Goal: Task Accomplishment & Management: Use online tool/utility

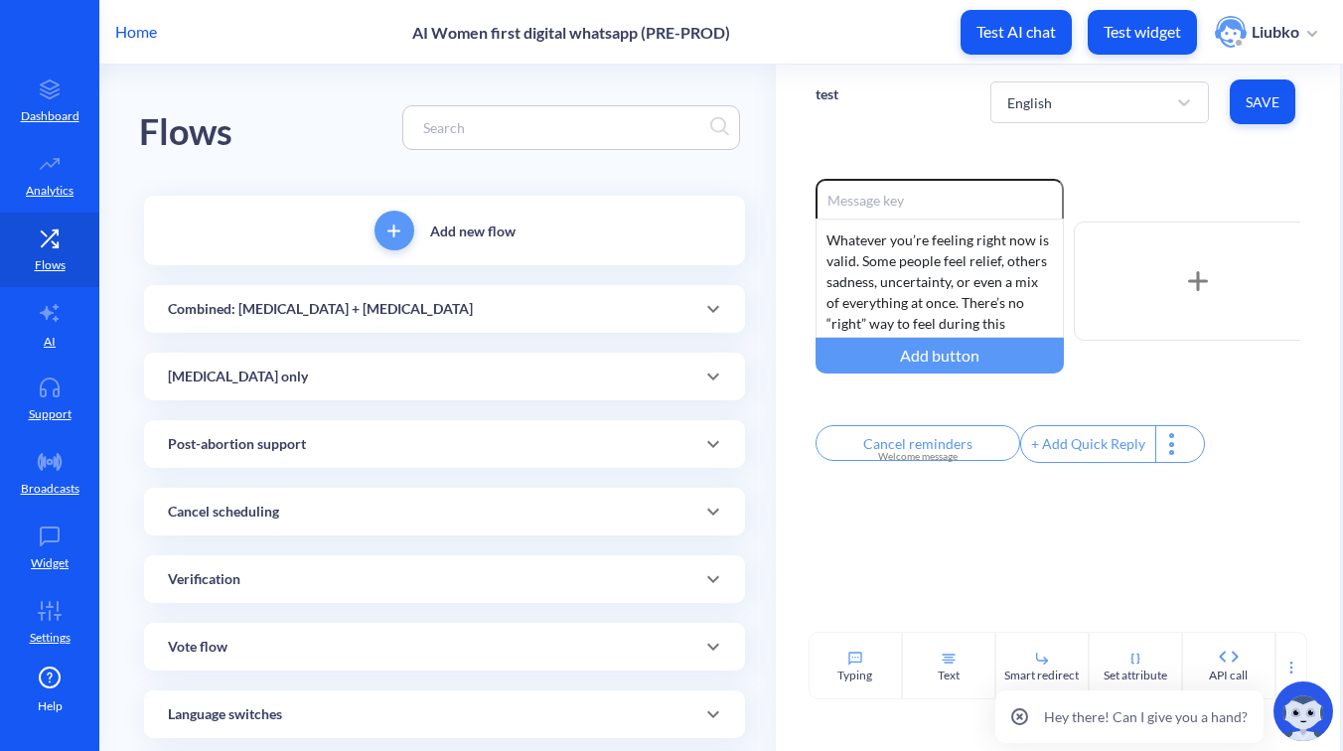
click at [470, 132] on input at bounding box center [561, 127] width 297 height 23
paste input "WhatsApp flow: Combined – Scheduled Notification 5A"
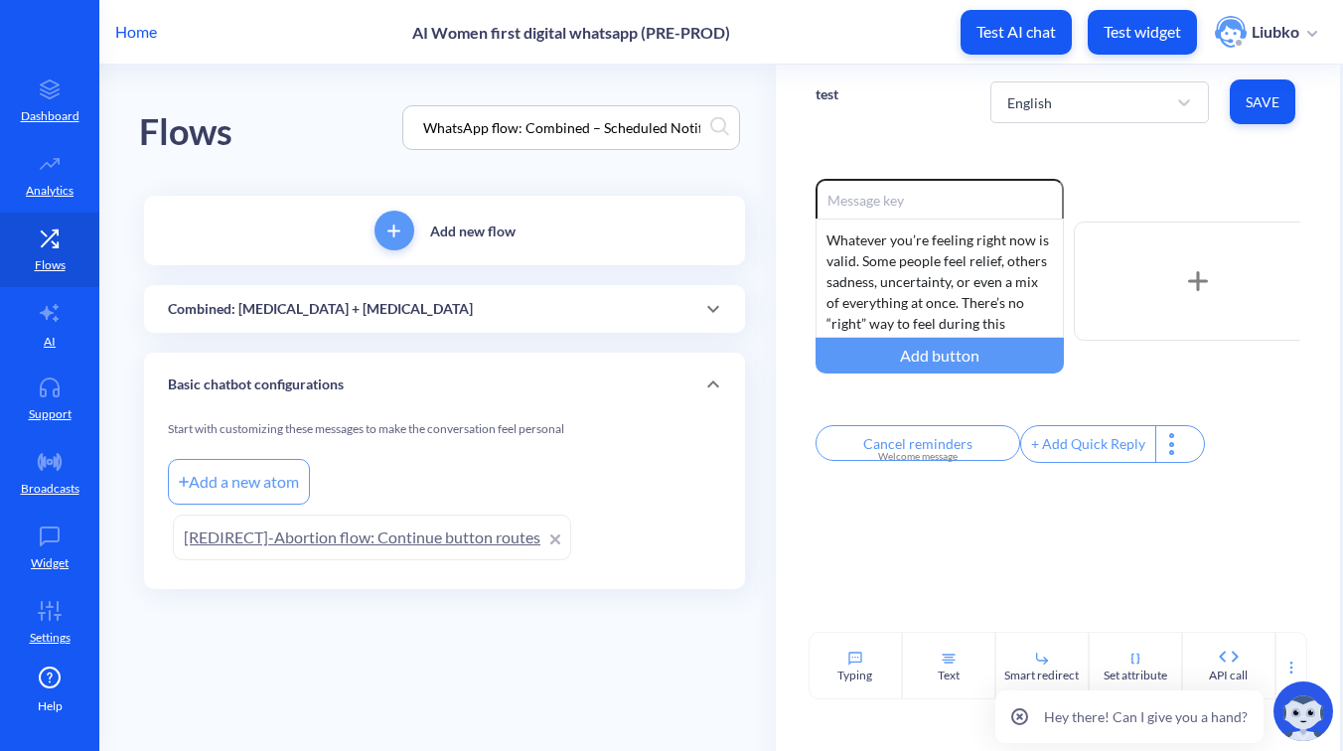
scroll to position [0, 57]
type input "WhatsApp flow: Combined – Scheduled Notification 5A"
click at [440, 306] on div "Combined: Mifepristone + Misoprostol" at bounding box center [444, 309] width 553 height 21
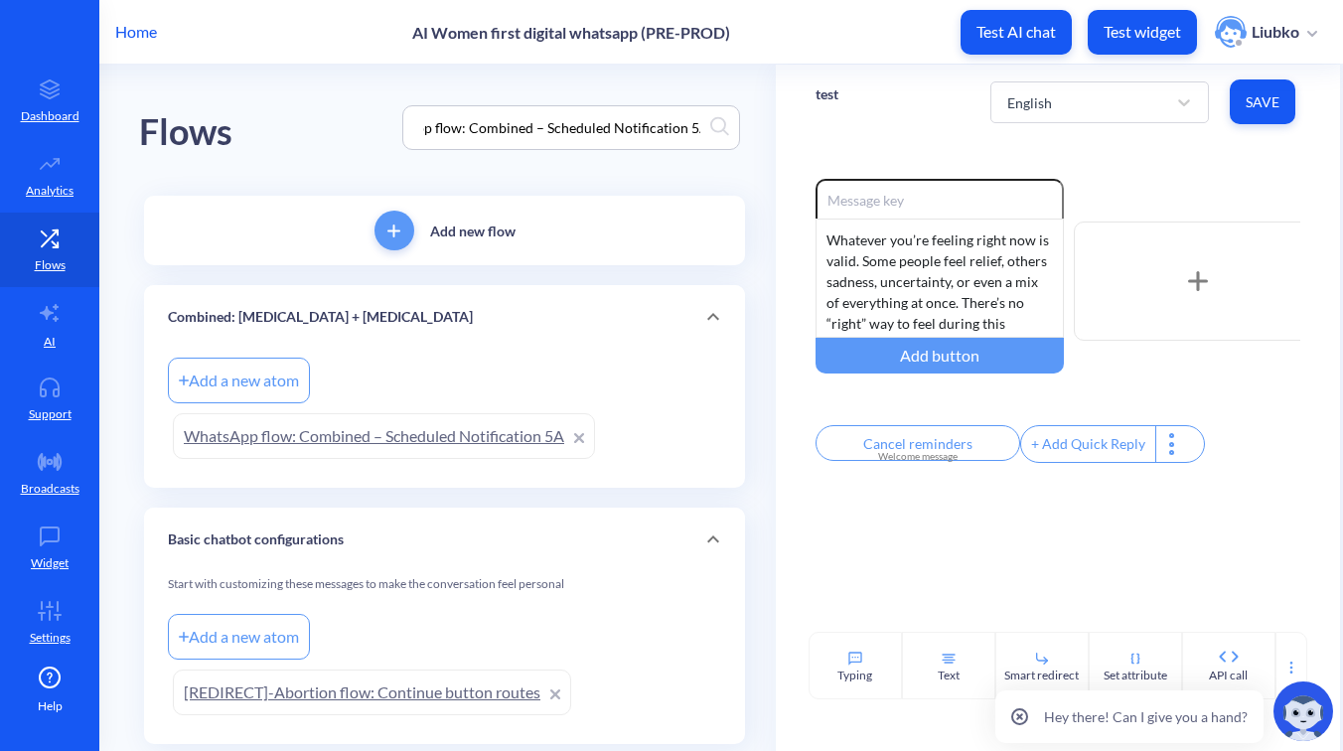
scroll to position [0, 0]
click at [377, 426] on link "WhatsApp flow: Combined – Scheduled Notification 5A" at bounding box center [384, 436] width 422 height 46
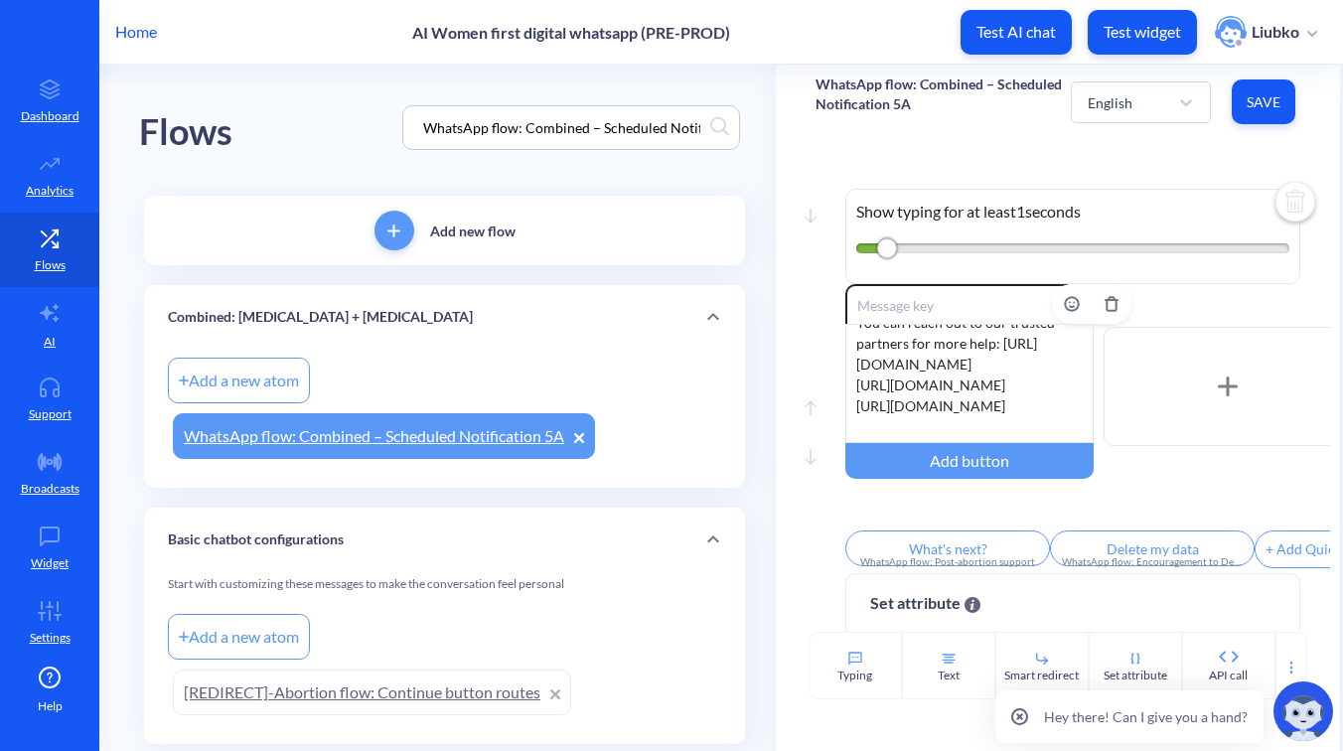
scroll to position [322, 0]
drag, startPoint x: 1050, startPoint y: 404, endPoint x: 835, endPoint y: 361, distance: 220.0
click at [835, 361] on div "Move up Move down Enable reactions You’ve taken all the pills — thank you for f…" at bounding box center [1058, 428] width 485 height 289
click at [1031, 397] on div "You’ve taken all the pills — thank you for following the steps carefully. ⚠️ 𝗜𝗳…" at bounding box center [969, 383] width 248 height 119
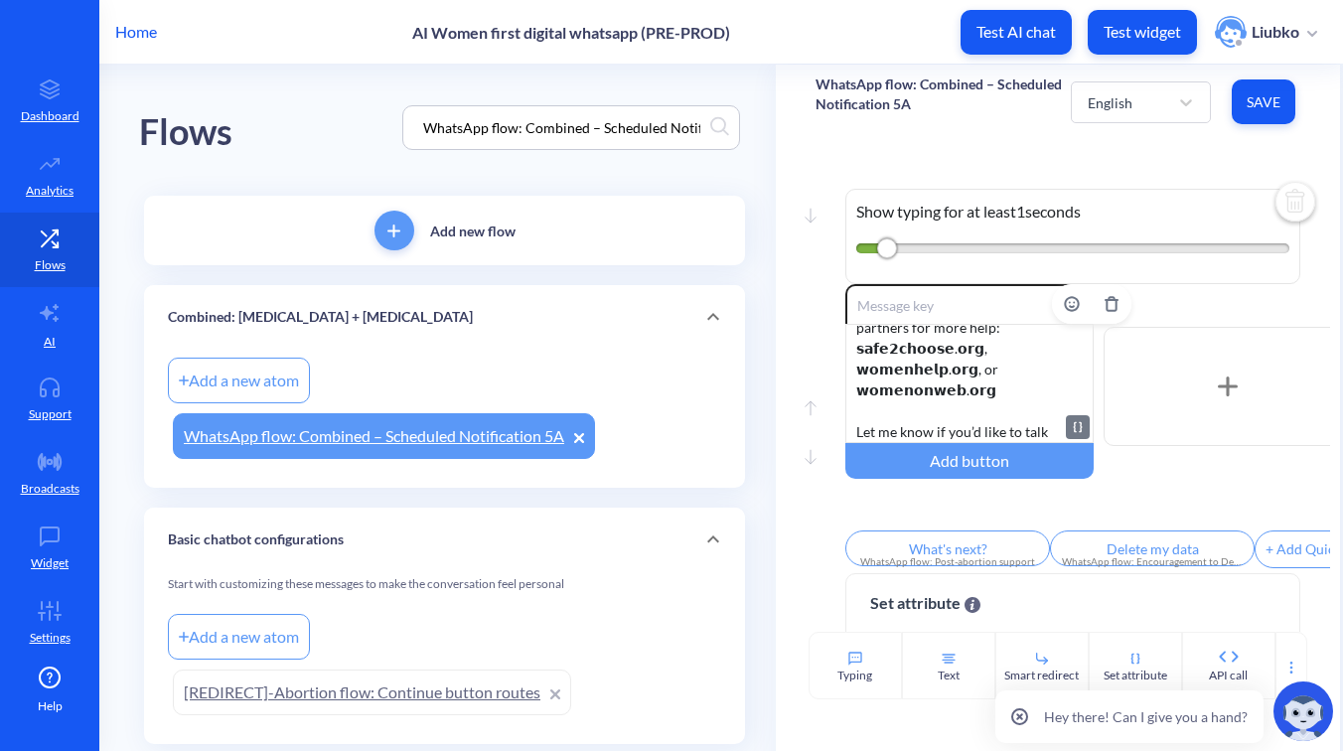
scroll to position [328, 0]
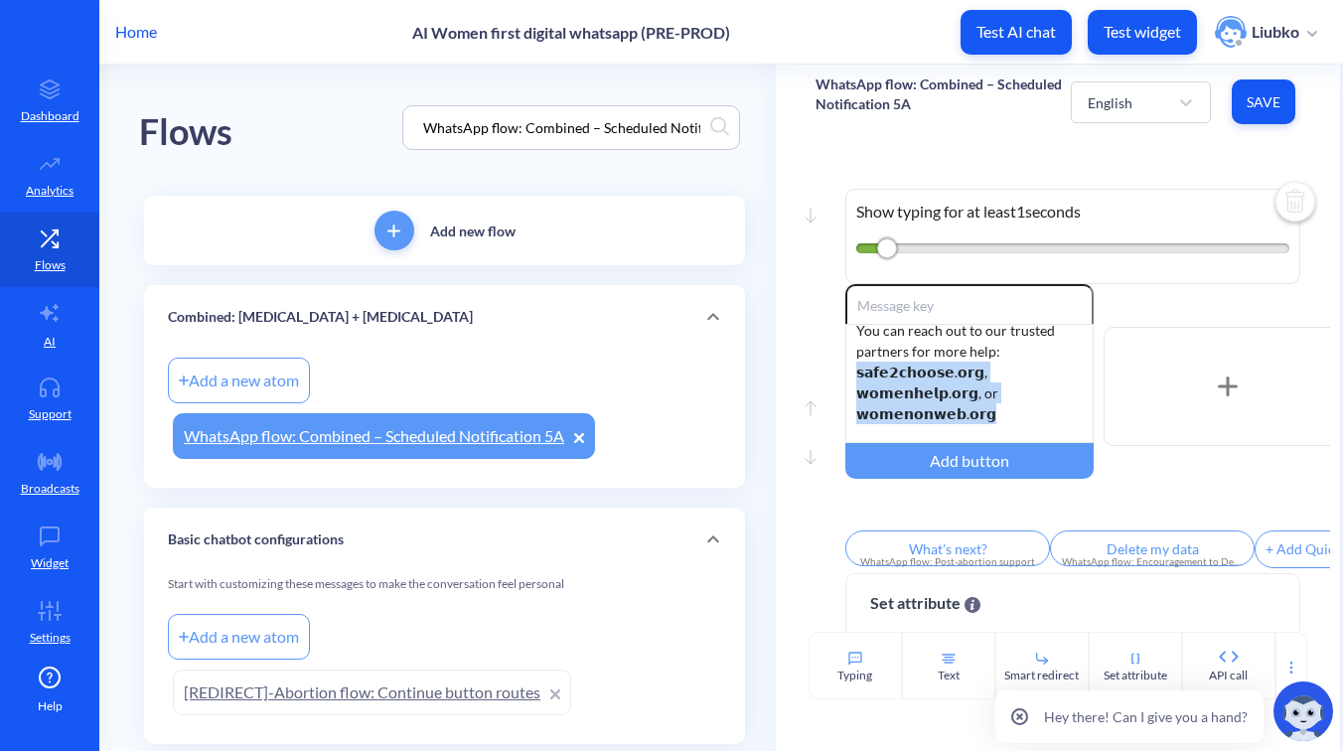
drag, startPoint x: 973, startPoint y: 375, endPoint x: 827, endPoint y: 358, distance: 147.0
click at [827, 358] on div "Move up Move down Enable reactions You’ve taken all the pills. Thank you for fo…" at bounding box center [1058, 428] width 485 height 289
click at [1248, 101] on span "Save" at bounding box center [1264, 102] width 32 height 20
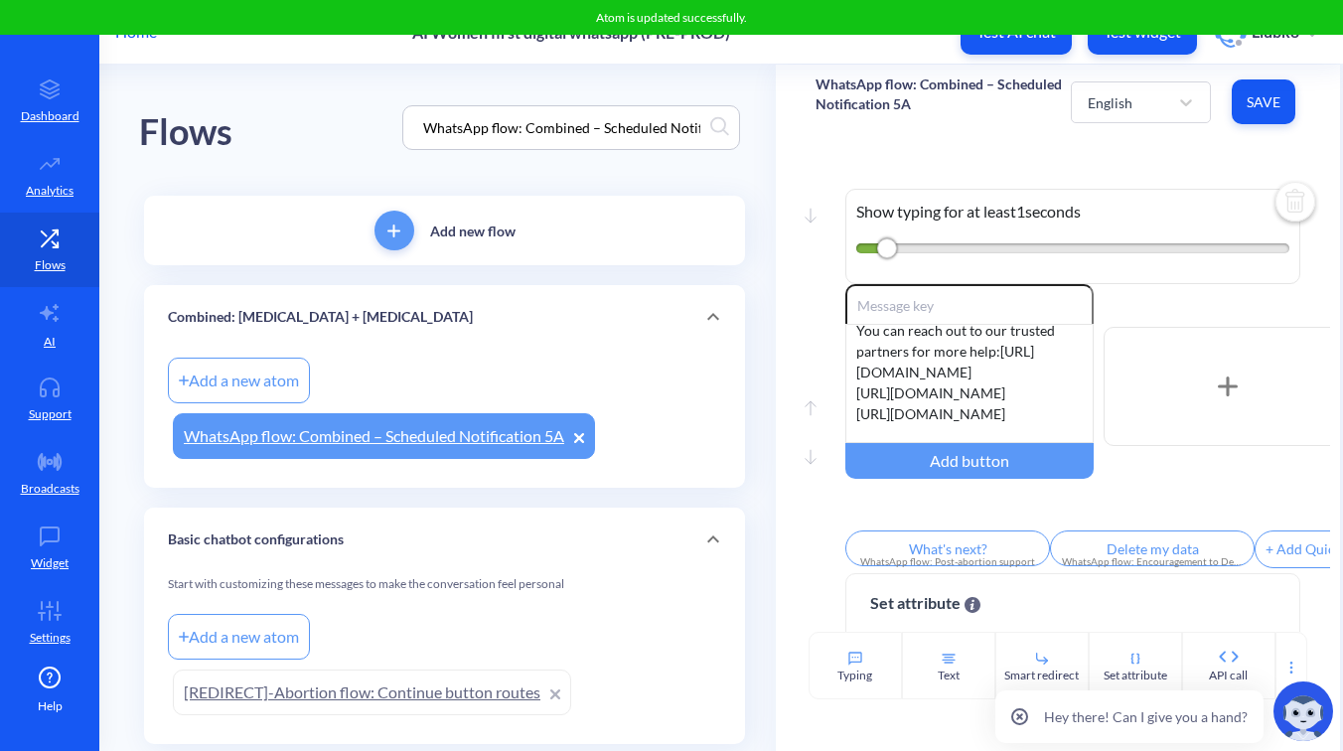
click at [1165, 155] on div "Move down Show typing for at least 1 seconds Move up Move down Enable reactions…" at bounding box center [1058, 385] width 564 height 493
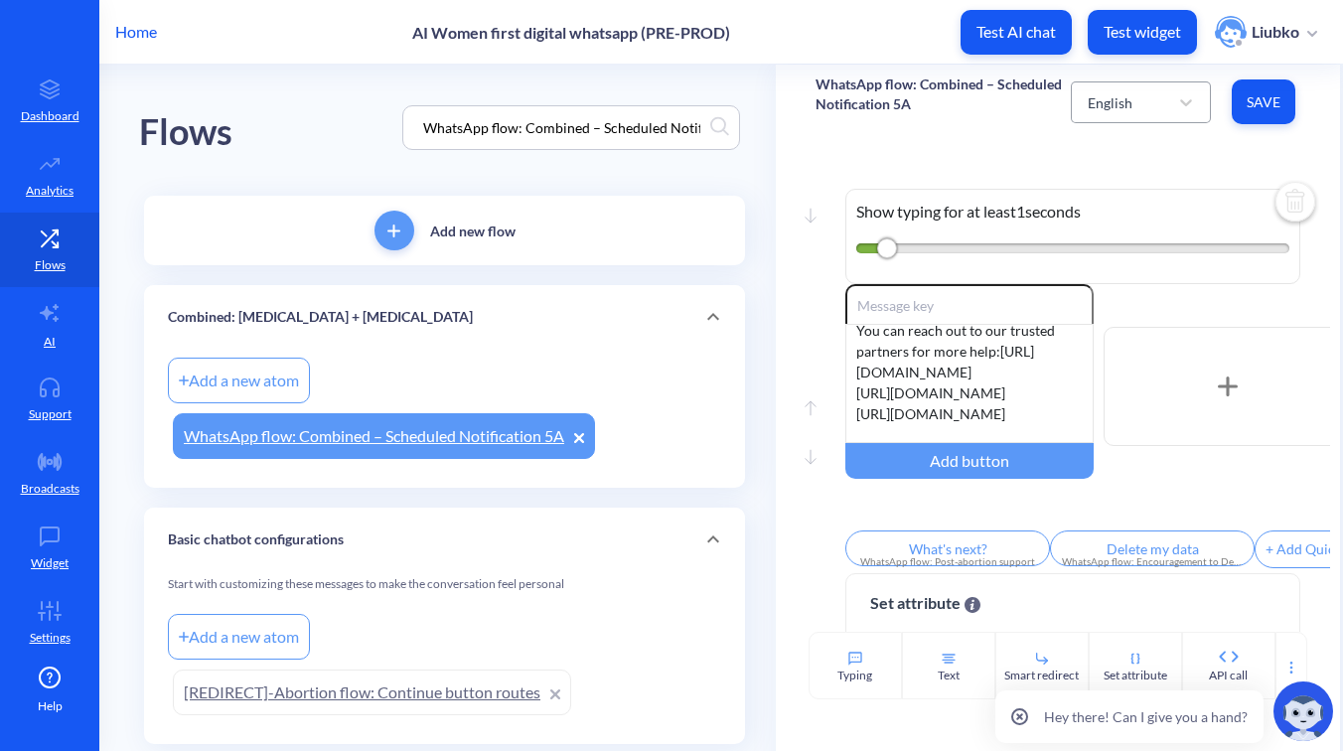
click at [1157, 104] on div "English" at bounding box center [1123, 102] width 90 height 36
click at [1113, 182] on div "French" at bounding box center [1141, 190] width 140 height 37
type input "Quelle est la suite?"
type input "Effacer données"
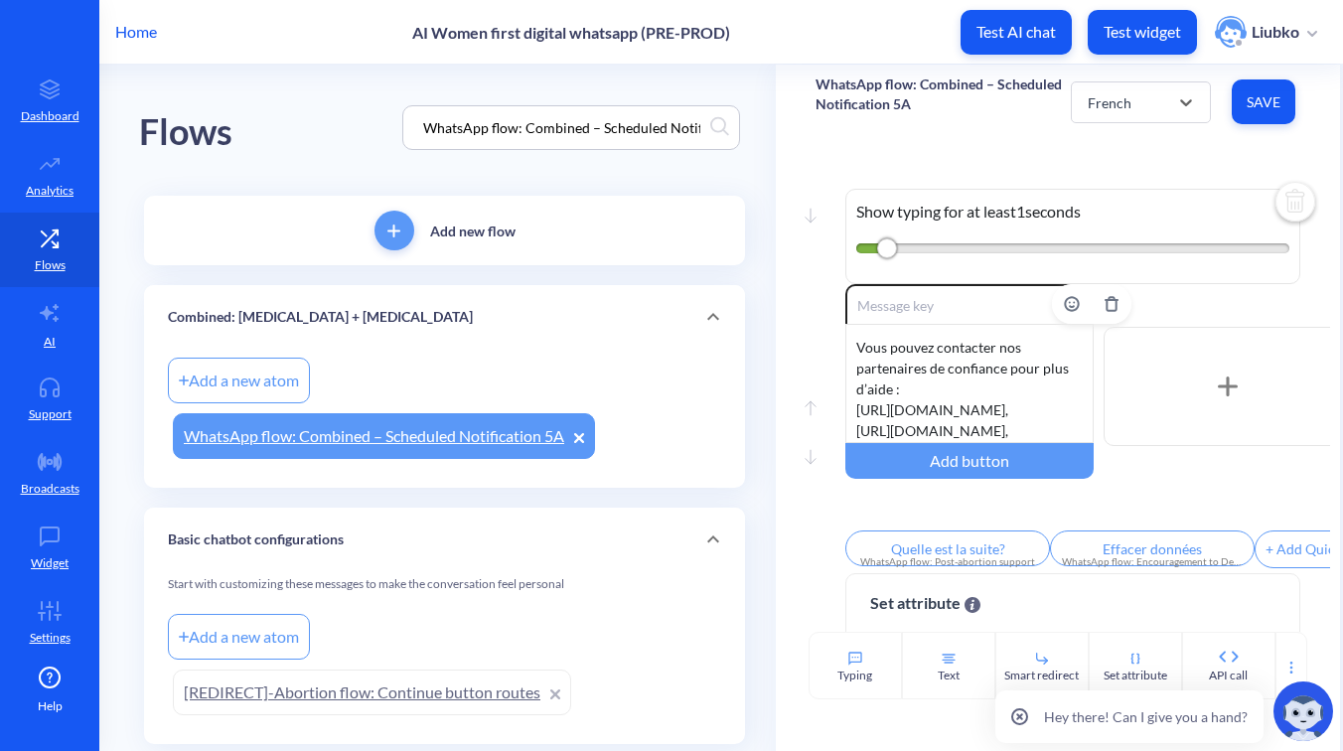
scroll to position [430, 0]
drag, startPoint x: 1071, startPoint y: 396, endPoint x: 840, endPoint y: 351, distance: 235.0
click at [840, 351] on div "Move up Move down Enable reactions Vous avez pris tous les comprimés — merci d’…" at bounding box center [1058, 428] width 485 height 289
click at [1040, 365] on div "Vous avez pris tous les comprimés — merci d’avoir suivi les étapes avec soin. ⚠…" at bounding box center [969, 383] width 248 height 119
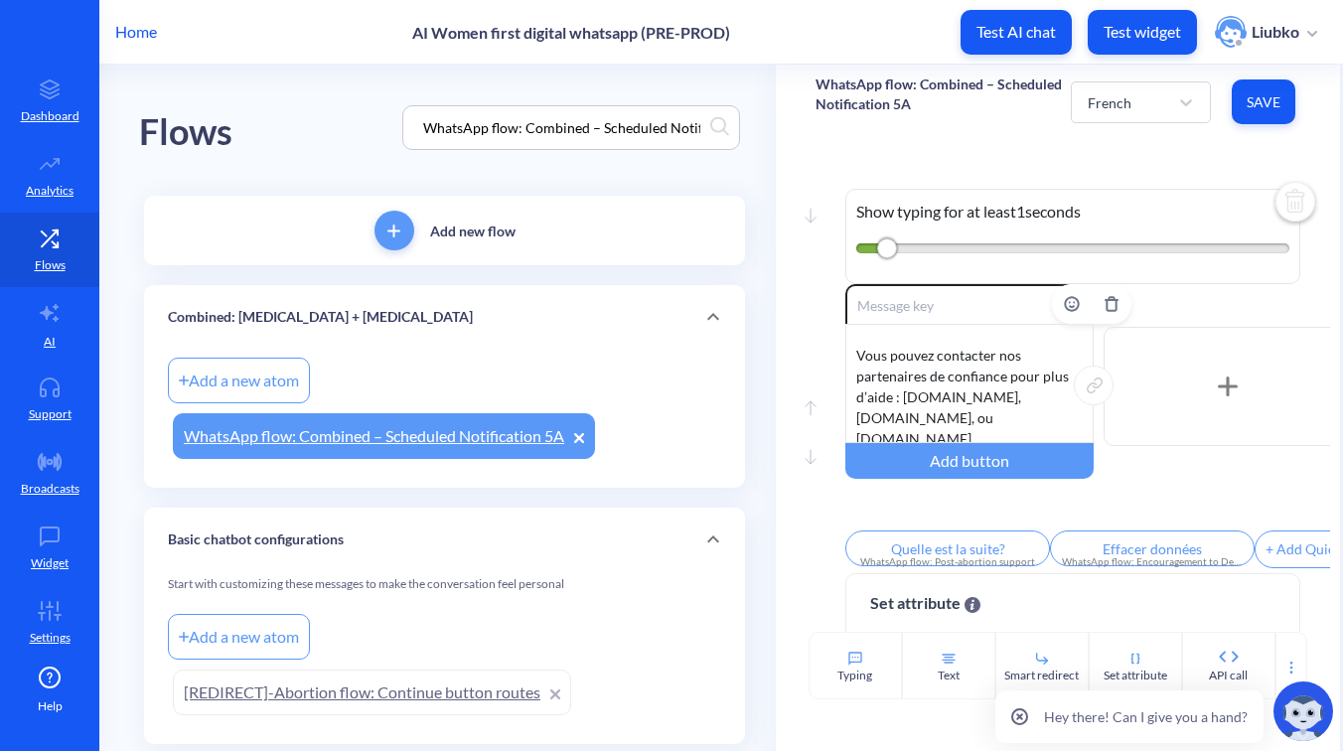
drag, startPoint x: 981, startPoint y: 399, endPoint x: 899, endPoint y: 361, distance: 90.2
click at [899, 361] on div "Vous avez pris tous les comprimés. Merci d’avoir suivi les étapes avec soin. ⚠️…" at bounding box center [969, 383] width 248 height 119
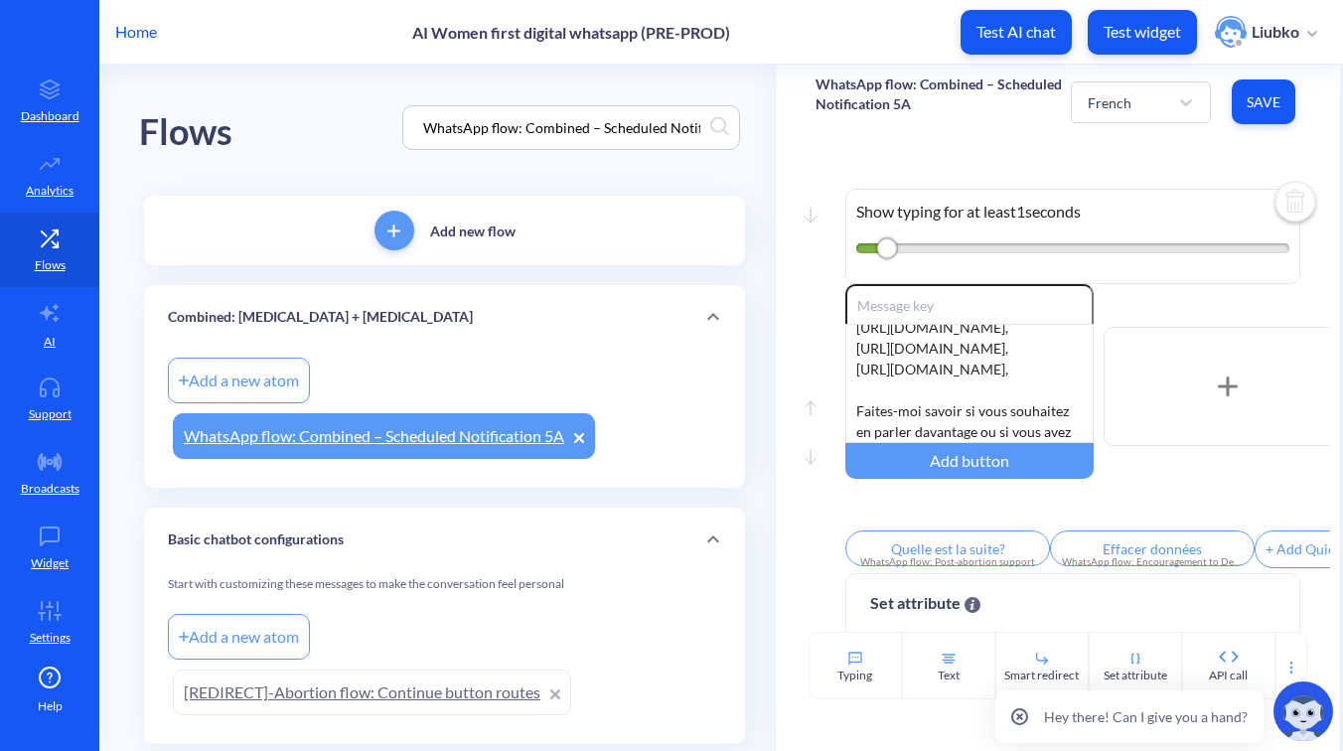
click at [1268, 82] on button "Save" at bounding box center [1264, 101] width 64 height 45
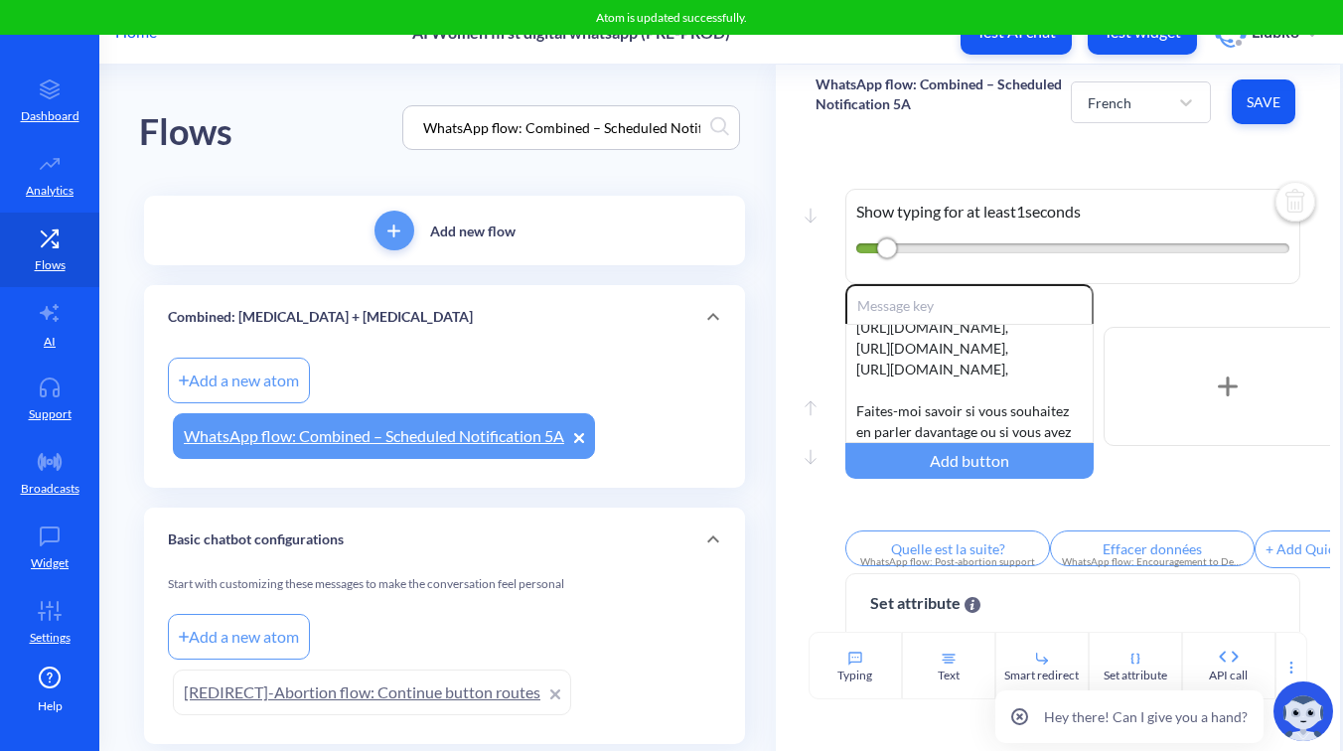
click at [1197, 139] on div "Move down Show typing for at least 1 seconds Move up Move down Enable reactions…" at bounding box center [1058, 385] width 564 height 493
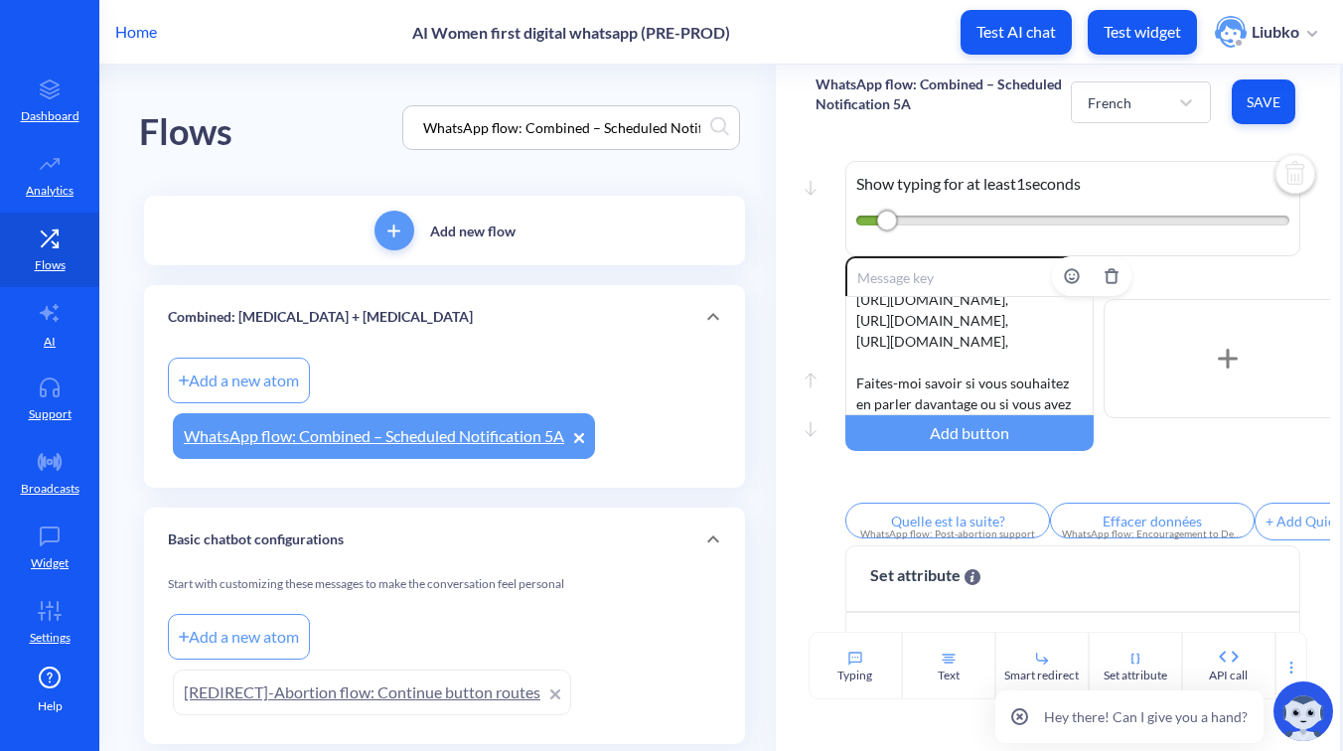
scroll to position [26, 0]
click at [916, 406] on div "Vous avez pris tous les comprimés. Merci d’avoir suivi les étapes avec soin. ⚠️…" at bounding box center [969, 357] width 248 height 119
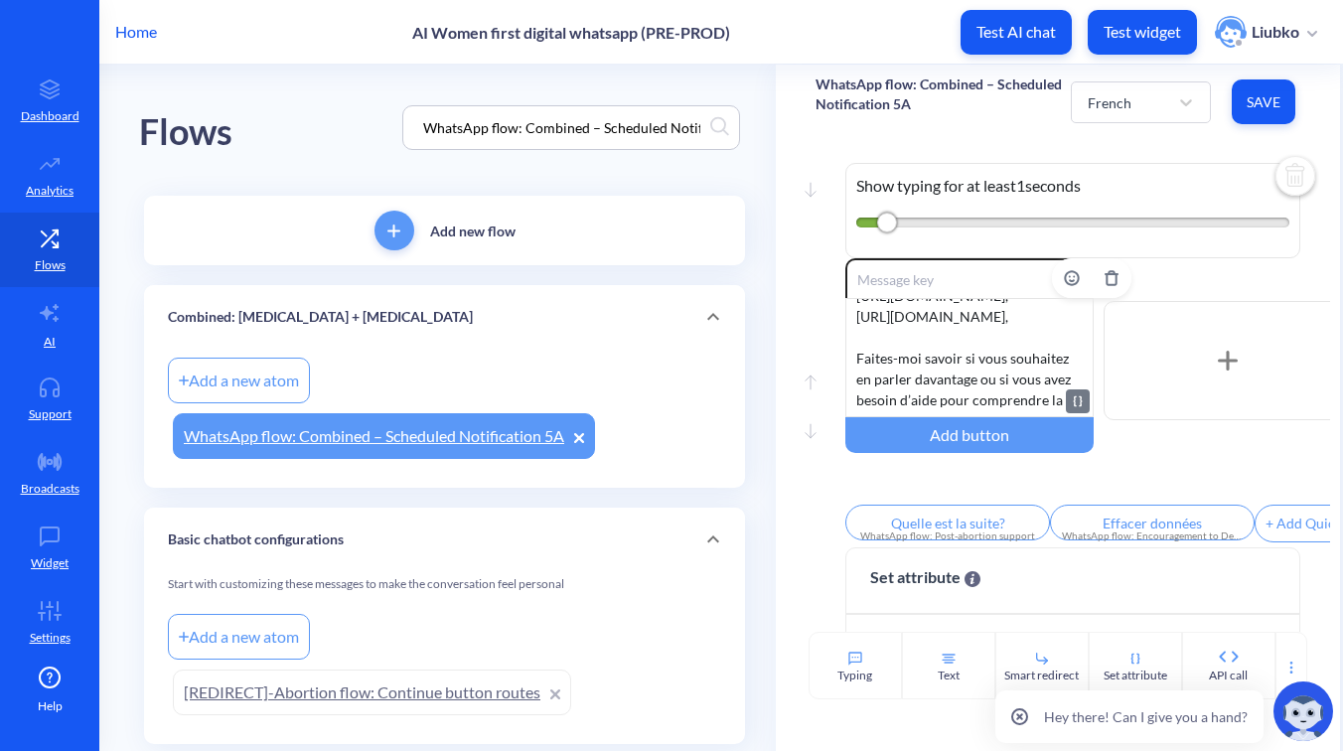
scroll to position [539, 0]
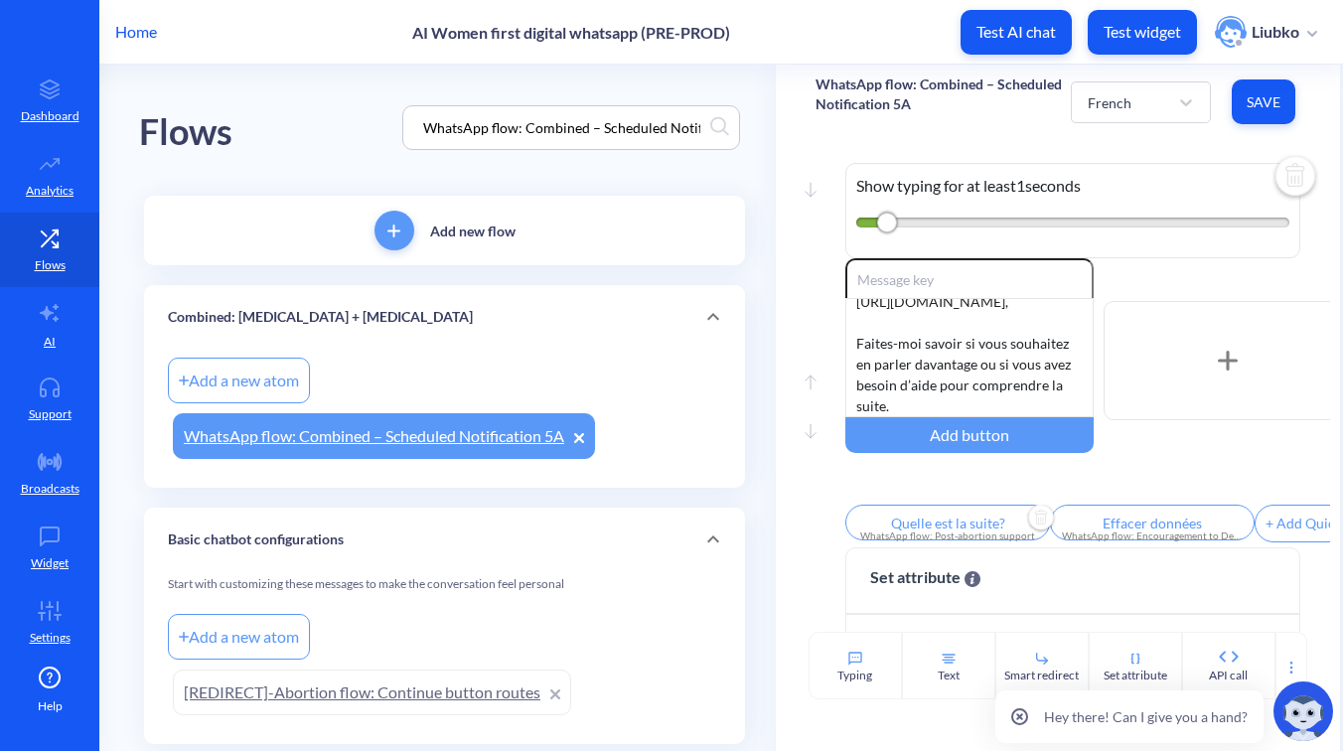
click at [941, 528] on input "Quelle est la suite?" at bounding box center [947, 523] width 205 height 36
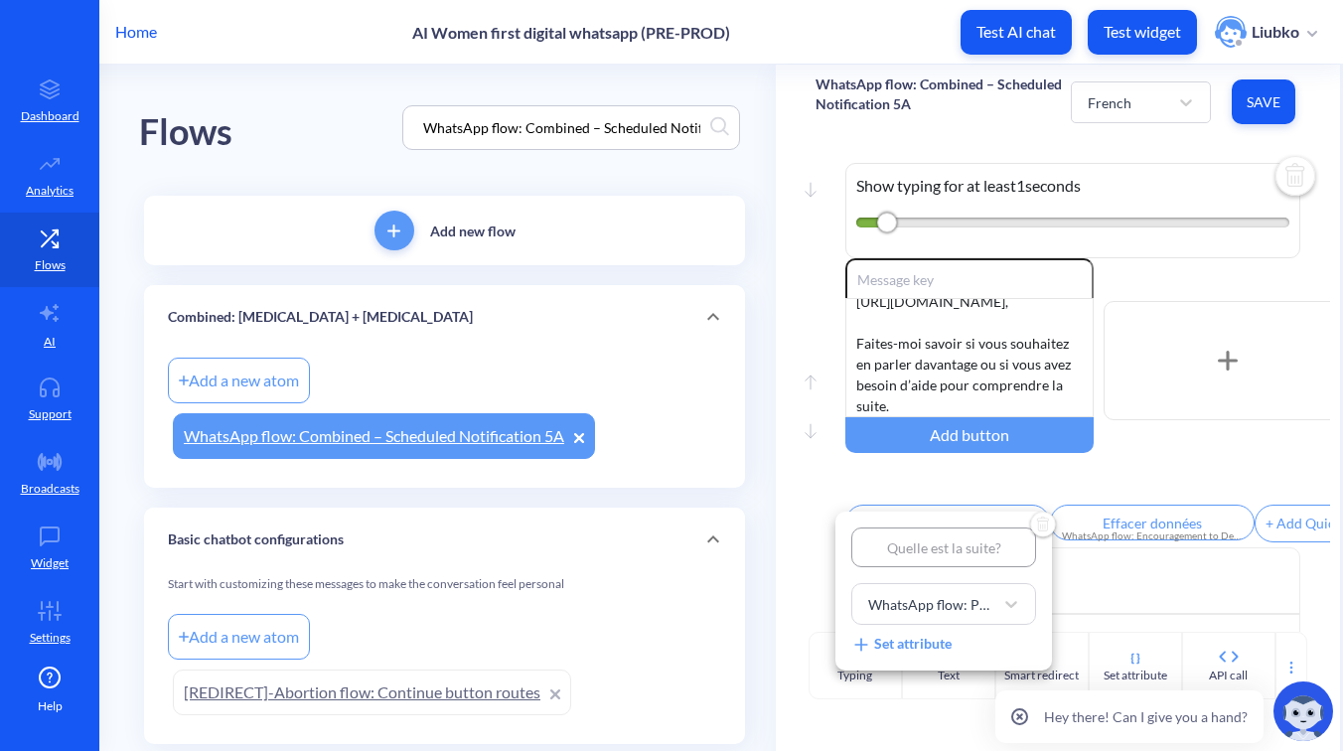
click at [919, 402] on div at bounding box center [671, 375] width 1343 height 751
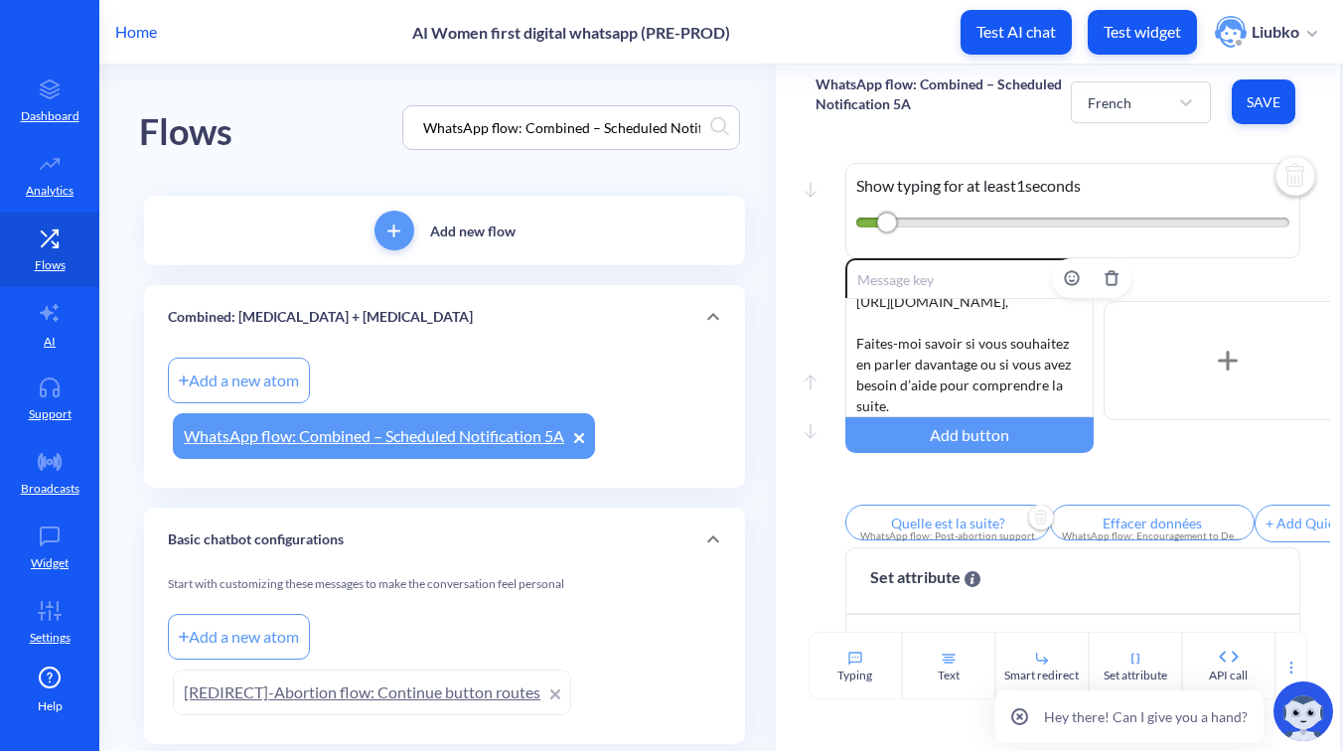
click at [894, 404] on div "Vous avez pris tous les comprimés. Merci d’avoir suivi les étapes avec soin. ⚠️…" at bounding box center [969, 357] width 248 height 119
click at [956, 530] on input "Quelle est la suite?" at bounding box center [947, 523] width 205 height 36
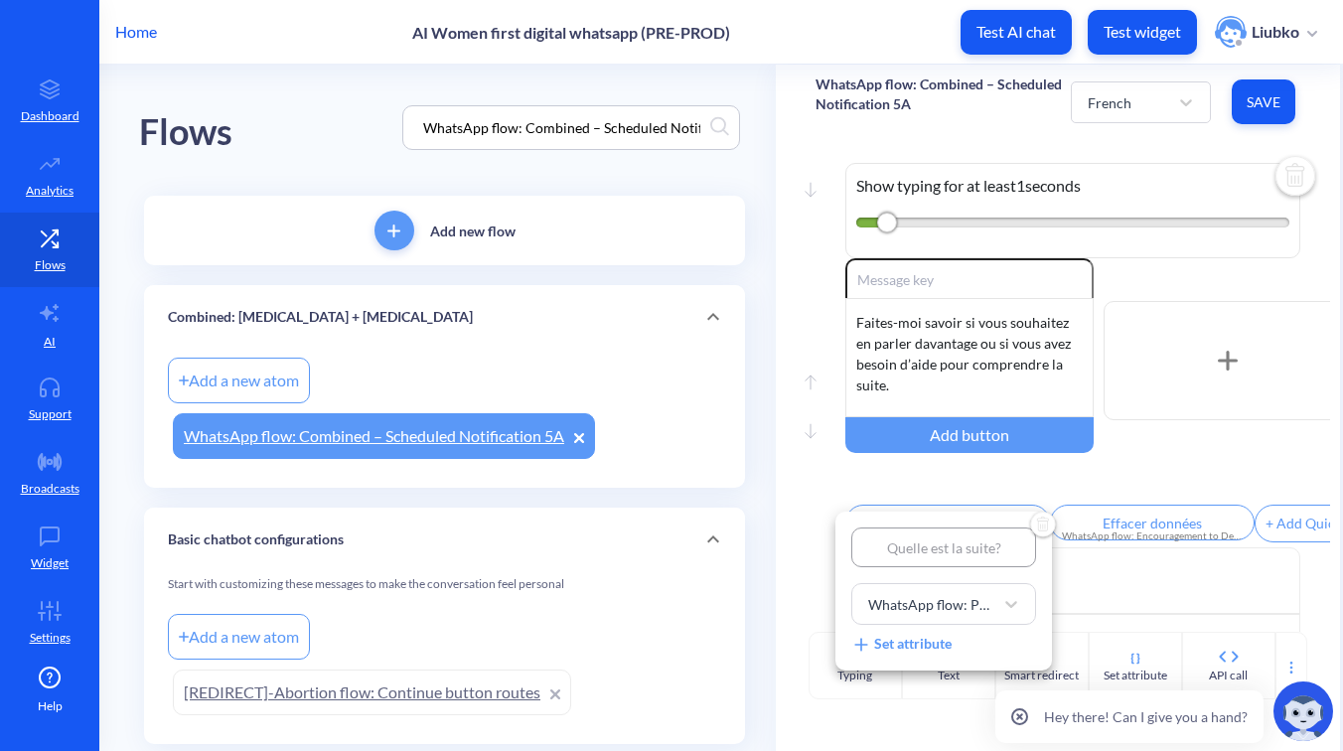
type input "1"
click at [1173, 494] on div at bounding box center [671, 375] width 1343 height 751
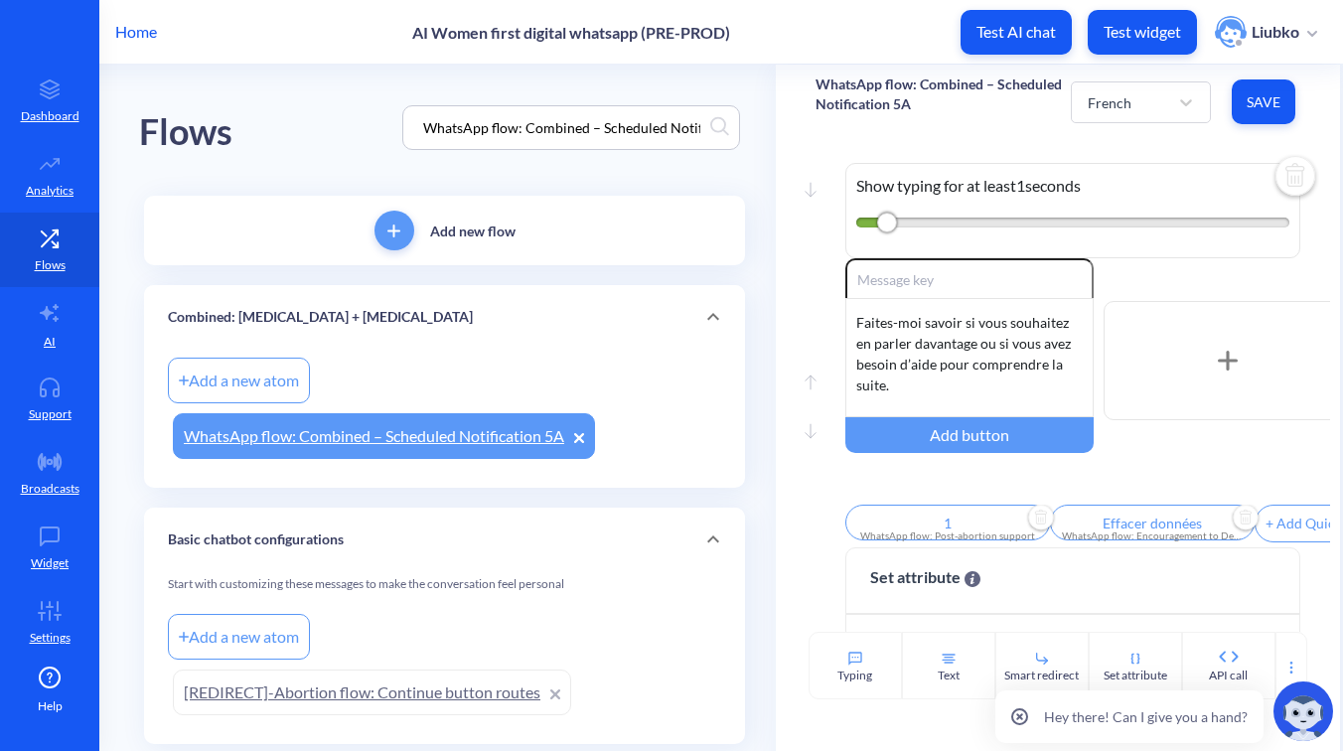
click at [1150, 520] on input "Effacer données" at bounding box center [1152, 523] width 205 height 36
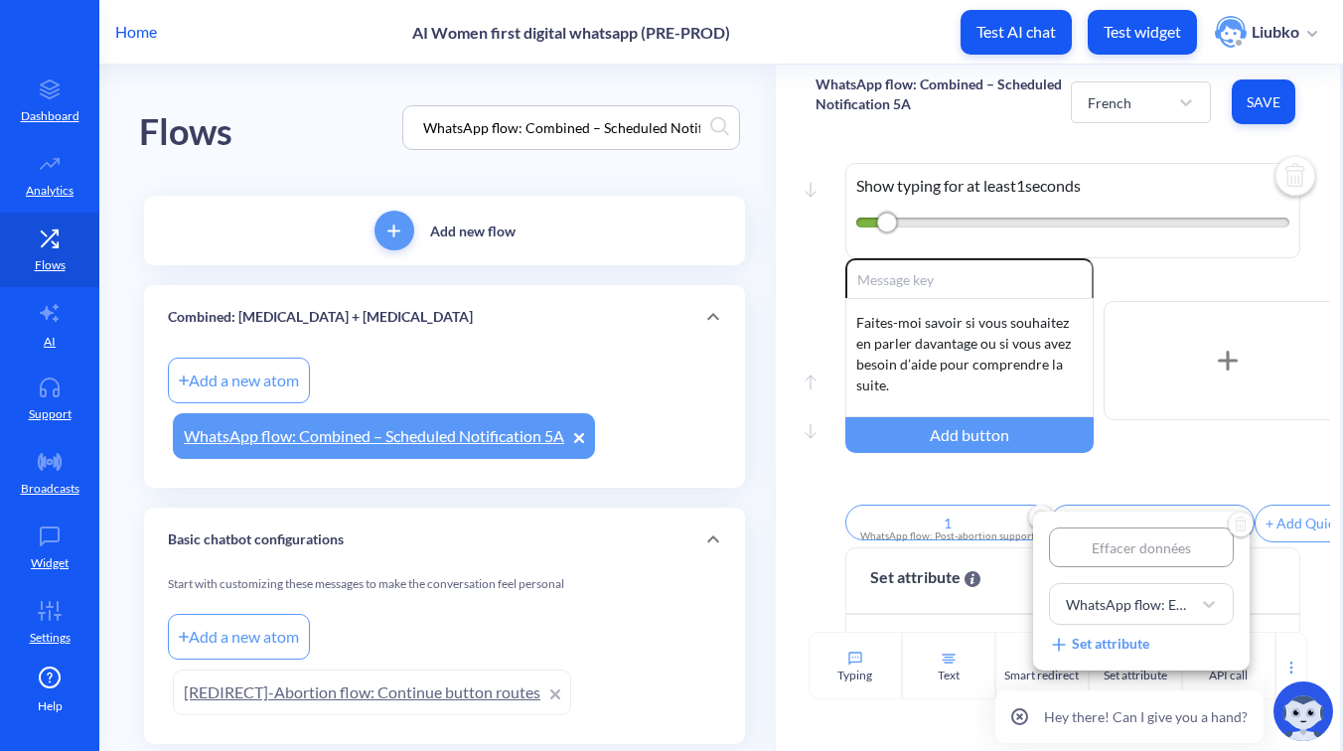
type input "2"
click at [1136, 493] on div at bounding box center [671, 375] width 1343 height 751
click at [1272, 96] on span "Save" at bounding box center [1264, 102] width 32 height 20
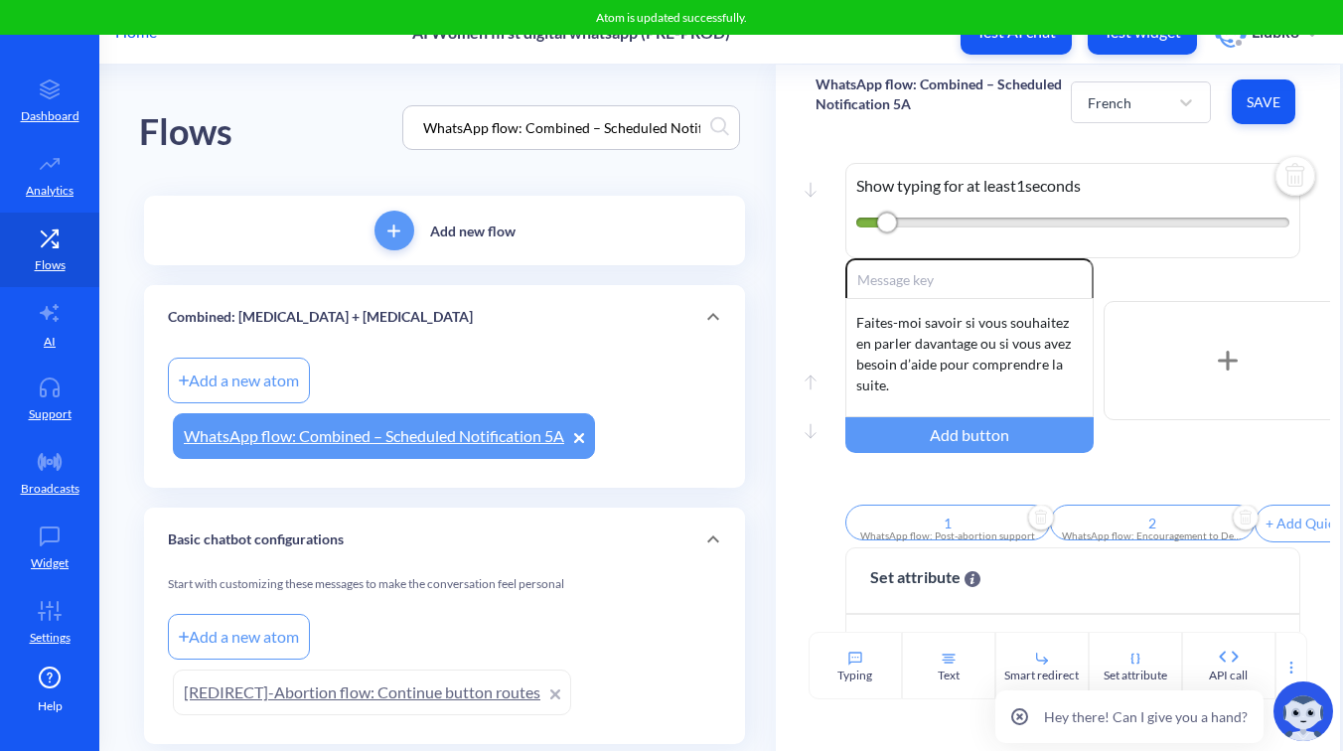
click at [1184, 141] on div "Move down Show typing for at least 1 seconds Move up Move down Enable reactions…" at bounding box center [1058, 385] width 564 height 493
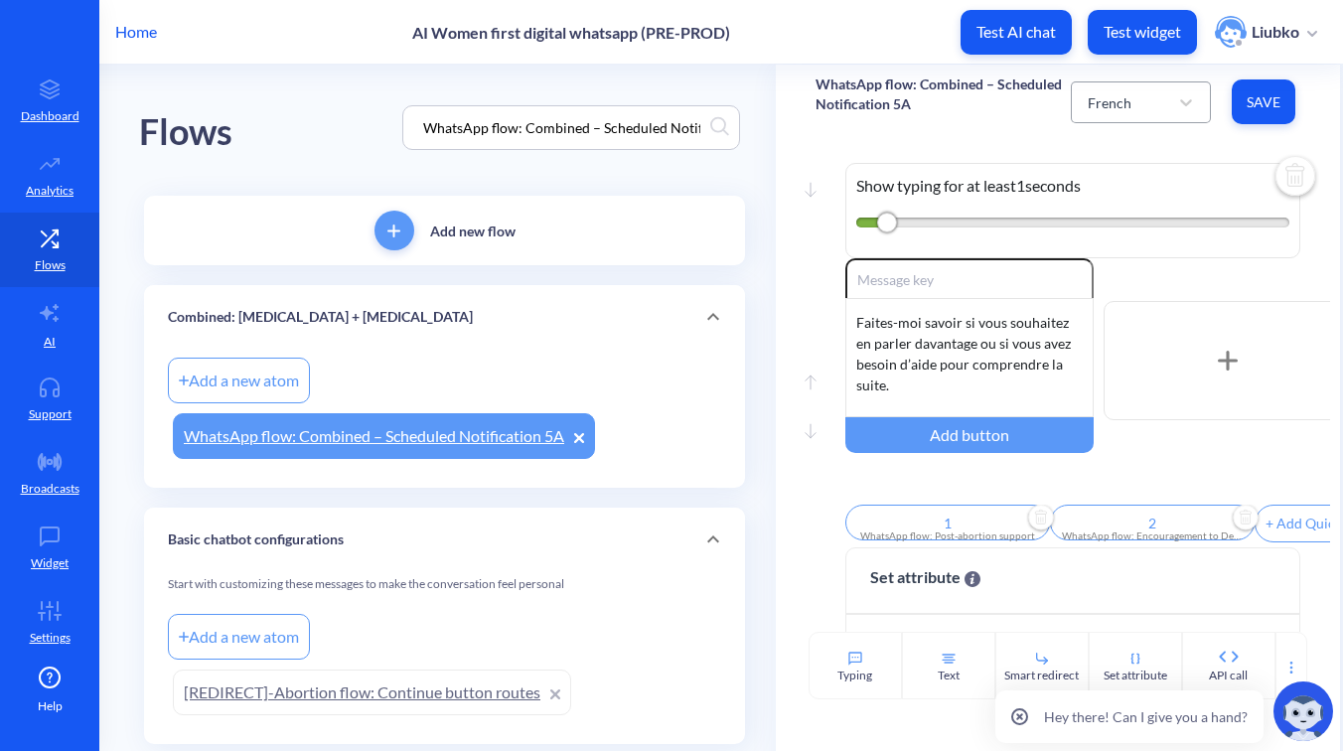
click at [1145, 108] on div "French" at bounding box center [1123, 102] width 90 height 36
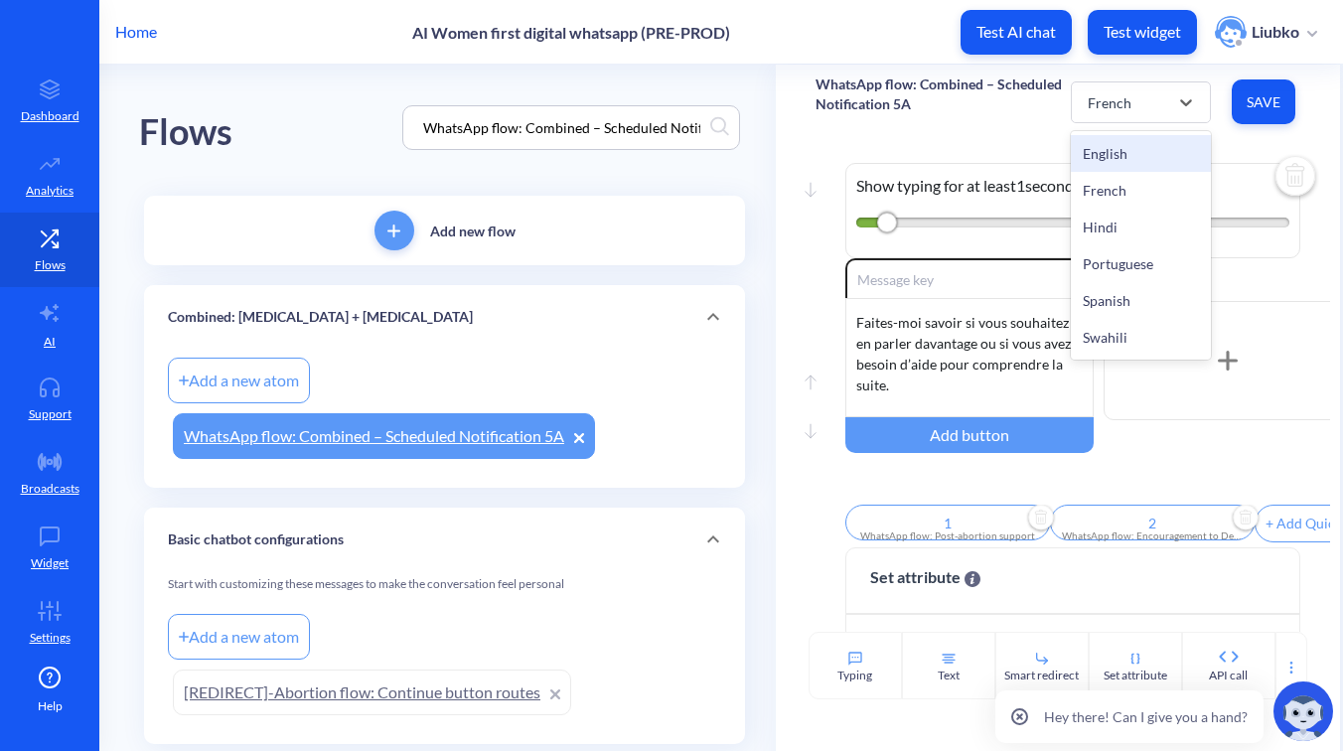
click at [1138, 154] on div "English" at bounding box center [1141, 153] width 140 height 37
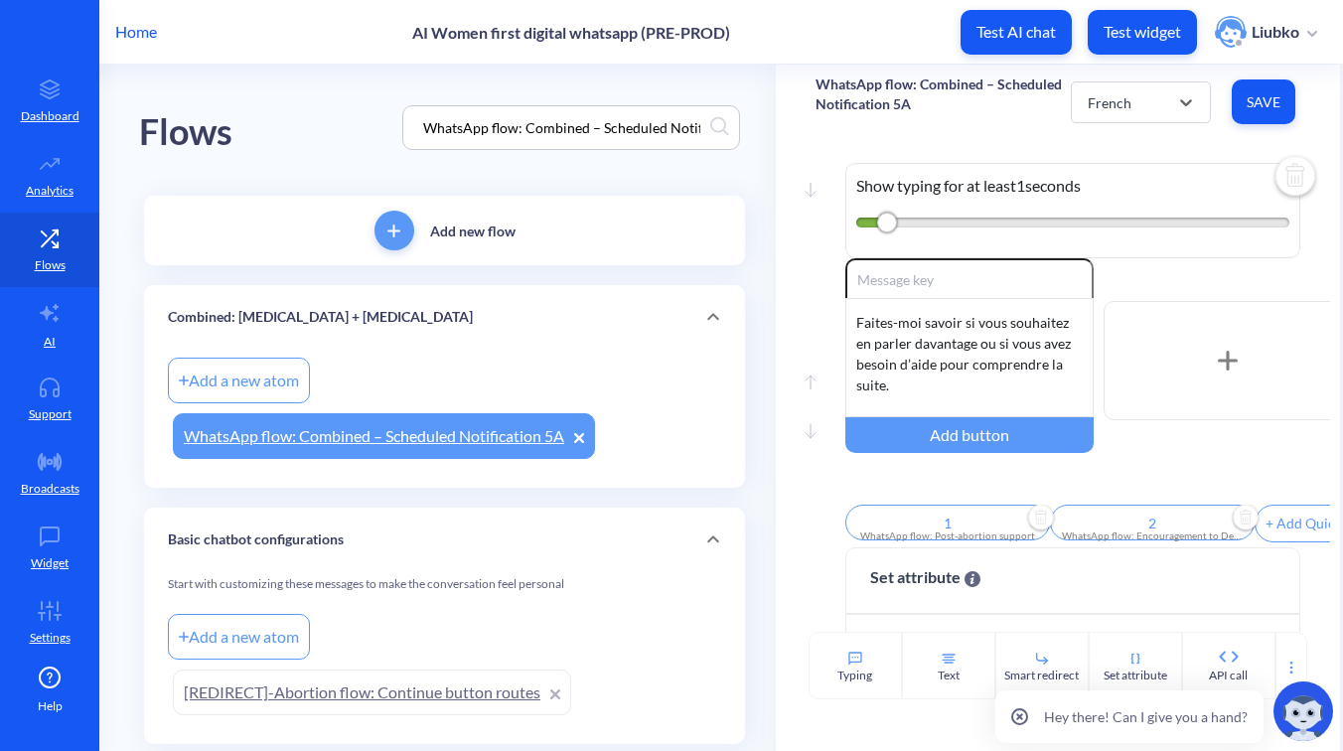
type input "What's next?"
type input "Delete my data"
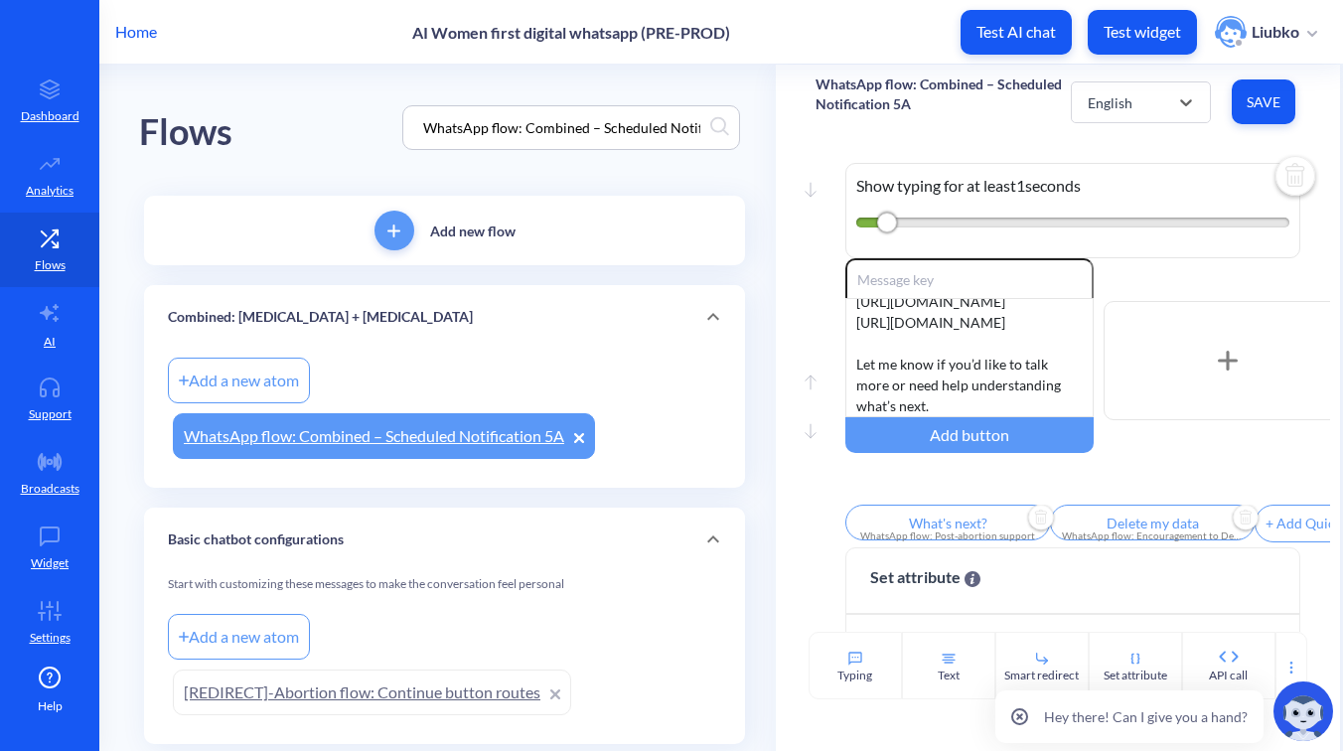
scroll to position [373, 0]
click at [1149, 96] on div "English" at bounding box center [1123, 102] width 90 height 36
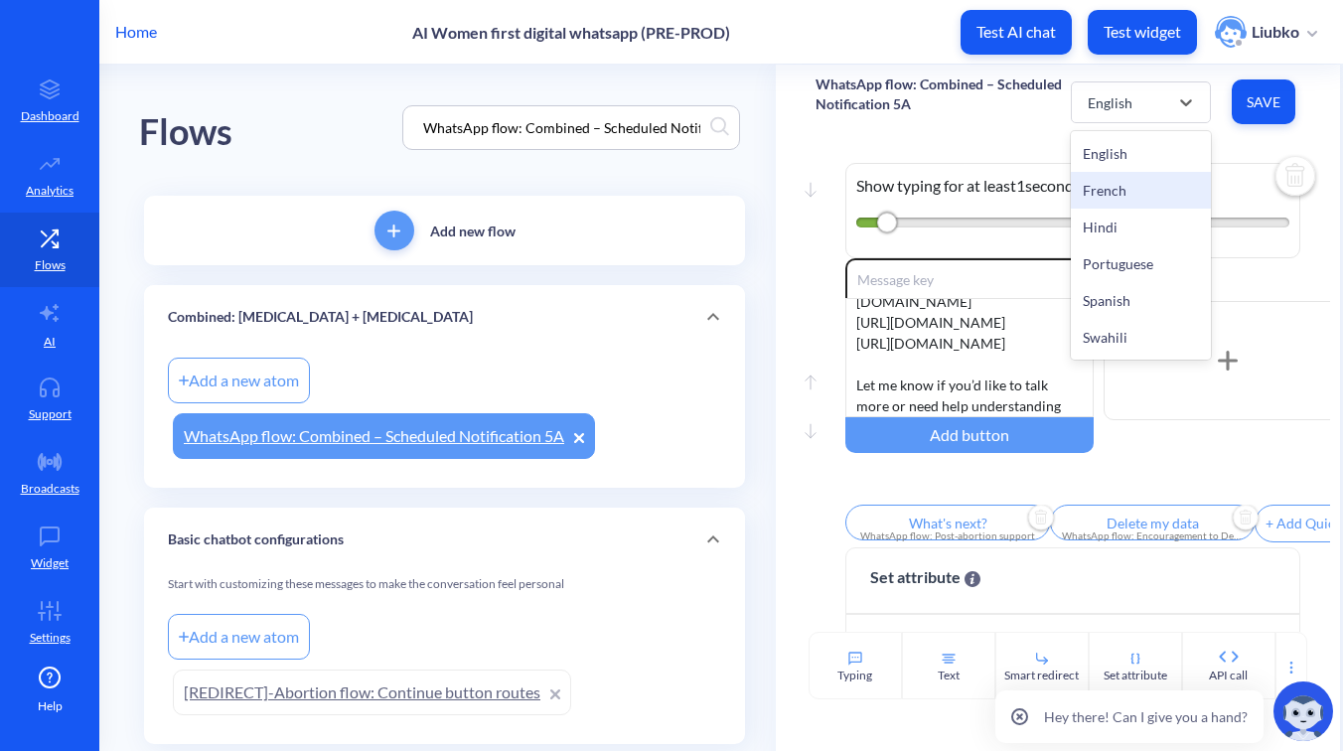
click at [1129, 187] on div "French" at bounding box center [1141, 190] width 140 height 37
type input "1"
type input "2"
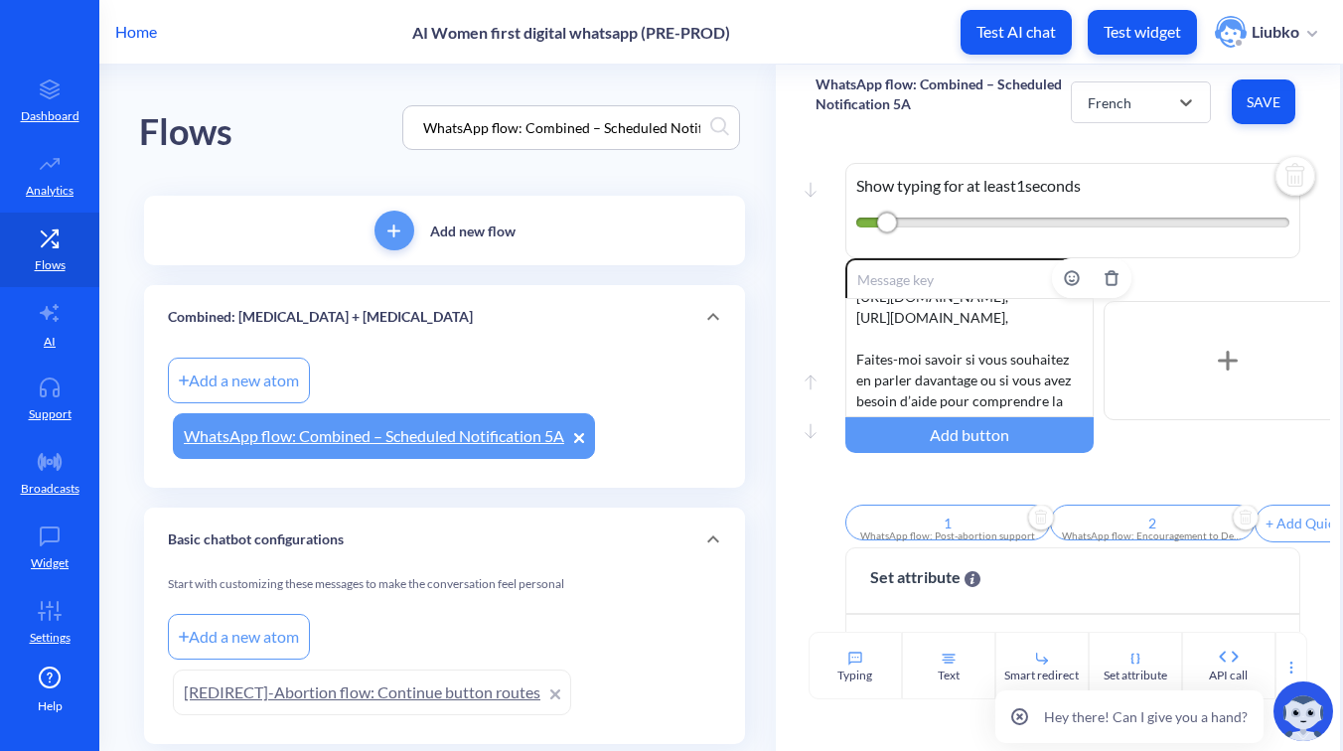
scroll to position [560, 0]
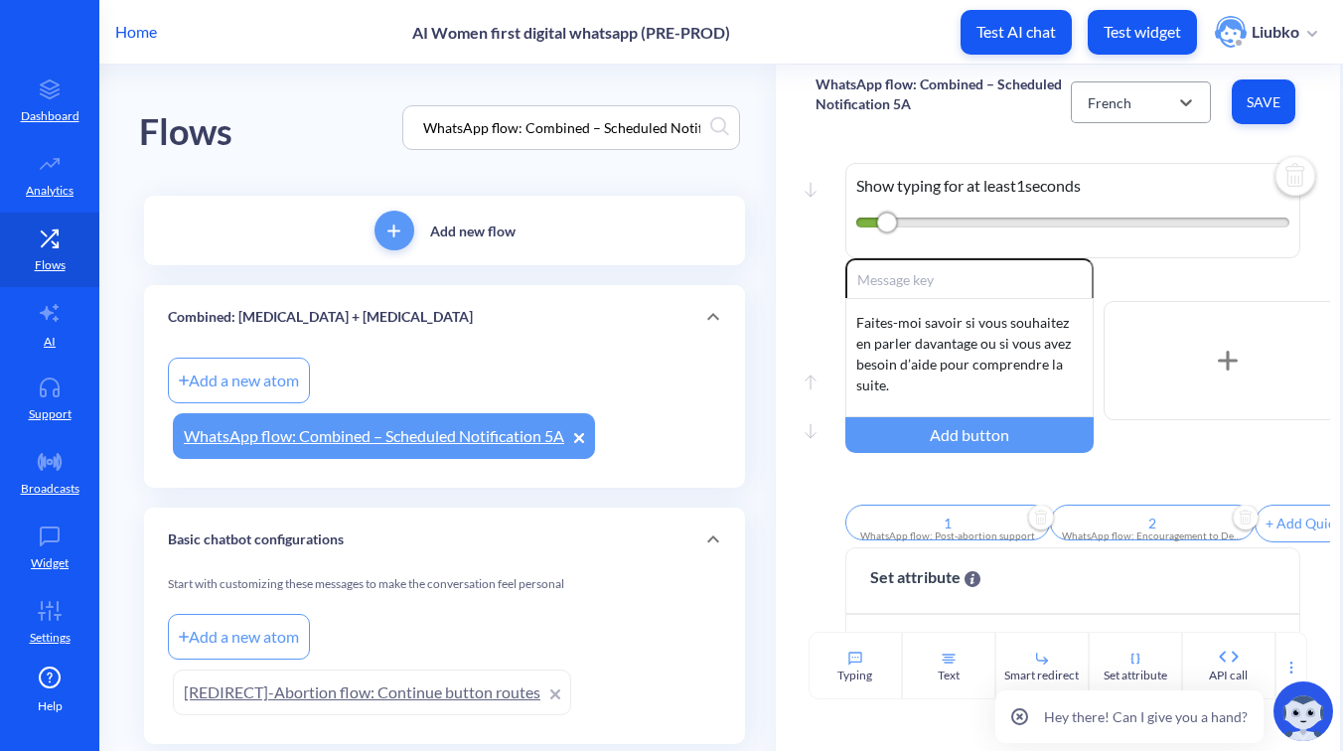
click at [1146, 112] on div "French" at bounding box center [1123, 102] width 90 height 36
click at [1111, 226] on div "Hindi" at bounding box center [1141, 227] width 140 height 37
type input "What's next?"
type input "Delete my data"
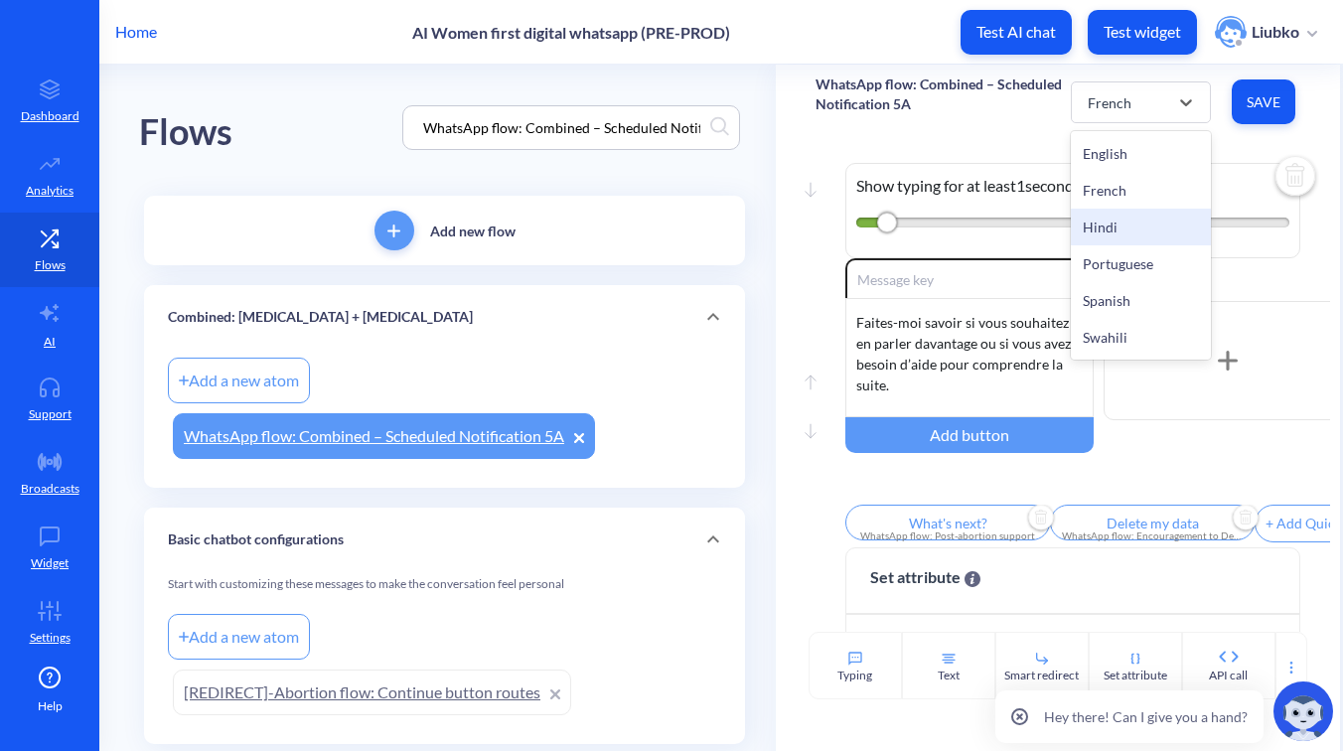
scroll to position [352, 0]
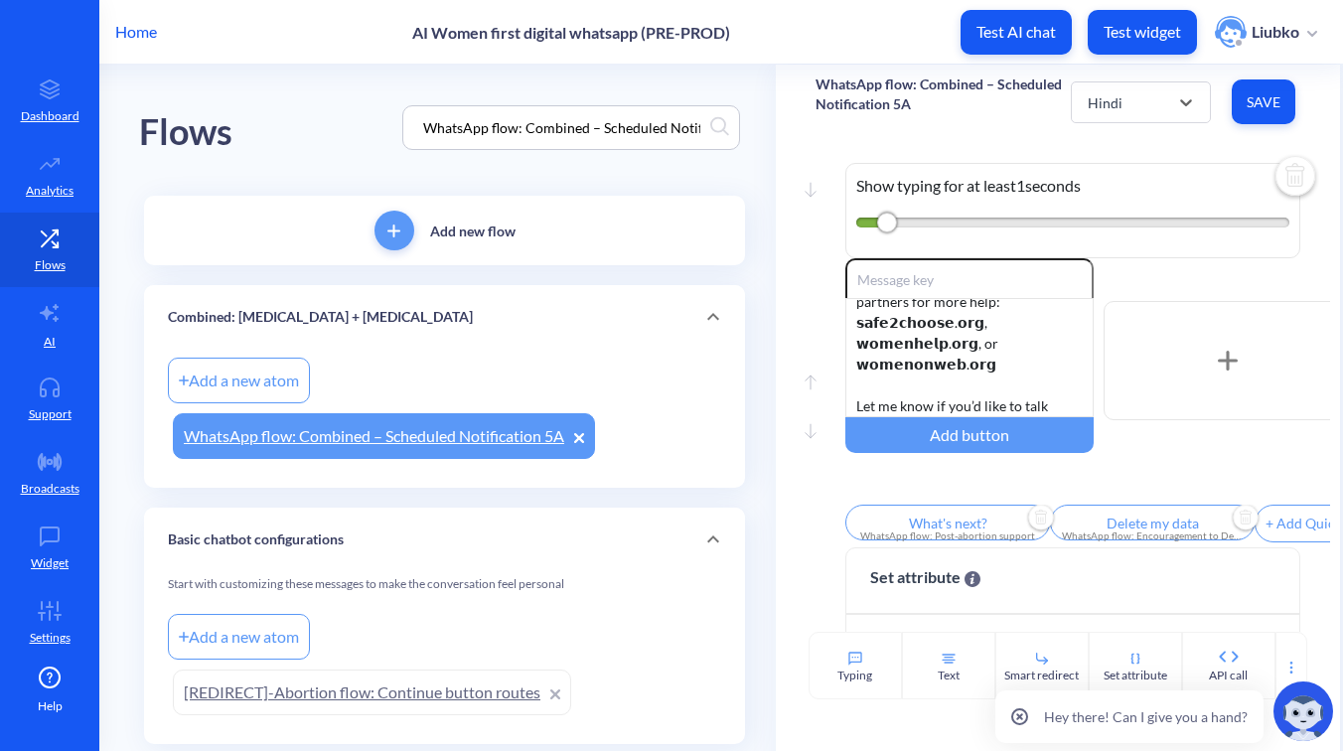
click at [923, 526] on input "What's next?" at bounding box center [947, 523] width 205 height 36
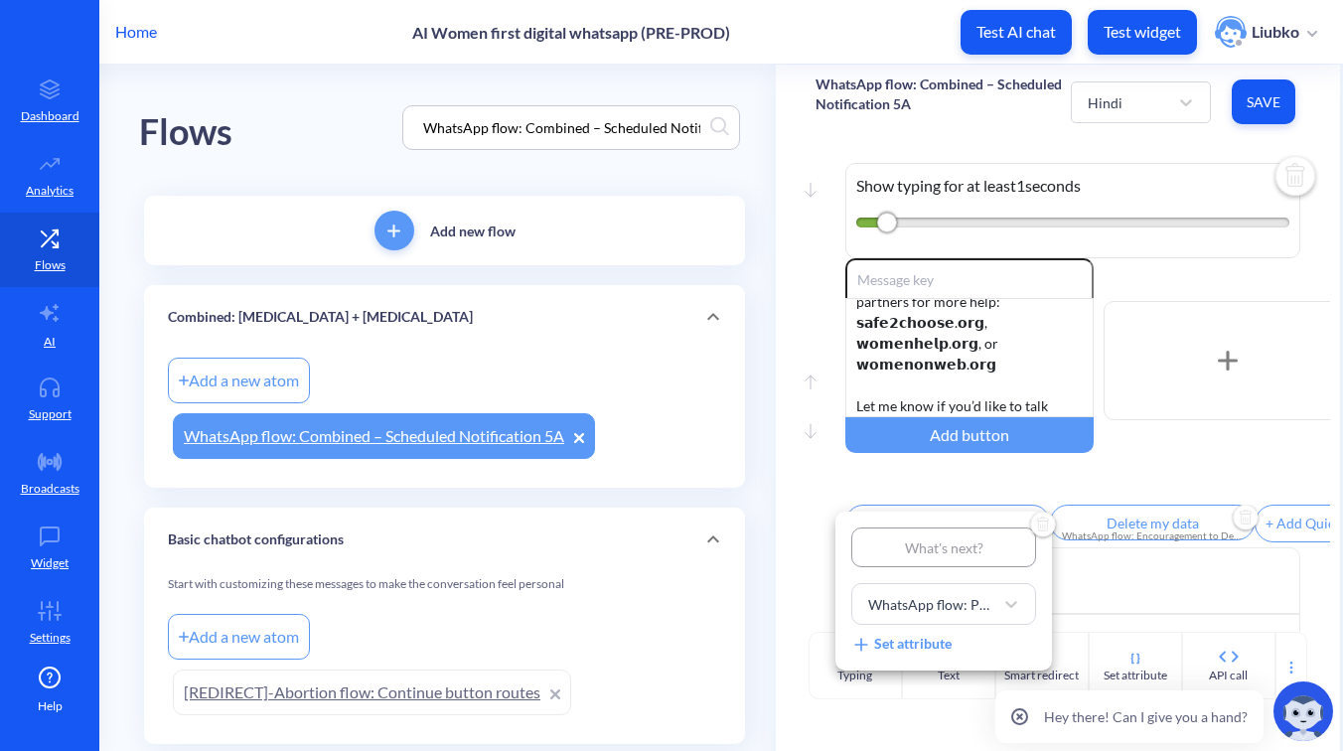
type input "अगला कदम क्या है?"
click at [962, 493] on div at bounding box center [671, 375] width 1343 height 751
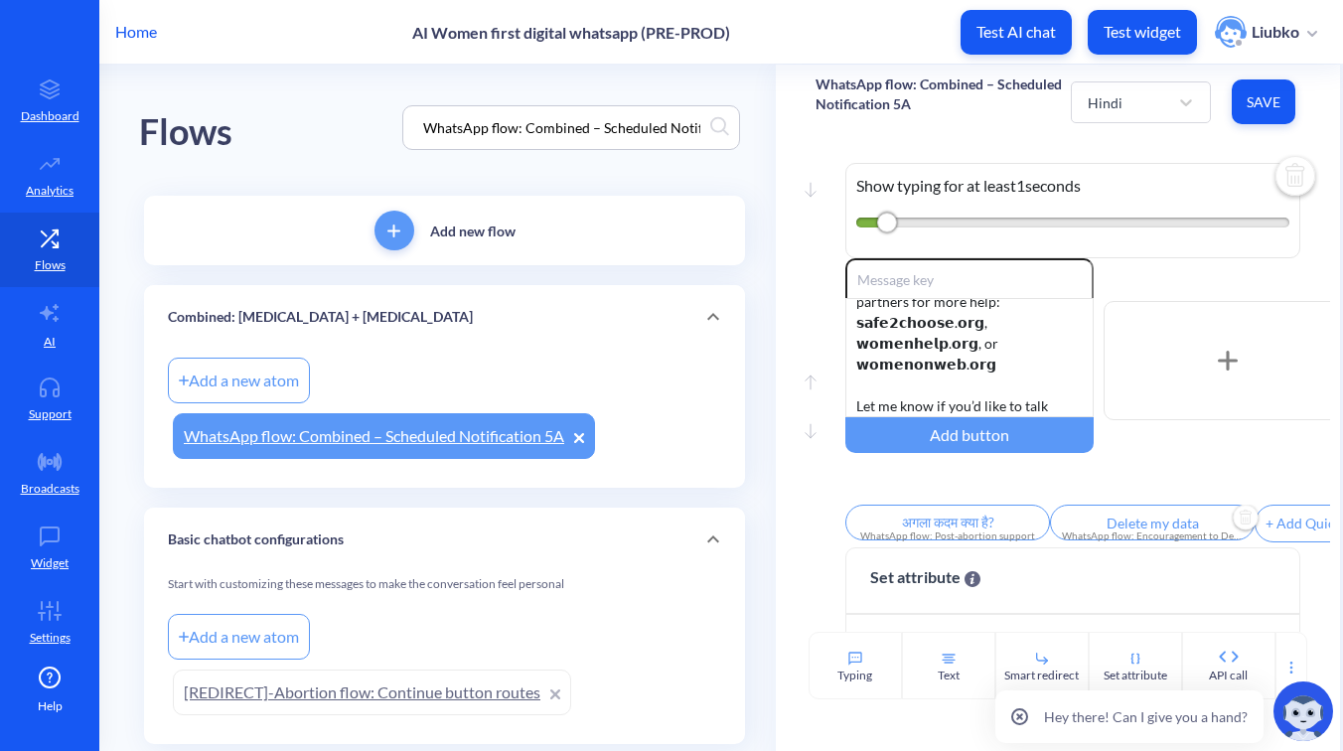
click at [1107, 534] on input "Delete my data" at bounding box center [1152, 523] width 205 height 36
type input "डेटा हटाएँ"
click at [1073, 487] on div at bounding box center [671, 375] width 1343 height 751
click at [935, 342] on div "You’ve taken all the pills — thank you for following the steps carefully. ⚠️ 𝗜𝗳…" at bounding box center [969, 357] width 248 height 119
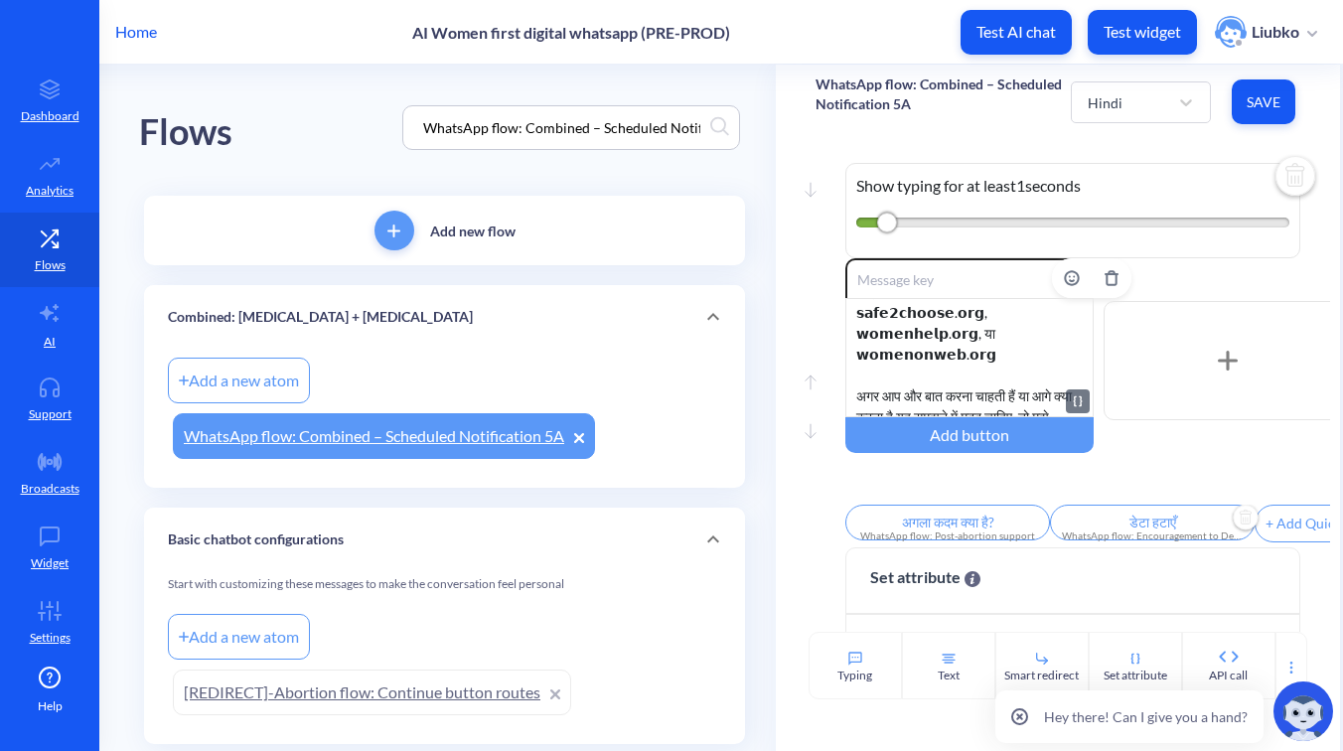
scroll to position [298, 0]
drag, startPoint x: 973, startPoint y: 358, endPoint x: 850, endPoint y: 336, distance: 124.1
click at [850, 336] on div "आपने सभी गोलियाँ ले ली हैं। सावधानीपूर्वक कदम उठाने के लिए धन्यवाद। ⚠️ यदि आपको…" at bounding box center [969, 357] width 248 height 119
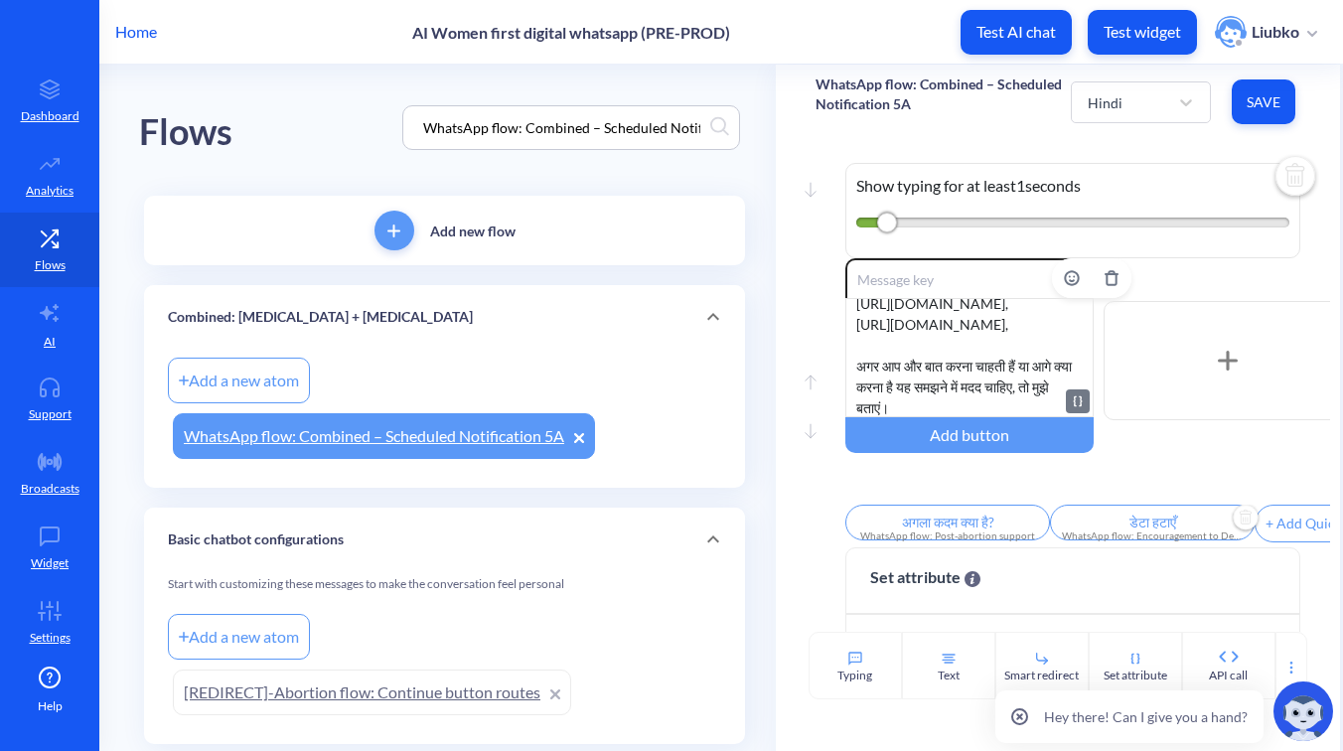
scroll to position [352, 0]
click at [1269, 106] on span "Save" at bounding box center [1264, 102] width 32 height 20
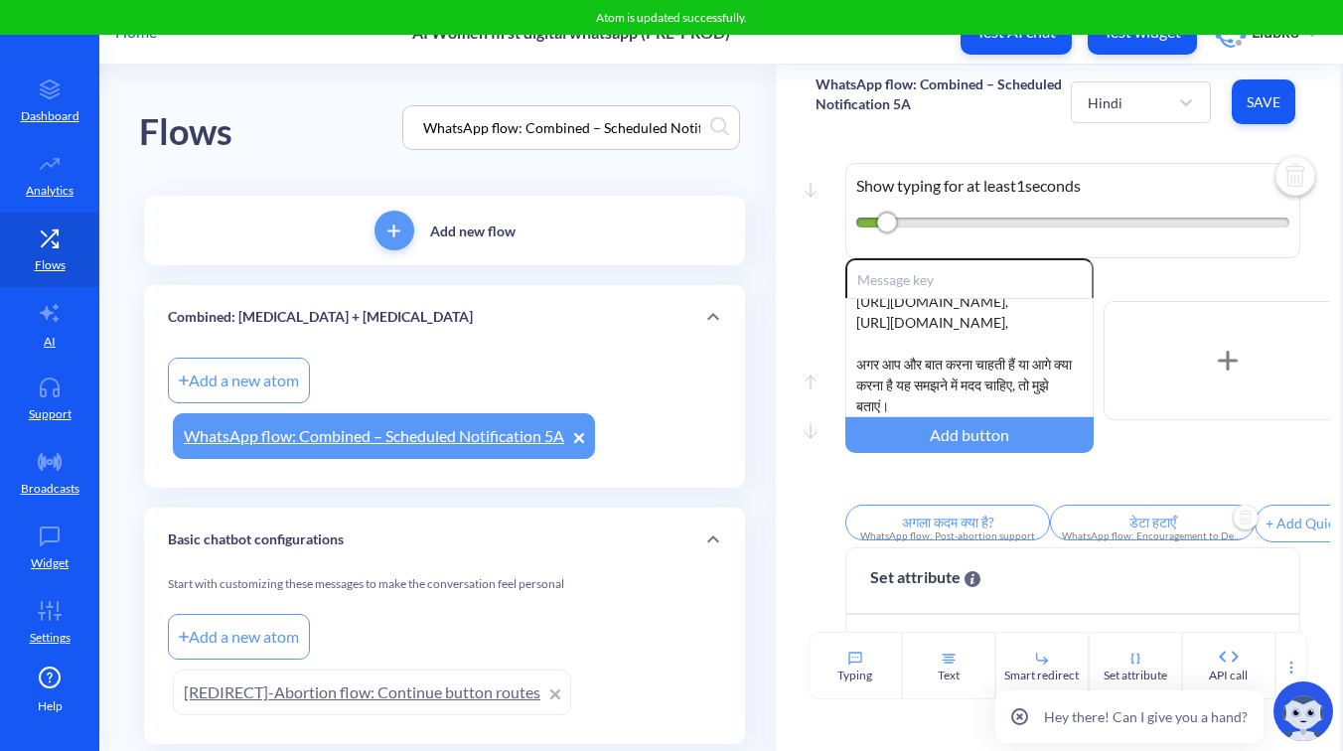
click at [1177, 150] on div "Move down Show typing for at least 1 seconds Move up Move down Enable reactions…" at bounding box center [1058, 385] width 564 height 493
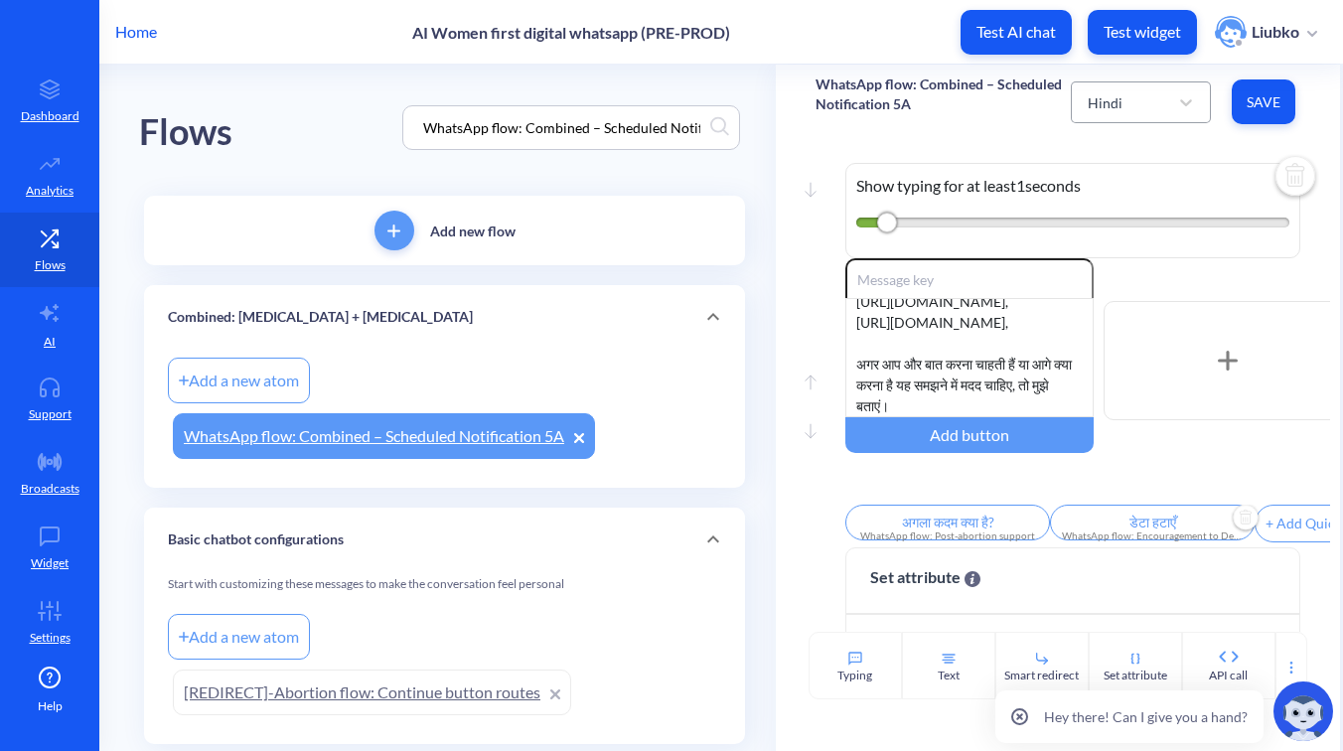
click at [1144, 107] on div "Hindi" at bounding box center [1123, 102] width 90 height 36
click at [1109, 256] on div "Portuguese" at bounding box center [1141, 263] width 140 height 37
type input "O que vem agora?"
type input "Excluir meus dados"
click at [925, 516] on input "O que vem agora?" at bounding box center [947, 523] width 205 height 36
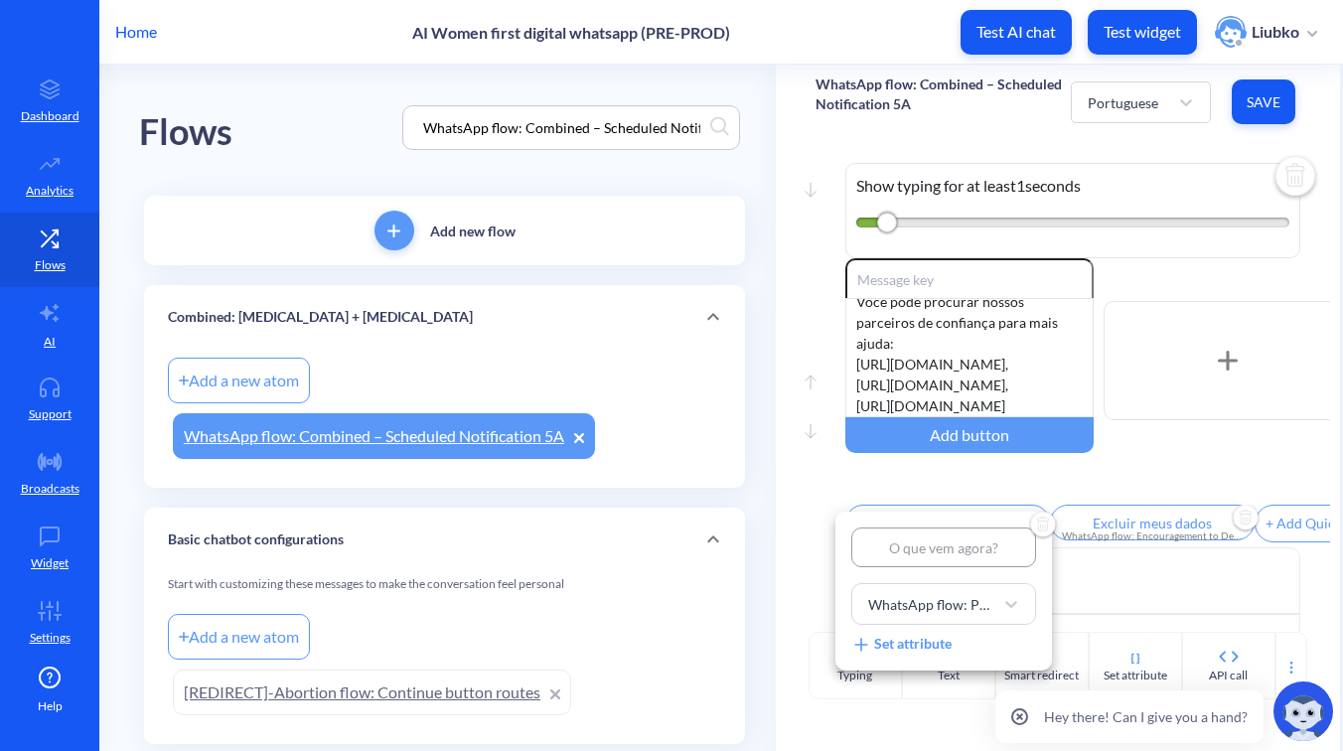
click at [1135, 526] on div at bounding box center [671, 375] width 1343 height 751
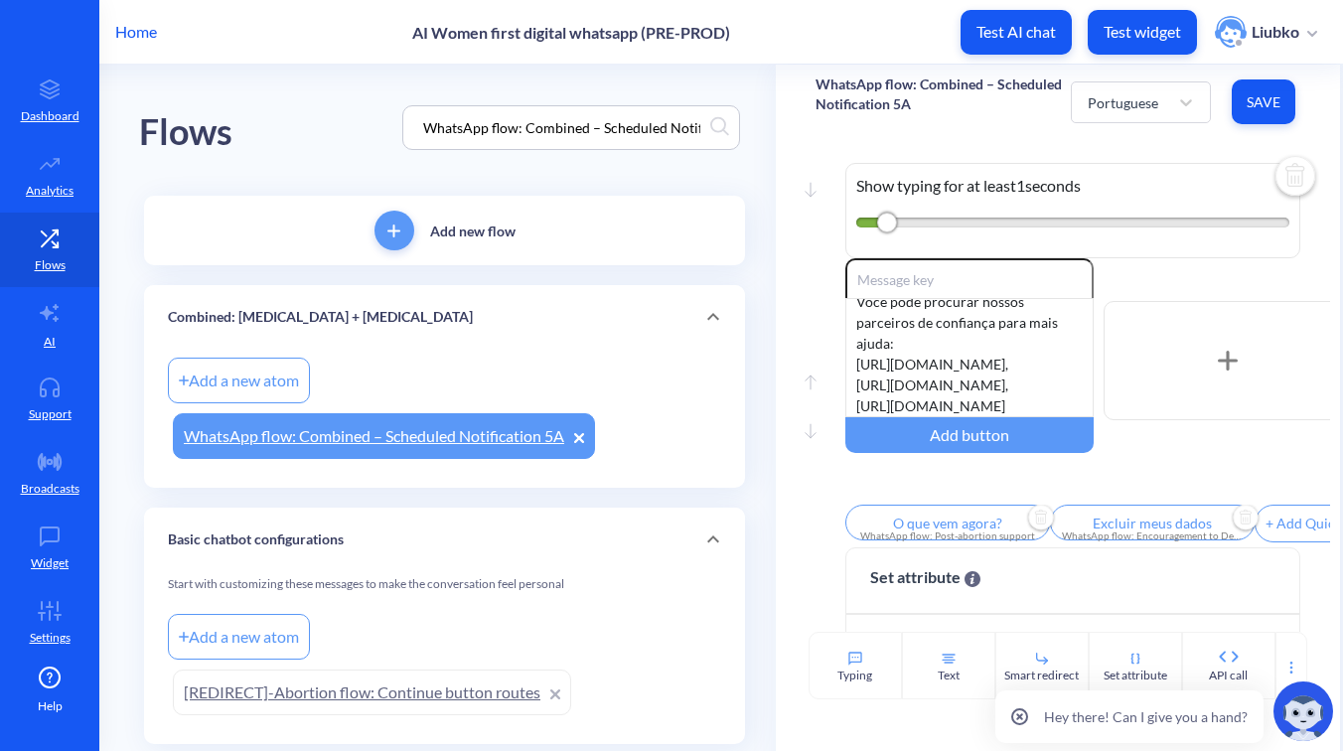
click at [1116, 528] on input "Excluir meus dados" at bounding box center [1152, 523] width 205 height 36
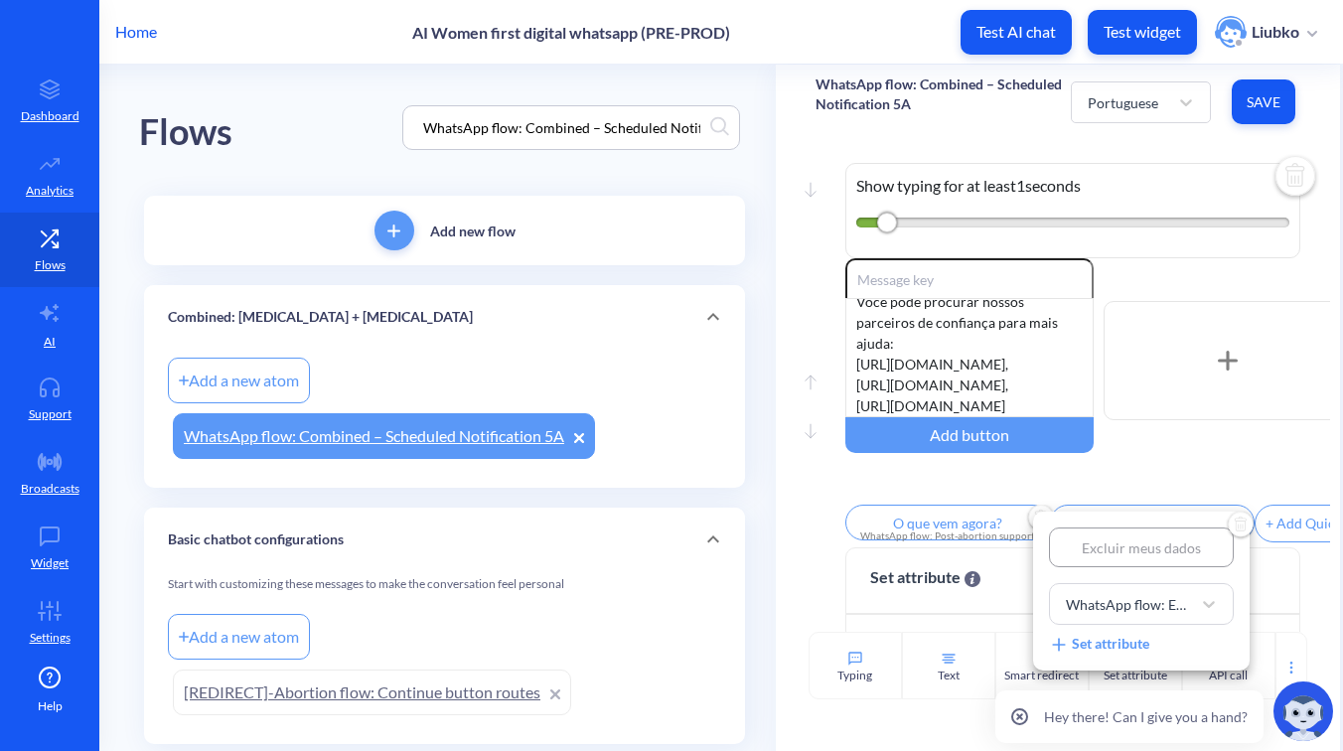
click at [1002, 351] on div at bounding box center [671, 375] width 1343 height 751
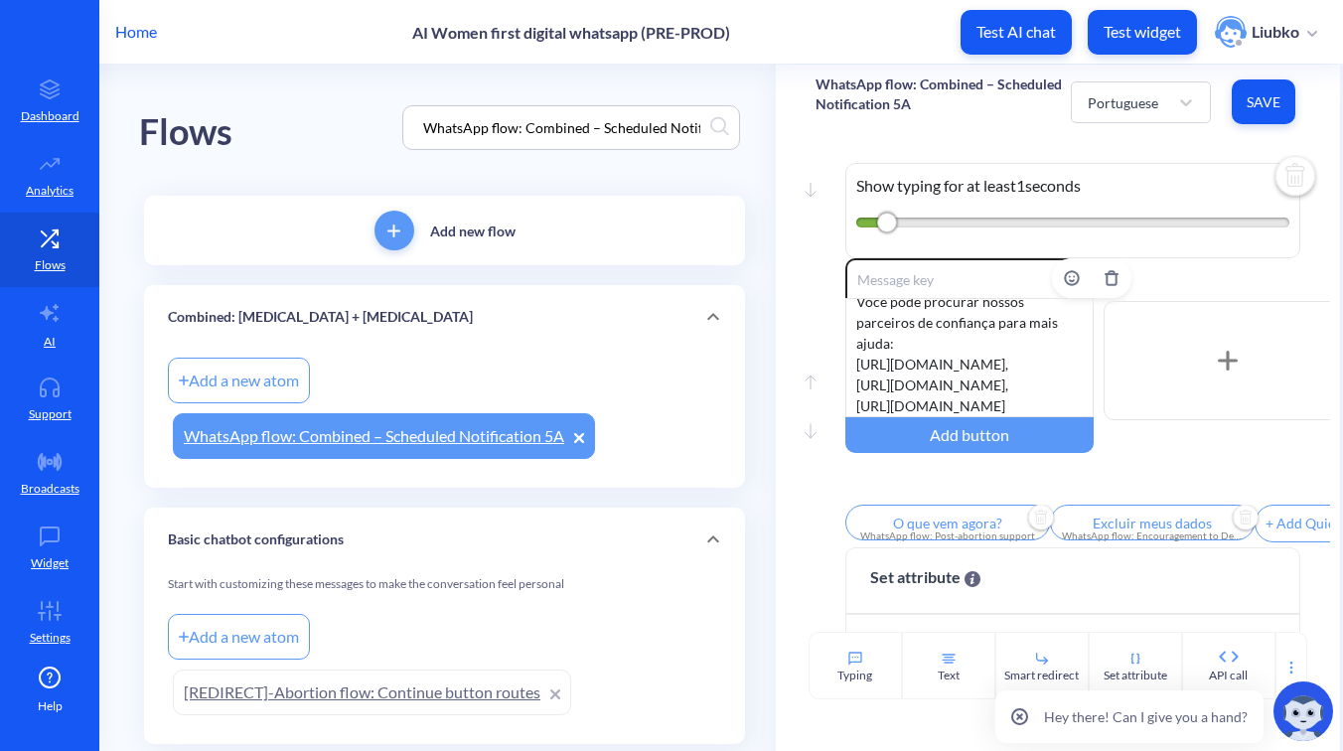
click at [1031, 354] on div "Você tomou todos os comprimidos — obrigada por seguir os passos com atenção. ⚠️…" at bounding box center [969, 357] width 248 height 119
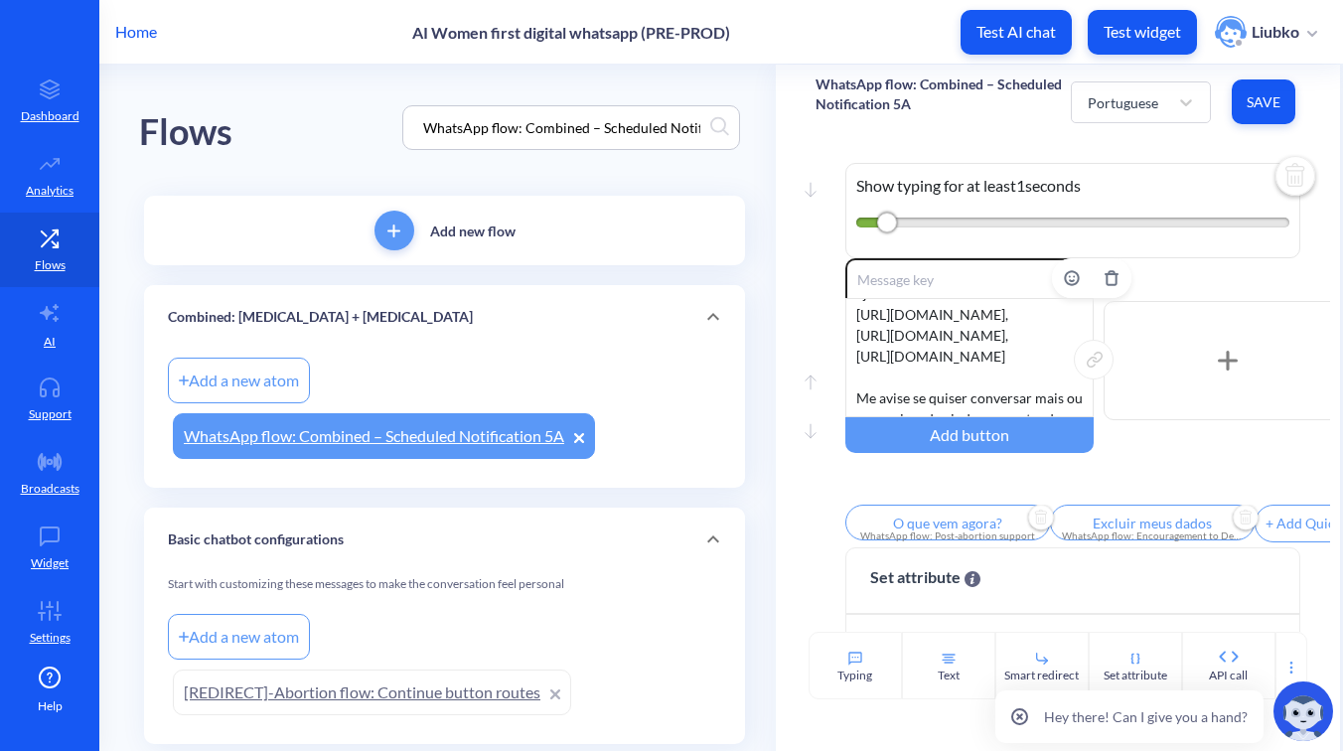
drag, startPoint x: 1074, startPoint y: 360, endPoint x: 841, endPoint y: 320, distance: 235.8
click at [845, 320] on div "Você tomou todos os comprimidos — obrigada por seguir os passos com atenção. ⚠️…" at bounding box center [969, 357] width 248 height 119
click at [1022, 368] on div "Você tomou todos os comprimidos — obrigada por seguir os passos com atenção. ⚠️…" at bounding box center [969, 357] width 248 height 119
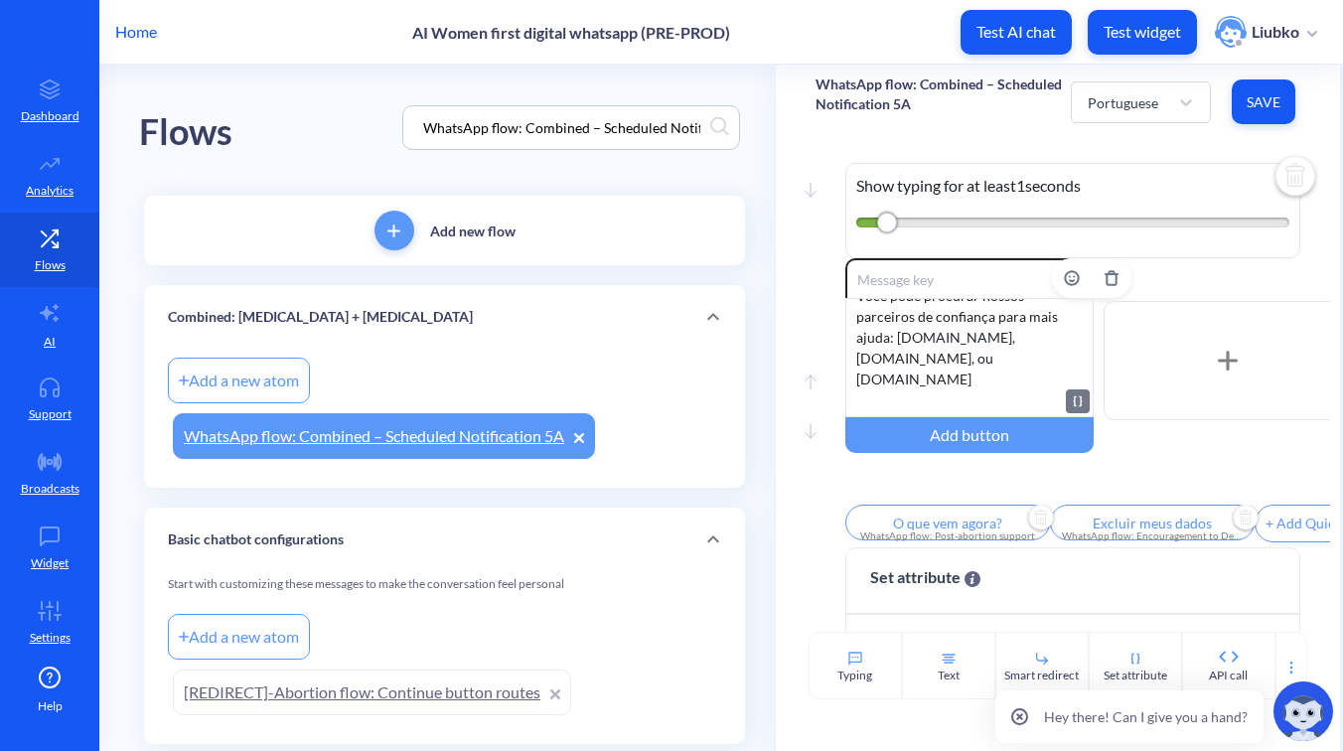
scroll to position [357, 0]
drag, startPoint x: 985, startPoint y: 383, endPoint x: 894, endPoint y: 341, distance: 100.0
click at [894, 341] on div "Você tomou todos os comprimidos. Obrigada por seguir os passos com atenção. ⚠️ …" at bounding box center [969, 357] width 248 height 119
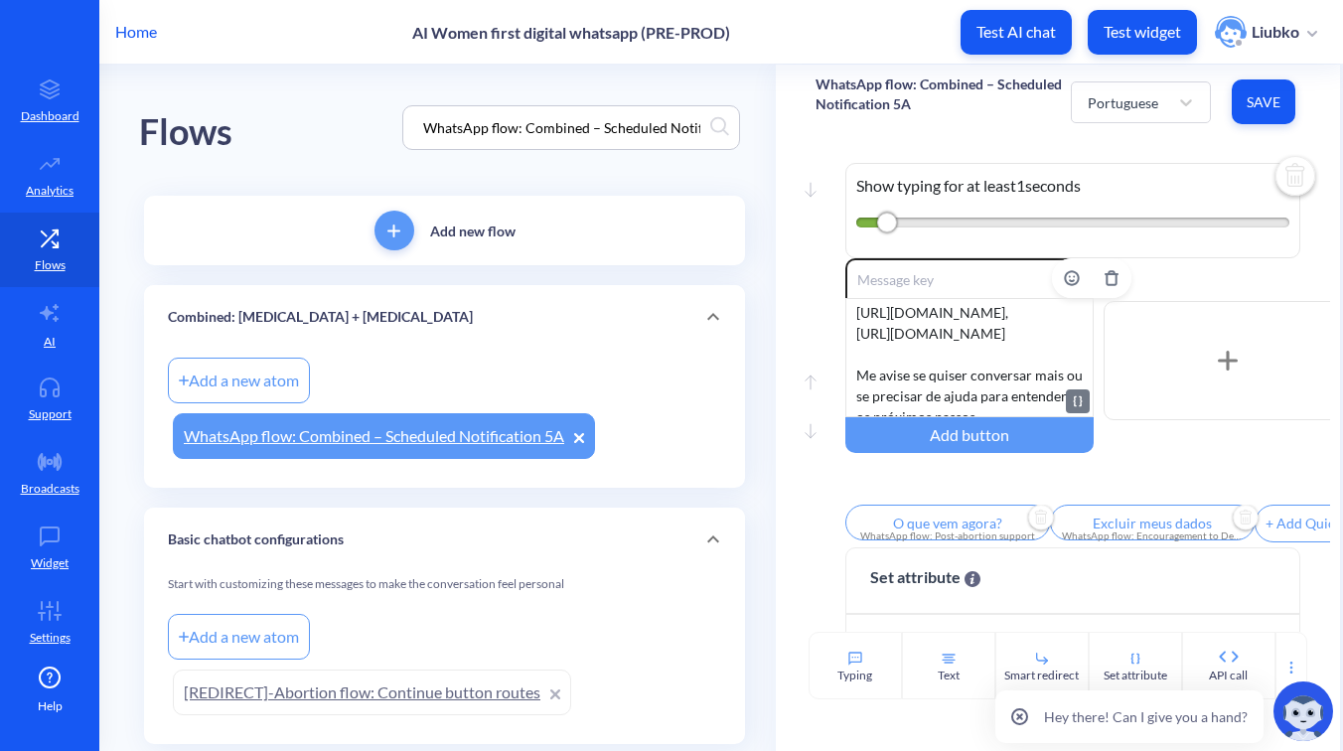
scroll to position [435, 0]
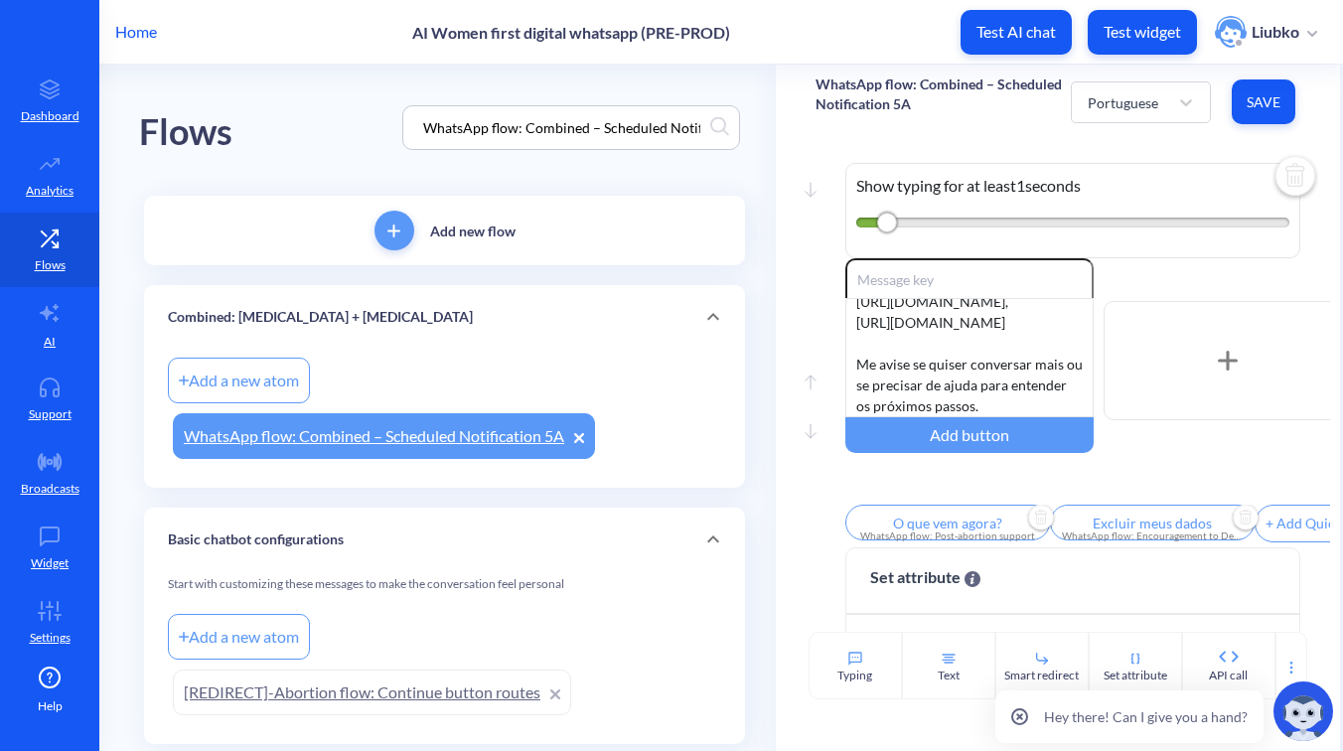
click at [1267, 104] on span "Save" at bounding box center [1264, 102] width 32 height 20
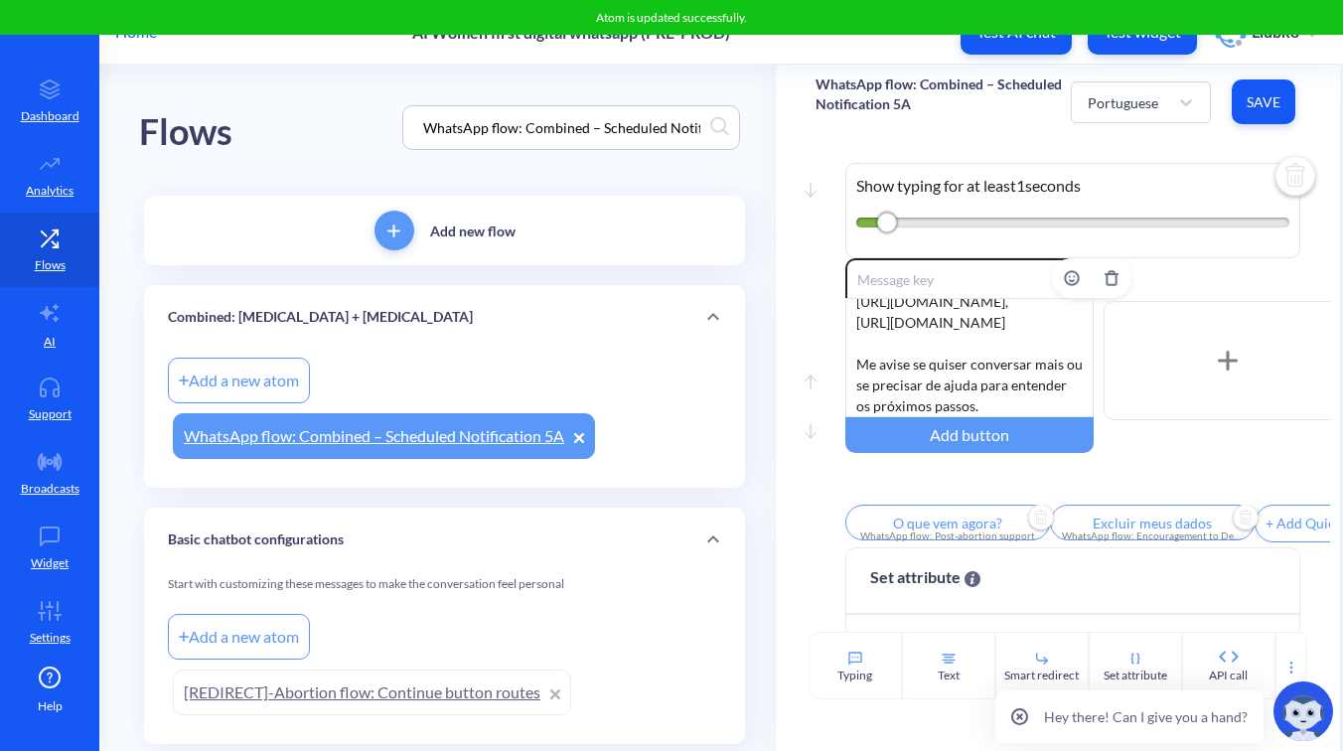
click at [947, 351] on div "Você tomou todos os comprimidos. Obrigada por seguir os passos com atenção. ⚠️ …" at bounding box center [969, 357] width 248 height 119
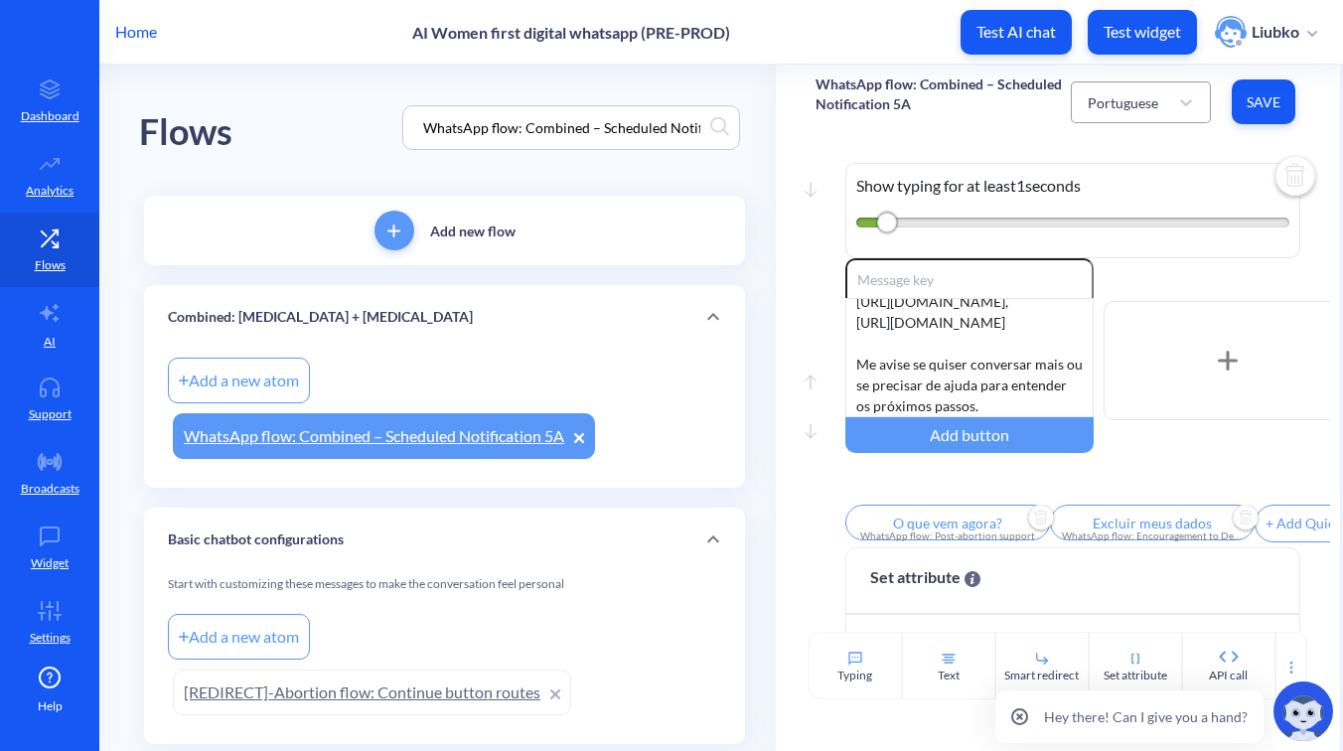
click at [1151, 103] on div "Portuguese" at bounding box center [1123, 101] width 71 height 21
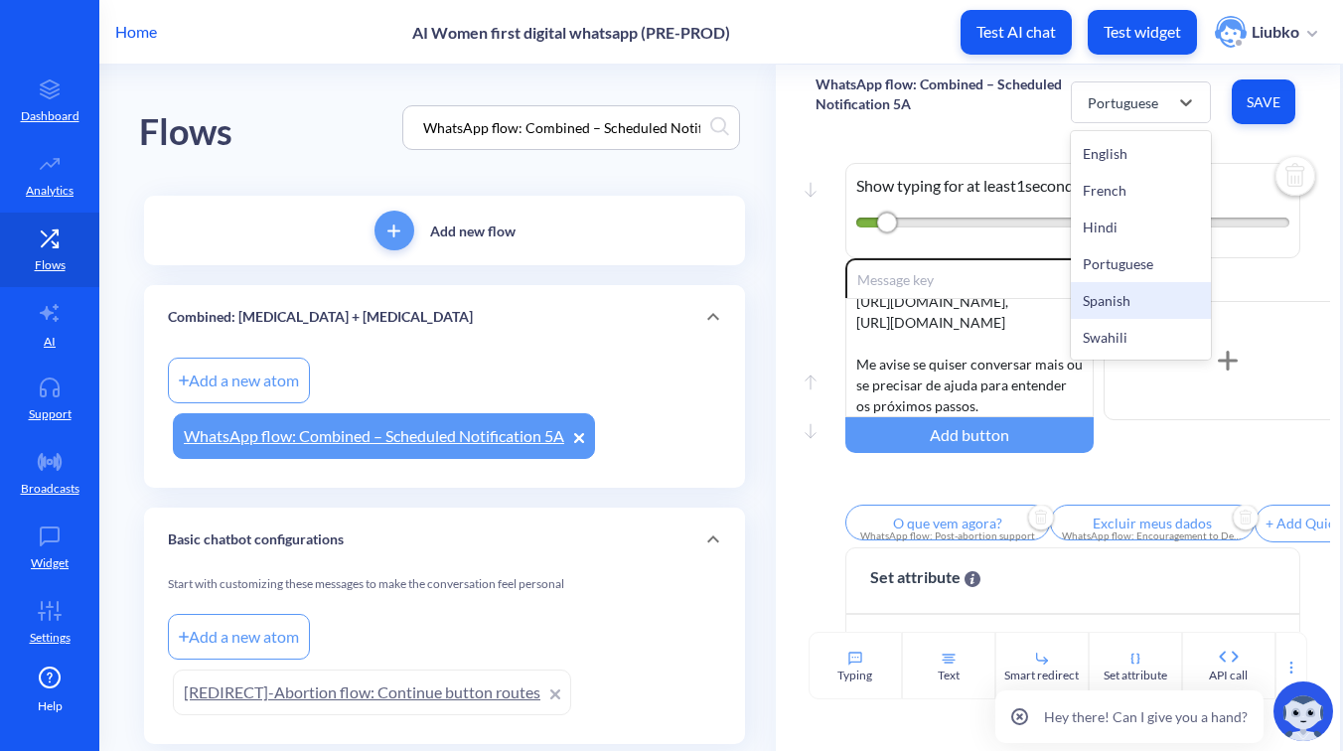
click at [1105, 312] on div "Spanish" at bounding box center [1141, 300] width 140 height 37
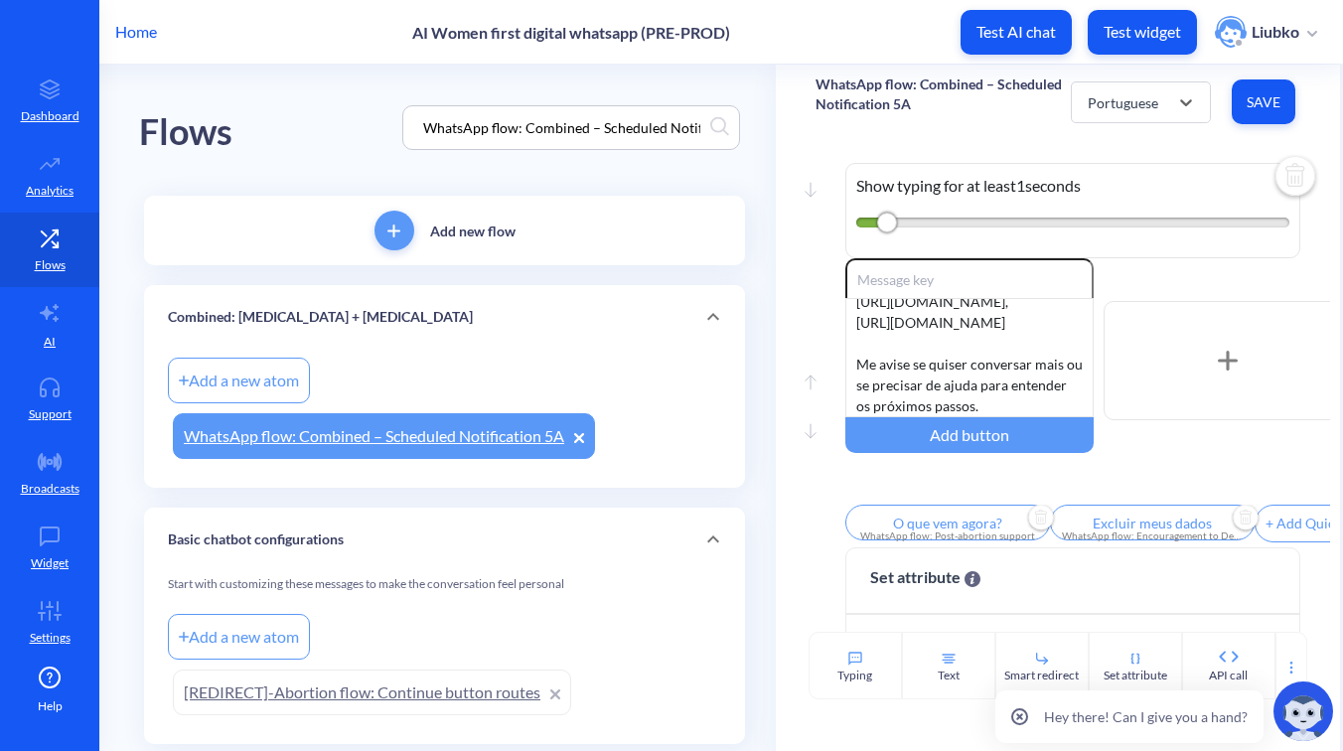
type input "¿Qué sigue?"
type input "Eliminar mis datos"
click at [948, 359] on div "Has tomado todas las pastillas — gracias por seguir los pasos con cuidado. ⚠️ 𝗦…" at bounding box center [969, 357] width 248 height 119
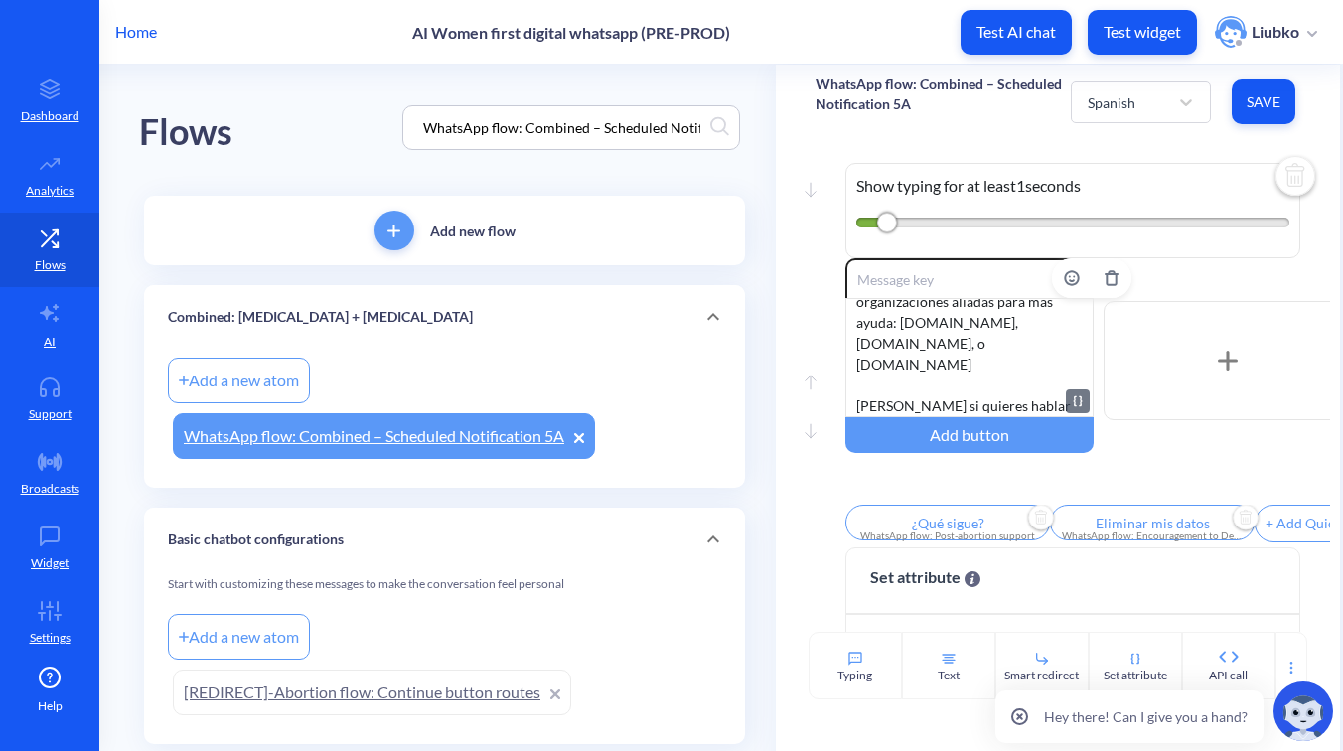
scroll to position [356, 0]
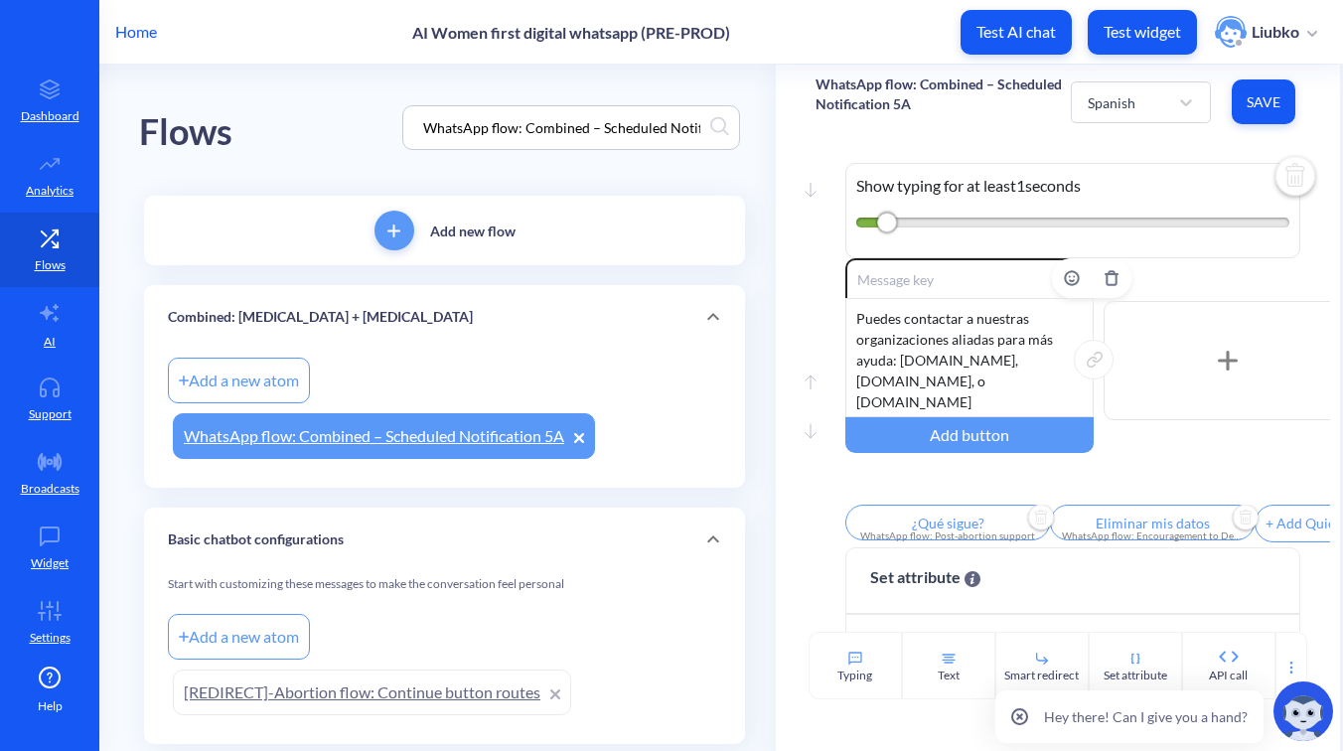
drag, startPoint x: 898, startPoint y: 342, endPoint x: 1070, endPoint y: 369, distance: 173.9
click at [1070, 369] on div "Has tomado todas las pastillas. Gracias por seguir los pasos con cuidado. ⚠️ 𝗦𝗶…" at bounding box center [969, 357] width 248 height 119
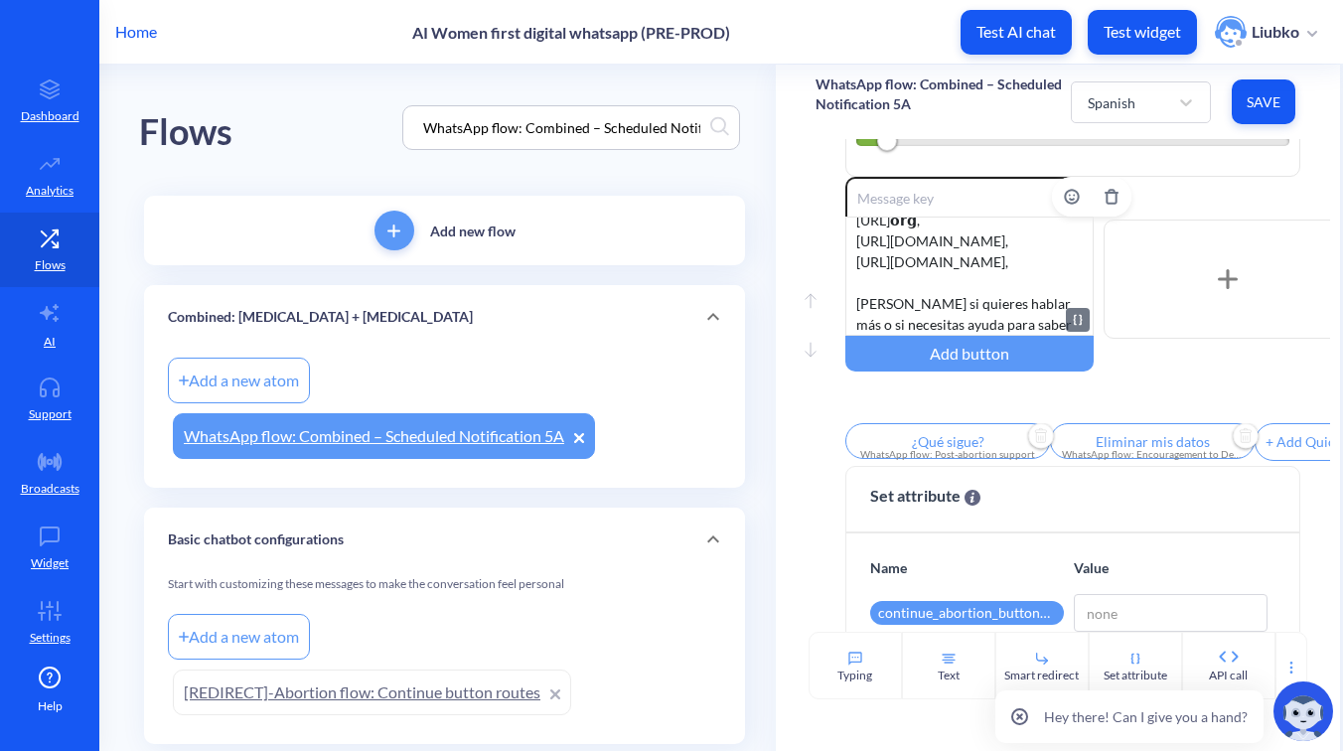
scroll to position [109, 0]
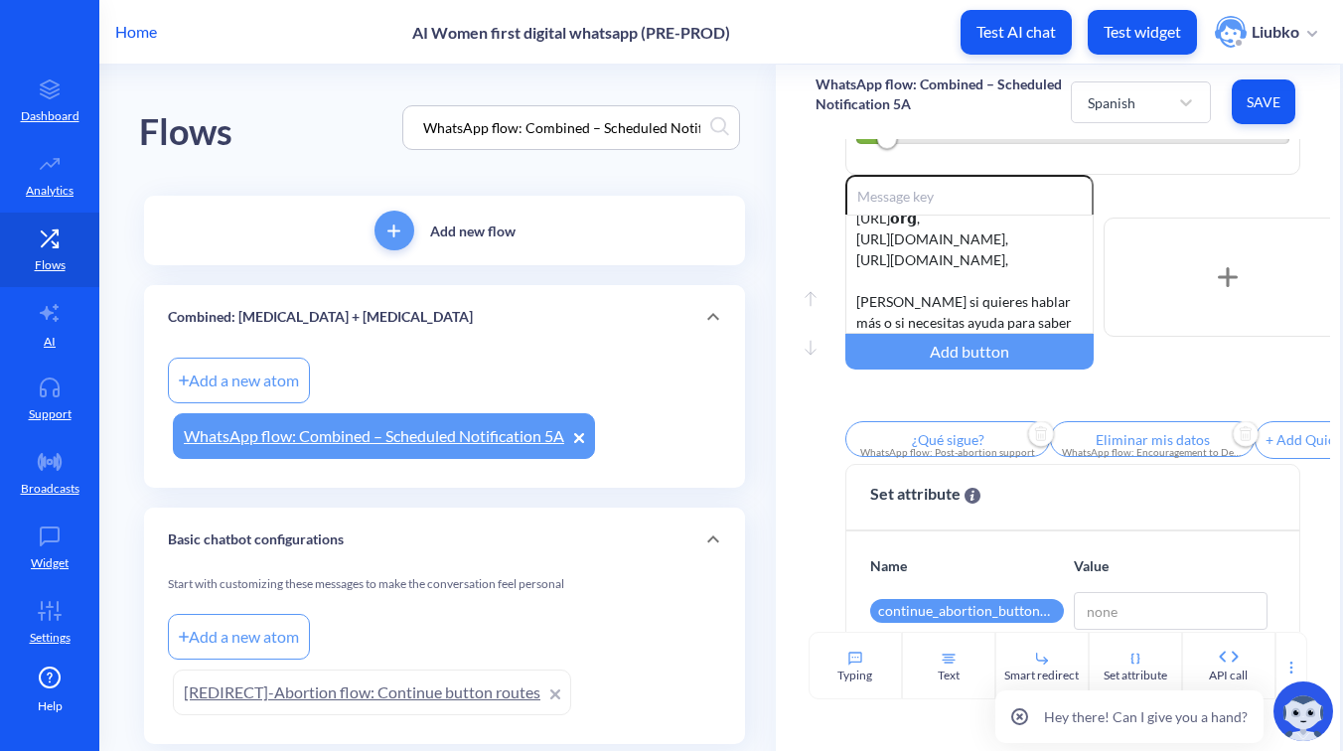
click at [1259, 99] on span "Save" at bounding box center [1264, 102] width 32 height 20
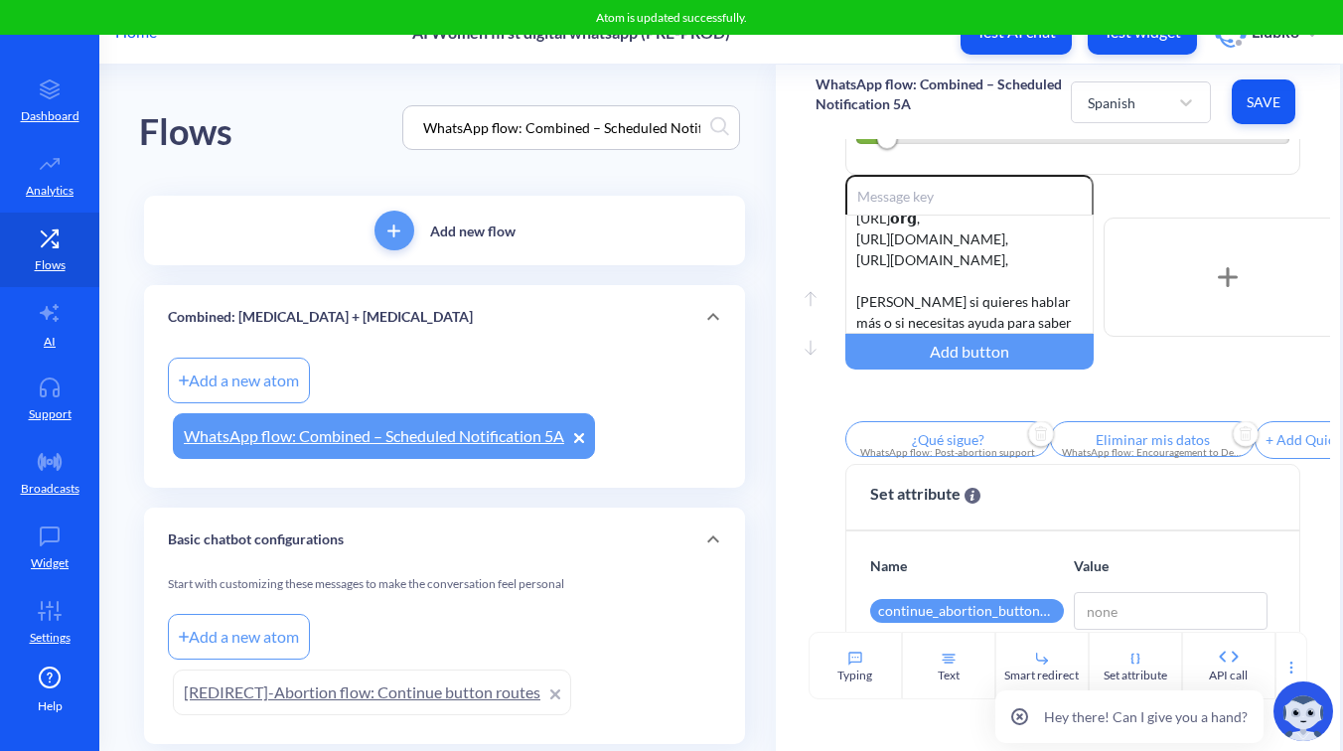
click at [1261, 111] on button "Save" at bounding box center [1264, 101] width 64 height 45
click at [1149, 110] on div "Spanish" at bounding box center [1123, 102] width 90 height 36
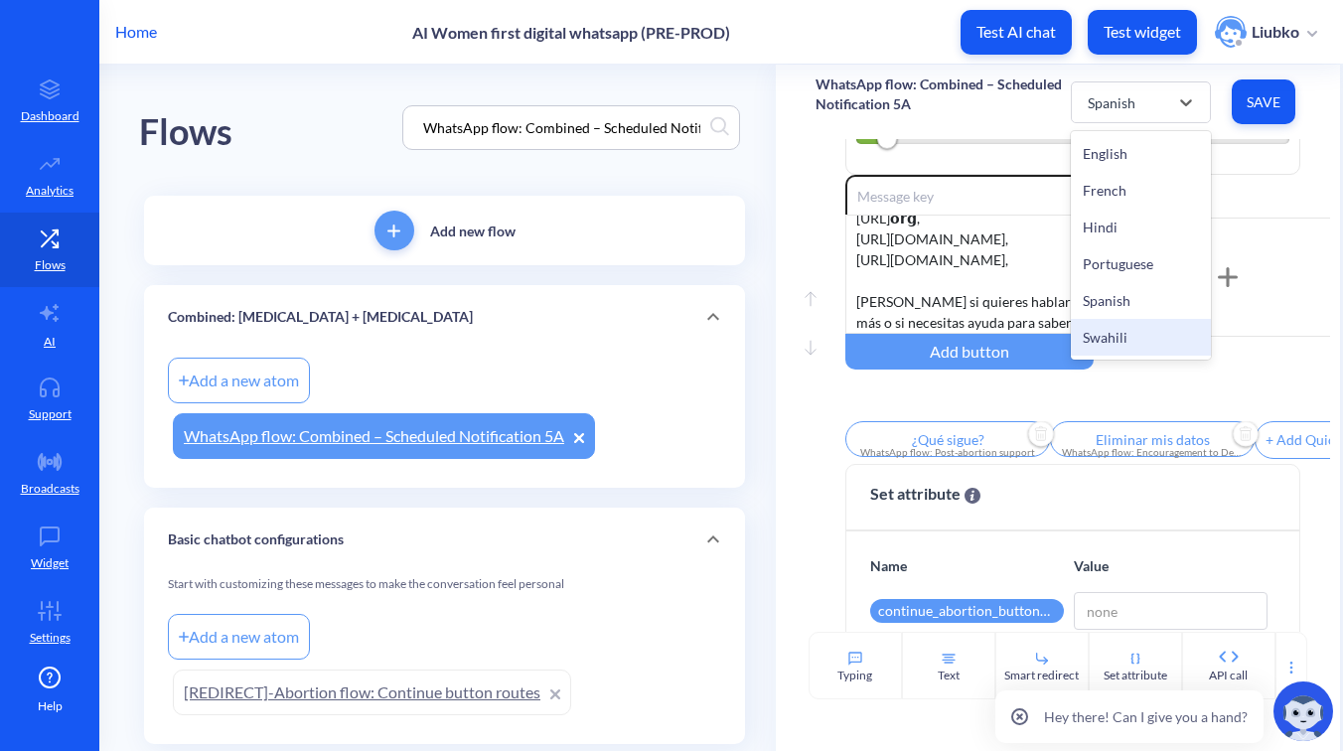
click at [1130, 328] on div "Swahili" at bounding box center [1141, 337] width 140 height 37
type input "What's next?"
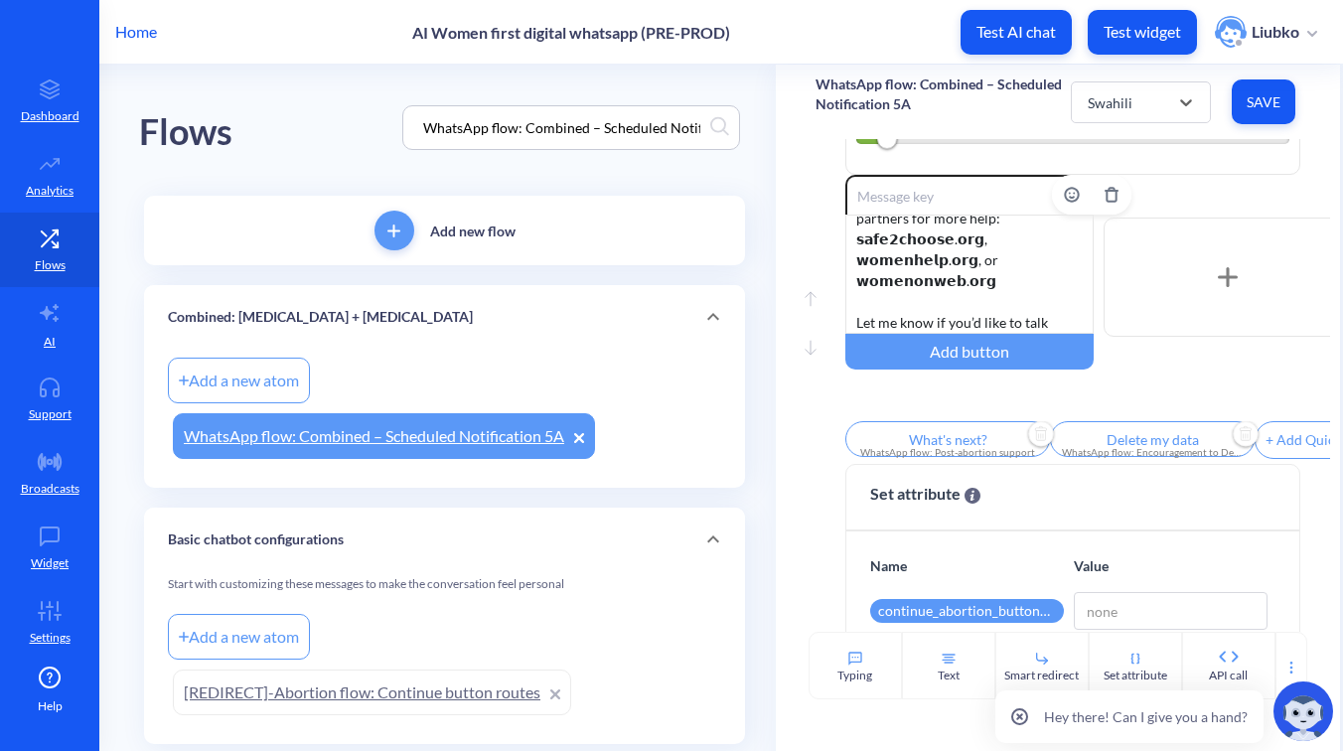
click at [956, 281] on div "You’ve taken all the pills — thank you for following the steps carefully. ⚠️ 𝗜𝗳…" at bounding box center [969, 274] width 248 height 119
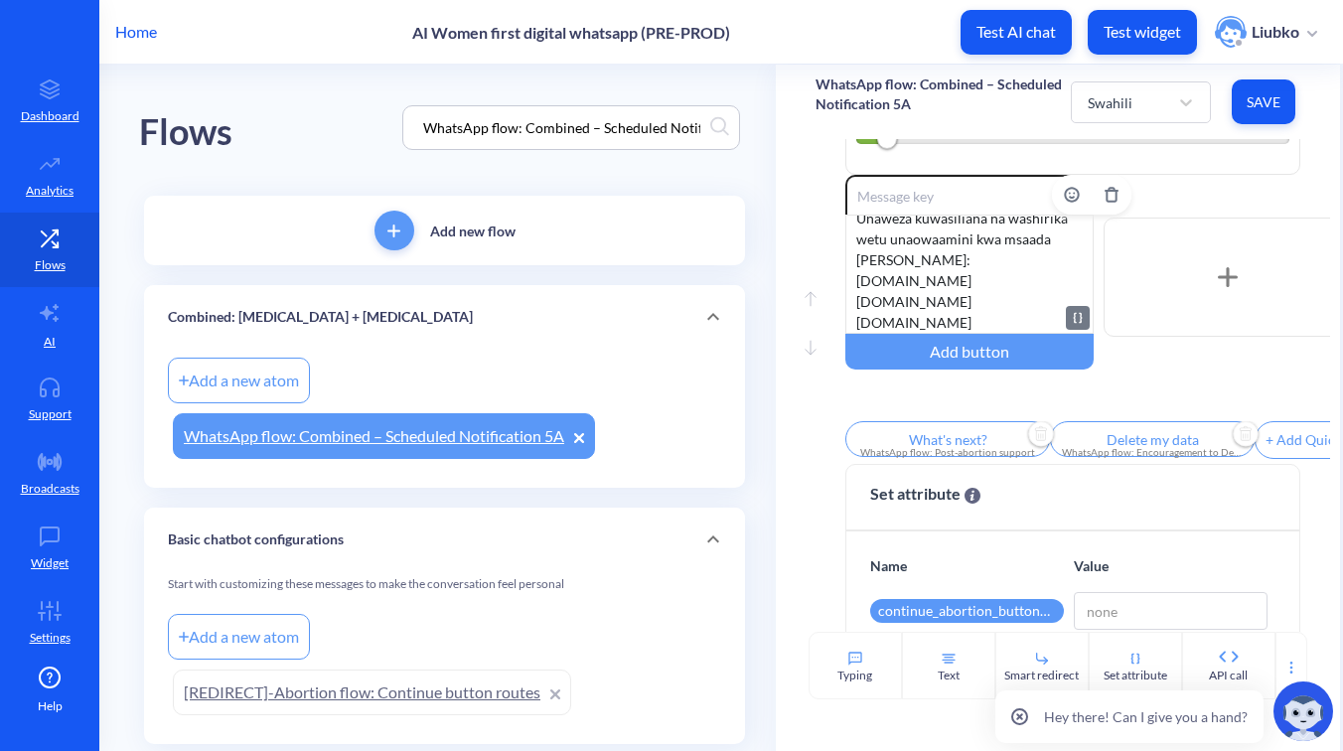
click at [888, 239] on div "Umechukua vidonge vyote. Asante kwa kufuata hatua kwa makini. ⚠️ Ikiwa hujaanza…" at bounding box center [969, 274] width 248 height 119
drag, startPoint x: 979, startPoint y: 268, endPoint x: 846, endPoint y: 255, distance: 132.8
click at [846, 255] on div "Umechukua vidonge vyote. Asante kwa kufuata hatua kwa makini. ⚠️ Ikiwa hujaanza…" at bounding box center [969, 274] width 248 height 119
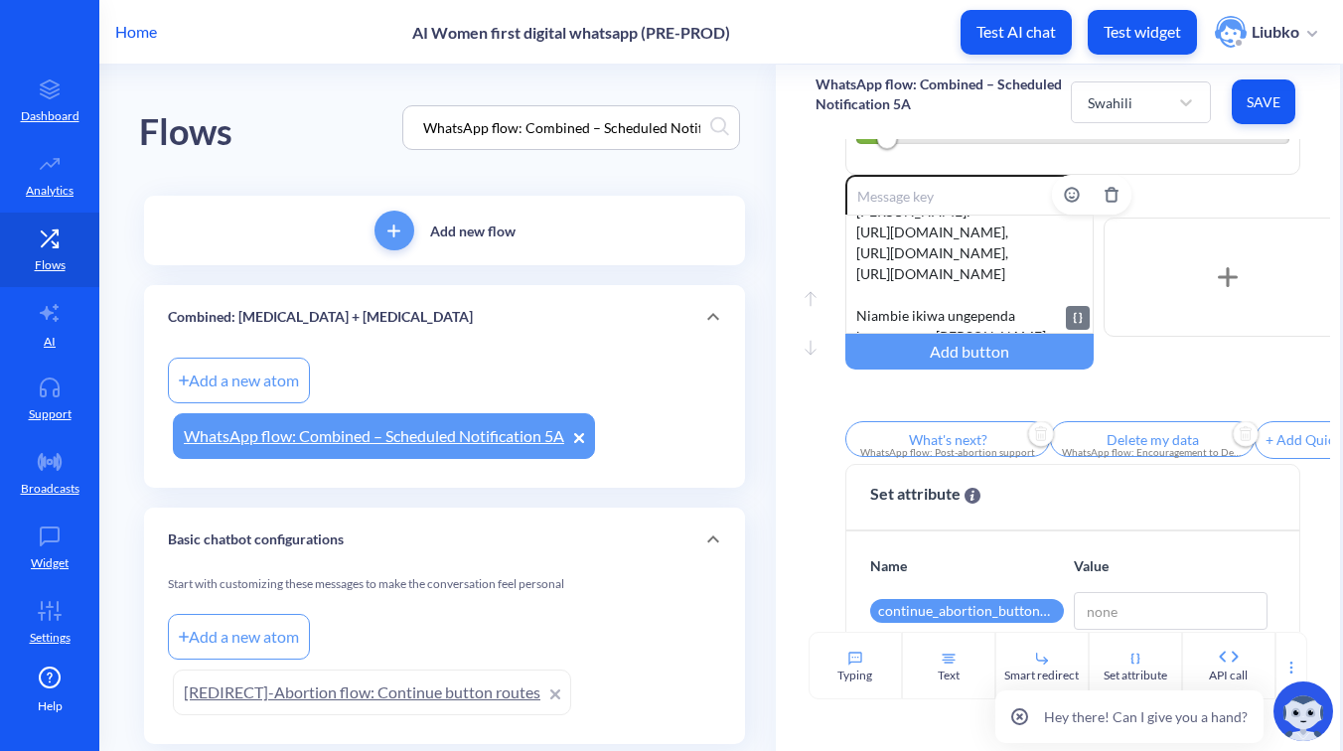
scroll to position [414, 0]
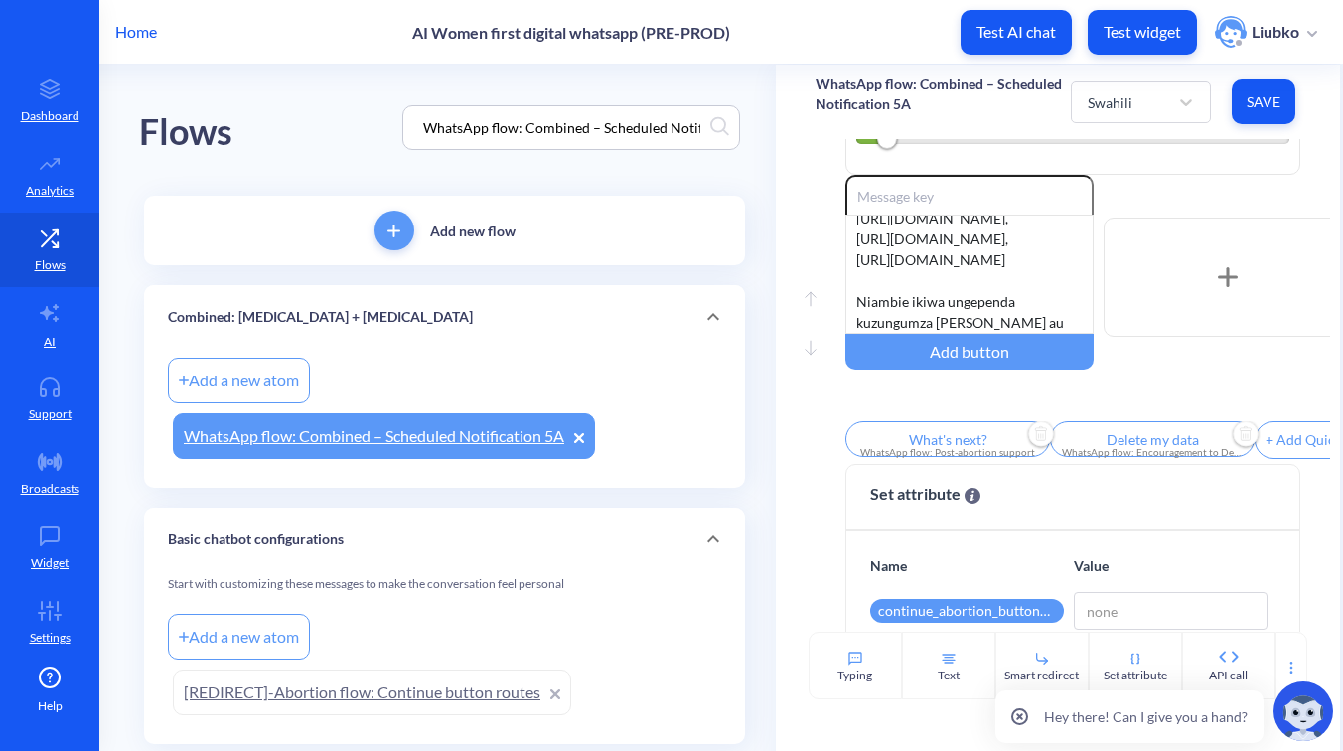
click at [1256, 105] on span "Save" at bounding box center [1264, 102] width 32 height 20
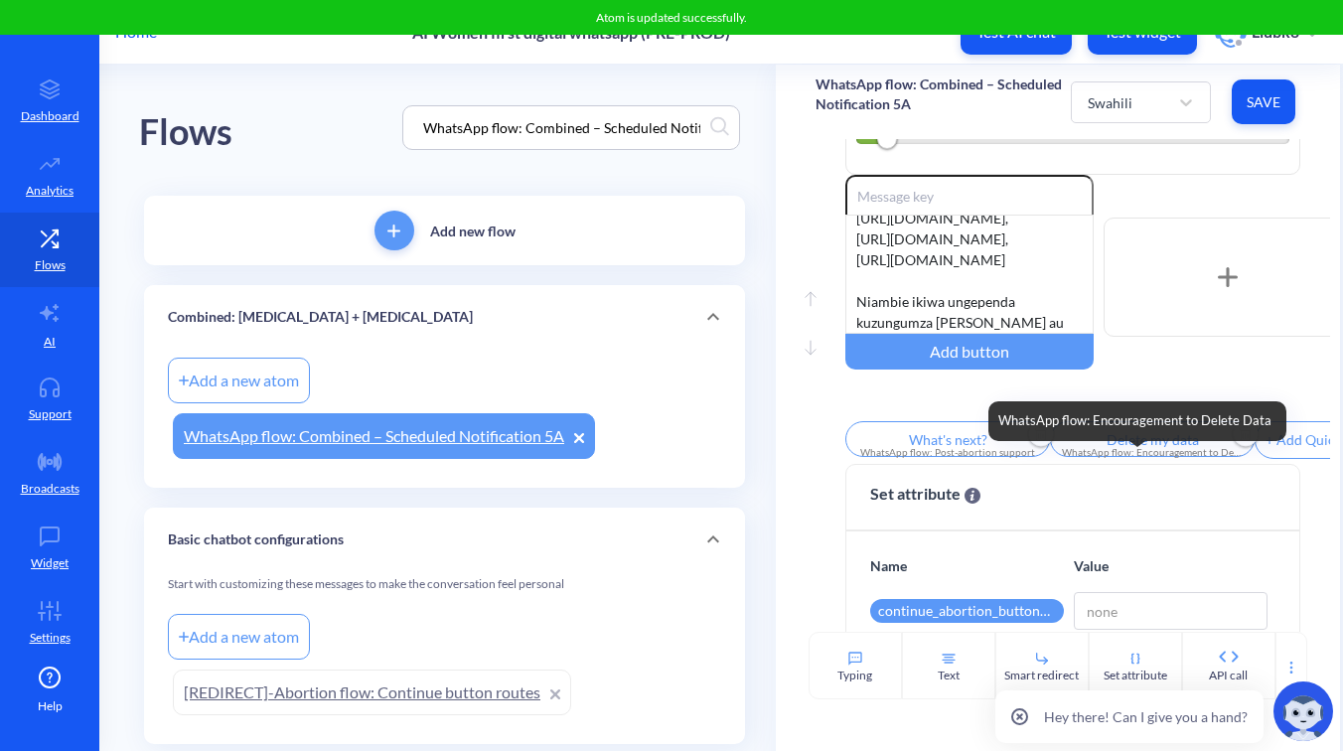
click at [1138, 454] on div "WhatsApp flow: Encouragement to Delete Data" at bounding box center [1152, 452] width 181 height 15
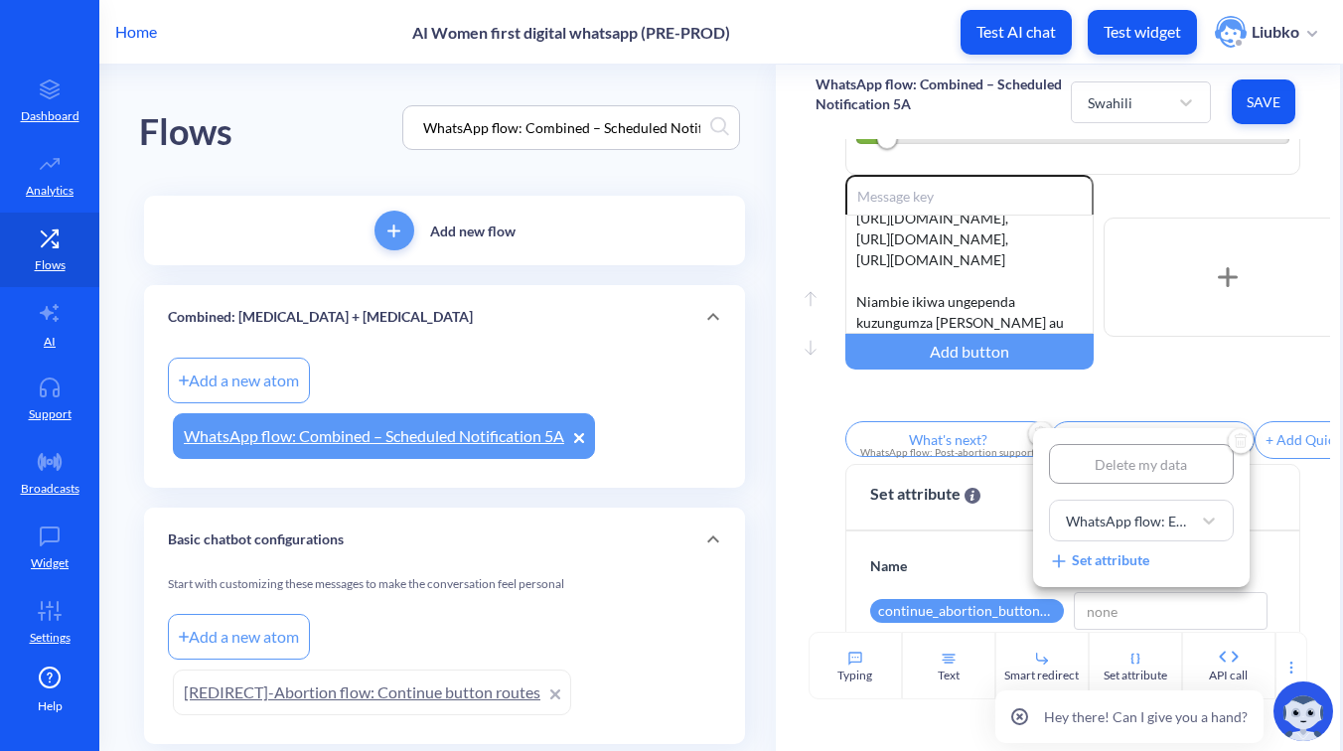
type input "Futa taarifa zangu"
click at [935, 432] on div at bounding box center [671, 375] width 1343 height 751
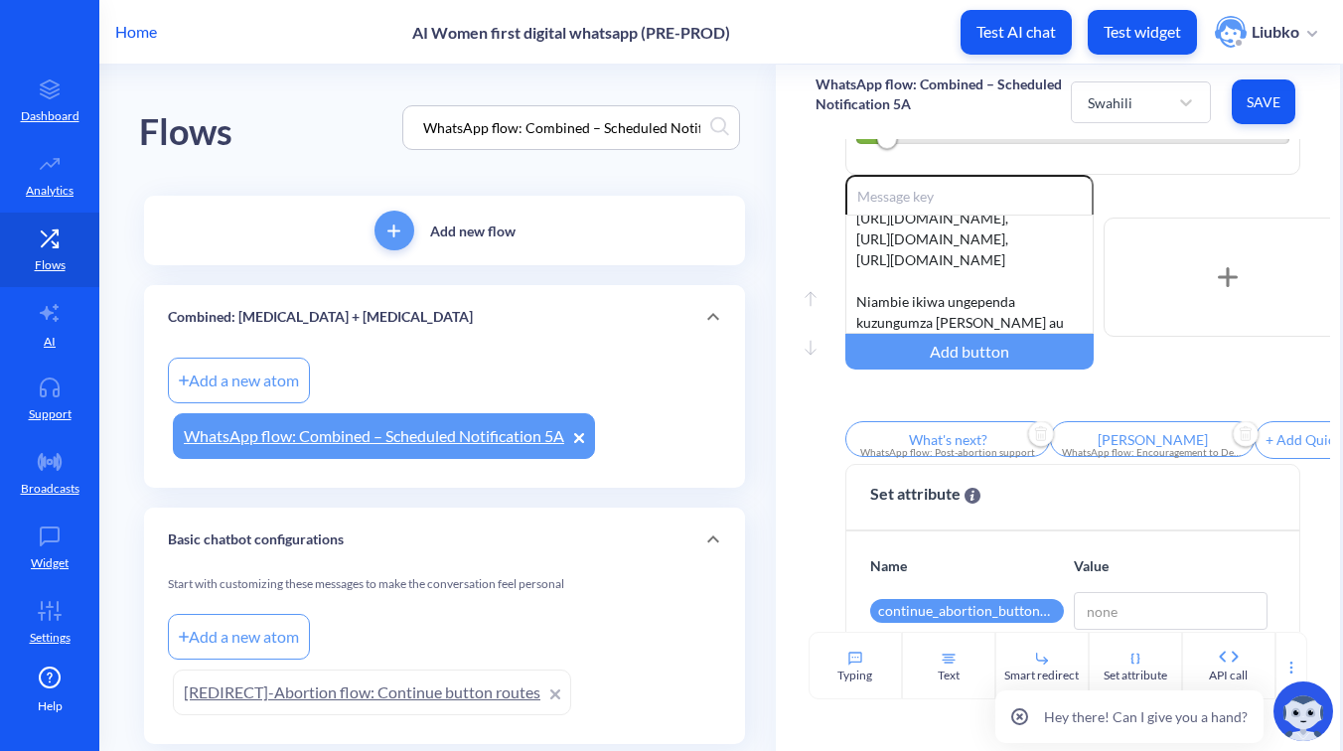
click at [949, 441] on input "What's next?" at bounding box center [947, 439] width 205 height 36
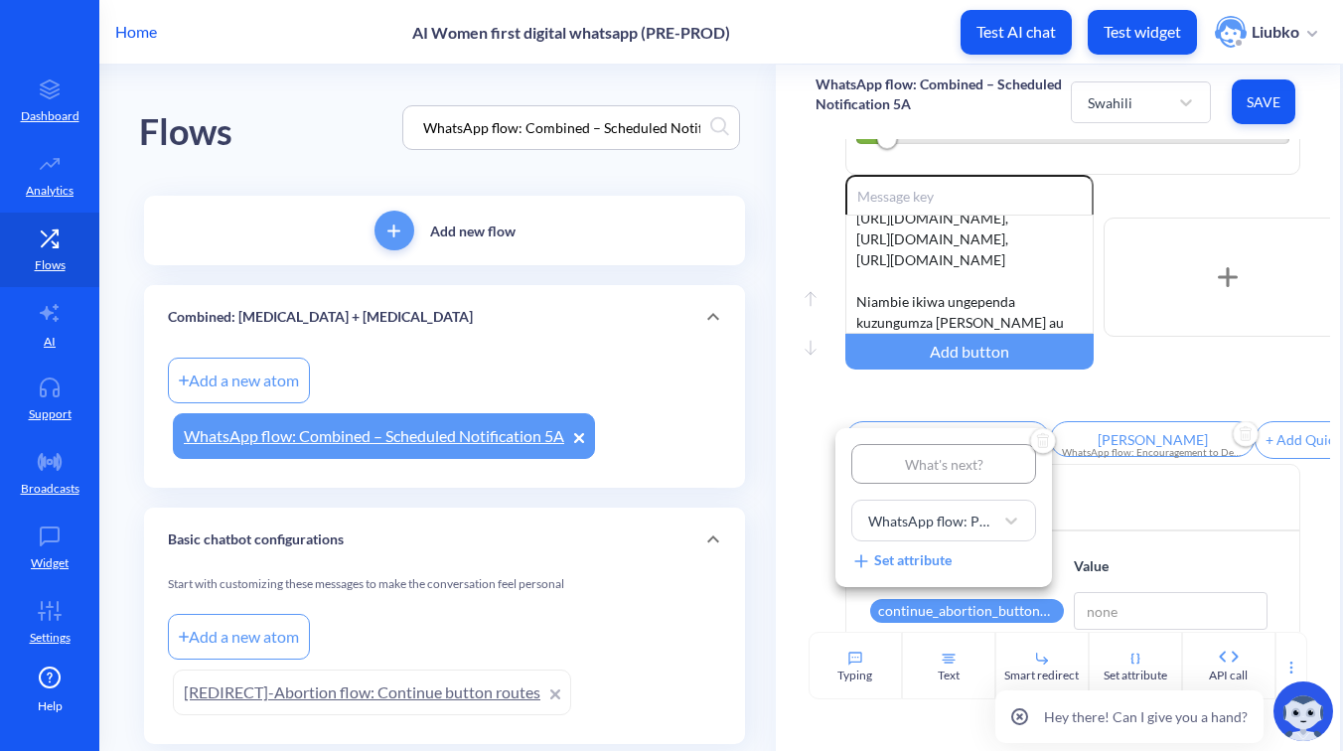
type input "Hatua inayofuata"
click at [1154, 399] on div at bounding box center [671, 375] width 1343 height 751
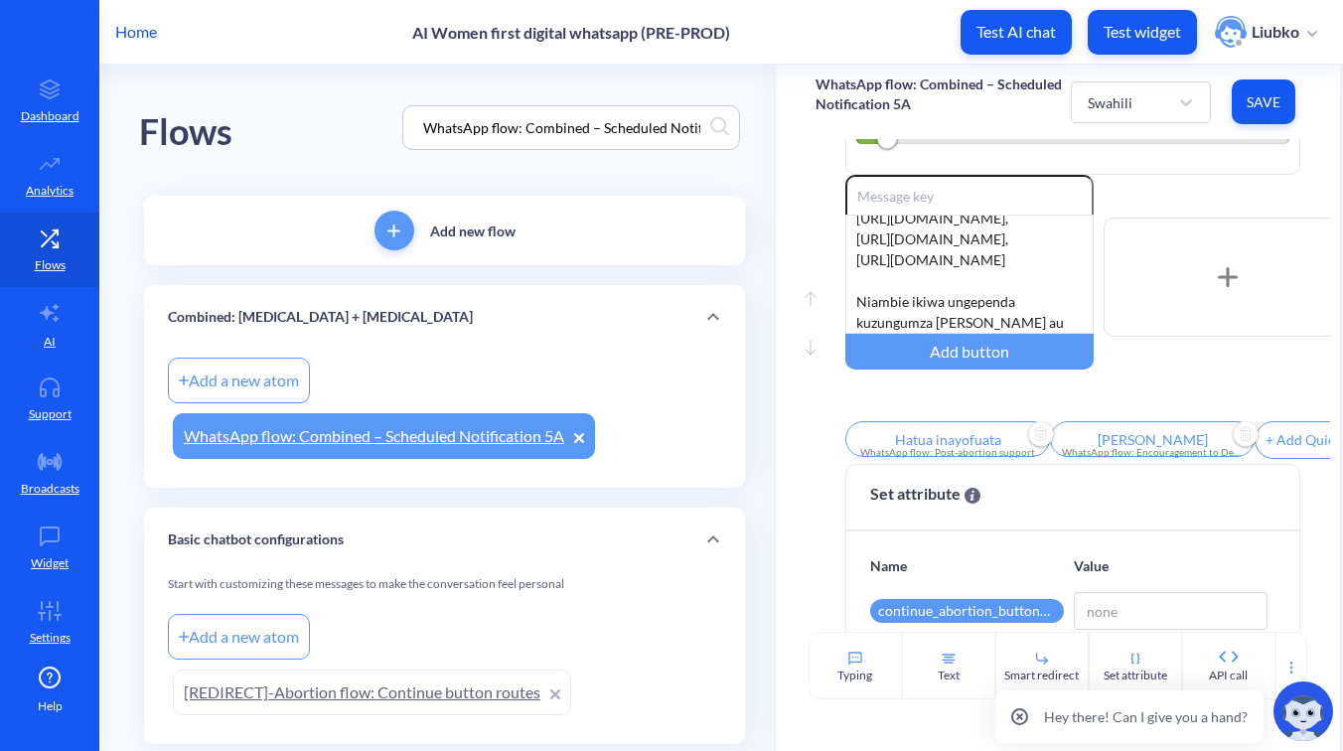
click at [1264, 96] on span "Save" at bounding box center [1264, 102] width 32 height 20
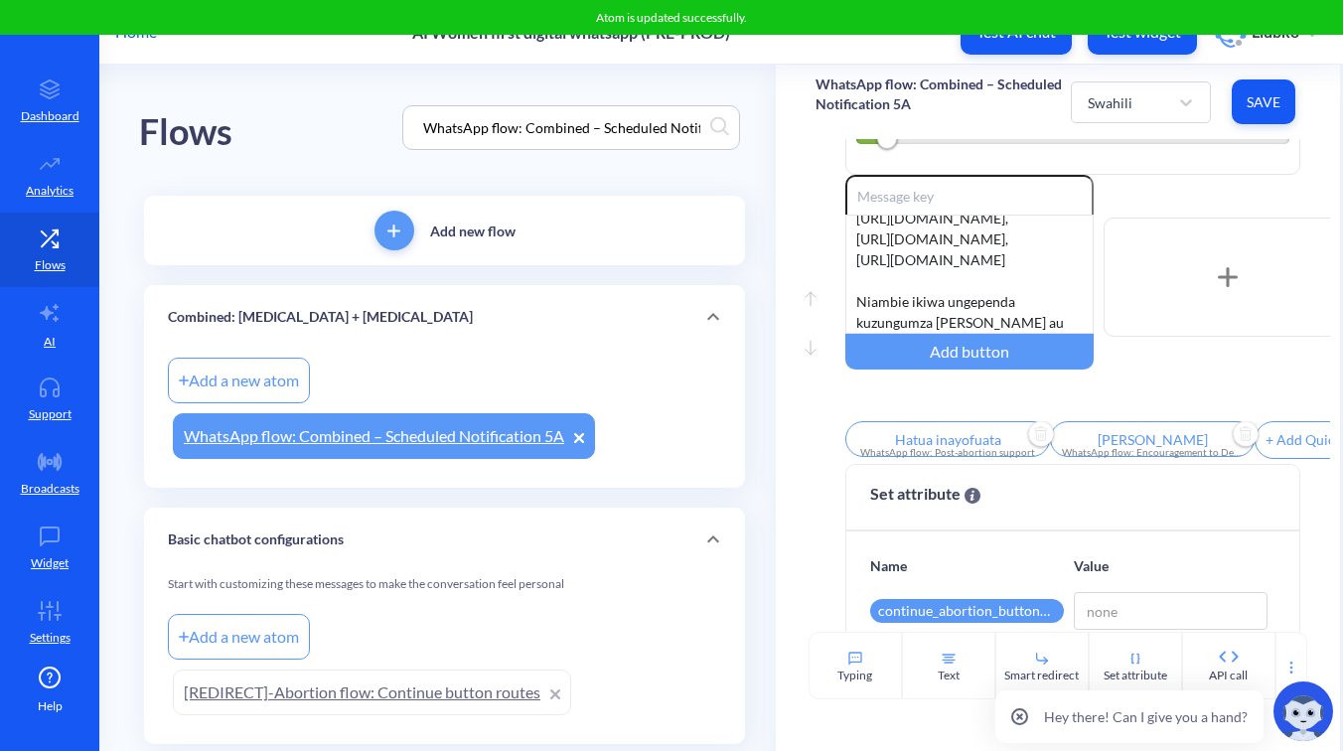
click at [960, 108] on p "WhatsApp flow: Combined – Scheduled Notification 5A" at bounding box center [943, 95] width 255 height 40
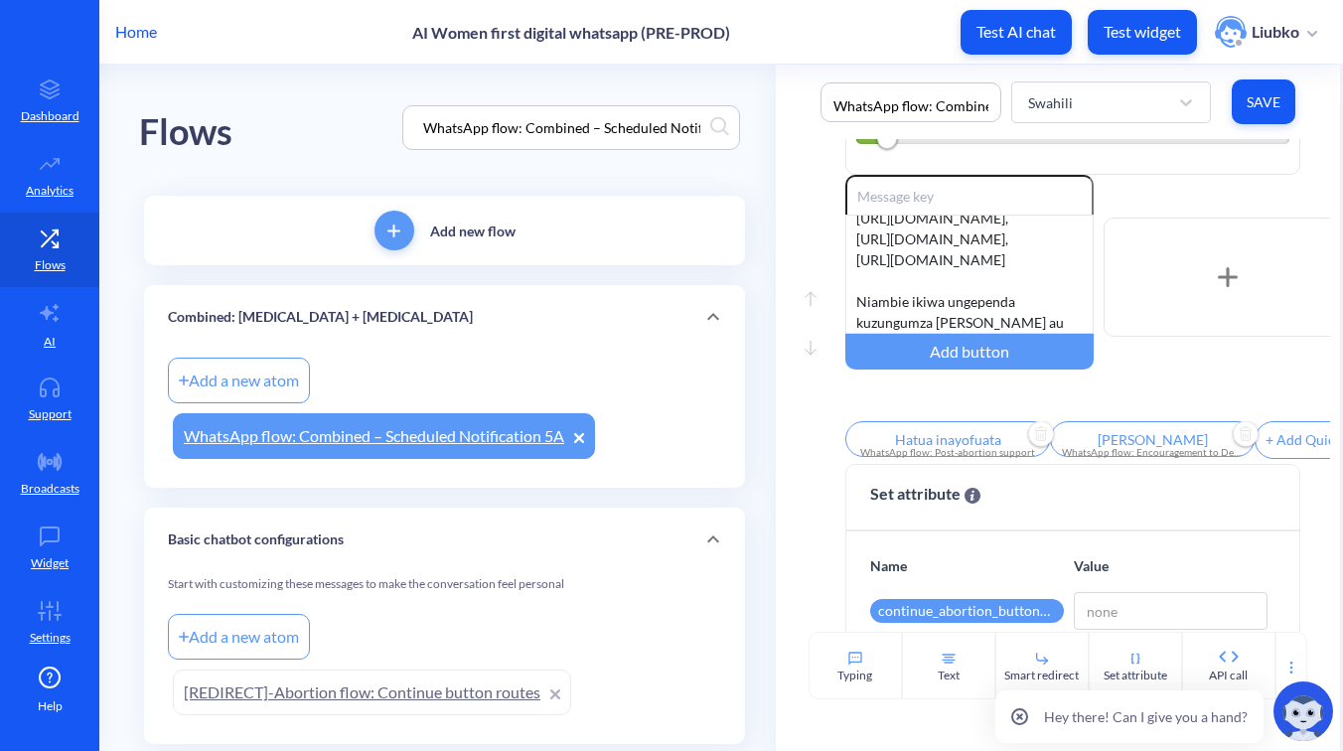
scroll to position [0, 187]
click at [886, 64] on div "Home AI Women first digital whatsapp (PRE-PROD) Test AI chat Test widget Liubko…" at bounding box center [671, 375] width 1343 height 751
click at [1095, 104] on div "Swahili" at bounding box center [1110, 101] width 45 height 21
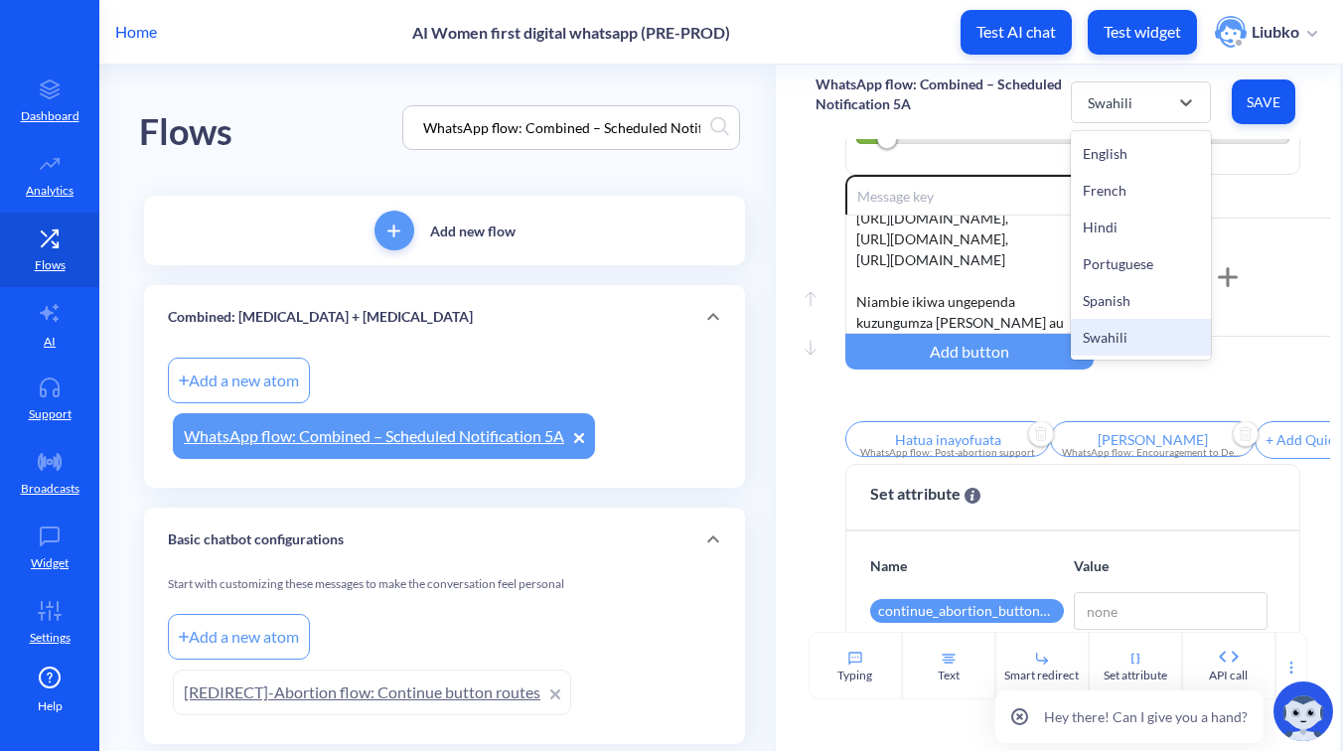
click at [859, 38] on div "Home AI Women first digital whatsapp (PRE-PROD) Test AI chat Test widget Liubko" at bounding box center [671, 32] width 1343 height 64
click at [551, 131] on input "WhatsApp flow: Combined – Scheduled Notification 5A" at bounding box center [561, 127] width 297 height 23
paste input "go back"
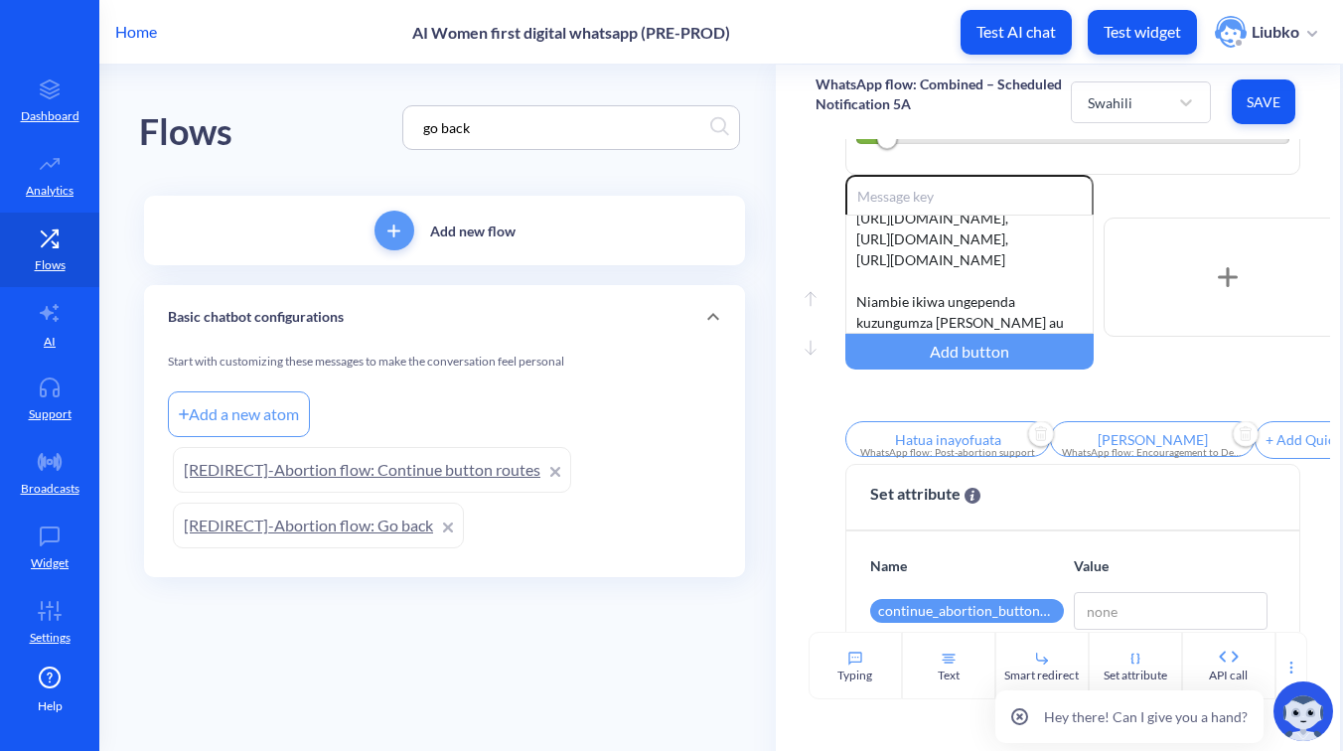
type input "go back"
click at [339, 524] on link "[REDIRECT]-Abortion flow: Go back" at bounding box center [318, 526] width 291 height 46
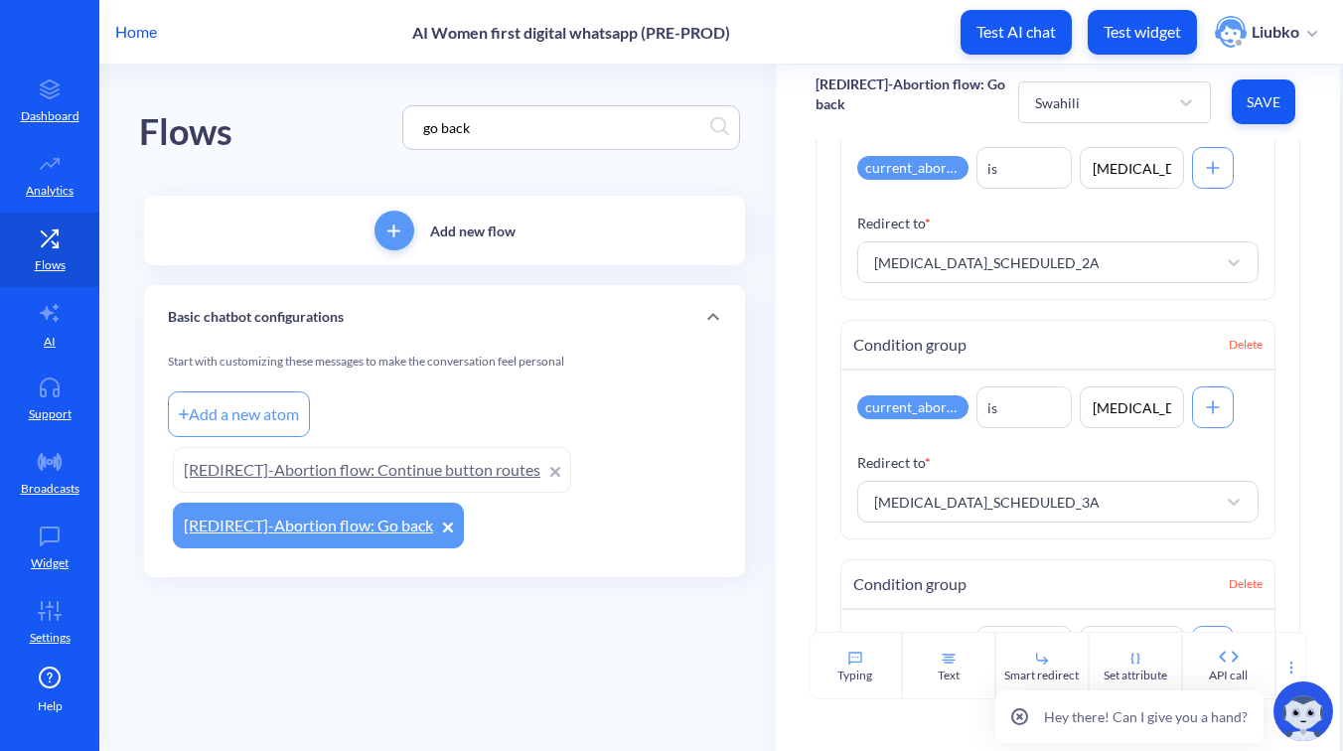
scroll to position [1953, 0]
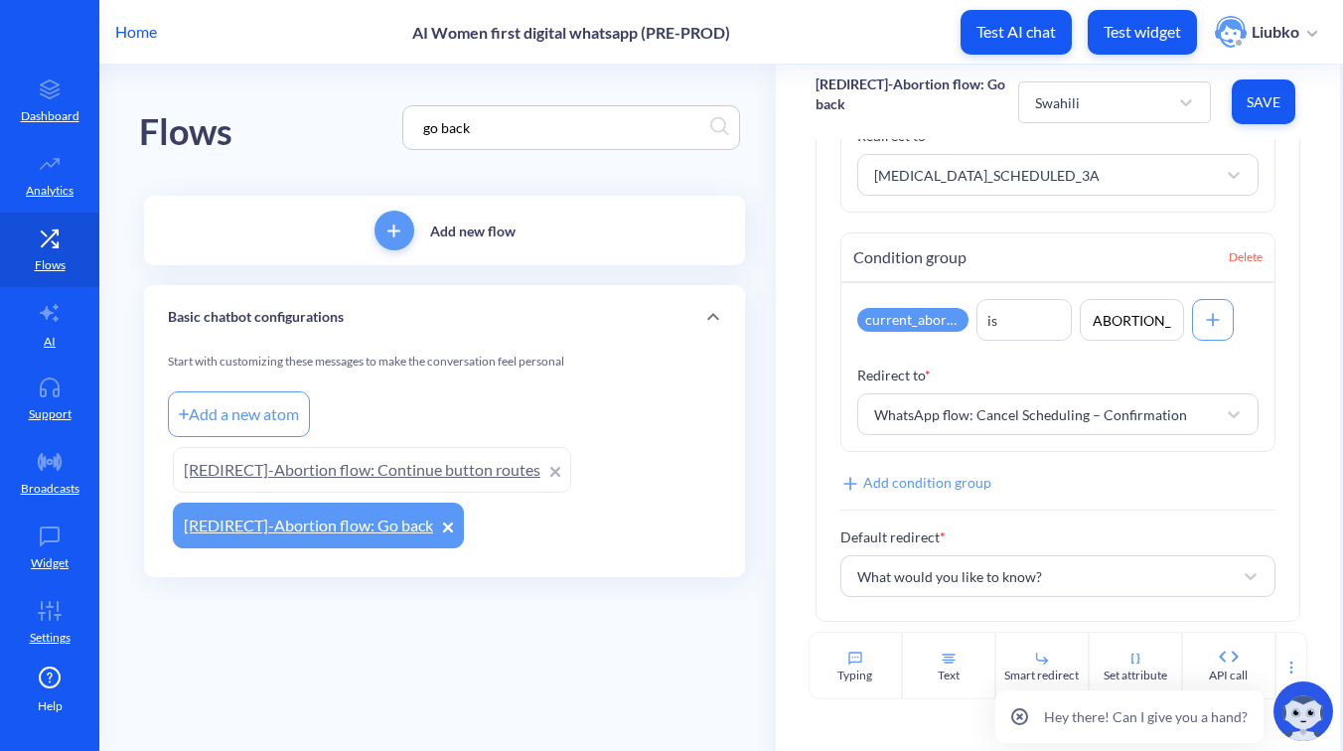
click at [415, 473] on link "[REDIRECT]-Abortion flow: Continue button routes" at bounding box center [372, 470] width 398 height 46
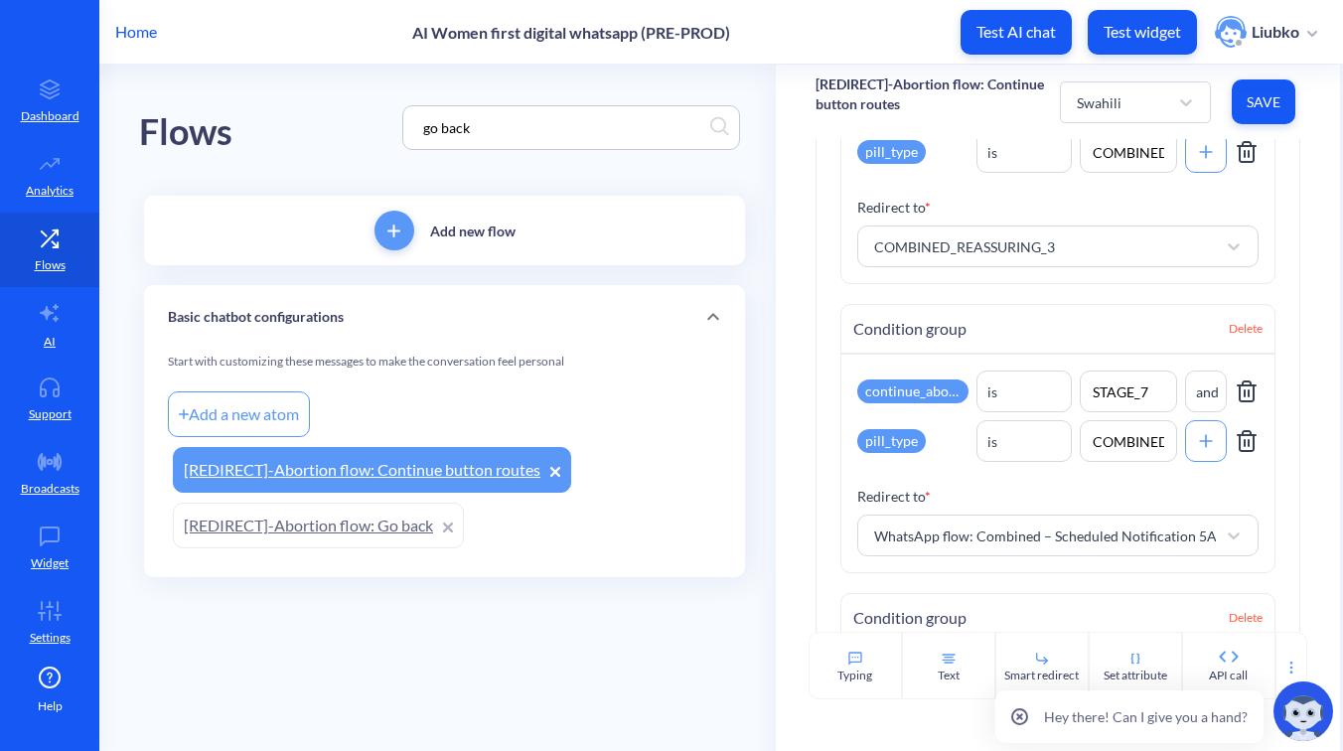
scroll to position [3846, 0]
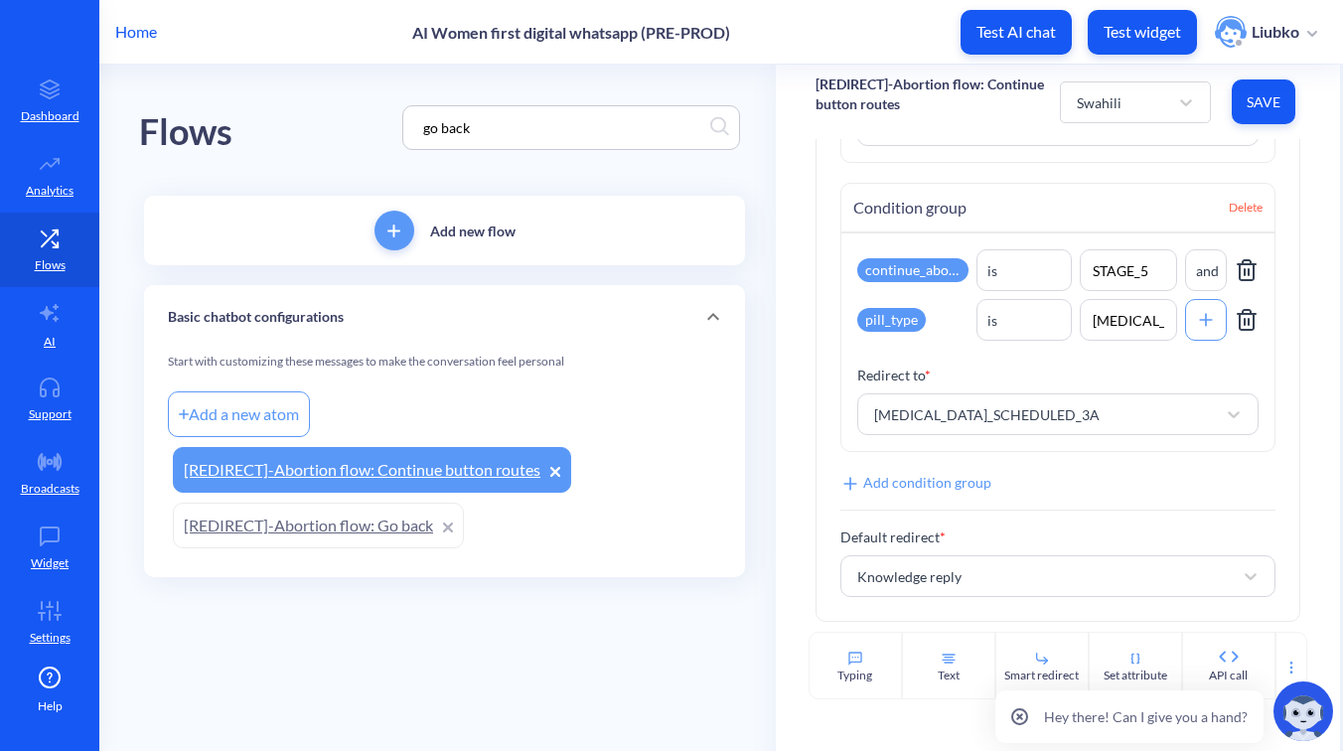
drag, startPoint x: 491, startPoint y: 125, endPoint x: 305, endPoint y: 111, distance: 186.3
click at [305, 111] on div "Flows go back" at bounding box center [444, 128] width 611 height 126
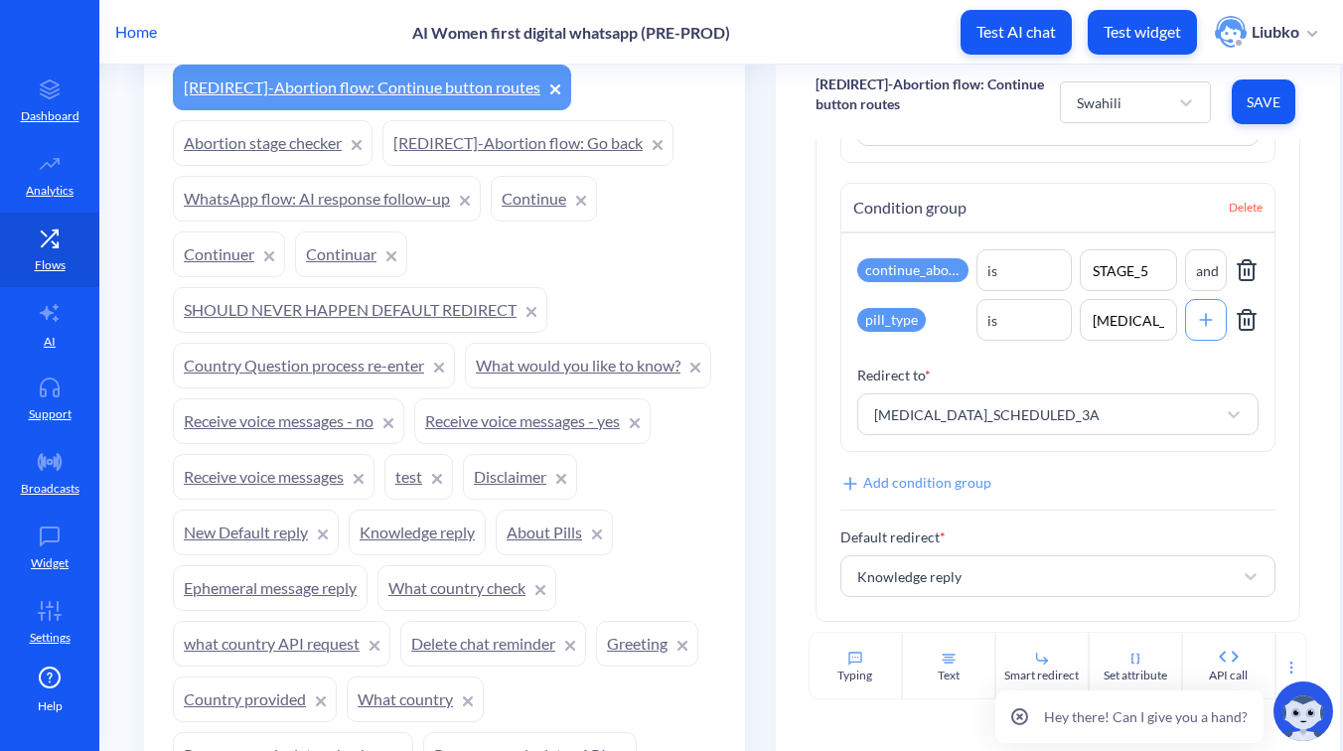
scroll to position [2200, 0]
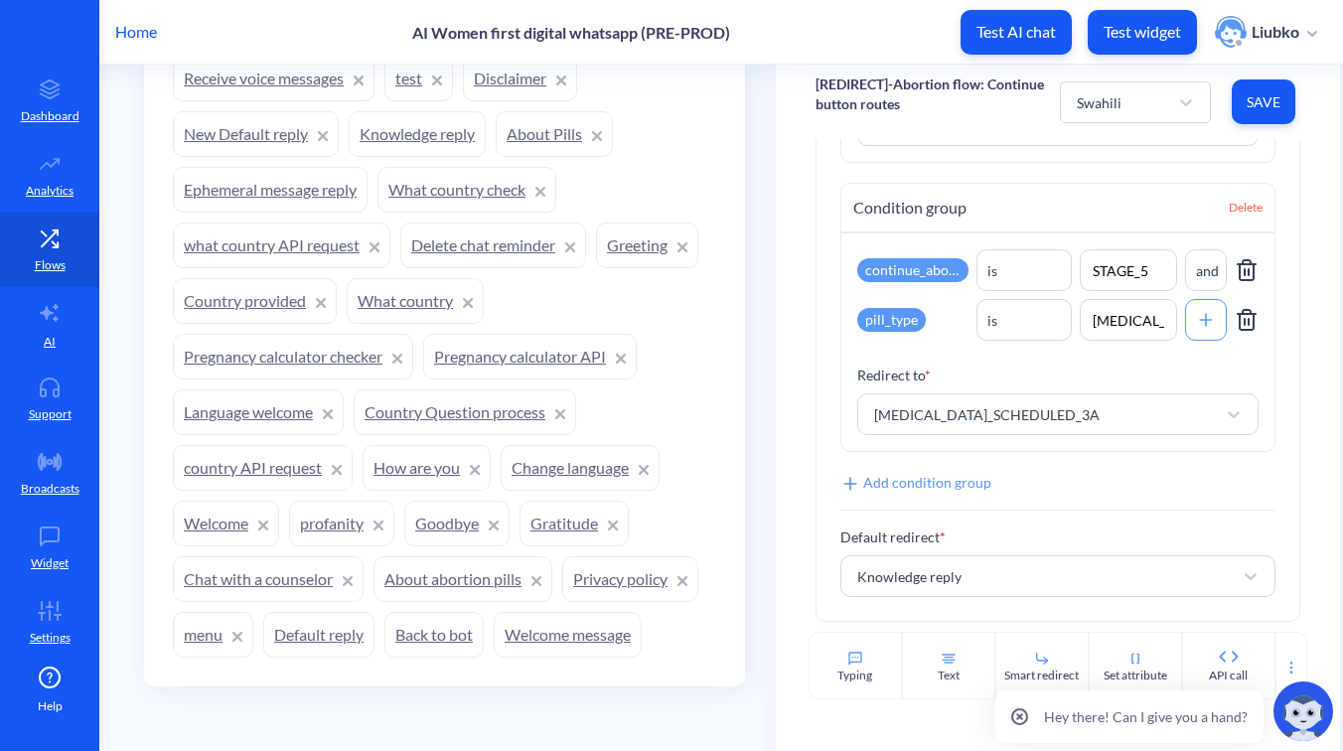
click at [486, 140] on link "Knowledge reply" at bounding box center [417, 134] width 137 height 46
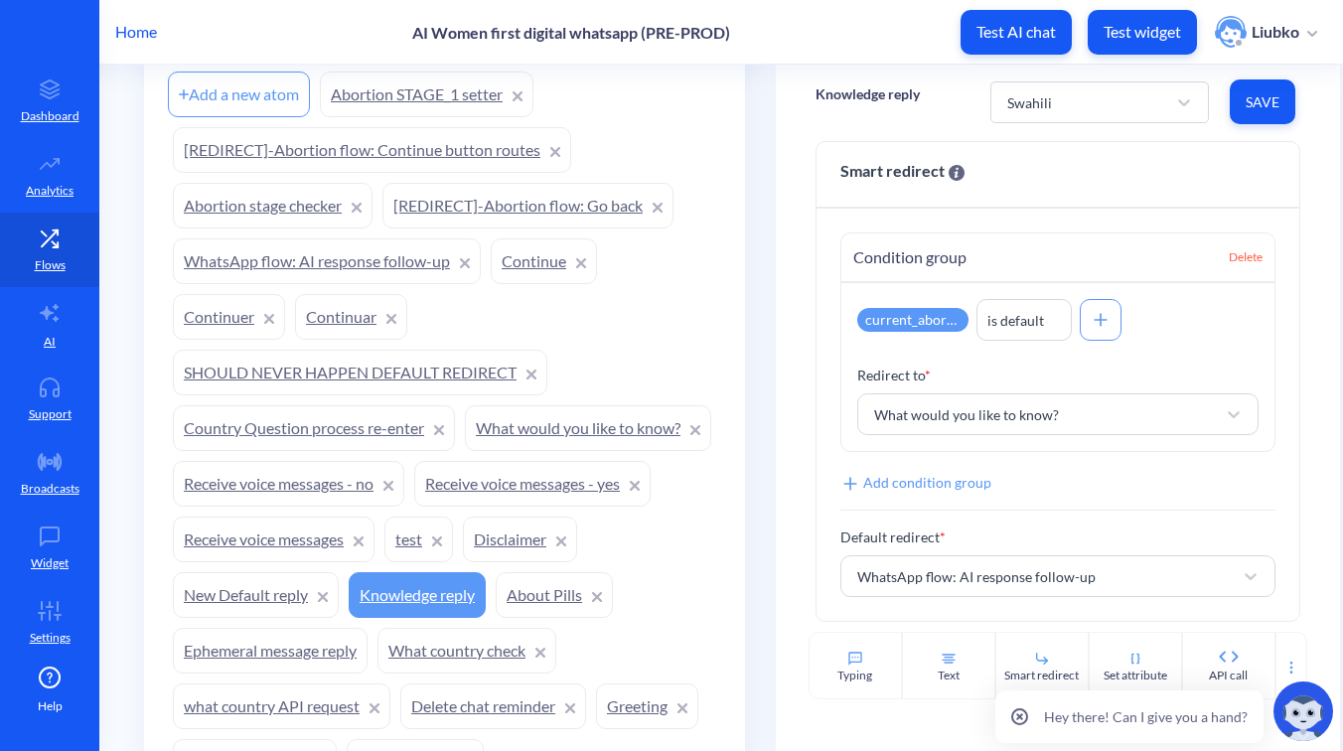
scroll to position [1730, 0]
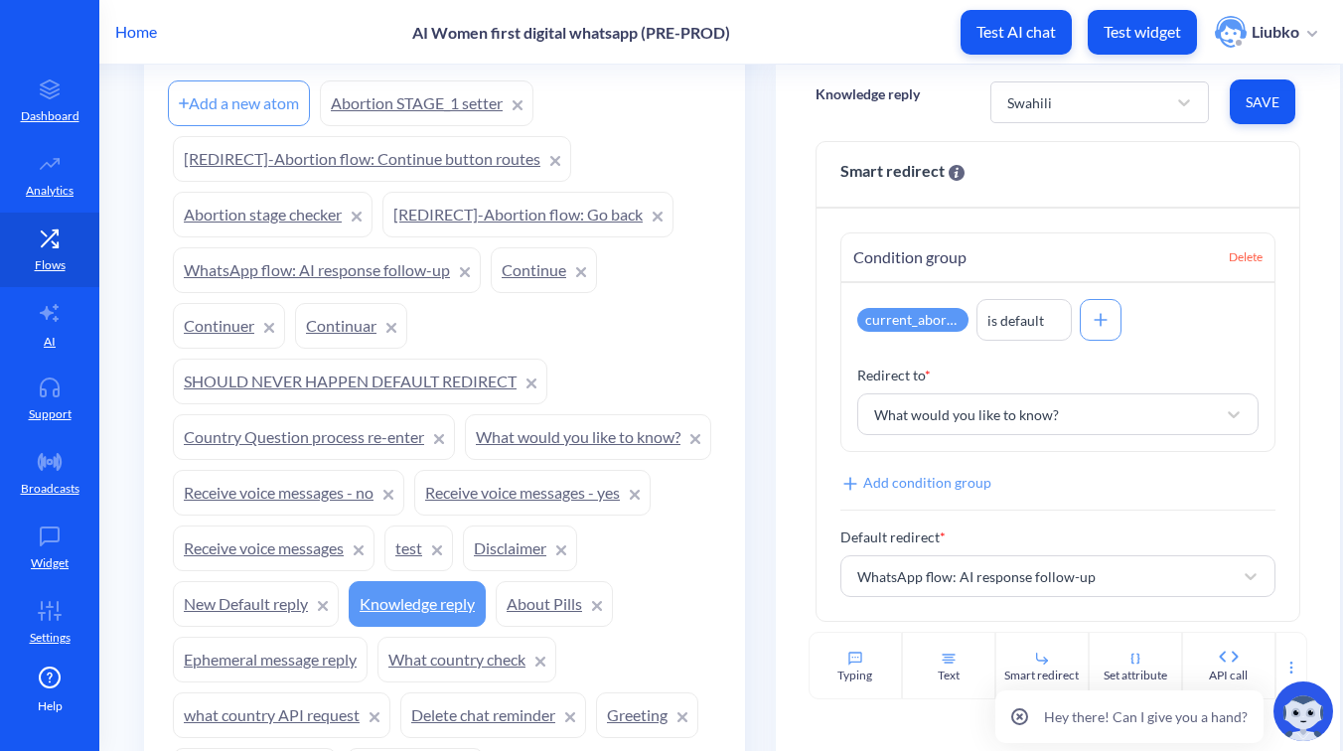
click at [284, 268] on link "WhatsApp flow: AI response follow-up" at bounding box center [327, 270] width 308 height 46
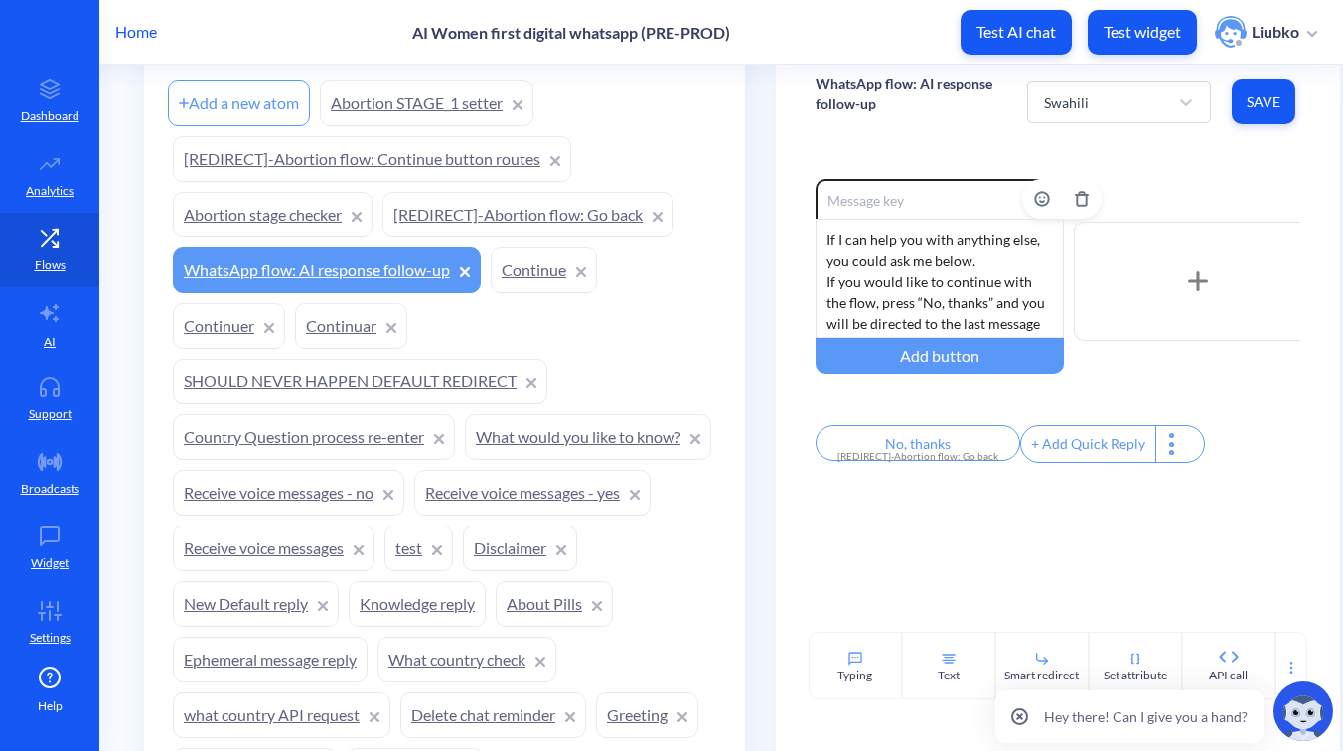
scroll to position [18, 0]
click at [395, 117] on link "Abortion STAGE_1 setter" at bounding box center [427, 103] width 214 height 46
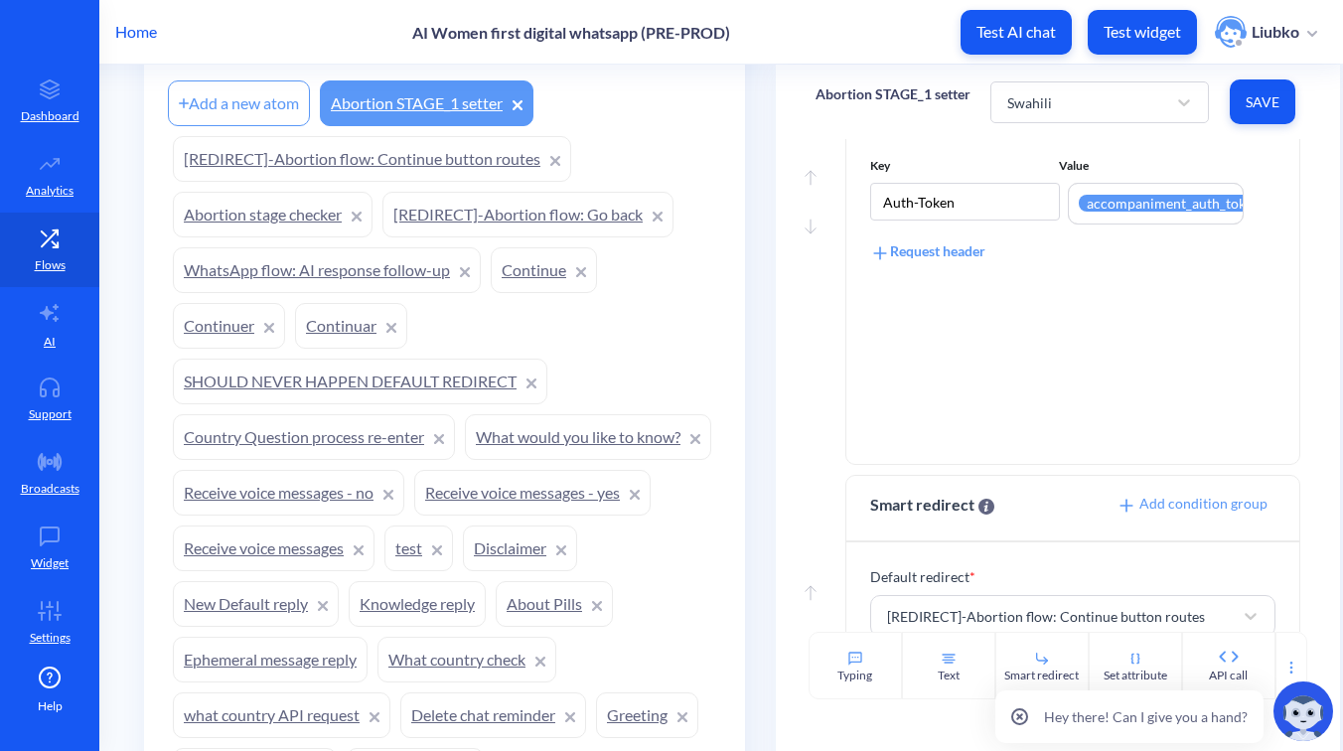
scroll to position [596, 0]
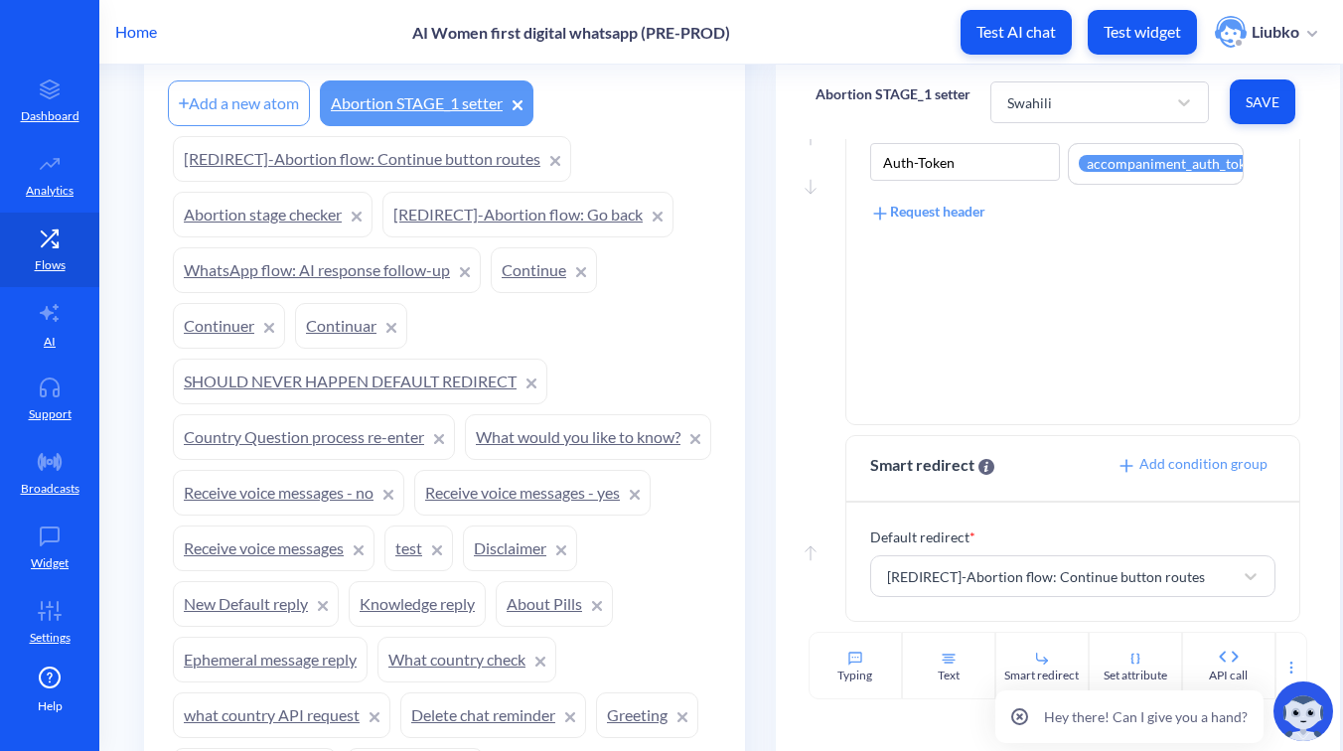
click at [454, 151] on link "[REDIRECT]-Abortion flow: Continue button routes" at bounding box center [372, 159] width 398 height 46
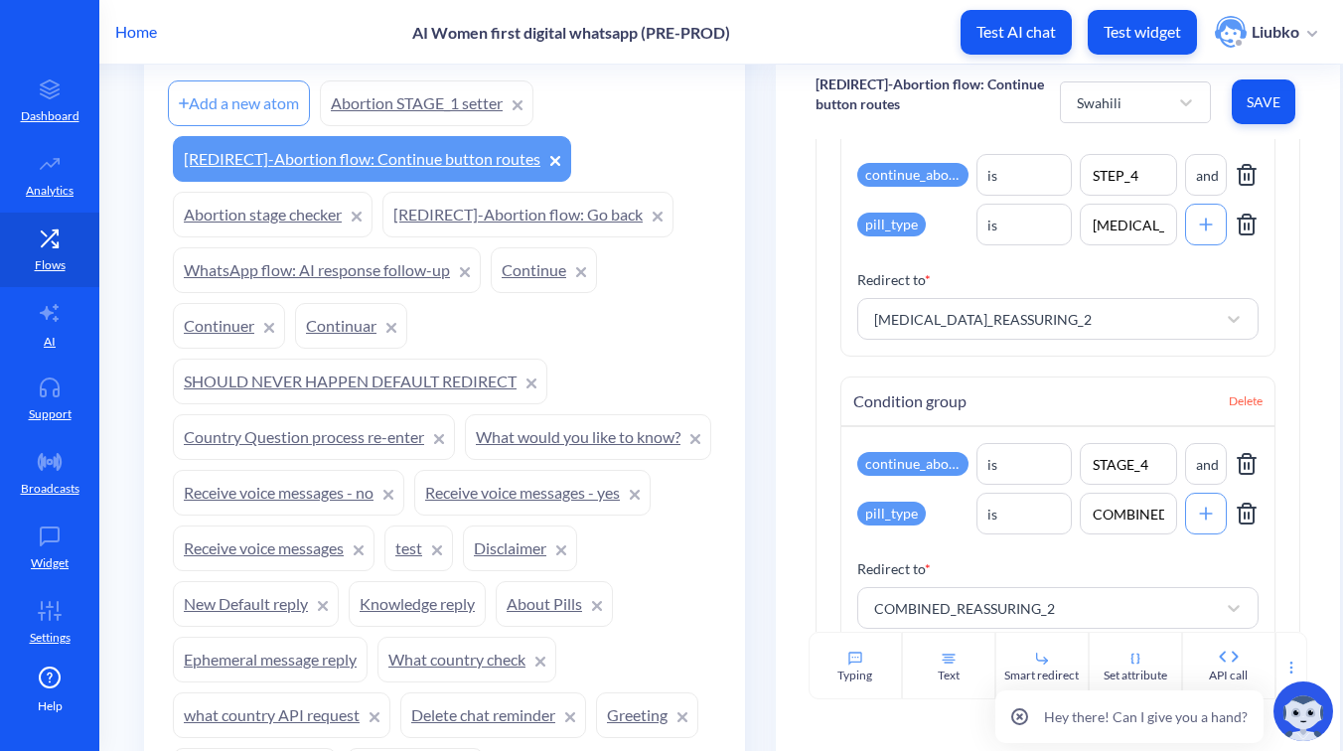
scroll to position [2342, 0]
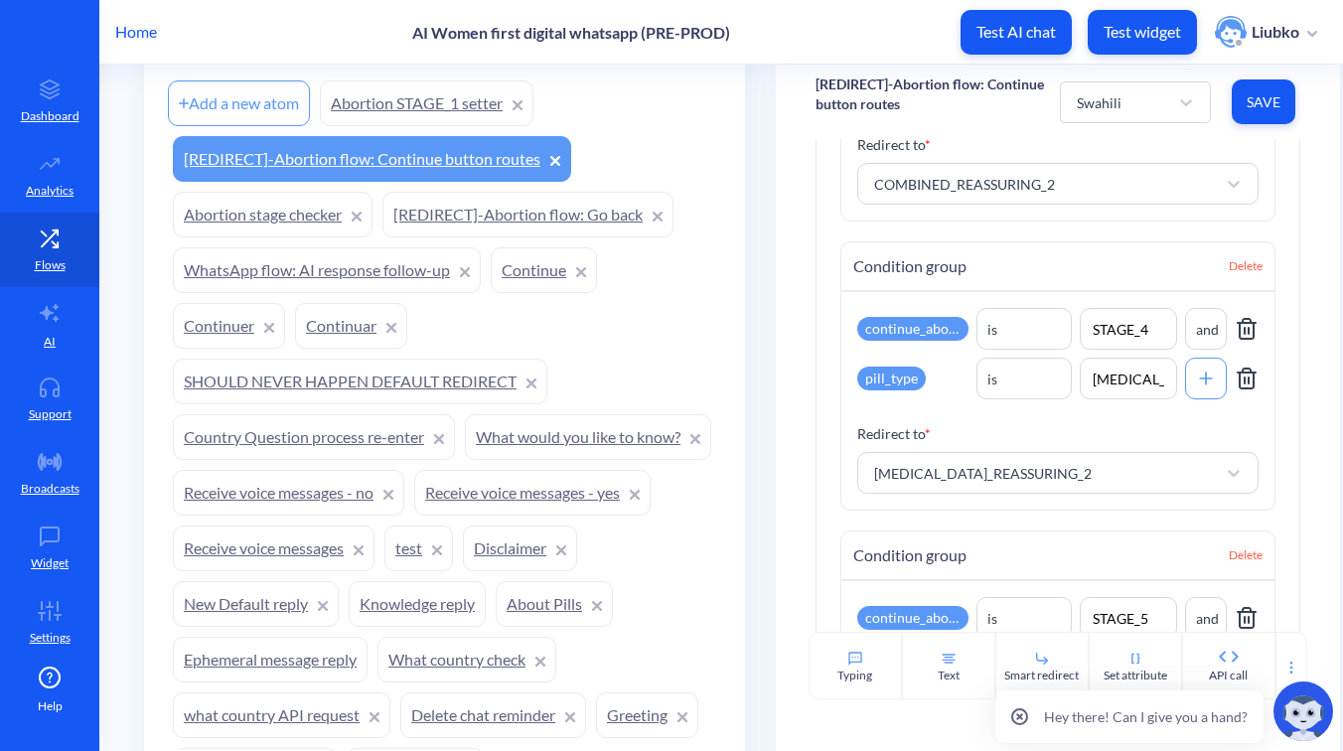
click at [503, 221] on link "[REDIRECT]-Abortion flow: Go back" at bounding box center [527, 215] width 291 height 46
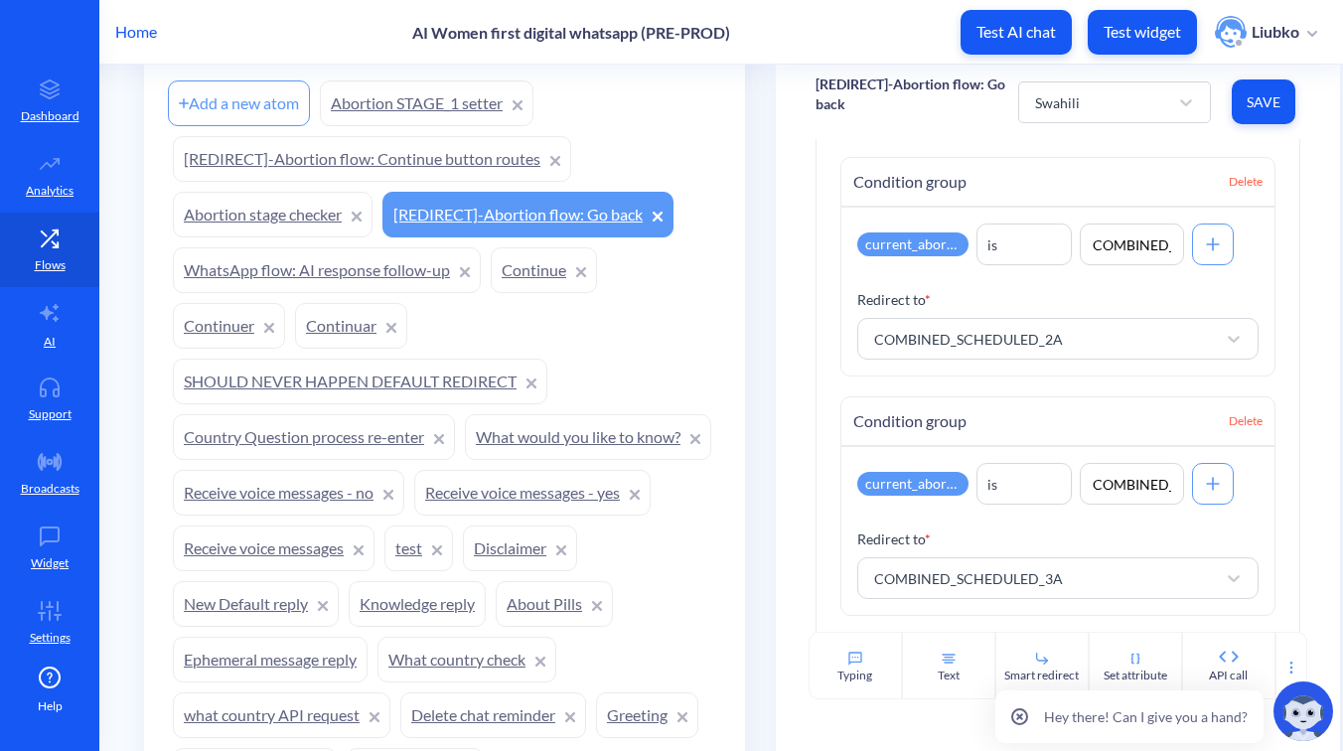
scroll to position [1447, 0]
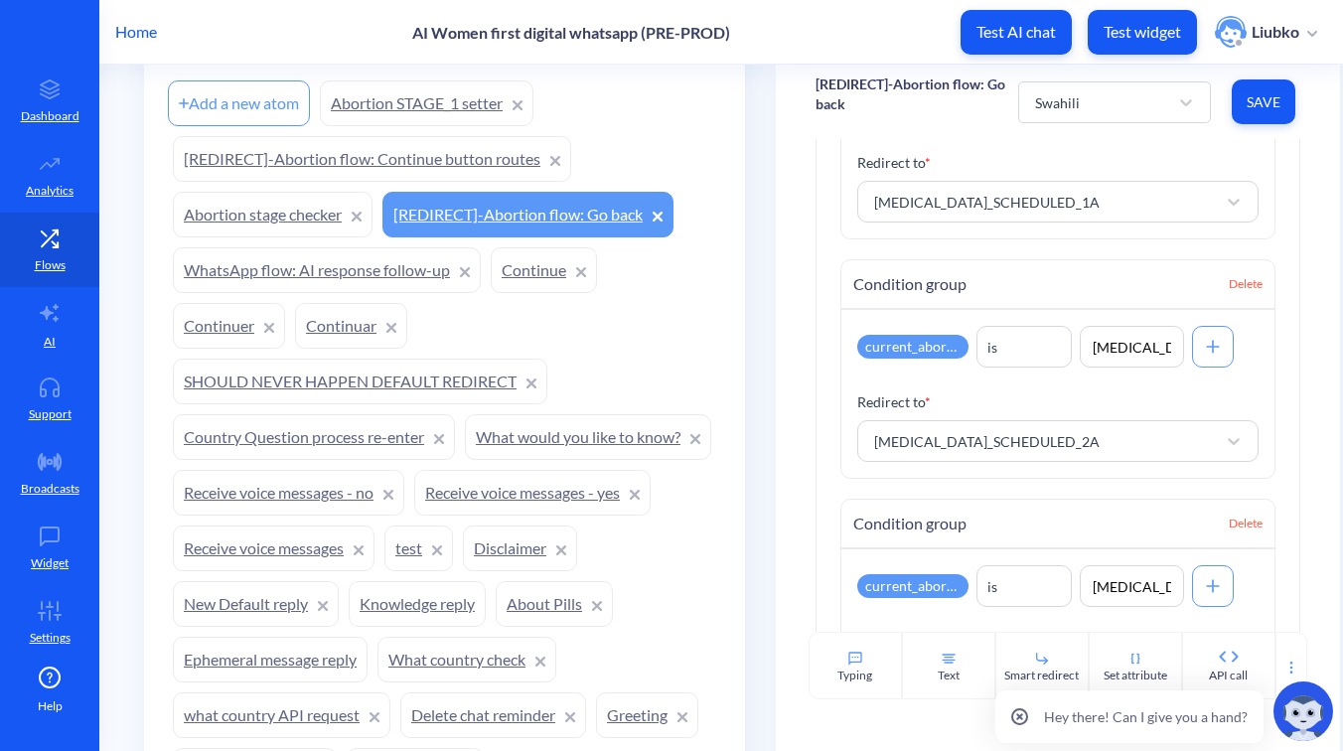
click at [268, 222] on link "Abortion stage checker" at bounding box center [273, 215] width 200 height 46
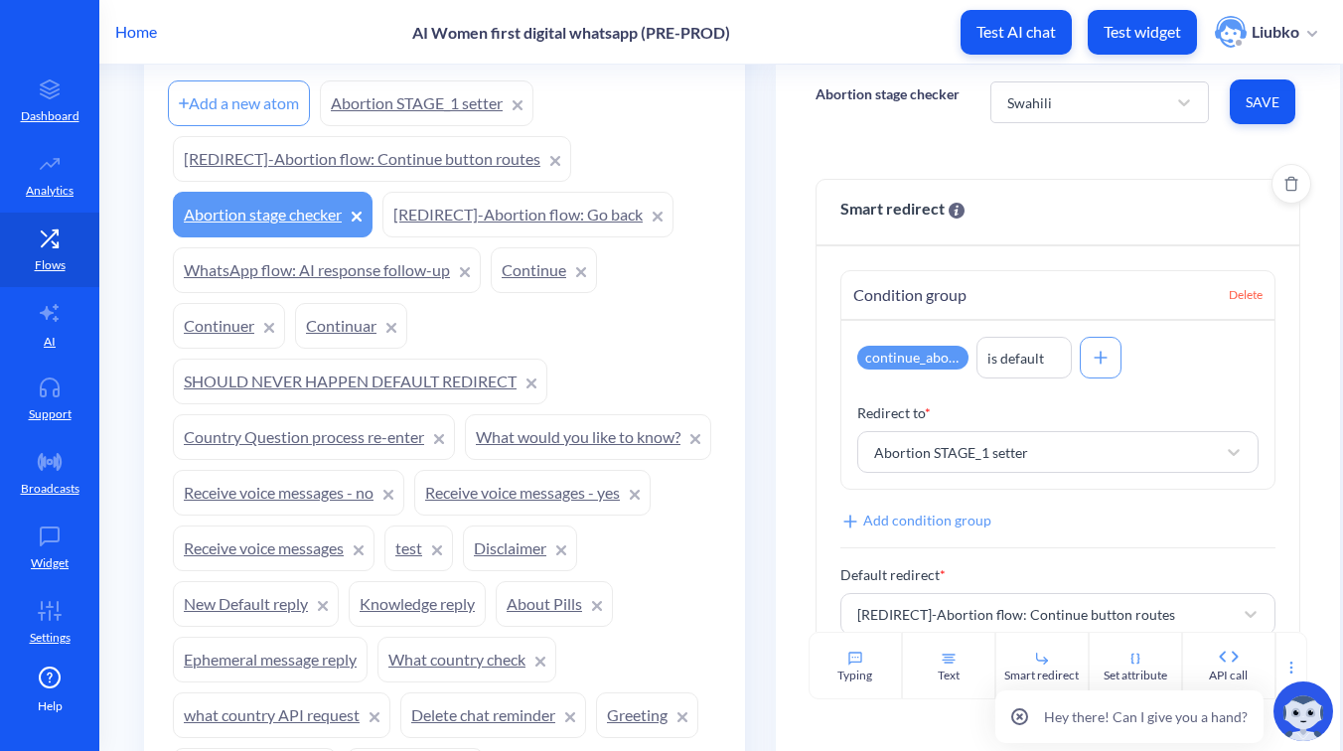
scroll to position [38, 0]
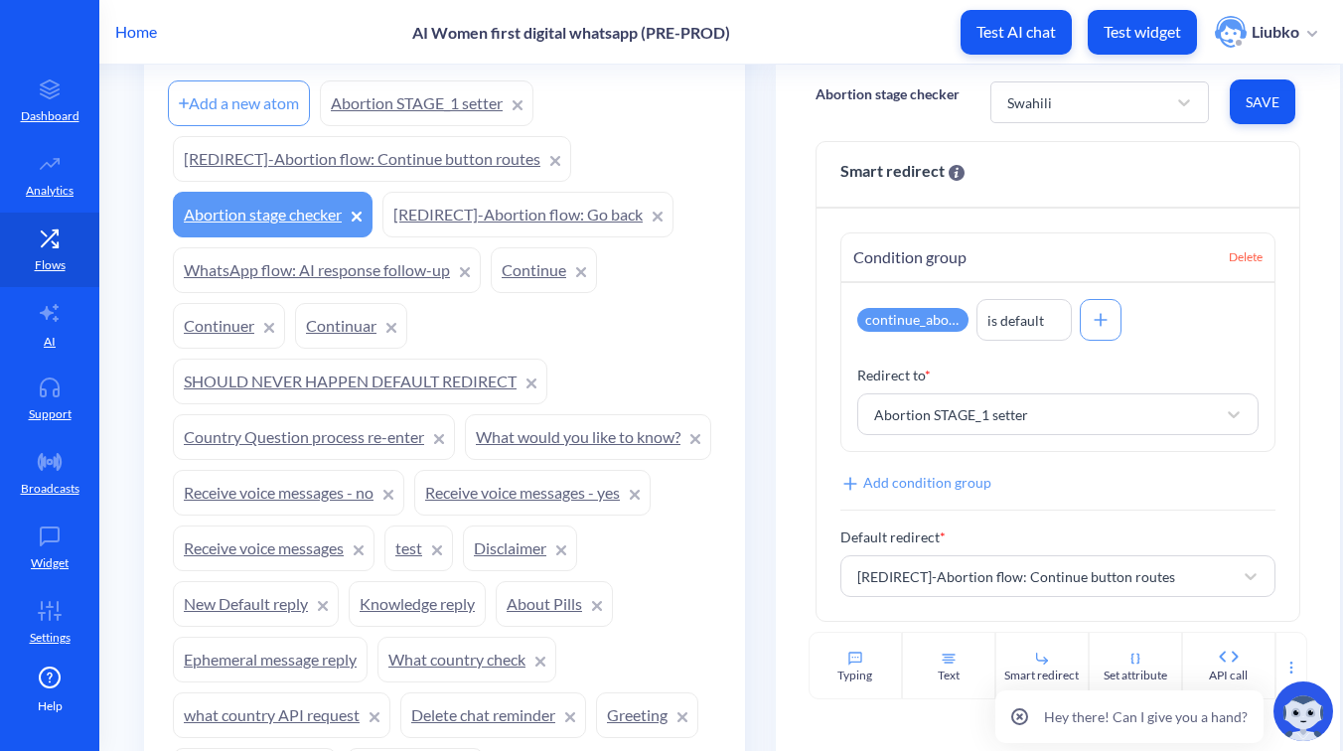
click at [345, 277] on link "WhatsApp flow: AI response follow-up" at bounding box center [327, 270] width 308 height 46
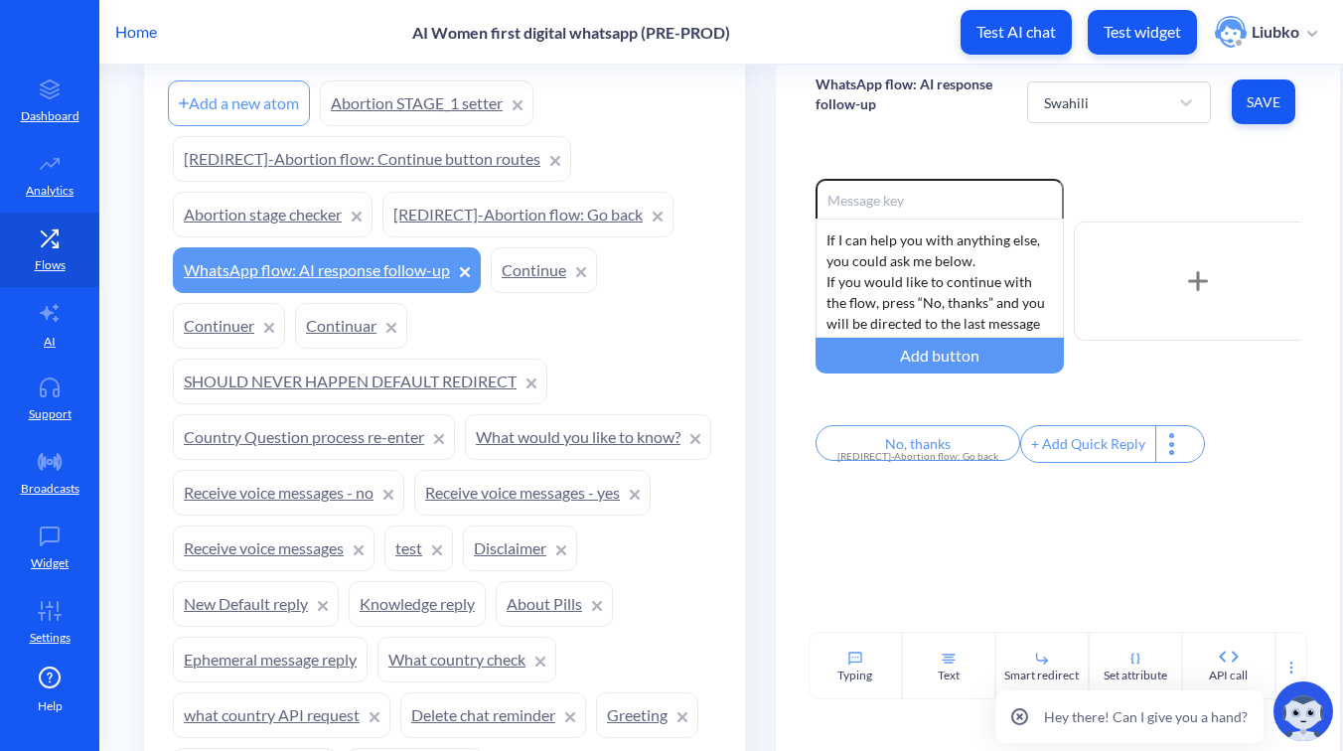
click at [331, 333] on link "Continuar" at bounding box center [351, 326] width 112 height 46
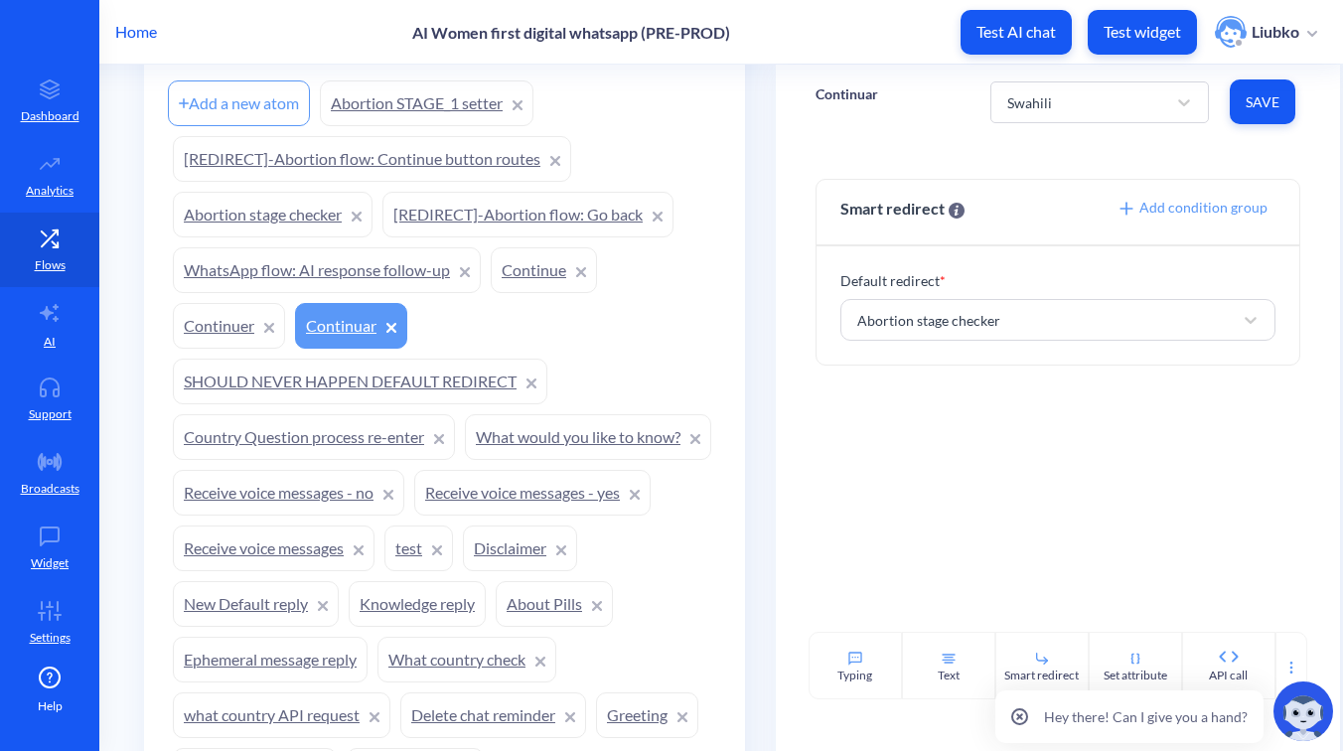
click at [549, 269] on link "Continue" at bounding box center [544, 270] width 106 height 46
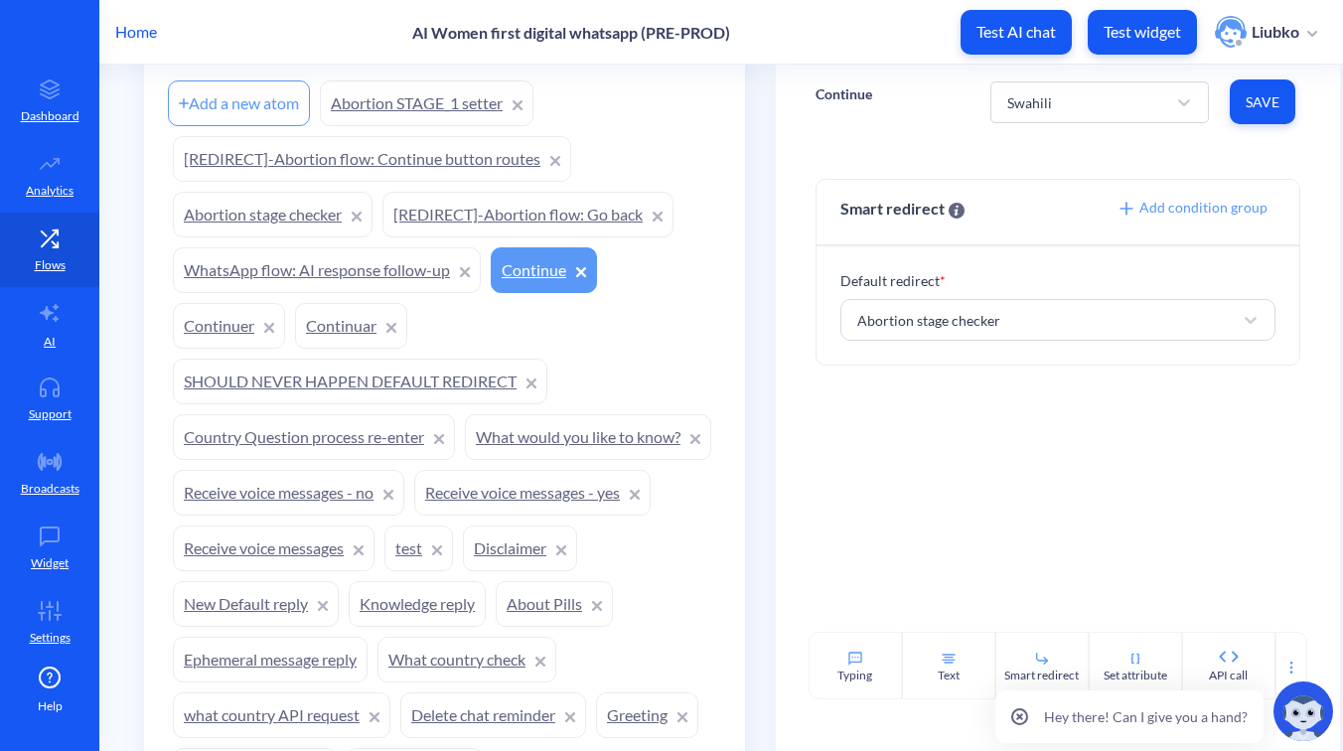
click at [230, 386] on link "SHOULD NEVER HAPPEN DEFAULT REDIRECT" at bounding box center [360, 382] width 375 height 46
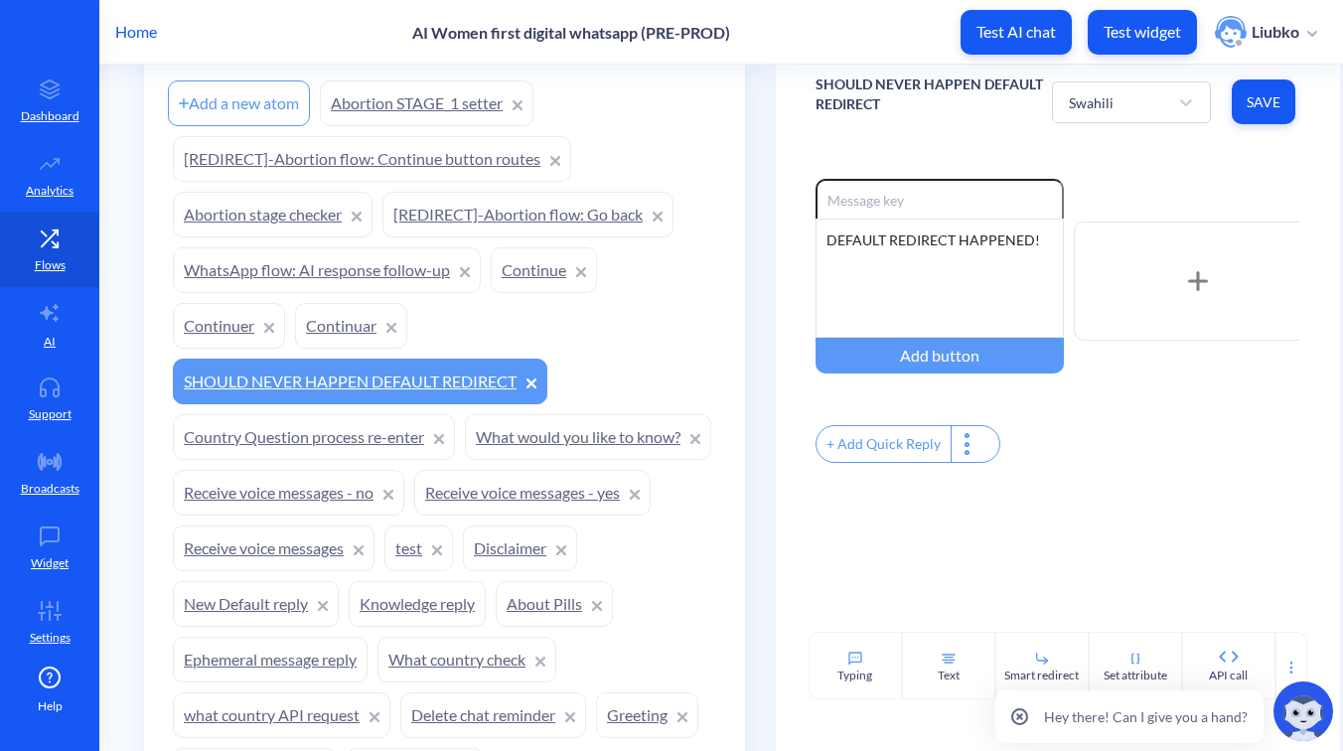
click at [273, 436] on link "Country Question process re-enter" at bounding box center [314, 437] width 282 height 46
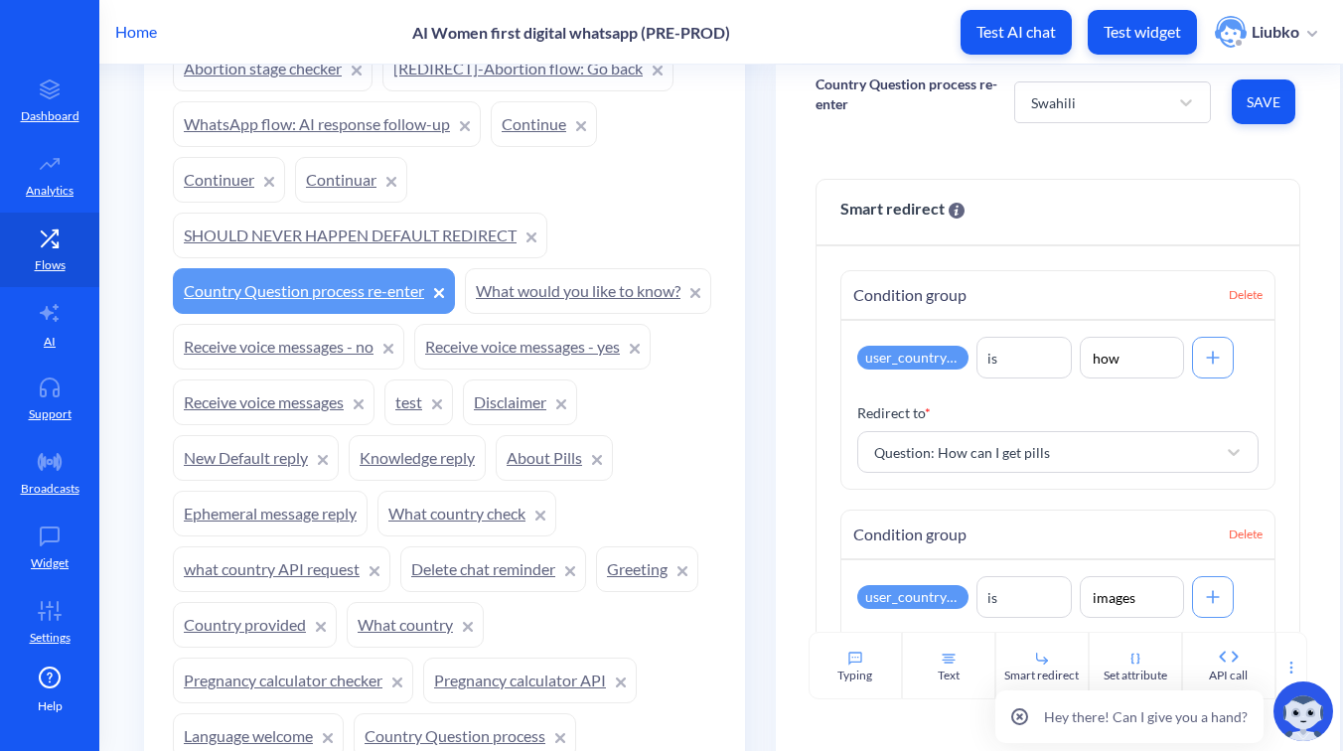
scroll to position [1886, 0]
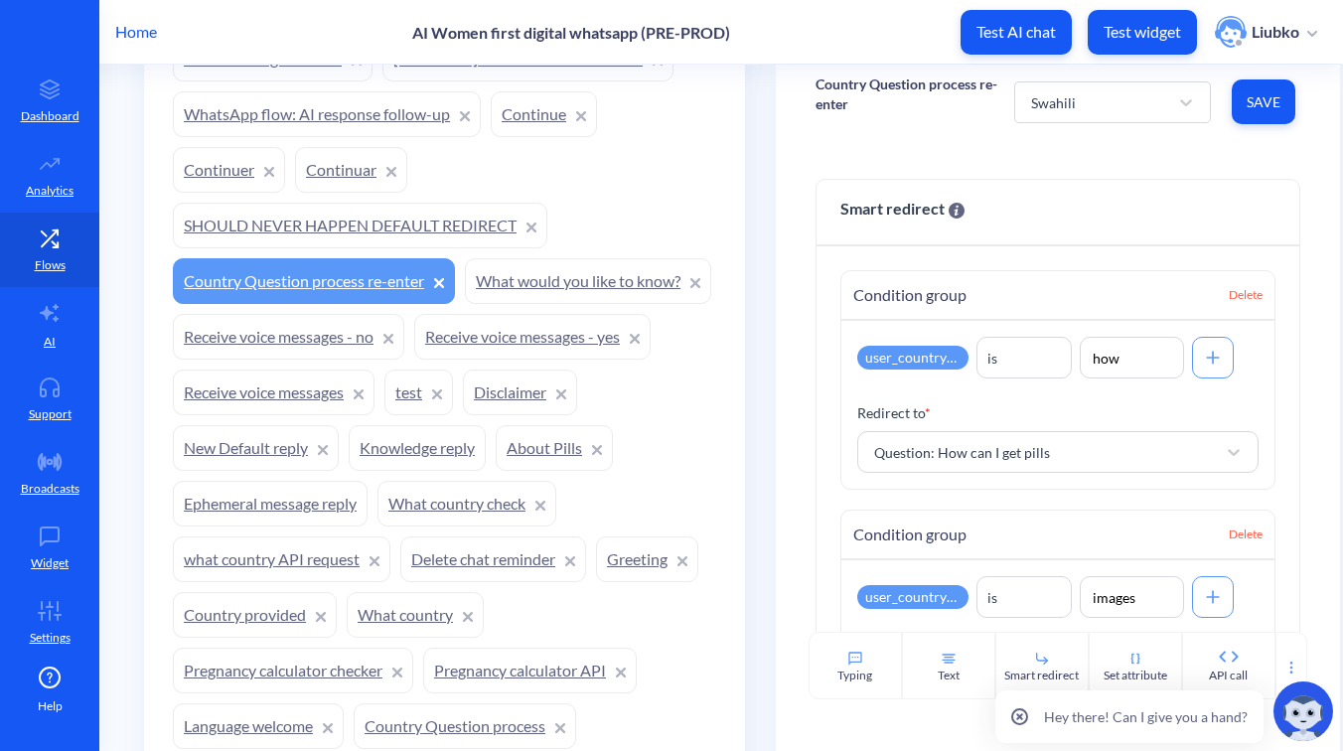
click at [465, 304] on link "What would you like to know?" at bounding box center [588, 281] width 246 height 46
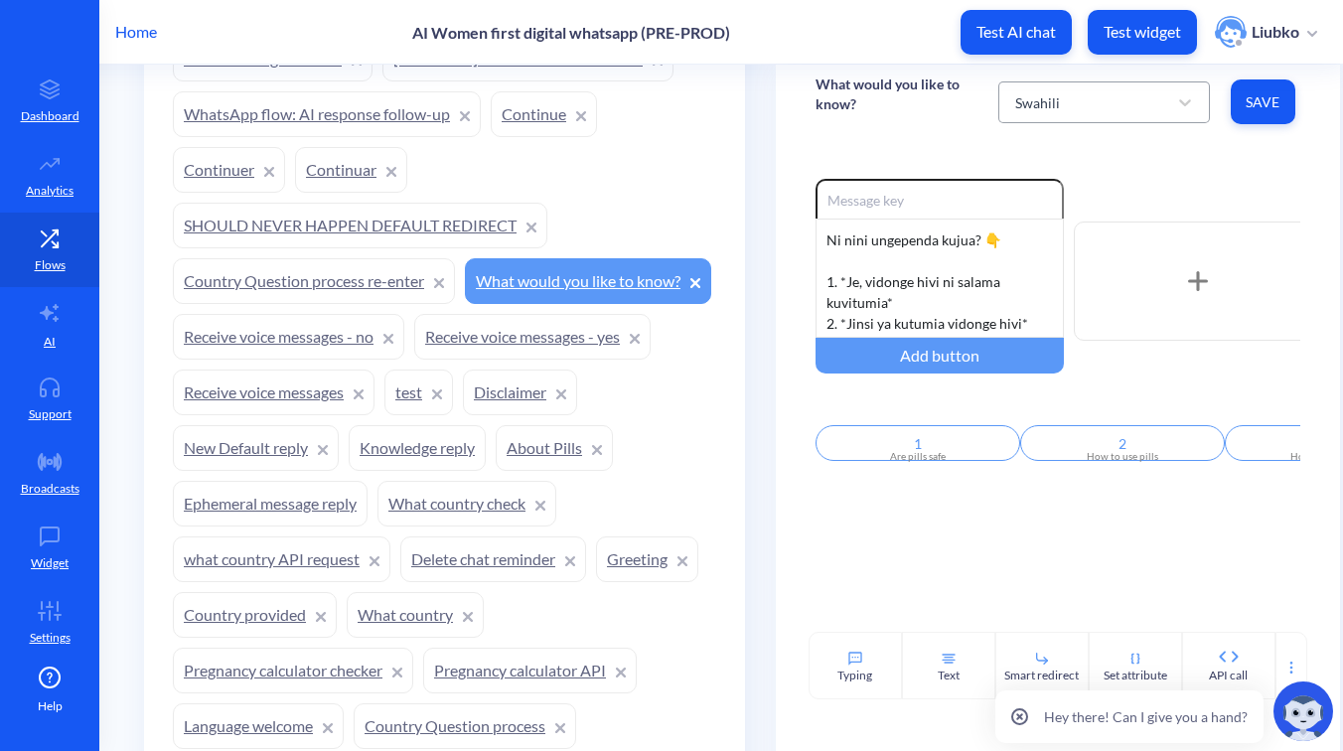
click at [1047, 82] on div "Swahili" at bounding box center [1104, 102] width 212 height 42
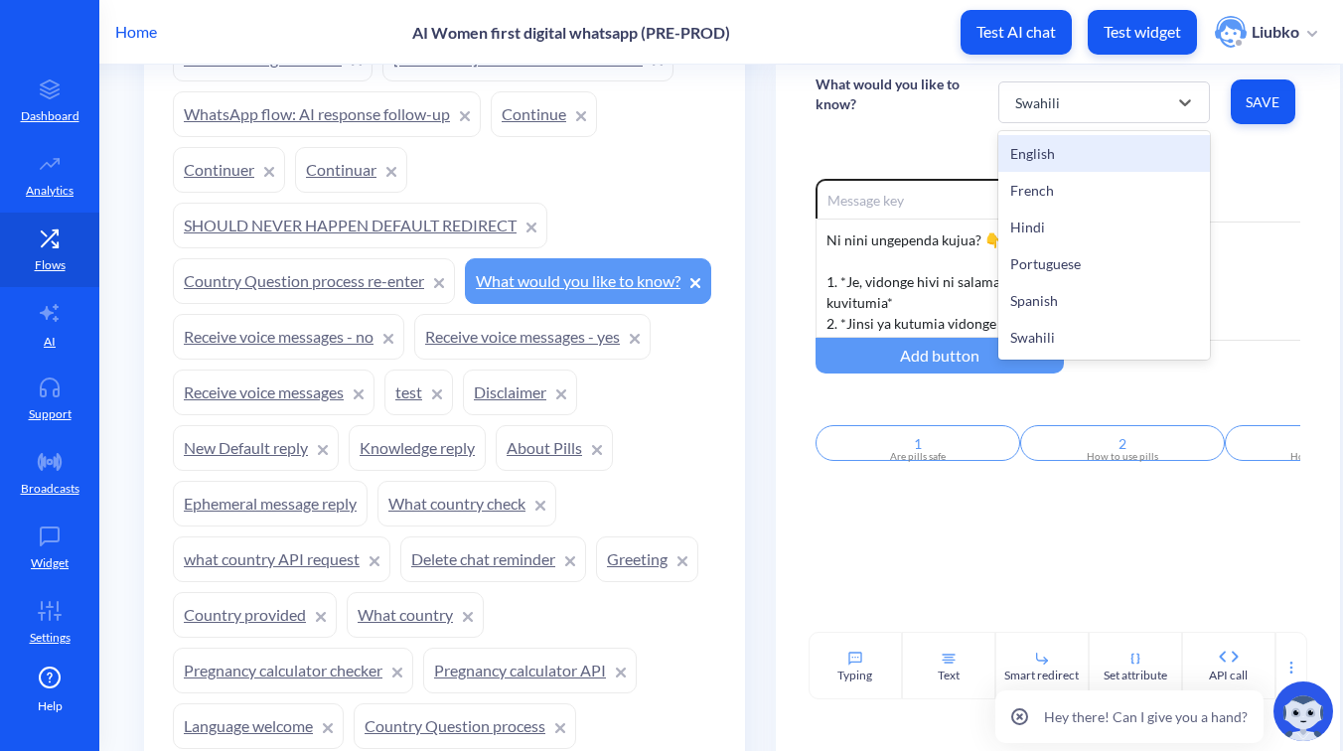
click at [1040, 153] on div "English" at bounding box center [1104, 153] width 212 height 37
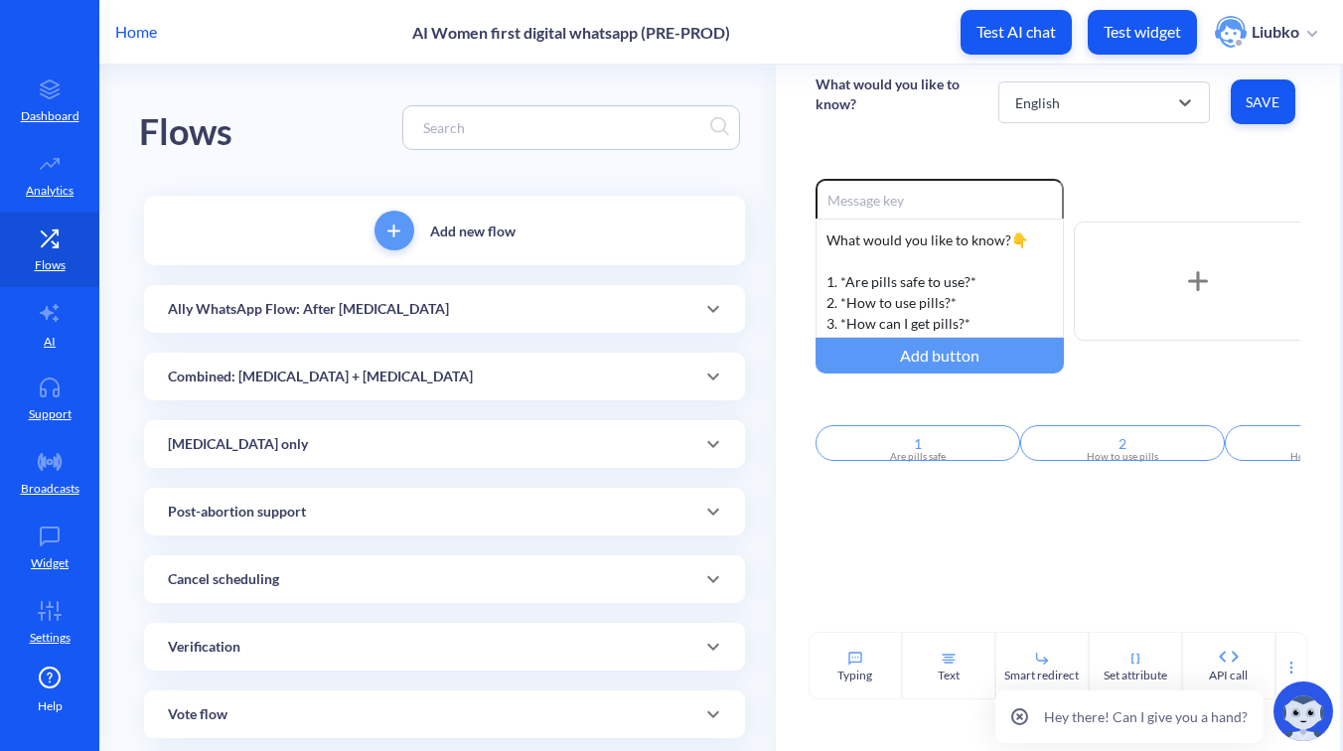
click at [548, 123] on input at bounding box center [561, 127] width 297 height 23
paste input "WhatsApp flow: verification code"
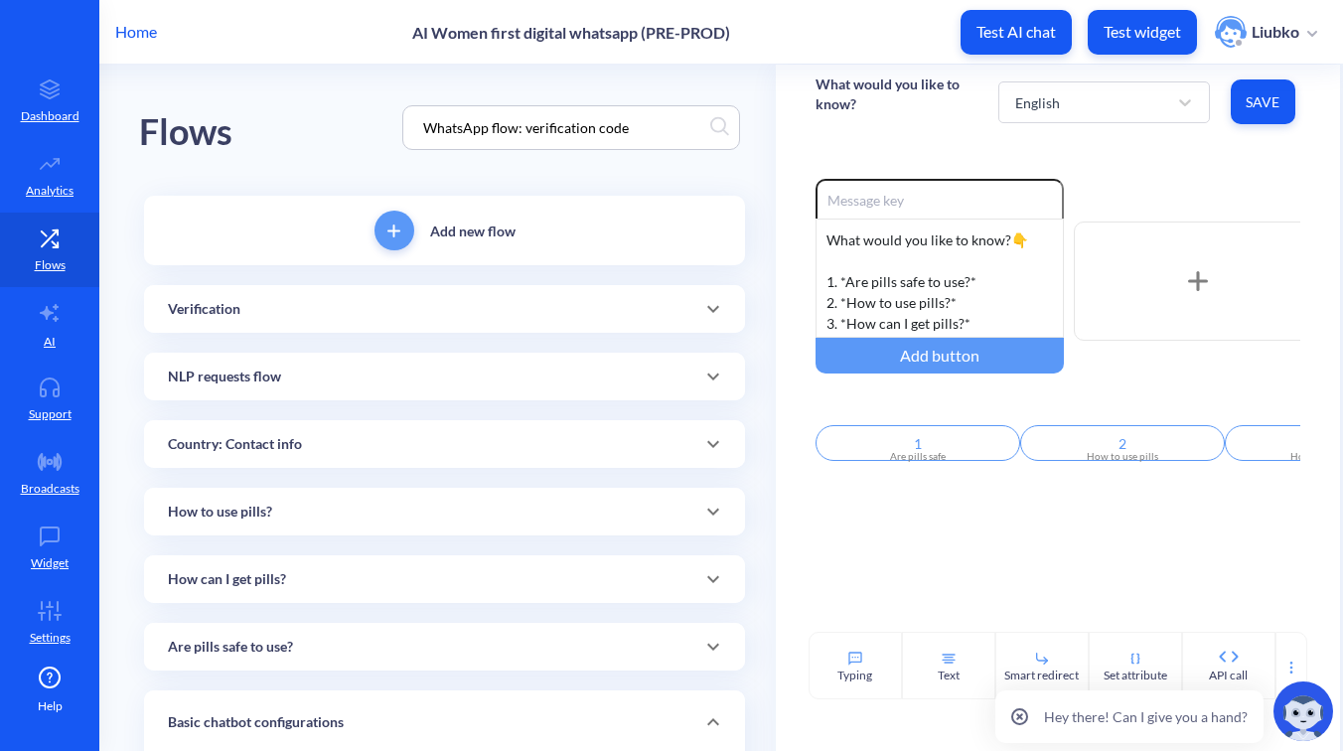
type input "WhatsApp flow: verification code"
click at [511, 314] on div "Verification" at bounding box center [444, 309] width 553 height 21
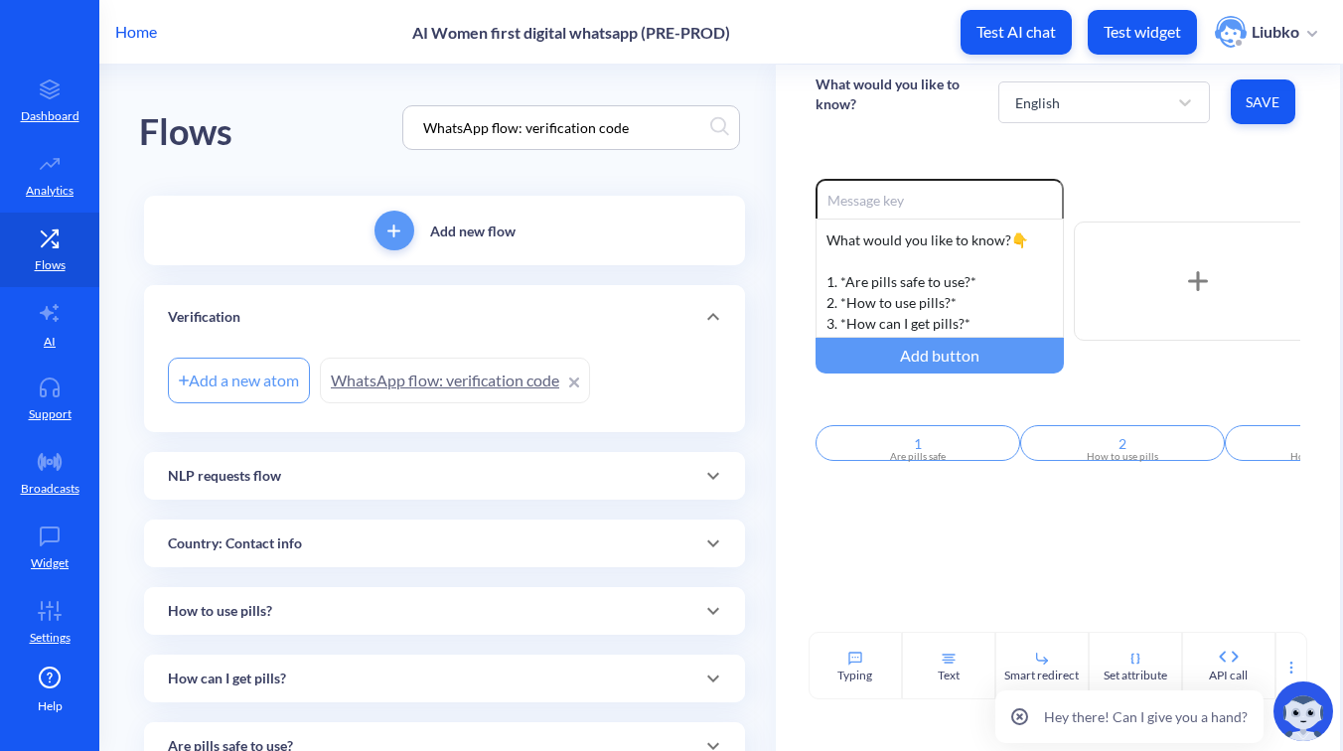
click at [481, 373] on link "WhatsApp flow: verification code" at bounding box center [455, 381] width 270 height 46
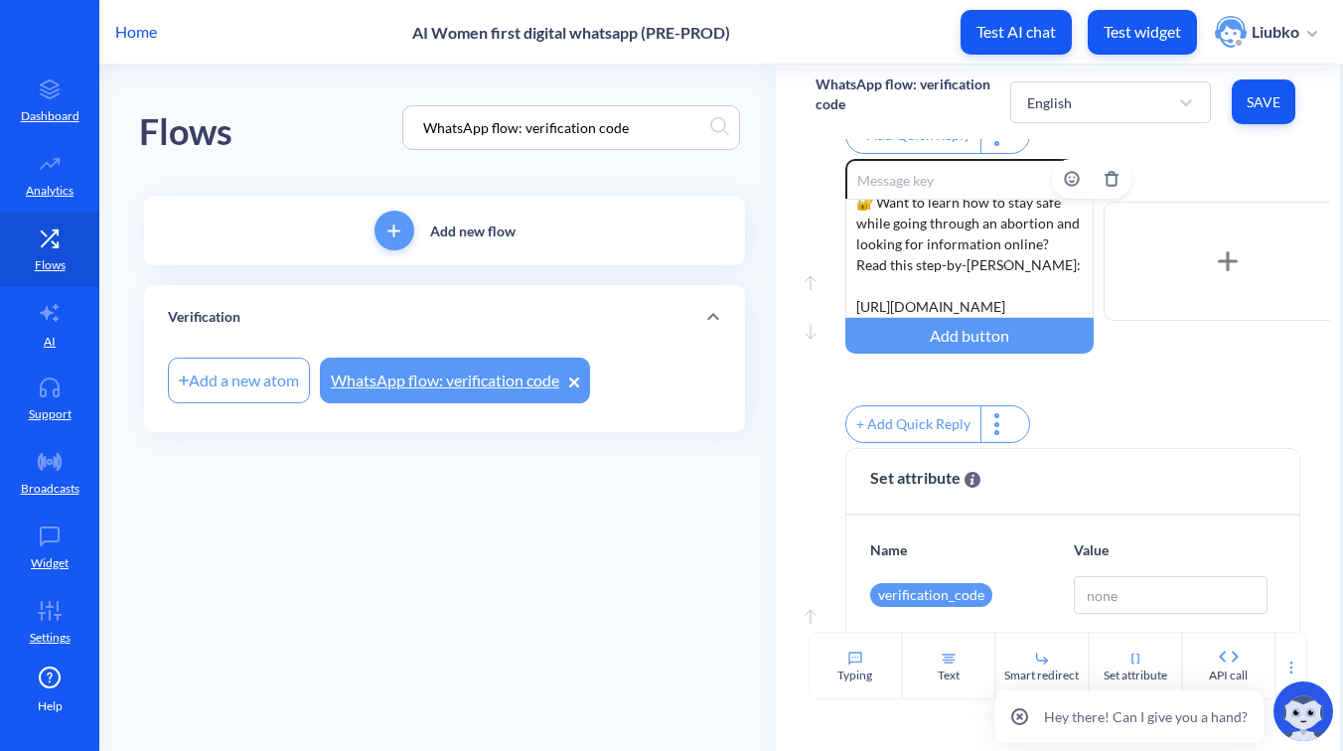
scroll to position [60, 0]
click at [555, 130] on input "WhatsApp flow: verification code" at bounding box center [561, 127] width 297 height 23
click at [649, 126] on input "WhatsApp flow: verification code" at bounding box center [561, 127] width 297 height 23
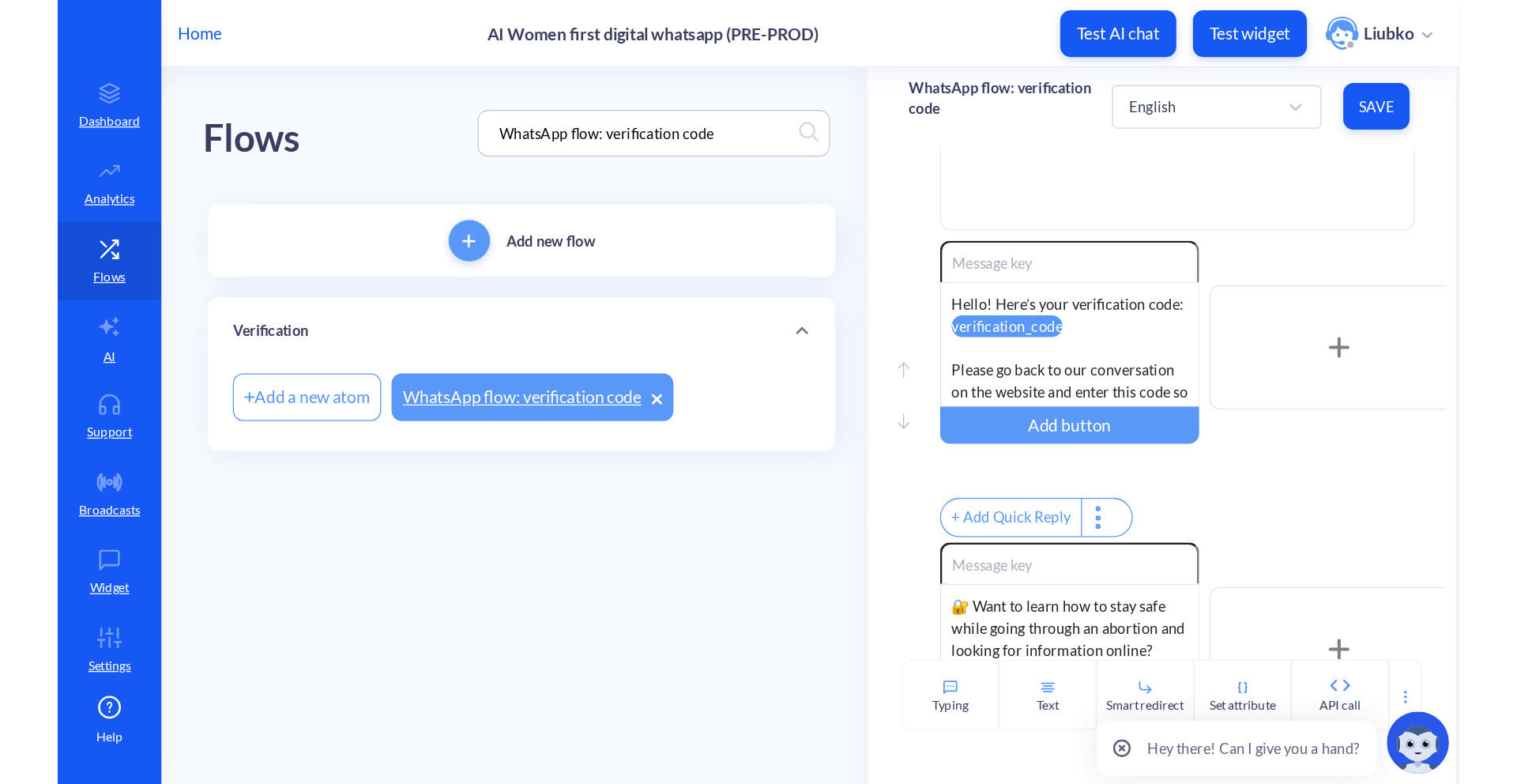
scroll to position [0, 0]
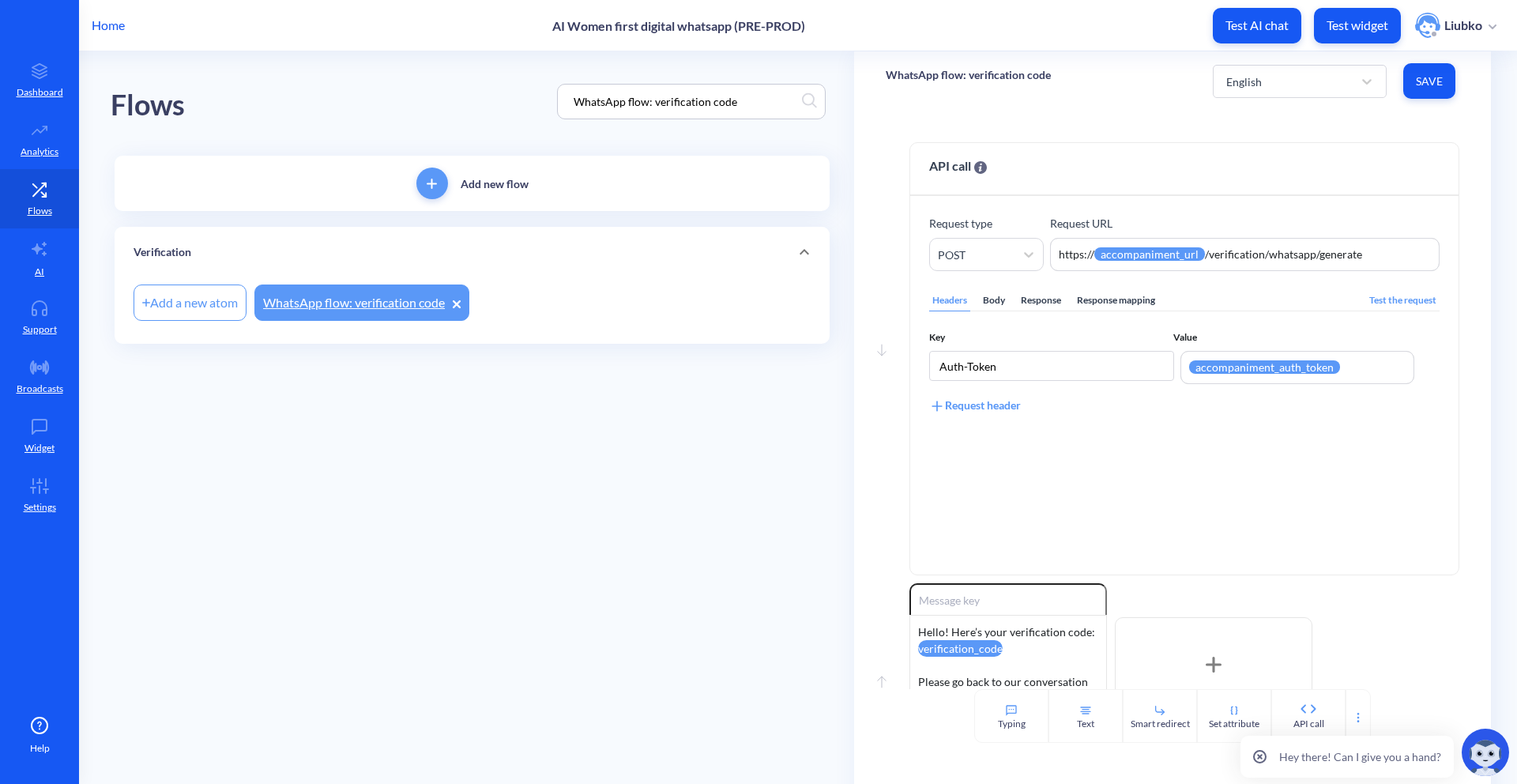
click at [994, 85] on div "WhatsApp flow: verification code" at bounding box center [969, 81] width 165 height 44
click at [997, 76] on p "WhatsApp flow: verification code" at bounding box center [969, 75] width 165 height 16
click at [1068, 98] on div "WhatsApp flow: verification code English Save" at bounding box center [1173, 81] width 637 height 60
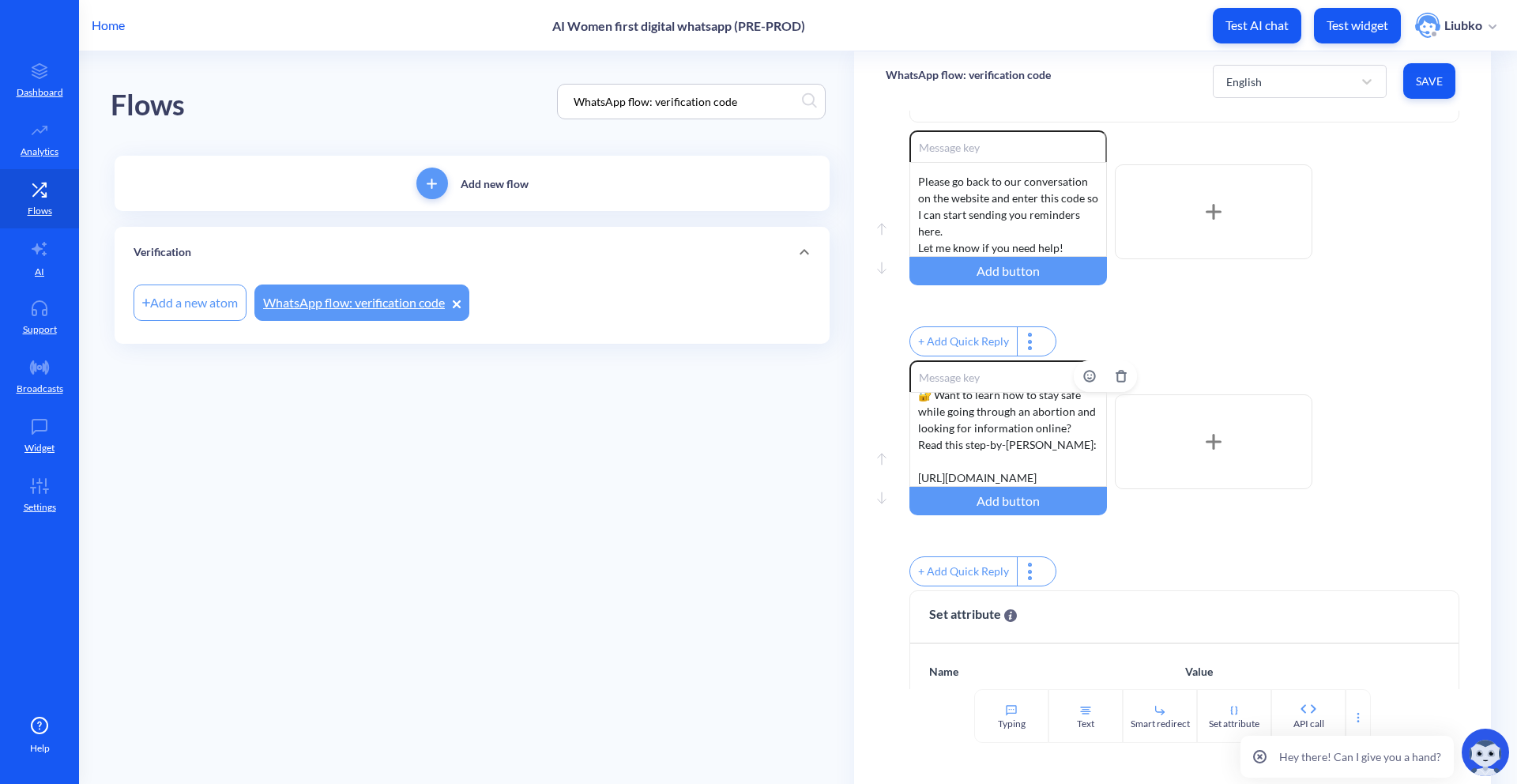
scroll to position [48, 0]
click at [1068, 382] on icon "Delete" at bounding box center [1122, 376] width 13 height 13
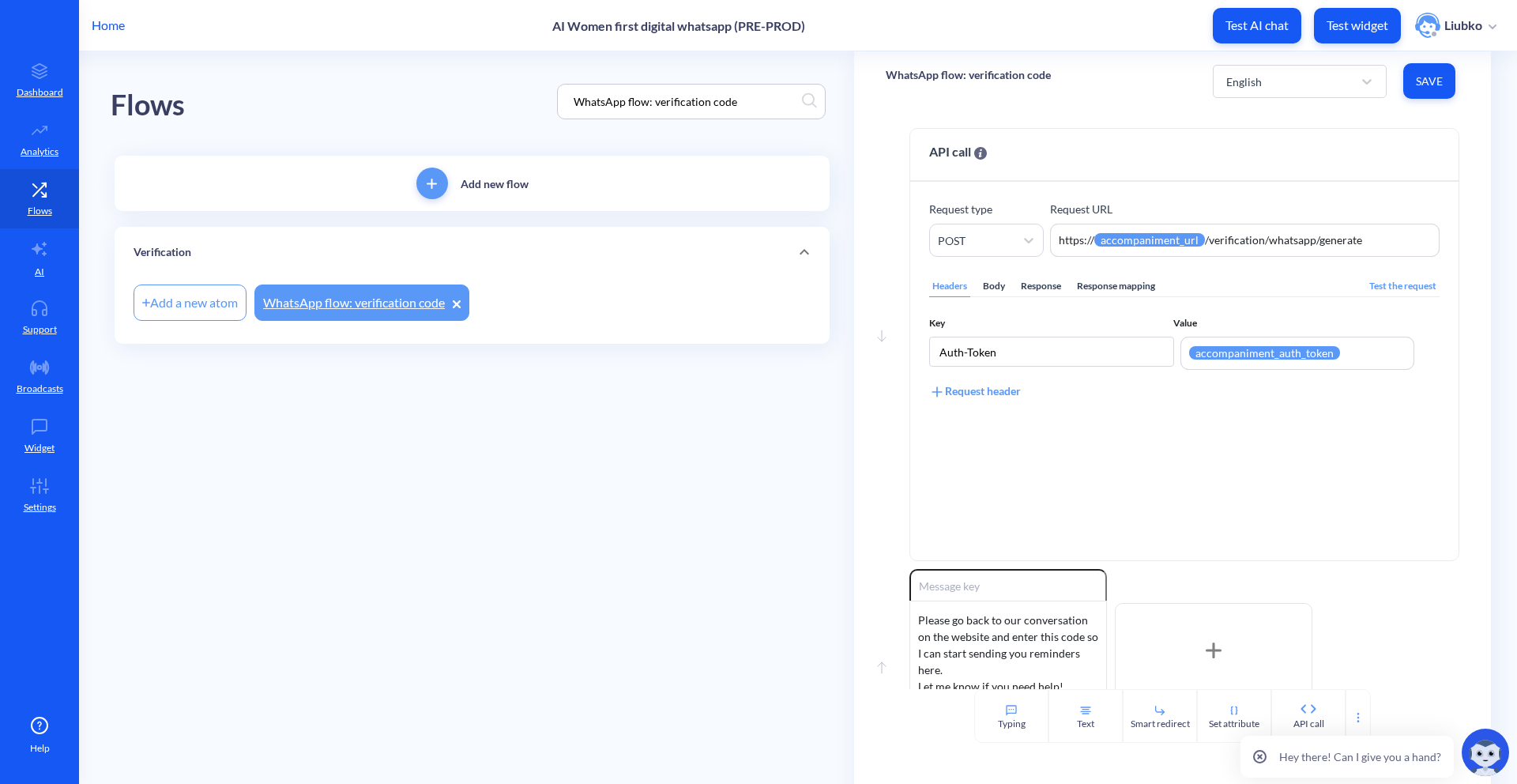
scroll to position [0, 0]
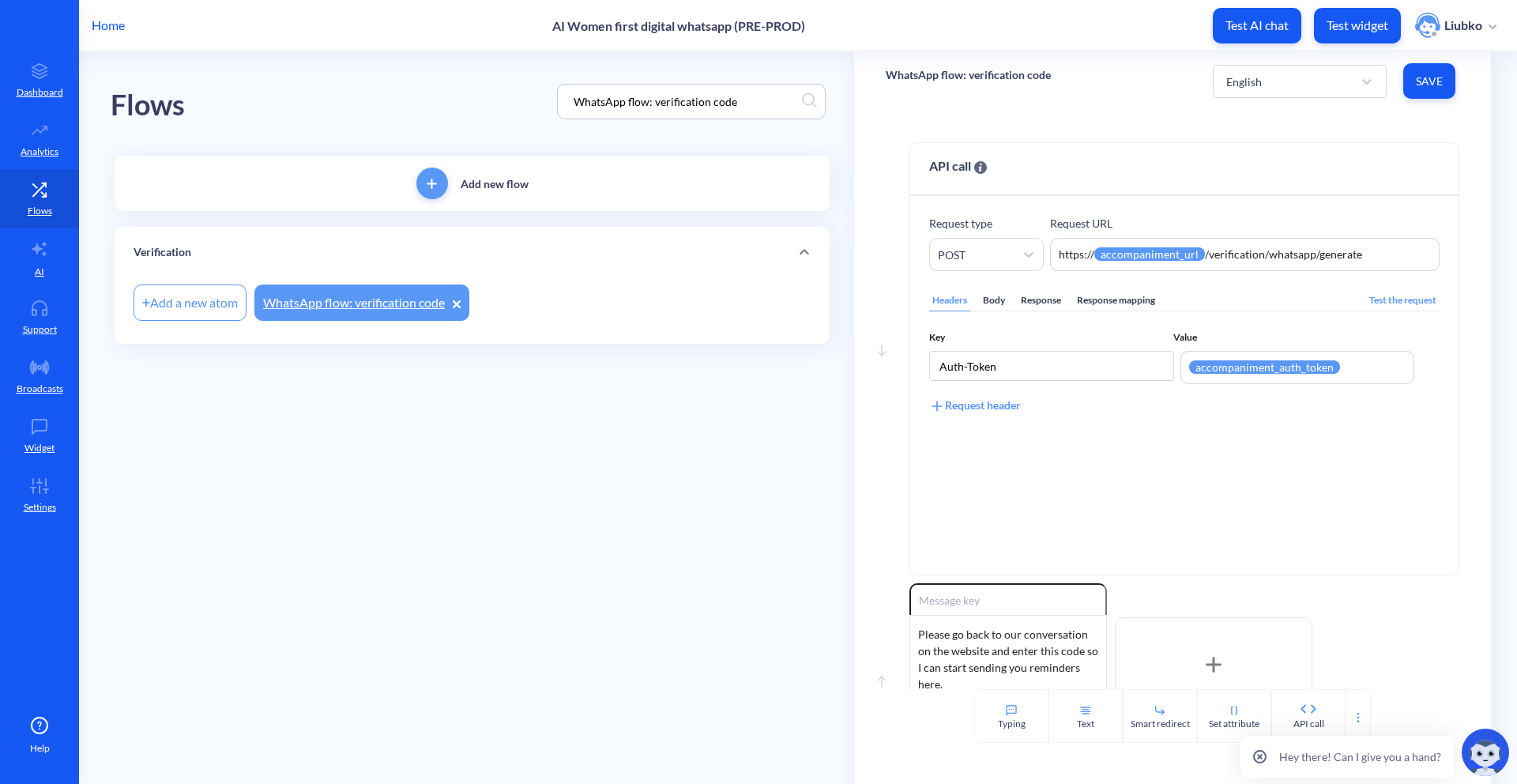
click at [1068, 80] on button "Save" at bounding box center [1429, 80] width 53 height 36
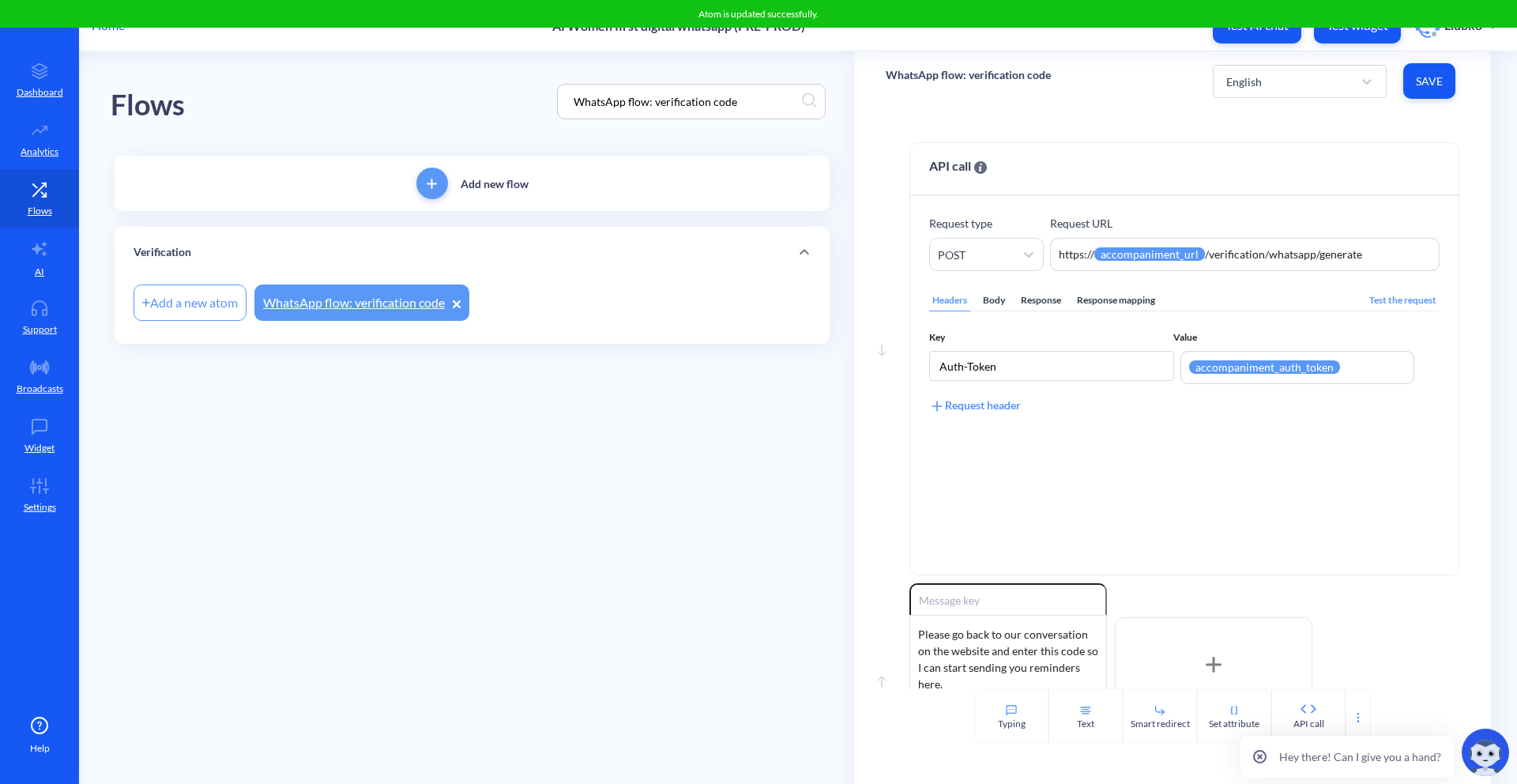
click at [1068, 126] on div "Move down API call Request type POST Request URL https:// {{ accompaniment_url …" at bounding box center [1173, 399] width 637 height 578
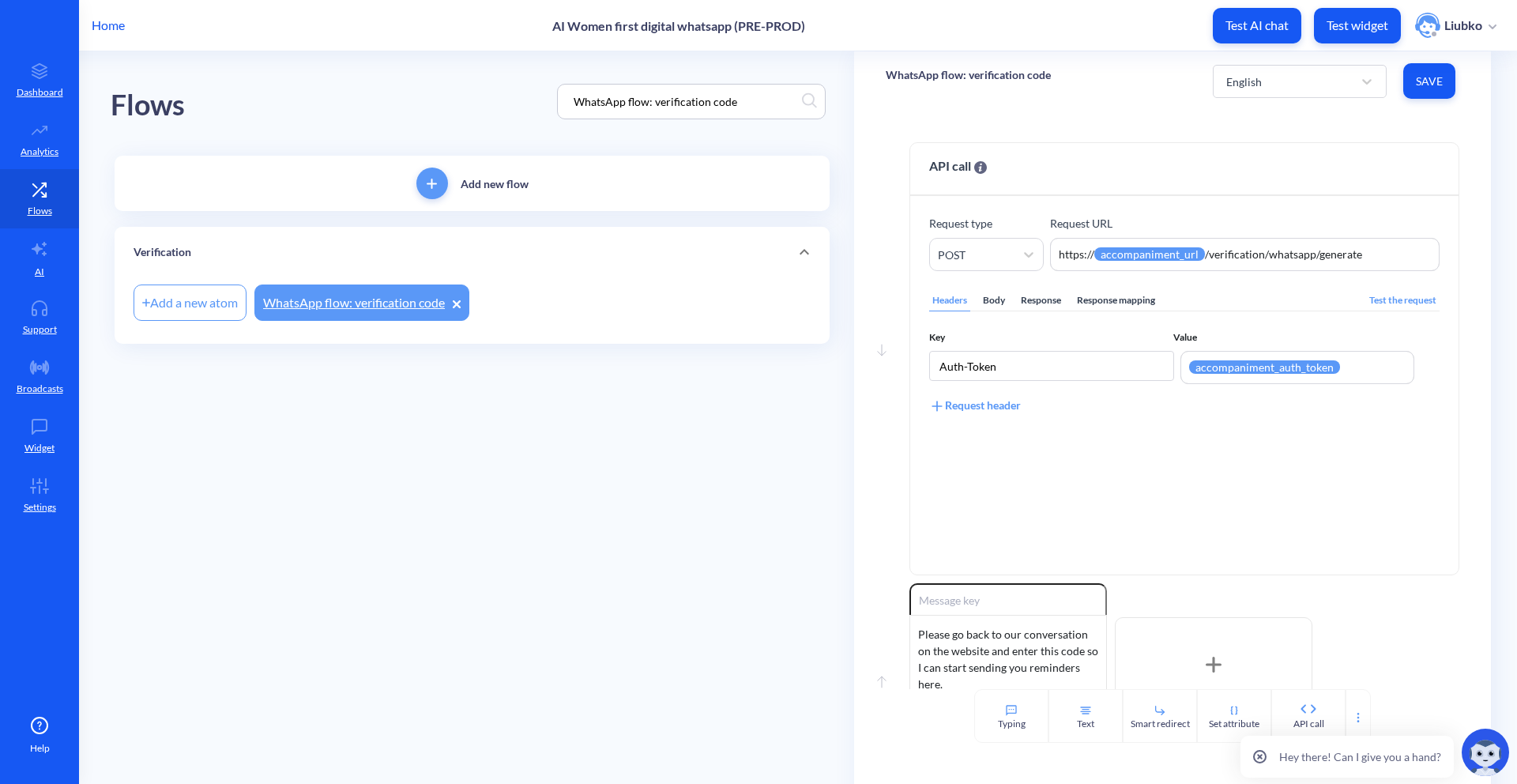
drag, startPoint x: 744, startPoint y: 104, endPoint x: 542, endPoint y: 100, distance: 202.0
click at [542, 100] on div "Flows WhatsApp flow: verification code" at bounding box center [472, 102] width 723 height 100
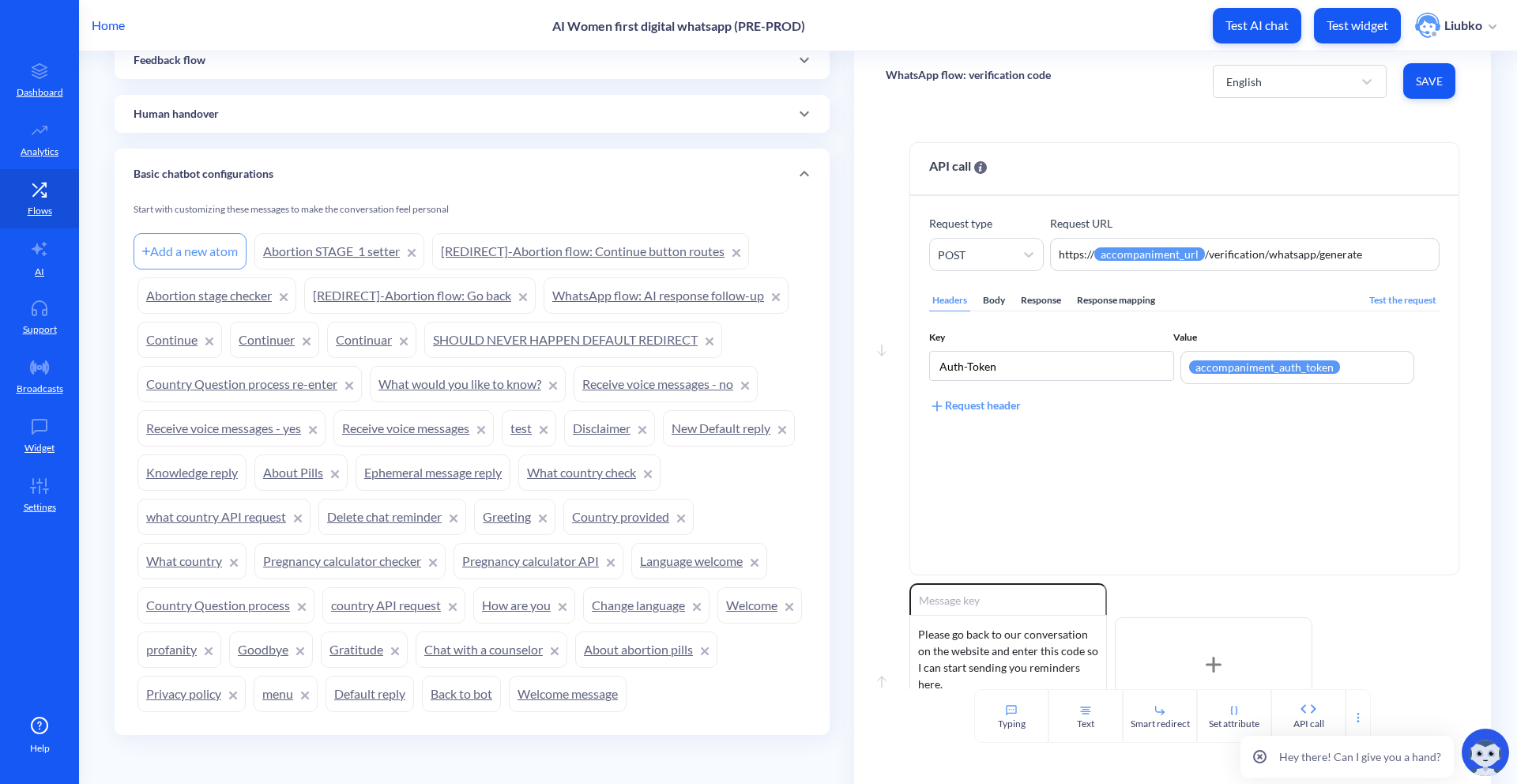
scroll to position [1287, 0]
click at [364, 340] on link "Continuar" at bounding box center [371, 337] width 89 height 37
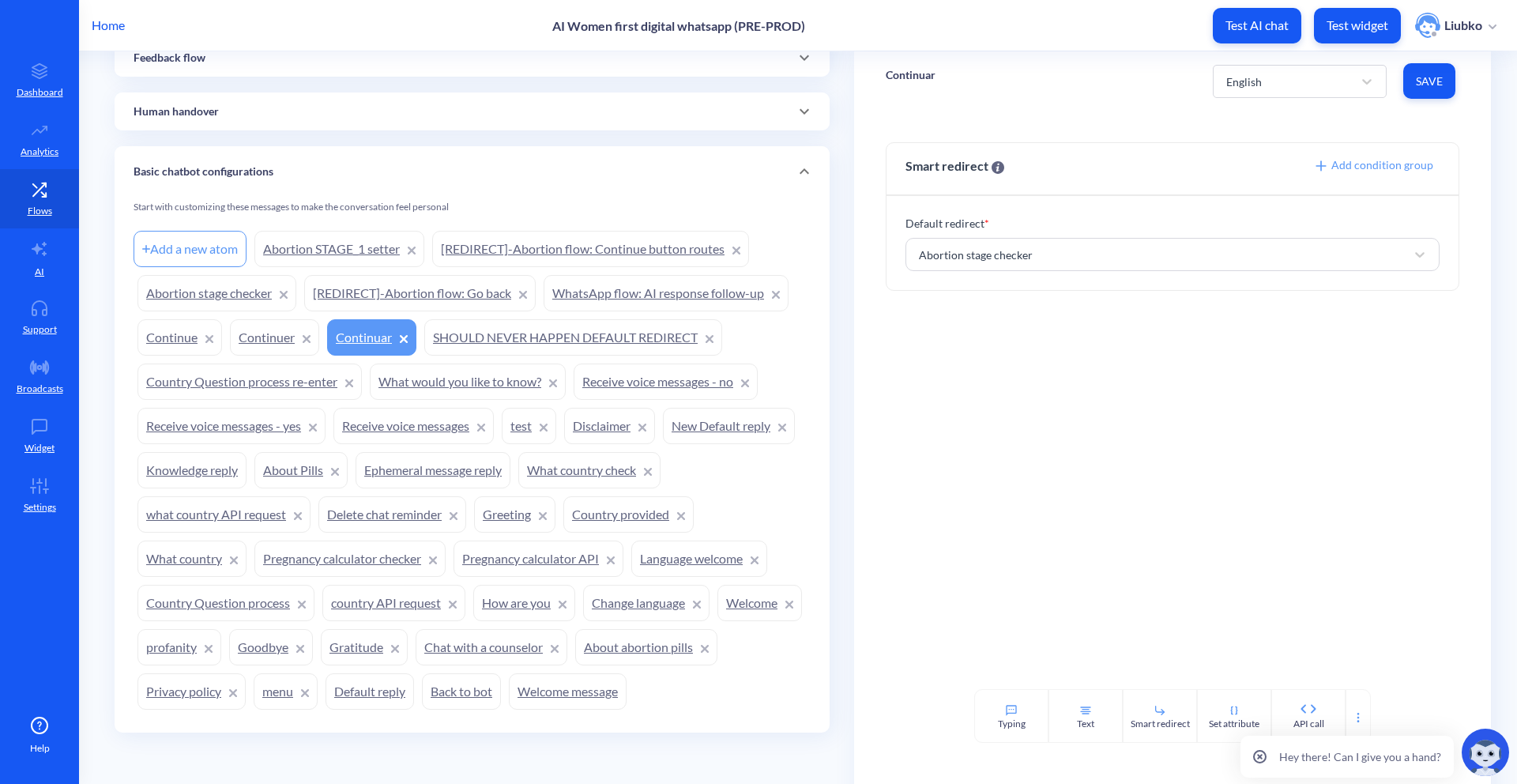
click at [271, 335] on link "Continuer" at bounding box center [274, 337] width 89 height 37
click at [189, 334] on link "Continue" at bounding box center [180, 337] width 84 height 37
click at [374, 335] on link "Continuar" at bounding box center [371, 337] width 89 height 37
click at [208, 293] on link "Abortion stage checker" at bounding box center [217, 293] width 159 height 37
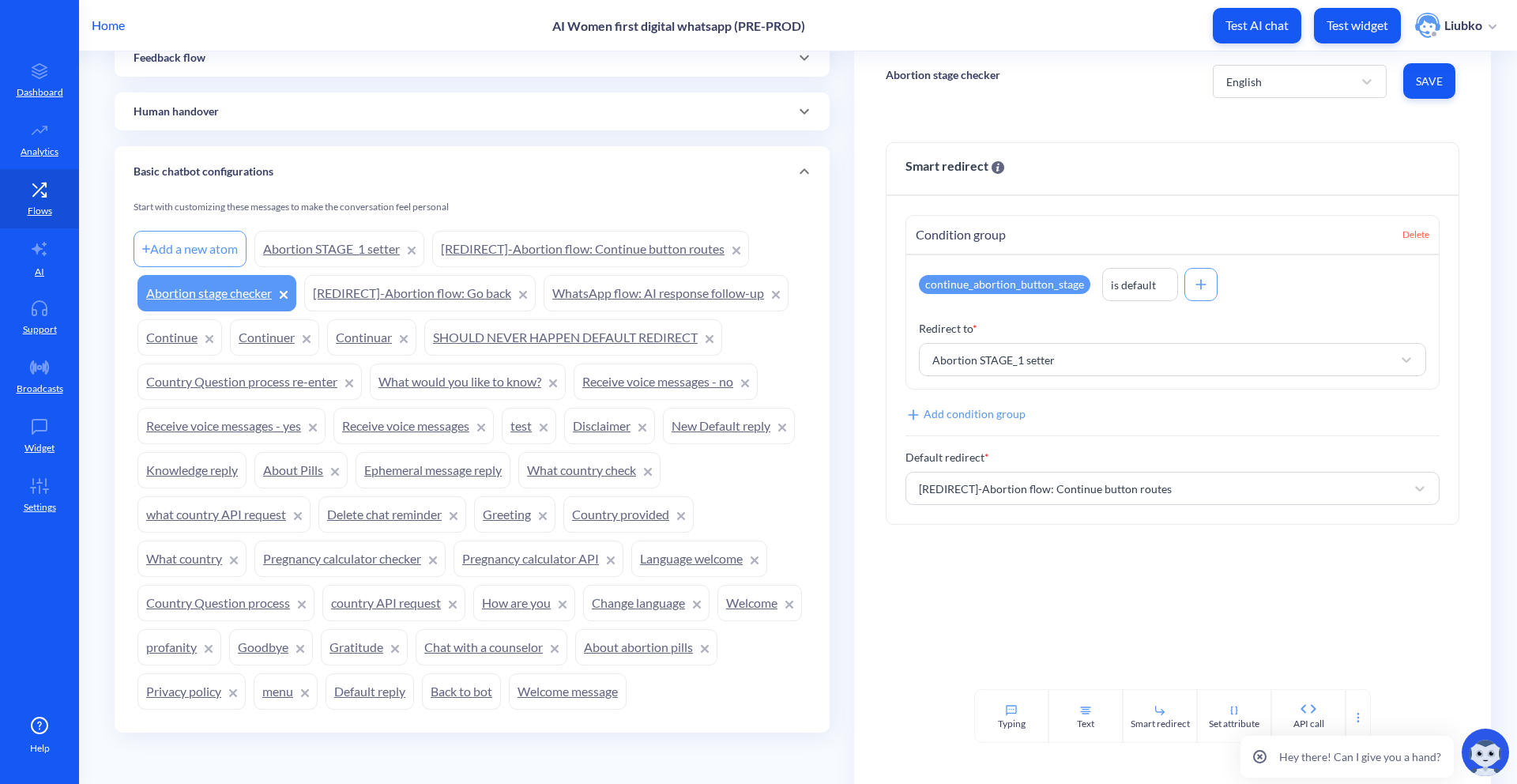
click at [340, 259] on link "Abortion STAGE_1 setter" at bounding box center [340, 249] width 170 height 37
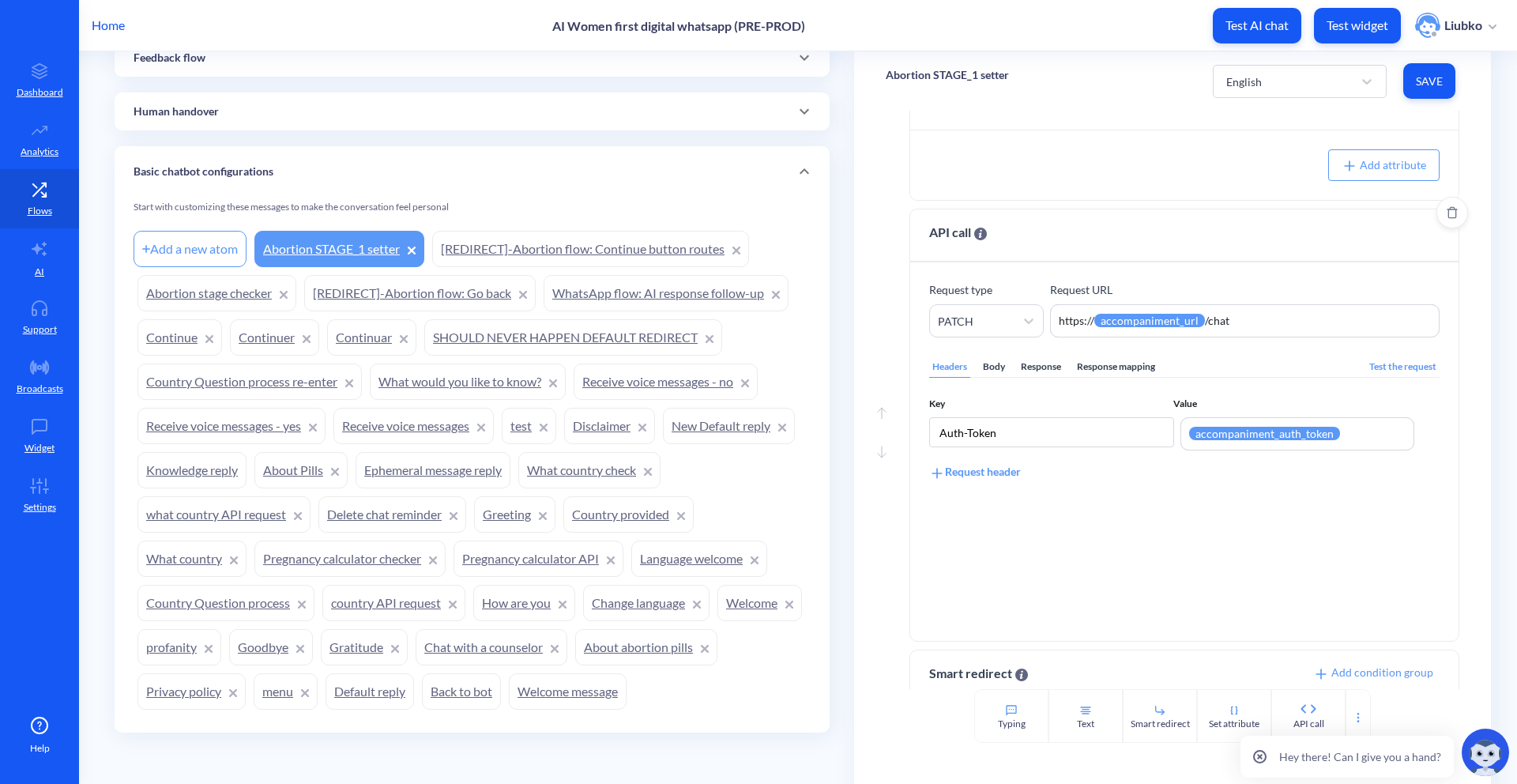
scroll to position [288, 0]
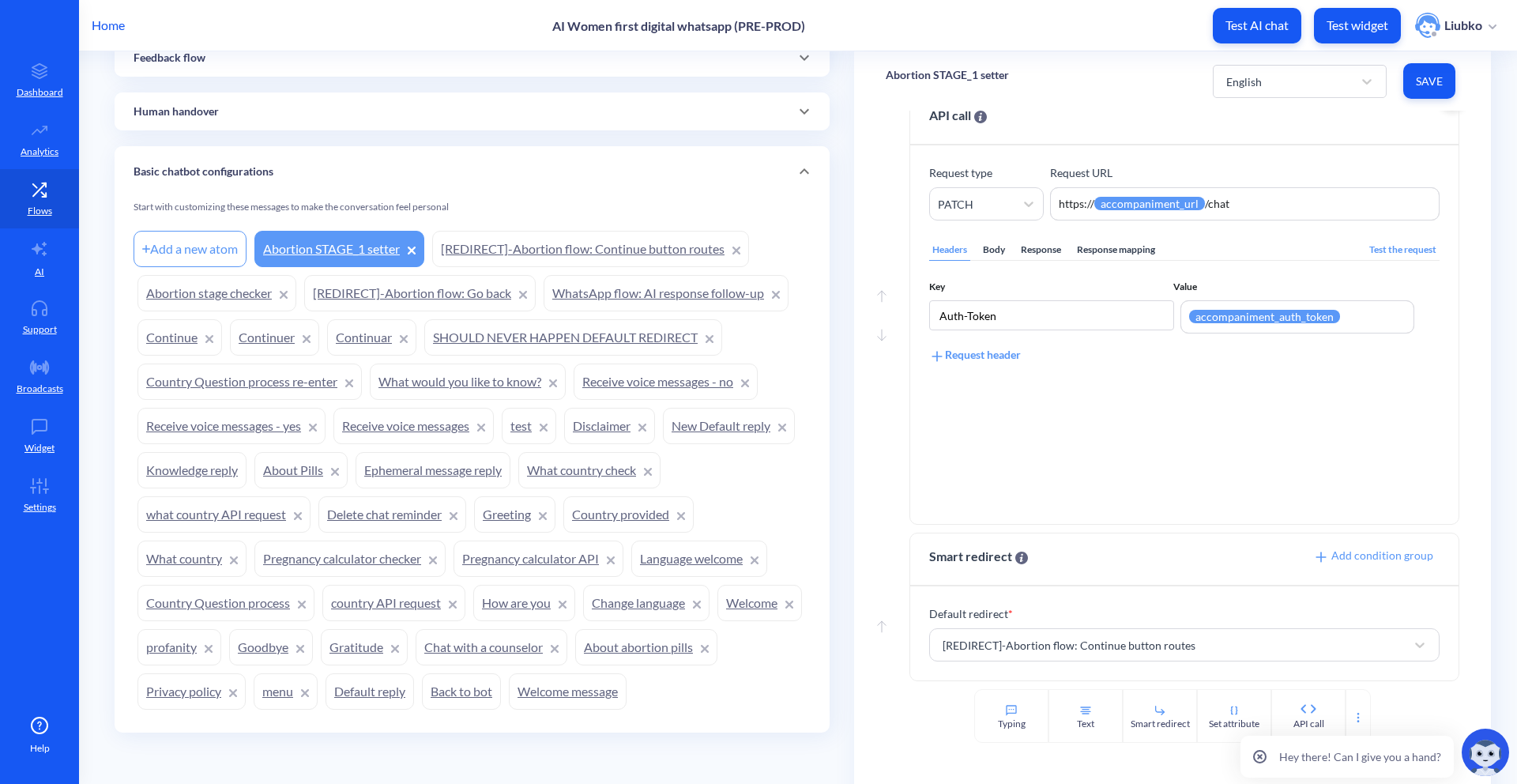
click at [986, 243] on div "Body" at bounding box center [994, 250] width 29 height 21
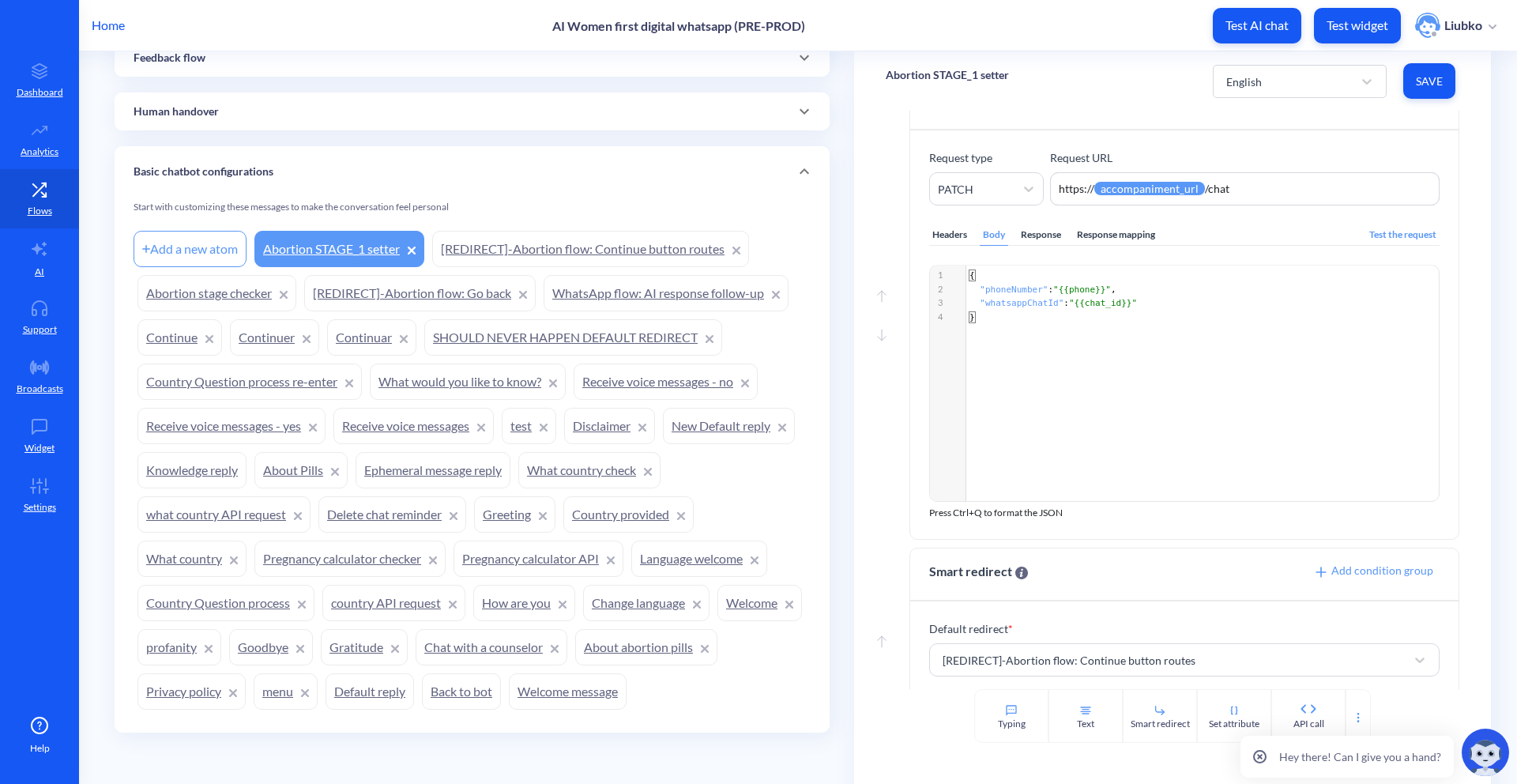
click at [1068, 596] on icon at bounding box center [1260, 756] width 14 height 14
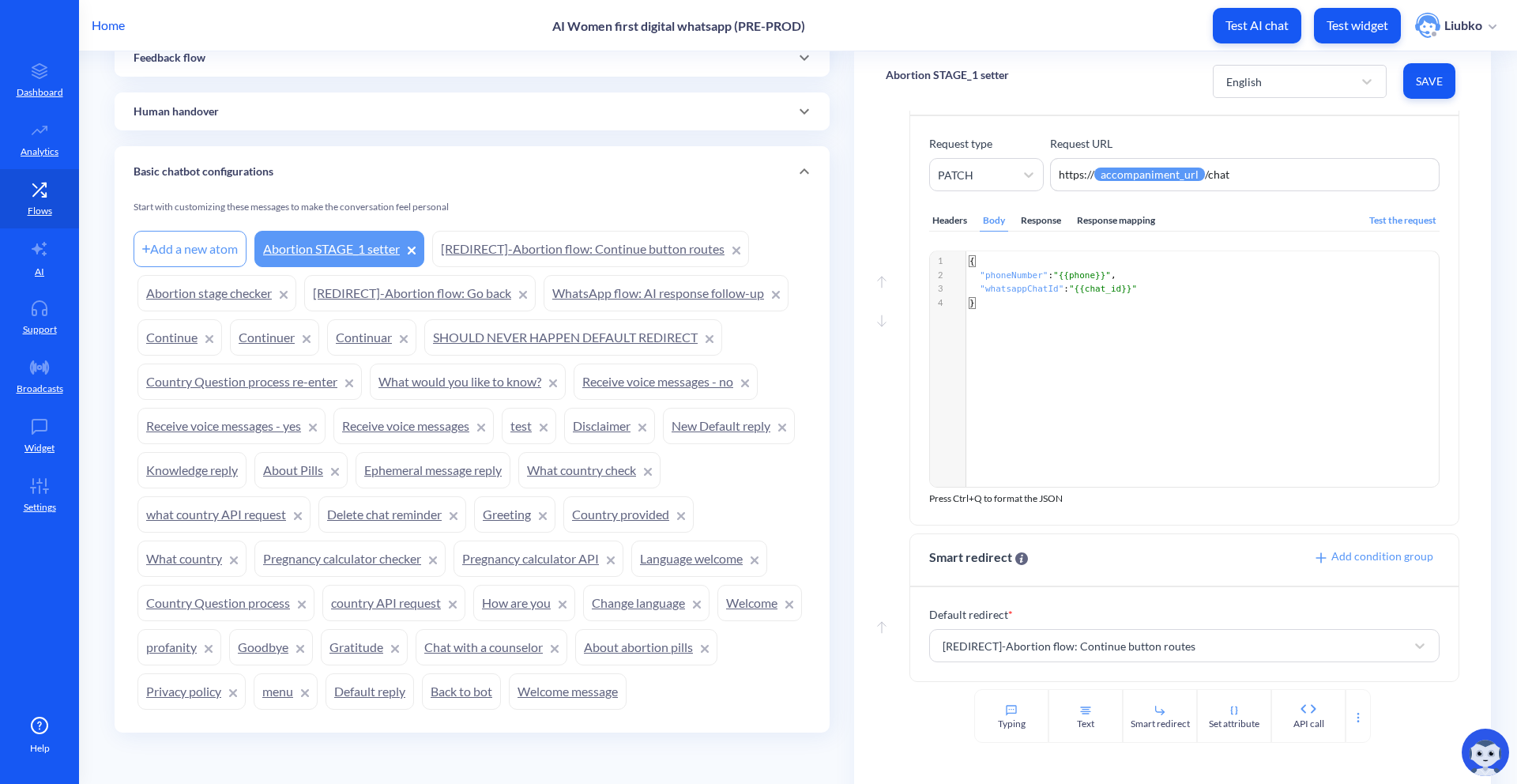
scroll to position [317, 0]
click at [639, 246] on link "[REDIRECT]-Abortion flow: Continue button routes" at bounding box center [590, 249] width 317 height 37
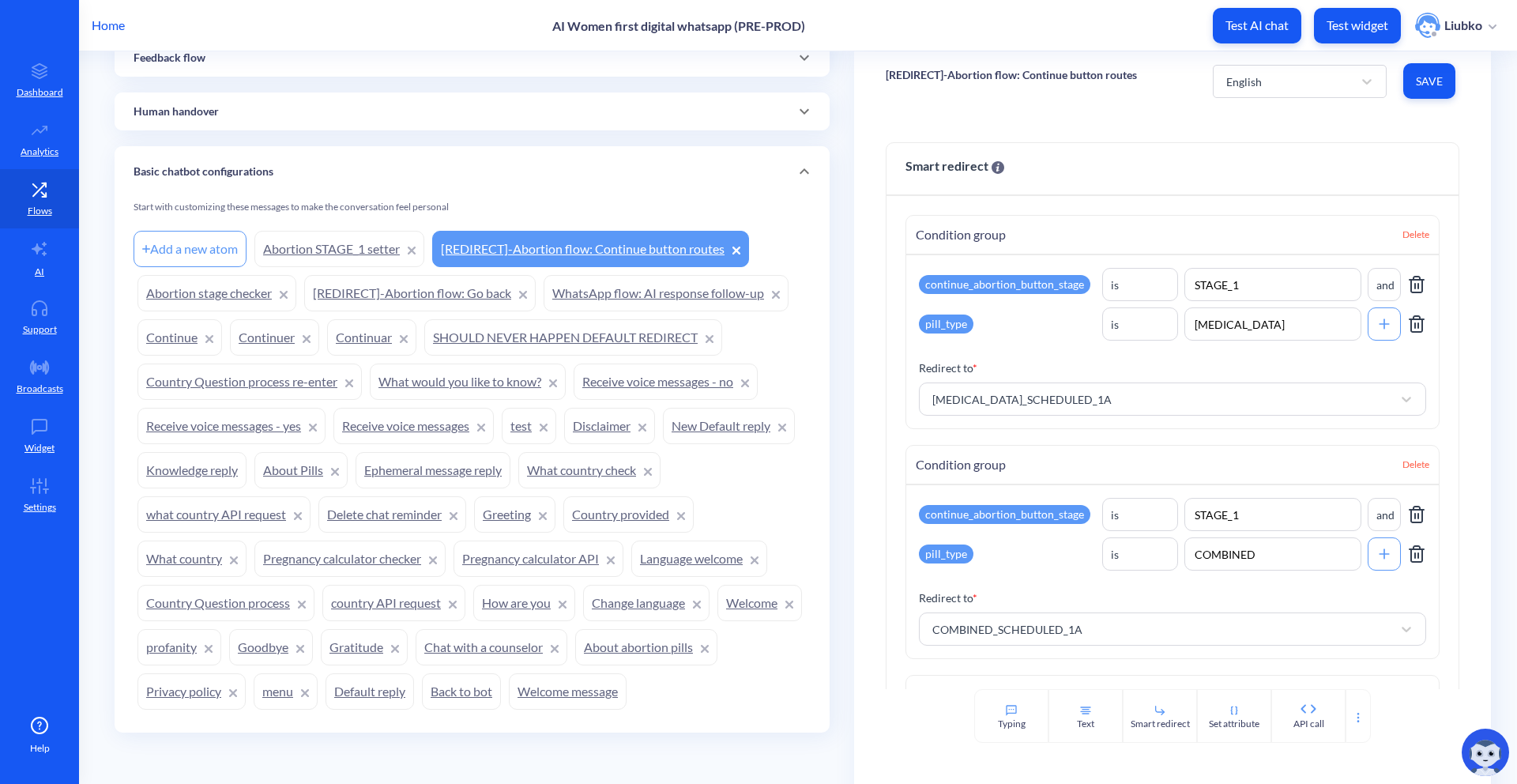
click at [329, 250] on link "Abortion STAGE_1 setter" at bounding box center [340, 249] width 170 height 37
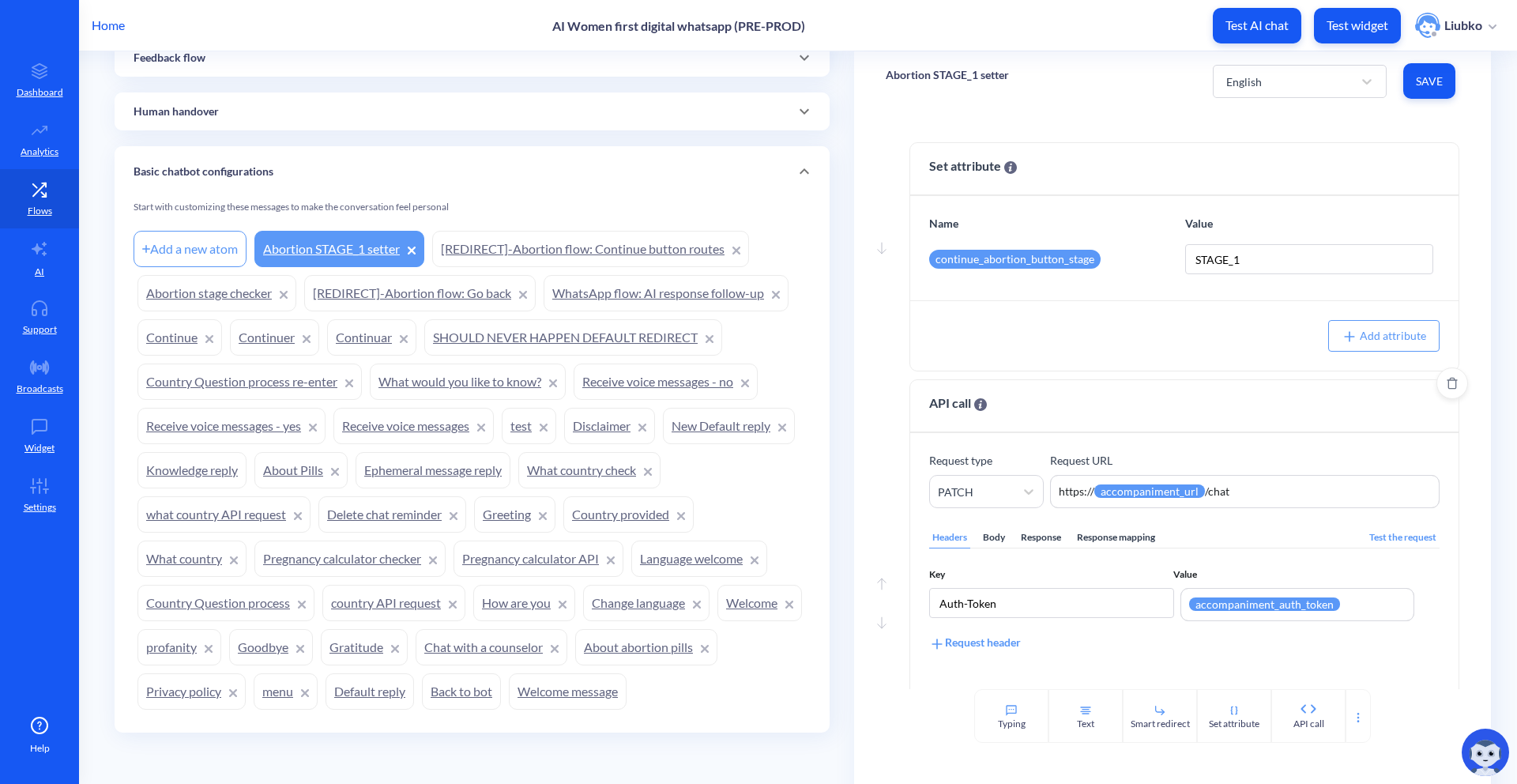
click at [992, 538] on div "Body" at bounding box center [994, 538] width 29 height 21
click at [1025, 538] on div "Response" at bounding box center [1041, 538] width 47 height 21
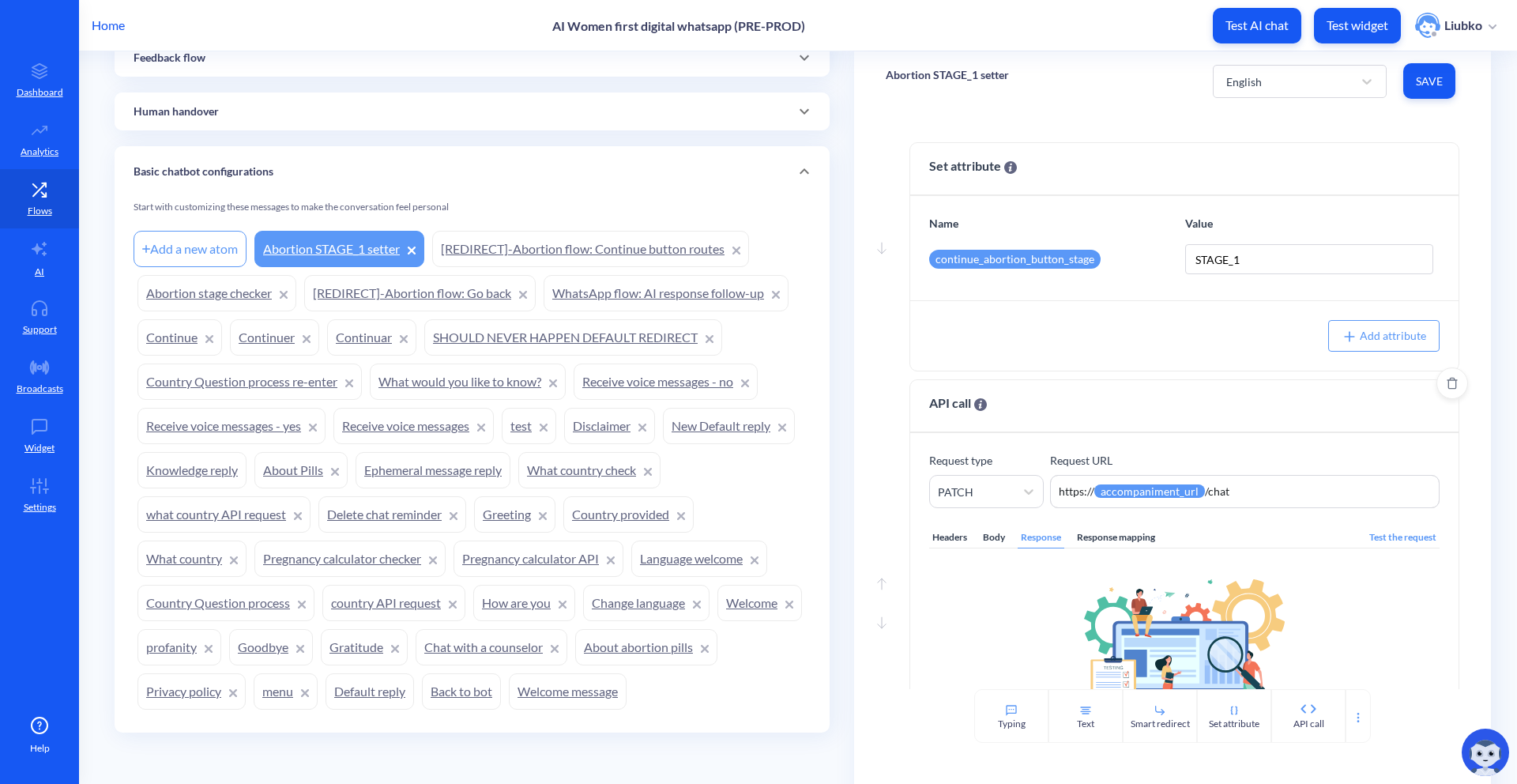
click at [1068, 538] on div "Response mapping" at bounding box center [1116, 538] width 84 height 21
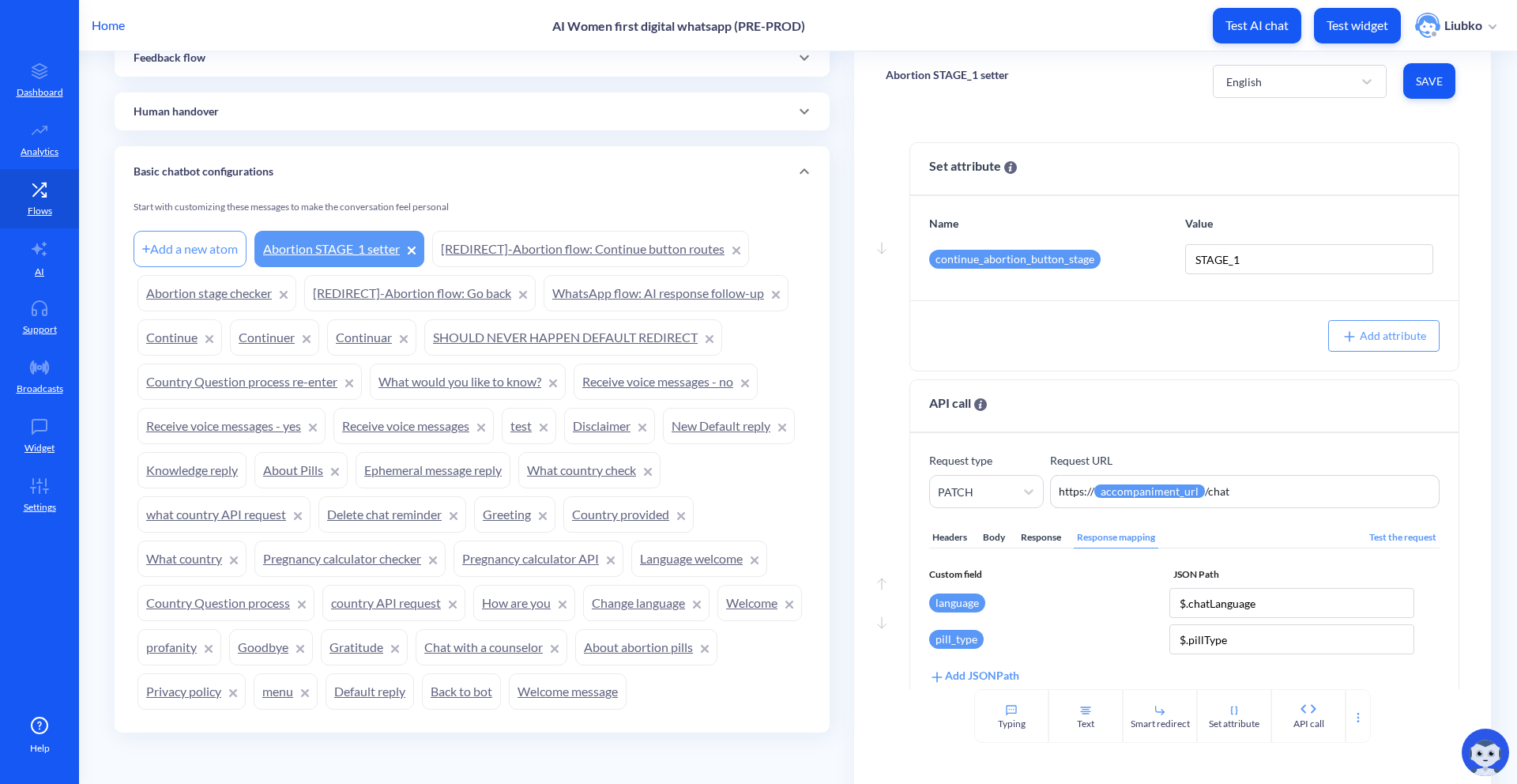
click at [179, 304] on link "Abortion stage checker" at bounding box center [217, 293] width 159 height 37
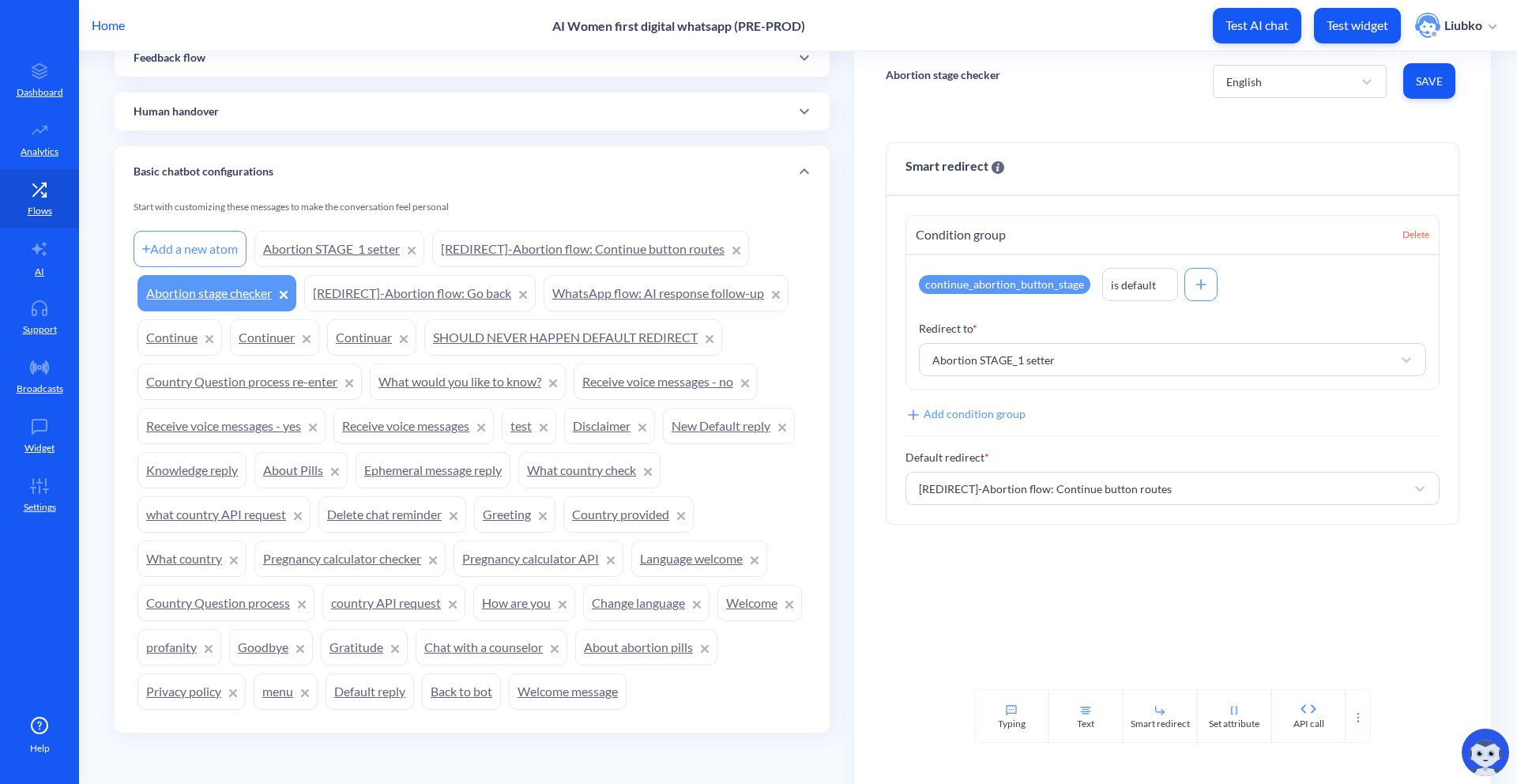
click at [336, 237] on link "Abortion STAGE_1 setter" at bounding box center [340, 249] width 170 height 37
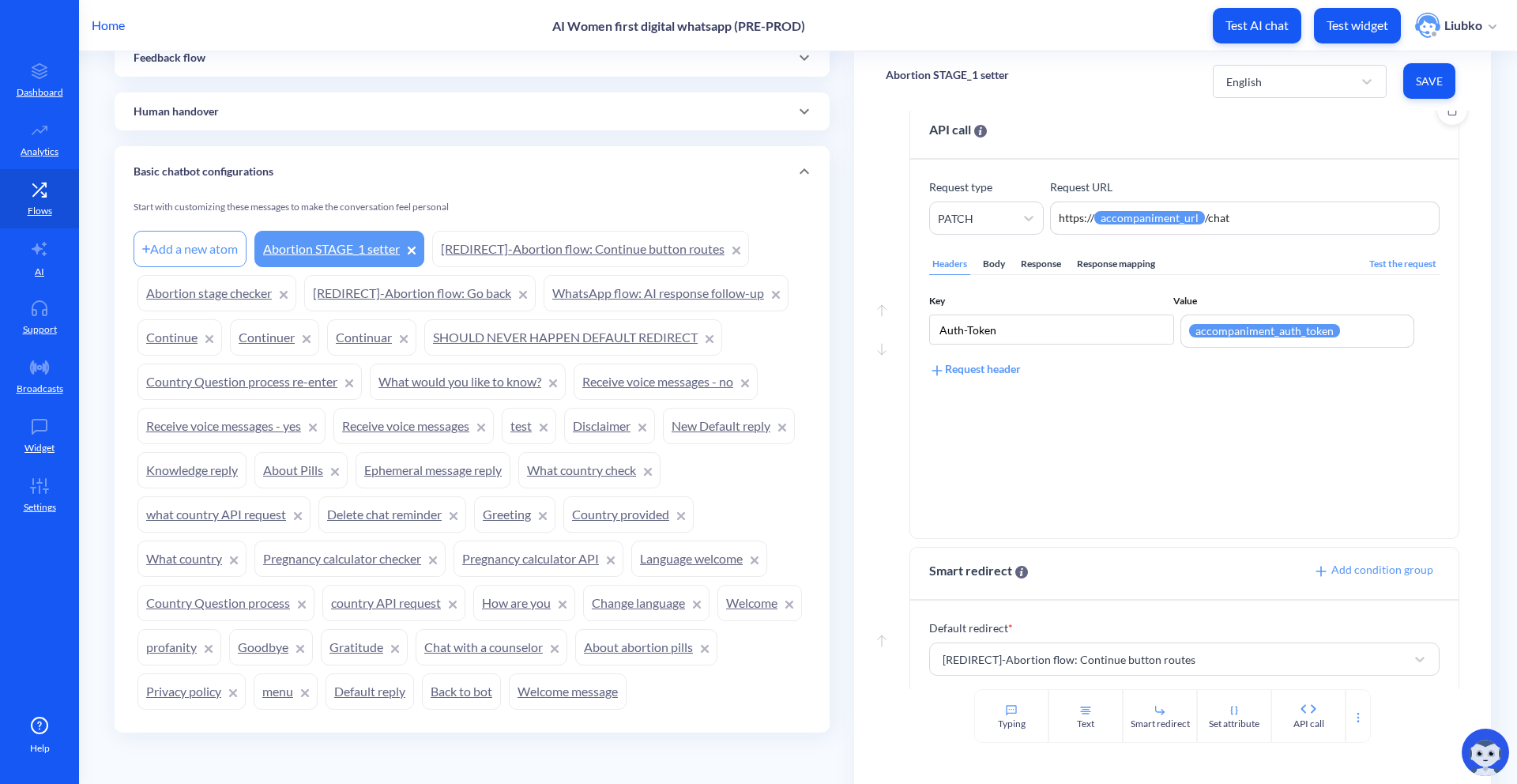
scroll to position [288, 0]
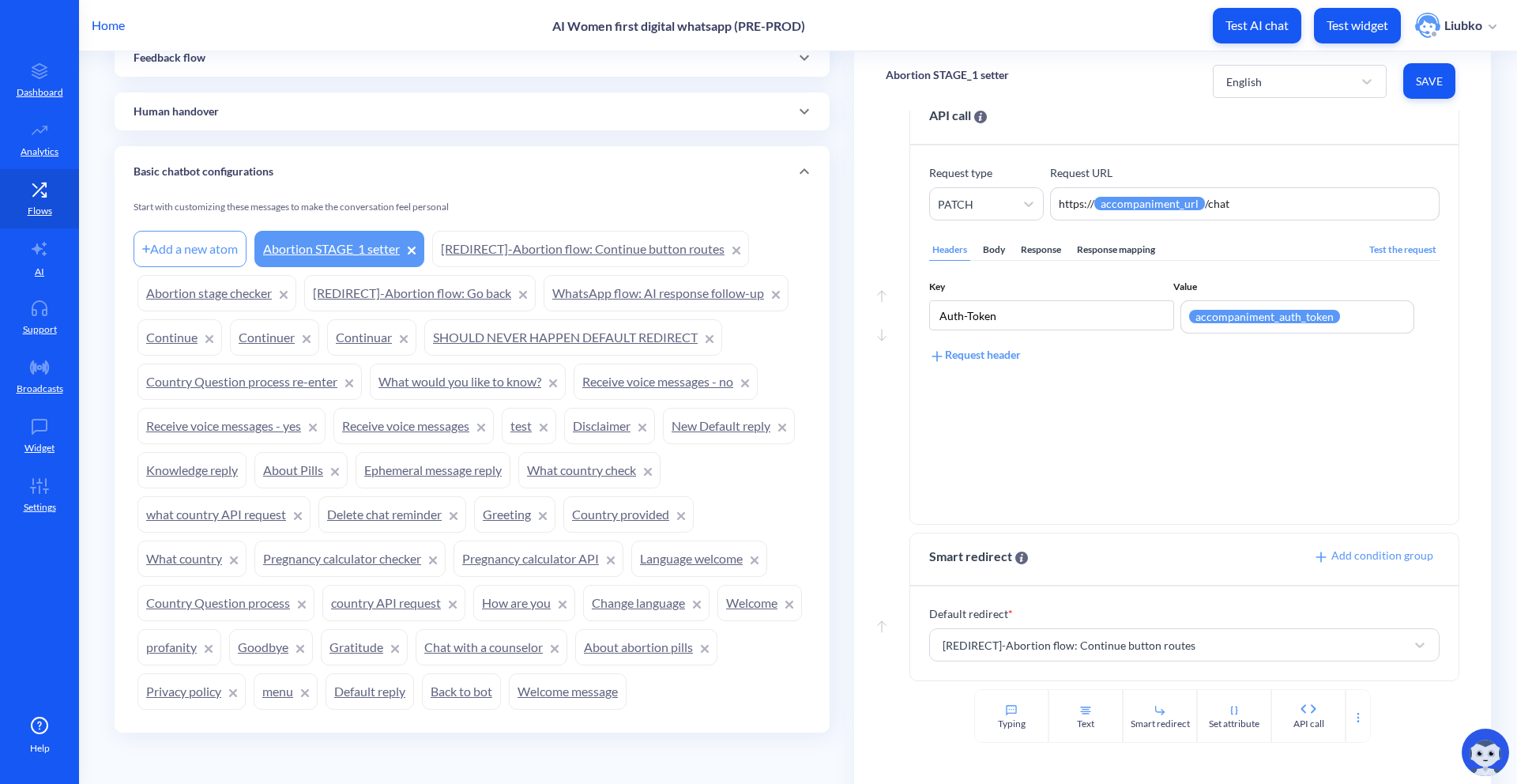
click at [666, 260] on link "[REDIRECT]-Abortion flow: Continue button routes" at bounding box center [590, 249] width 317 height 37
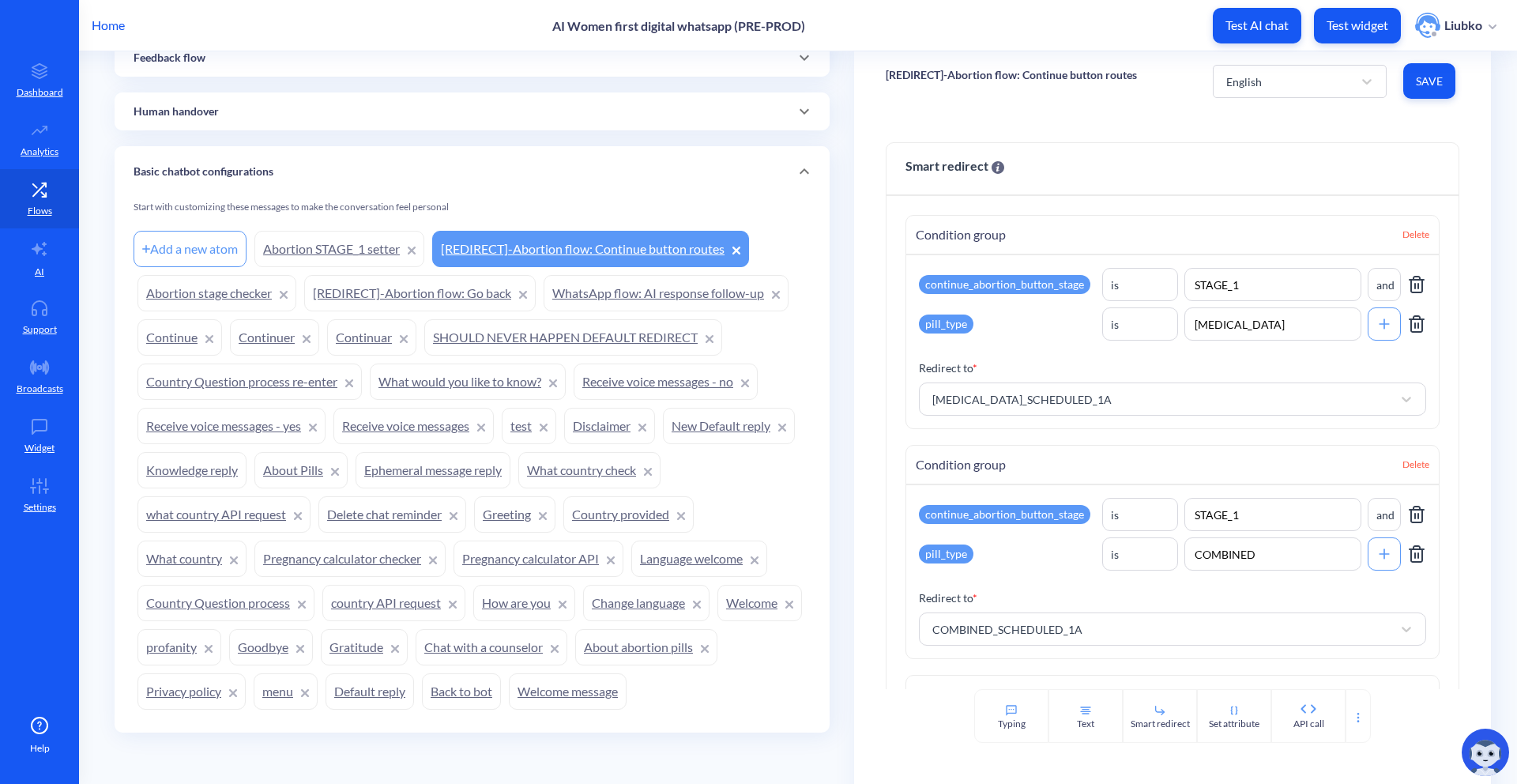
click at [175, 346] on link "Continue" at bounding box center [180, 337] width 84 height 37
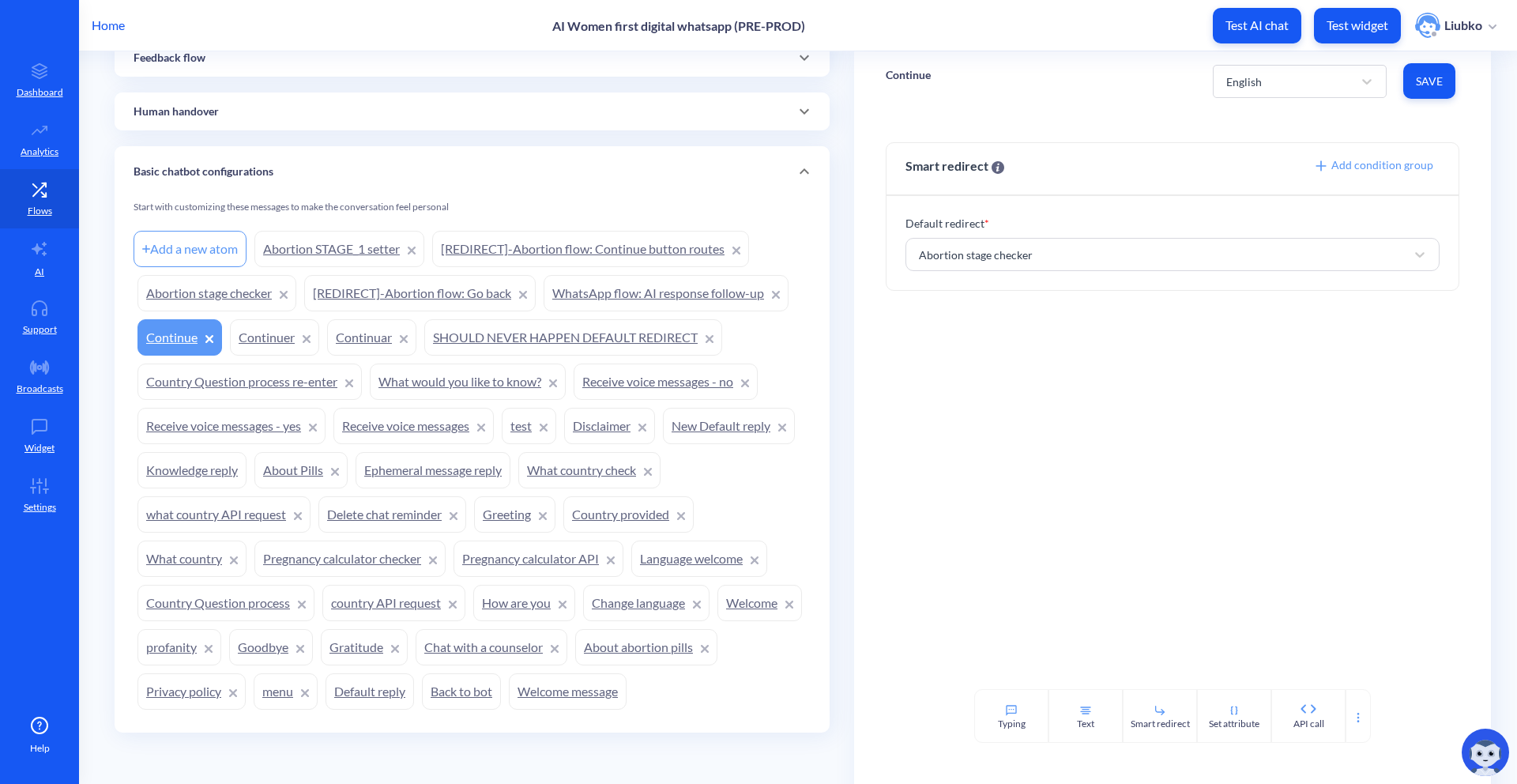
click at [243, 329] on link "Continuer" at bounding box center [274, 337] width 89 height 37
click at [204, 297] on link "Abortion stage checker" at bounding box center [217, 293] width 159 height 37
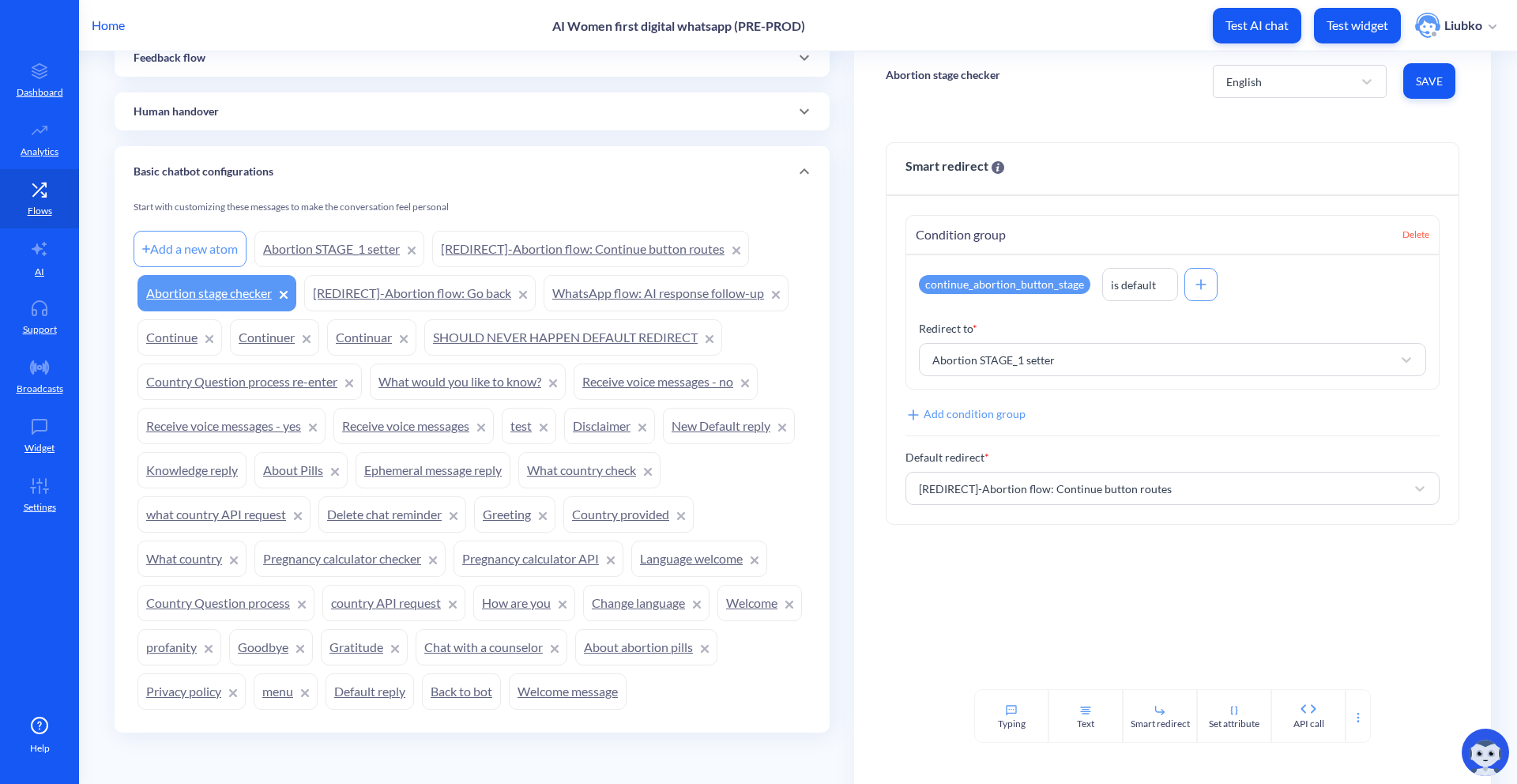
click at [303, 245] on link "Abortion STAGE_1 setter" at bounding box center [340, 249] width 170 height 37
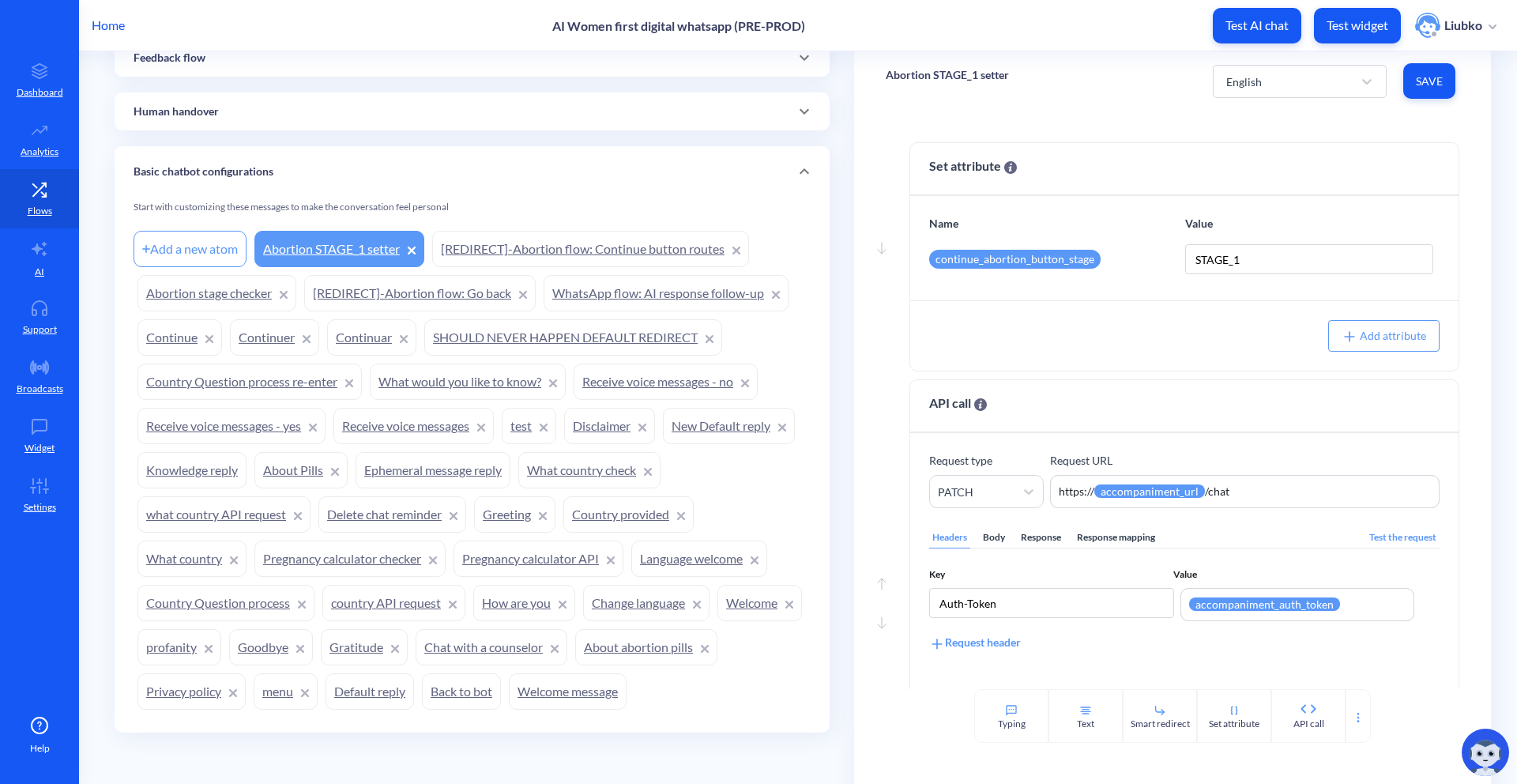
click at [866, 153] on div "Move down Set attribute Name Value continue_abortion_button_stage STAGE_1 Add a…" at bounding box center [1173, 399] width 637 height 578
click at [183, 331] on link "Continue" at bounding box center [180, 337] width 84 height 37
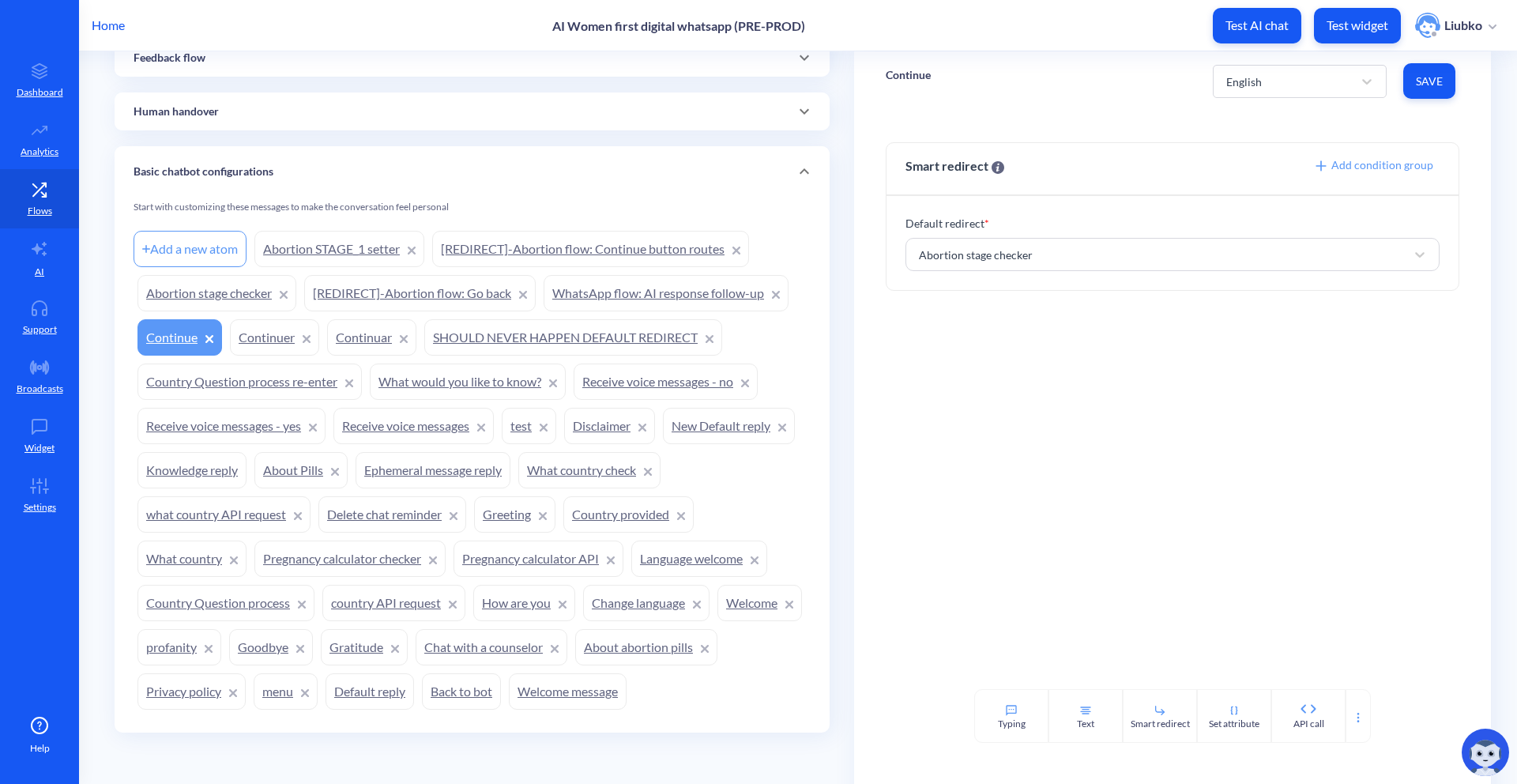
click at [917, 77] on p "Continue" at bounding box center [908, 75] width 45 height 16
click at [1033, 42] on div "Home AI Women first digital whatsapp (PRE-PROD) Test AI chat Test widget Liubko" at bounding box center [758, 25] width 1517 height 51
click at [1064, 48] on div "Home AI Women first digital whatsapp (PRE-PROD) Test AI chat Test widget Liubko" at bounding box center [758, 25] width 1517 height 51
click at [180, 246] on div "Add a new atom" at bounding box center [190, 249] width 113 height 37
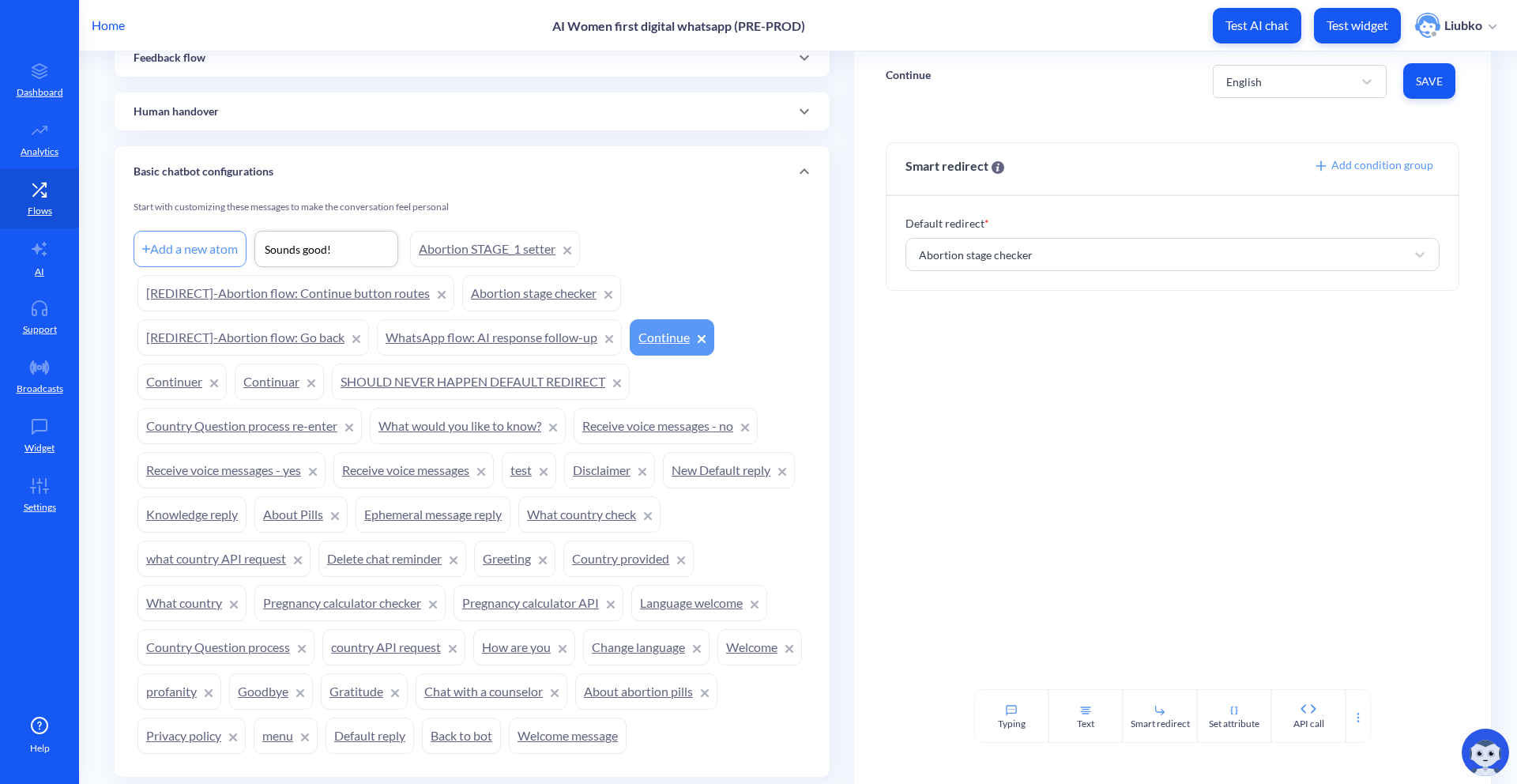
type input "Sounds good!"
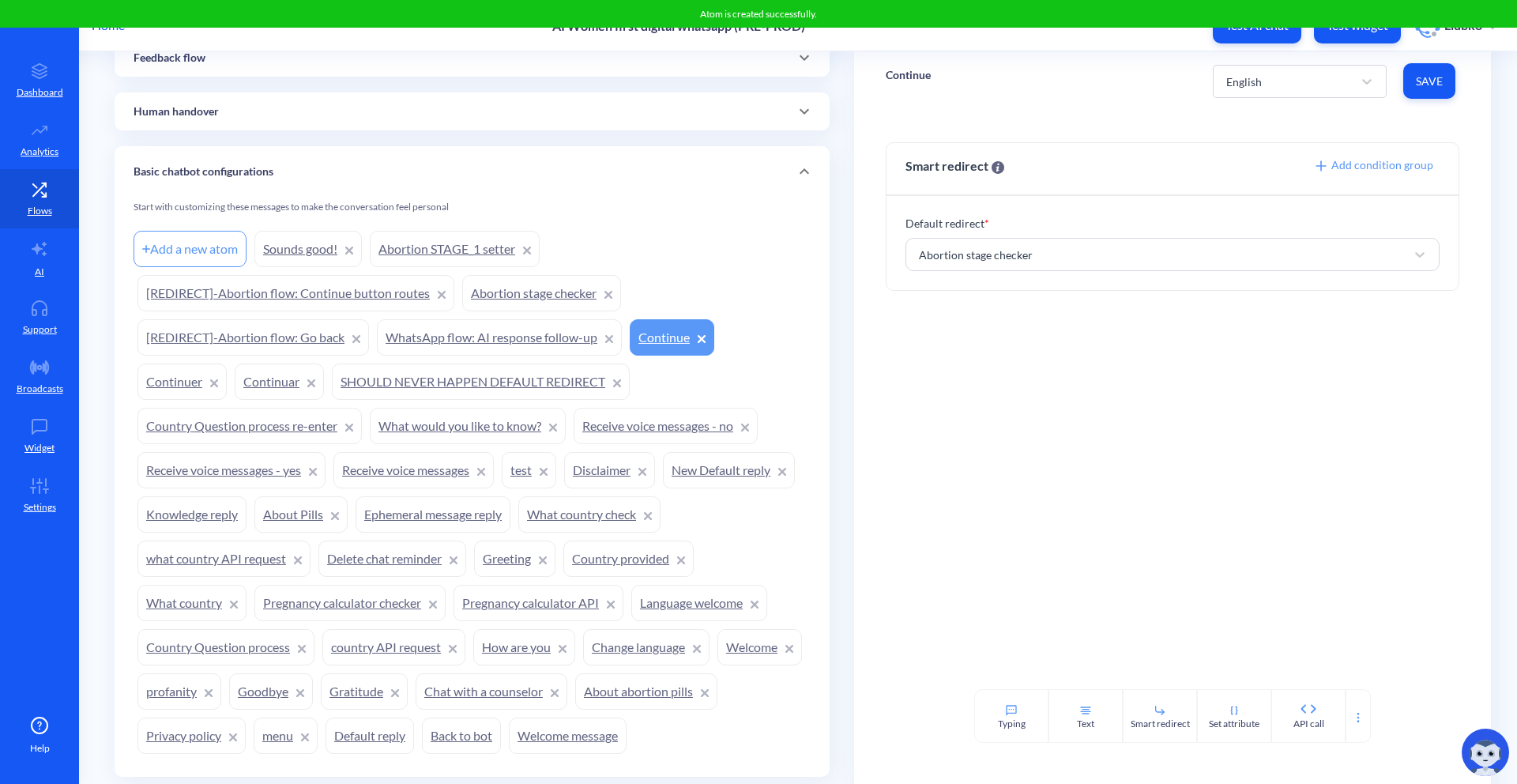
click at [298, 239] on link "Sounds good!" at bounding box center [308, 249] width 107 height 37
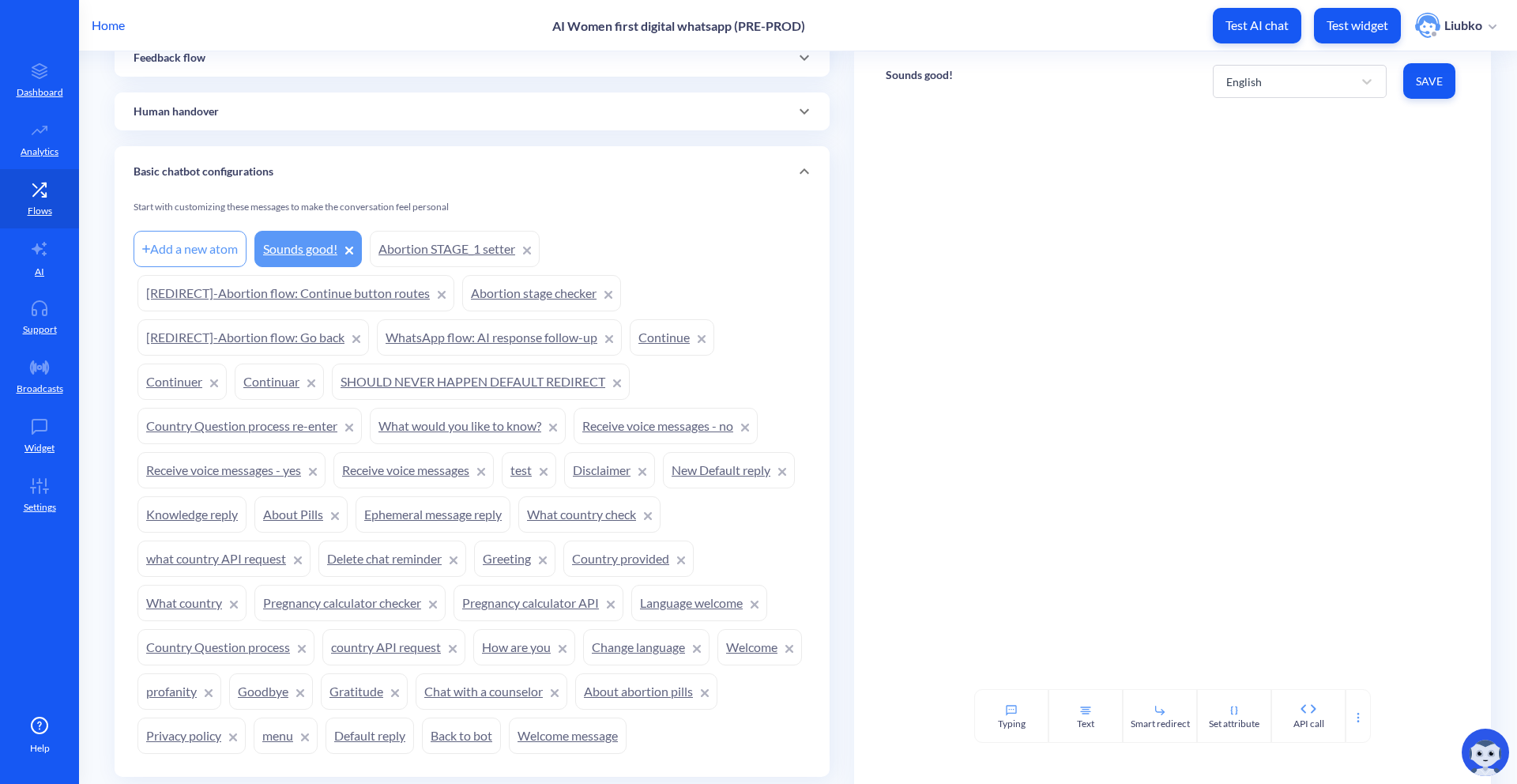
click at [463, 243] on link "Abortion STAGE_1 setter" at bounding box center [455, 249] width 170 height 37
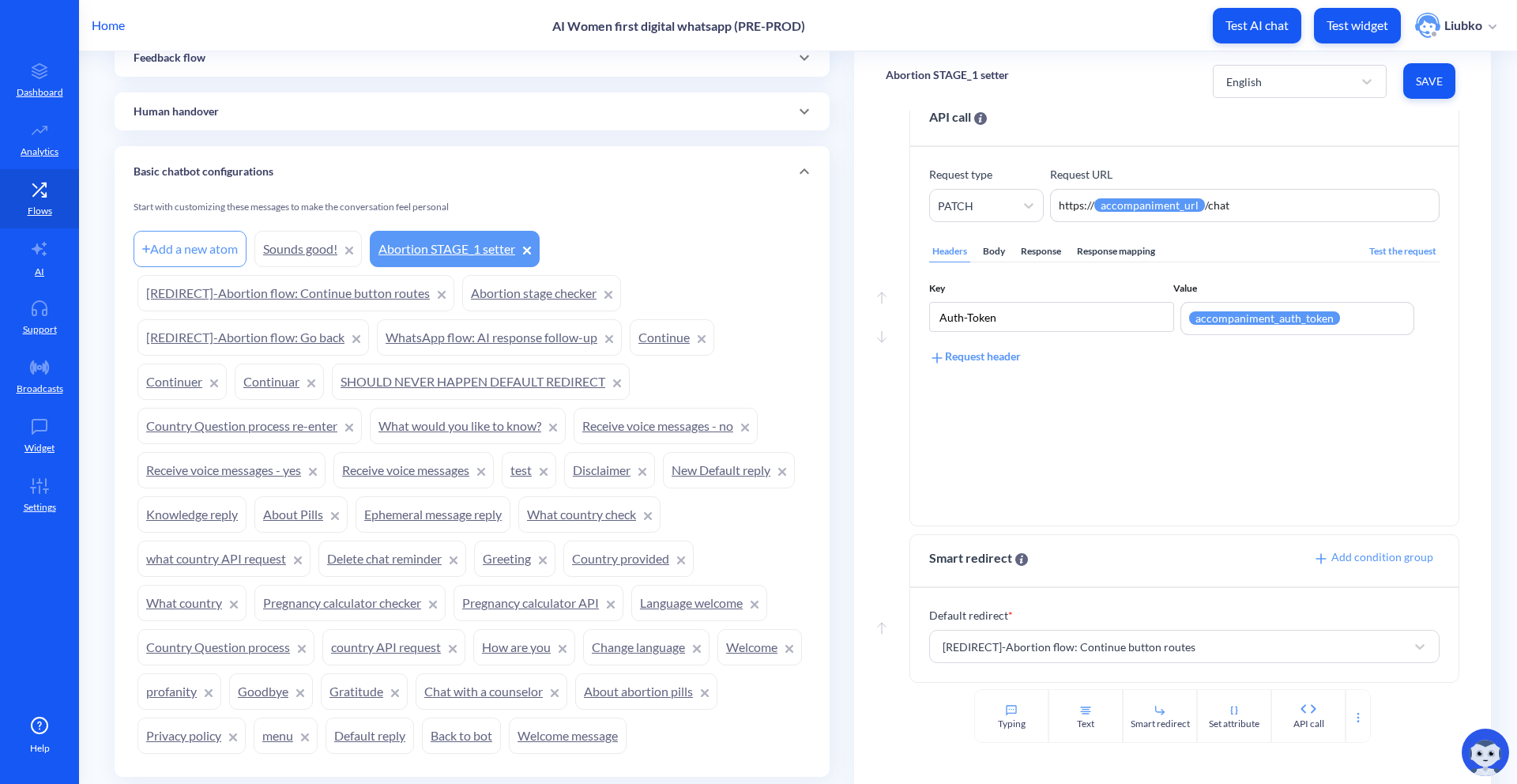
scroll to position [288, 0]
click at [330, 301] on link "[REDIRECT]-Abortion flow: Continue button routes" at bounding box center [296, 293] width 317 height 37
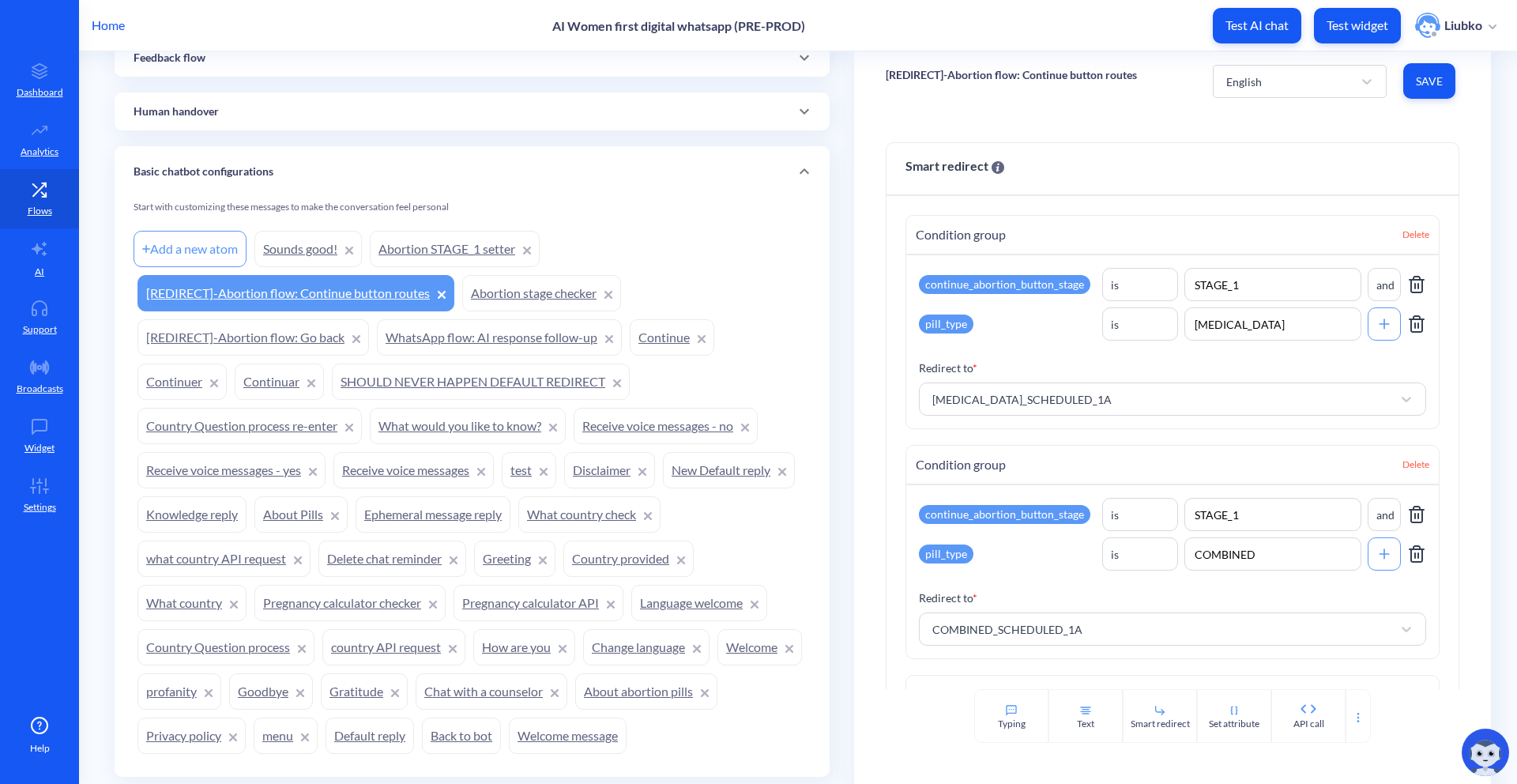
click at [452, 253] on link "Abortion STAGE_1 setter" at bounding box center [455, 249] width 170 height 37
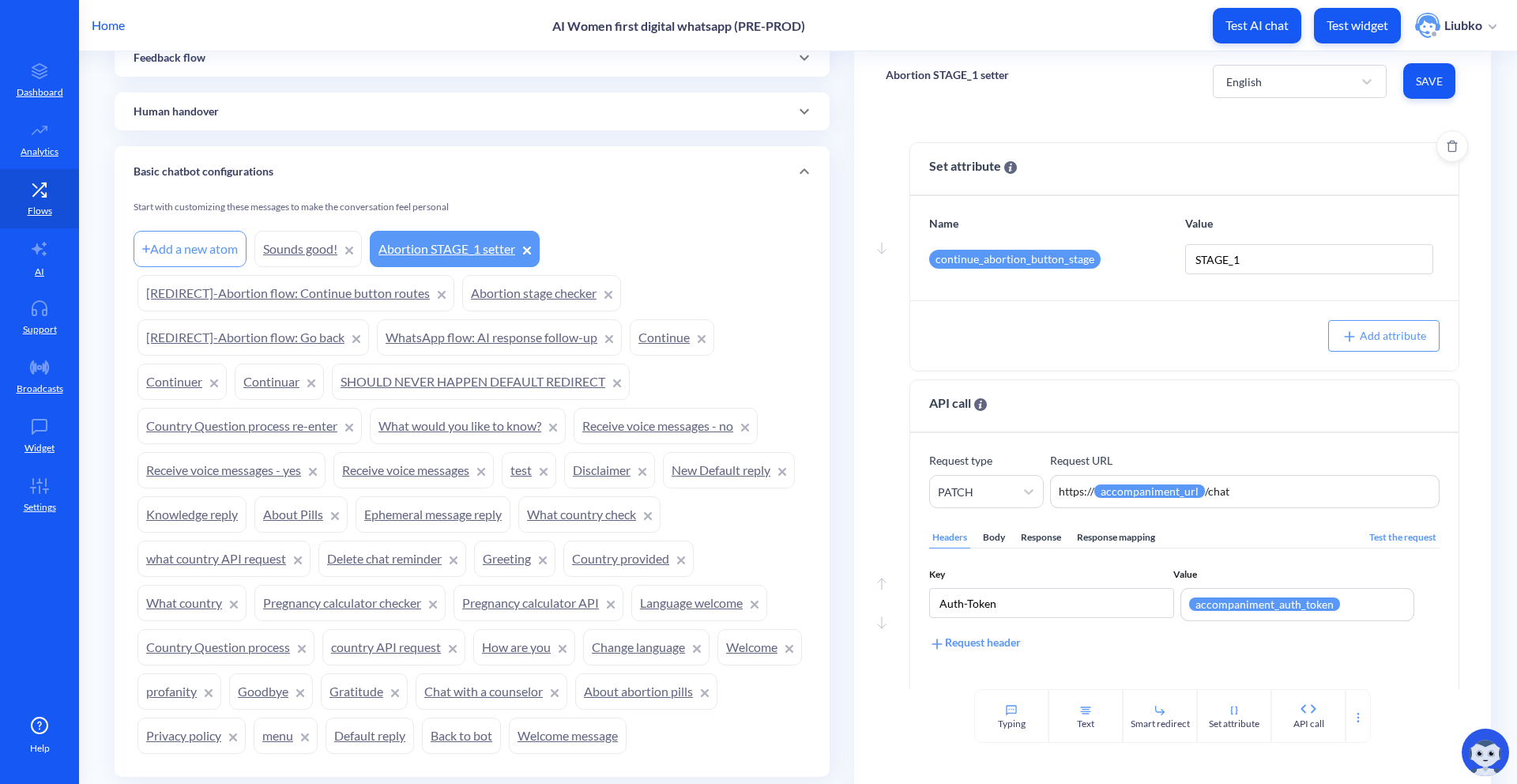
scroll to position [288, 0]
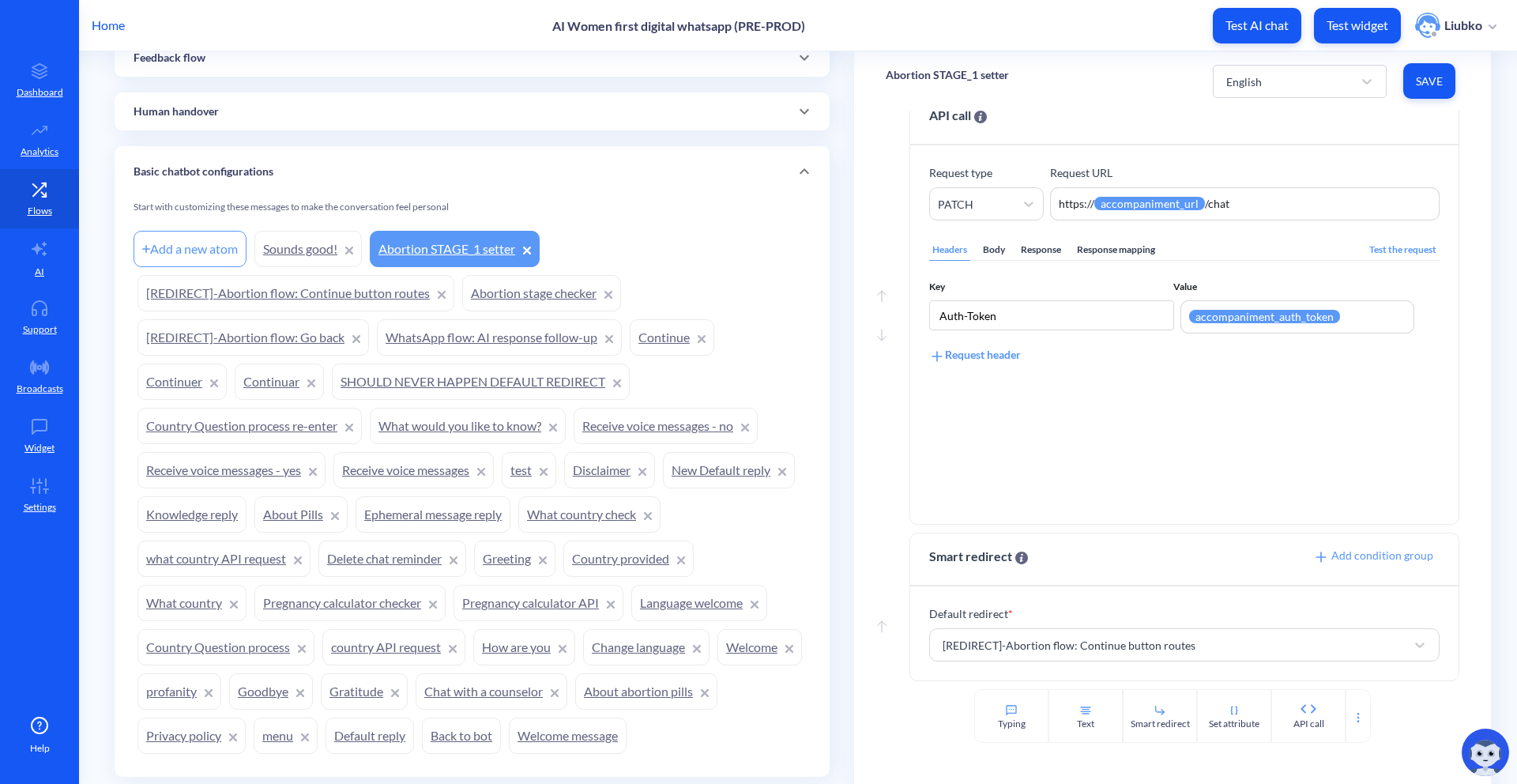
click at [279, 250] on link "Sounds good!" at bounding box center [308, 249] width 107 height 37
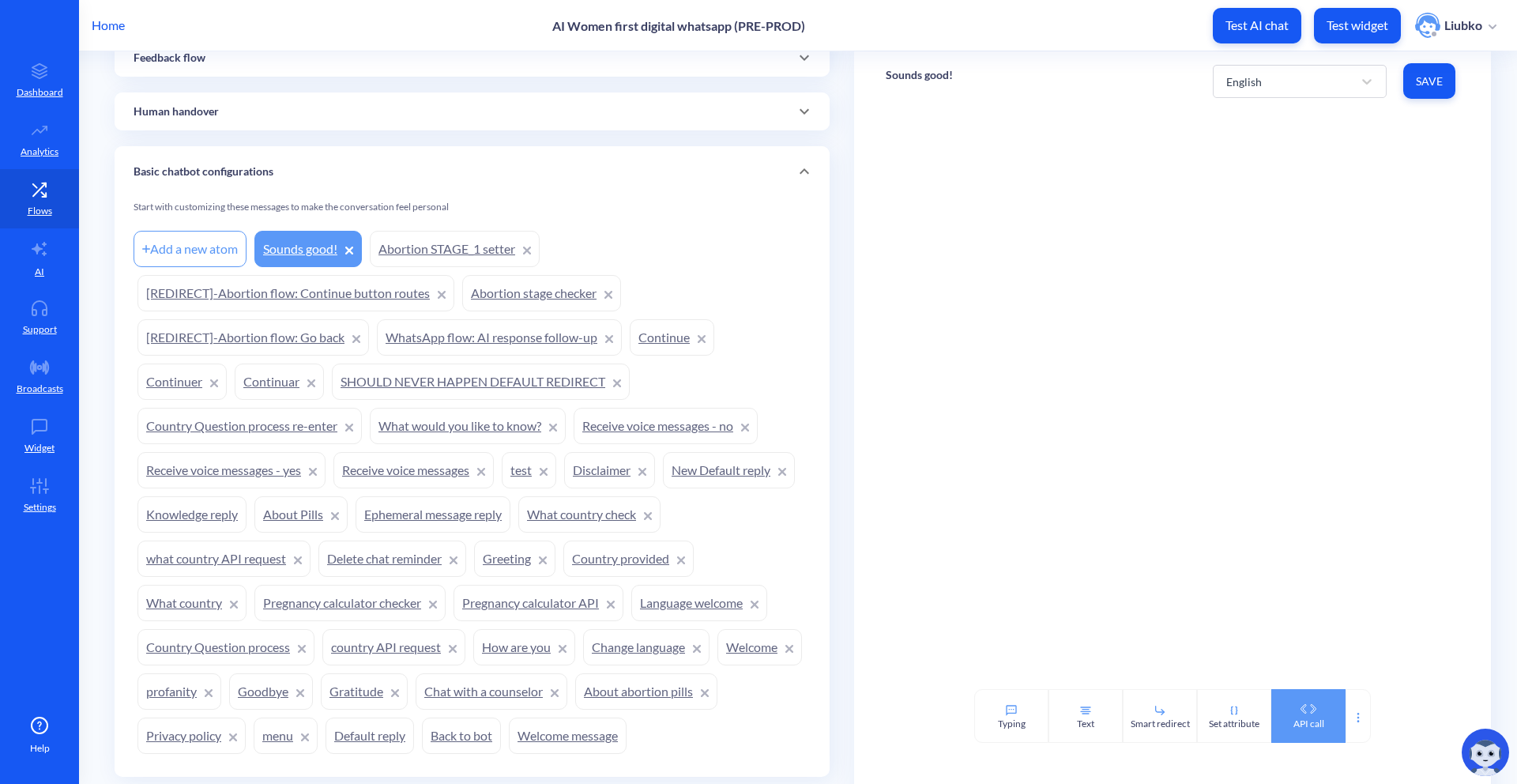
click at [1068, 596] on div "API call" at bounding box center [1308, 716] width 74 height 54
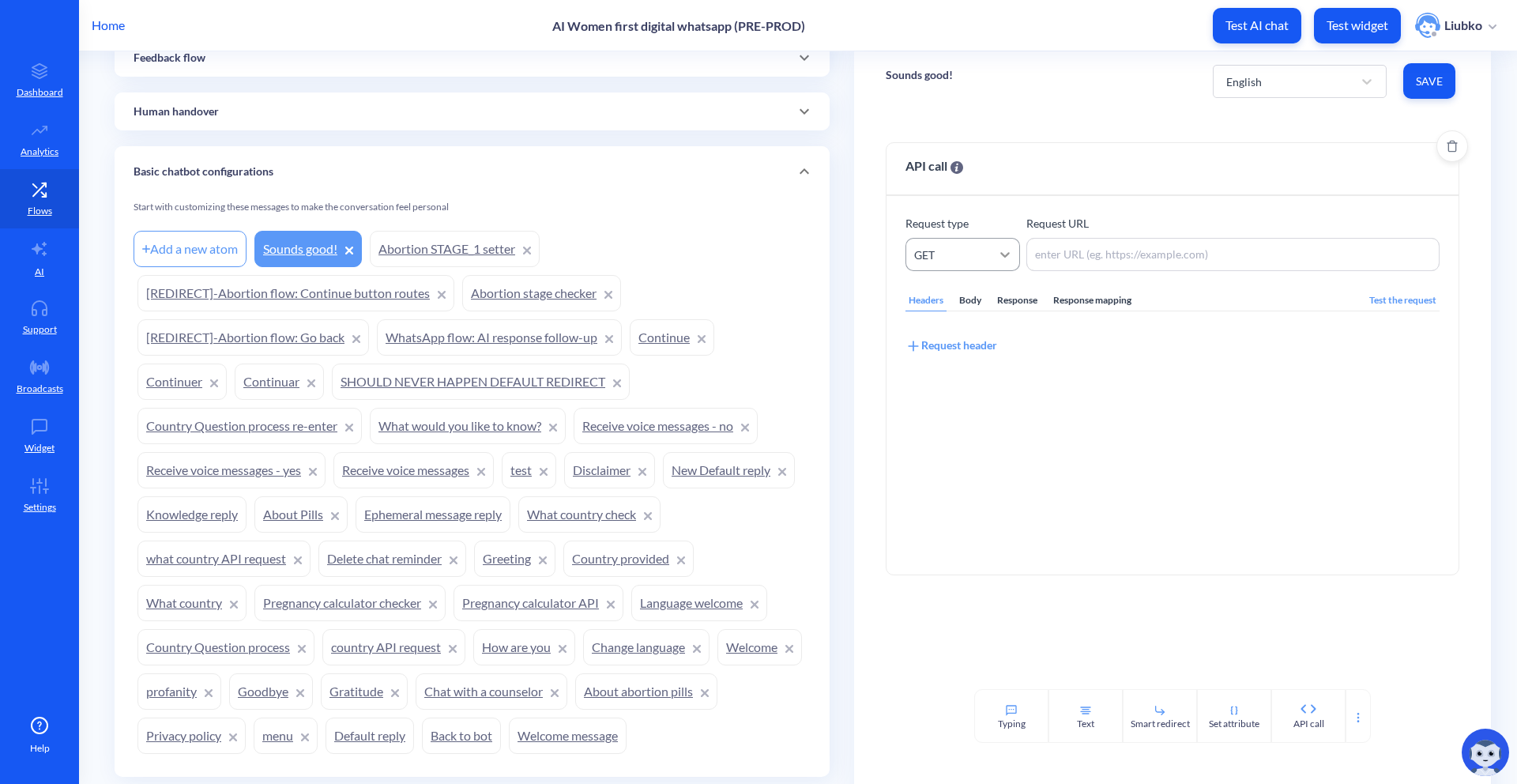
click at [1005, 259] on icon at bounding box center [1005, 254] width 16 height 16
click at [985, 373] on div "PATCH" at bounding box center [963, 382] width 115 height 29
click at [475, 250] on link "Abortion STAGE_1 setter" at bounding box center [455, 249] width 170 height 37
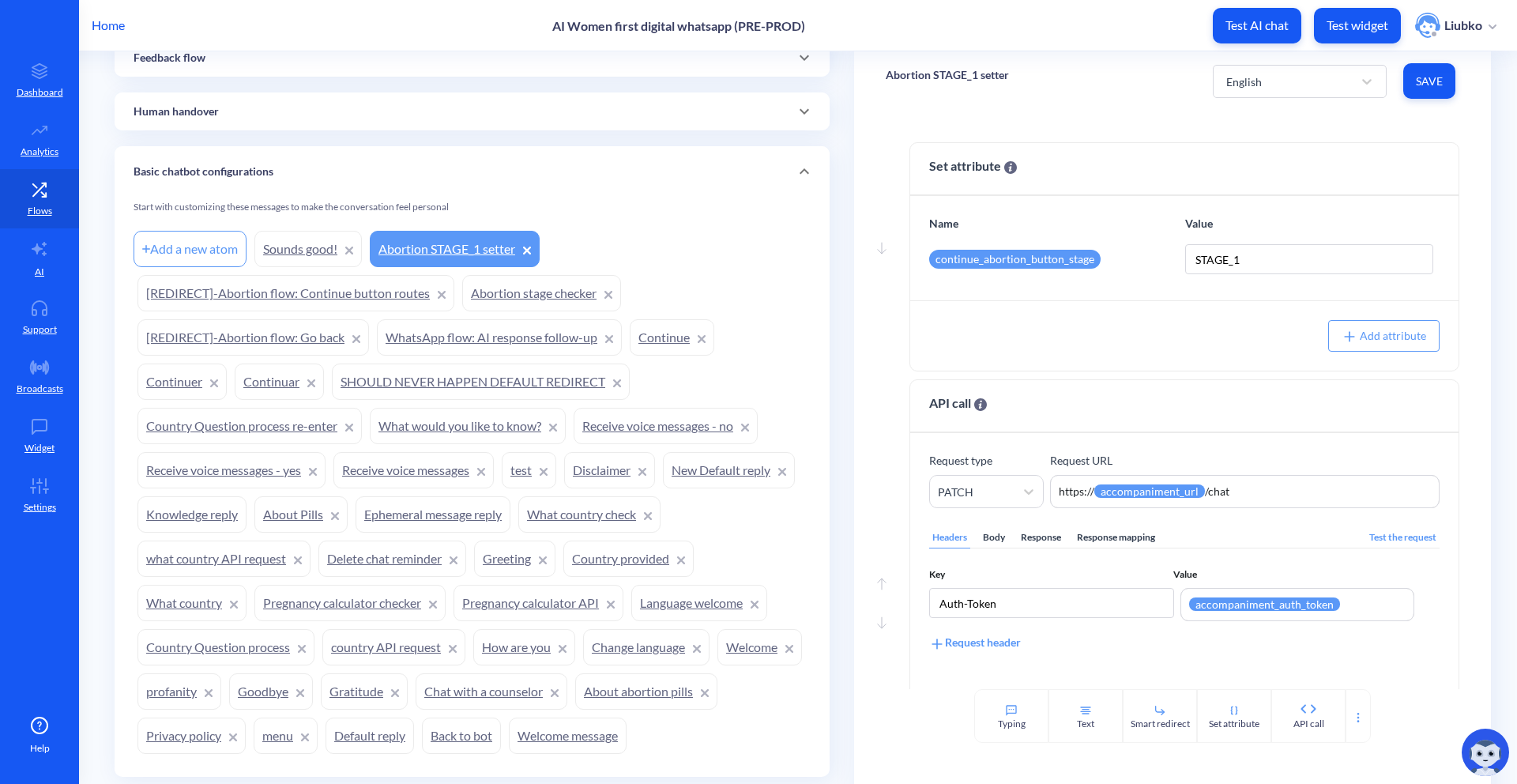
click at [941, 78] on p "Abortion STAGE_1 setter" at bounding box center [947, 75] width 123 height 16
click at [1068, 88] on div "Abortion STAGE_1 setter English Save" at bounding box center [1173, 81] width 637 height 60
click at [313, 242] on link "Sounds good!" at bounding box center [308, 249] width 107 height 37
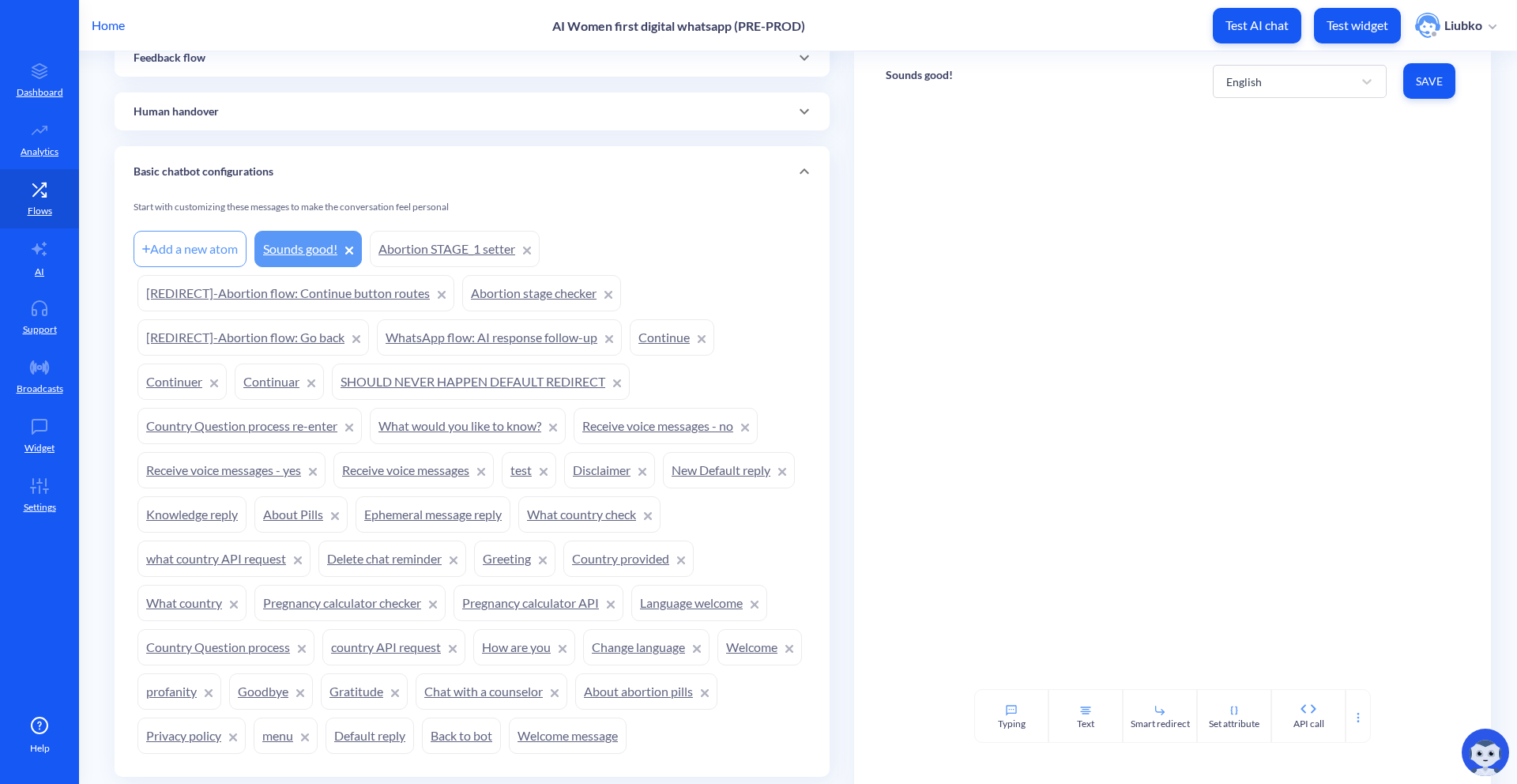
click at [472, 240] on link "Abortion STAGE_1 setter" at bounding box center [455, 249] width 170 height 37
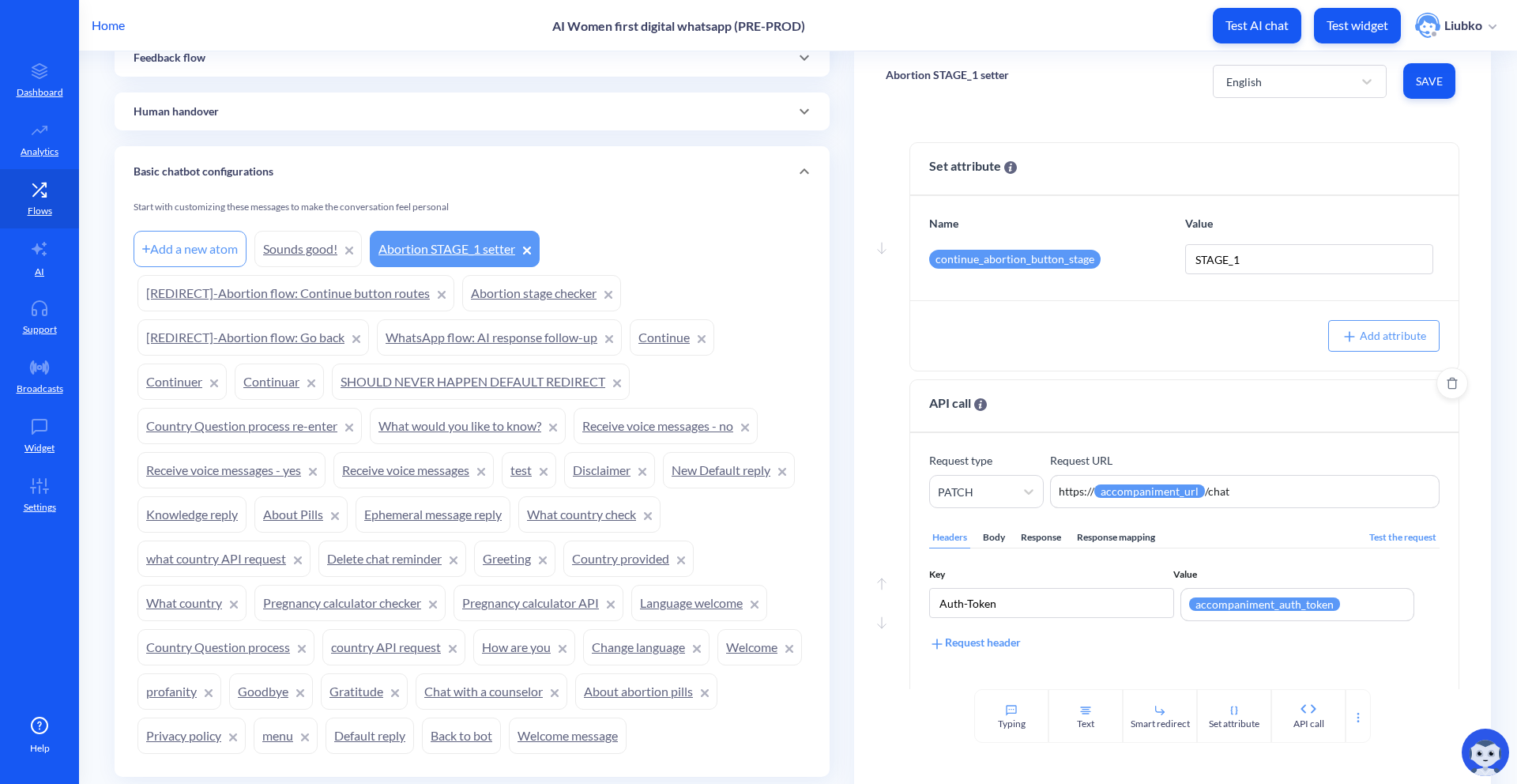
drag, startPoint x: 1272, startPoint y: 493, endPoint x: 1038, endPoint y: 475, distance: 234.7
click at [1038, 475] on div "Request type PATCH Request URL https:// {{ accompaniment_url }} /chat https://{…" at bounding box center [1184, 479] width 511 height 56
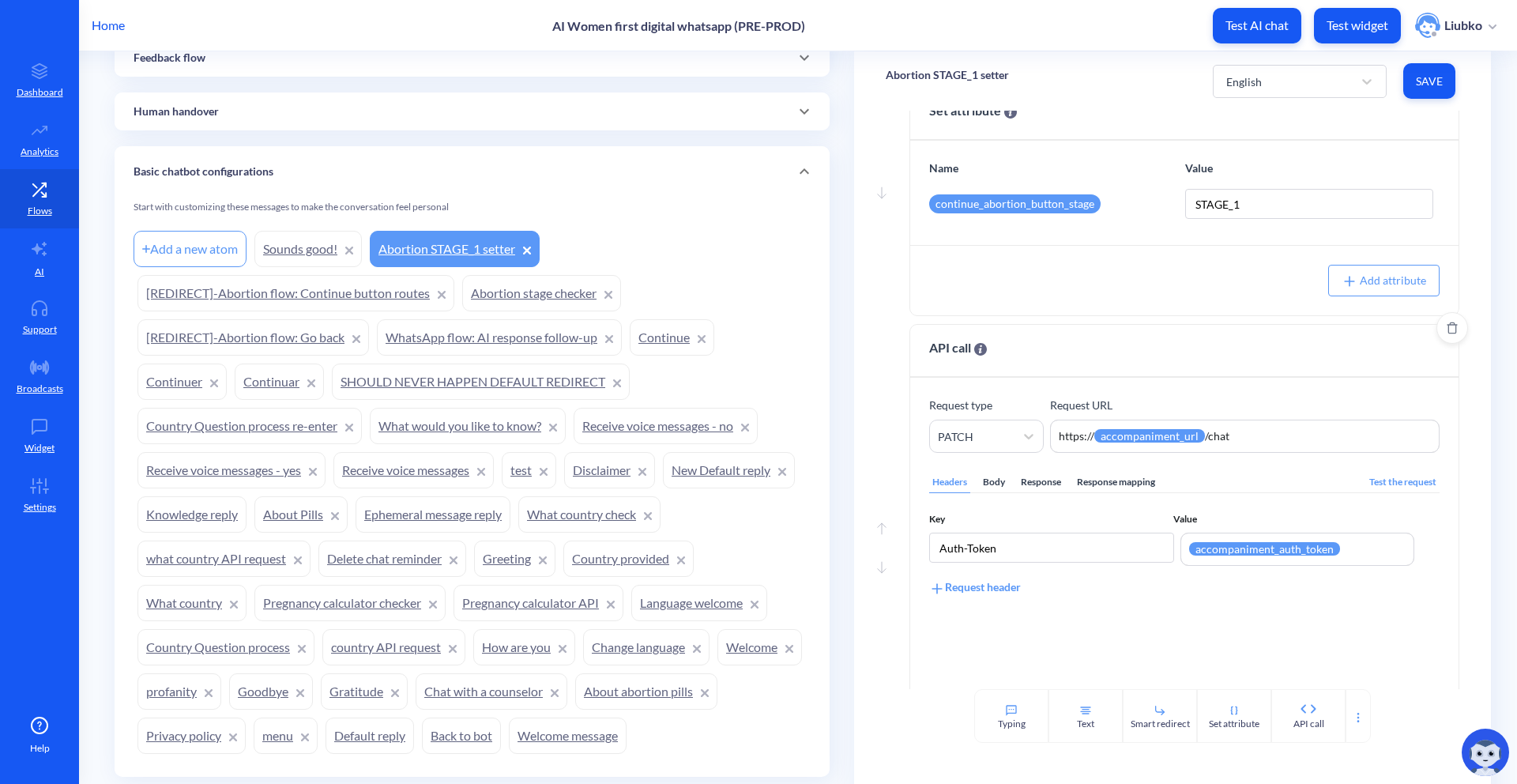
scroll to position [118, 0]
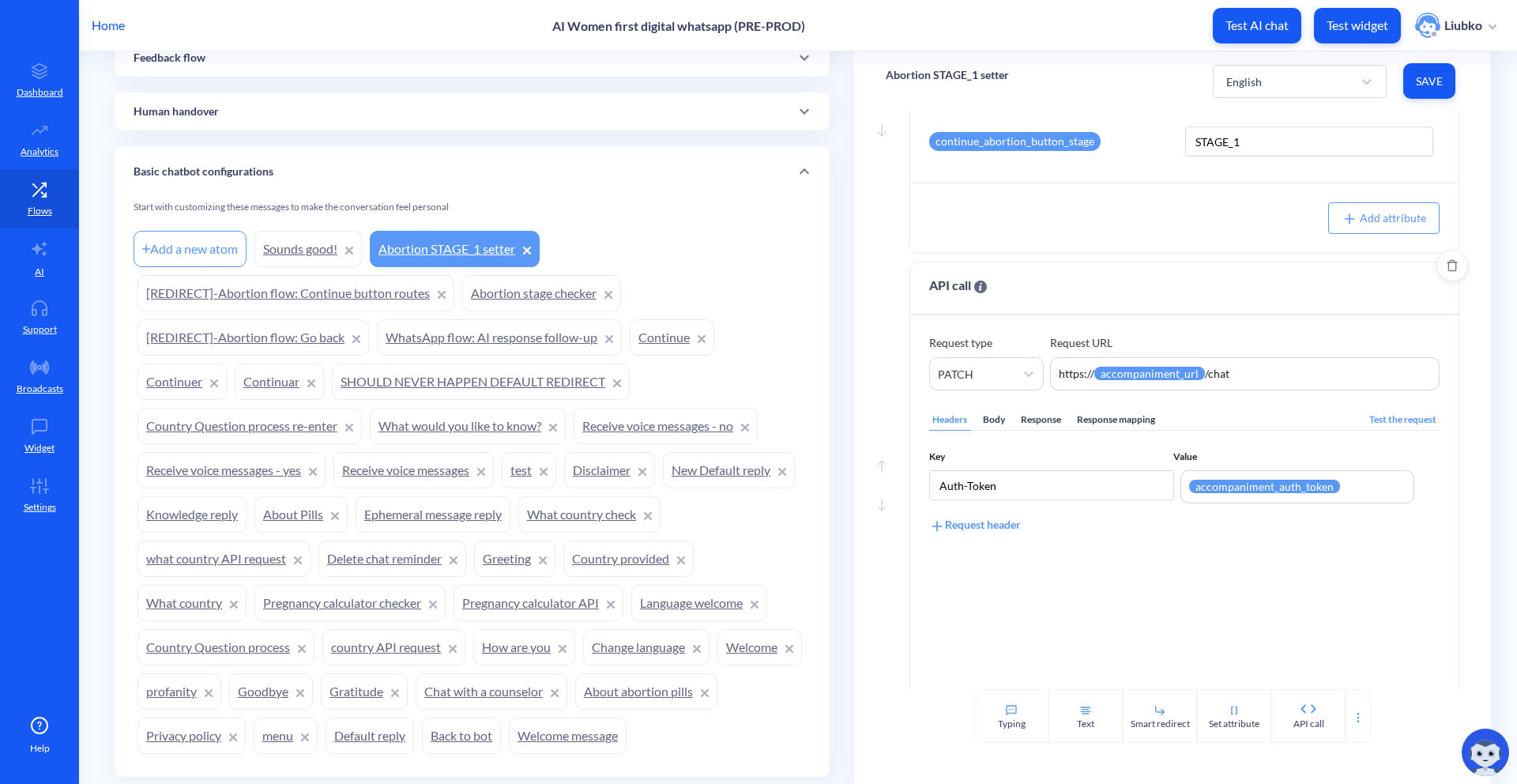
click at [1000, 422] on div "Body" at bounding box center [994, 420] width 29 height 21
type textarea "appChatId": "{{chat_id}}" }"
drag, startPoint x: 1138, startPoint y: 530, endPoint x: 1010, endPoint y: 483, distance: 136.4
click at [1010, 483] on div "xxxxxxxxxx 1 1 { 2 "phoneNumber" : "{{phone}}" , 3 "whatsappChatId" : "{{chat_i…" at bounding box center [1204, 588] width 548 height 275
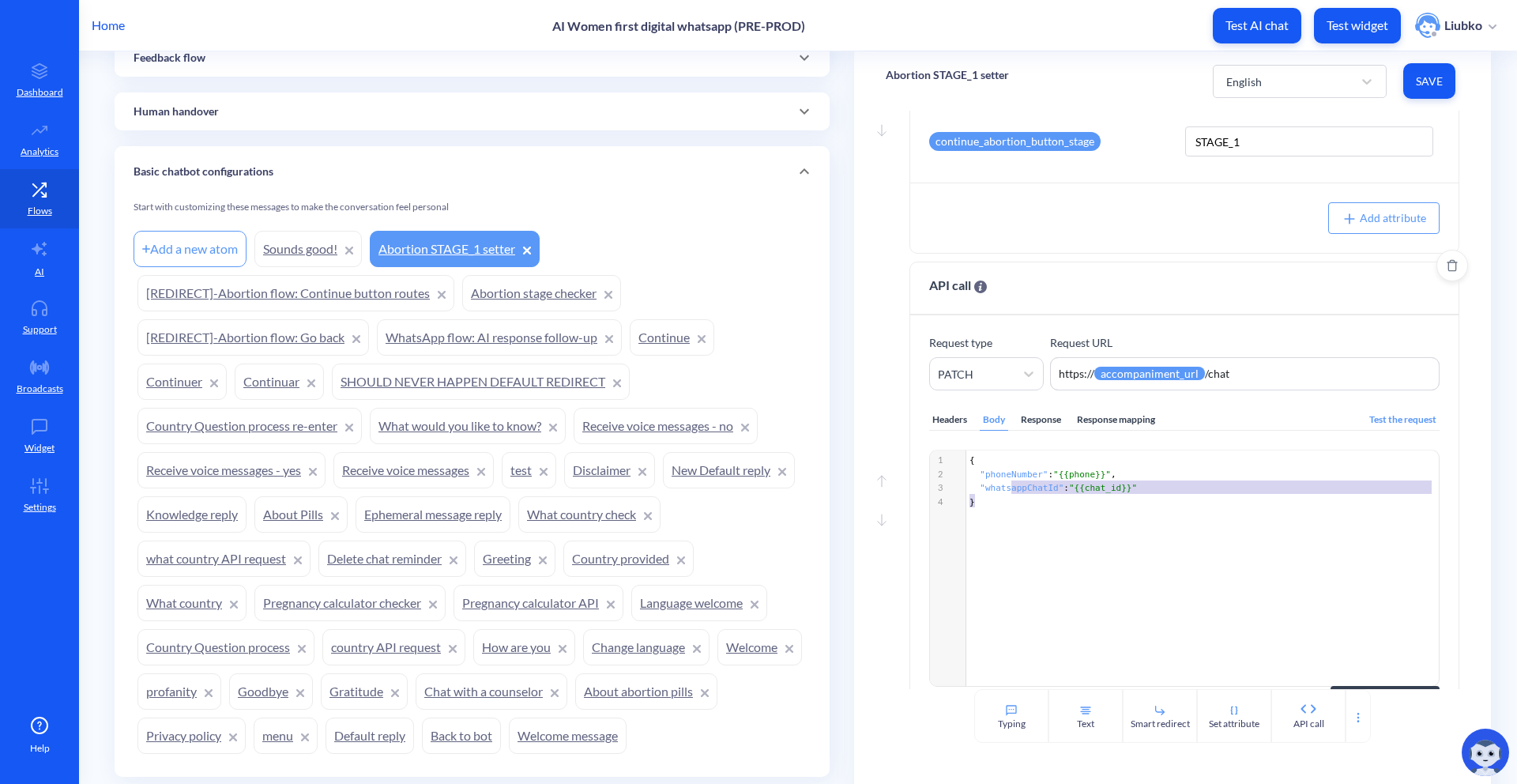
click at [1013, 509] on div "x 1 { 2 "phoneNumber" : "{{phone}}" , 3 "whatsappChatId" : "{{chat_id}}" 4 }" at bounding box center [1205, 480] width 477 height 61
type textarea "1a"
paste textarea
click at [953, 426] on div "Headers" at bounding box center [950, 420] width 41 height 21
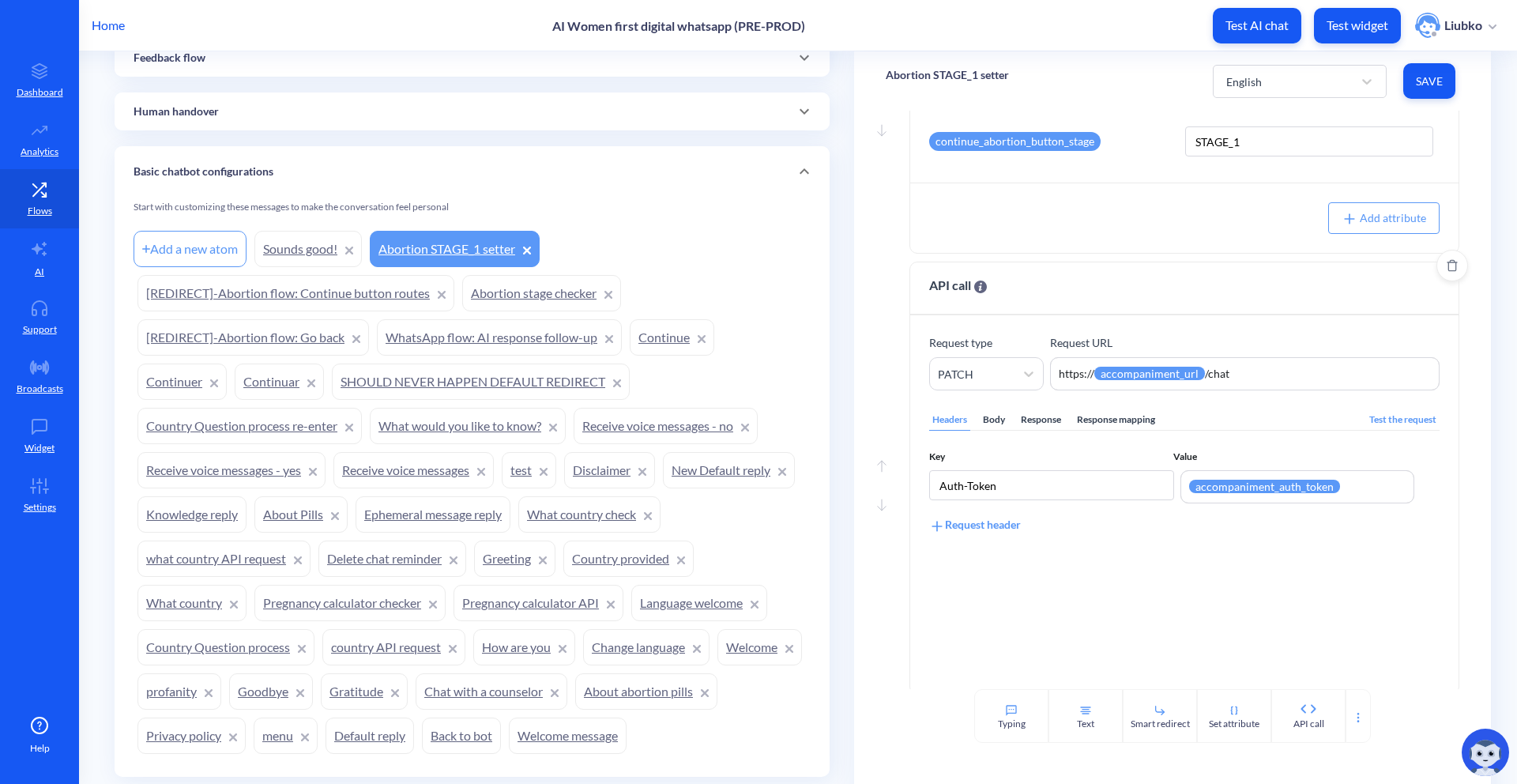
click at [998, 423] on div "Body" at bounding box center [994, 420] width 29 height 21
click at [935, 417] on div "Headers" at bounding box center [950, 420] width 41 height 21
drag, startPoint x: 1018, startPoint y: 487, endPoint x: 925, endPoint y: 487, distance: 93.0
click at [925, 487] on div "Request type PATCH Request URL https:// {{ accompaniment_url }} /chat https://{…" at bounding box center [1184, 504] width 548 height 378
click at [1068, 484] on textarea "{{accompaniment_auth_token}}" at bounding box center [1297, 487] width 234 height 33
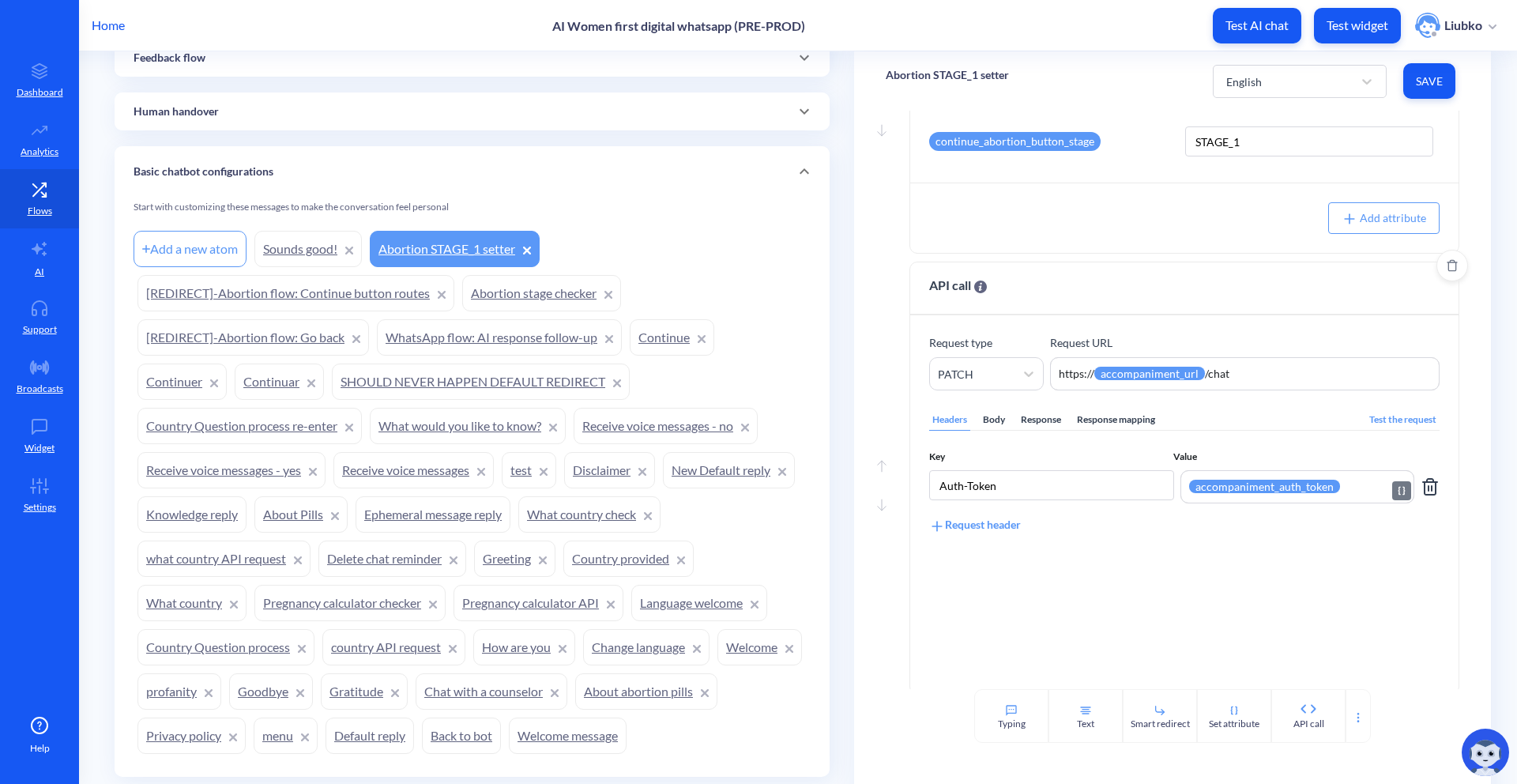
click at [1068, 486] on textarea "{{accompaniment_auth_token}}" at bounding box center [1297, 487] width 234 height 33
click at [985, 428] on div "Body" at bounding box center [994, 420] width 29 height 21
click at [1044, 425] on div "Response" at bounding box center [1041, 420] width 47 height 21
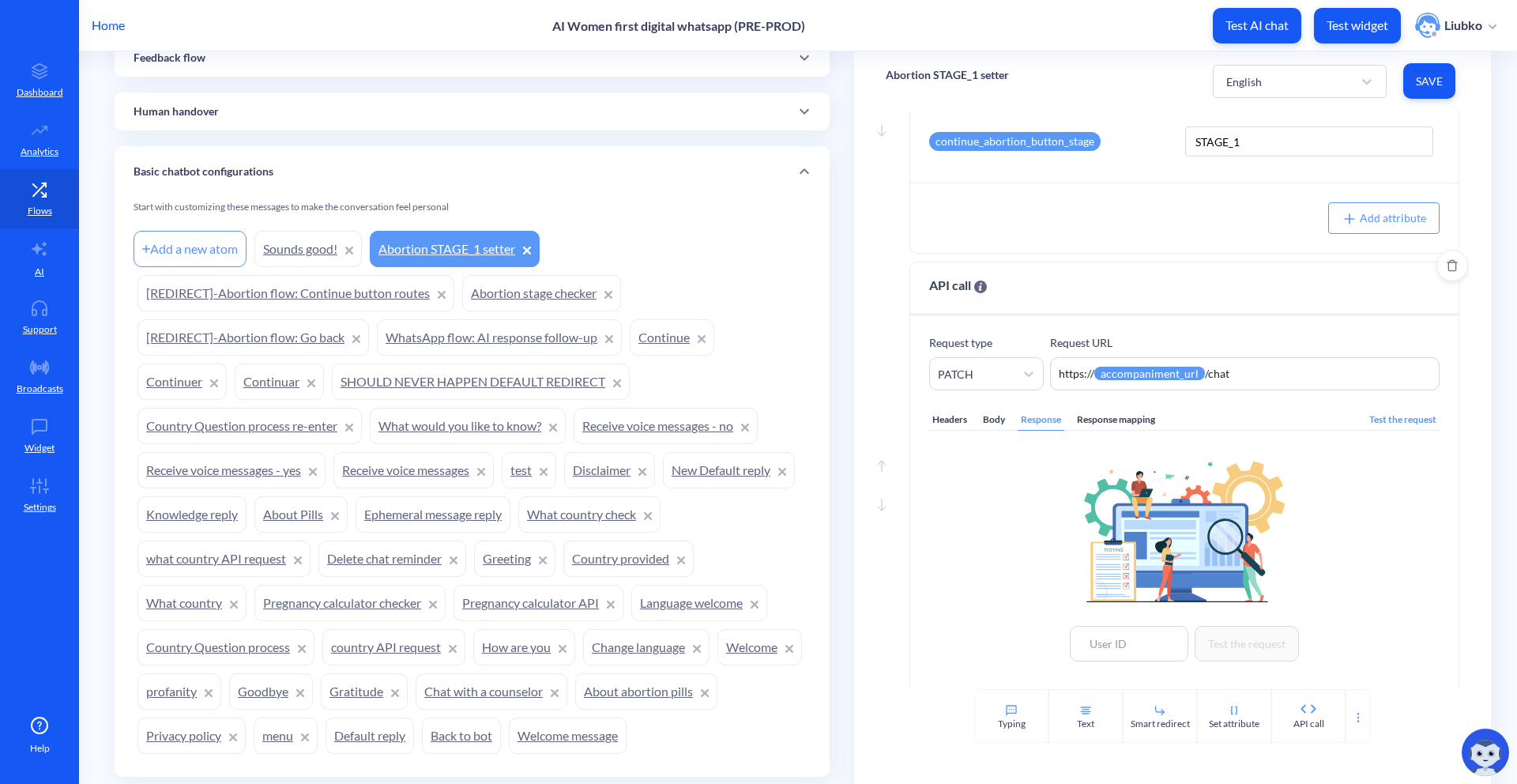
click at [1068, 423] on div "Response mapping" at bounding box center [1116, 420] width 84 height 21
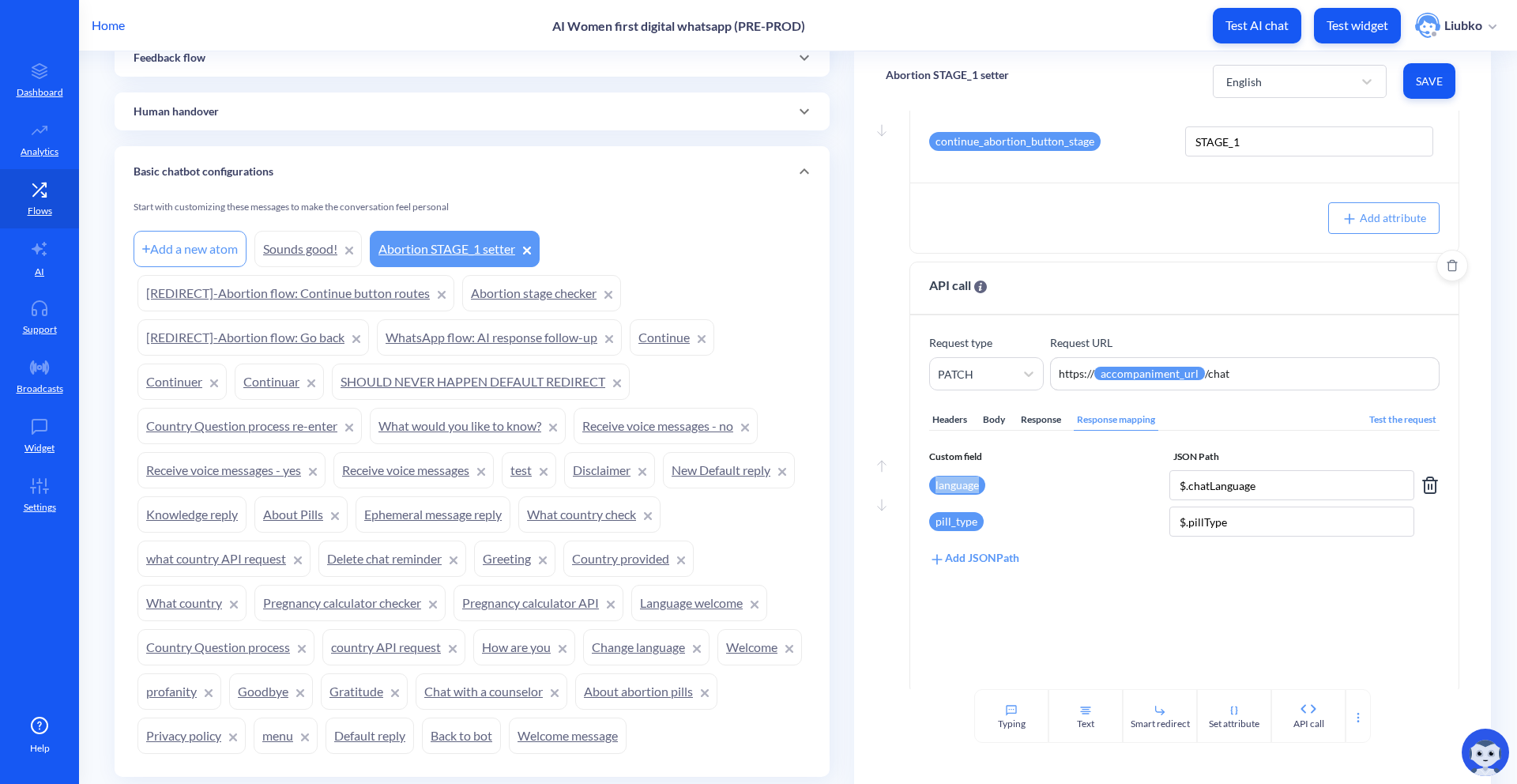
drag, startPoint x: 1004, startPoint y: 499, endPoint x: 931, endPoint y: 487, distance: 74.0
click at [931, 487] on div "language" at bounding box center [1046, 485] width 234 height 30
copy div "language"
click at [1068, 491] on input "$.chatLanguage" at bounding box center [1292, 485] width 245 height 30
drag, startPoint x: 990, startPoint y: 528, endPoint x: 931, endPoint y: 527, distance: 59.0
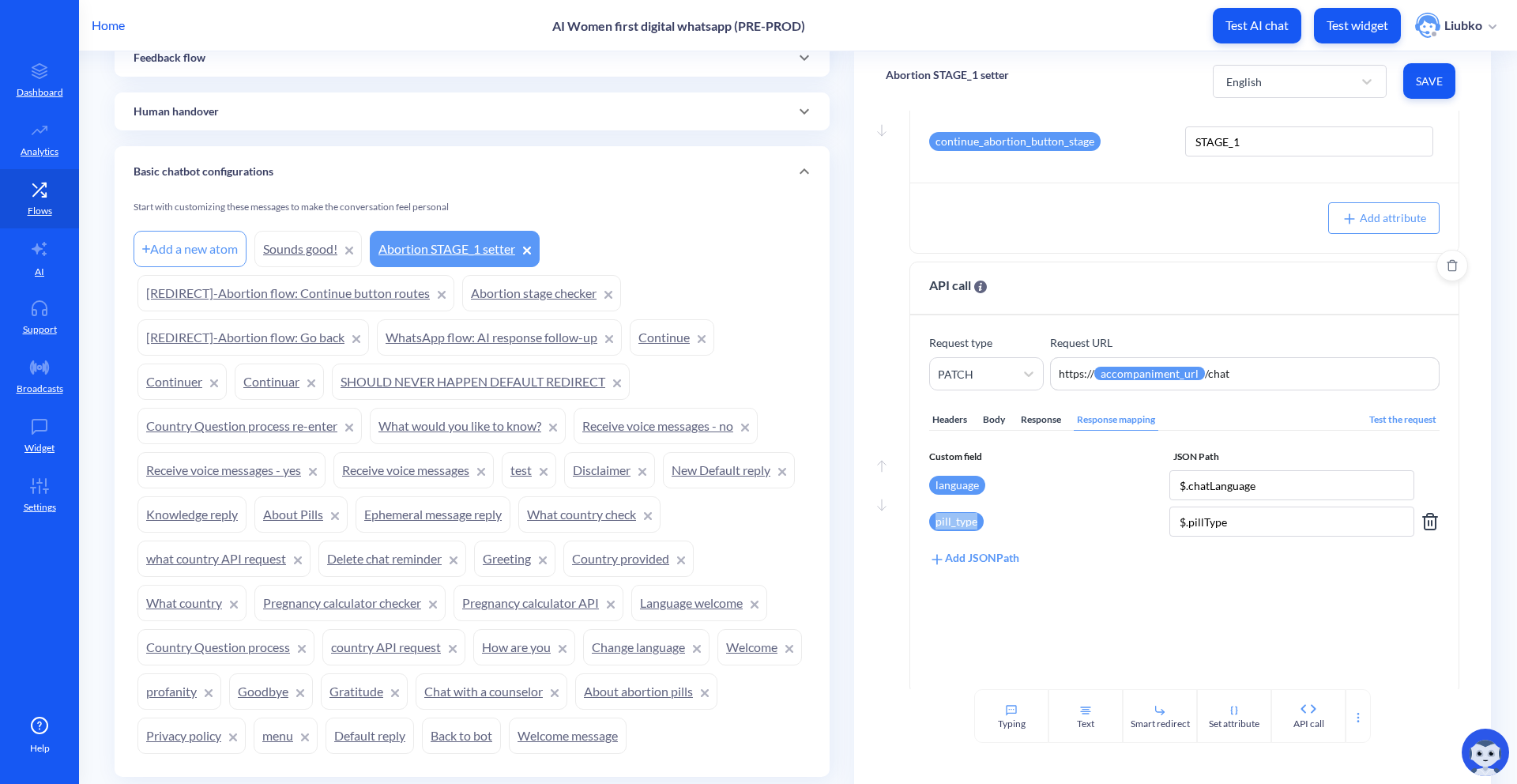
click at [931, 527] on div "pill_type" at bounding box center [1046, 522] width 234 height 30
copy div "pill_type"
click at [1068, 520] on input "$.pillType" at bounding box center [1292, 522] width 245 height 30
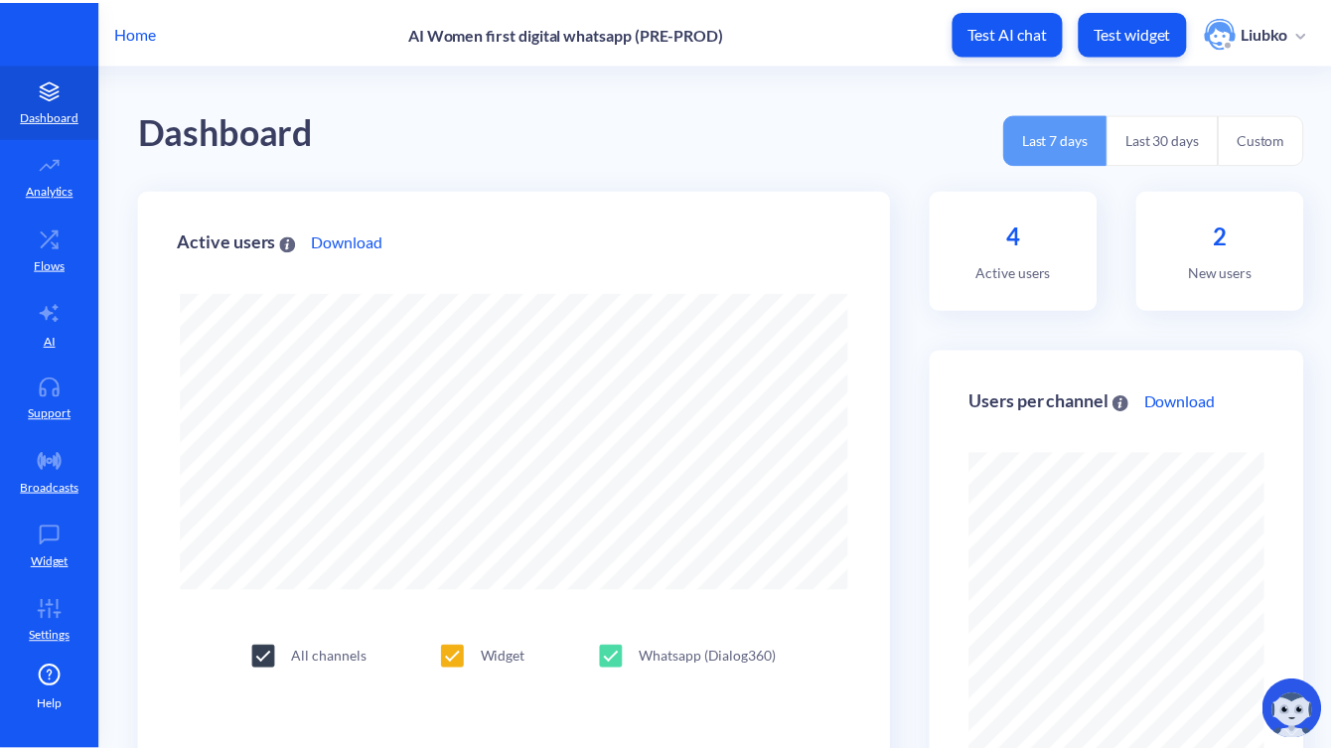
scroll to position [751, 1343]
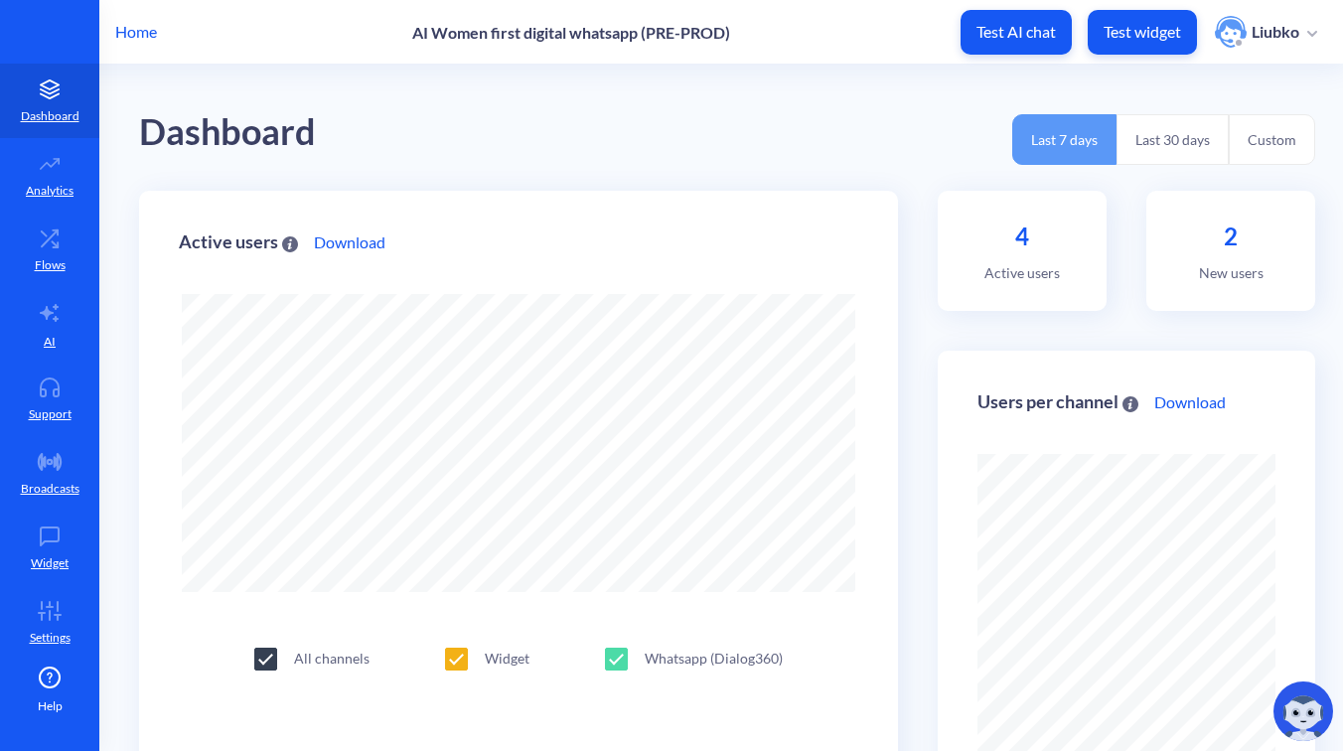
click at [129, 25] on p "Home" at bounding box center [136, 32] width 42 height 24
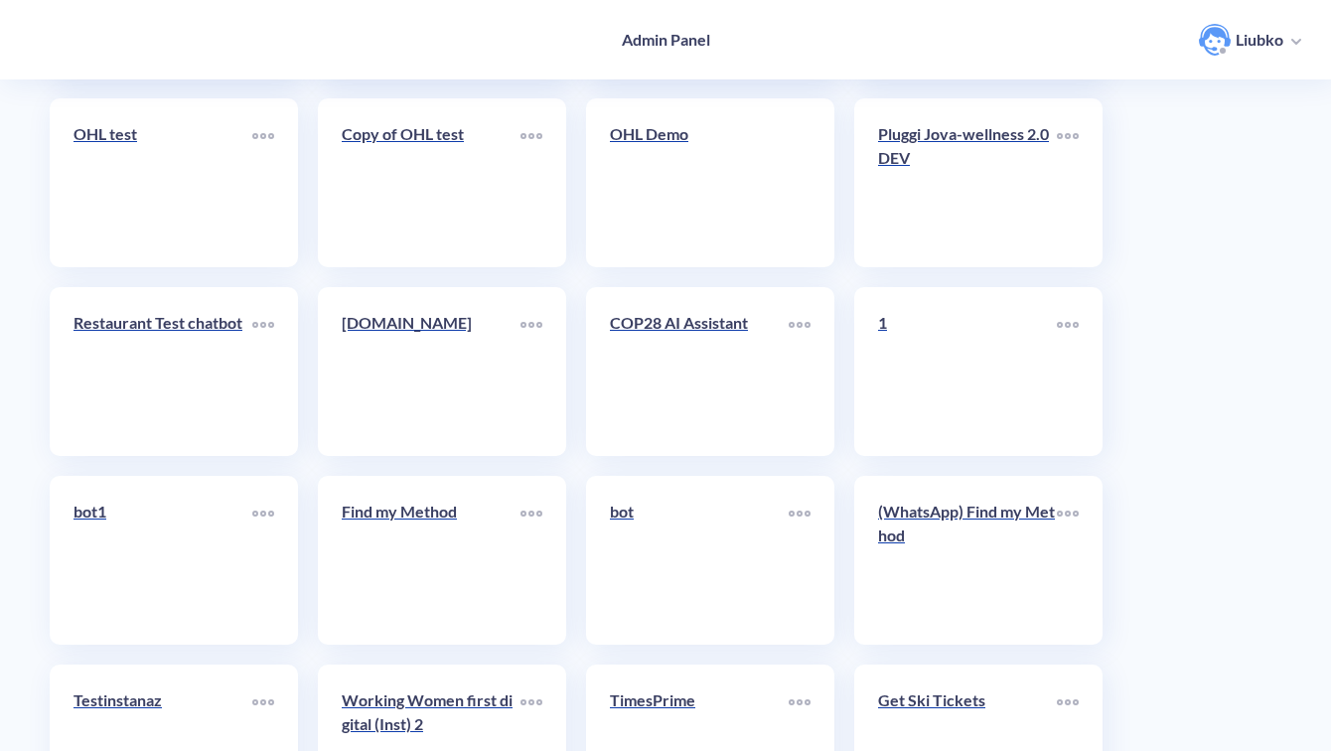
scroll to position [7045, 0]
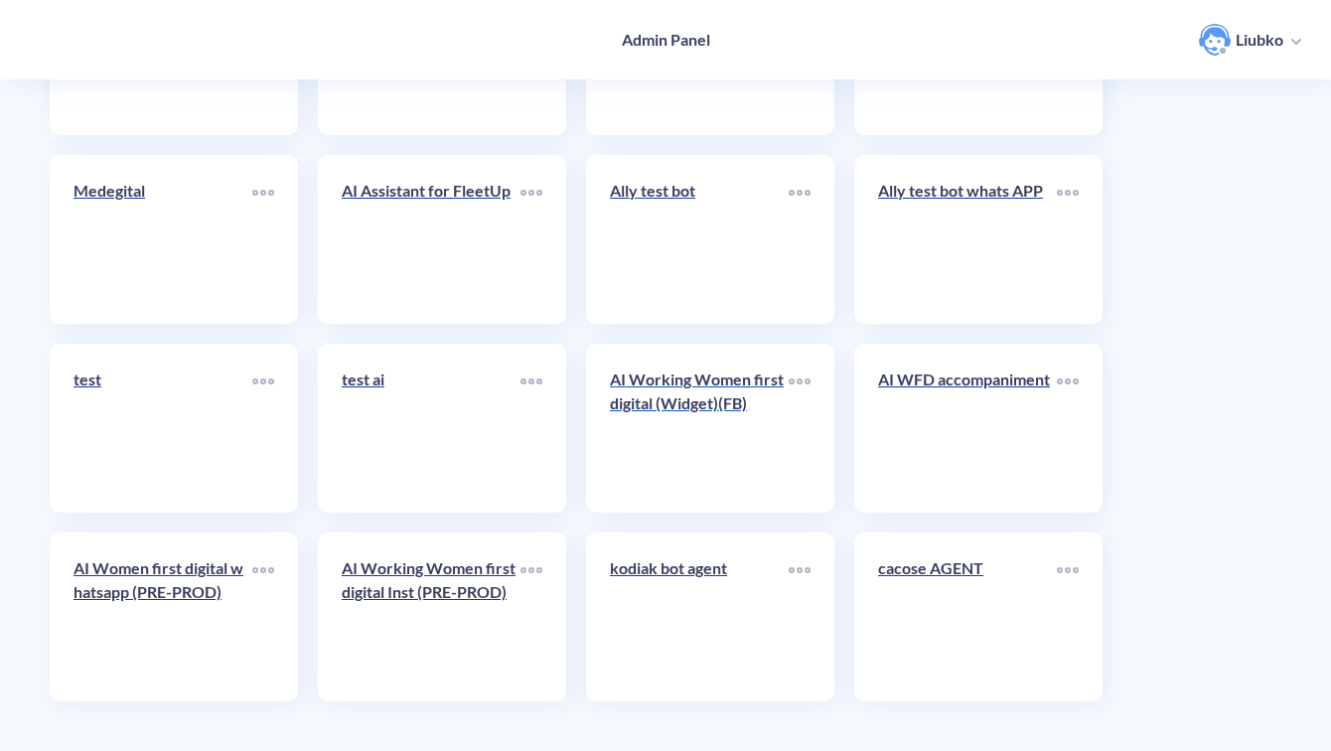
click at [723, 431] on link "AI Working Women first digital (Widget)(FB)" at bounding box center [699, 428] width 179 height 121
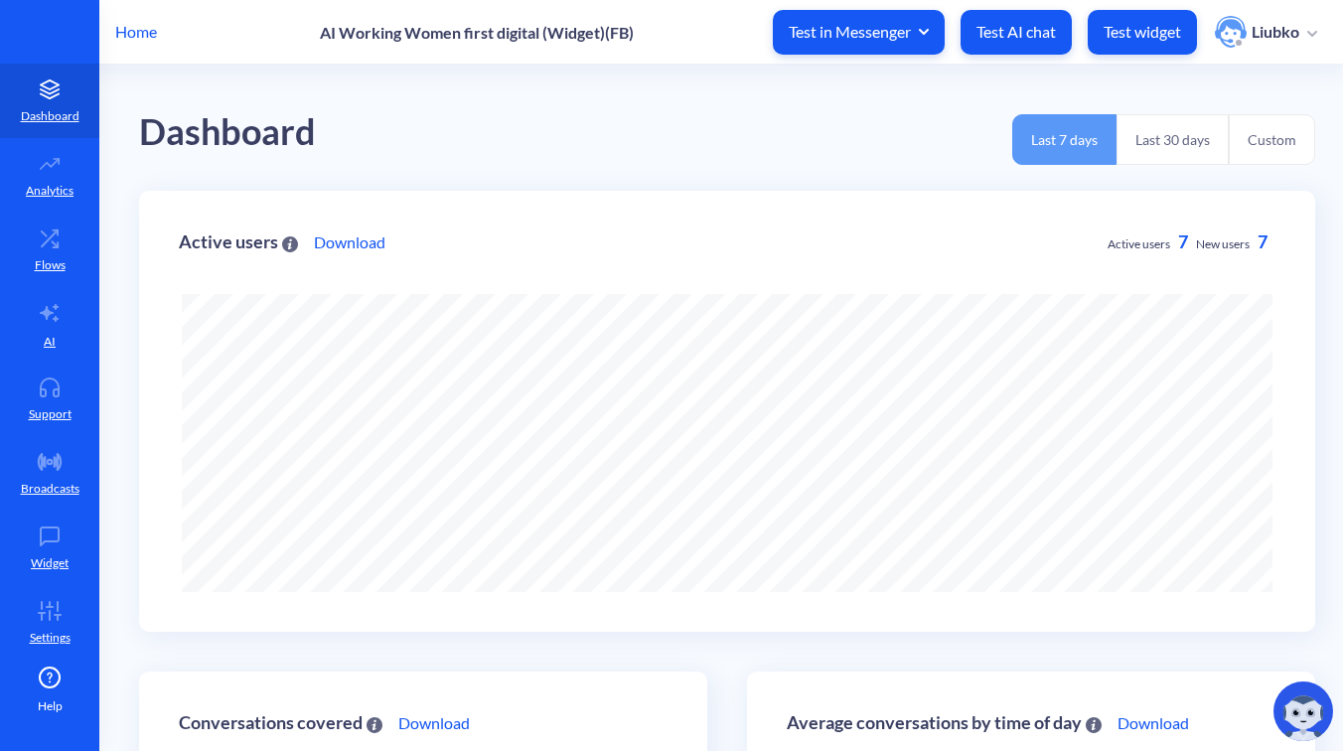
scroll to position [751, 1343]
click at [45, 244] on icon at bounding box center [50, 238] width 40 height 20
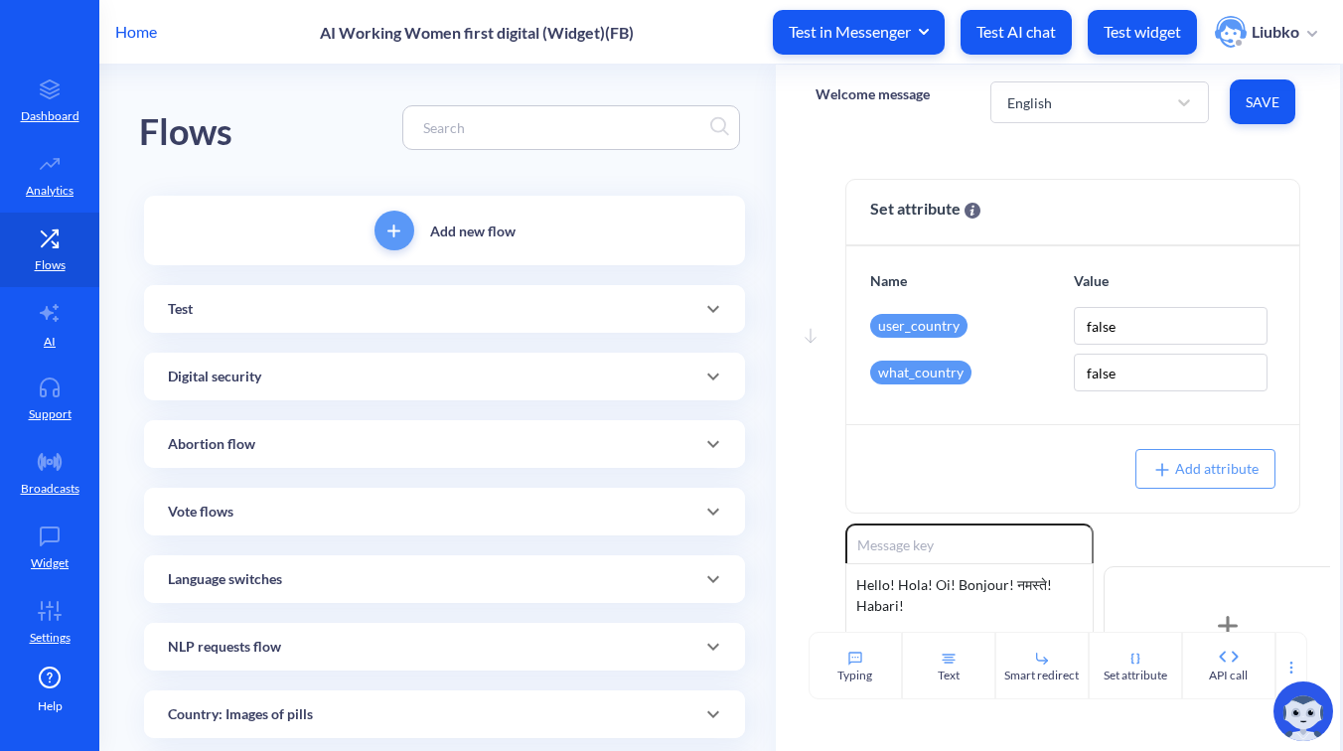
click at [561, 294] on div "Test" at bounding box center [444, 309] width 601 height 48
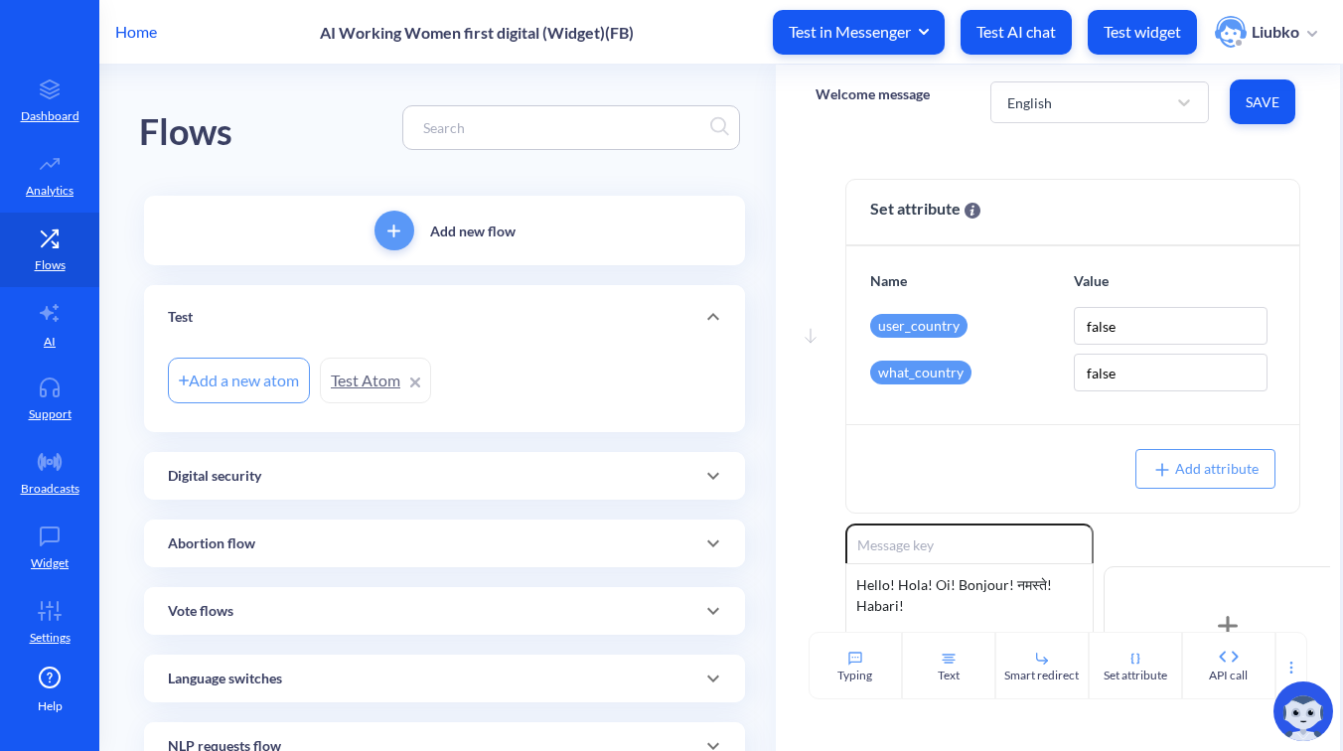
click at [561, 294] on div "Test" at bounding box center [444, 317] width 601 height 64
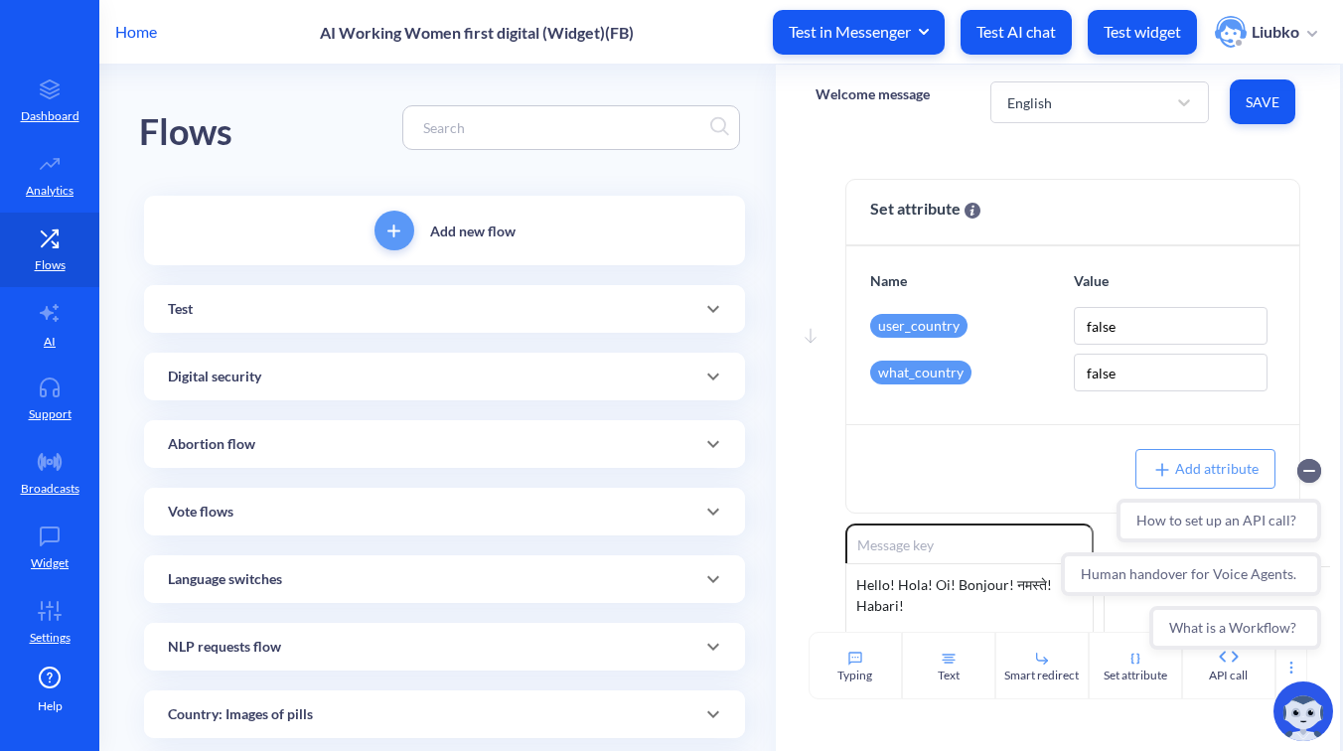
click at [496, 440] on div "Abortion flow" at bounding box center [444, 444] width 553 height 21
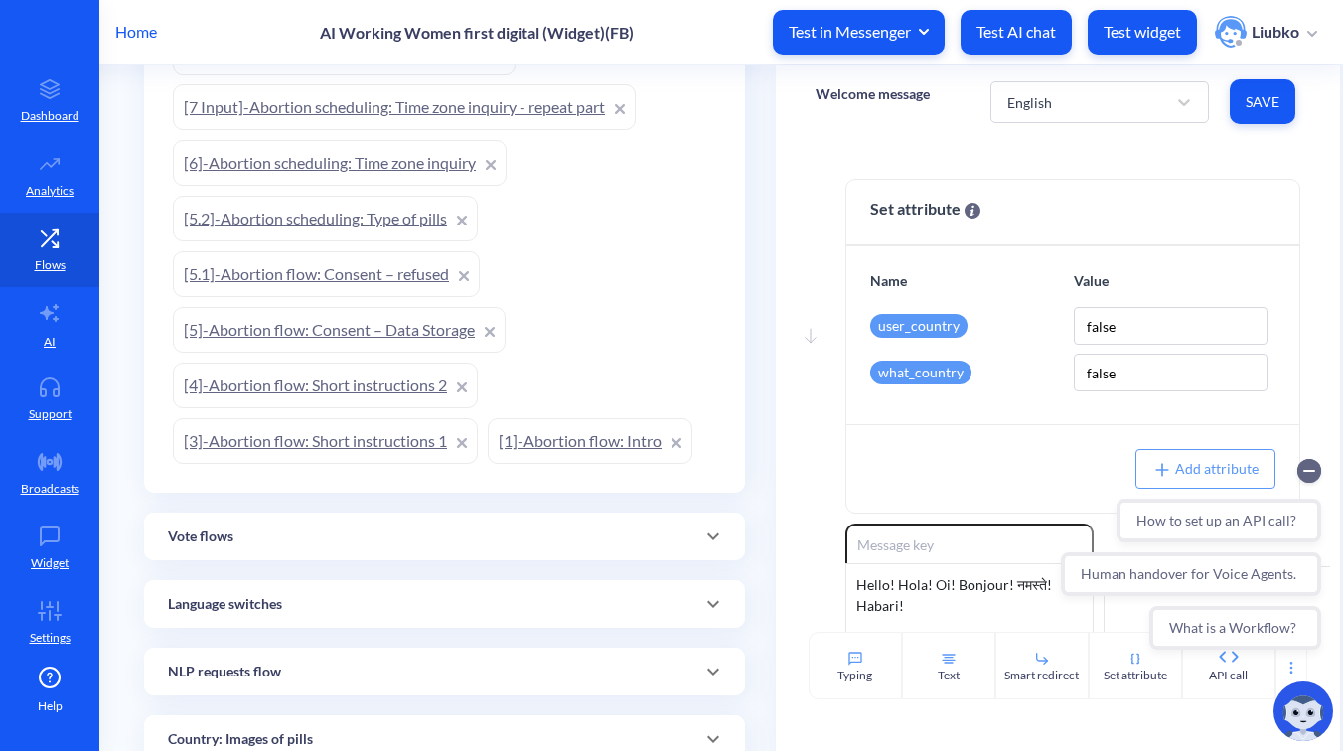
scroll to position [2004, 0]
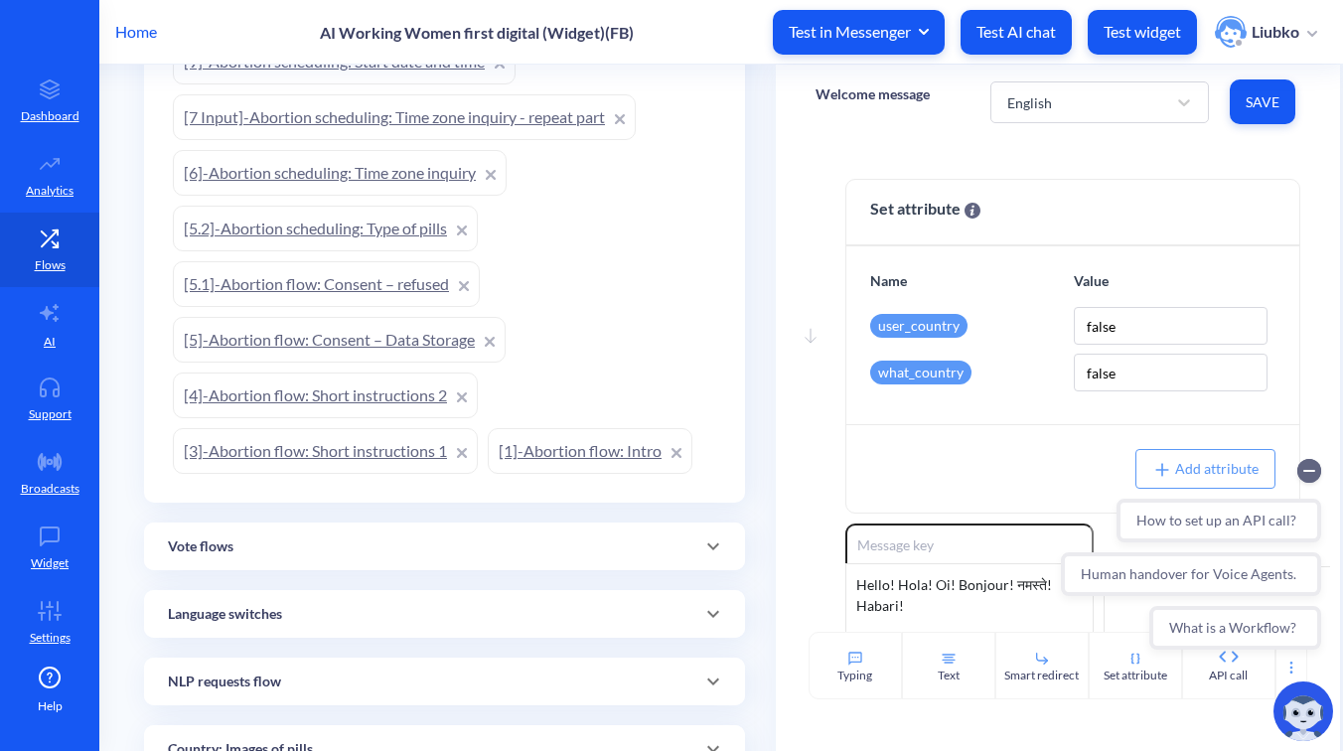
click at [588, 450] on link "[1]-Abortion flow: Intro" at bounding box center [590, 451] width 205 height 46
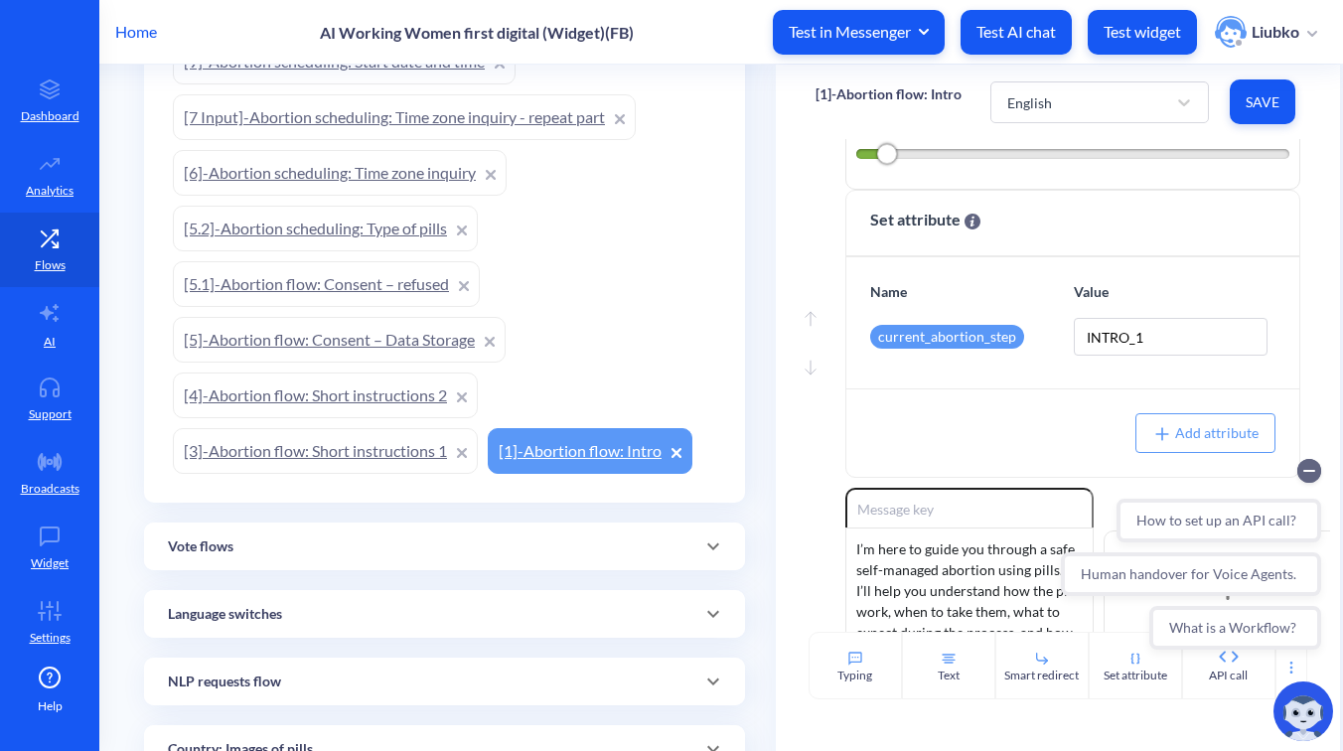
scroll to position [101, 0]
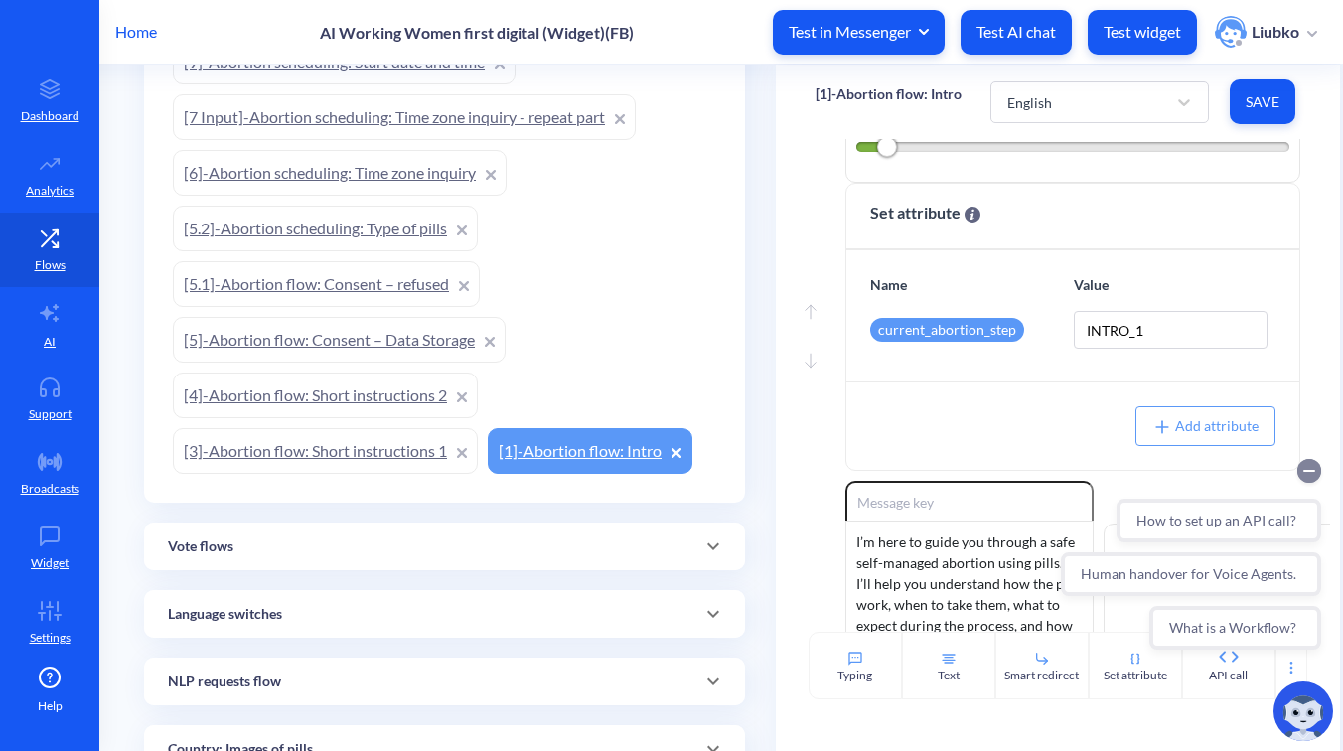
click at [1305, 469] on circle "Collapse conversation starters" at bounding box center [1309, 471] width 24 height 24
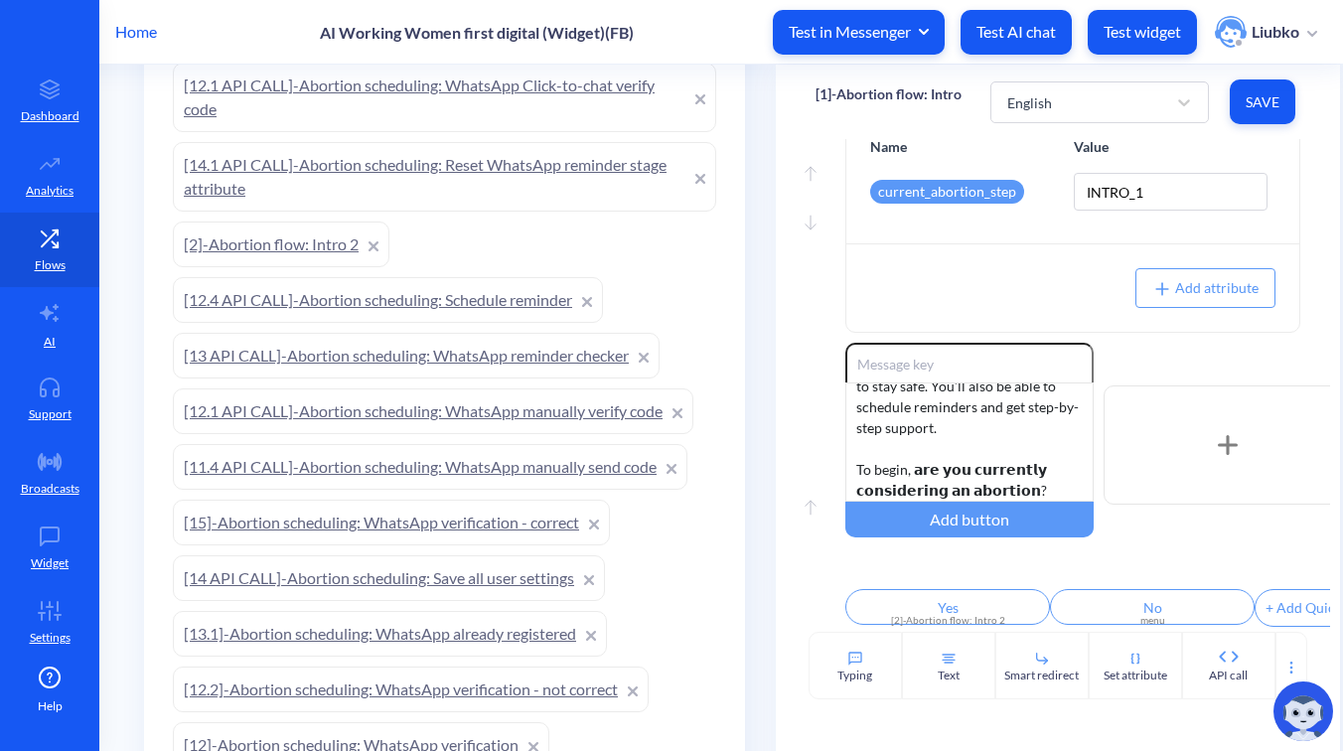
scroll to position [634, 0]
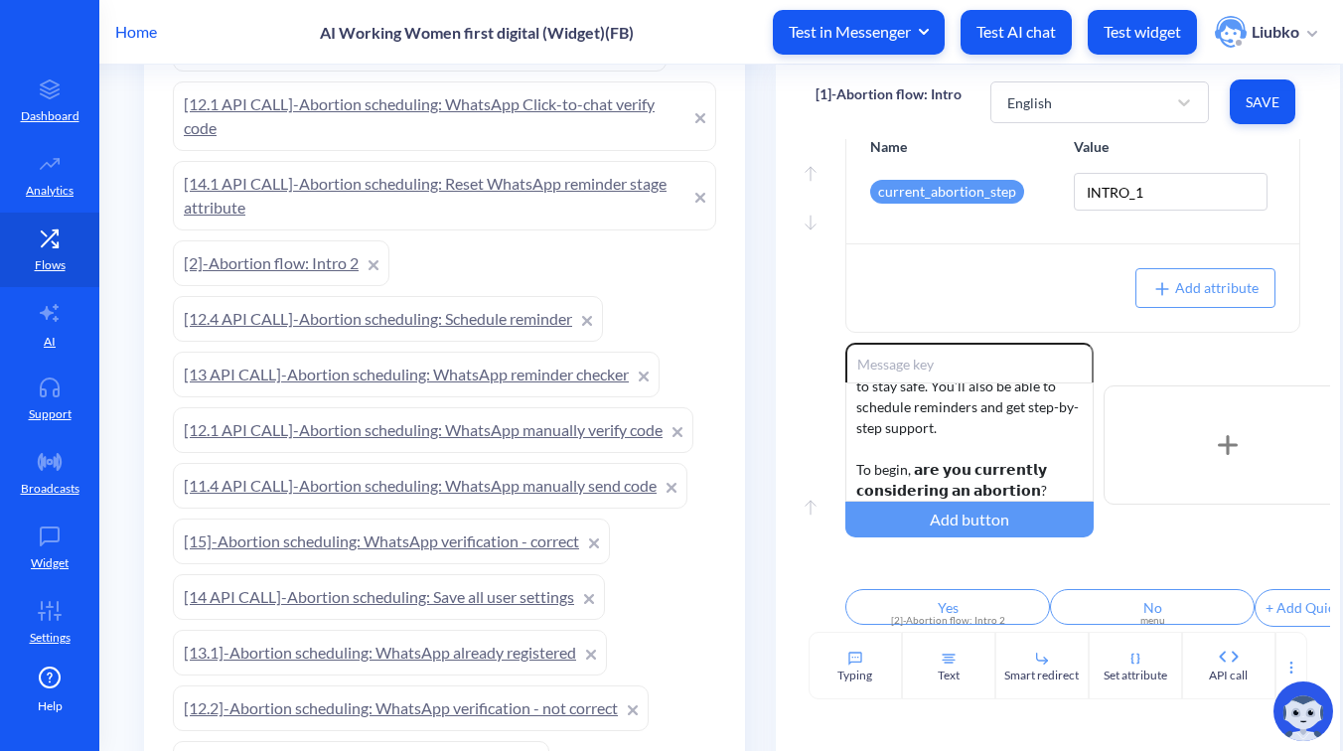
click at [314, 264] on link "[2]-Abortion flow: Intro 2" at bounding box center [281, 263] width 217 height 46
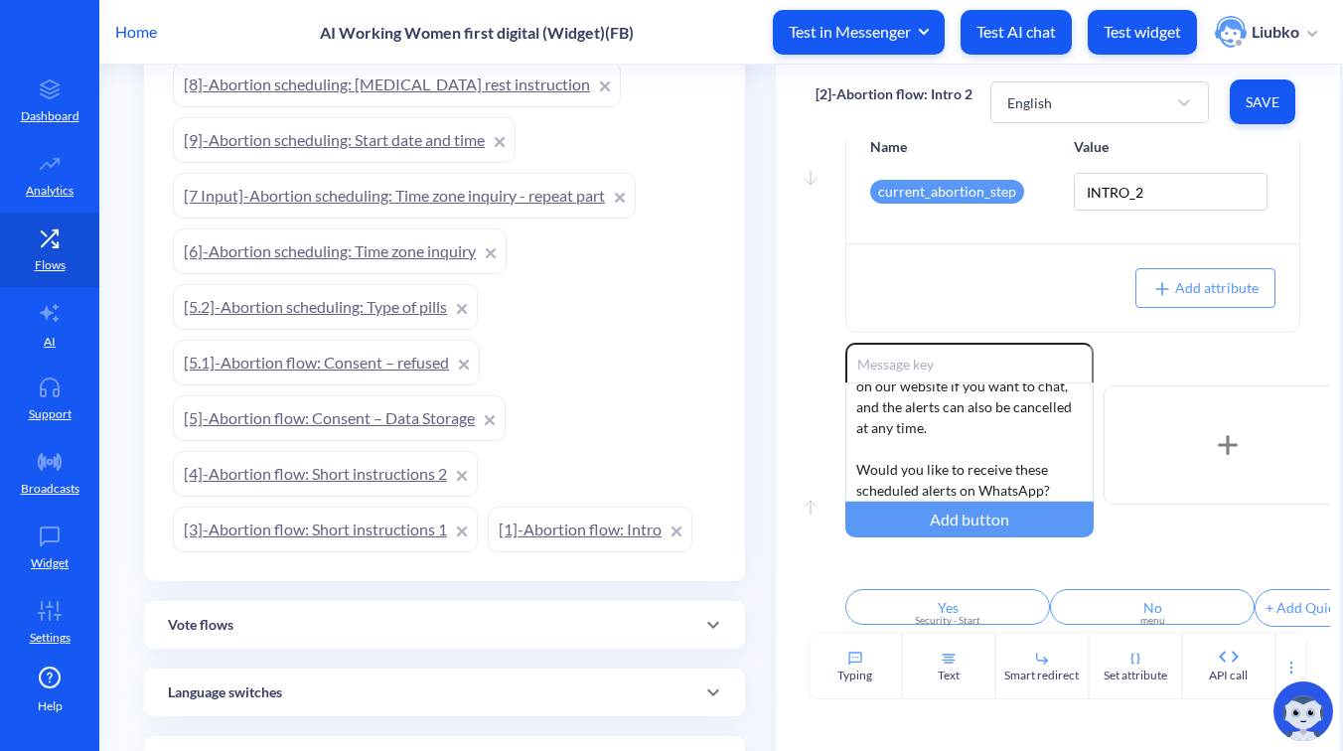
scroll to position [1941, 0]
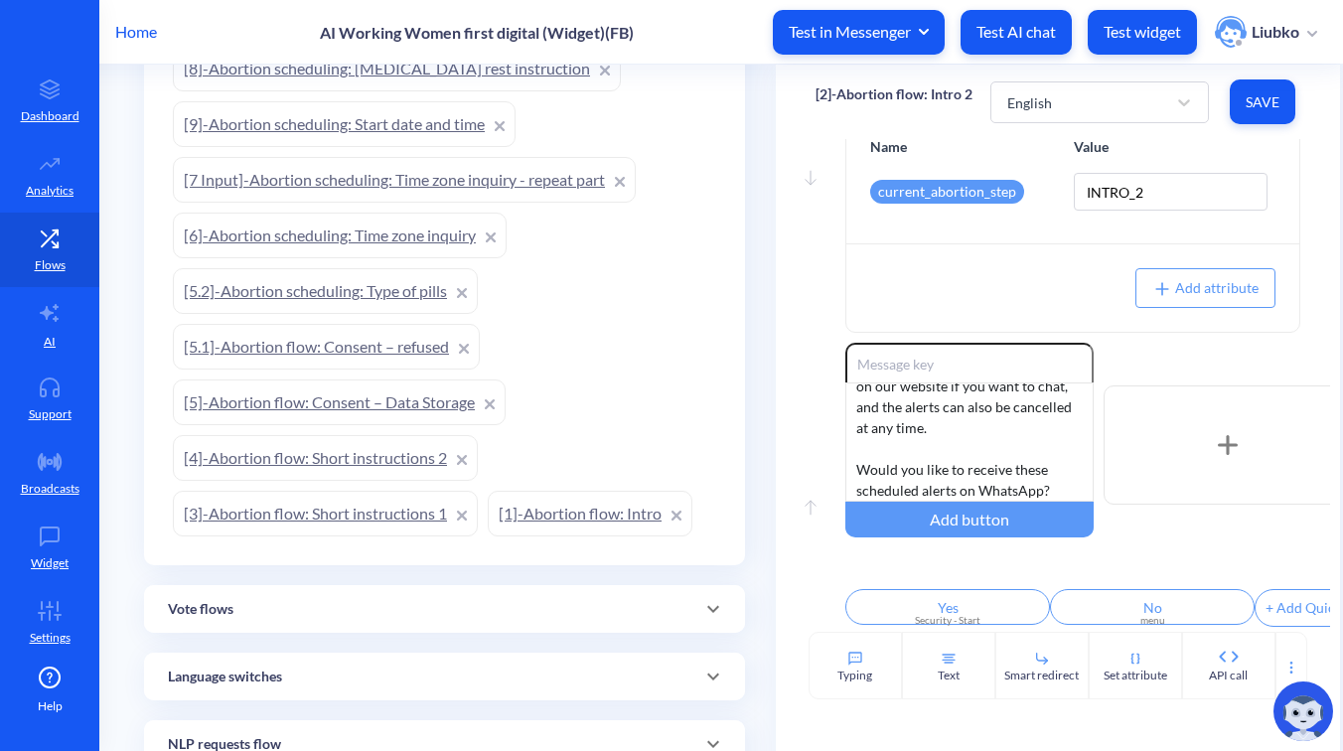
click at [552, 511] on link "[1]-Abortion flow: Intro" at bounding box center [590, 514] width 205 height 46
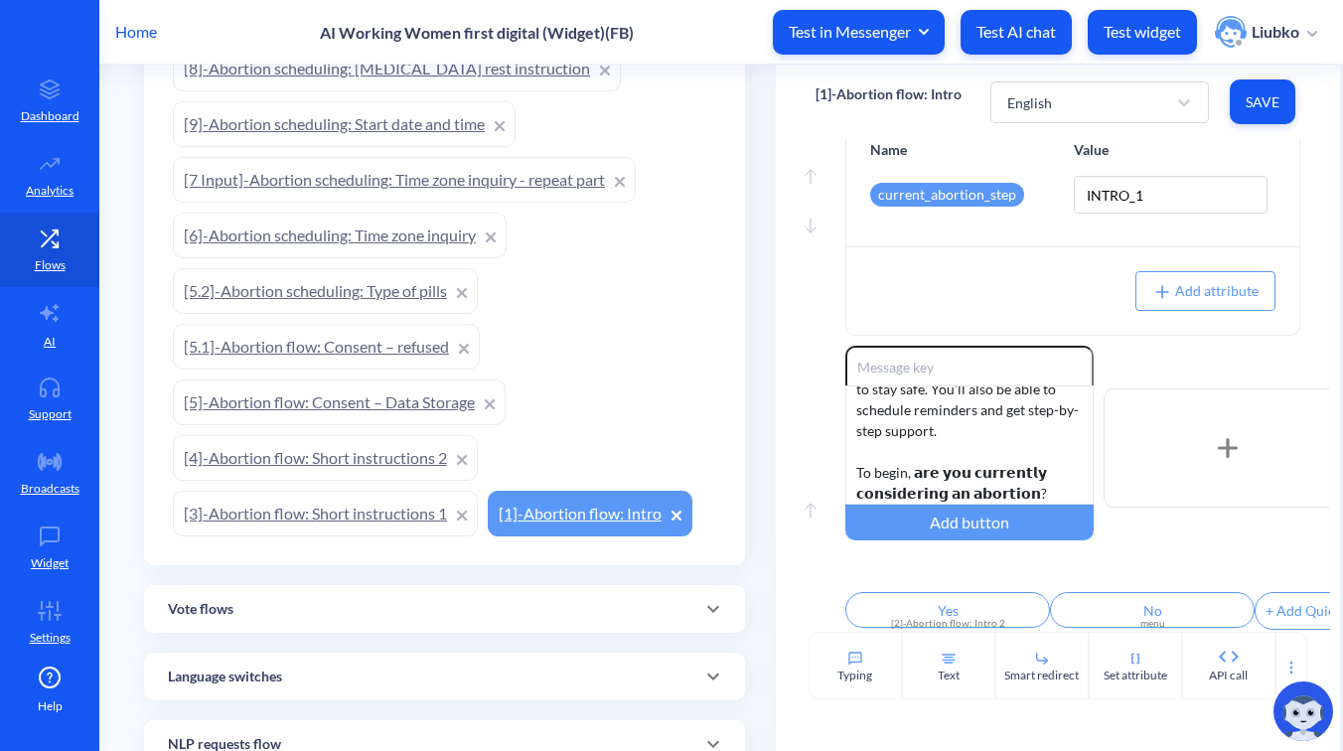
click at [674, 513] on icon at bounding box center [677, 516] width 8 height 8
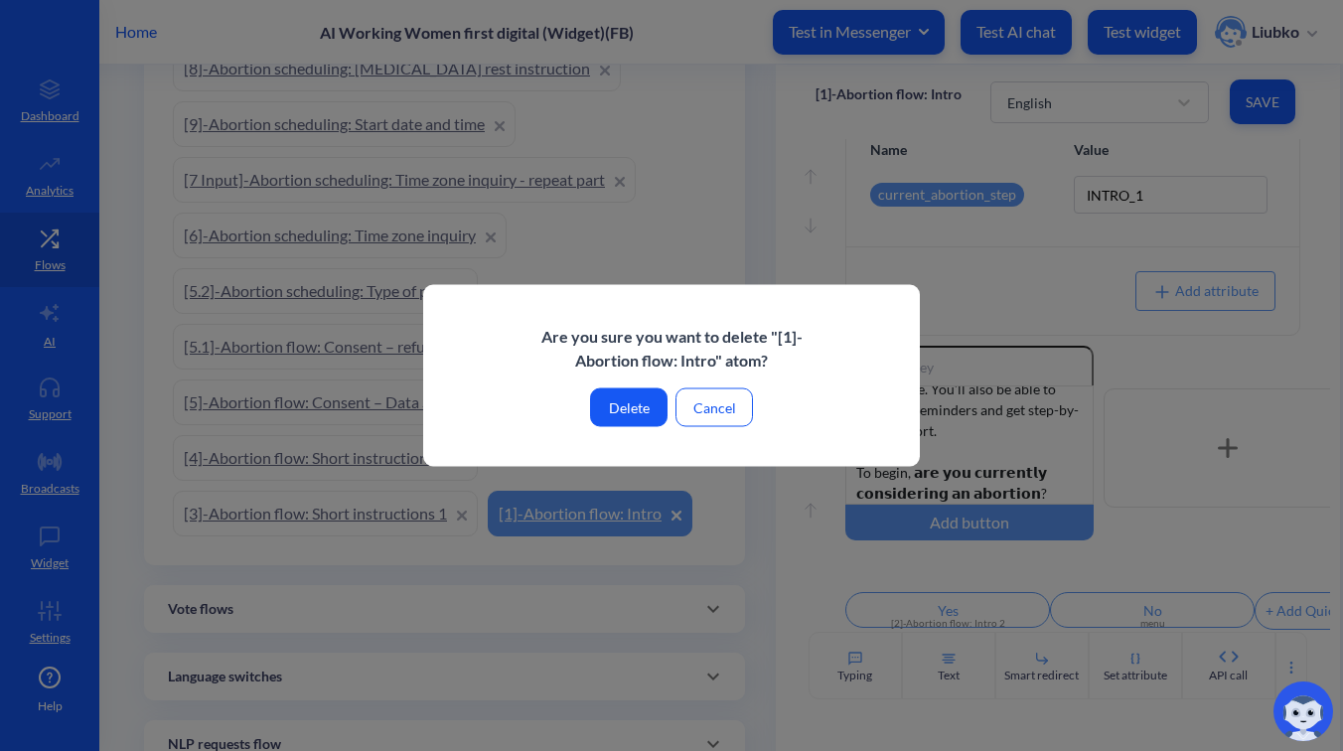
click at [702, 414] on button "Cancel" at bounding box center [714, 407] width 77 height 39
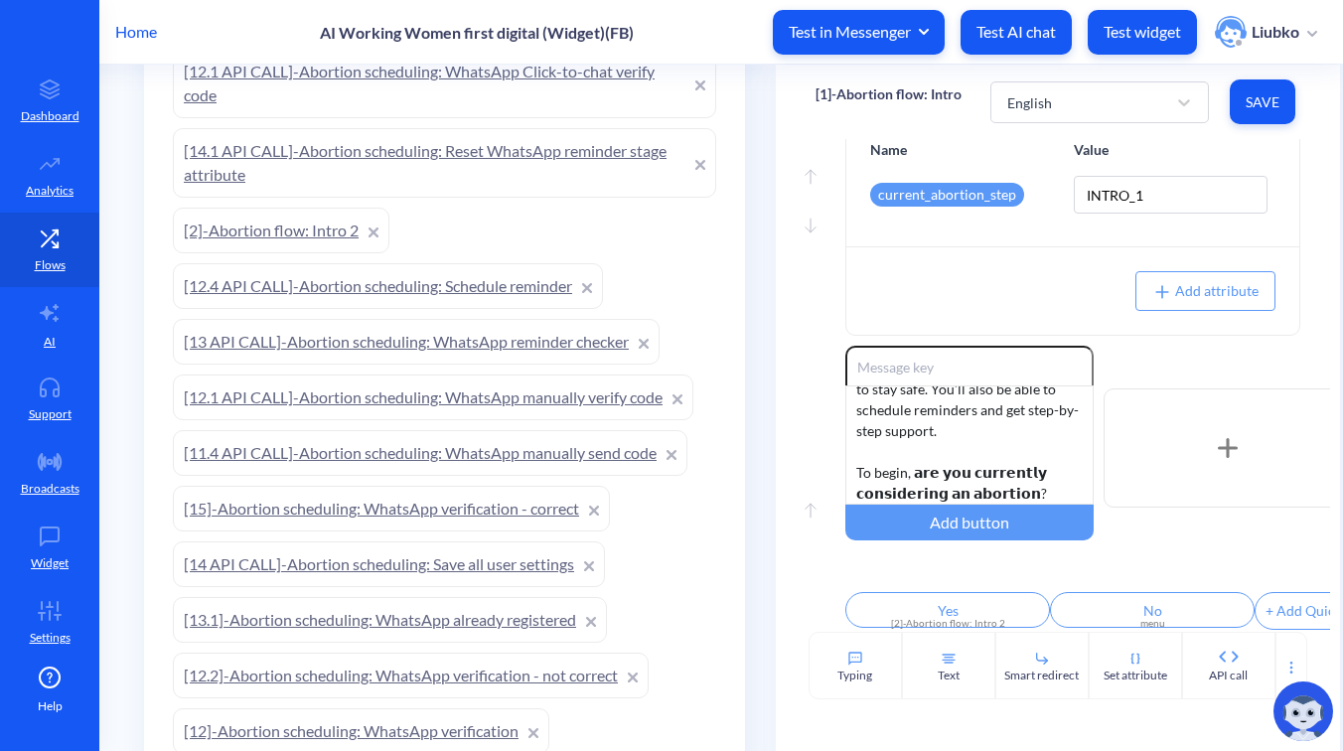
scroll to position [662, 0]
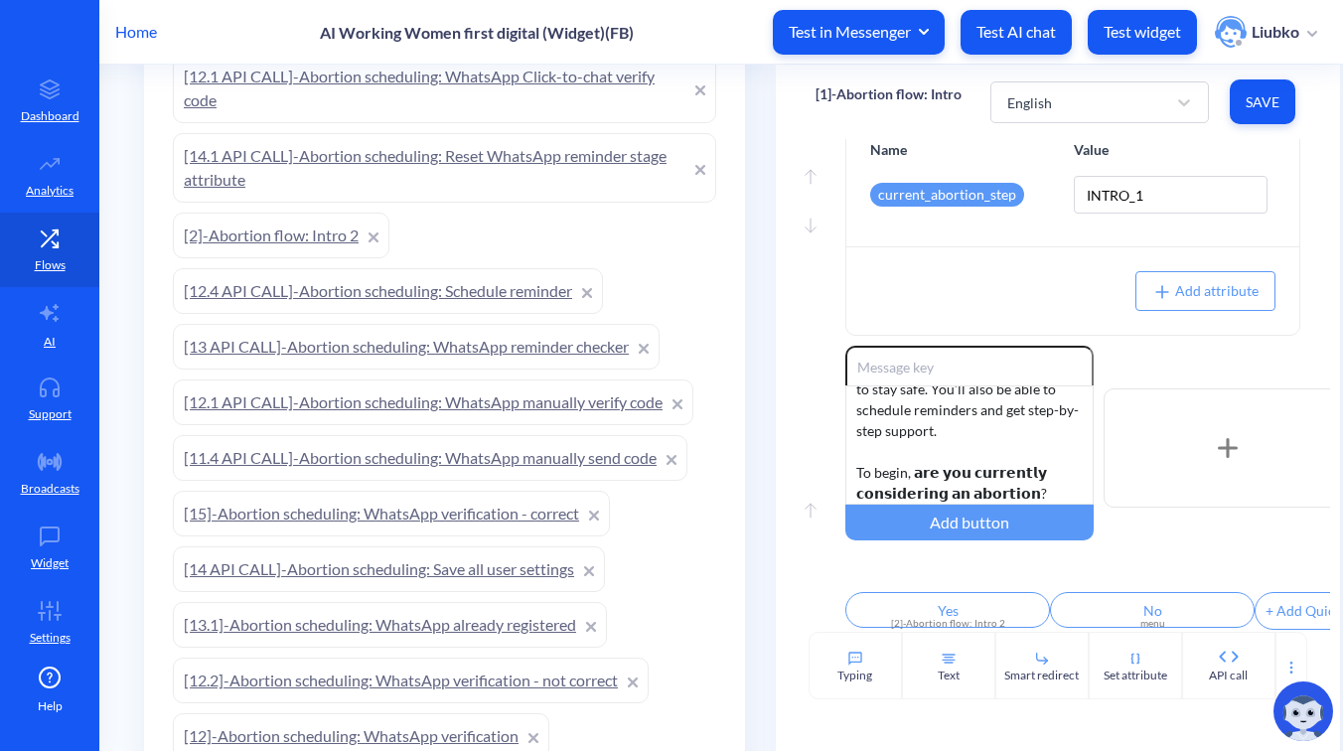
click at [307, 229] on link "[2]-Abortion flow: Intro 2" at bounding box center [281, 236] width 217 height 46
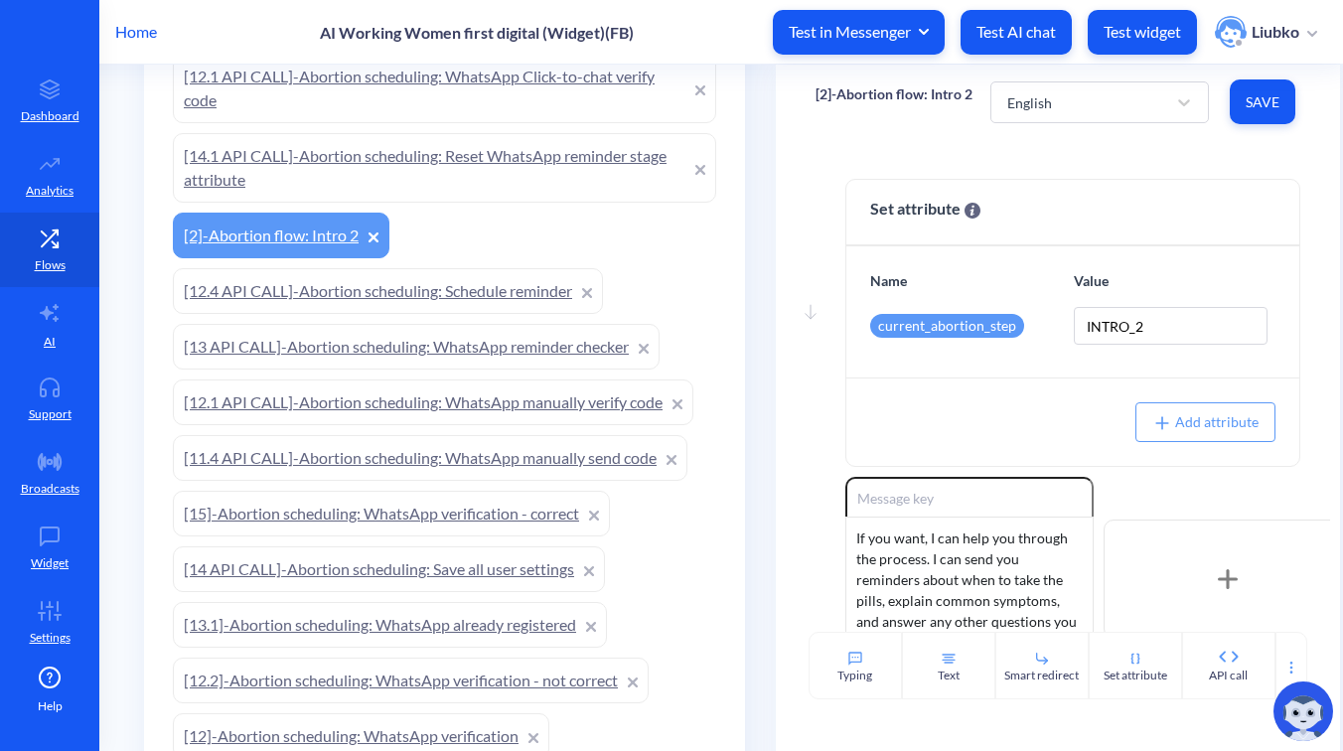
click at [914, 94] on p "[2]-Abortion flow: Intro 2" at bounding box center [894, 94] width 157 height 20
click at [793, 152] on div "Move down Set attribute Name Value current_abortion_step INTRO_2 Add attribute …" at bounding box center [1058, 385] width 564 height 493
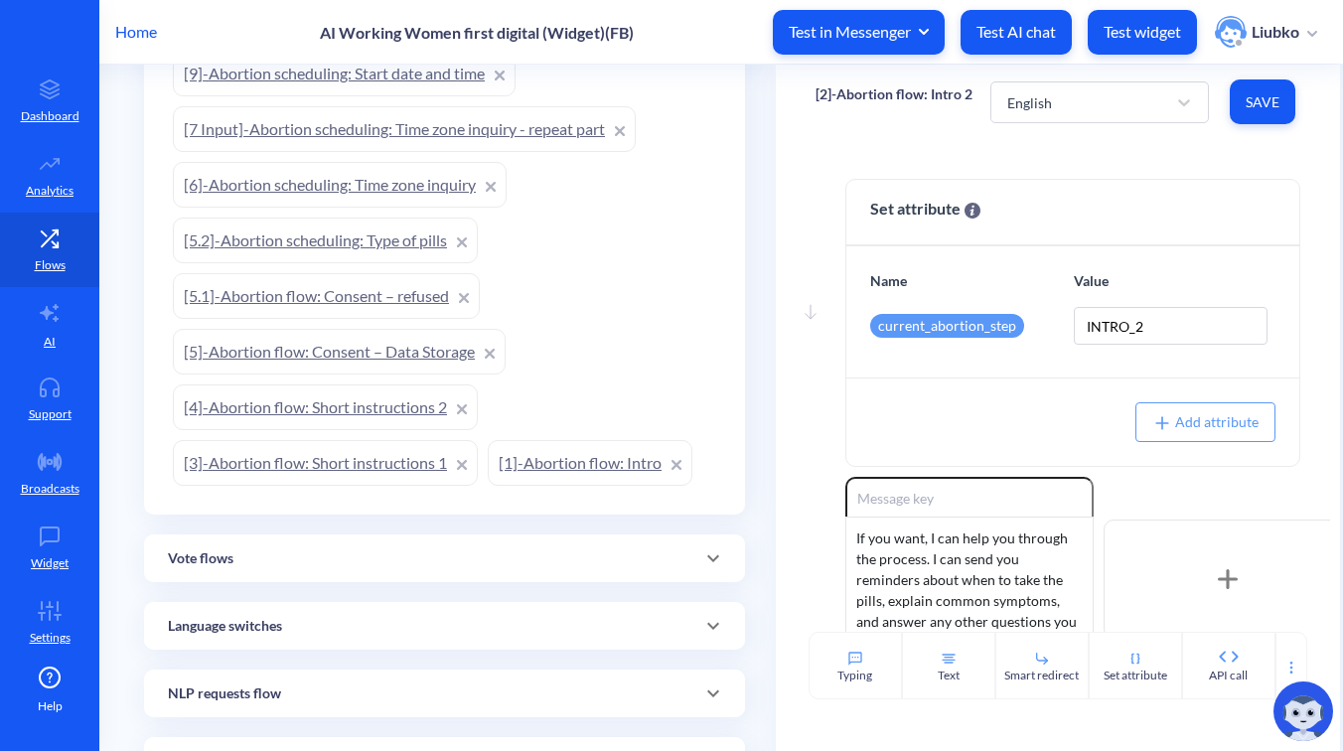
scroll to position [2095, 0]
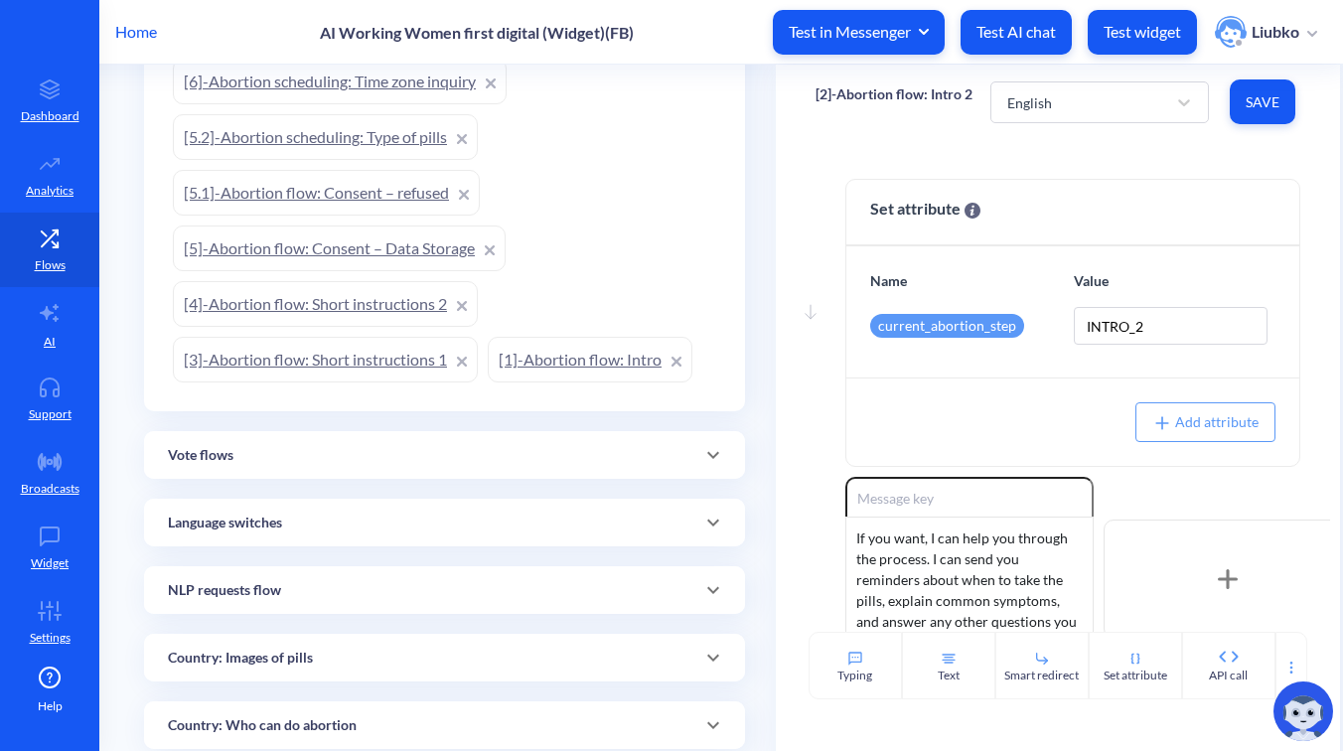
click at [679, 362] on icon at bounding box center [677, 362] width 10 height 10
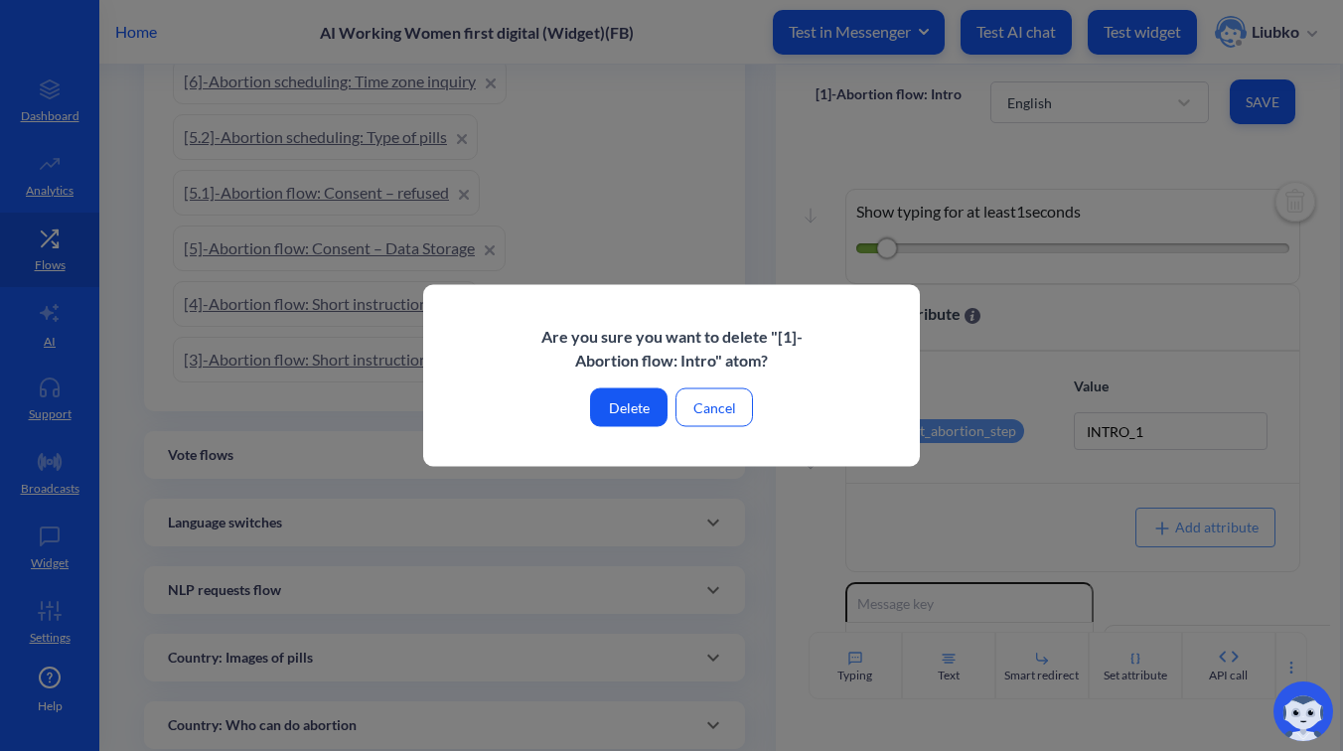
click at [621, 405] on button "Delete" at bounding box center [628, 407] width 77 height 39
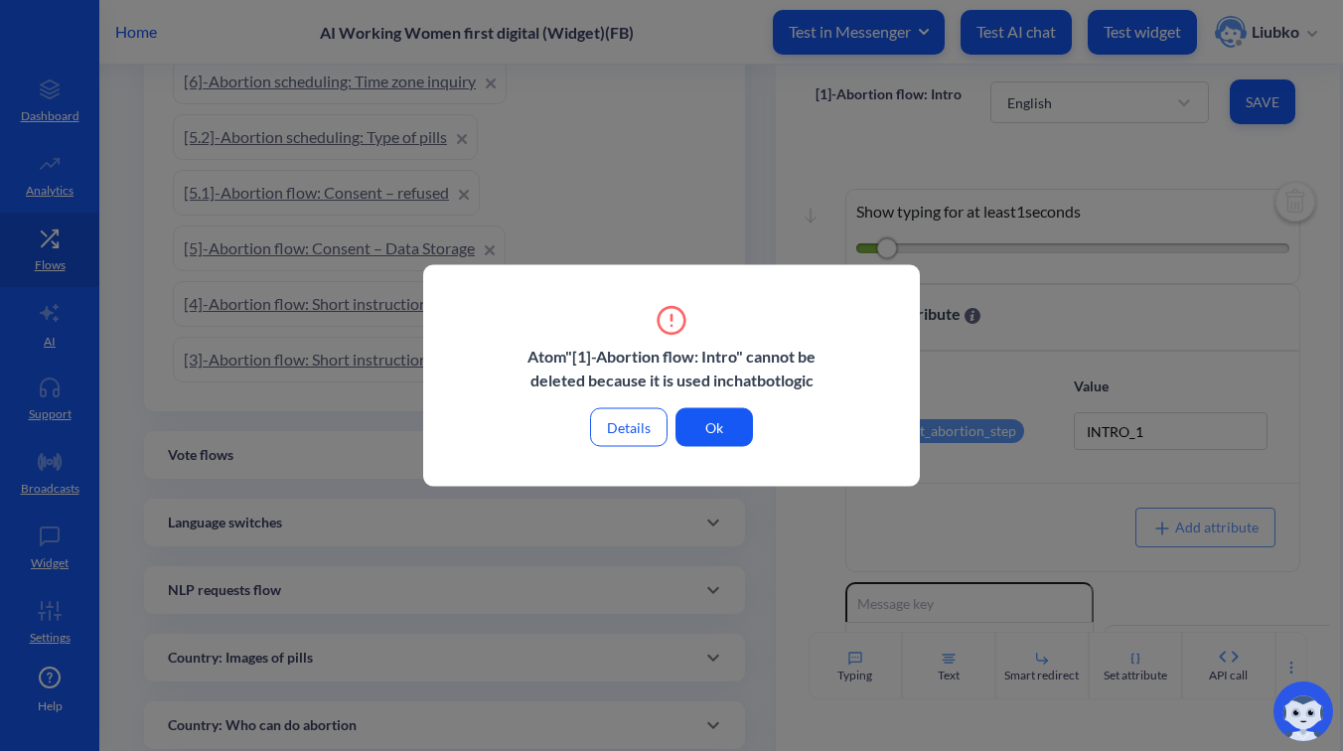
click at [652, 413] on button "Details" at bounding box center [628, 427] width 77 height 39
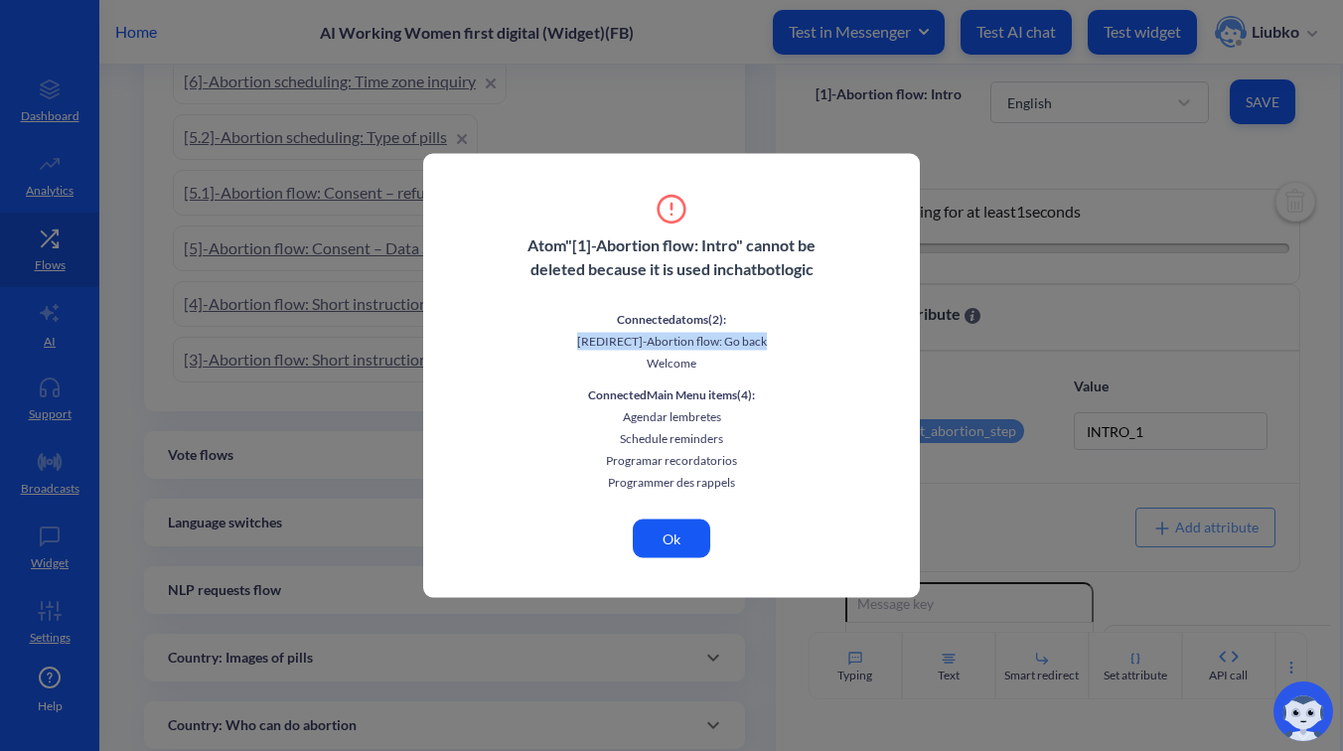
drag, startPoint x: 776, startPoint y: 337, endPoint x: 525, endPoint y: 343, distance: 251.4
click at [525, 343] on p "[REDIRECT]-Abortion flow: Go back" at bounding box center [672, 342] width 318 height 18
copy p "[REDIRECT]-Abortion flow: Go back"
click at [669, 359] on p "Welcome" at bounding box center [672, 364] width 318 height 18
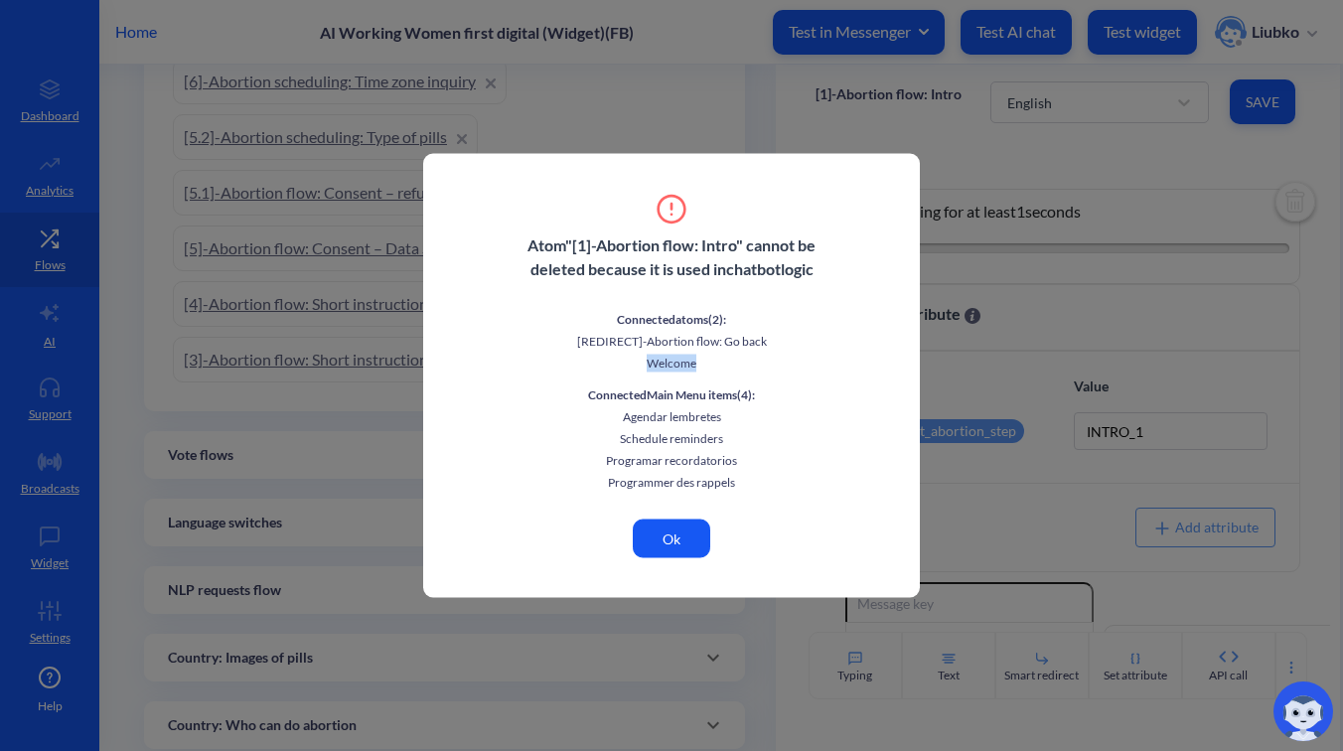
copy p "Welcome"
click at [733, 401] on div "Connected atoms ( 2 ): [REDIRECT]-Abortion flow: Go back Welcome Connected Main…" at bounding box center [672, 396] width 318 height 199
click at [670, 534] on button "Ok" at bounding box center [671, 539] width 77 height 39
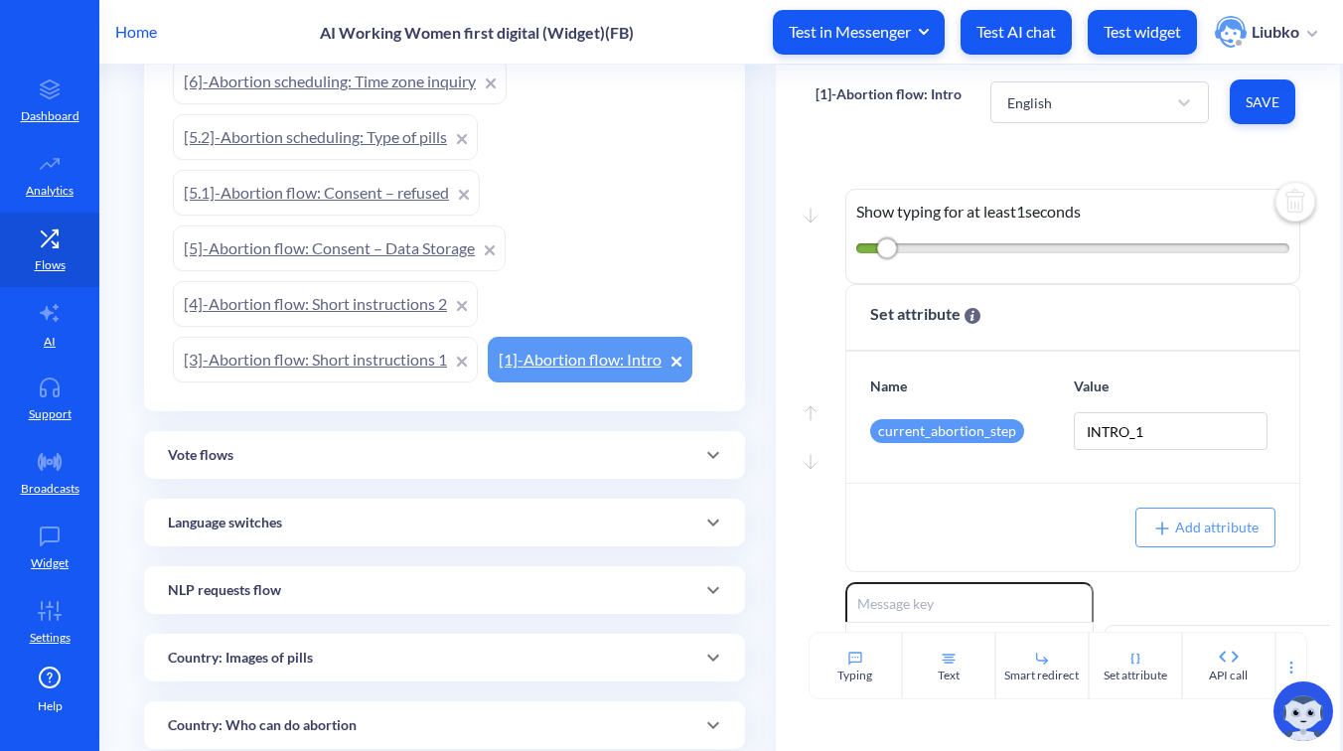
click at [677, 359] on icon at bounding box center [677, 362] width 10 height 10
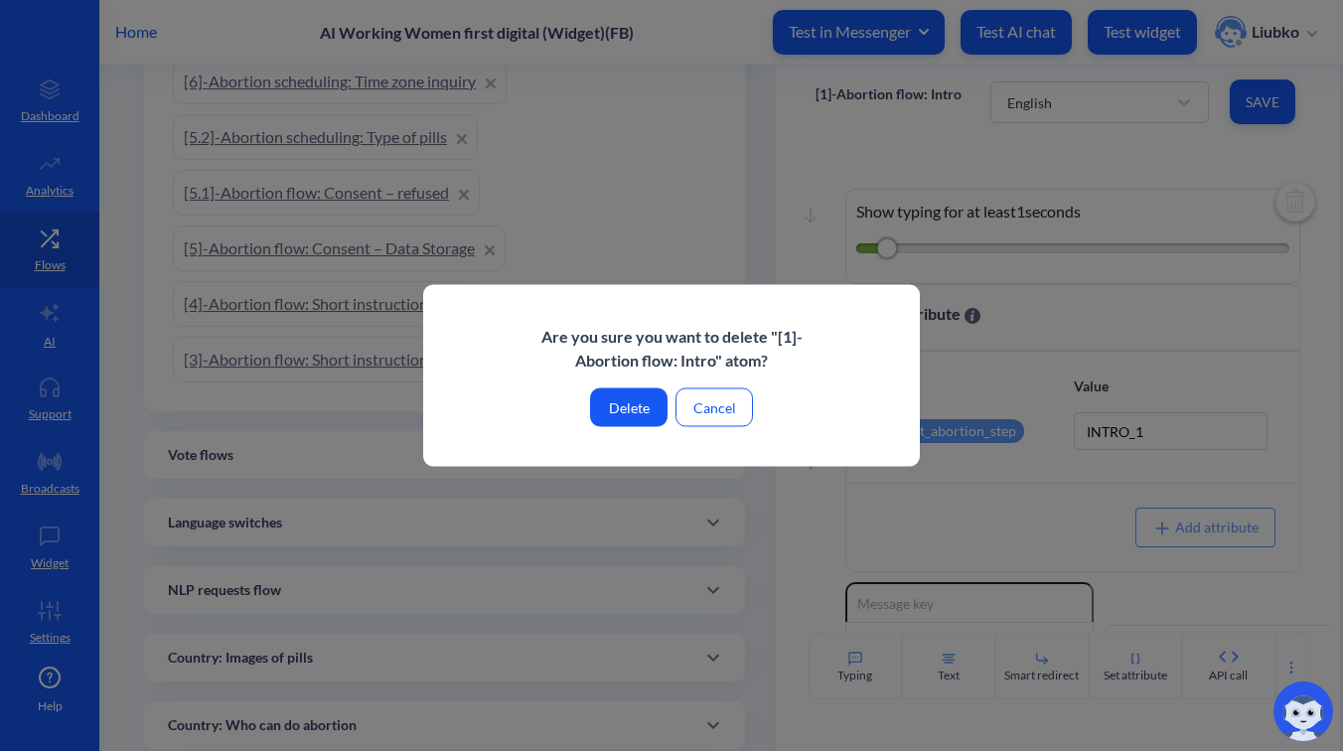
click at [623, 403] on button "Delete" at bounding box center [628, 407] width 77 height 39
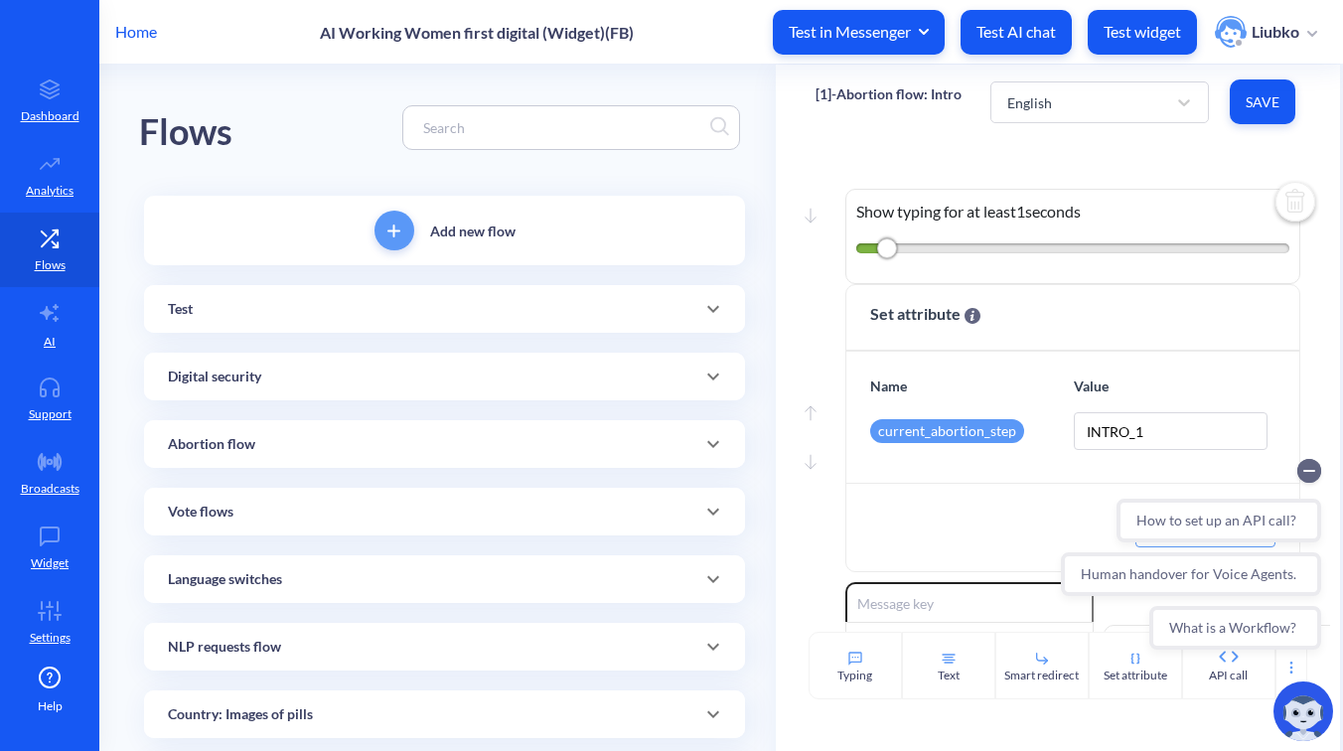
click at [571, 126] on input at bounding box center [561, 127] width 297 height 23
paste input "https://platform.botscrew.net/admin/bot/2468/flows/74132"
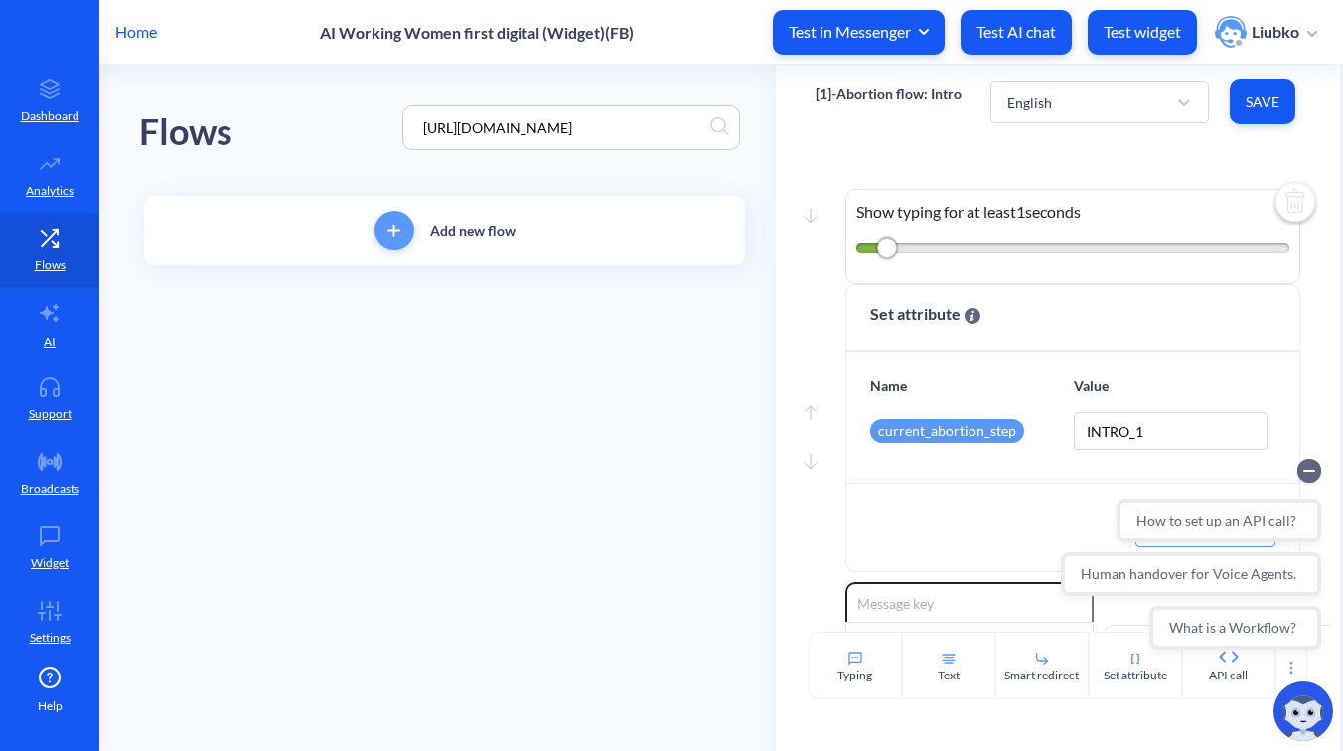
click at [564, 123] on input "https://platform.botscrew.net/admin/bot/2468/flows/74132" at bounding box center [561, 127] width 297 height 23
paste input "[REDIRECT]-Abortion flow: Go back"
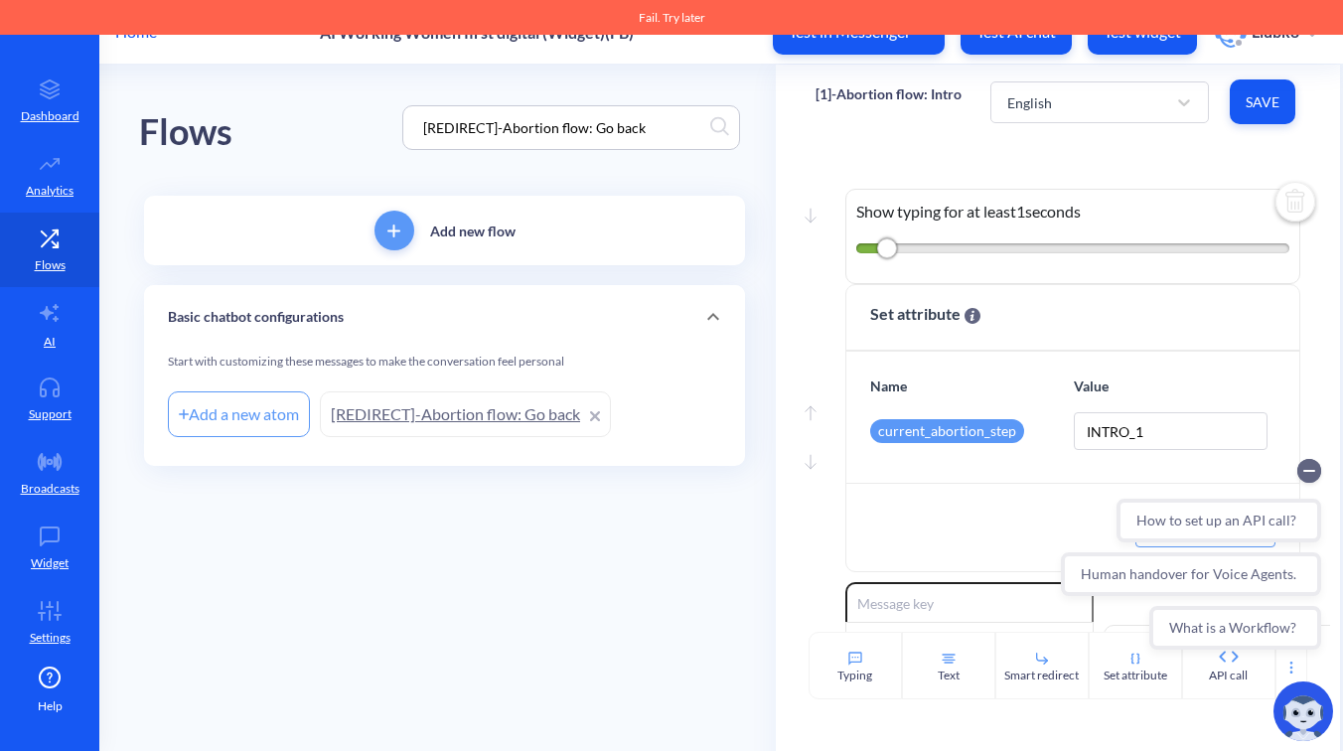
type input "[REDIRECT]-Abortion flow: Go back"
click at [463, 395] on link "[REDIRECT]-Abortion flow: Go back" at bounding box center [465, 414] width 291 height 46
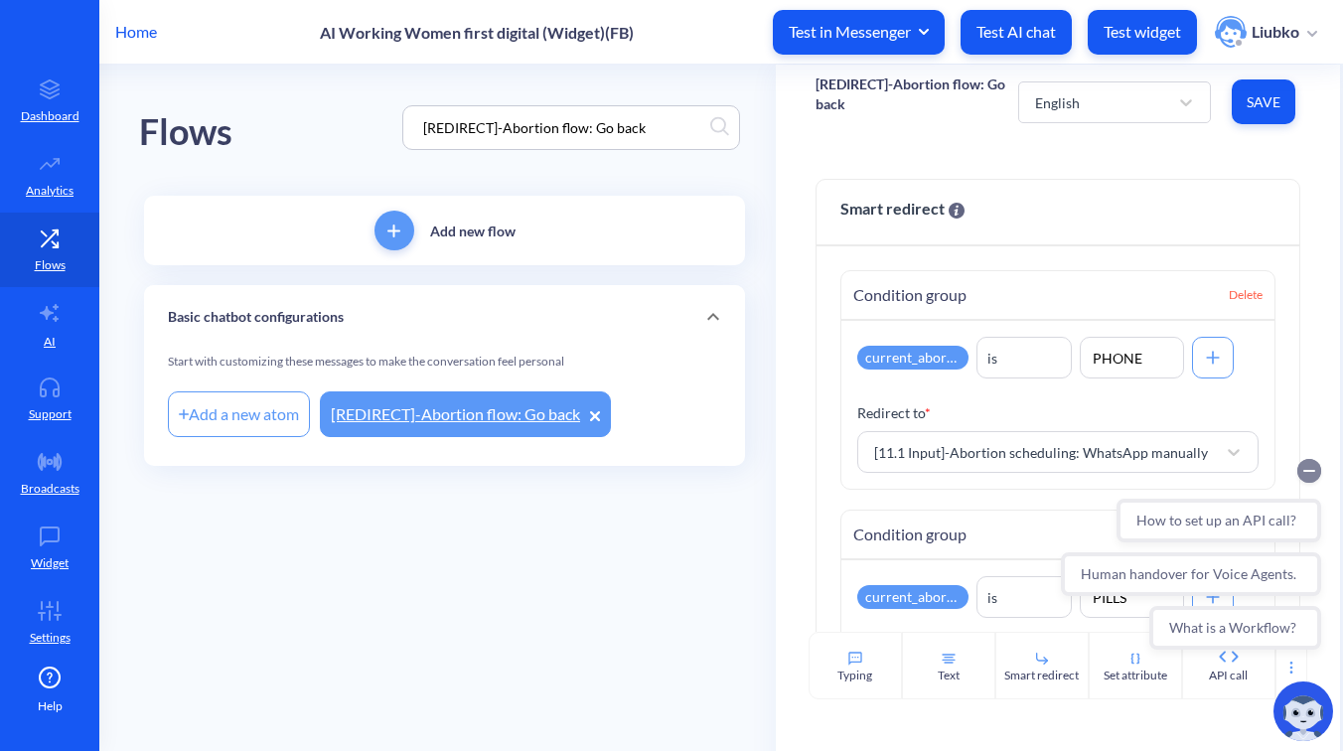
click at [1305, 466] on circle "Collapse conversation starters" at bounding box center [1309, 471] width 24 height 24
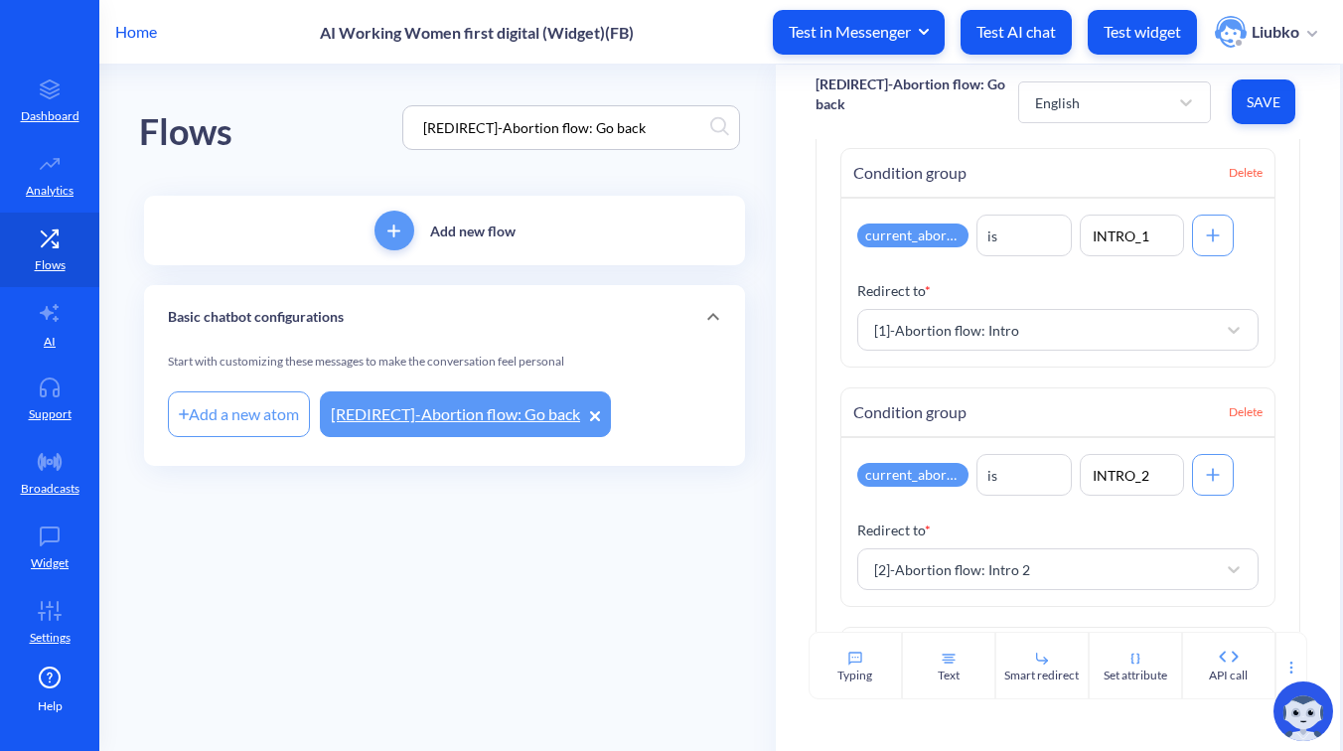
scroll to position [1565, 0]
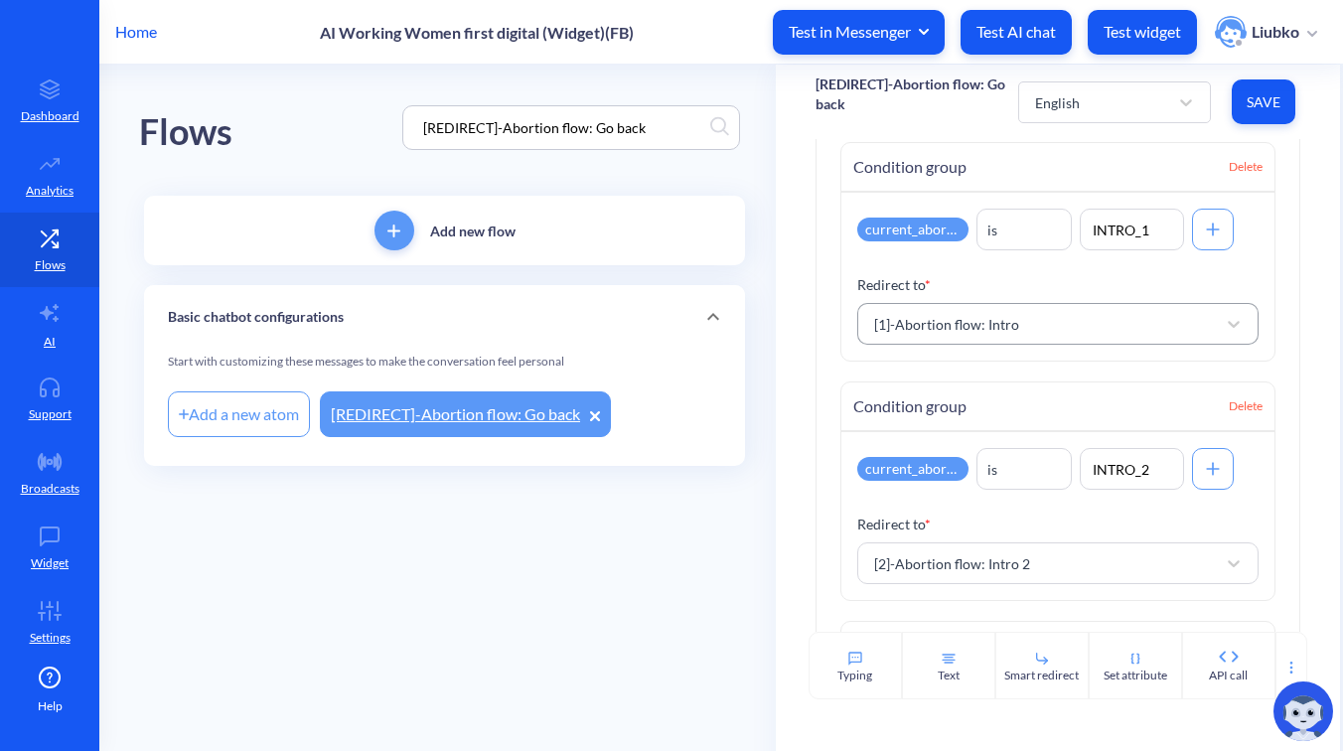
click at [1029, 333] on div "[1]-Abortion flow: Intro" at bounding box center [1040, 324] width 352 height 36
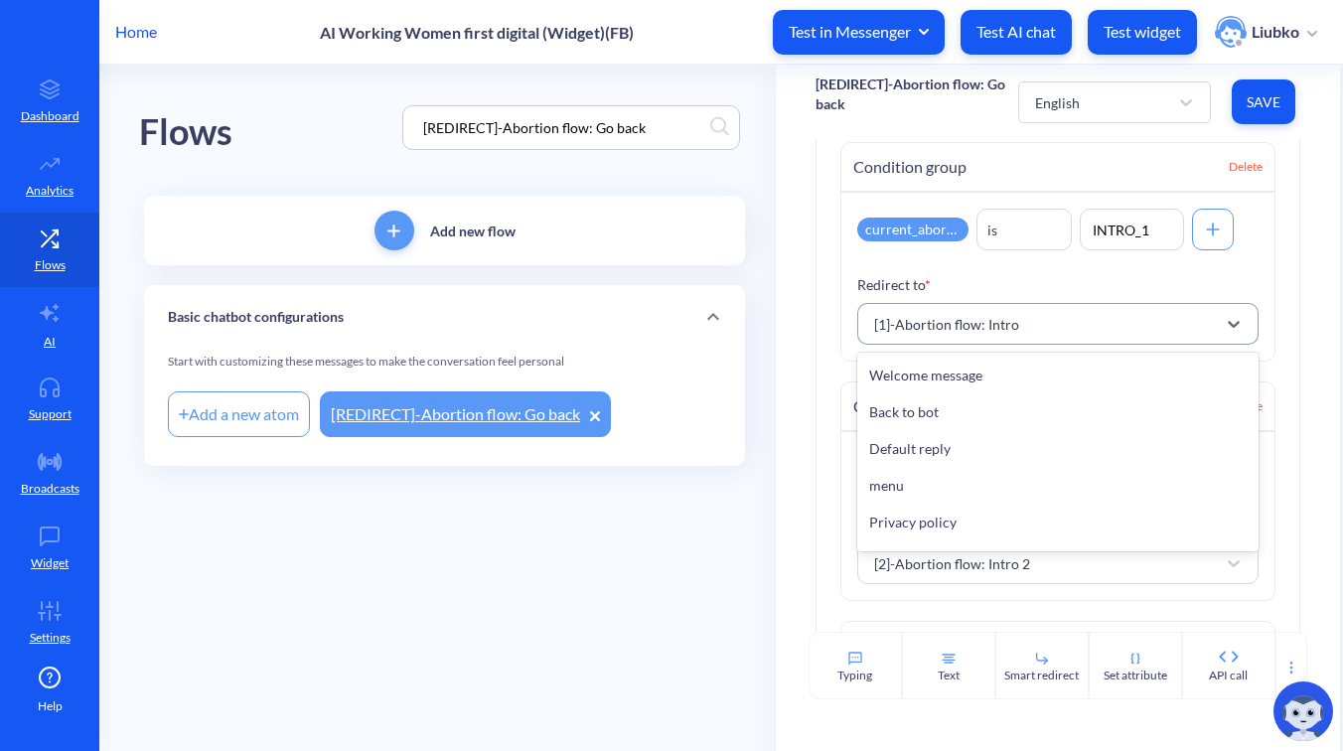
scroll to position [22093, 0]
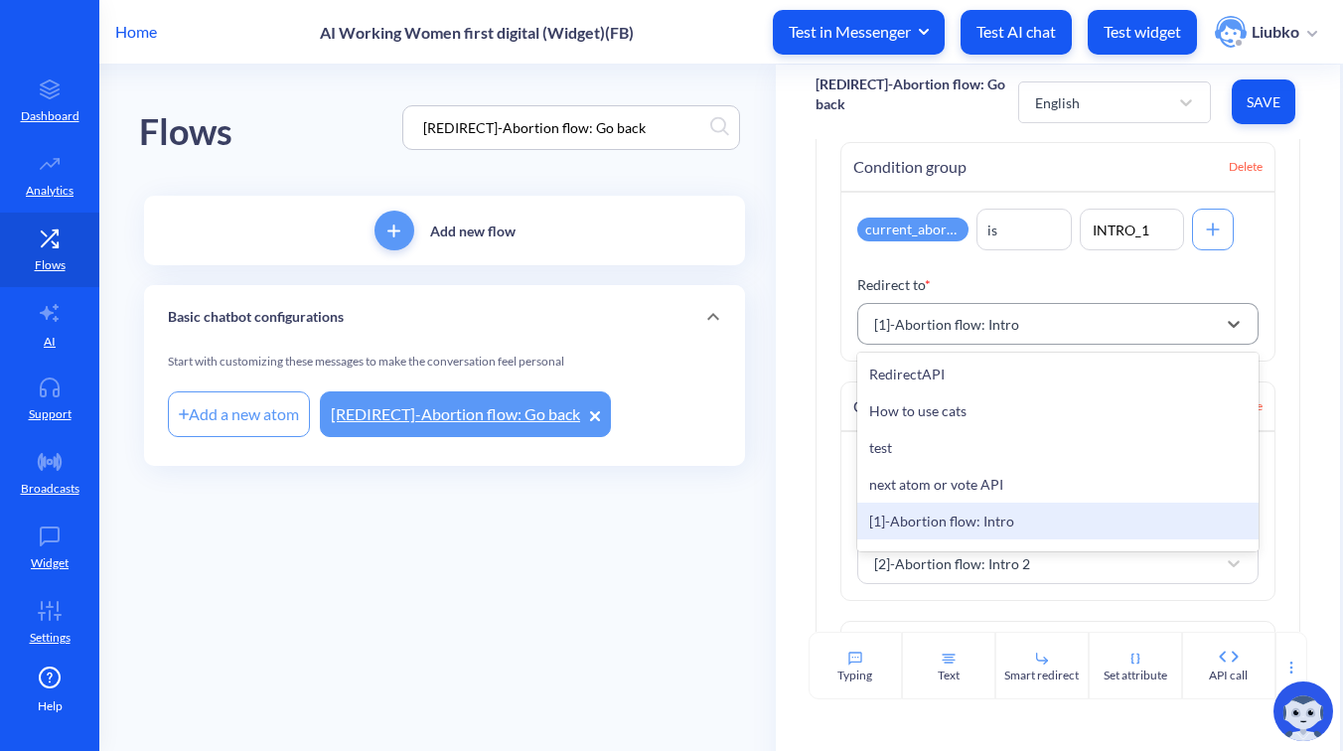
paste input "[2]-Abortion flow: Intro 2"
type input "[2]-Abortion flow: Intro 2"
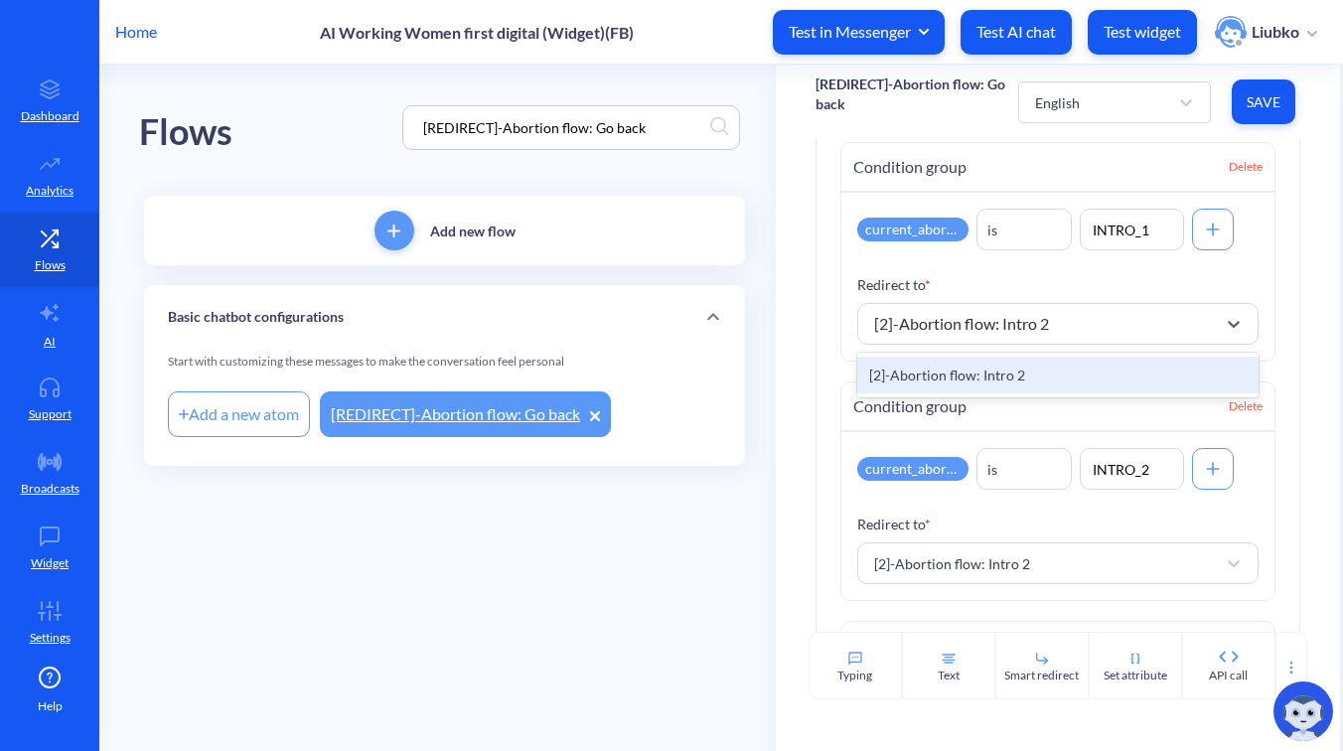
click at [1005, 371] on div "[2]-Abortion flow: Intro 2" at bounding box center [1057, 375] width 401 height 37
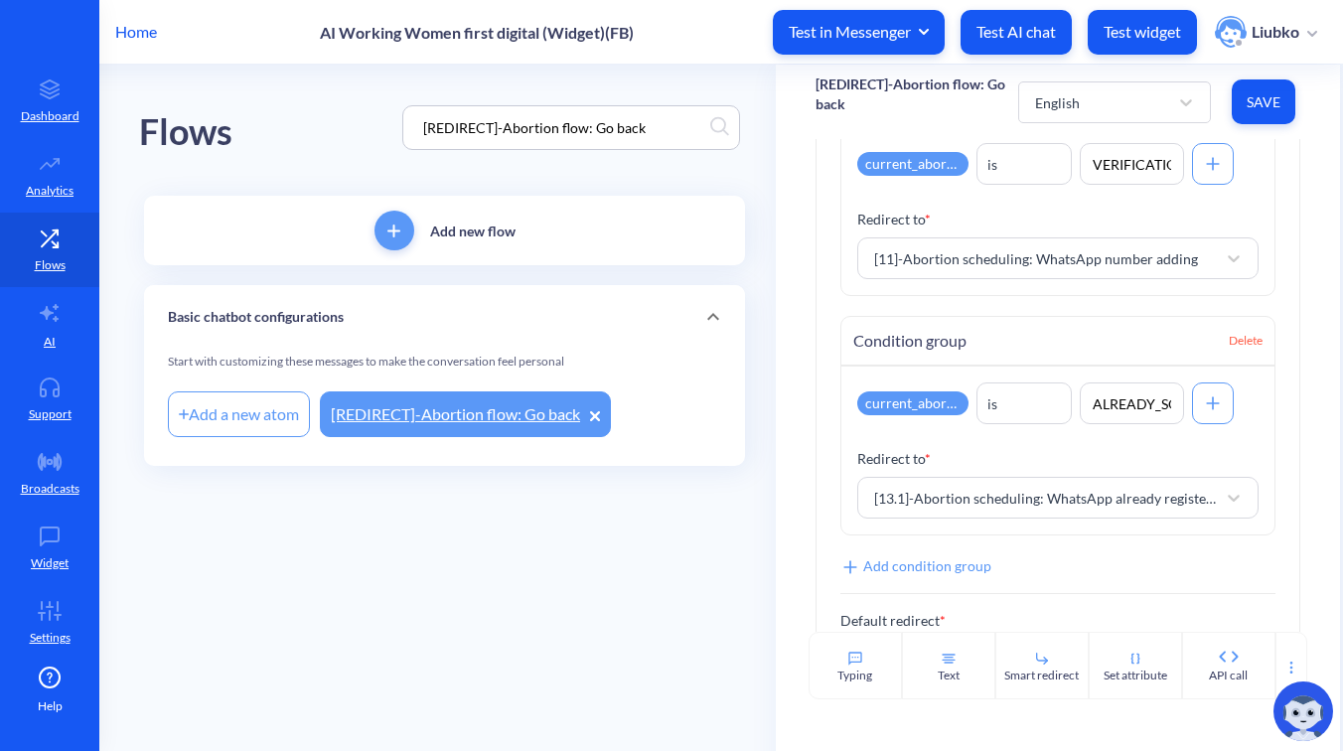
scroll to position [3390, 0]
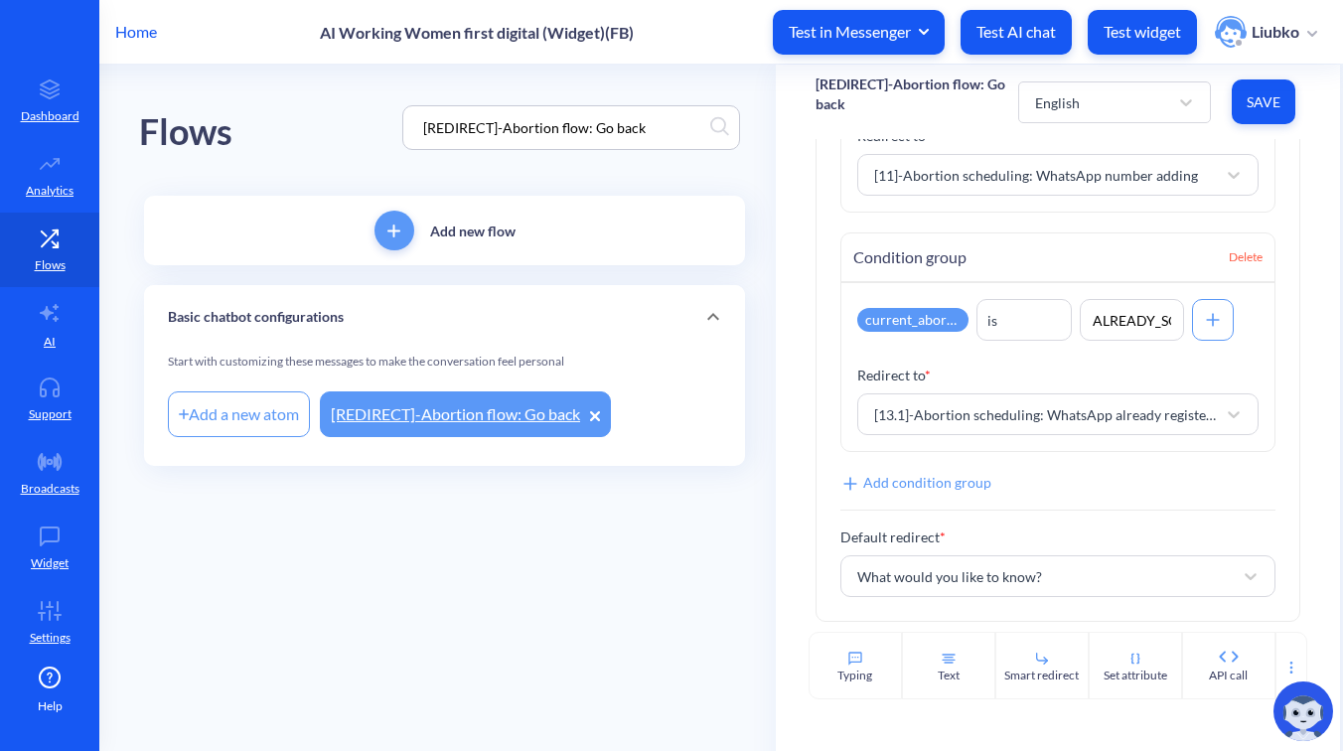
click at [1259, 98] on span "Save" at bounding box center [1264, 102] width 32 height 20
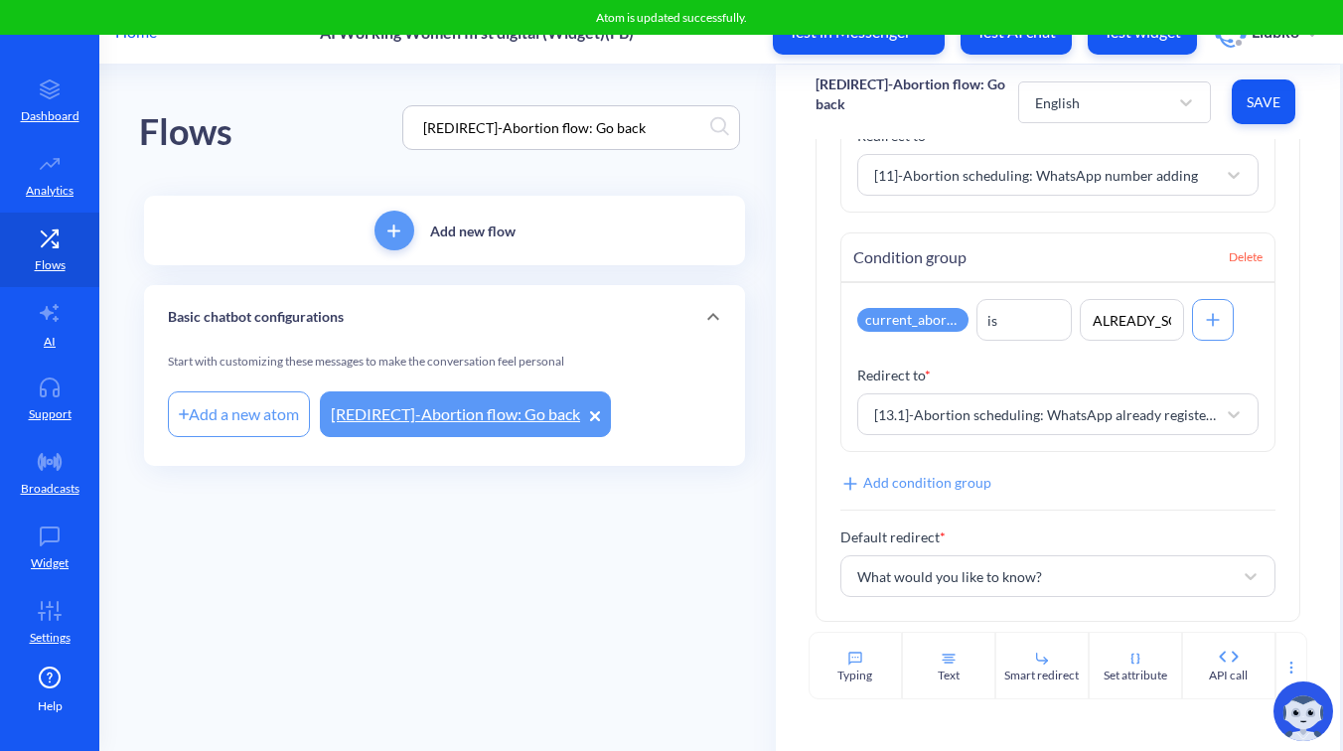
click at [660, 131] on input "[REDIRECT]-Abortion flow: Go back" at bounding box center [561, 127] width 297 height 23
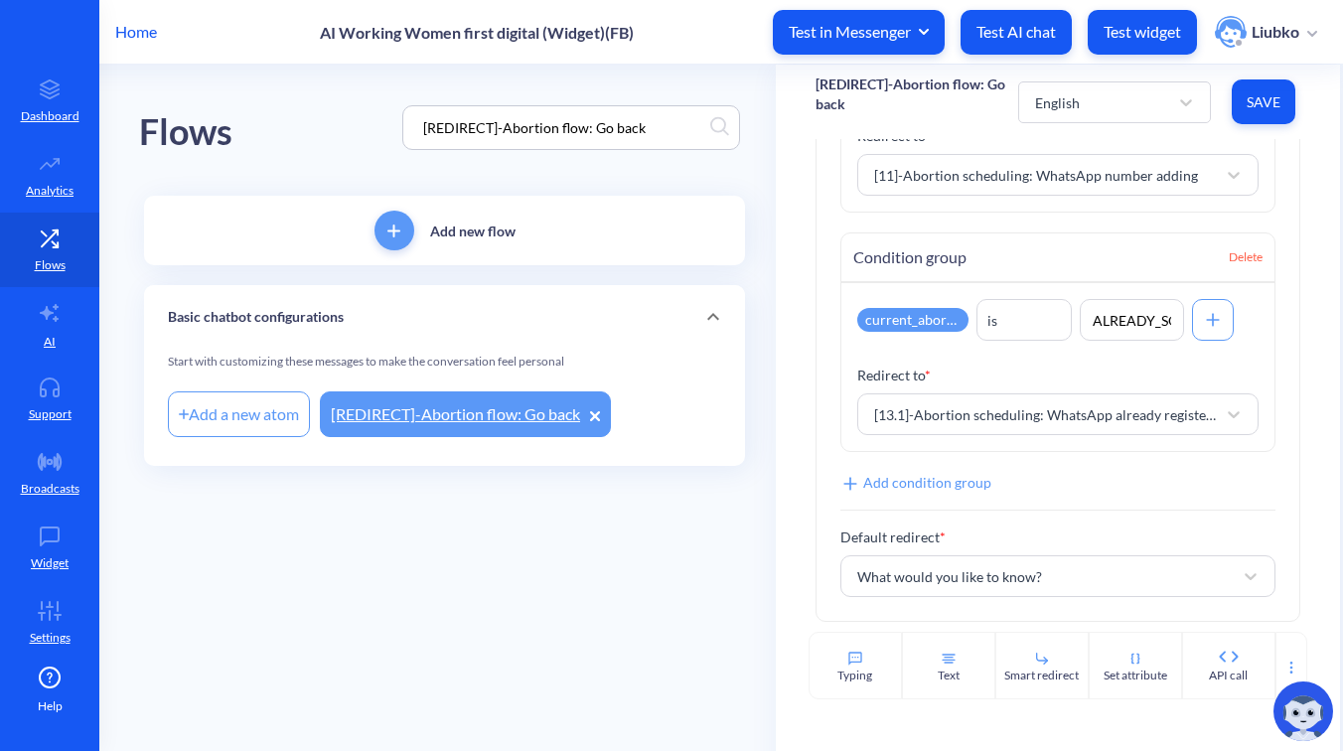
paste input "Welcome"
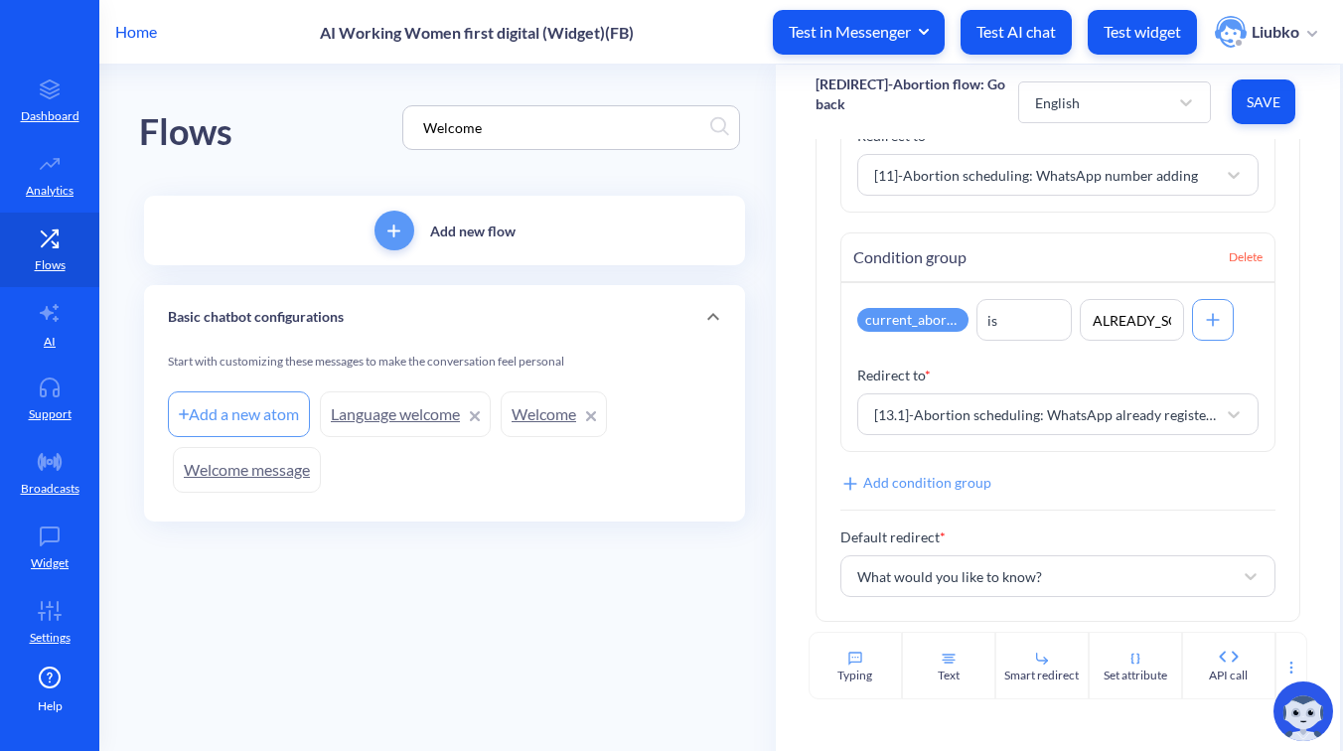
type input "Welcome"
click at [536, 419] on link "Welcome" at bounding box center [554, 414] width 106 height 46
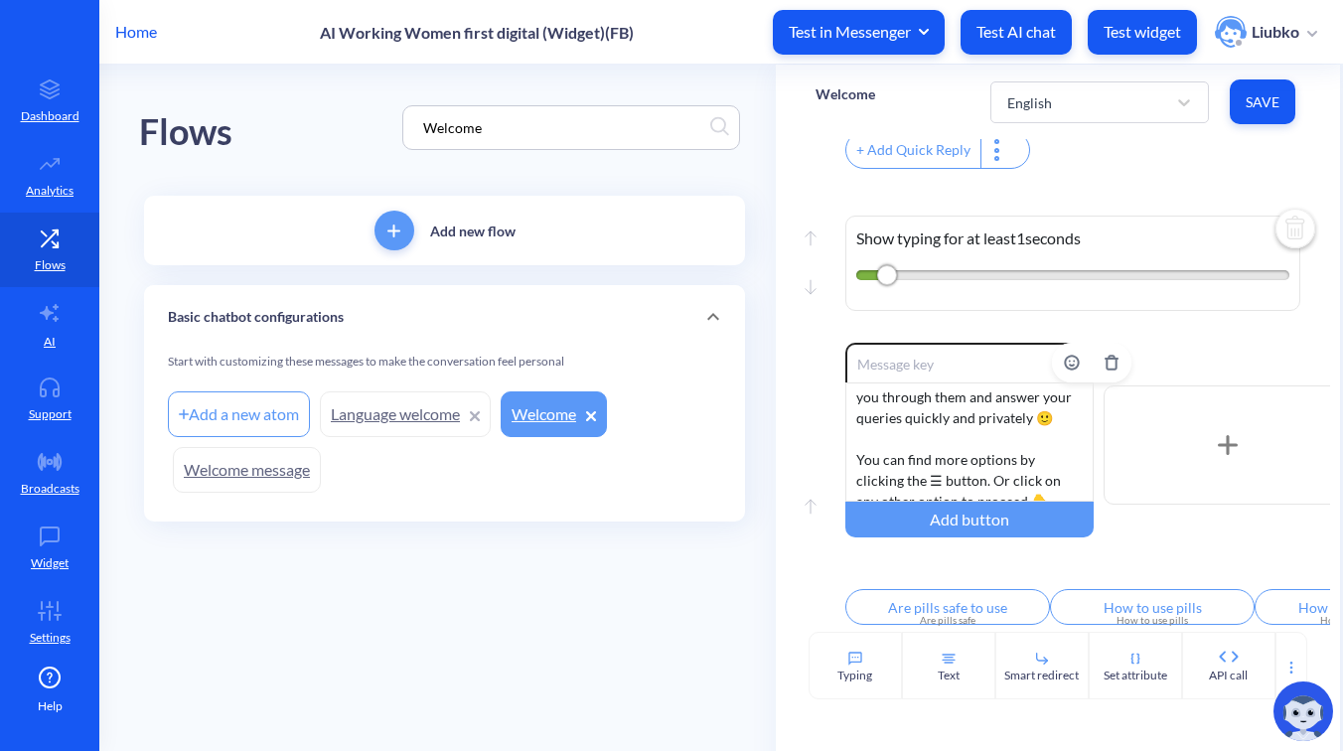
scroll to position [60, 0]
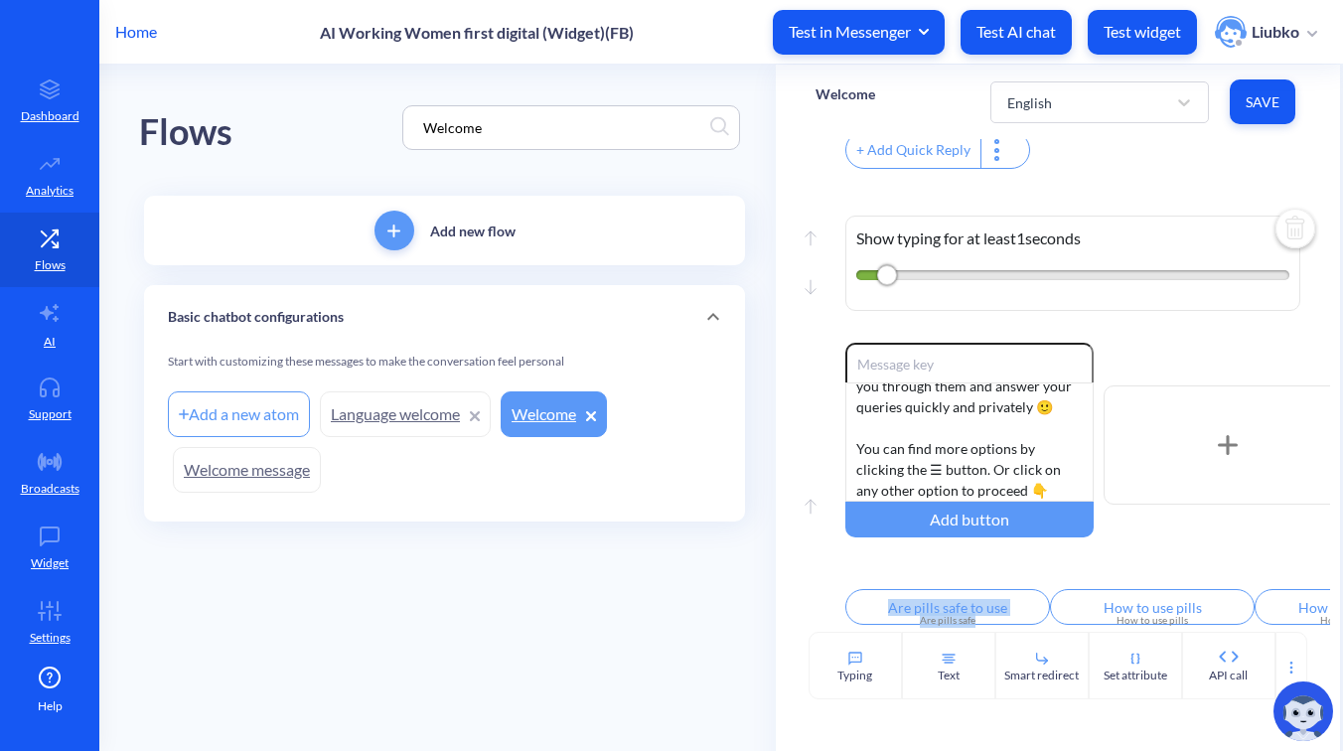
drag, startPoint x: 1005, startPoint y: 624, endPoint x: 1100, endPoint y: 630, distance: 94.6
click at [1100, 630] on div "Are pills safe to use Are pills safe How to use pills How to use pills How can …" at bounding box center [1087, 610] width 485 height 43
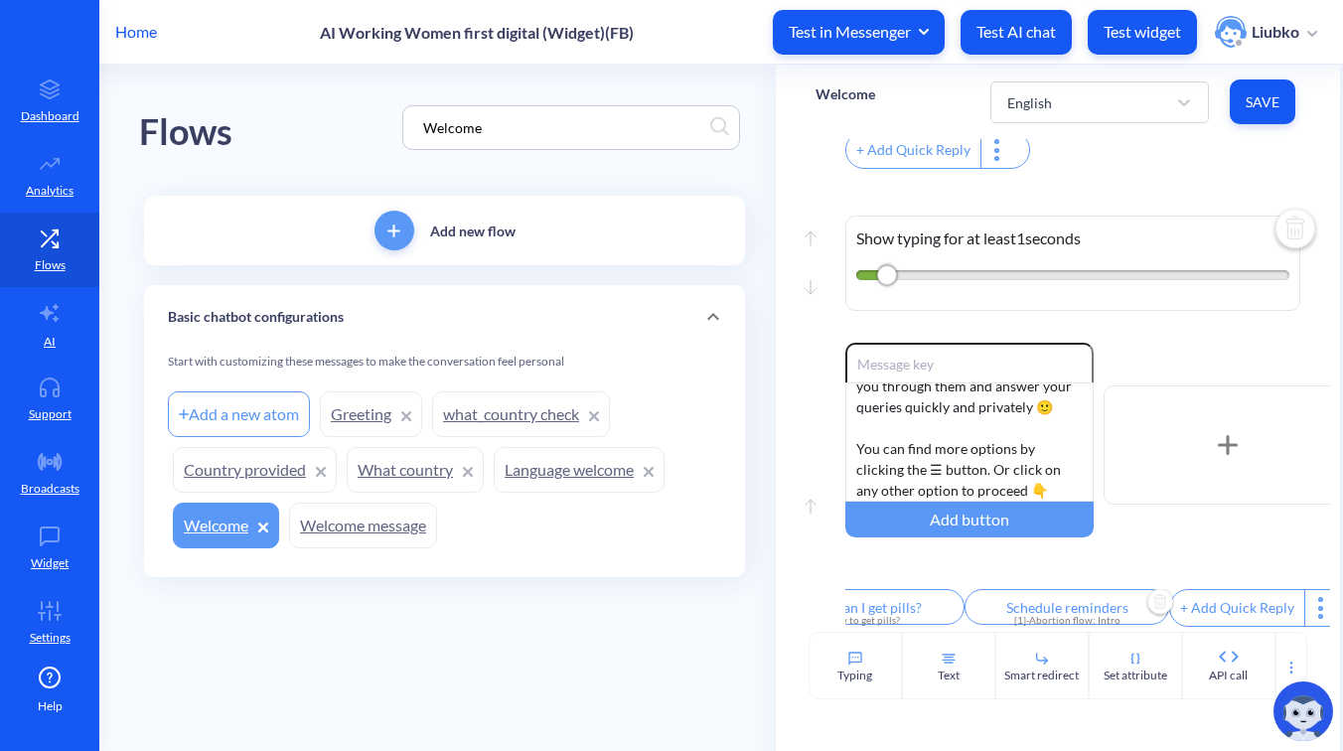
click at [1061, 598] on input "Schedule reminders" at bounding box center [1067, 607] width 205 height 36
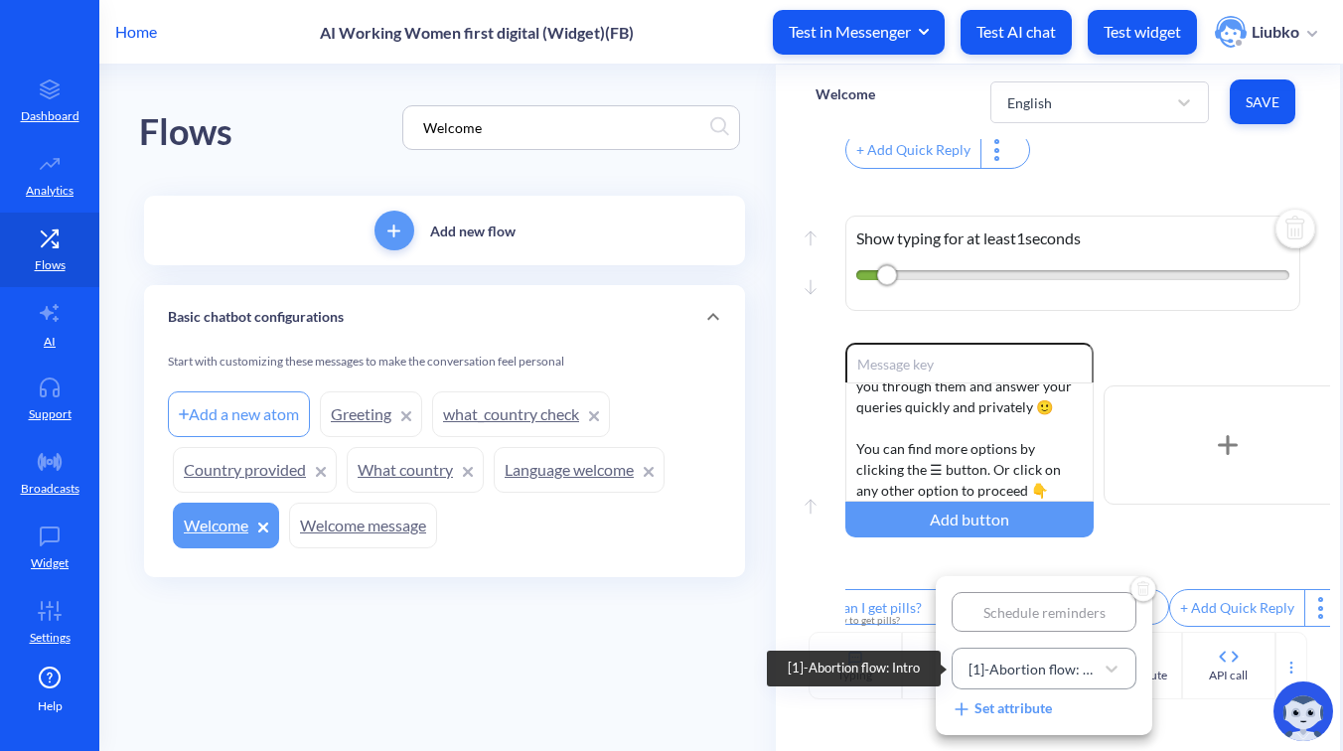
click at [1023, 666] on div "[1]-Abortion flow: Intro" at bounding box center [1032, 669] width 127 height 21
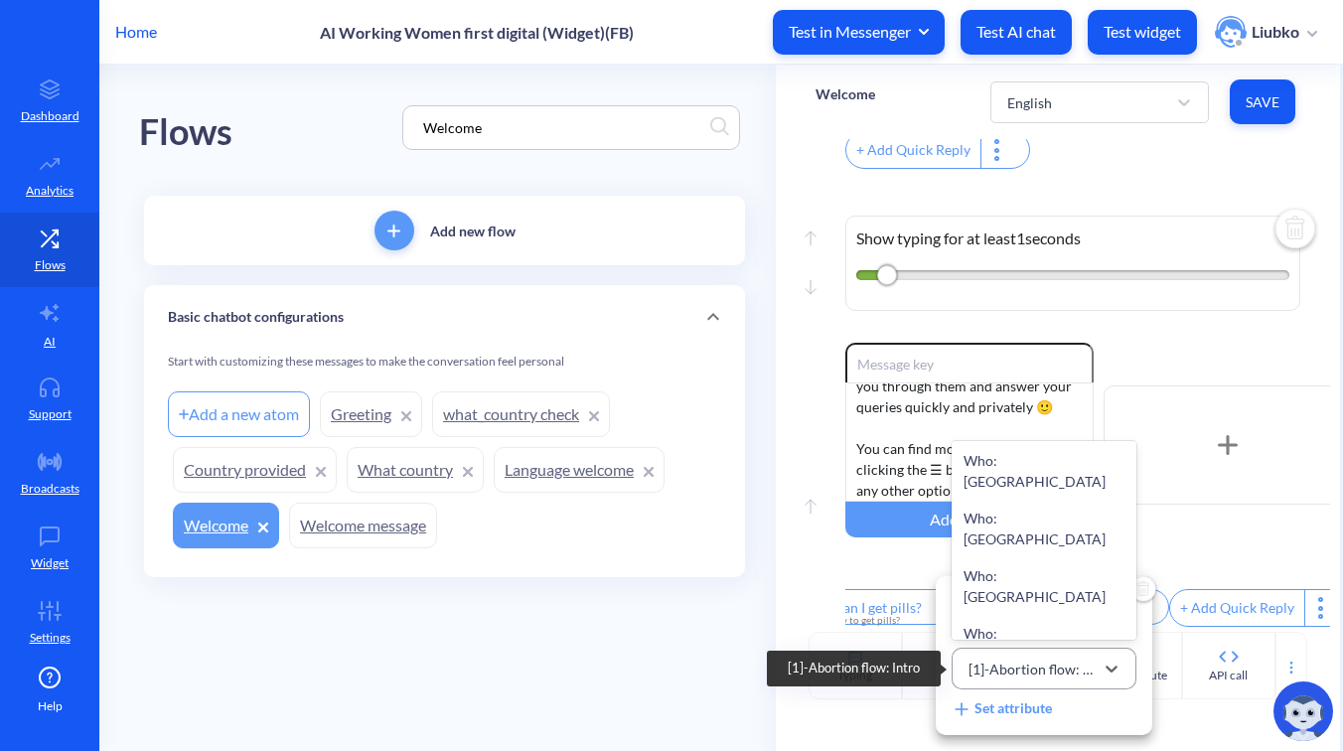
paste input "[2]-Abortion flow: Intro 2"
type input "[2]-Abortion flow: Intro 2"
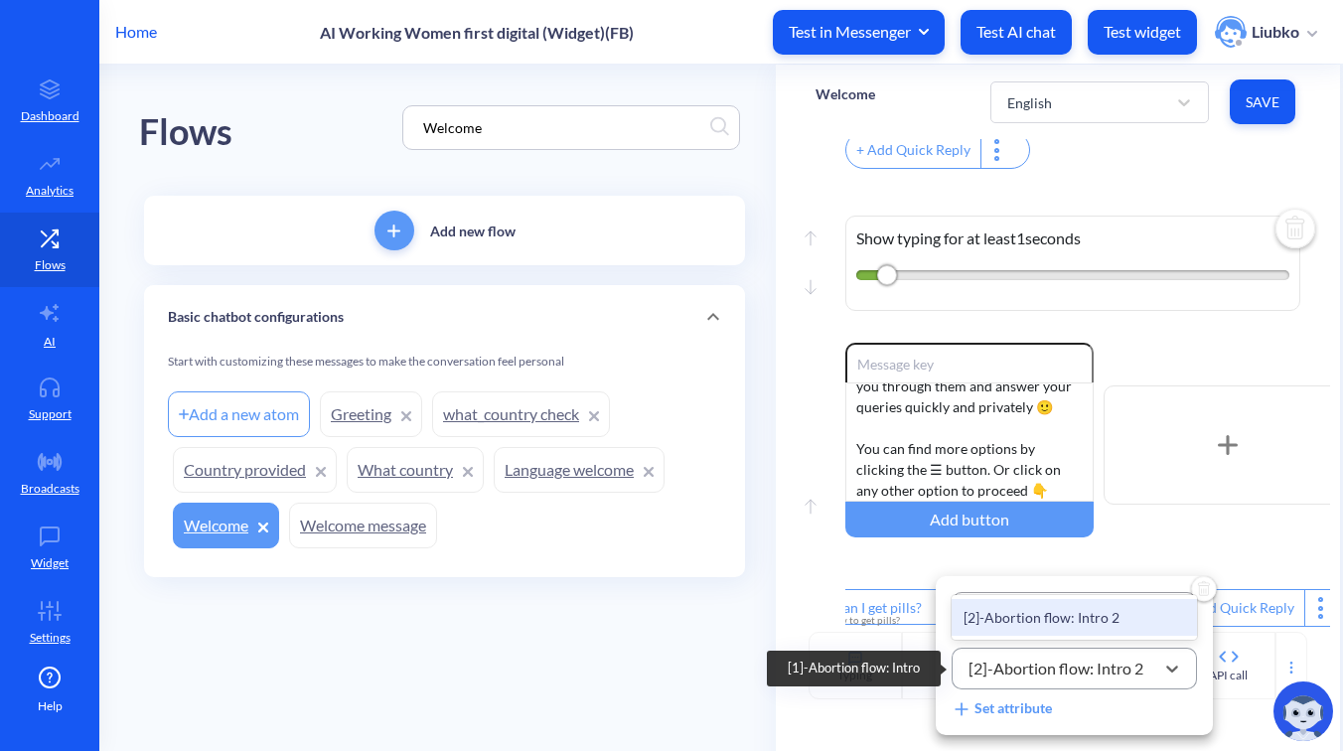
click at [1041, 612] on div "[2]-Abortion flow: Intro 2" at bounding box center [1074, 617] width 245 height 37
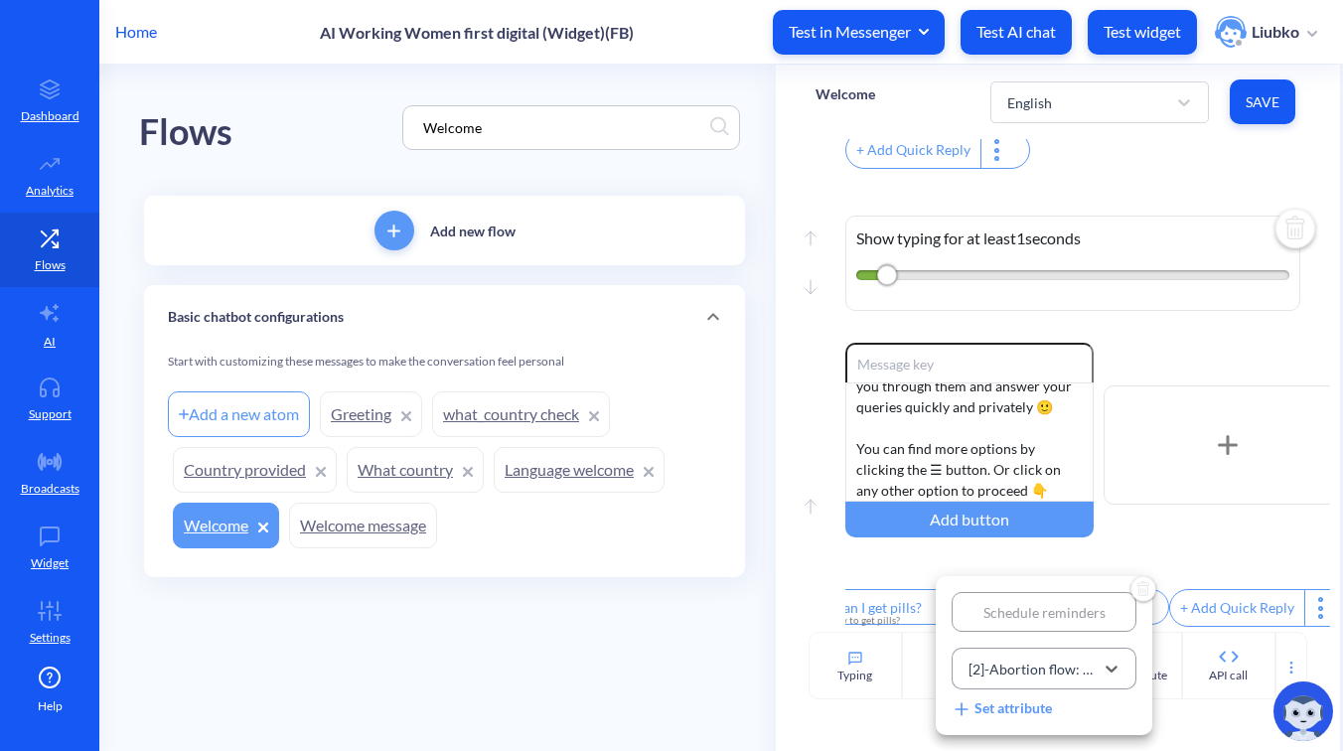
click at [1127, 557] on div at bounding box center [671, 375] width 1343 height 751
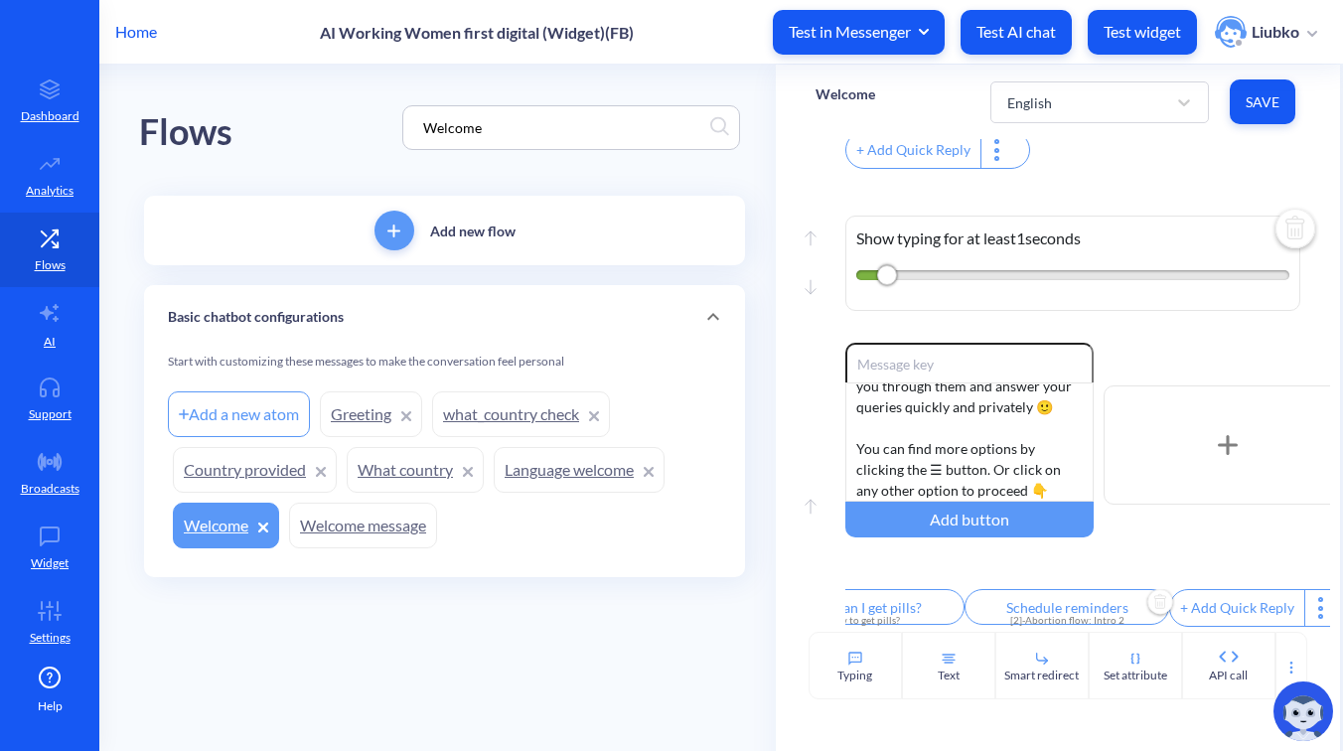
click at [1258, 94] on span "Save" at bounding box center [1263, 102] width 34 height 20
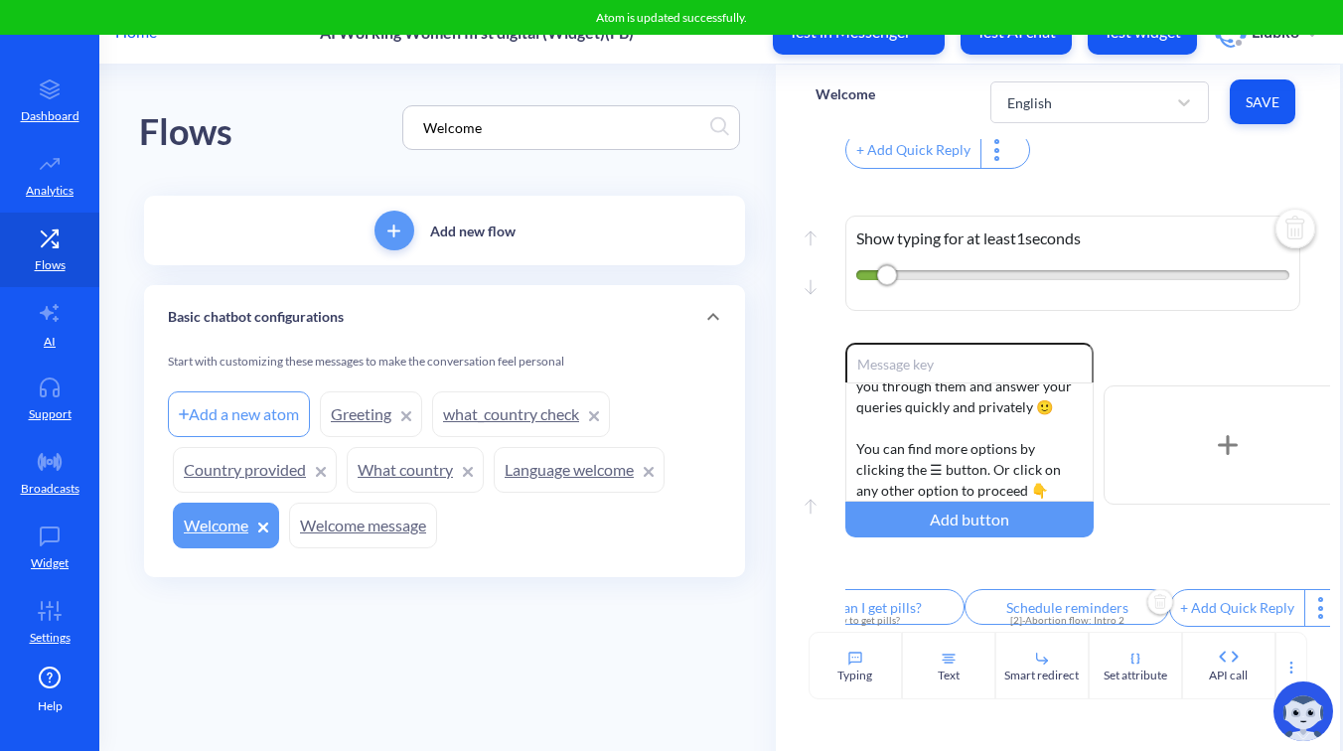
click at [1168, 174] on div "Move up Move down Show typing for at least 1 seconds" at bounding box center [1058, 258] width 485 height 169
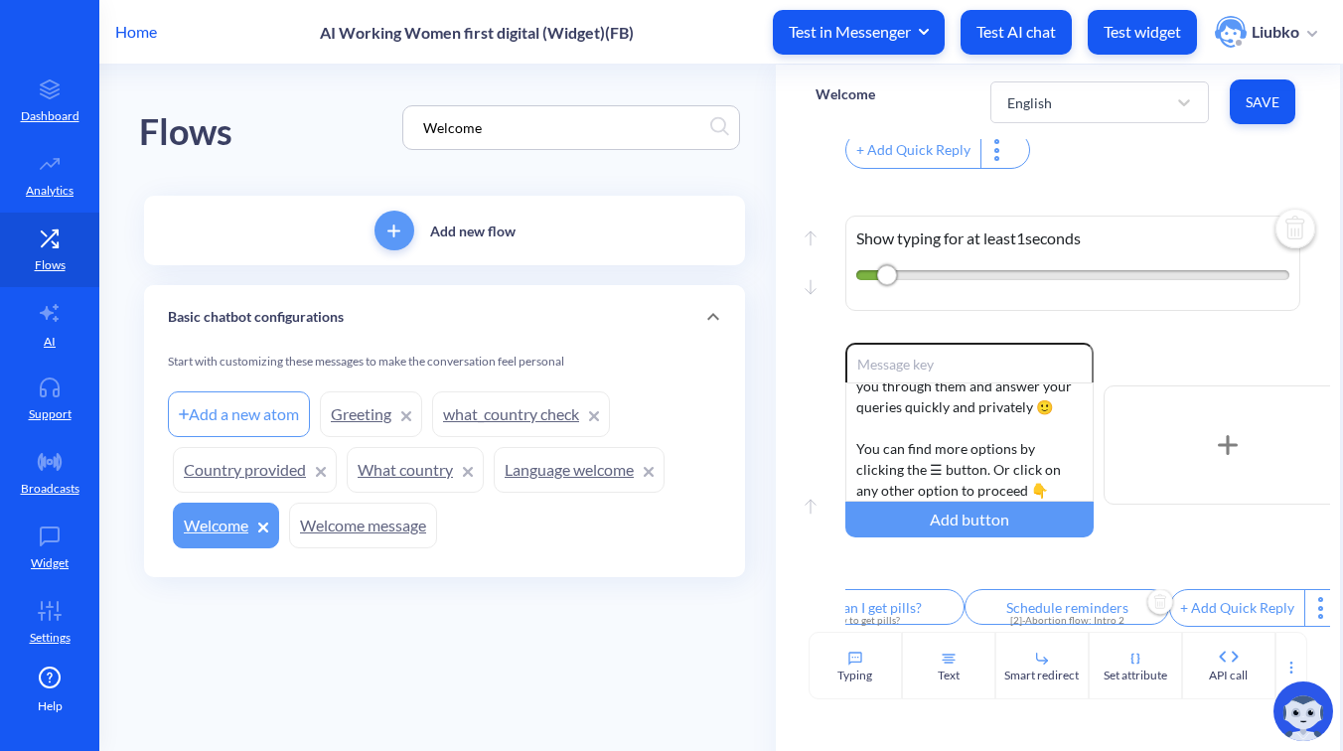
click at [1028, 605] on input "Schedule reminders" at bounding box center [1067, 607] width 205 height 36
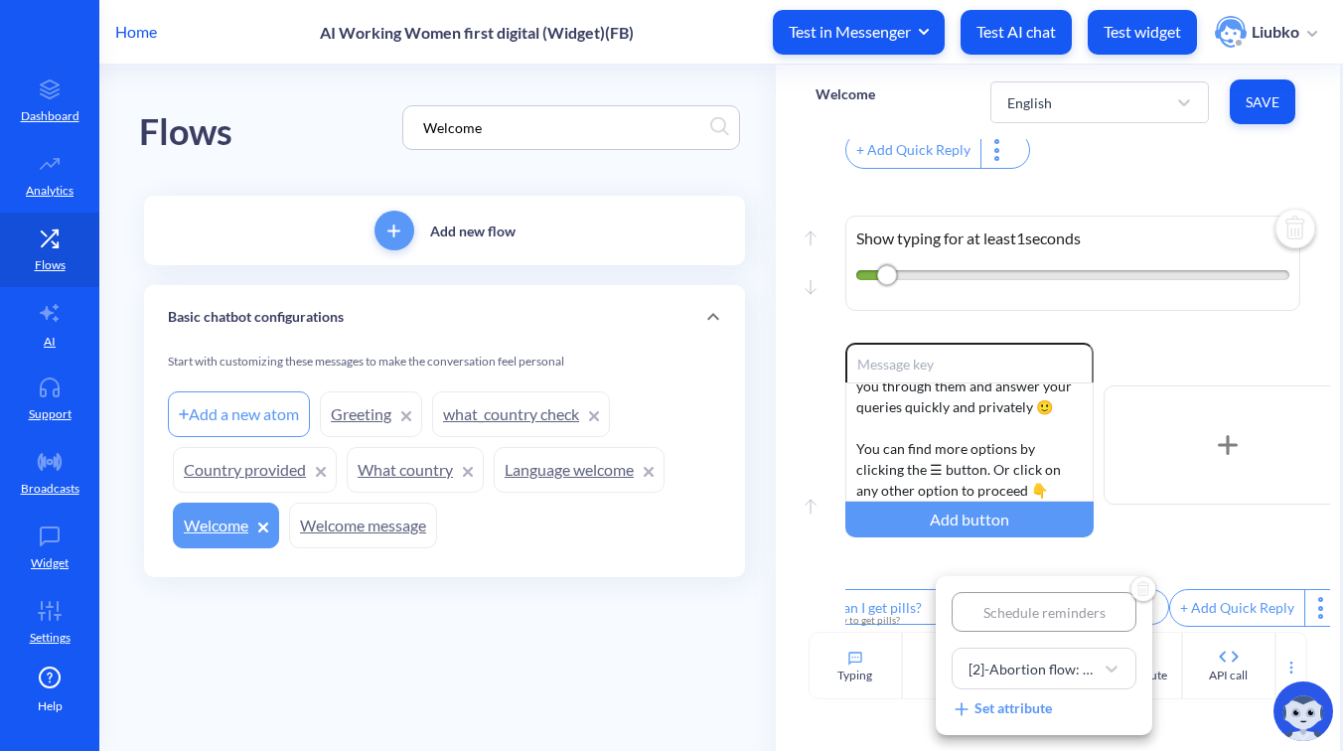
type input "Ally by Your Side"
click at [1199, 552] on div at bounding box center [671, 375] width 1343 height 751
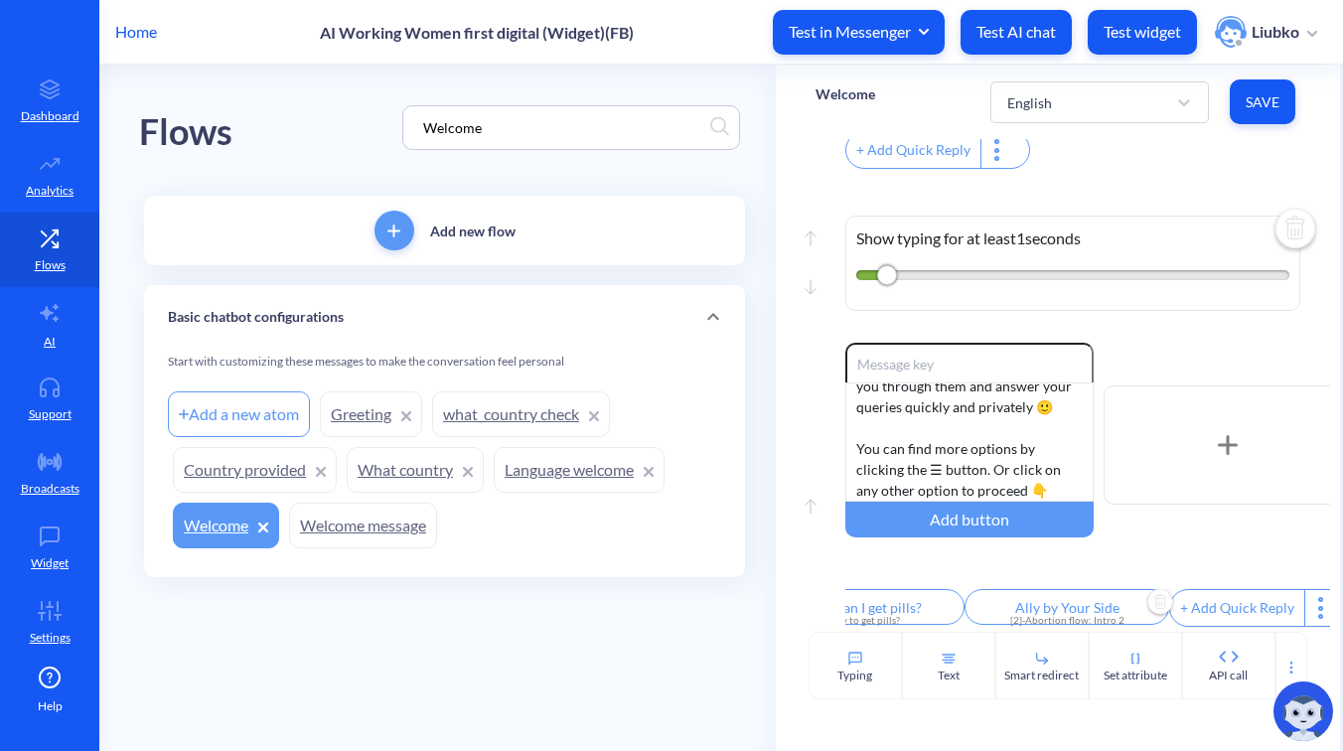
click at [1256, 85] on button "Save" at bounding box center [1263, 101] width 66 height 45
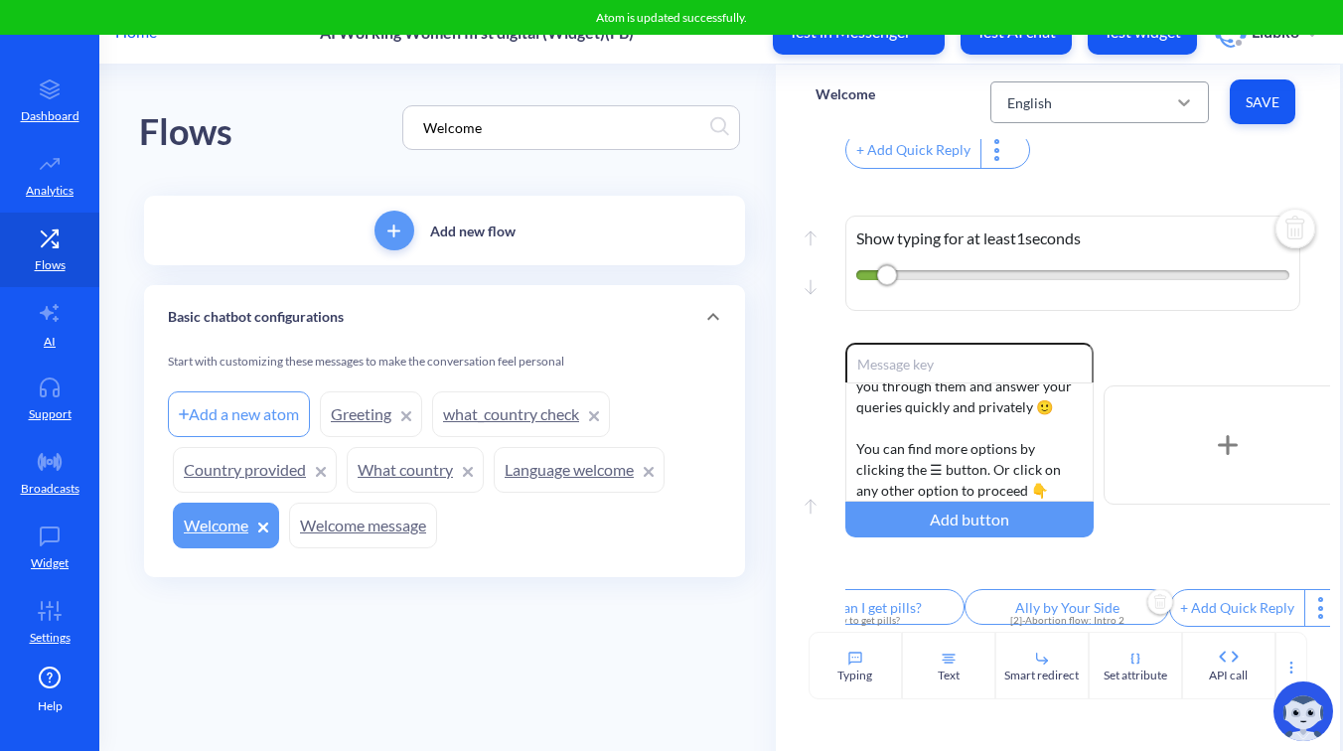
click at [1172, 94] on div at bounding box center [1184, 102] width 36 height 36
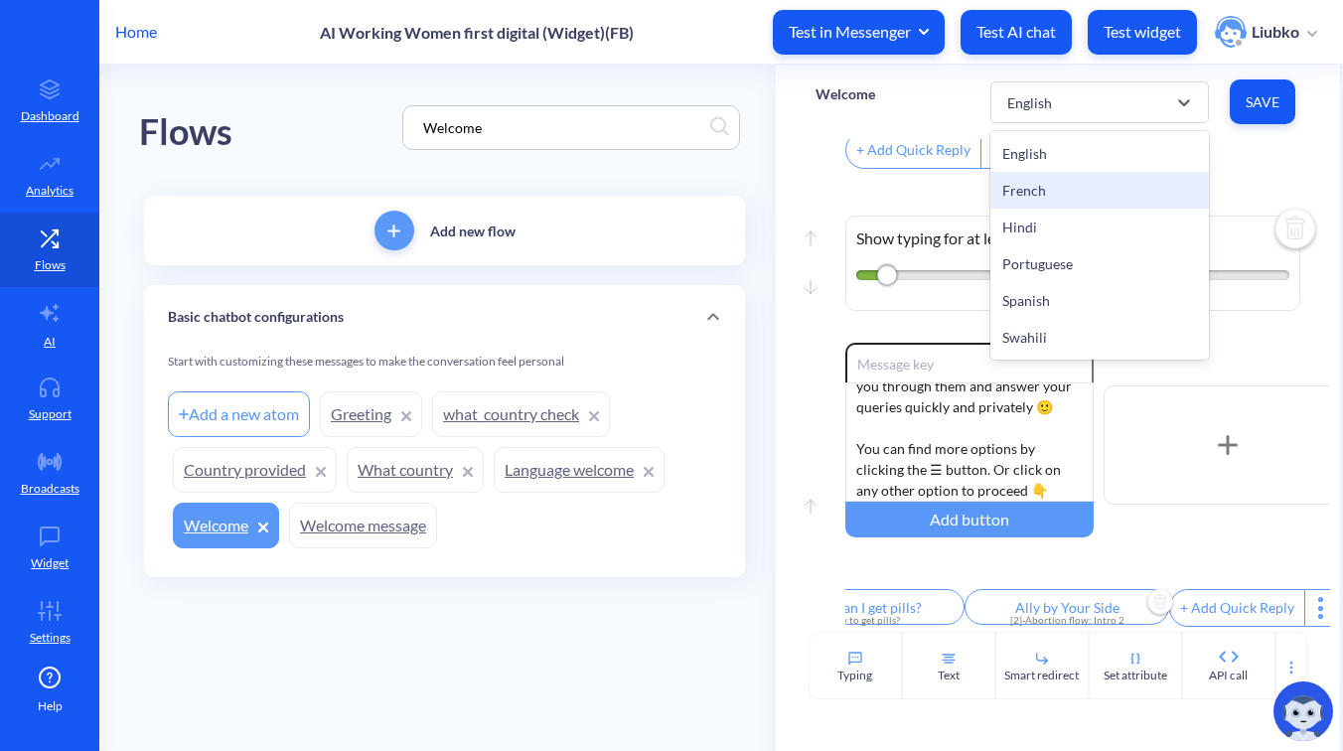
click at [1141, 187] on div "French" at bounding box center [1099, 190] width 219 height 37
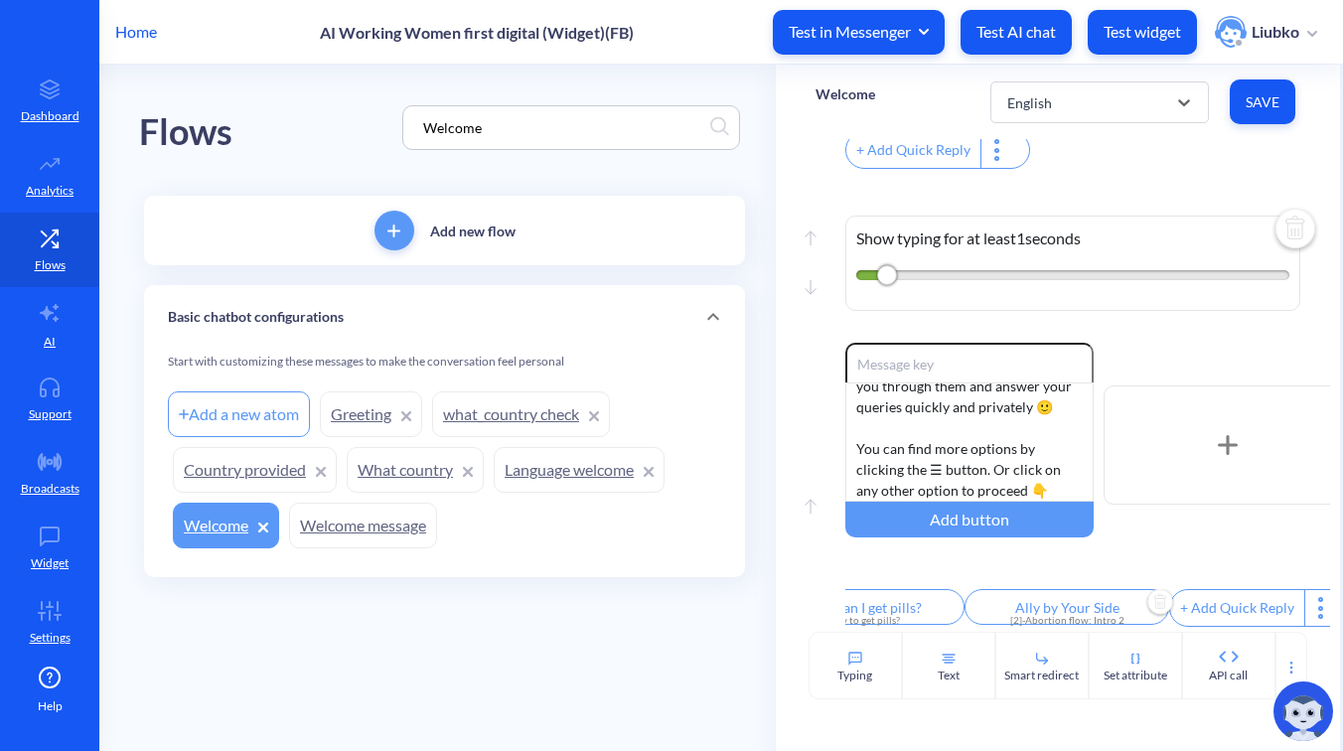
type input "Les pilules sont-elles sûres à utiliser?"
type input "Comment utiliser les pilules?"
type input "Comment puis-je les obtenir?"
type input "Programmer des rappels"
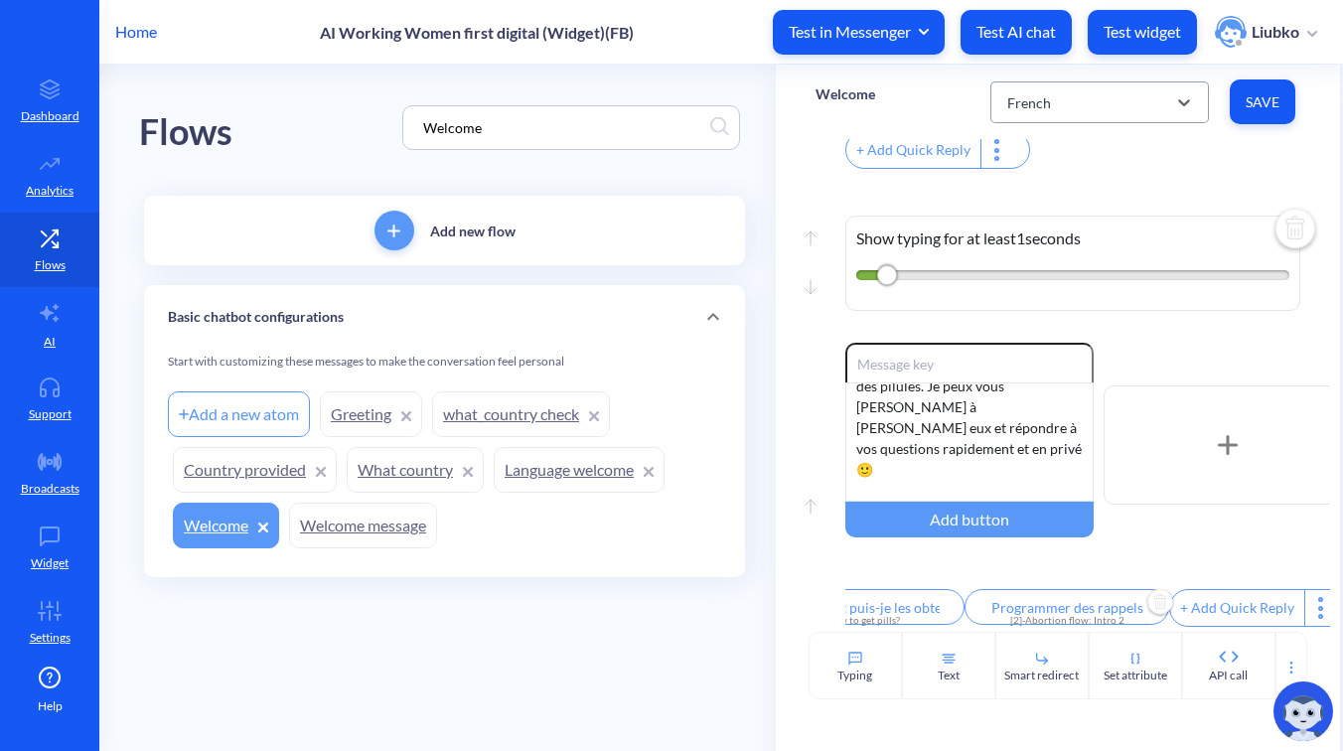
click at [1150, 112] on div "French" at bounding box center [1081, 102] width 169 height 36
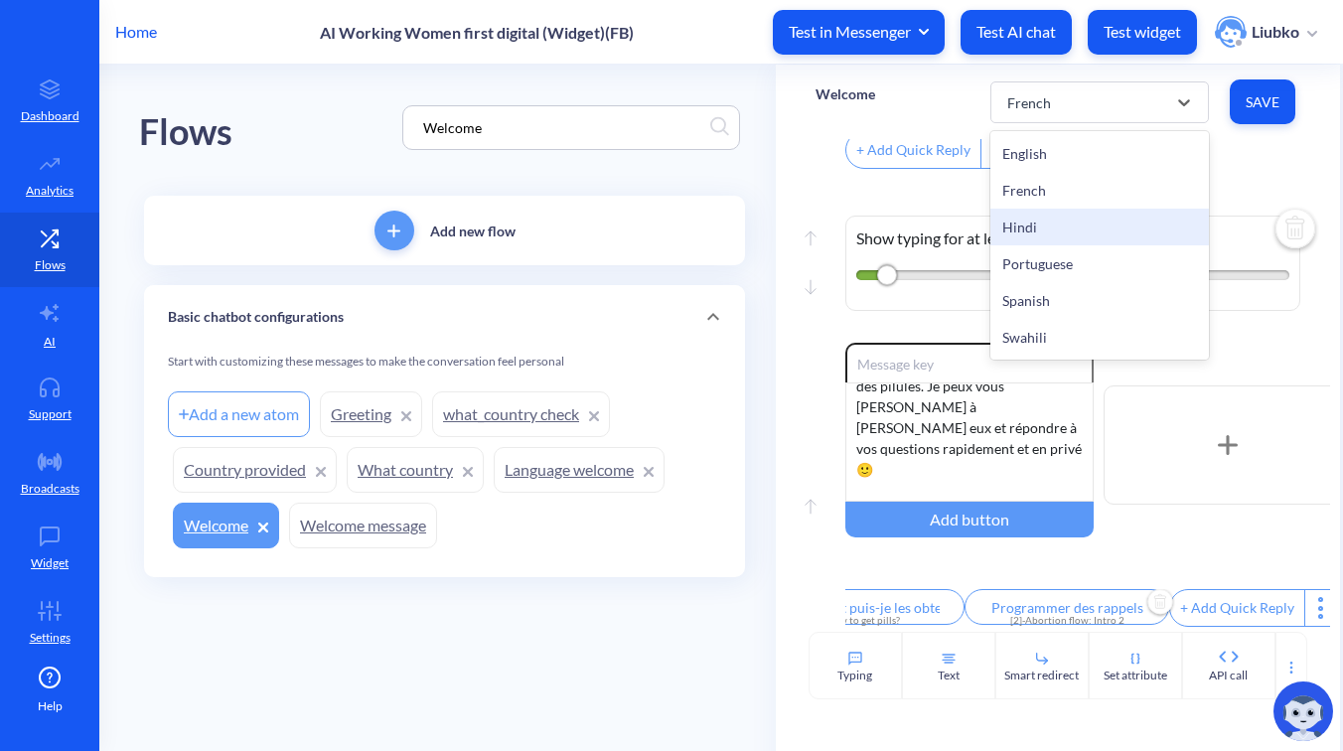
click at [1137, 222] on div "Hindi" at bounding box center [1099, 227] width 219 height 37
type input "गर्भपात की गोलियों के बारे में"
type input "मुझे गोलियां कैसे मिल सकती हैं?"
type input "गोलियां कैसे मिल सकती हैं"
type input "अनुस्मारक शेड्यूल करें"
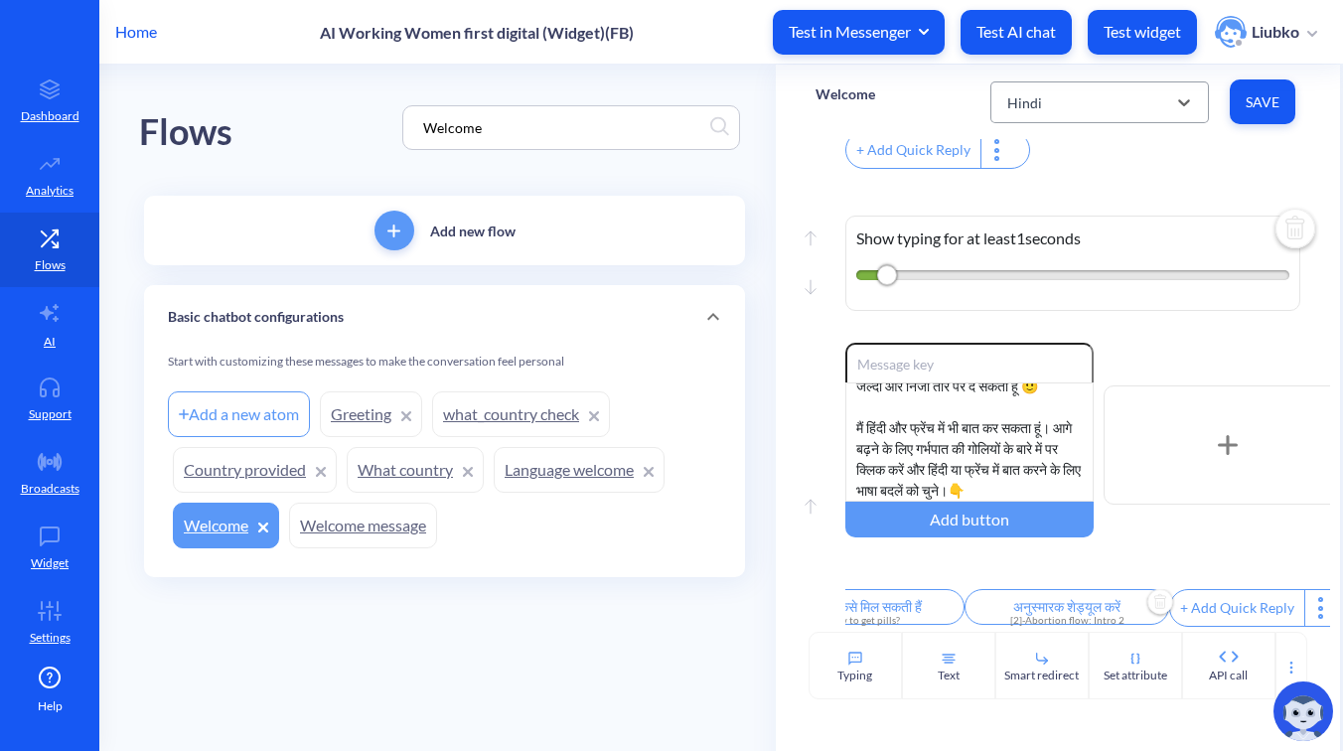
click at [1115, 102] on div "Hindi" at bounding box center [1081, 102] width 169 height 36
click at [1100, 257] on div "Portuguese" at bounding box center [1099, 263] width 219 height 37
type input "É seguro usar as pílulas?"
type input "Como usar pílulas de aborto"
type input "Como posso obter as pílulas?"
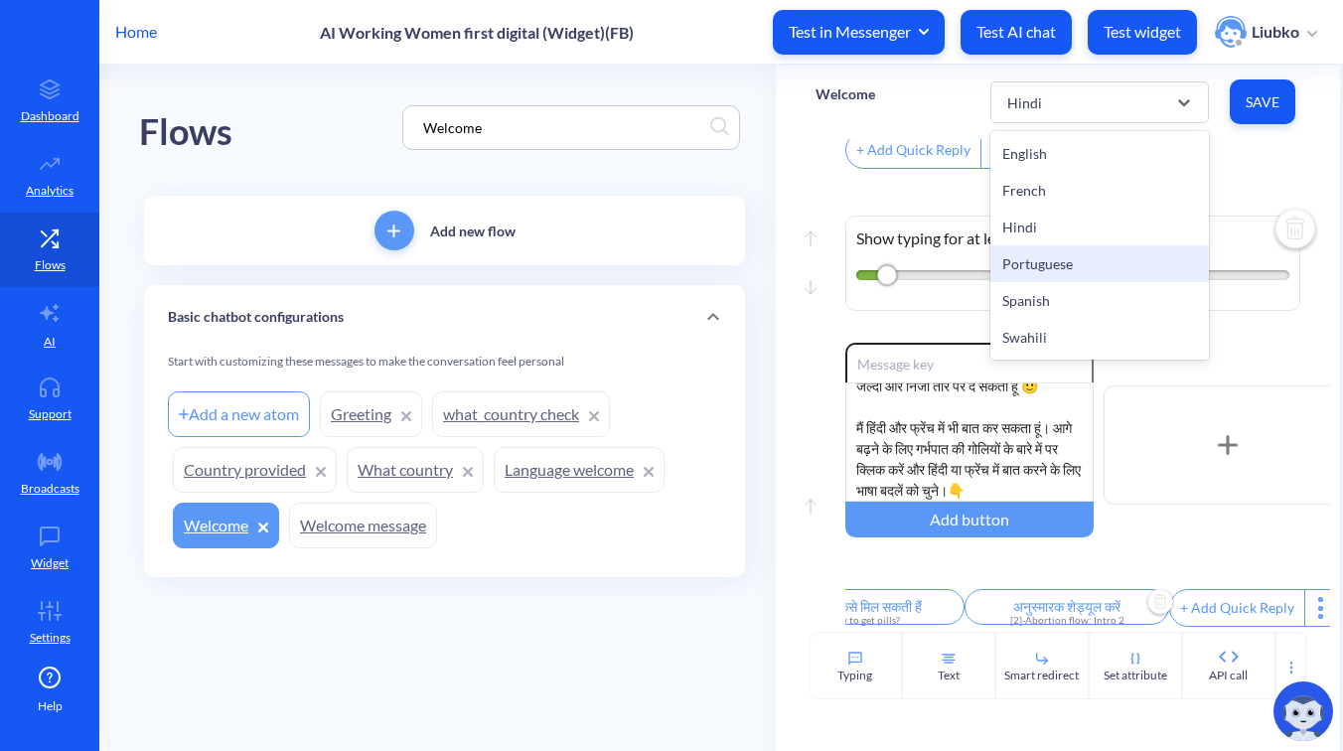
type input "Agendar lembretes"
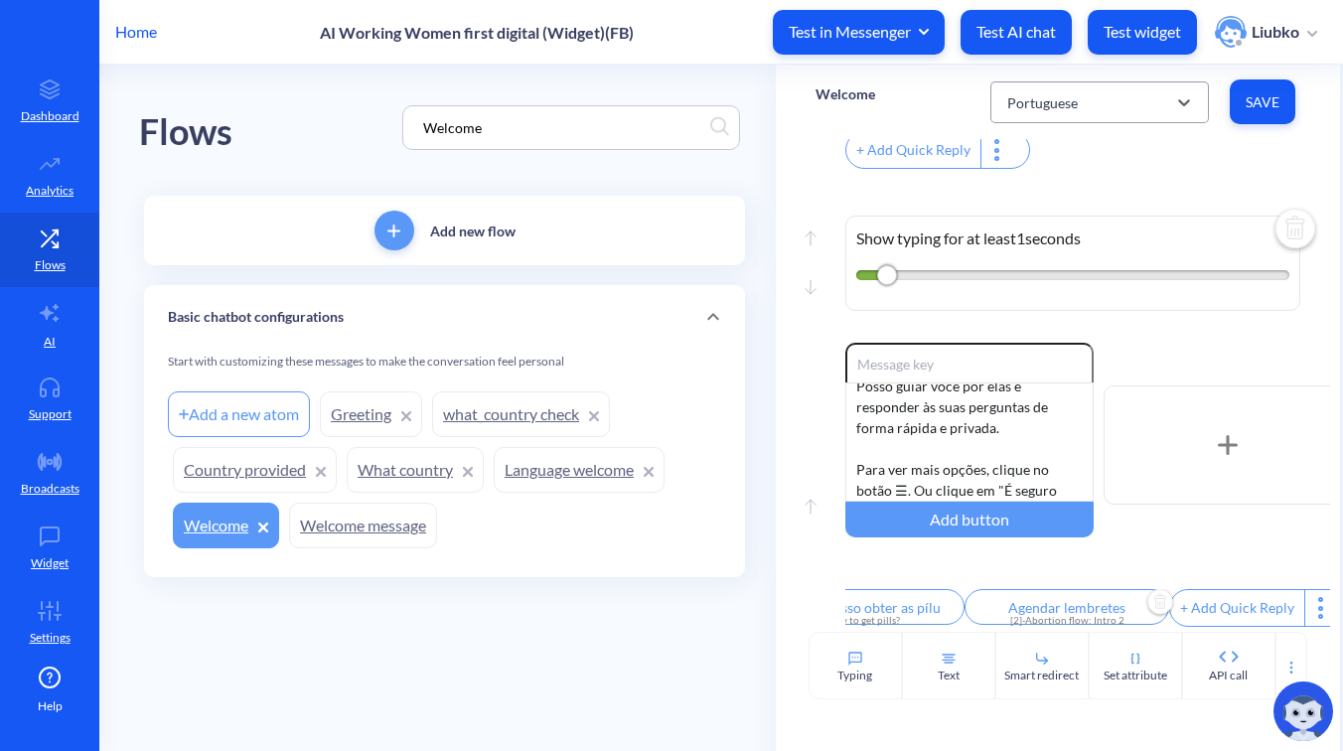
click at [1118, 89] on div "Portuguese" at bounding box center [1081, 102] width 169 height 36
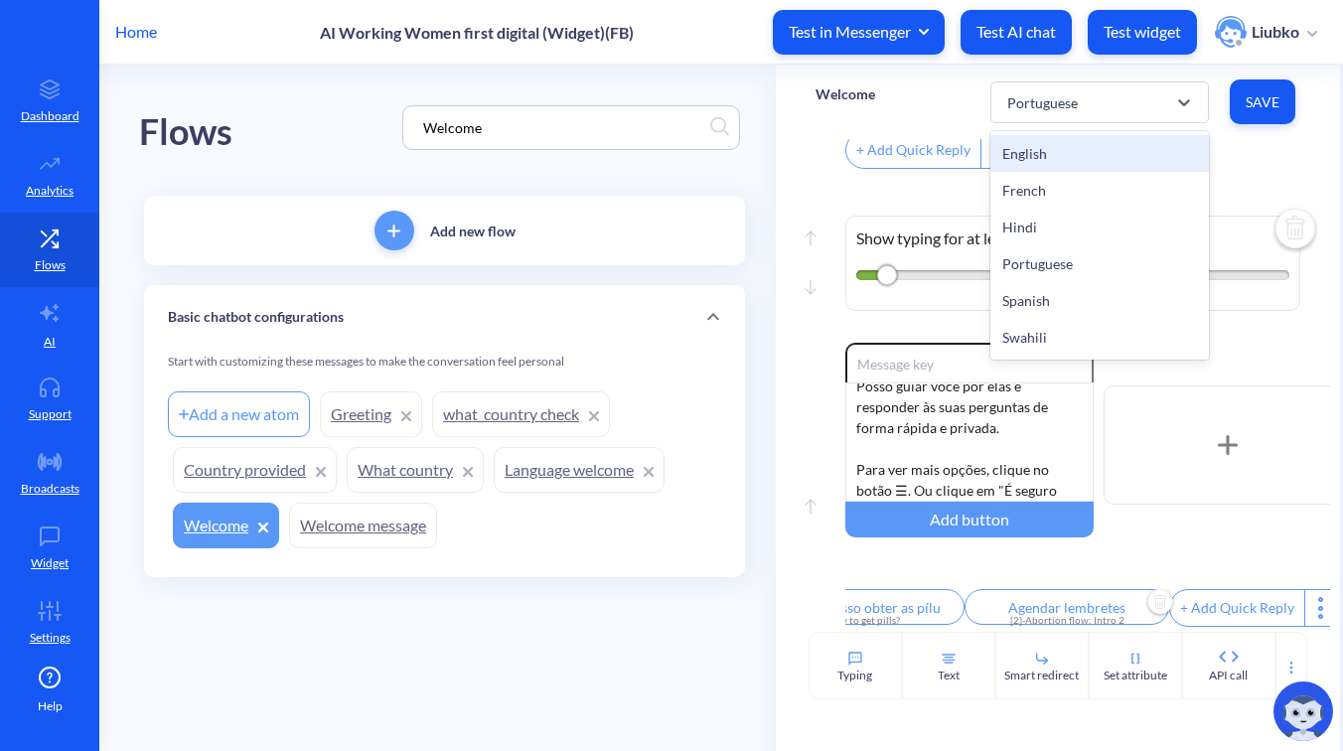
click at [1108, 140] on div "English" at bounding box center [1099, 153] width 219 height 37
type input "Are pills safe to use"
type input "How to use pills"
type input "How can I get pills?"
type input "Ally by Your Side"
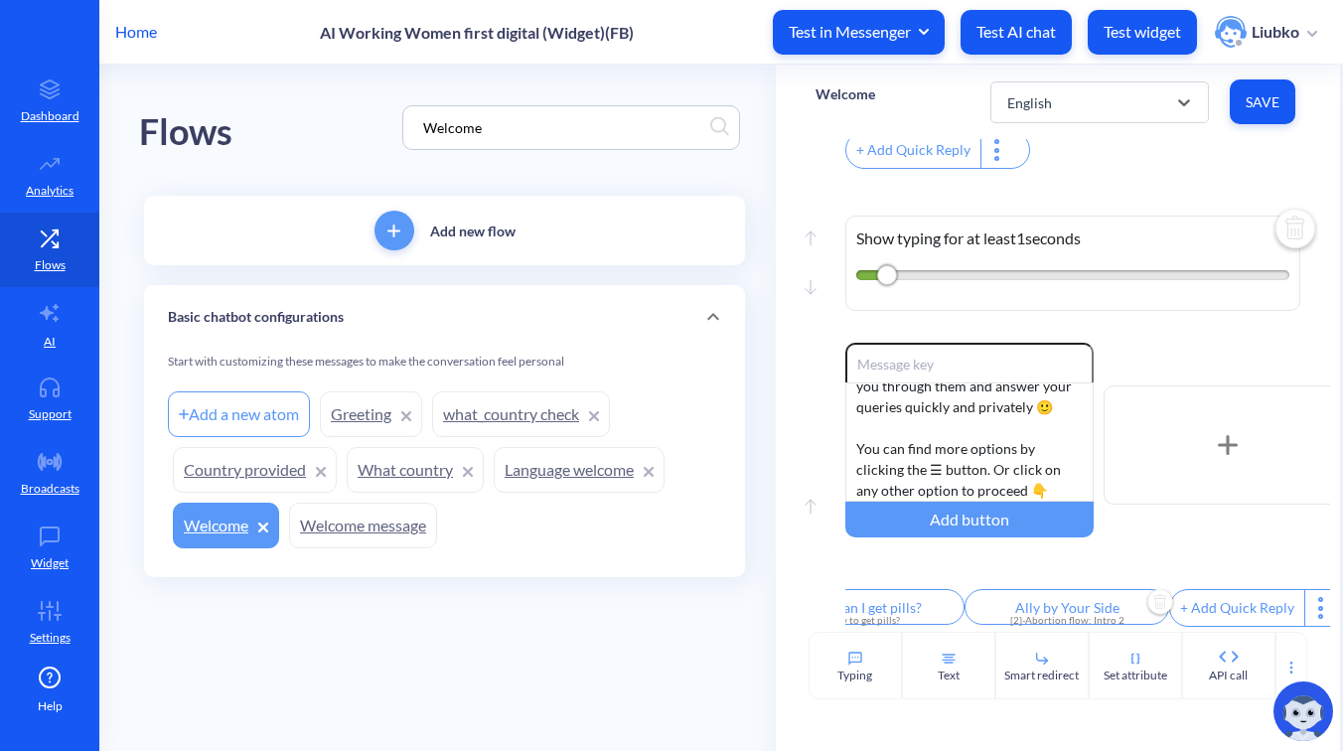
click at [845, 96] on p "Welcome" at bounding box center [846, 94] width 60 height 20
click at [859, 103] on input "Welcome" at bounding box center [911, 105] width 159 height 21
click at [778, 106] on div "Welcome English Save" at bounding box center [1058, 102] width 564 height 75
click at [750, 349] on div "Flows Welcome Add new flow Basic chatbot configurations Start with customizing …" at bounding box center [457, 353] width 637 height 577
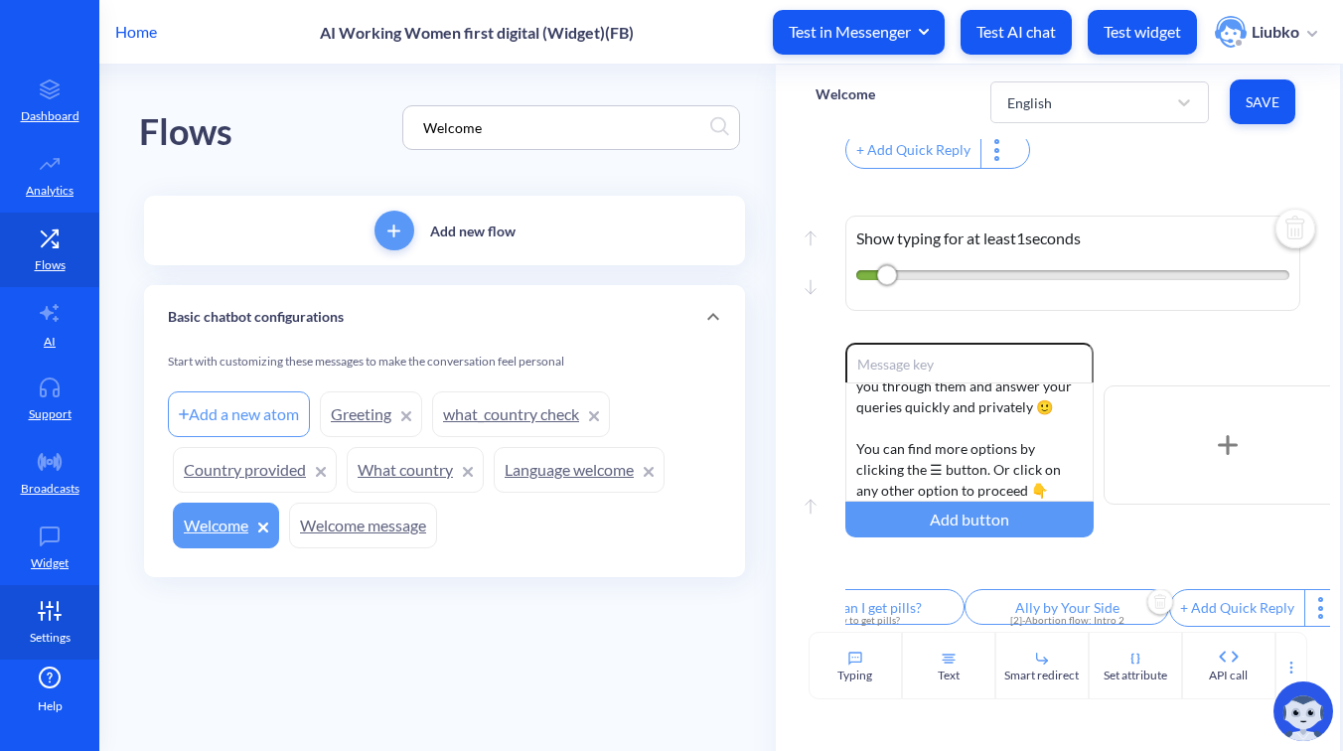
click at [39, 620] on icon at bounding box center [50, 611] width 40 height 20
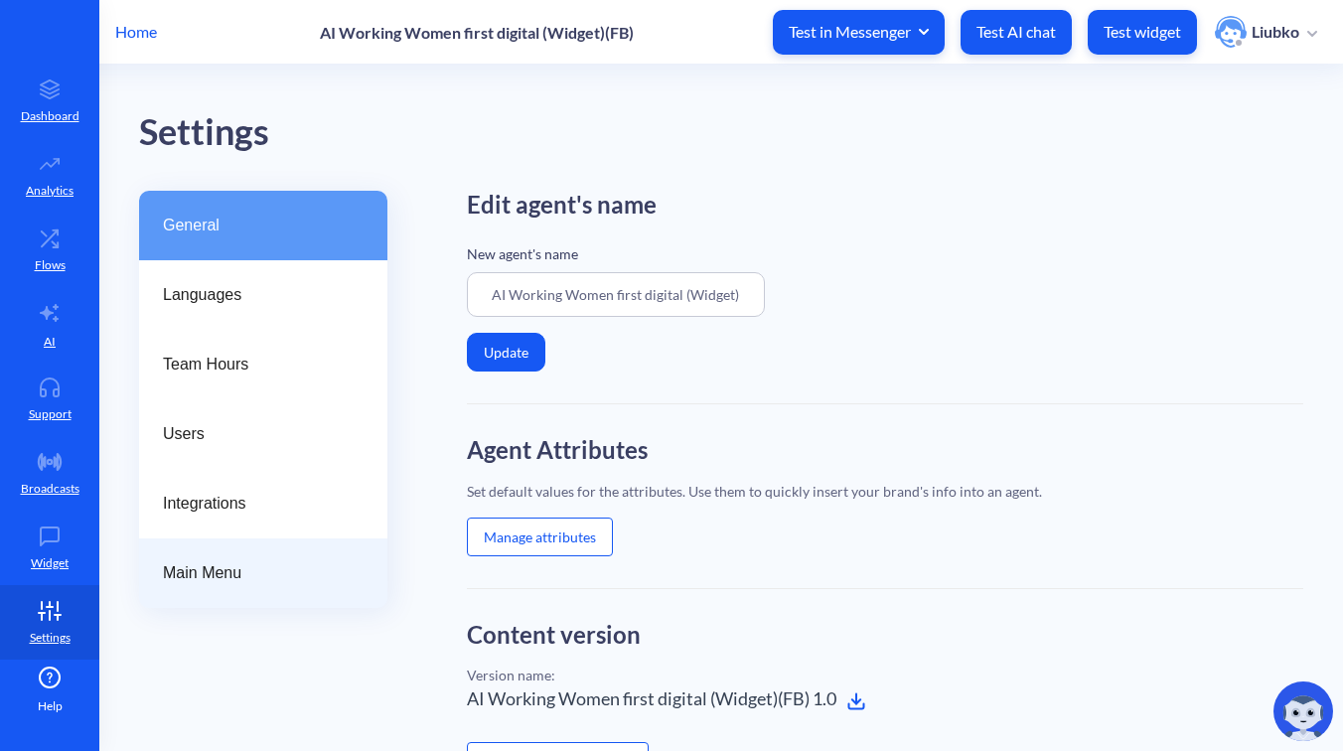
click at [218, 605] on div "Main Menu" at bounding box center [263, 573] width 248 height 70
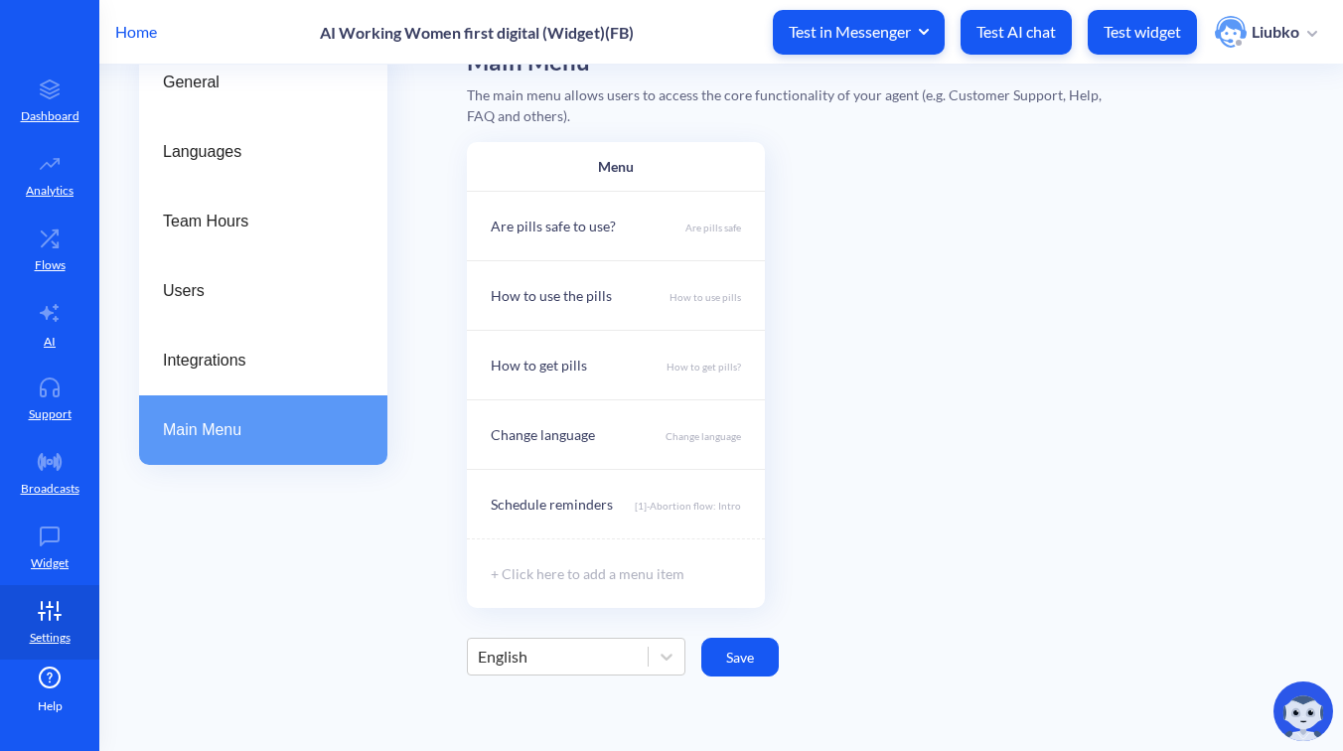
scroll to position [130, 0]
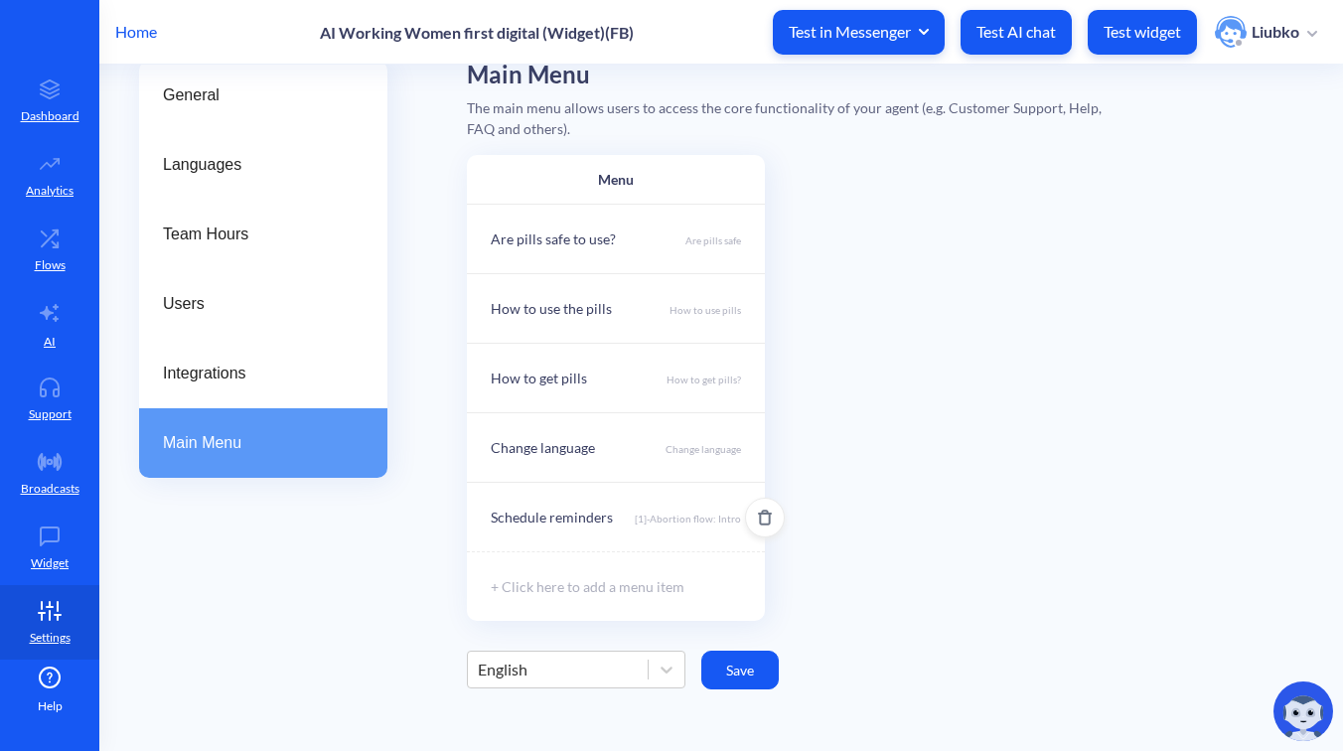
click at [650, 506] on div "Schedule reminders [1]-Abortion flow: Intro" at bounding box center [616, 517] width 298 height 70
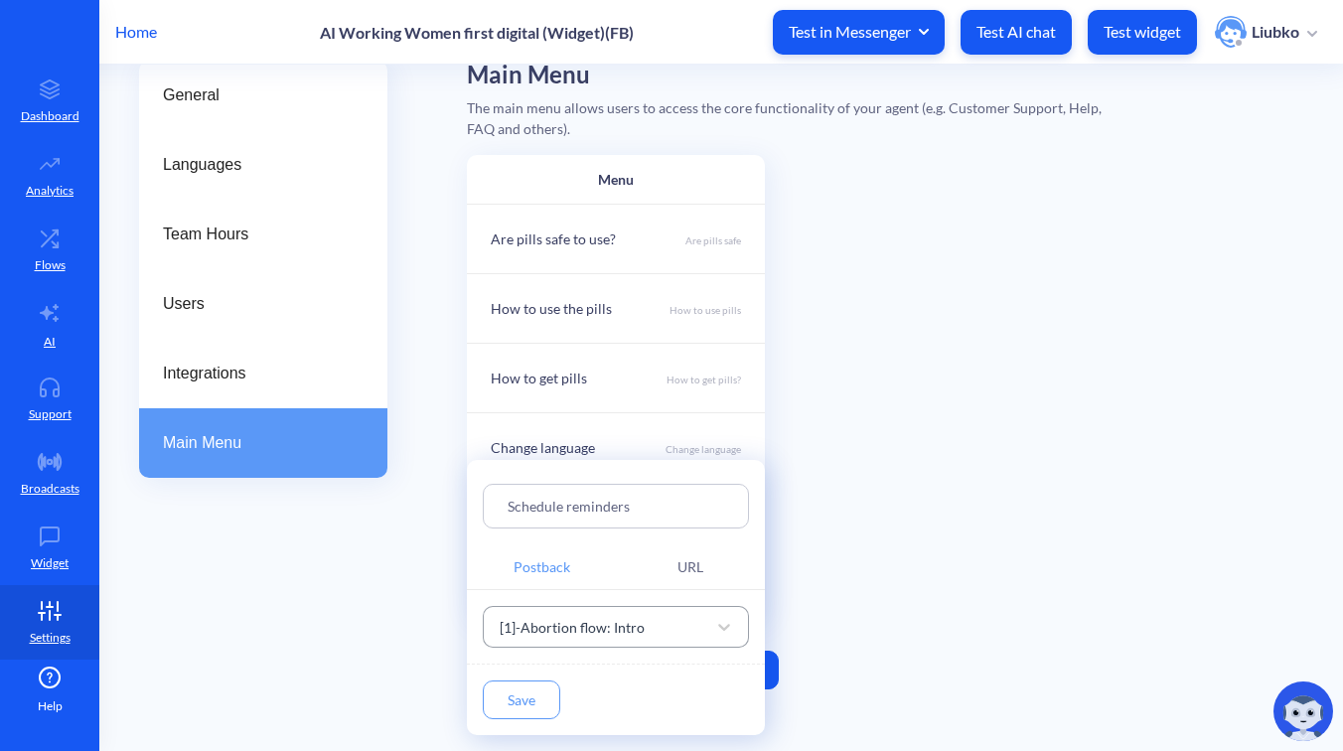
click at [649, 619] on div "[1]-Abortion flow: Intro" at bounding box center [598, 627] width 217 height 36
paste input "[2]-Abortion flow: Intro 2"
type input "[2]-Abortion flow: Intro 2"
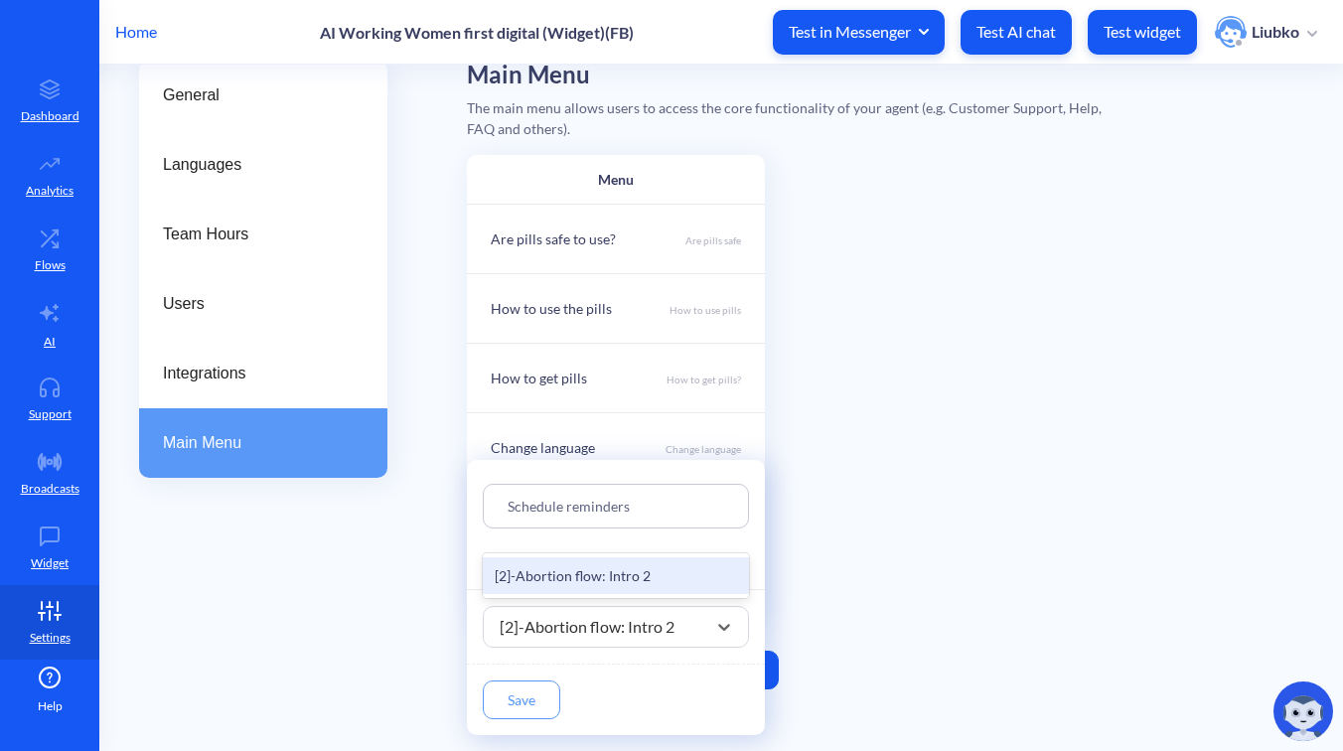
click at [625, 574] on div "[2]-Abortion flow: Intro 2" at bounding box center [616, 575] width 266 height 37
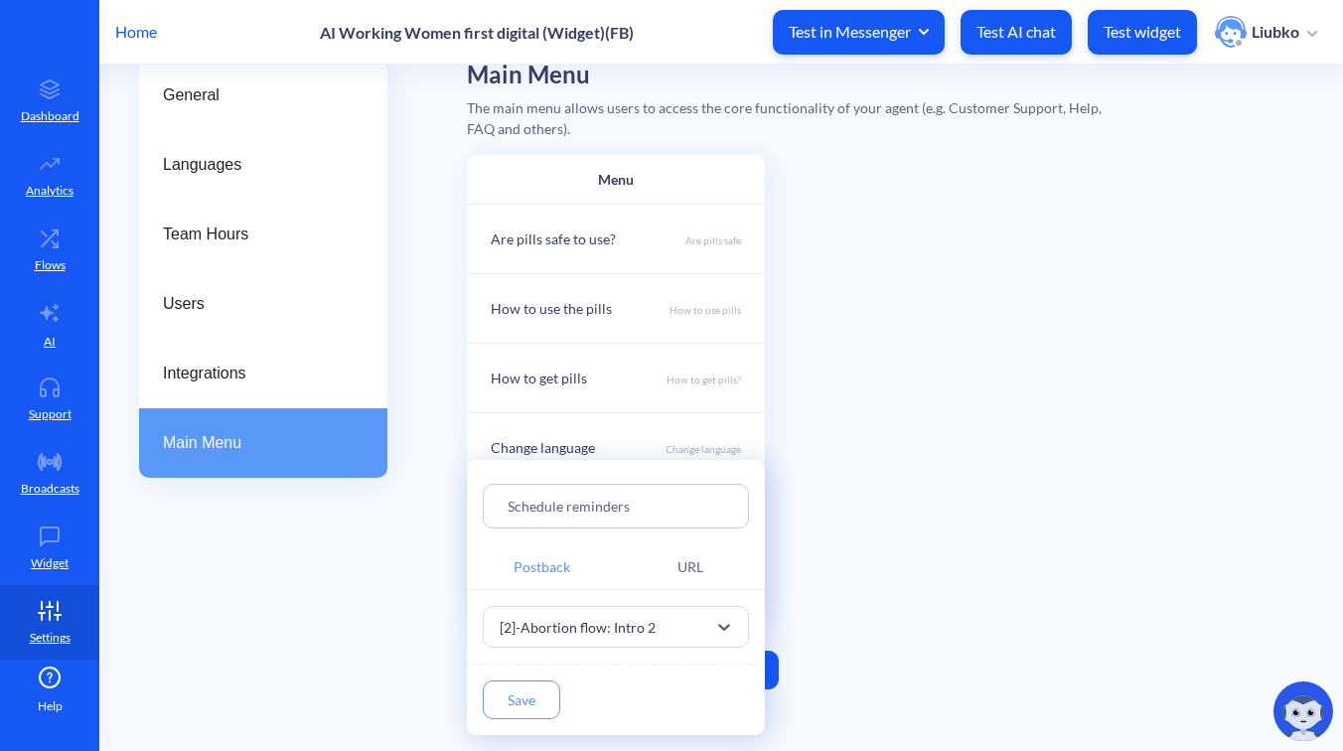
click at [517, 688] on button "Save" at bounding box center [521, 700] width 77 height 39
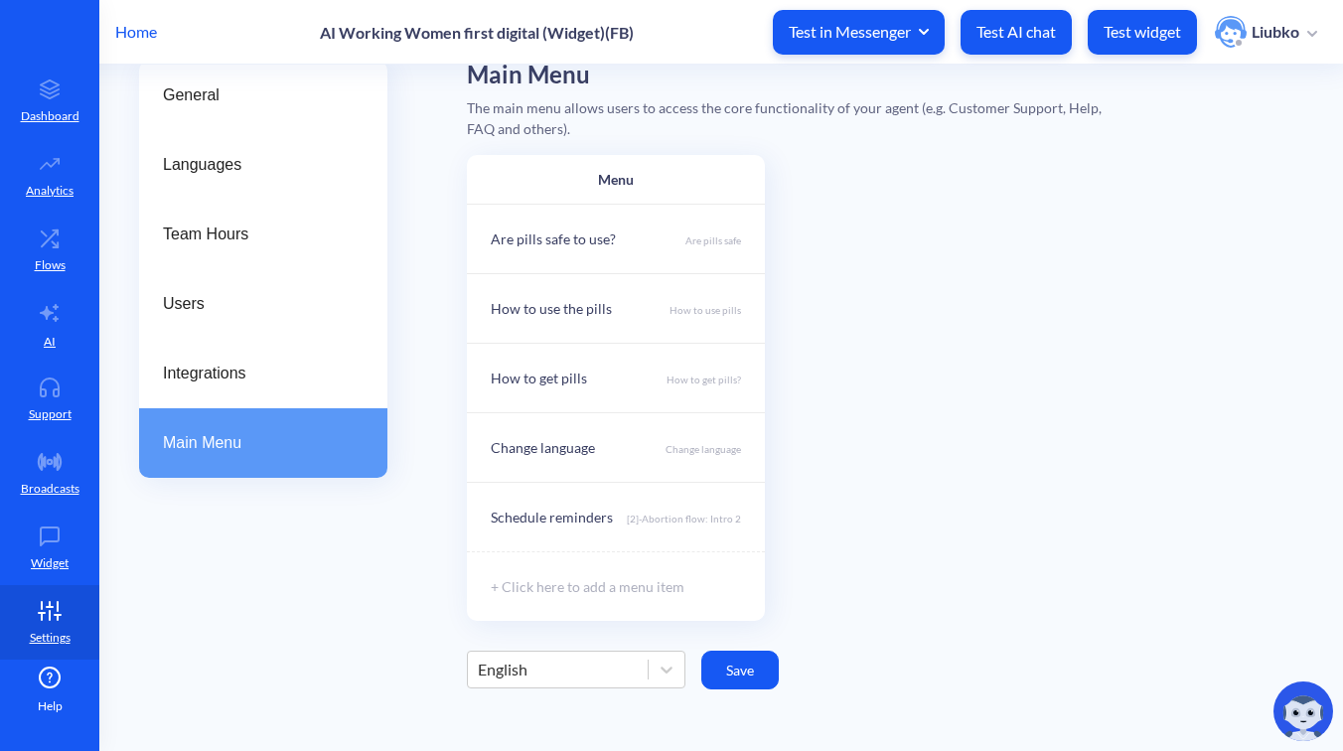
click at [739, 663] on button "Save" at bounding box center [739, 670] width 77 height 39
click at [931, 476] on div "Menu Are pills safe to use? Are pills safe How to use the pills How to use pill…" at bounding box center [885, 388] width 836 height 466
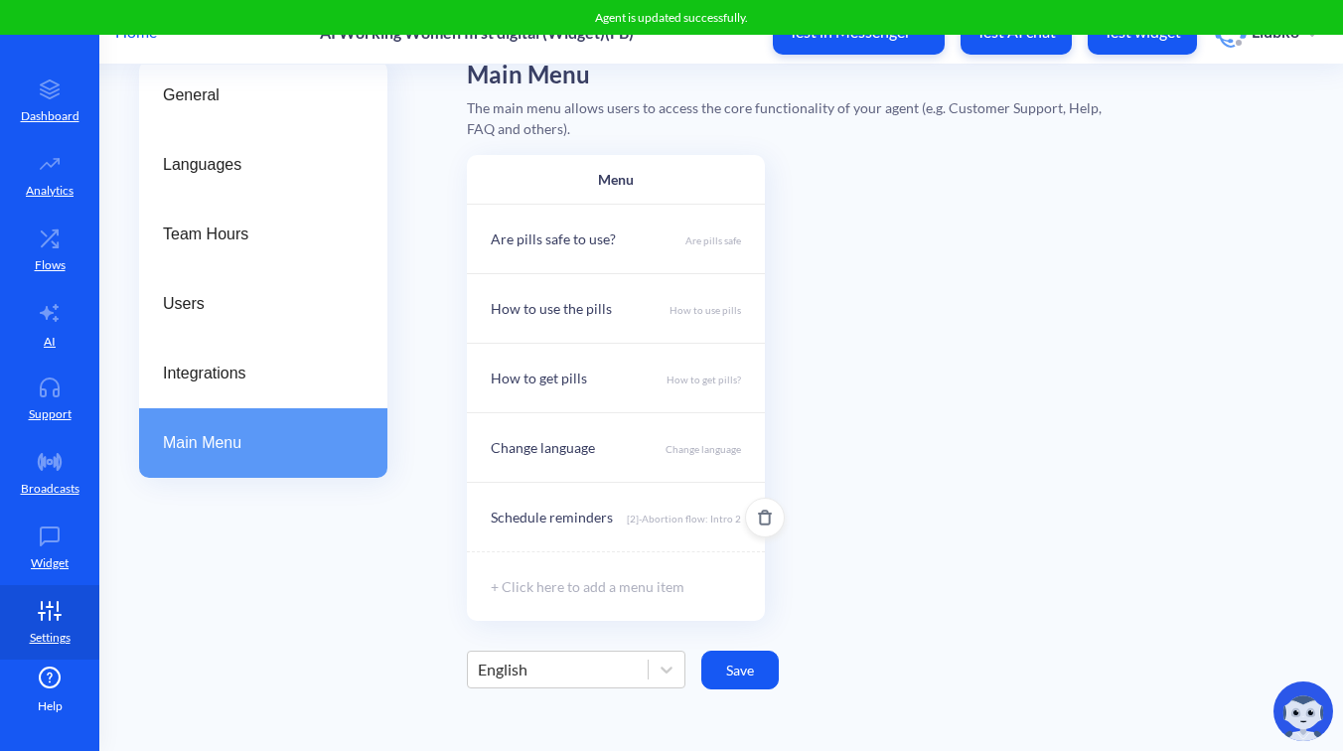
click at [564, 514] on div "Schedule reminders" at bounding box center [552, 517] width 122 height 21
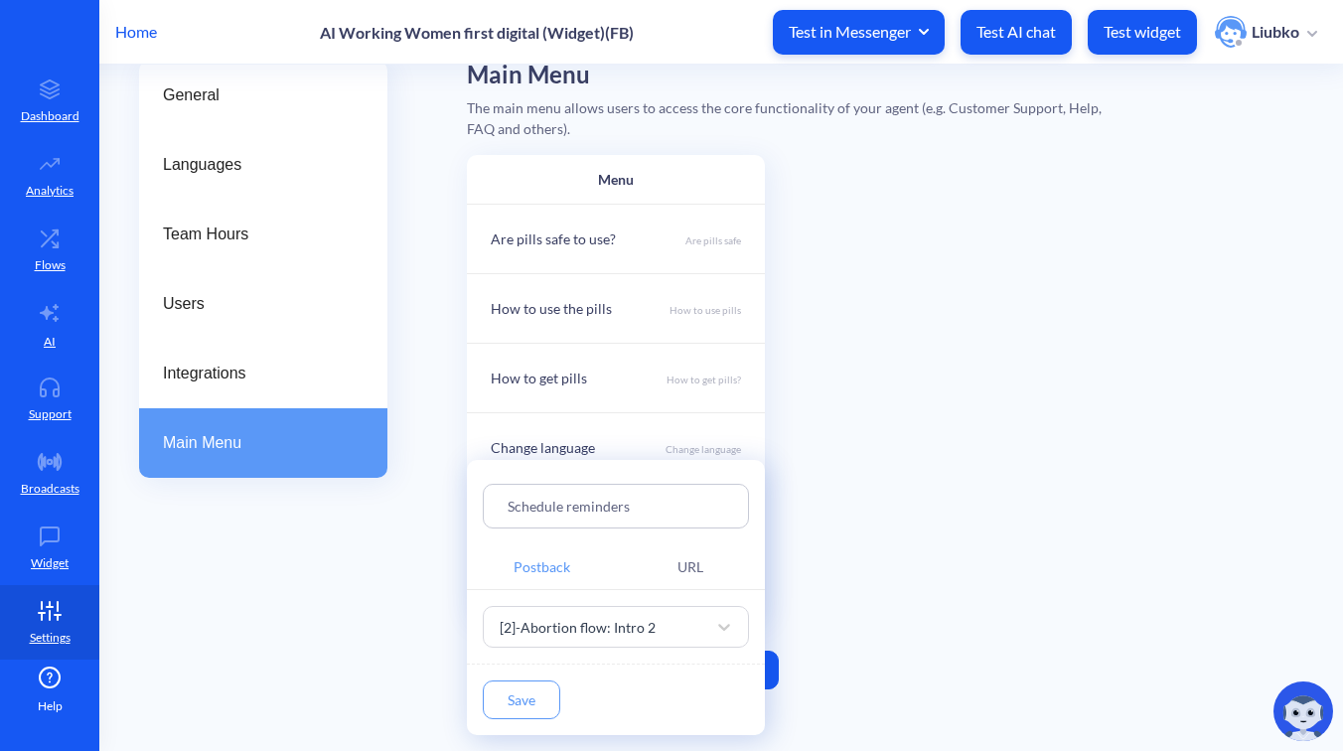
click at [643, 502] on input "Schedule reminders" at bounding box center [616, 506] width 217 height 23
paste input "Ally by Your Side"
type input "Ally by Your Side"
click at [533, 690] on button "Save" at bounding box center [521, 700] width 77 height 39
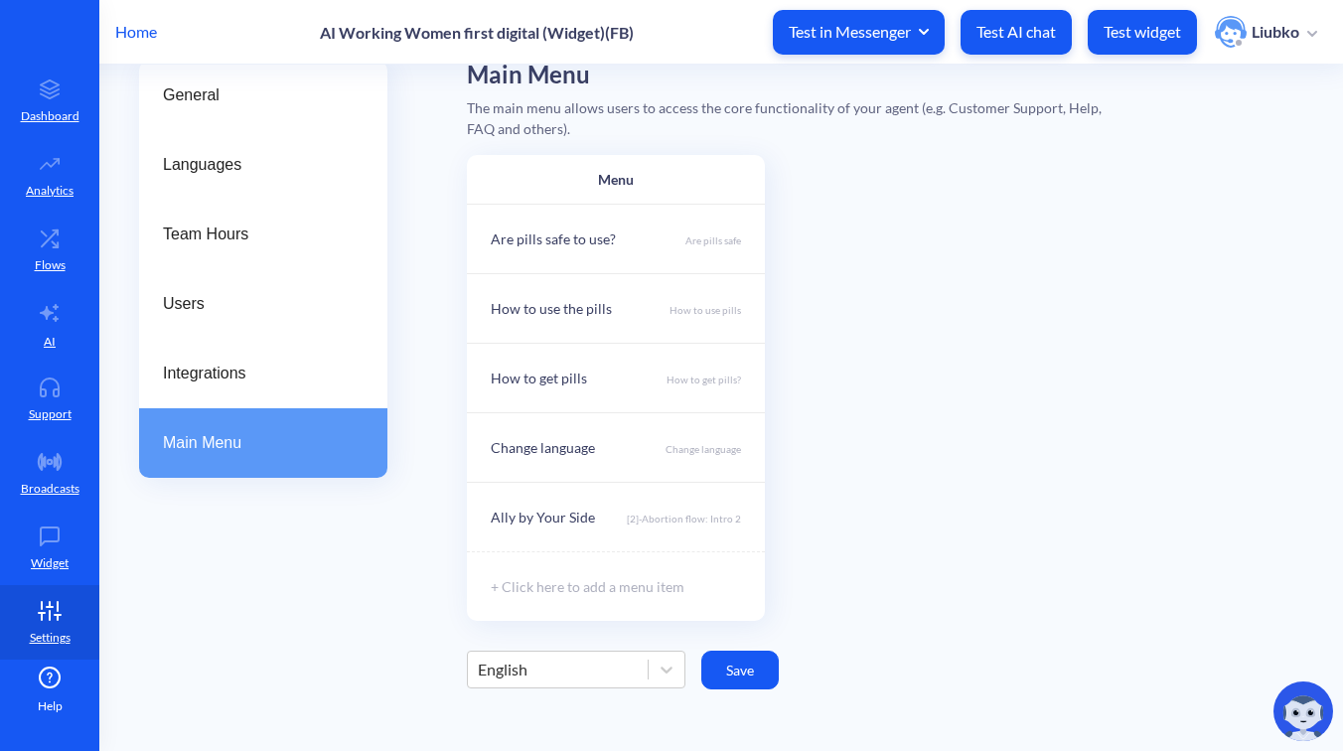
click at [746, 668] on button "Save" at bounding box center [739, 670] width 77 height 39
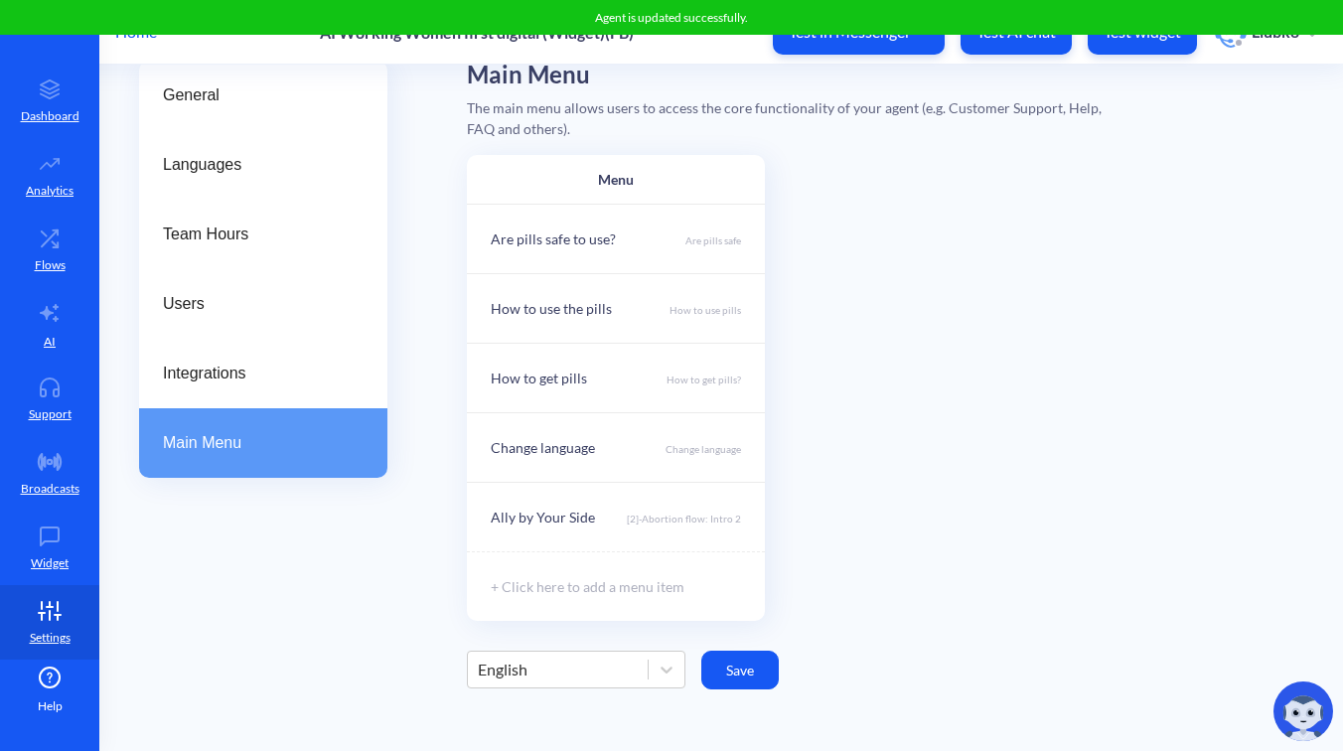
click at [866, 336] on div "Menu Are pills safe to use? Are pills safe How to use the pills How to use pill…" at bounding box center [885, 388] width 836 height 466
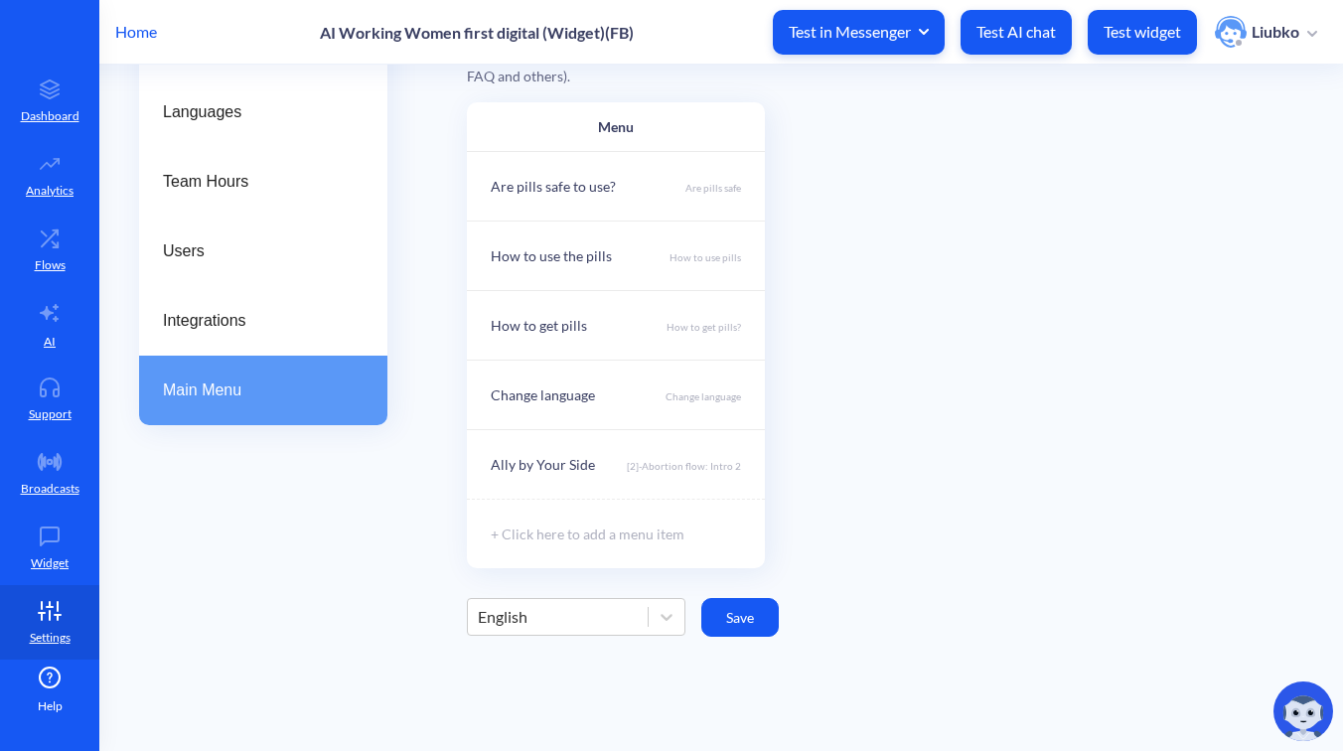
scroll to position [193, 0]
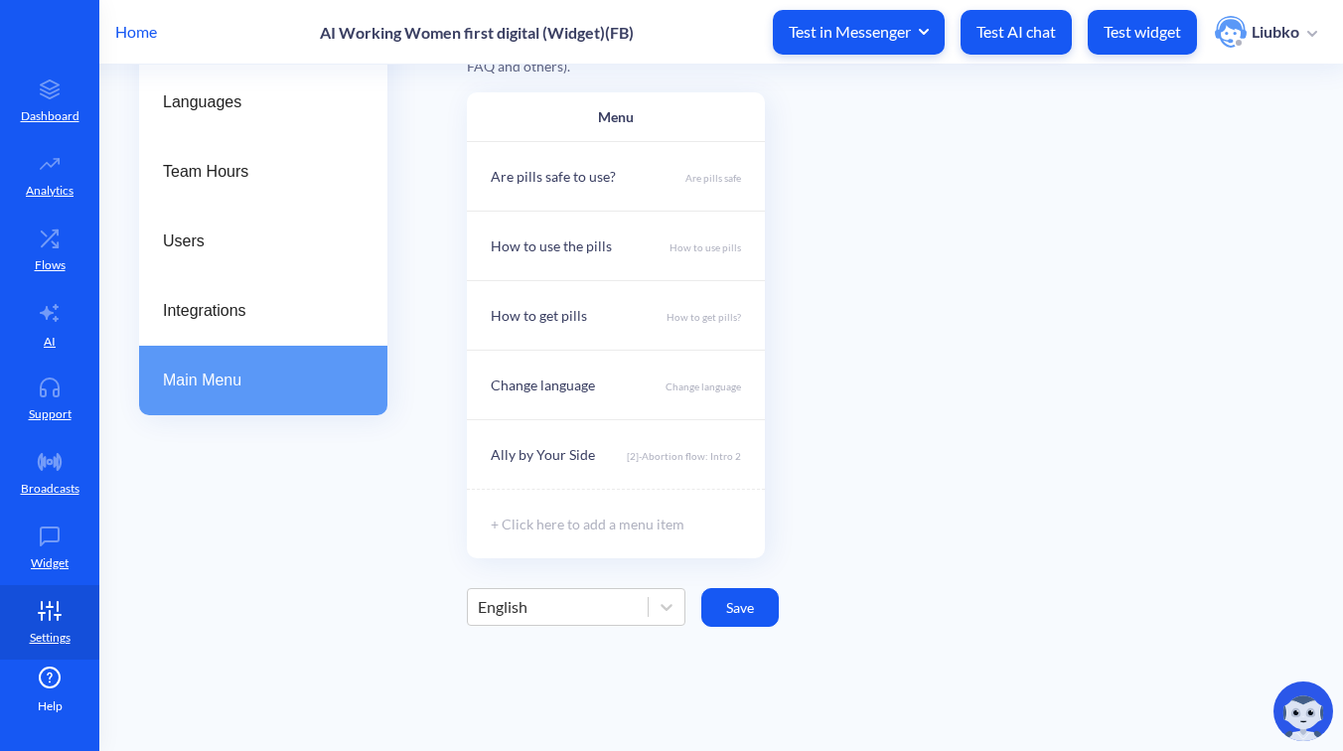
click at [599, 595] on div "English" at bounding box center [558, 607] width 180 height 36
click at [582, 682] on div "French" at bounding box center [576, 693] width 219 height 37
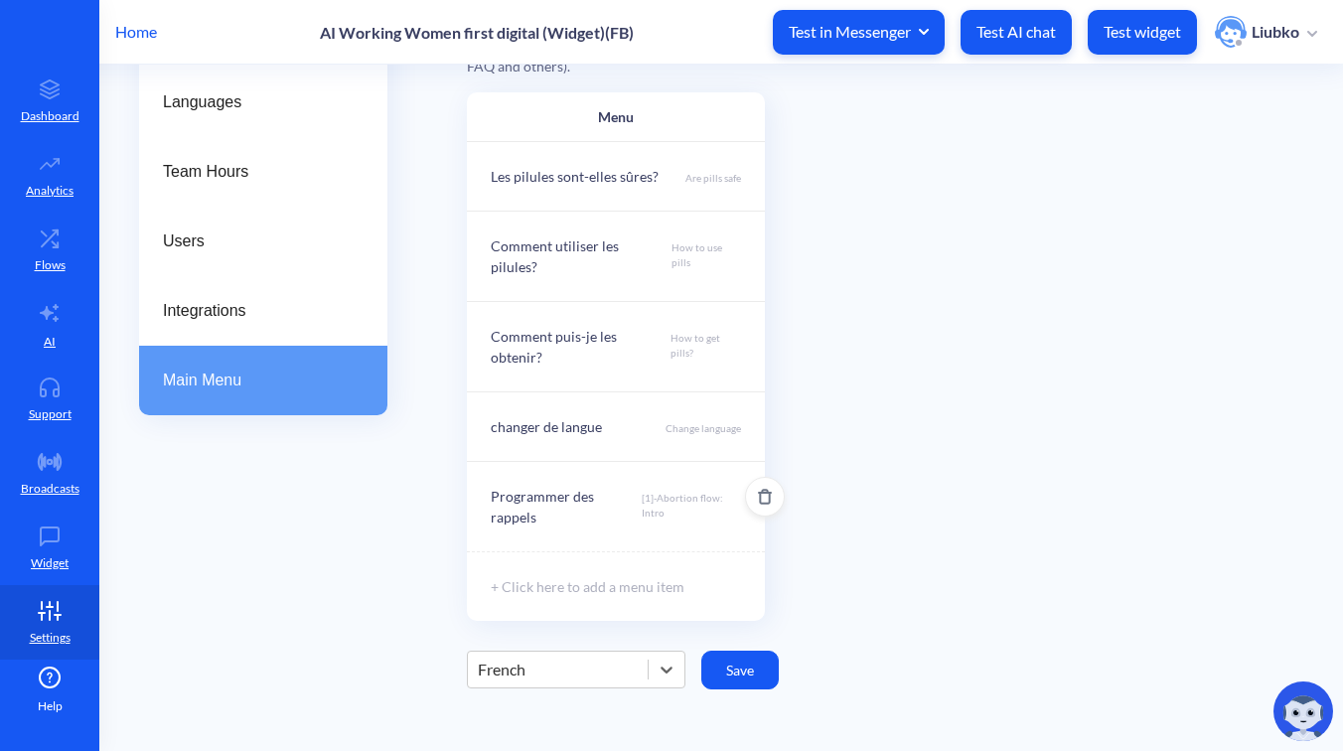
click at [657, 491] on p "[1]-Abortion flow: Intro" at bounding box center [691, 509] width 99 height 37
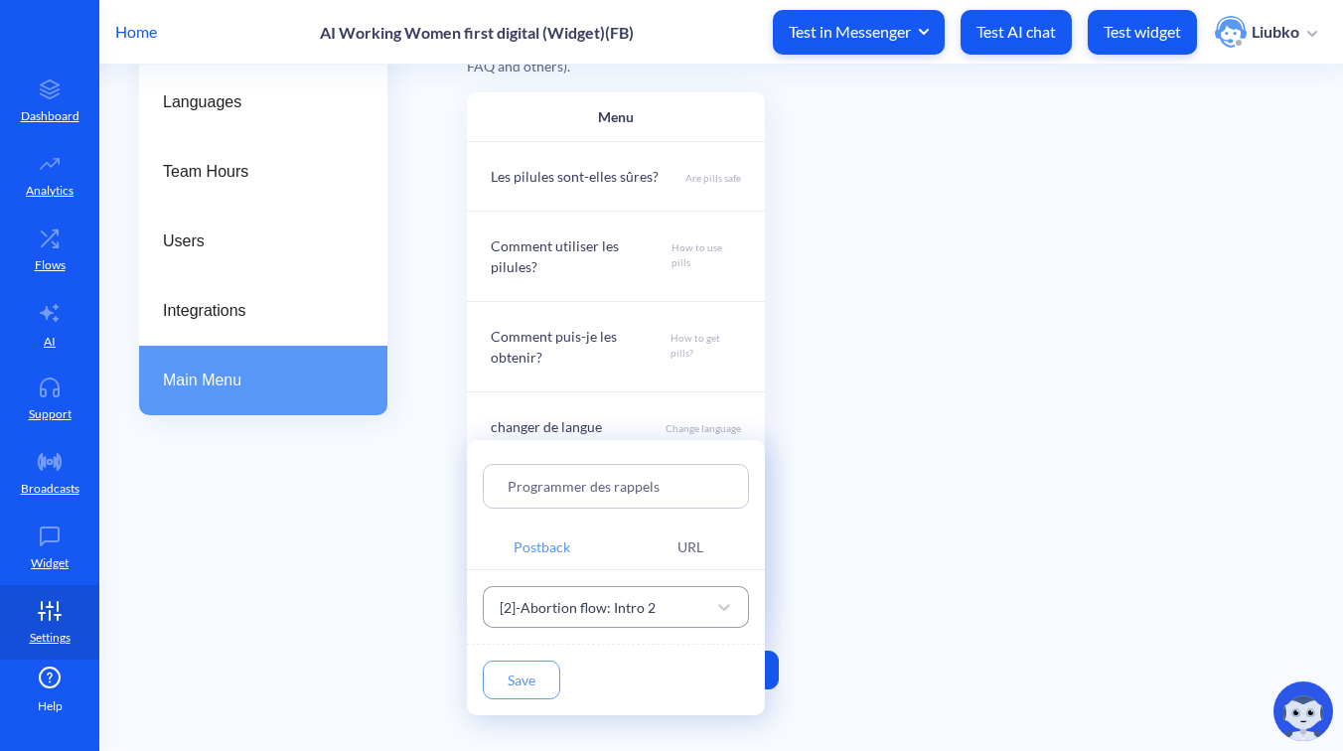
click at [641, 616] on div "[2]-Abortion flow: Intro 2" at bounding box center [578, 606] width 156 height 21
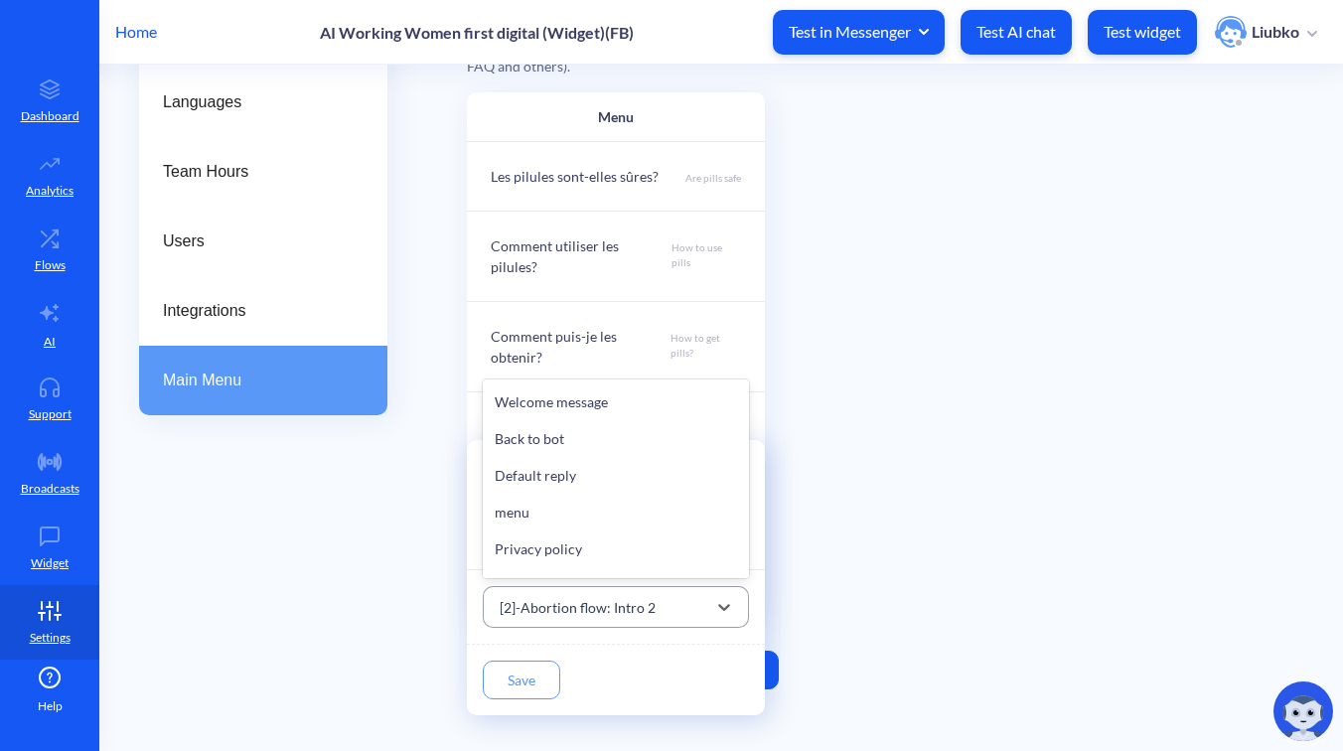
scroll to position [23659, 0]
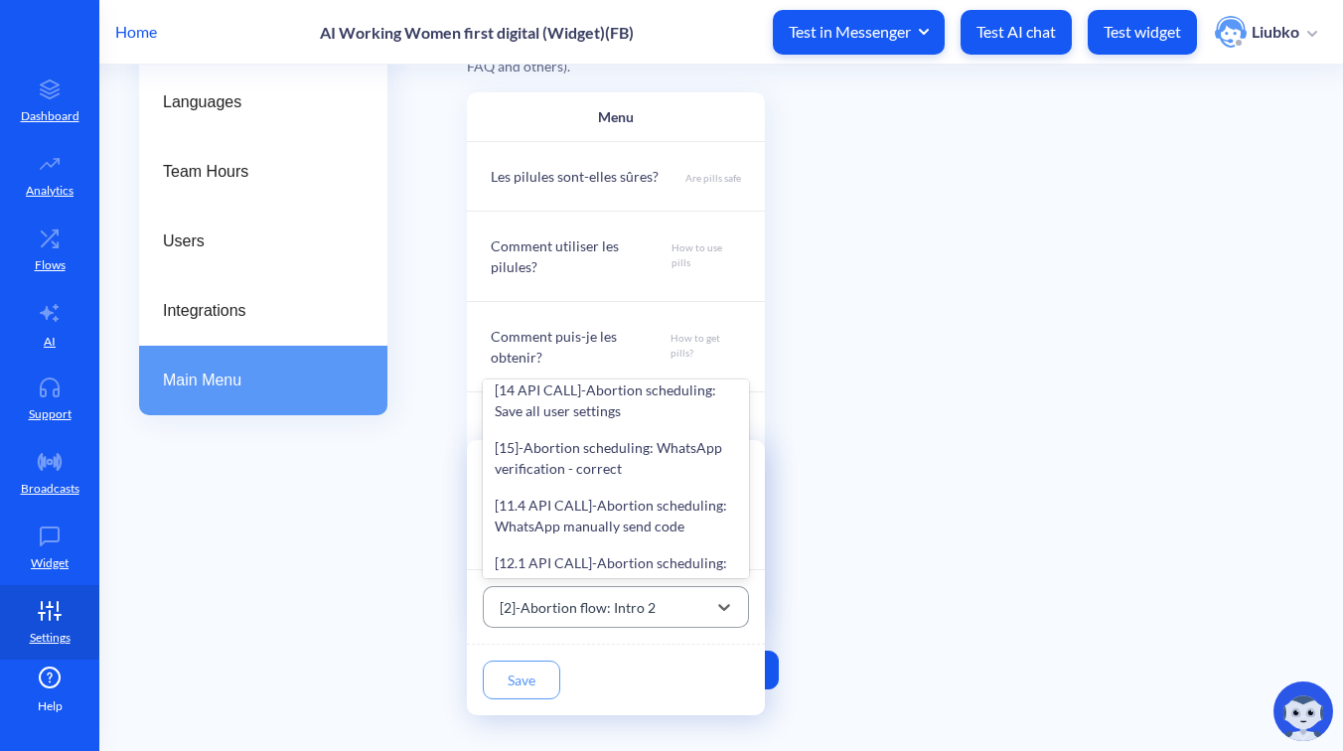
paste input "[2]-Abortion flow: Intro 2"
type input "[2]-Abortion flow: Intro 2"
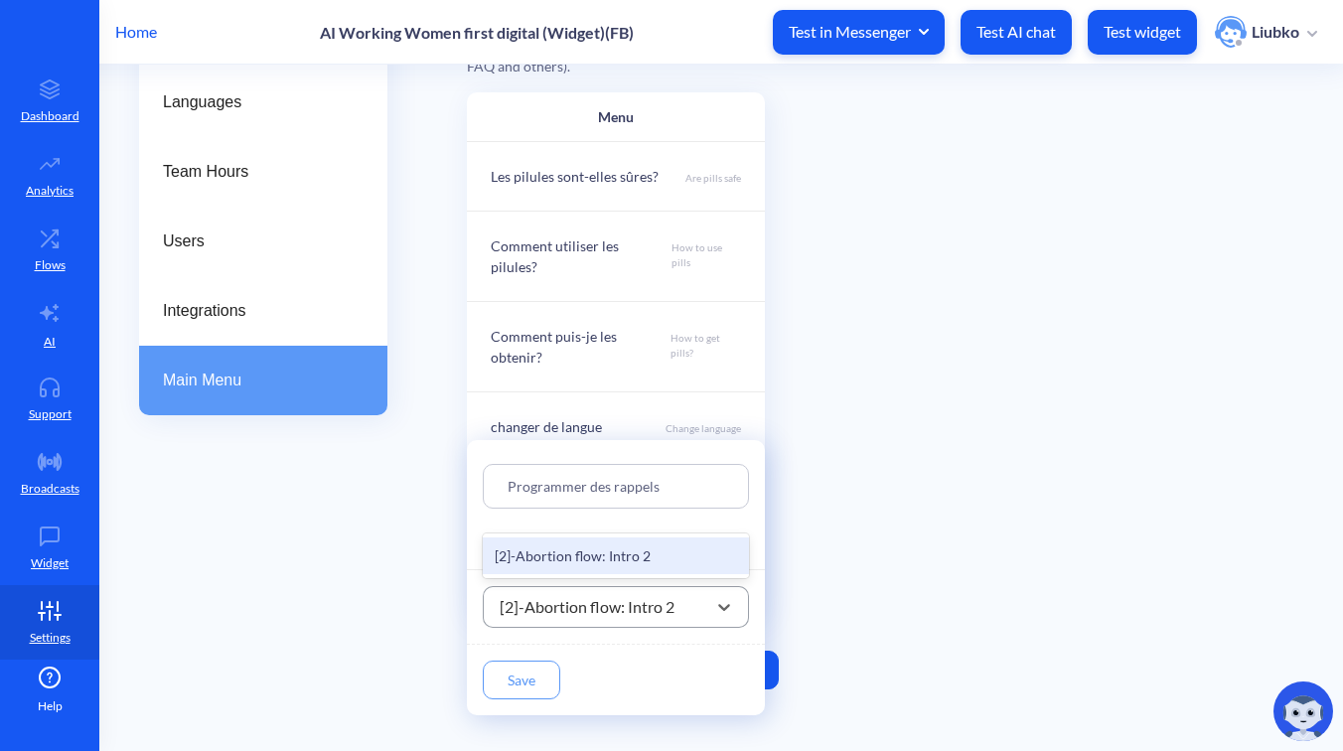
scroll to position [0, 0]
click at [622, 552] on div "[2]-Abortion flow: Intro 2" at bounding box center [616, 555] width 266 height 37
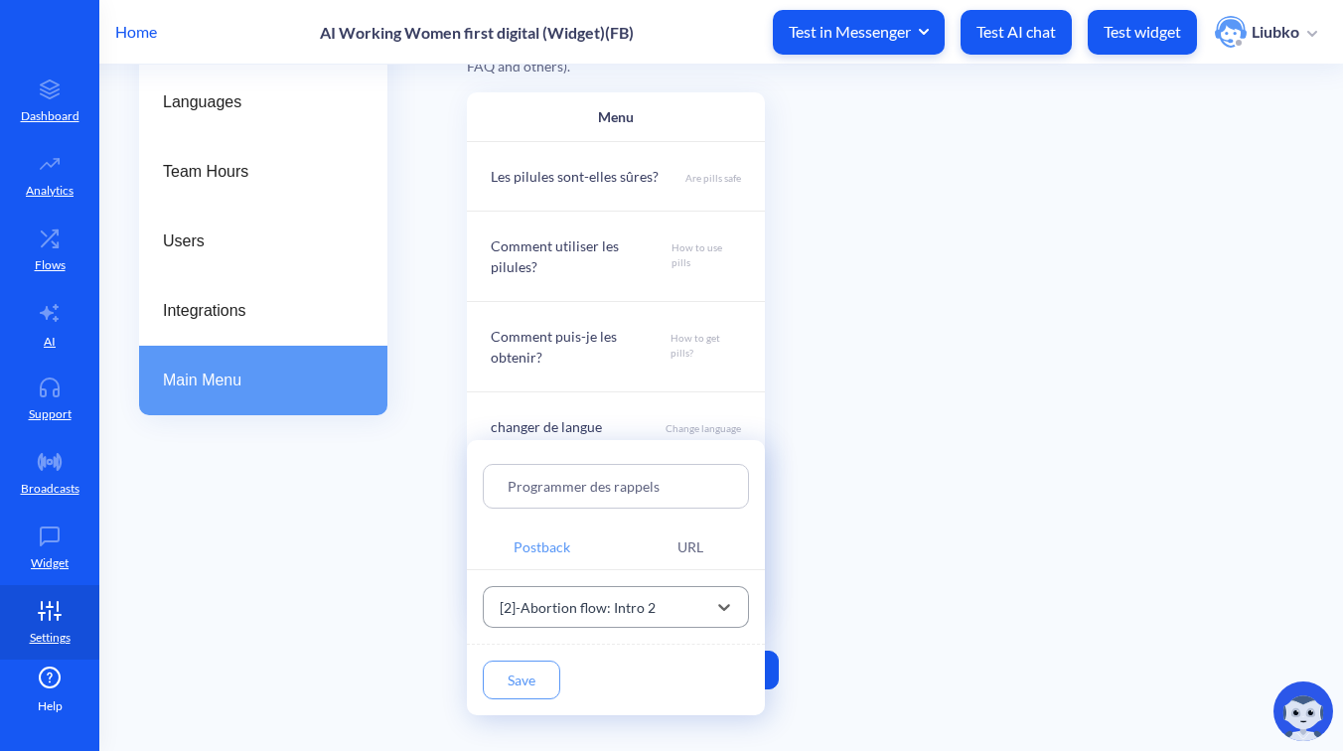
click at [535, 677] on button "Save" at bounding box center [521, 680] width 77 height 39
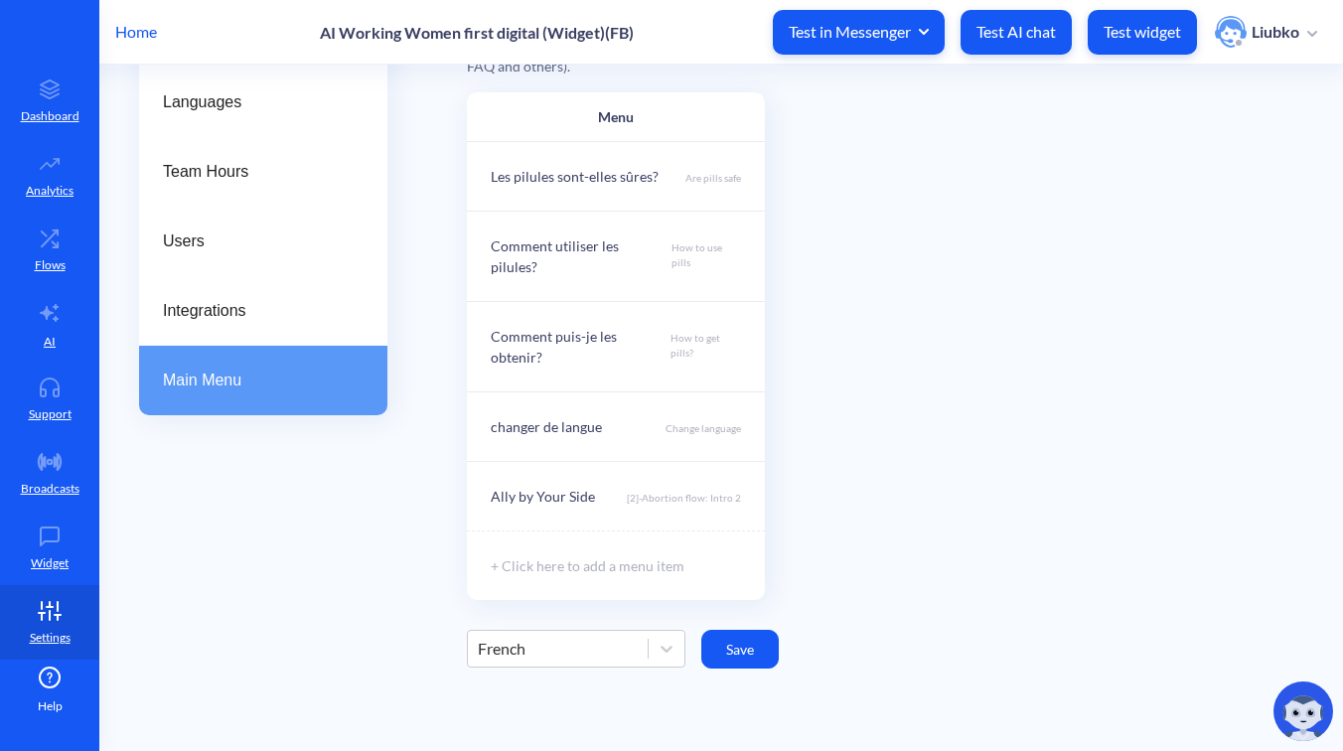
click at [730, 639] on button "Save" at bounding box center [739, 649] width 77 height 39
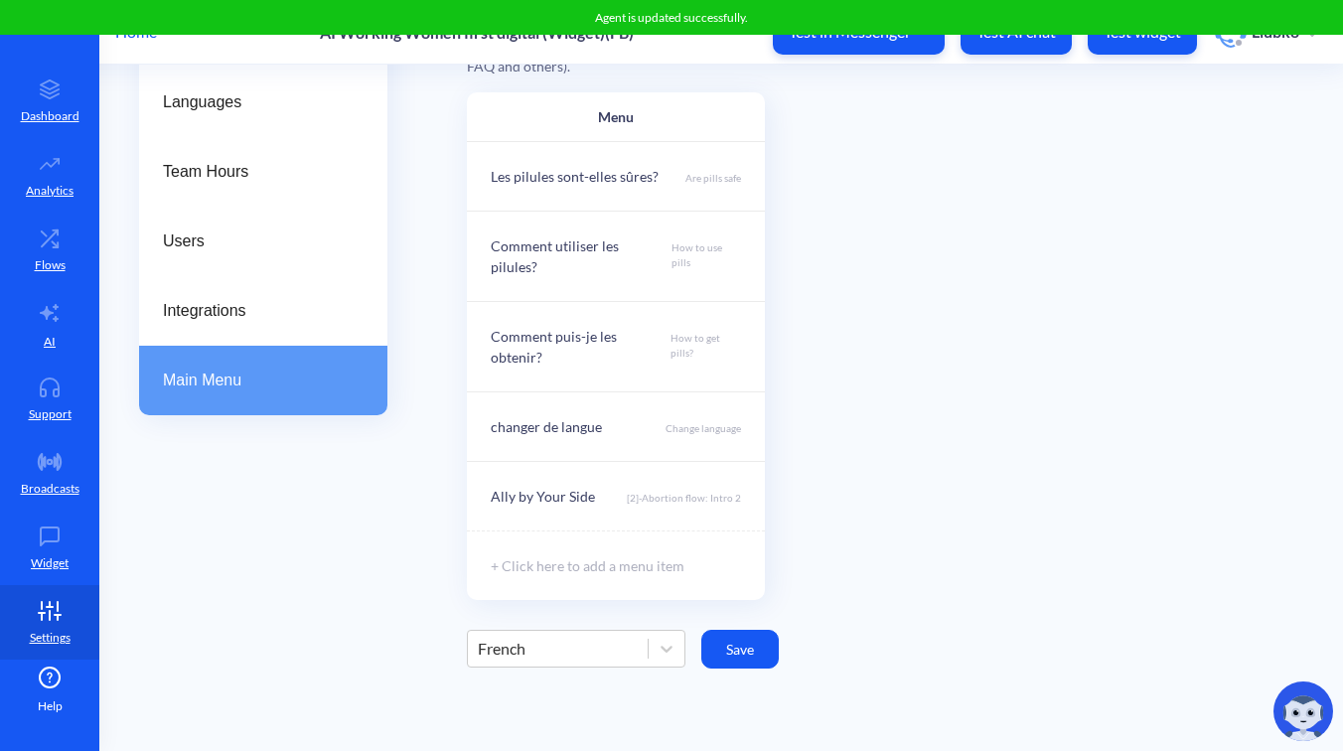
click at [546, 636] on div "French" at bounding box center [558, 649] width 180 height 36
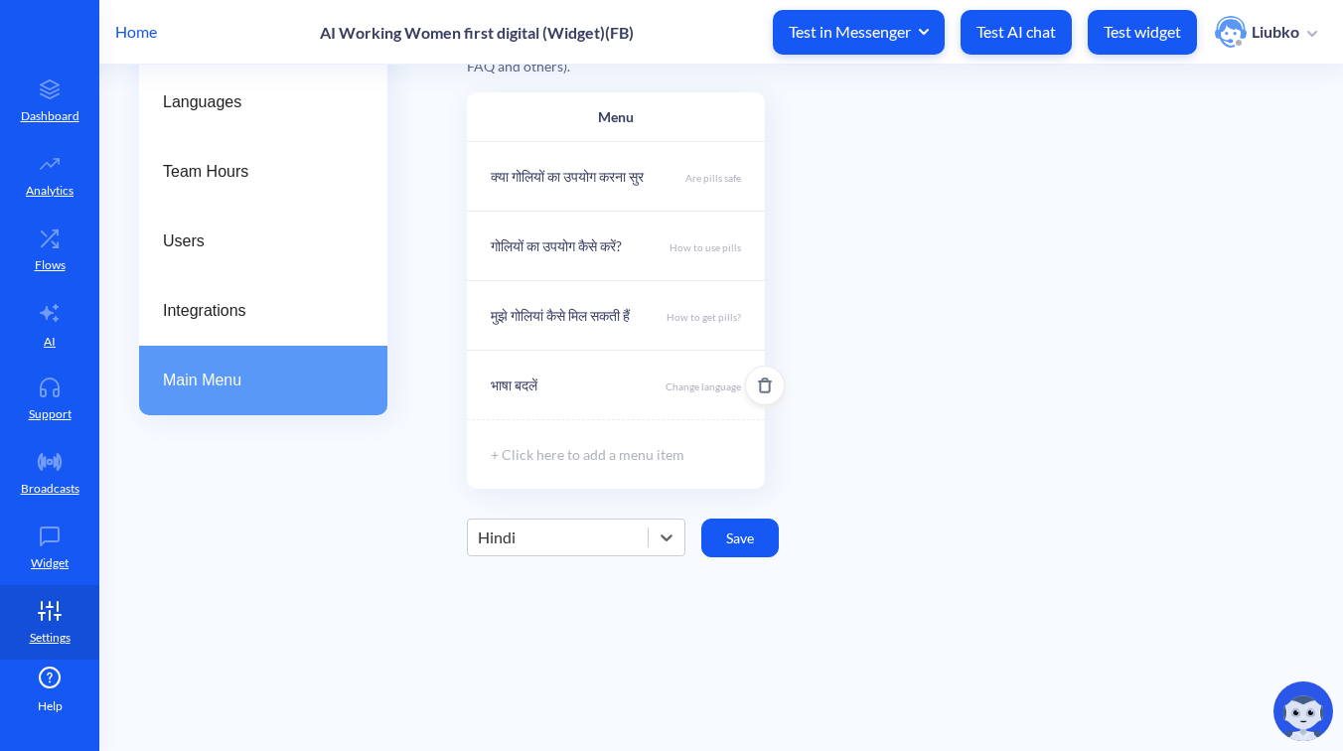
click at [661, 386] on div "भाषा बदलें Change language" at bounding box center [616, 385] width 298 height 70
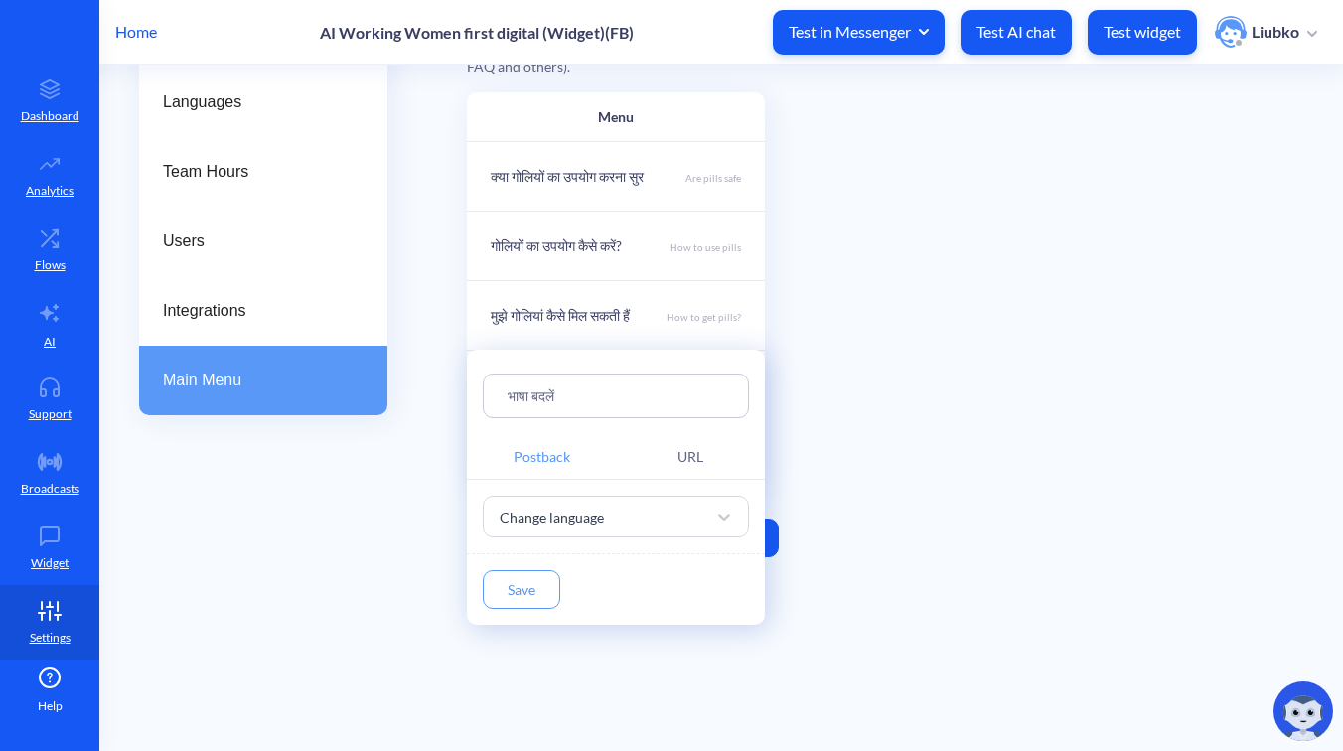
click at [868, 413] on div at bounding box center [671, 375] width 1343 height 751
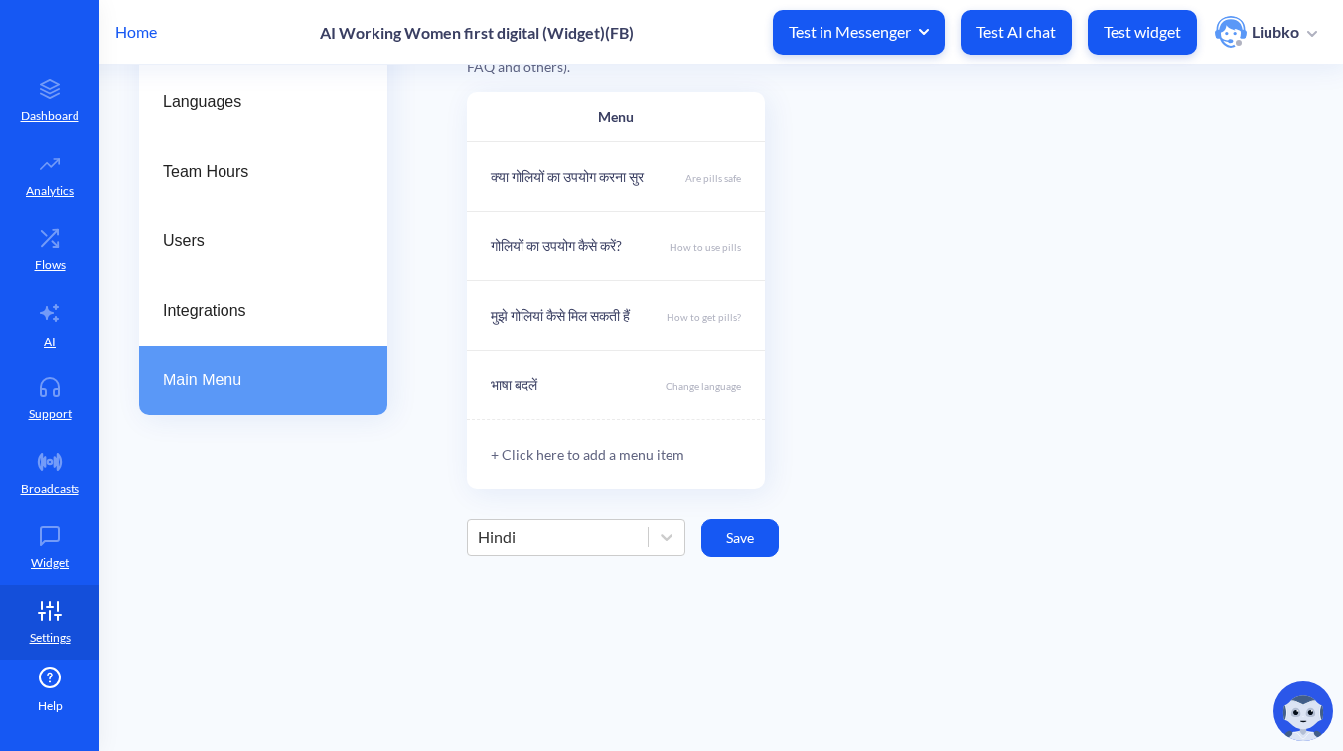
click at [622, 456] on div "+ Click here to add a menu item" at bounding box center [616, 454] width 298 height 70
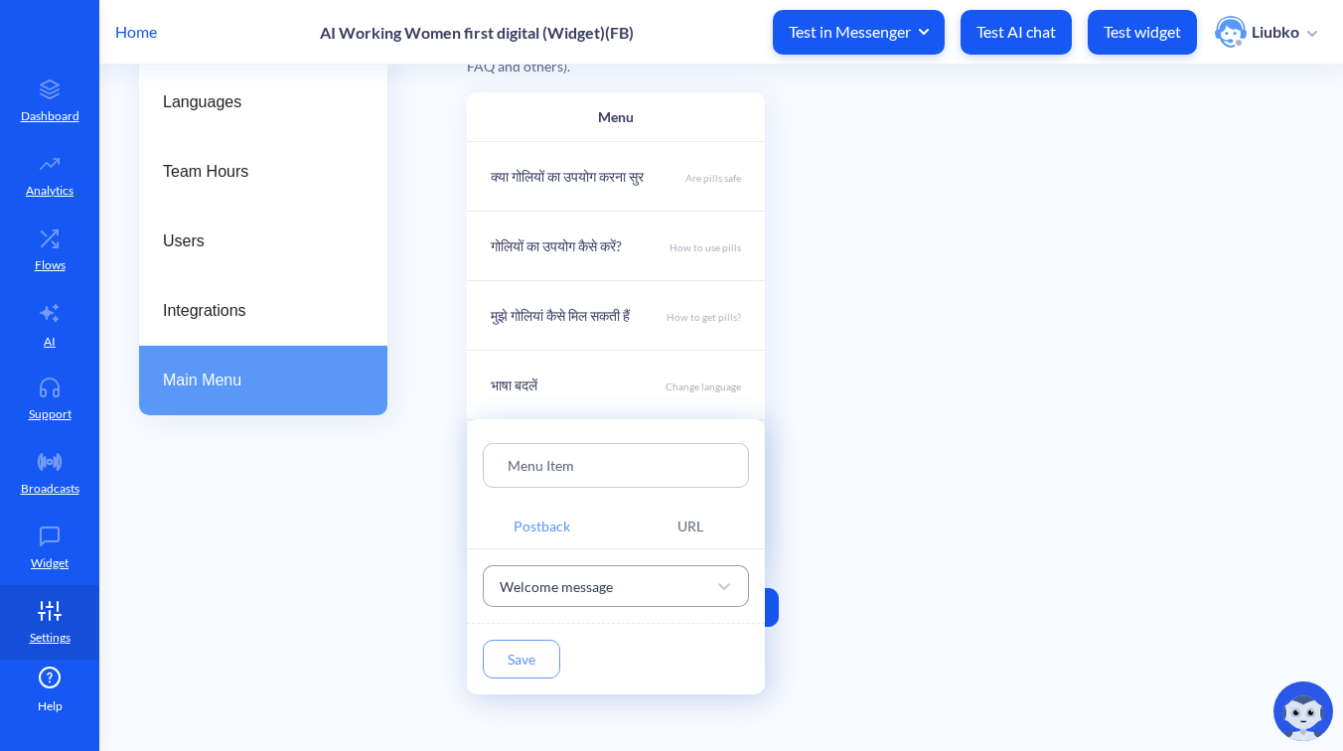
click at [632, 597] on div "Welcome message" at bounding box center [598, 586] width 217 height 36
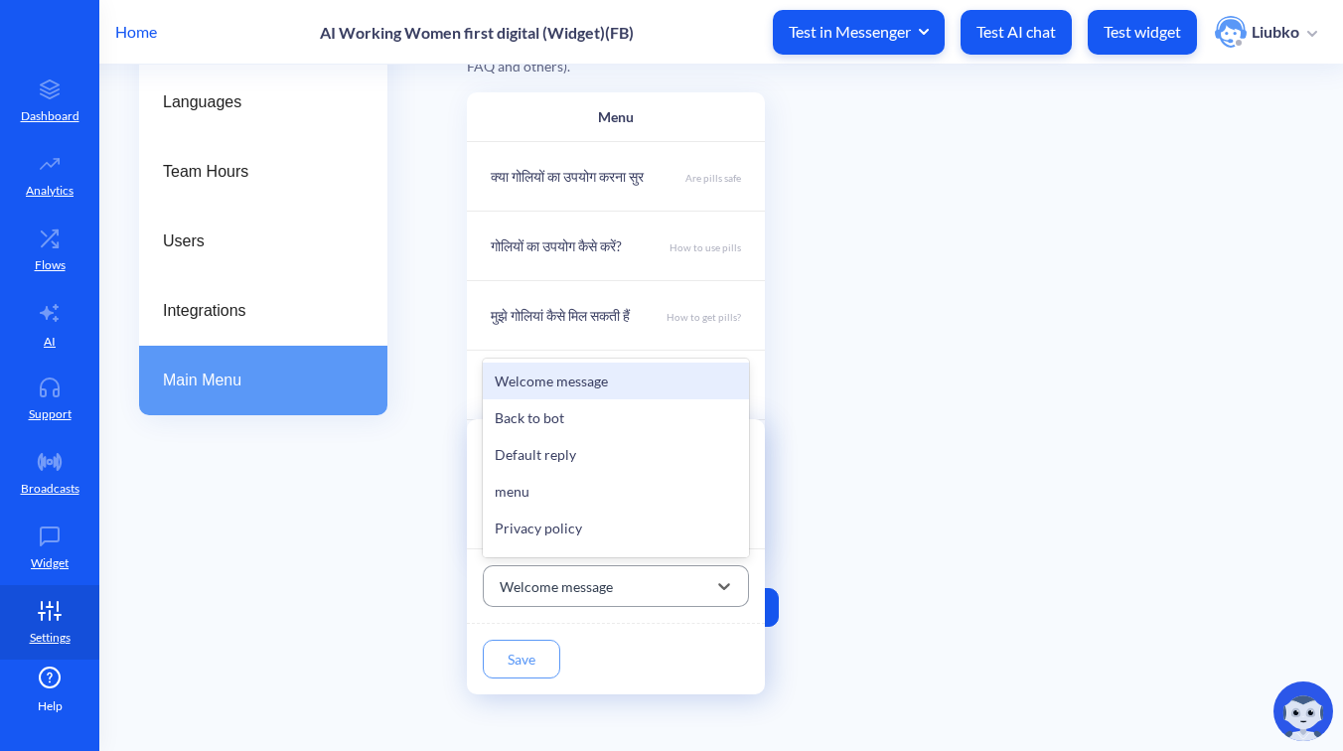
paste input "[2]-Abortion flow: Intro 2"
type input "[2]-Abortion flow: Intro 2"
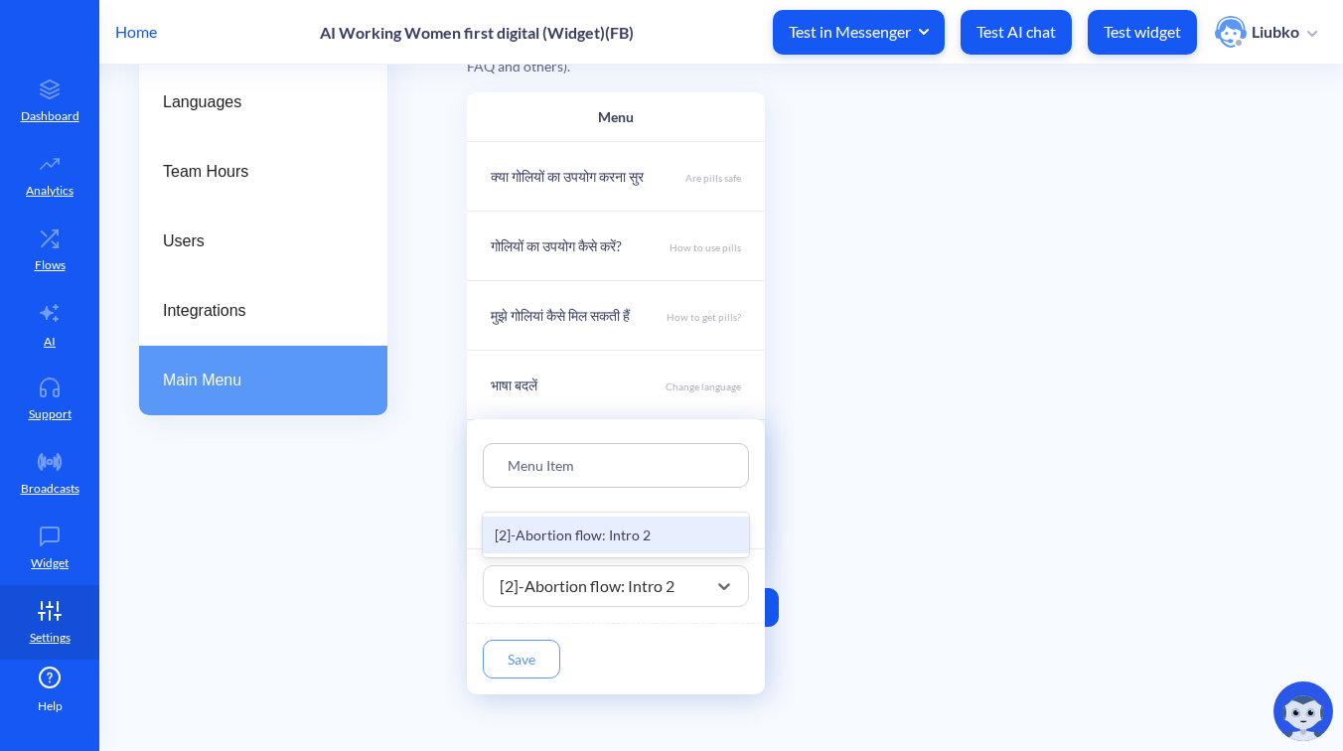
click at [617, 521] on div "[2]-Abortion flow: Intro 2" at bounding box center [616, 535] width 266 height 37
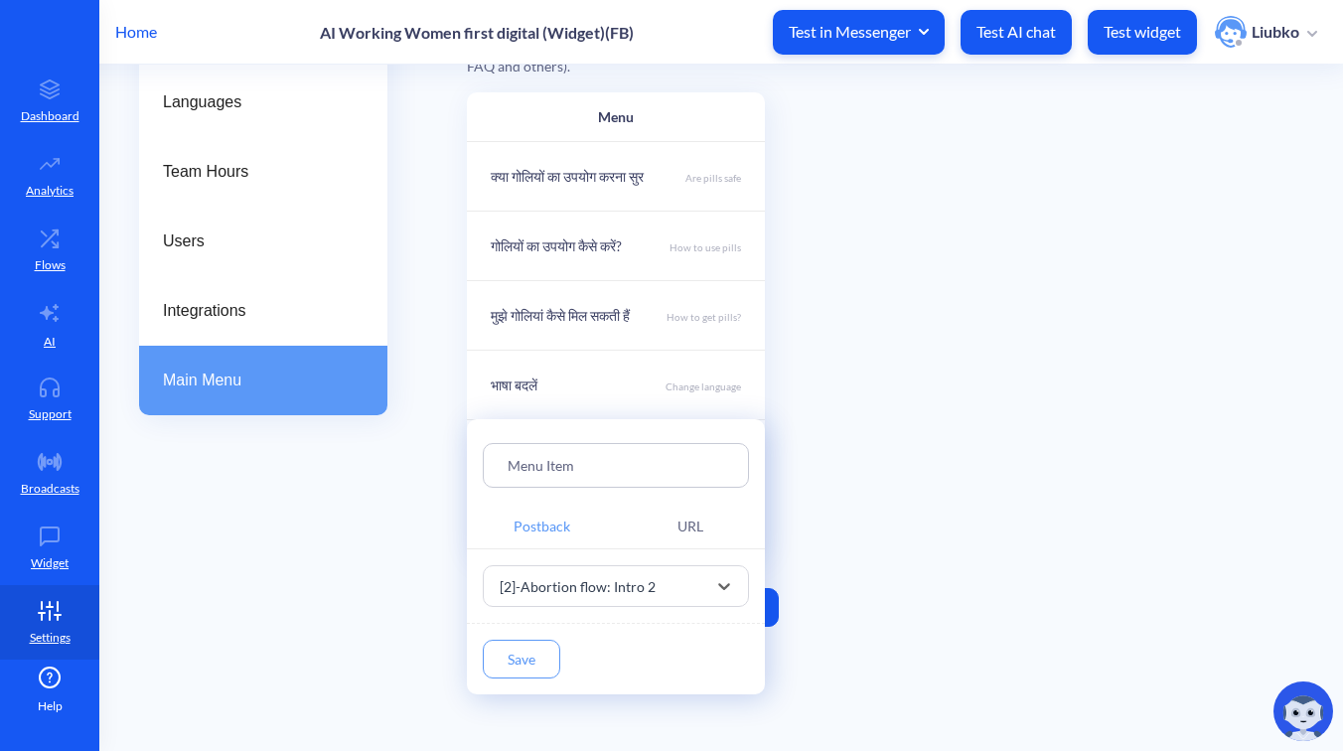
click at [628, 469] on input "Menu Item" at bounding box center [616, 465] width 217 height 23
paste input "Ally by Your Side"
type input "Ally by Your Side"
click at [535, 652] on button "Save" at bounding box center [521, 659] width 77 height 39
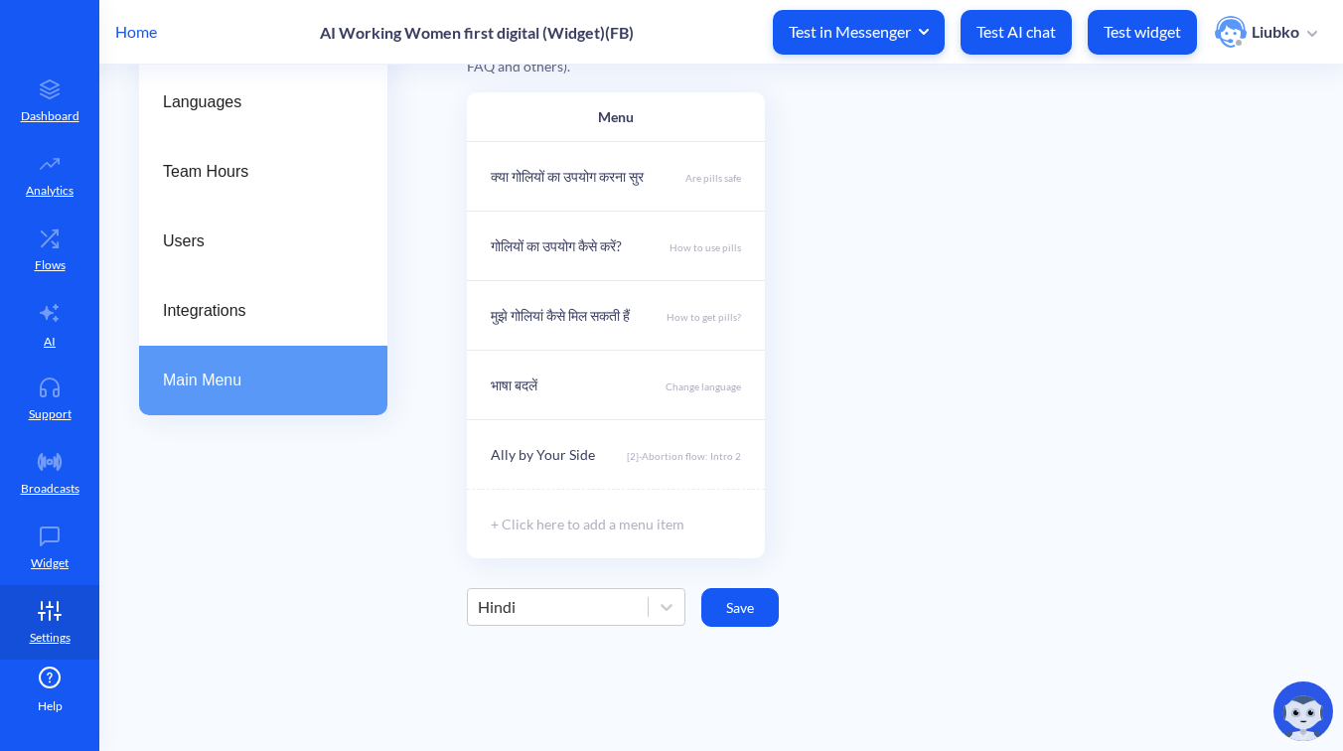
click at [729, 605] on button "Save" at bounding box center [739, 607] width 77 height 39
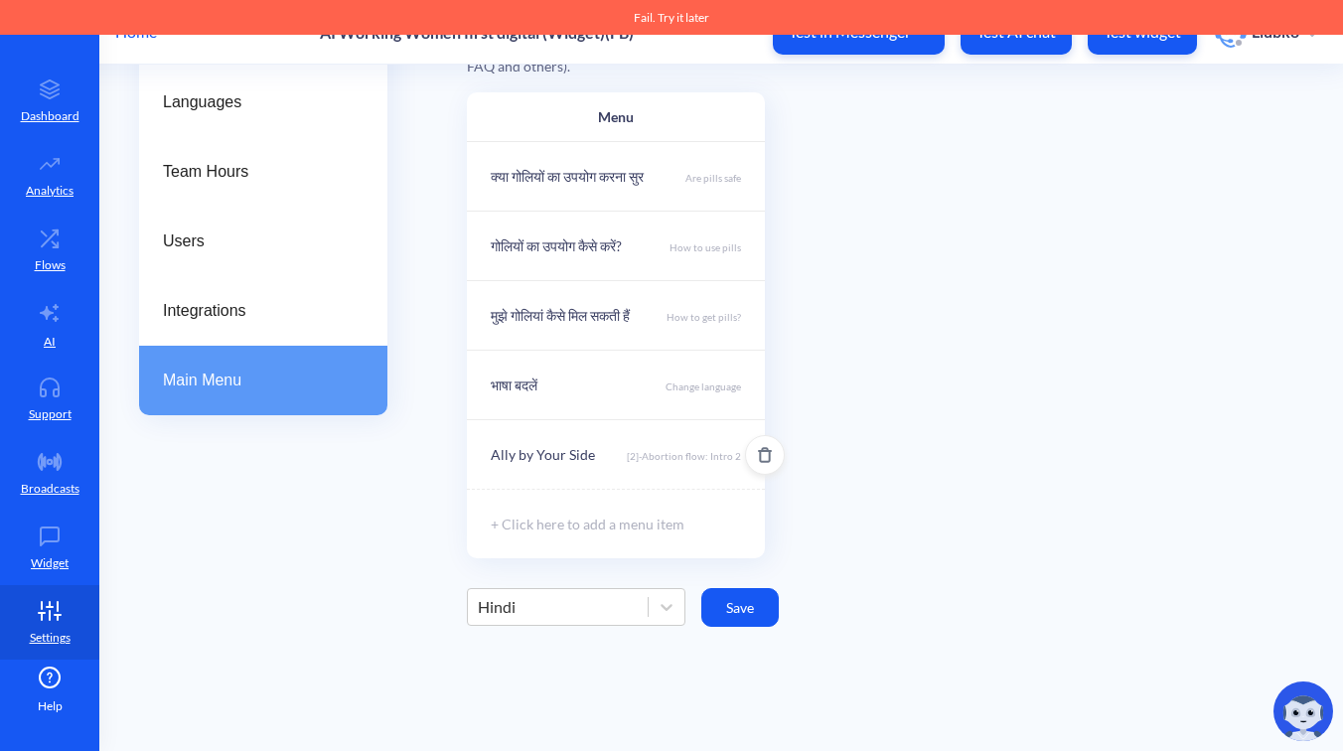
click at [662, 465] on div "Ally by Your Side [2]-Abortion flow: Intro 2" at bounding box center [616, 454] width 298 height 70
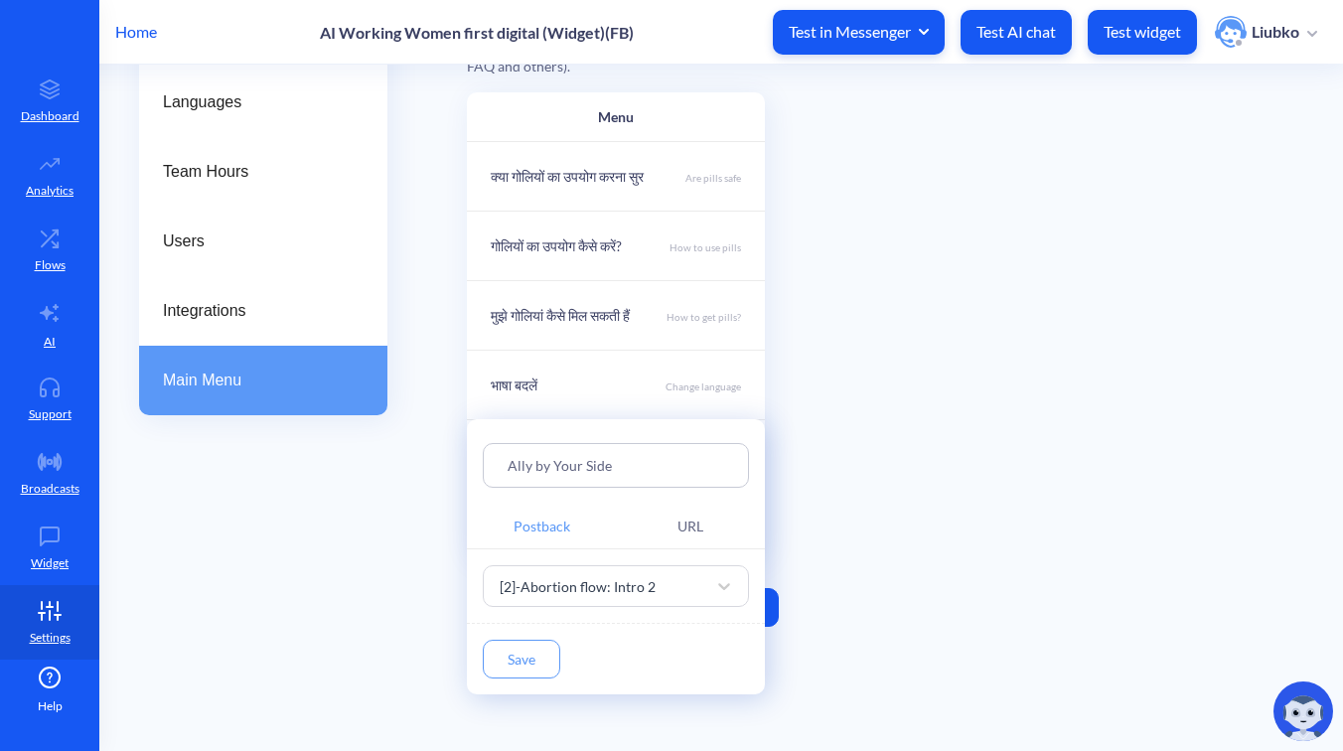
click at [634, 466] on input "Ally by Your Side" at bounding box center [616, 465] width 217 height 23
click at [507, 464] on div "Ally by Your Side" at bounding box center [616, 465] width 266 height 45
click at [509, 464] on input "Ally by Your Side" at bounding box center [616, 465] width 217 height 23
click at [530, 637] on div "Save" at bounding box center [616, 659] width 298 height 71
click at [528, 644] on button "Save" at bounding box center [521, 659] width 77 height 39
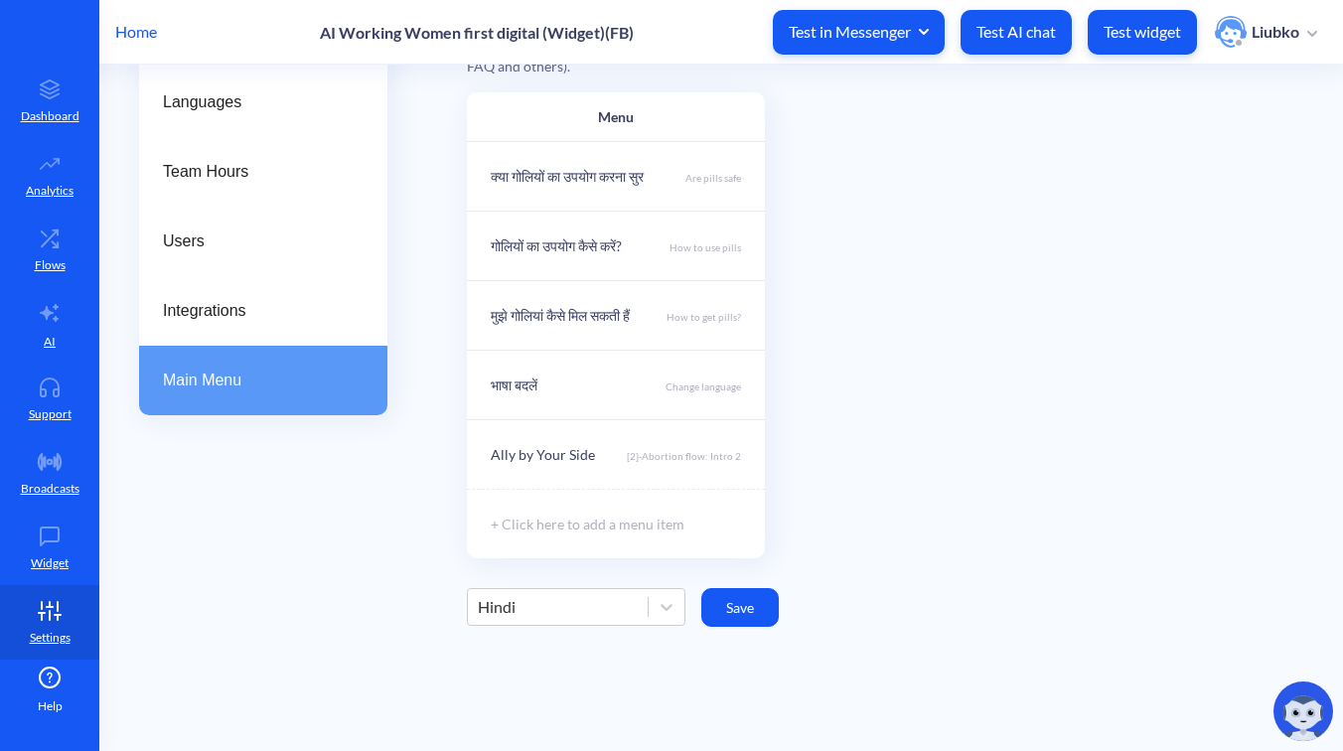
click at [755, 603] on button "Save" at bounding box center [739, 607] width 77 height 39
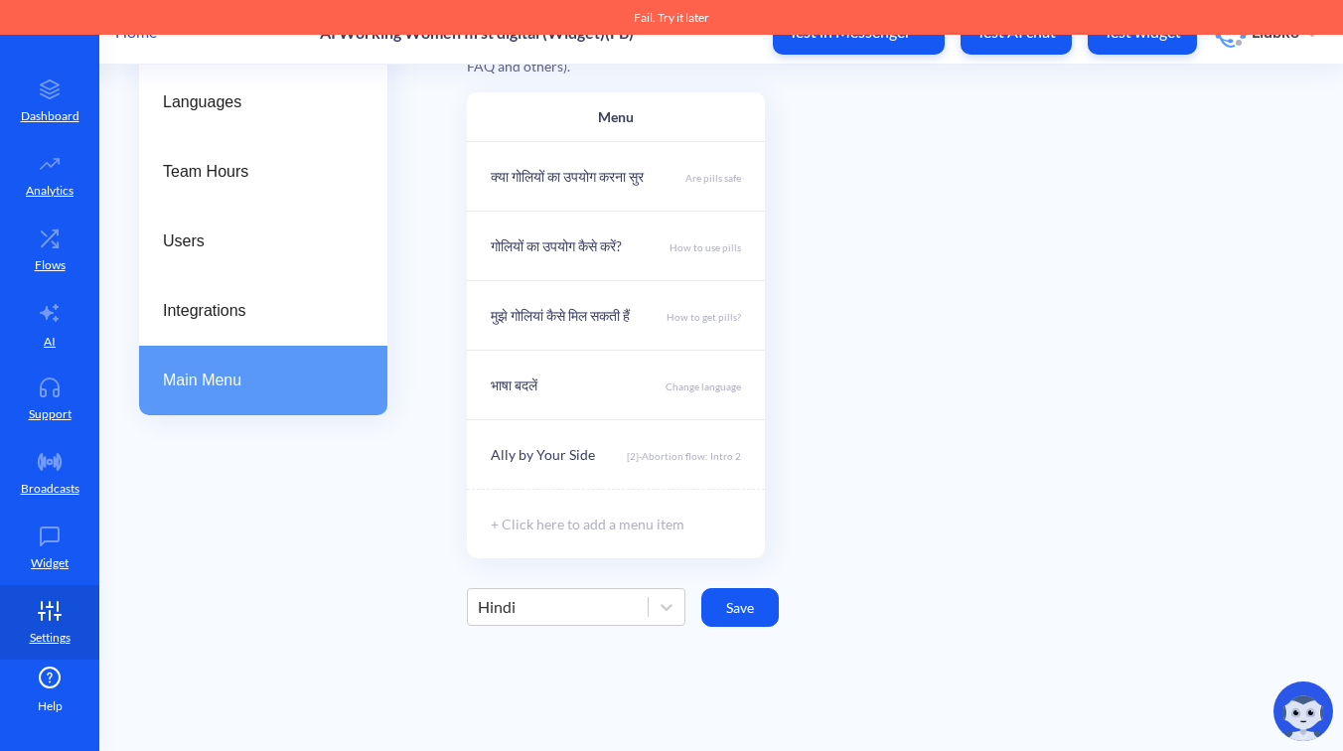
click at [902, 528] on div "Menu क्या गोलियों का उपयोग करना सुर Are pills safe गोलियों का उपयोग कैसे करें? …" at bounding box center [885, 325] width 836 height 466
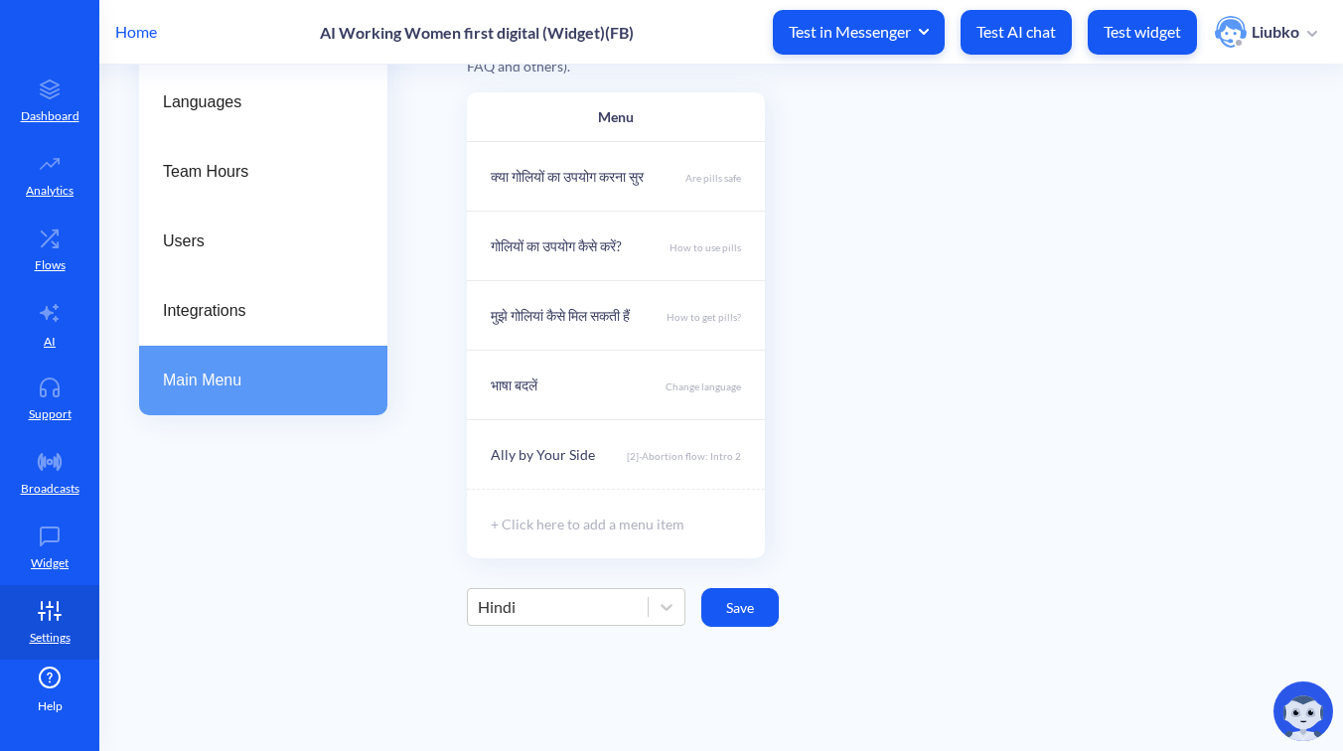
click at [598, 604] on div "Hindi" at bounding box center [558, 607] width 180 height 36
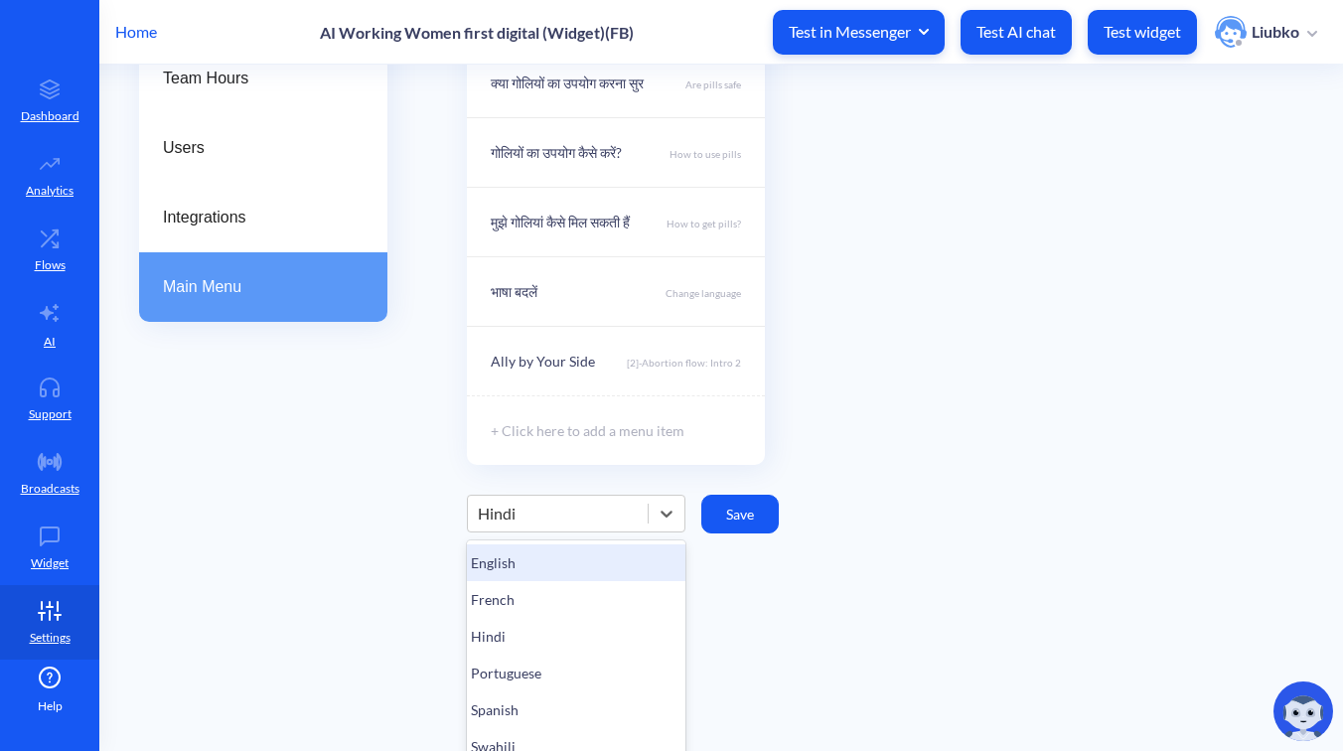
scroll to position [300, 0]
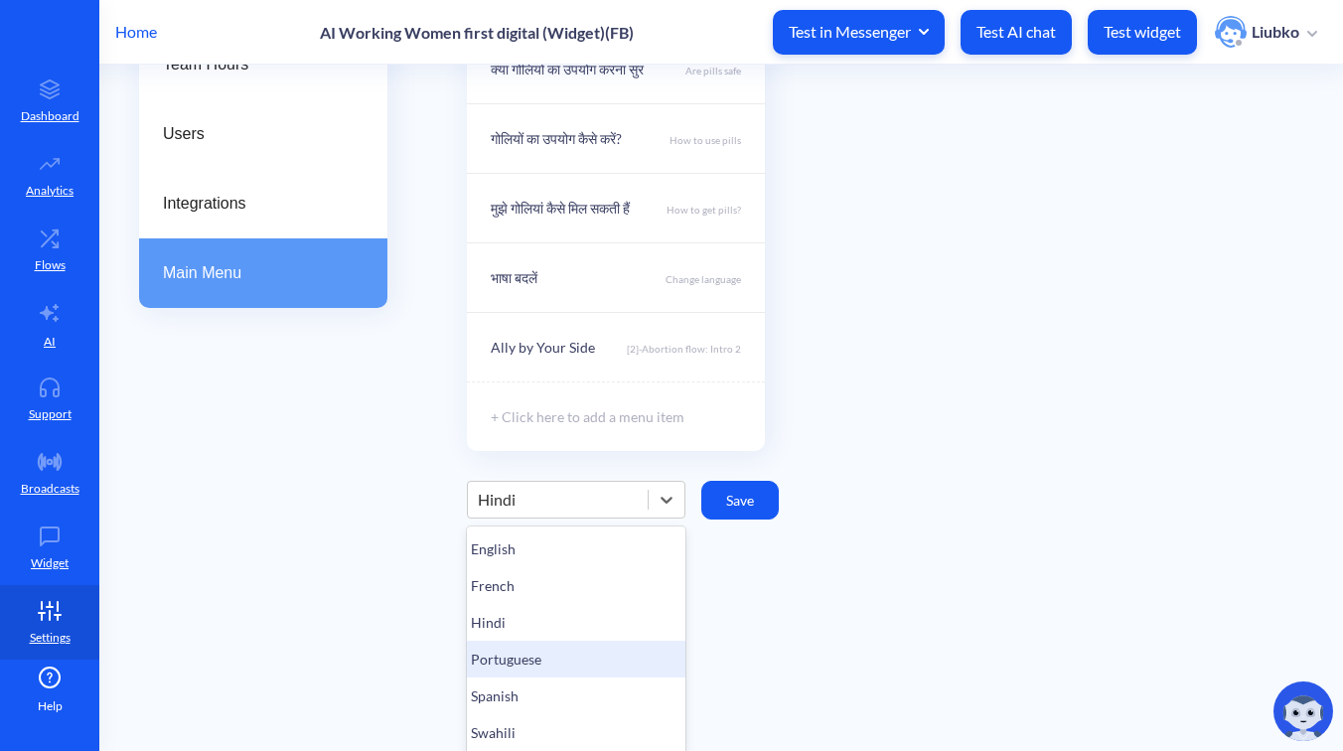
click at [502, 661] on div "Portuguese" at bounding box center [576, 659] width 219 height 37
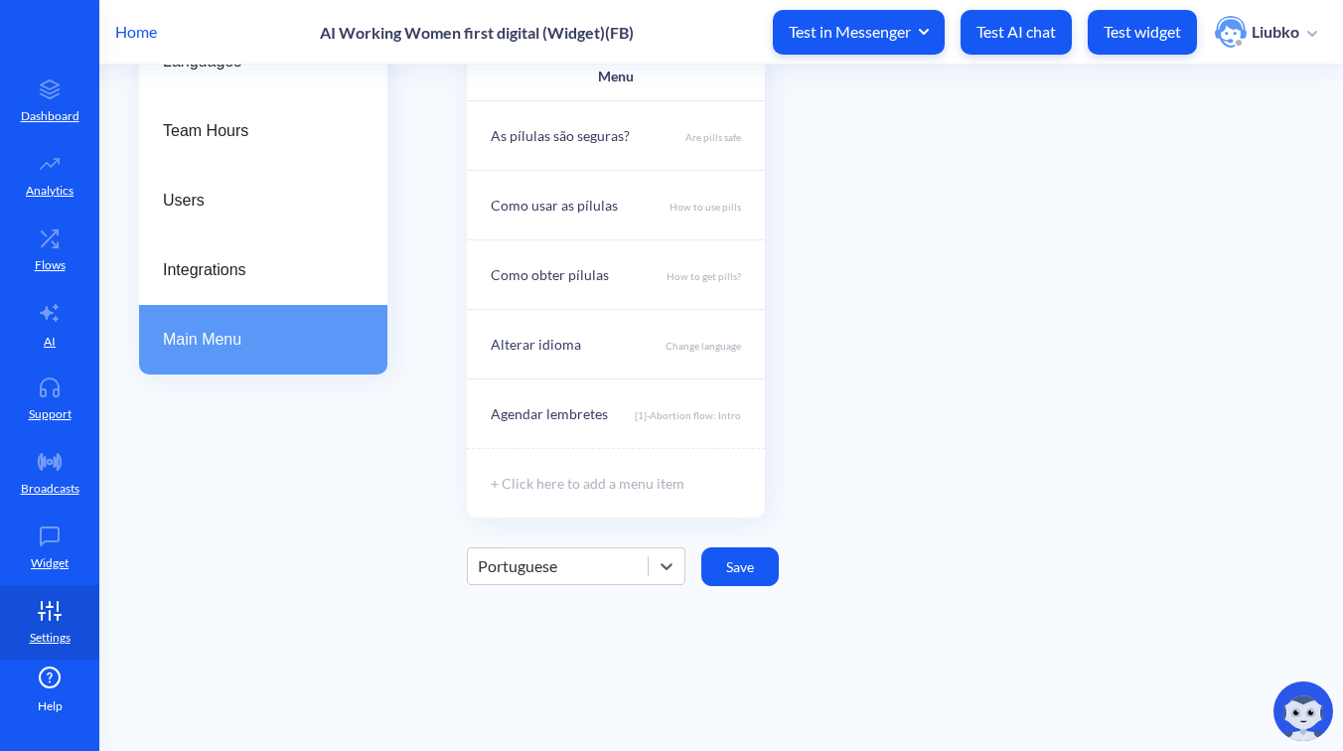
scroll to position [230, 0]
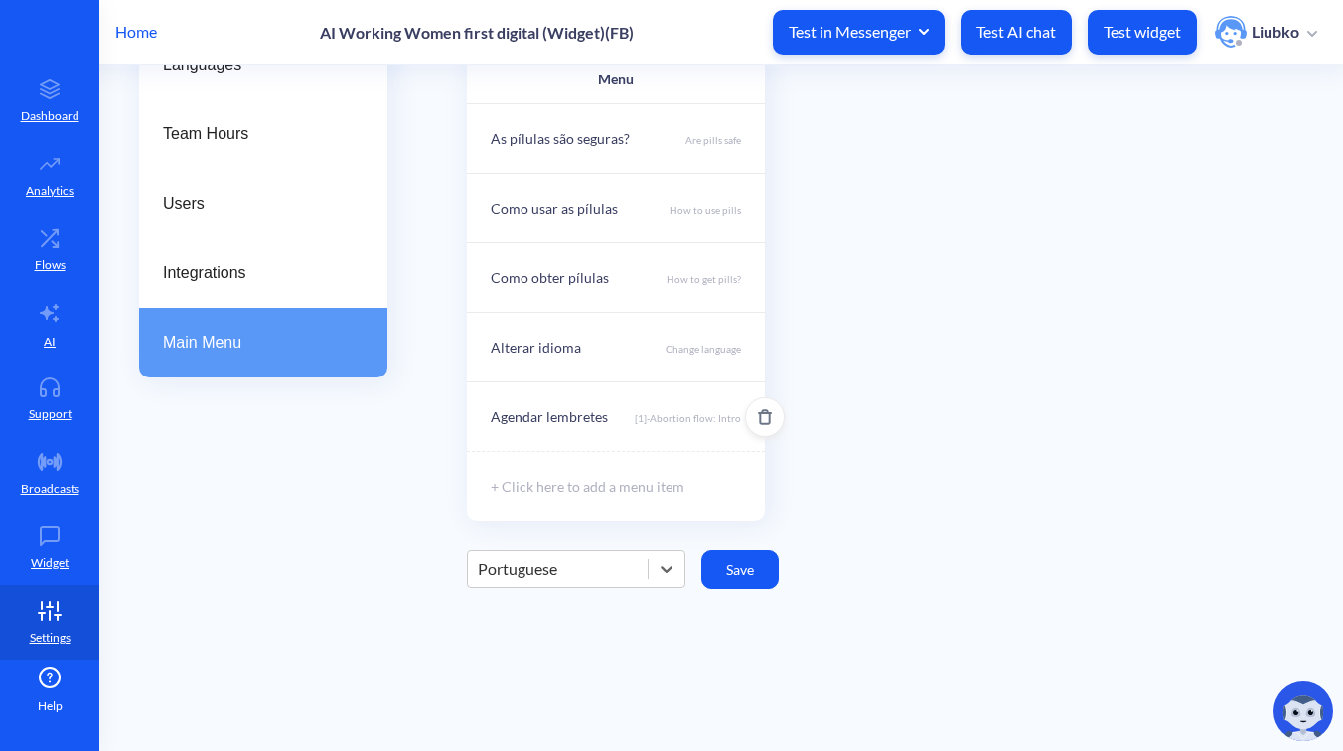
click at [683, 410] on div "Agendar lembretes [1]-Abortion flow: Intro" at bounding box center [616, 416] width 298 height 70
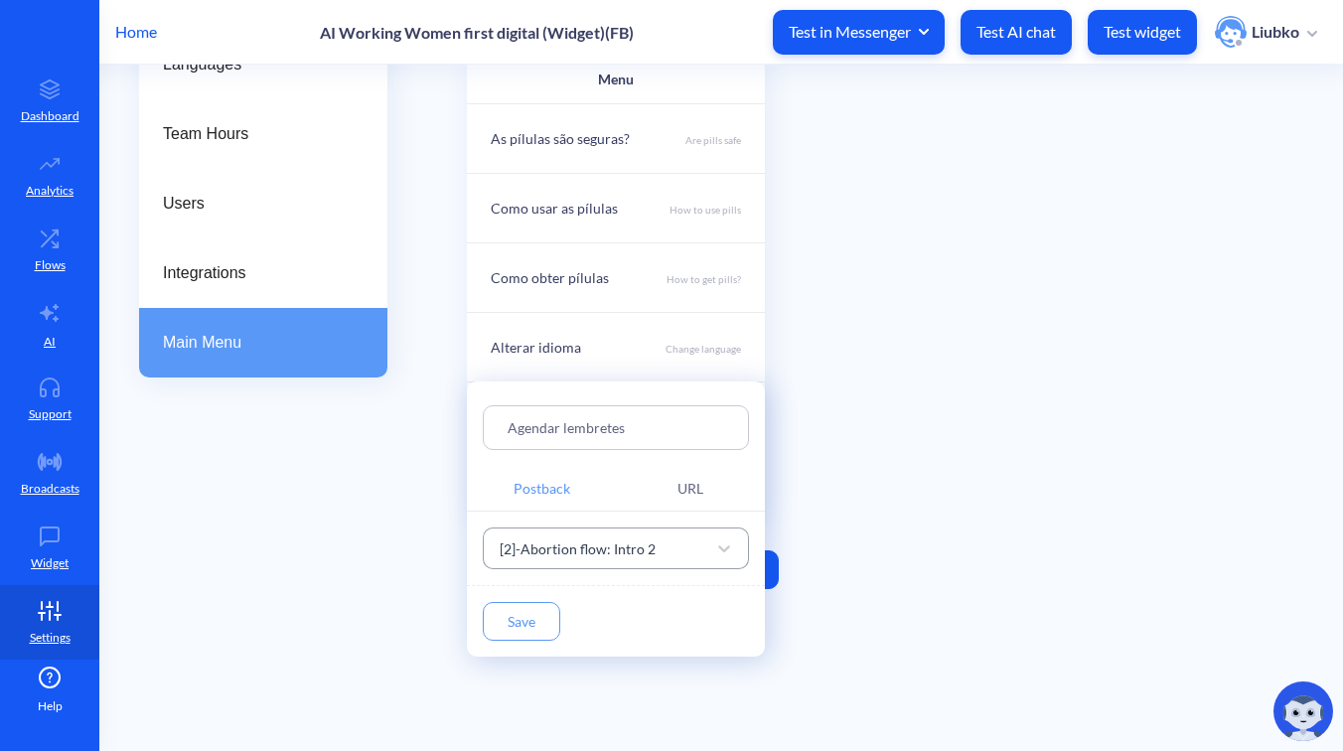
click at [619, 538] on div "[2]-Abortion flow: Intro 2" at bounding box center [578, 547] width 156 height 21
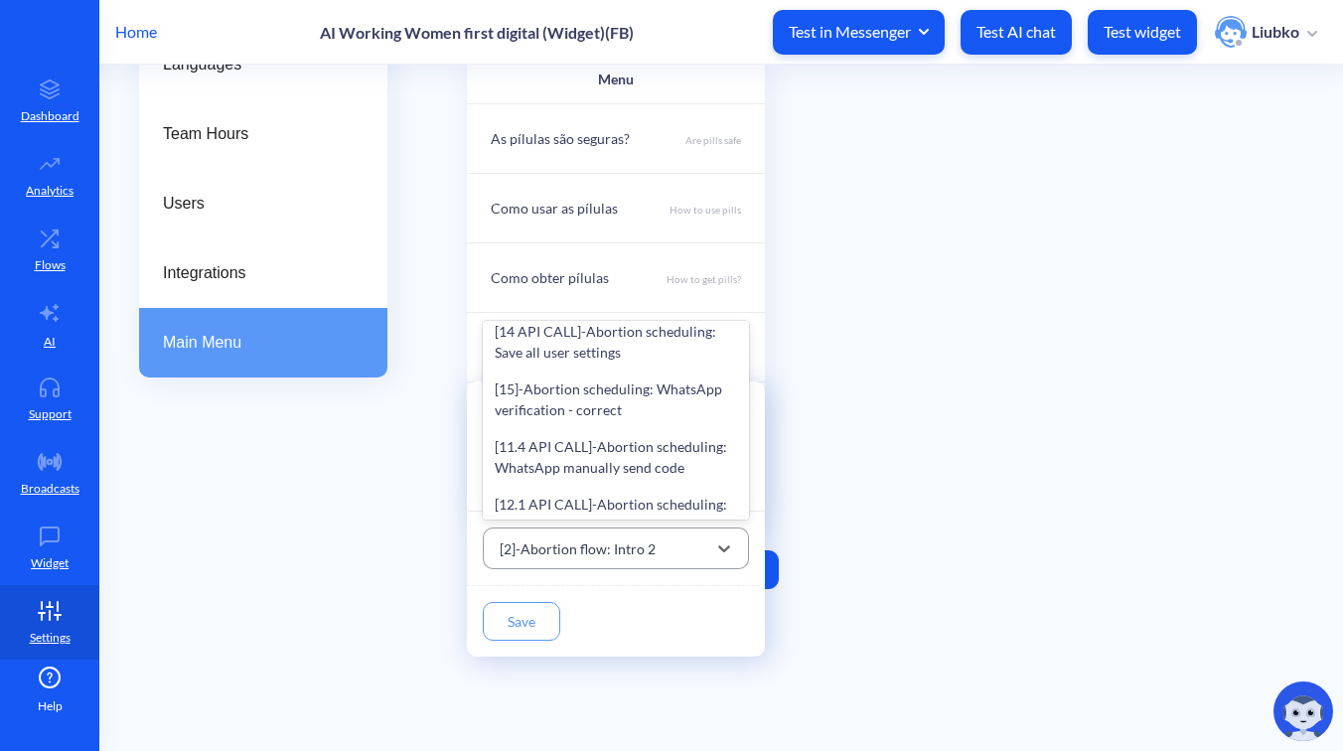
paste input "Ally by Your Side"
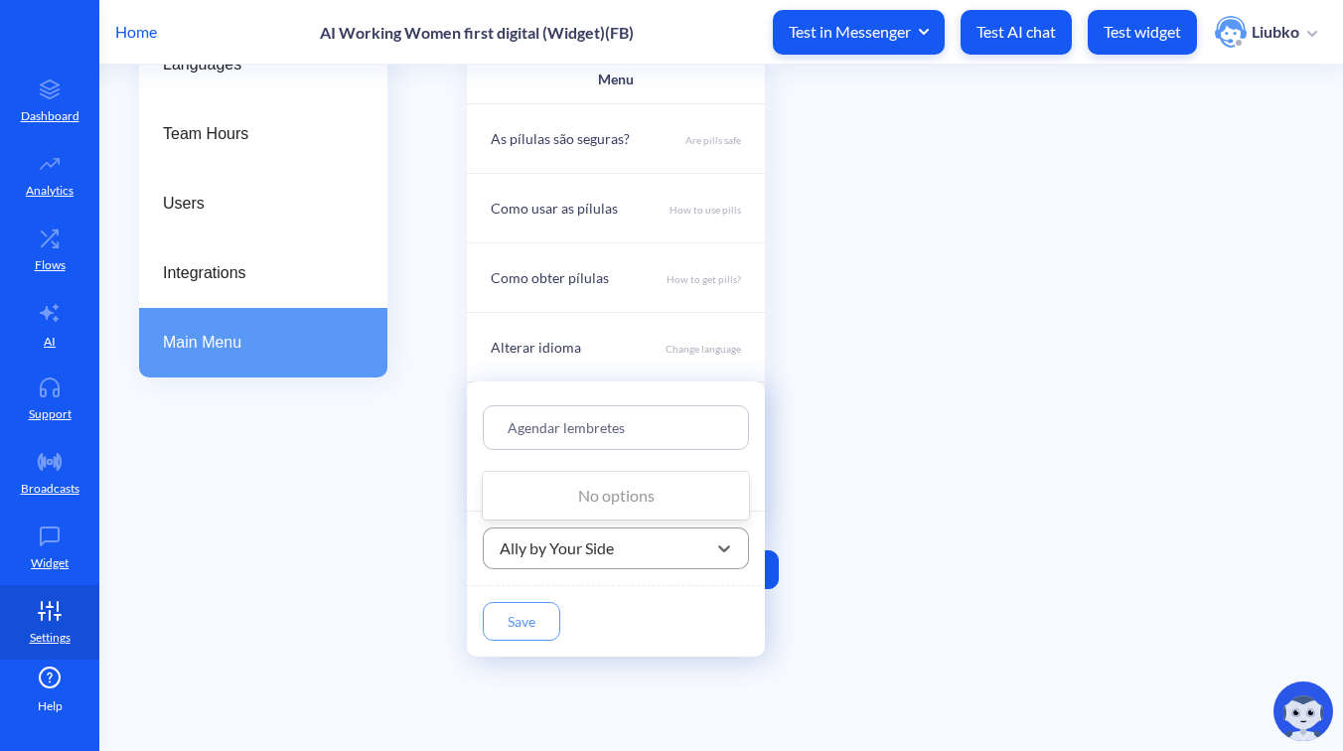
scroll to position [0, 0]
type input "Ally by Your Side"
click at [643, 432] on input "Agendar lembretes" at bounding box center [616, 427] width 217 height 23
paste input "lly by Your Side"
type input "Ally by Your Side"
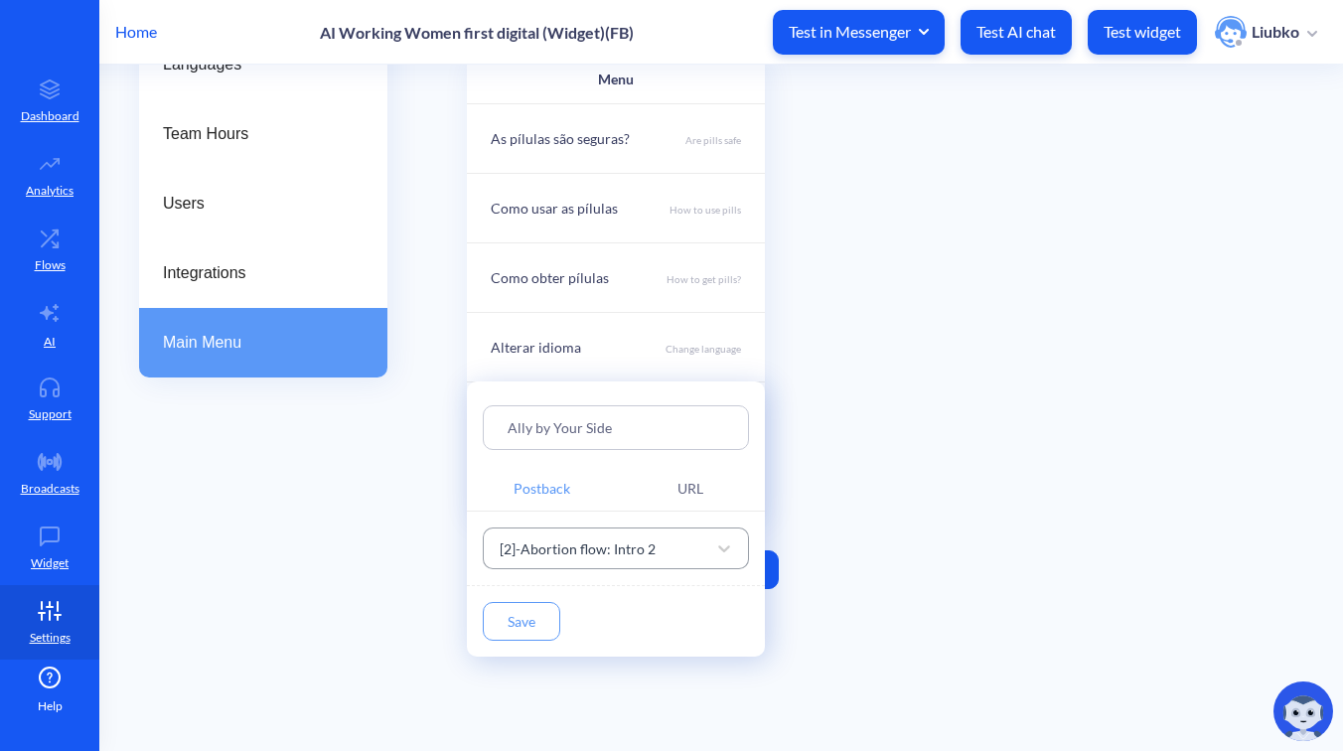
click at [567, 557] on div "[2]-Abortion flow: Intro 2" at bounding box center [578, 547] width 156 height 21
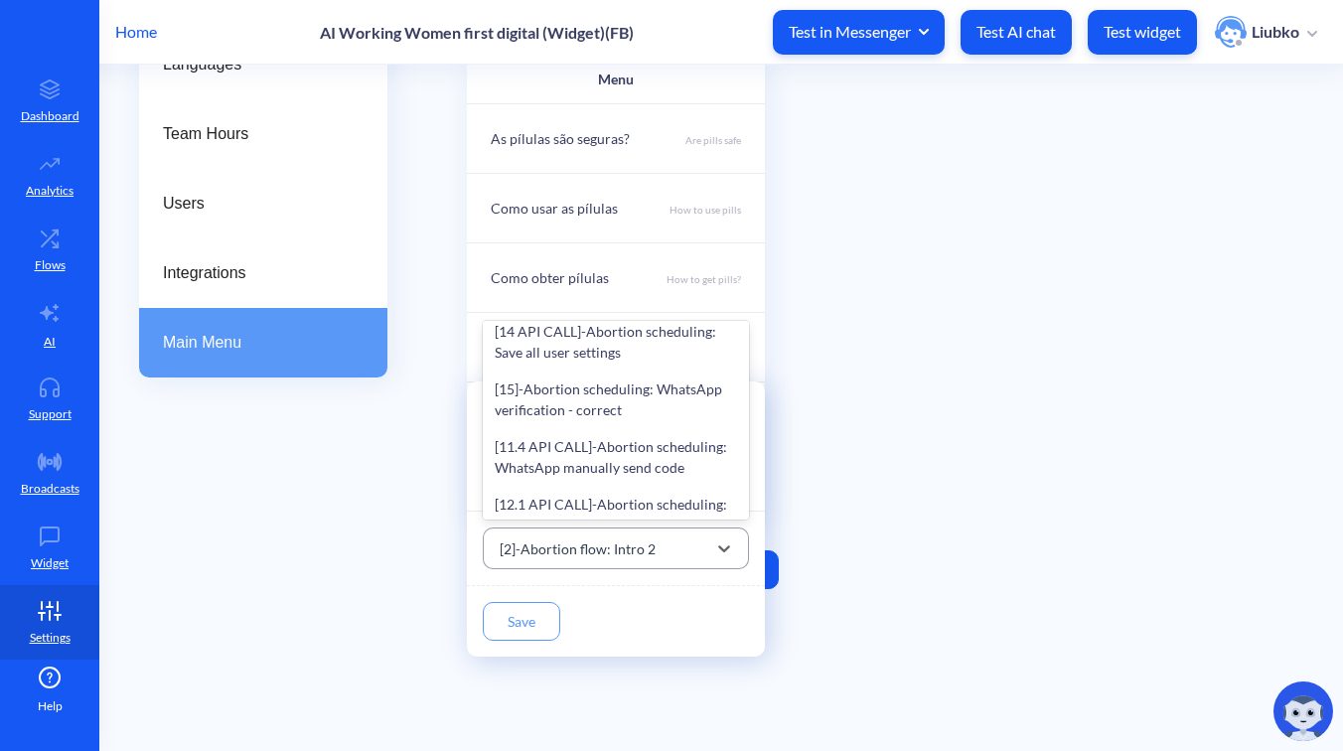
paste input "[2]-Abortion flow: Intro 2"
type input "[2]-Abortion flow: Intro 2"
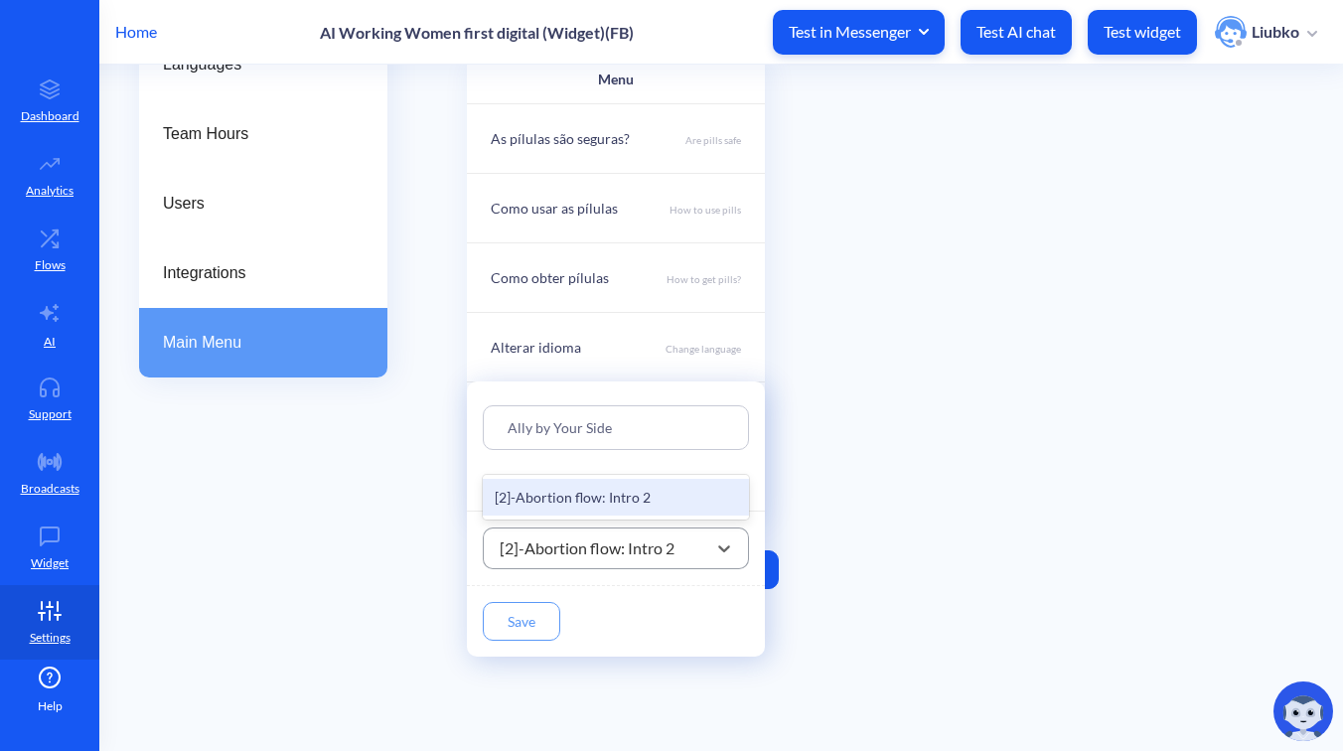
click at [607, 505] on div "[2]-Abortion flow: Intro 2" at bounding box center [616, 497] width 266 height 37
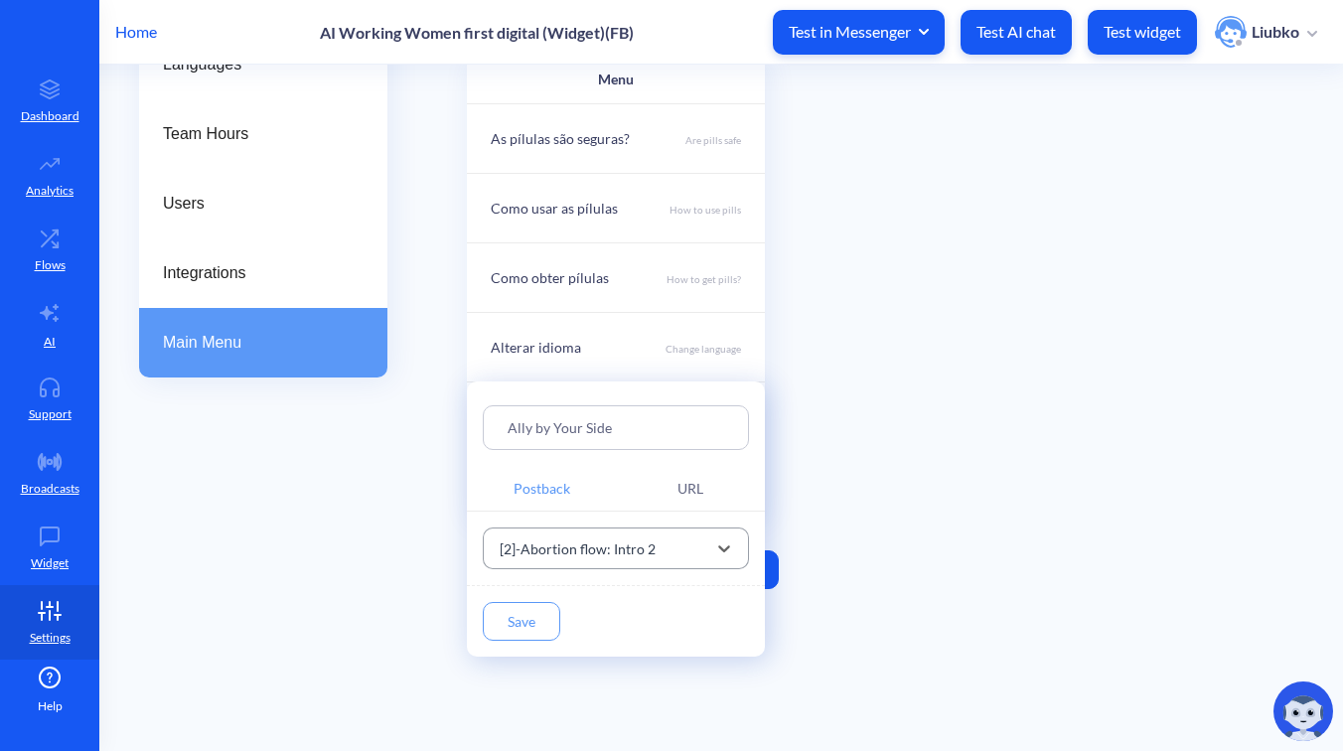
click at [642, 442] on div "Ally by Your Side" at bounding box center [616, 427] width 266 height 45
click at [649, 433] on input "Ally by Your Side" at bounding box center [616, 427] width 217 height 23
type input "Ally by Your Side"
click at [512, 626] on button "Save" at bounding box center [521, 621] width 77 height 39
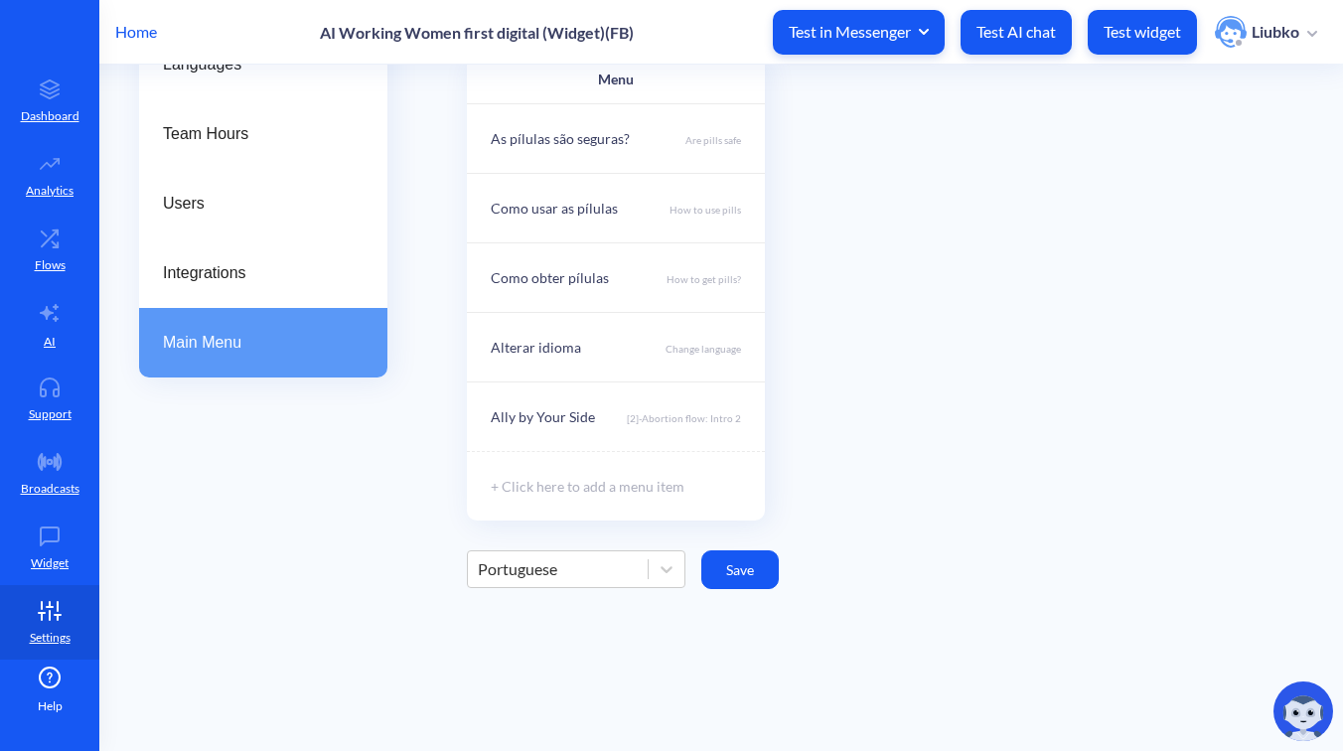
click at [743, 568] on button "Save" at bounding box center [739, 569] width 77 height 39
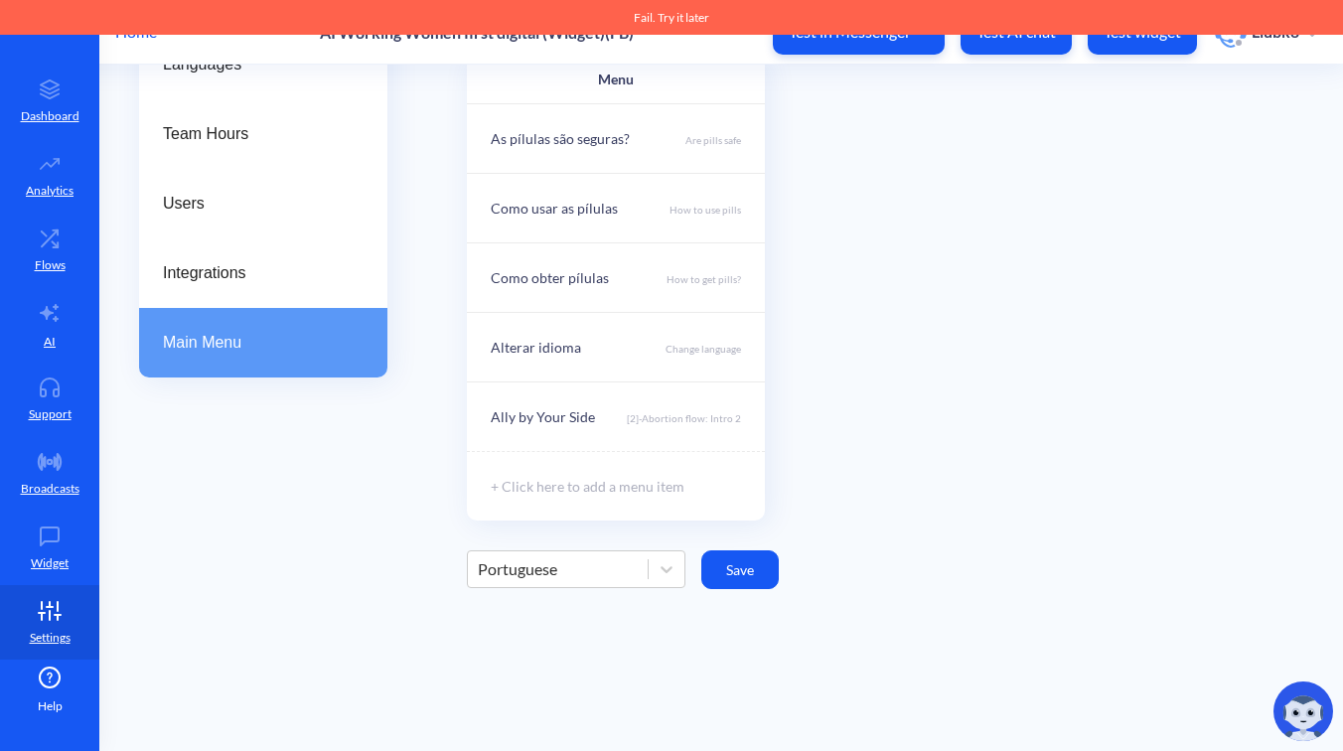
click at [931, 486] on div "Menu As pílulas são seguras? Are pills safe Como usar as pílulas How to use pil…" at bounding box center [885, 288] width 836 height 466
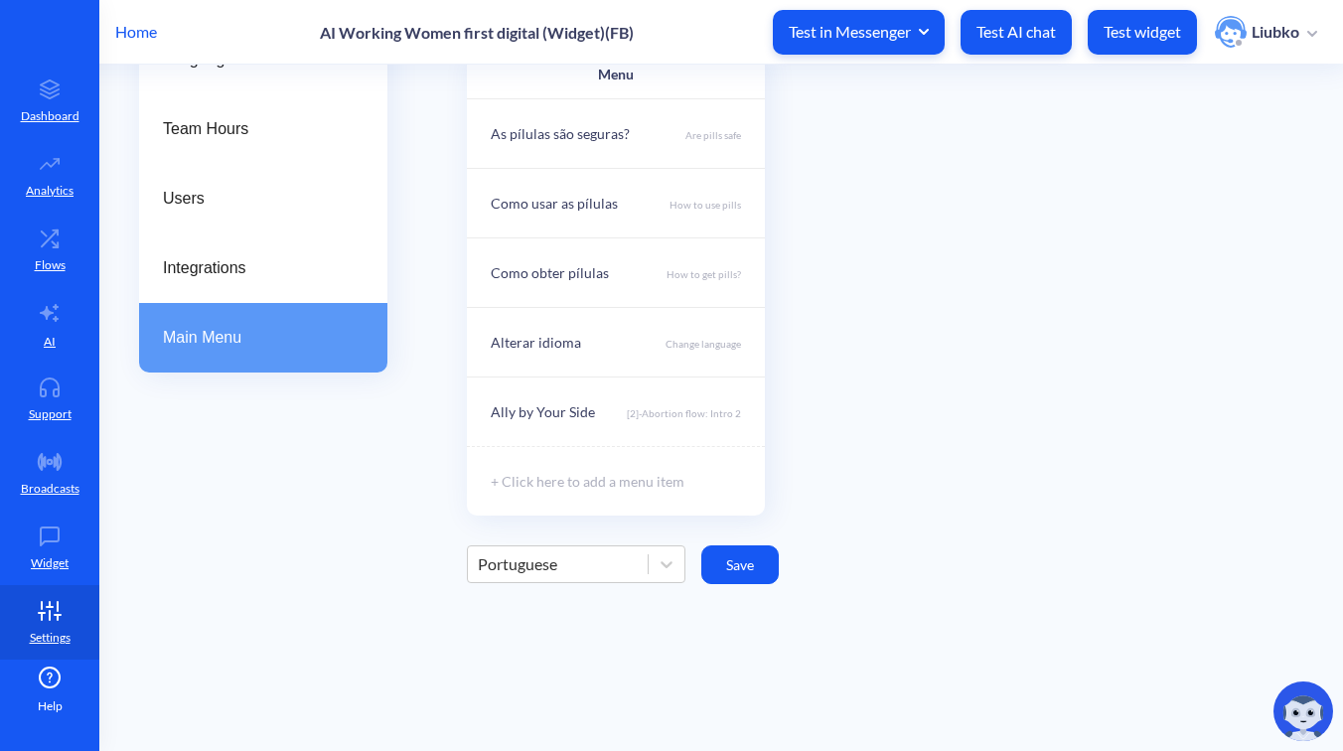
scroll to position [239, 0]
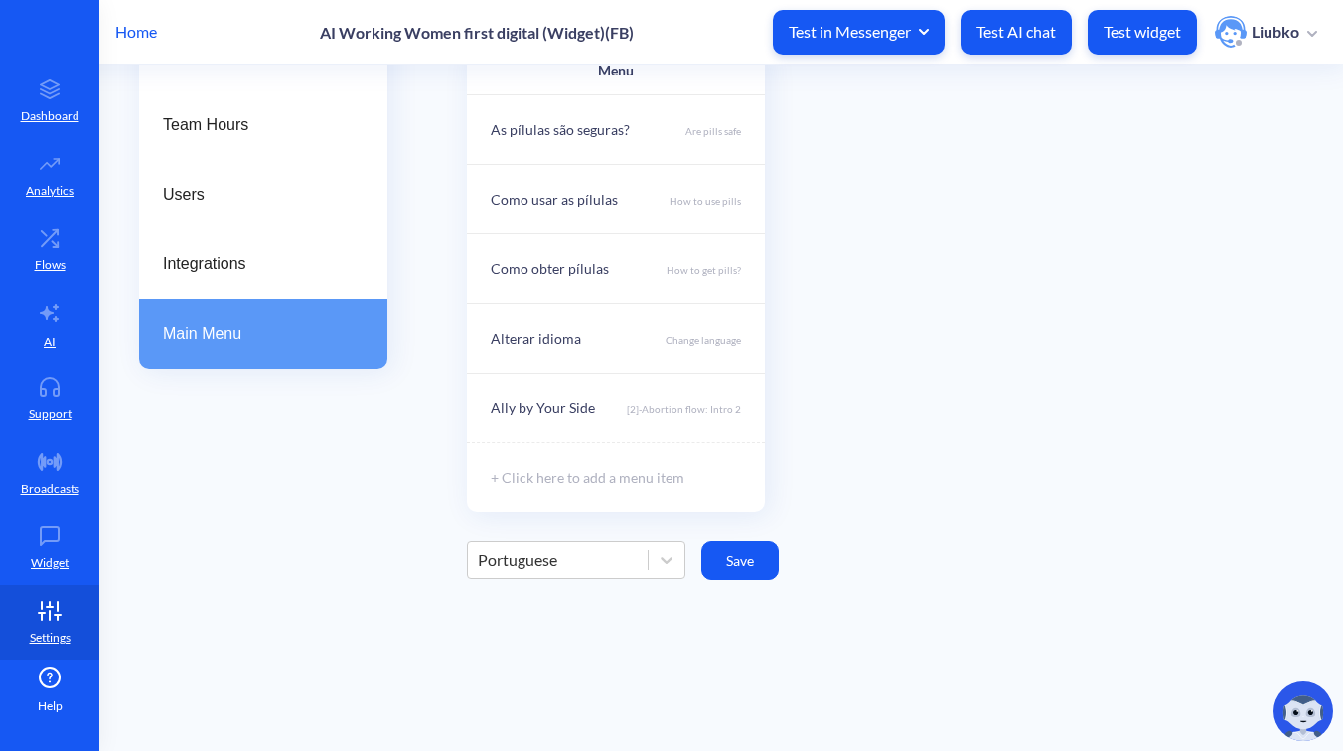
click at [636, 552] on div "Portuguese" at bounding box center [558, 560] width 180 height 36
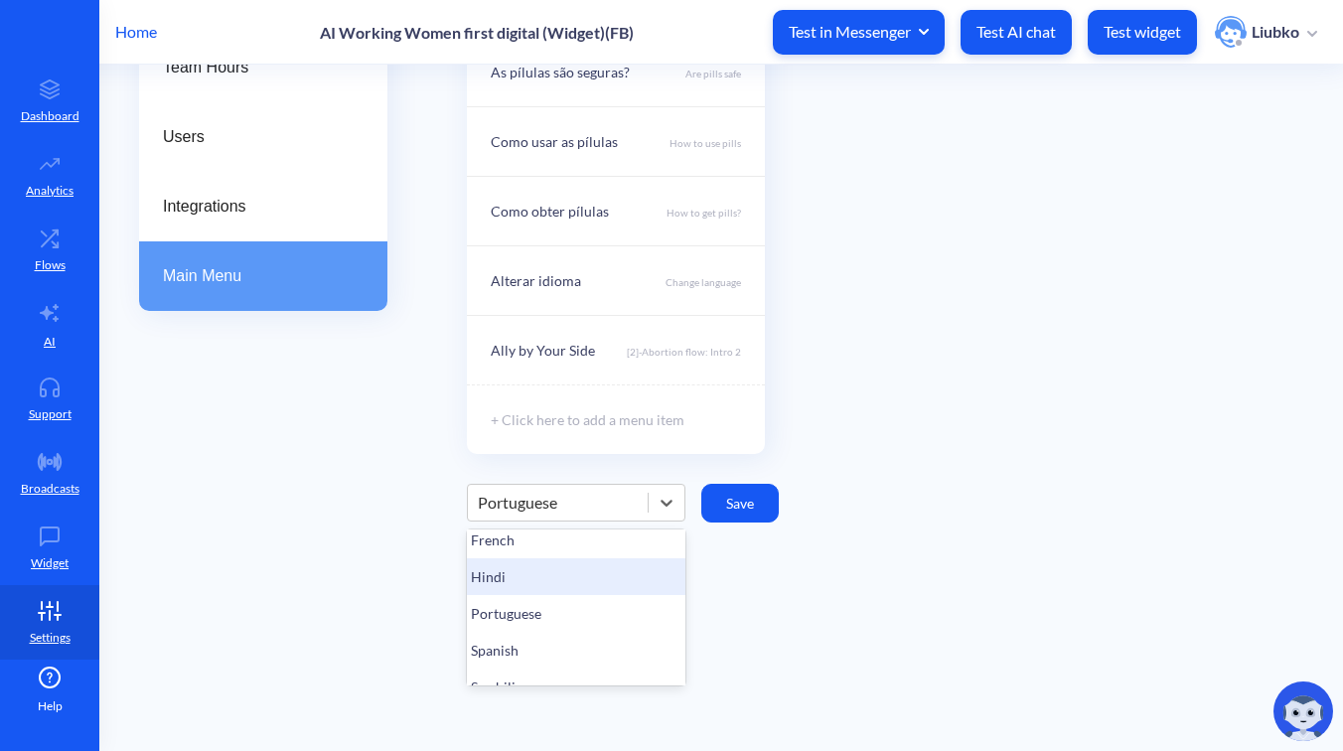
scroll to position [73, 0]
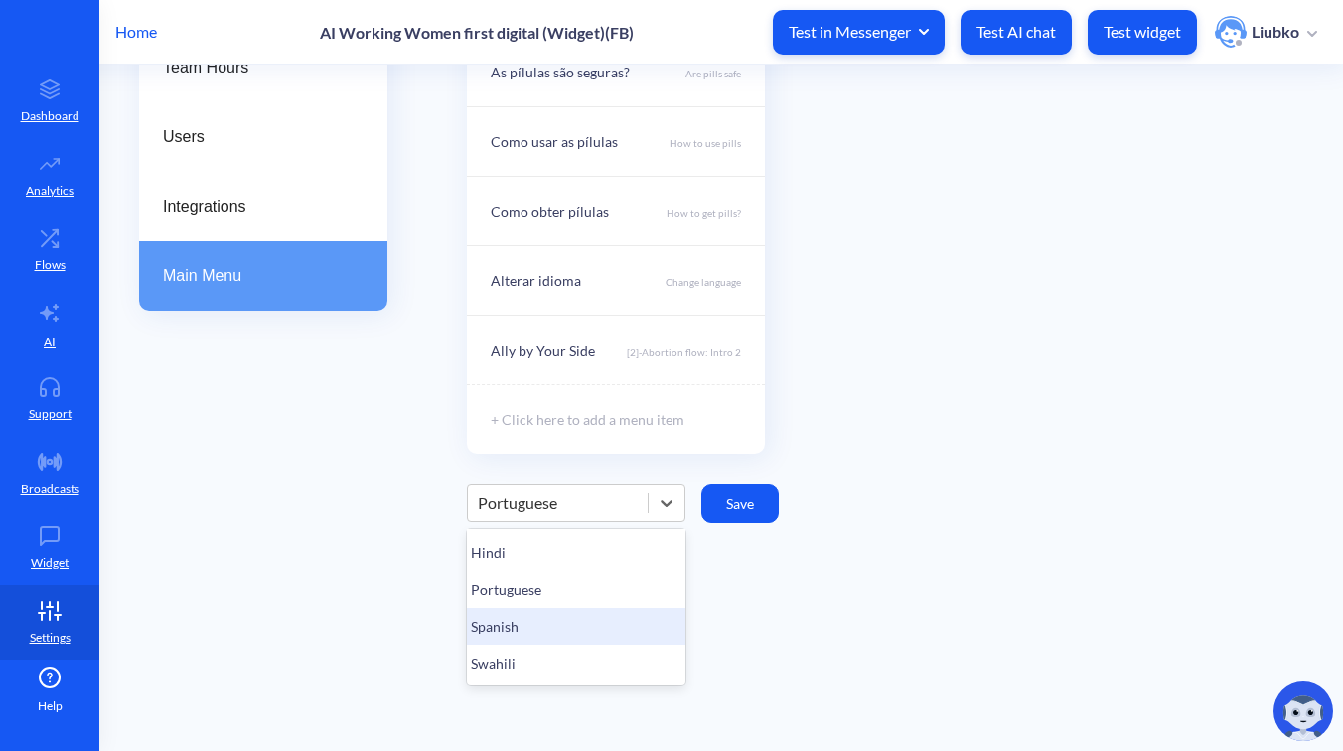
click at [519, 619] on div "Spanish" at bounding box center [576, 626] width 219 height 37
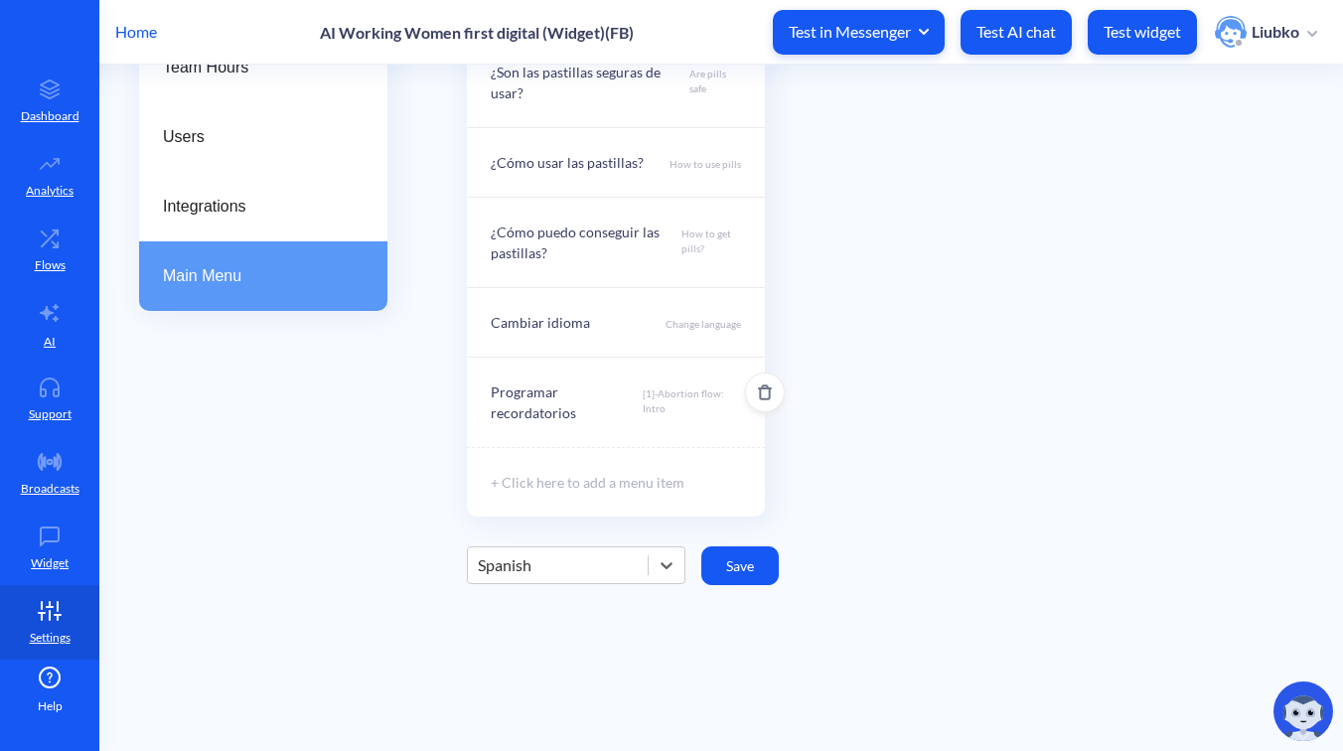
click at [672, 407] on p "[1]-Abortion flow: Intro" at bounding box center [692, 404] width 98 height 37
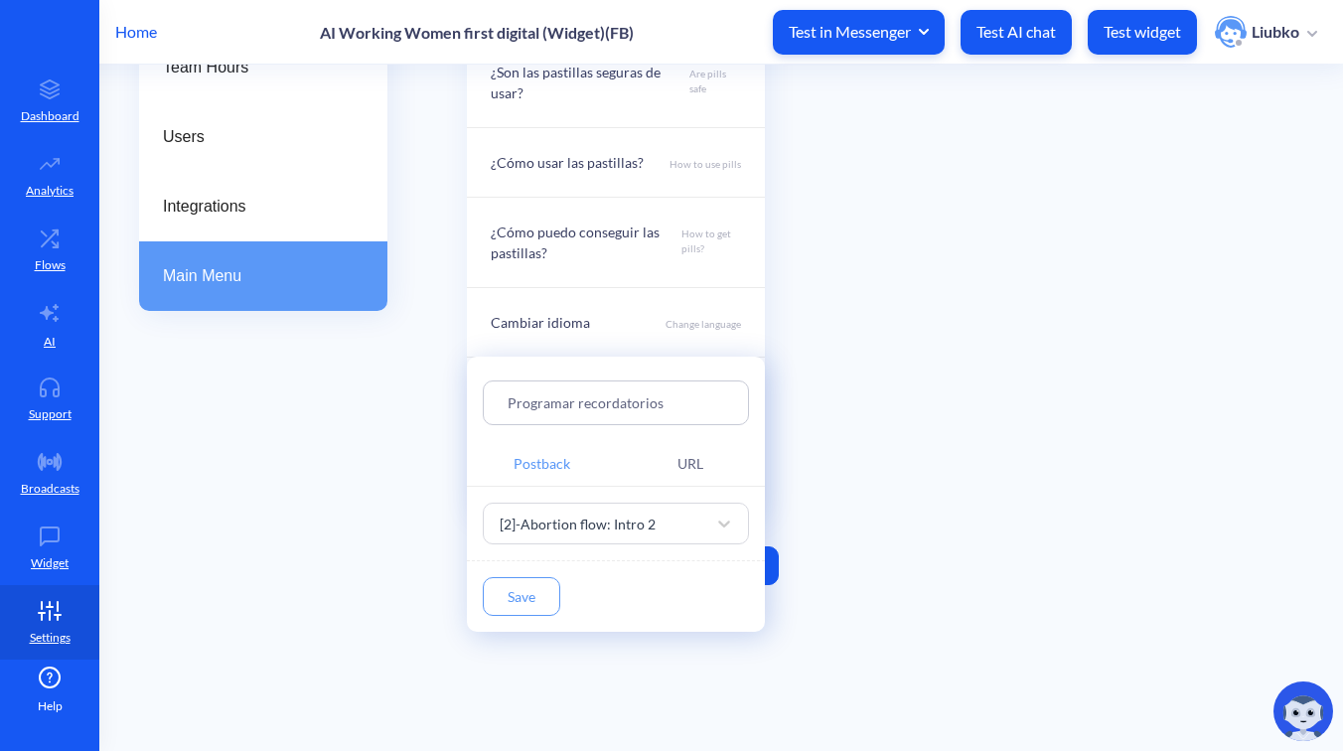
click at [813, 606] on div at bounding box center [671, 375] width 1343 height 751
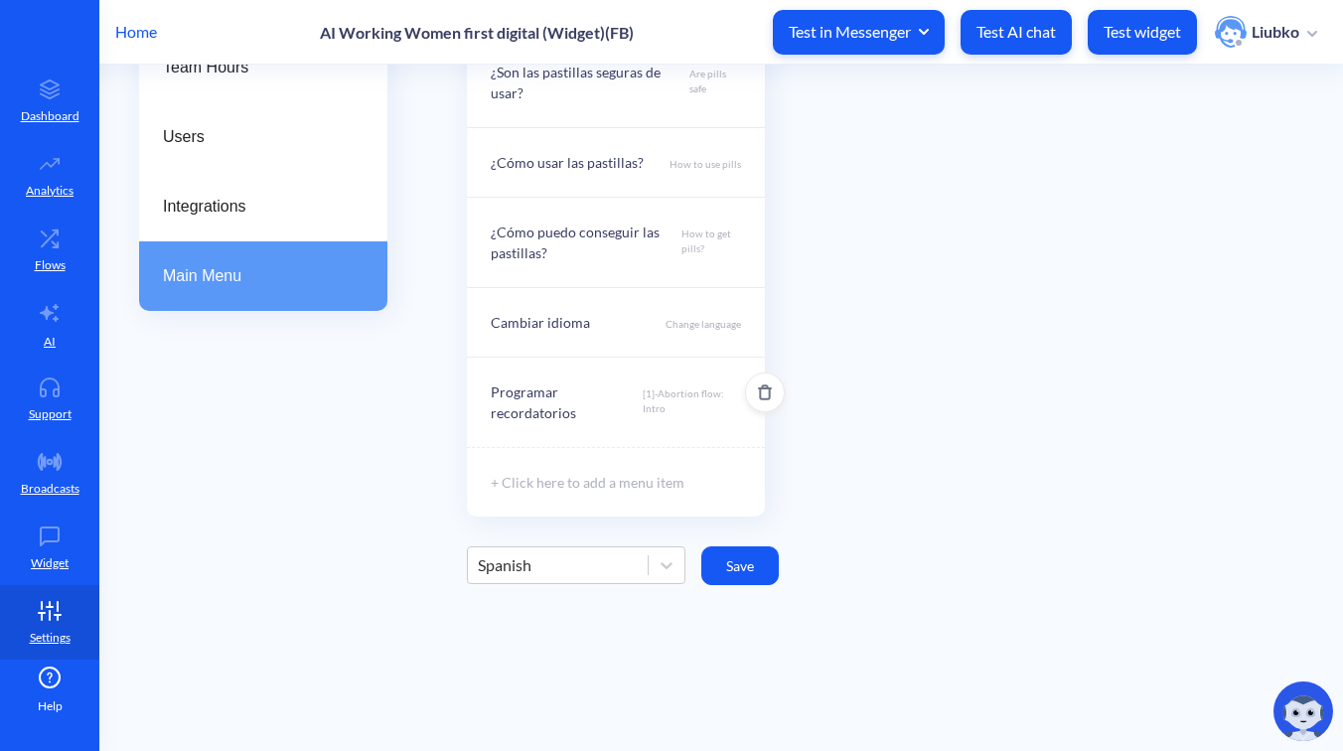
click at [647, 419] on p "[1]-Abortion flow: Intro" at bounding box center [692, 404] width 98 height 37
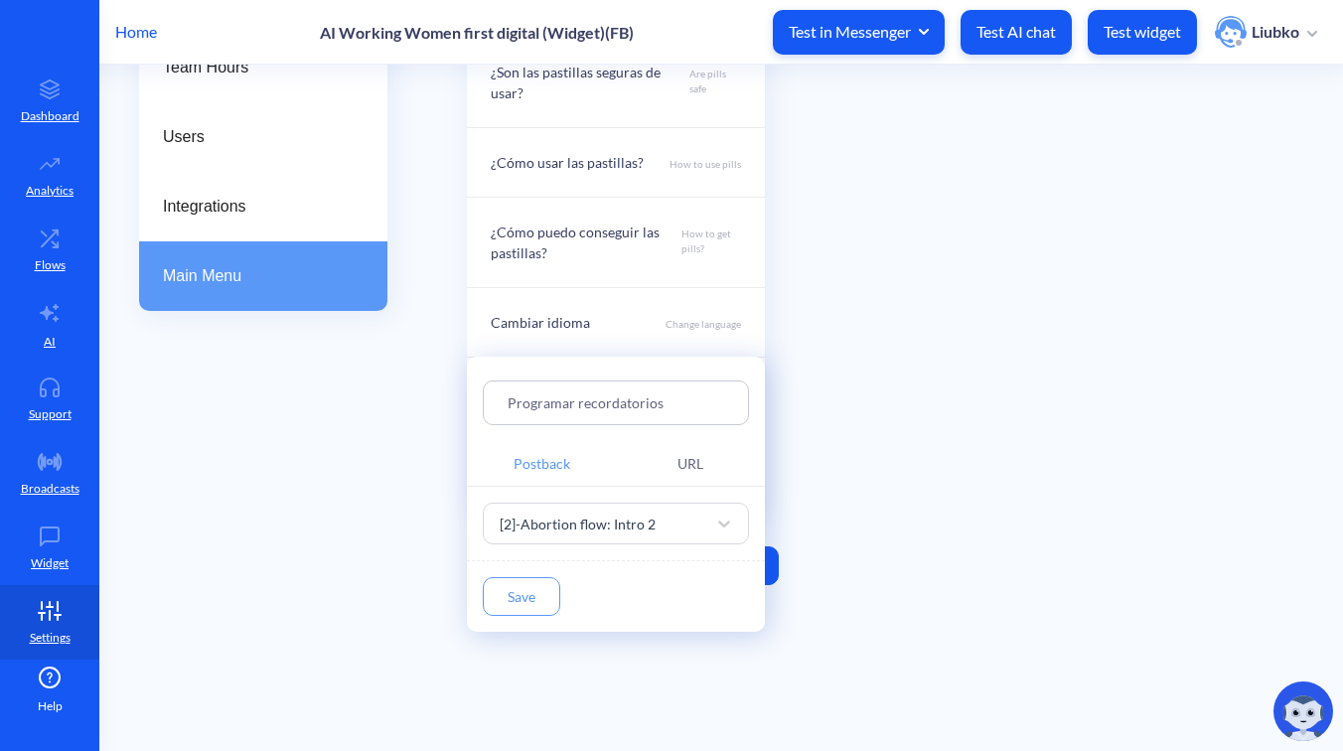
click at [533, 587] on button "Save" at bounding box center [521, 596] width 77 height 39
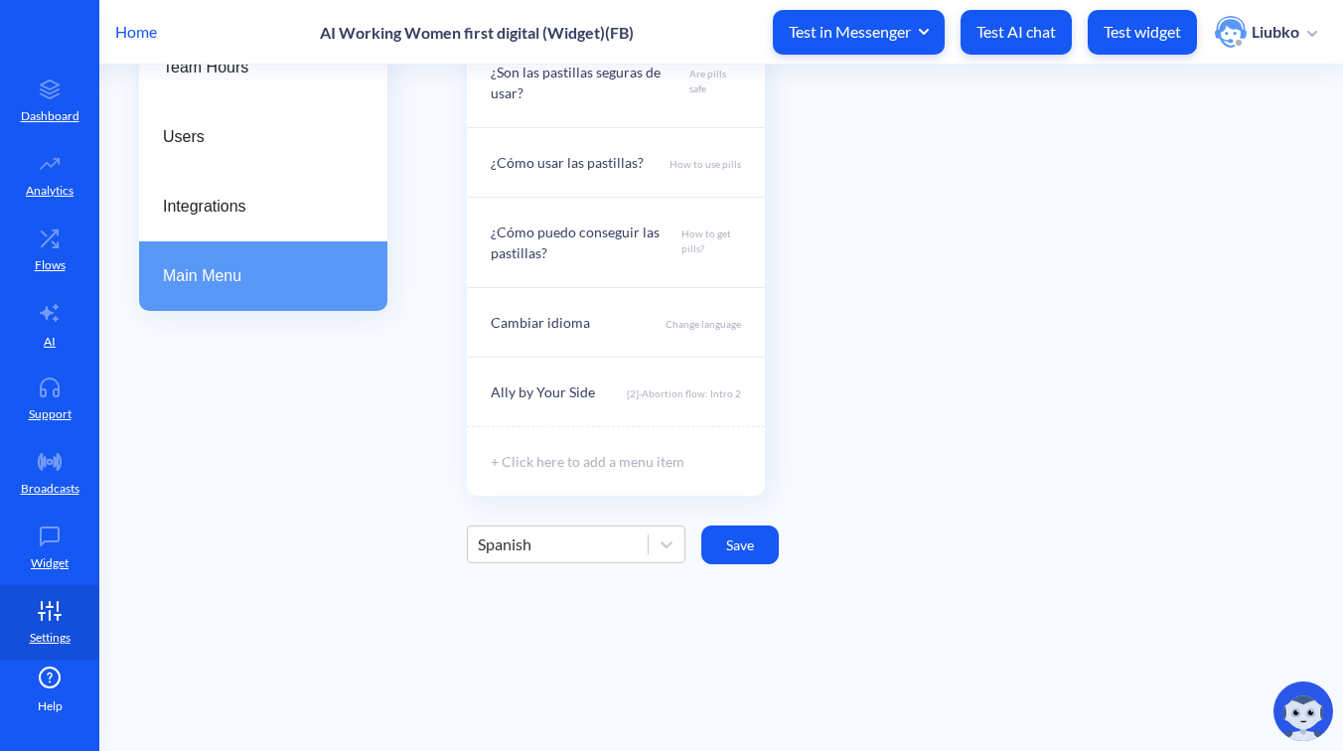
click at [750, 537] on button "Save" at bounding box center [739, 545] width 77 height 39
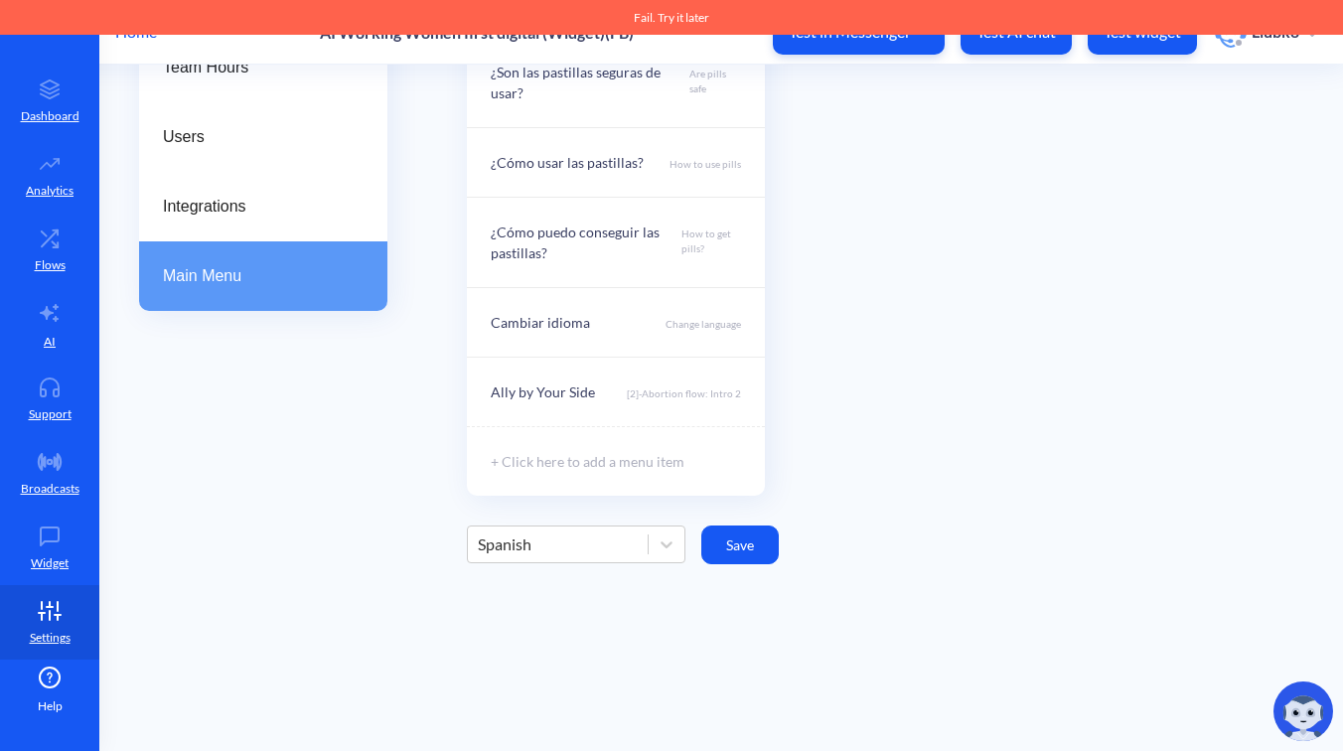
click at [872, 495] on div "Menu ¿Son las pastillas seguras de usar? Are pills safe ¿Cómo usar las pastilla…" at bounding box center [885, 242] width 836 height 508
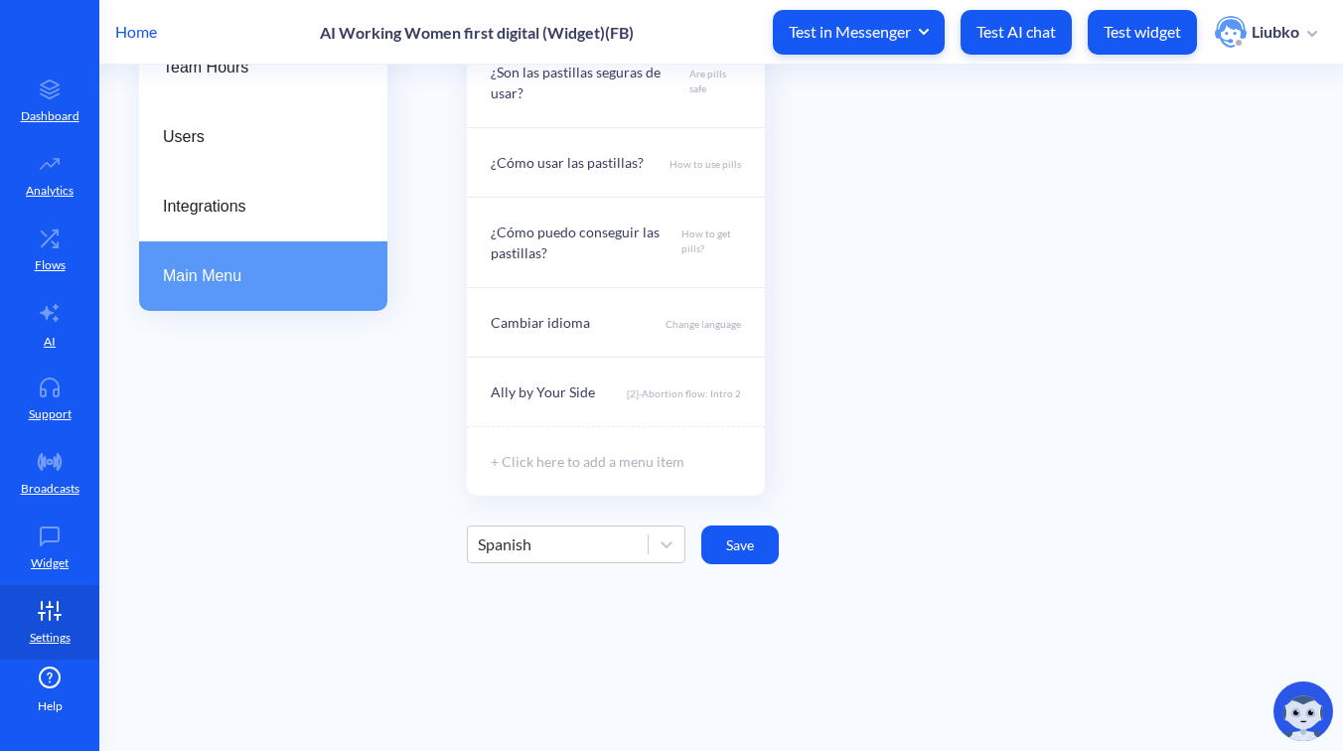
click at [606, 555] on div "Spanish" at bounding box center [558, 545] width 180 height 36
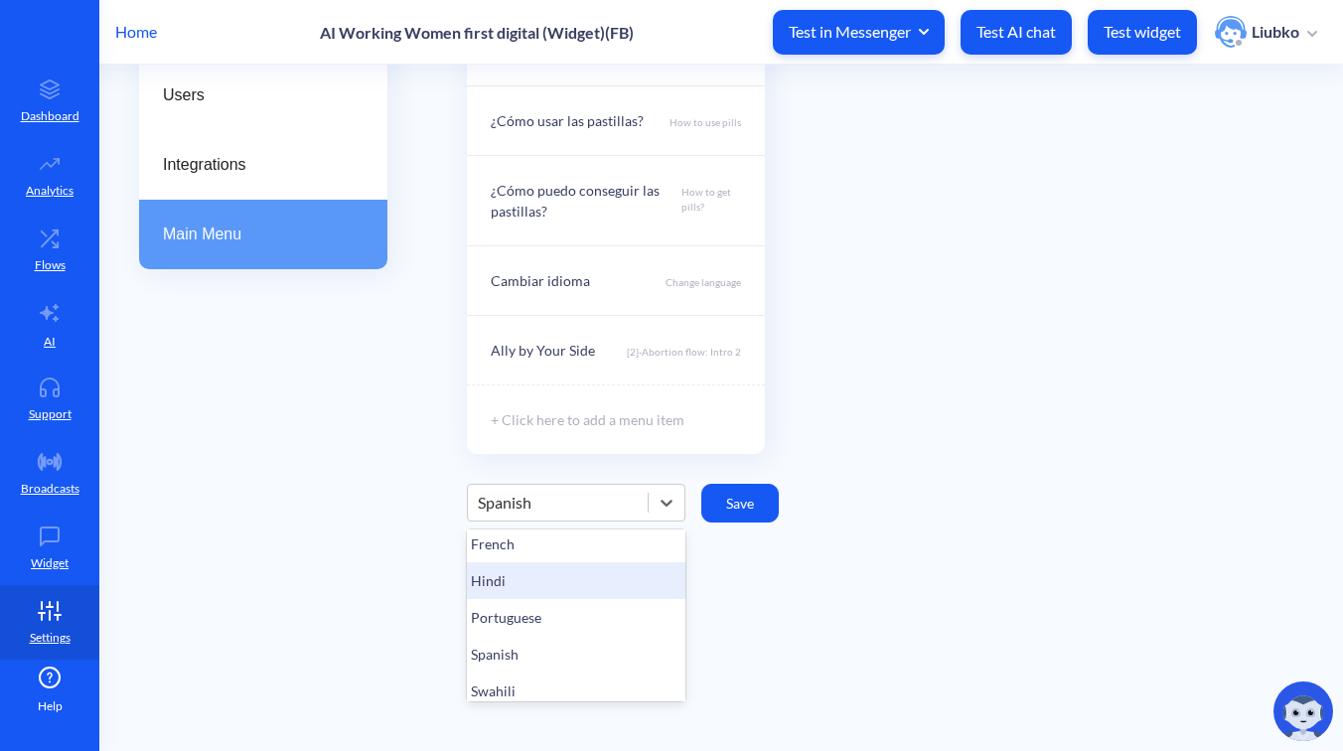
scroll to position [57, 0]
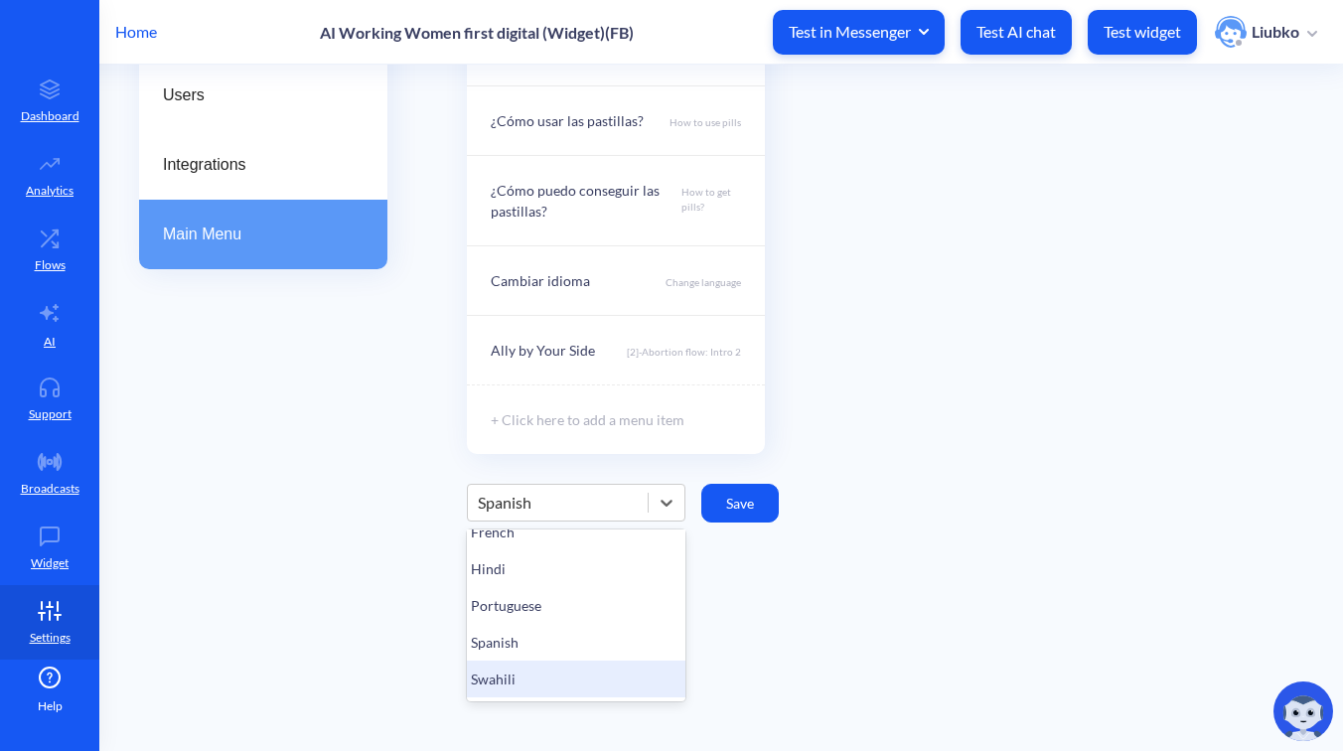
click at [532, 671] on div "Swahili" at bounding box center [576, 679] width 219 height 37
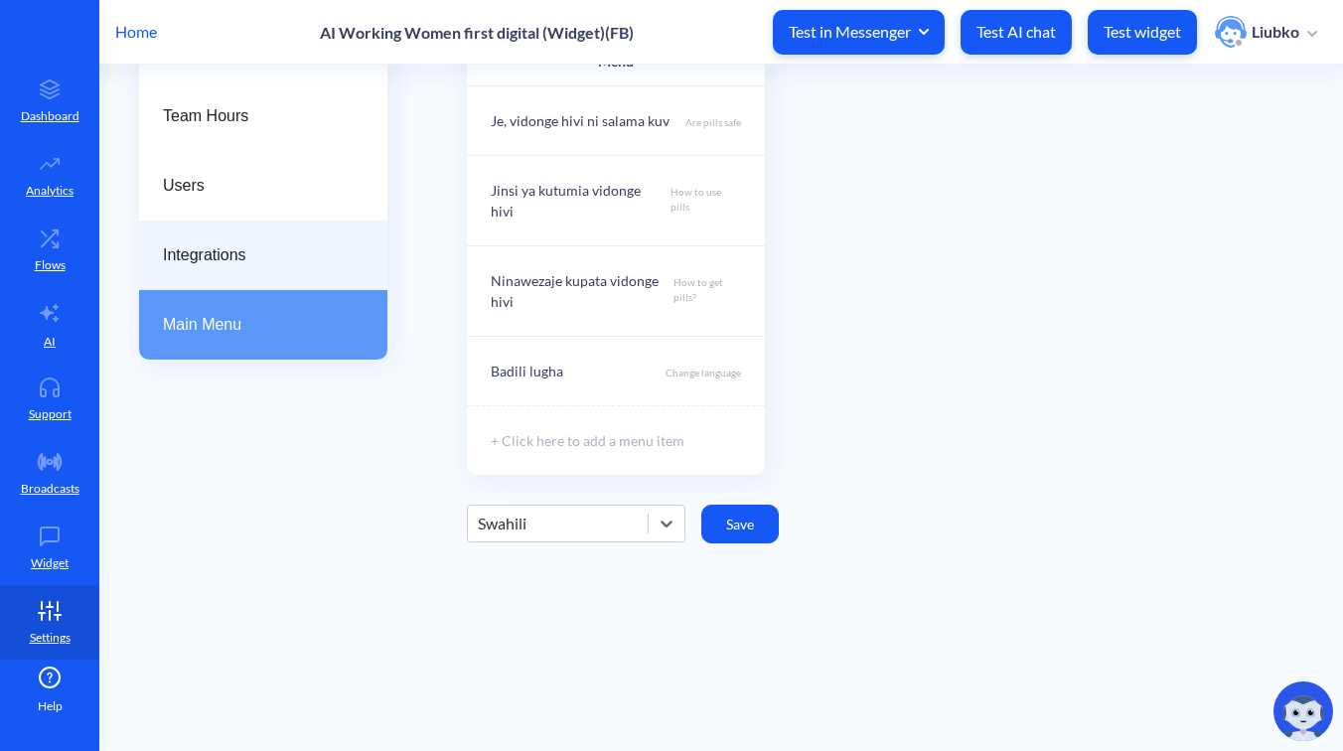
click at [238, 256] on span "Integrations" at bounding box center [255, 255] width 185 height 24
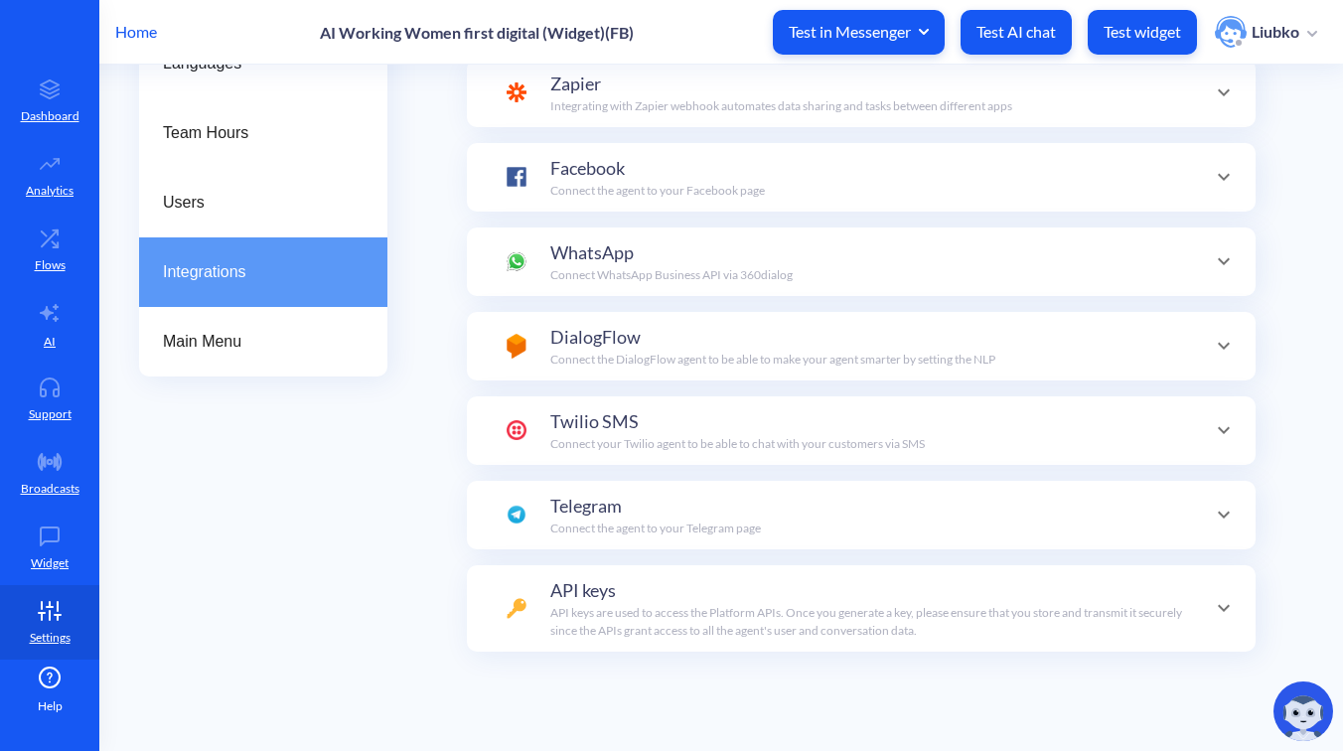
scroll to position [70, 0]
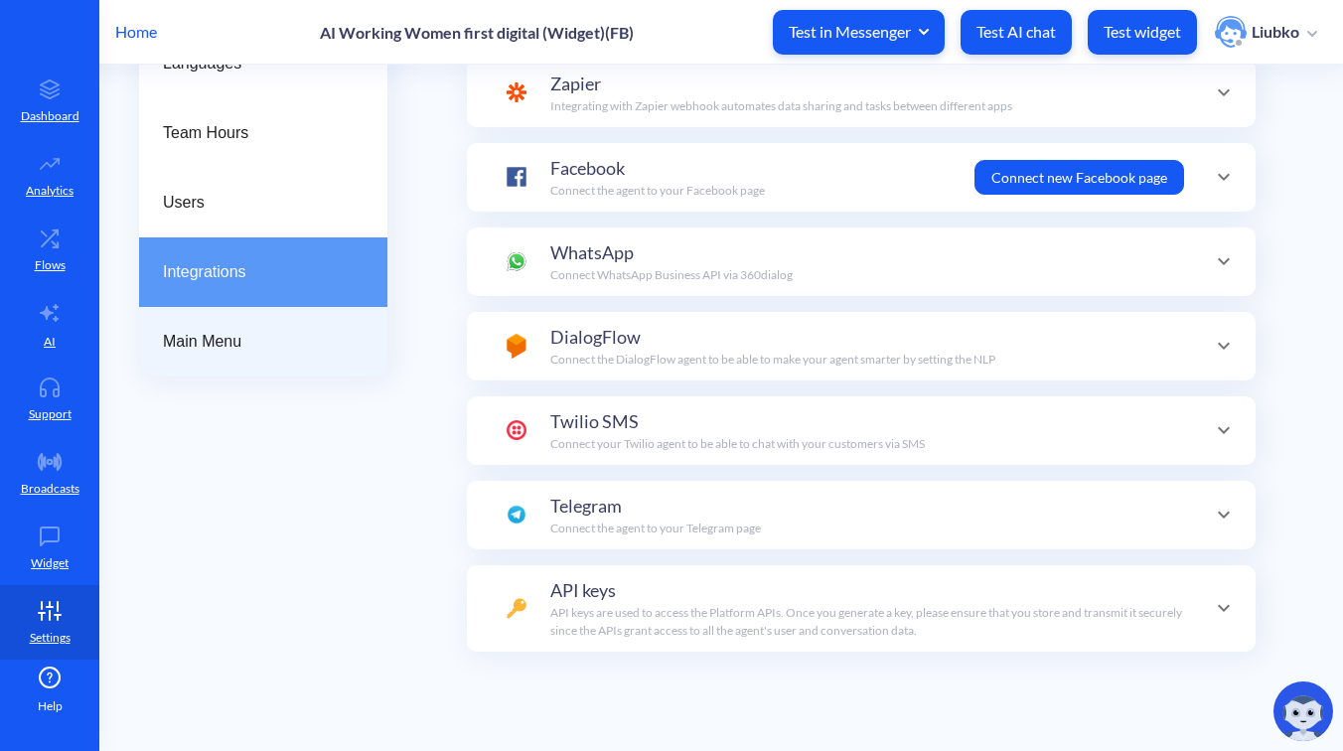
click at [219, 335] on span "Main Menu" at bounding box center [255, 342] width 185 height 24
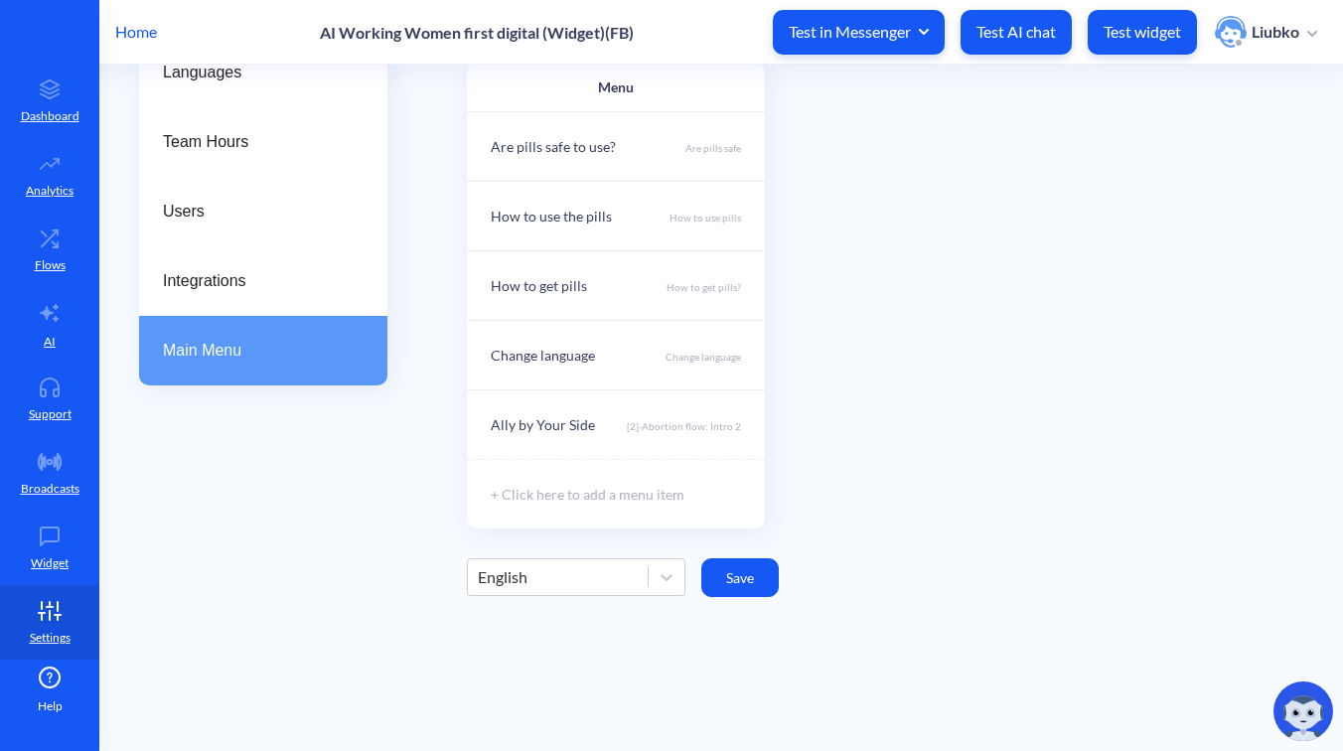
scroll to position [225, 0]
click at [618, 585] on div "English" at bounding box center [558, 575] width 180 height 36
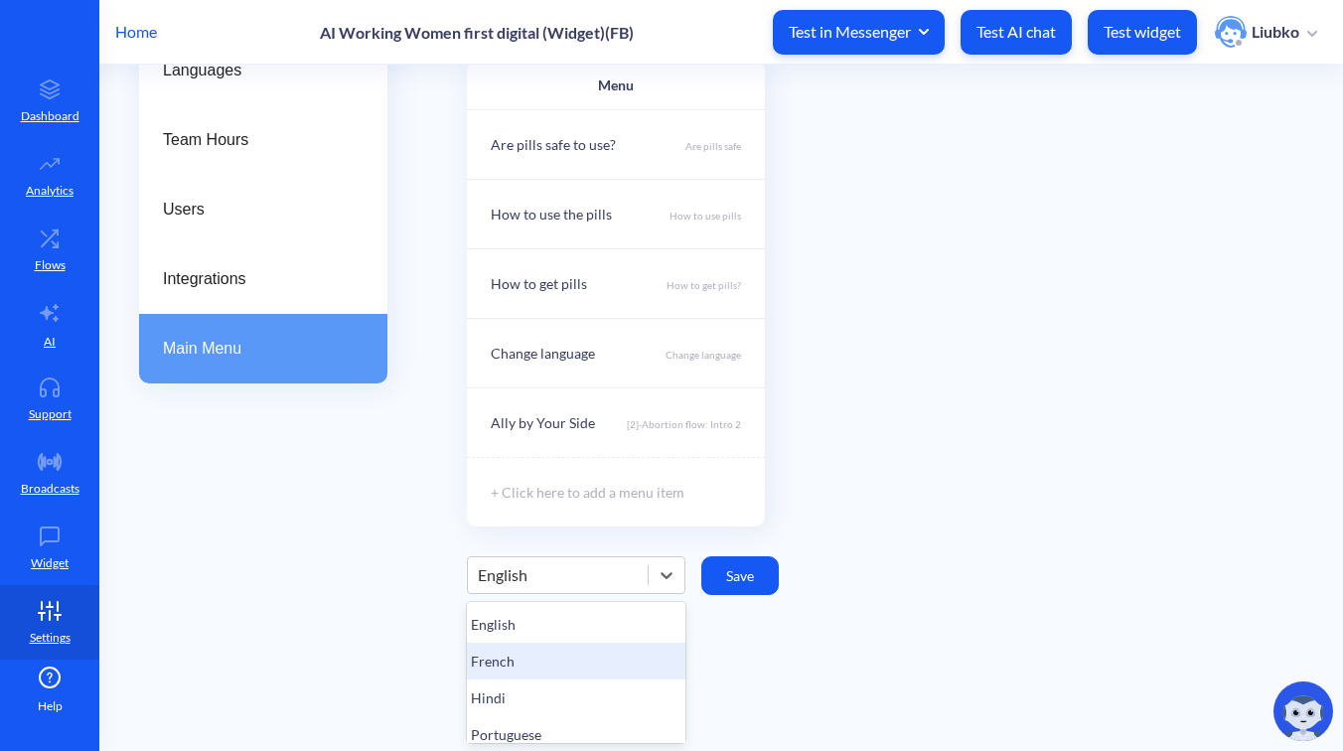
click at [593, 646] on div "French" at bounding box center [576, 661] width 219 height 37
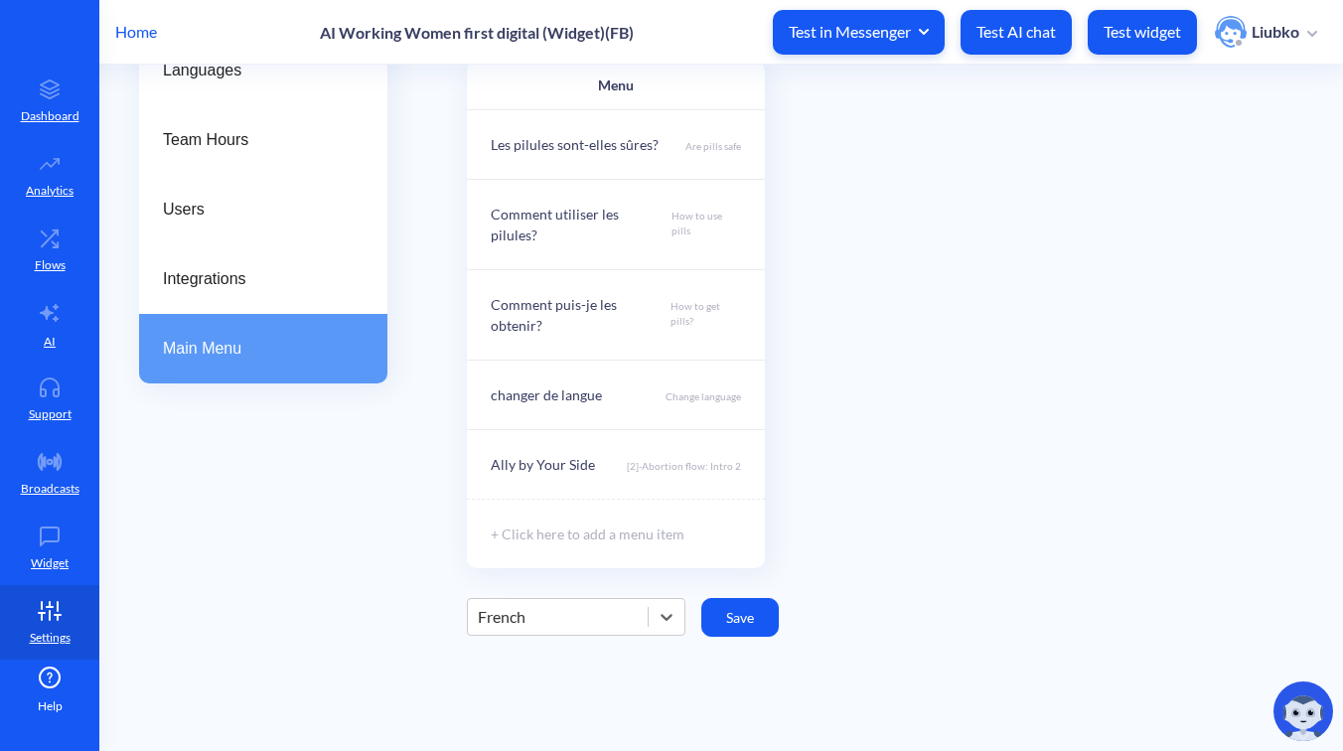
click at [607, 600] on div "French" at bounding box center [558, 617] width 180 height 36
click at [568, 721] on div "Hindi" at bounding box center [576, 739] width 219 height 37
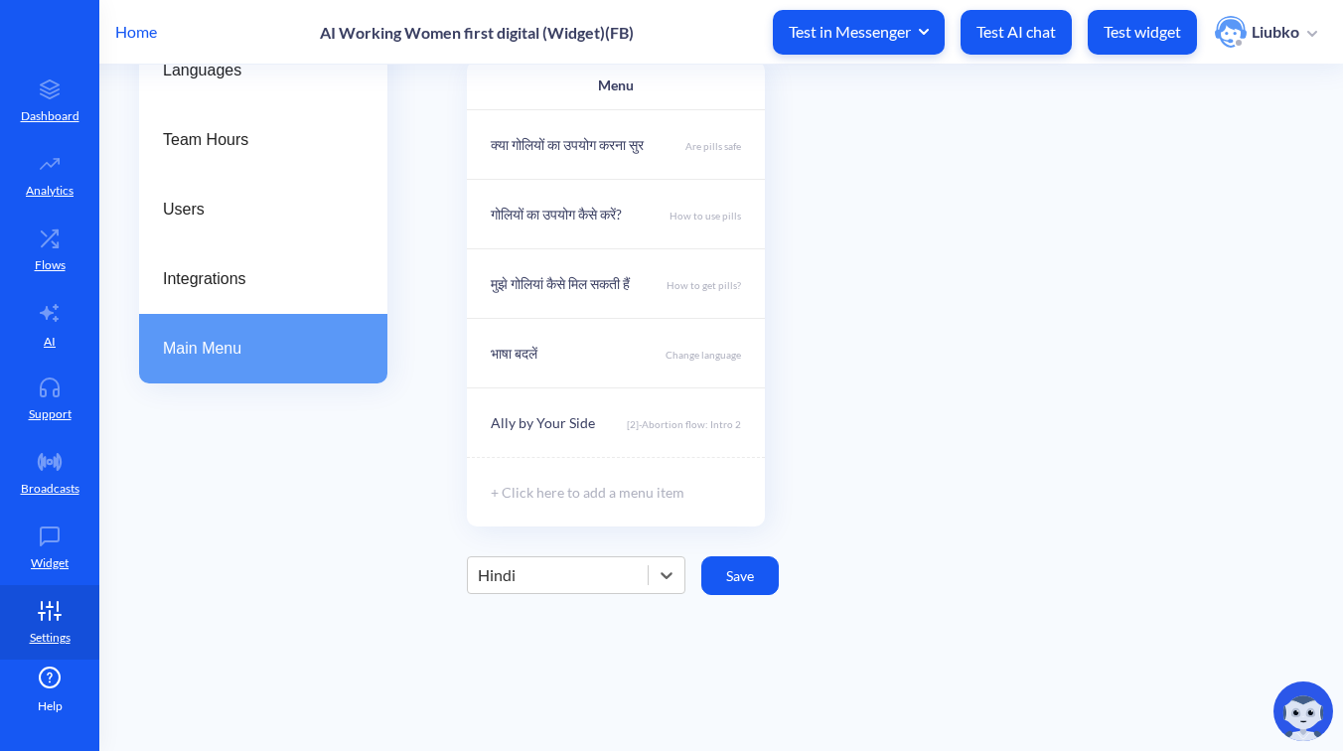
click at [624, 574] on div "Hindi" at bounding box center [558, 575] width 180 height 36
click at [575, 732] on div "Portuguese" at bounding box center [576, 734] width 219 height 37
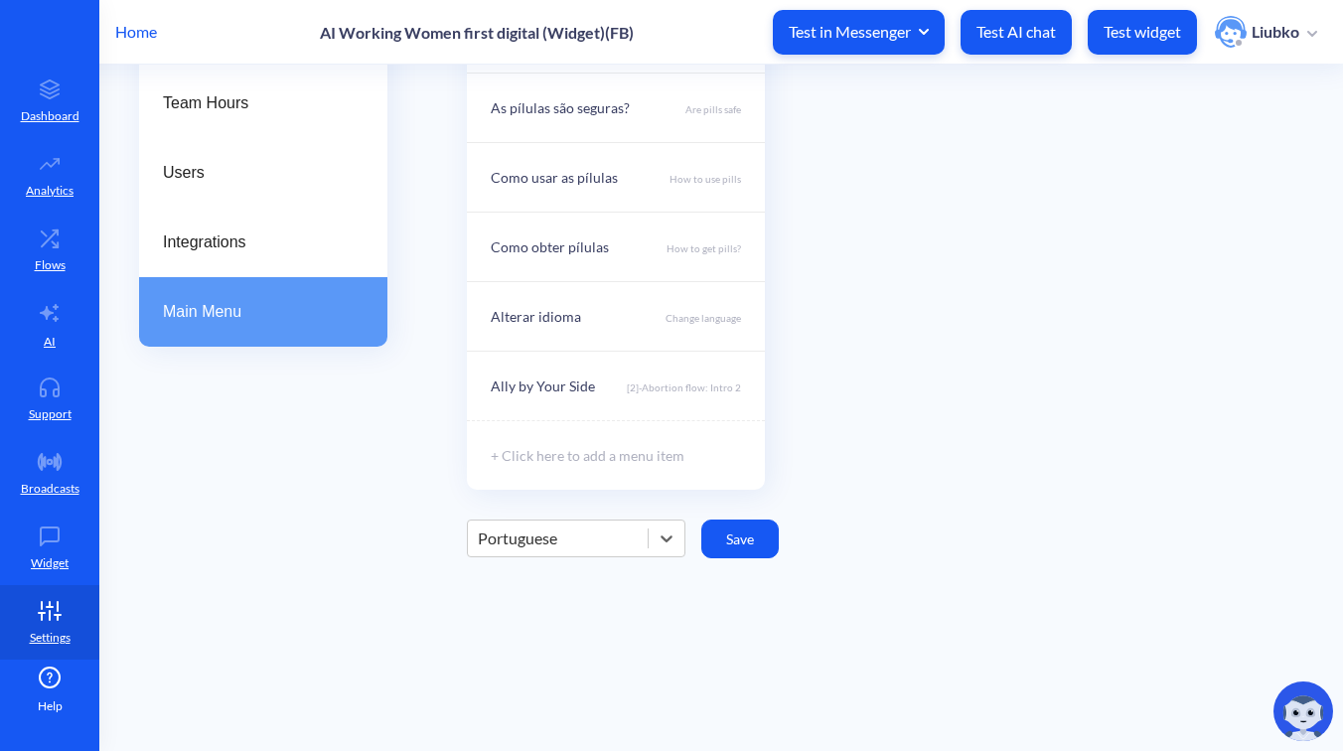
scroll to position [285, 0]
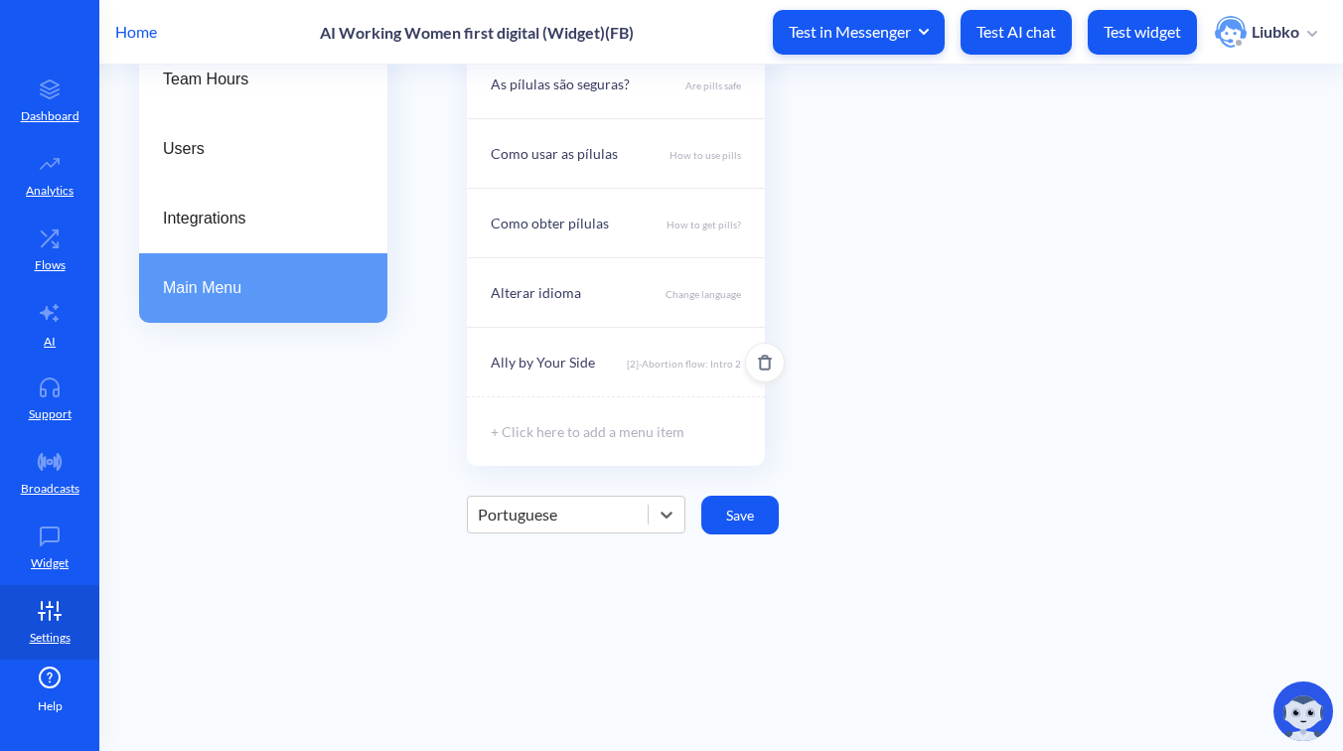
click at [657, 376] on div "Ally by Your Side [2]-Abortion flow: Intro 2" at bounding box center [616, 362] width 298 height 70
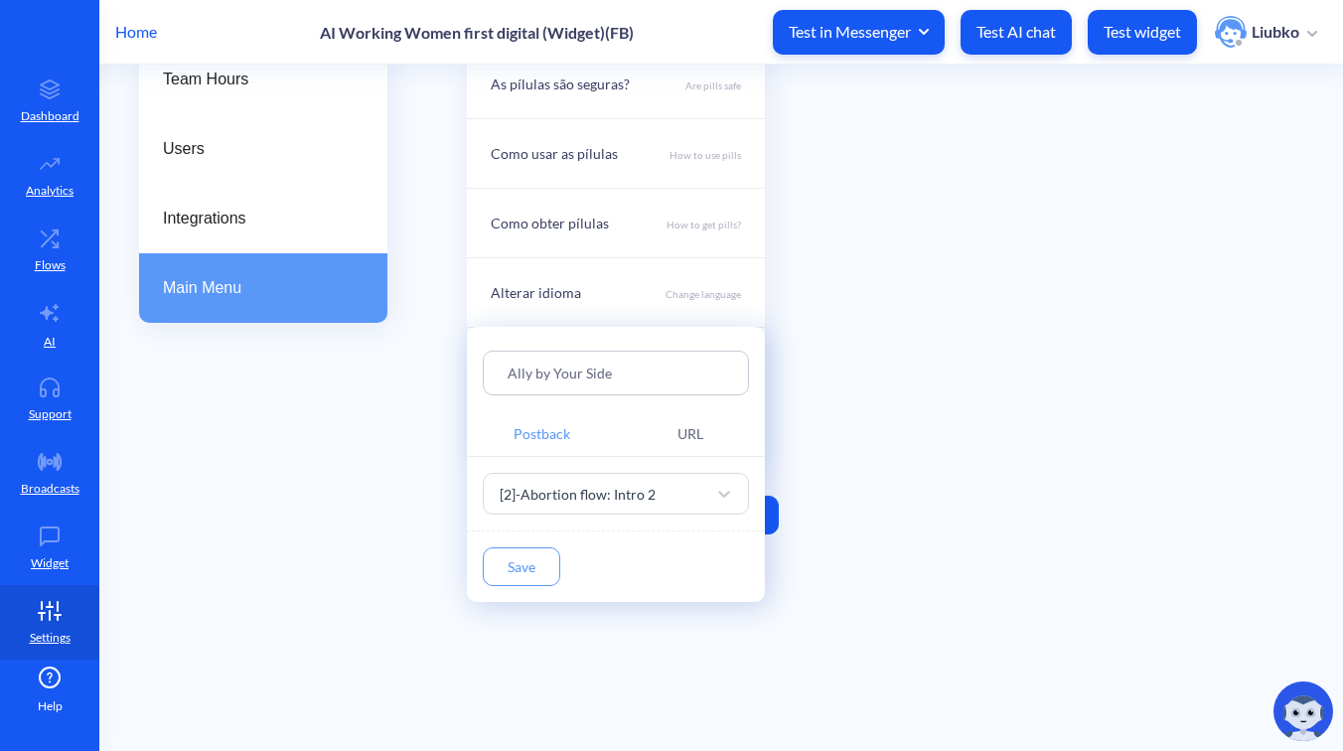
click at [631, 671] on div at bounding box center [671, 375] width 1343 height 751
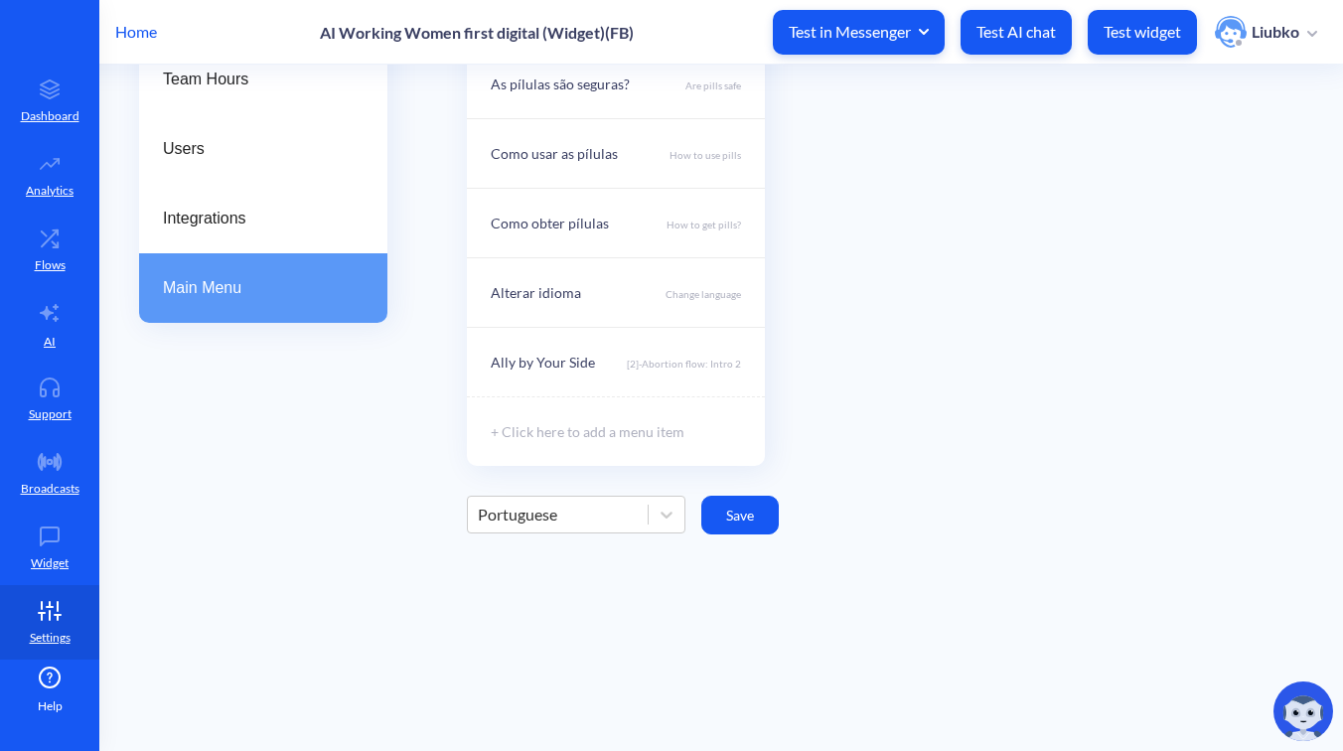
click at [616, 507] on div "Portuguese" at bounding box center [558, 515] width 180 height 36
click at [524, 705] on div "Spanish" at bounding box center [576, 710] width 219 height 37
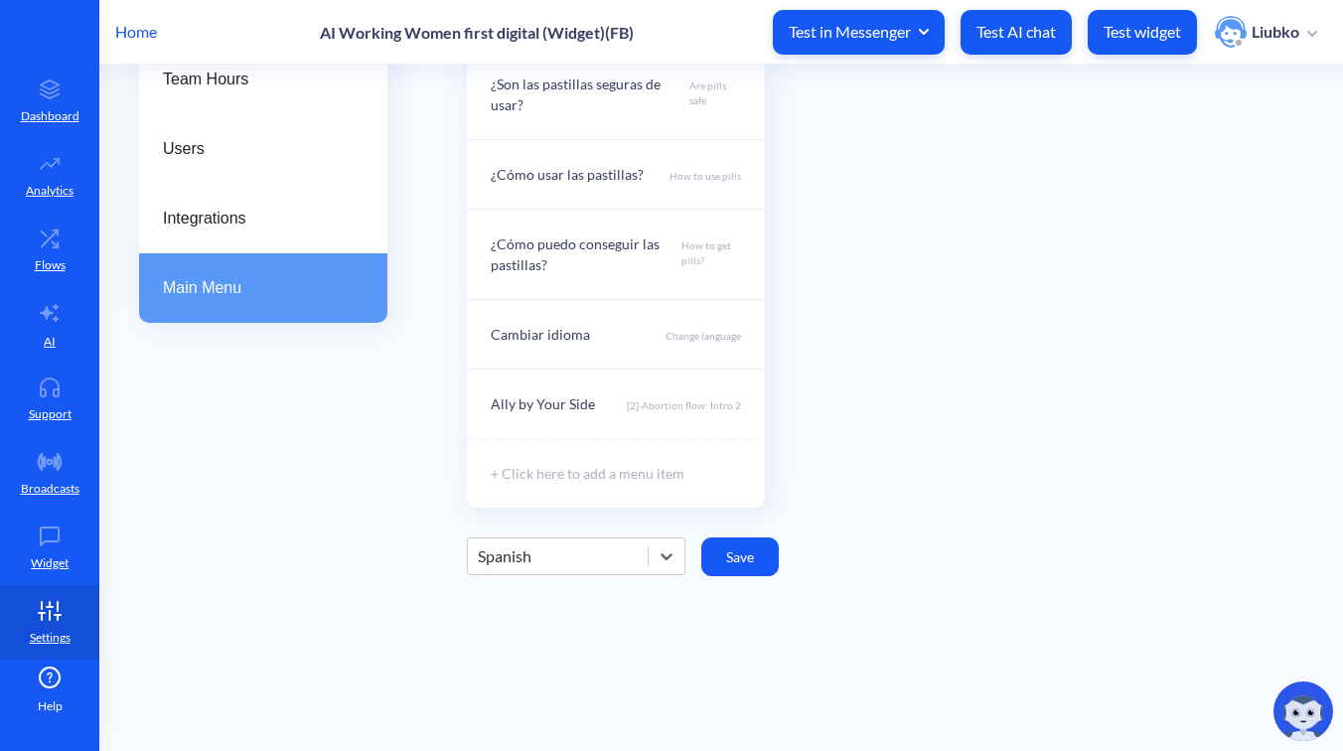
scroll to position [339, 0]
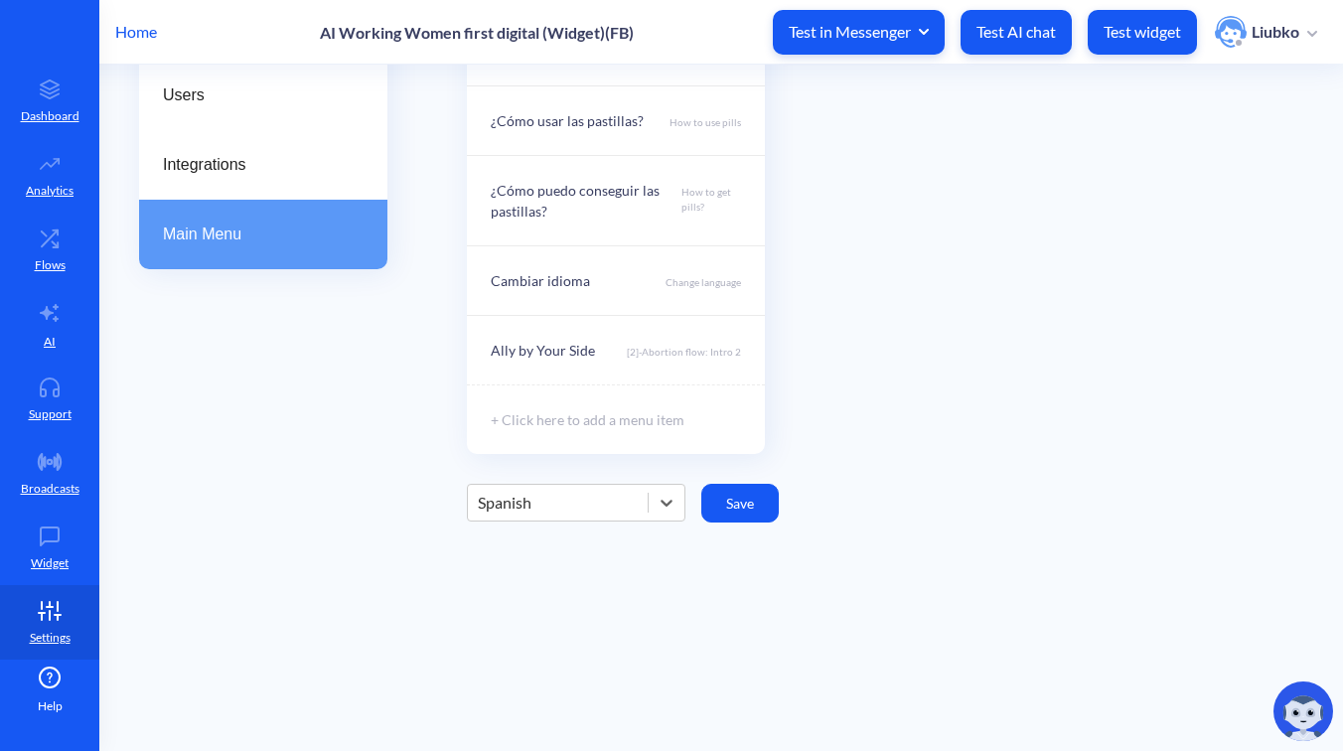
click at [616, 506] on div "Spanish" at bounding box center [558, 503] width 180 height 36
click at [537, 725] on div "Swahili" at bounding box center [576, 720] width 219 height 37
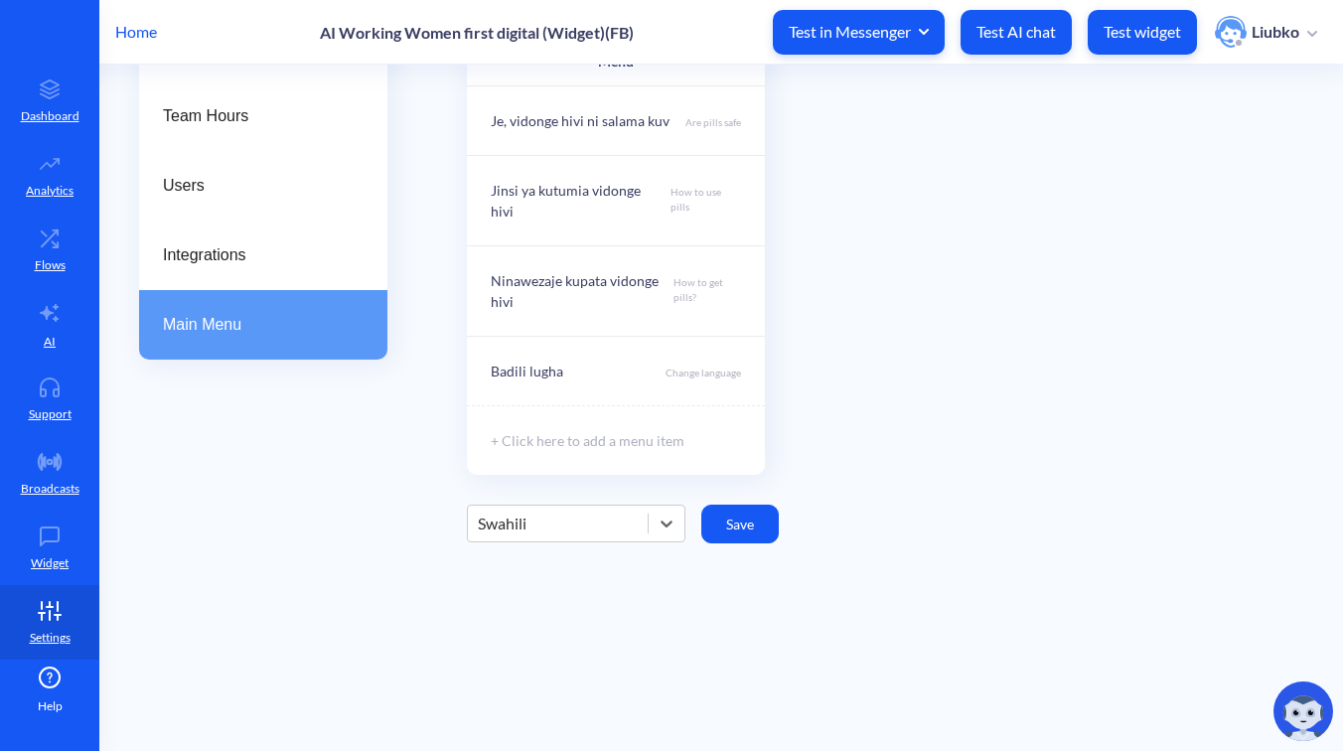
scroll to position [194, 0]
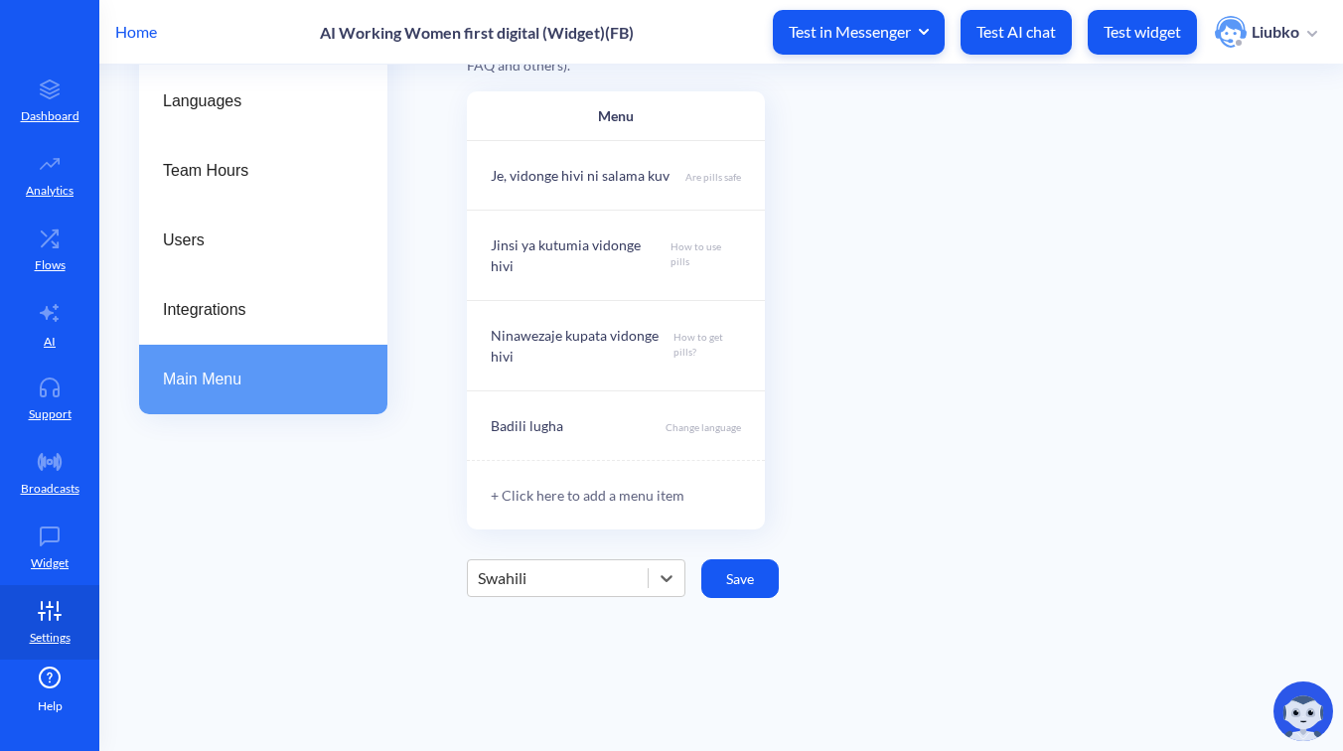
click at [601, 460] on div "+ Click here to add a menu item" at bounding box center [616, 495] width 298 height 70
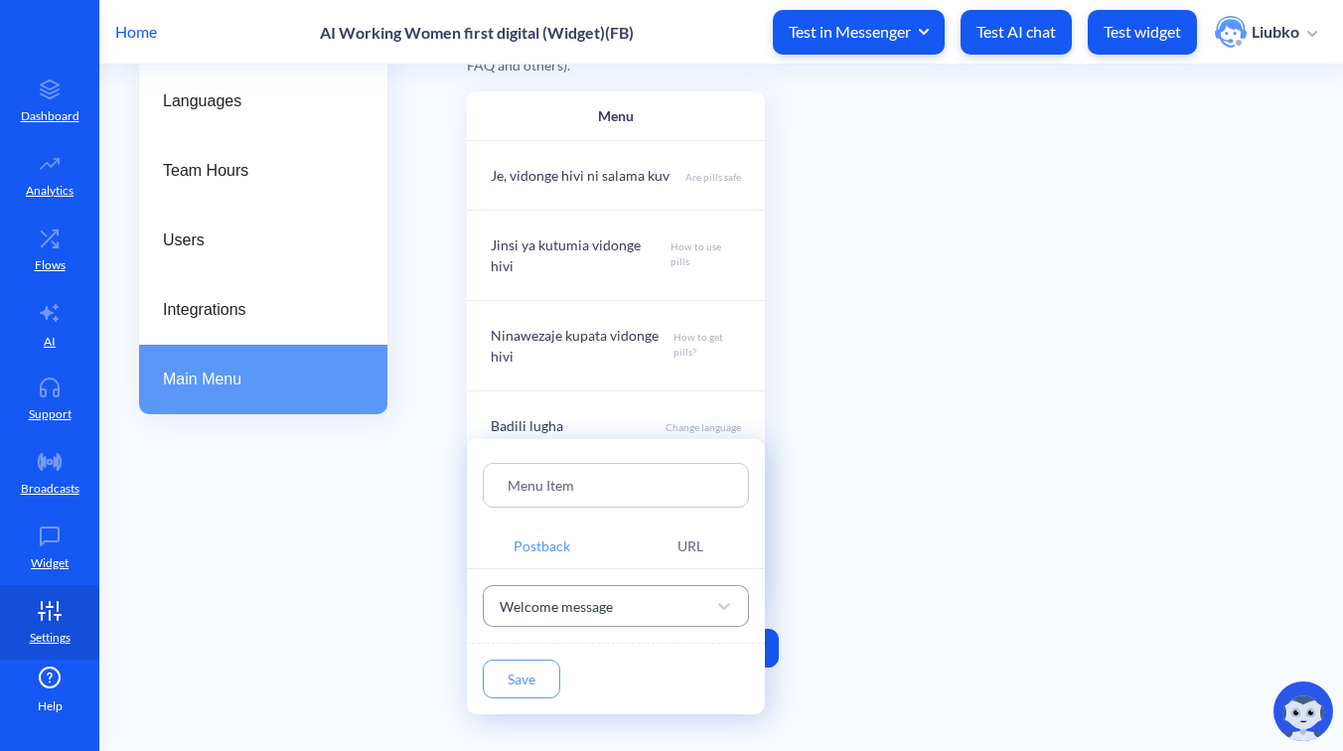
click at [581, 608] on div "Welcome message" at bounding box center [556, 605] width 113 height 21
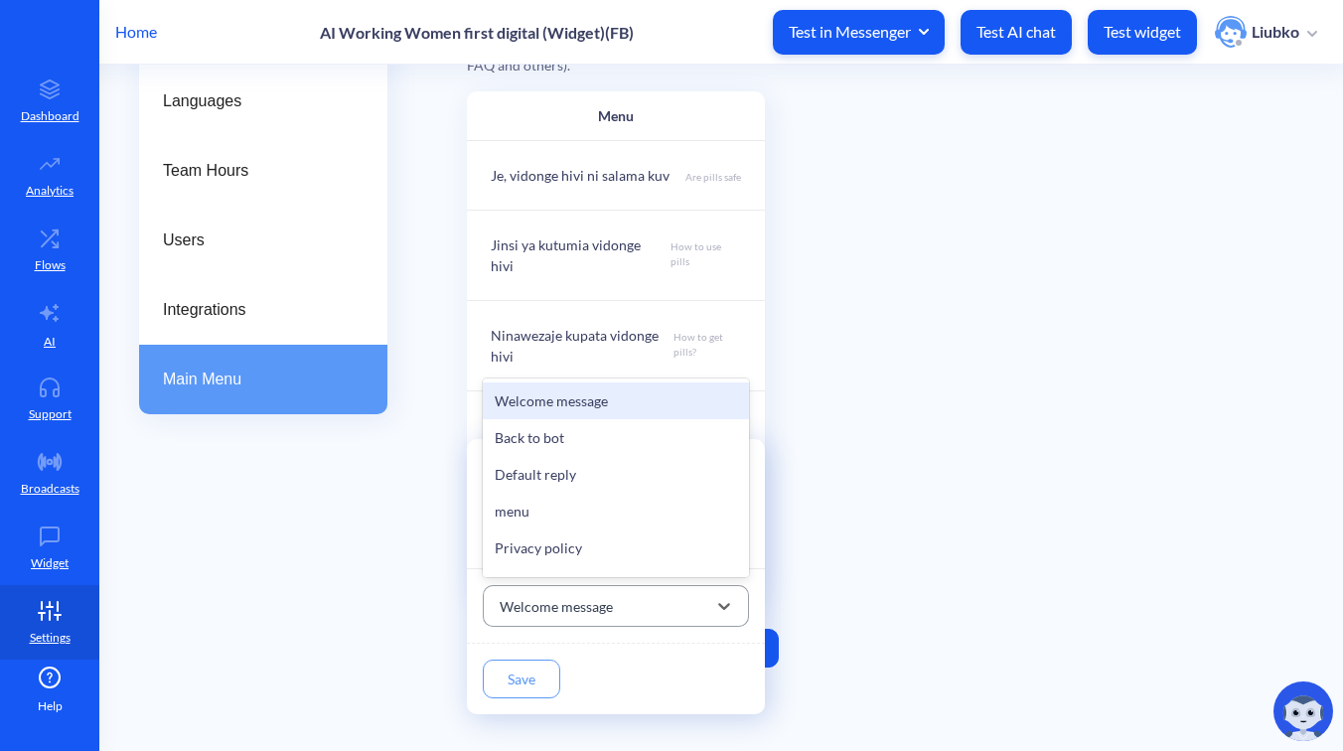
paste input "[2]-Abortion flow: Intro 2"
type input "[2]-Abortion flow: Intro 2"
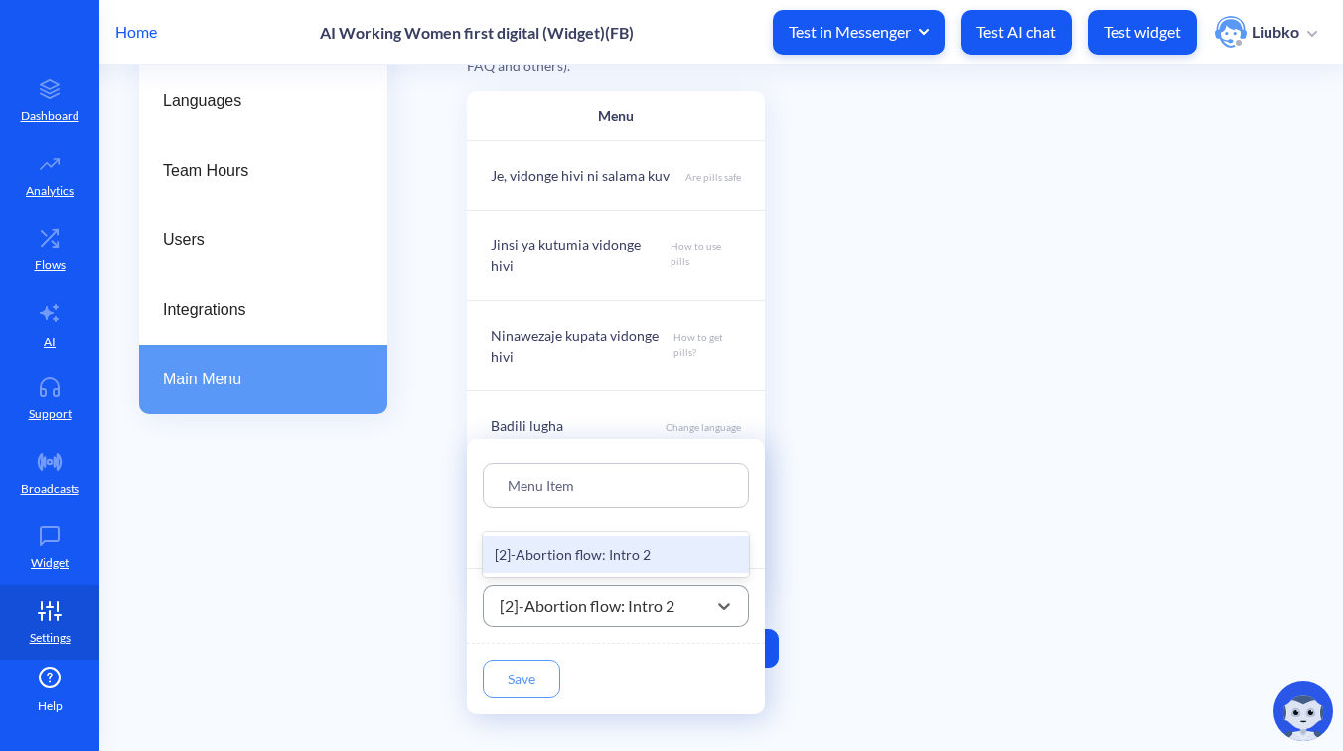
click at [573, 540] on div "[2]-Abortion flow: Intro 2" at bounding box center [616, 554] width 266 height 37
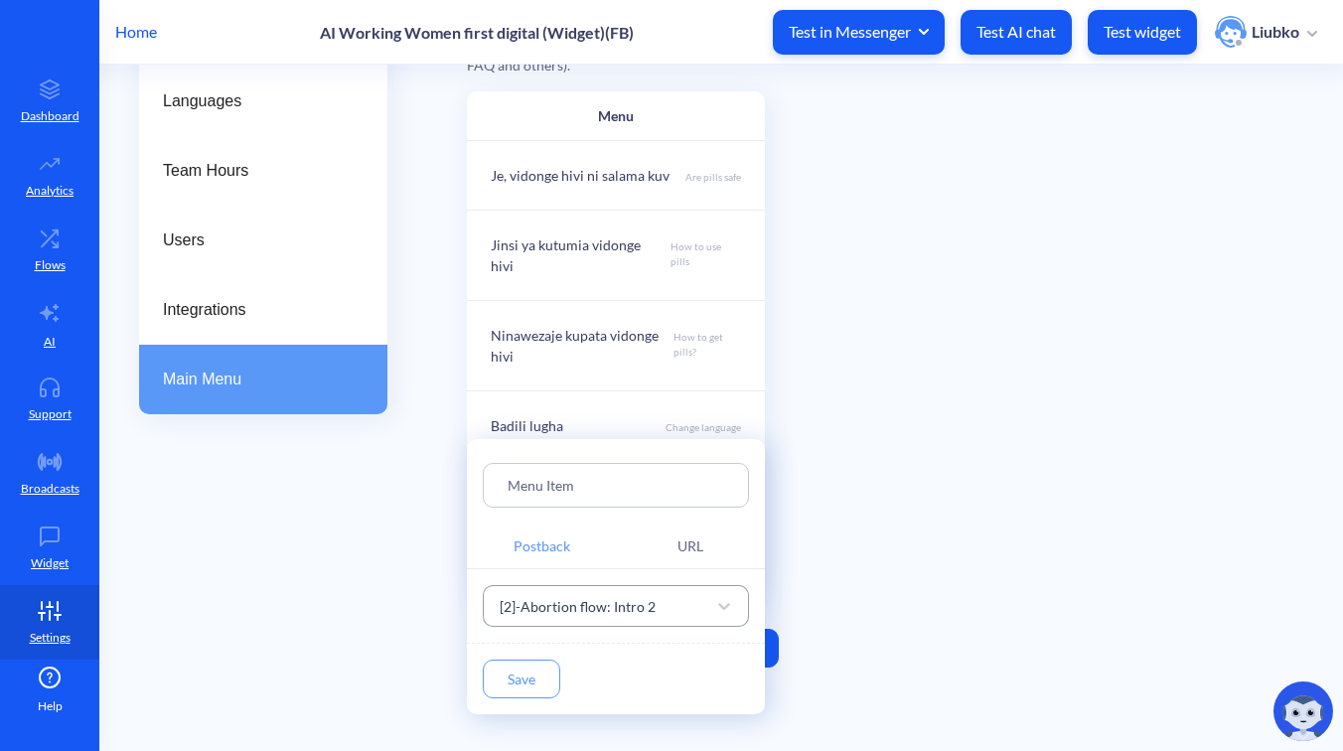
click at [602, 500] on div "Menu Item" at bounding box center [616, 485] width 266 height 45
click at [597, 493] on input "Menu Item" at bounding box center [616, 485] width 217 height 23
paste input "Ally by Your Side"
type input "Ally by Your Side"
click at [527, 668] on button "Save" at bounding box center [521, 679] width 77 height 39
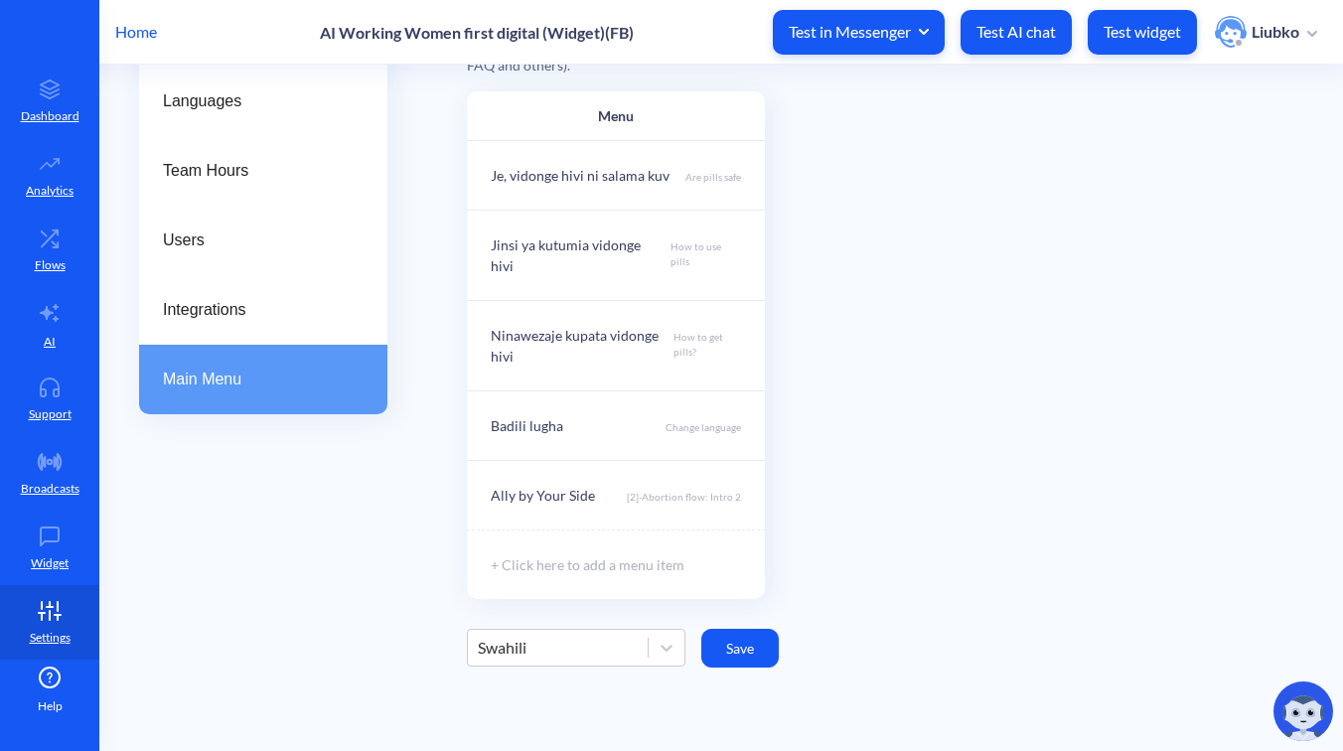
click at [754, 606] on div "Menu Je, vidonge hivi ni salama kuv Are pills safe Jinsi ya kutumia vidonge hiv…" at bounding box center [885, 379] width 836 height 576
click at [748, 629] on button "Save" at bounding box center [739, 648] width 77 height 39
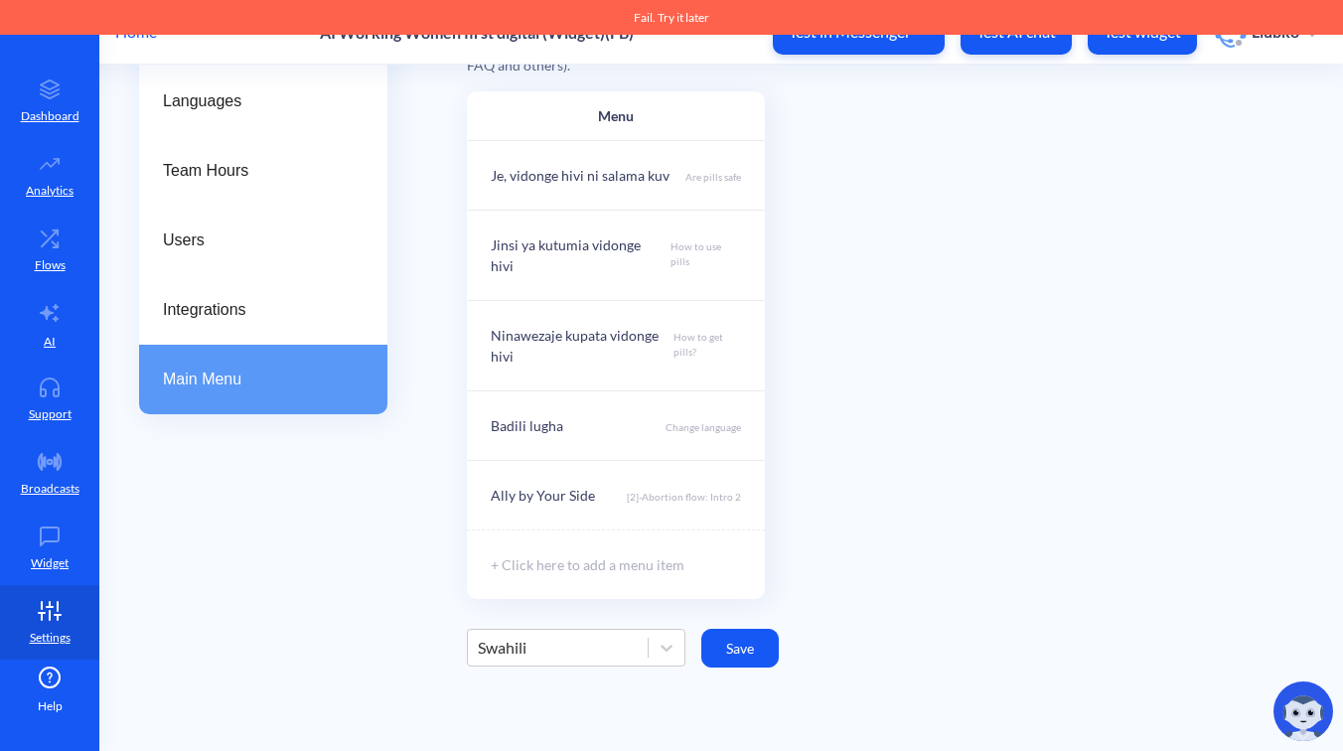
click at [853, 525] on div "Menu Je, vidonge hivi ni salama kuv Are pills safe Jinsi ya kutumia vidonge hiv…" at bounding box center [885, 345] width 836 height 508
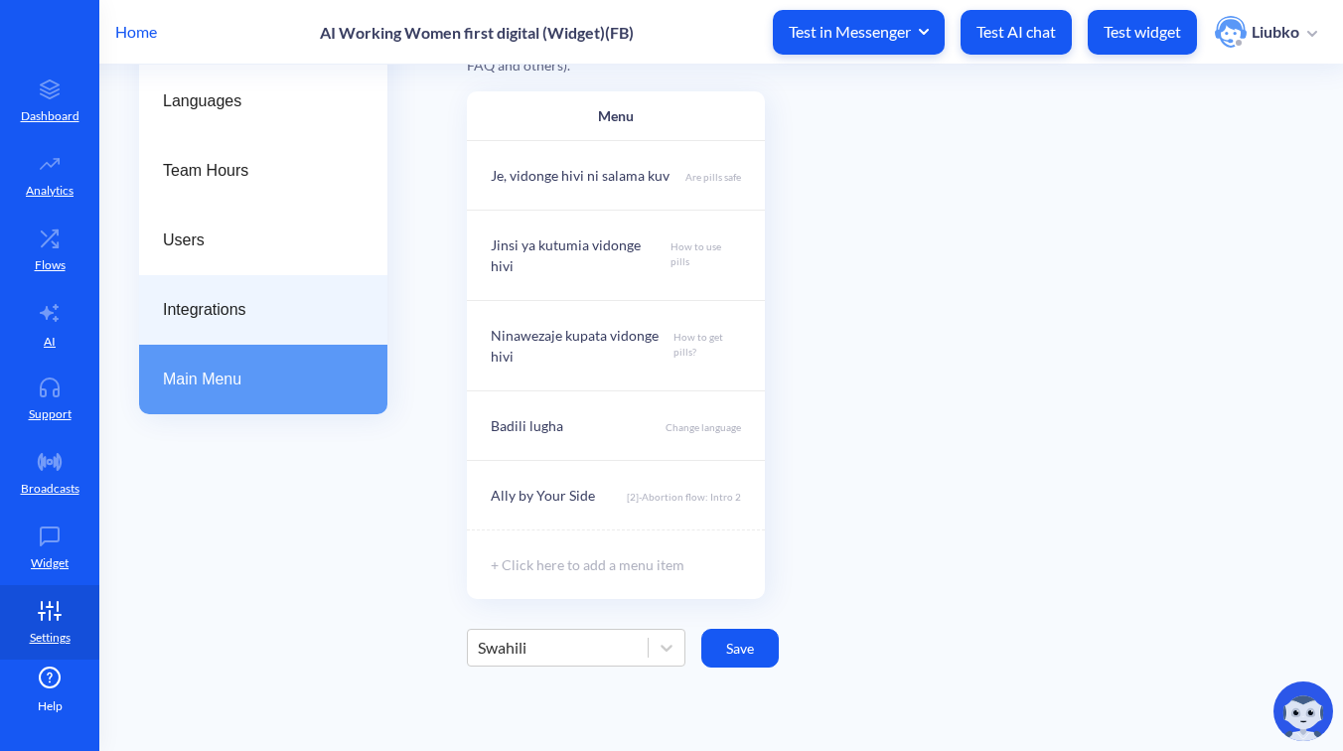
click at [216, 306] on span "Integrations" at bounding box center [255, 310] width 185 height 24
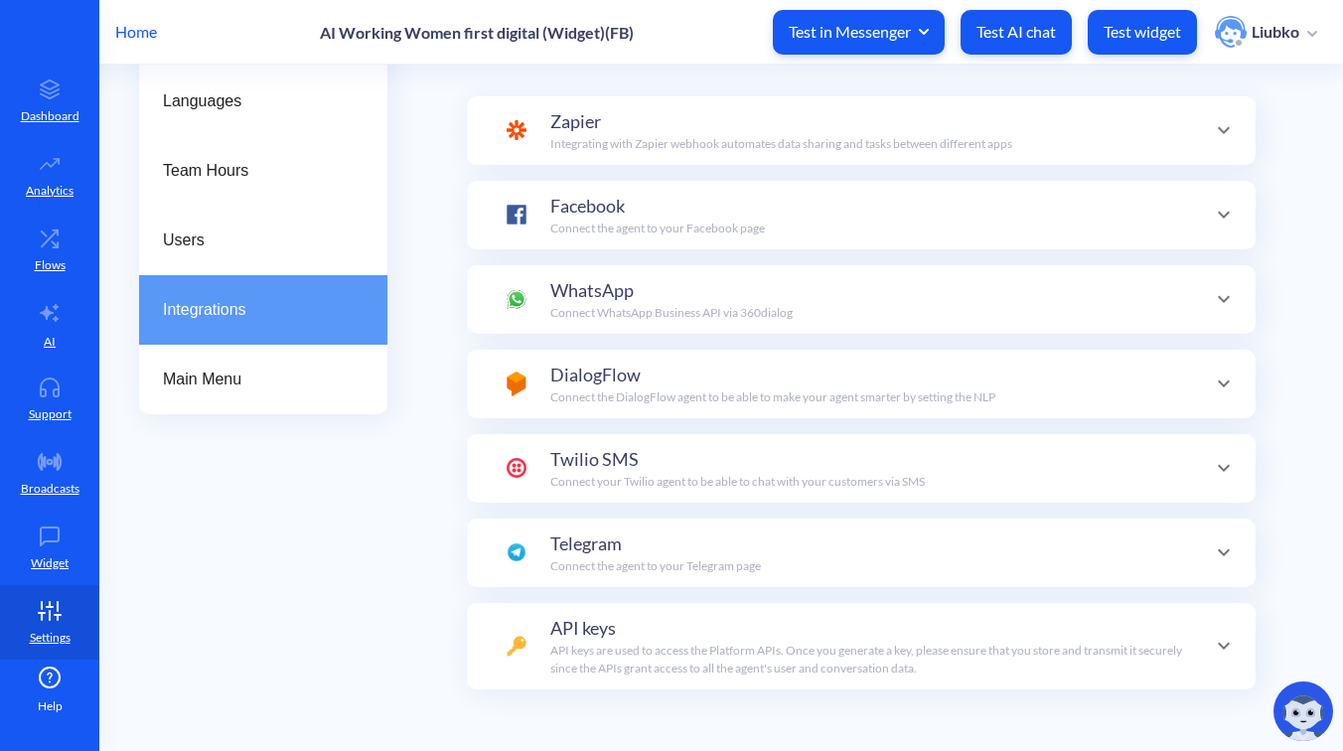
scroll to position [70, 0]
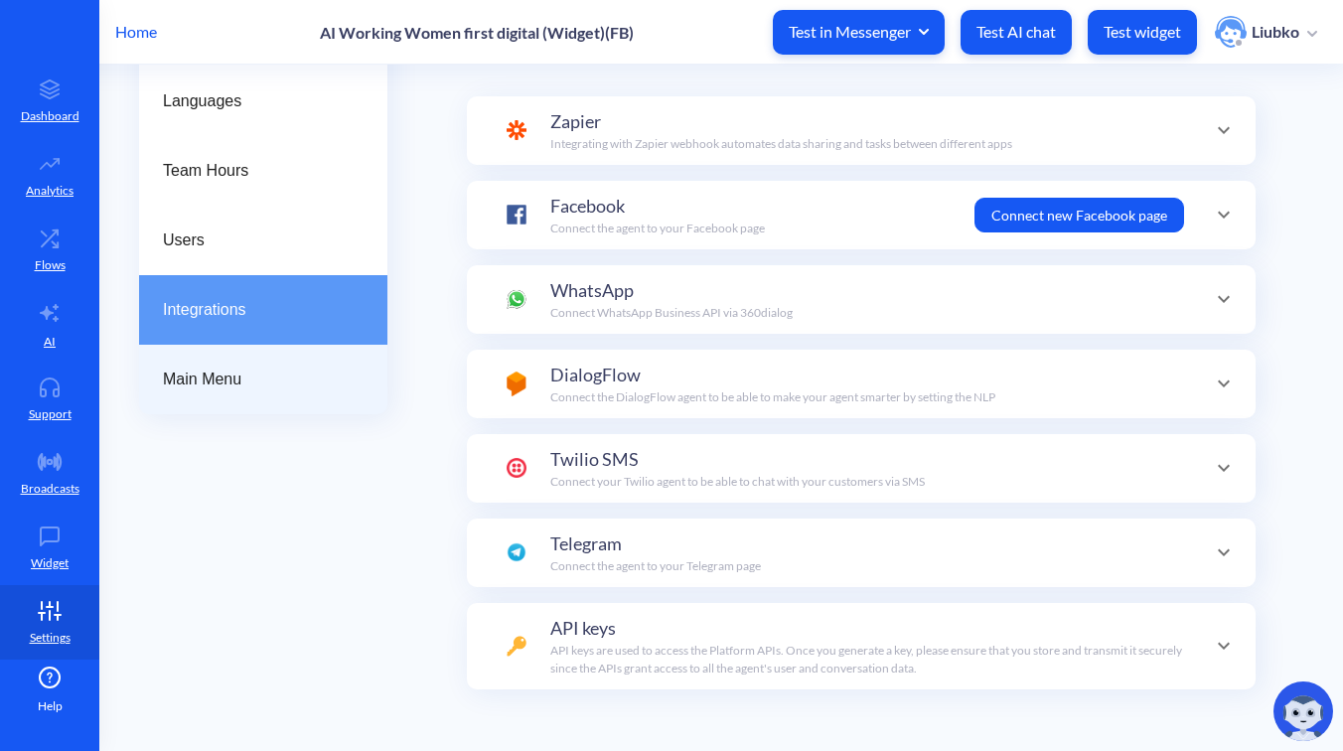
click at [218, 383] on span "Main Menu" at bounding box center [255, 380] width 185 height 24
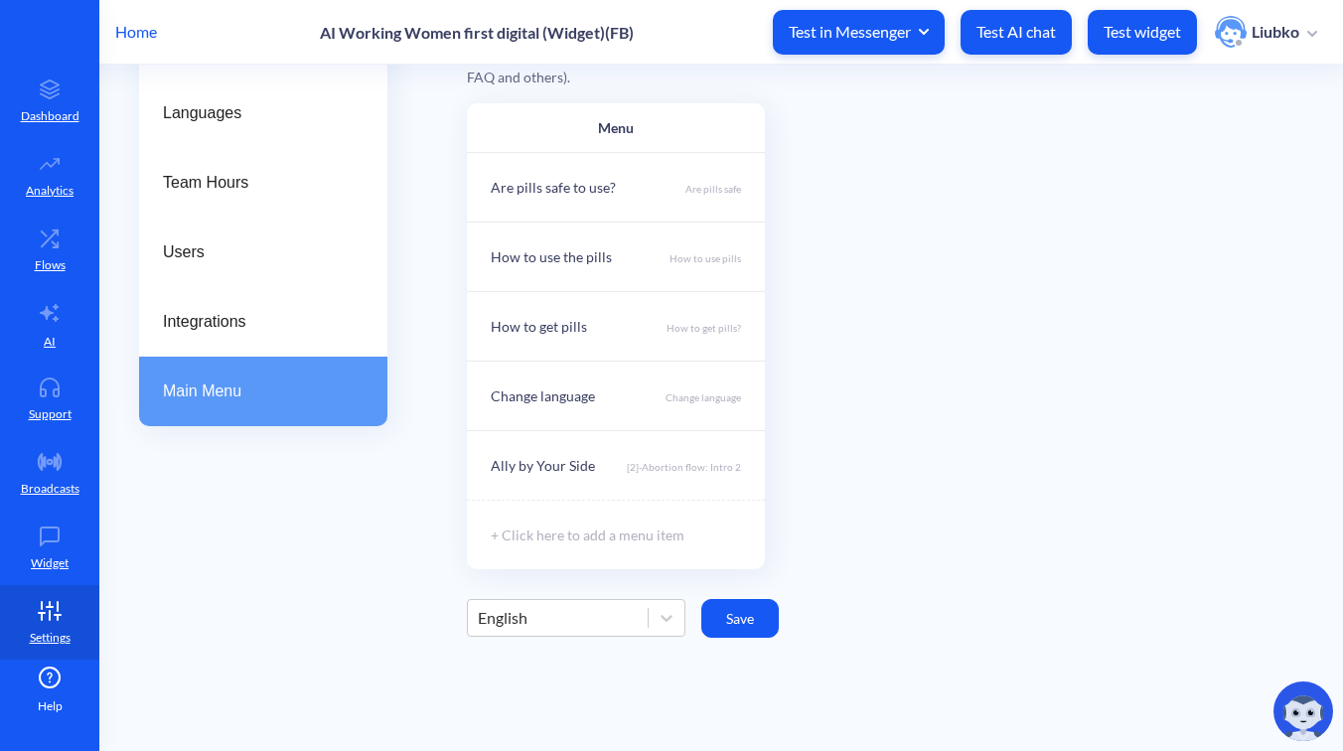
scroll to position [297, 0]
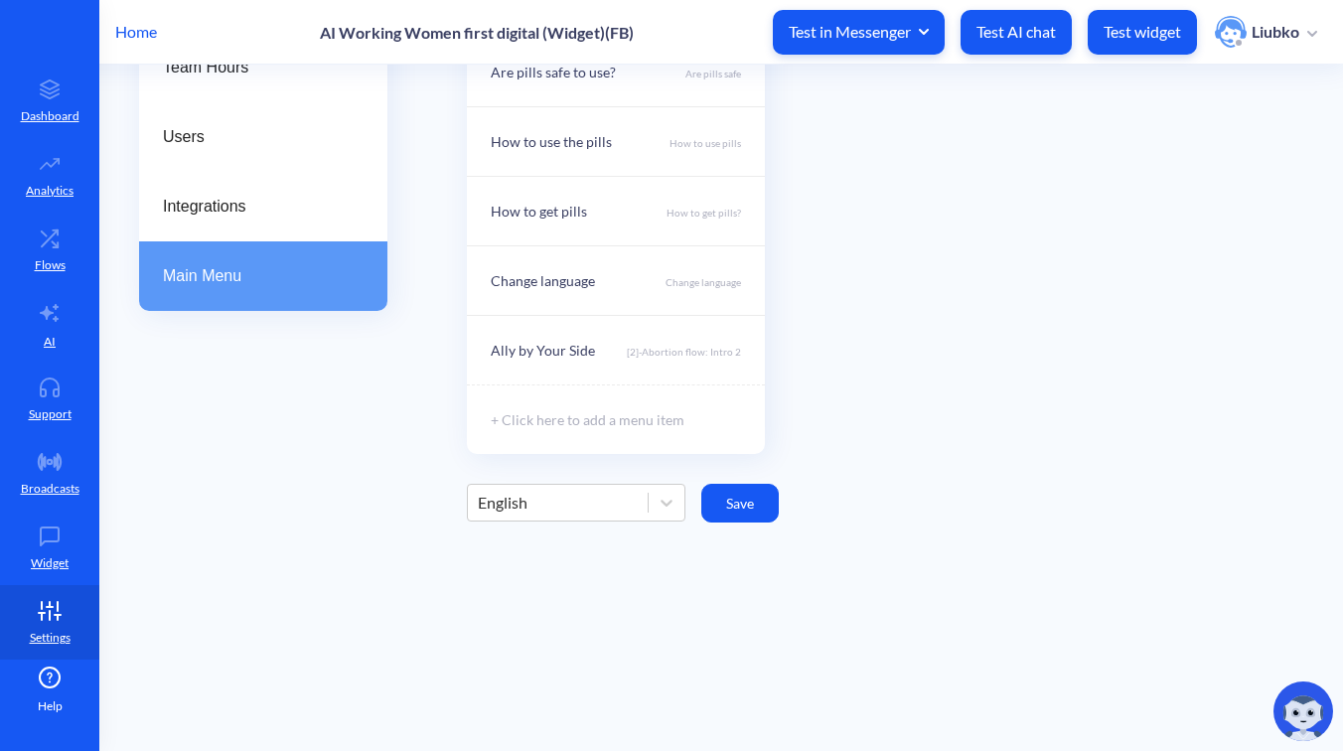
click at [601, 497] on div "English" at bounding box center [558, 503] width 180 height 36
click at [567, 577] on div "French" at bounding box center [576, 588] width 219 height 37
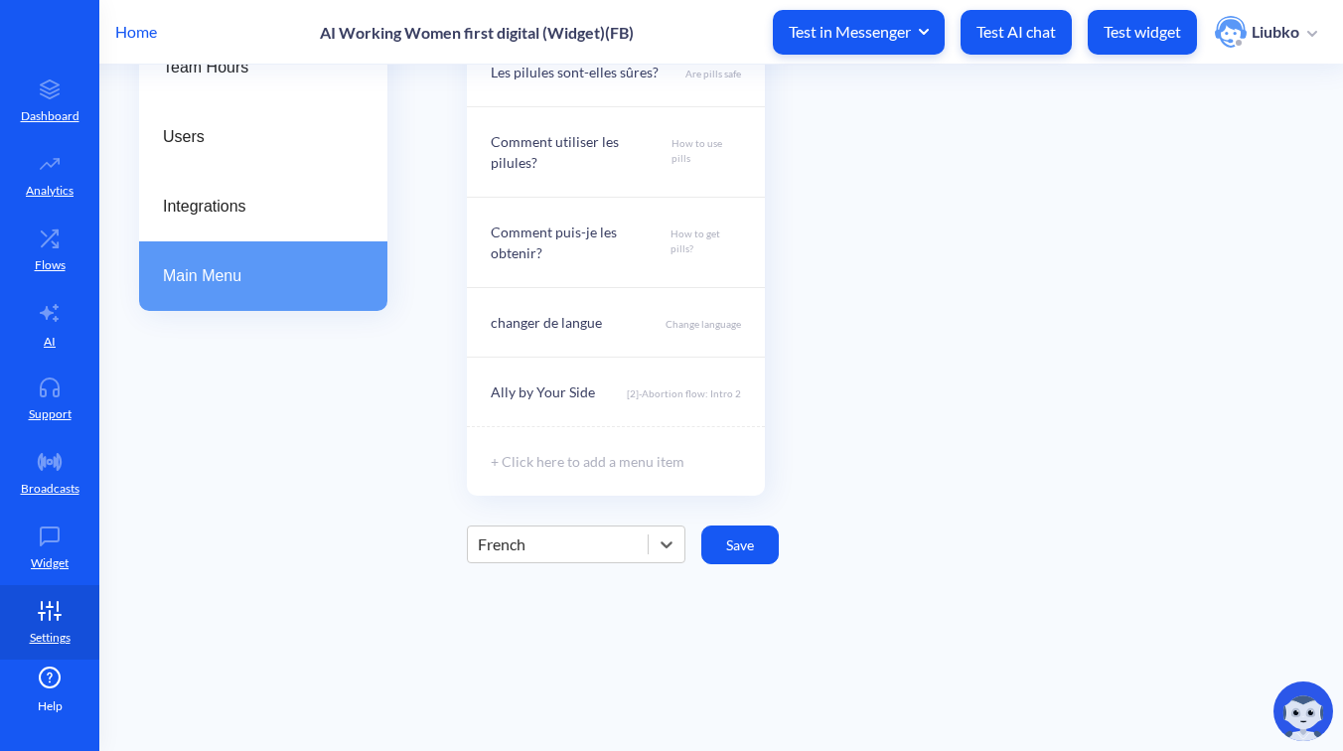
click at [580, 544] on div "Main Menu The main menu allows users to access the core functionality of your a…" at bounding box center [885, 343] width 836 height 899
click at [575, 527] on div "French" at bounding box center [558, 545] width 180 height 36
click at [548, 649] on div "Hindi" at bounding box center [576, 667] width 219 height 37
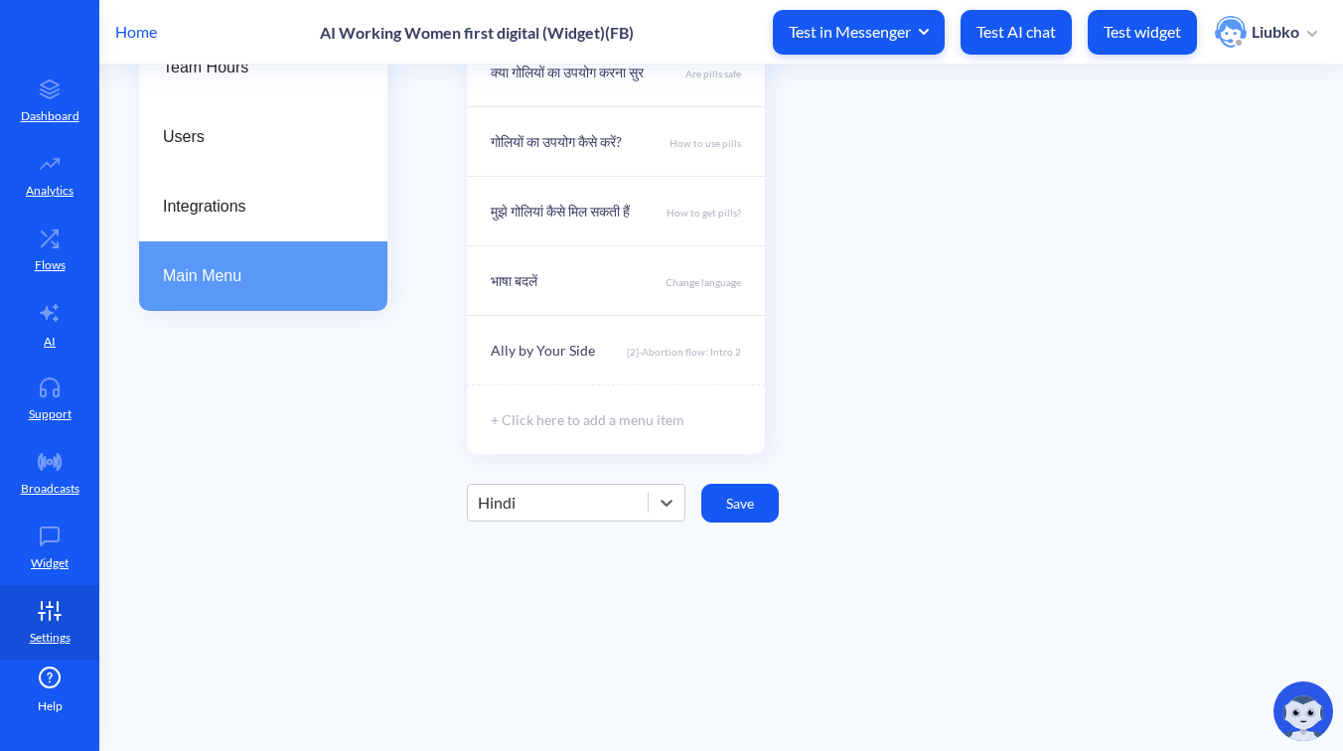
click at [591, 507] on div "Hindi" at bounding box center [558, 503] width 180 height 36
click at [541, 660] on div "Portuguese" at bounding box center [576, 662] width 219 height 37
click at [595, 502] on div "Portuguese" at bounding box center [558, 503] width 180 height 36
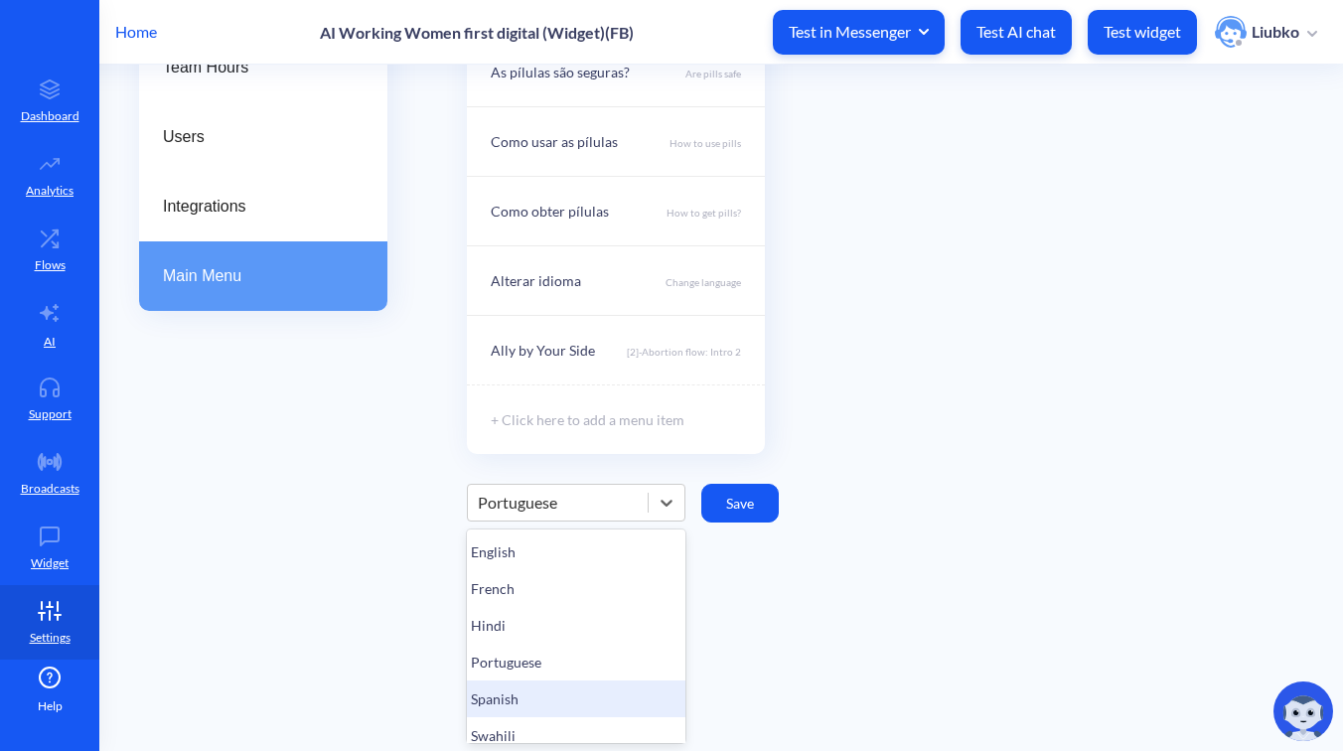
click at [532, 699] on div "Spanish" at bounding box center [576, 699] width 219 height 37
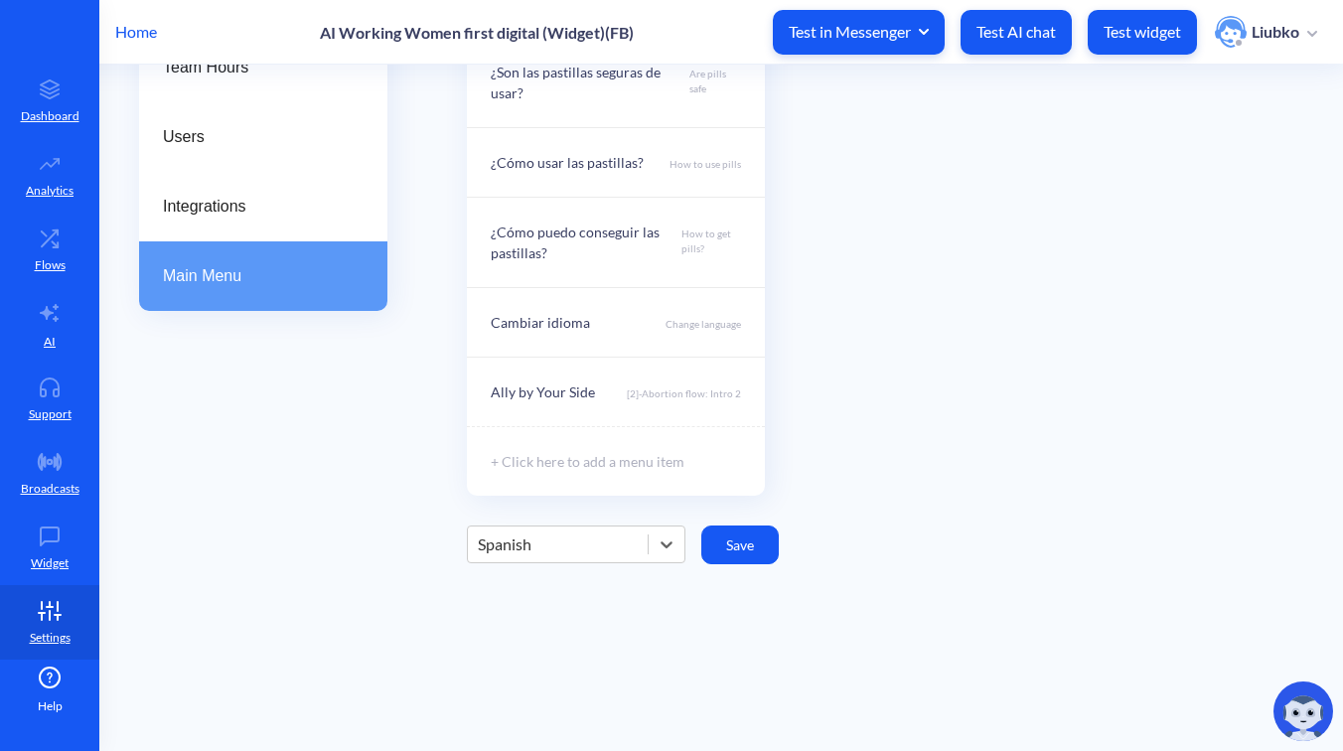
click at [577, 549] on div "Spanish" at bounding box center [558, 545] width 180 height 36
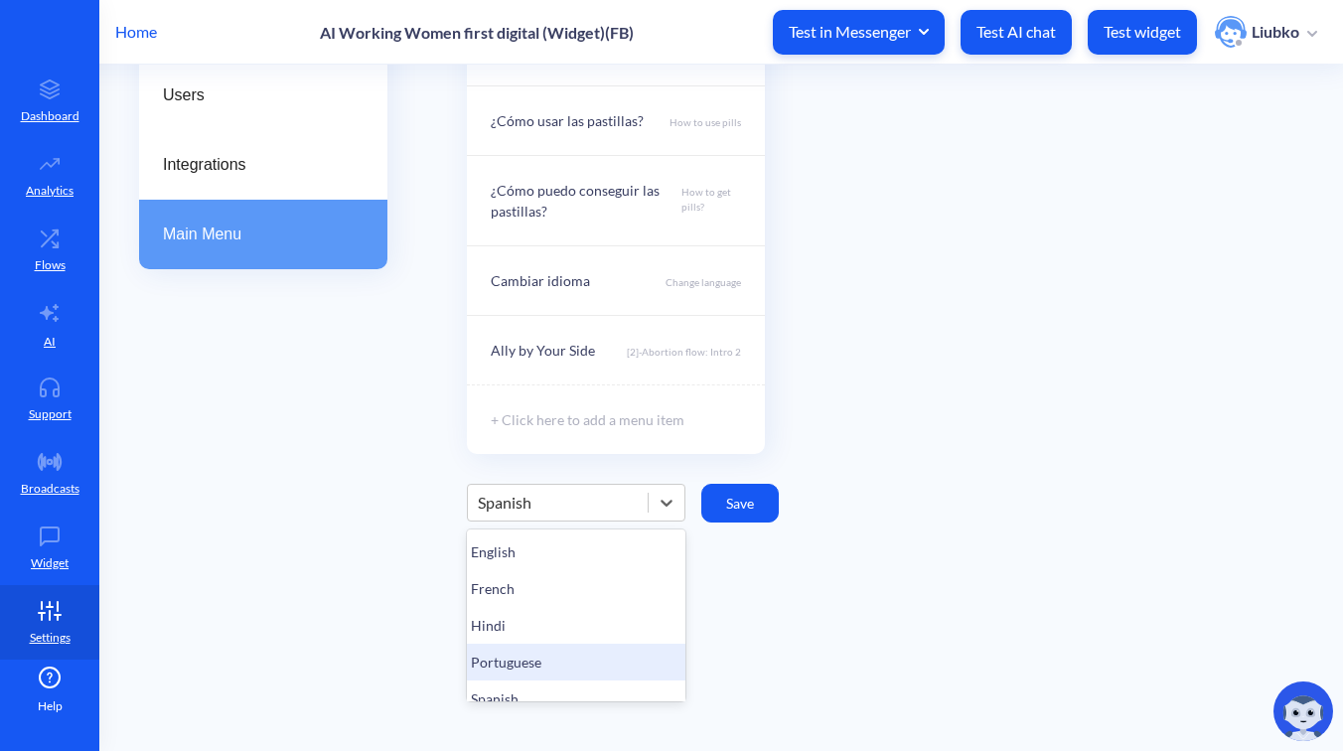
scroll to position [57, 0]
click at [507, 671] on div "Swahili" at bounding box center [576, 679] width 219 height 37
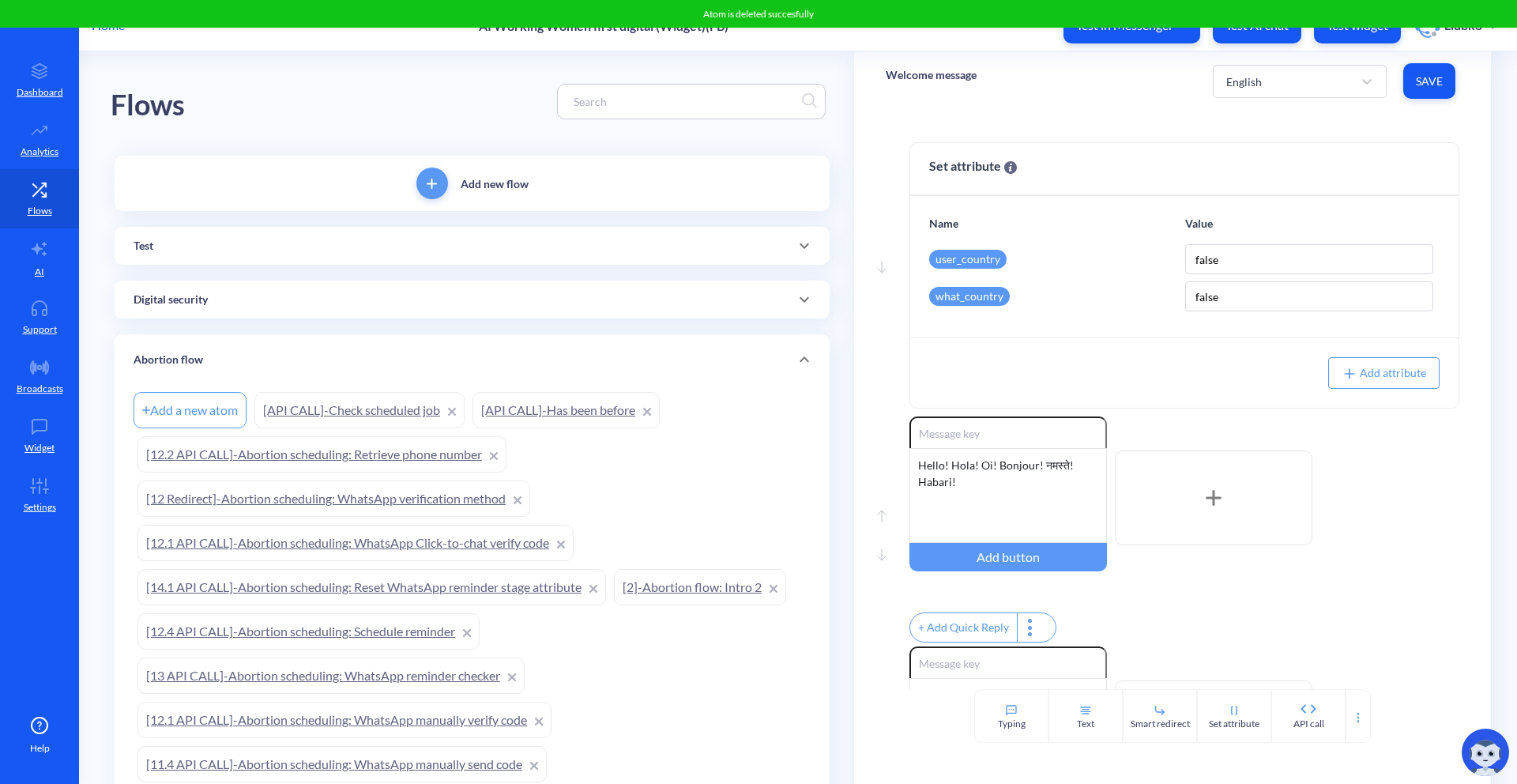
scroll to position [1318, 0]
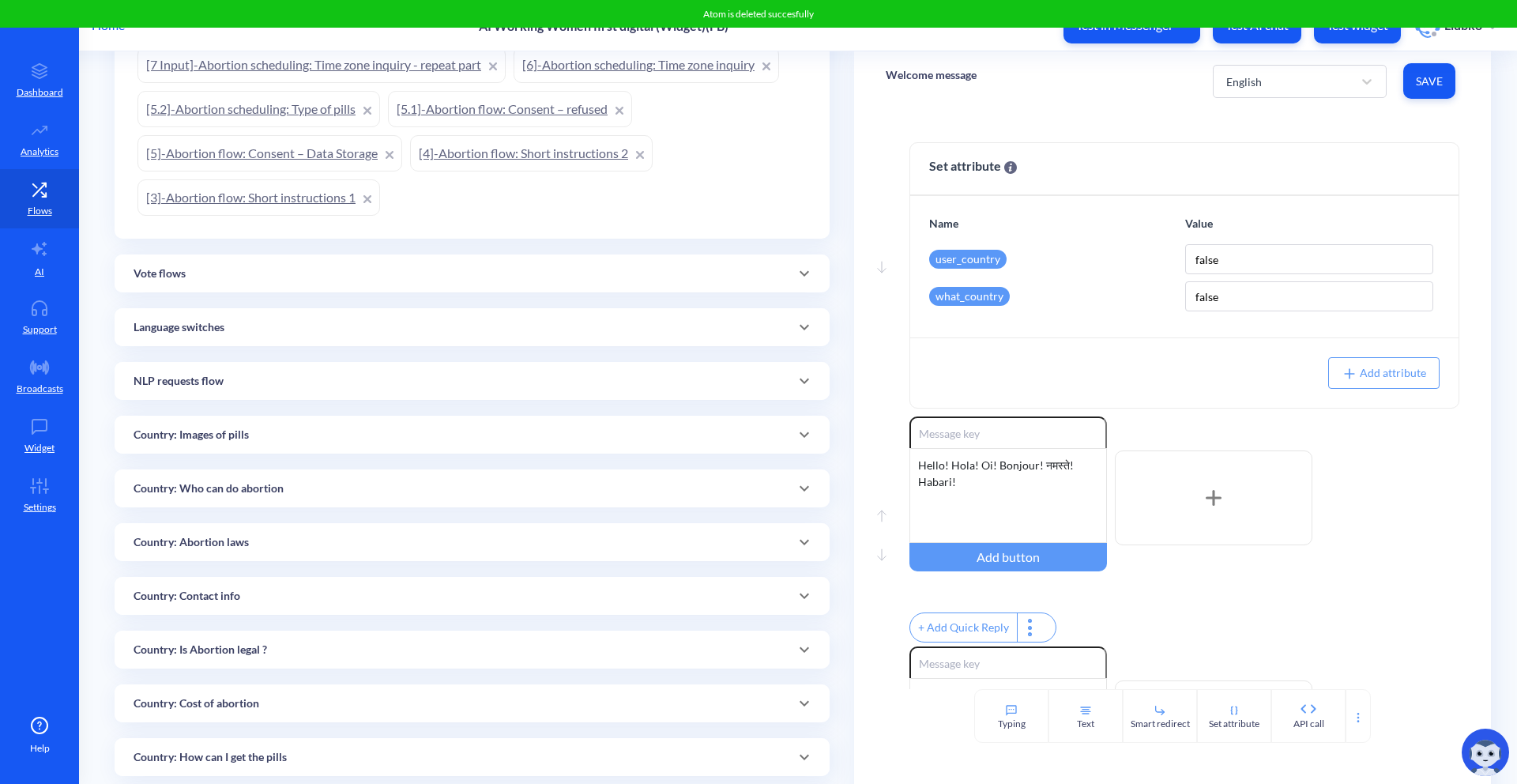
click at [1025, 81] on div "Welcome message English Save" at bounding box center [1173, 81] width 637 height 60
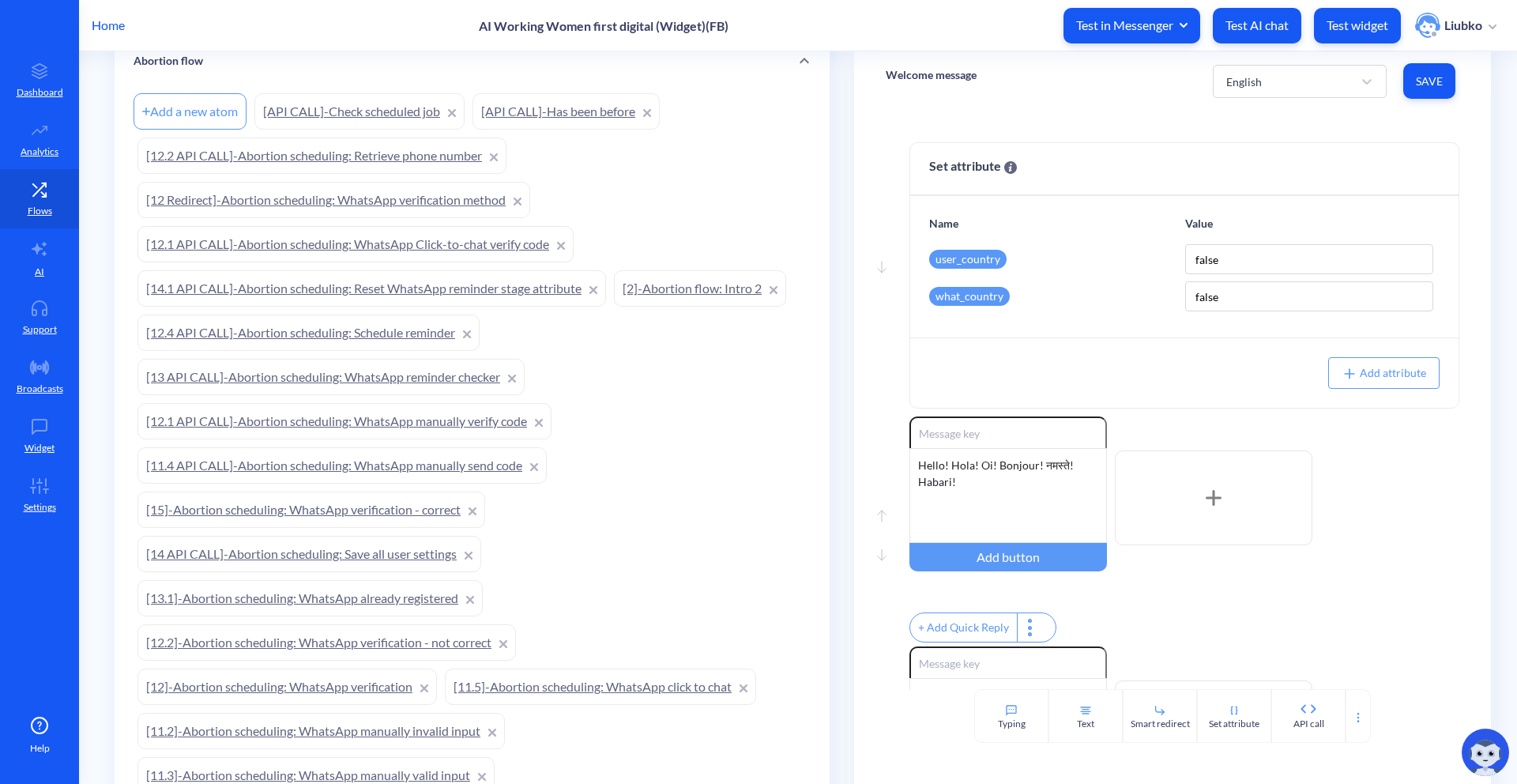
scroll to position [0, 0]
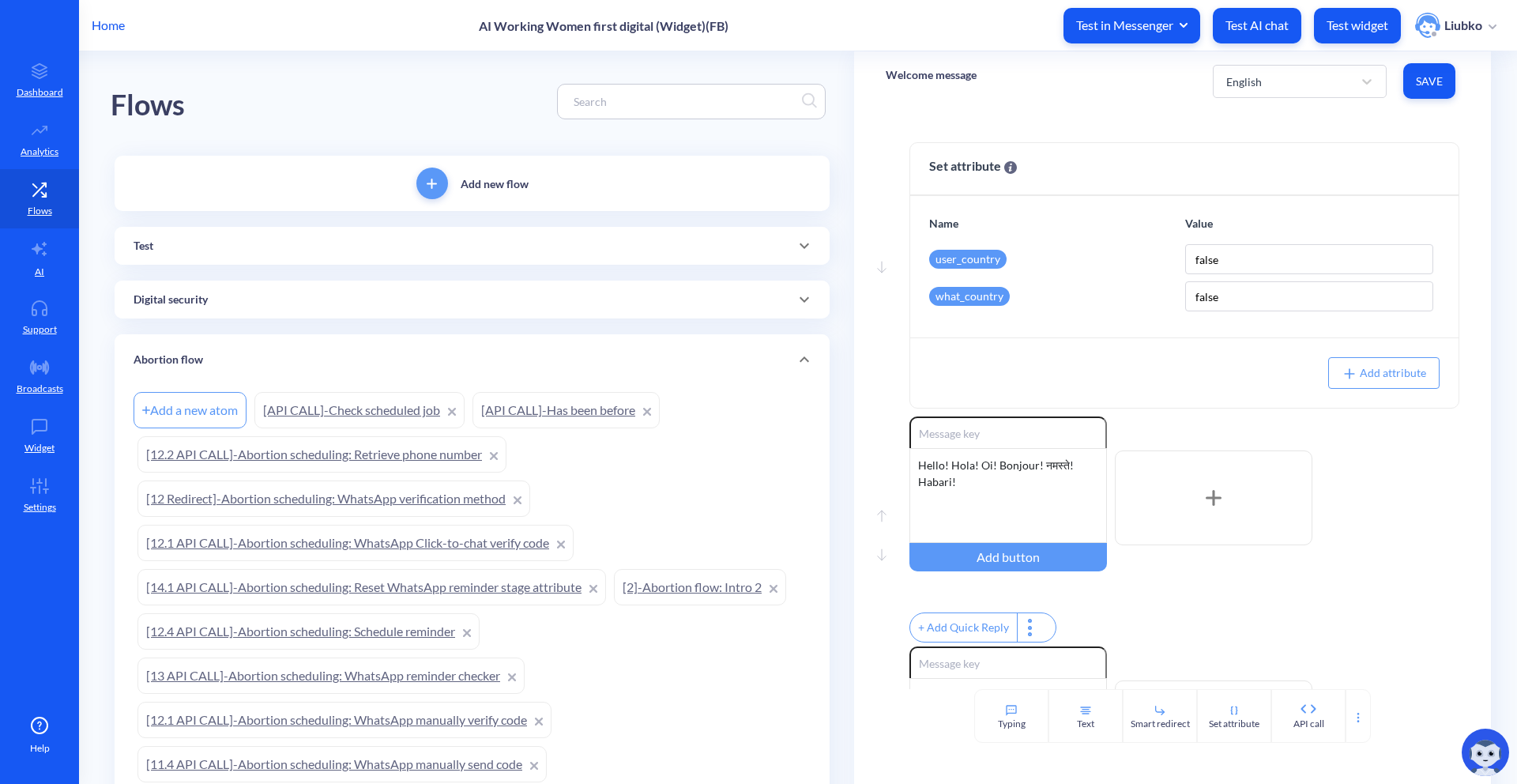
click at [624, 107] on input at bounding box center [683, 101] width 236 height 18
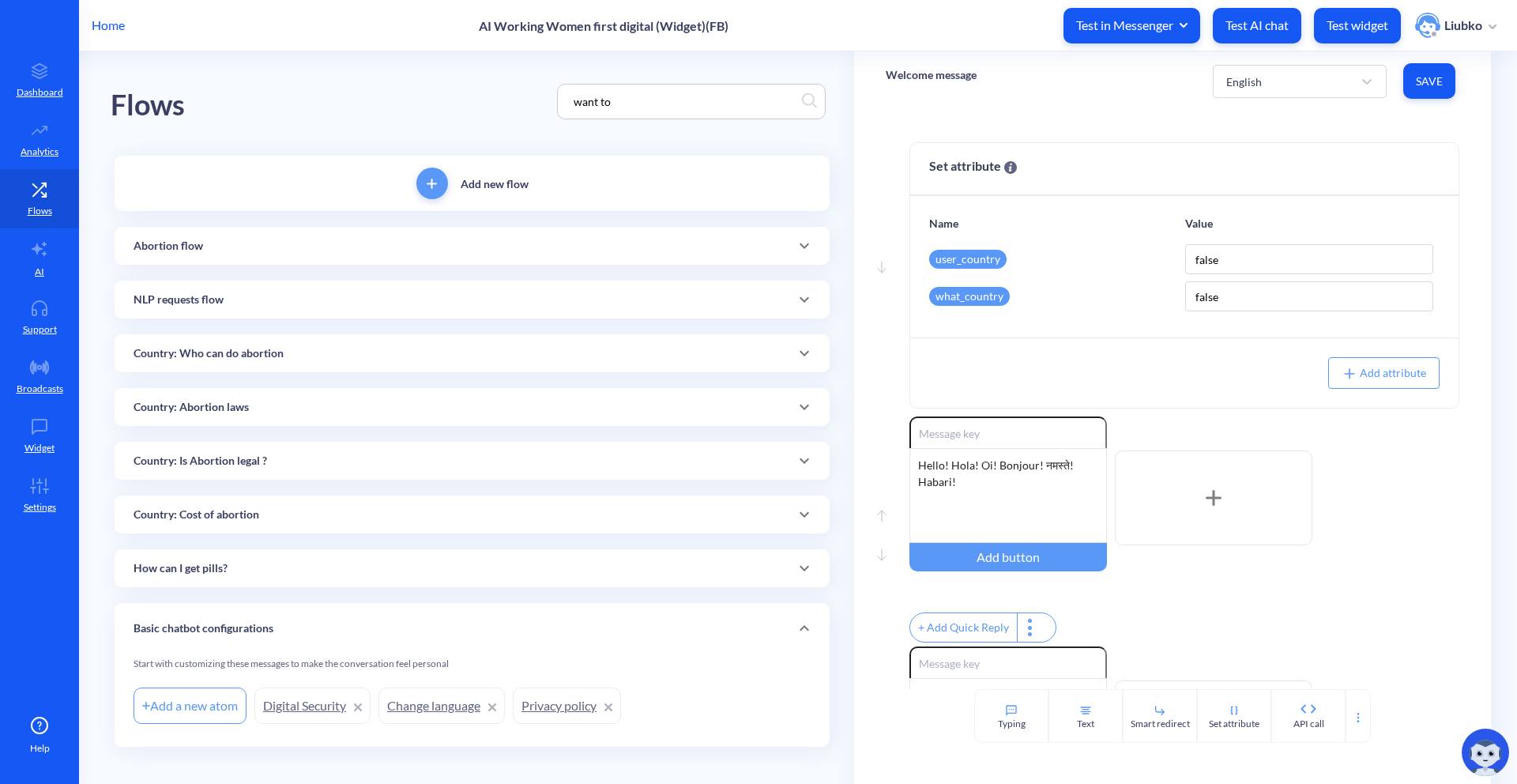
paste input "[2]-Abortion flow: Intro 2"
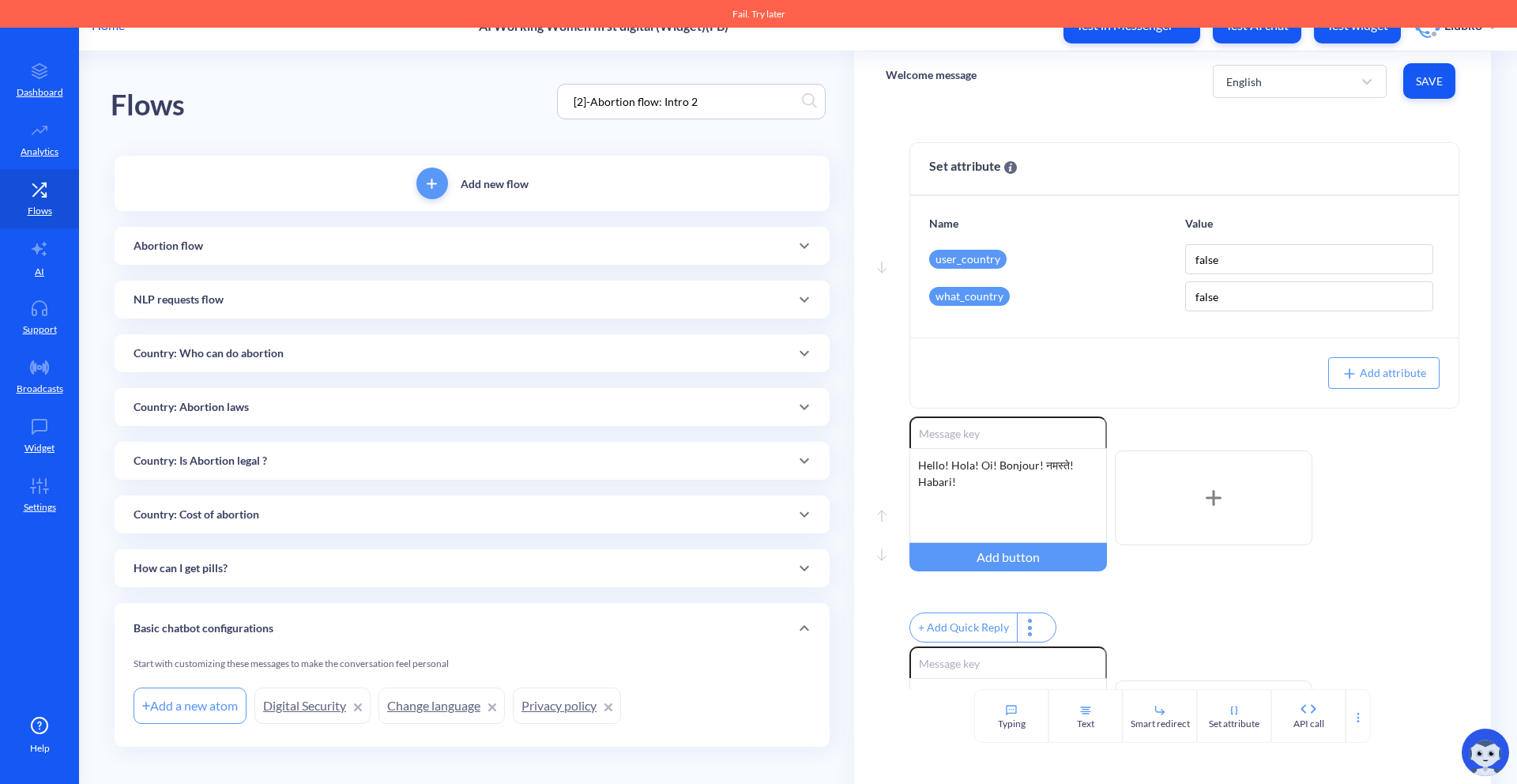
click at [504, 135] on div "Flows [2]-Abortion flow: Intro 2" at bounding box center [472, 102] width 723 height 100
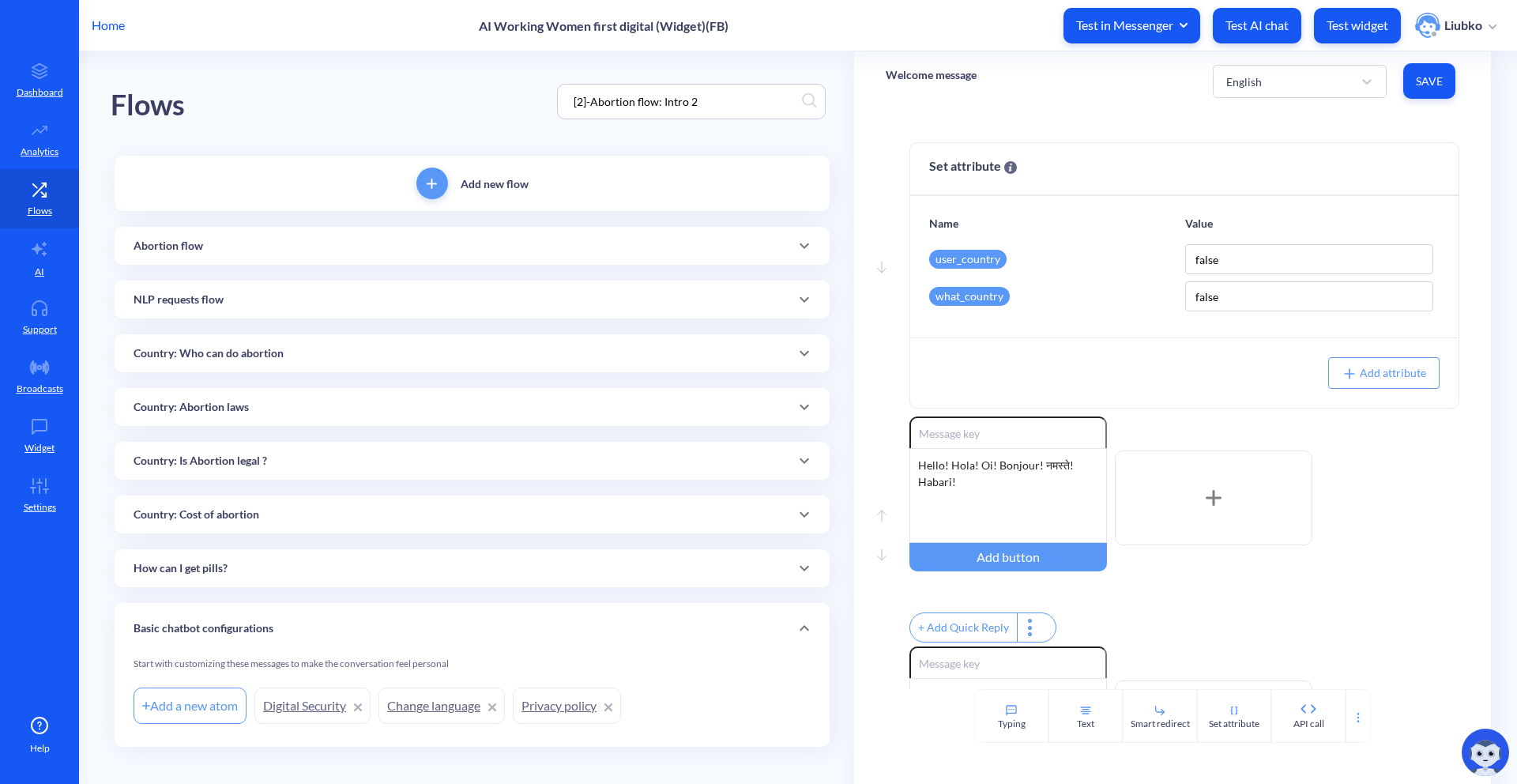
click at [613, 253] on div "Abortion flow" at bounding box center [472, 246] width 677 height 17
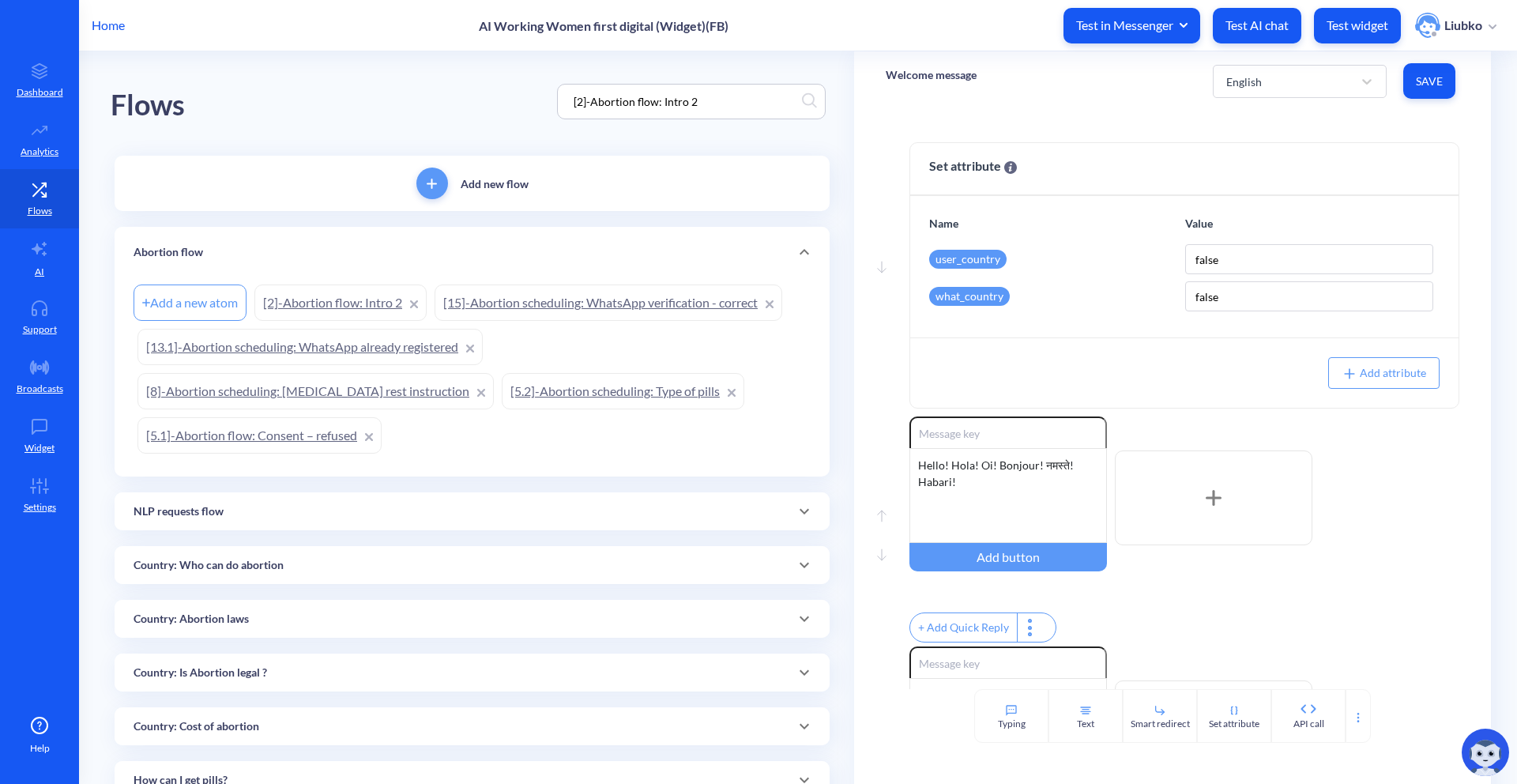
click at [382, 294] on link "[2]-Abortion flow: Intro 2" at bounding box center [340, 303] width 173 height 37
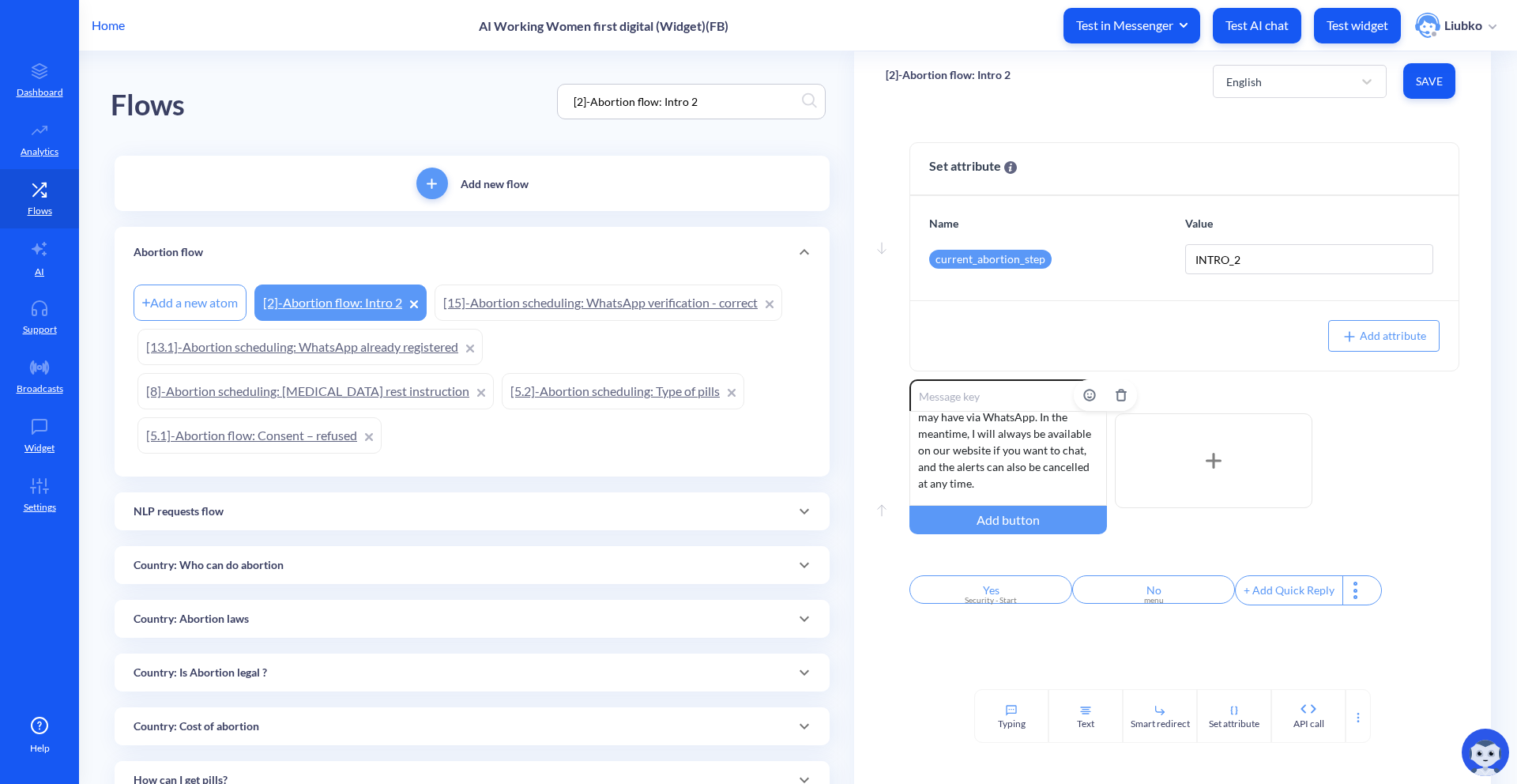
scroll to position [130, 0]
paste input "[5.1]-Abortion flow: Consent – refused"
click at [760, 104] on input "[5.1]-Abortion flow: Consent – refused" at bounding box center [683, 101] width 236 height 18
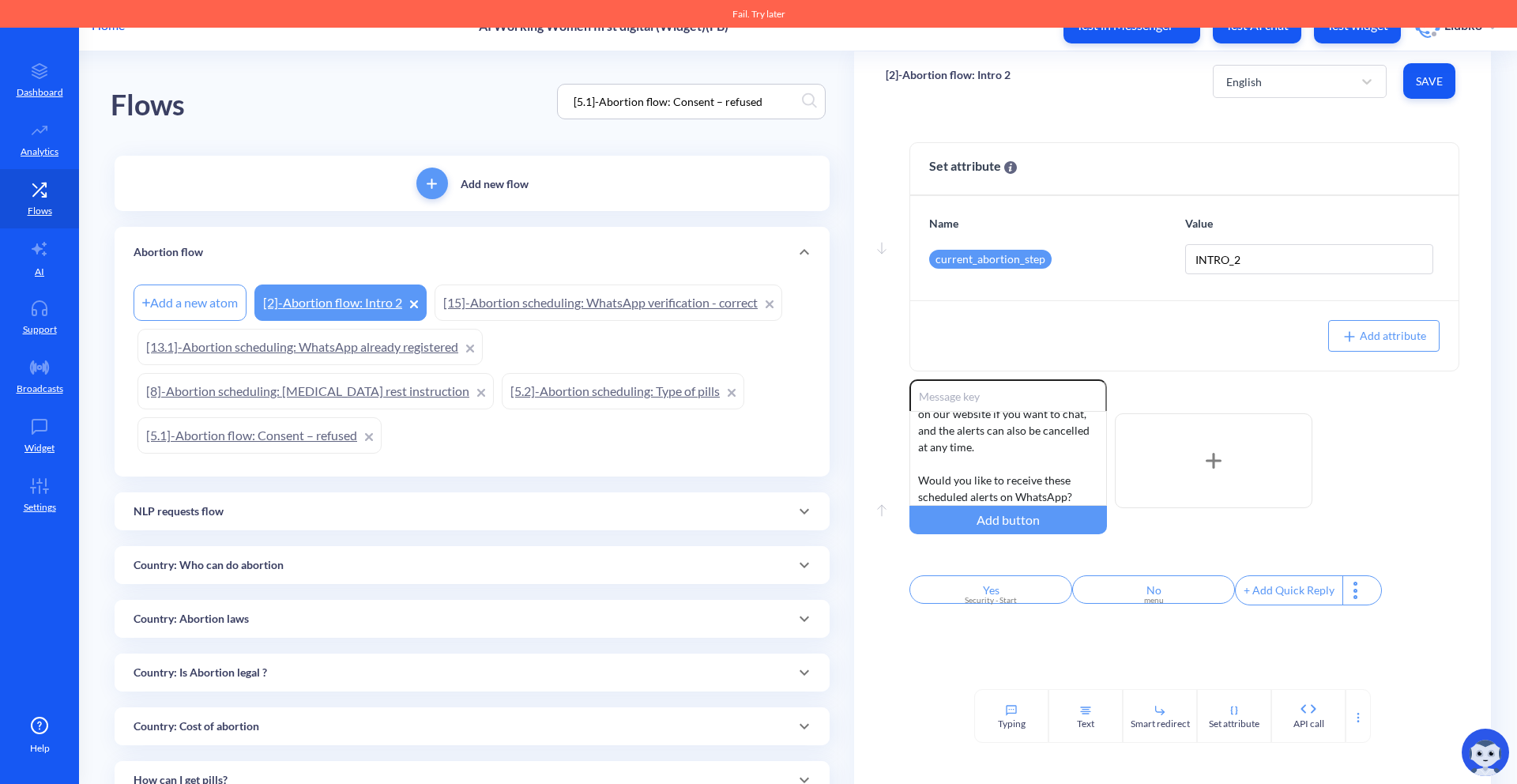
type input "[5.1]-Abortion flow: Consent – refused"
click at [733, 146] on div "Flows [5.1]-Abortion flow: Consent – refused" at bounding box center [472, 102] width 723 height 100
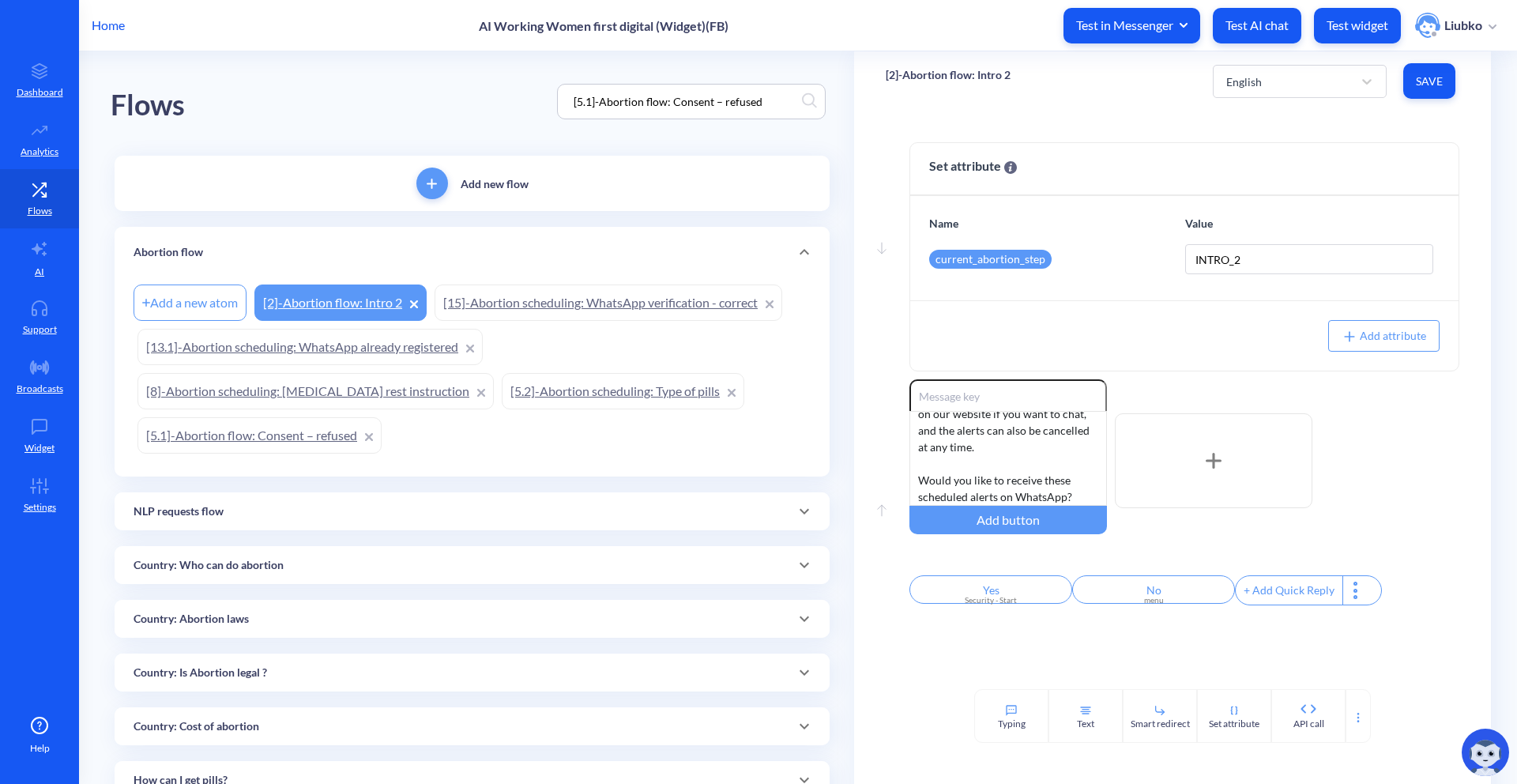
click at [329, 432] on link "[5.1]-Abortion flow: Consent – refused" at bounding box center [259, 436] width 244 height 37
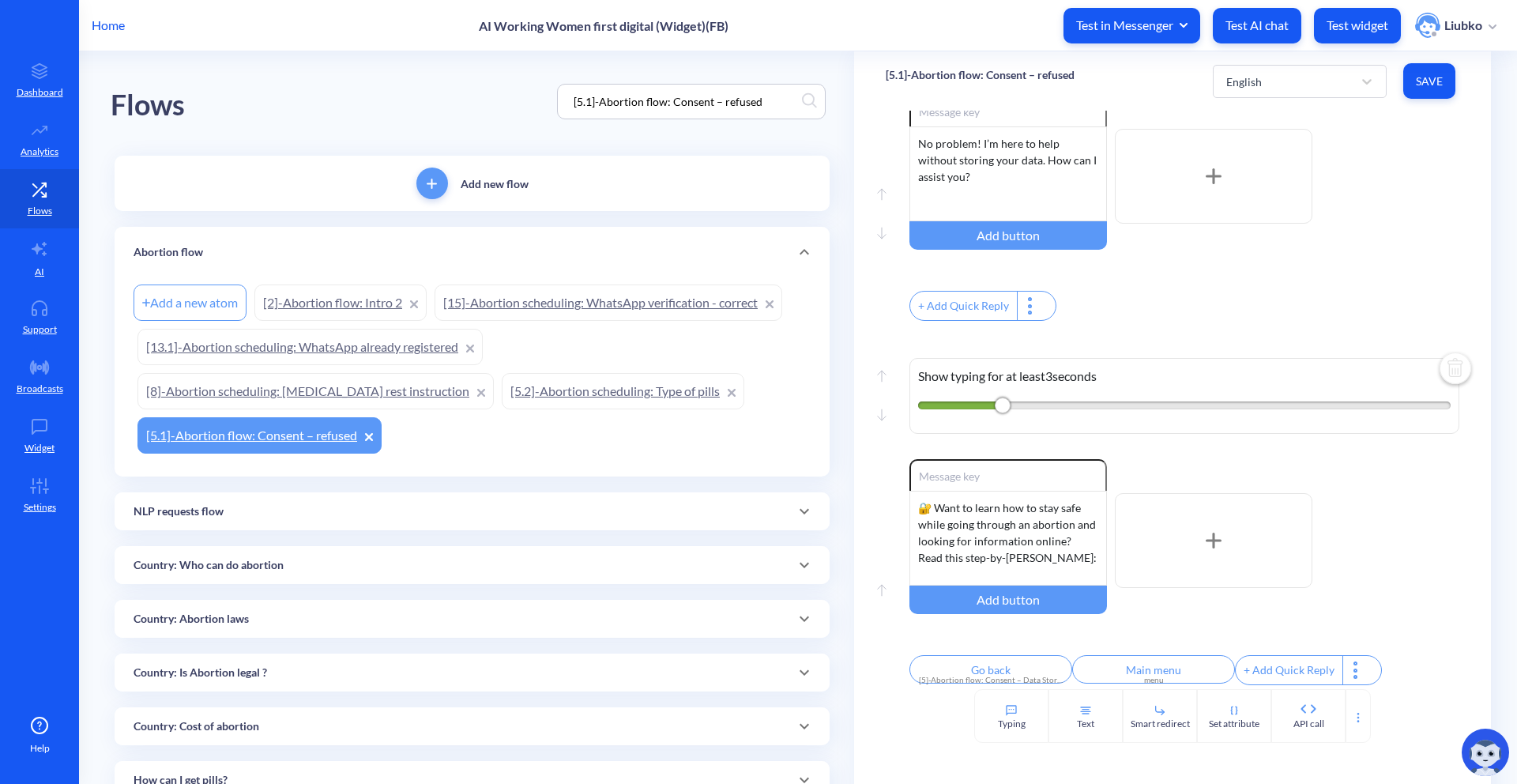
click at [326, 306] on link "[2]-Abortion flow: Intro 2" at bounding box center [340, 303] width 173 height 37
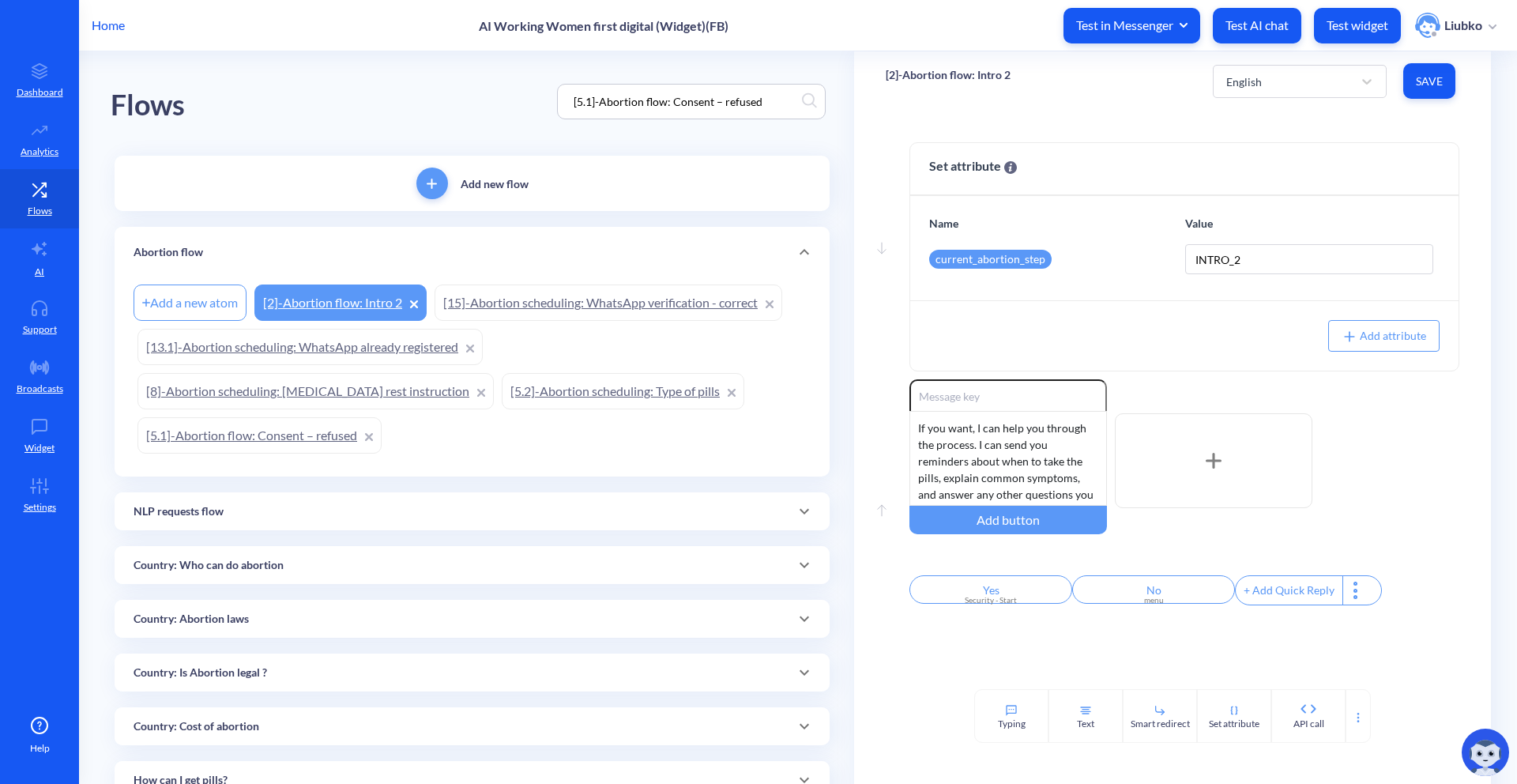
drag, startPoint x: 776, startPoint y: 103, endPoint x: 522, endPoint y: 103, distance: 254.0
click at [522, 103] on div "Flows [5.1]-Abortion flow: Consent – refused" at bounding box center [472, 102] width 723 height 100
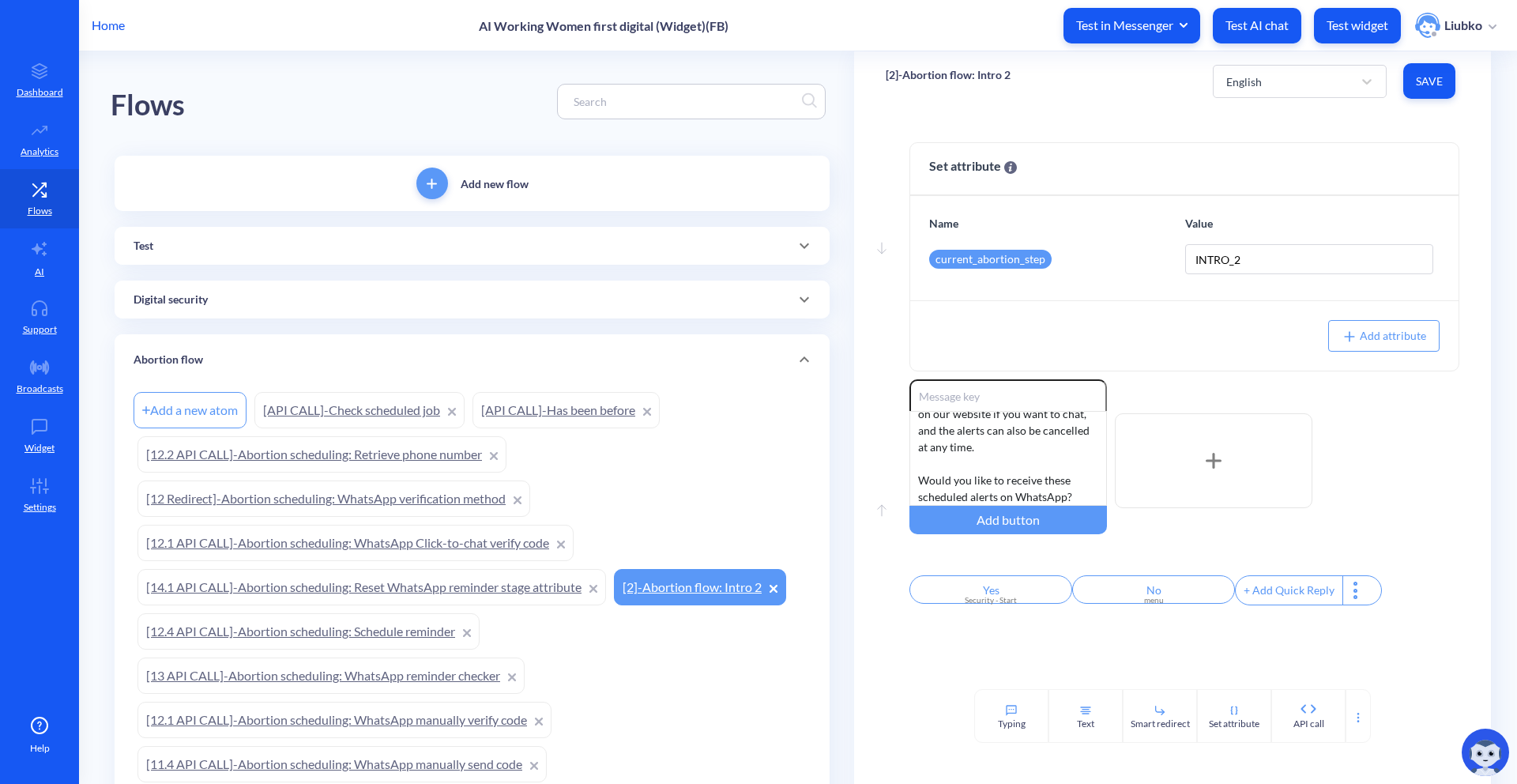
click at [436, 314] on div "Digital security" at bounding box center [472, 300] width 715 height 38
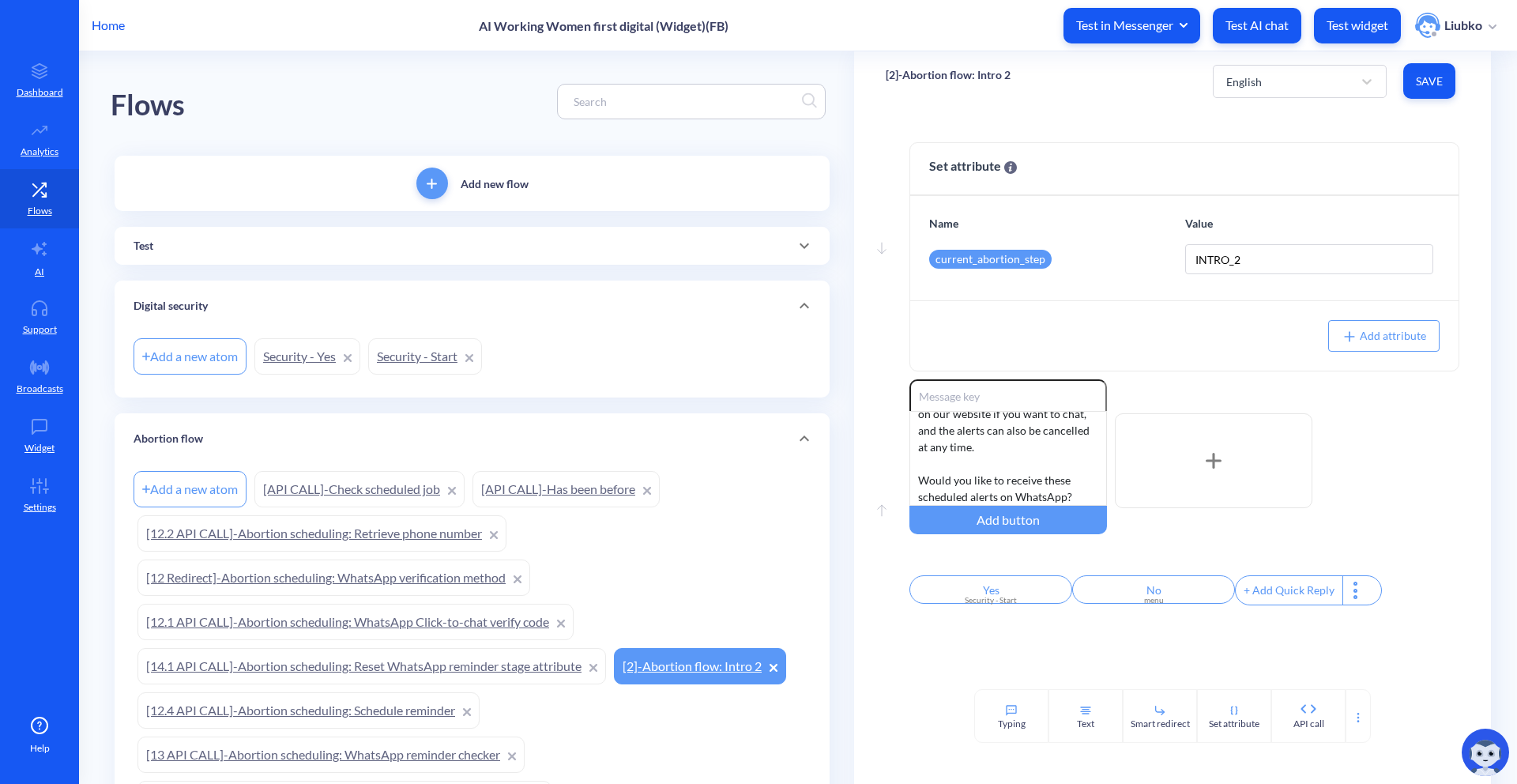
click at [426, 357] on link "Security - Start" at bounding box center [425, 356] width 114 height 37
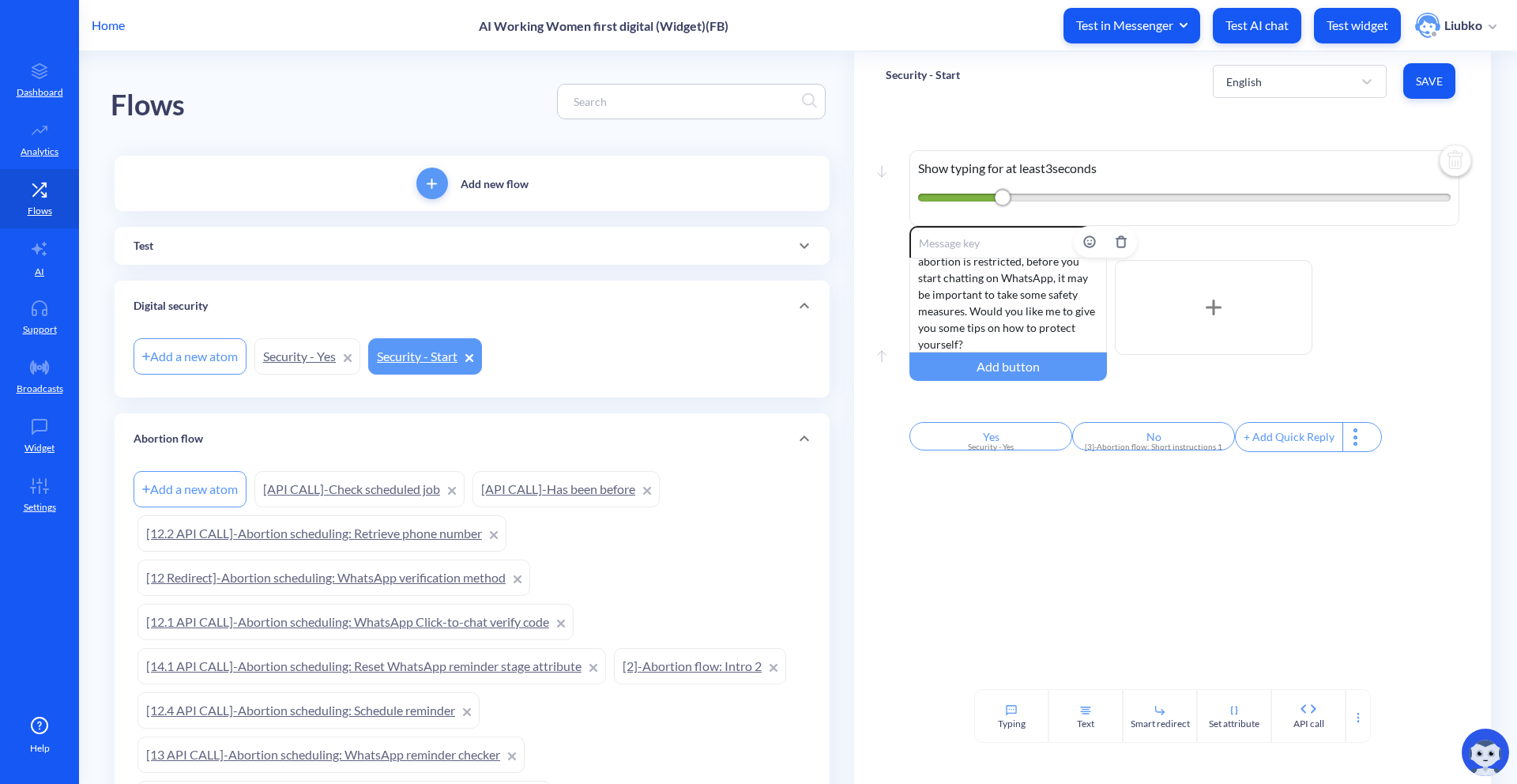
scroll to position [31, 0]
click at [296, 359] on link "Security - Yes" at bounding box center [307, 356] width 106 height 37
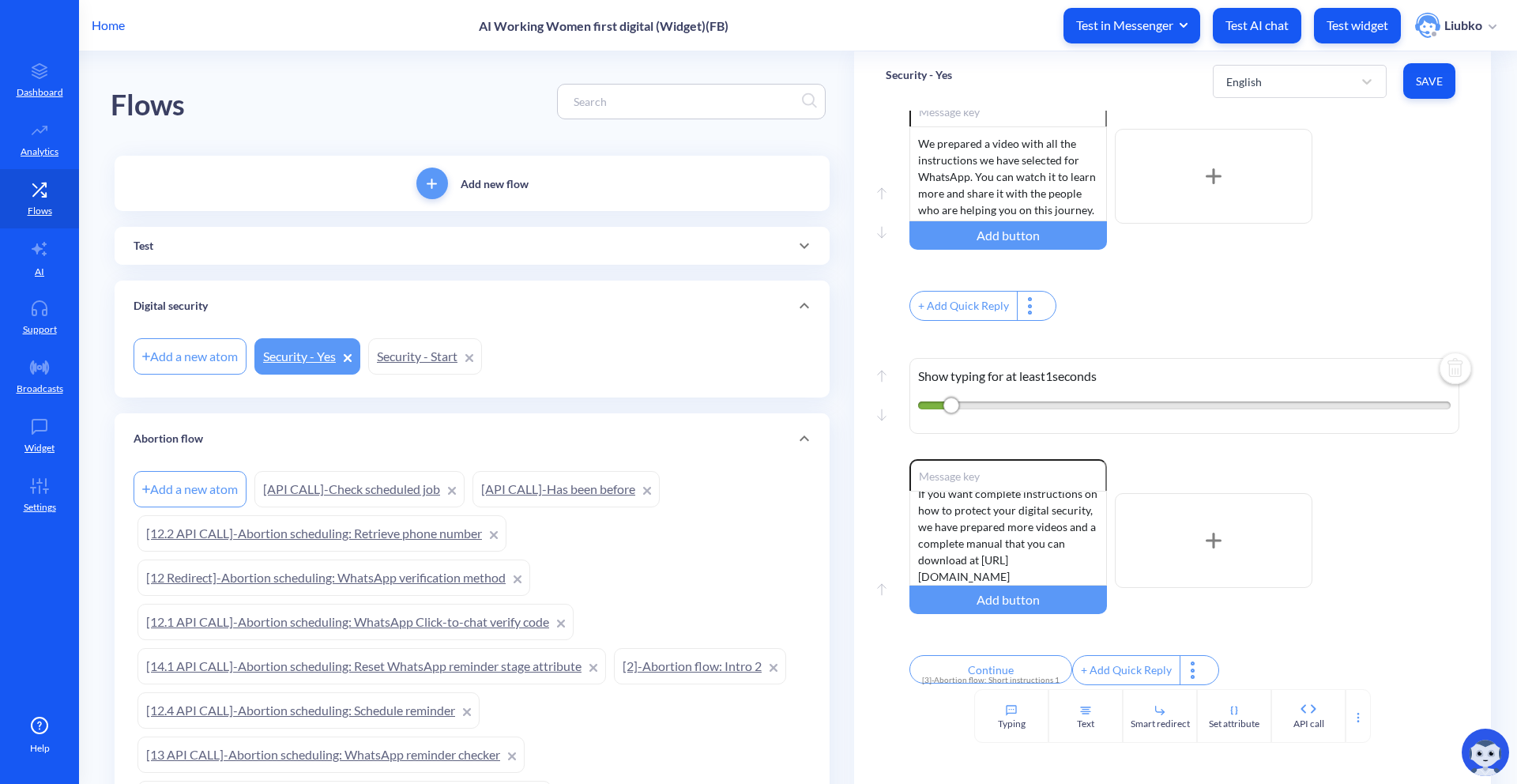
click at [684, 100] on input at bounding box center [683, 101] width 236 height 18
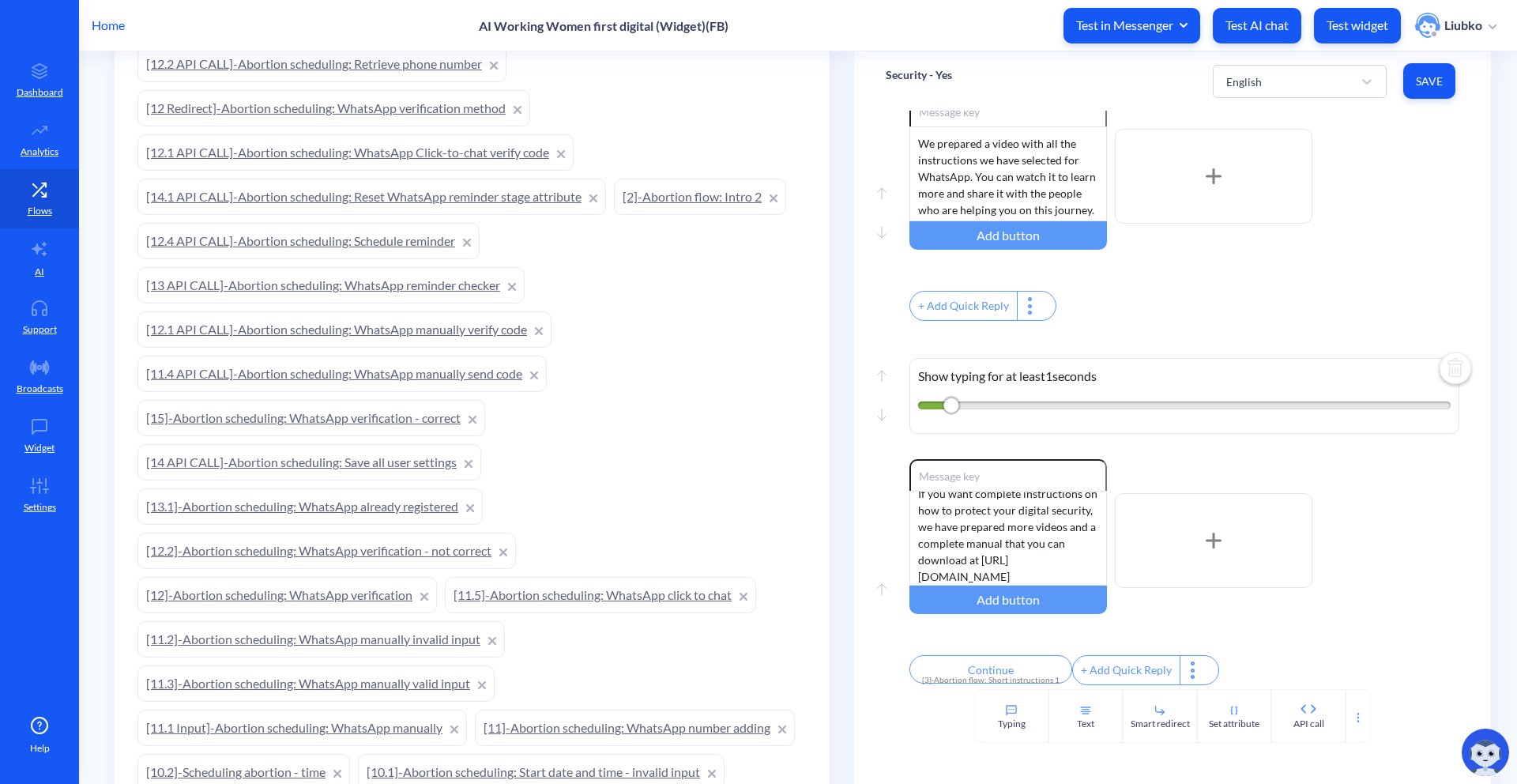
click at [375, 417] on link "[15]-Abortion scheduling: WhatsApp verification - correct" at bounding box center [311, 418] width 348 height 37
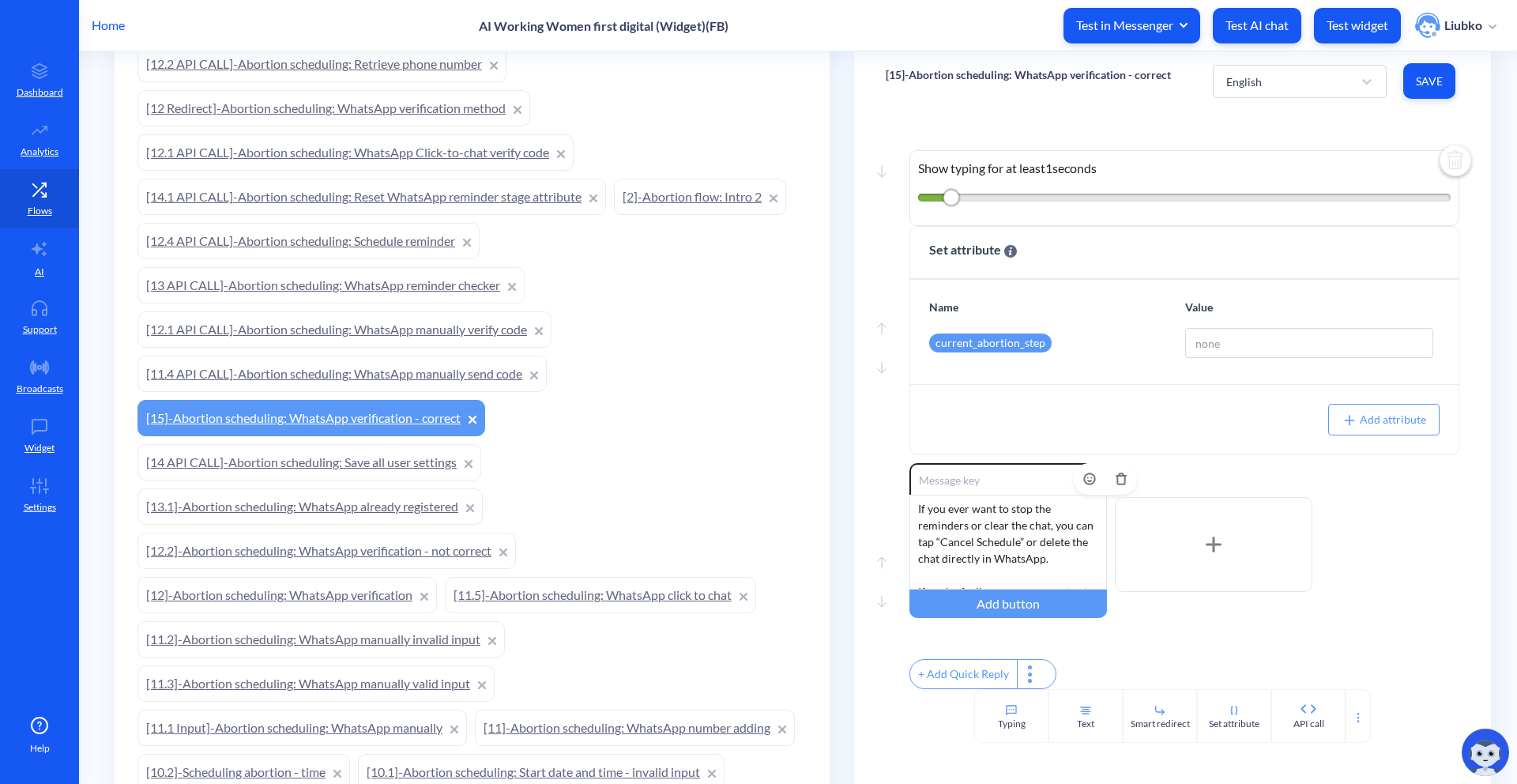
scroll to position [263, 0]
click at [1229, 130] on div "Move down Show typing for at least 1 seconds Move up Move down Set attribute Na…" at bounding box center [1173, 399] width 637 height 578
click at [407, 277] on link "[13 API CALL]-Abortion scheduling: WhatsApp reminder checker" at bounding box center [331, 285] width 387 height 37
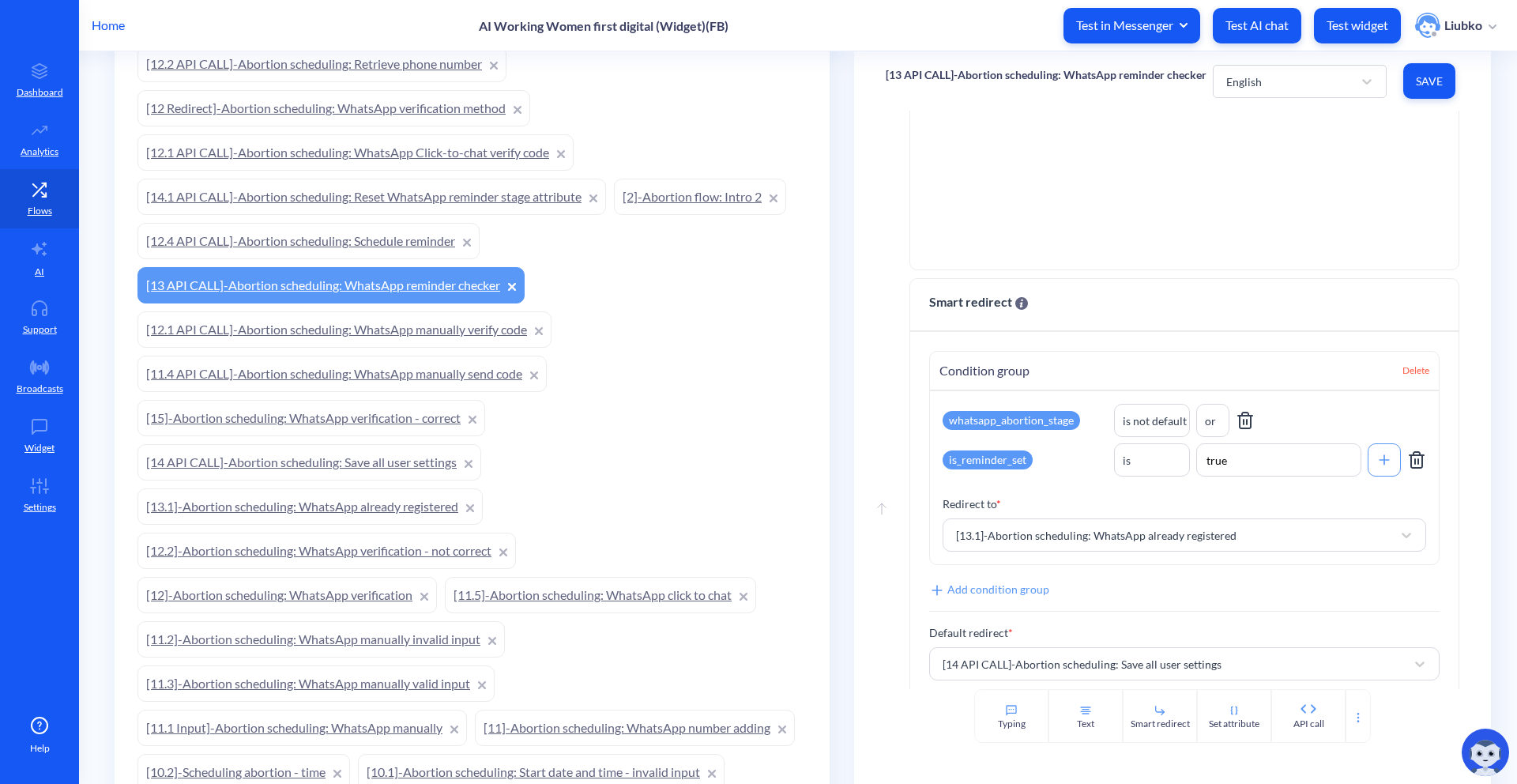
scroll to position [765, 0]
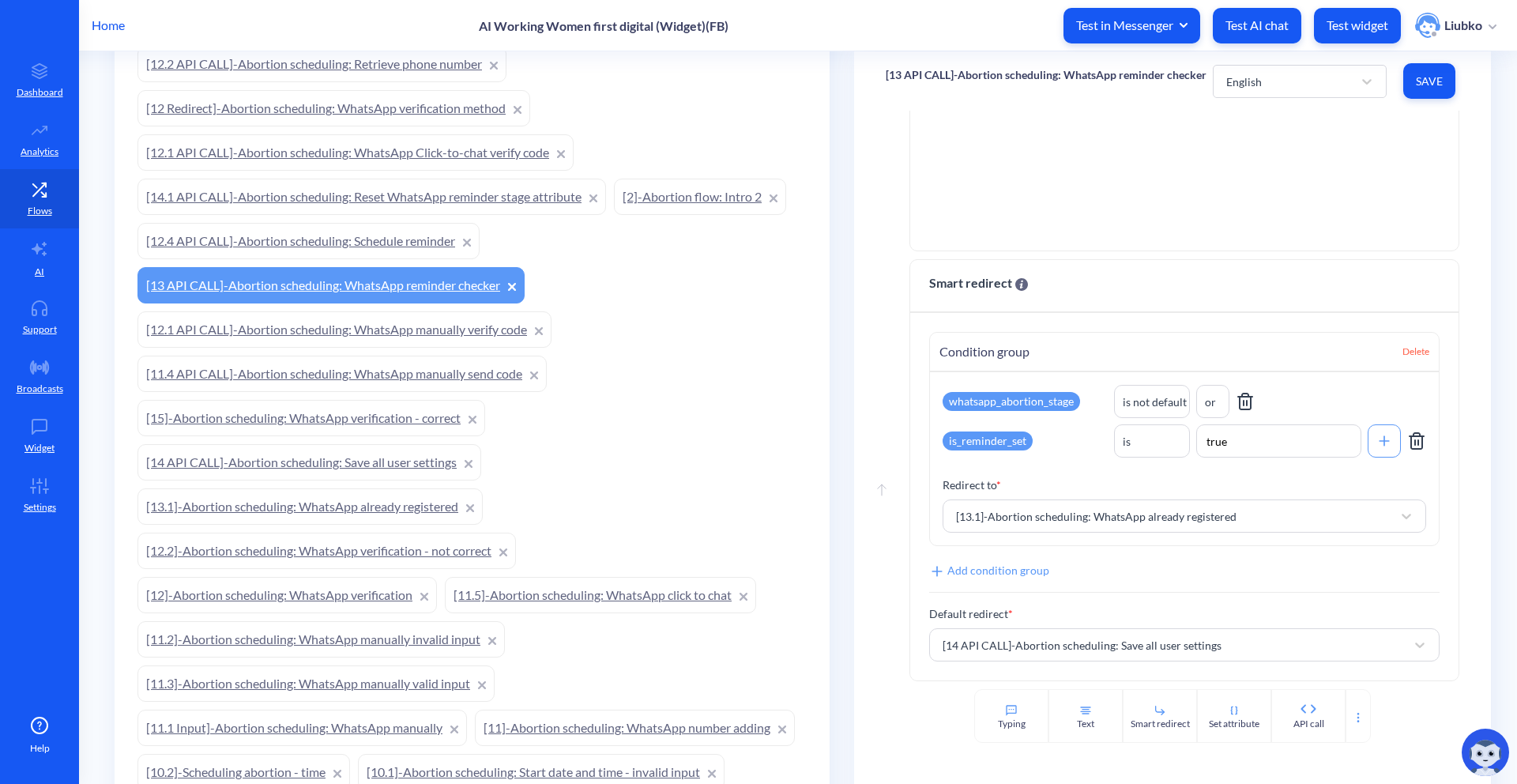
click at [443, 375] on link "[11.4 API CALL]-Abortion scheduling: WhatsApp manually send code" at bounding box center [342, 374] width 410 height 37
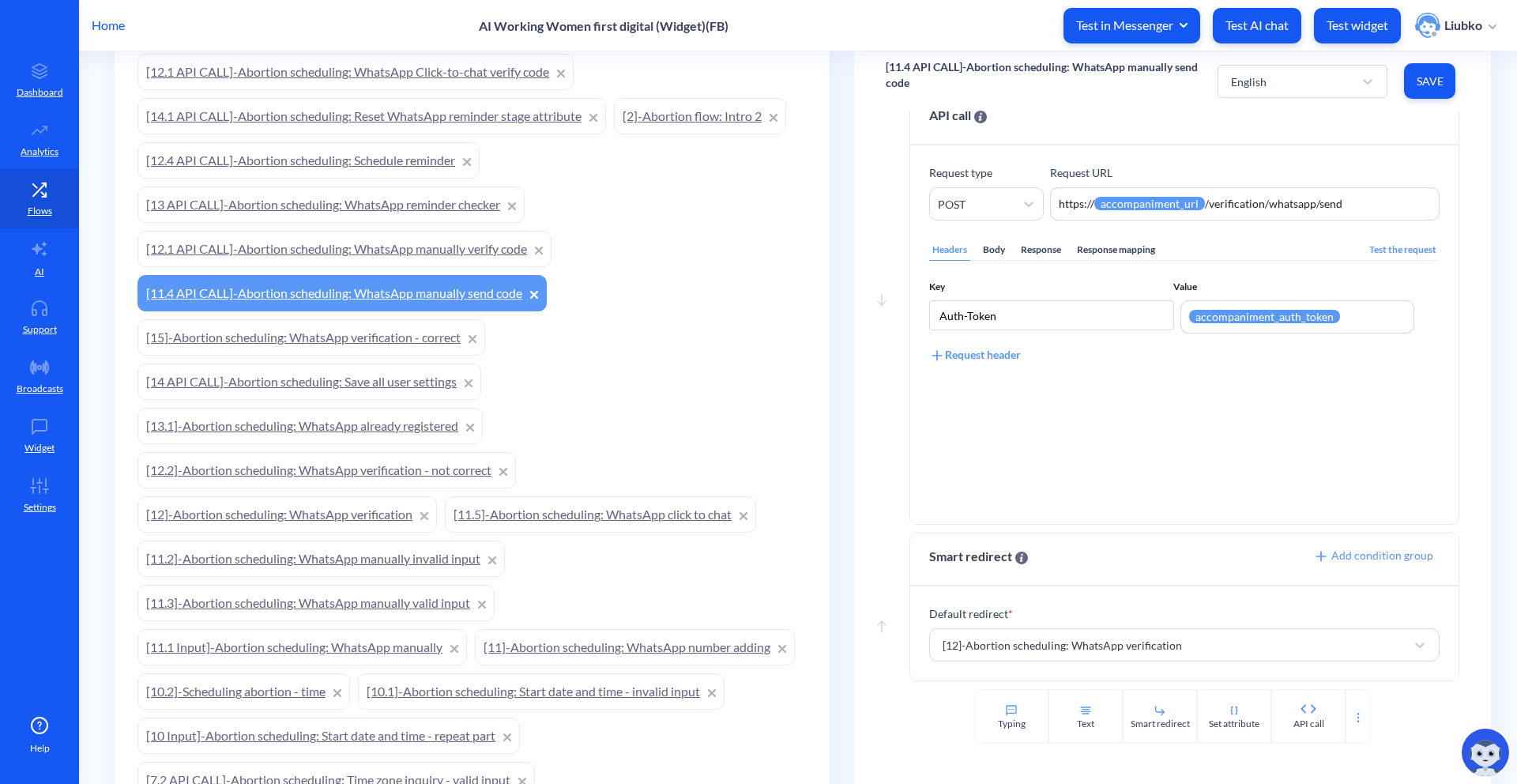
scroll to position [549, 0]
click at [383, 250] on link "[12.1 API CALL]-Abortion scheduling: WhatsApp manually verify code" at bounding box center [344, 250] width 414 height 37
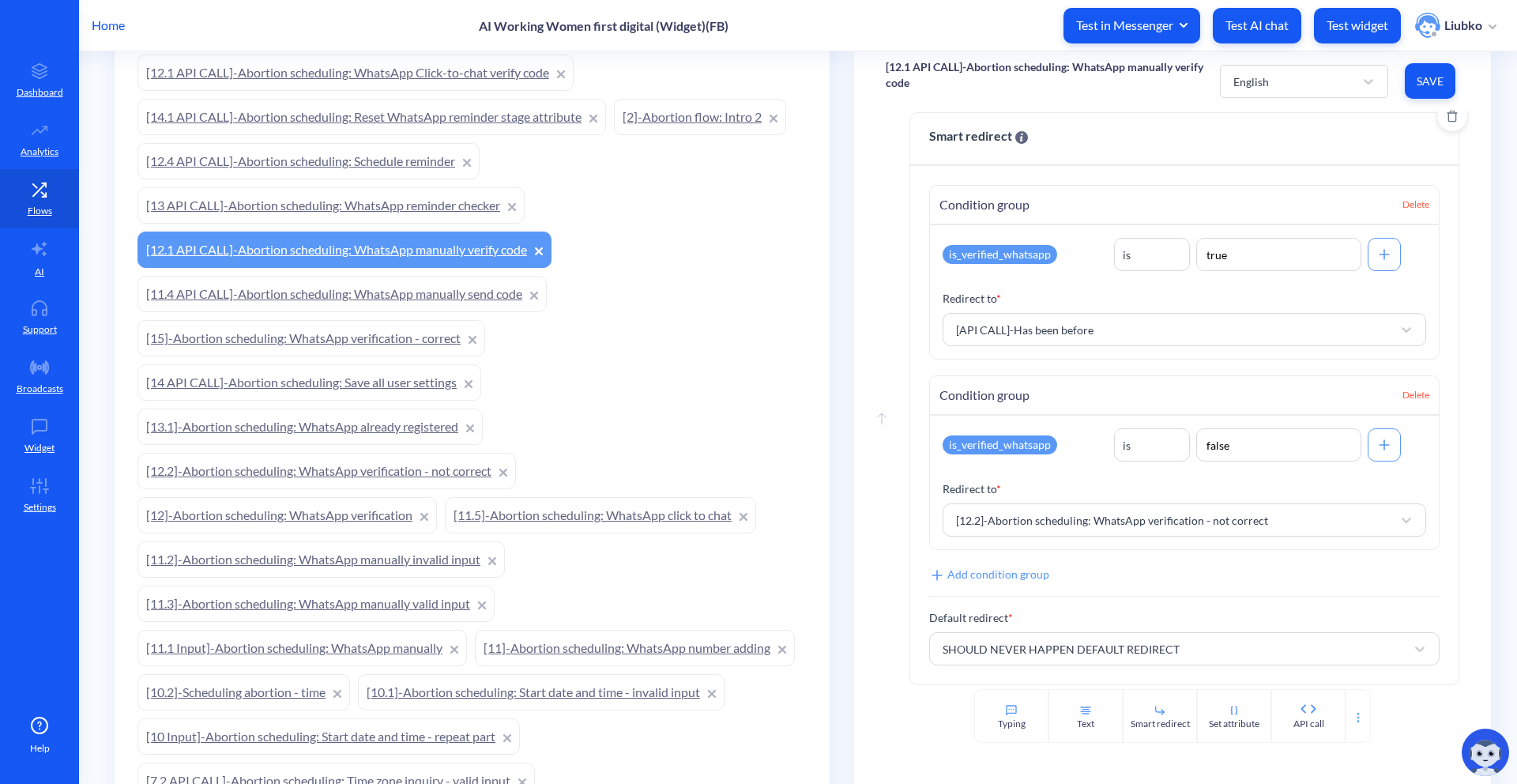
scroll to position [475, 0]
click at [438, 295] on link "[11.4 API CALL]-Abortion scheduling: WhatsApp manually send code" at bounding box center [342, 294] width 410 height 37
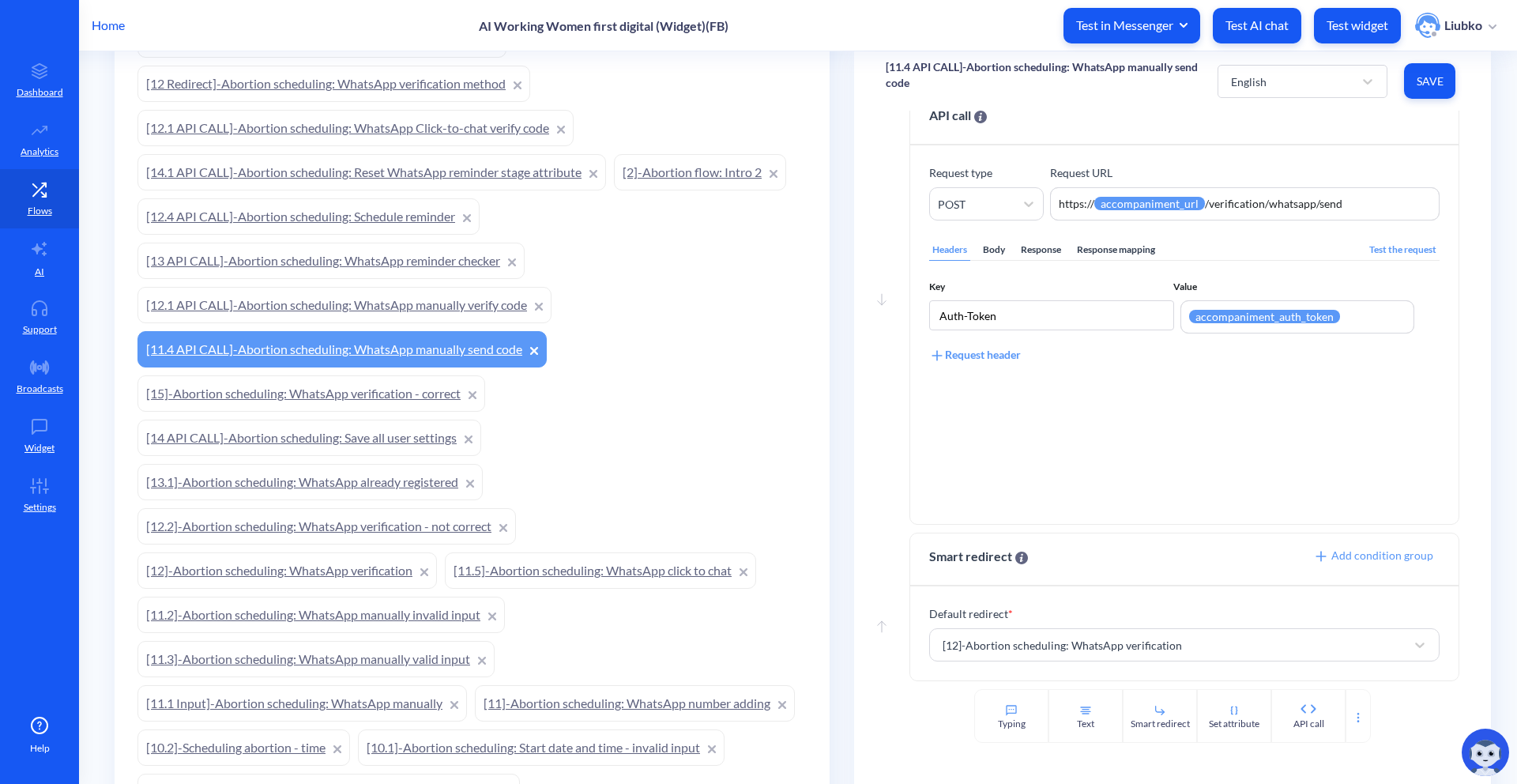
scroll to position [496, 0]
click at [359, 568] on link "[12]-Abortion scheduling: WhatsApp verification" at bounding box center [287, 568] width 300 height 37
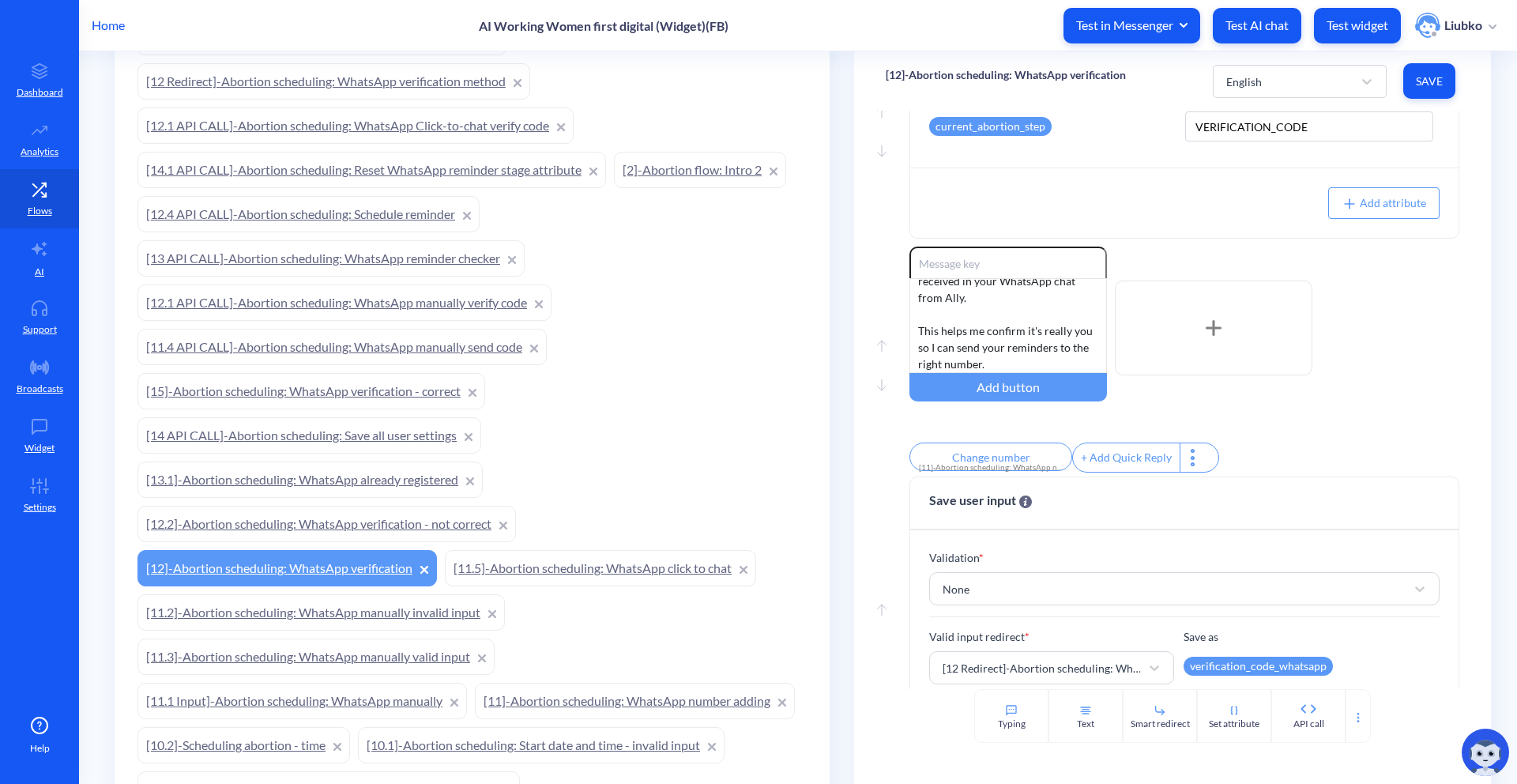
scroll to position [250, 0]
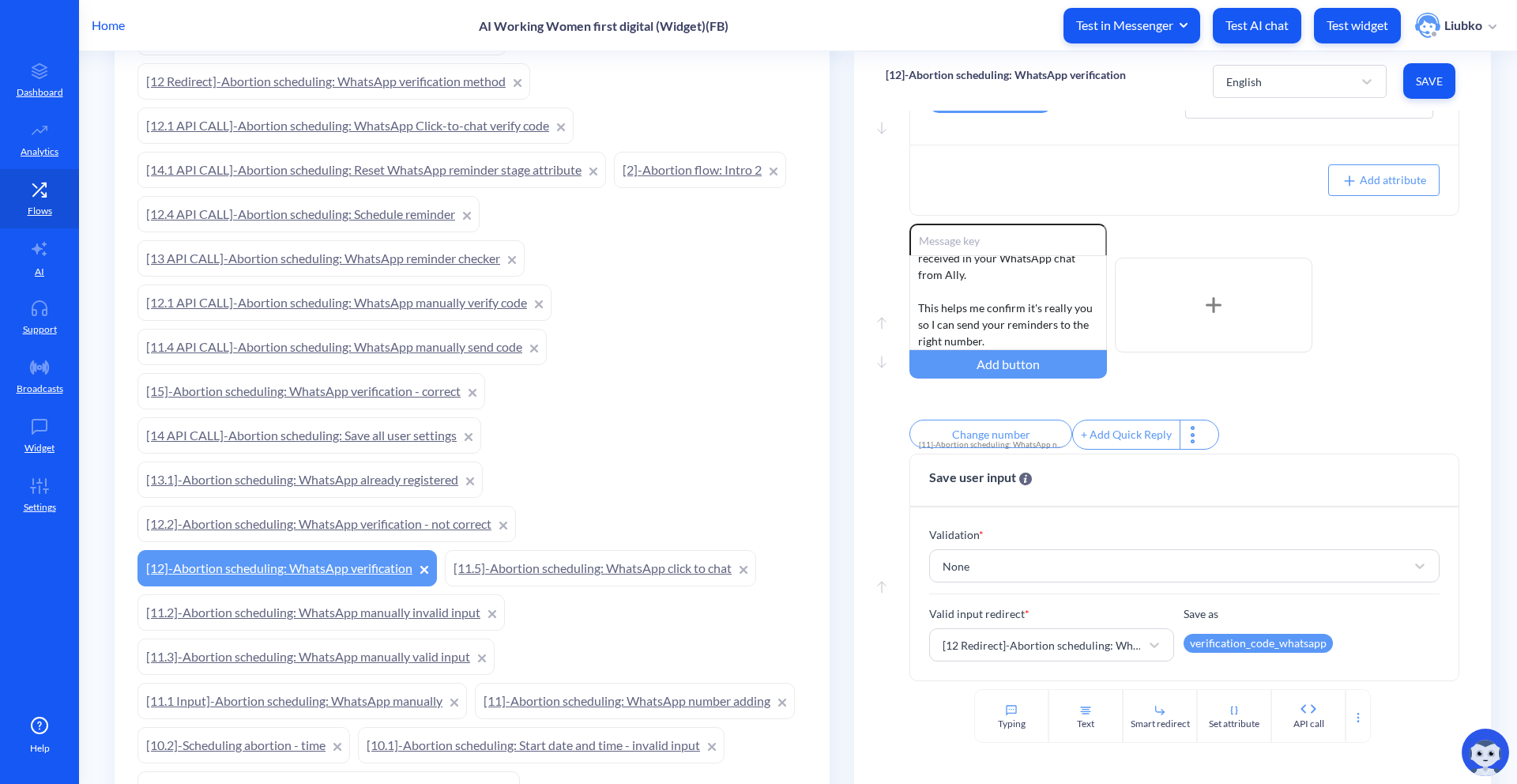
click at [392, 350] on link "[11.4 API CALL]-Abortion scheduling: WhatsApp manually send code" at bounding box center [342, 347] width 410 height 37
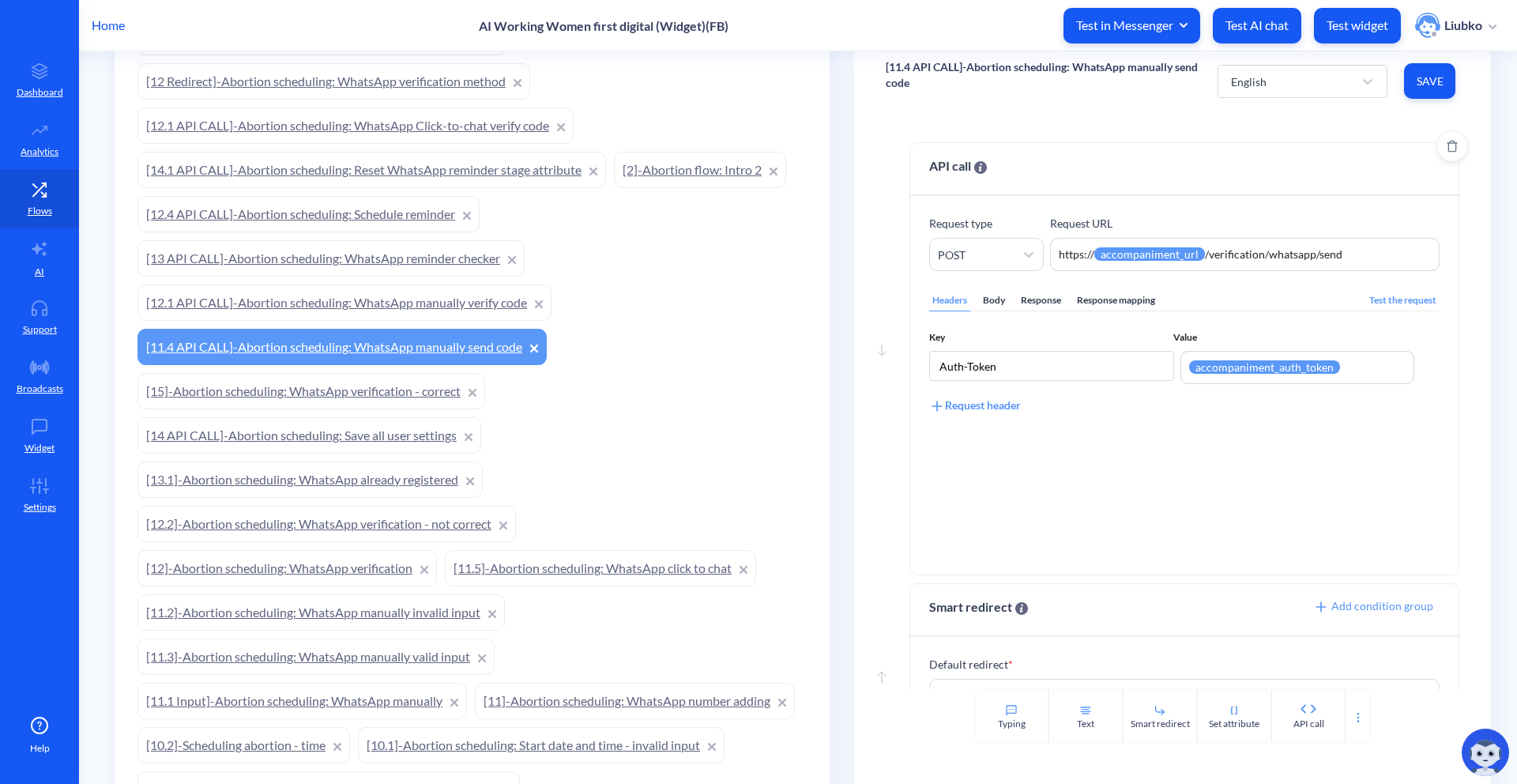
click at [982, 303] on div "Body" at bounding box center [994, 301] width 29 height 21
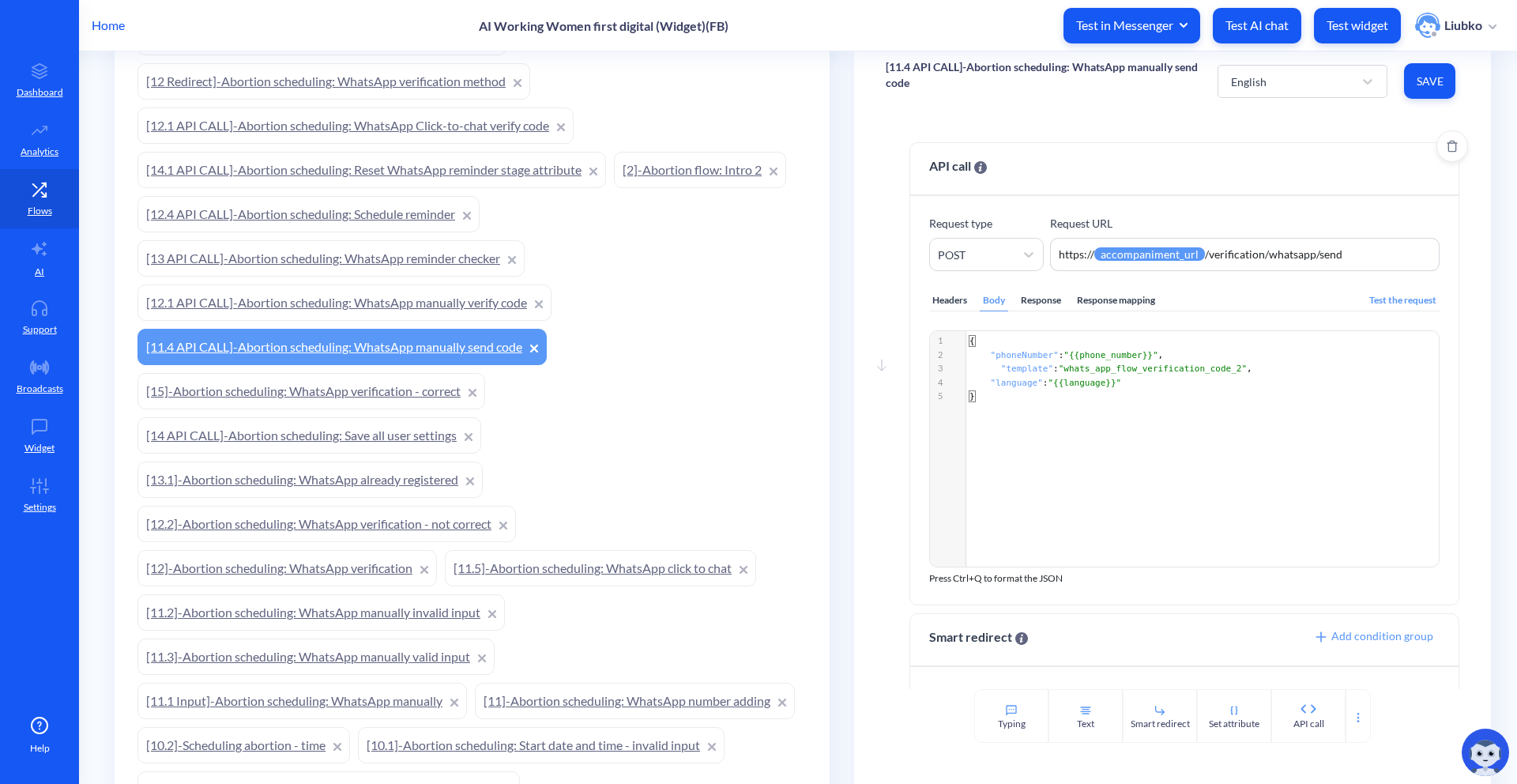
click at [950, 305] on div "Headers" at bounding box center [950, 301] width 41 height 21
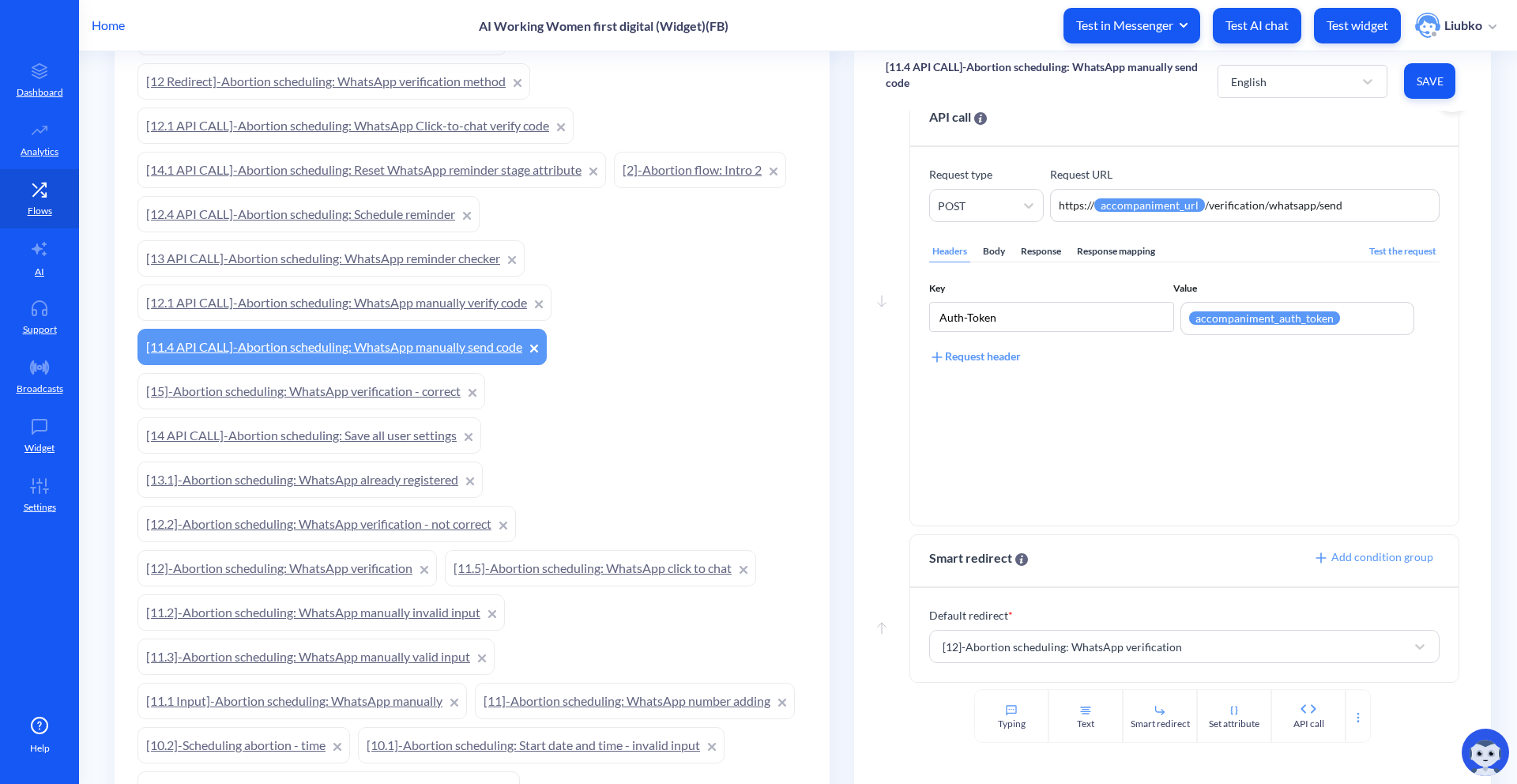
scroll to position [51, 0]
click at [329, 561] on link "[12]-Abortion scheduling: WhatsApp verification" at bounding box center [287, 568] width 300 height 37
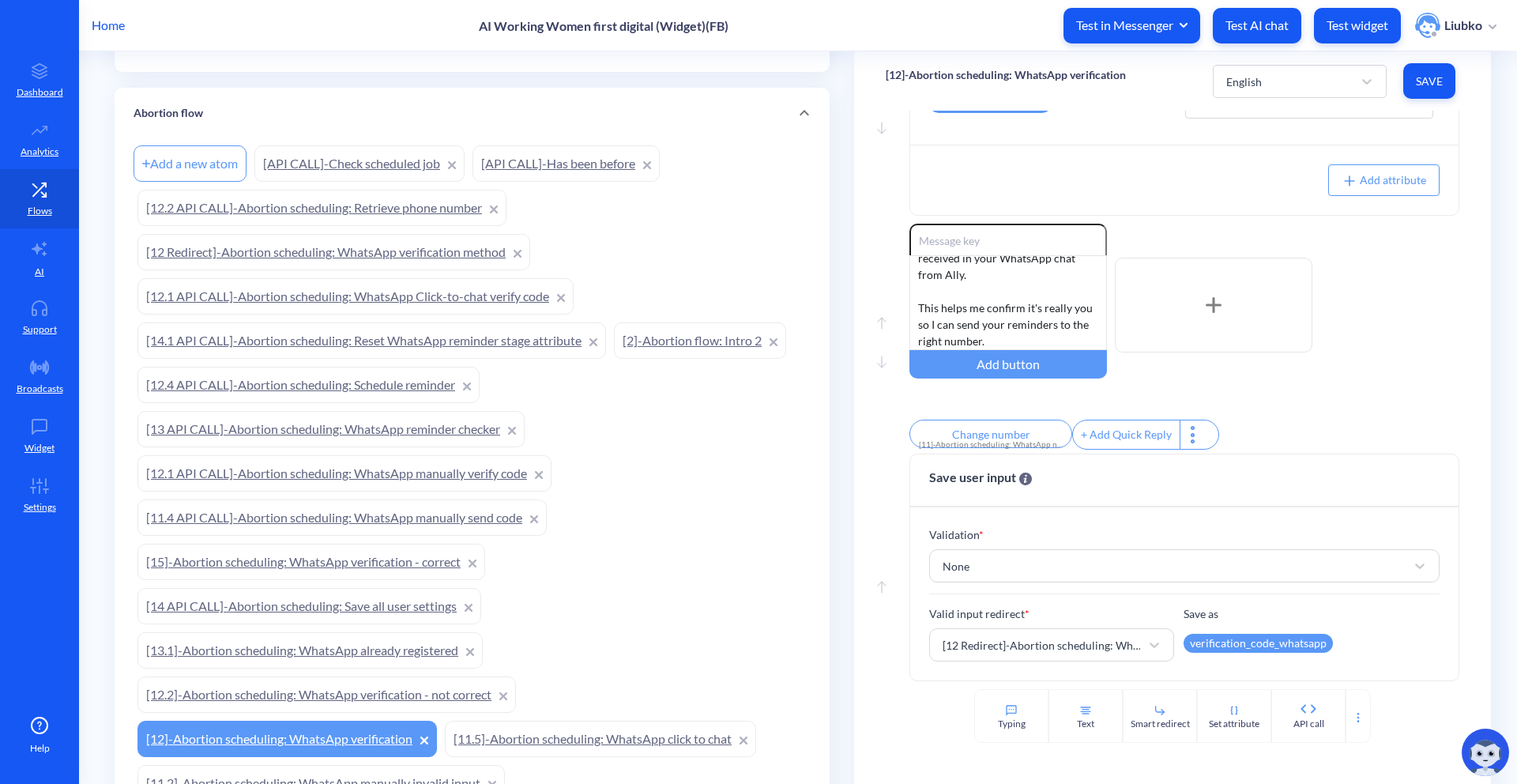
scroll to position [165, 0]
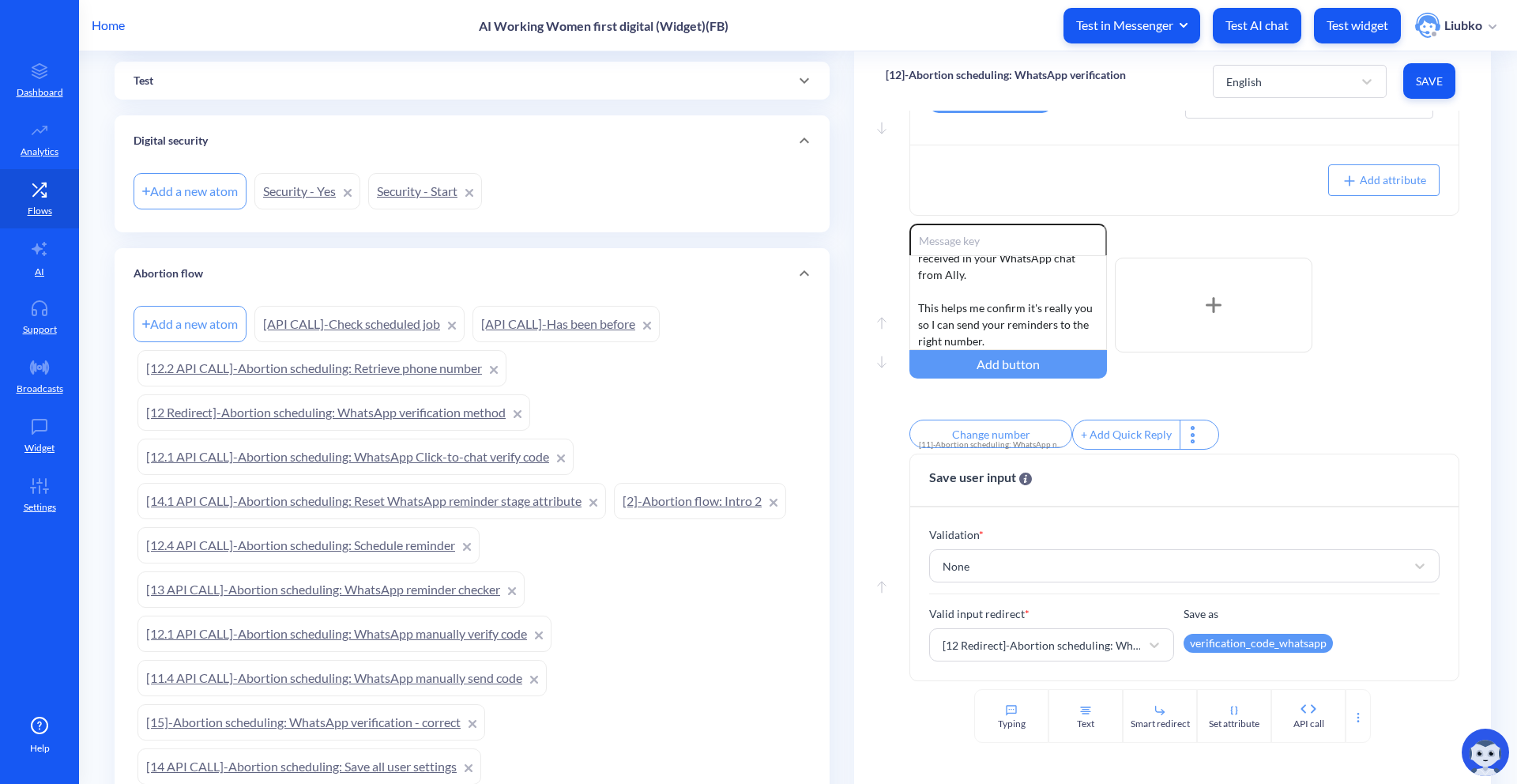
click at [366, 406] on link "[12 Redirect]-Abortion scheduling: WhatsApp verification method" at bounding box center [334, 413] width 393 height 37
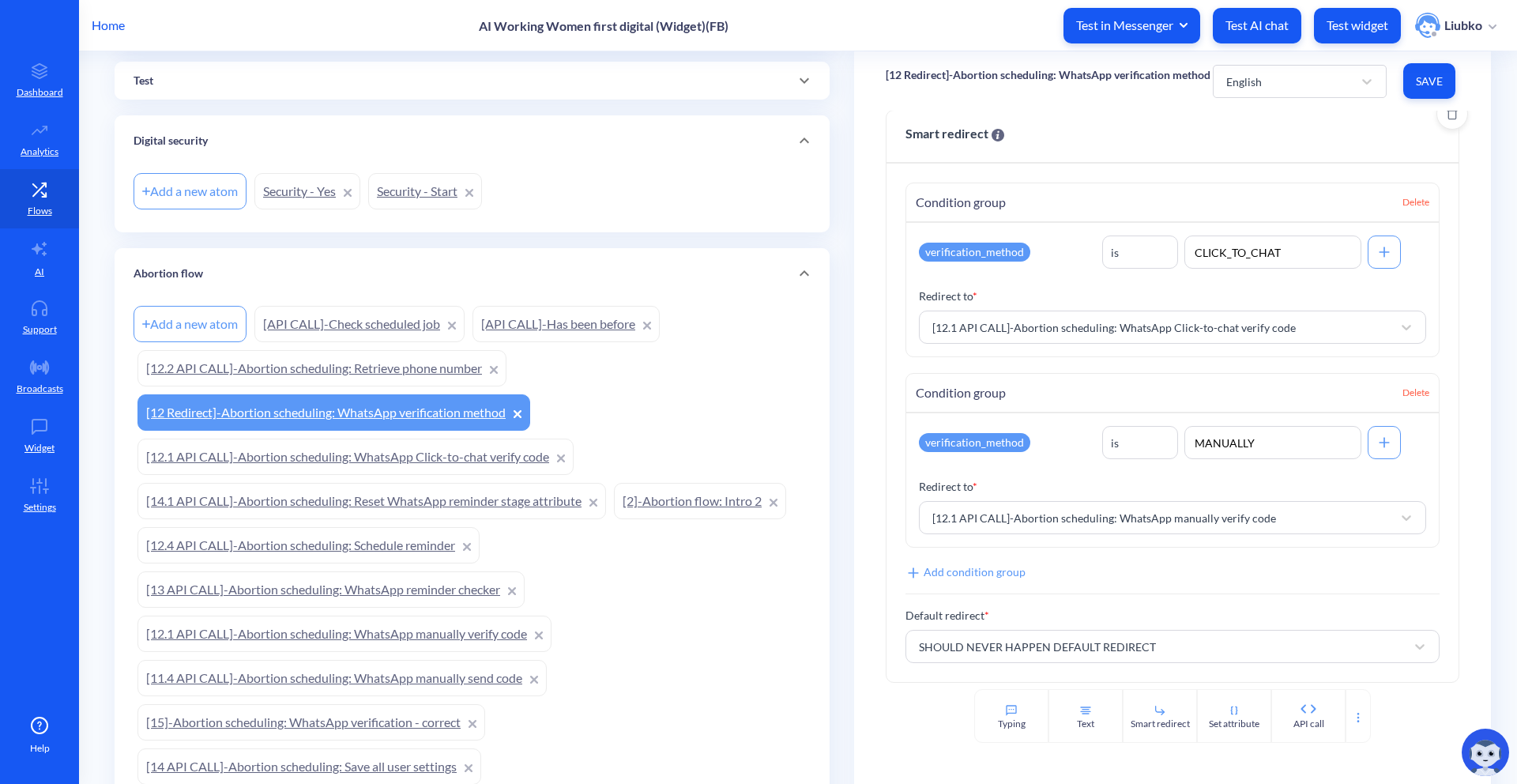
scroll to position [34, 0]
click at [390, 456] on link "[12.1 API CALL]-Abortion scheduling: WhatsApp Click-to-chat verify code" at bounding box center [356, 456] width 436 height 37
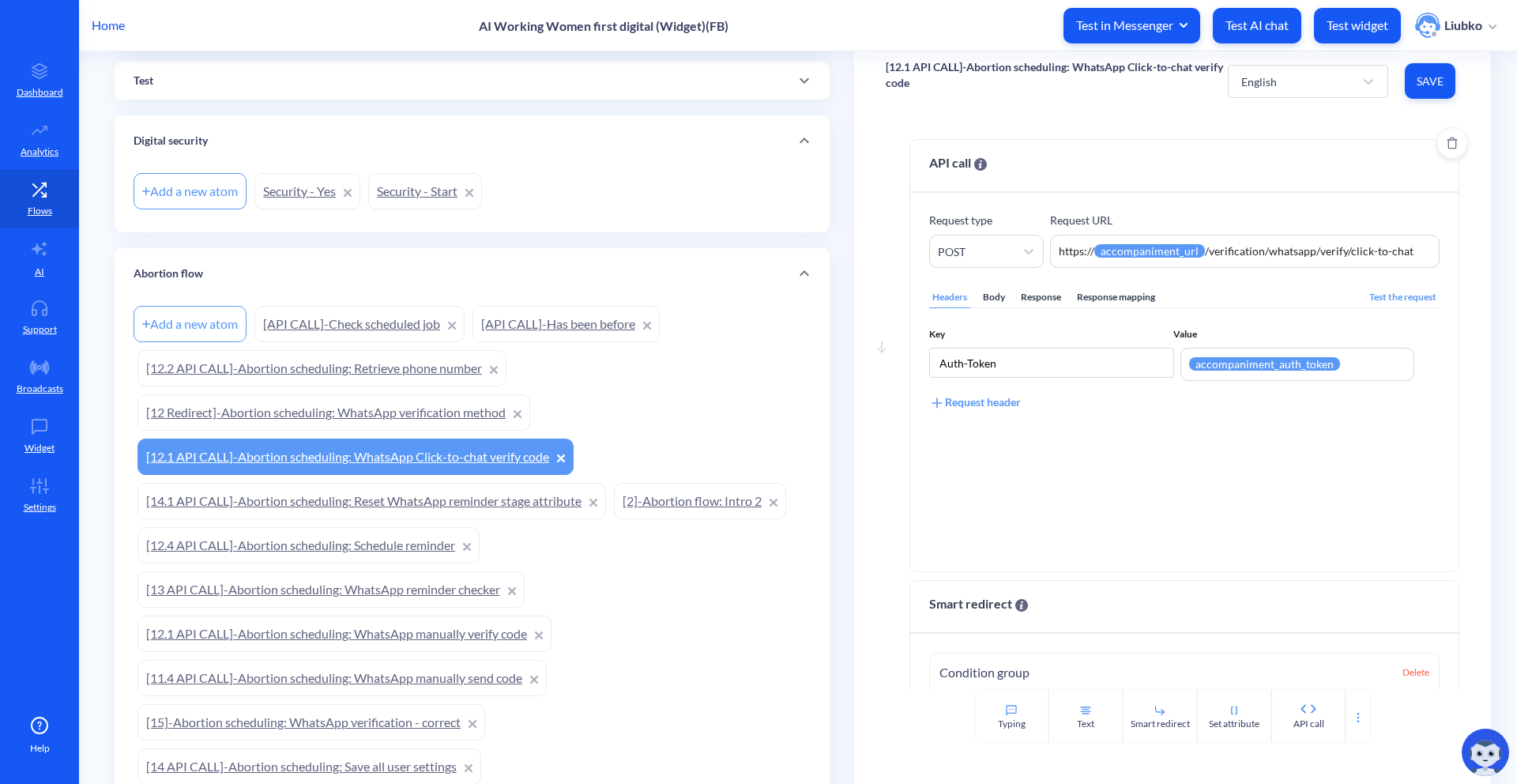
scroll to position [6, 0]
click at [983, 291] on div "Body" at bounding box center [994, 294] width 29 height 21
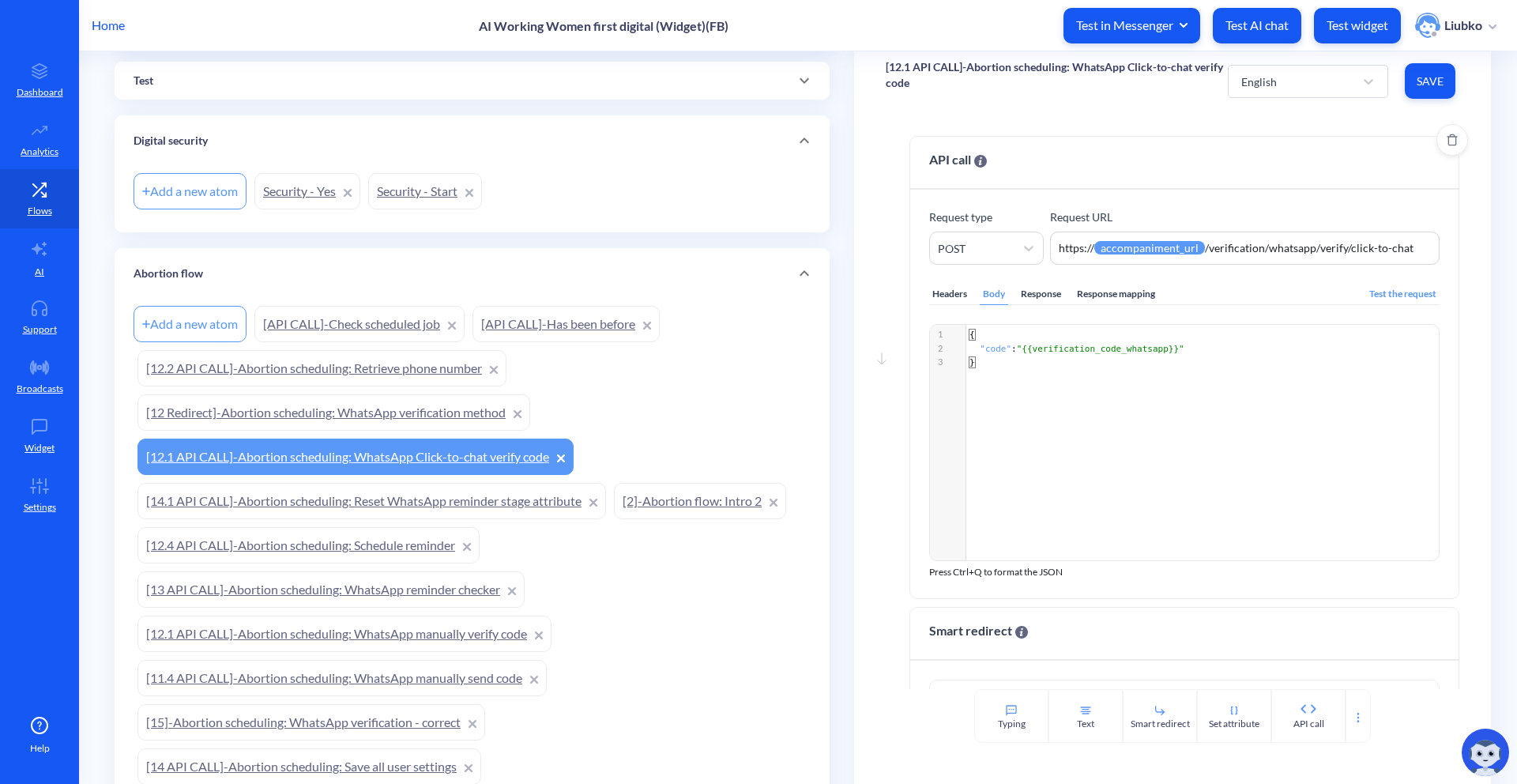
click at [943, 289] on div "Headers" at bounding box center [950, 294] width 41 height 21
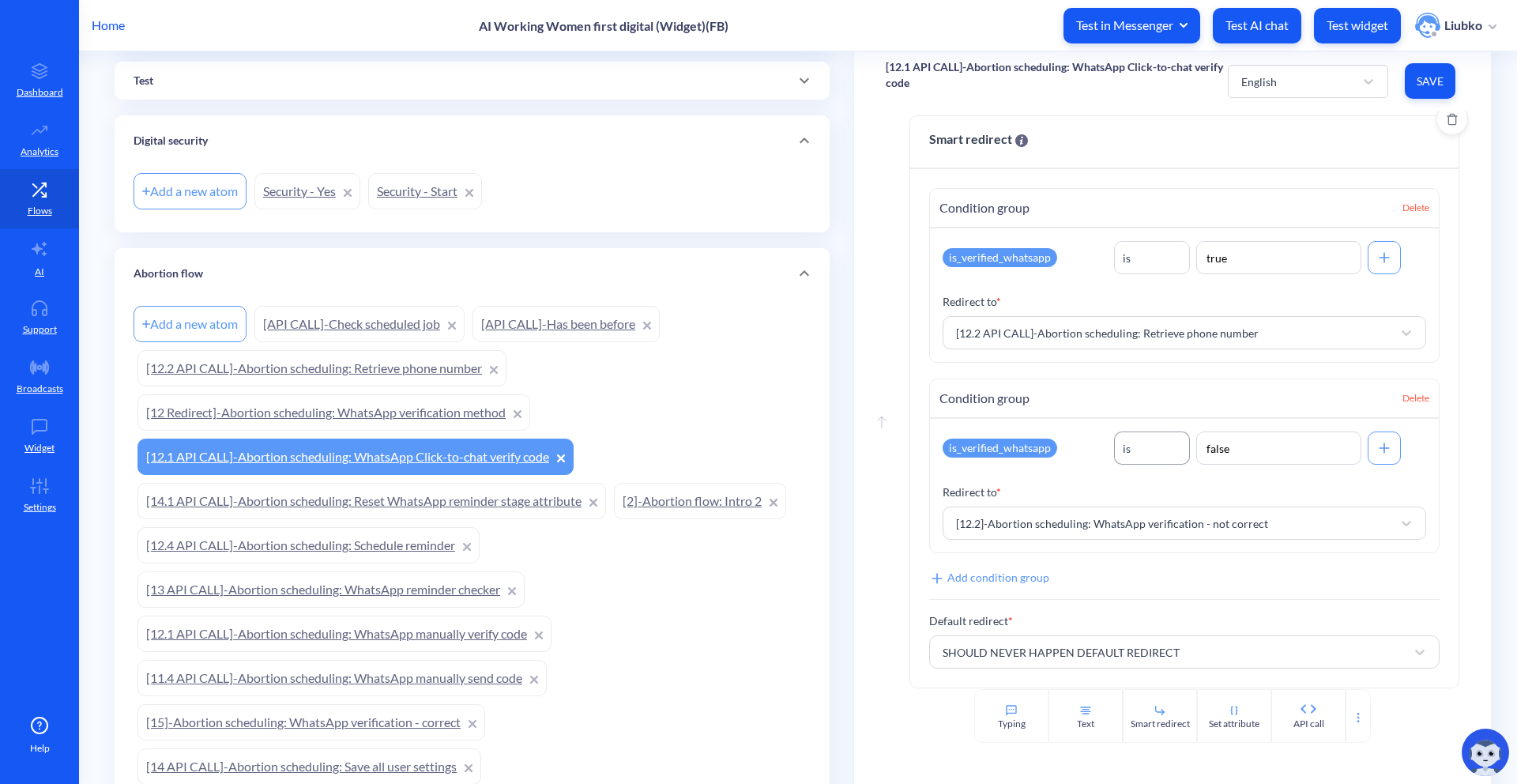
scroll to position [475, 0]
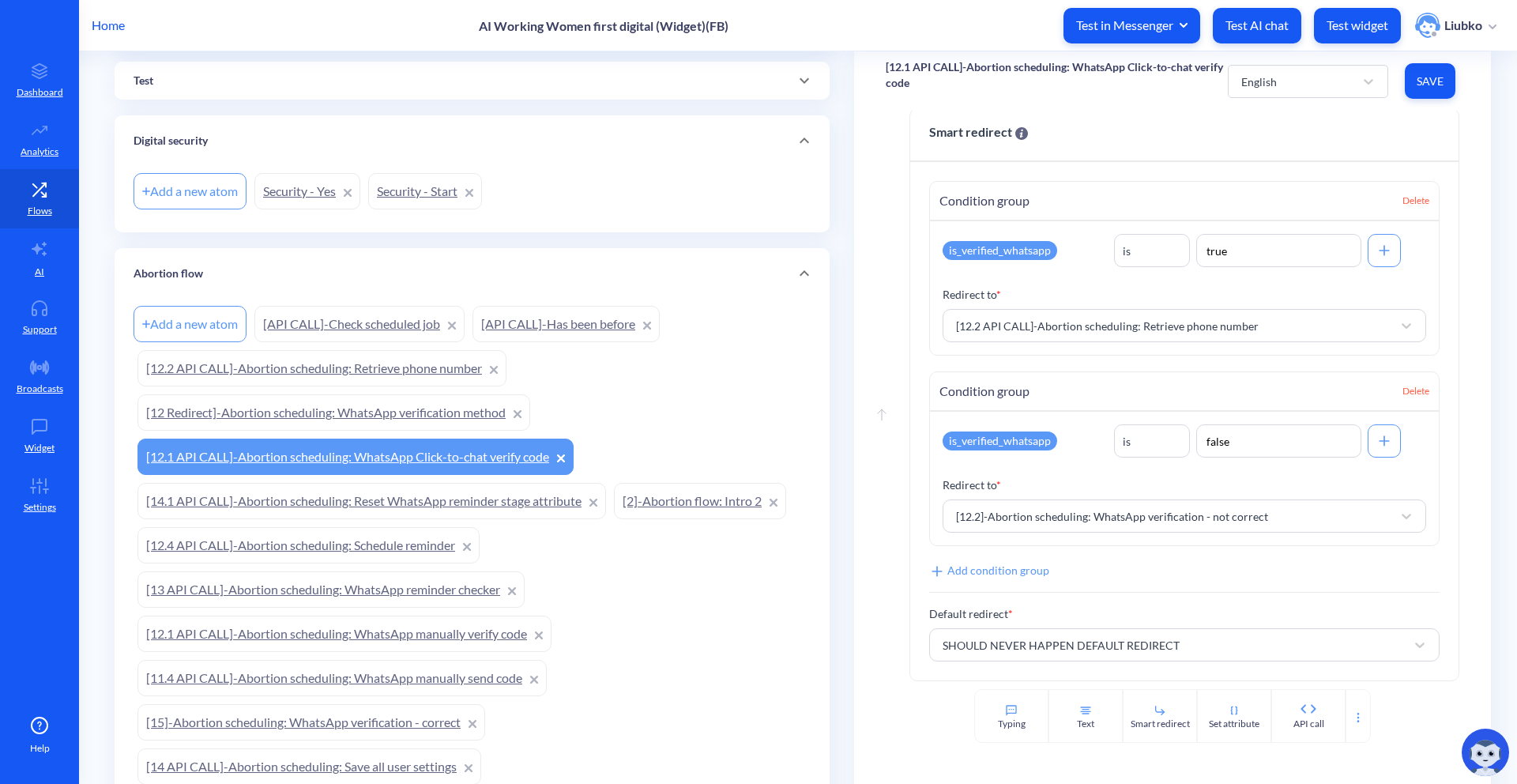
click at [409, 373] on link "[12.2 API CALL]-Abortion scheduling: Retrieve phone number" at bounding box center [322, 368] width 369 height 37
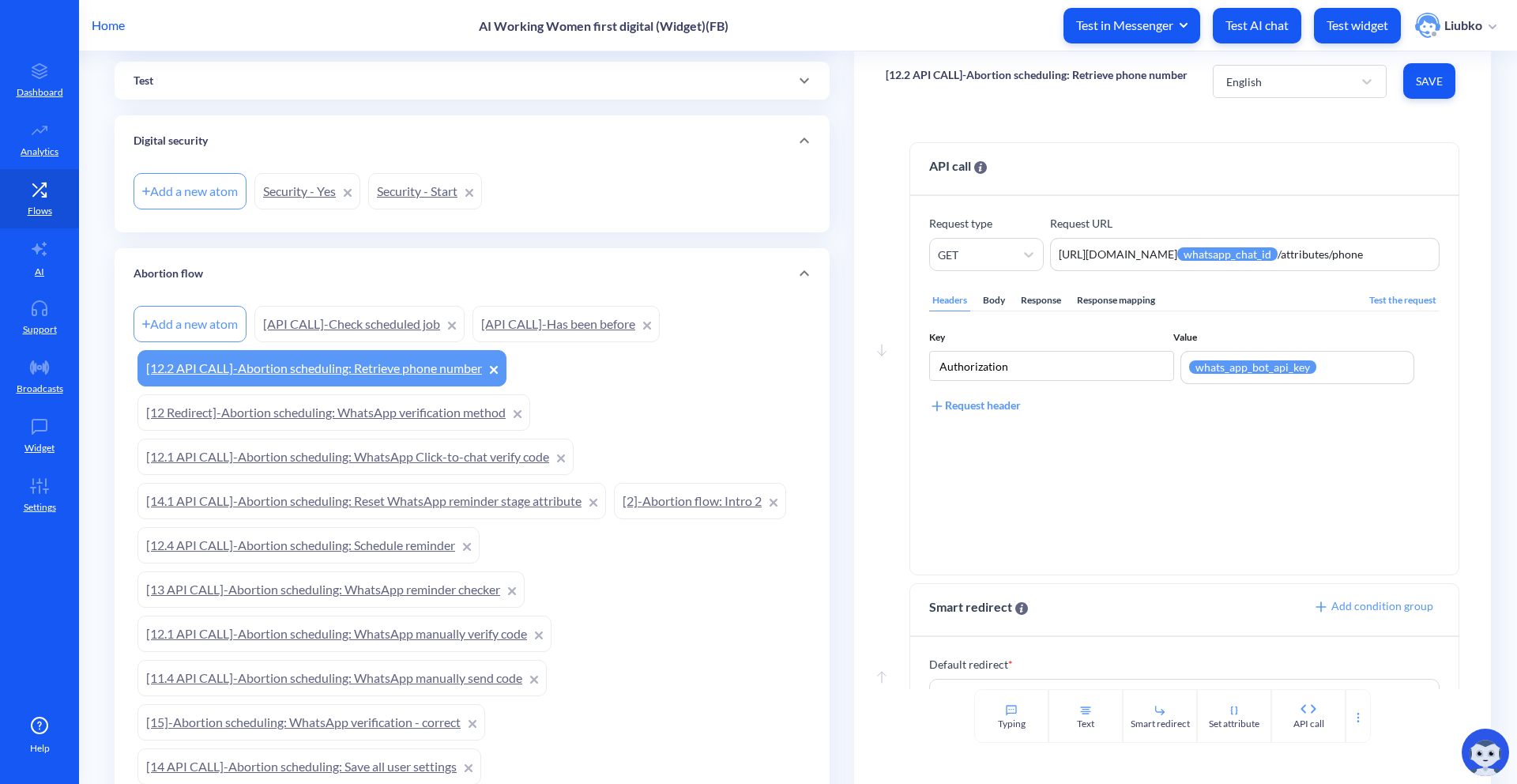
click at [266, 416] on link "[12 Redirect]-Abortion scheduling: WhatsApp verification method" at bounding box center [334, 413] width 393 height 37
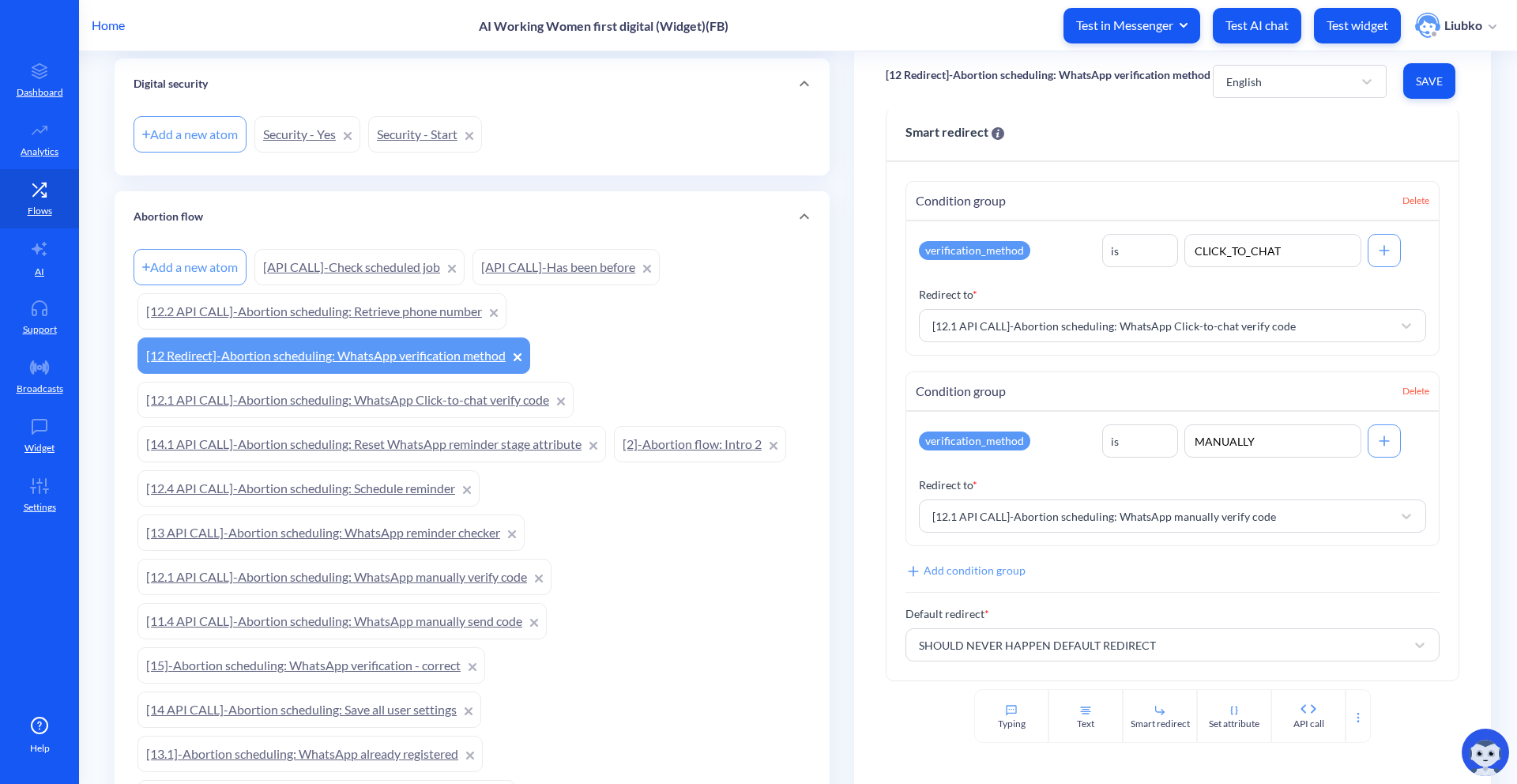
scroll to position [243, 0]
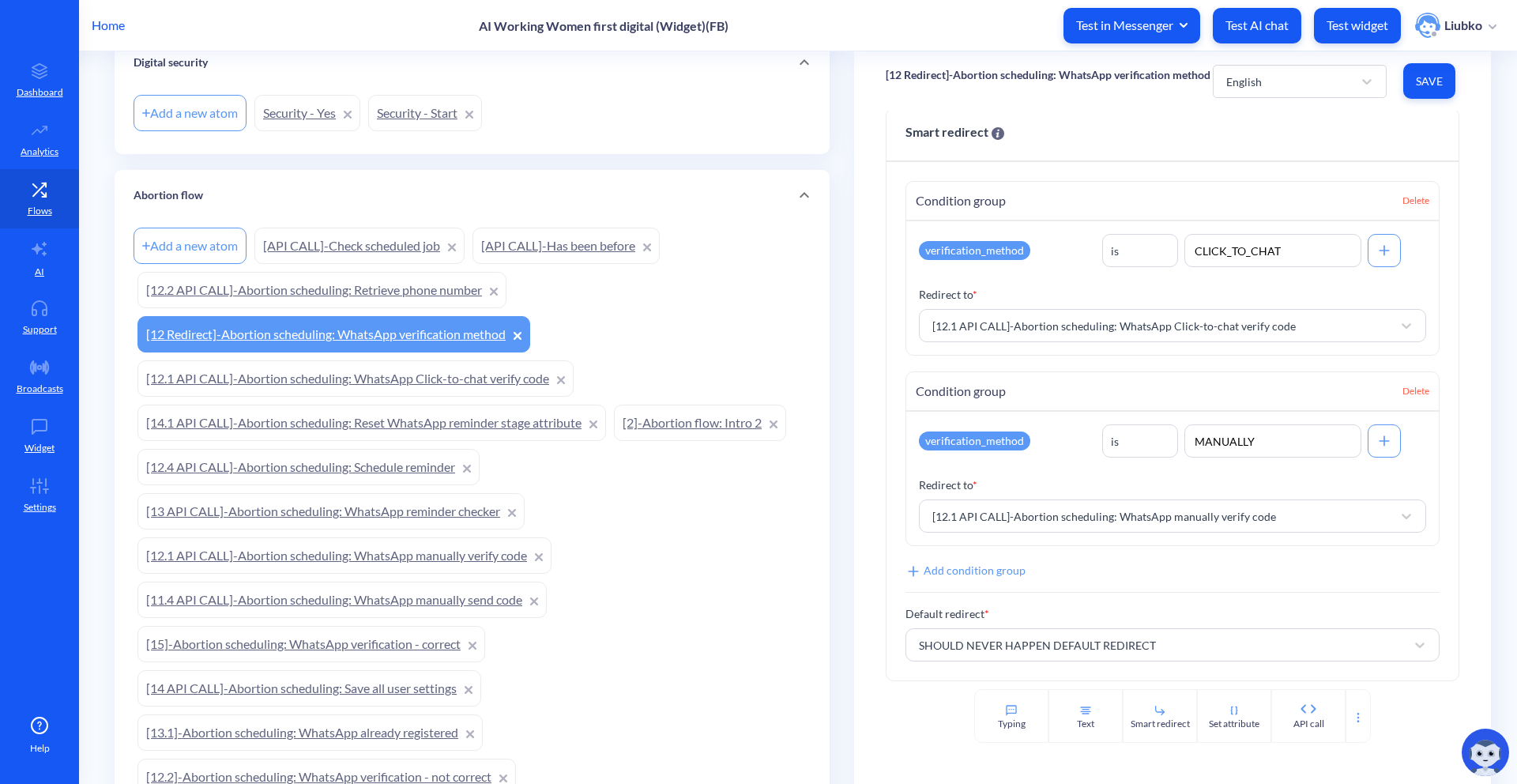
click at [437, 551] on link "[12.1 API CALL]-Abortion scheduling: WhatsApp manually verify code" at bounding box center [344, 556] width 414 height 37
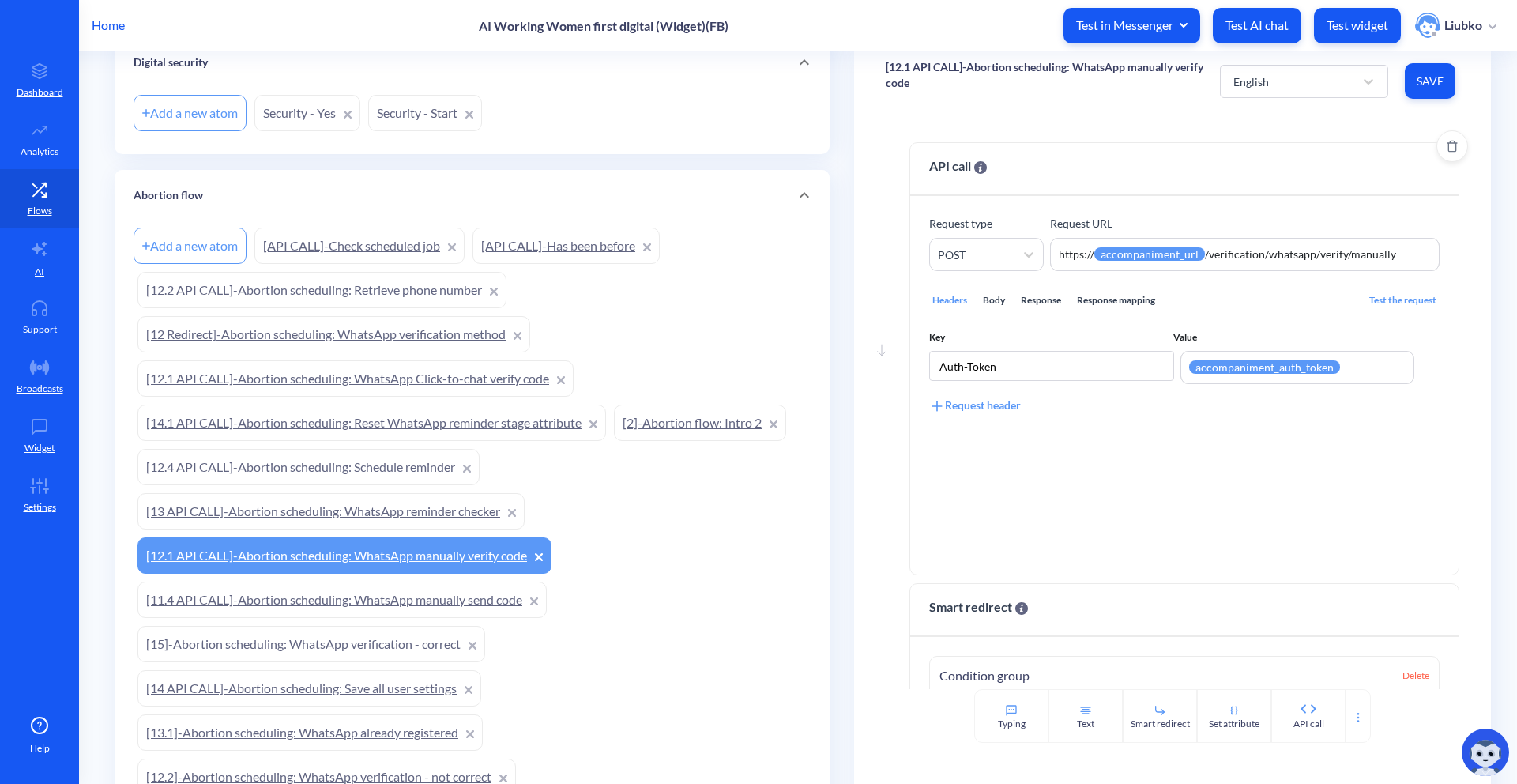
click at [1119, 293] on div "Response mapping" at bounding box center [1116, 301] width 84 height 21
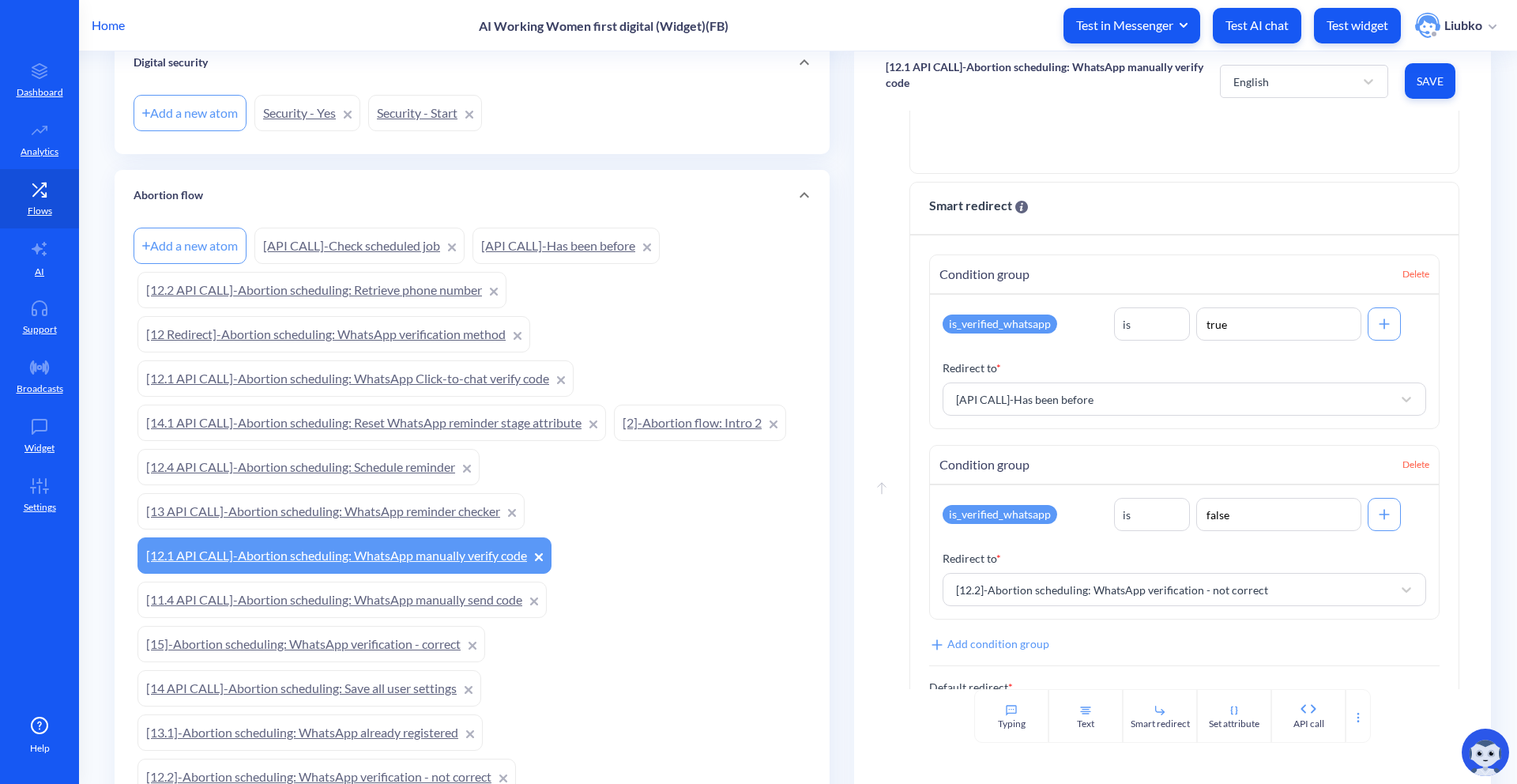
scroll to position [475, 0]
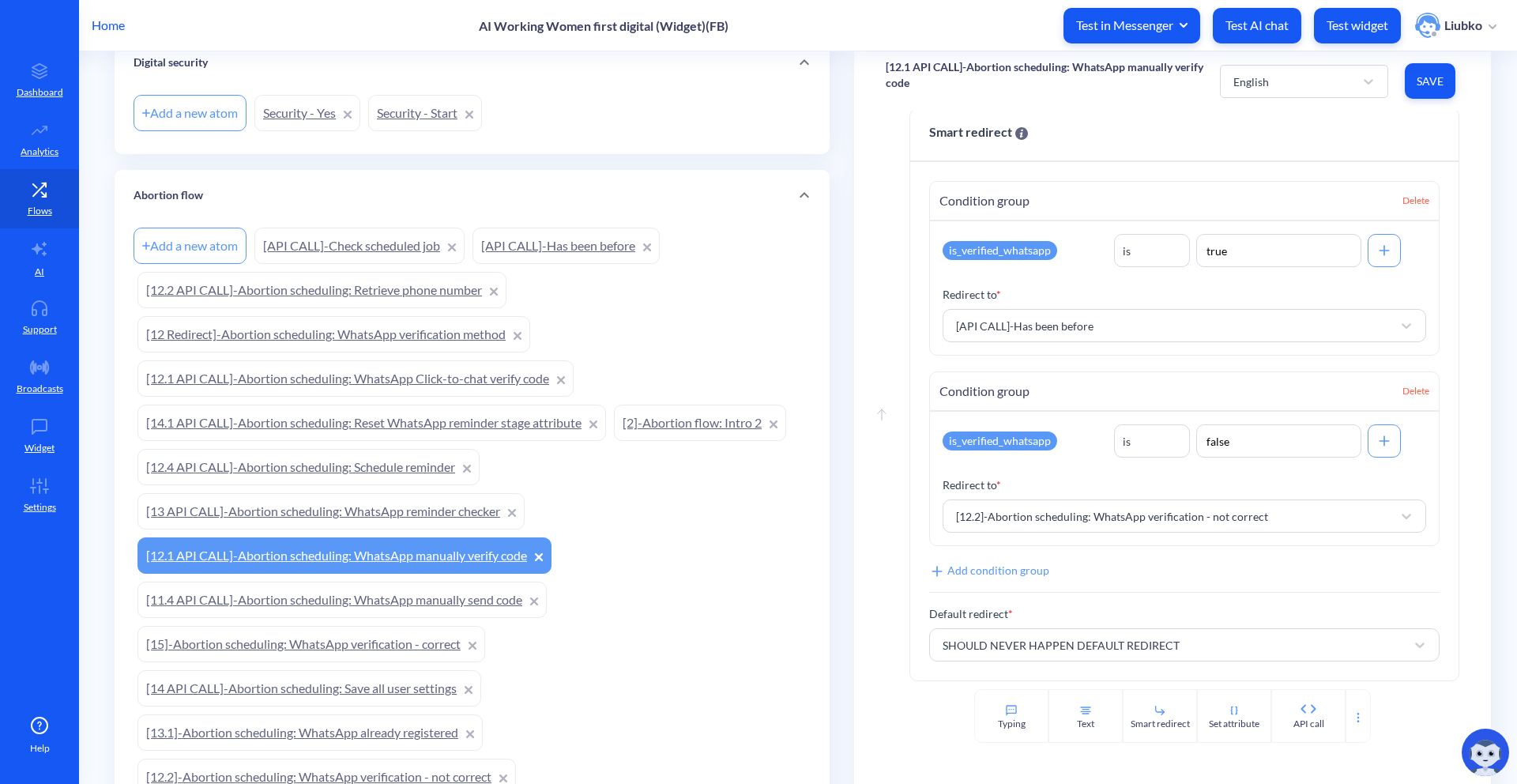
click at [607, 240] on link "[API CALL]-Has been before" at bounding box center [566, 246] width 187 height 37
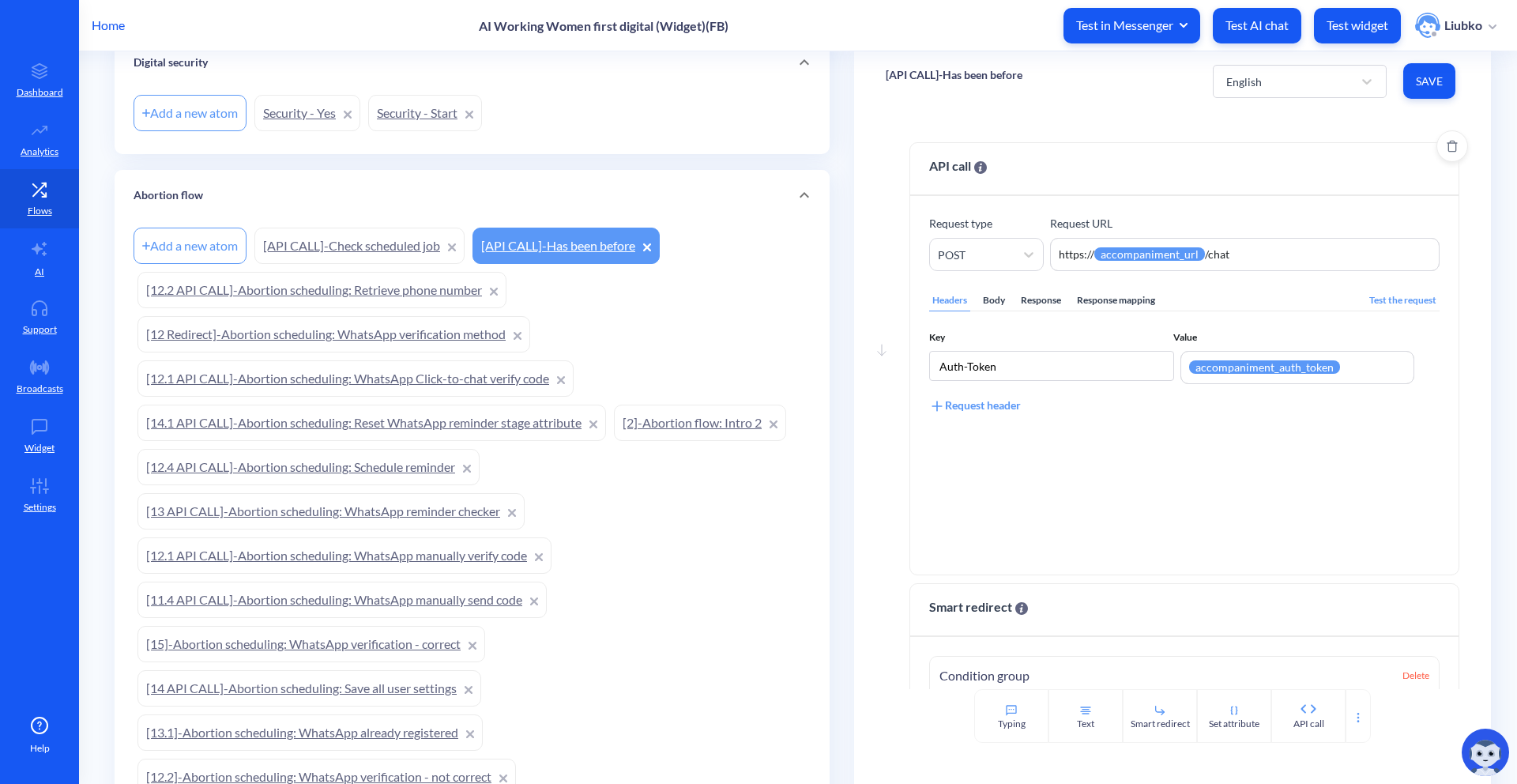
click at [982, 290] on div "Body" at bounding box center [994, 301] width 29 height 21
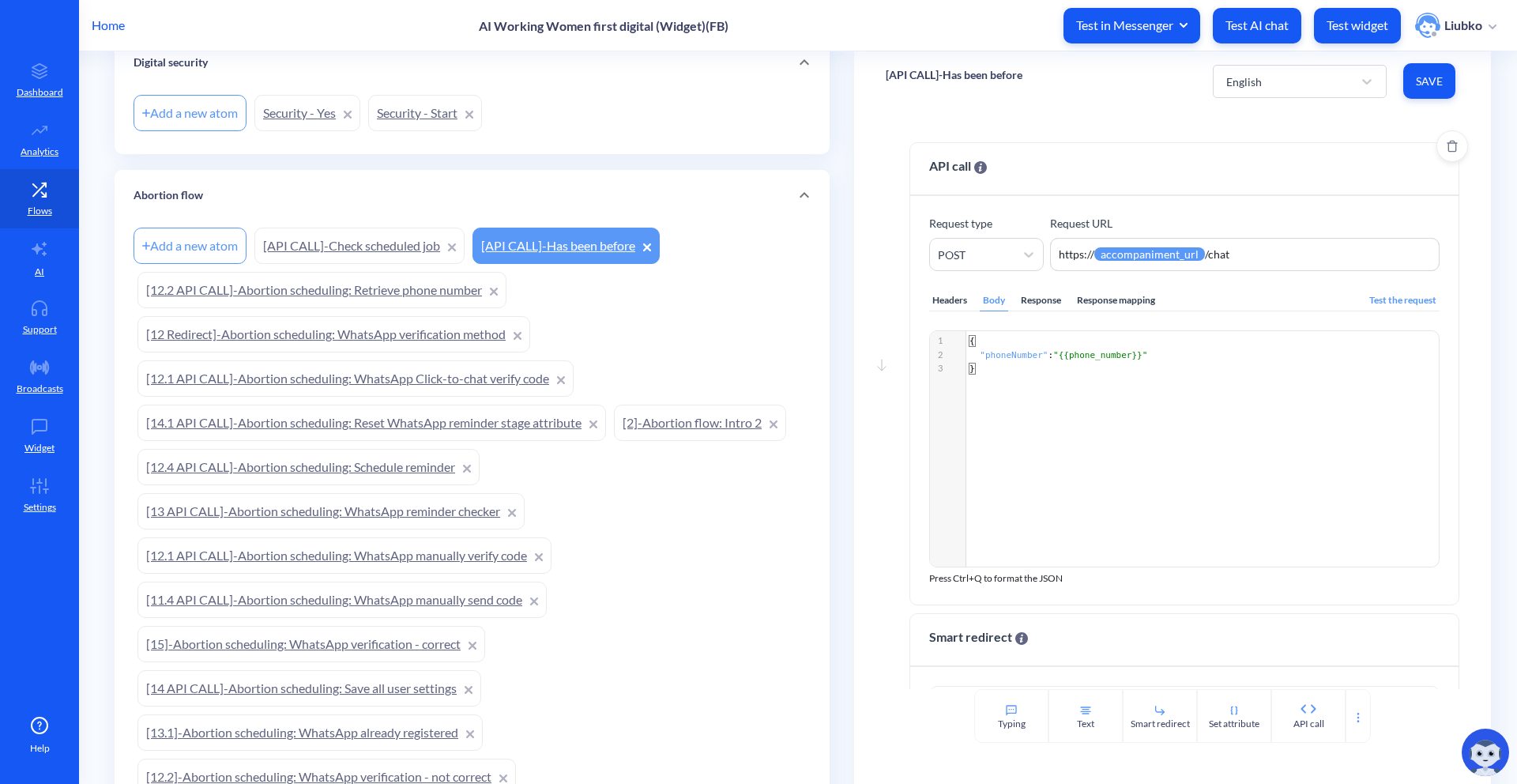
click at [945, 295] on div "Headers" at bounding box center [950, 301] width 41 height 21
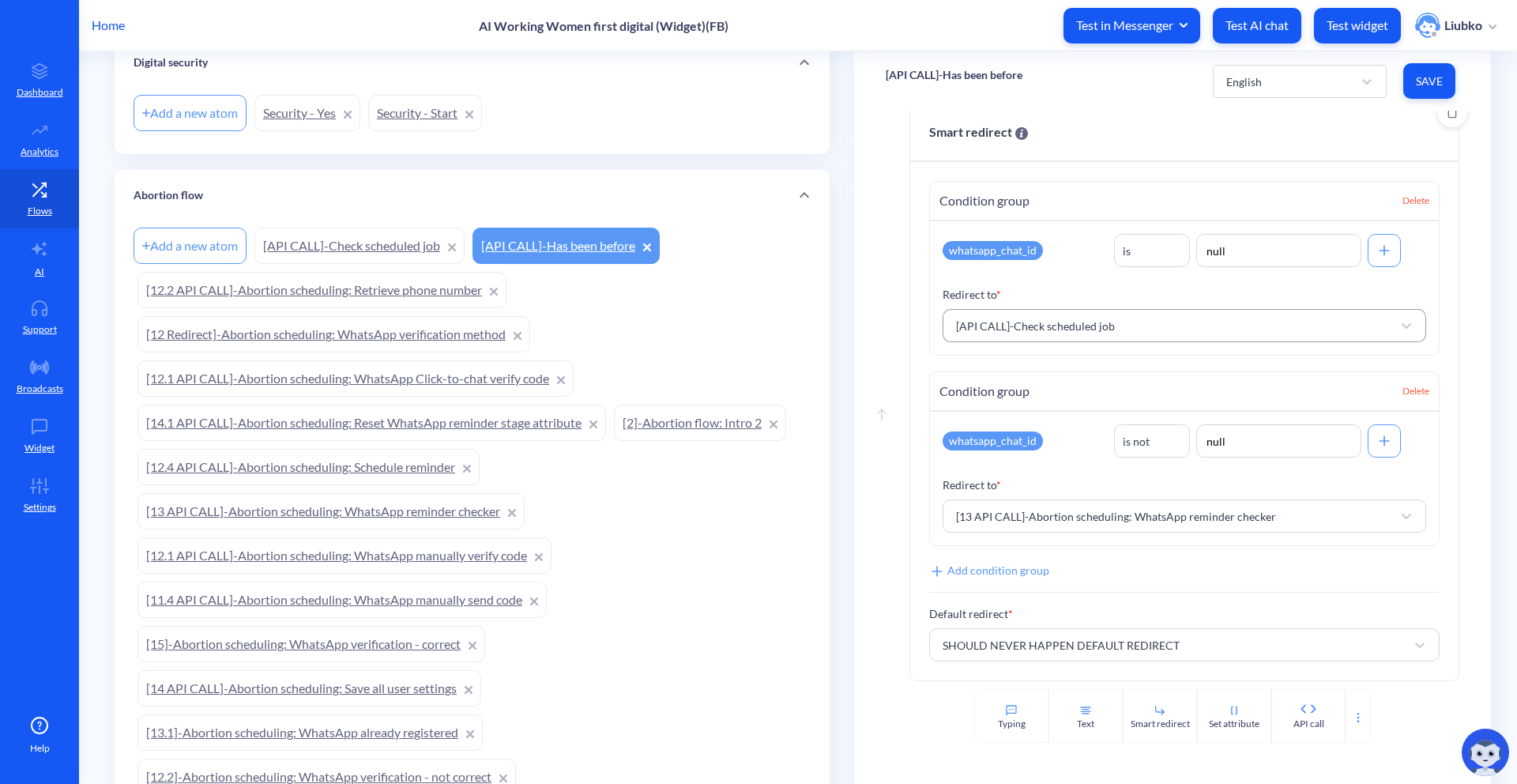
scroll to position [475, 0]
click at [259, 509] on link "[13 API CALL]-Abortion scheduling: WhatsApp reminder checker" at bounding box center [331, 511] width 387 height 37
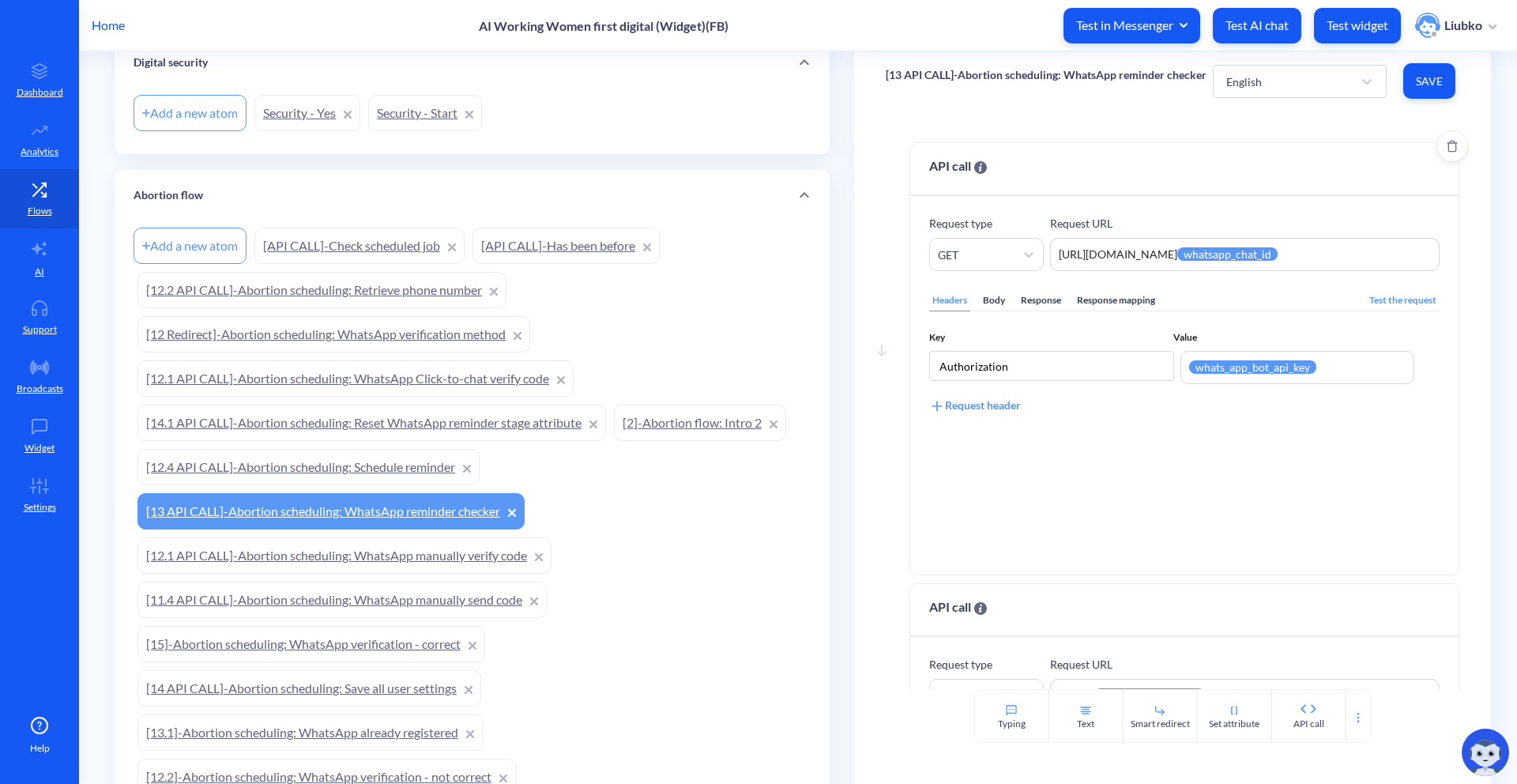
click at [982, 290] on div "Body" at bounding box center [994, 301] width 29 height 21
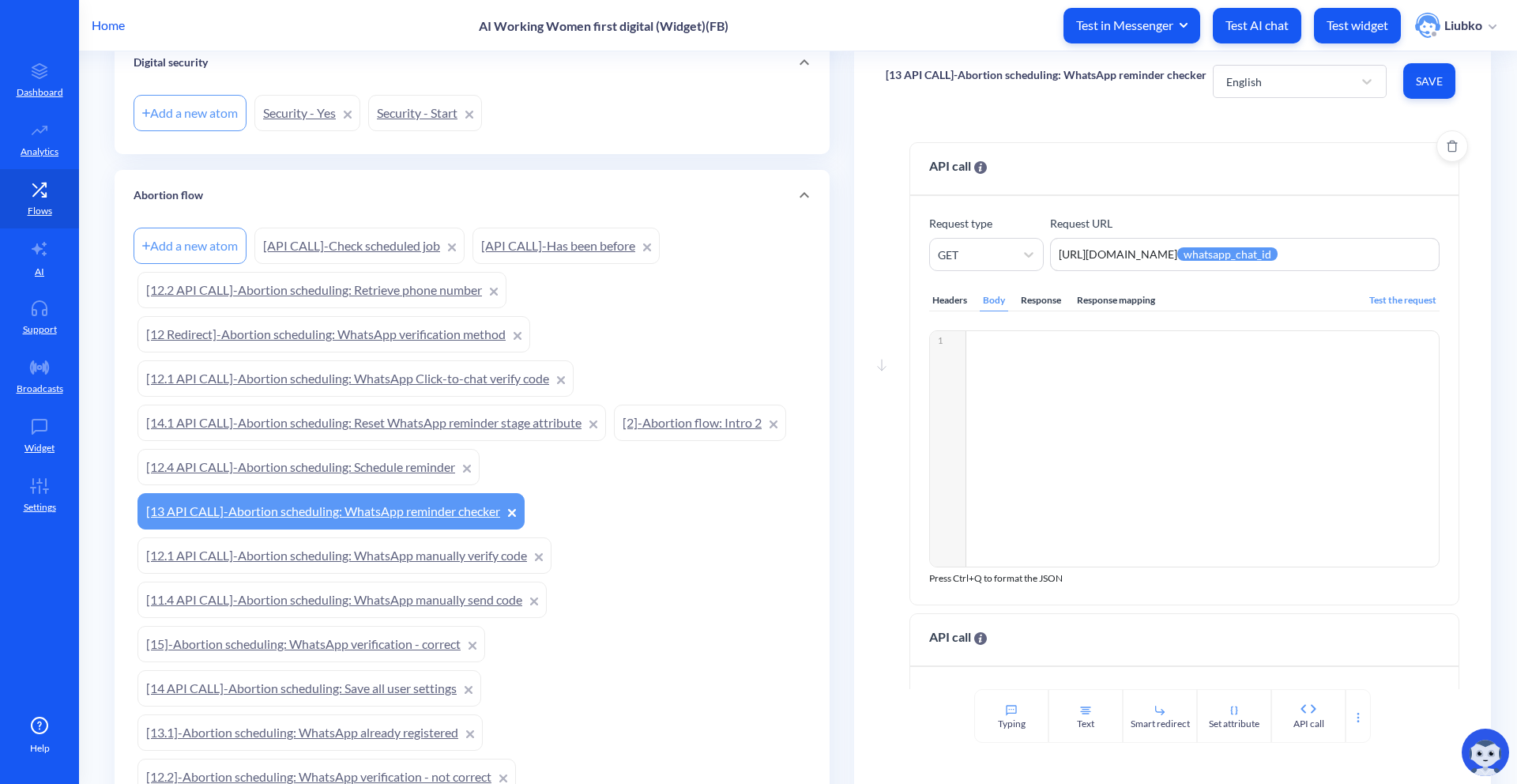
click at [935, 301] on div "Headers" at bounding box center [950, 301] width 41 height 21
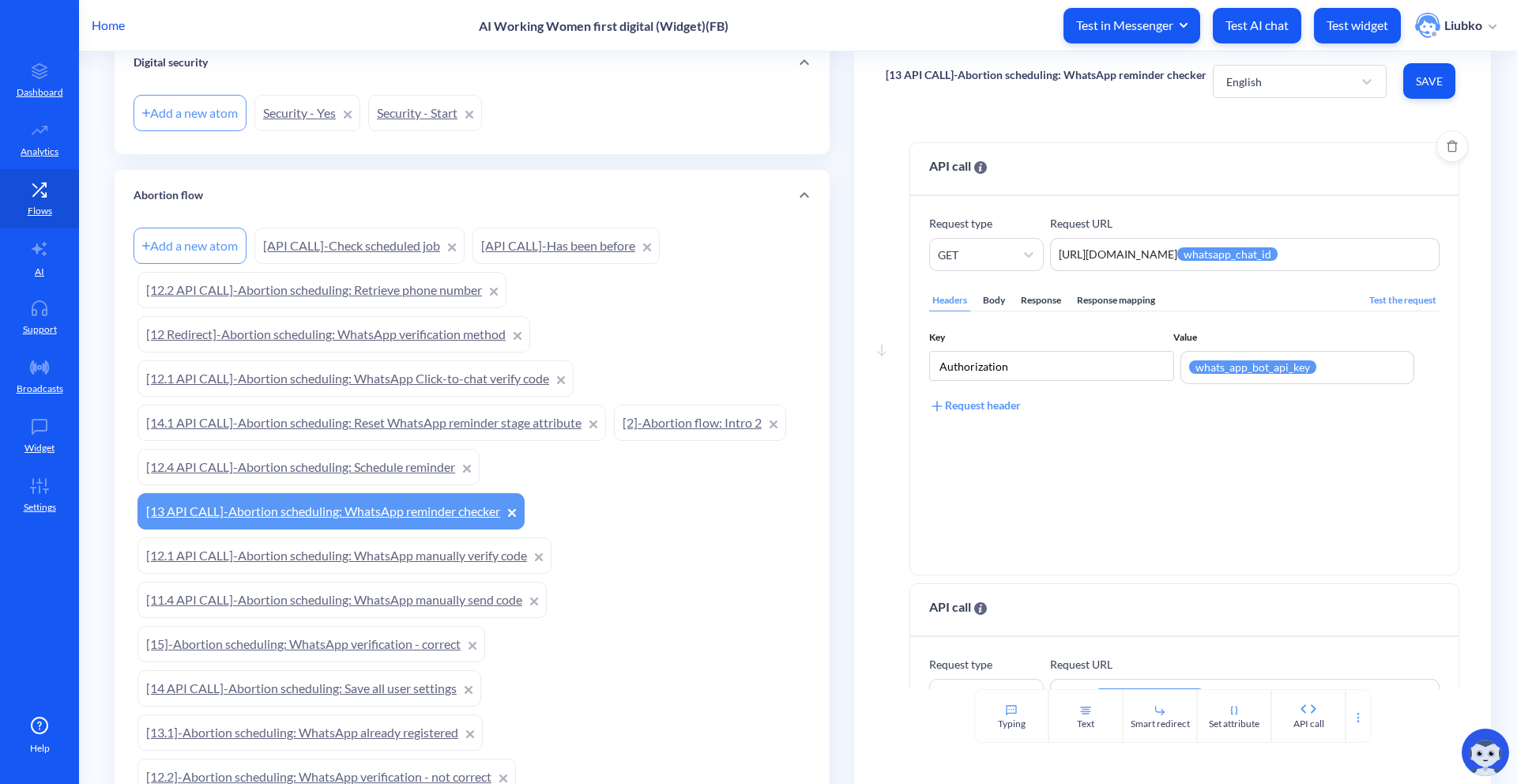
click at [1132, 301] on div "Response mapping" at bounding box center [1116, 301] width 84 height 21
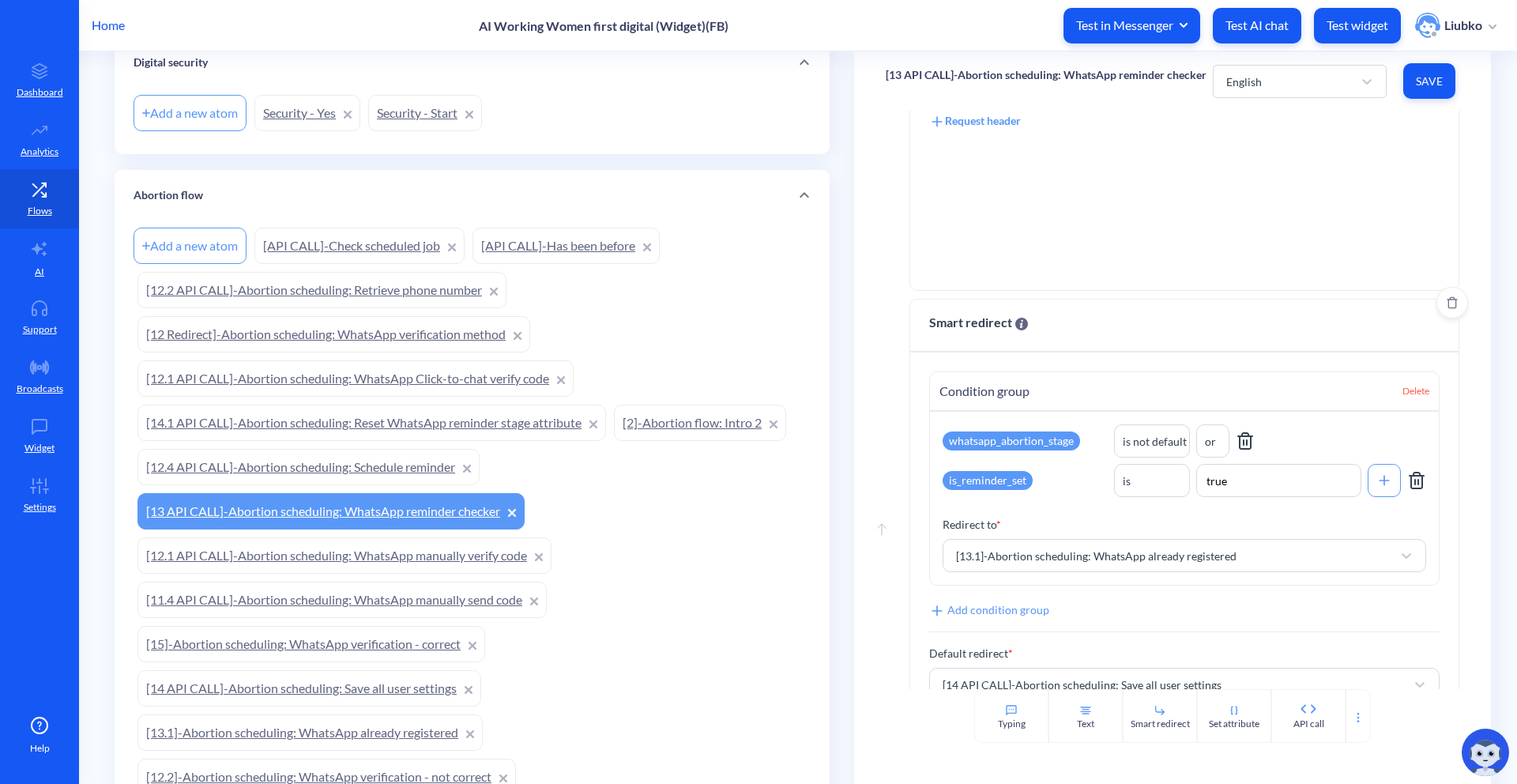
scroll to position [765, 0]
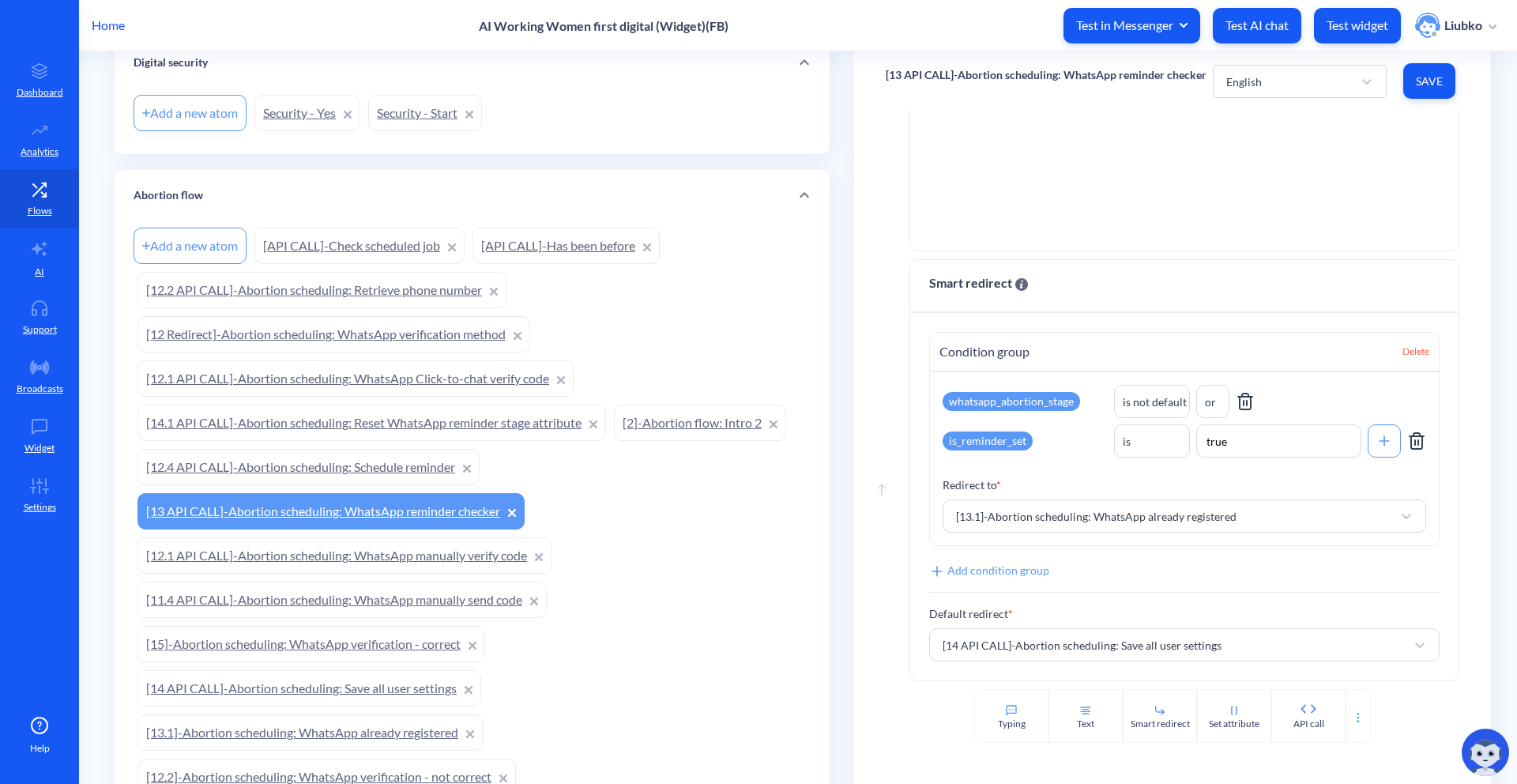
click at [566, 242] on link "[API CALL]-Has been before" at bounding box center [566, 246] width 187 height 37
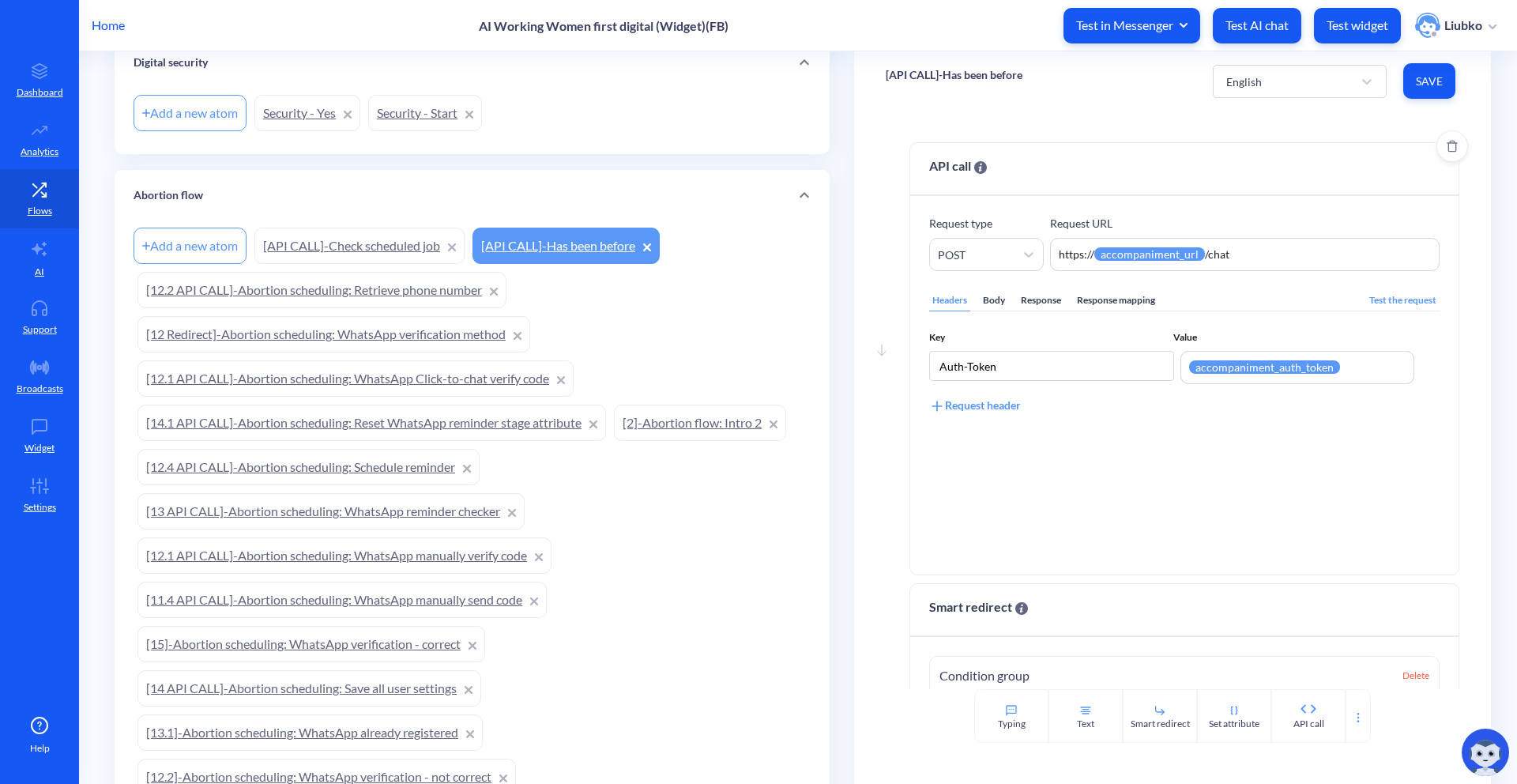
click at [973, 300] on div "Headers Body Response Response mapping" at bounding box center [1044, 301] width 229 height 21
click at [987, 300] on div "Body" at bounding box center [994, 301] width 29 height 21
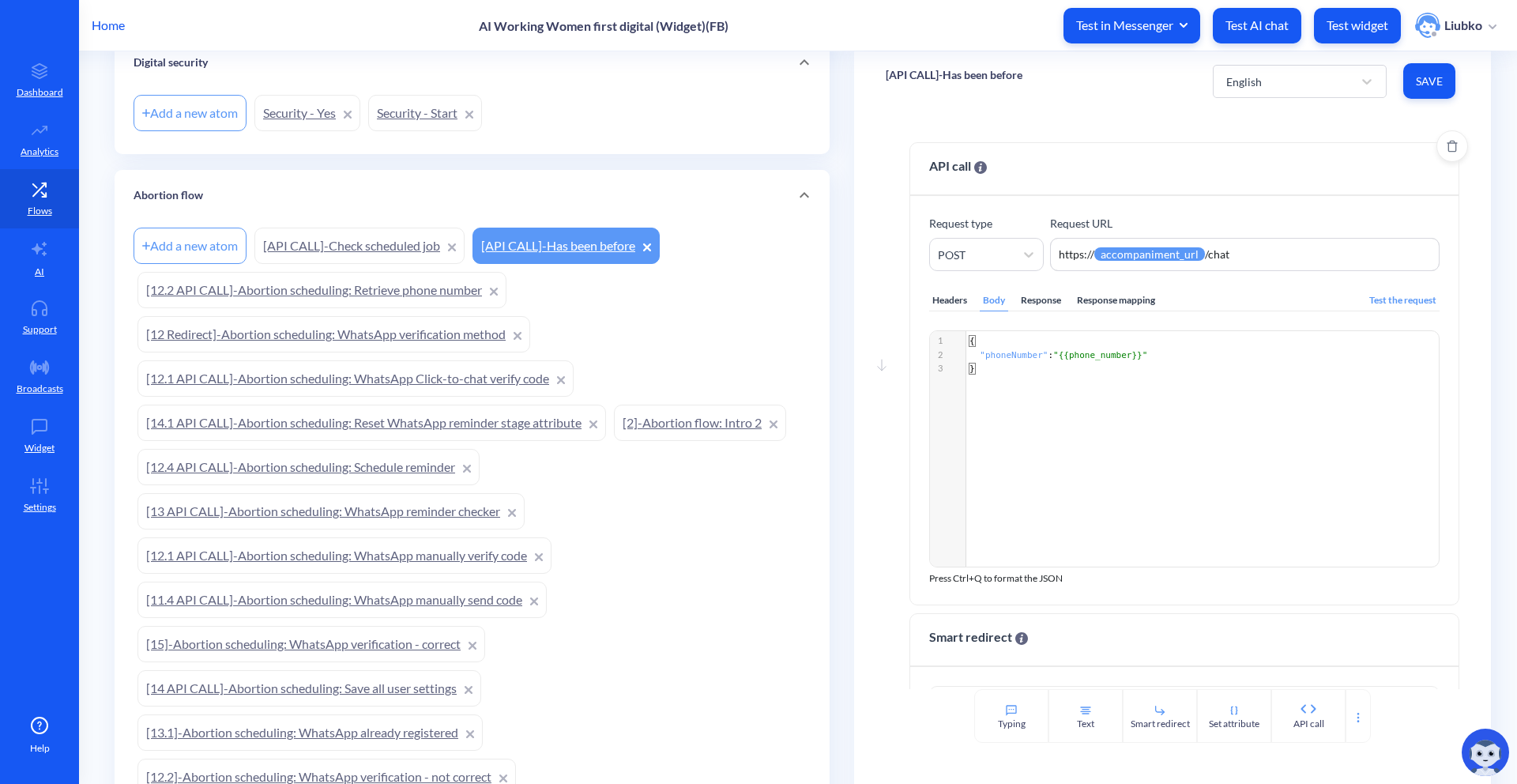
click at [935, 299] on div "Headers" at bounding box center [950, 301] width 41 height 21
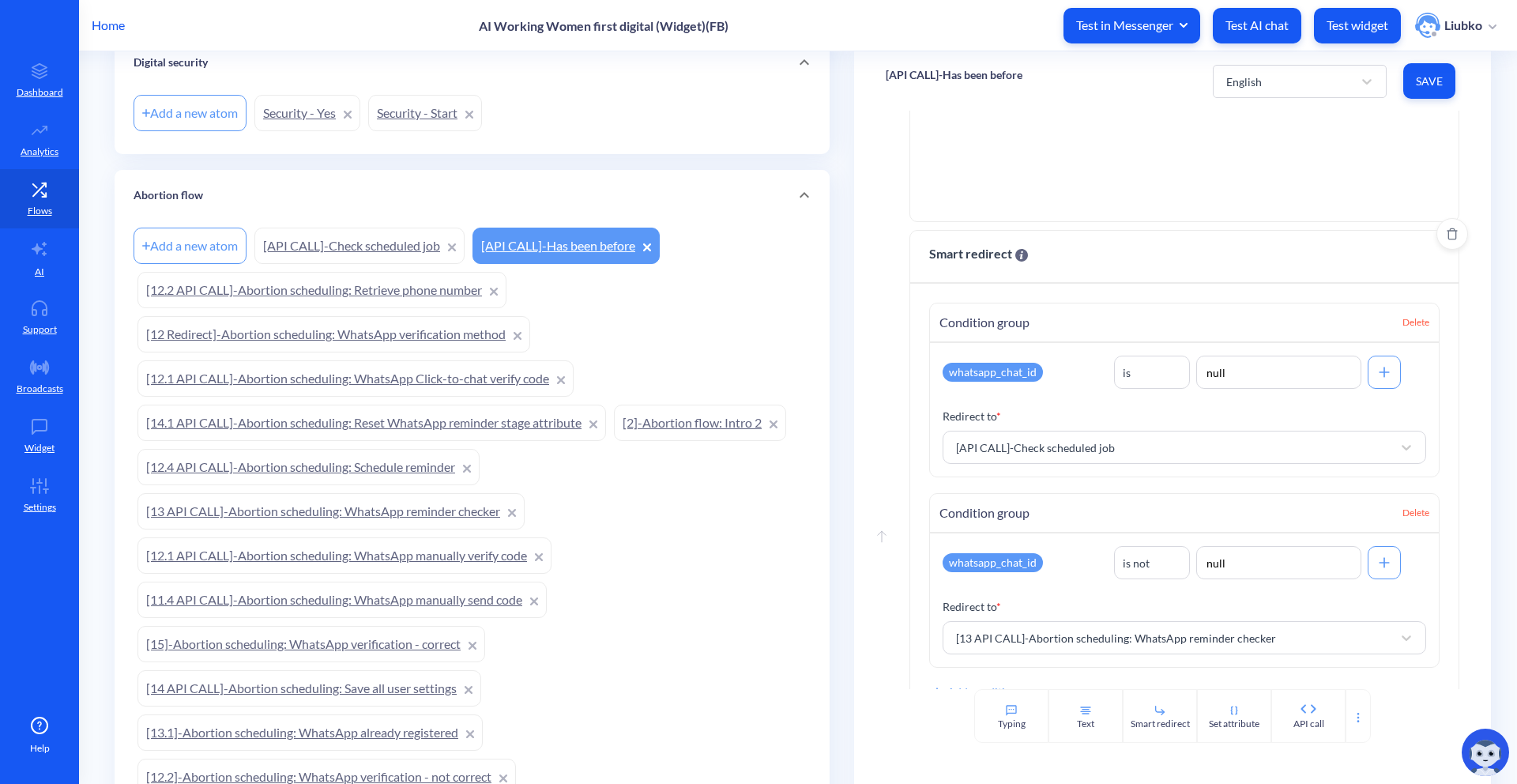
scroll to position [380, 0]
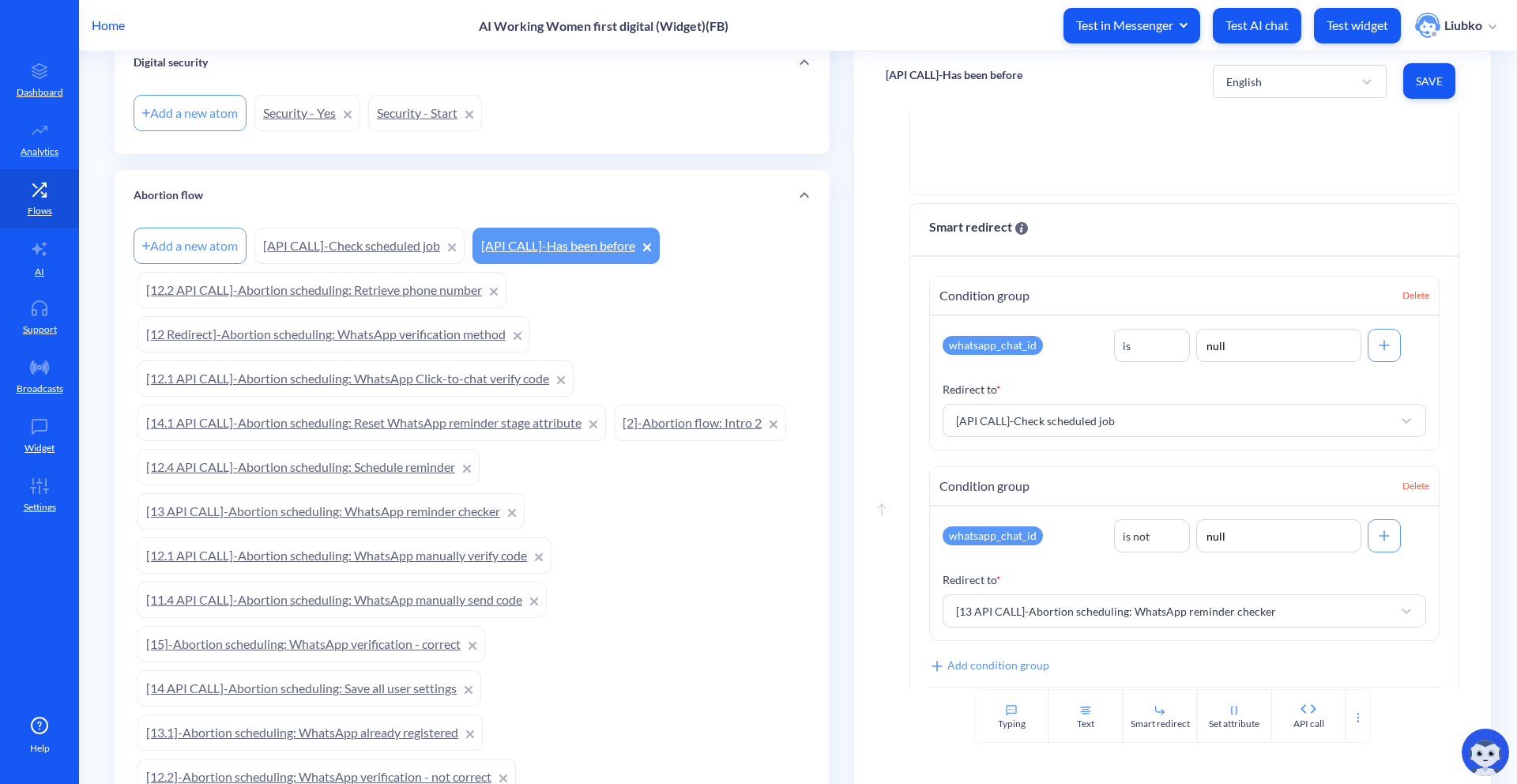
click at [359, 235] on link "[API CALL]-Check scheduled job" at bounding box center [360, 246] width 210 height 37
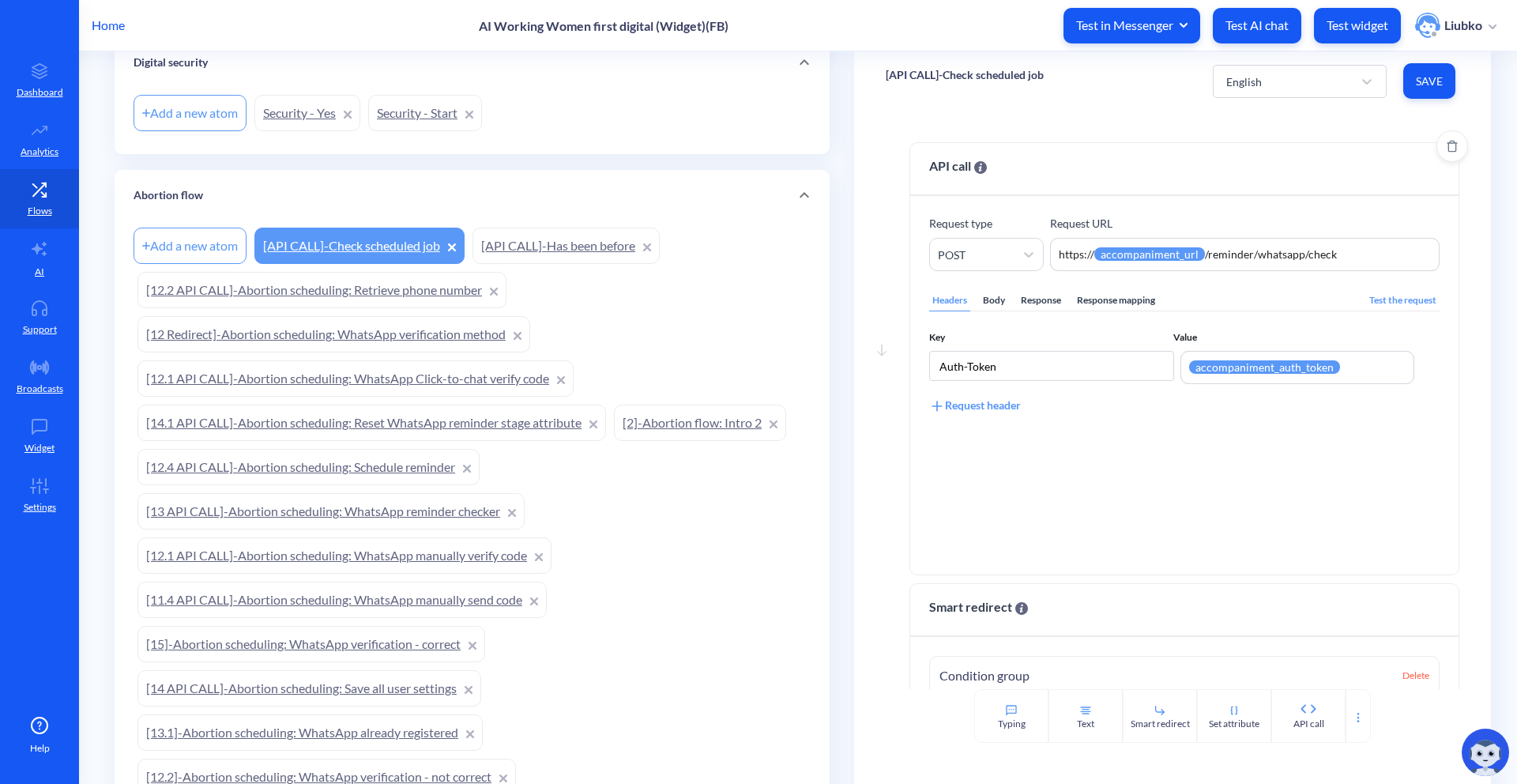
click at [1115, 302] on div "Response mapping" at bounding box center [1116, 301] width 84 height 21
click at [998, 301] on div "Body" at bounding box center [994, 301] width 29 height 21
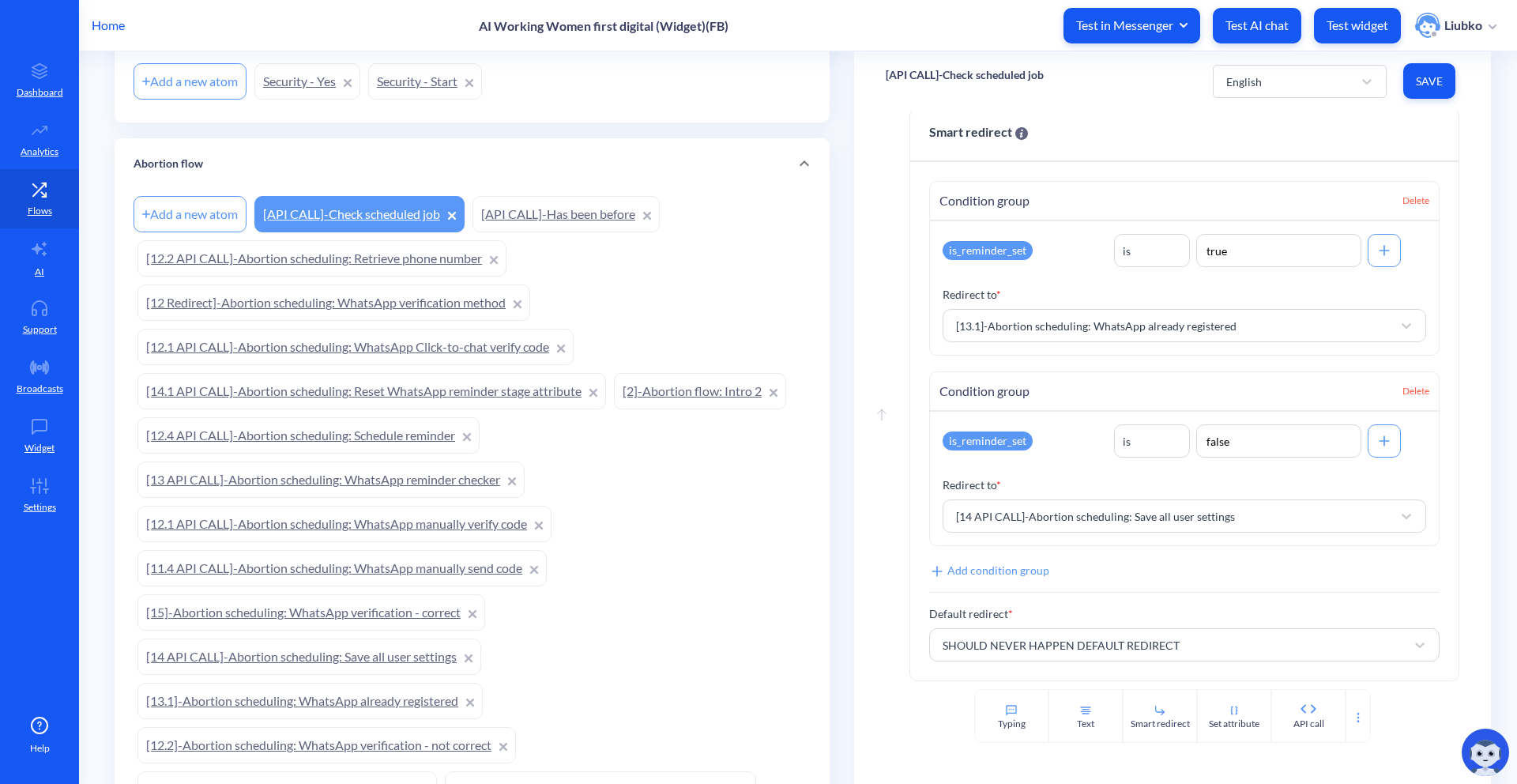
scroll to position [282, 0]
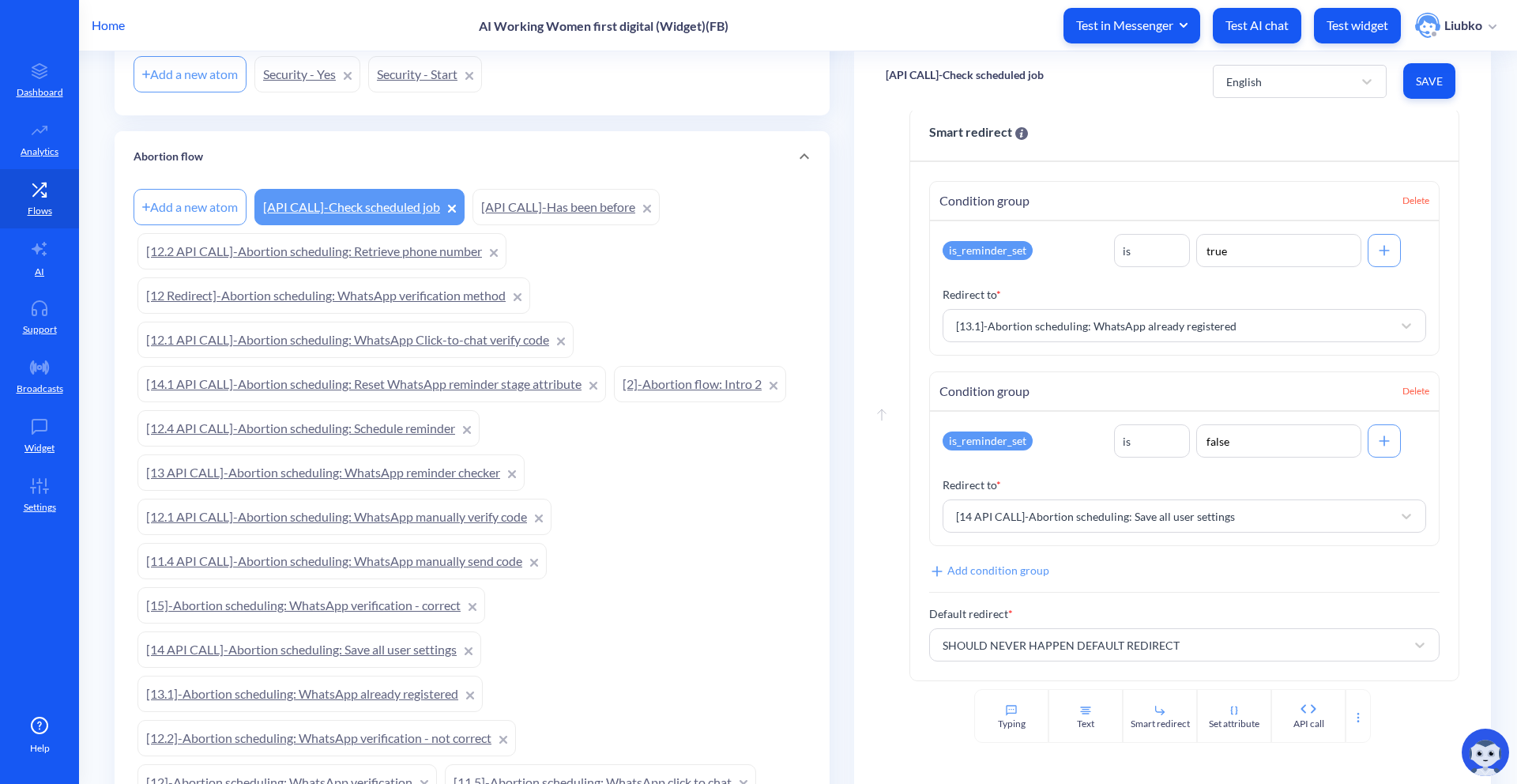
click at [372, 690] on link "[13.1]-Abortion scheduling: WhatsApp already registered" at bounding box center [310, 693] width 345 height 37
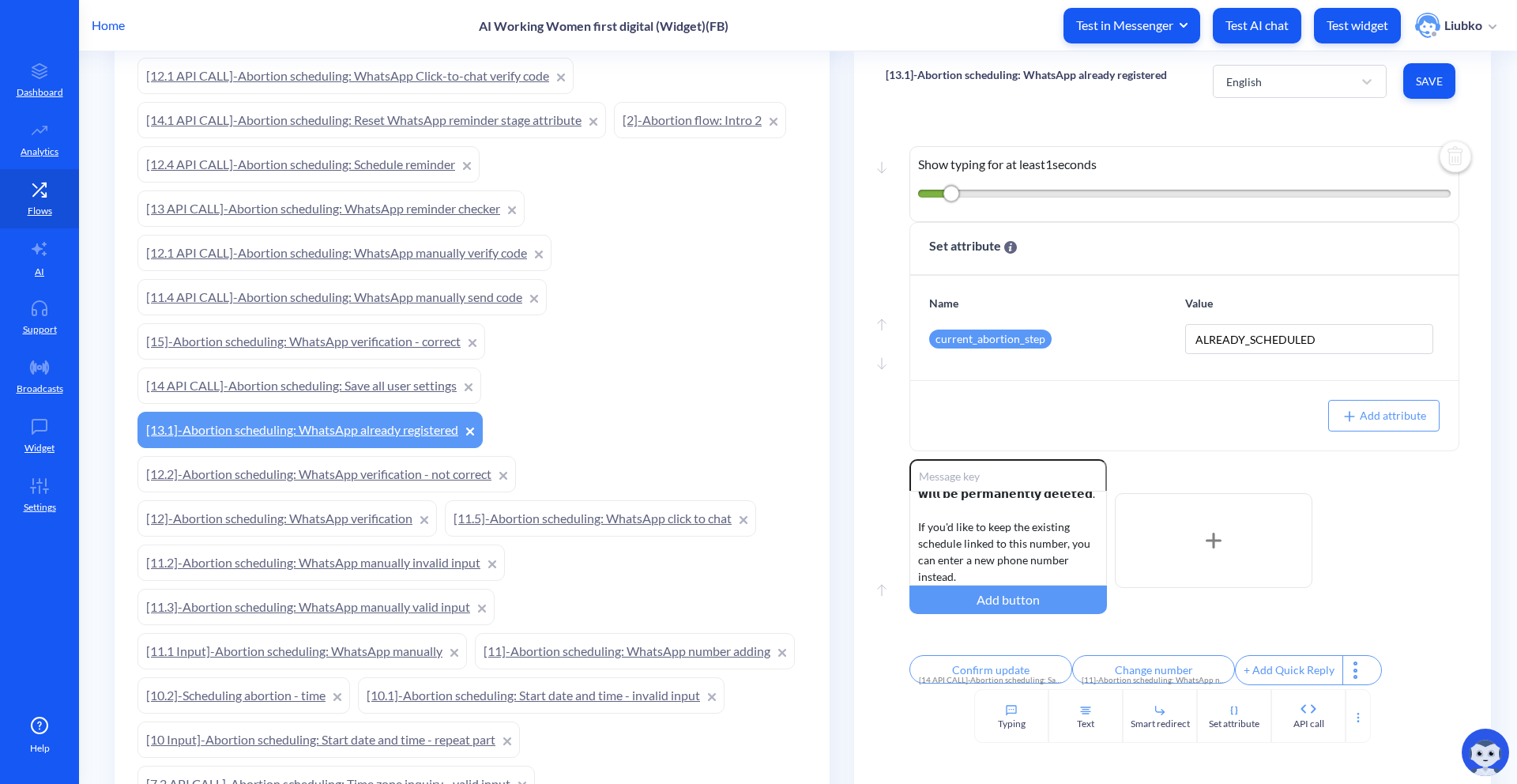
scroll to position [543, 0]
click at [364, 396] on link "[14 API CALL]-Abortion scheduling: Save all user settings" at bounding box center [309, 388] width 344 height 37
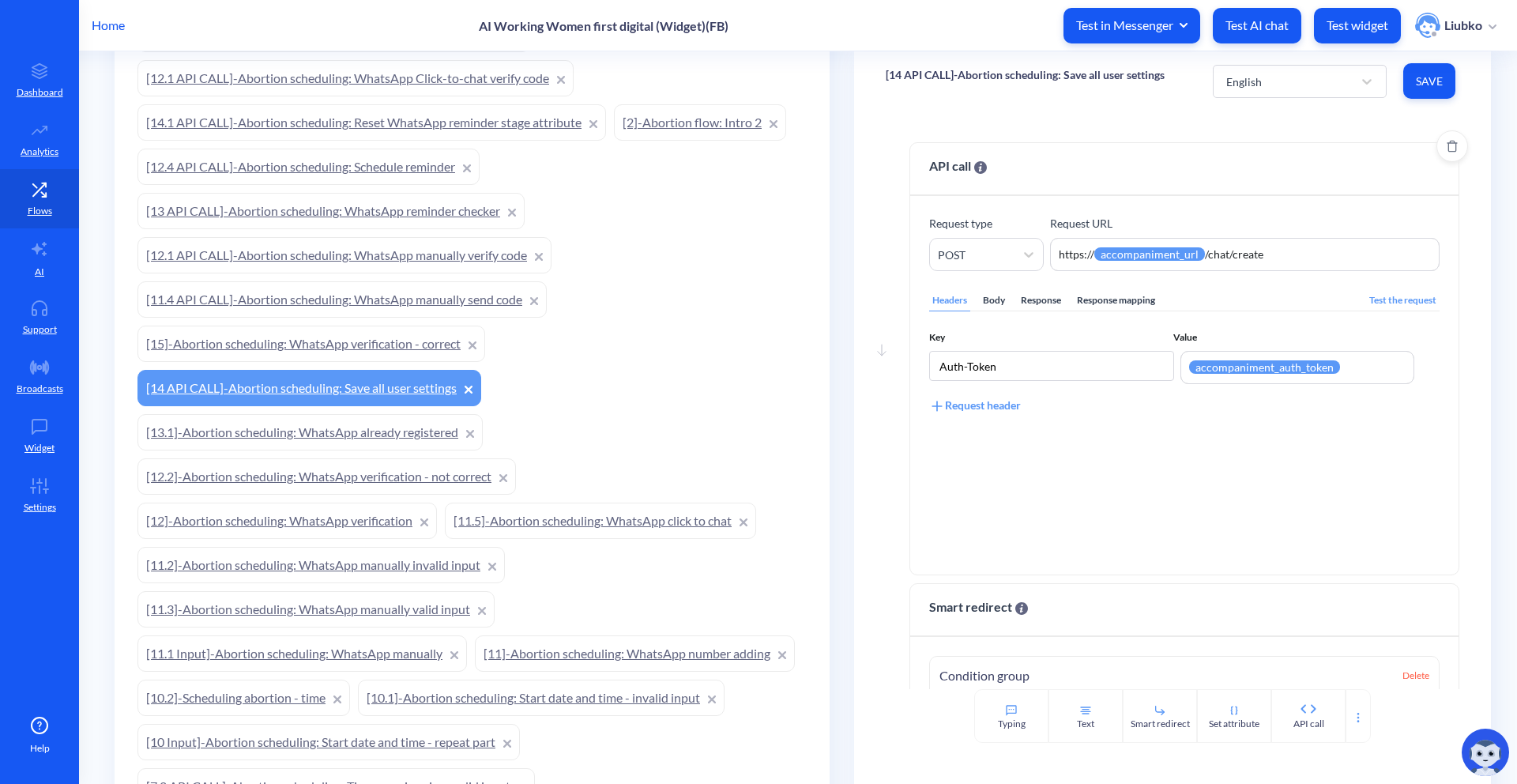
click at [1148, 303] on div "Response mapping" at bounding box center [1116, 301] width 84 height 21
click at [1002, 306] on div "Body" at bounding box center [994, 301] width 29 height 21
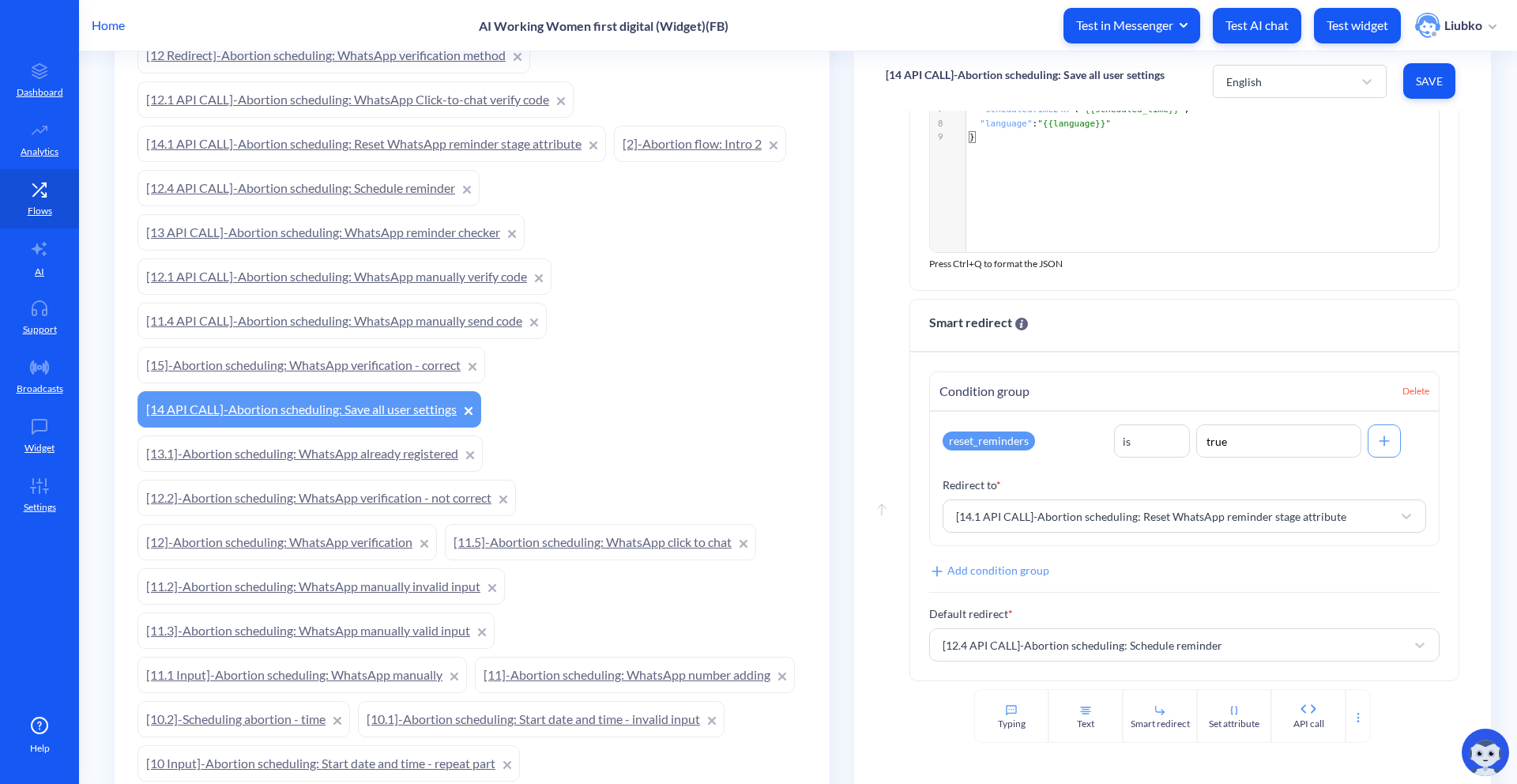
scroll to position [495, 0]
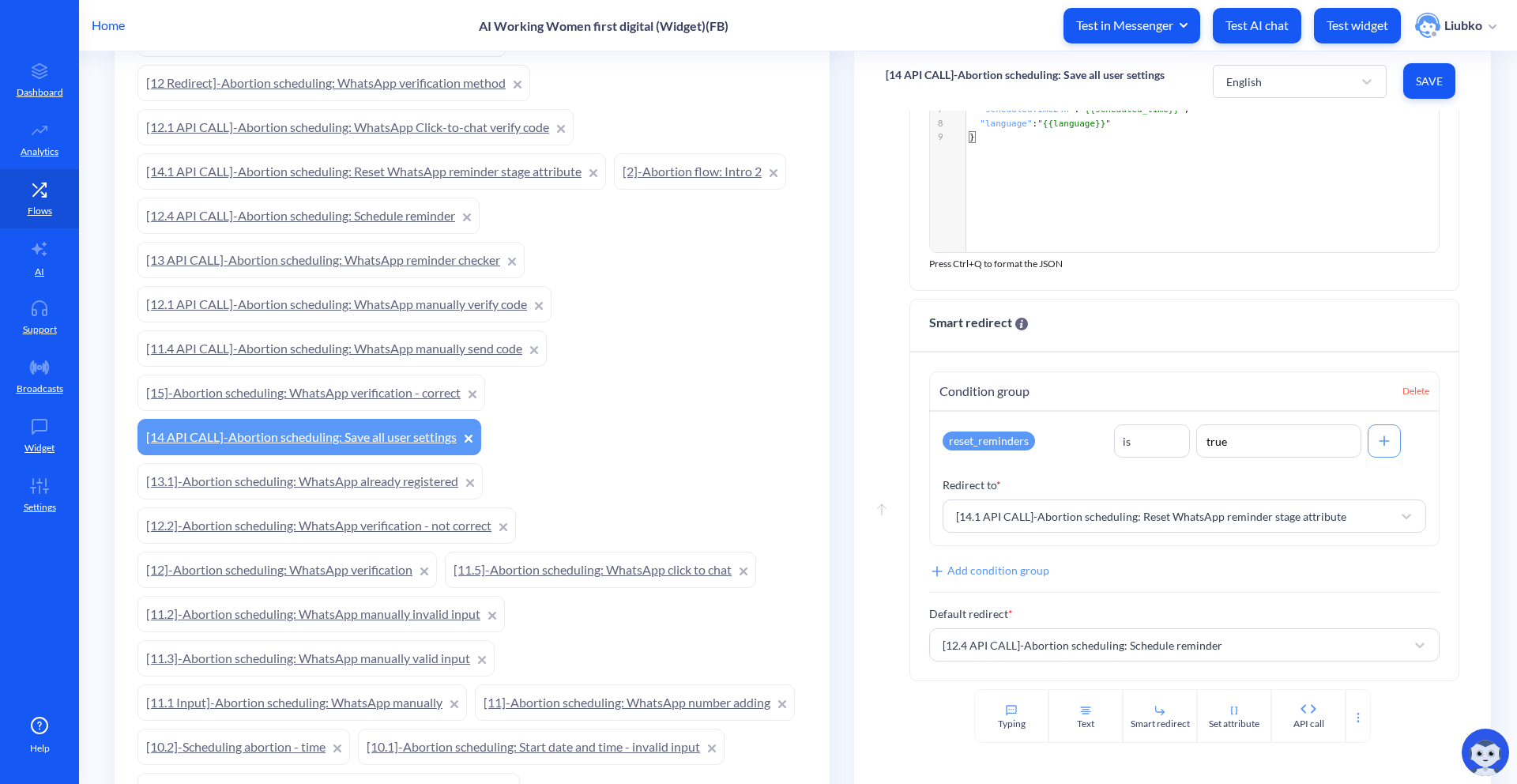
click at [559, 182] on link "[14.1 API CALL]-Abortion scheduling: Reset WhatsApp reminder stage attribute" at bounding box center [371, 172] width 469 height 37
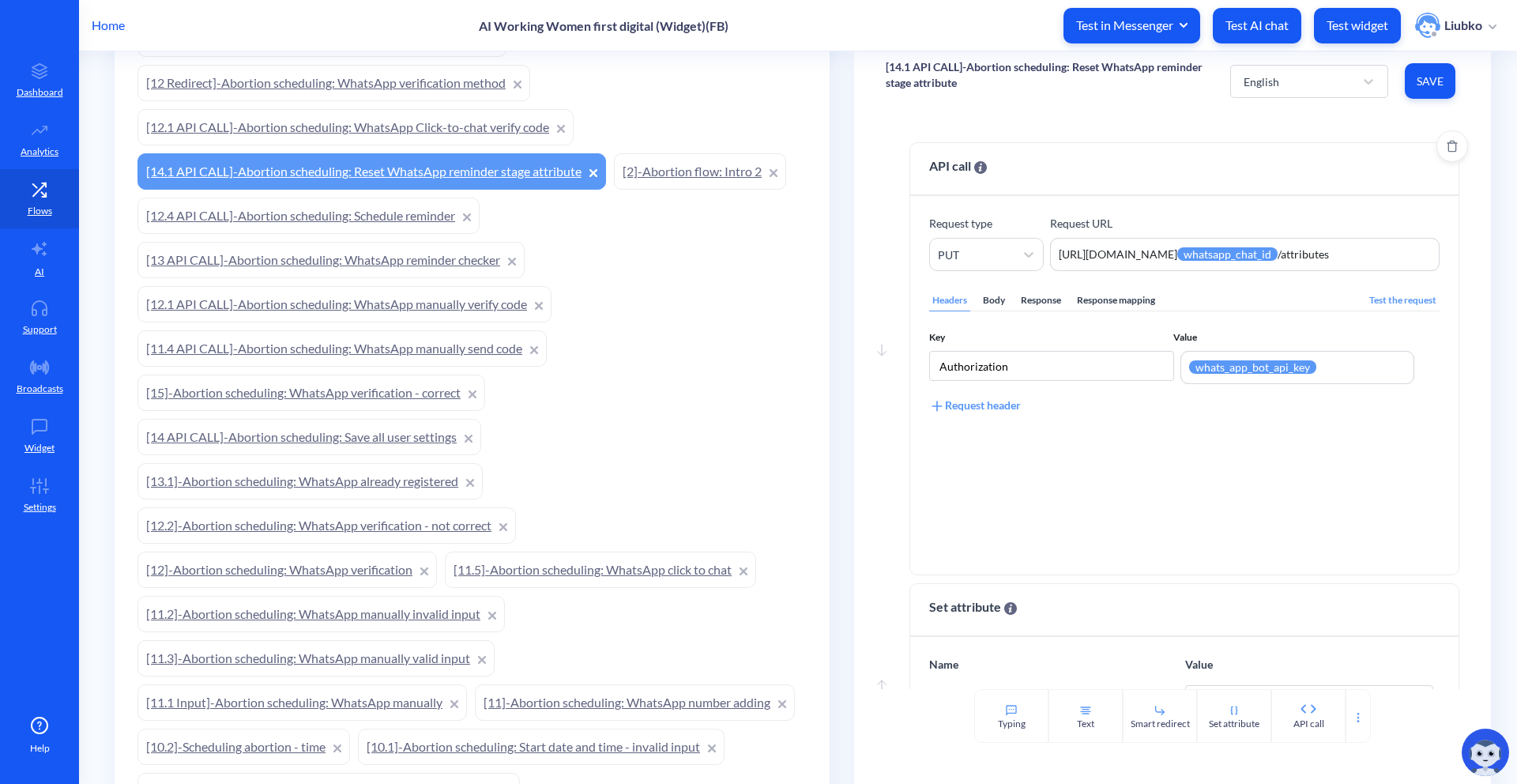
click at [1142, 300] on div "Response mapping" at bounding box center [1116, 301] width 84 height 21
click at [982, 304] on div "Body" at bounding box center [994, 301] width 29 height 21
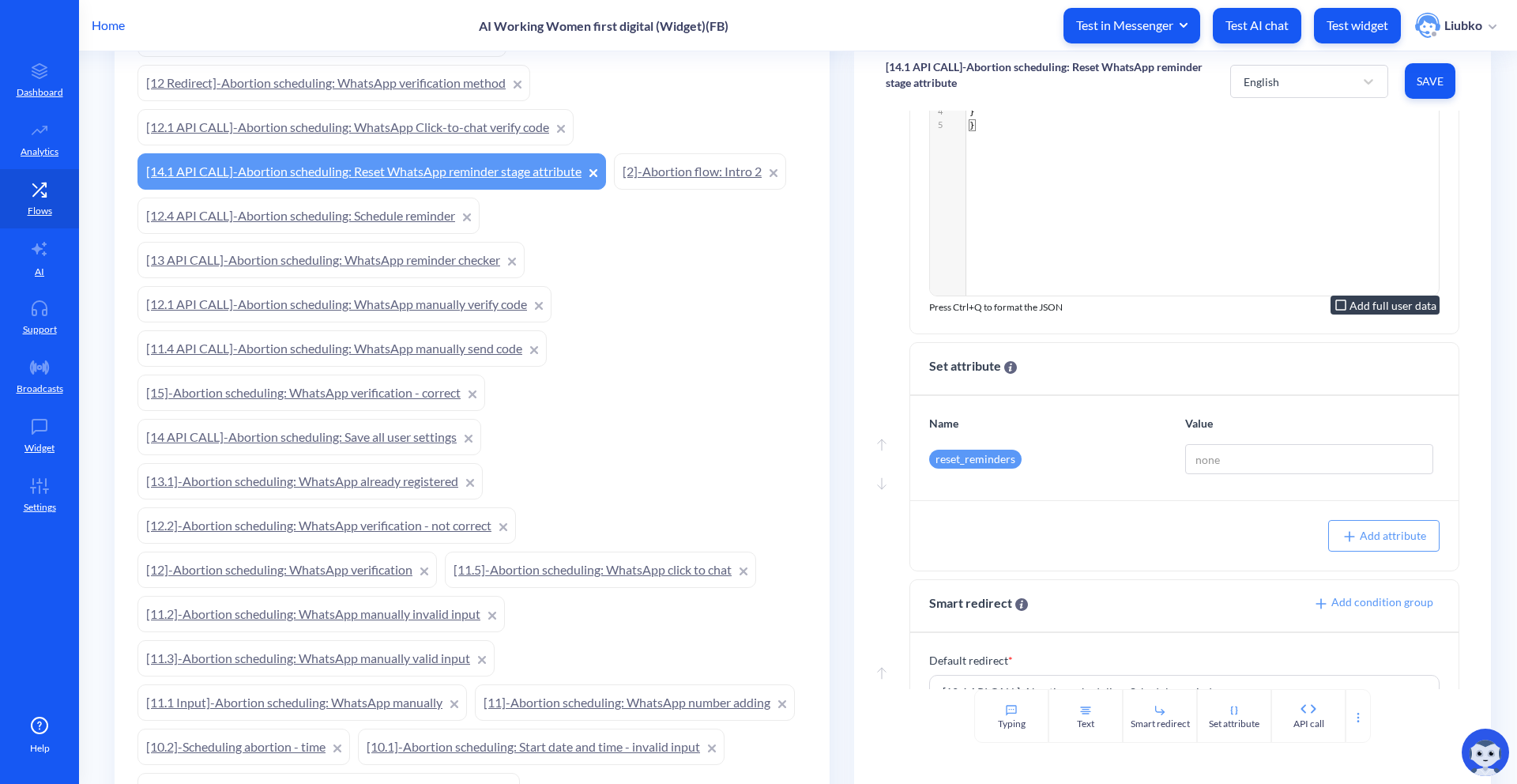
scroll to position [317, 0]
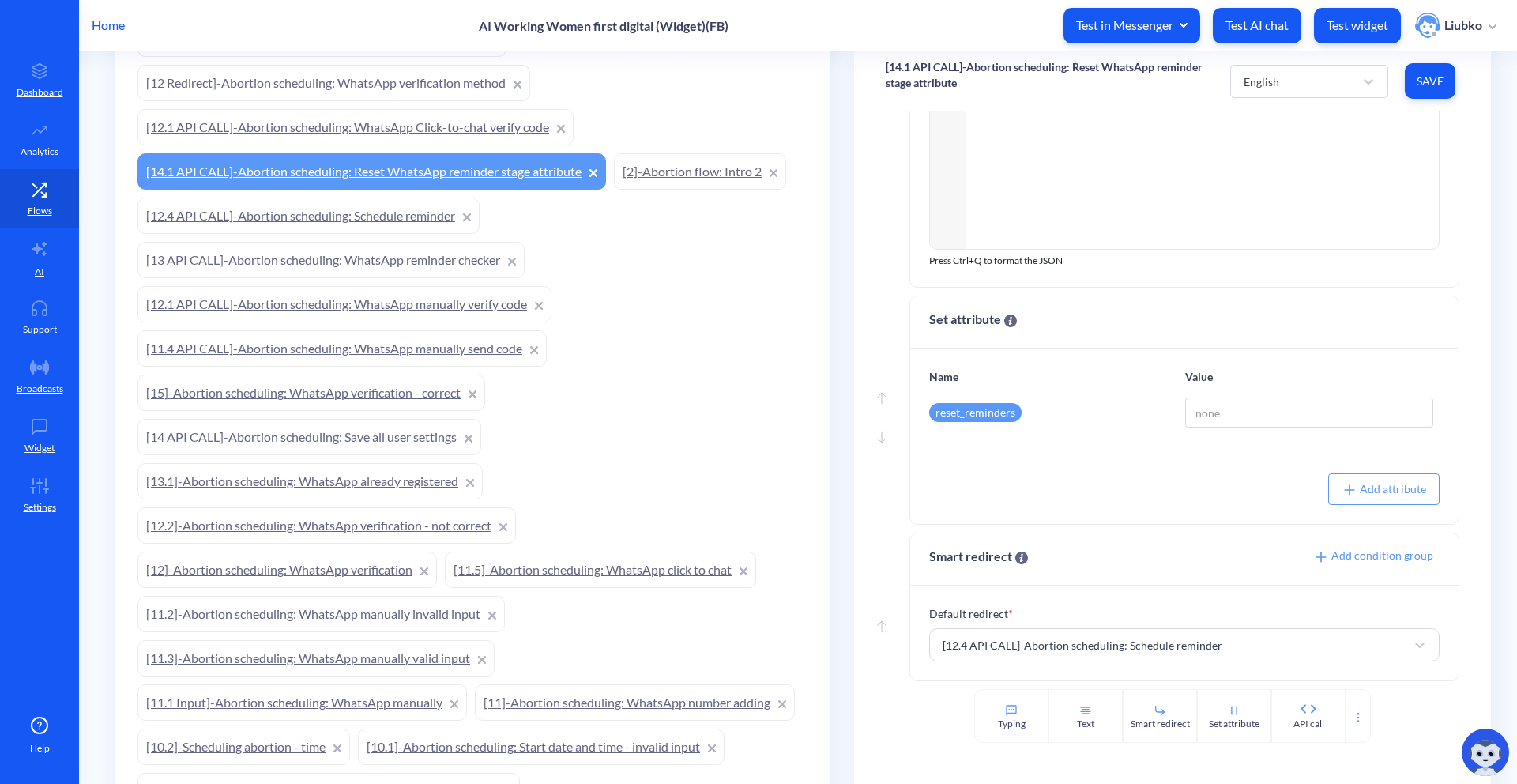
click at [309, 207] on link "[12.4 API CALL]-Abortion scheduling: Schedule reminder" at bounding box center [309, 215] width 342 height 37
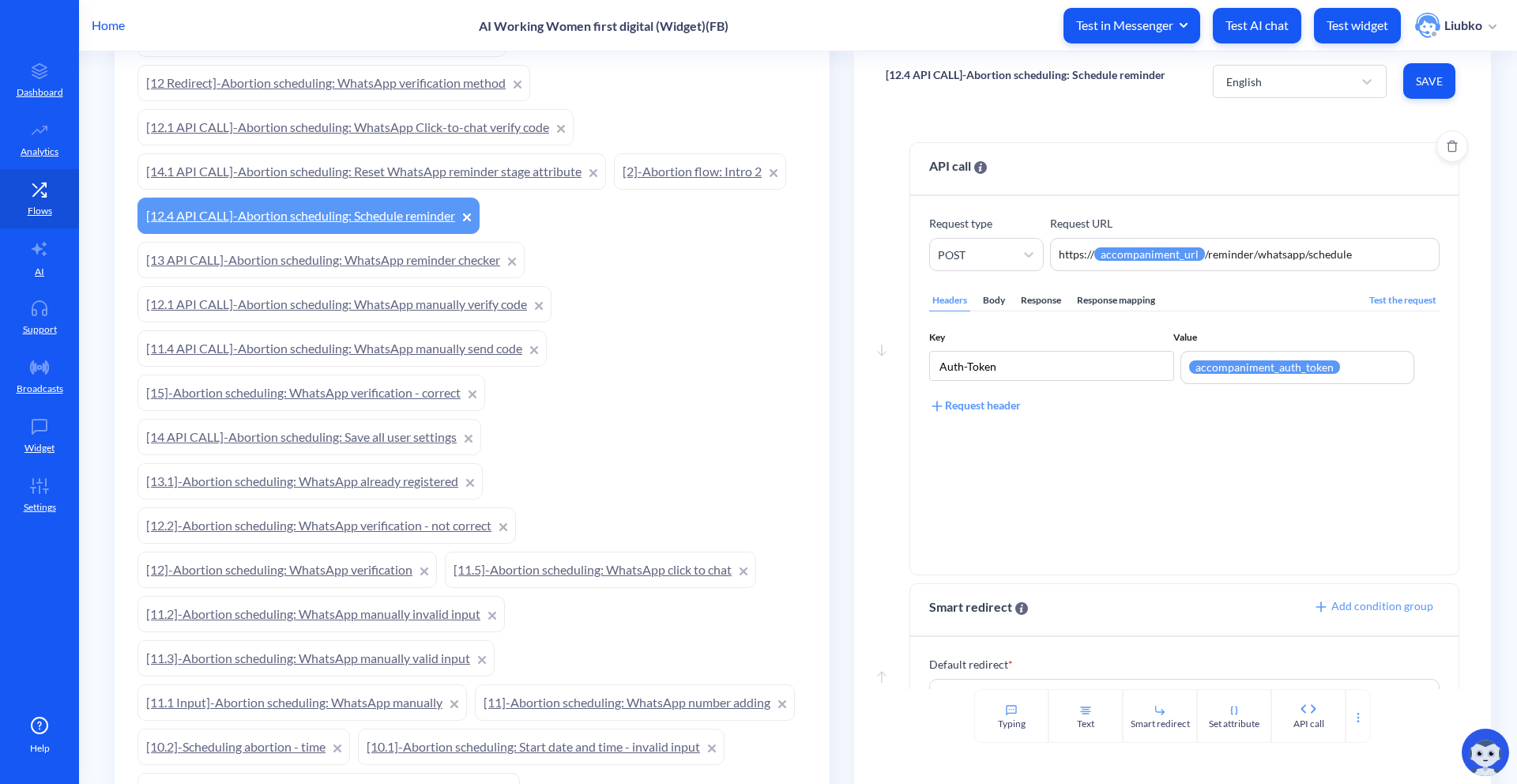
click at [986, 295] on div "Body" at bounding box center [994, 301] width 29 height 21
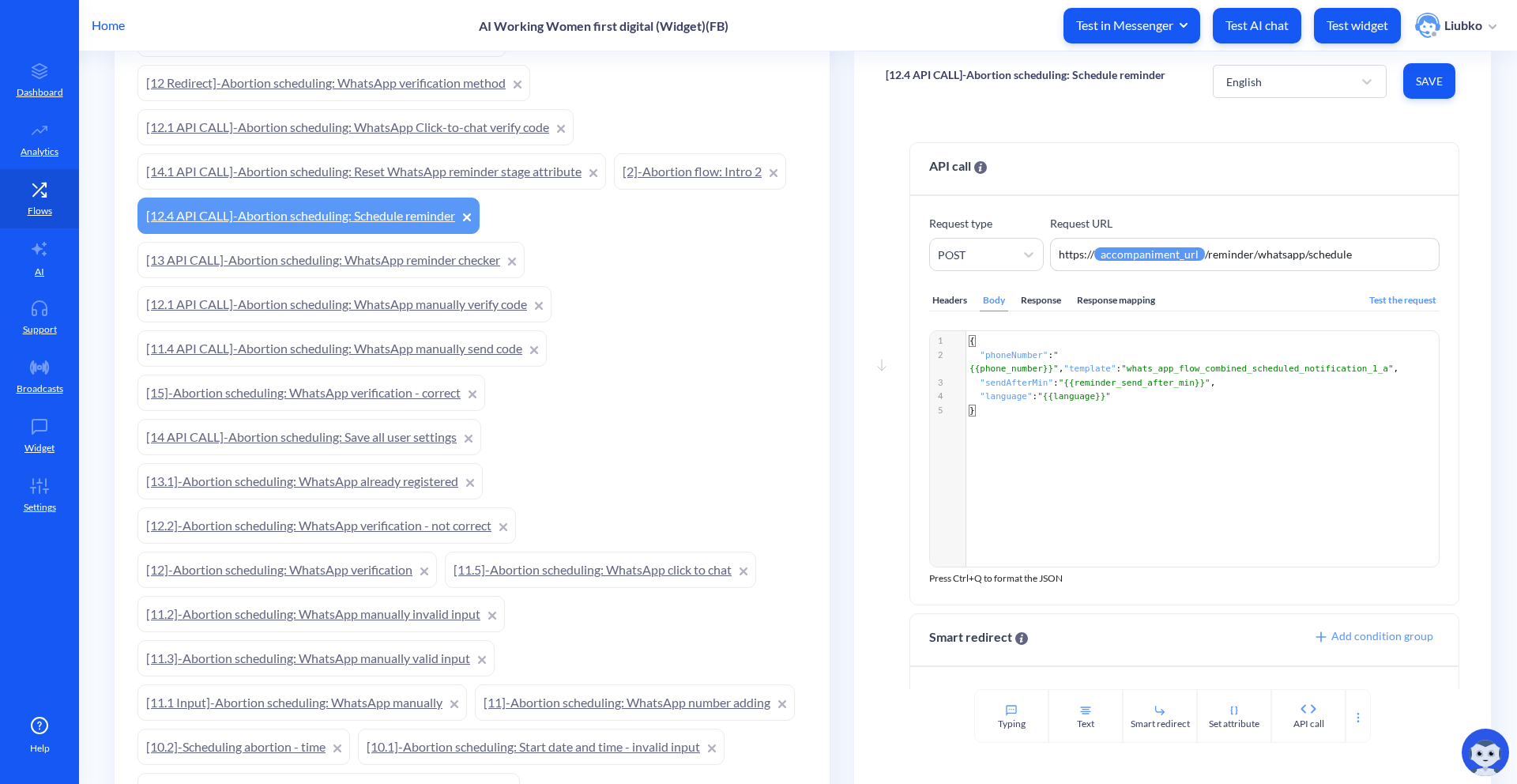
click at [288, 444] on link "[14 API CALL]-Abortion scheduling: Save all user settings" at bounding box center [309, 437] width 344 height 37
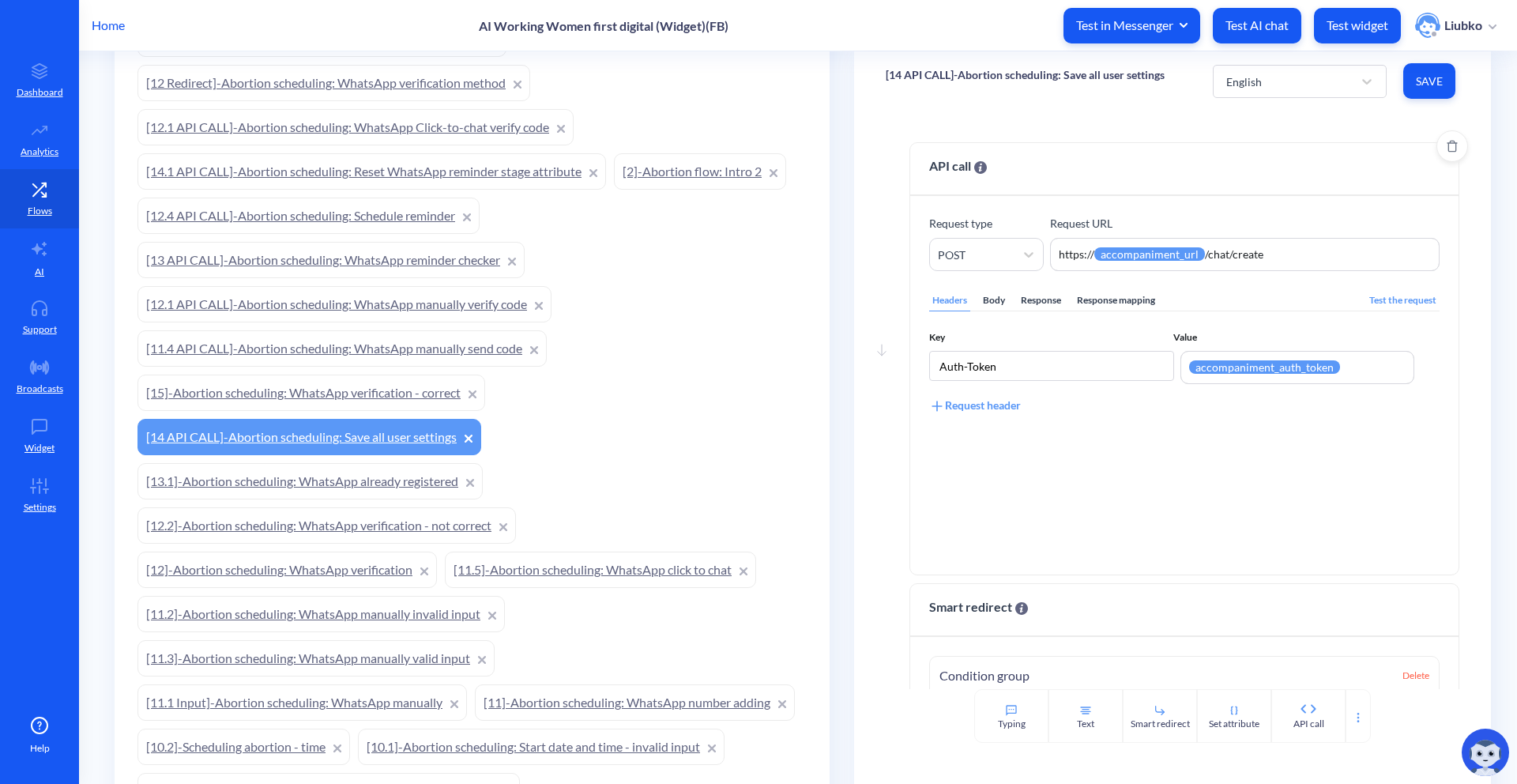
click at [997, 306] on div "Body" at bounding box center [994, 301] width 29 height 21
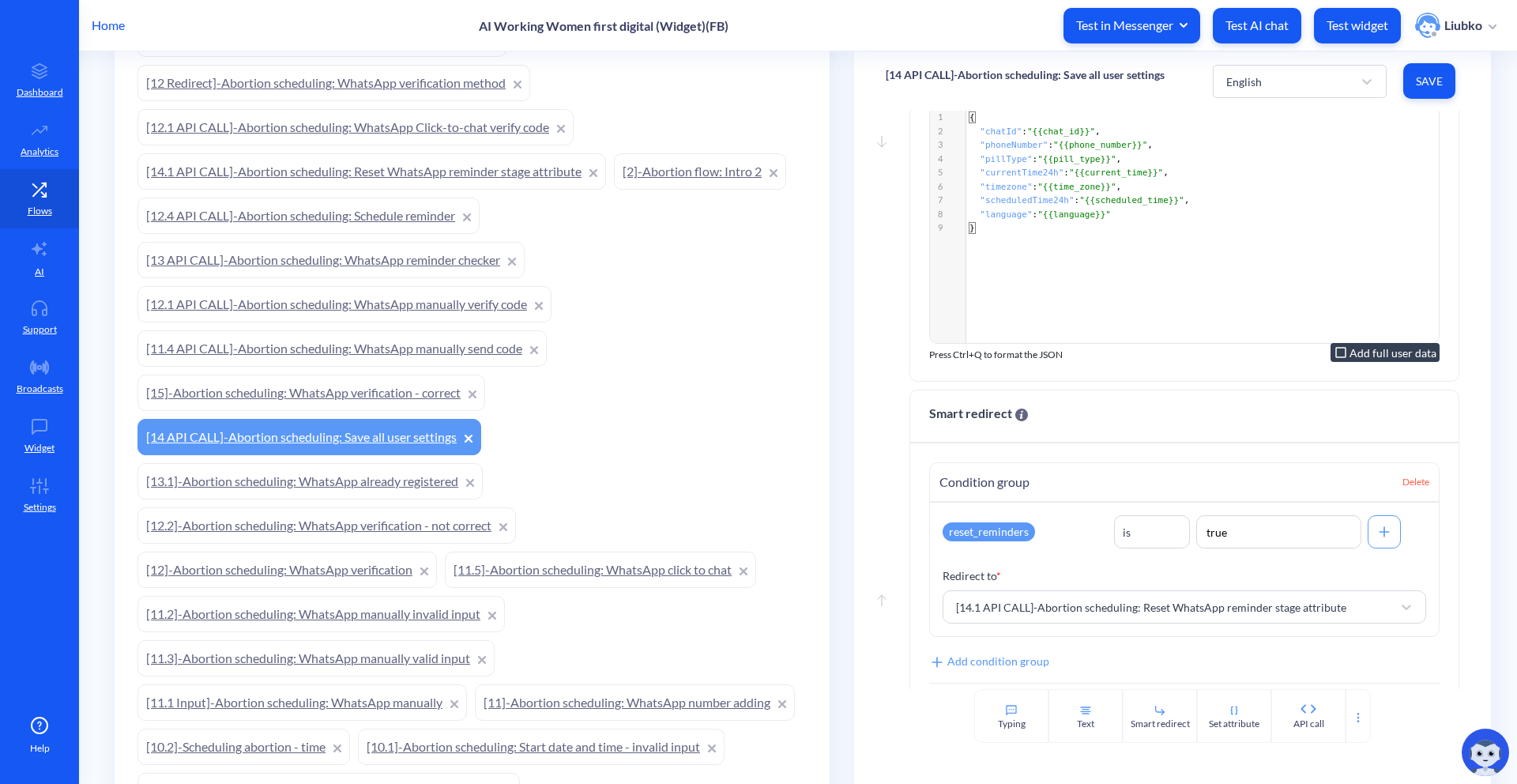
scroll to position [314, 0]
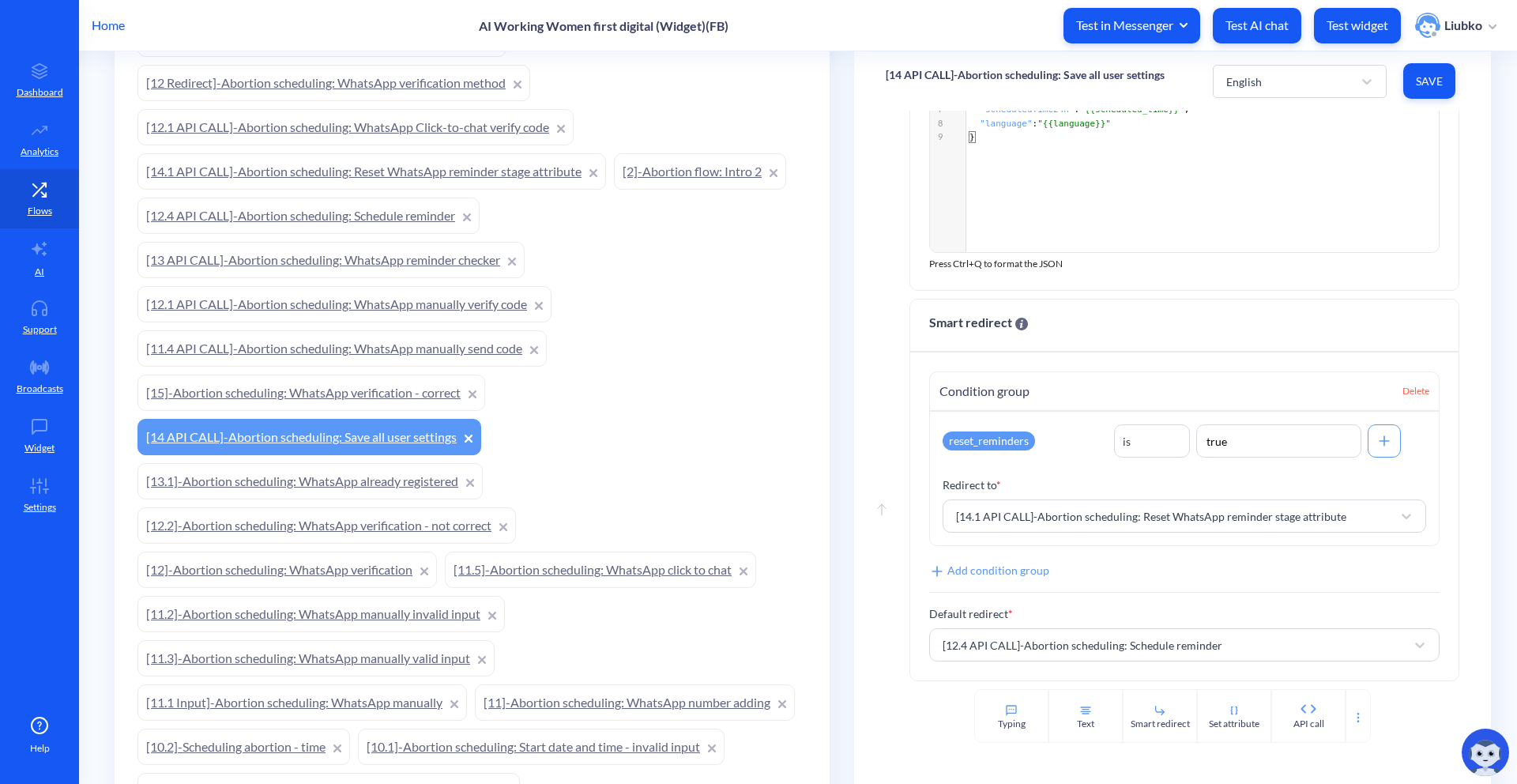
click at [386, 168] on link "[14.1 API CALL]-Abortion scheduling: Reset WhatsApp reminder stage attribute" at bounding box center [371, 172] width 469 height 37
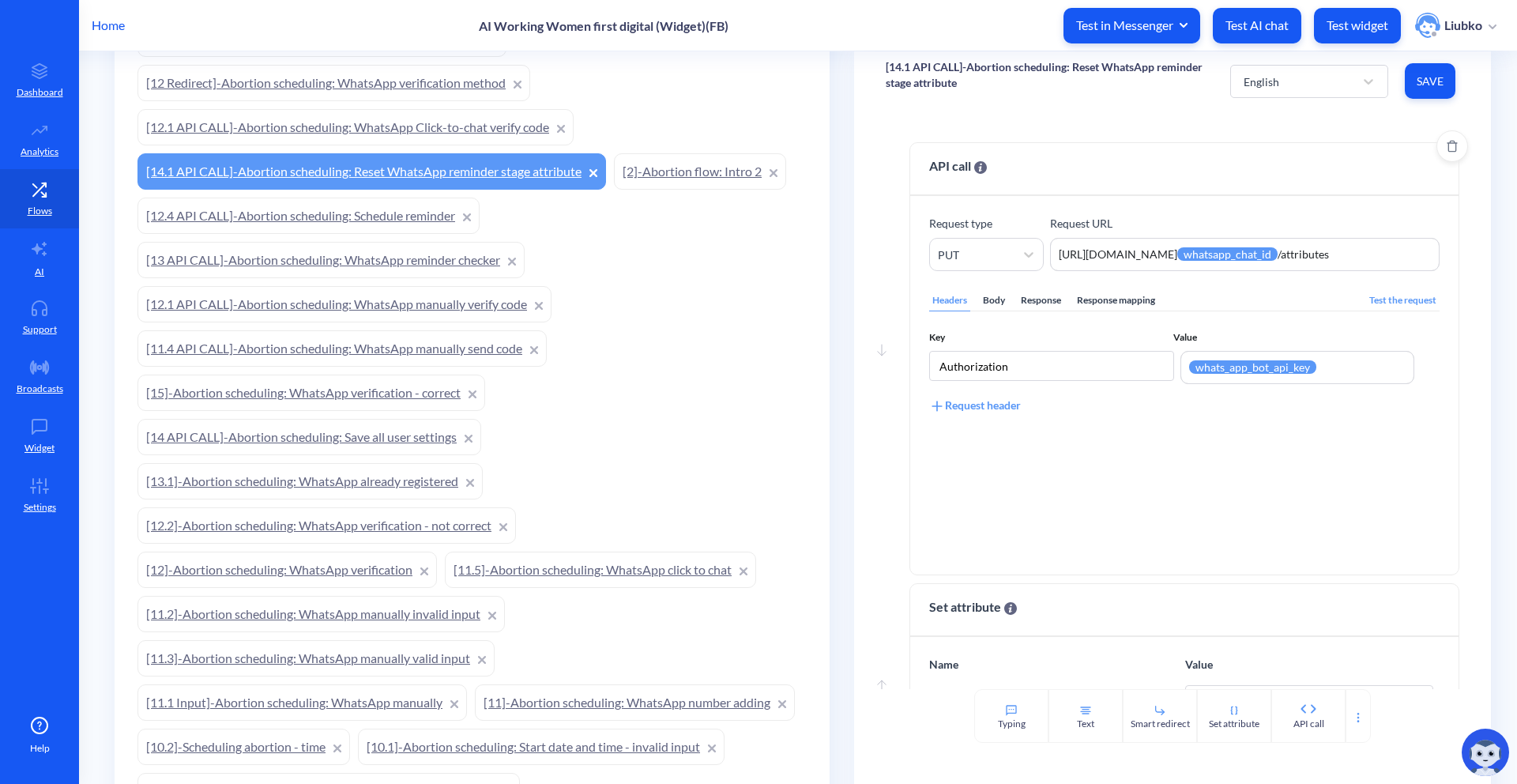
click at [984, 304] on div "Body" at bounding box center [994, 301] width 29 height 21
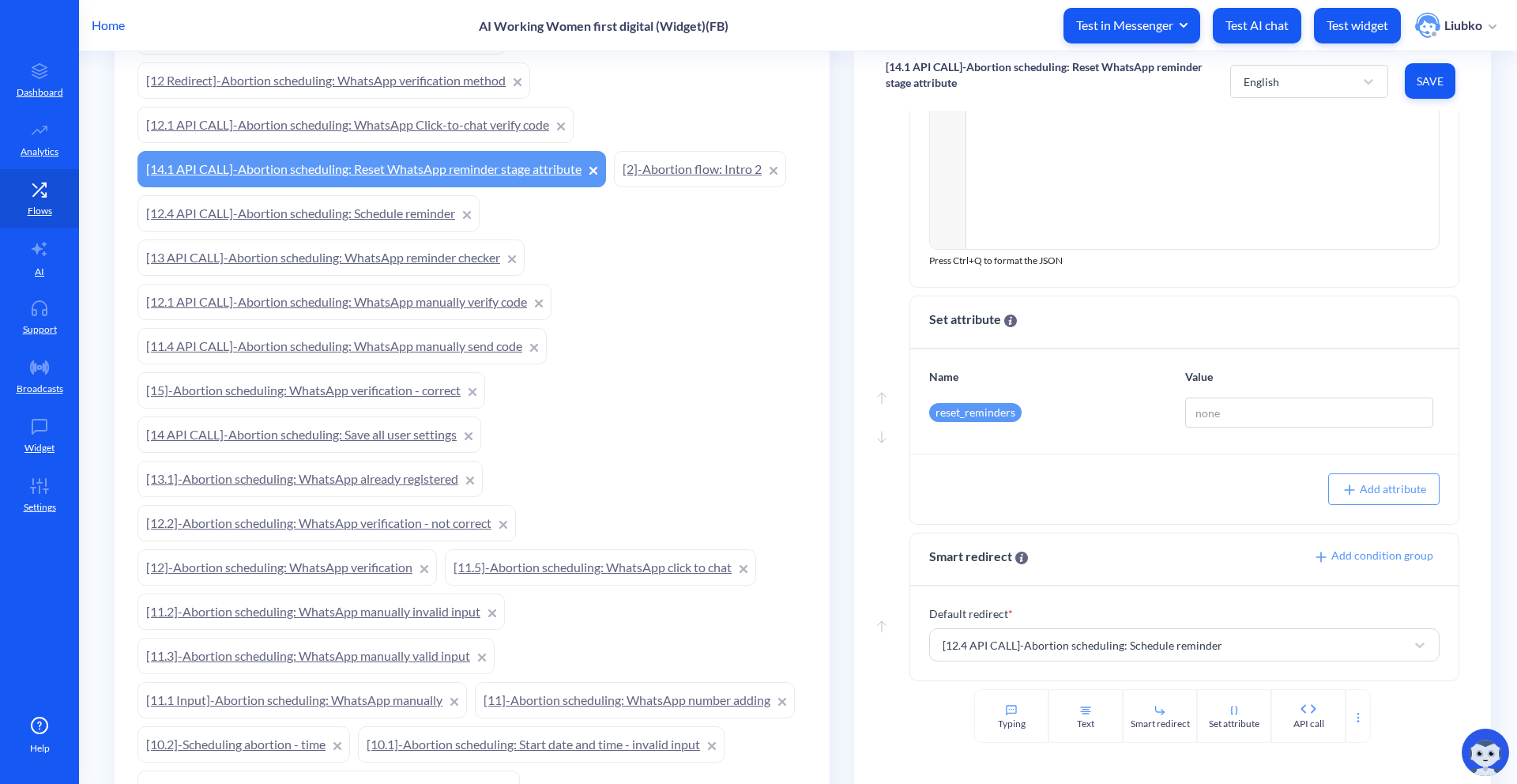
scroll to position [498, 0]
click at [346, 441] on link "[14 API CALL]-Abortion scheduling: Save all user settings" at bounding box center [309, 434] width 344 height 37
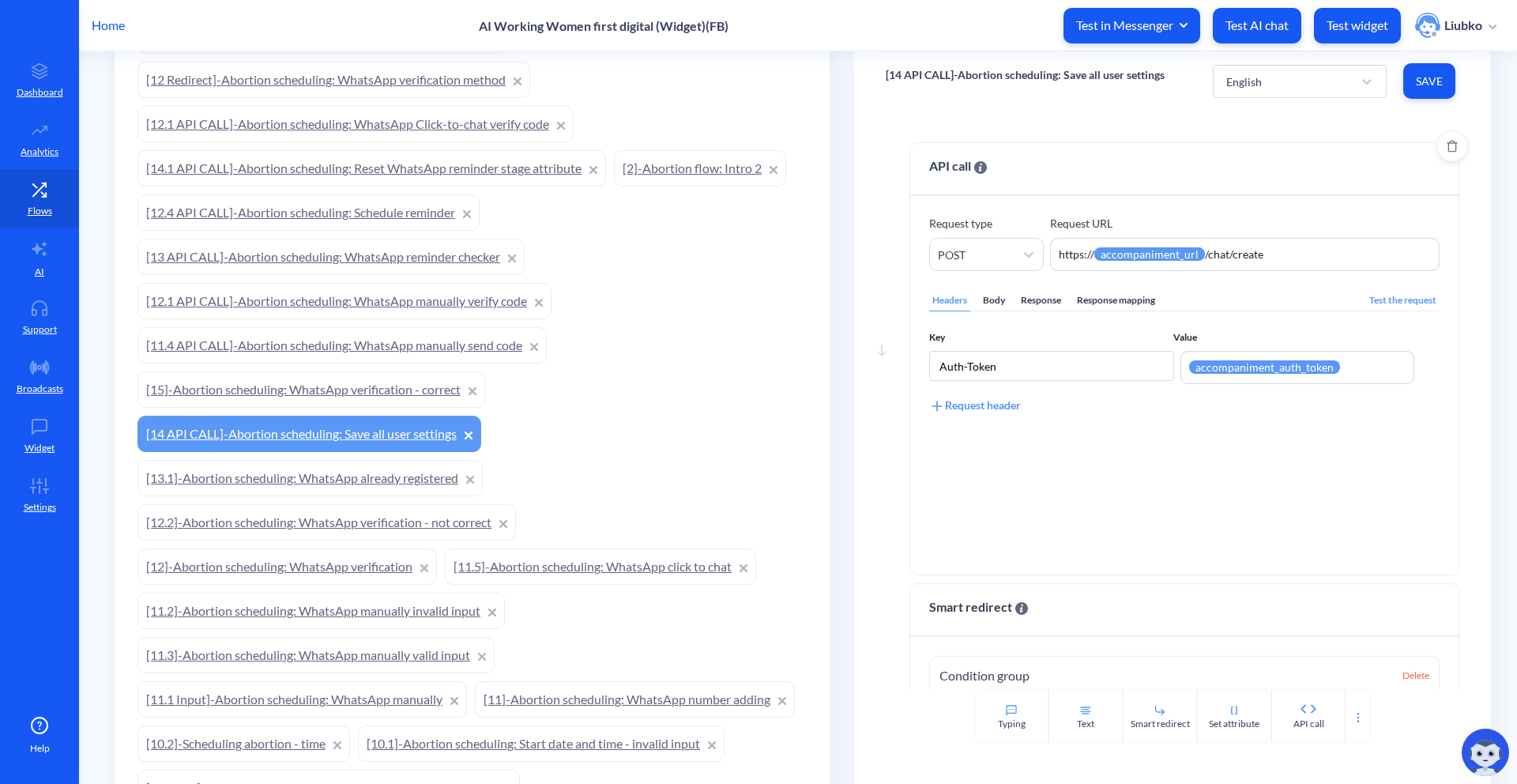
click at [985, 302] on div "Body" at bounding box center [994, 301] width 29 height 21
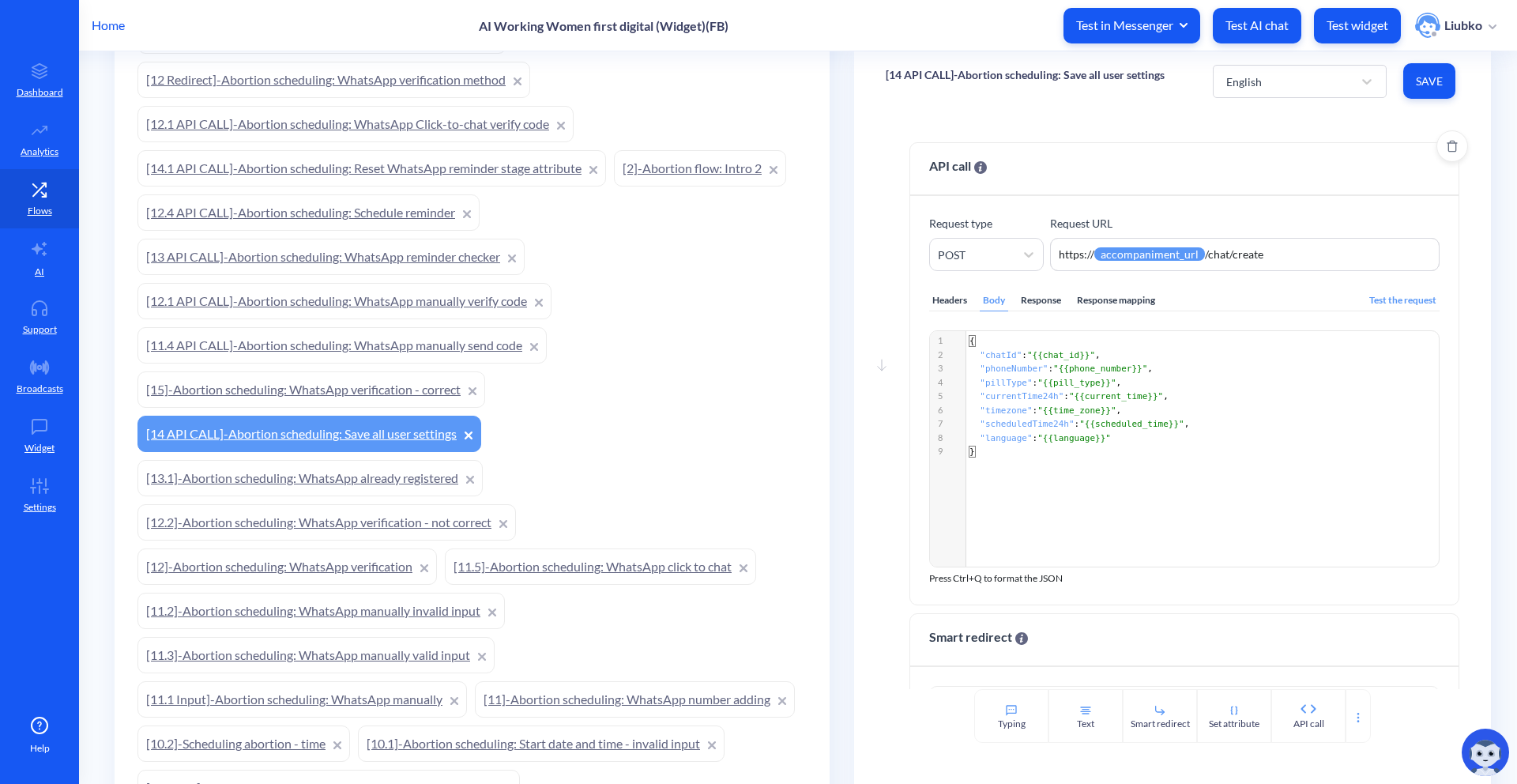
click at [1041, 299] on div "Response" at bounding box center [1041, 301] width 47 height 21
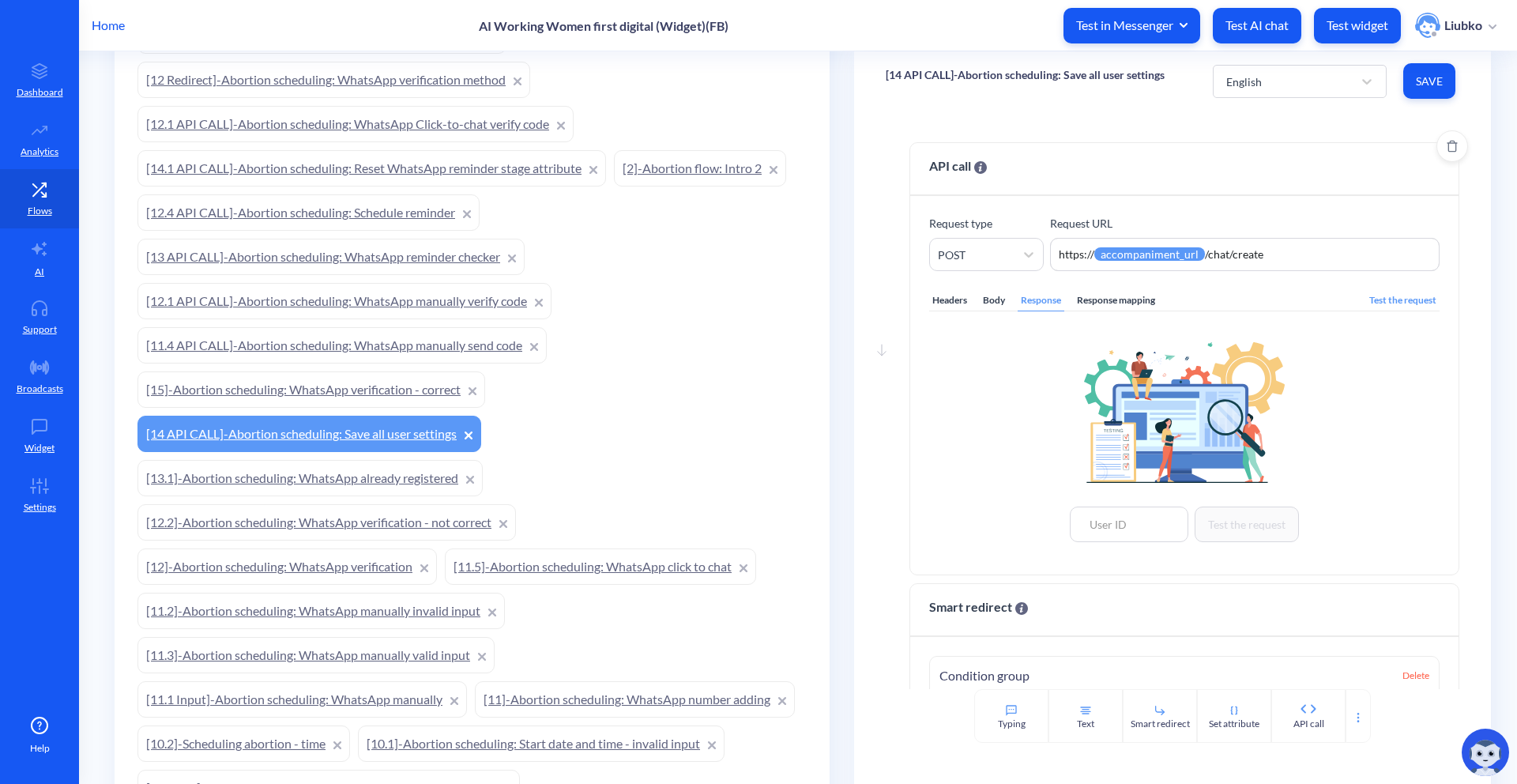
click at [1092, 298] on div "Response mapping" at bounding box center [1116, 301] width 84 height 21
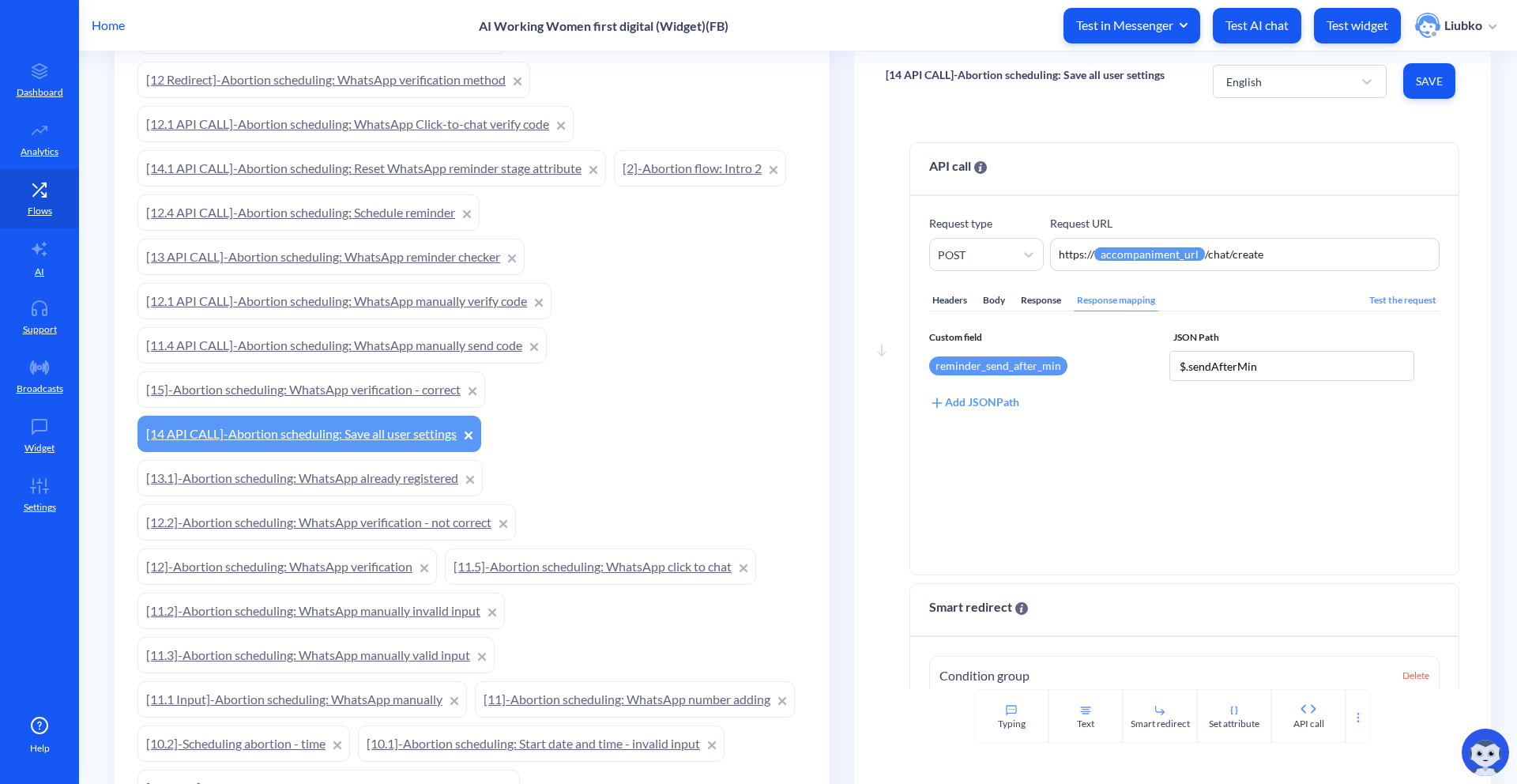
click at [343, 386] on link "[15]-Abortion scheduling: WhatsApp verification - correct" at bounding box center [311, 390] width 348 height 37
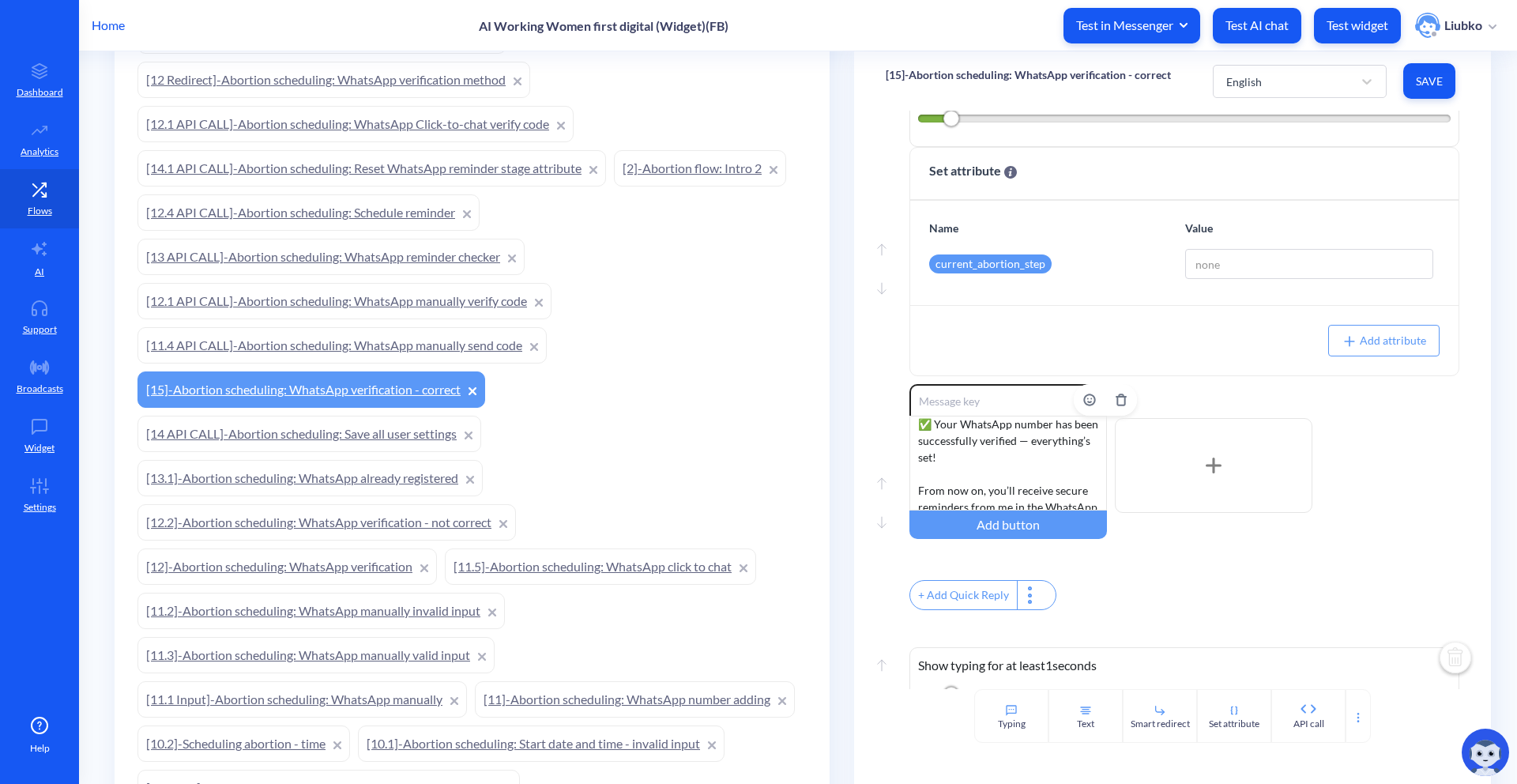
scroll to position [10, 0]
click at [430, 339] on link "[11.4 API CALL]-Abortion scheduling: WhatsApp manually send code" at bounding box center [342, 345] width 410 height 37
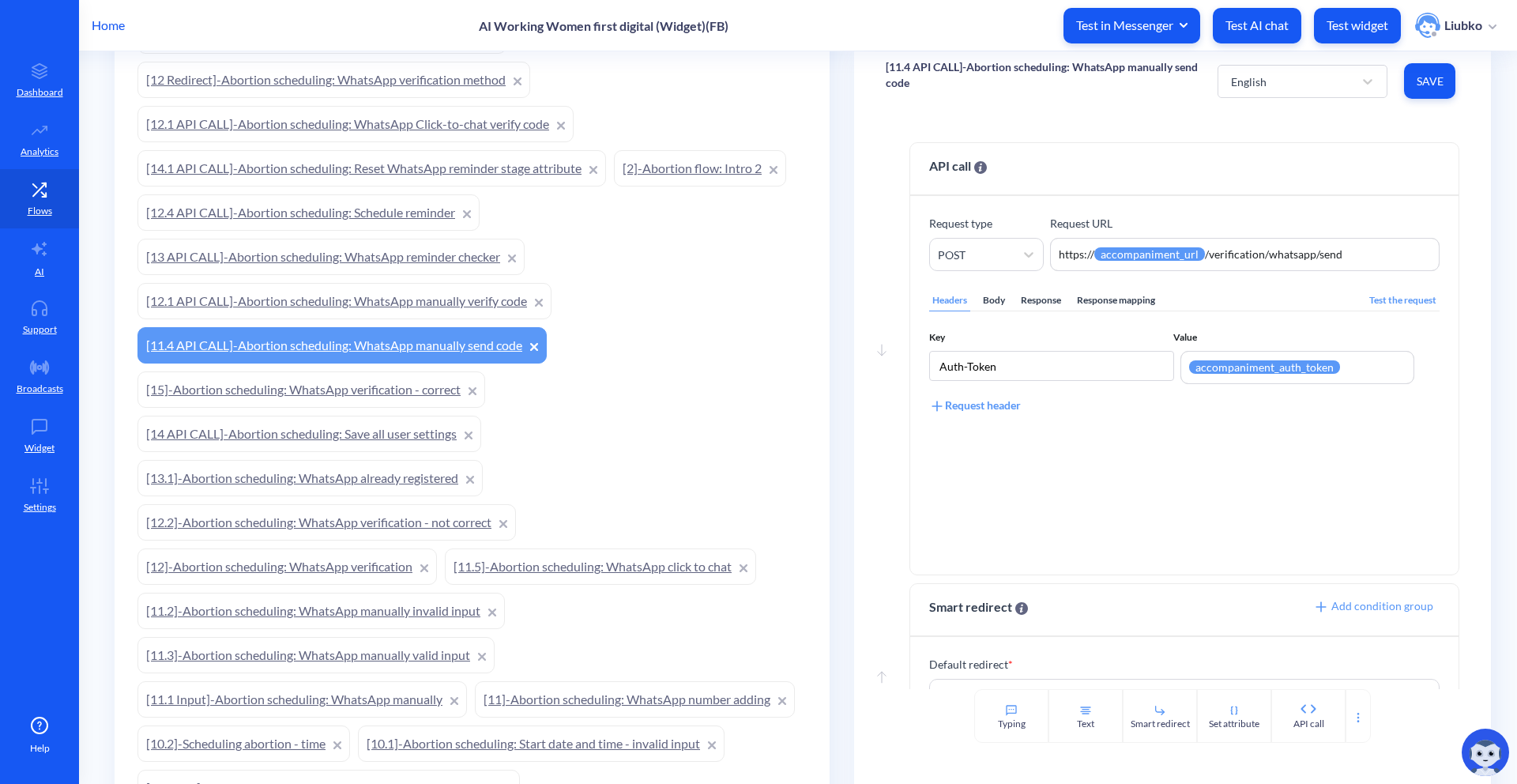
click at [408, 166] on link "[14.1 API CALL]-Abortion scheduling: Reset WhatsApp reminder stage attribute" at bounding box center [371, 169] width 469 height 37
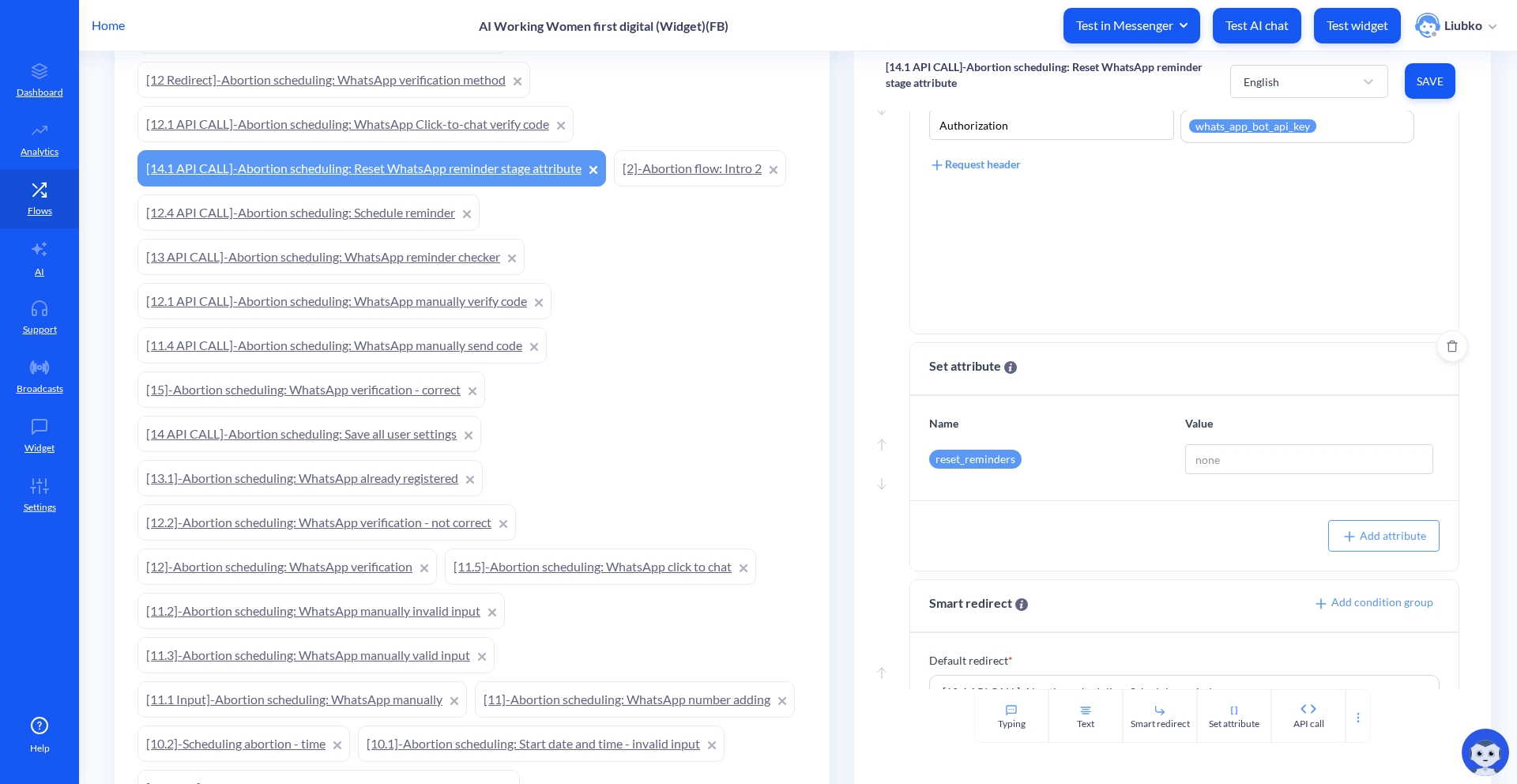
scroll to position [288, 0]
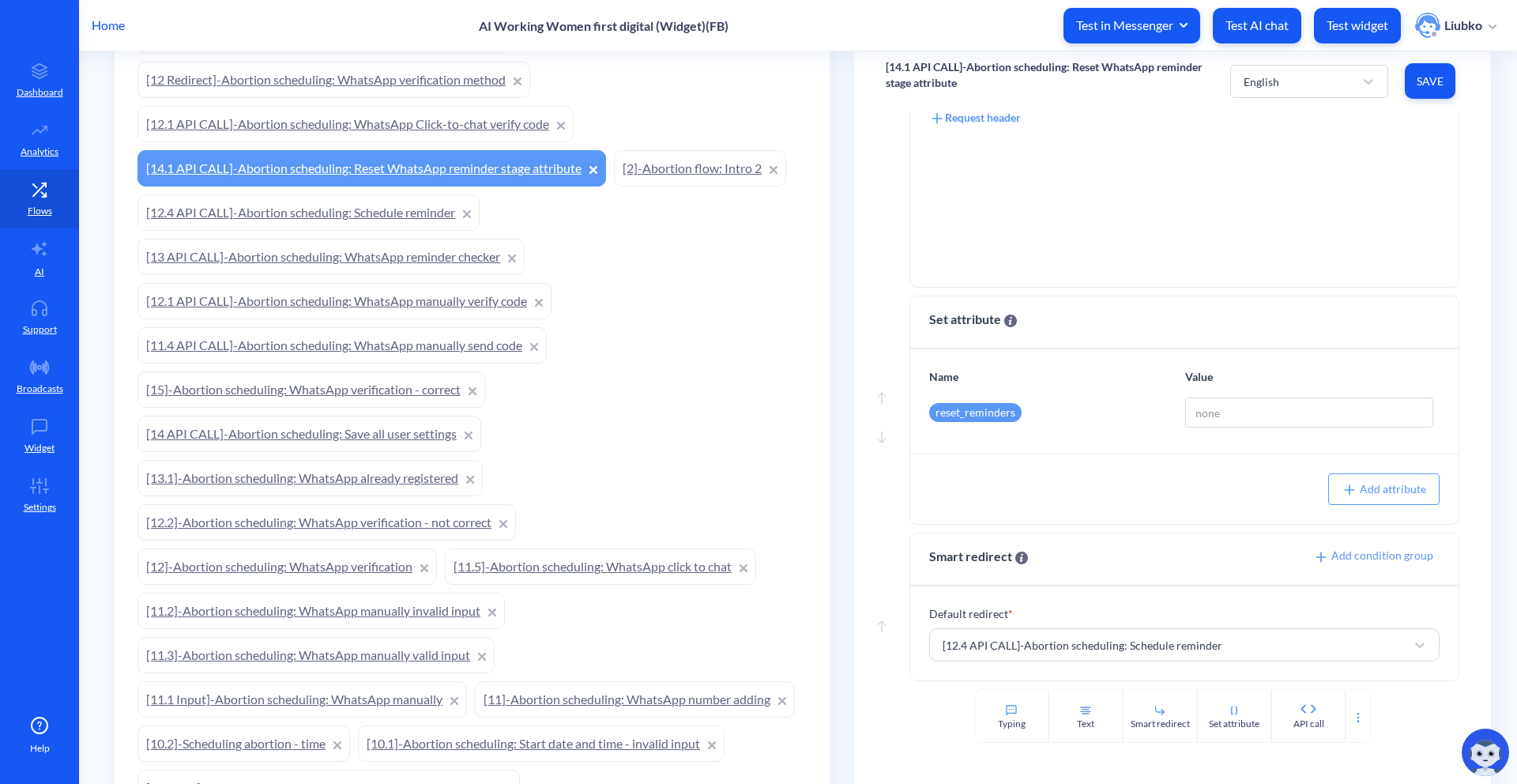
click at [321, 213] on link "[12.4 API CALL]-Abortion scheduling: Schedule reminder" at bounding box center [309, 212] width 342 height 37
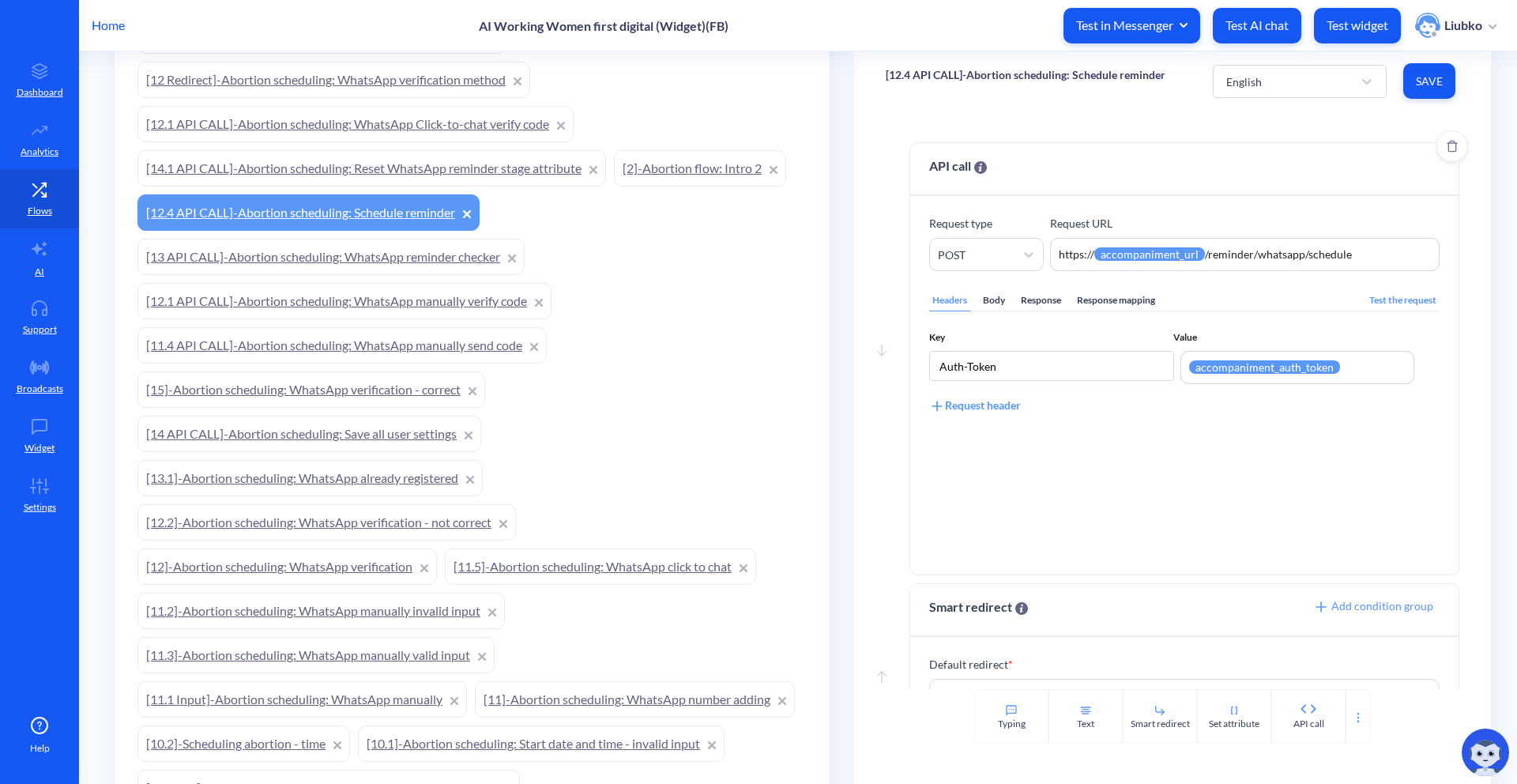
click at [1000, 303] on div "Body" at bounding box center [994, 301] width 29 height 21
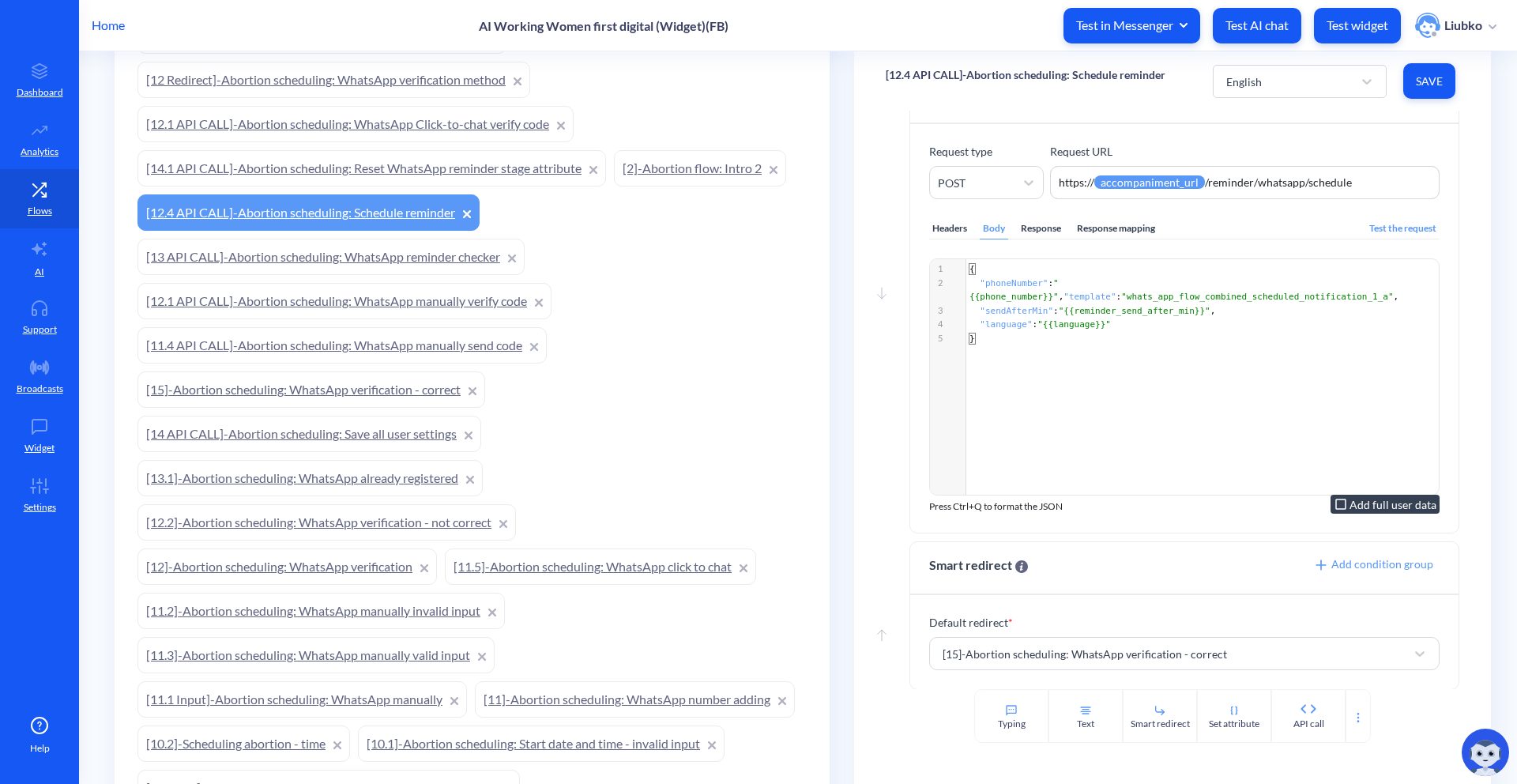
scroll to position [80, 0]
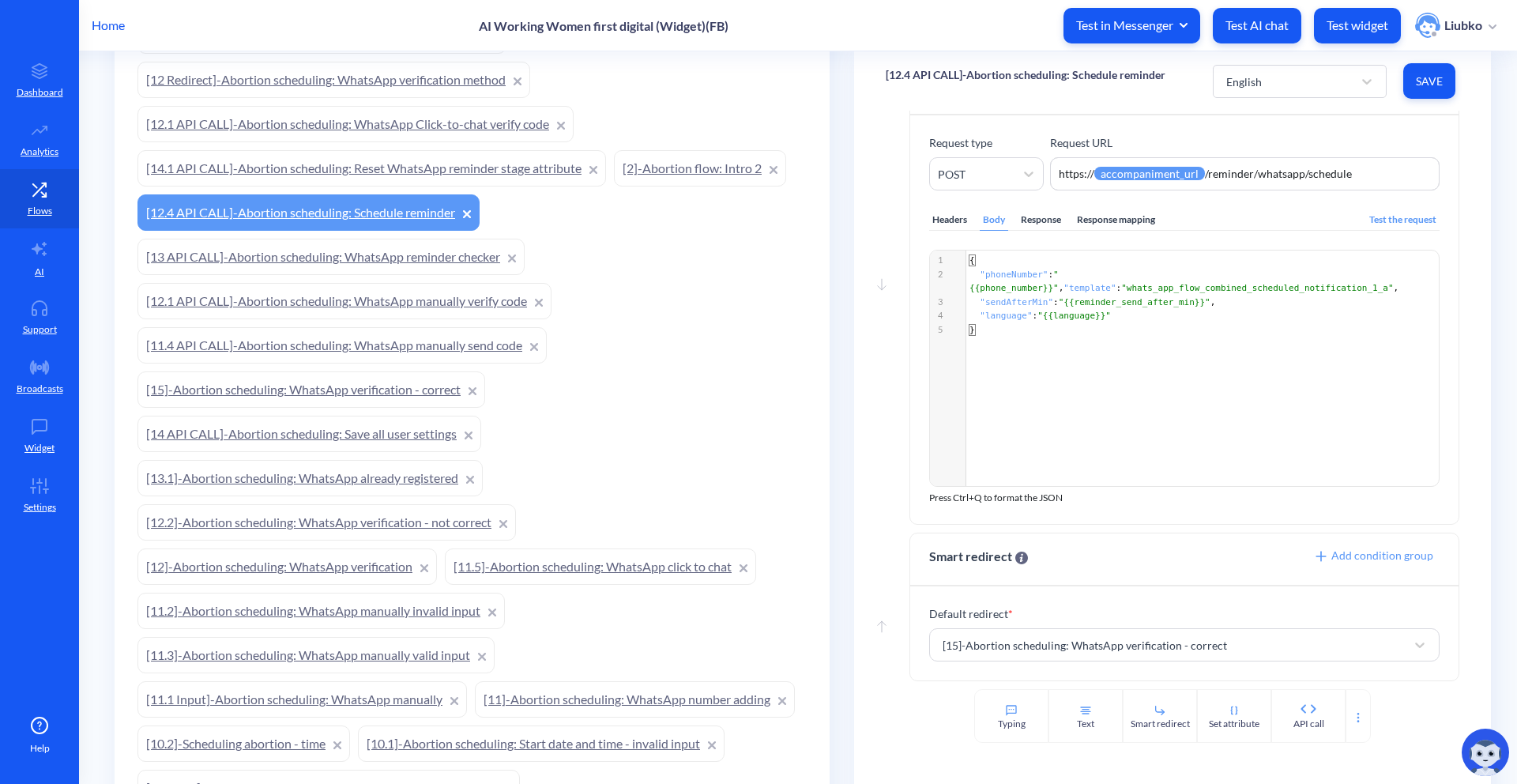
click at [351, 382] on link "[15]-Abortion scheduling: WhatsApp verification - correct" at bounding box center [311, 390] width 348 height 37
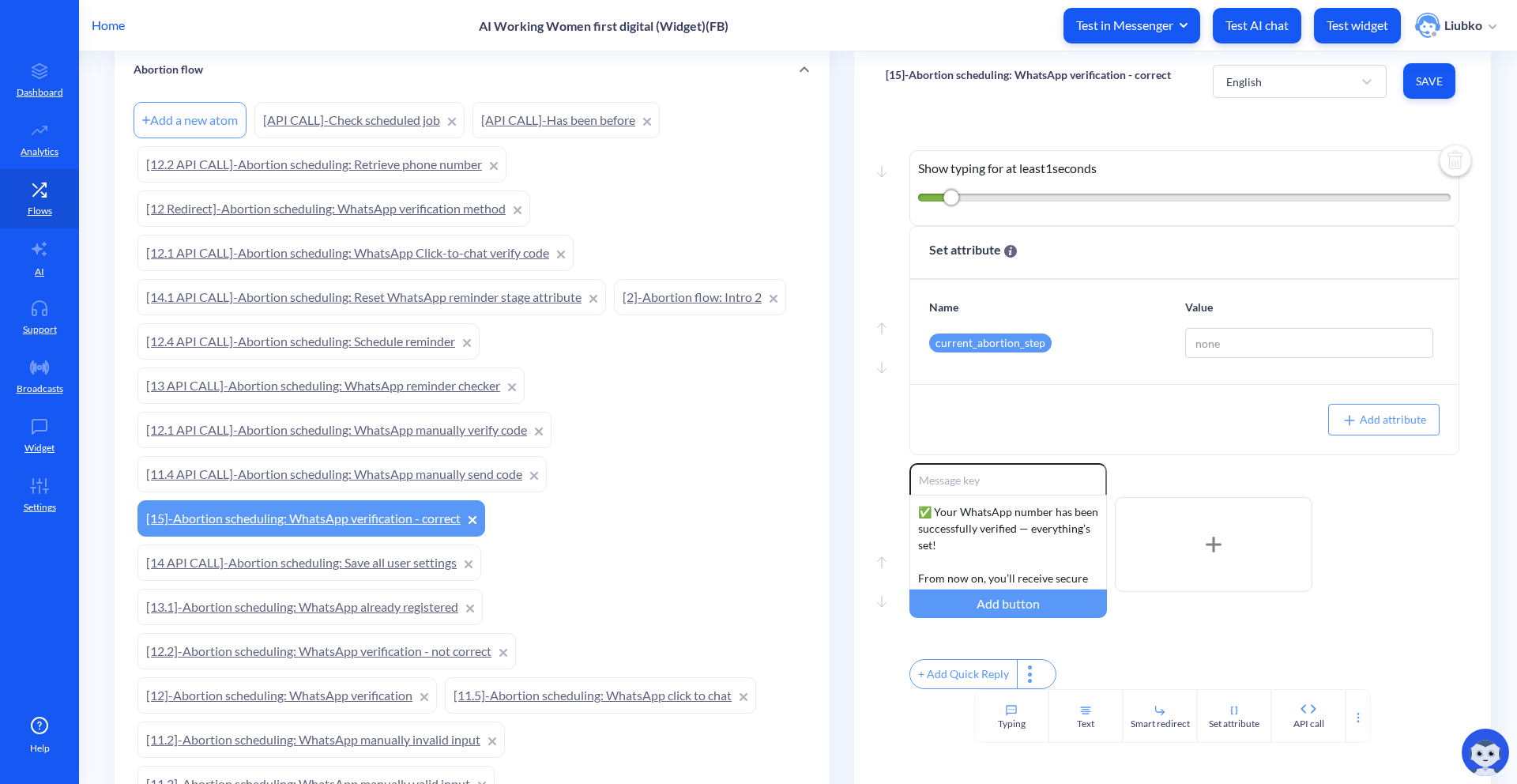
scroll to position [367, 0]
click at [401, 126] on link "[API CALL]-Check scheduled job" at bounding box center [360, 122] width 210 height 37
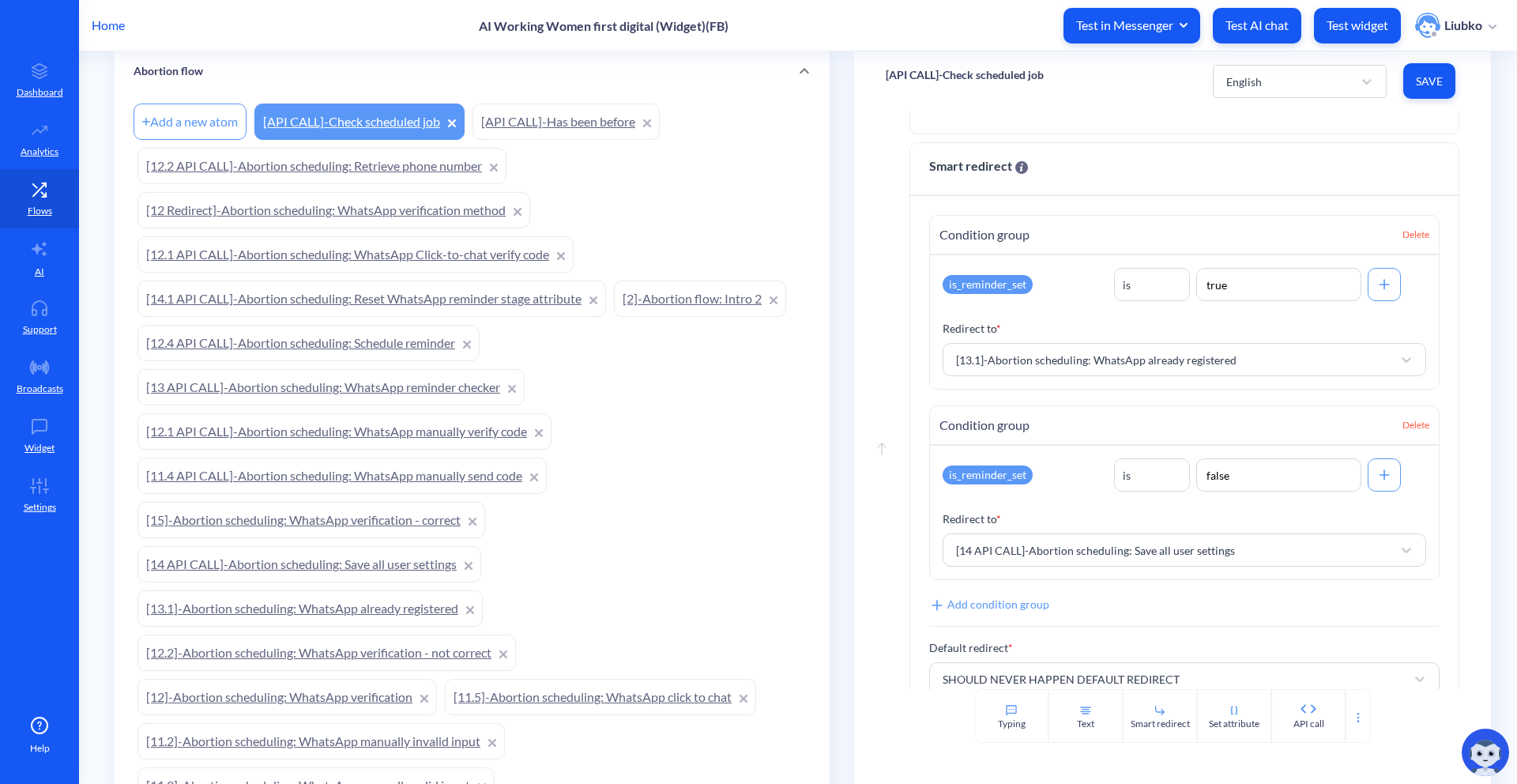
scroll to position [441, 0]
click at [376, 295] on link "[14.1 API CALL]-Abortion scheduling: Reset WhatsApp reminder stage attribute" at bounding box center [371, 299] width 469 height 37
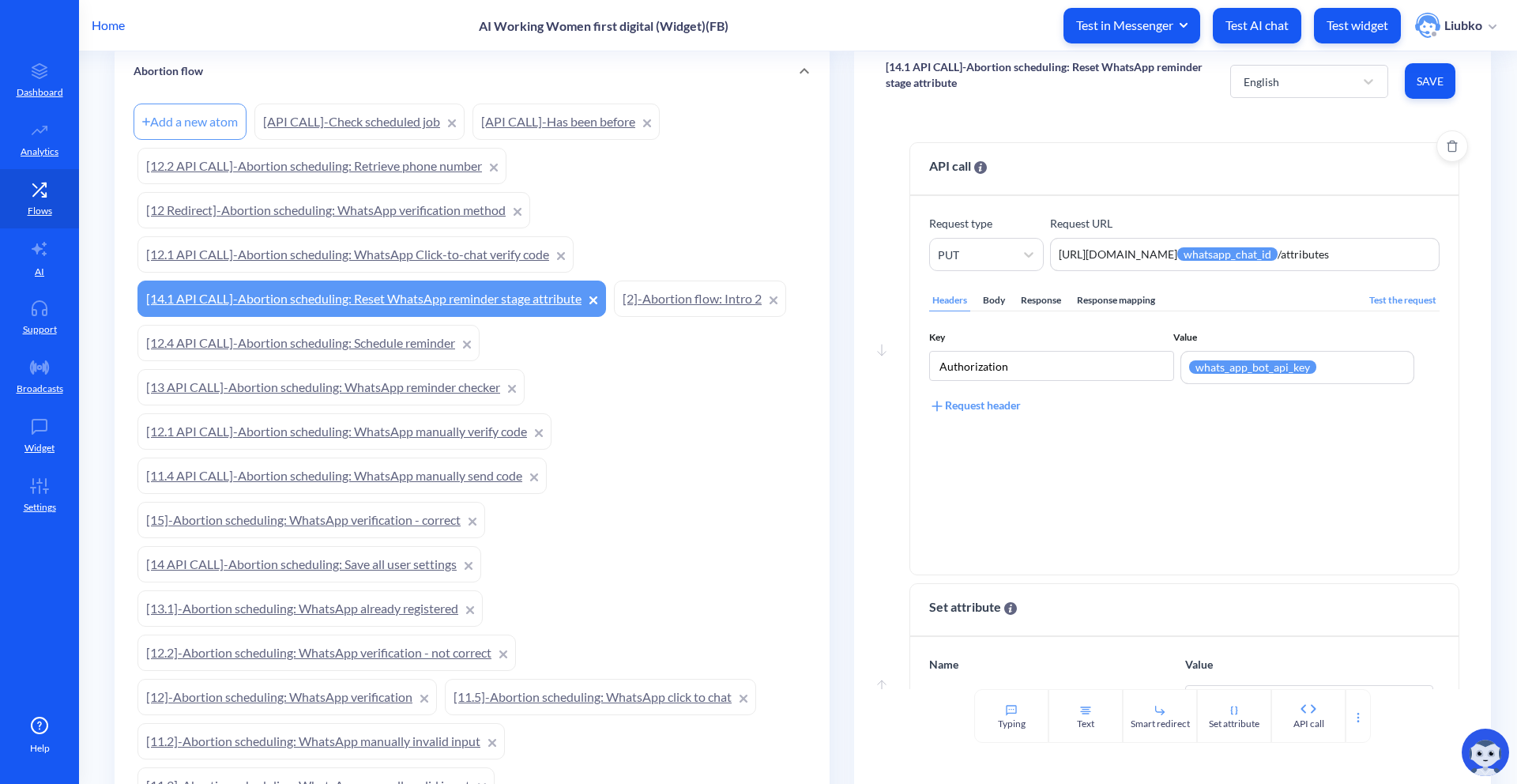
click at [986, 303] on div "Body" at bounding box center [994, 301] width 29 height 21
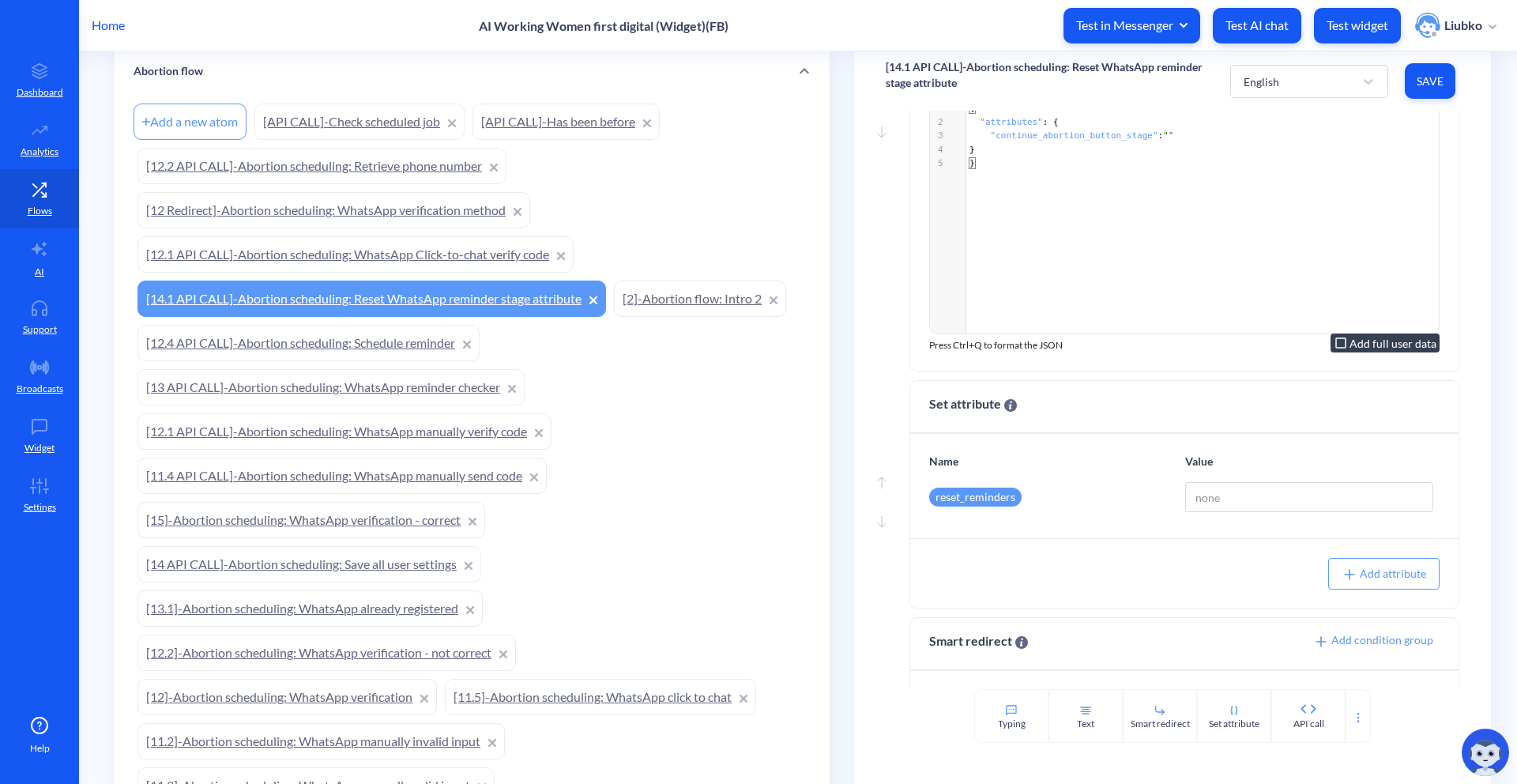
scroll to position [317, 0]
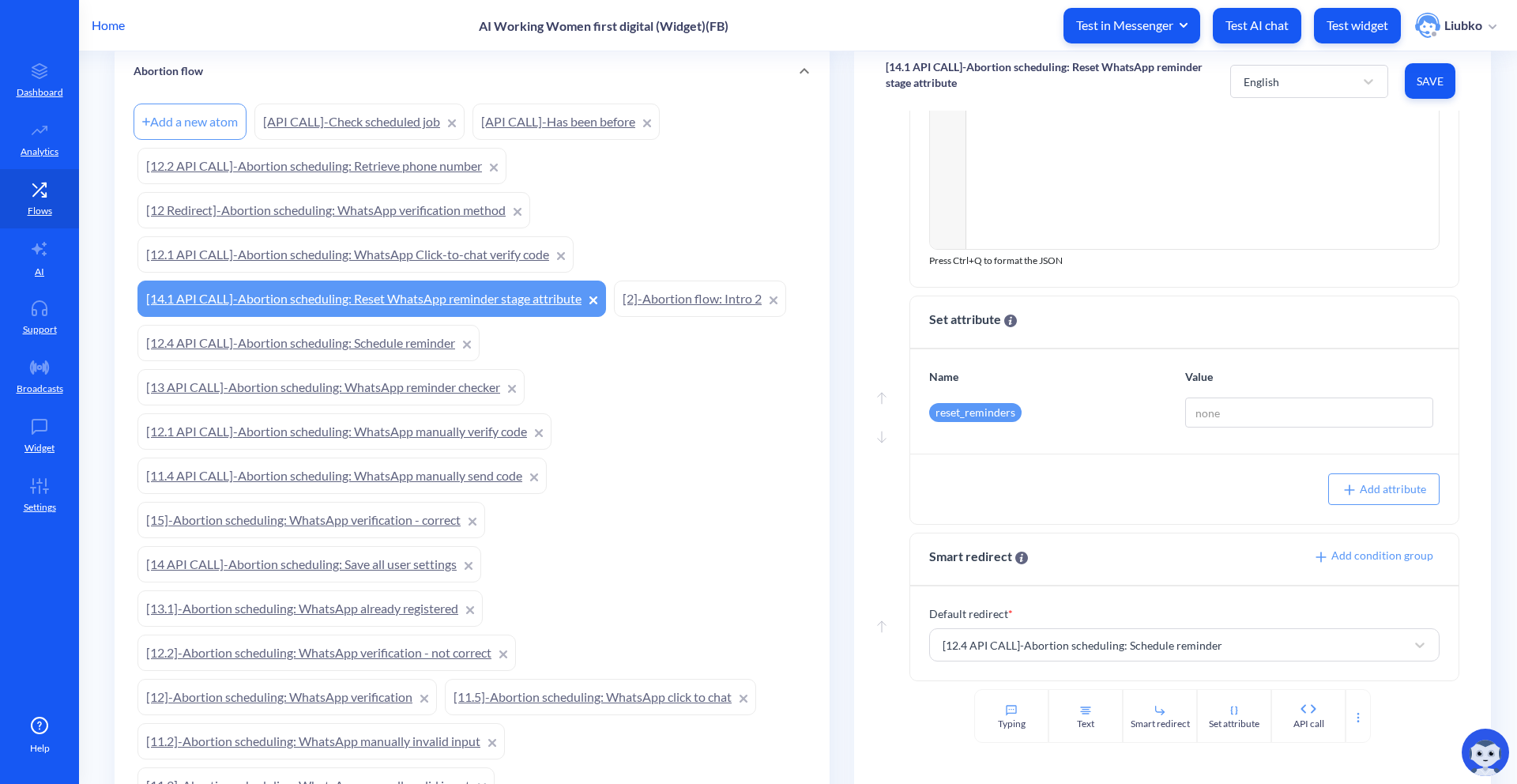
click at [326, 340] on link "[12.4 API CALL]-Abortion scheduling: Schedule reminder" at bounding box center [309, 343] width 342 height 37
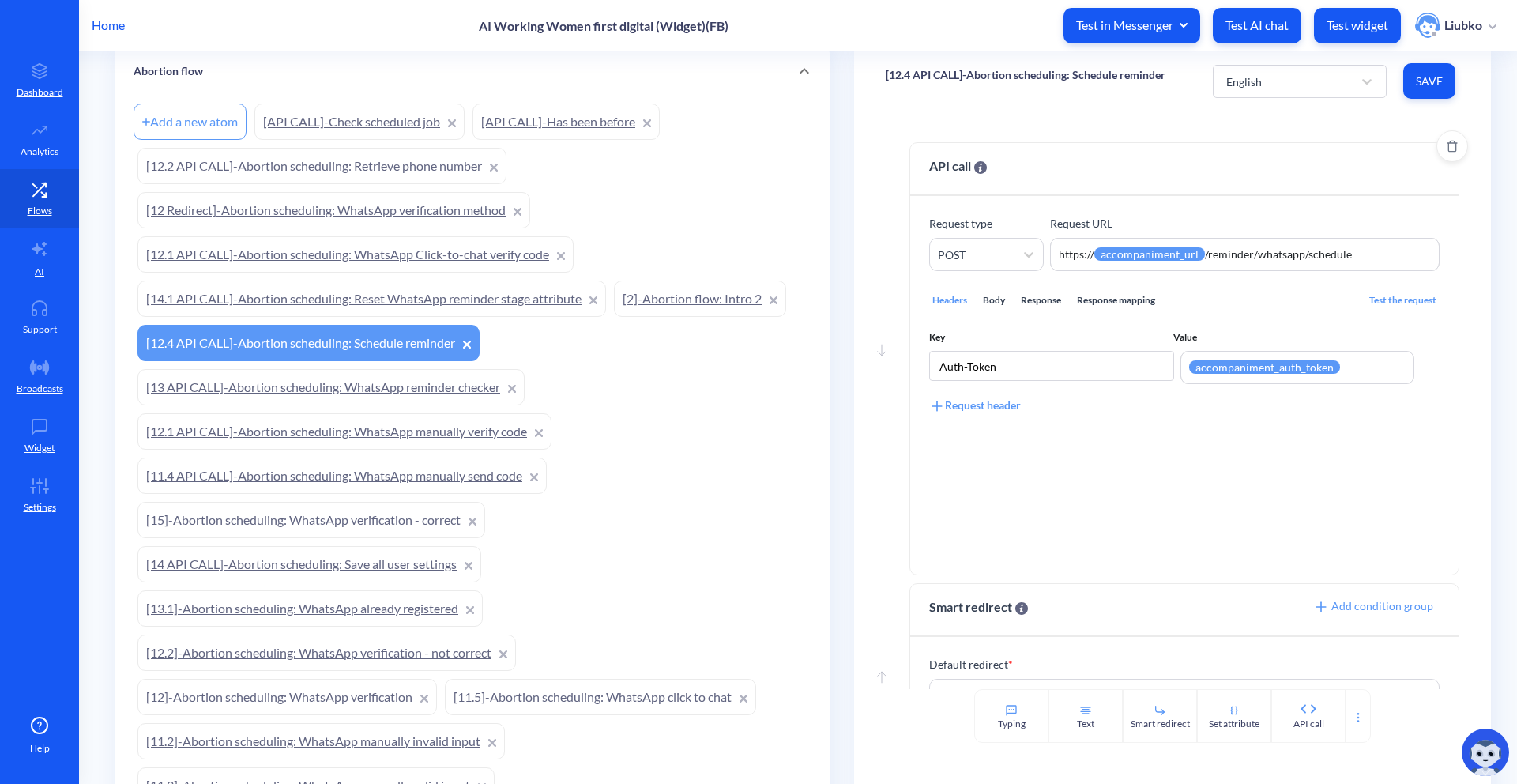
click at [986, 303] on div "Body" at bounding box center [994, 301] width 29 height 21
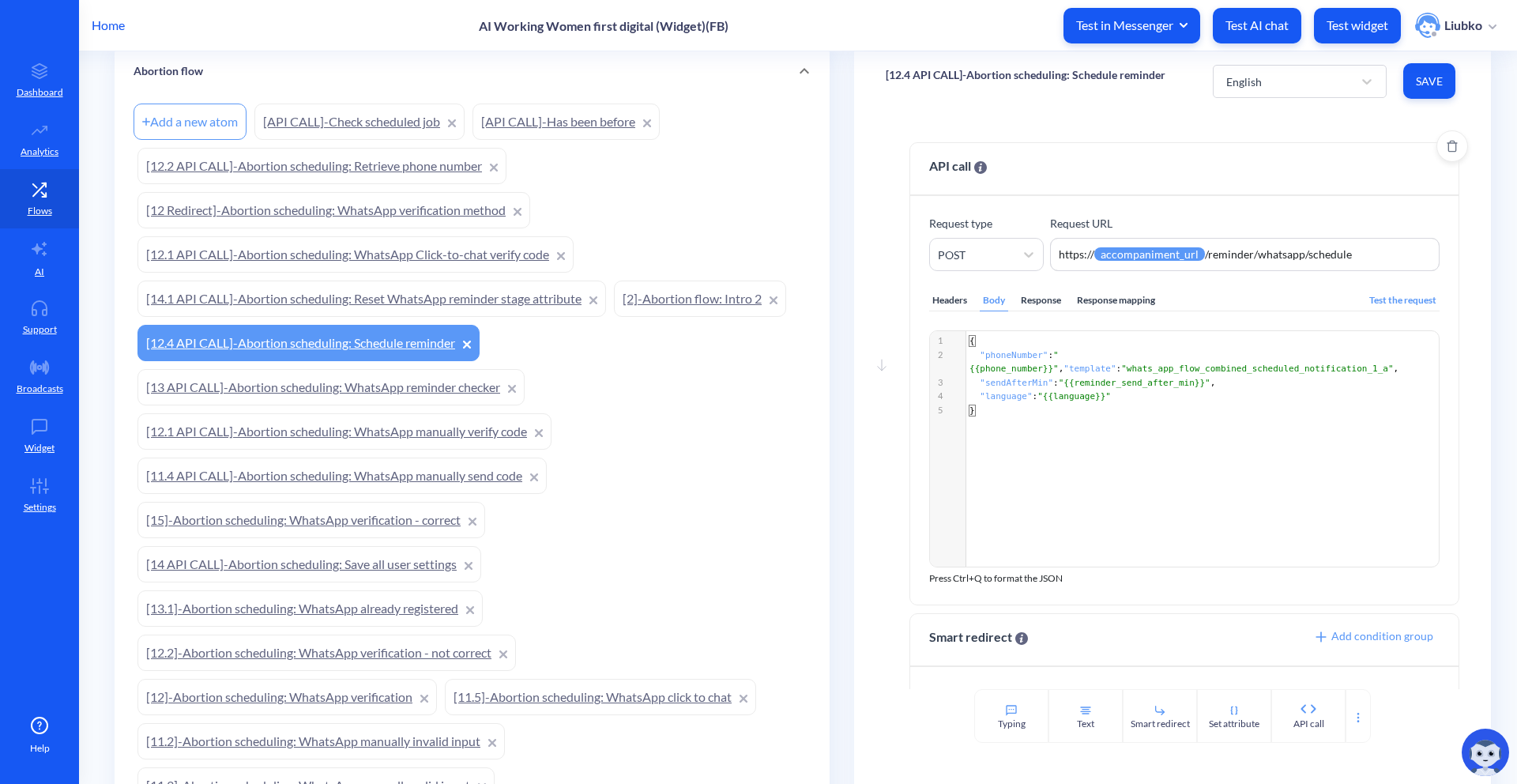
click at [950, 305] on div "Headers" at bounding box center [950, 301] width 41 height 21
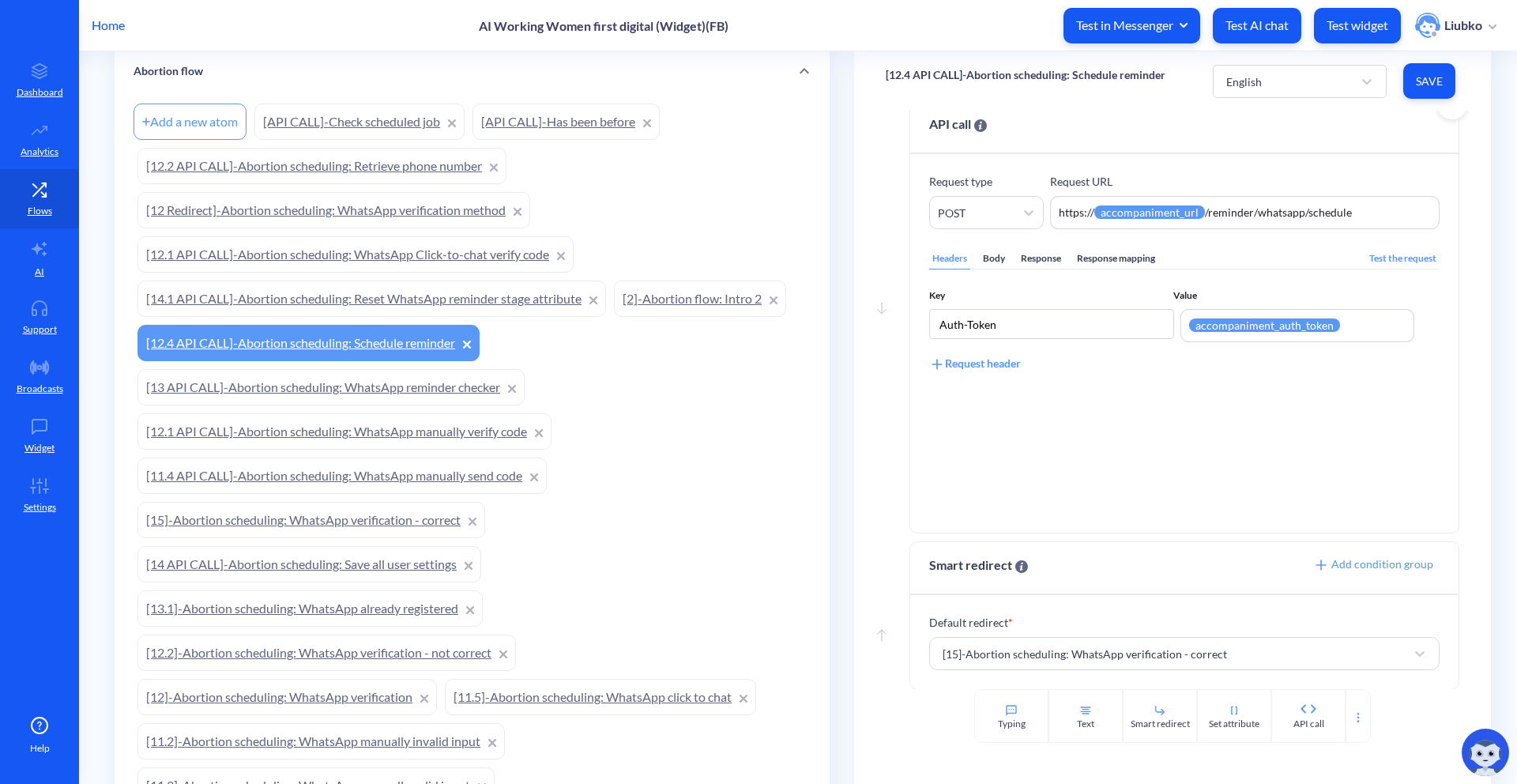
scroll to position [51, 0]
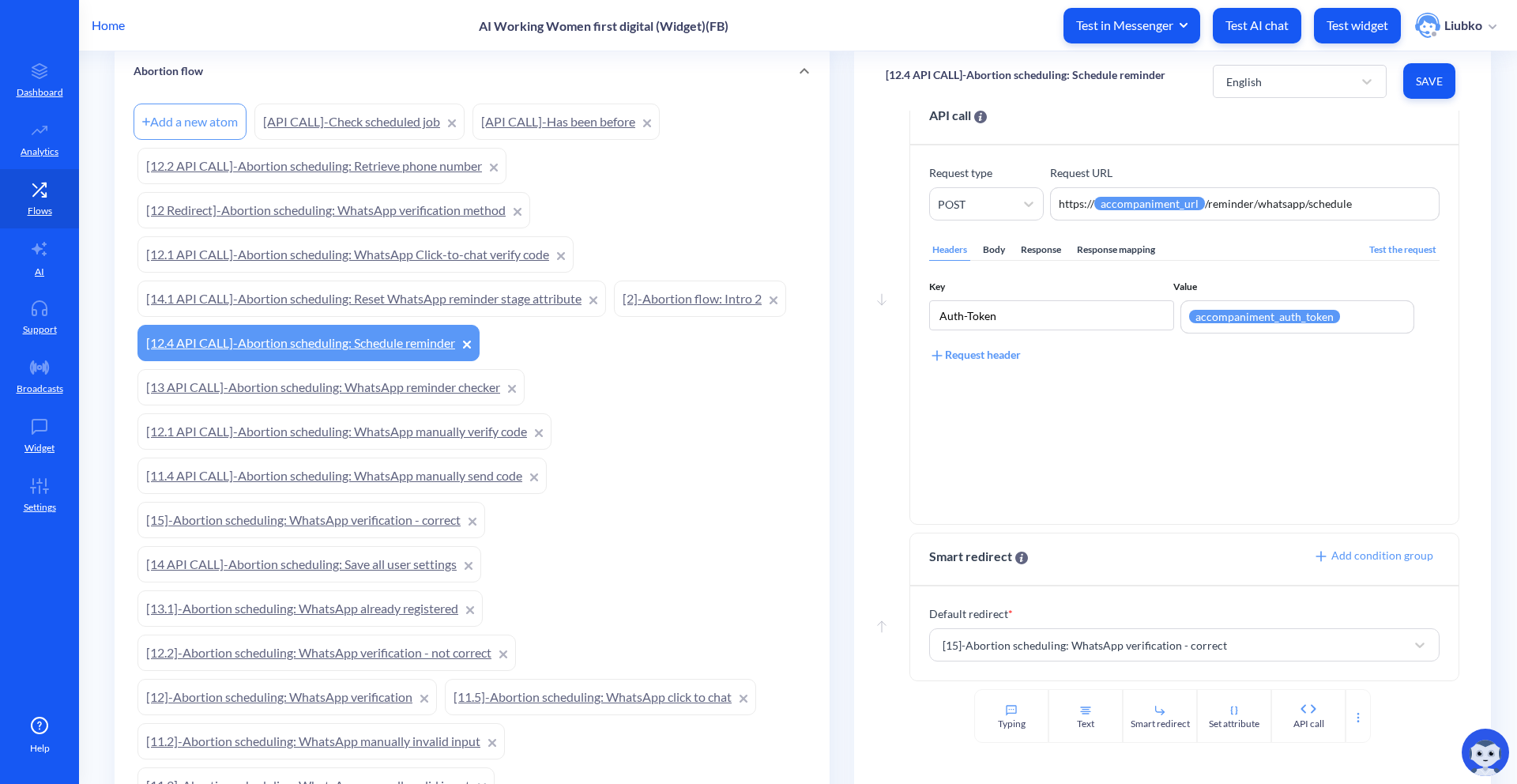
click at [425, 514] on link "[15]-Abortion scheduling: WhatsApp verification - correct" at bounding box center [311, 520] width 348 height 37
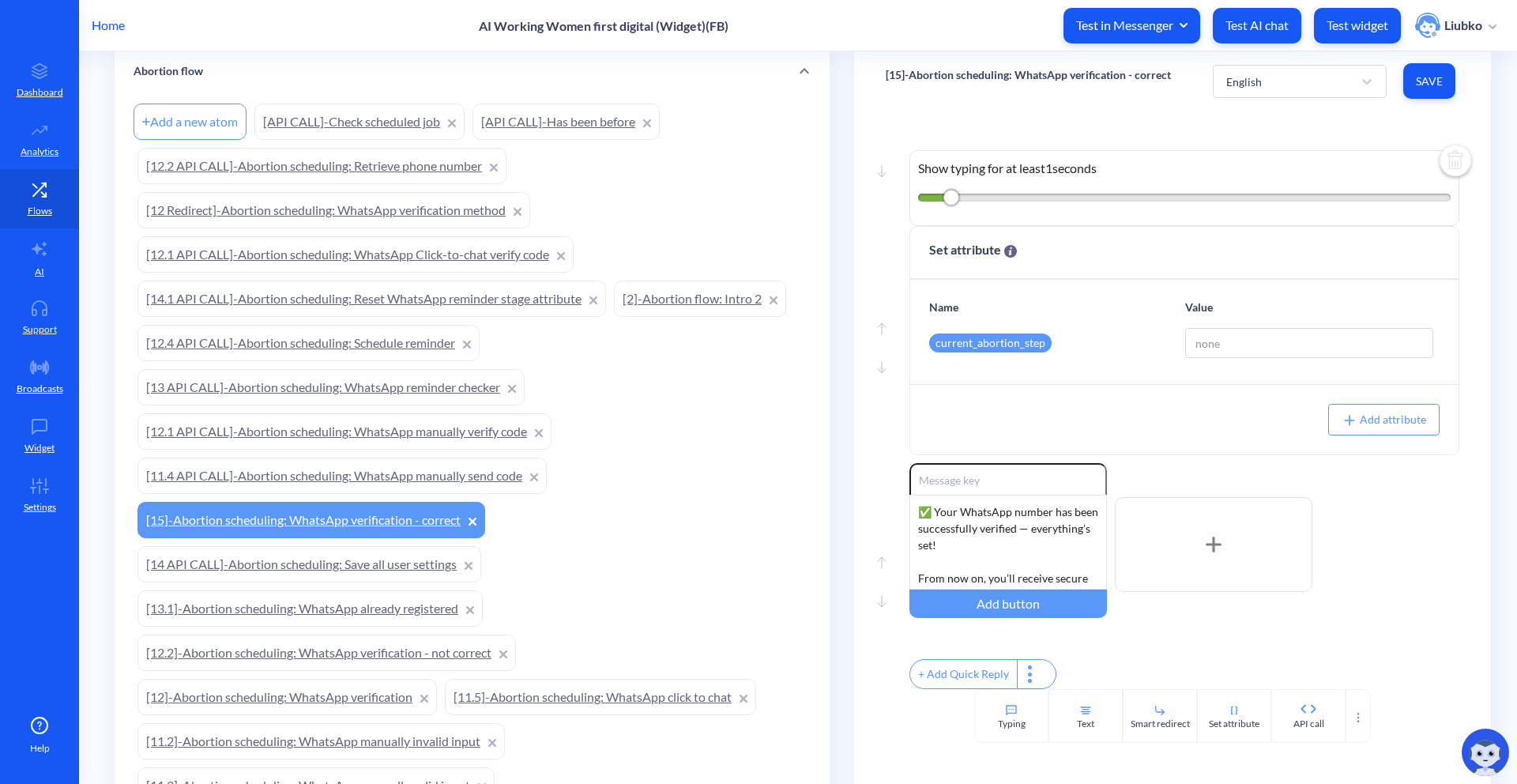
click at [476, 517] on div at bounding box center [473, 520] width 8 height 19
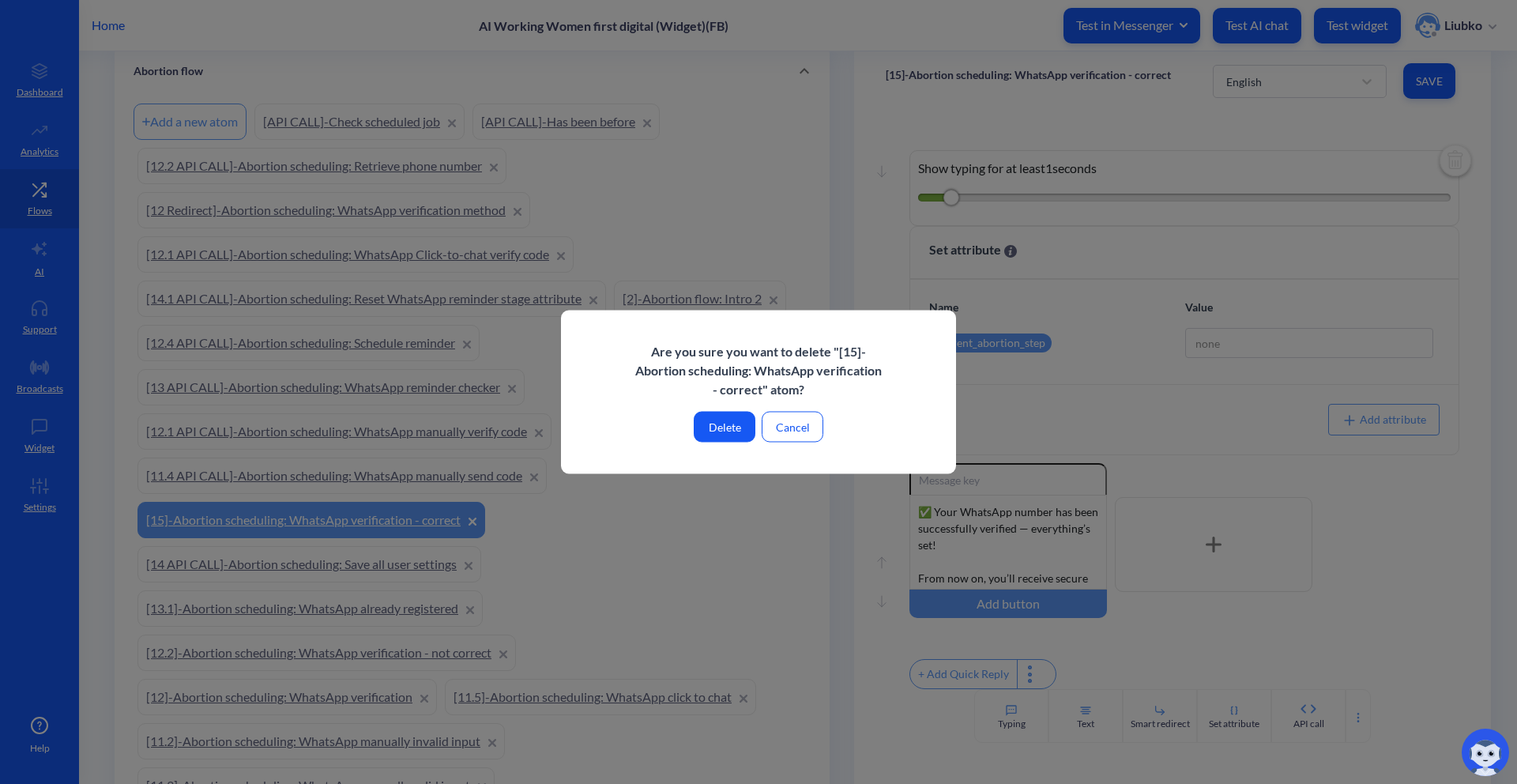
click at [718, 433] on button "Delete" at bounding box center [724, 427] width 61 height 31
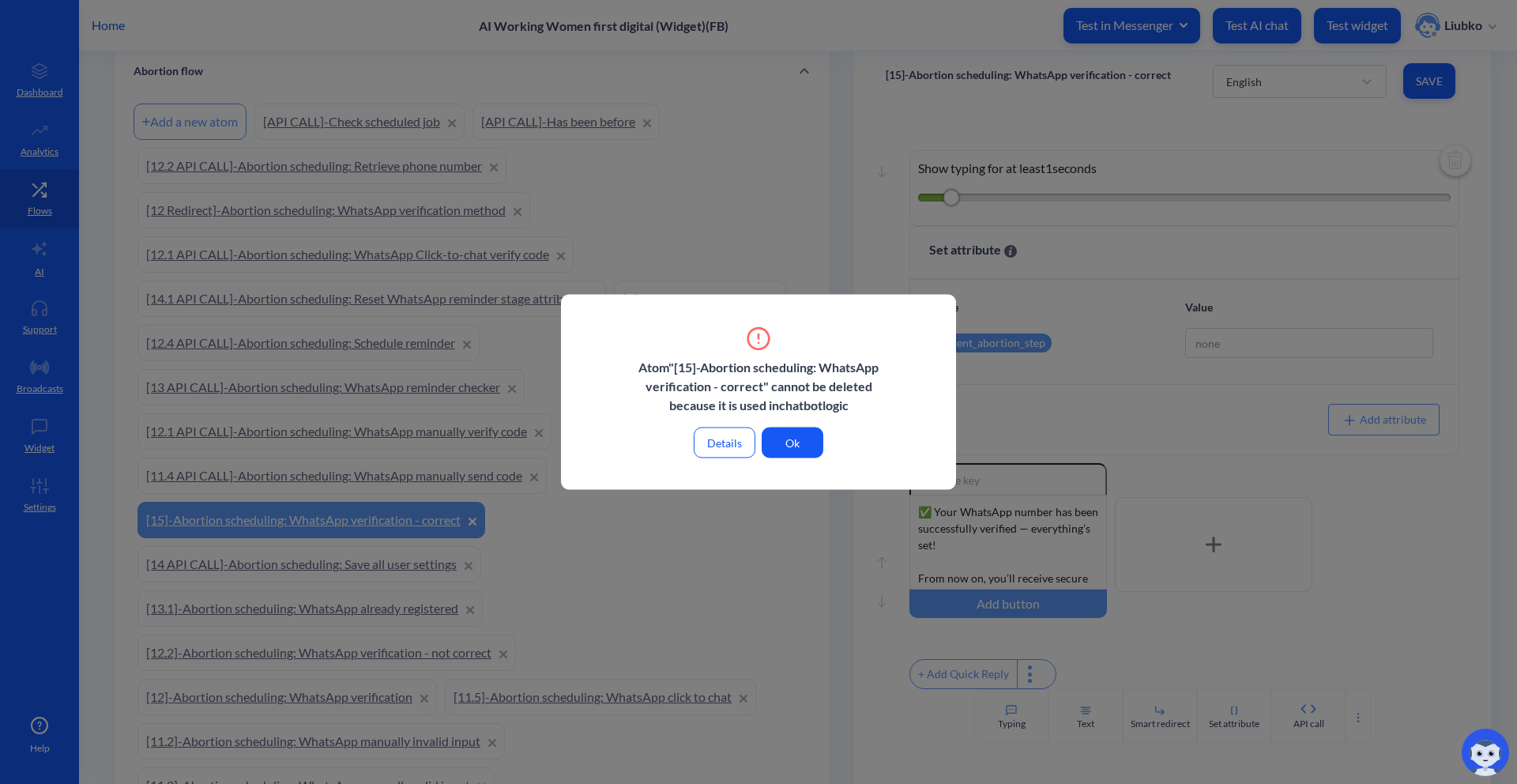
click at [714, 441] on button "Details" at bounding box center [724, 442] width 61 height 31
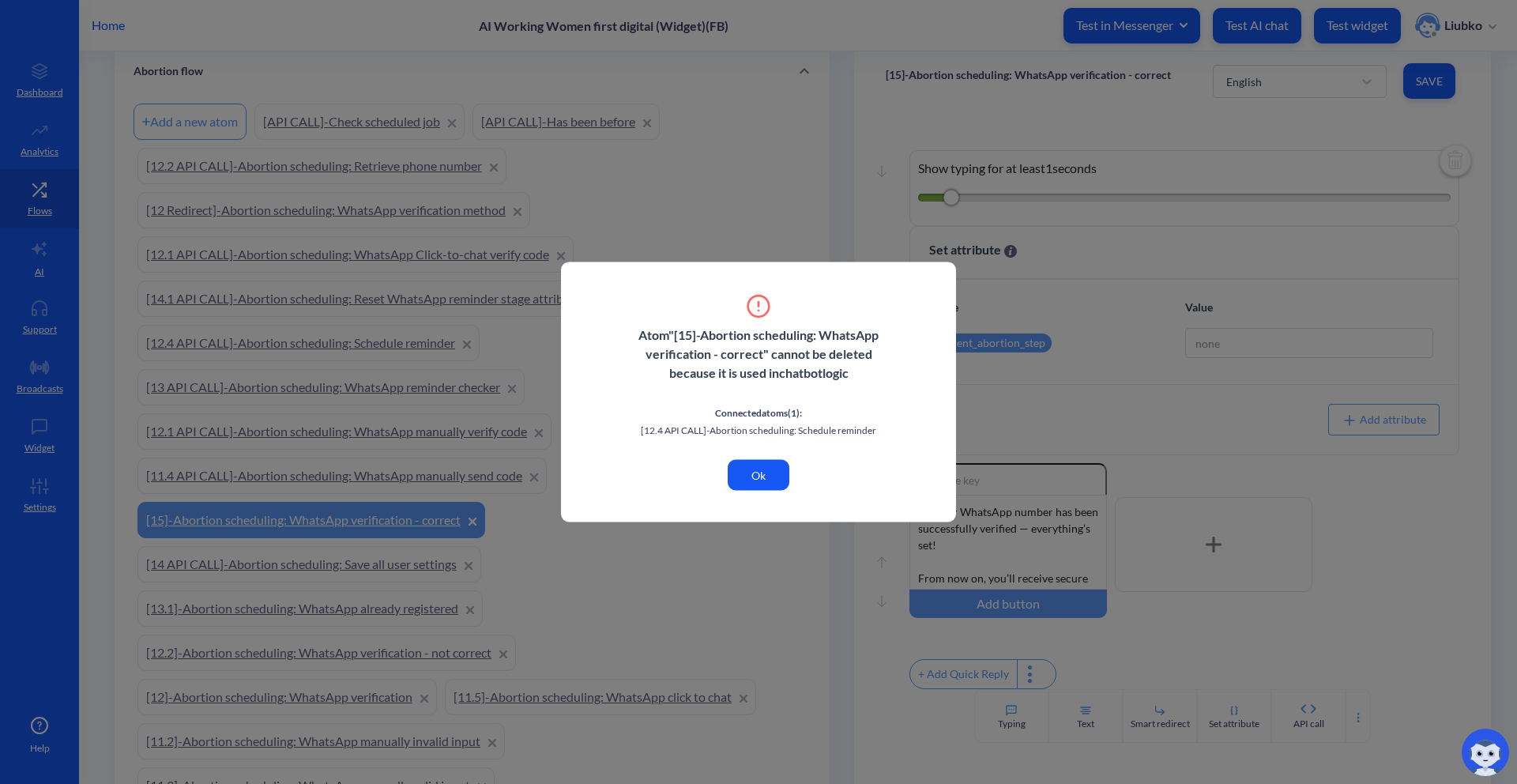
click at [759, 487] on button "Ok" at bounding box center [758, 475] width 61 height 31
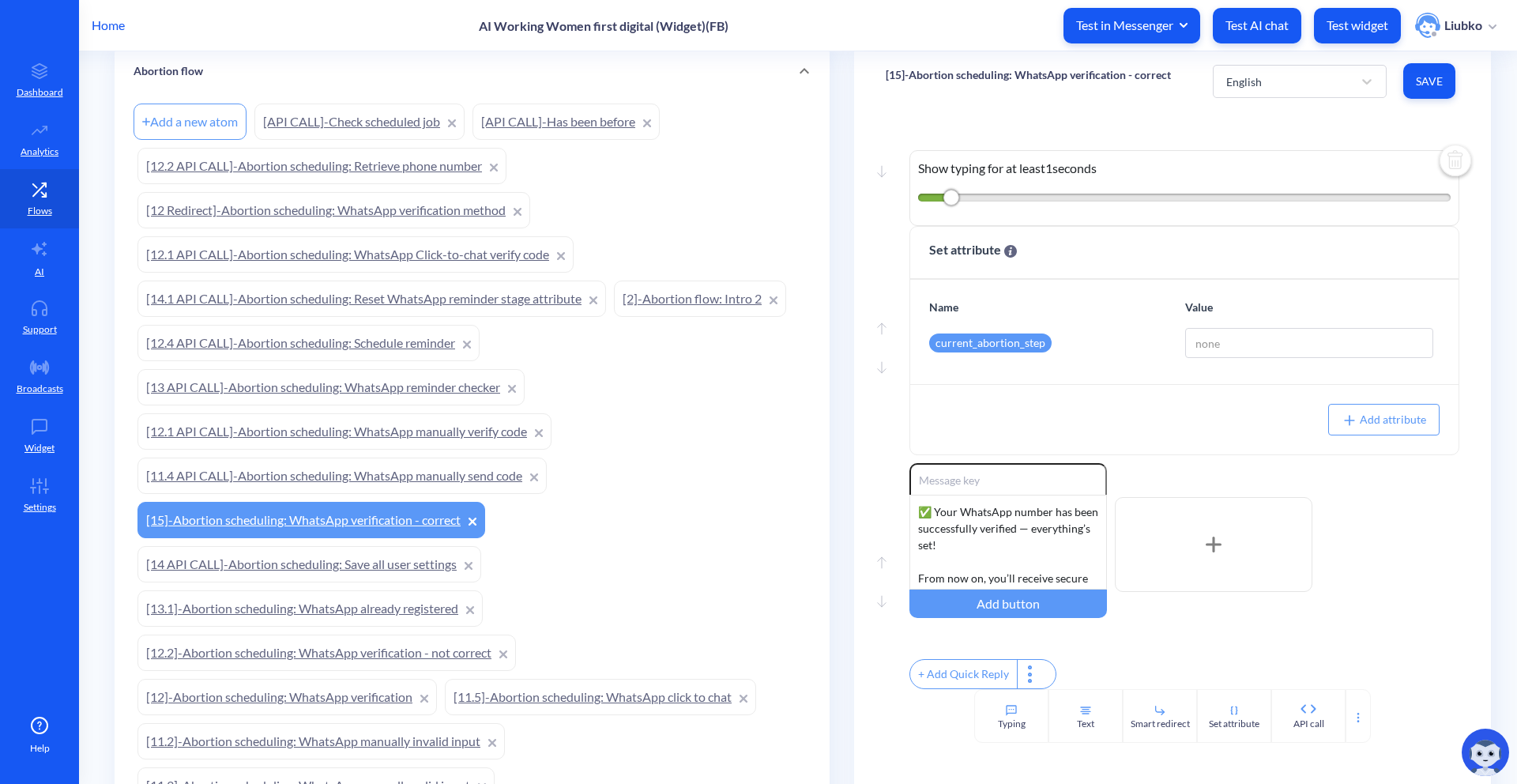
click at [417, 351] on link "[12.4 API CALL]-Abortion scheduling: Schedule reminder" at bounding box center [309, 343] width 342 height 37
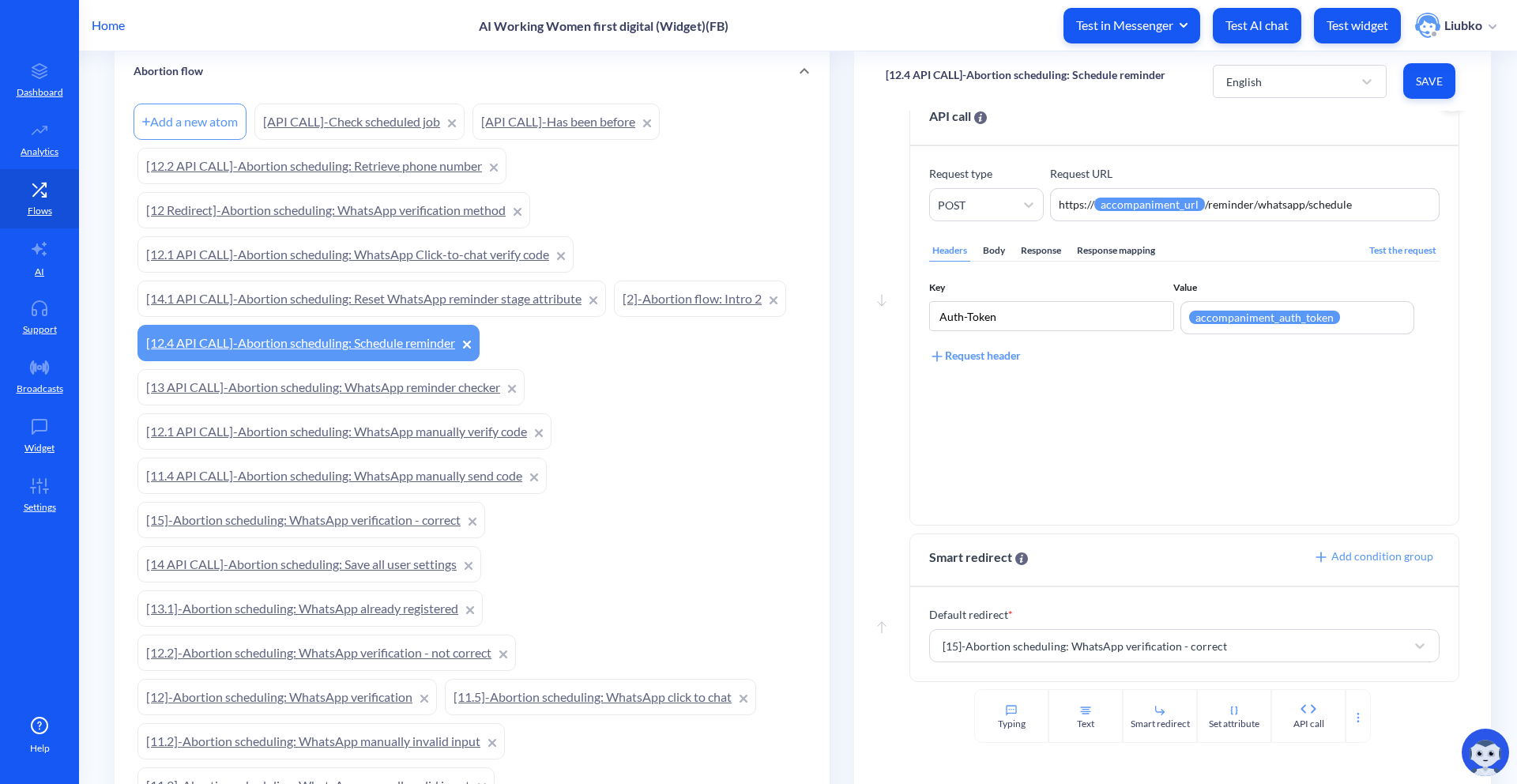
scroll to position [51, 0]
click at [383, 513] on link "[15]-Abortion scheduling: WhatsApp verification - correct" at bounding box center [311, 520] width 348 height 37
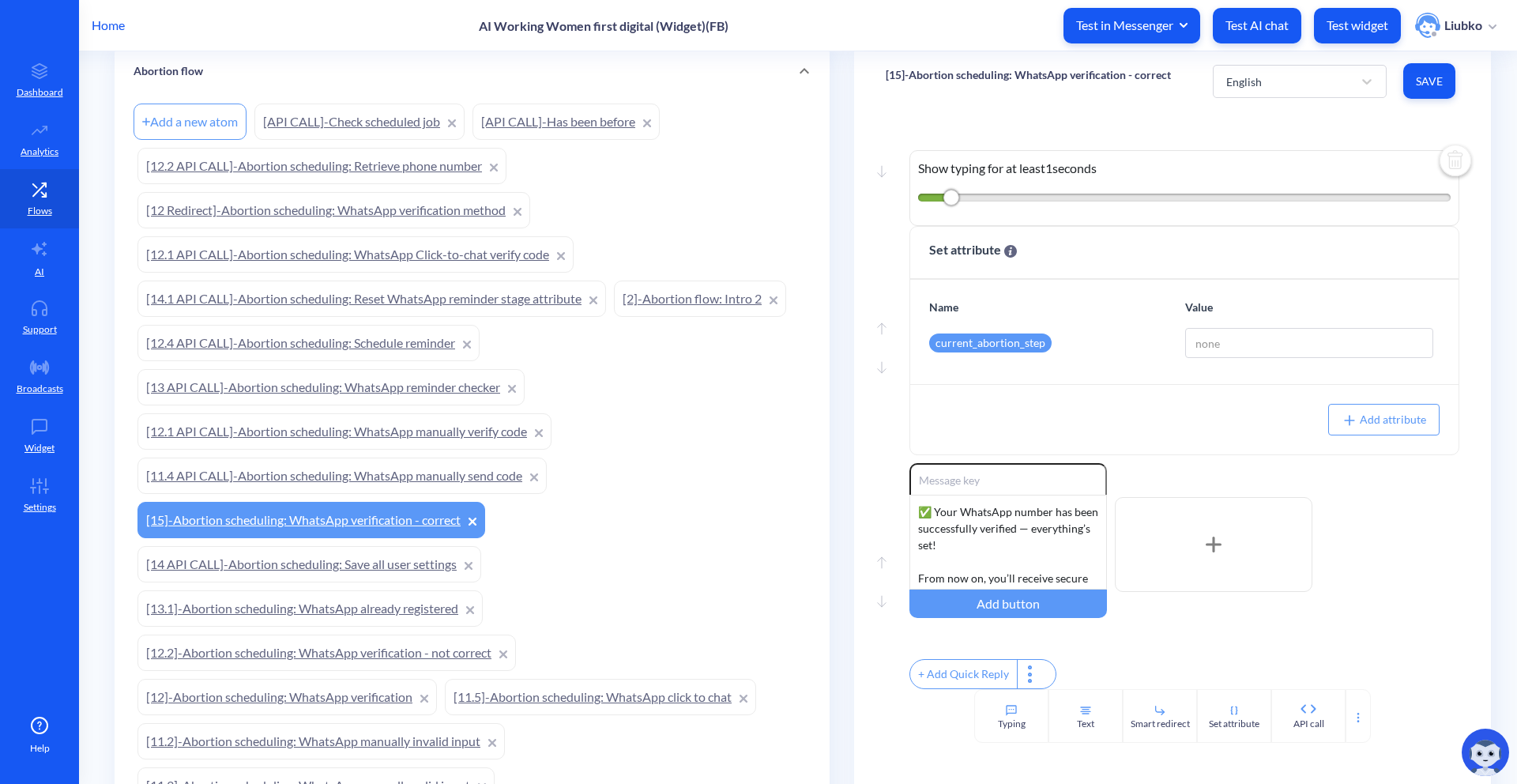
click at [963, 21] on div "Home AI Working Women first digital (Widget)(FB) Test in Messenger Test AI chat…" at bounding box center [758, 25] width 1517 height 51
click at [453, 433] on link "[12.1 API CALL]-Abortion scheduling: WhatsApp manually verify code" at bounding box center [344, 432] width 414 height 37
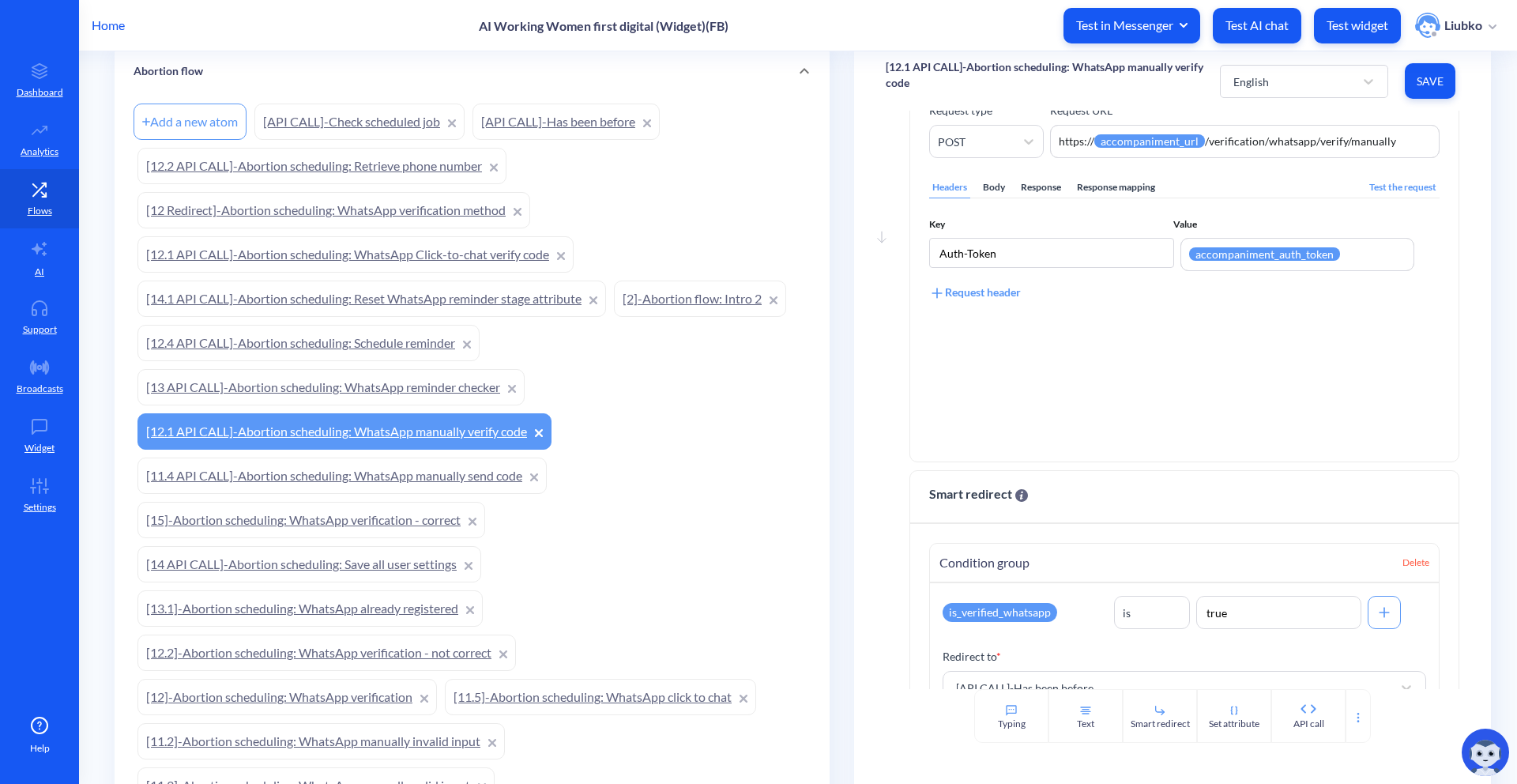
scroll to position [280, 0]
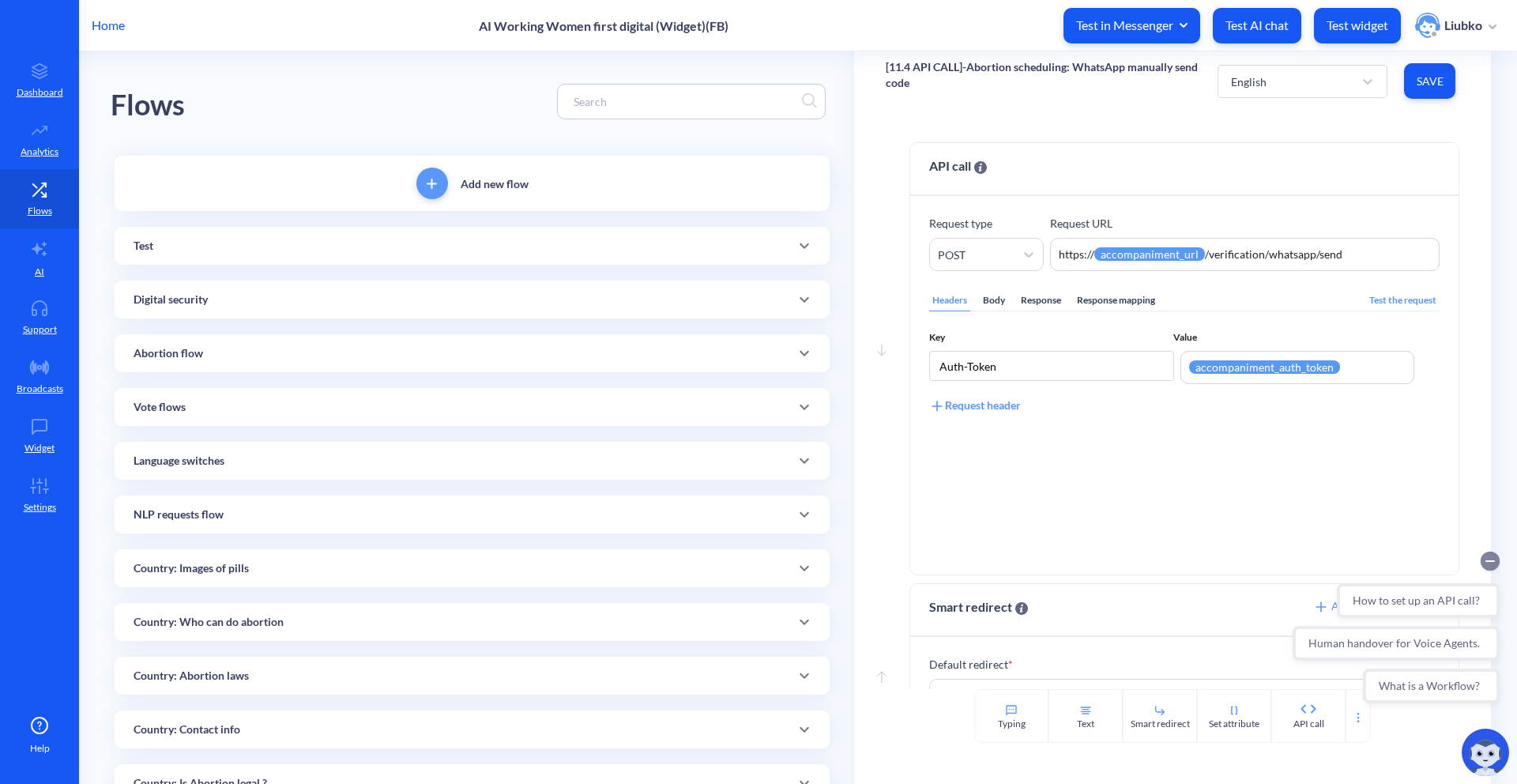
drag, startPoint x: 1484, startPoint y: 556, endPoint x: 2767, endPoint y: 1097, distance: 1392.4
click at [1484, 556] on circle "Collapse conversation starters" at bounding box center [1491, 561] width 19 height 19
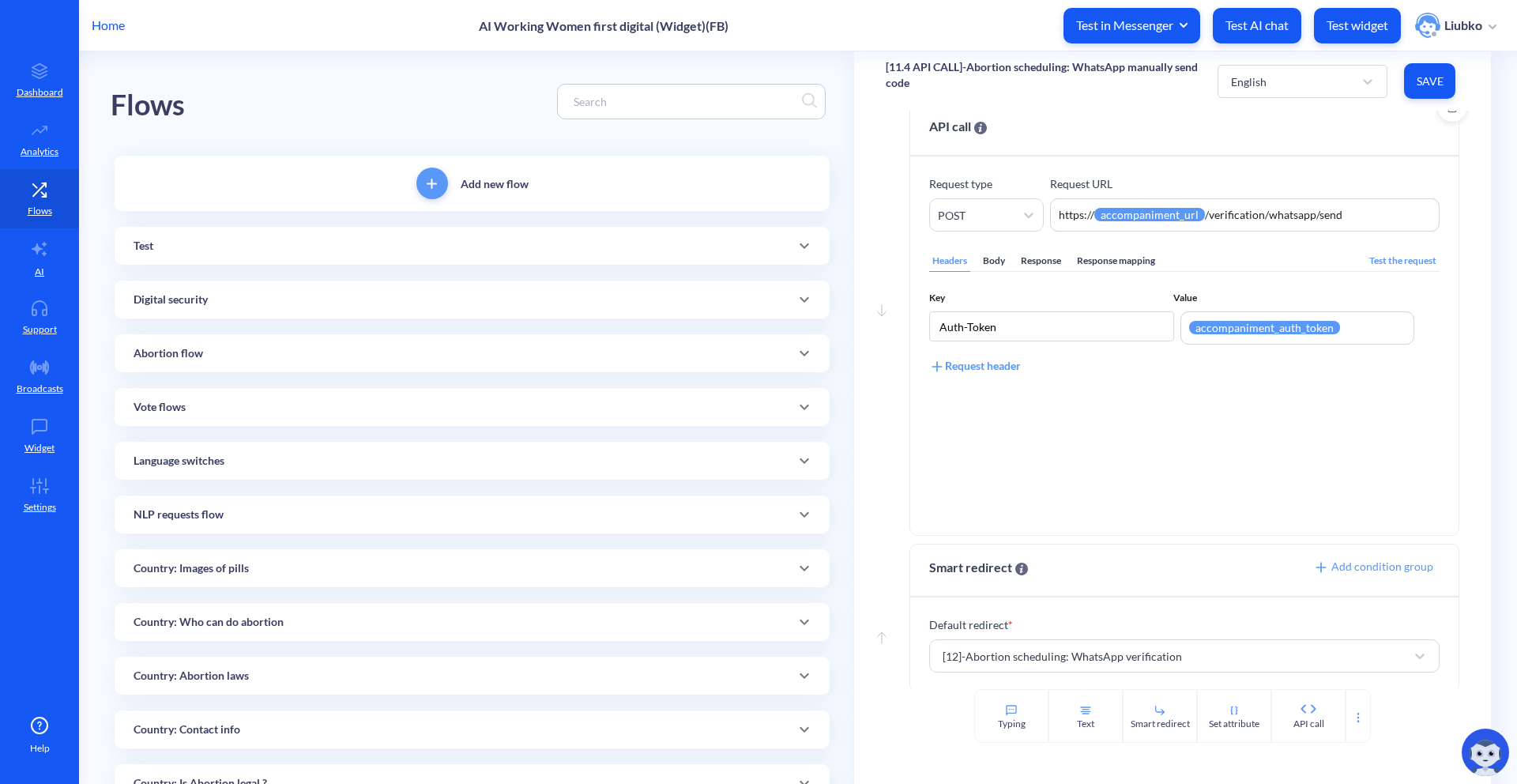
scroll to position [51, 0]
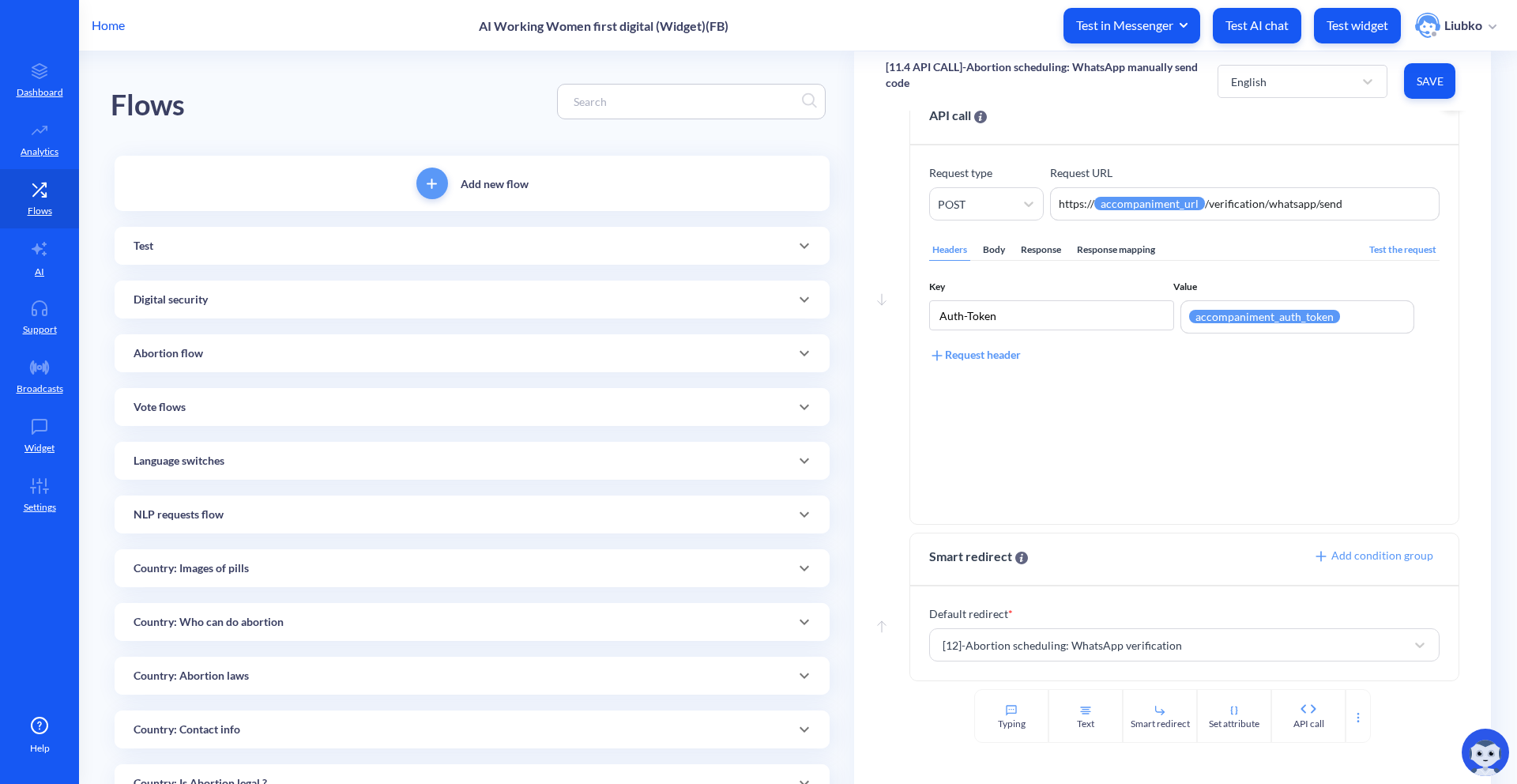
click at [998, 254] on div "Body" at bounding box center [994, 250] width 29 height 21
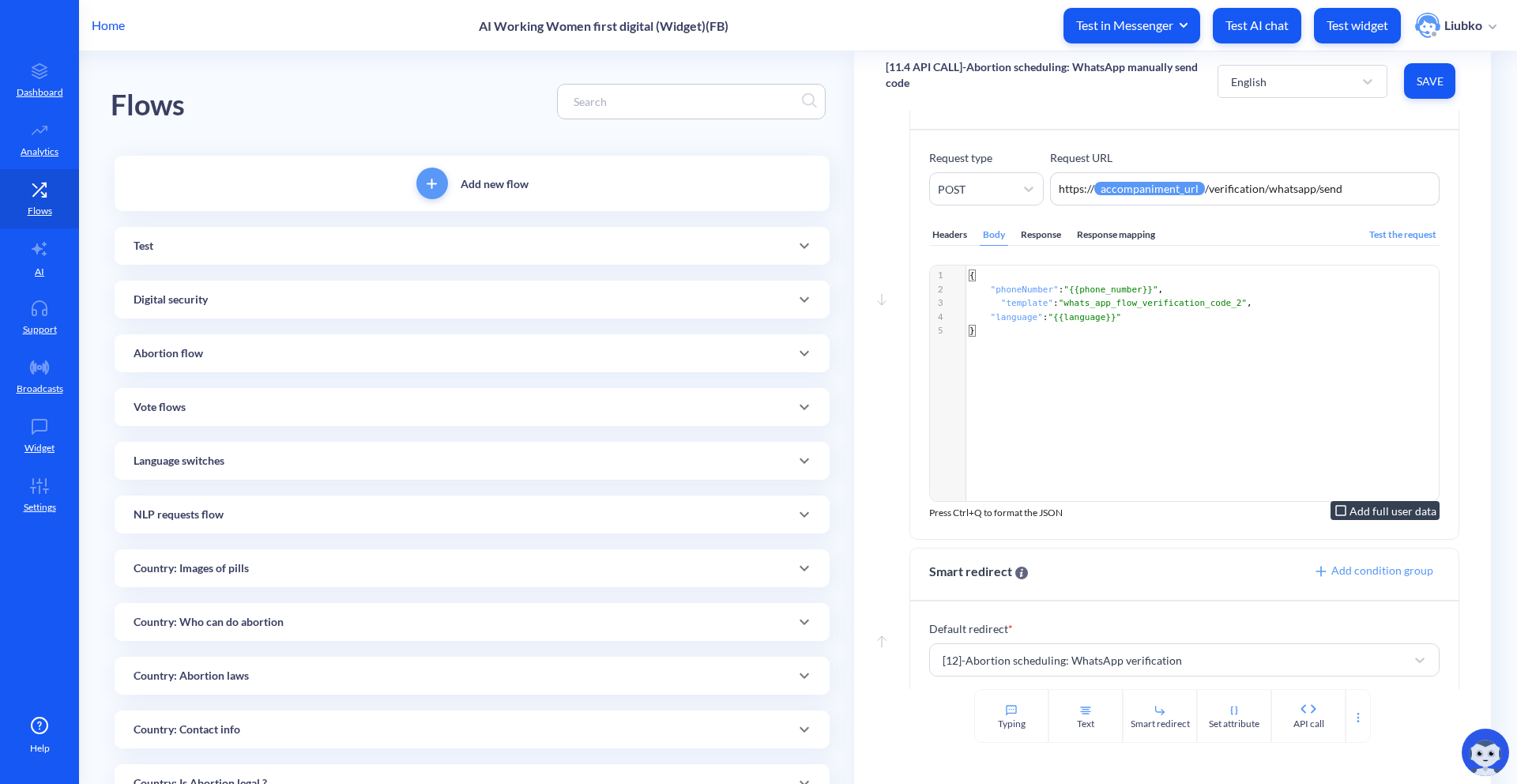
scroll to position [6, 0]
click at [997, 300] on span at bounding box center [996, 304] width 10 height 14
click at [1089, 230] on div "Response mapping" at bounding box center [1116, 235] width 84 height 21
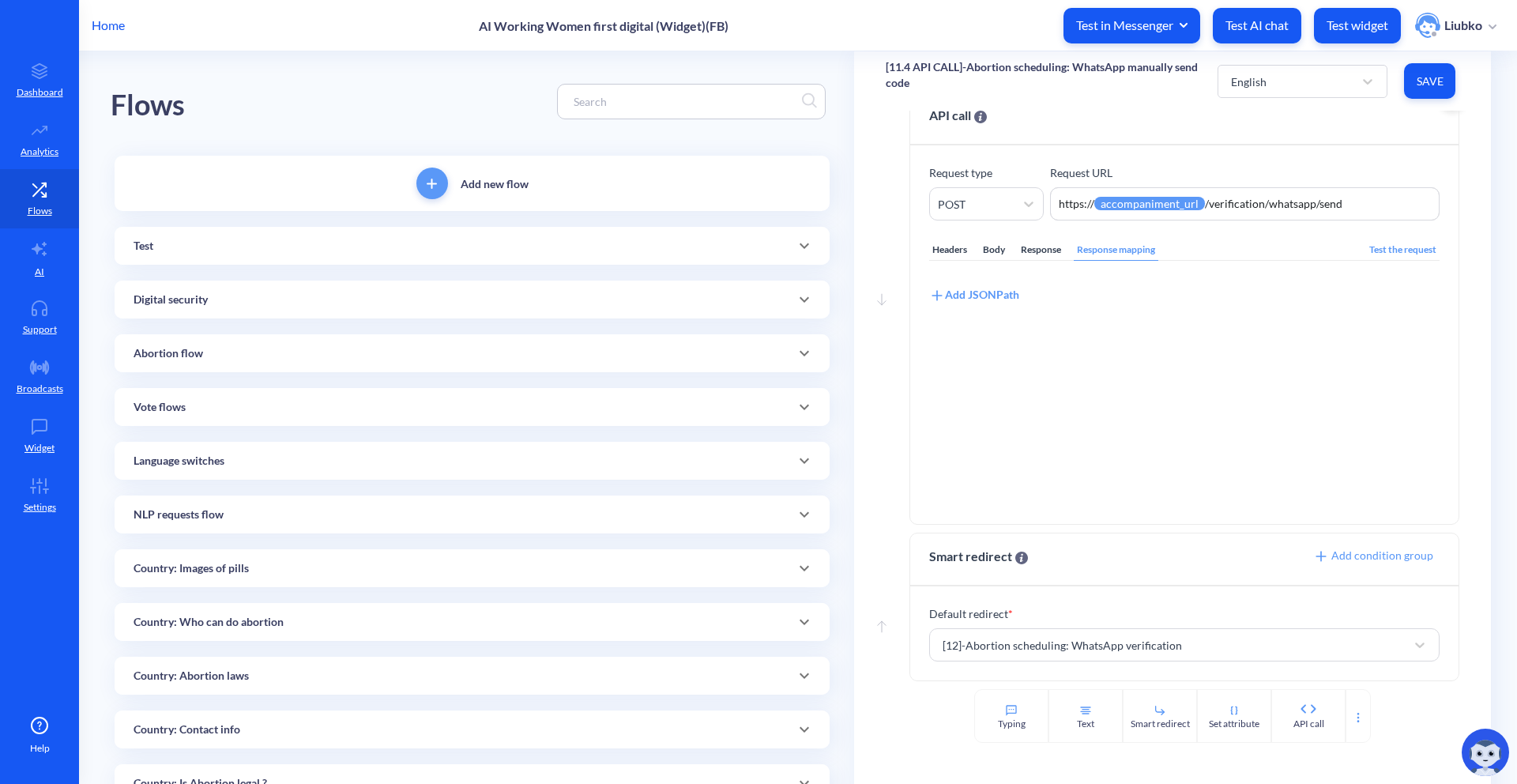
click at [990, 247] on div "Body" at bounding box center [994, 250] width 29 height 21
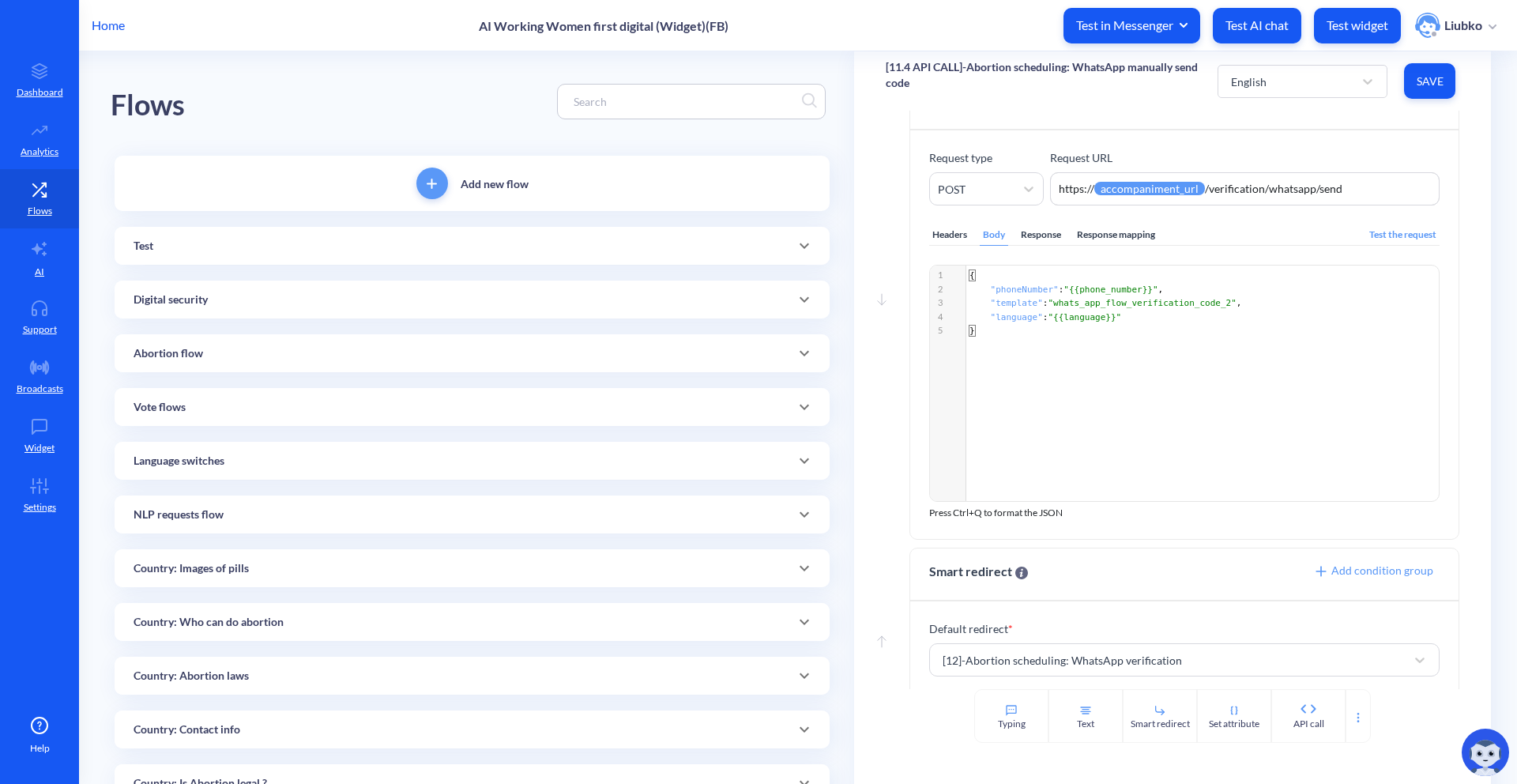
click at [707, 299] on div "Digital security" at bounding box center [472, 300] width 677 height 17
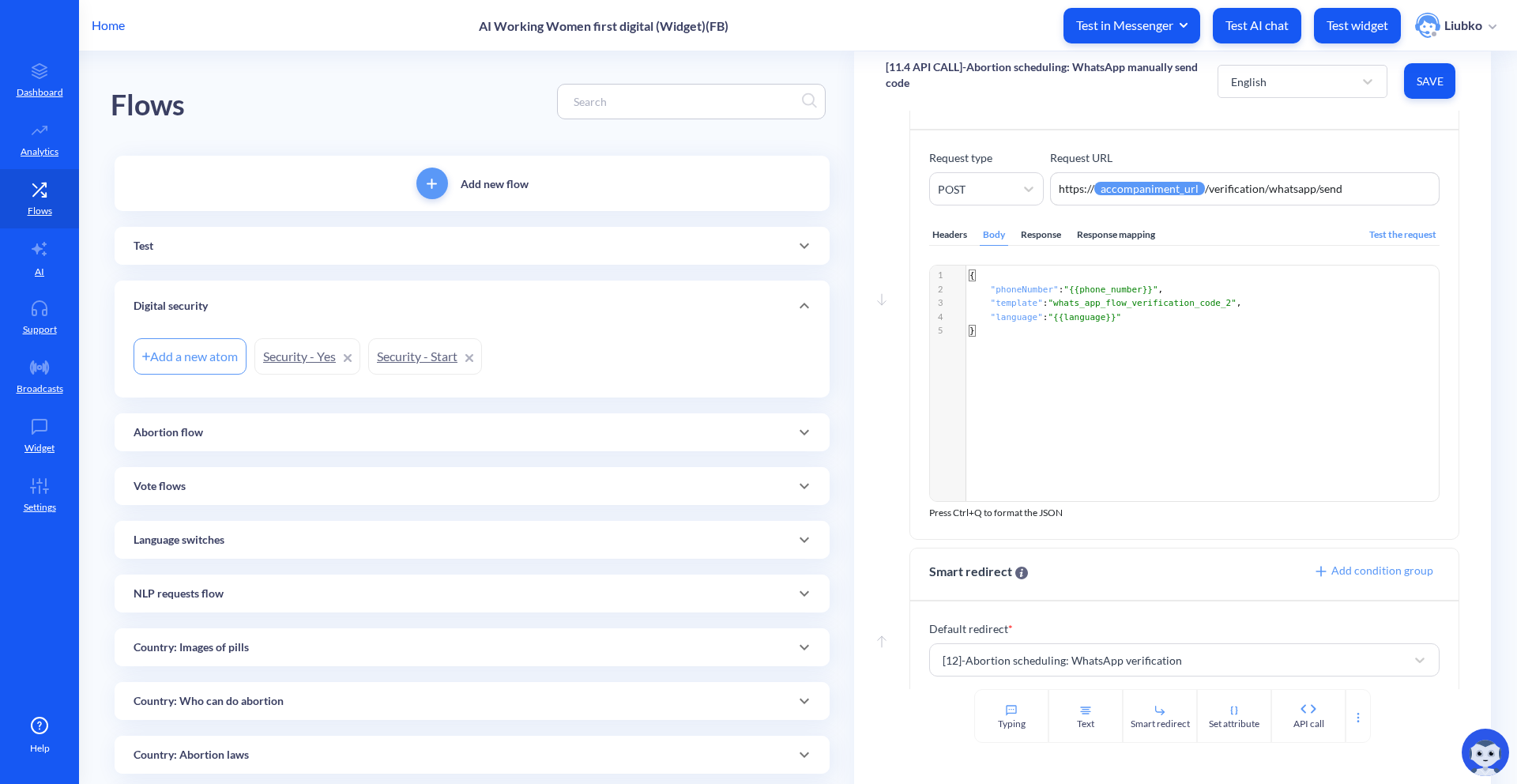
click at [707, 299] on div "Digital security" at bounding box center [472, 306] width 677 height 17
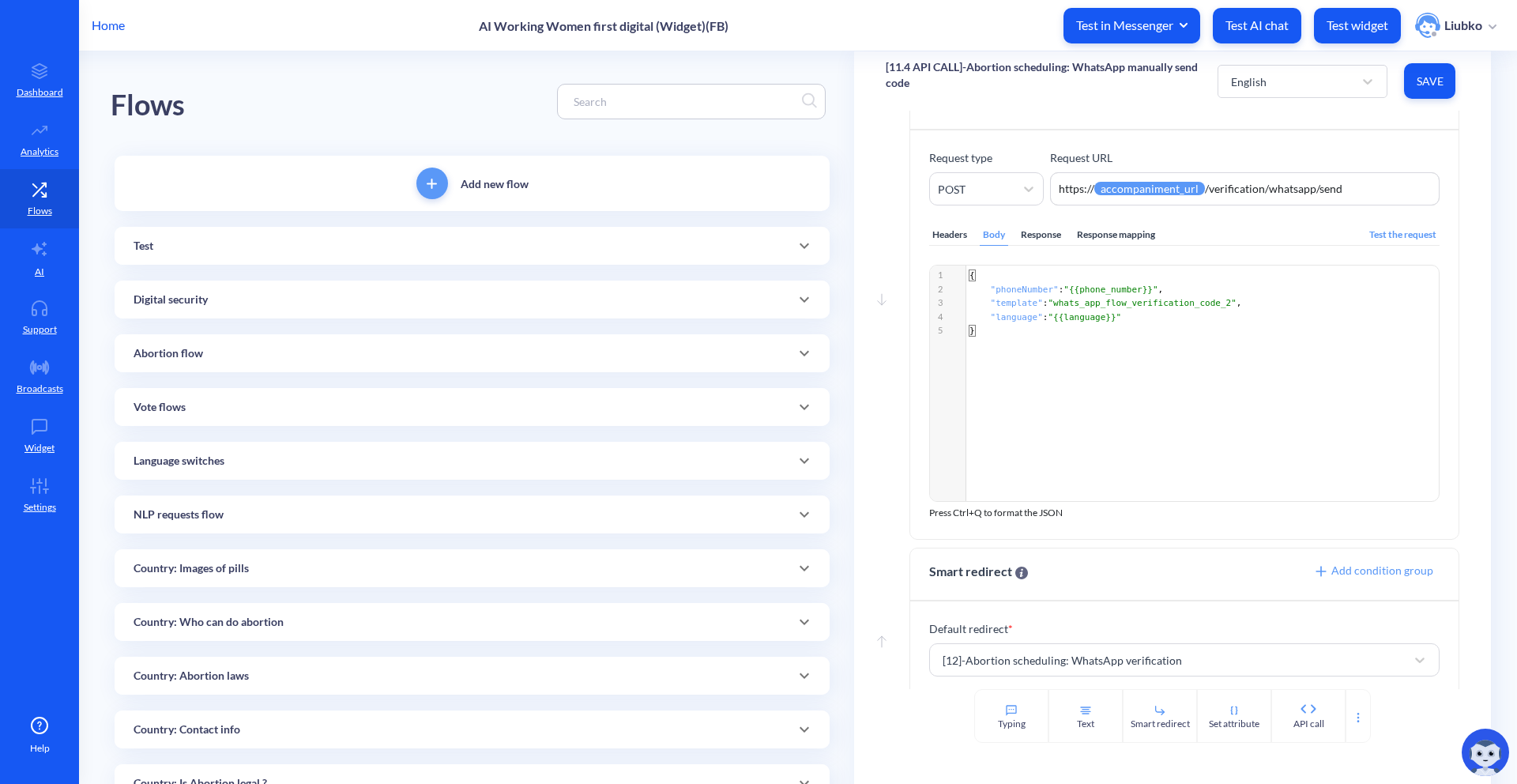
click at [687, 353] on div "Abortion flow" at bounding box center [472, 353] width 677 height 17
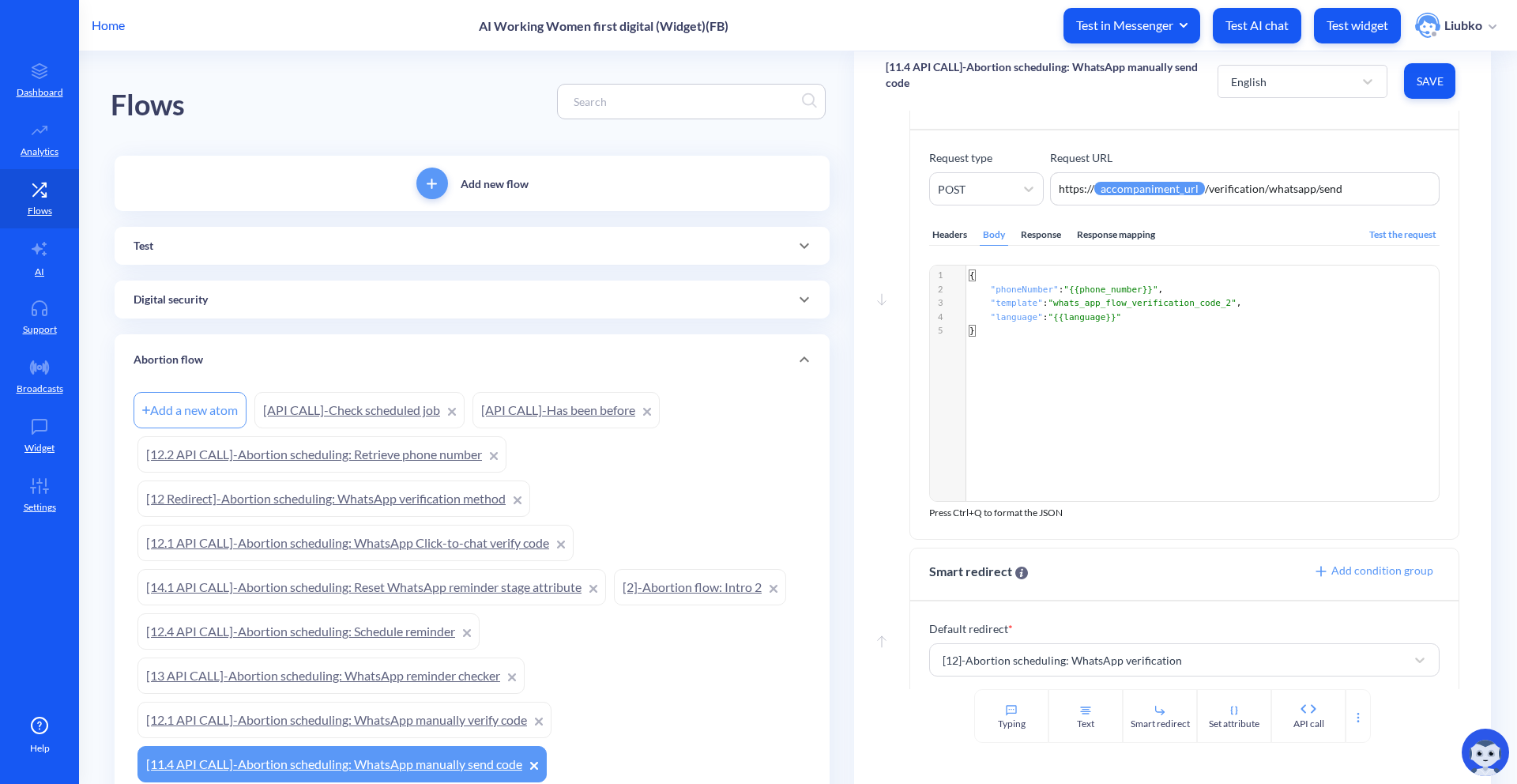
click at [379, 627] on link "[12.4 API CALL]-Abortion scheduling: Schedule reminder" at bounding box center [309, 631] width 342 height 37
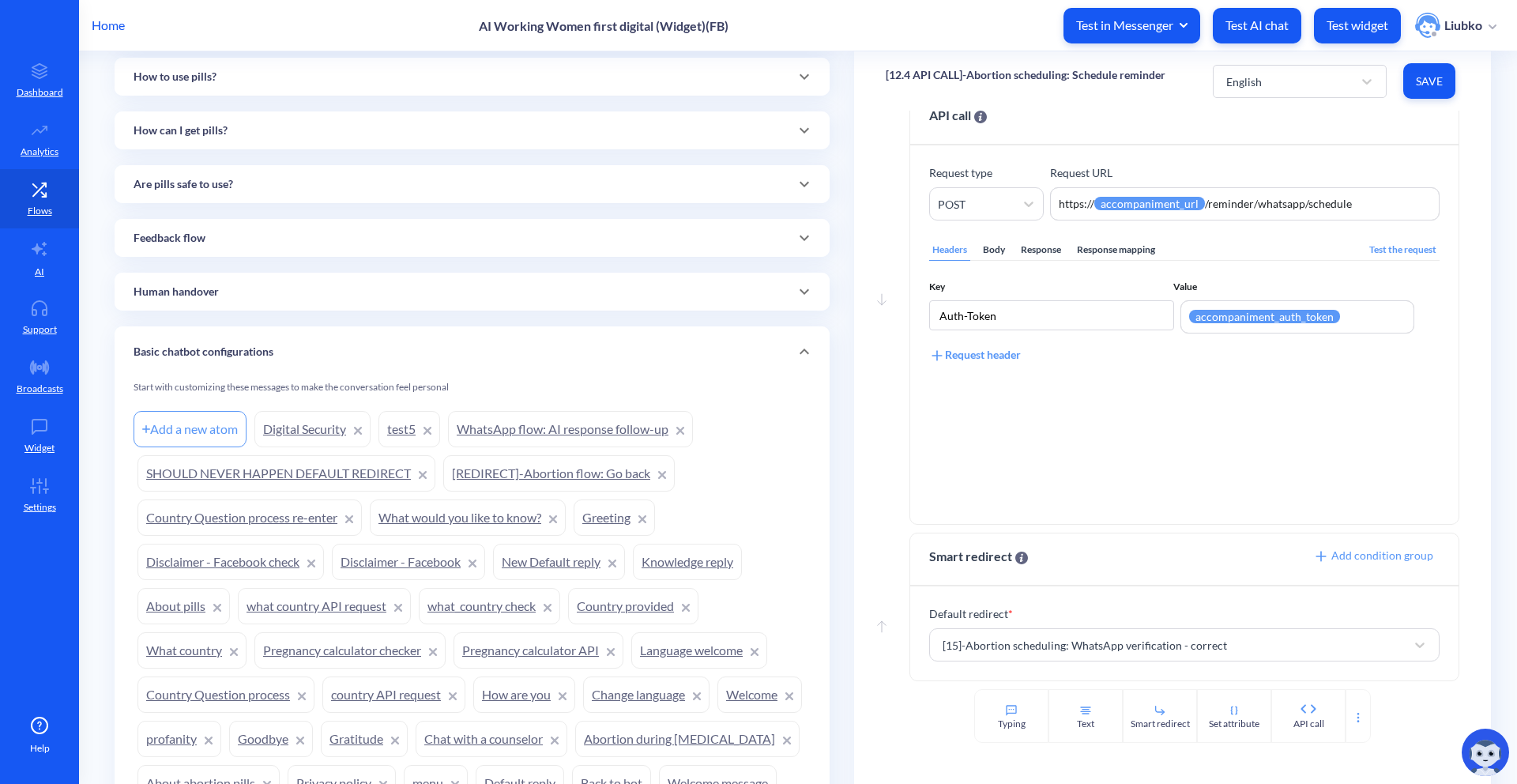
scroll to position [2054, 0]
click at [992, 45] on div "Home AI Working Women first digital (Widget)(FB) Test in Messenger Test AI chat…" at bounding box center [758, 25] width 1517 height 51
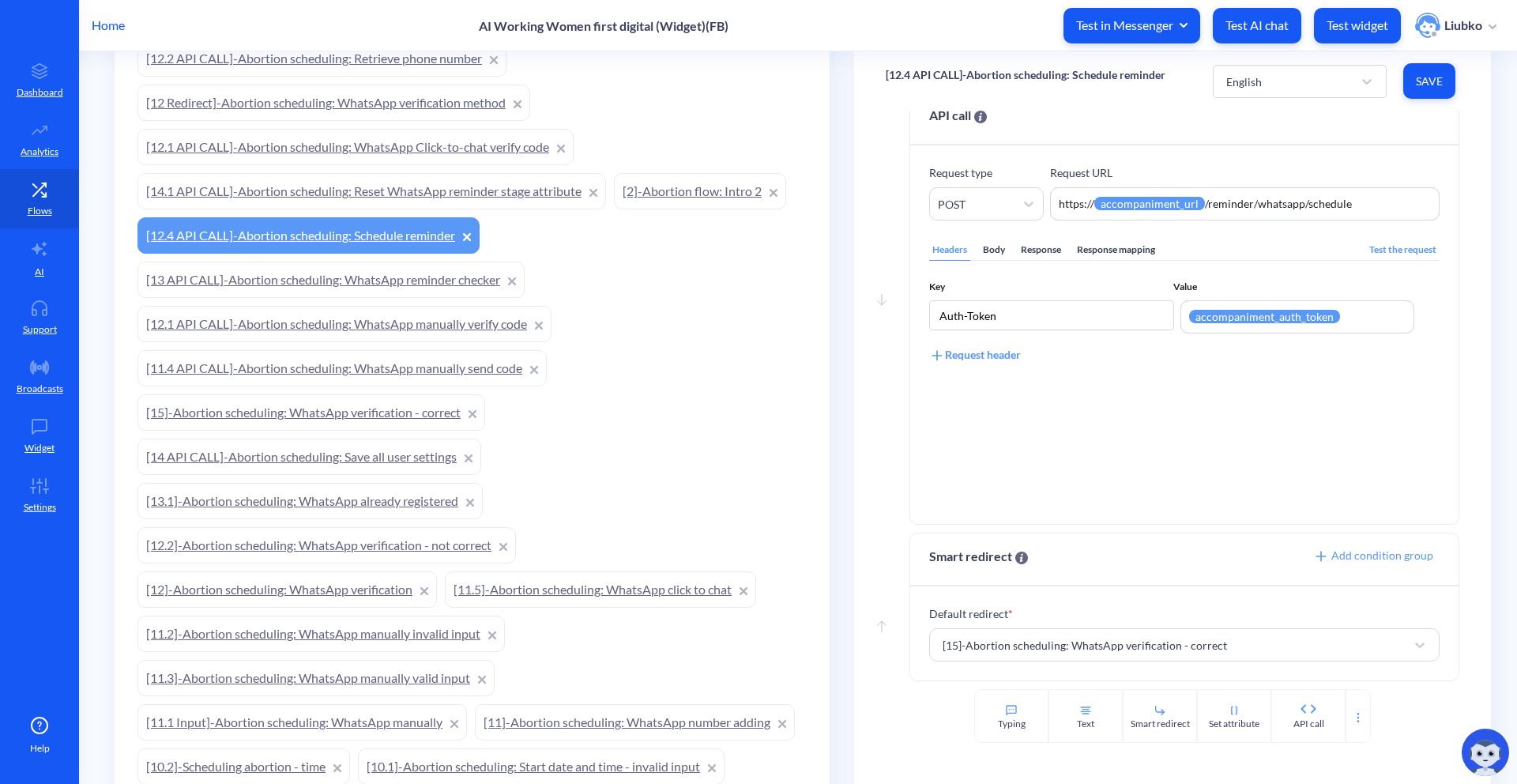
scroll to position [393, 0]
click at [347, 416] on link "[15]-Abortion scheduling: WhatsApp verification - correct" at bounding box center [311, 416] width 348 height 37
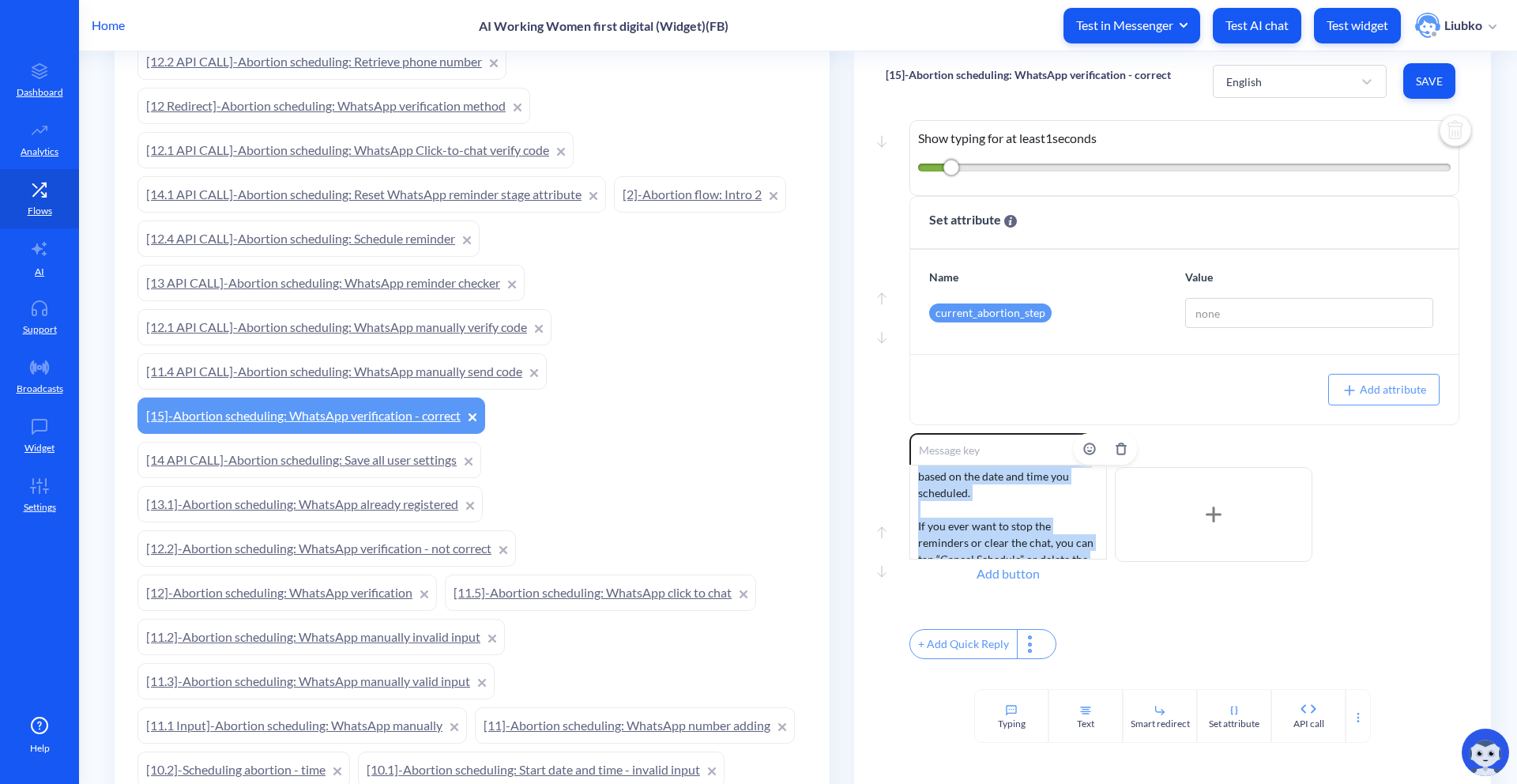
scroll to position [263, 0]
drag, startPoint x: 916, startPoint y: 507, endPoint x: 967, endPoint y: 577, distance: 86.6
click at [967, 577] on div "Enable reactions ✅ Your WhatsApp number has been successfully verified — everyt…" at bounding box center [1008, 510] width 197 height 155
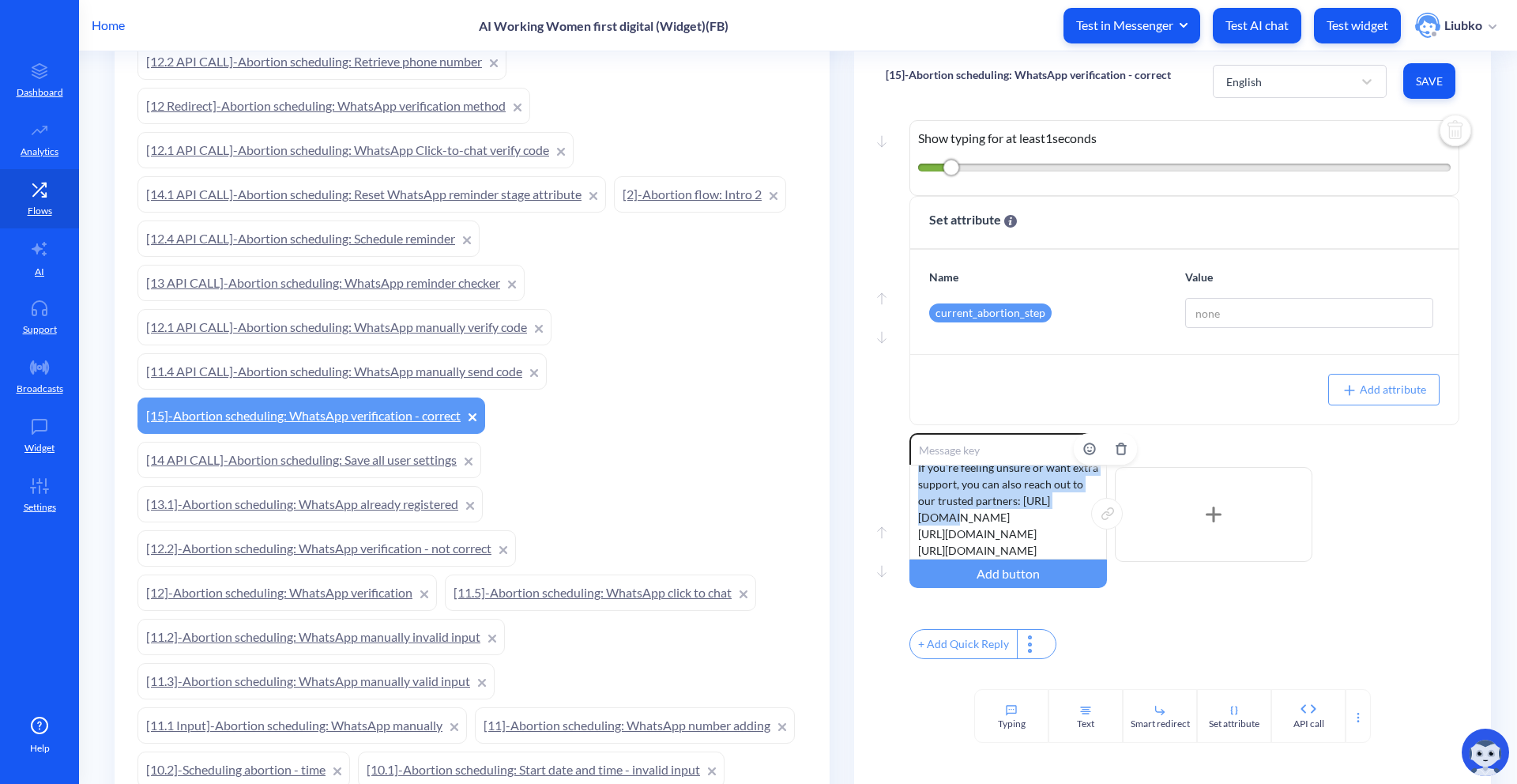
scroll to position [0, 0]
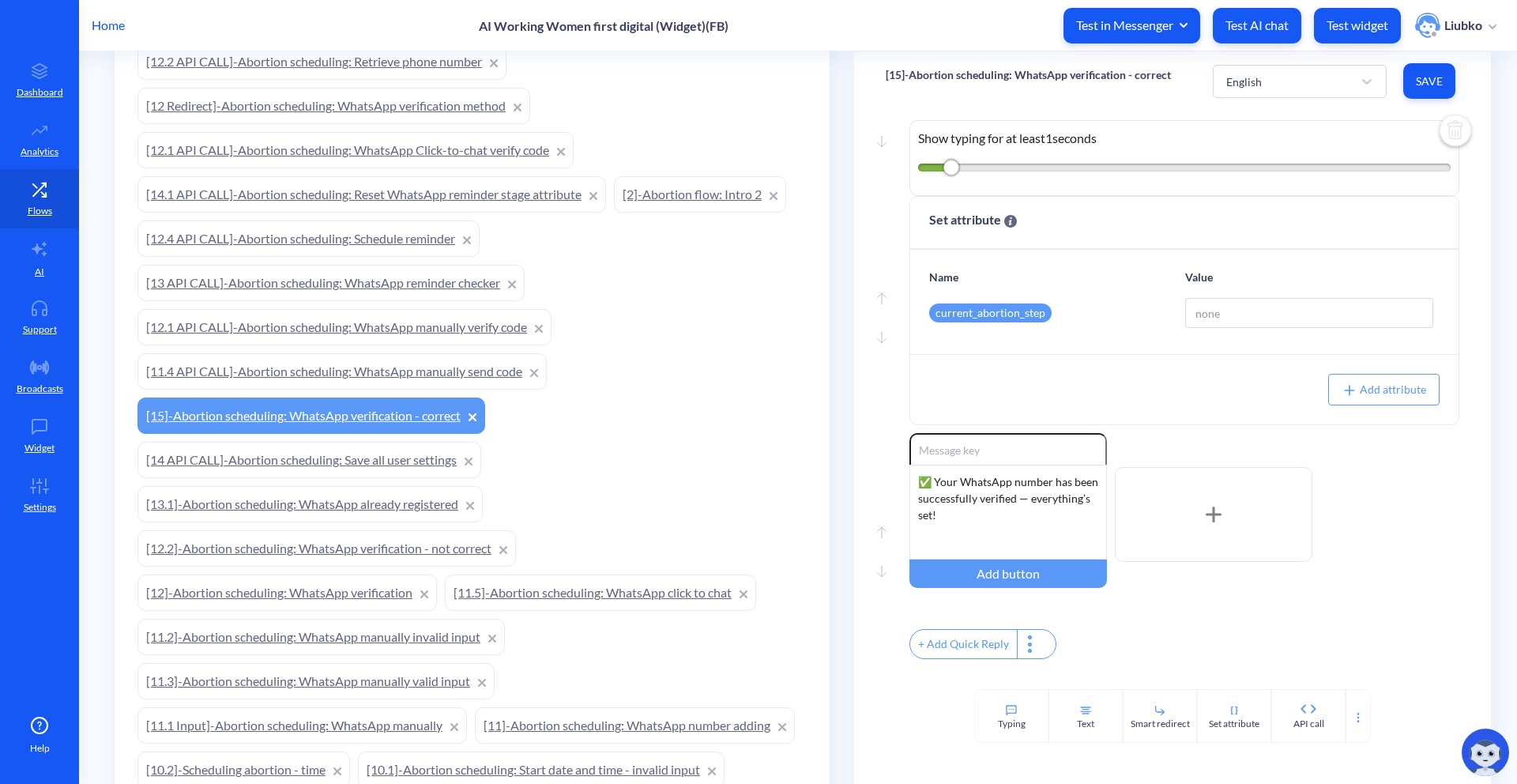
click at [1427, 73] on span "Save" at bounding box center [1429, 81] width 27 height 16
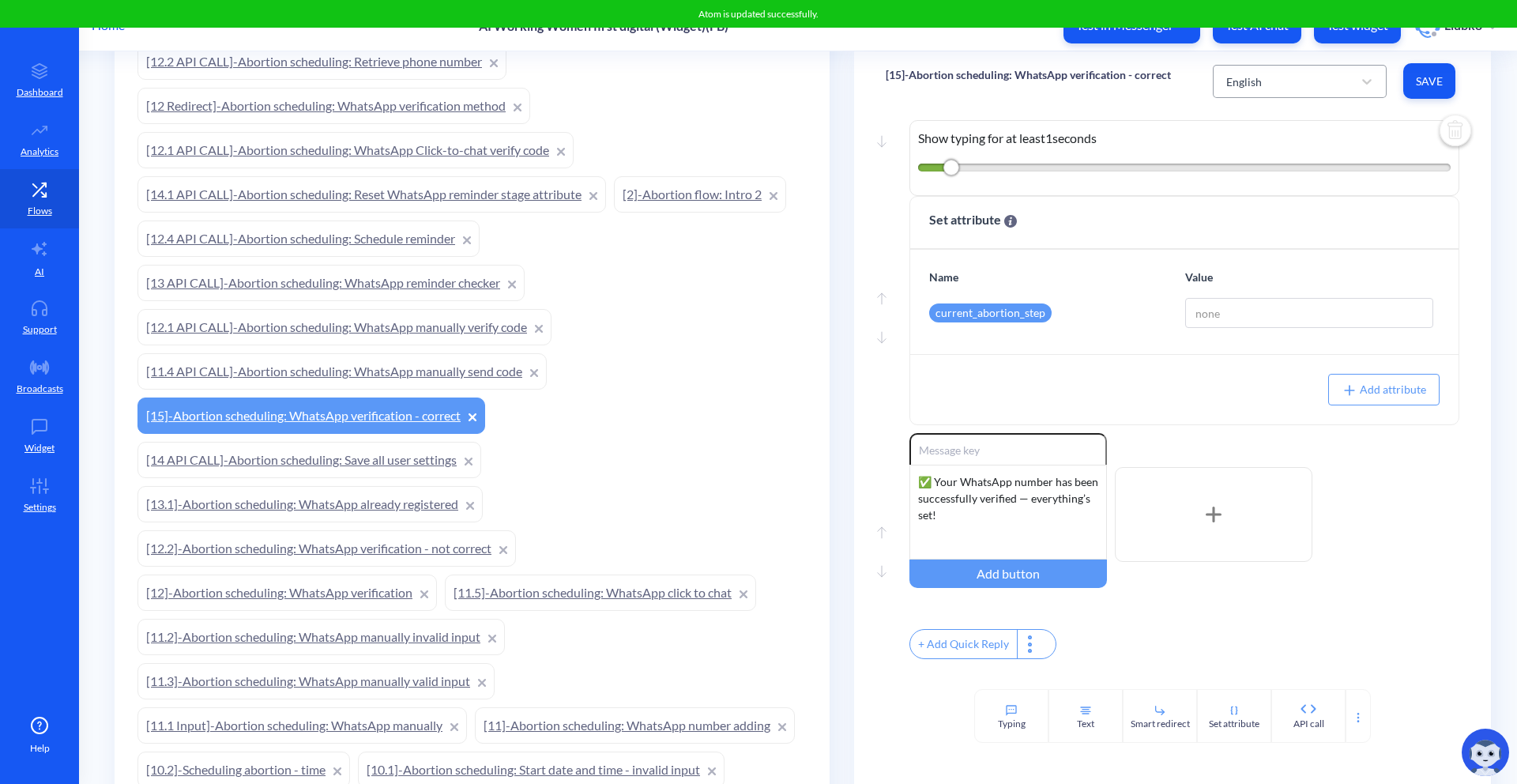
click at [1343, 80] on div "English" at bounding box center [1286, 81] width 134 height 29
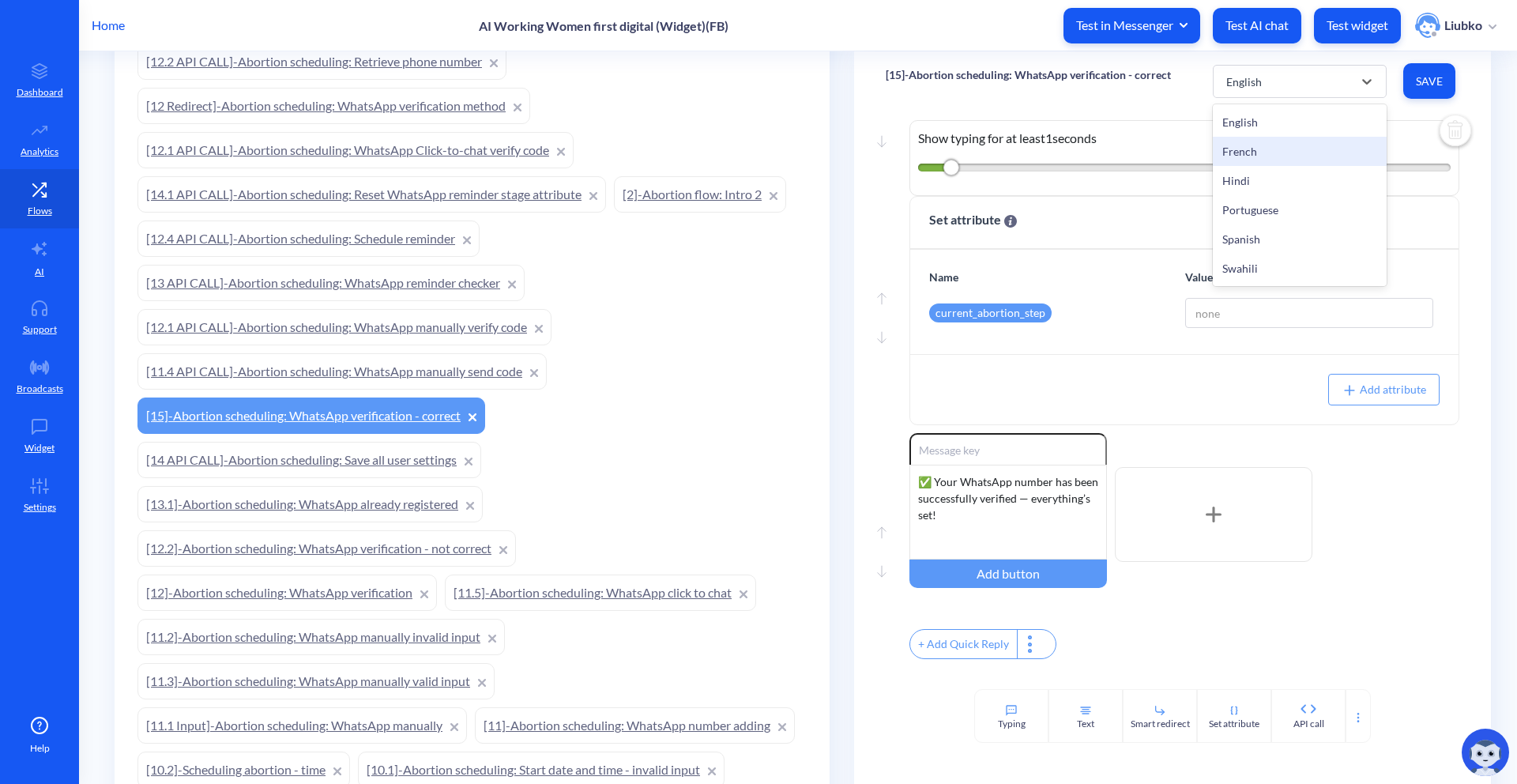
click at [1284, 143] on div "French" at bounding box center [1300, 151] width 174 height 29
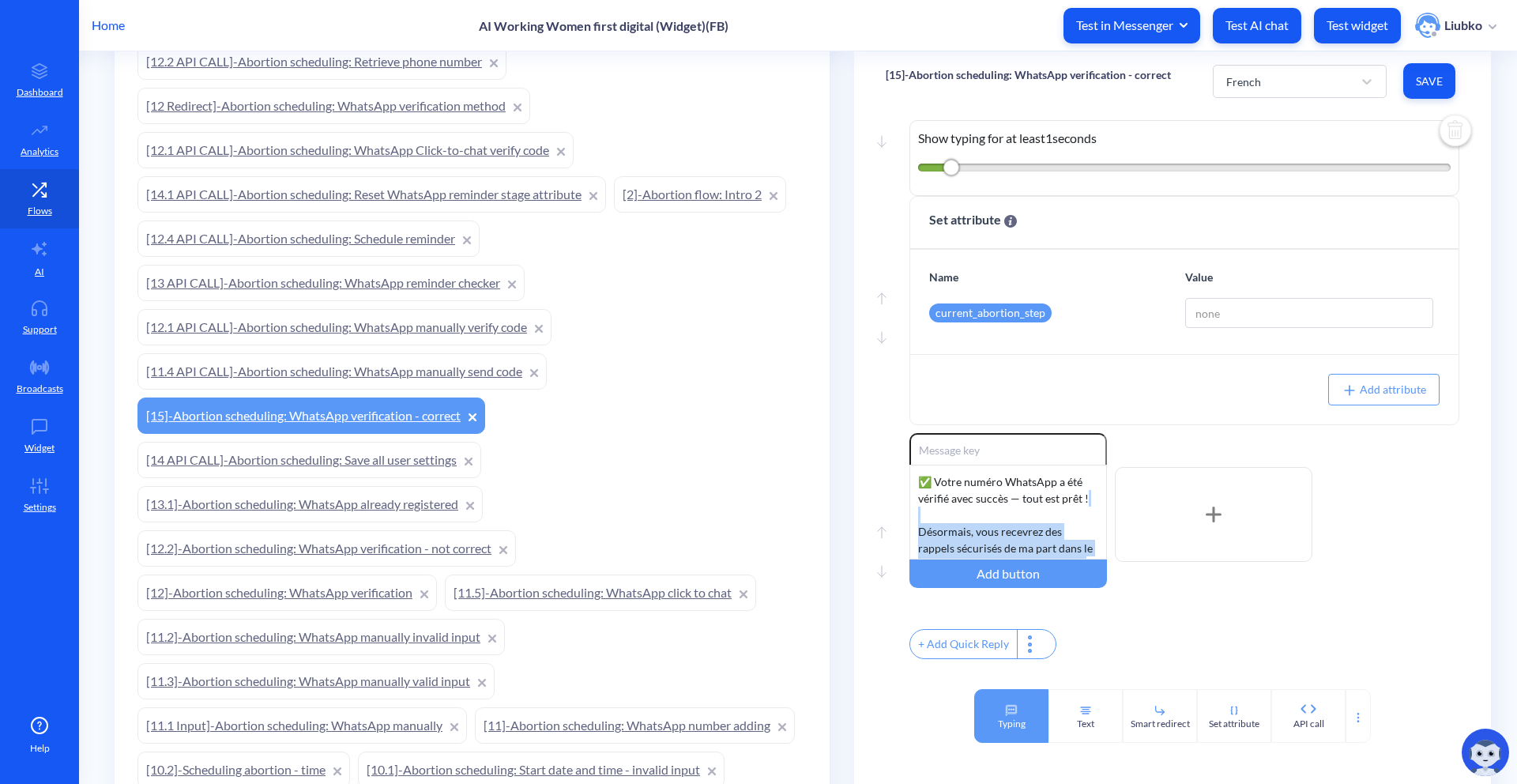
scroll to position [297, 0]
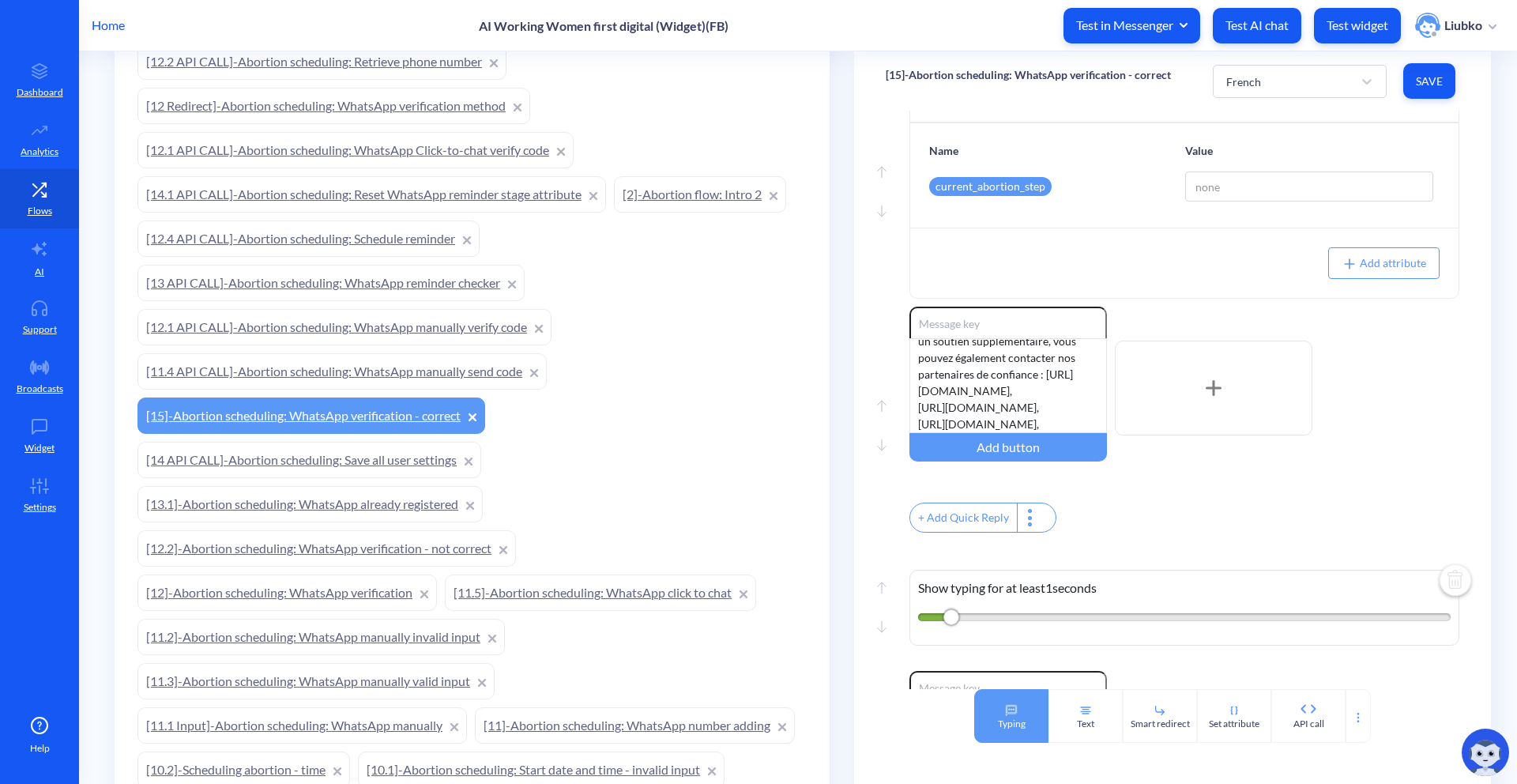
drag, startPoint x: 920, startPoint y: 511, endPoint x: 1019, endPoint y: 690, distance: 204.6
click at [1019, 690] on div "[15]-Abortion scheduling: WhatsApp verification - correct French Save Move down…" at bounding box center [1173, 397] width 637 height 691
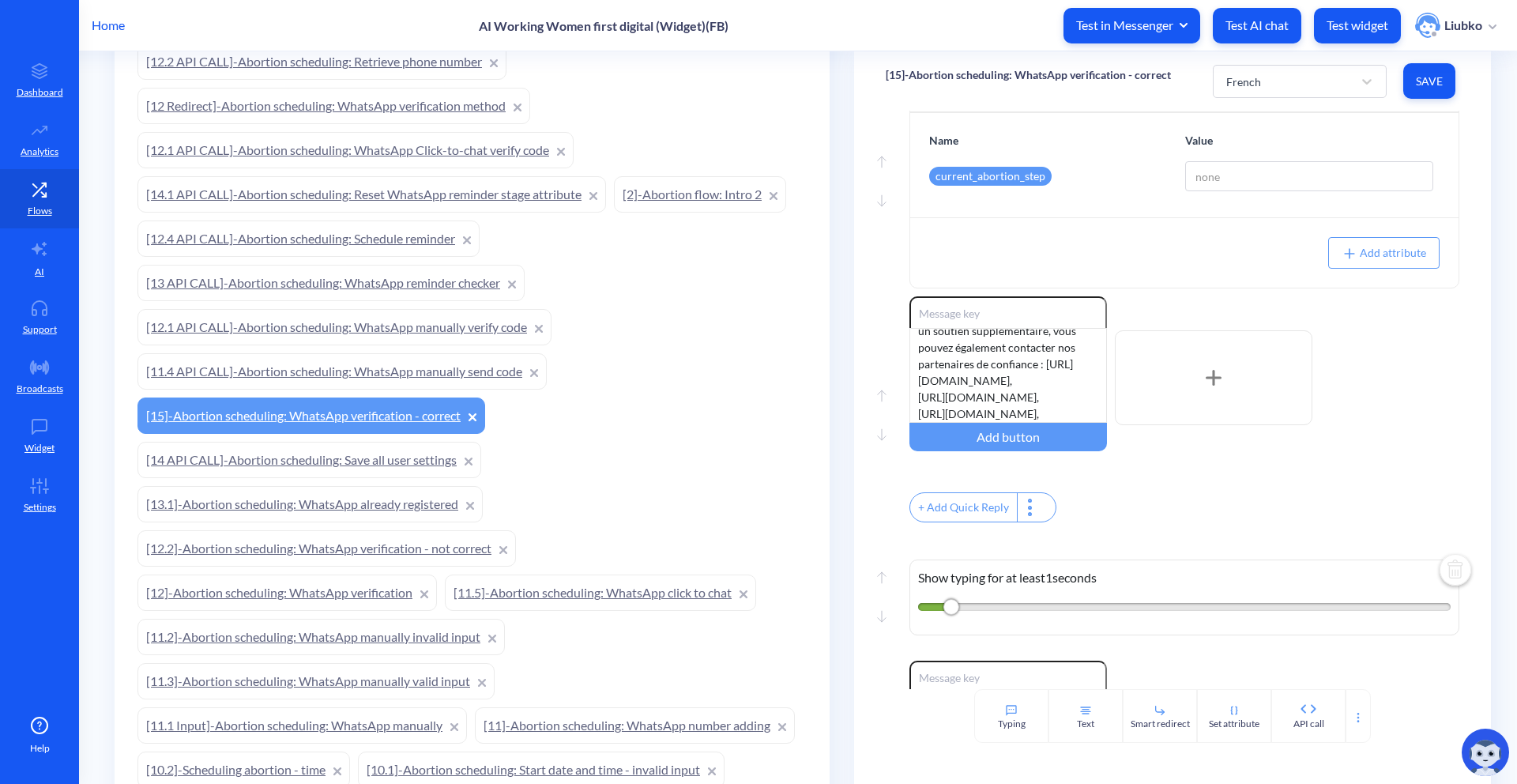
scroll to position [0, 0]
click at [1446, 83] on button "Save" at bounding box center [1429, 80] width 53 height 36
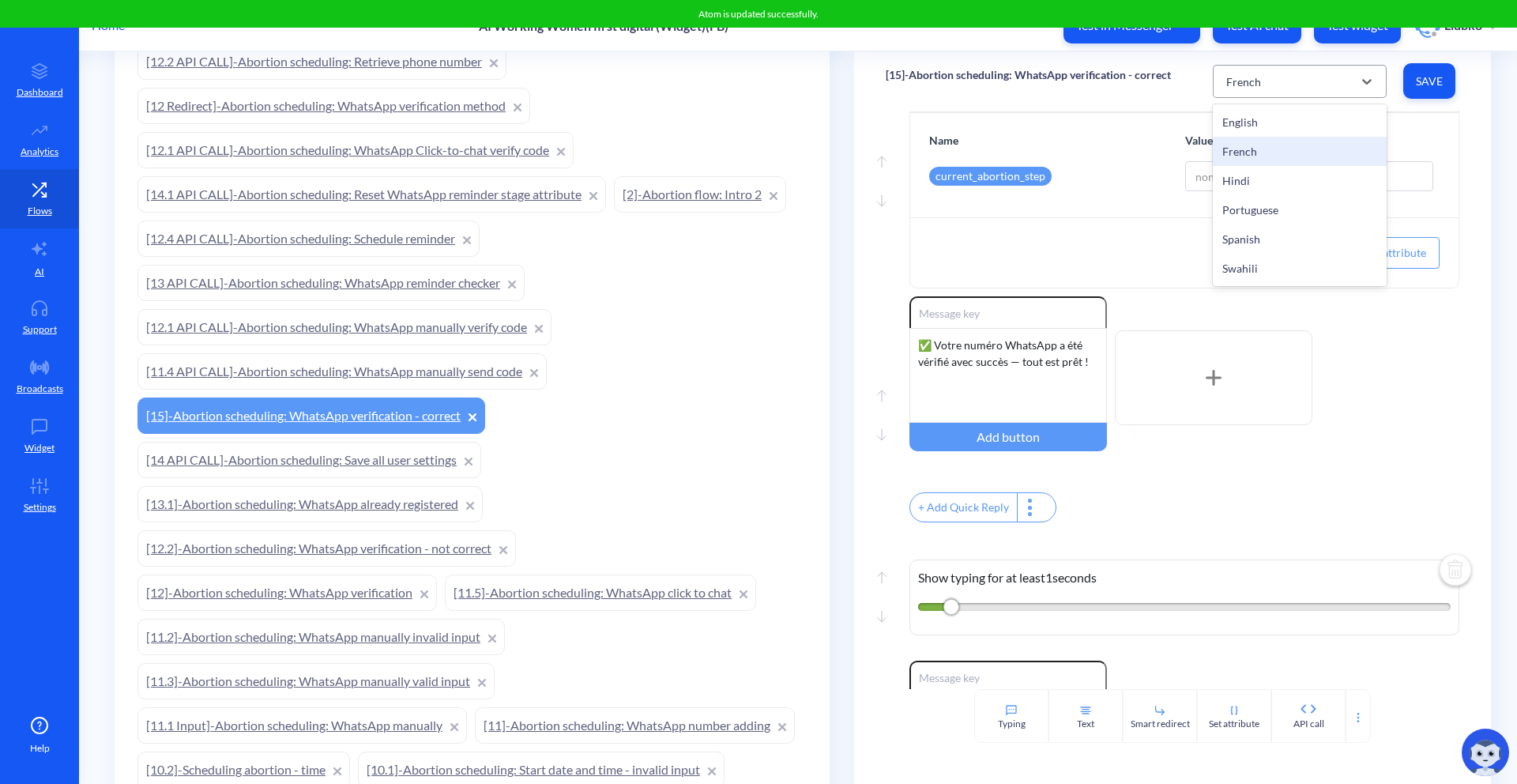
click at [1280, 78] on div "French" at bounding box center [1286, 81] width 134 height 29
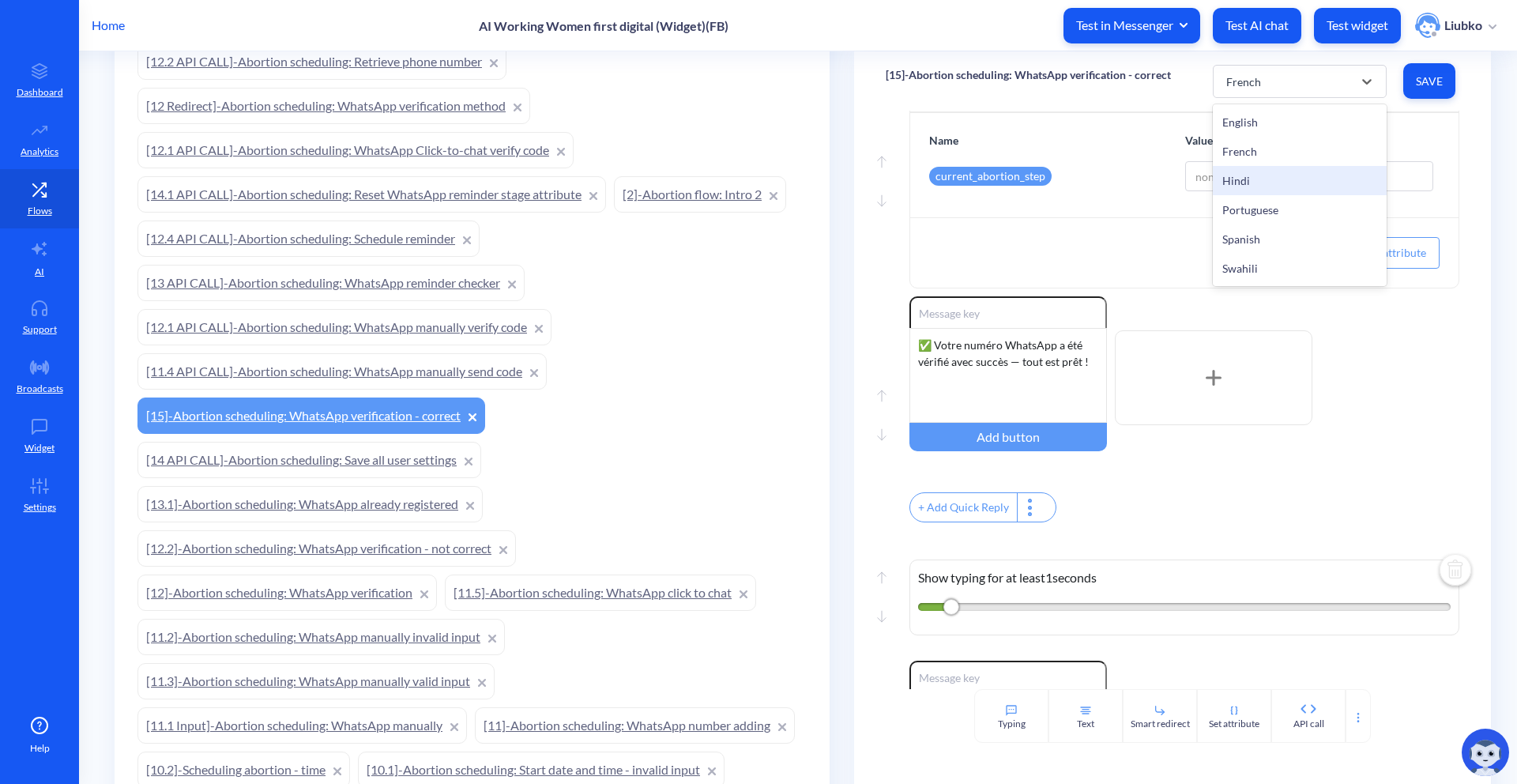
click at [1264, 186] on div "Hindi" at bounding box center [1300, 180] width 174 height 29
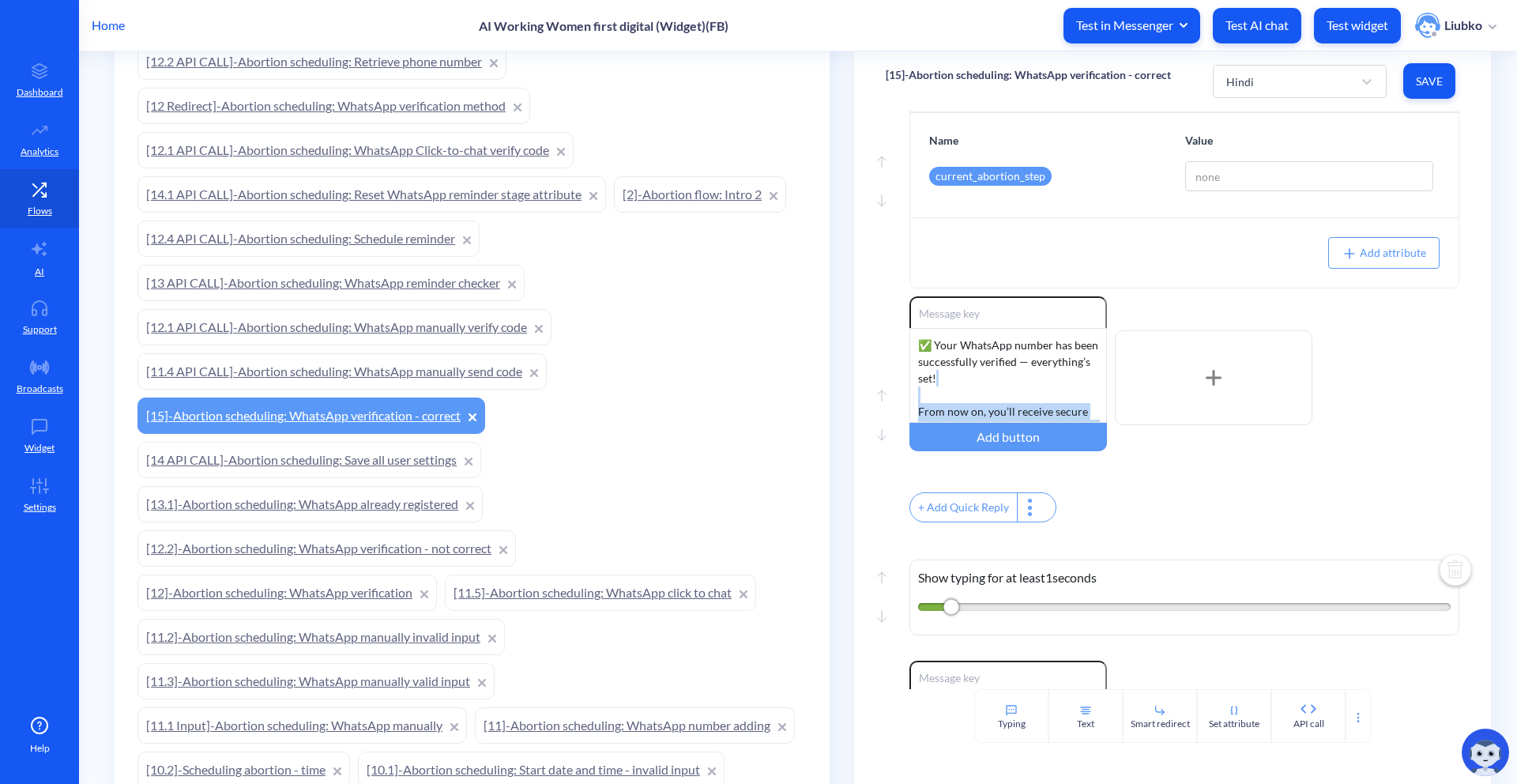
scroll to position [246, 0]
drag, startPoint x: 917, startPoint y: 387, endPoint x: 1107, endPoint y: 528, distance: 236.6
click at [1107, 526] on div "Enable reactions ✅ Your WhatsApp number has been successfully verified — everyt…" at bounding box center [1184, 411] width 550 height 230
click at [1431, 82] on span "Save" at bounding box center [1429, 81] width 27 height 16
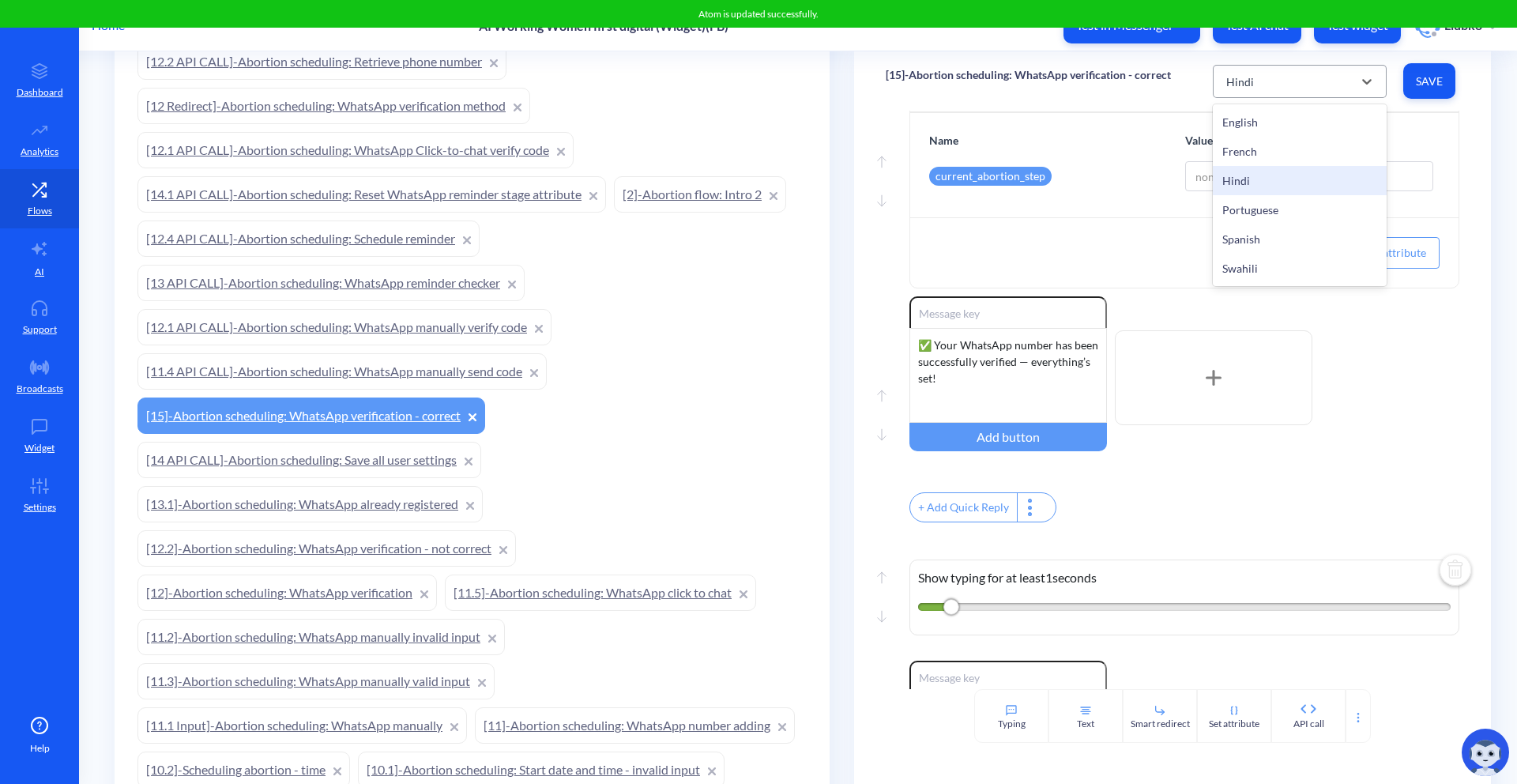
click at [1333, 80] on div "Hindi" at bounding box center [1286, 81] width 134 height 29
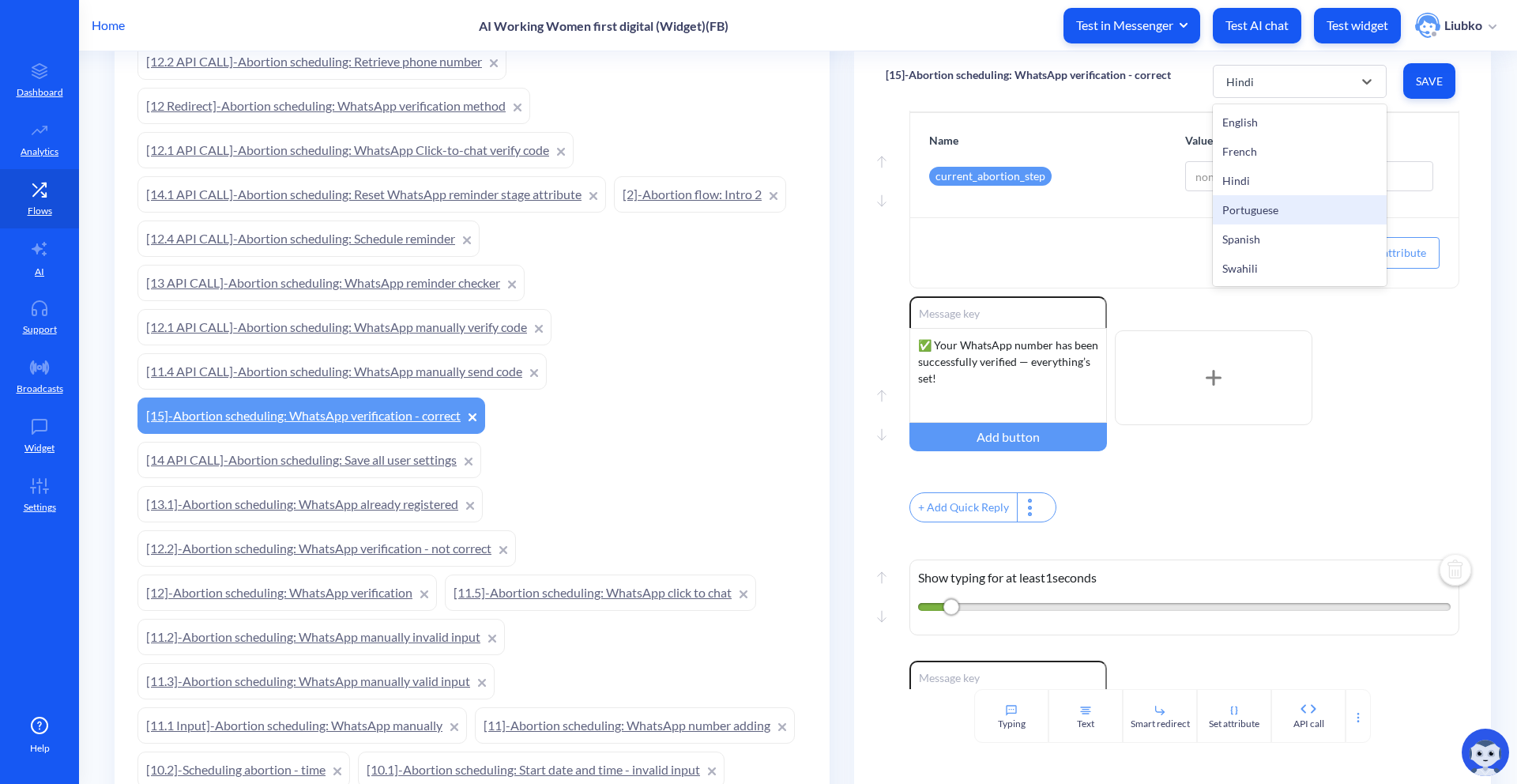
click at [1258, 206] on div "Portuguese" at bounding box center [1300, 209] width 174 height 29
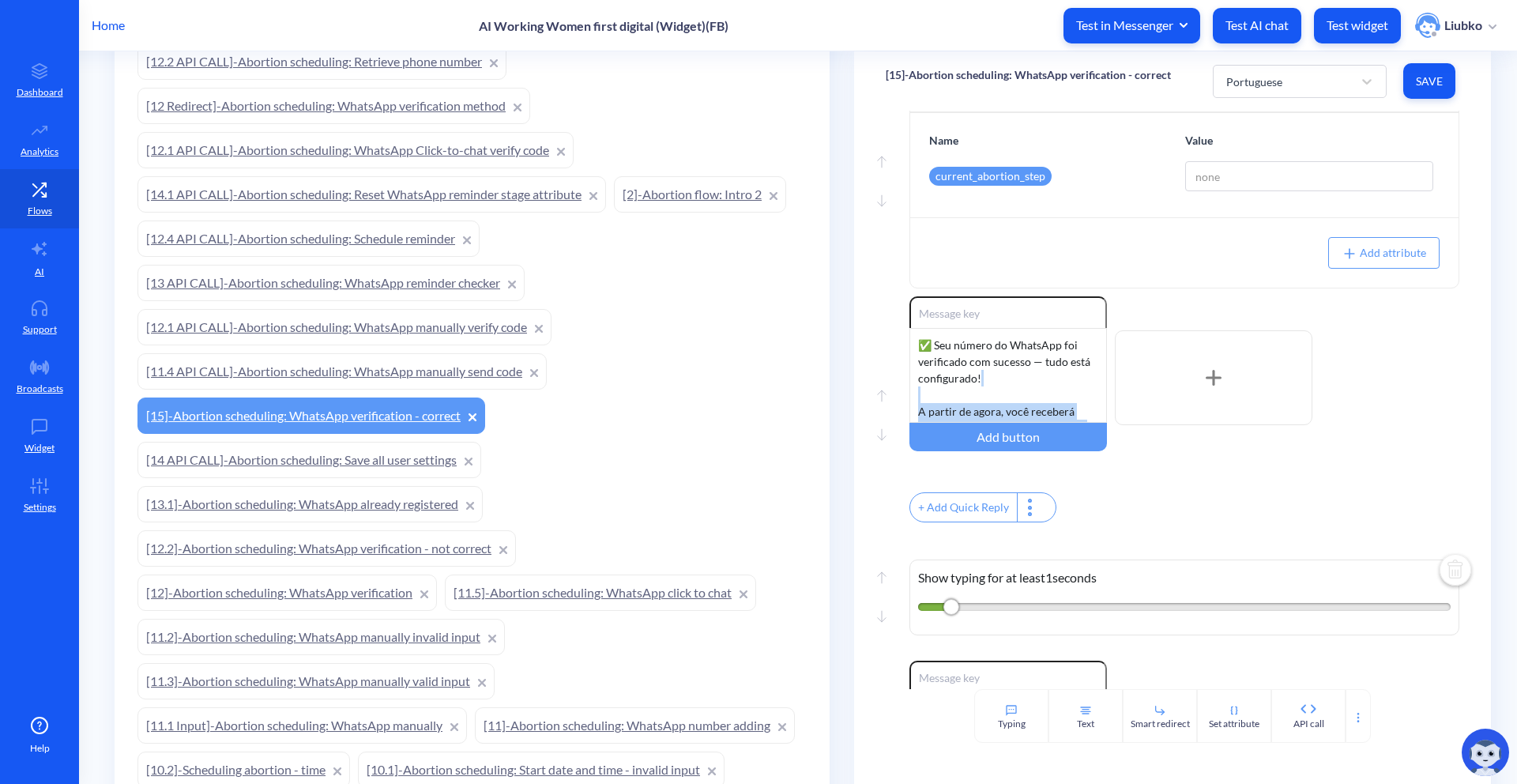
scroll to position [280, 0]
drag, startPoint x: 916, startPoint y: 387, endPoint x: 1122, endPoint y: 541, distance: 257.2
click at [1122, 541] on div "Move down Show typing for at least 1 seconds Move up Move down Set attribute Na…" at bounding box center [1173, 399] width 637 height 578
click at [1433, 76] on span "Save" at bounding box center [1429, 81] width 27 height 16
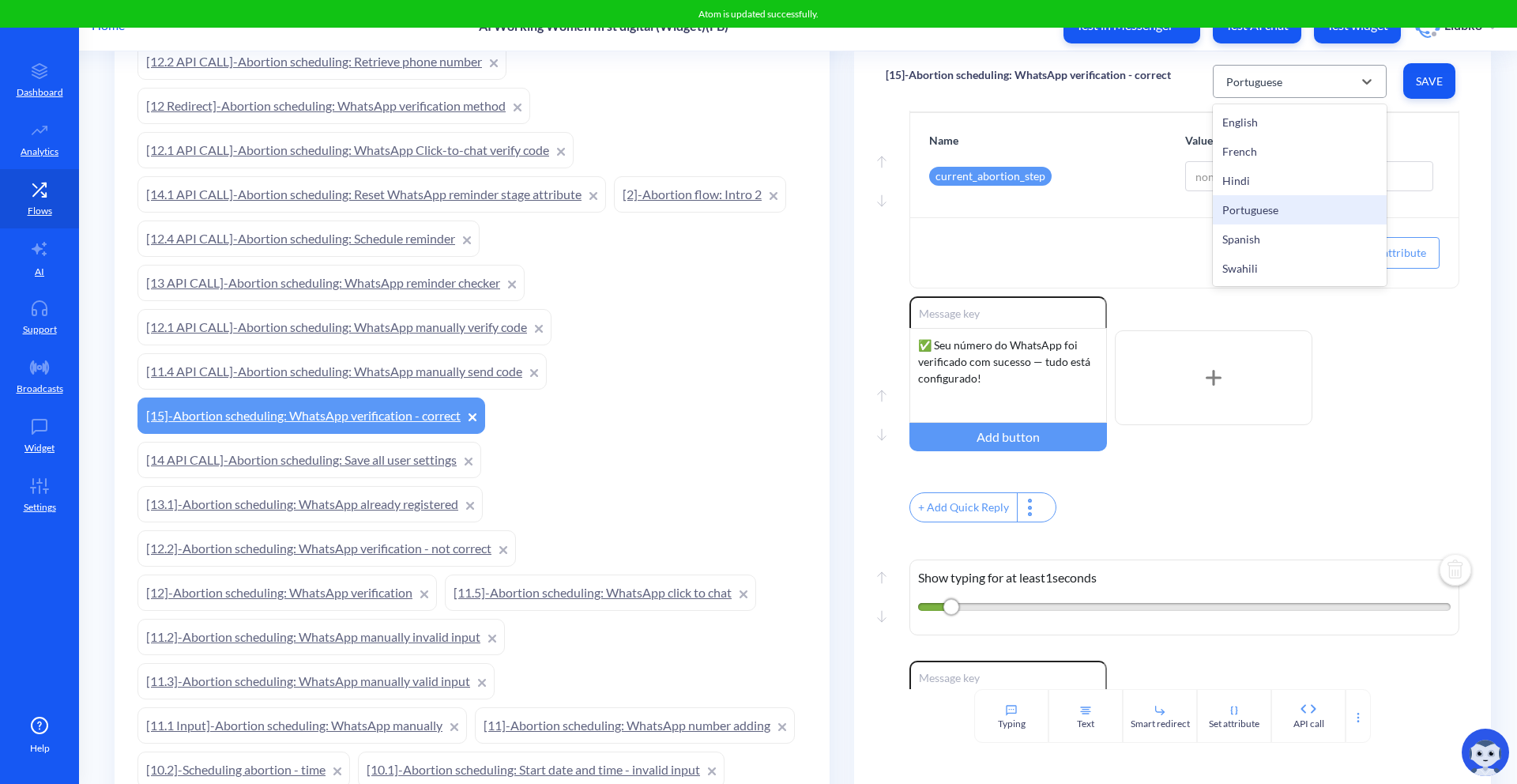
click at [1340, 87] on div "Portuguese" at bounding box center [1286, 81] width 134 height 29
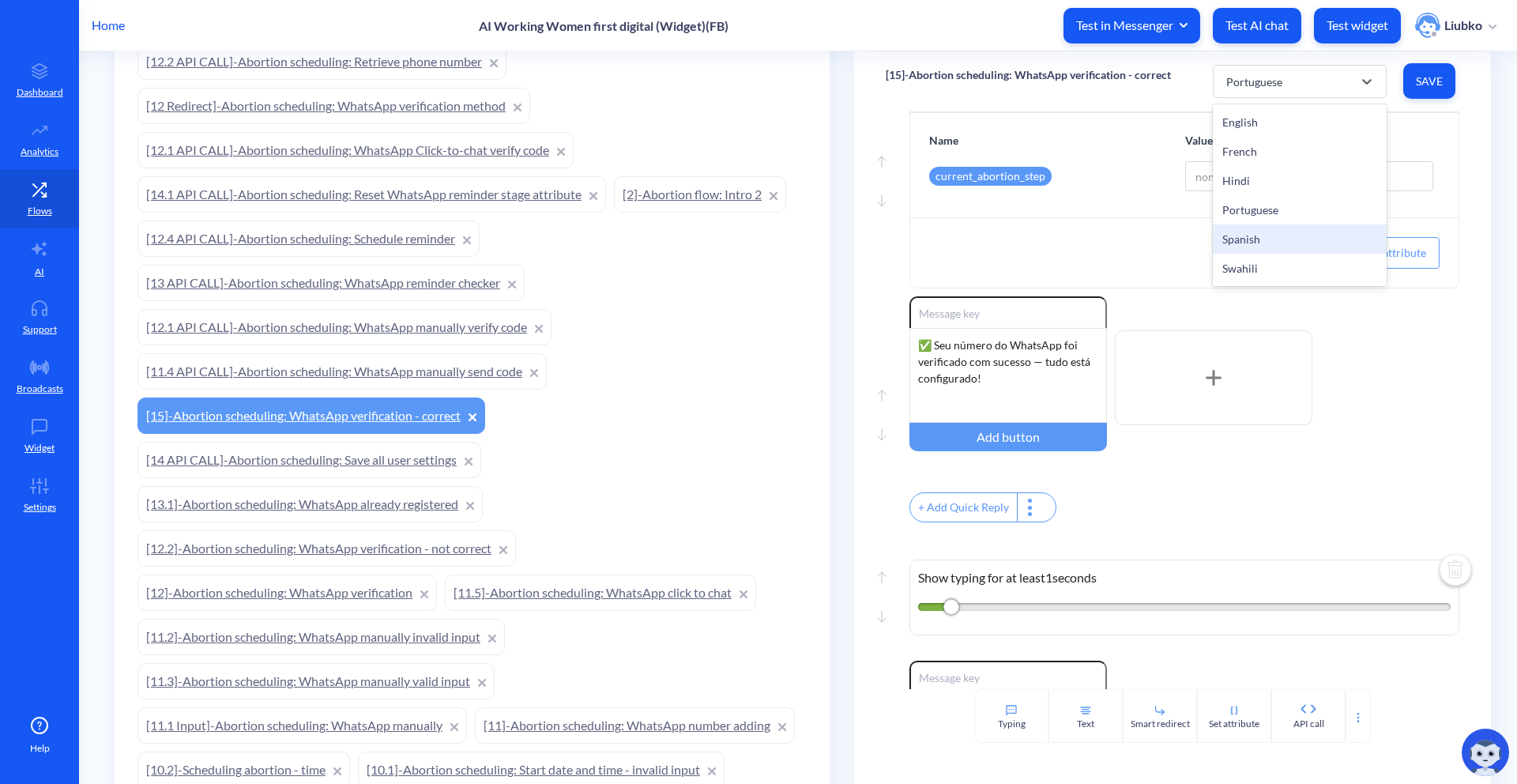
click at [1250, 250] on div "Spanish" at bounding box center [1300, 239] width 174 height 29
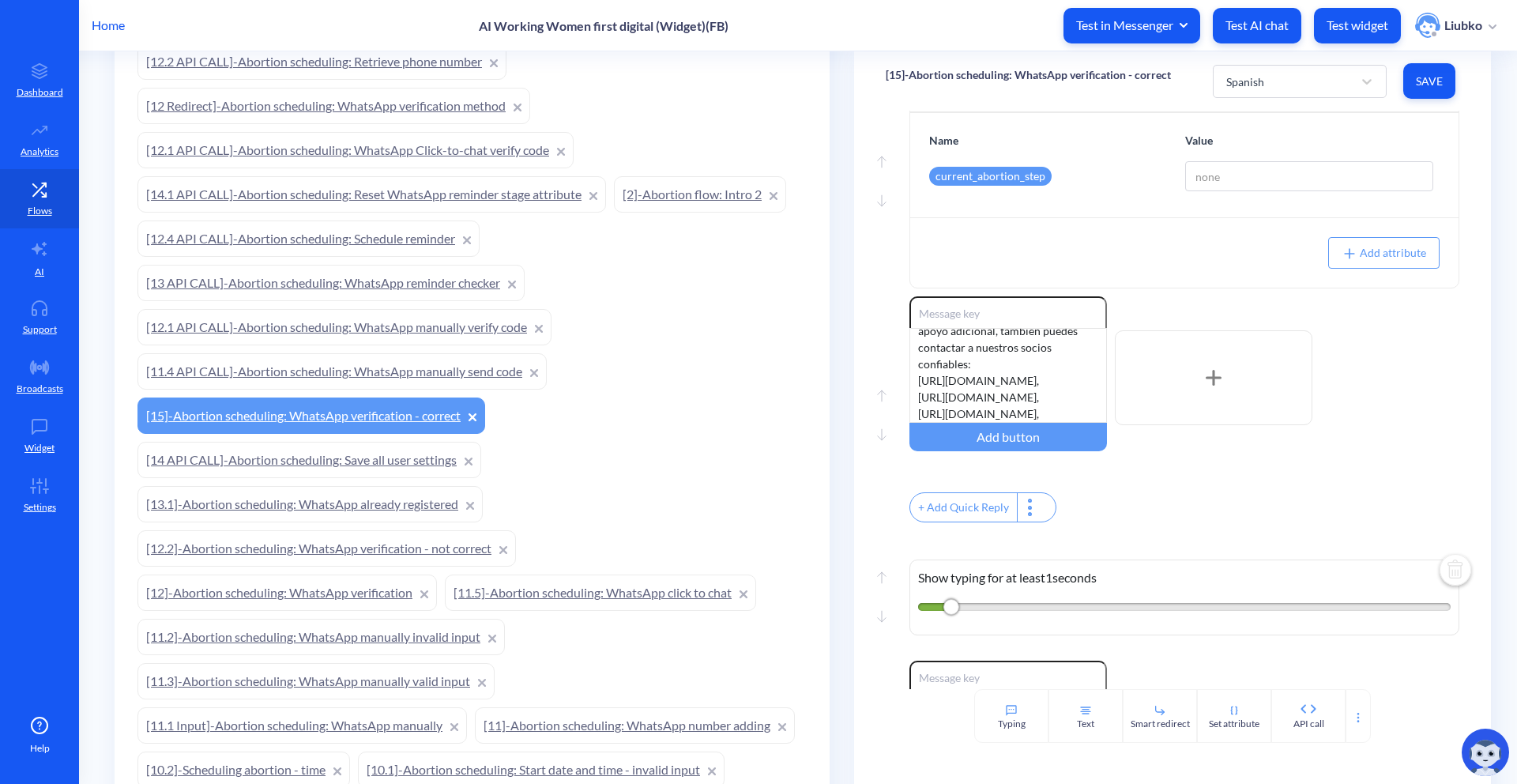
drag, startPoint x: 918, startPoint y: 390, endPoint x: 1109, endPoint y: 548, distance: 247.9
click at [1109, 548] on div "Move down Show typing for at least 1 seconds Move up Move down Set attribute Na…" at bounding box center [1173, 399] width 637 height 578
click at [1445, 82] on button "Save" at bounding box center [1429, 80] width 53 height 36
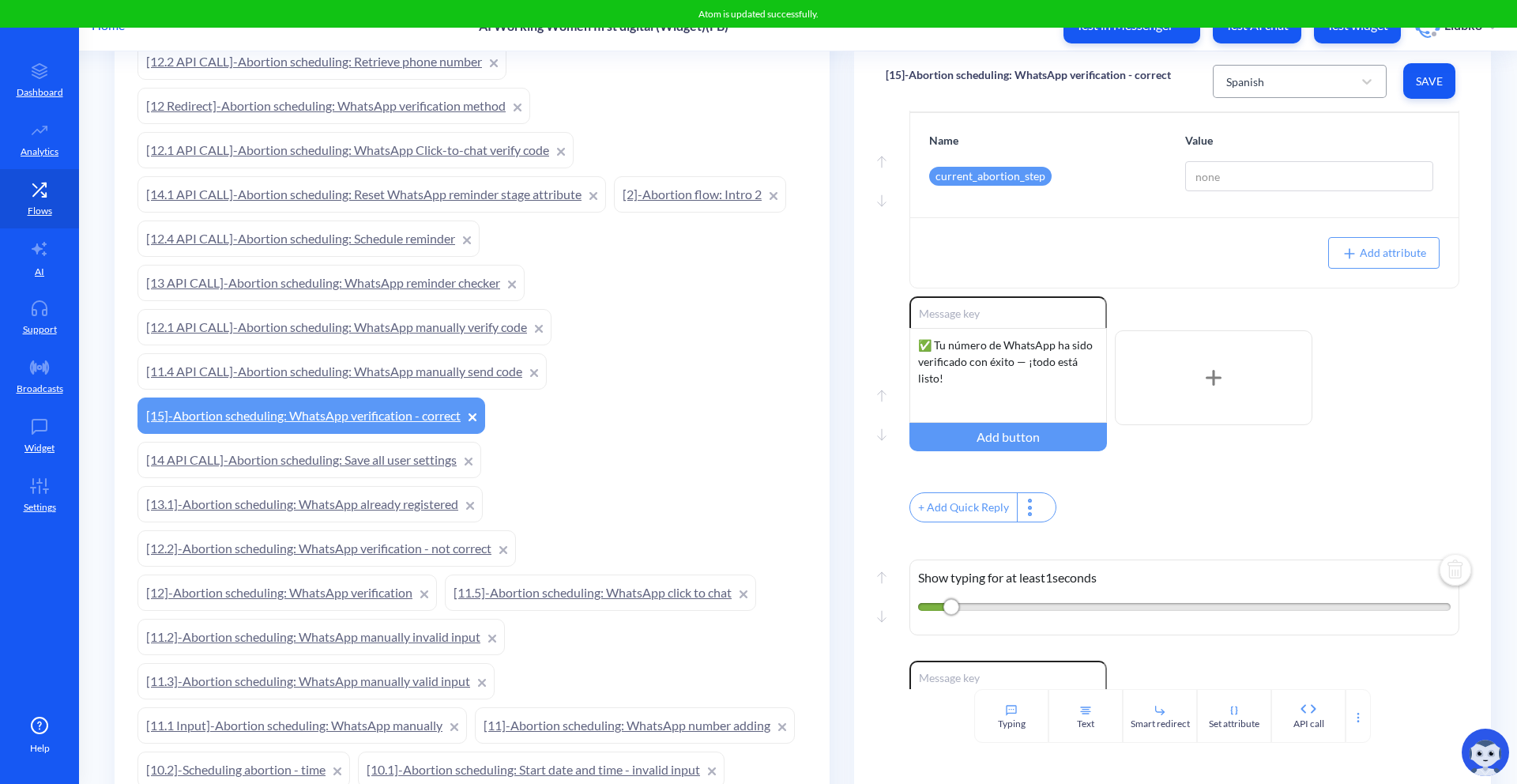
click at [1339, 87] on div "Spanish" at bounding box center [1286, 81] width 134 height 29
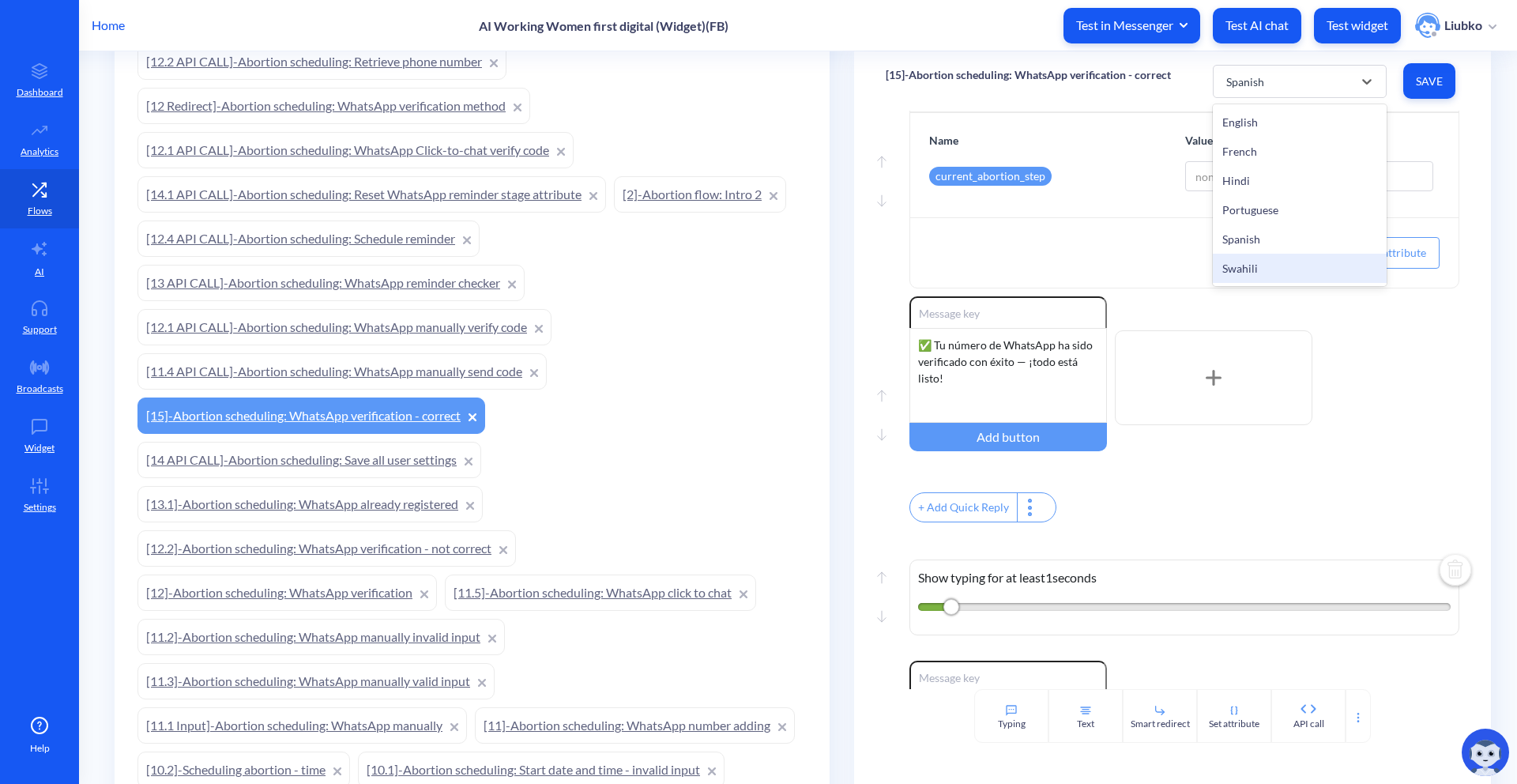
click at [1276, 262] on div "Swahili" at bounding box center [1300, 268] width 174 height 29
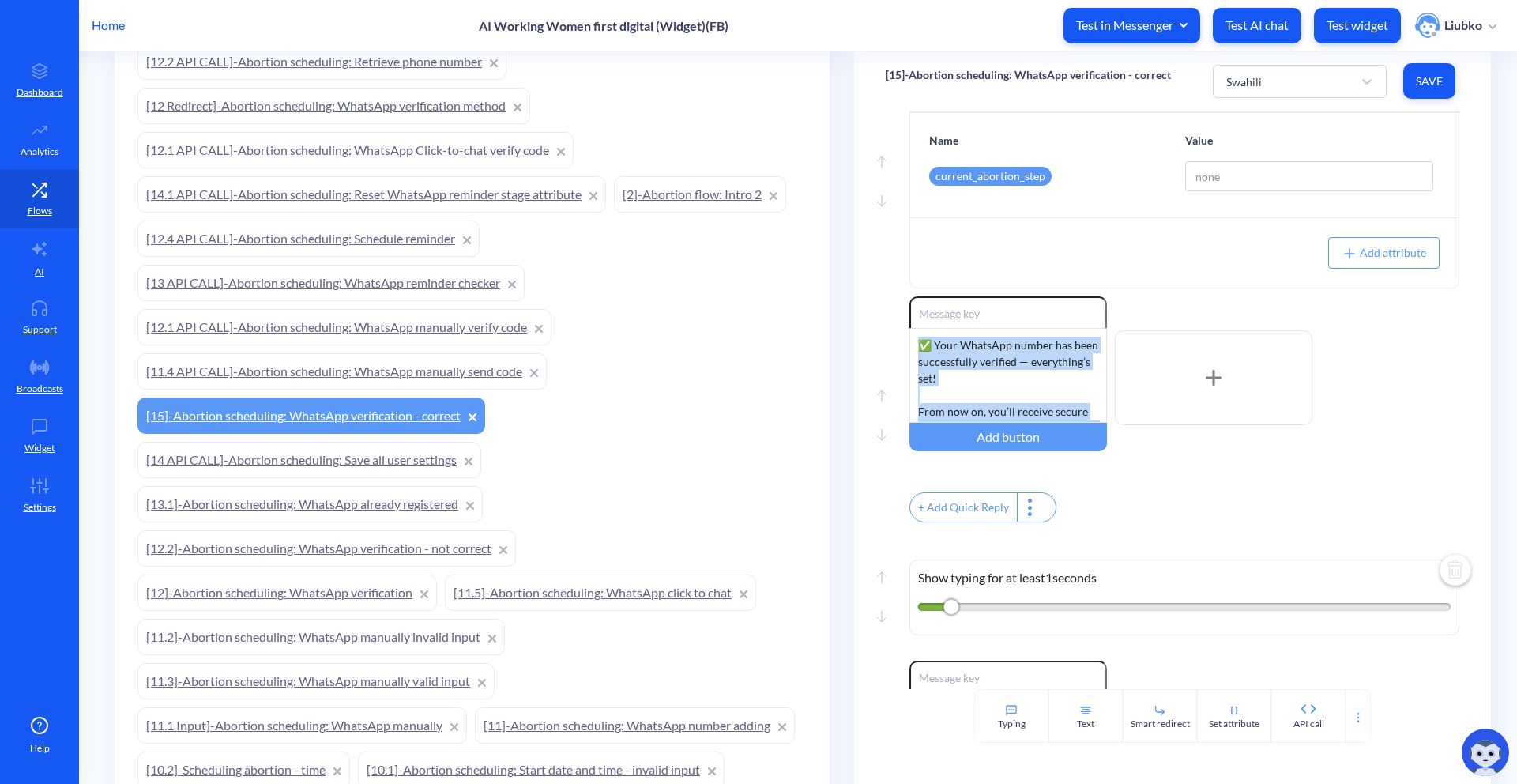
scroll to position [246, 0]
drag, startPoint x: 938, startPoint y: 378, endPoint x: 1144, endPoint y: 539, distance: 261.5
click at [1144, 539] on div "Move down Show typing for at least 1 seconds Move up Move down Set attribute Na…" at bounding box center [1173, 399] width 637 height 578
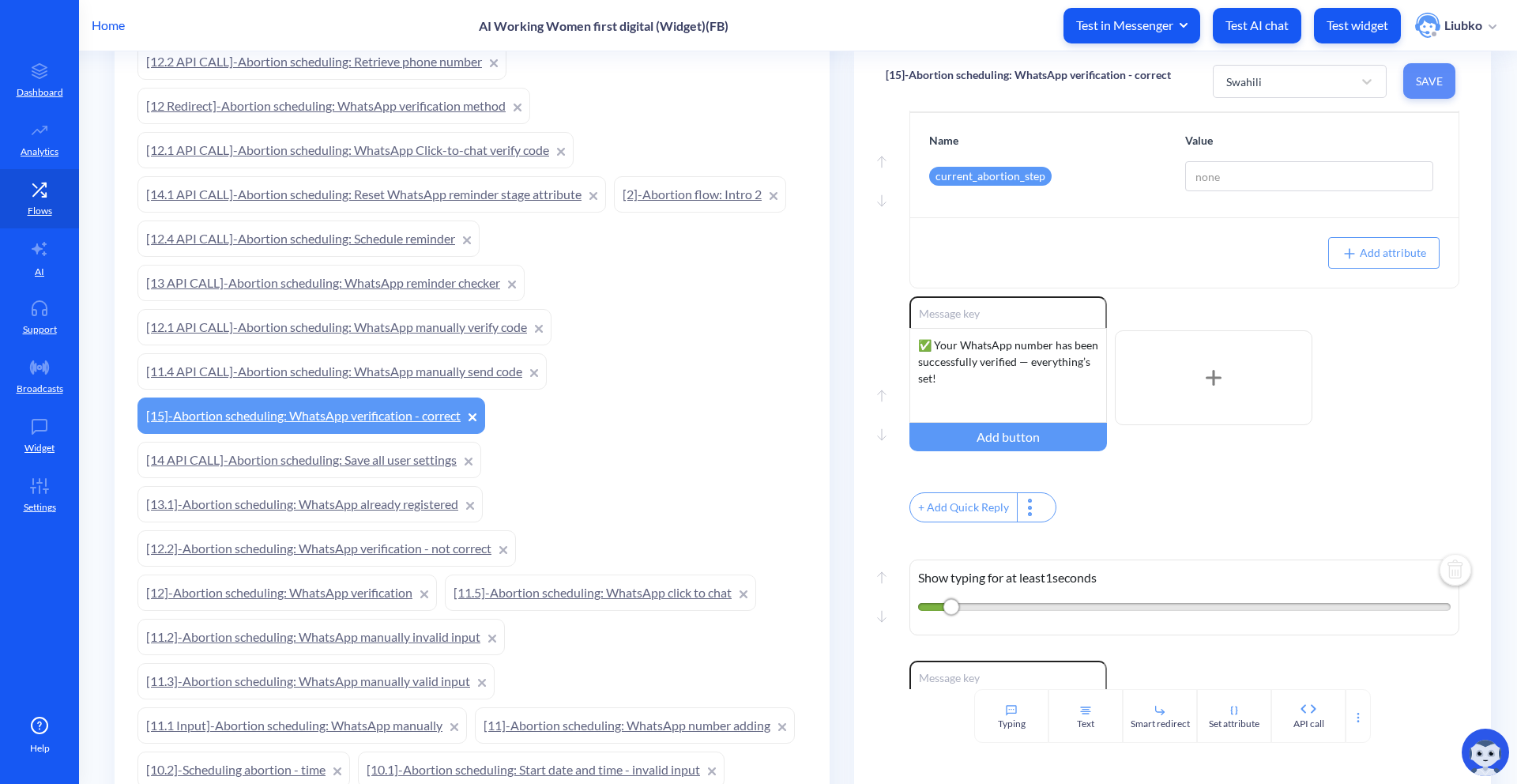
click at [1416, 83] on span "Save" at bounding box center [1429, 81] width 27 height 16
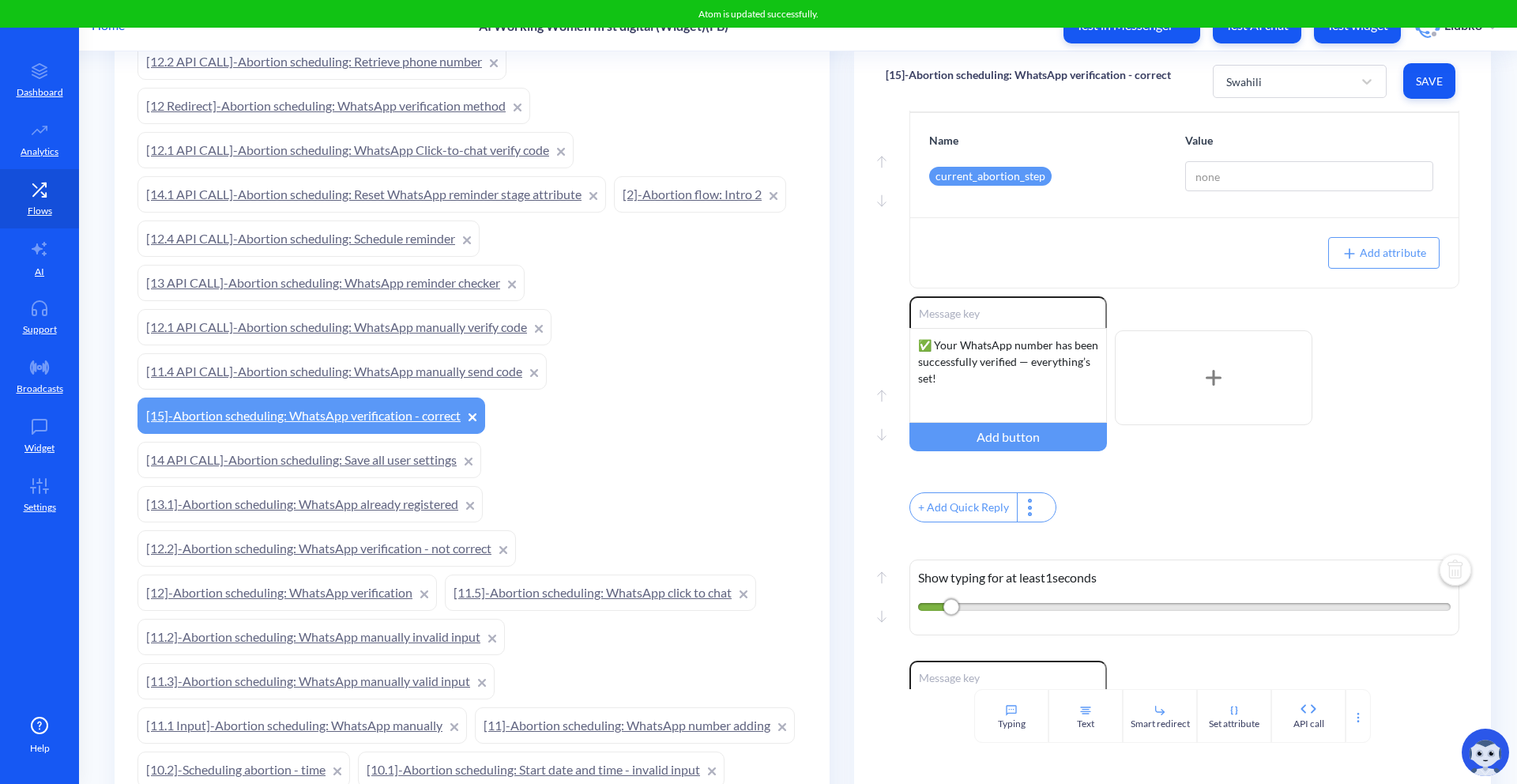
click at [1395, 483] on div "Enable reactions ✅ Your WhatsApp number has been successfully verified — everyt…" at bounding box center [1184, 411] width 550 height 230
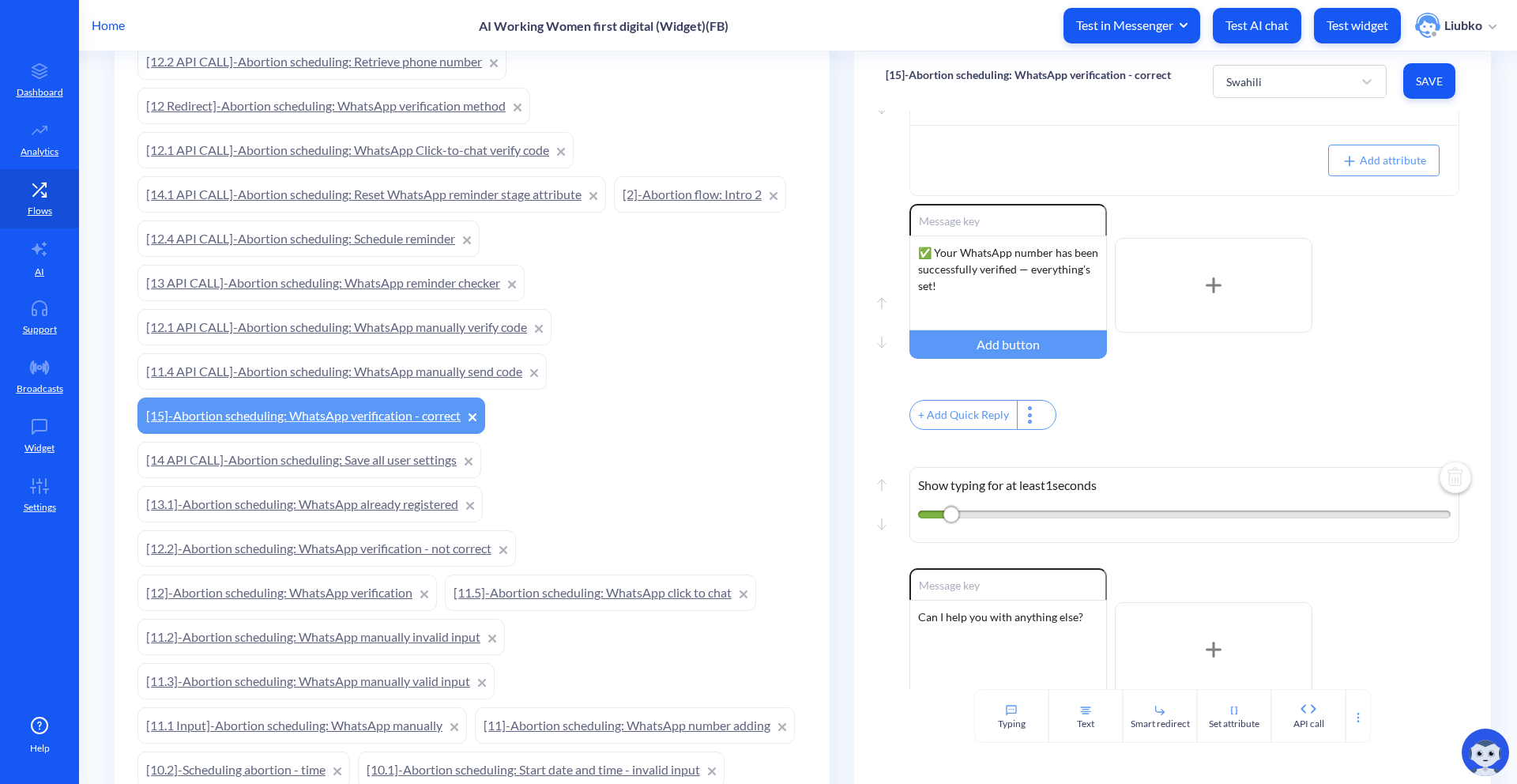
scroll to position [389, 0]
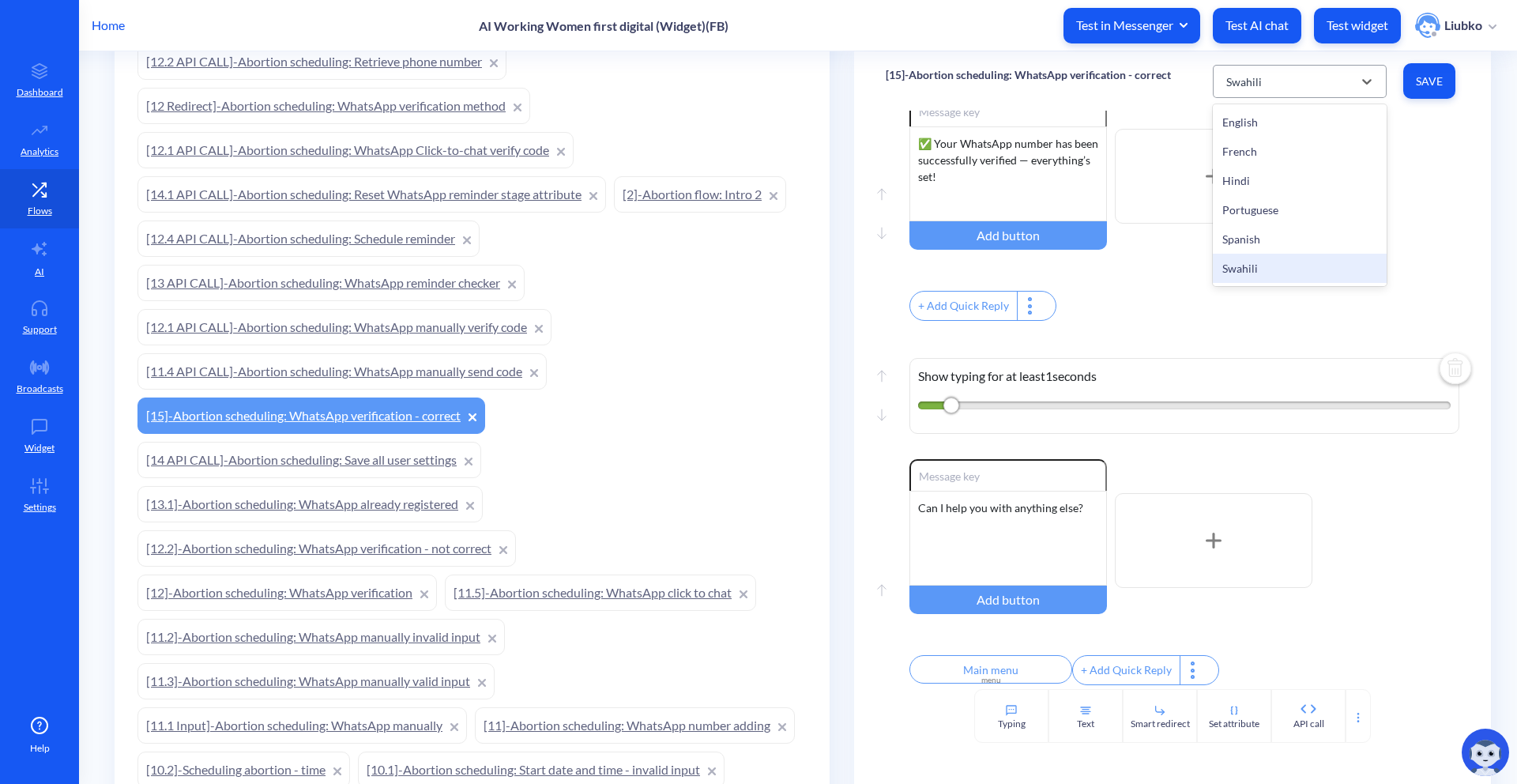
click at [1264, 84] on div "Swahili" at bounding box center [1286, 81] width 134 height 29
click at [1243, 127] on div "English" at bounding box center [1300, 122] width 174 height 29
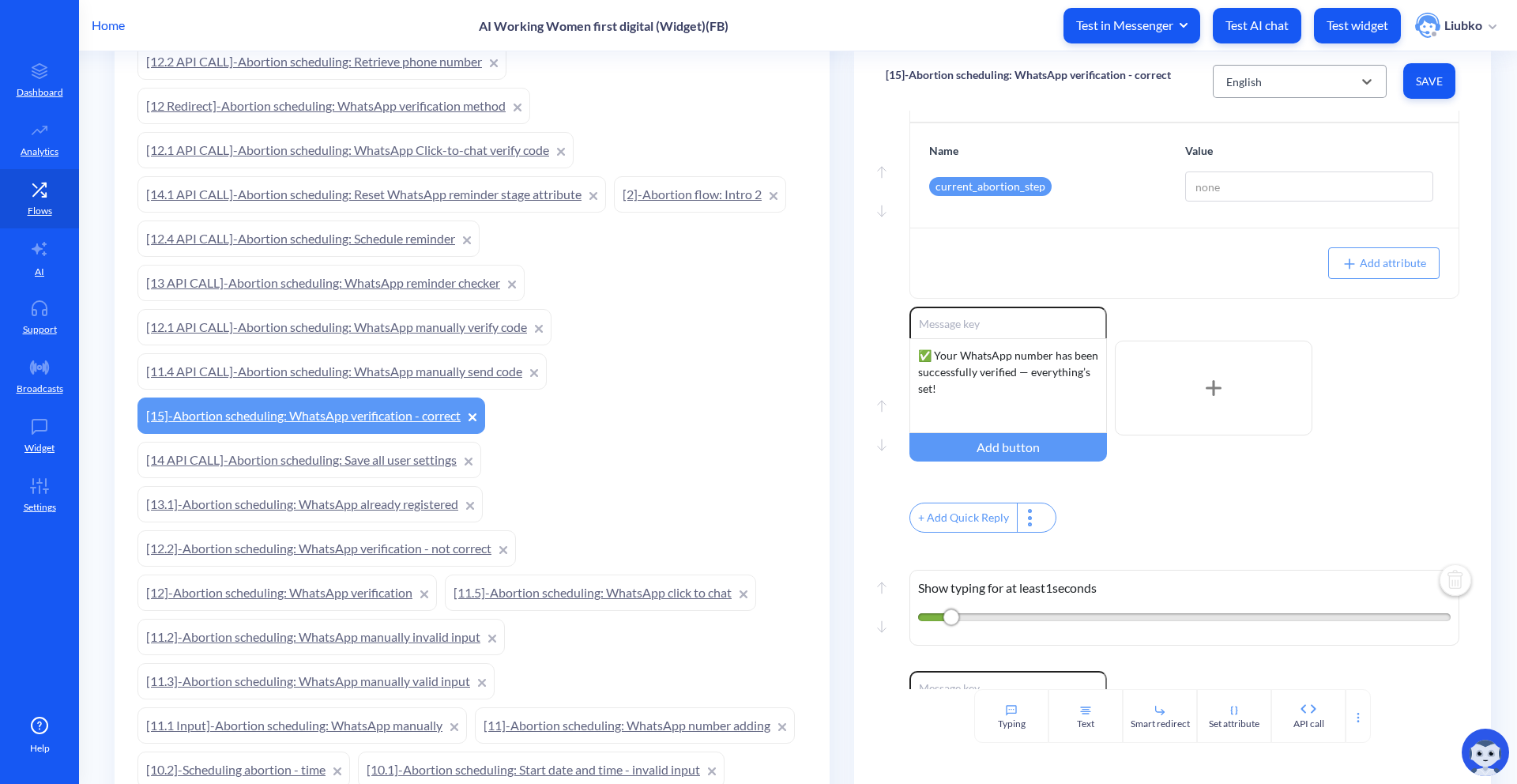
scroll to position [146, 0]
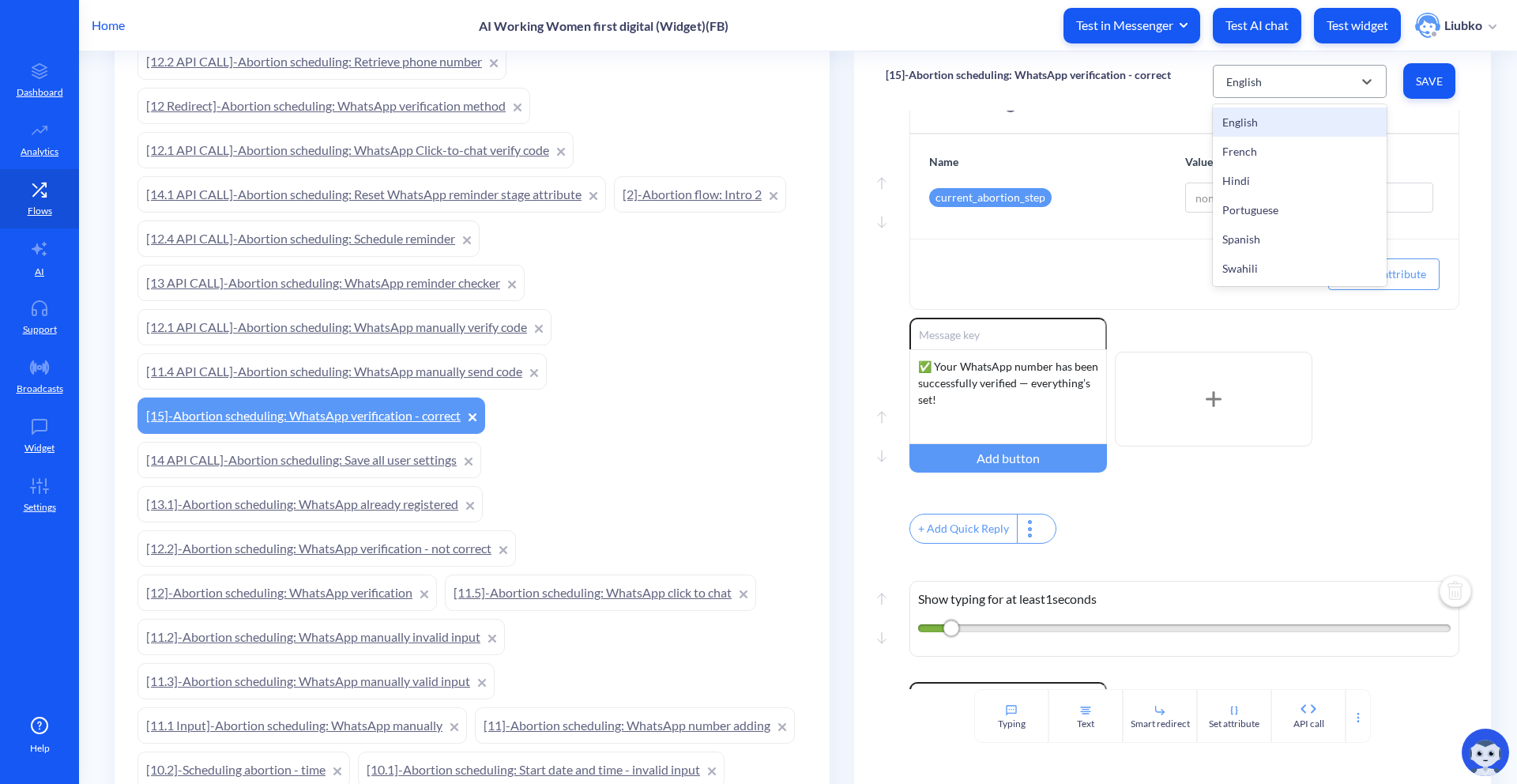
click at [1300, 91] on div "English" at bounding box center [1286, 81] width 134 height 29
click at [1267, 148] on div "French" at bounding box center [1300, 151] width 174 height 29
click at [1013, 392] on div "✅ Votre numéro WhatsApp a été vérifié avec succès. Tout est prêt !" at bounding box center [1008, 396] width 197 height 95
click at [1441, 87] on button "Save" at bounding box center [1429, 80] width 53 height 36
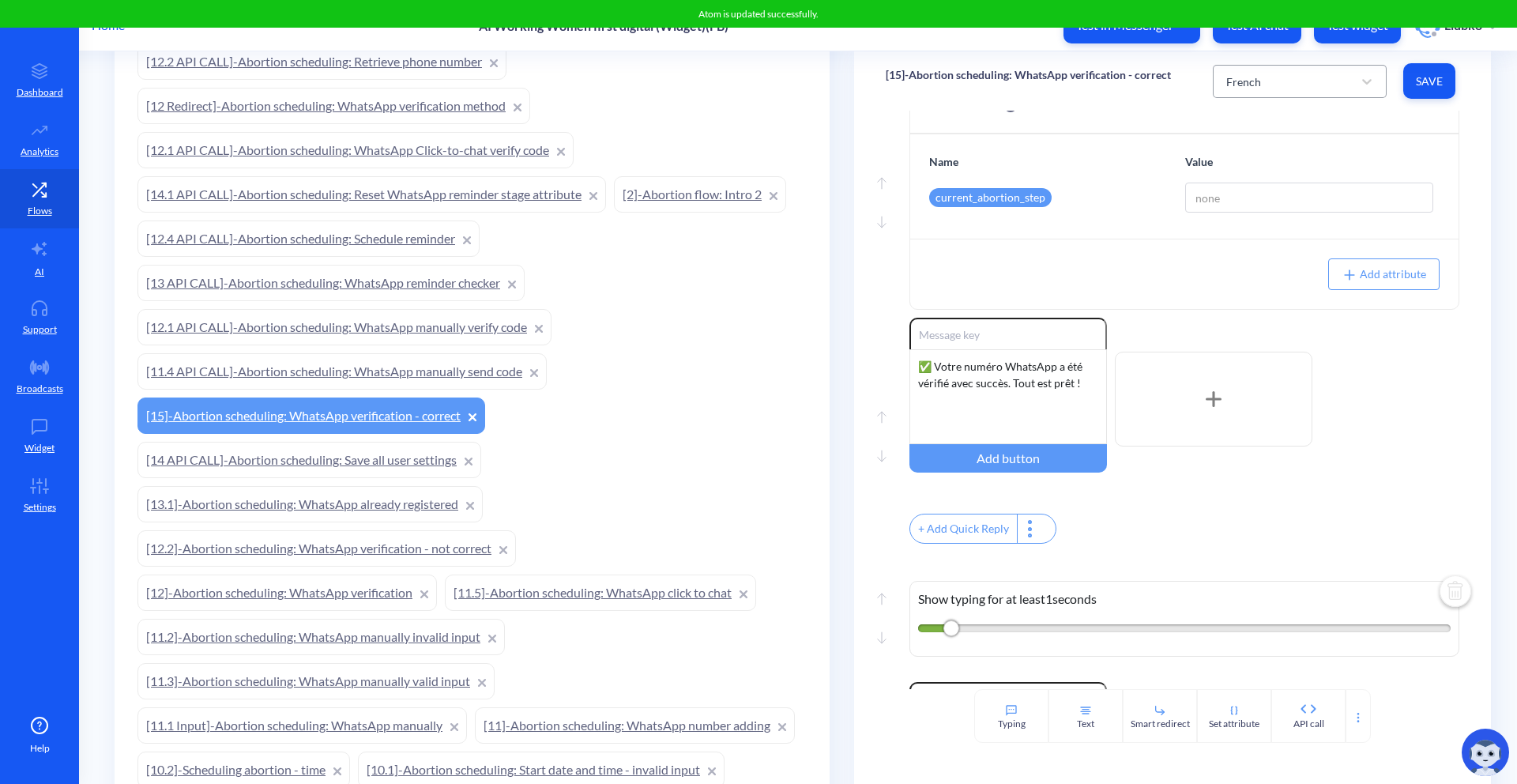
click at [1254, 79] on div "French" at bounding box center [1244, 80] width 35 height 17
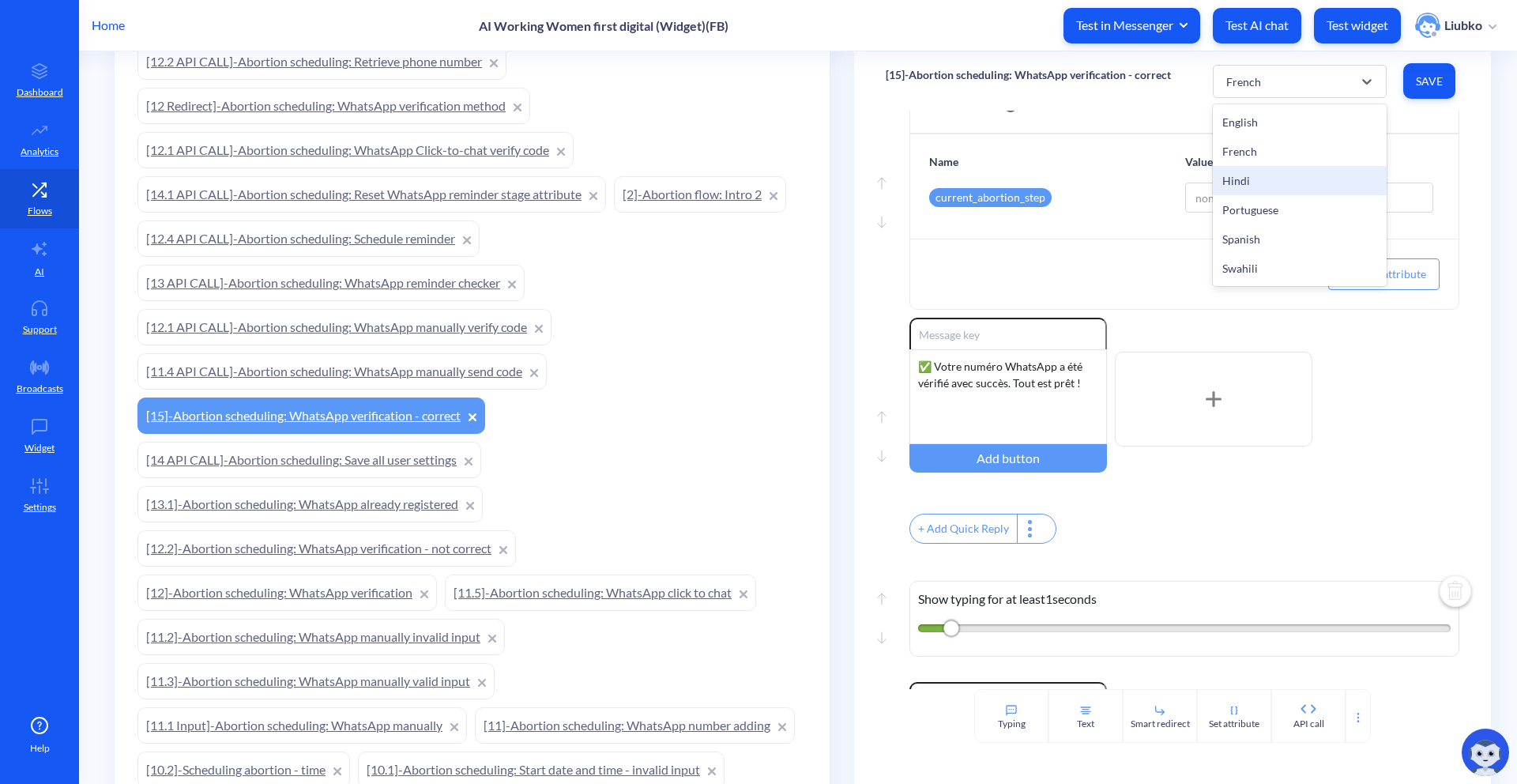
click at [1244, 184] on div "Hindi" at bounding box center [1300, 180] width 174 height 29
click at [1017, 379] on div "✅ Your WhatsApp number has been successfully verified — everything’s set!" at bounding box center [1008, 396] width 197 height 95
click at [1429, 83] on span "Save" at bounding box center [1429, 81] width 27 height 16
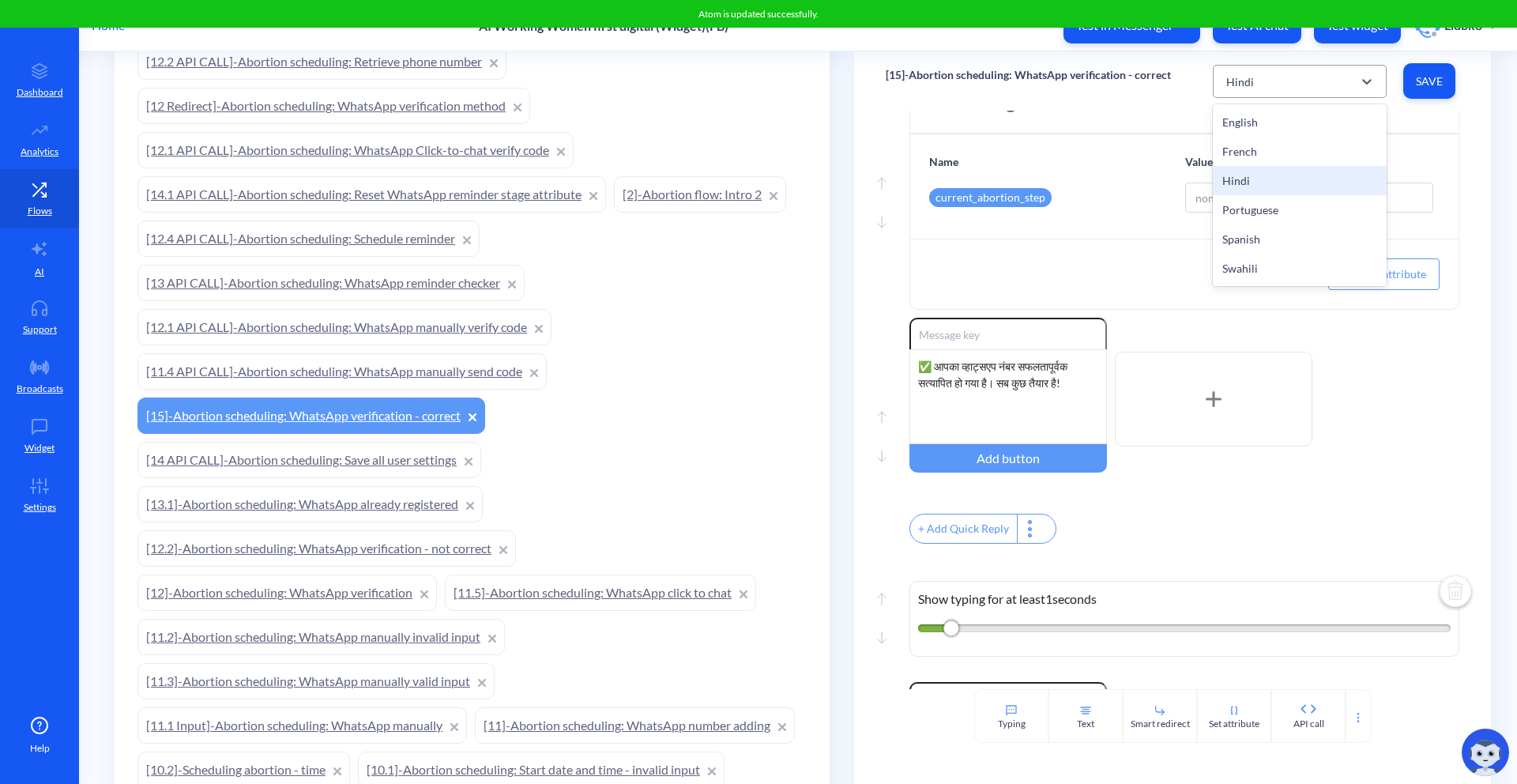
click at [1286, 71] on div "Hindi" at bounding box center [1286, 81] width 134 height 29
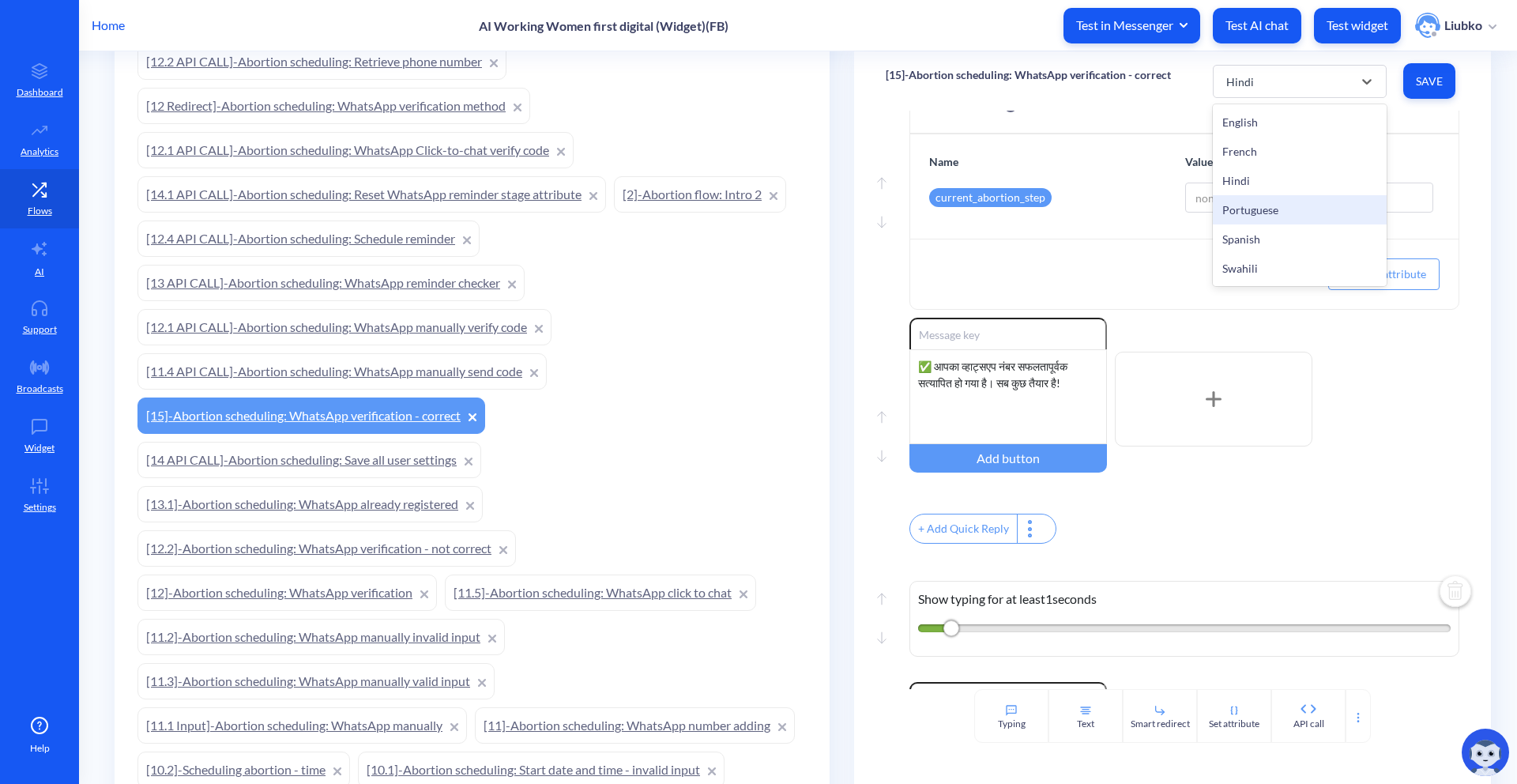
click at [1242, 215] on div "Portuguese" at bounding box center [1300, 209] width 174 height 29
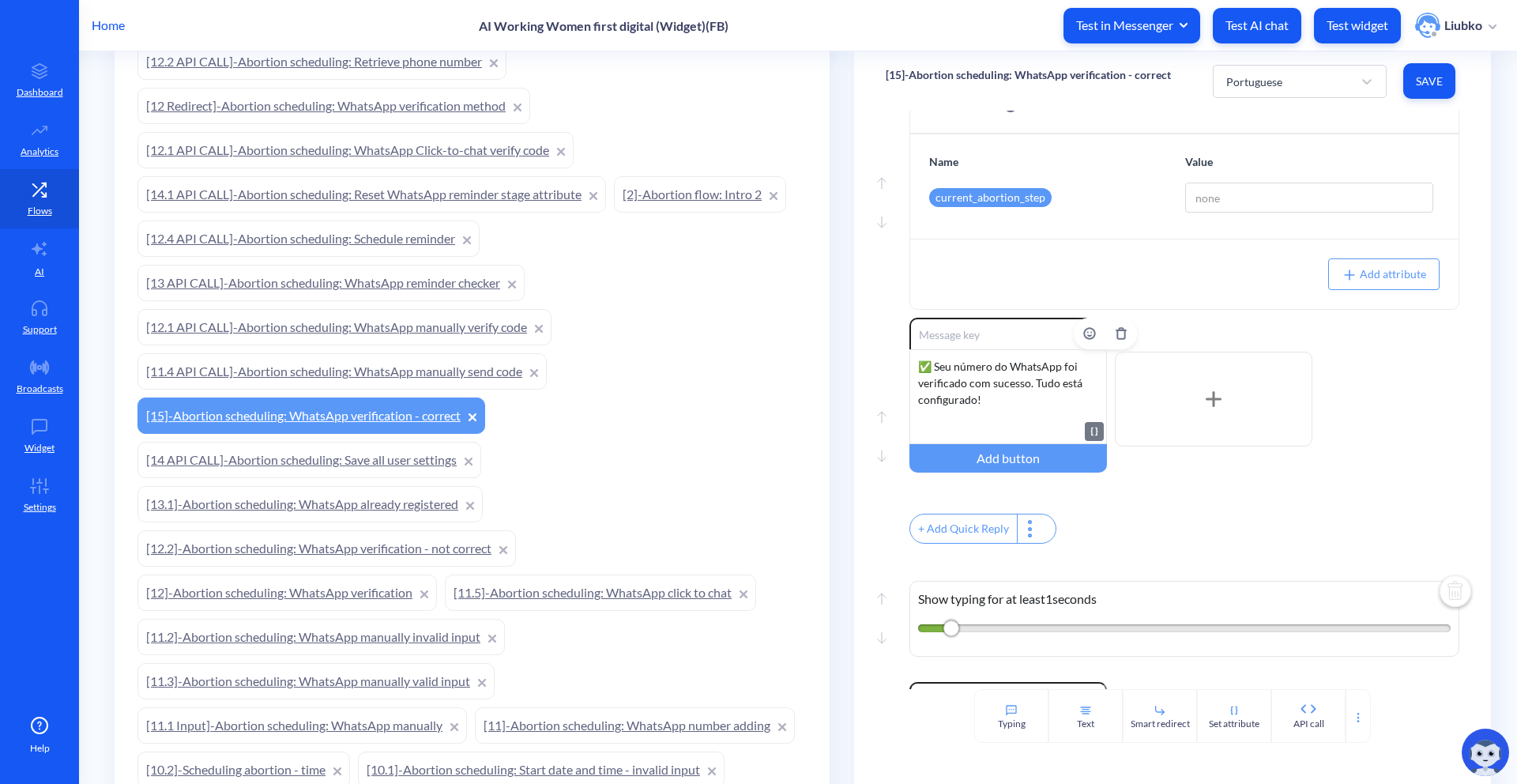
click at [1028, 388] on div "✅ Seu número do WhatsApp foi verificado com sucesso. Tudo está configurado!" at bounding box center [1008, 396] width 197 height 95
click at [1416, 75] on span "Save" at bounding box center [1429, 81] width 27 height 16
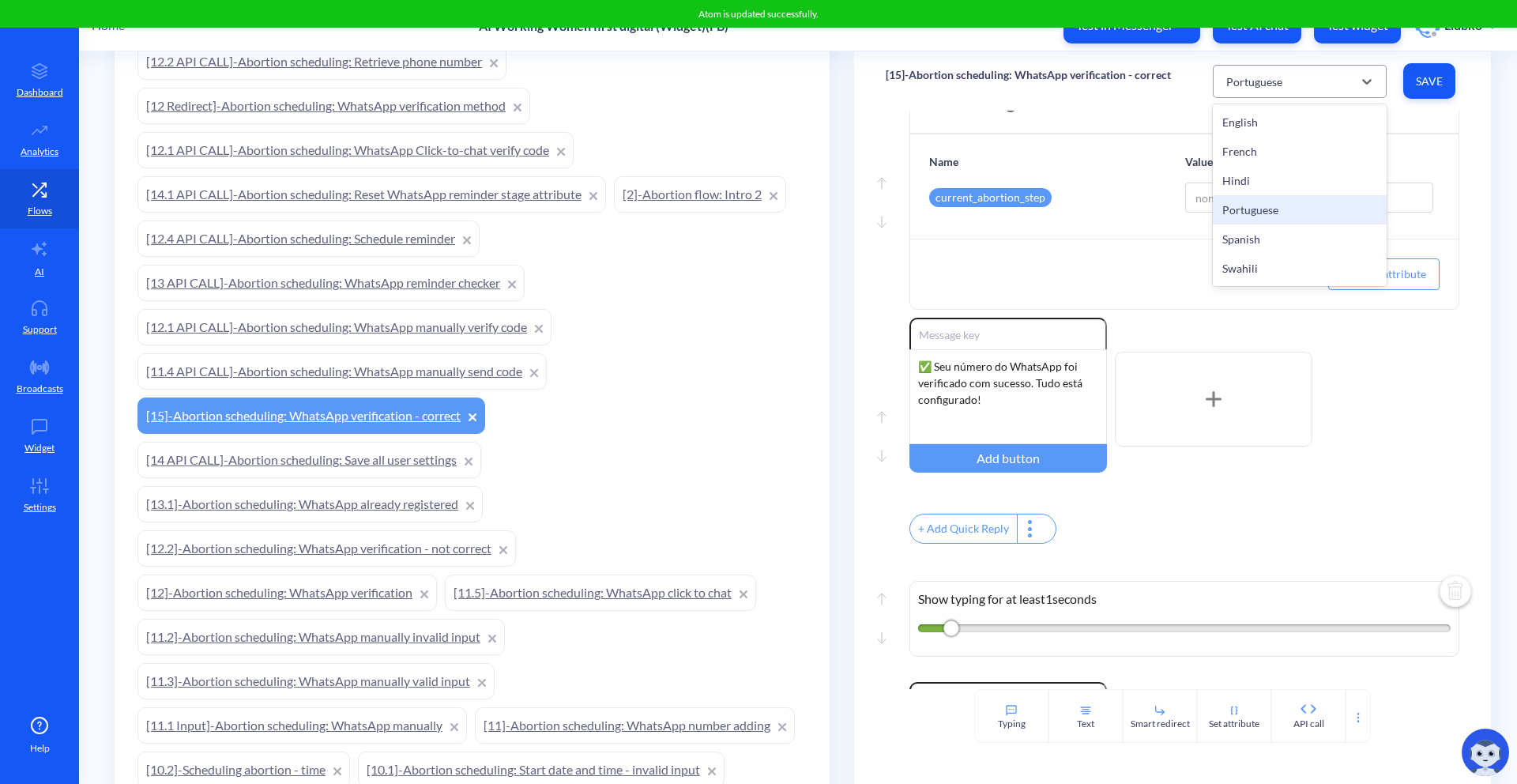
click at [1301, 78] on div "Portuguese" at bounding box center [1286, 81] width 134 height 29
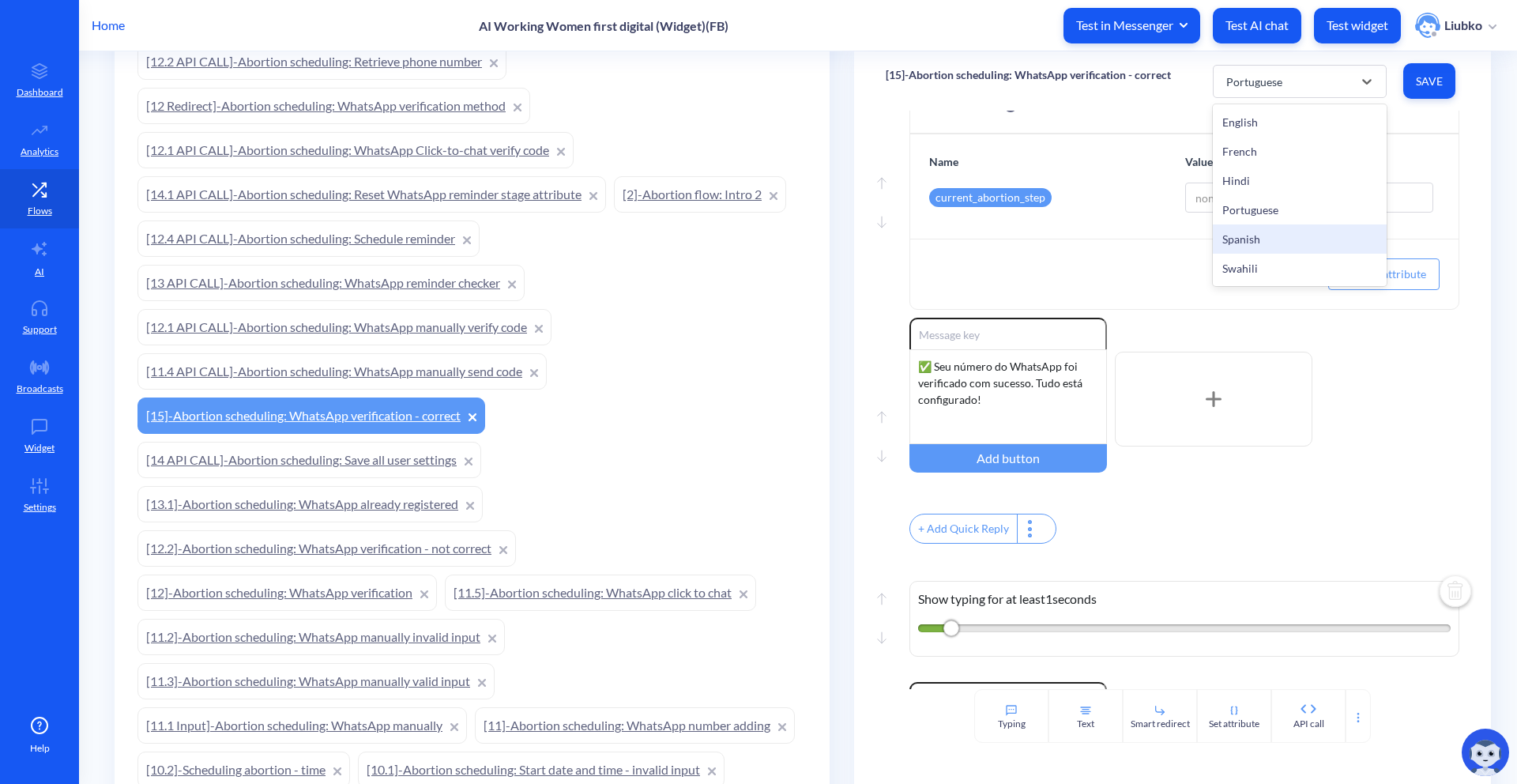
click at [1230, 234] on div "Spanish" at bounding box center [1300, 239] width 174 height 29
click at [1001, 392] on div "✅ Tu número de WhatsApp ha sido verificado con éxito — ¡todo está listo!" at bounding box center [1008, 396] width 197 height 95
click at [1436, 78] on span "Save" at bounding box center [1429, 81] width 27 height 16
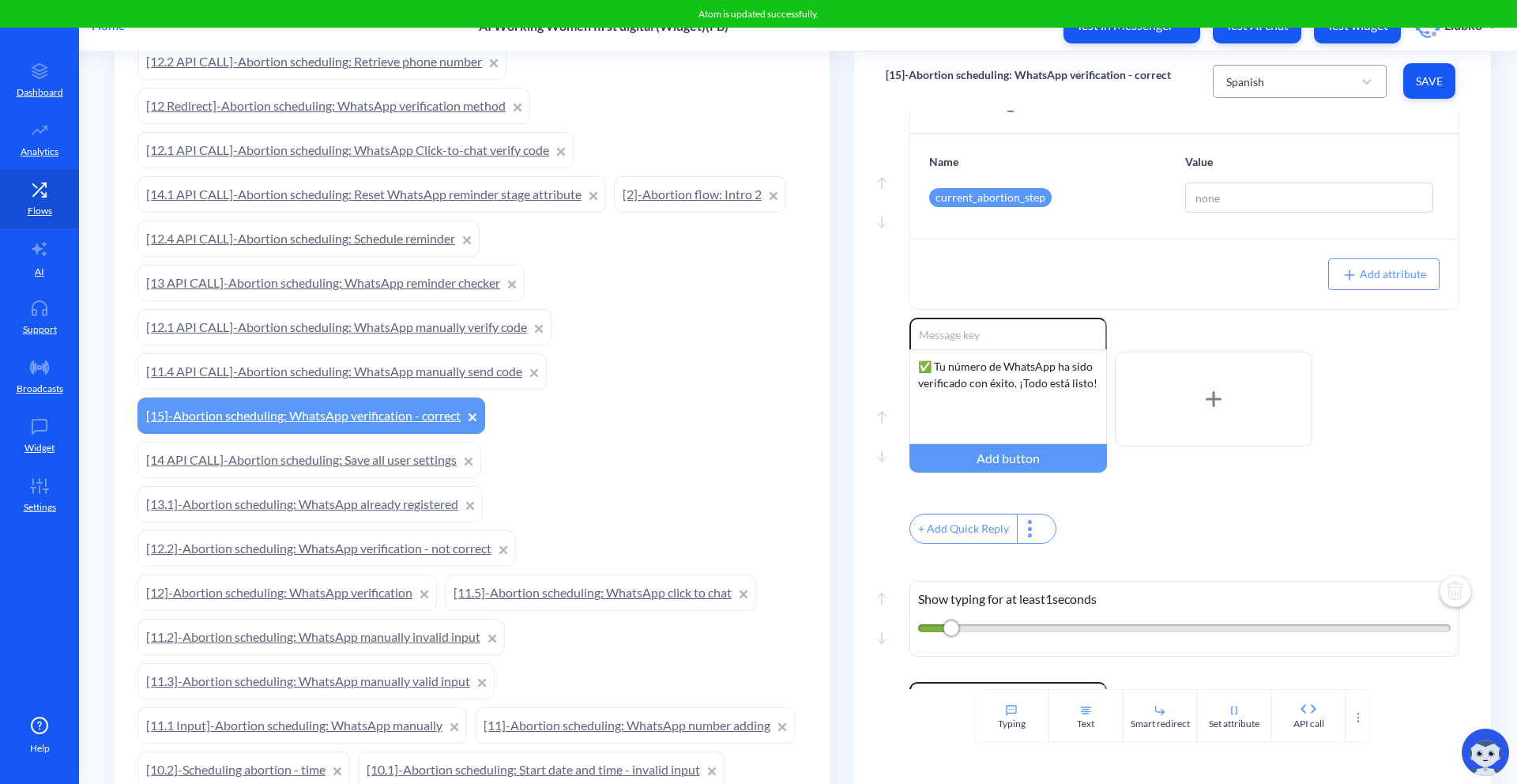
click at [1258, 67] on div "Spanish" at bounding box center [1286, 81] width 134 height 29
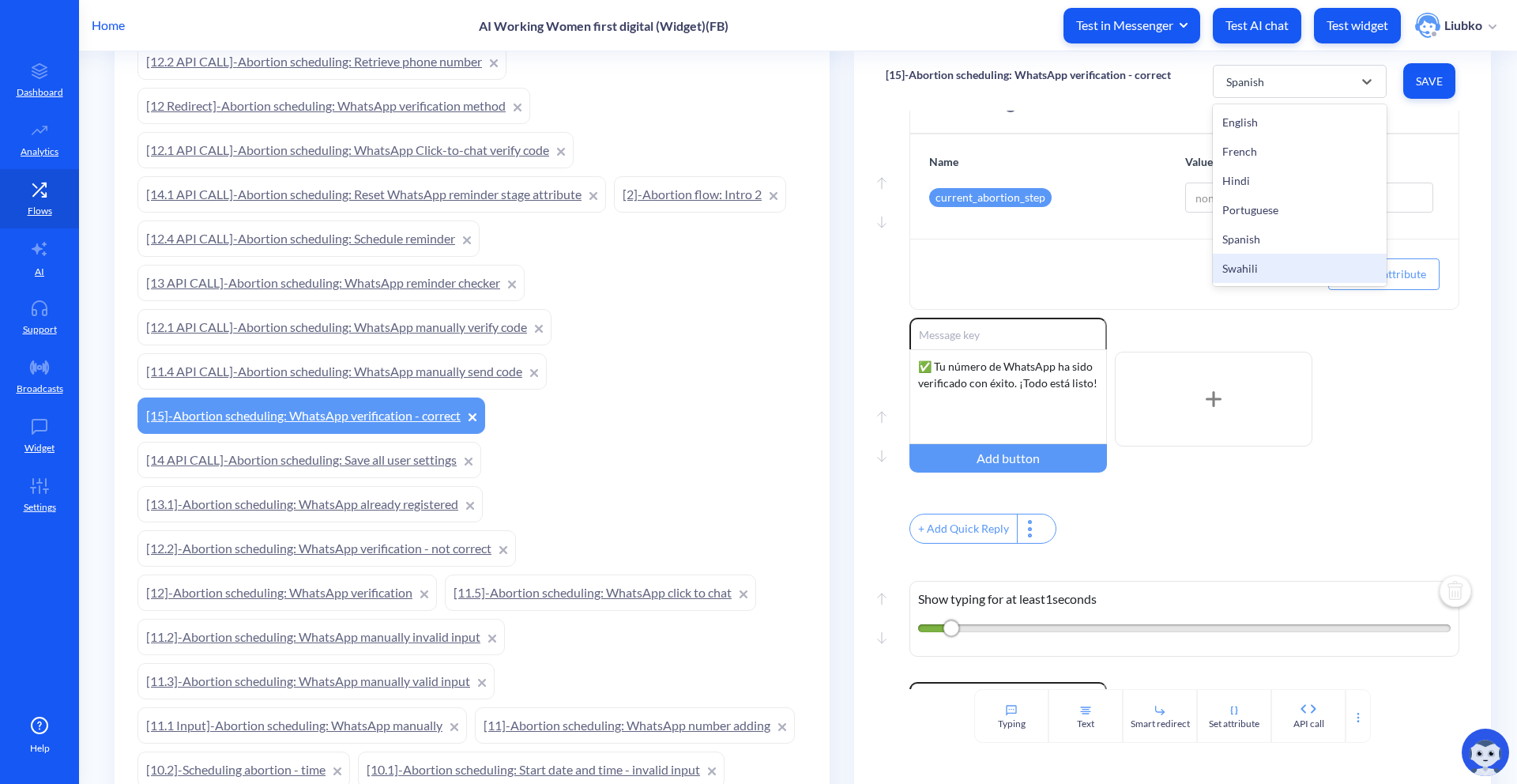
click at [1245, 263] on div "Swahili" at bounding box center [1300, 268] width 174 height 29
click at [1039, 394] on div "✅ [PERSON_NAME] ya WhatsApp imethibitishwa vizuri kabisa. Sasa kila kitu kiko s…" at bounding box center [1008, 396] width 197 height 95
click at [1418, 83] on span "Save" at bounding box center [1429, 81] width 27 height 16
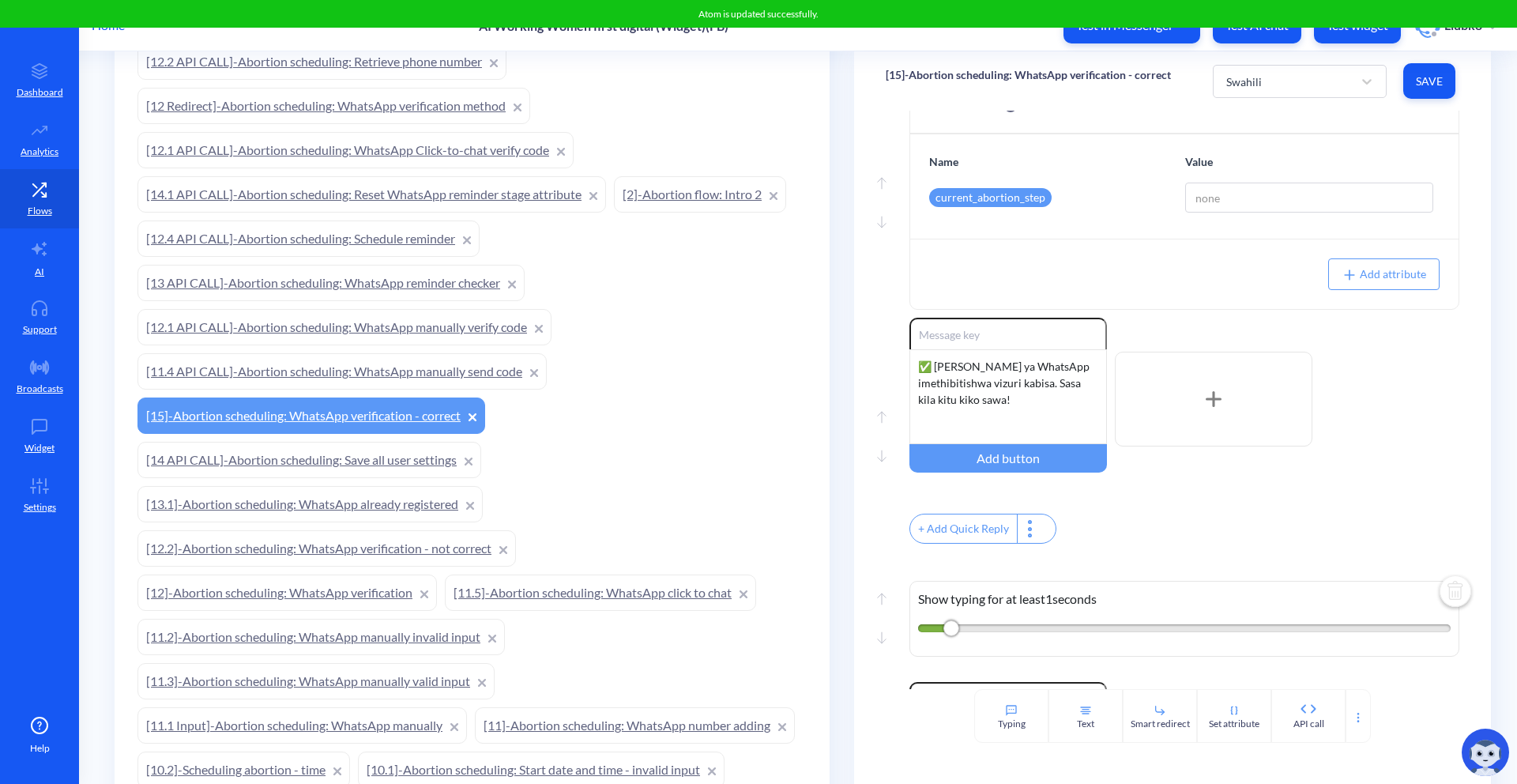
click at [1373, 441] on div "Enable reactions ✅ [PERSON_NAME] ya WhatsApp imethibitishwa vizuri kabisa. Sasa…" at bounding box center [1184, 398] width 550 height 163
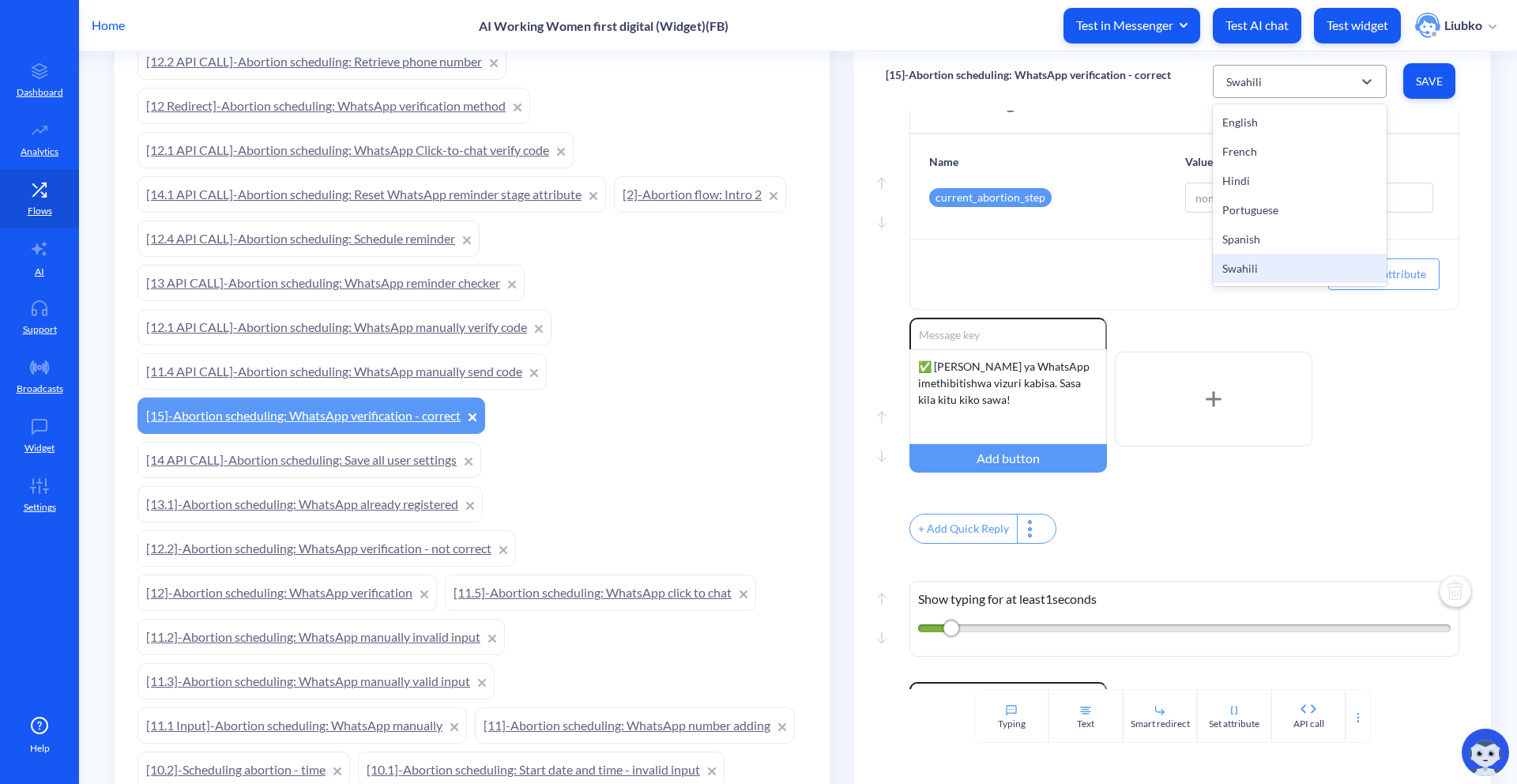
click at [1227, 76] on div "Swahili" at bounding box center [1244, 80] width 36 height 17
click at [1240, 142] on div "French" at bounding box center [1300, 151] width 174 height 29
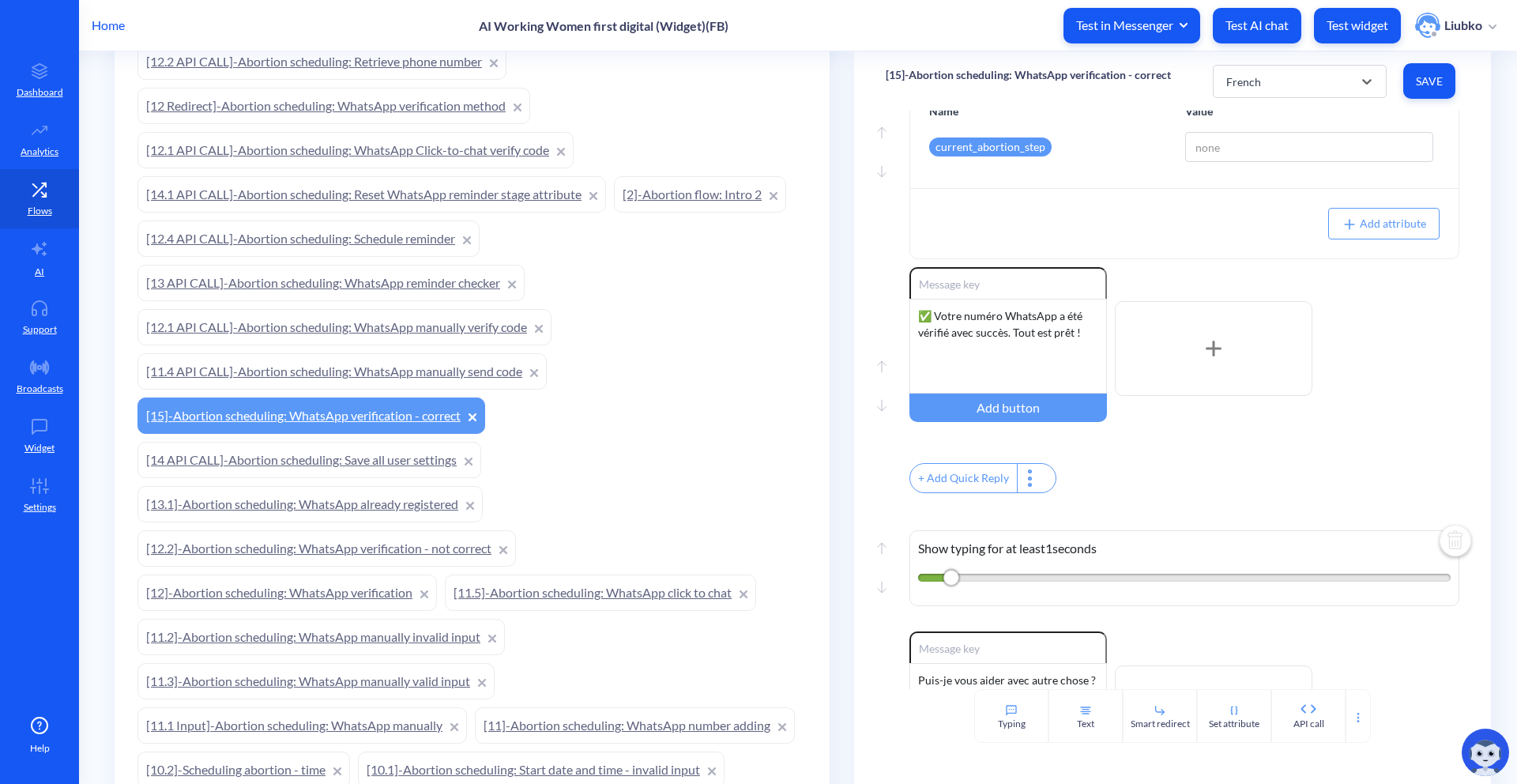
scroll to position [389, 0]
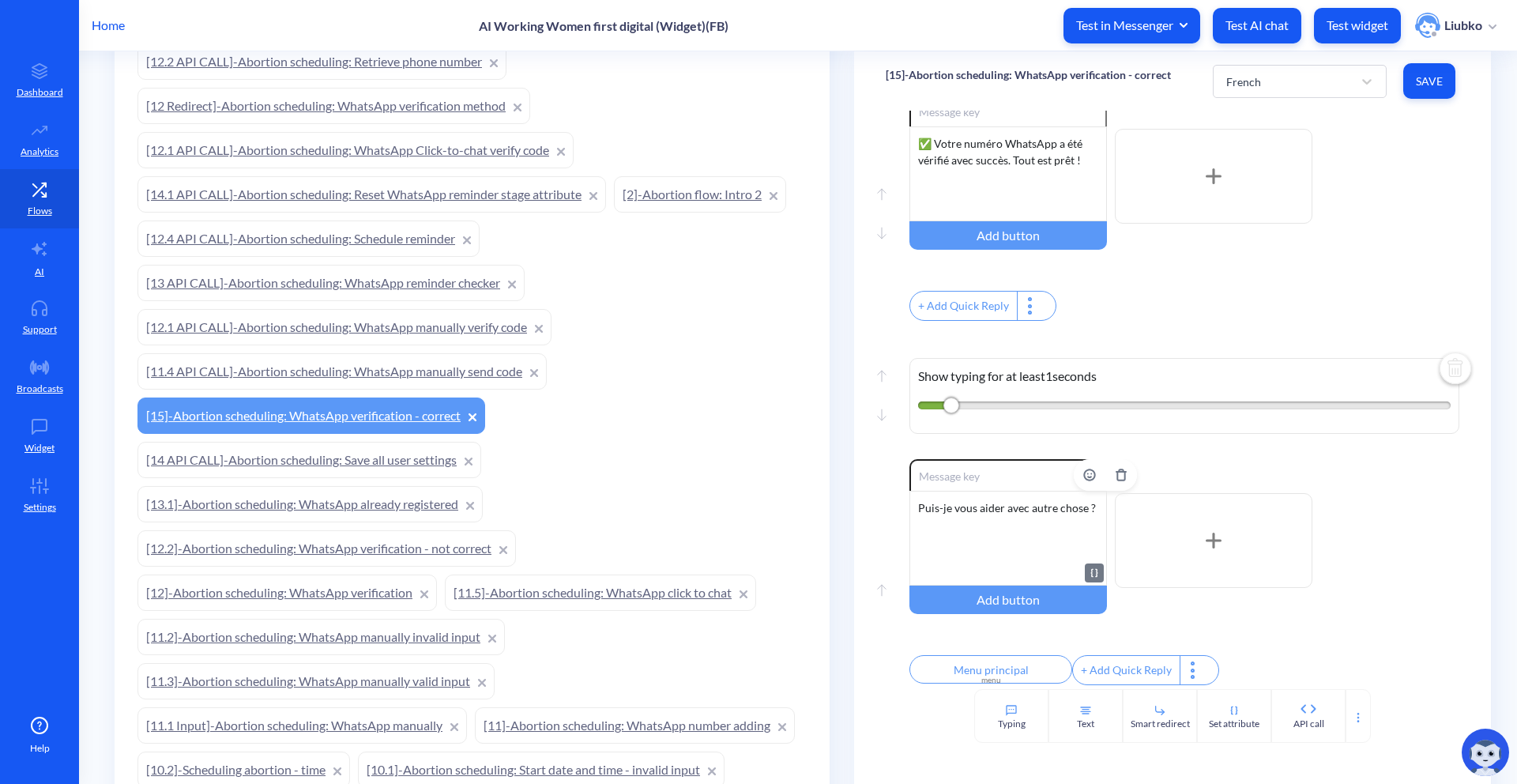
click at [1076, 511] on div "Puis-je vous aider avec autre chose ?" at bounding box center [1008, 538] width 197 height 95
click at [1435, 93] on button "Save" at bounding box center [1429, 80] width 53 height 36
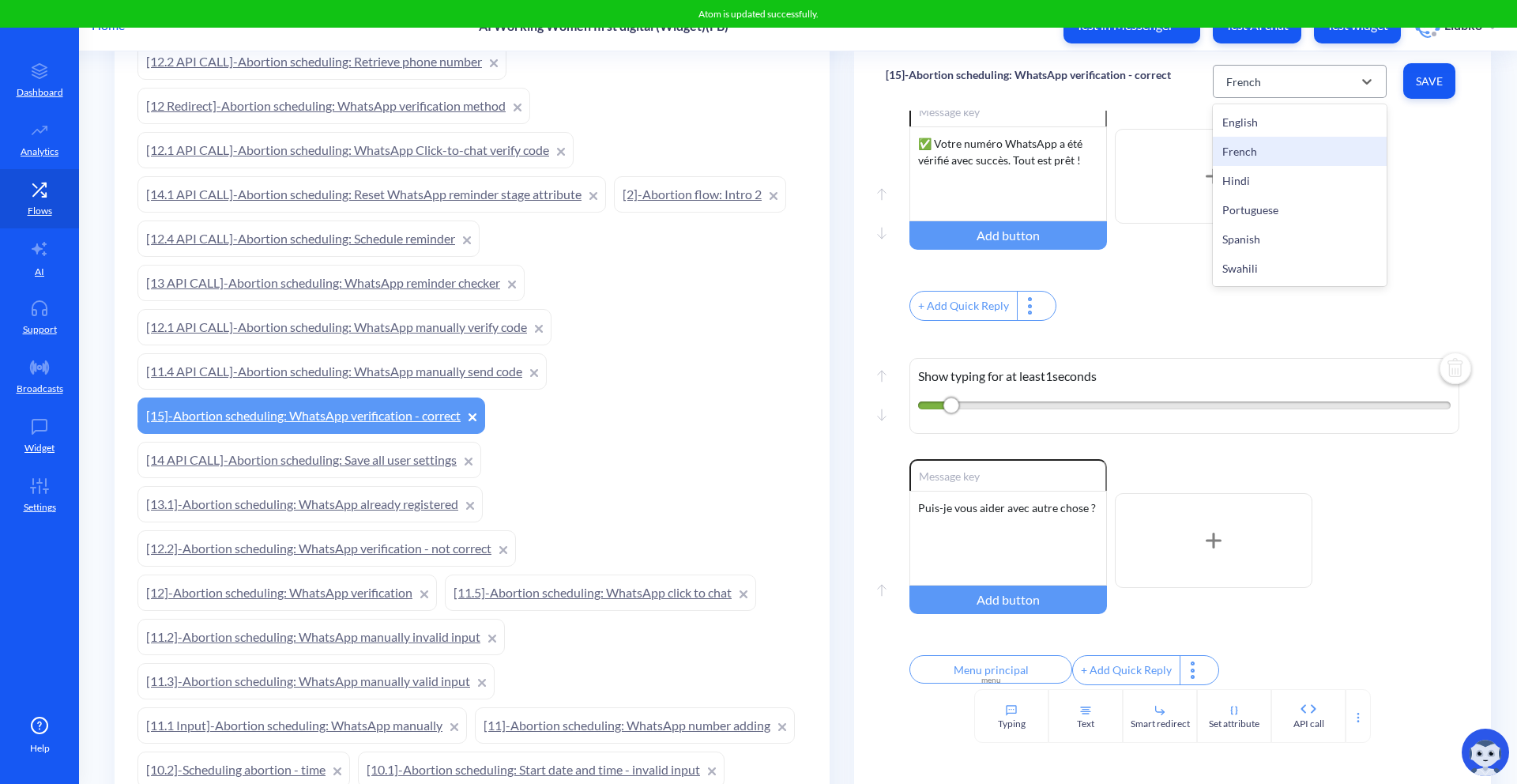
click at [1315, 93] on div "French" at bounding box center [1286, 81] width 134 height 29
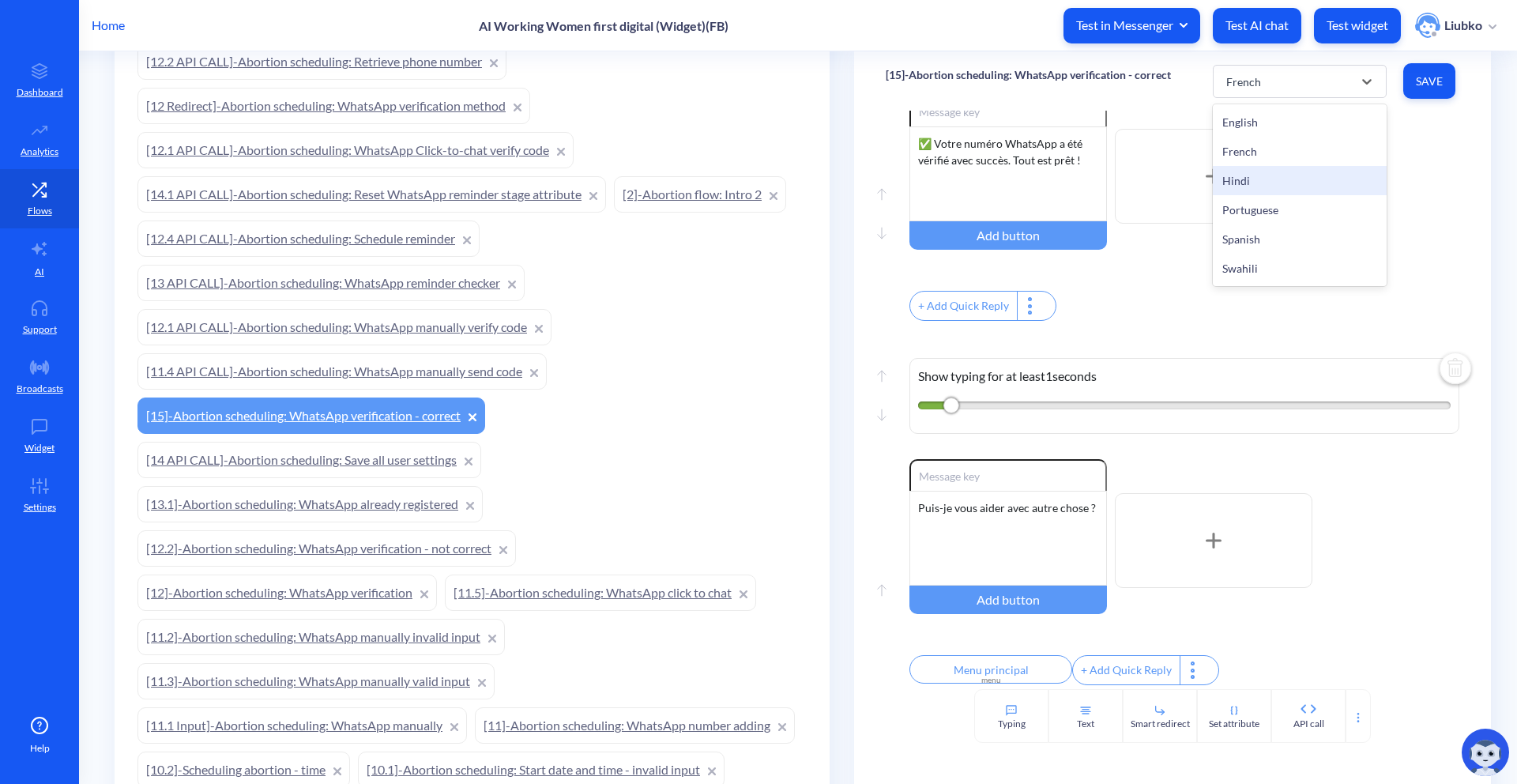
click at [1298, 177] on div "Hindi" at bounding box center [1300, 180] width 174 height 29
click at [1023, 530] on div "Can I help you with anything else?" at bounding box center [1008, 538] width 197 height 95
click at [1002, 662] on input "Main menu" at bounding box center [990, 670] width 163 height 29
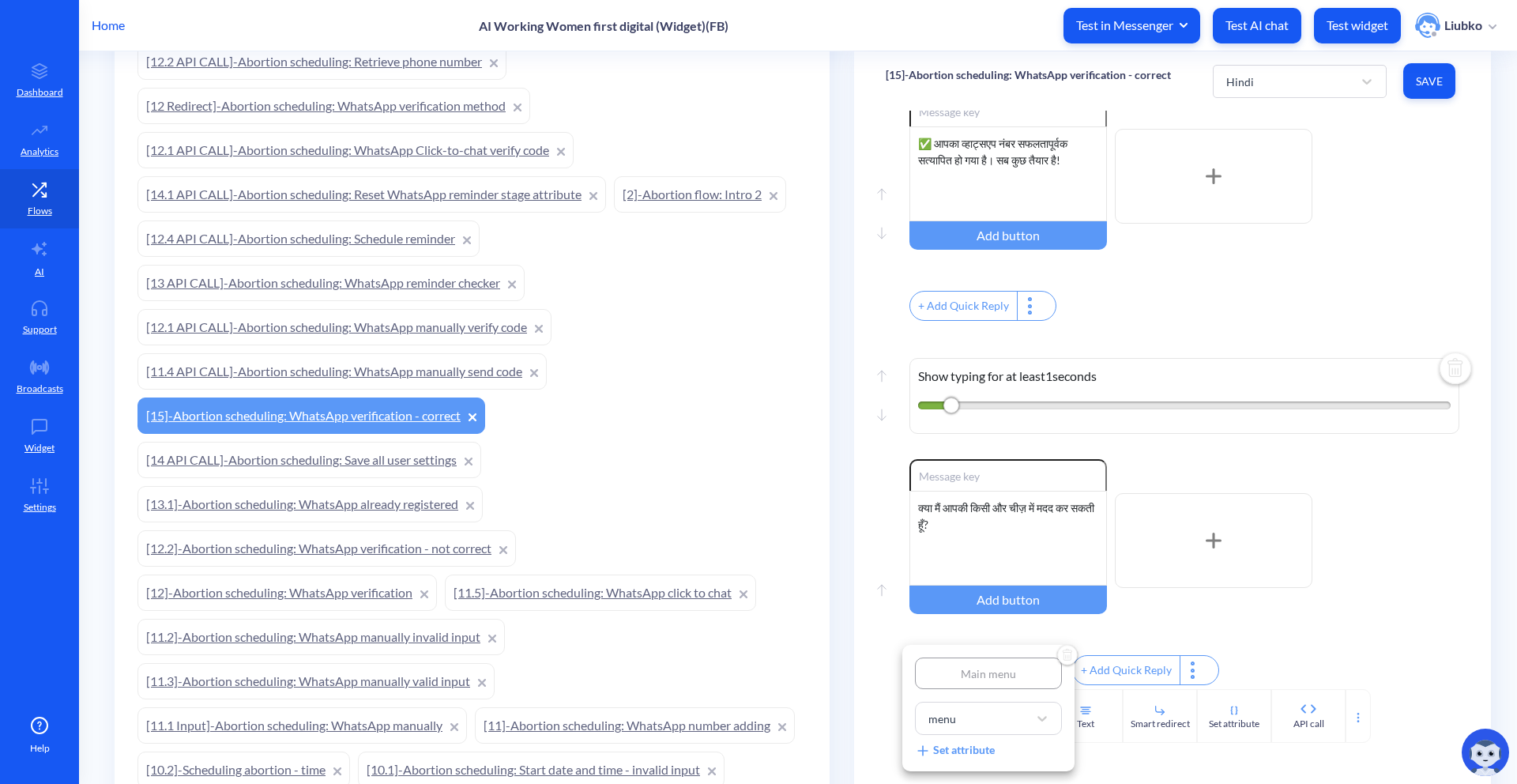
type input "मेन मेन्यू"
click at [1261, 634] on div at bounding box center [758, 392] width 1517 height 784
click at [1418, 80] on span "Save" at bounding box center [1429, 81] width 27 height 16
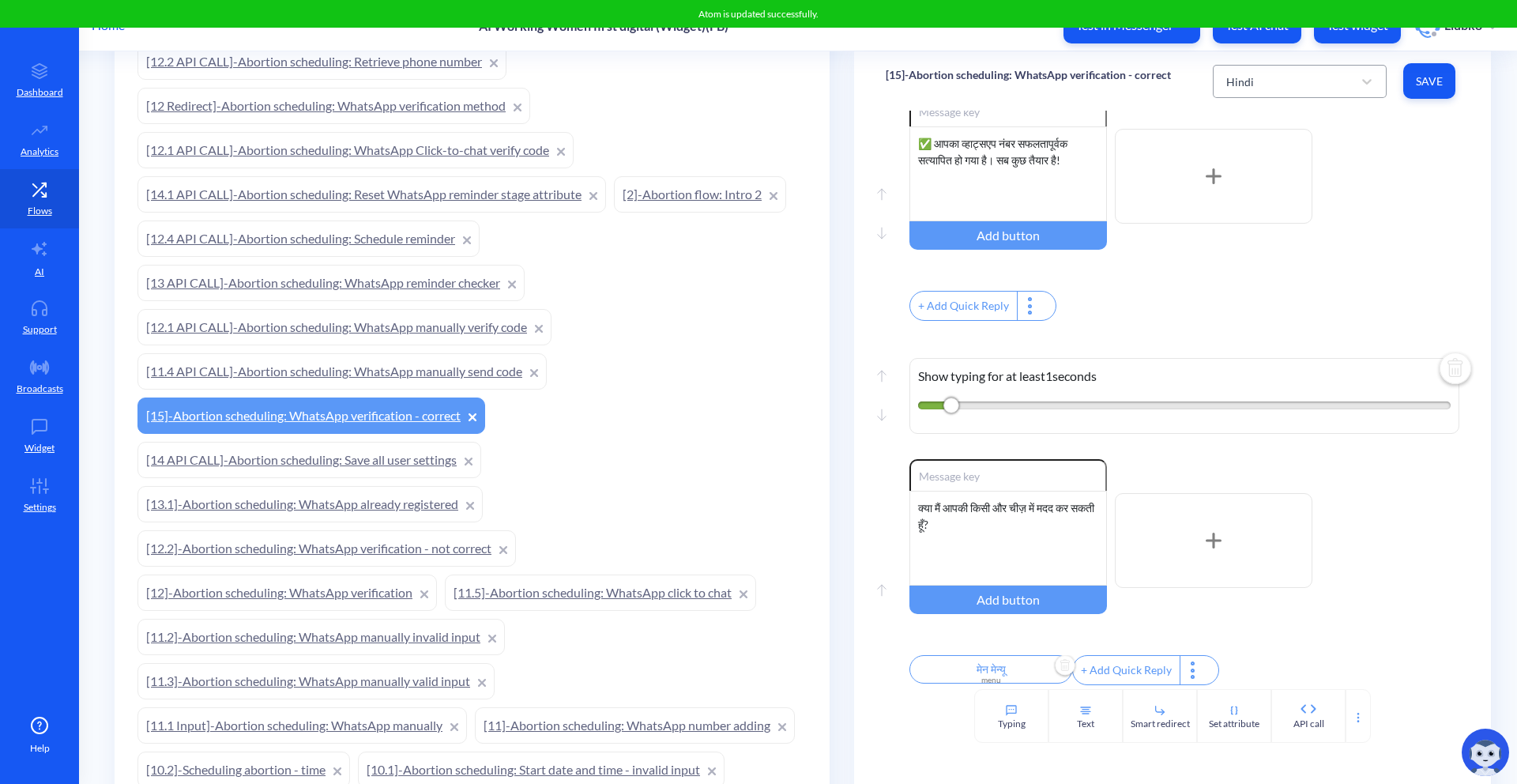
click at [1245, 67] on div "Hindi" at bounding box center [1286, 81] width 134 height 29
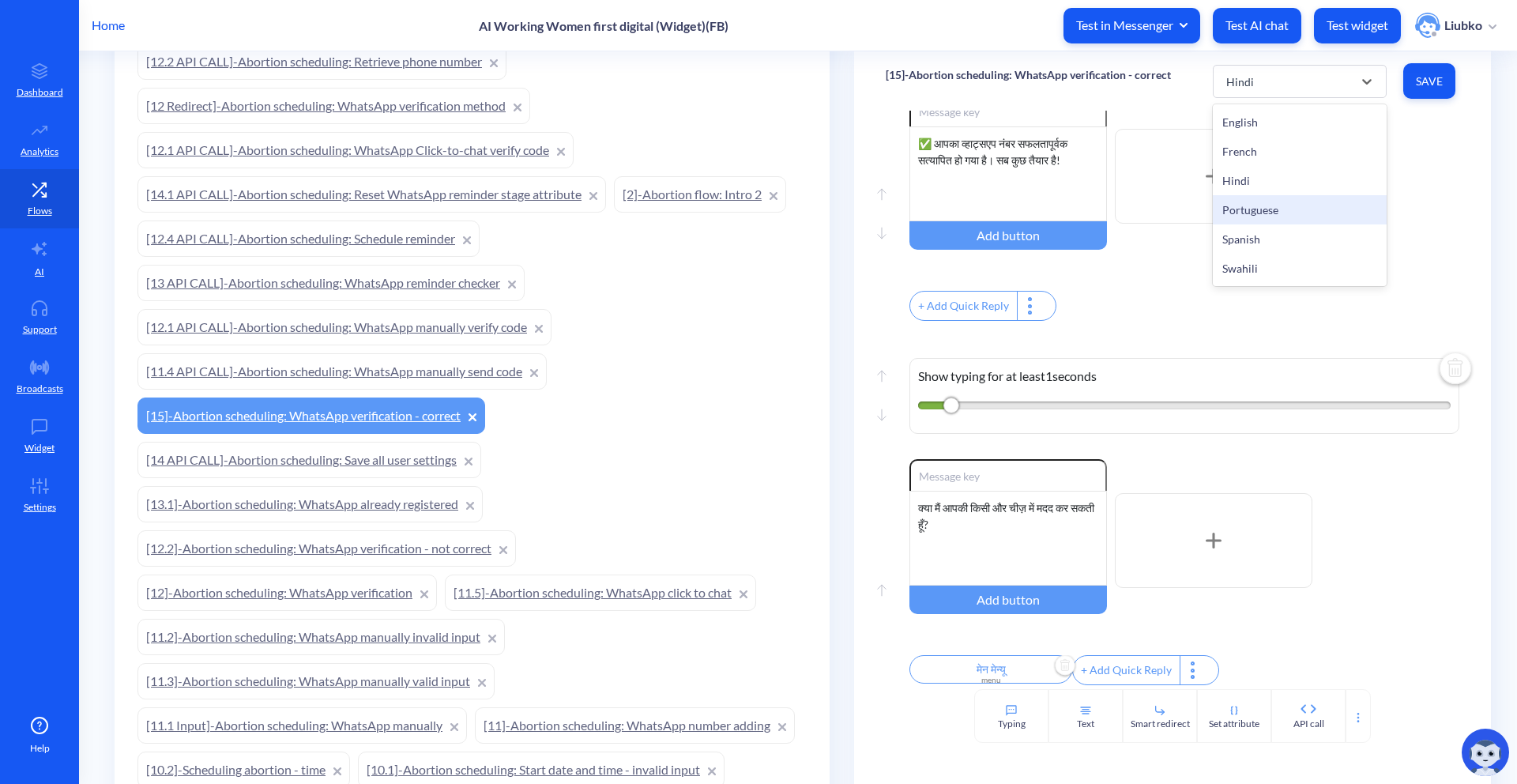
click at [1251, 211] on div "Portuguese" at bounding box center [1300, 209] width 174 height 29
click at [1056, 528] on div "Posso ajudar em mais alguma coisa?" at bounding box center [1008, 538] width 197 height 95
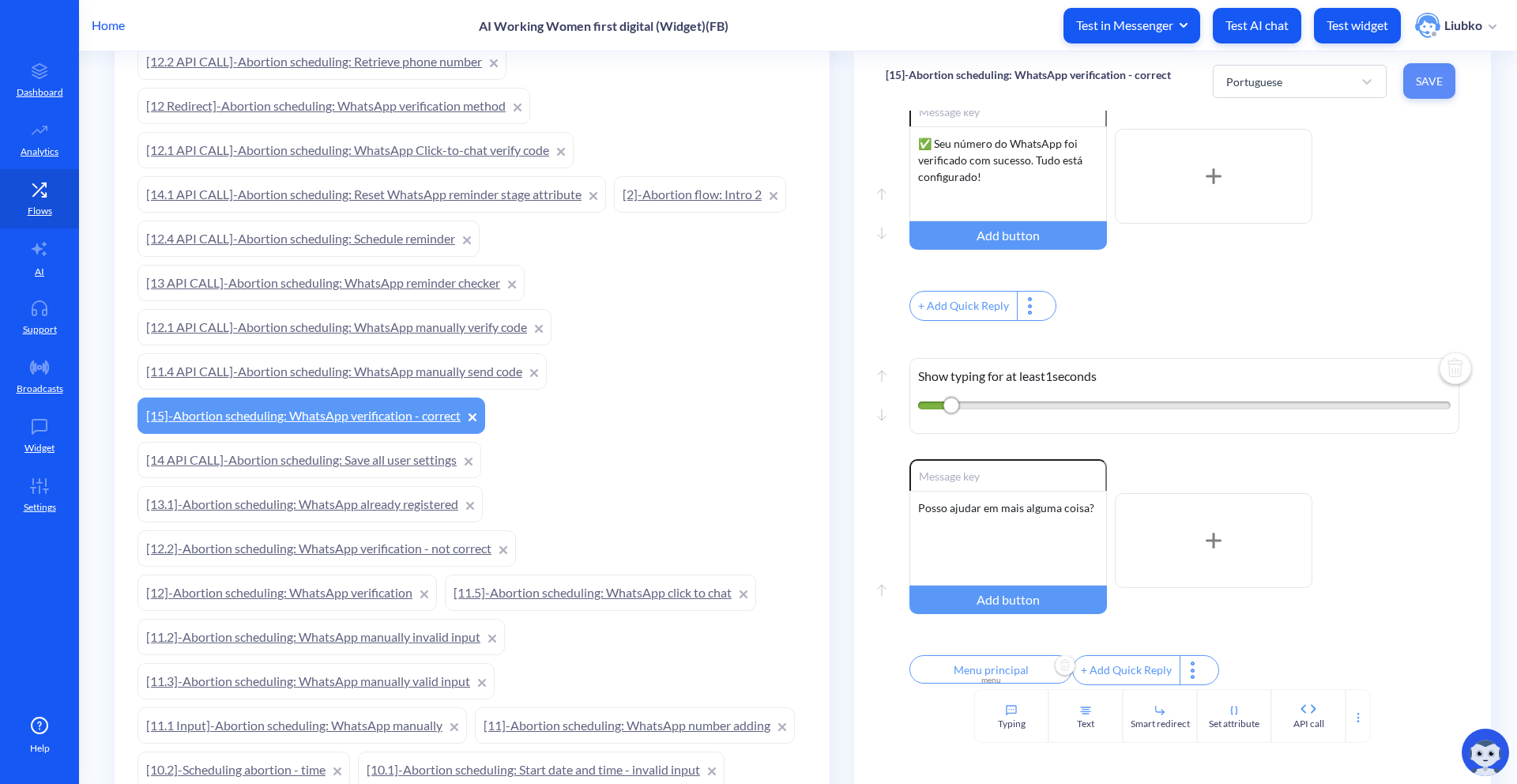
click at [1422, 83] on span "Save" at bounding box center [1429, 81] width 27 height 16
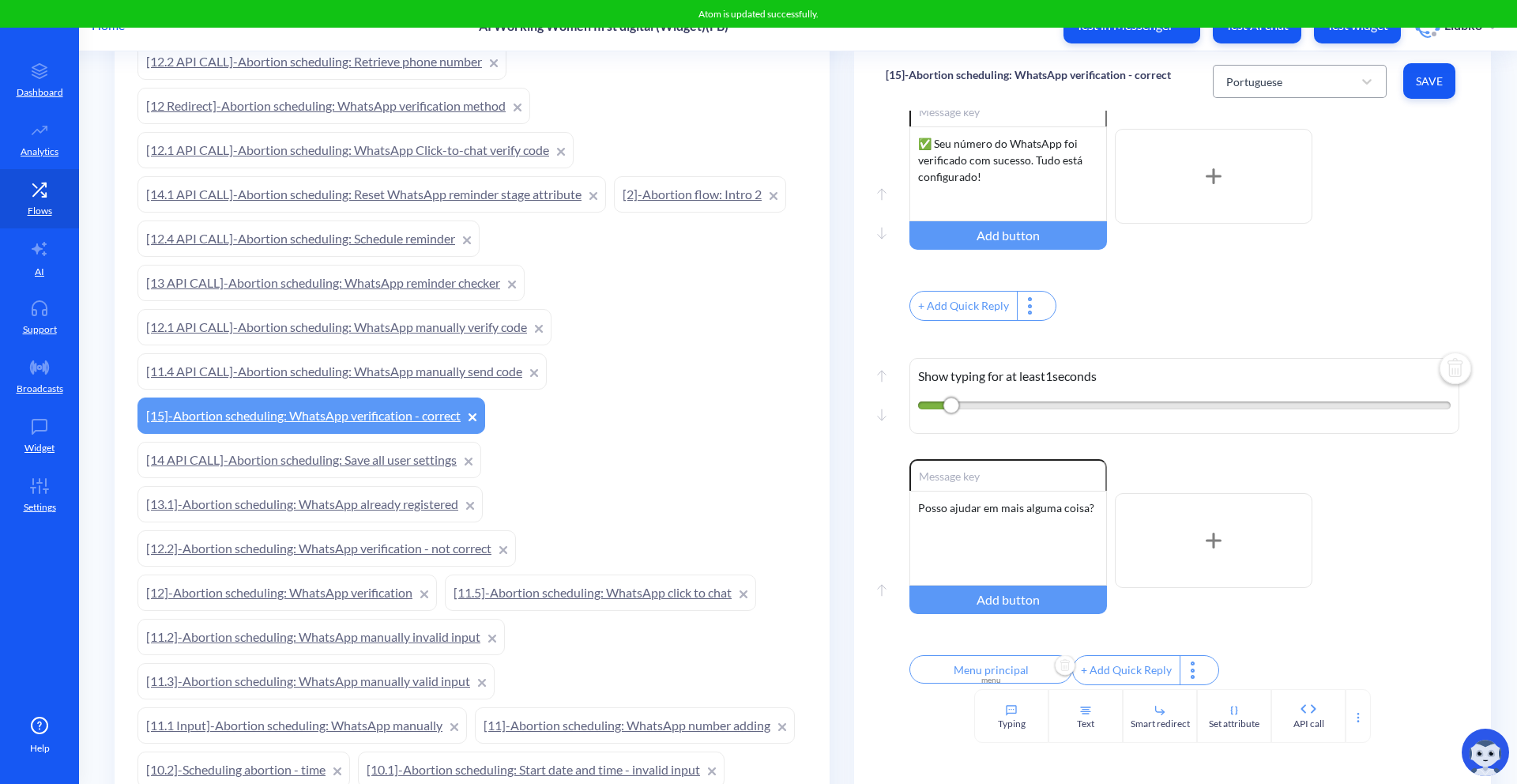
click at [1328, 88] on div "Portuguese" at bounding box center [1286, 81] width 134 height 29
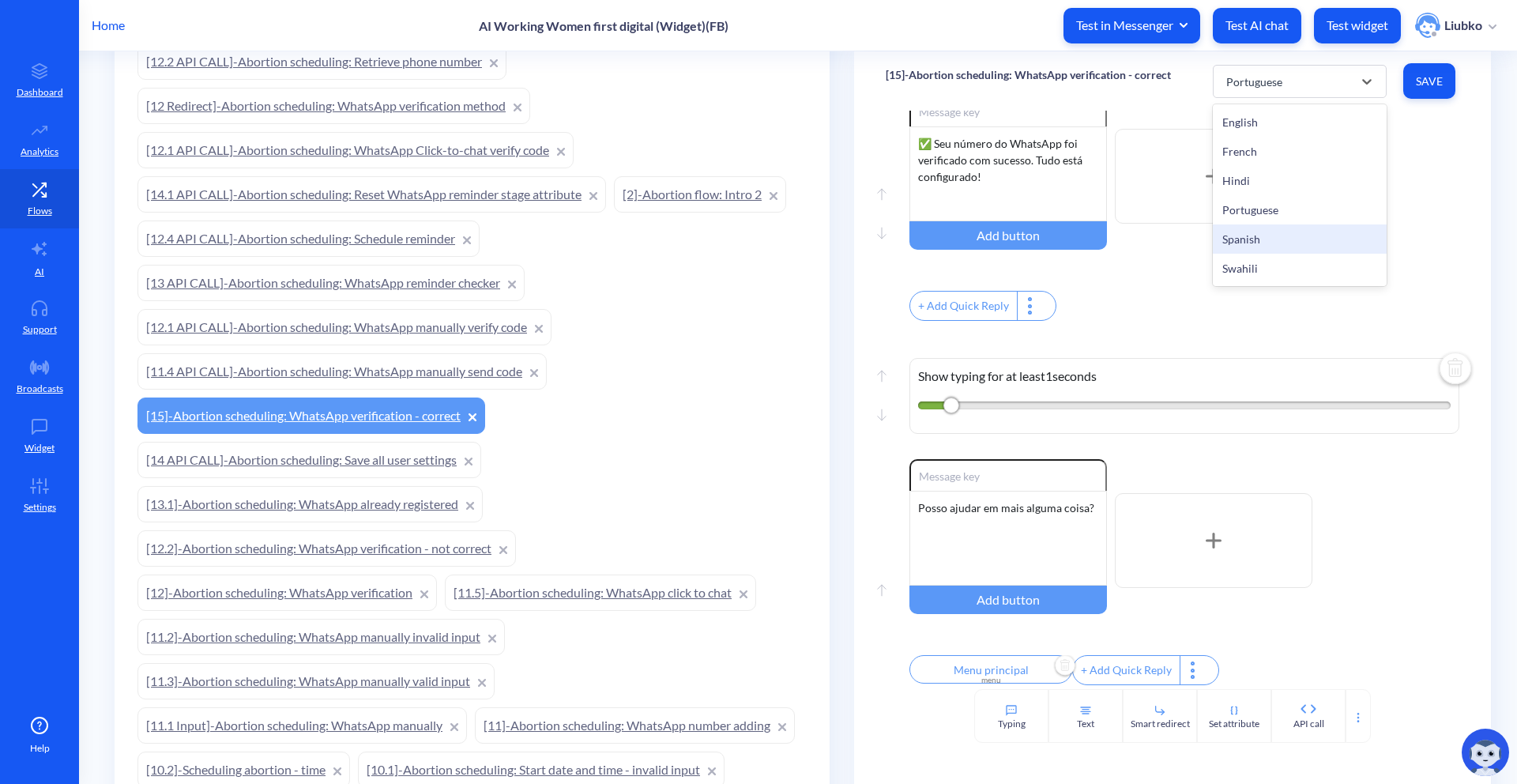
click at [1262, 244] on div "Spanish" at bounding box center [1300, 239] width 174 height 29
click at [1035, 531] on div "¿Puedo ayudarte con algo más?" at bounding box center [1008, 538] width 197 height 95
click at [1278, 75] on div "Spanish" at bounding box center [1286, 81] width 134 height 29
click at [1242, 277] on div "Swahili" at bounding box center [1300, 268] width 174 height 29
click at [1056, 519] on div "Can I help you with anything else?" at bounding box center [1008, 538] width 197 height 95
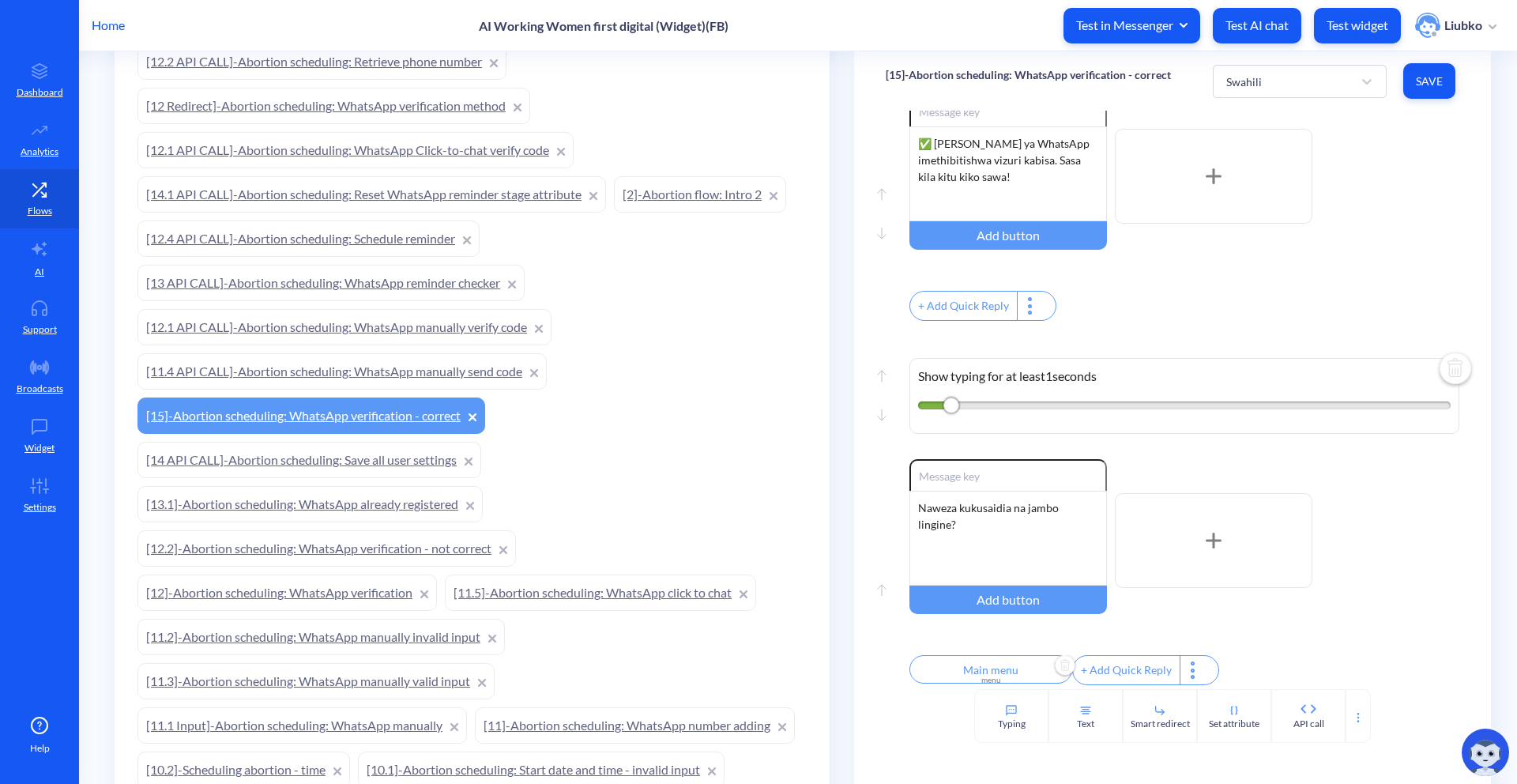
click at [1005, 662] on input "Main menu" at bounding box center [990, 670] width 163 height 29
type input "Menu kuu"
click at [1266, 613] on div at bounding box center [758, 392] width 1517 height 784
click at [1426, 91] on button "Save" at bounding box center [1429, 80] width 53 height 36
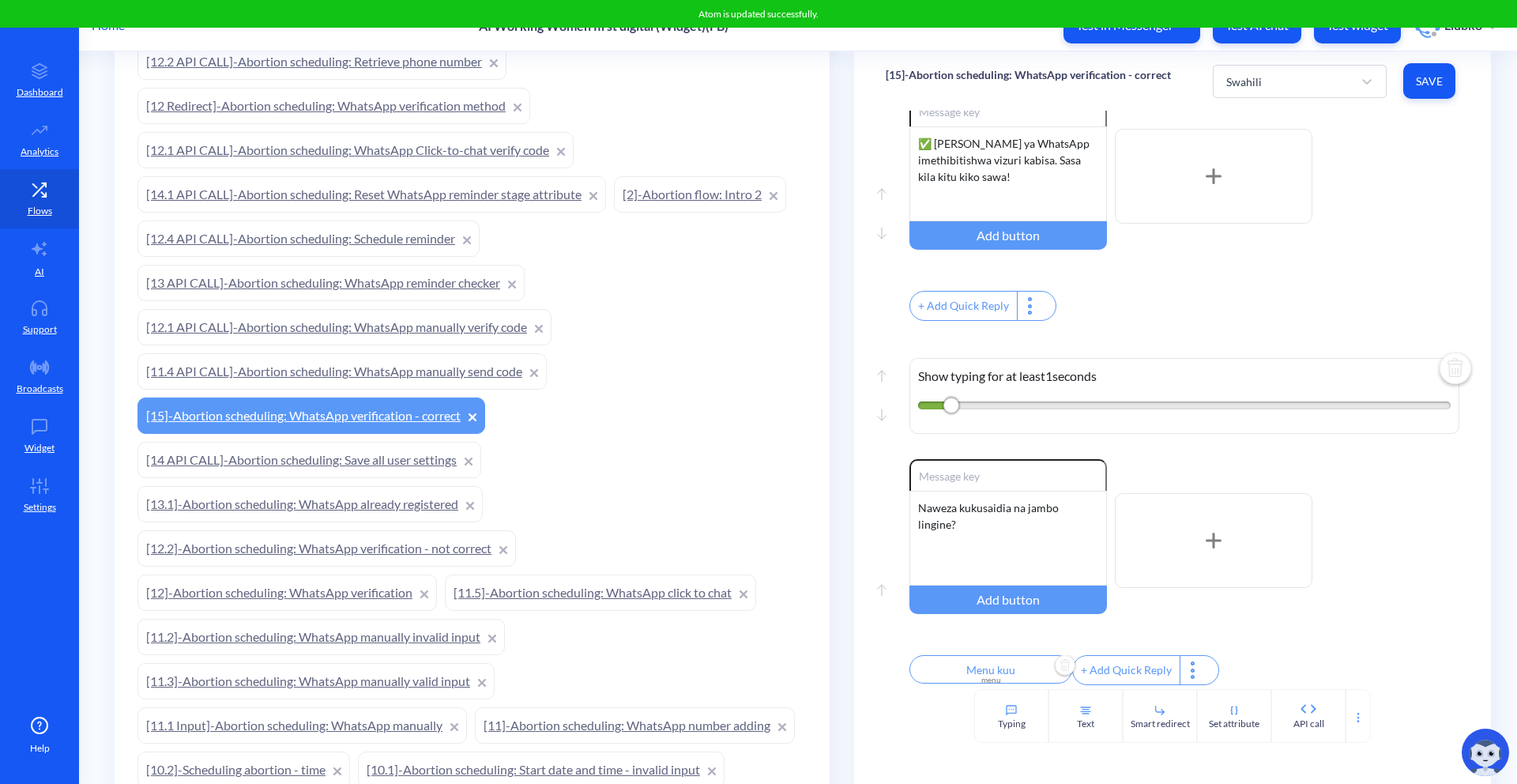
click at [1312, 302] on div "+ Add Quick Reply" at bounding box center [1184, 308] width 550 height 34
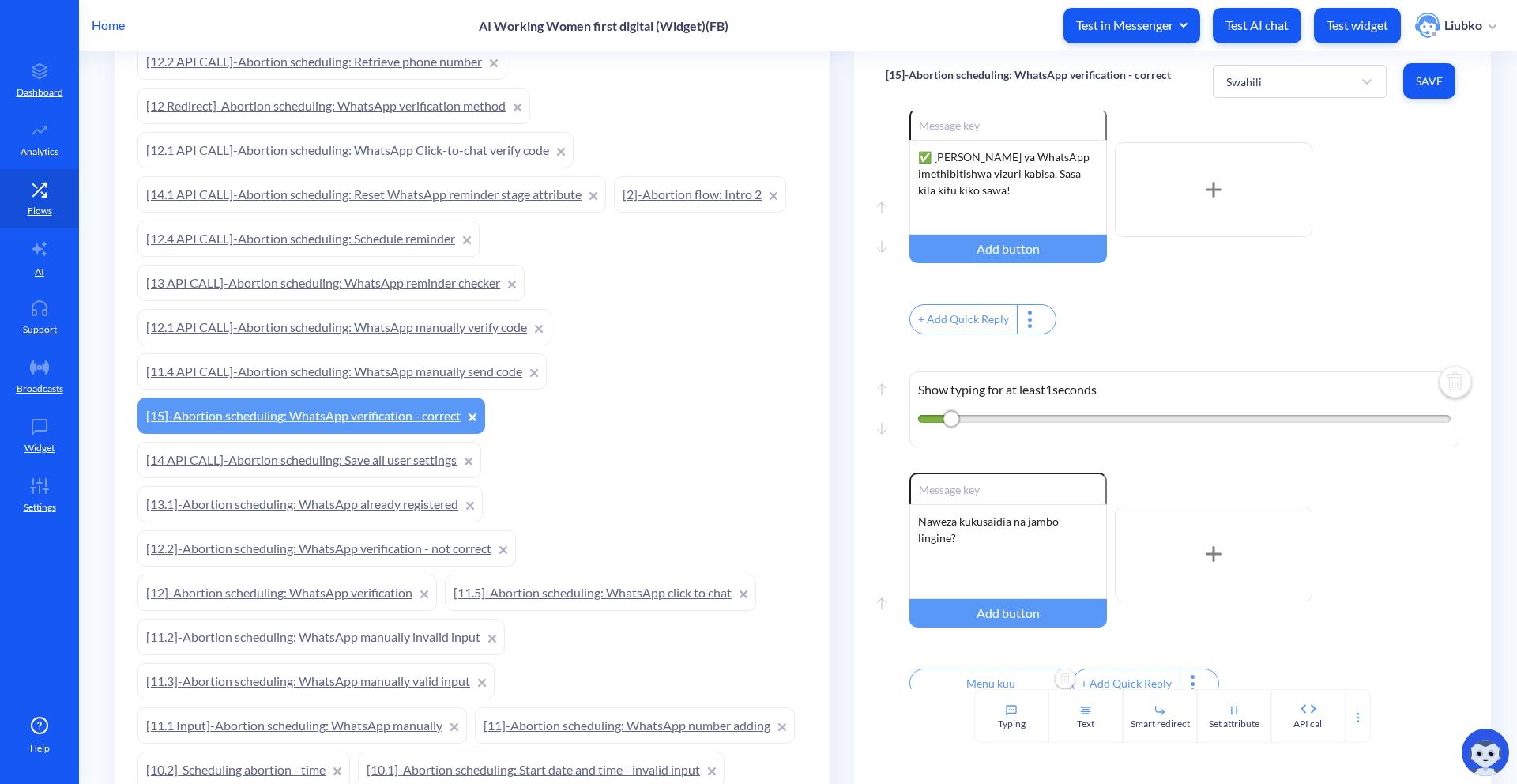
scroll to position [1010, 0]
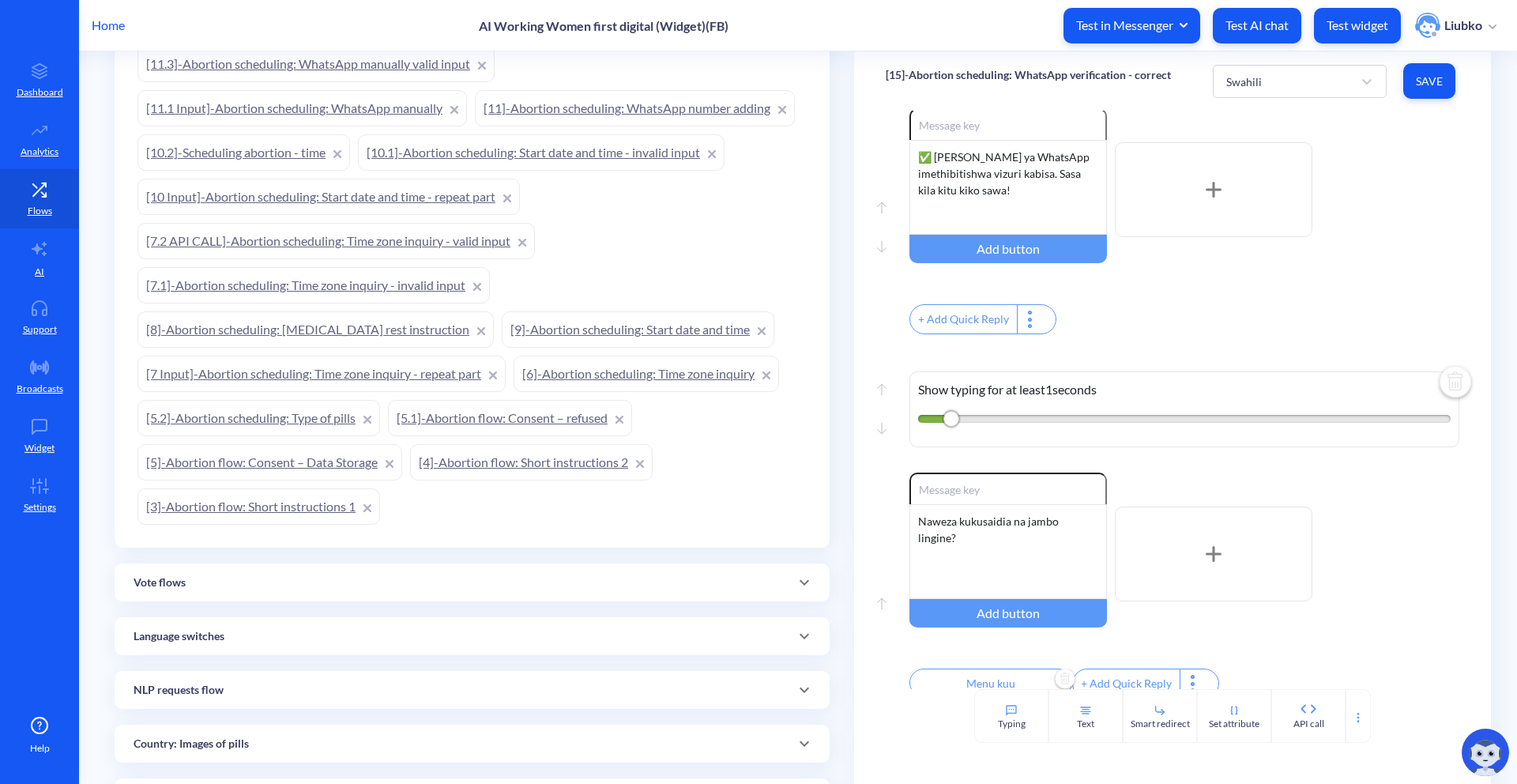
click at [315, 409] on link "[5.2]-Abortion scheduling: Type of pills" at bounding box center [259, 418] width 243 height 37
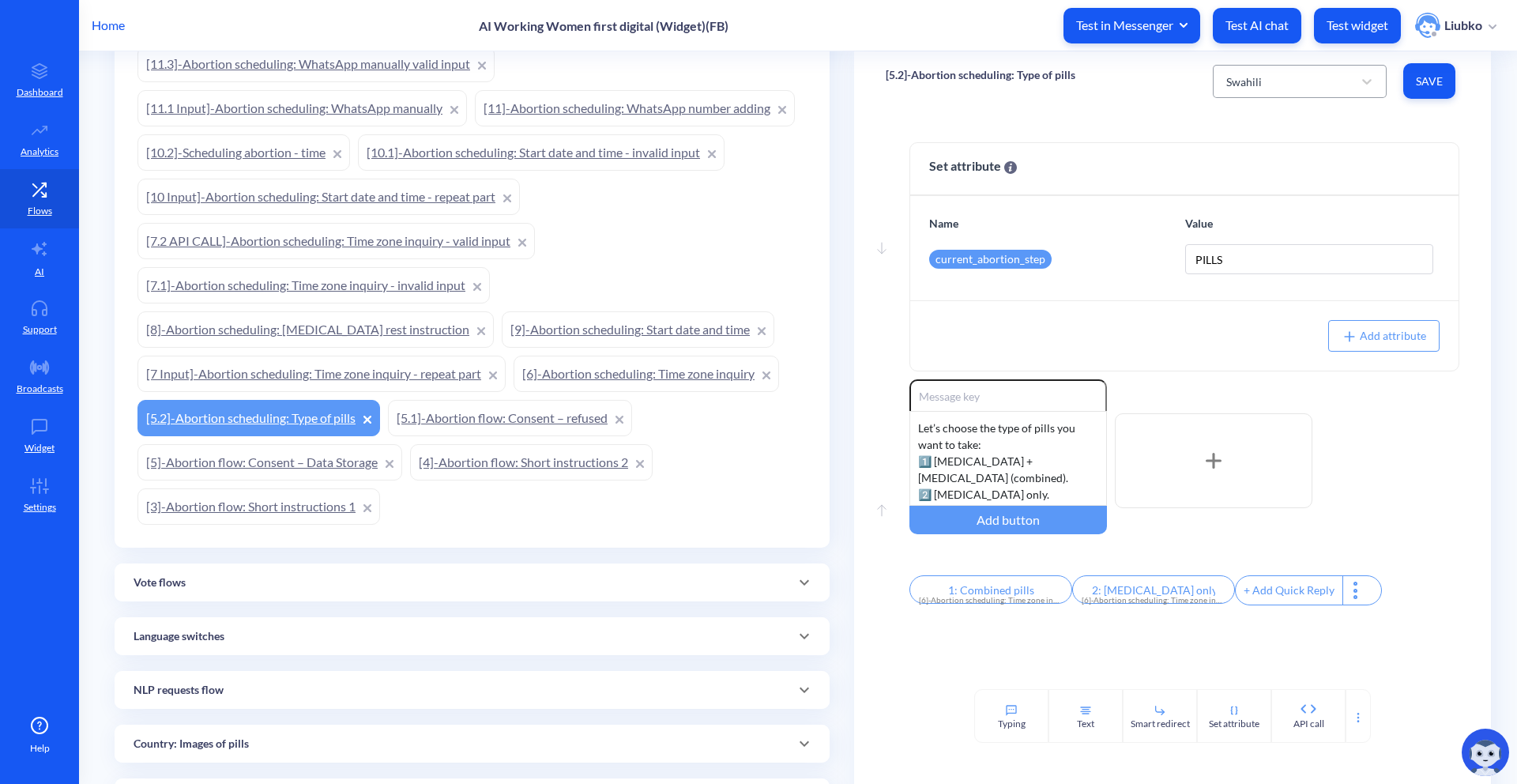
click at [1273, 75] on div "Swahili" at bounding box center [1286, 81] width 134 height 29
click at [1256, 123] on div "English" at bounding box center [1300, 122] width 174 height 29
click at [1284, 85] on div "English" at bounding box center [1286, 81] width 134 height 29
click at [1271, 143] on div "French" at bounding box center [1300, 151] width 174 height 29
type input "1: Pilules combinées"
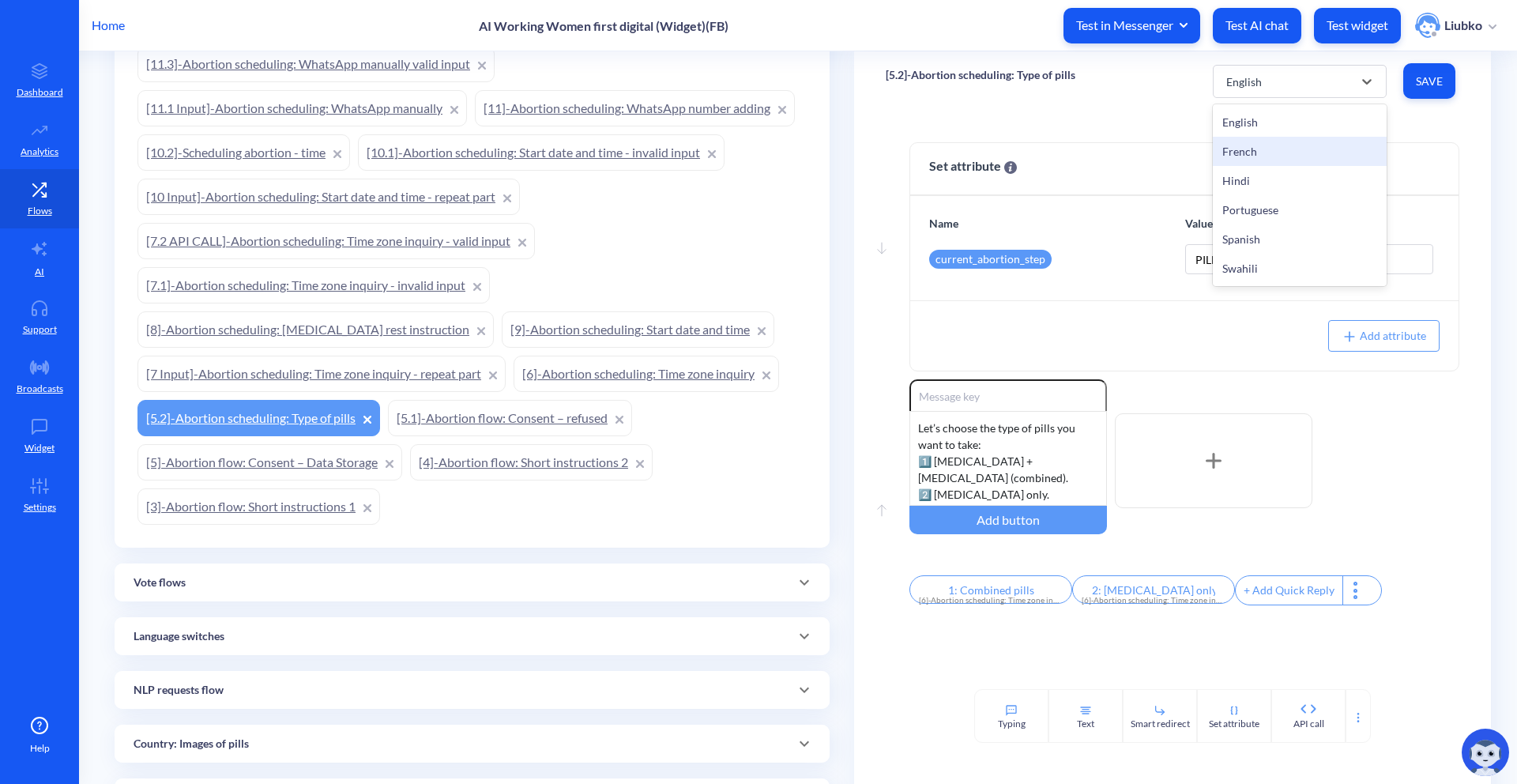
type input "2 : Misoprostol uniquement"
click at [1271, 83] on div "French" at bounding box center [1286, 81] width 134 height 29
click at [1269, 178] on div "Hindi" at bounding box center [1300, 180] width 174 height 29
type input "1: Combined pills"
type input "2: Misoprostol only"
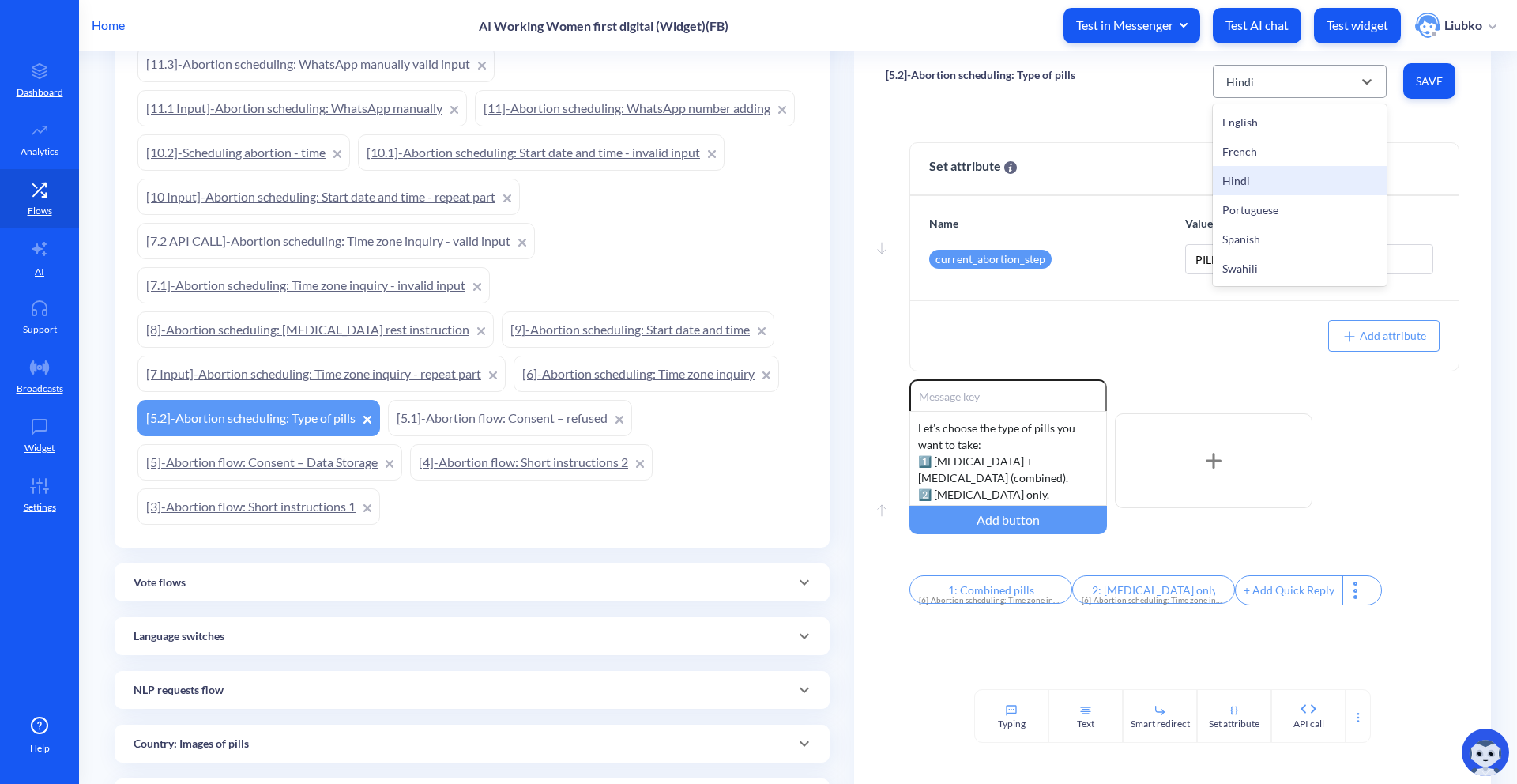
click at [1276, 87] on div "Hindi" at bounding box center [1286, 81] width 134 height 29
click at [1269, 208] on div "Portuguese" at bounding box center [1300, 209] width 174 height 29
type input "1: Pílulas combinadas"
type input "2: Apenas misoprostol"
click at [1276, 83] on div "Portuguese" at bounding box center [1254, 80] width 56 height 17
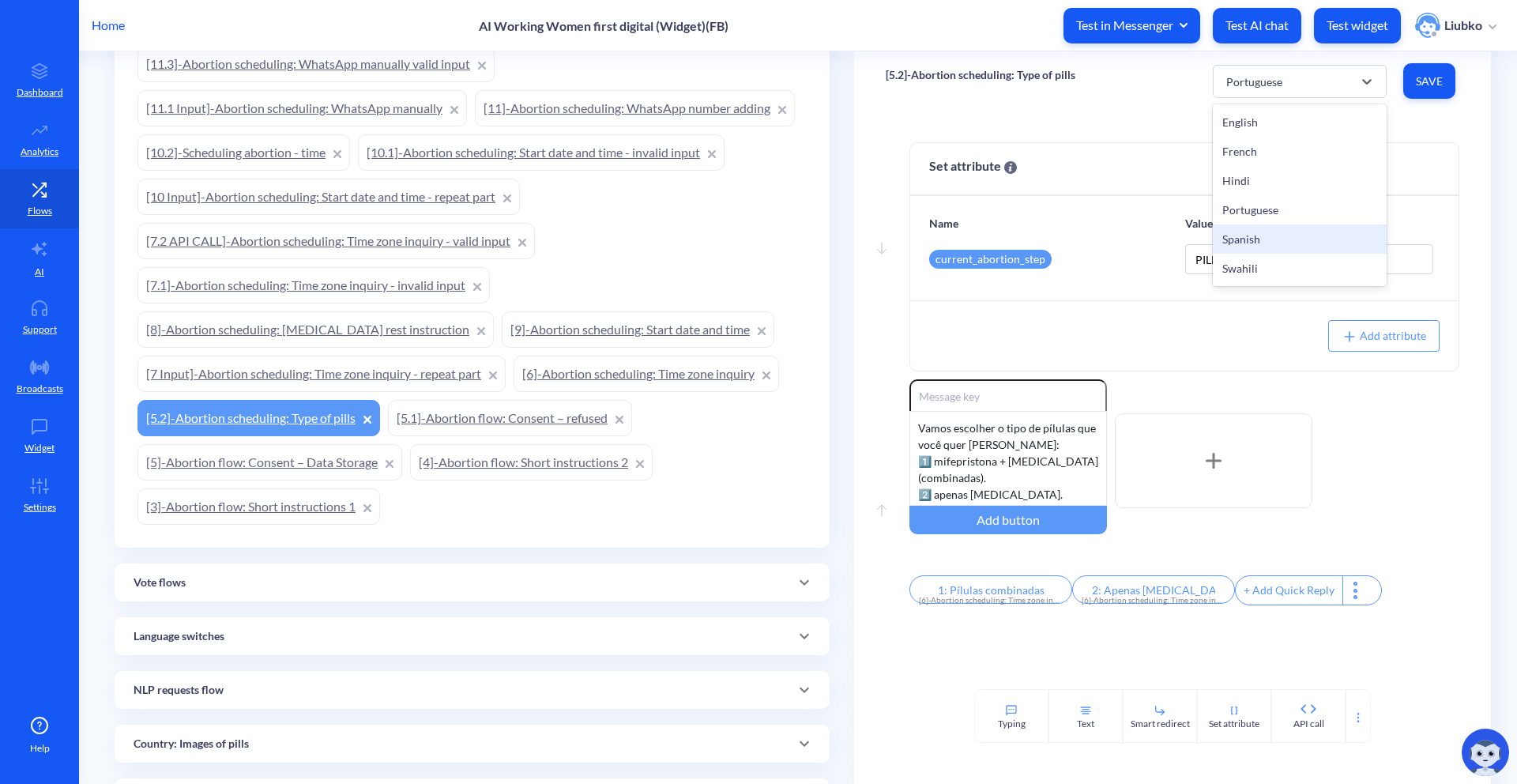
click at [1254, 236] on div "Spanish" at bounding box center [1300, 239] width 174 height 29
type input "1: Pastillas combinadas"
type input "2: Solo misoprostol"
click at [1282, 84] on div "Spanish" at bounding box center [1286, 81] width 134 height 29
click at [1258, 264] on div "Swahili" at bounding box center [1300, 268] width 174 height 29
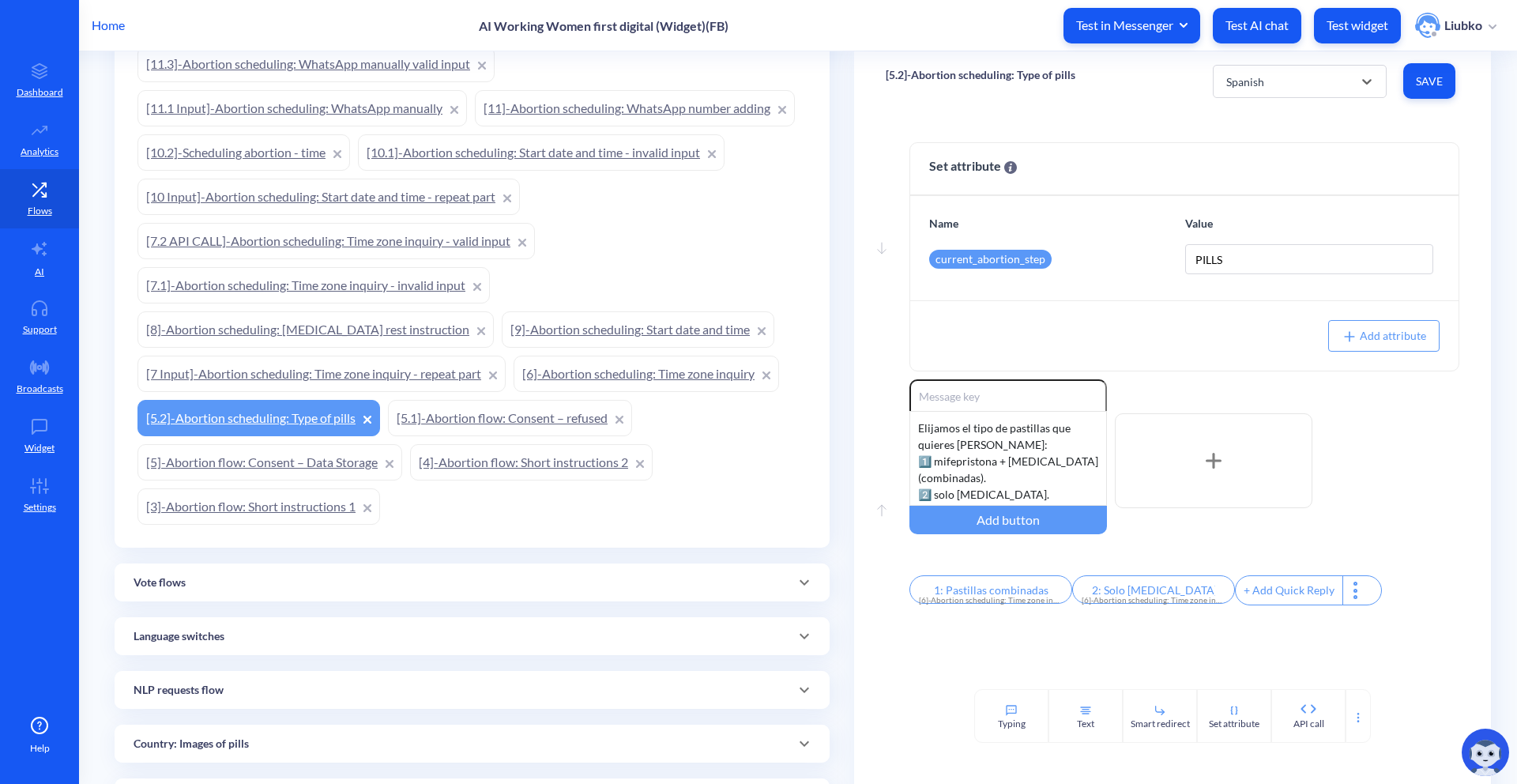
type input "1: Combined pills"
type input "2: Misoprostol only"
click at [258, 500] on link "[3]-Abortion flow: Short instructions 1" at bounding box center [259, 506] width 243 height 37
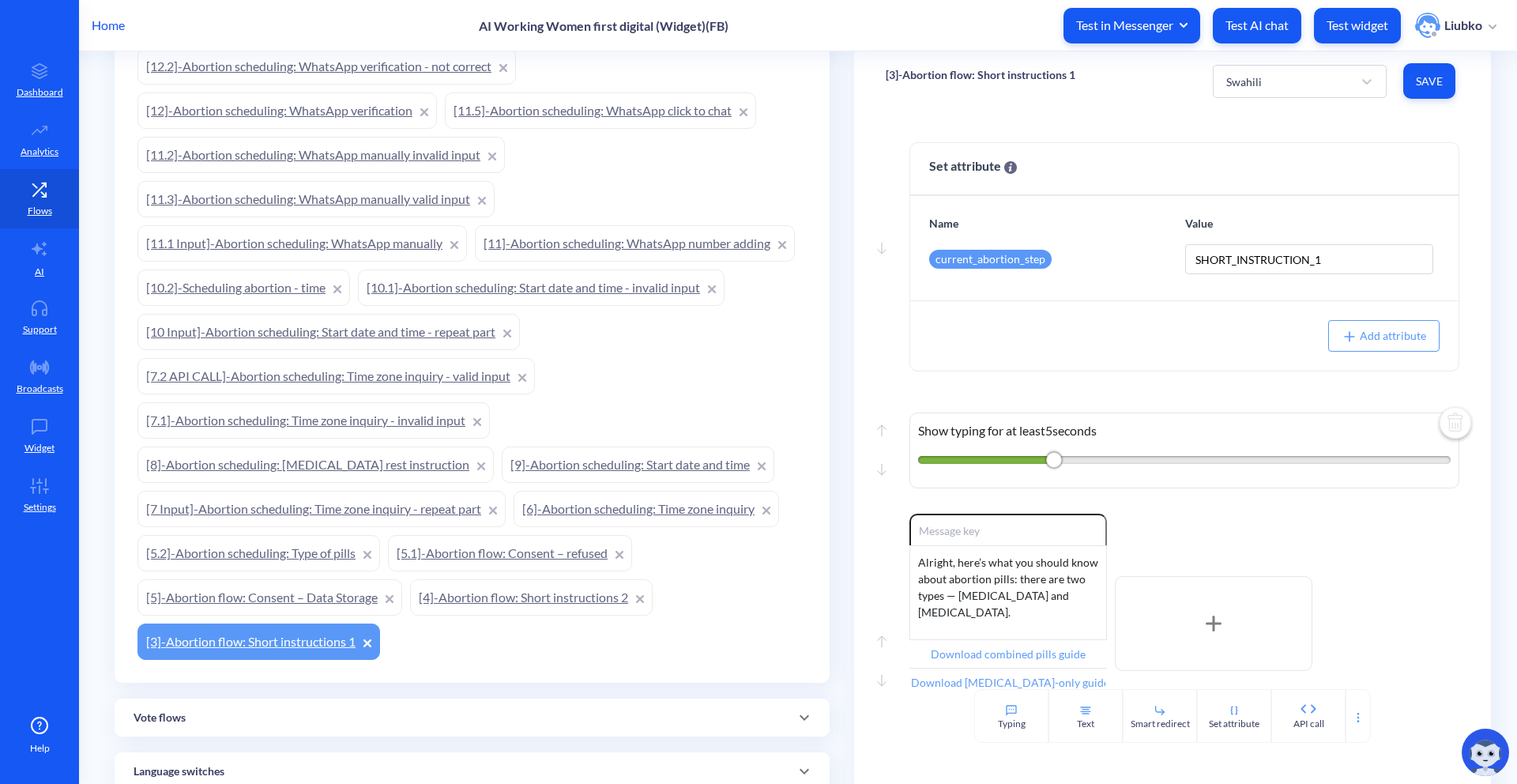
scroll to position [926, 0]
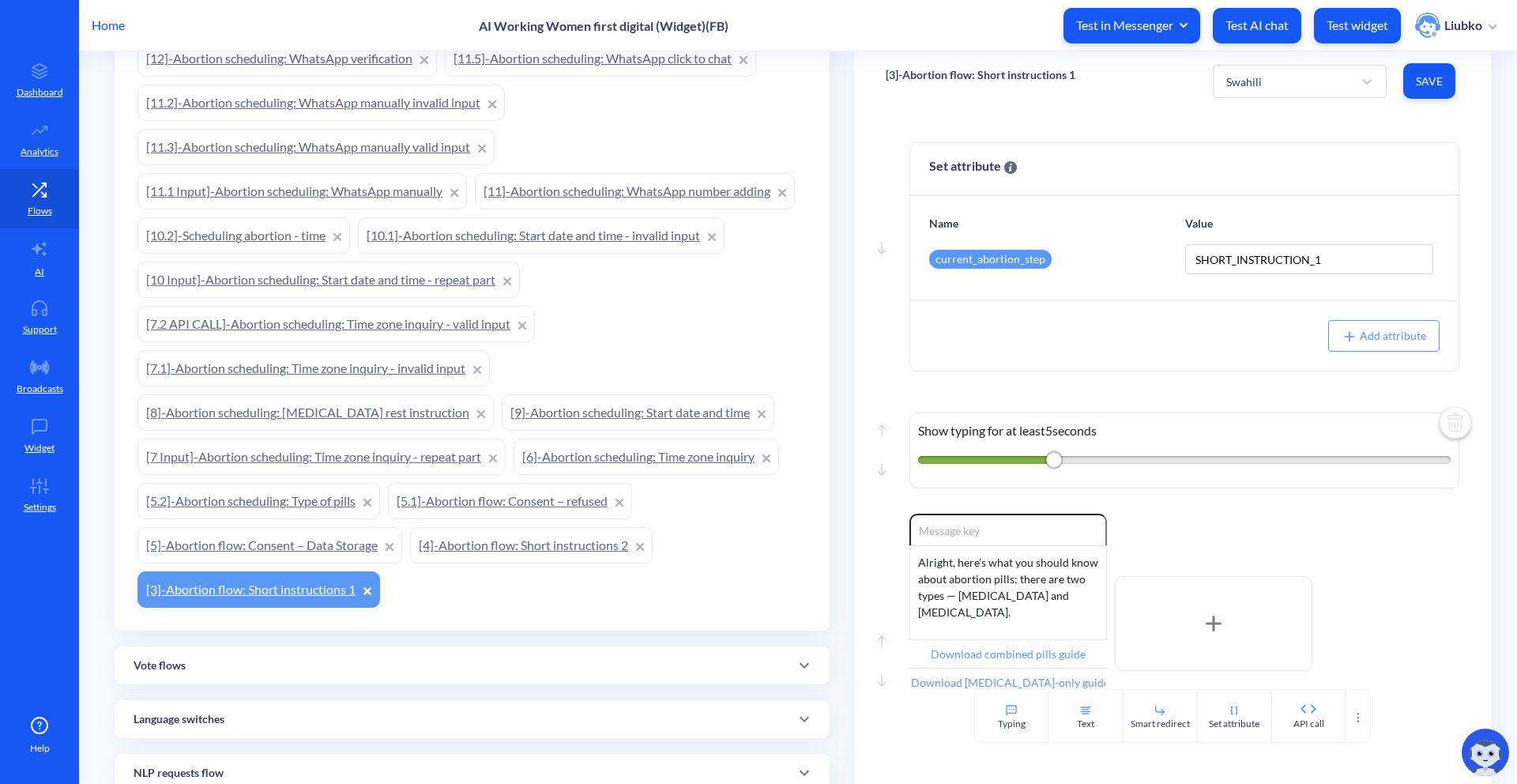
click at [694, 596] on div "Add a new atom [API CALL]-Check scheduled job [API CALL]-Has been before [12.2 …" at bounding box center [472, 36] width 677 height 1150
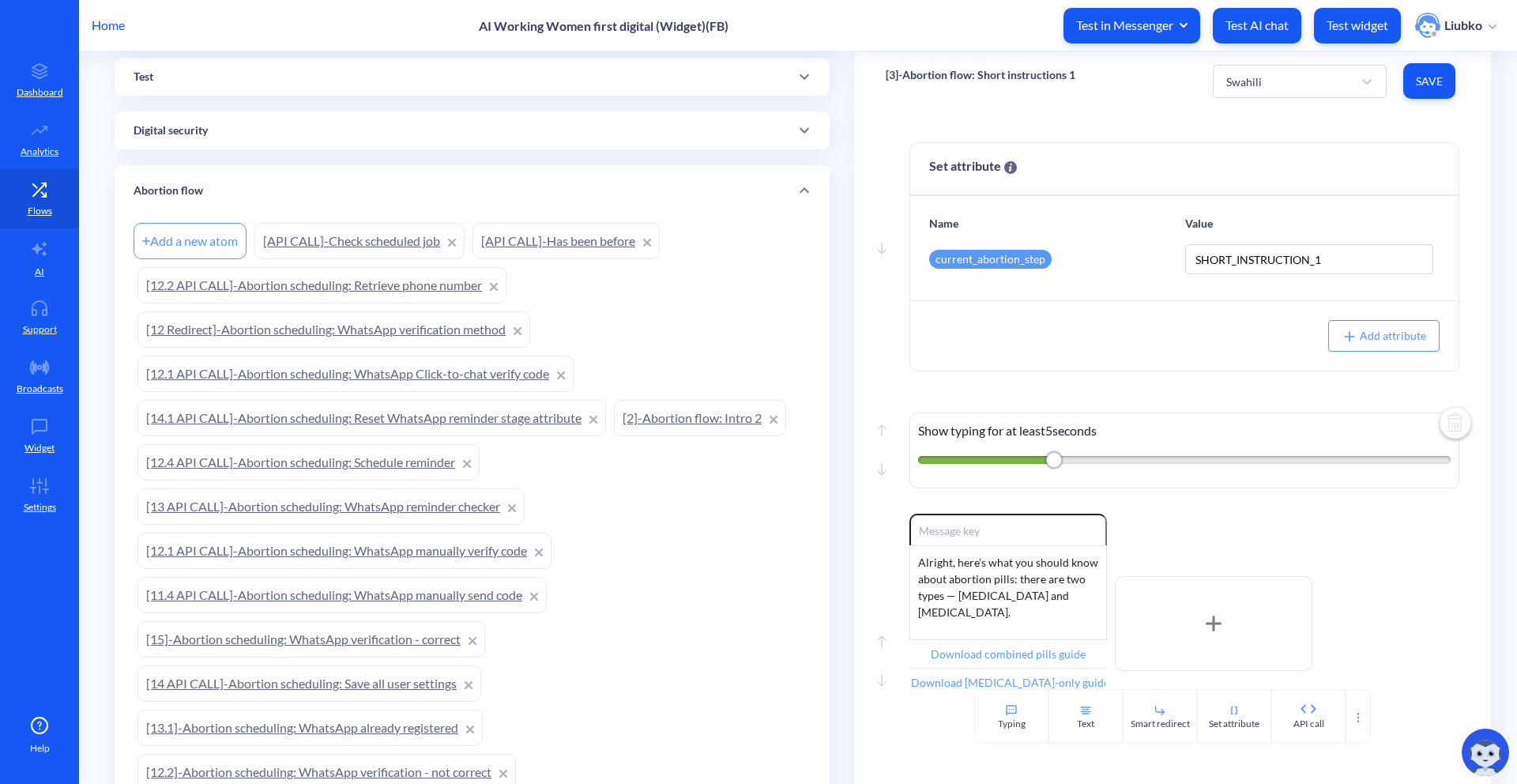
click at [726, 413] on link "[2]-Abortion flow: Intro 2" at bounding box center [700, 418] width 173 height 37
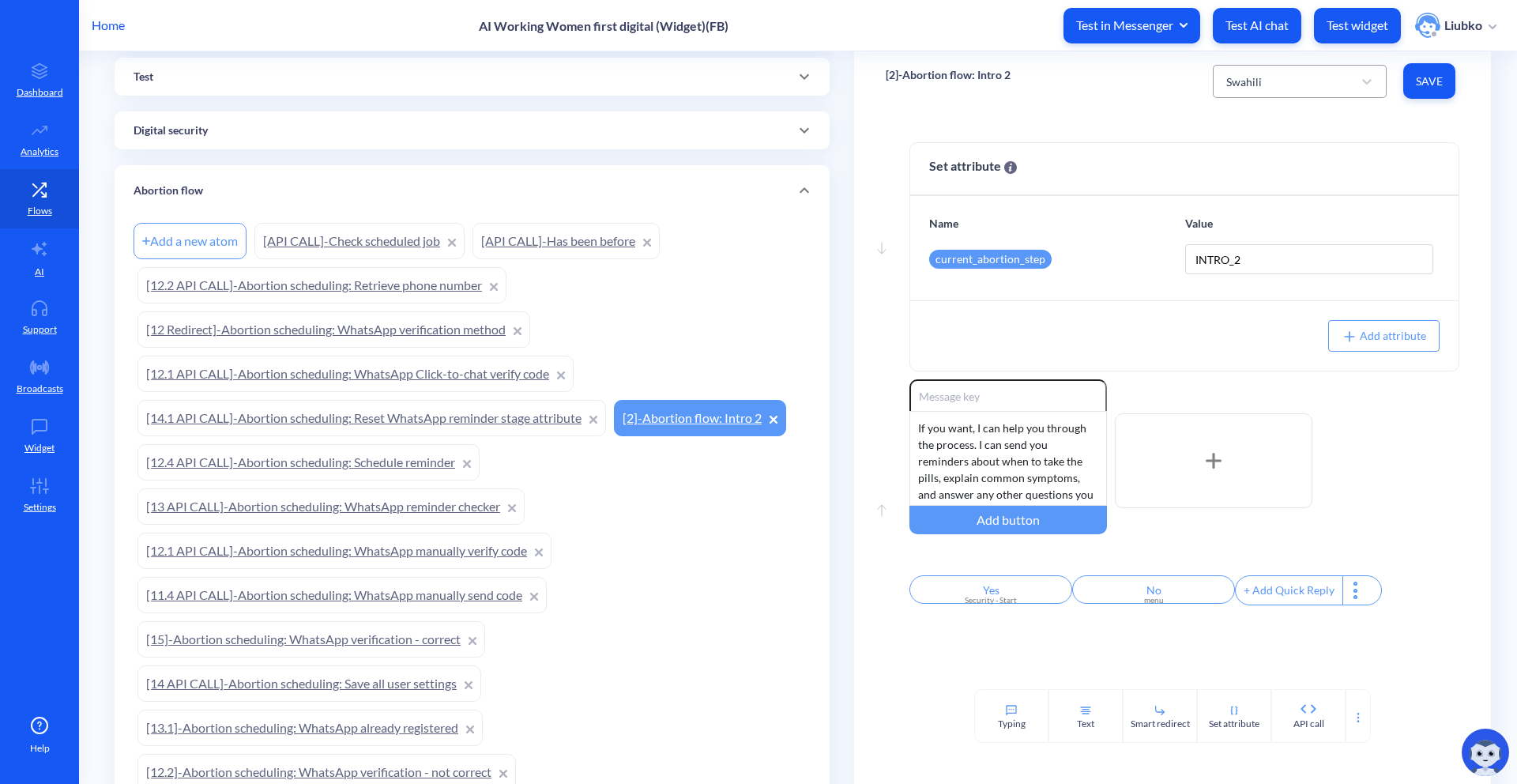
click at [1331, 95] on div "Swahili" at bounding box center [1286, 81] width 134 height 29
click at [1319, 118] on div "English" at bounding box center [1300, 122] width 174 height 29
click at [1312, 95] on div "English" at bounding box center [1300, 81] width 174 height 33
click at [1301, 149] on div "French" at bounding box center [1300, 151] width 174 height 29
type input "Oui"
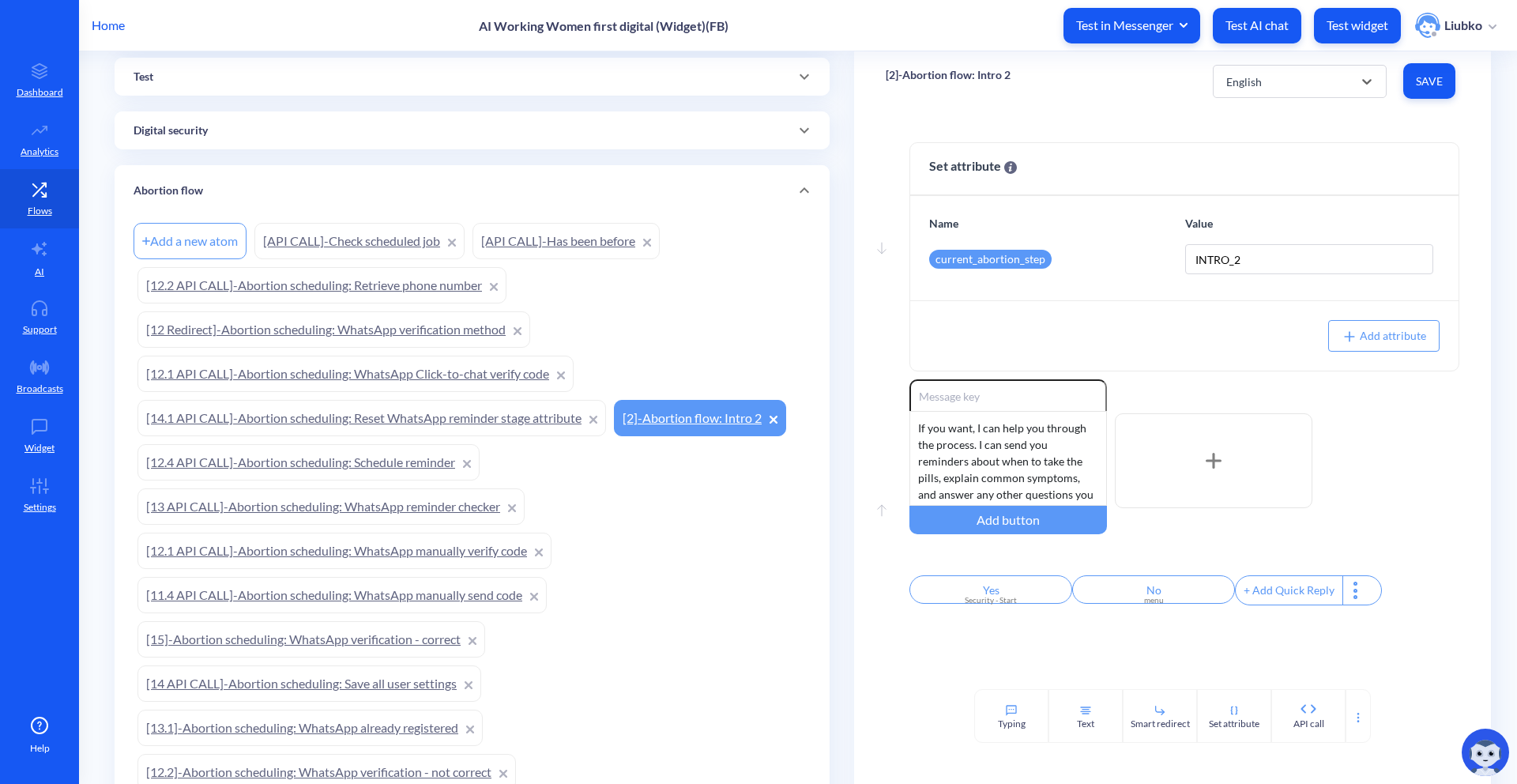
type input "Non"
click at [1293, 85] on div "French" at bounding box center [1286, 81] width 134 height 29
click at [1282, 111] on div "English" at bounding box center [1300, 122] width 174 height 29
type input "Yes"
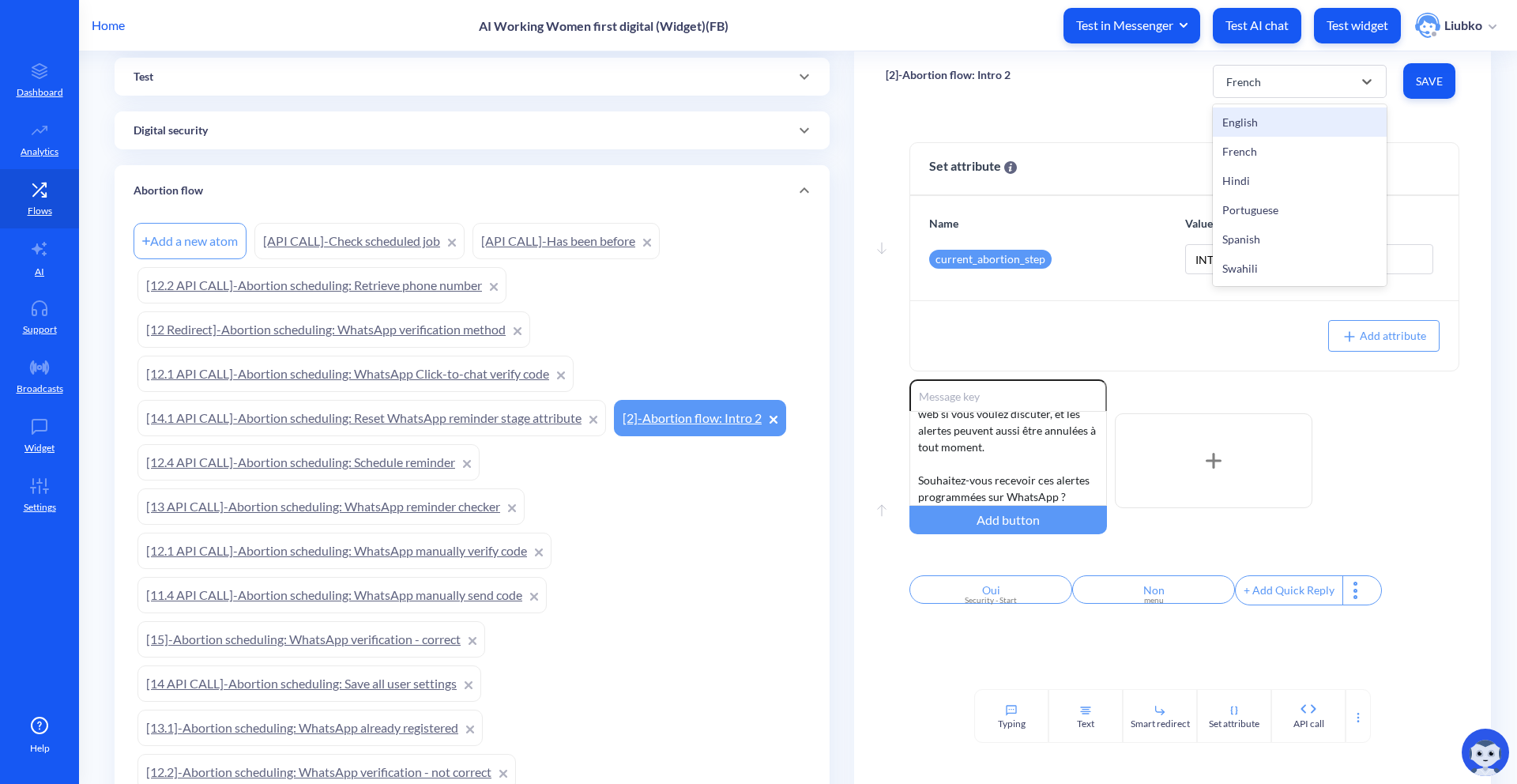
type input "No"
click at [1269, 85] on div "English" at bounding box center [1286, 81] width 134 height 29
click at [1268, 148] on div "French" at bounding box center [1300, 151] width 174 height 29
type input "Oui"
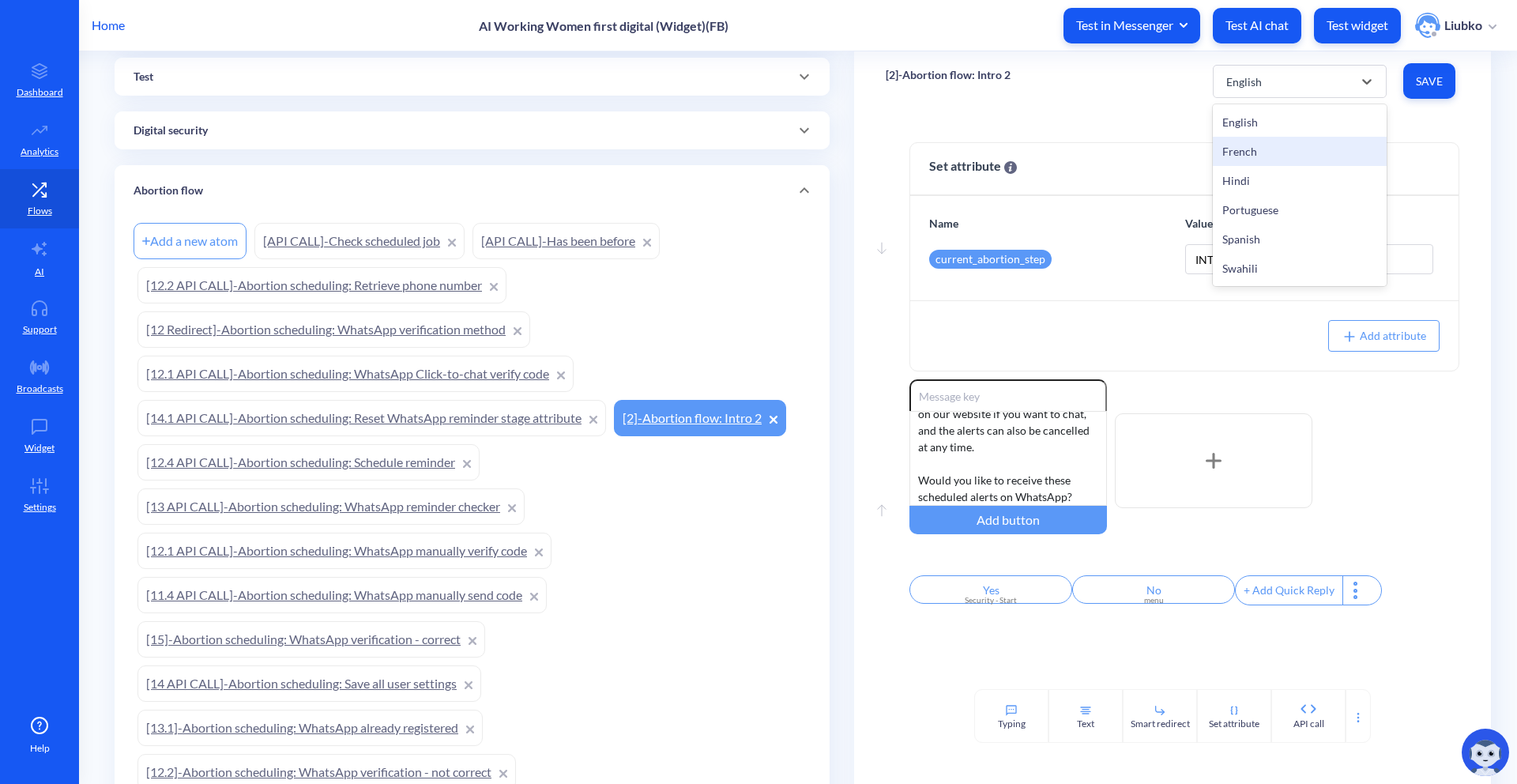
type input "Non"
click at [293, 372] on link "[12.1 API CALL]-Abortion scheduling: WhatsApp Click-to-chat verify code" at bounding box center [356, 374] width 436 height 37
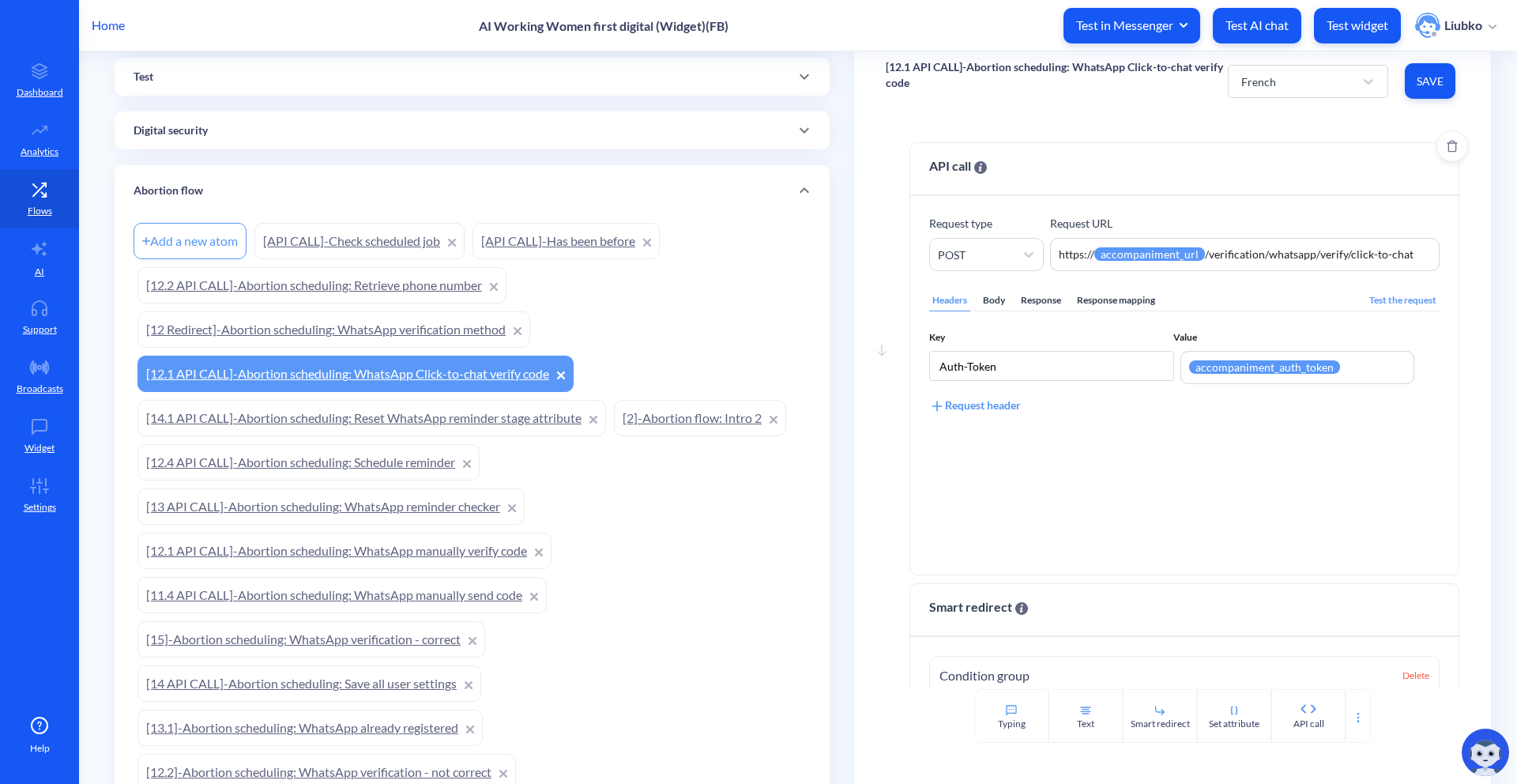
click at [995, 303] on div "Body" at bounding box center [994, 301] width 29 height 21
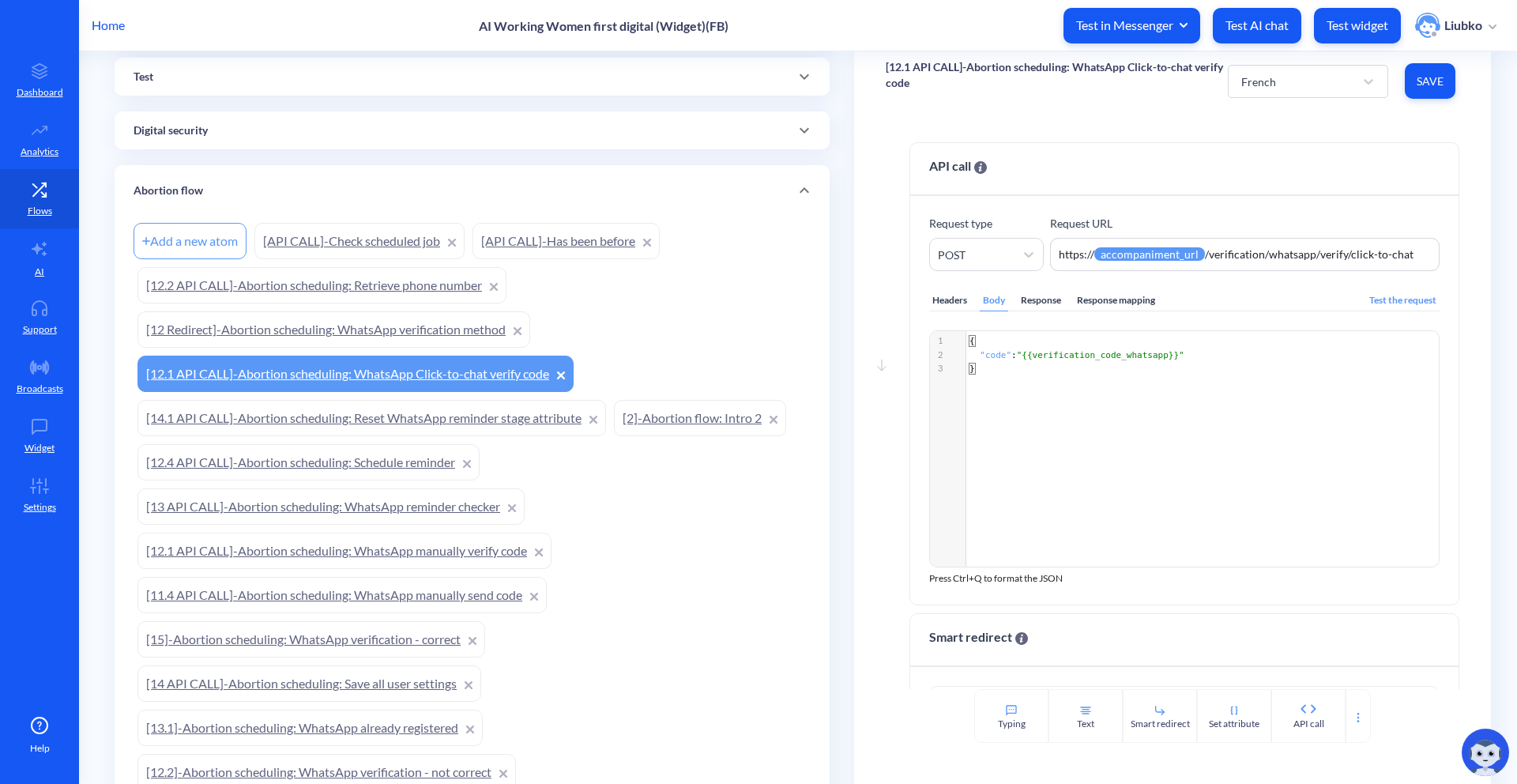
click at [413, 413] on link "[14.1 API CALL]-Abortion scheduling: Reset WhatsApp reminder stage attribute" at bounding box center [371, 418] width 469 height 37
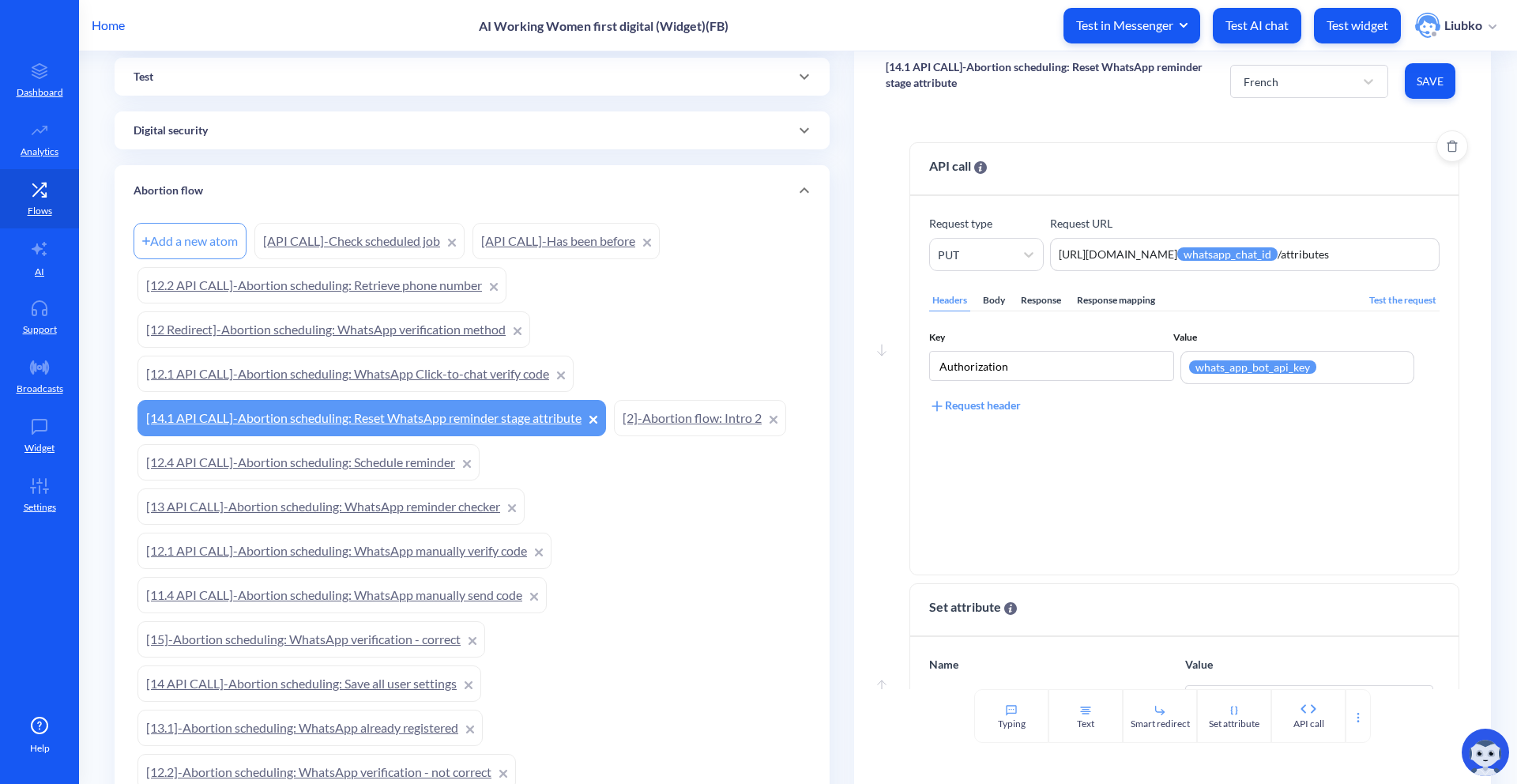
click at [1004, 307] on div "Body" at bounding box center [994, 301] width 29 height 21
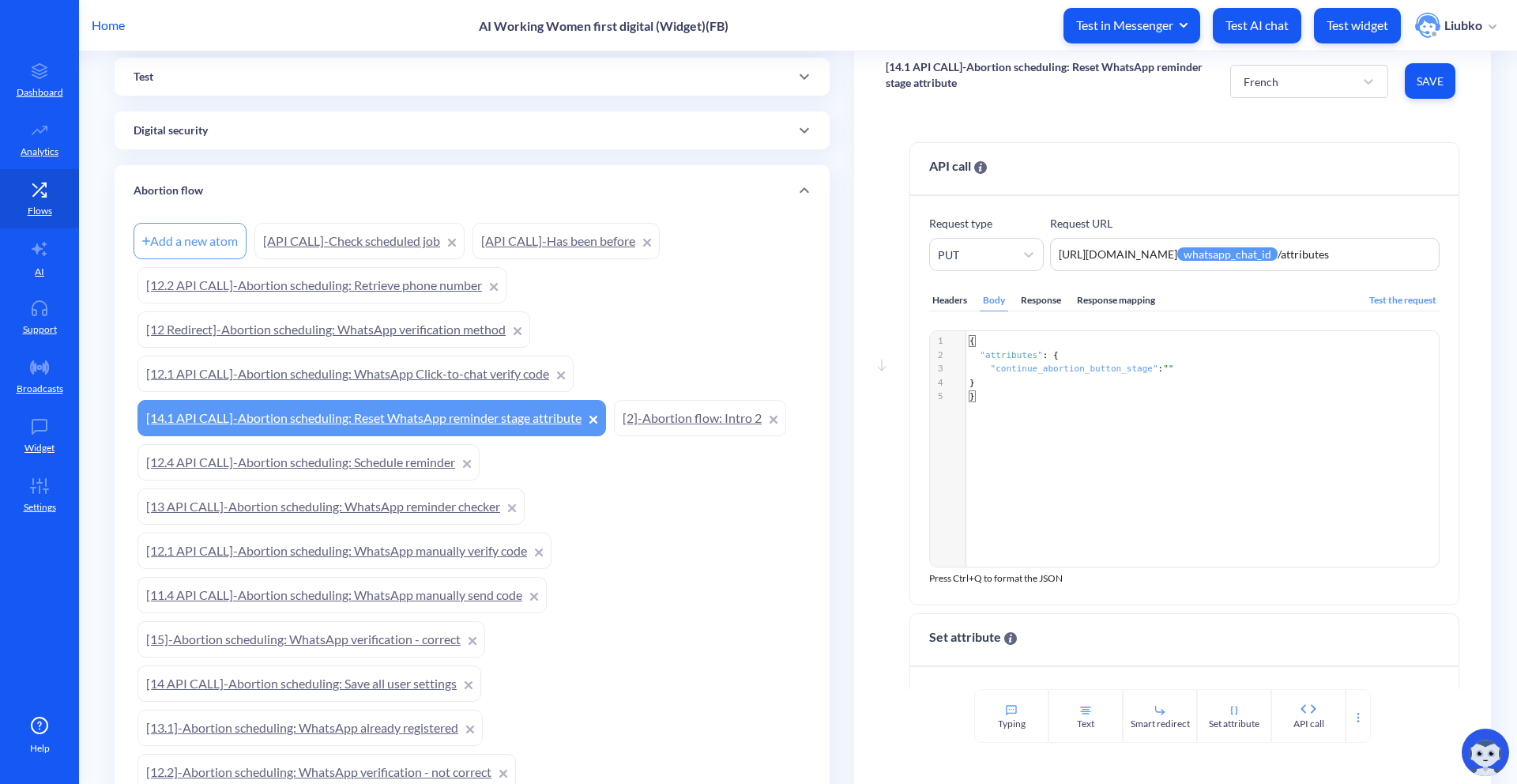
click at [390, 329] on link "[12 Redirect]-Abortion scheduling: WhatsApp verification method" at bounding box center [334, 329] width 393 height 37
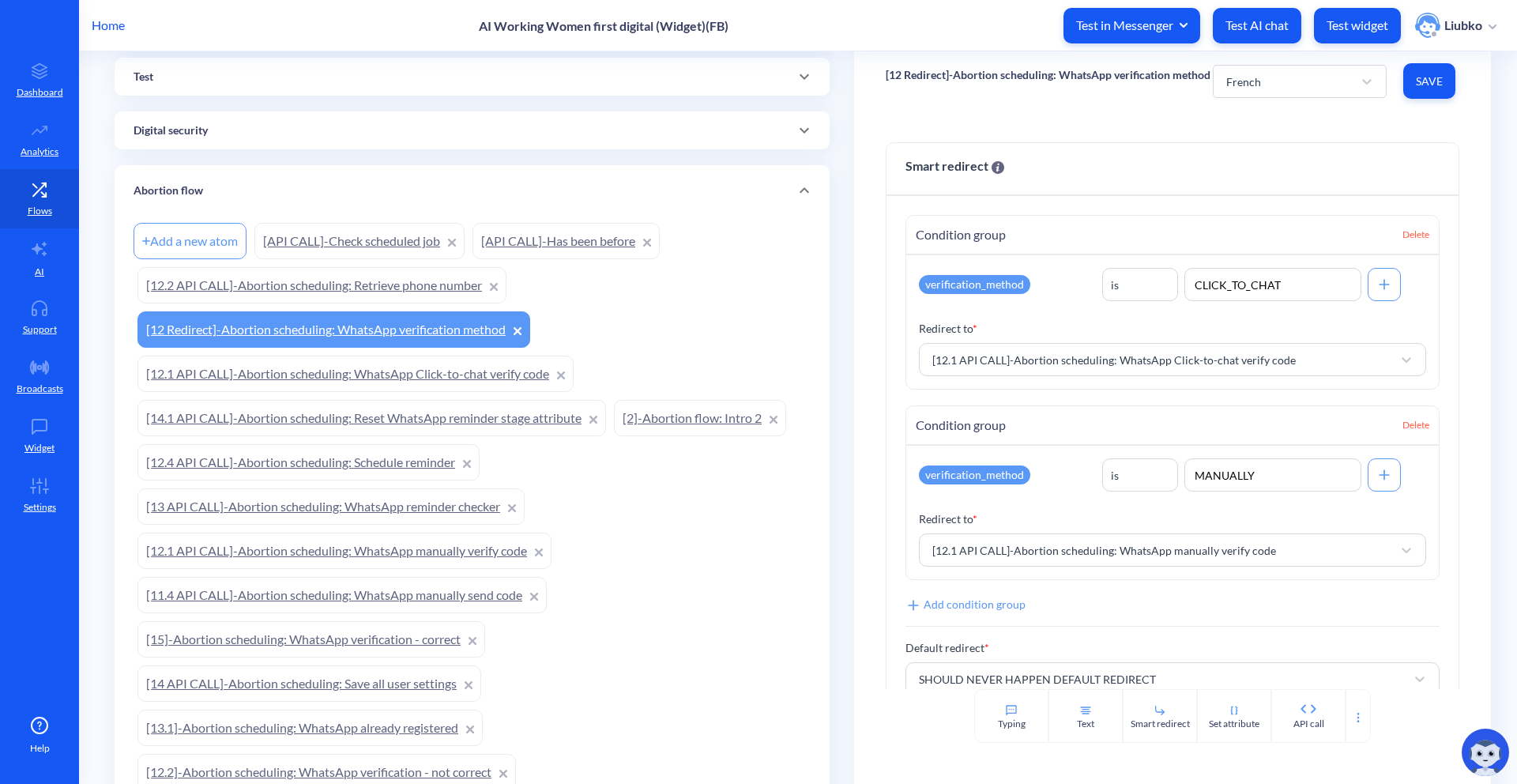
click at [394, 282] on link "[12.2 API CALL]-Abortion scheduling: Retrieve phone number" at bounding box center [322, 285] width 369 height 37
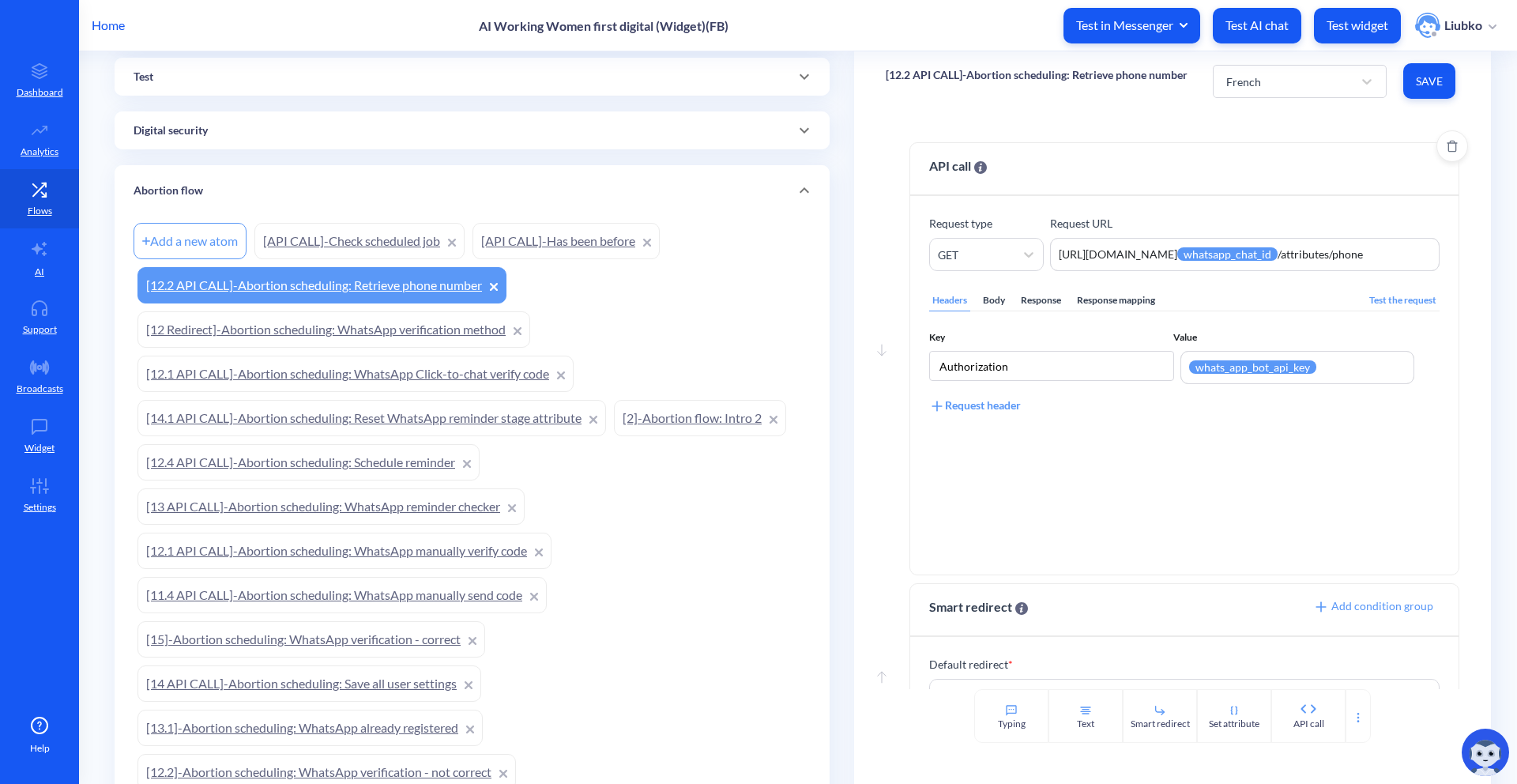
click at [999, 303] on div "Body" at bounding box center [994, 301] width 29 height 21
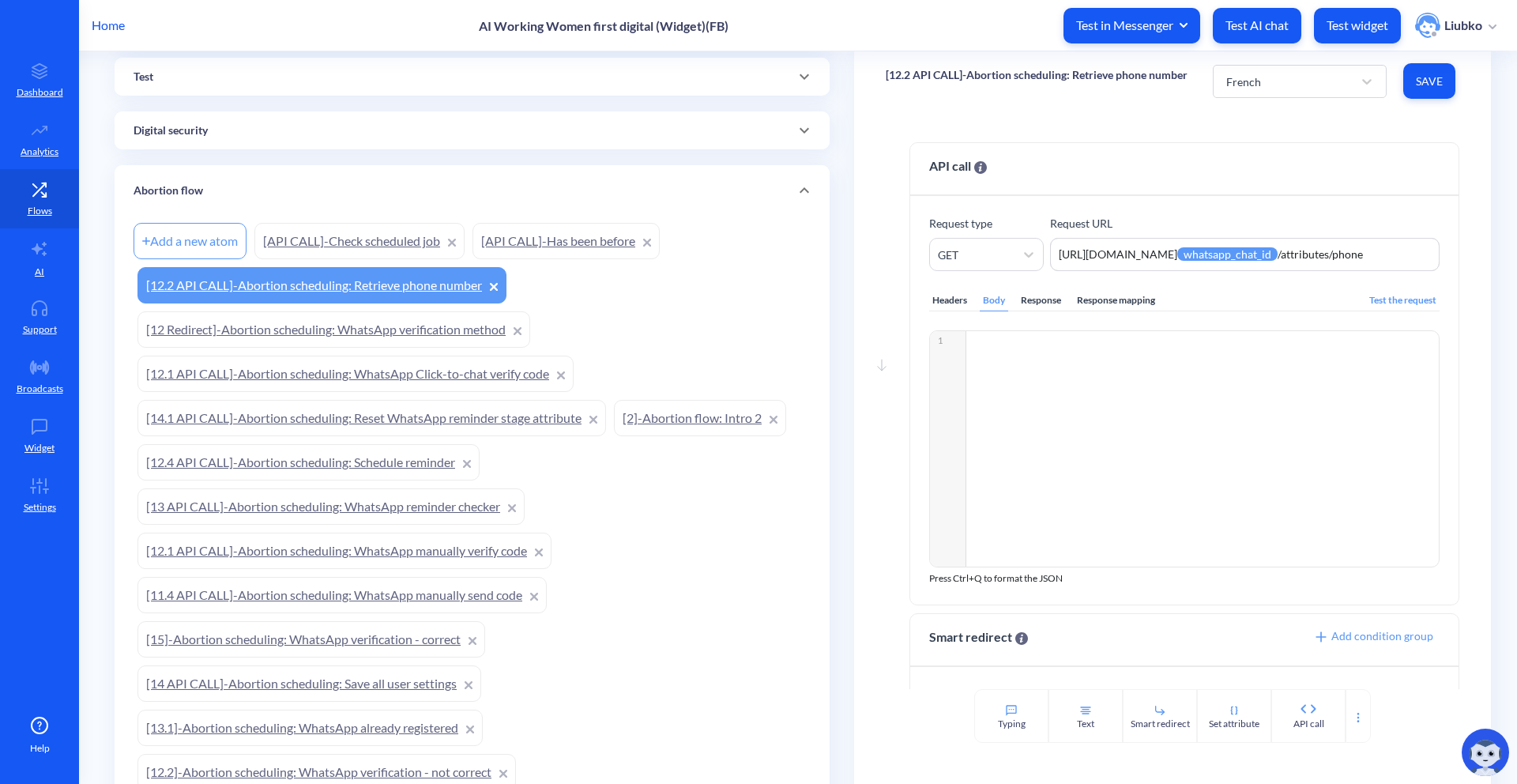
click at [409, 246] on link "[API CALL]-Check scheduled job" at bounding box center [360, 241] width 210 height 37
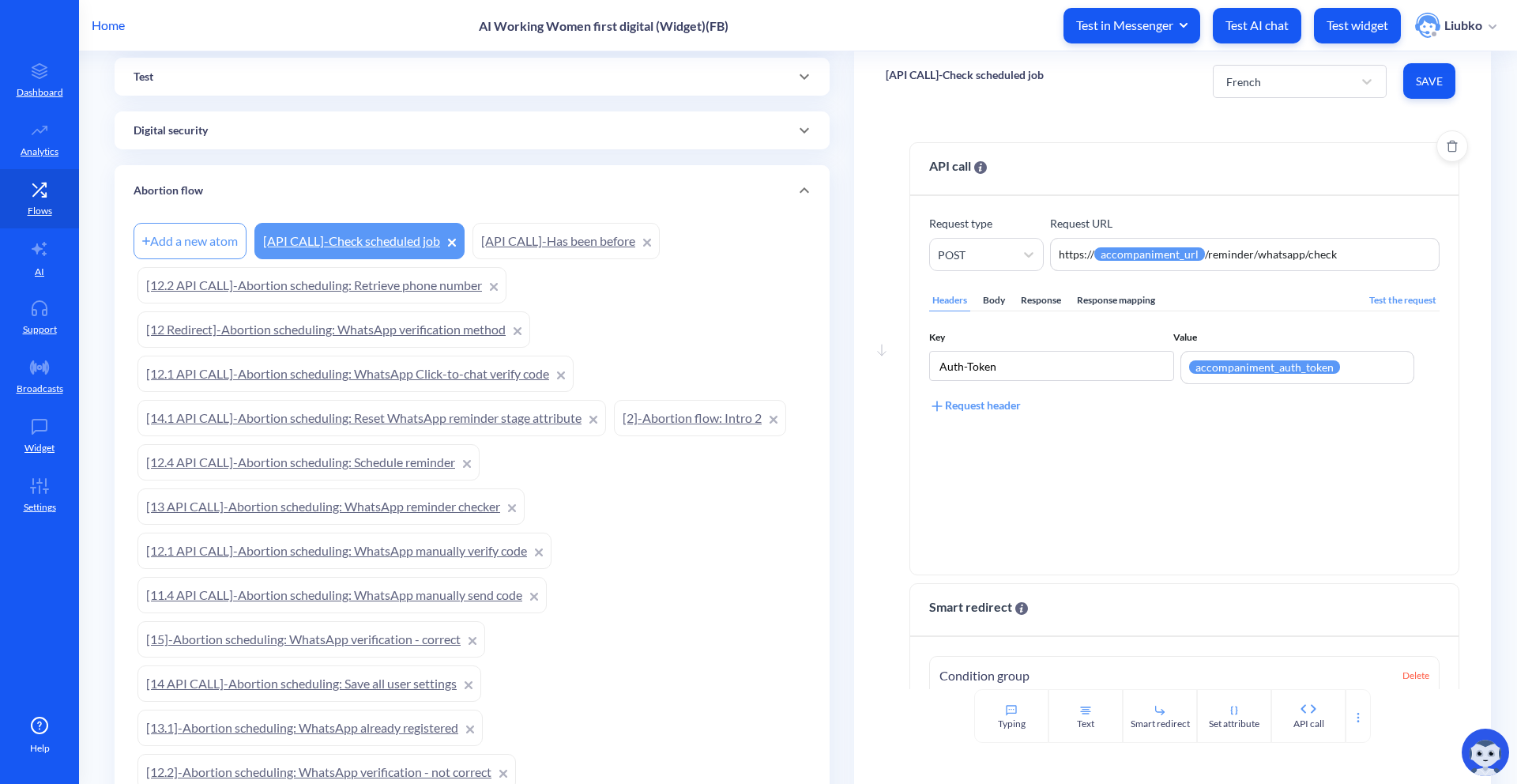
click at [984, 304] on div "Body" at bounding box center [994, 301] width 29 height 21
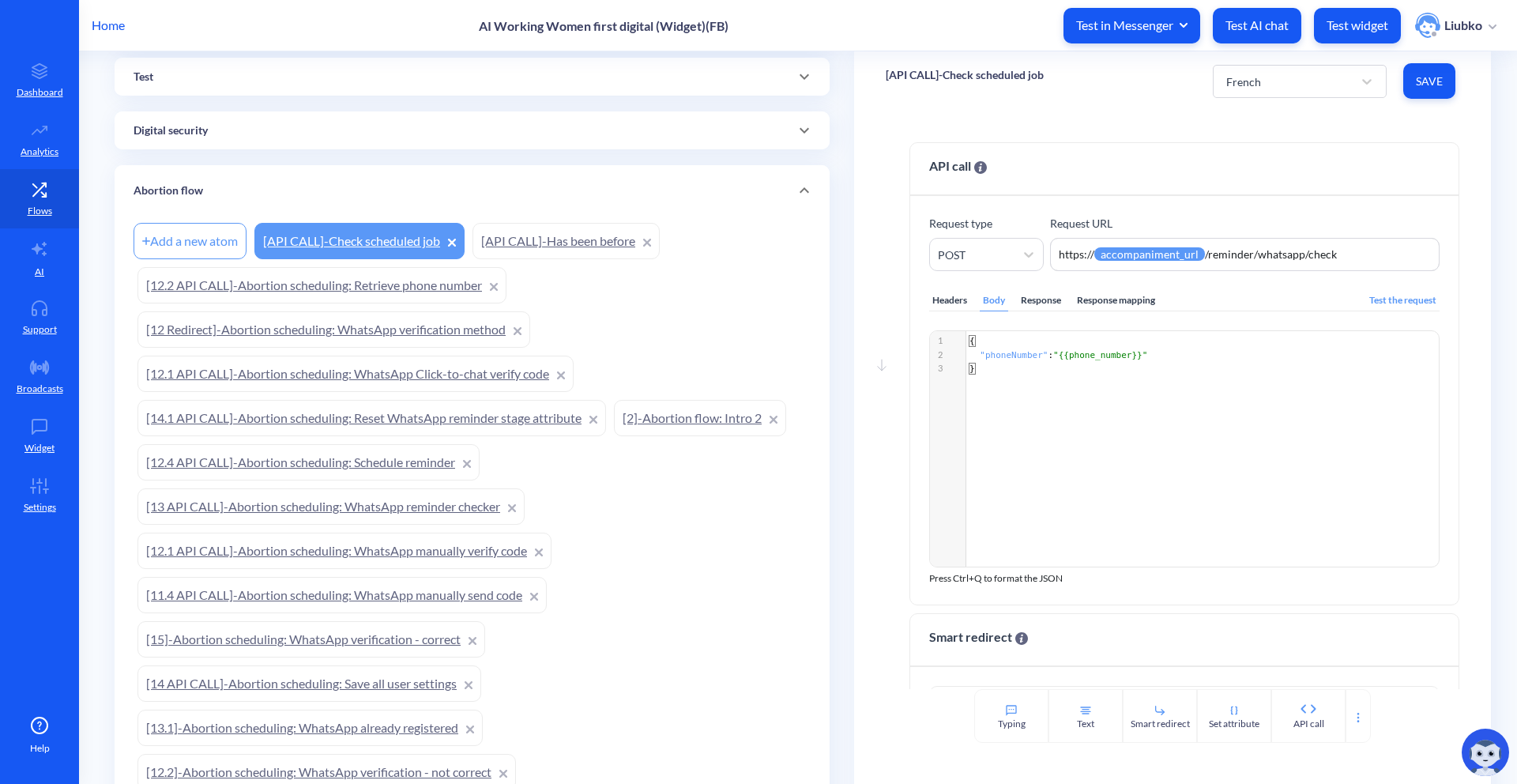
click at [574, 249] on link "[API CALL]-Has been before" at bounding box center [566, 241] width 187 height 37
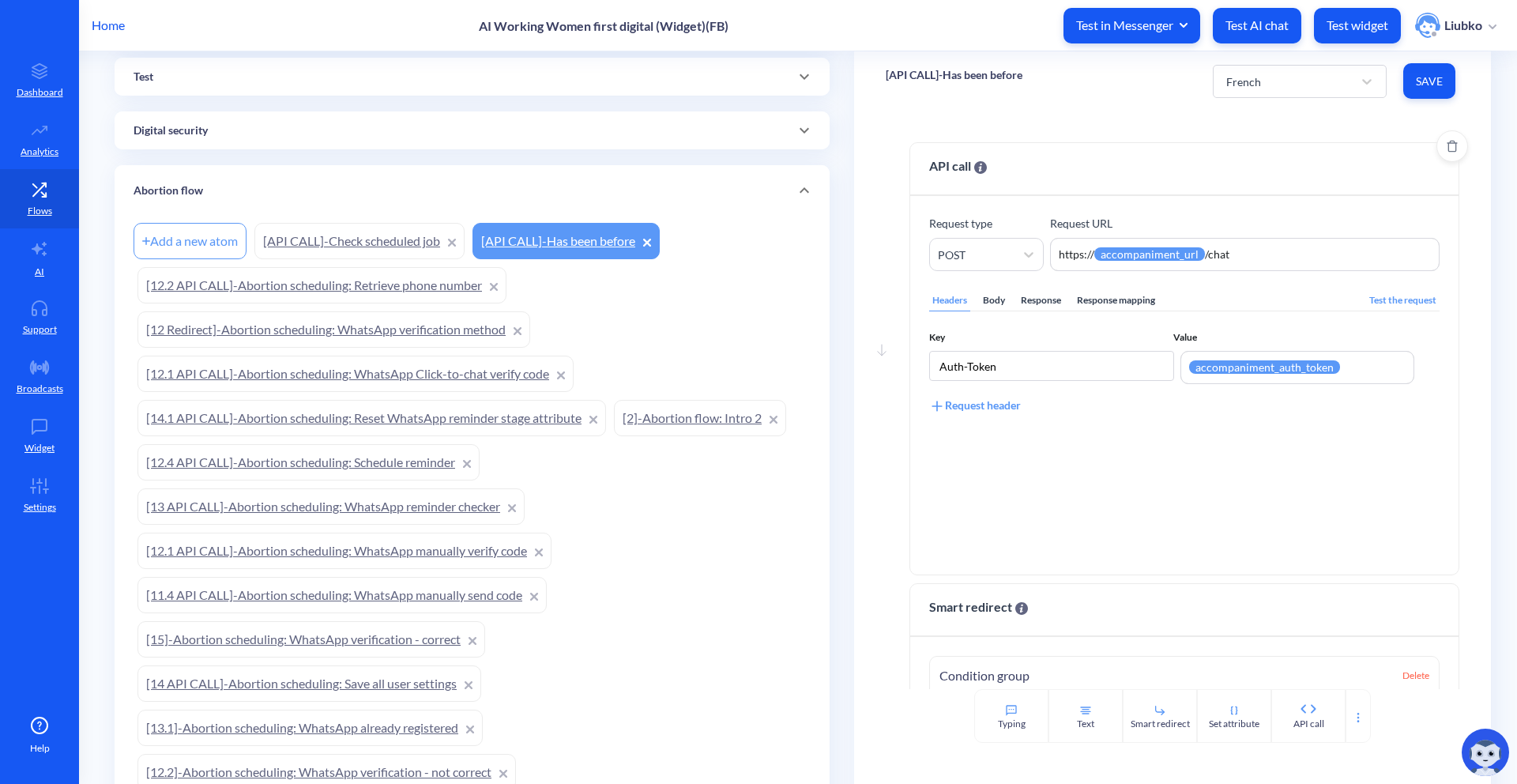
click at [990, 301] on div "Body" at bounding box center [994, 301] width 29 height 21
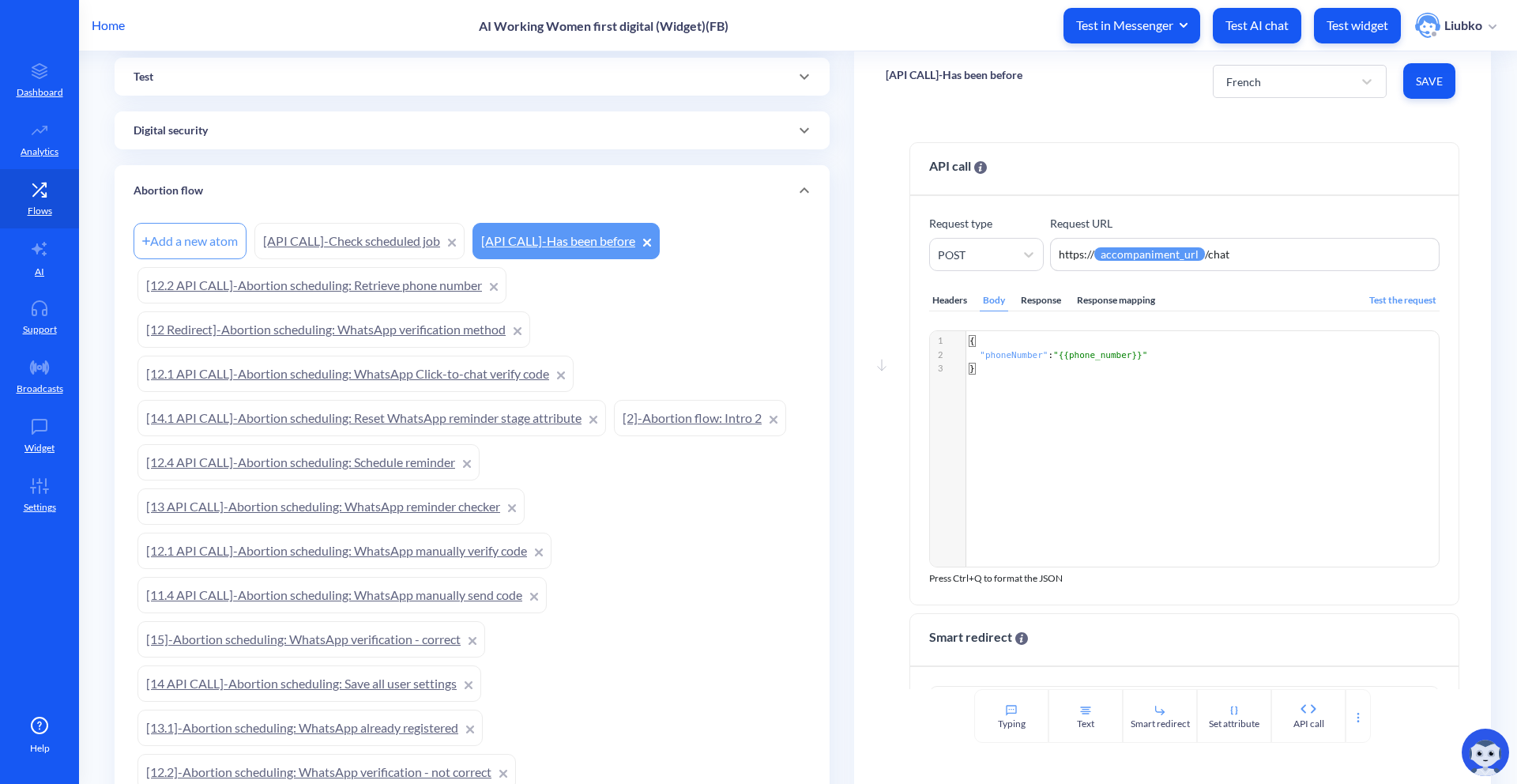
click at [410, 415] on link "[14.1 API CALL]-Abortion scheduling: Reset WhatsApp reminder stage attribute" at bounding box center [371, 418] width 469 height 37
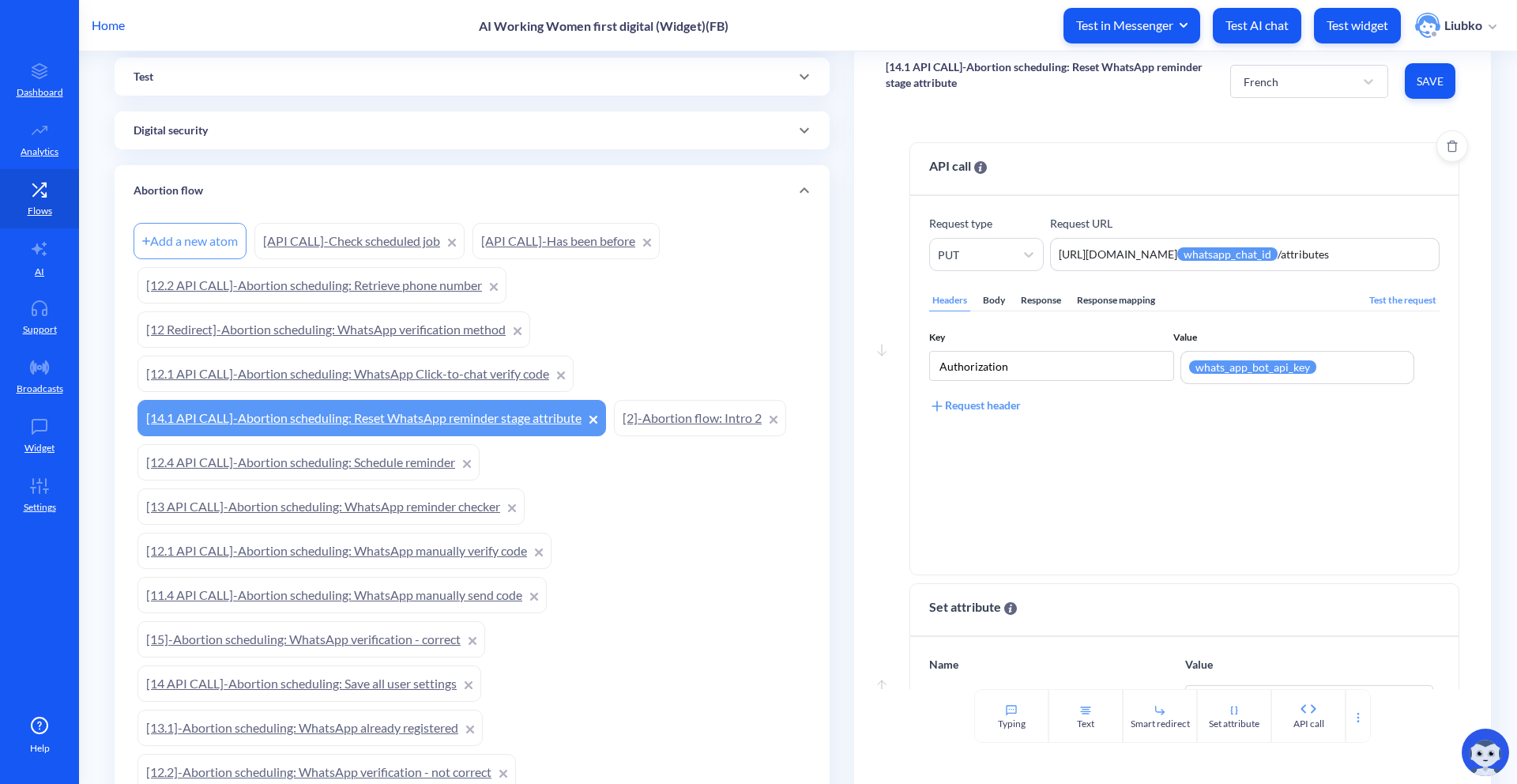
click at [991, 302] on div "Body" at bounding box center [994, 301] width 29 height 21
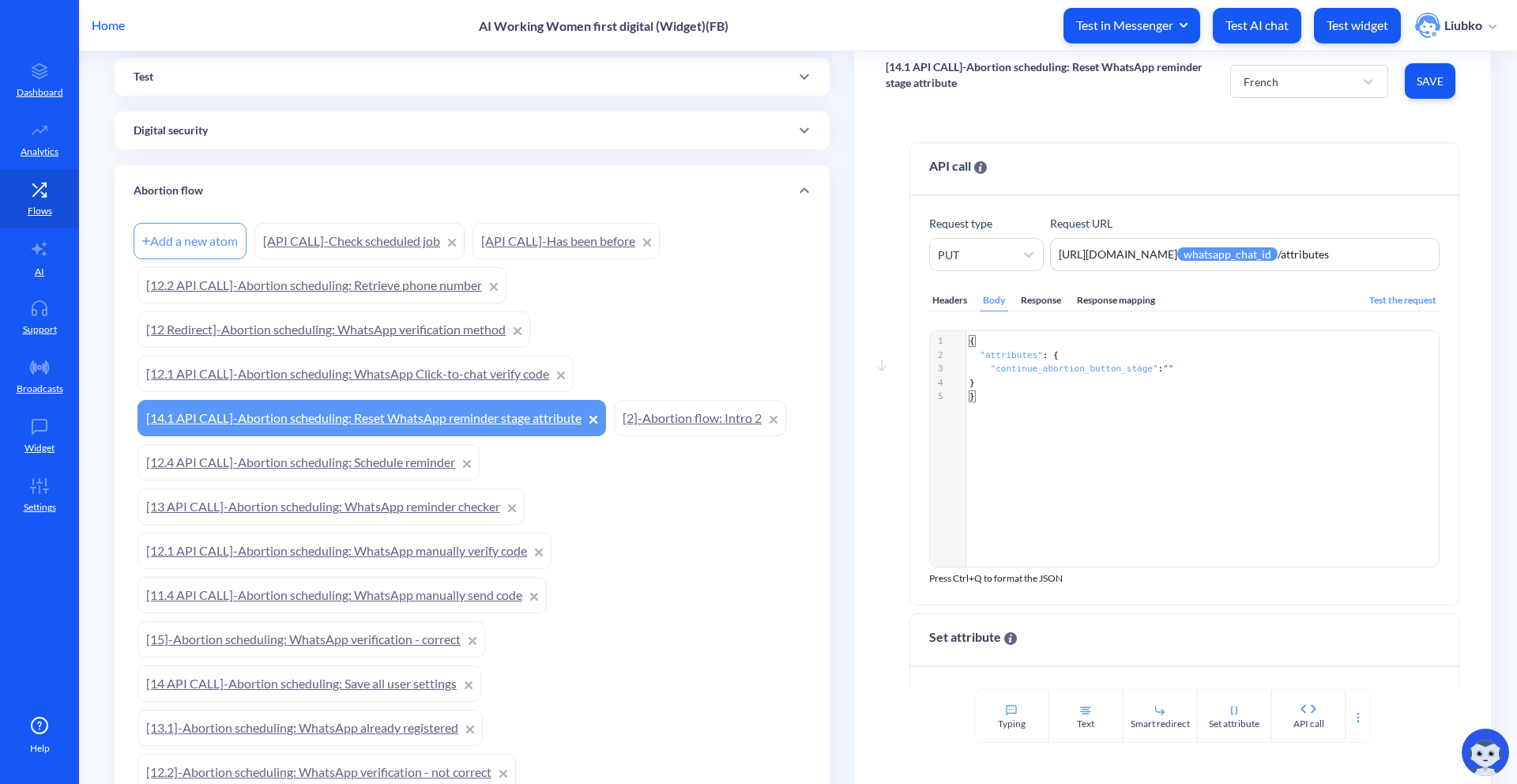
click at [701, 421] on link "[2]-Abortion flow: Intro 2" at bounding box center [700, 418] width 173 height 37
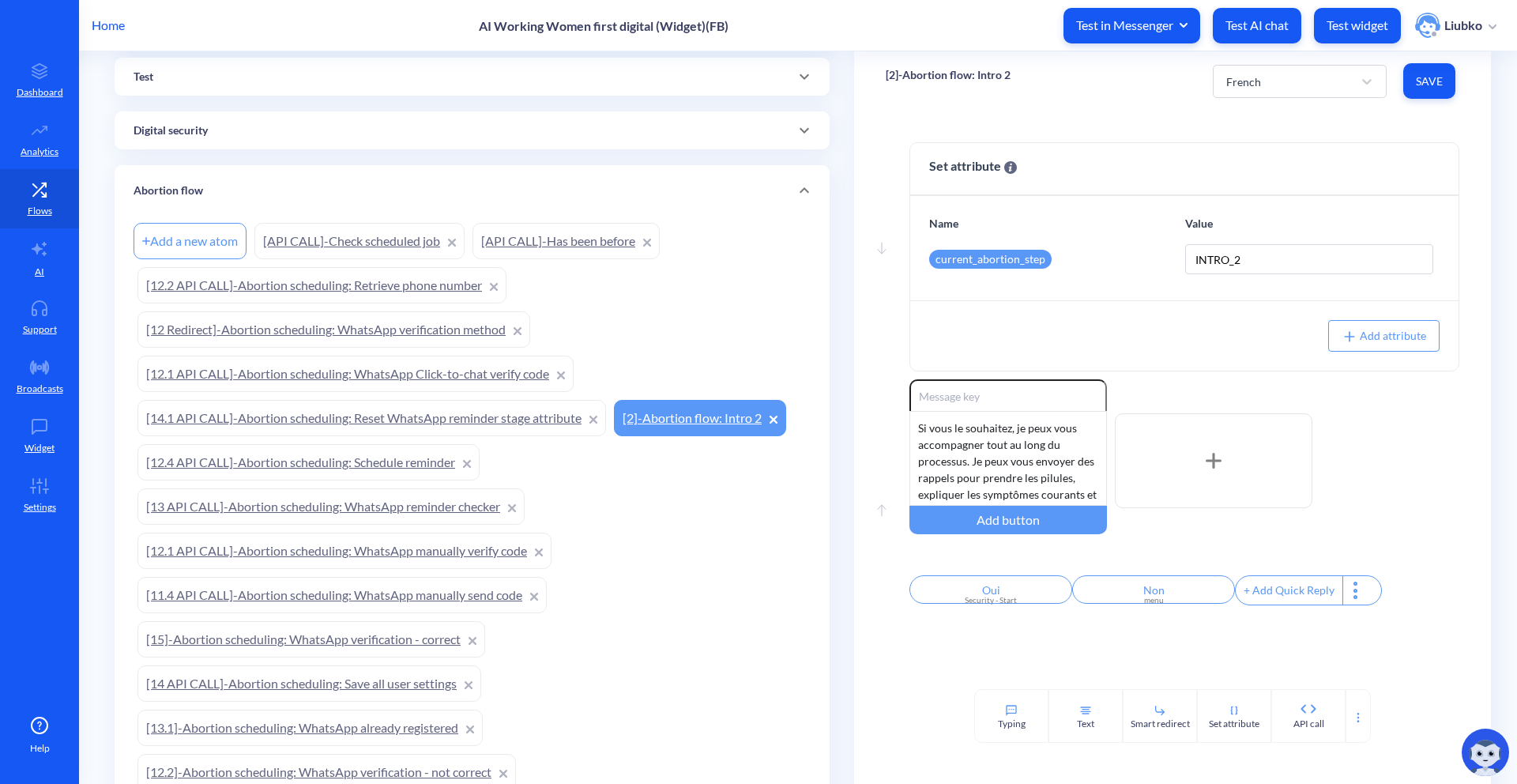
click at [331, 374] on link "[12.1 API CALL]-Abortion scheduling: WhatsApp Click-to-chat verify code" at bounding box center [356, 374] width 436 height 37
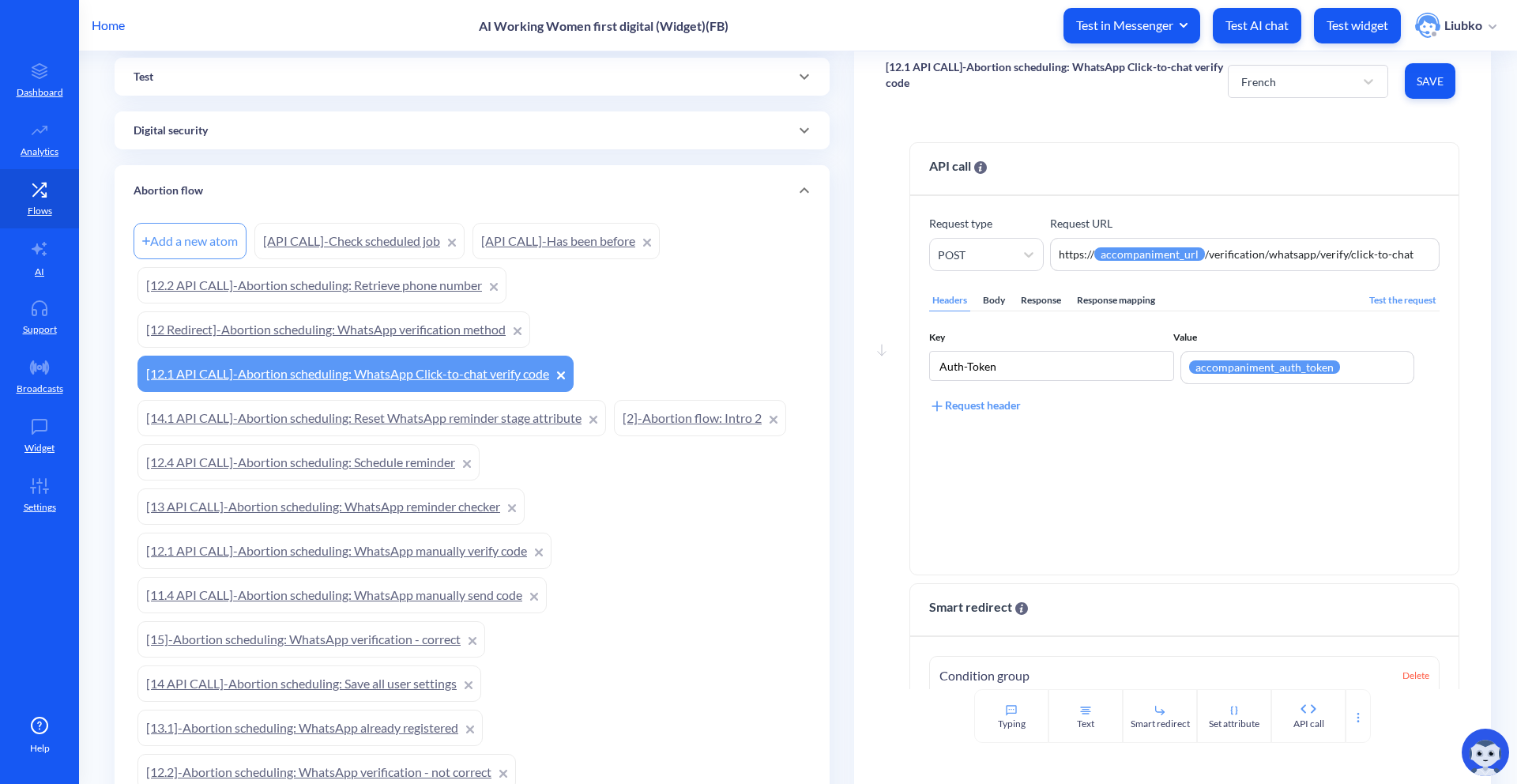
click at [310, 458] on link "[12.4 API CALL]-Abortion scheduling: Schedule reminder" at bounding box center [309, 462] width 342 height 37
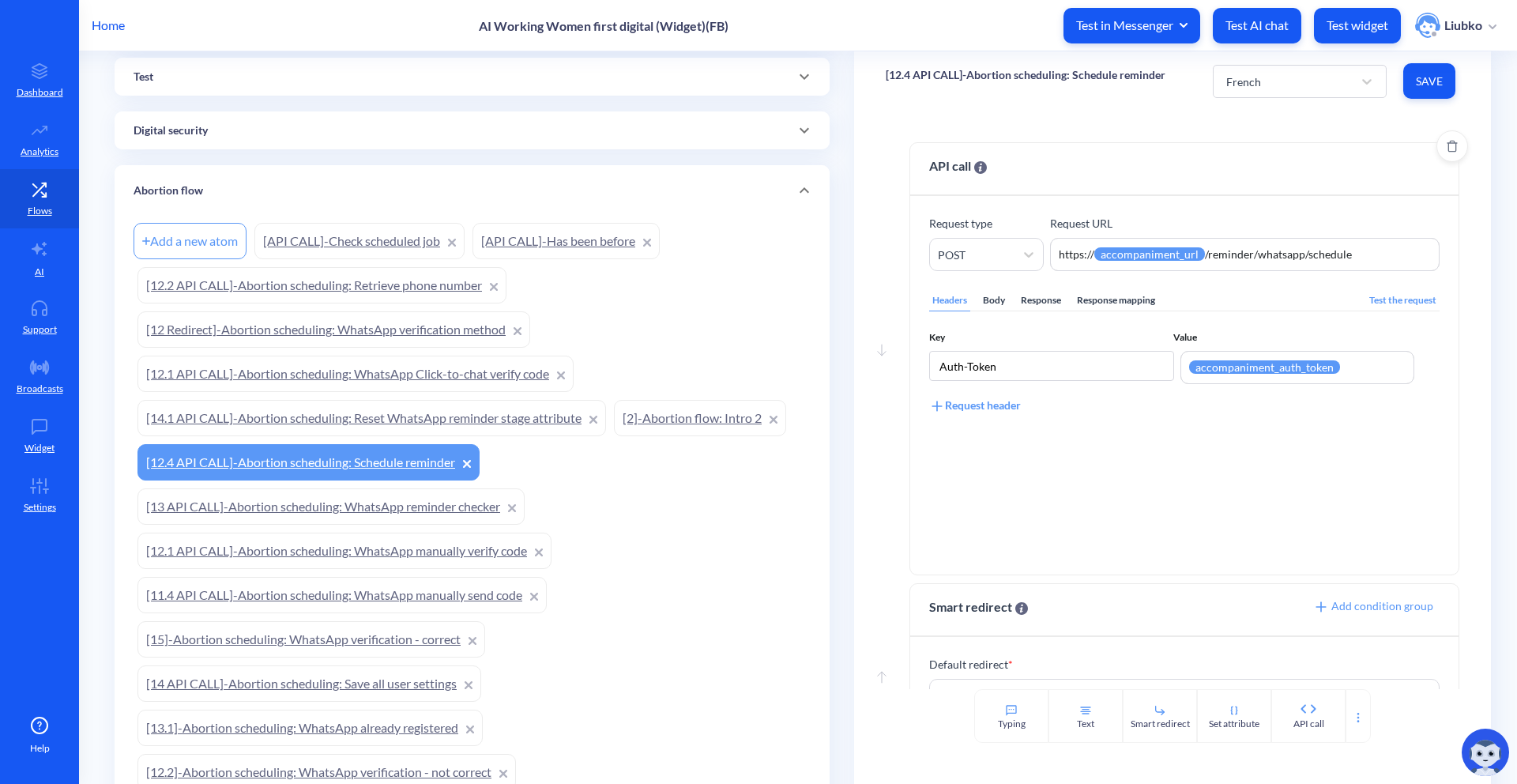
click at [994, 303] on div "Body" at bounding box center [994, 301] width 29 height 21
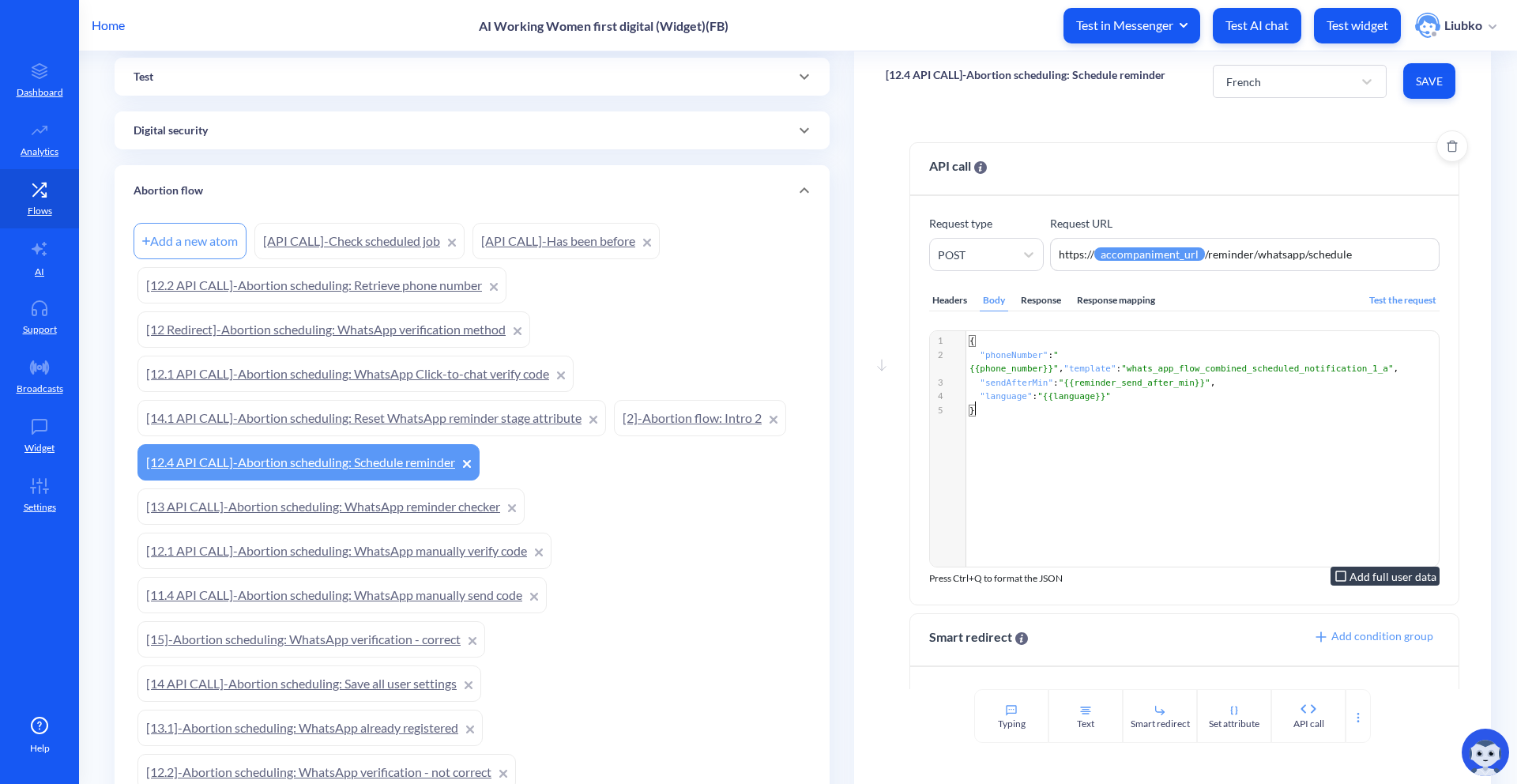
scroll to position [6, 0]
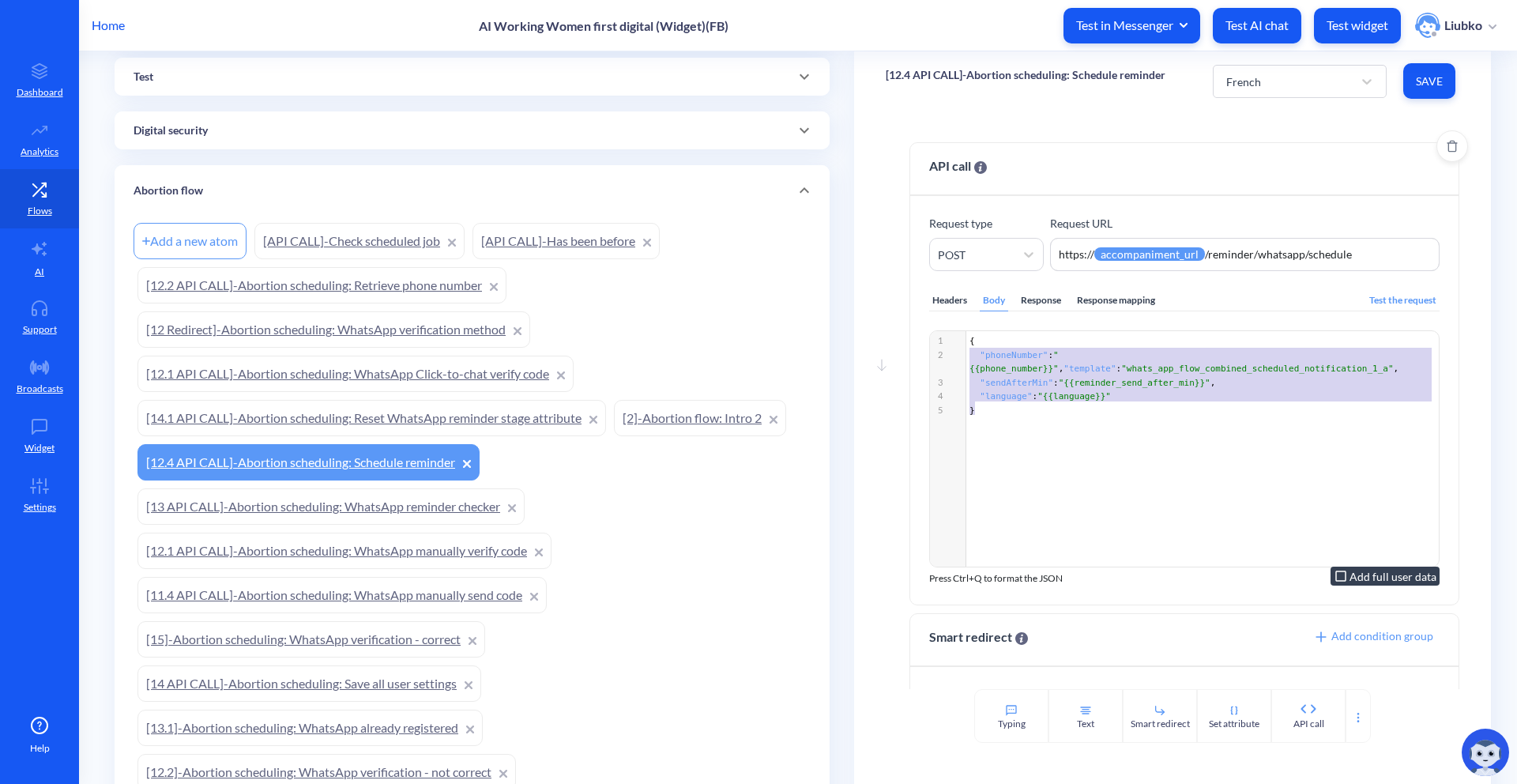
type textarea "{ "phoneNumber": "{{phone_number}}", "template":"whats_app_flow_combined_schedu…"
drag, startPoint x: 1022, startPoint y: 424, endPoint x: 955, endPoint y: 342, distance: 105.9
click at [955, 342] on div "x 1 { 2 "phoneNumber" : "{{phone_number}}" , "template" : "whats_app_flow_combi…" at bounding box center [1204, 468] width 548 height 275
click at [1082, 420] on div "x 1 { 2 "phoneNumber" : "{{phone_number}}" , "template" : "whats_app_flow_combi…" at bounding box center [1204, 468] width 548 height 275
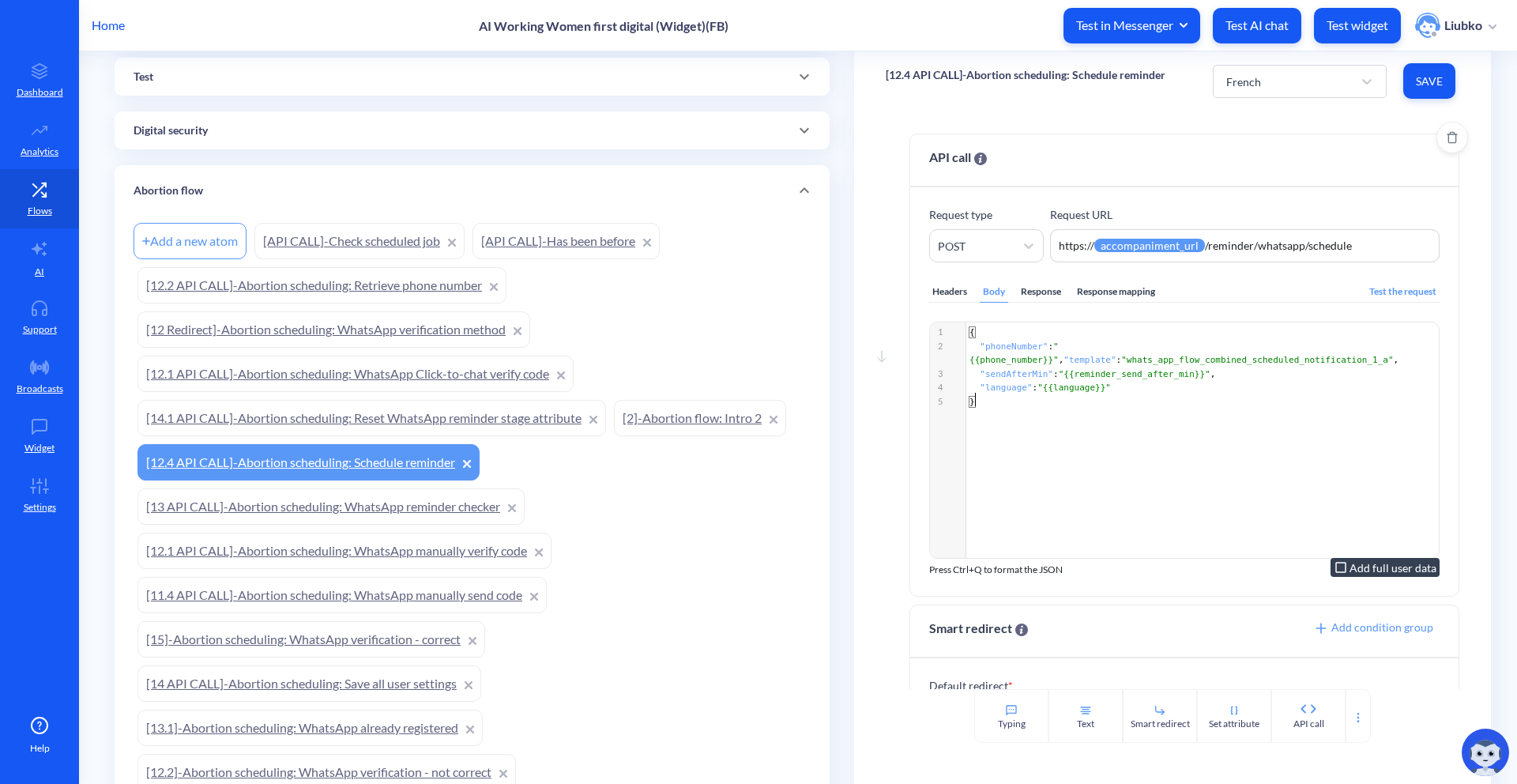
scroll to position [0, 0]
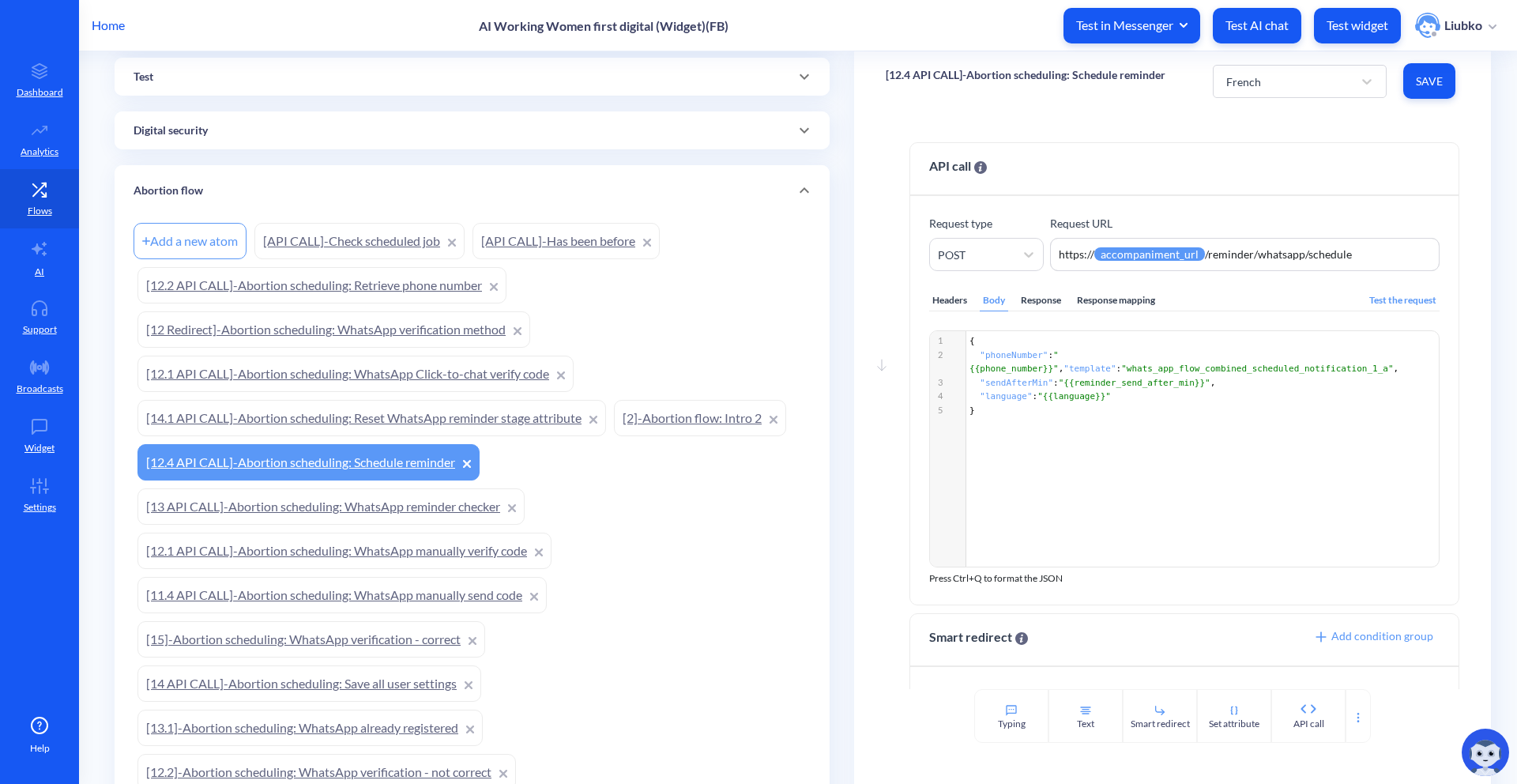
click at [303, 646] on link "[15]-Abortion scheduling: WhatsApp verification - correct" at bounding box center [311, 639] width 348 height 37
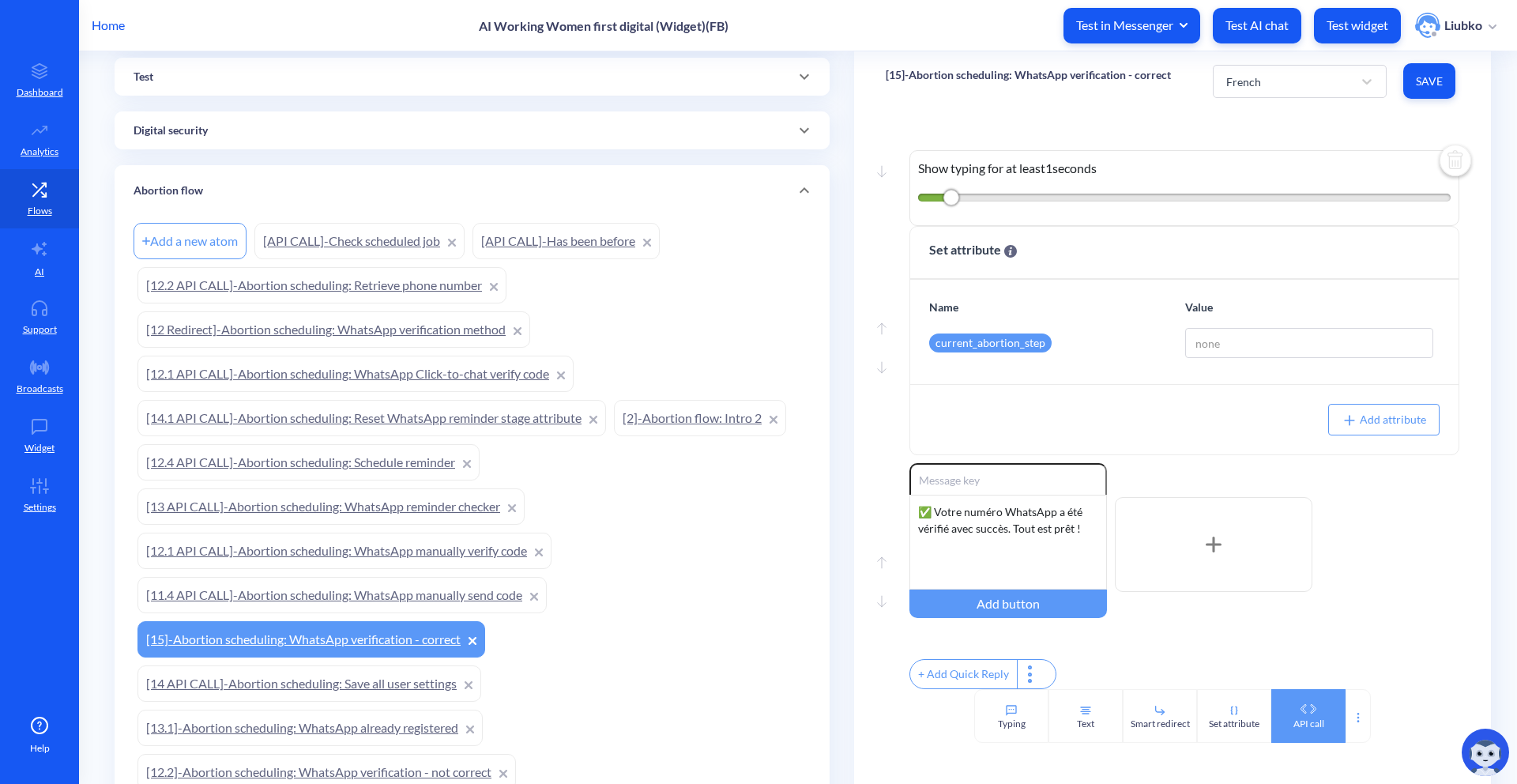
click at [1300, 705] on icon at bounding box center [1309, 708] width 25 height 10
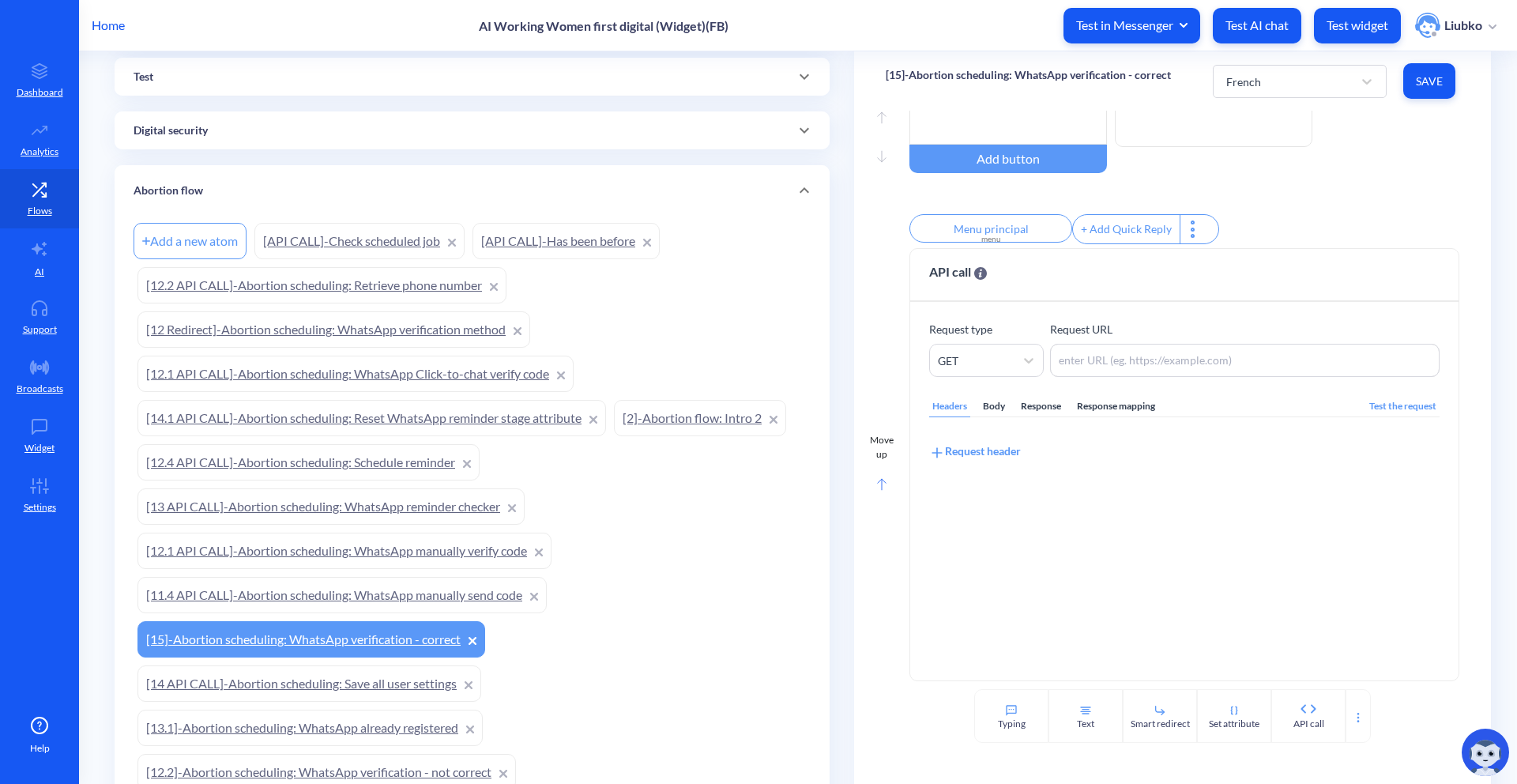
click at [870, 486] on div "Move up" at bounding box center [882, 468] width 24 height 71
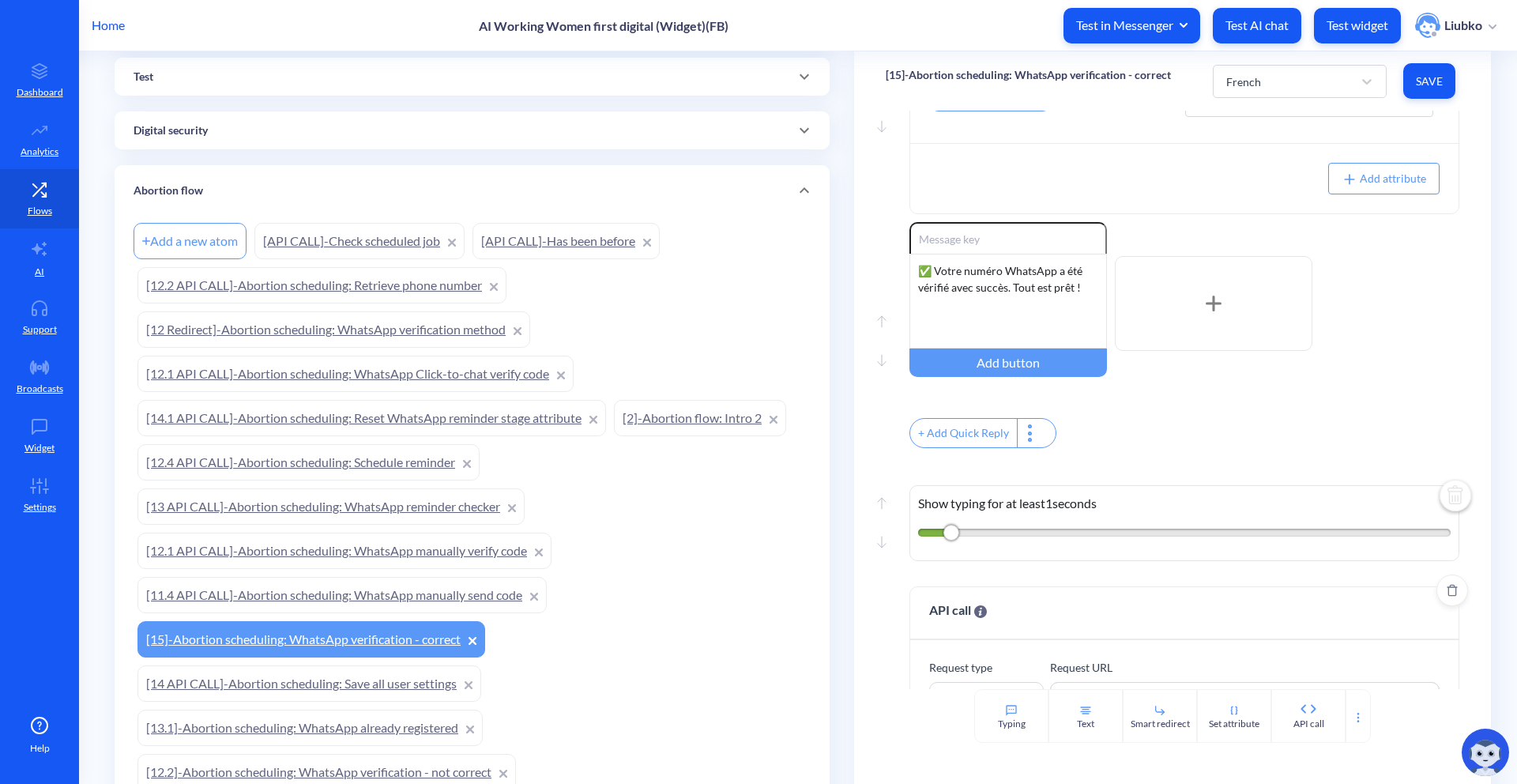
scroll to position [412, 0]
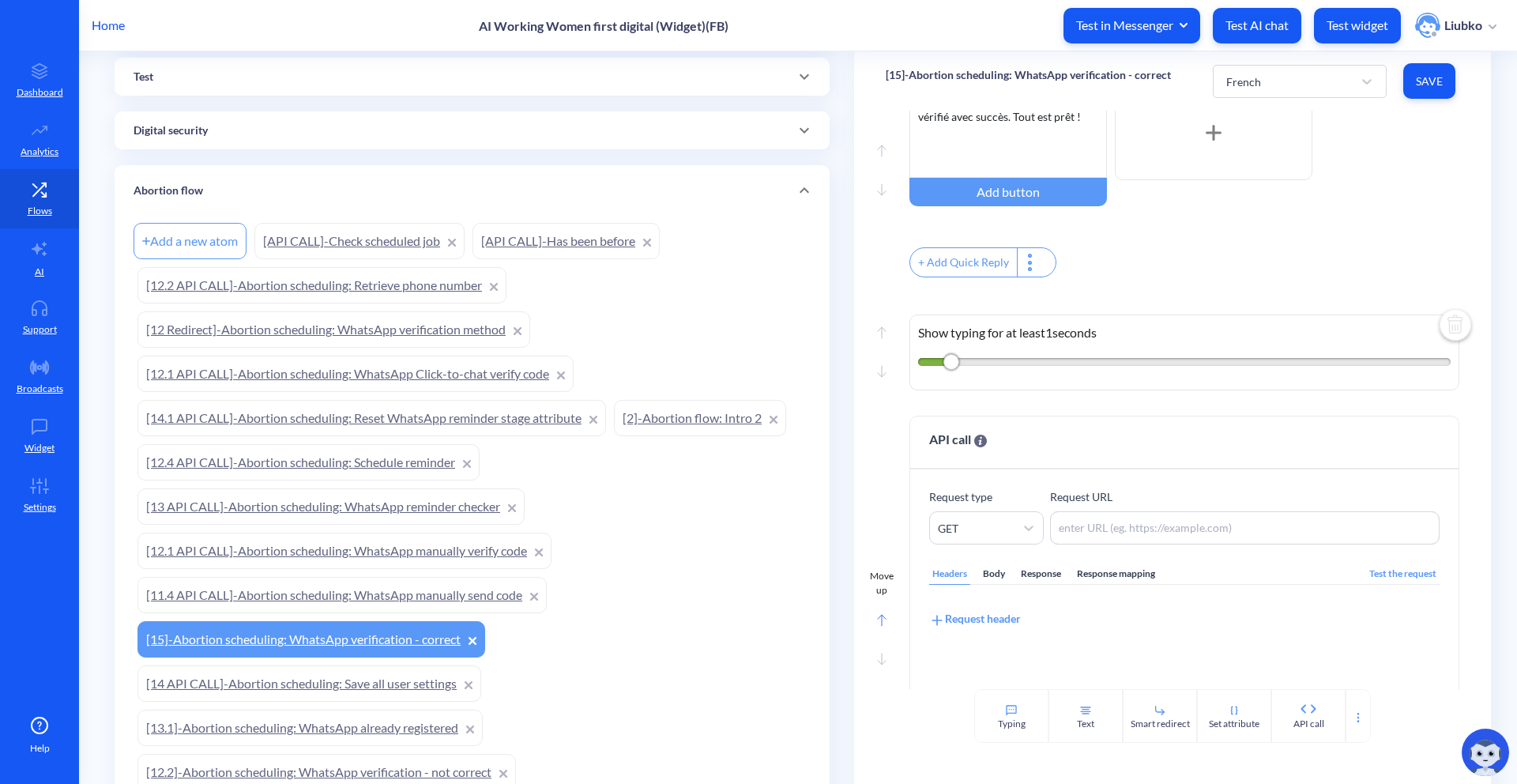
click at [877, 618] on div "Move up" at bounding box center [882, 604] width 24 height 71
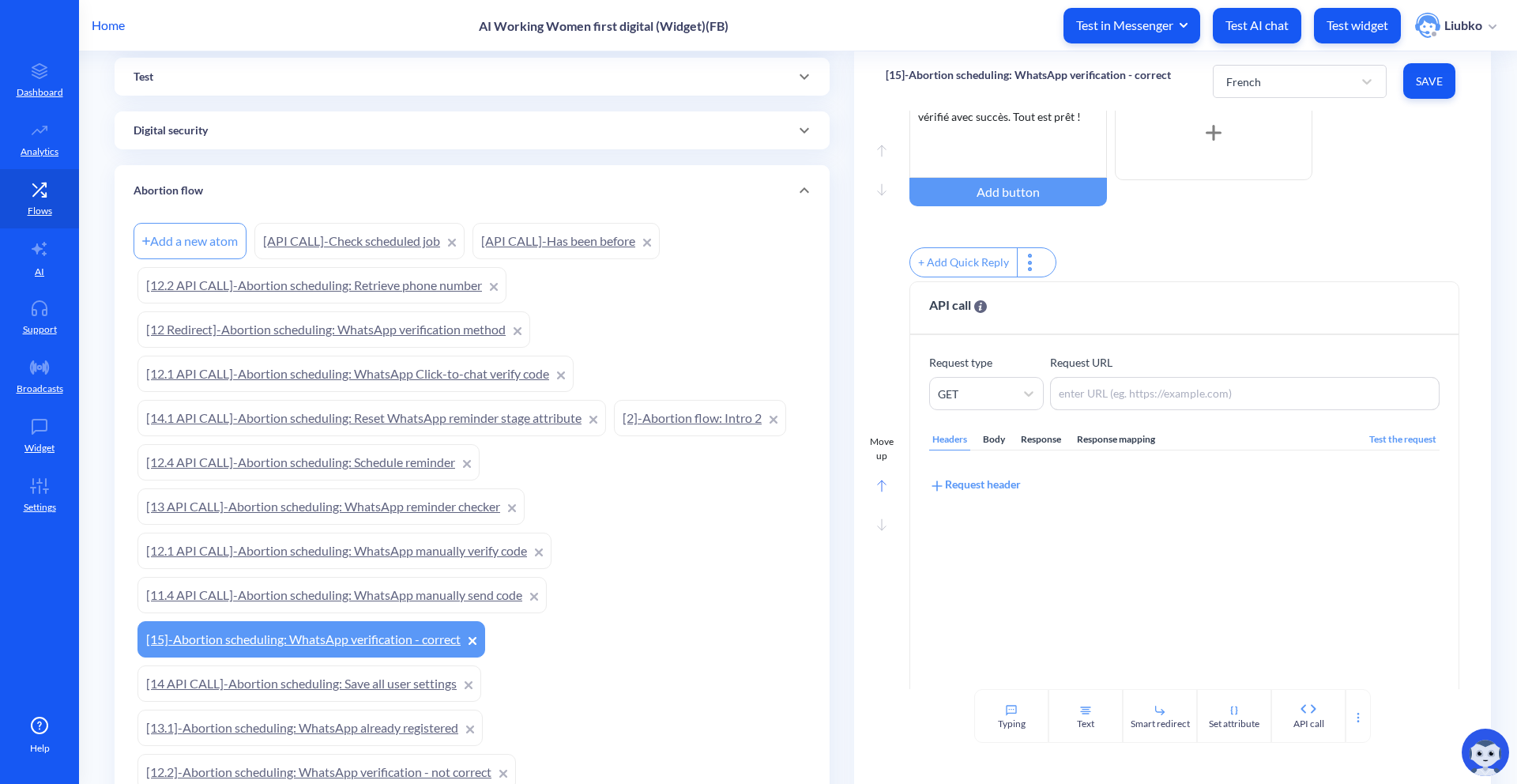
click at [877, 485] on div at bounding box center [882, 484] width 10 height 19
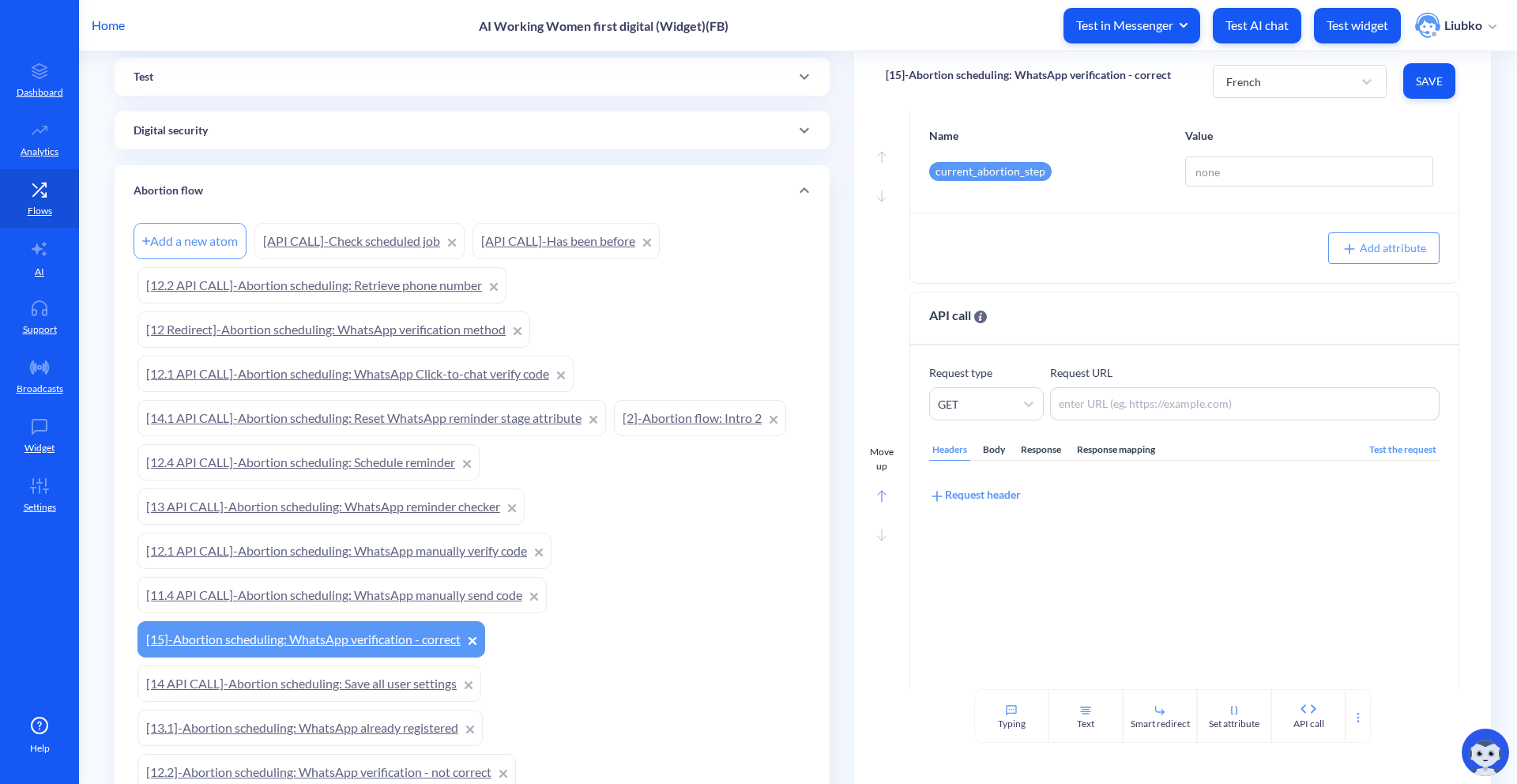
click at [885, 484] on div "Move up" at bounding box center [882, 479] width 24 height 71
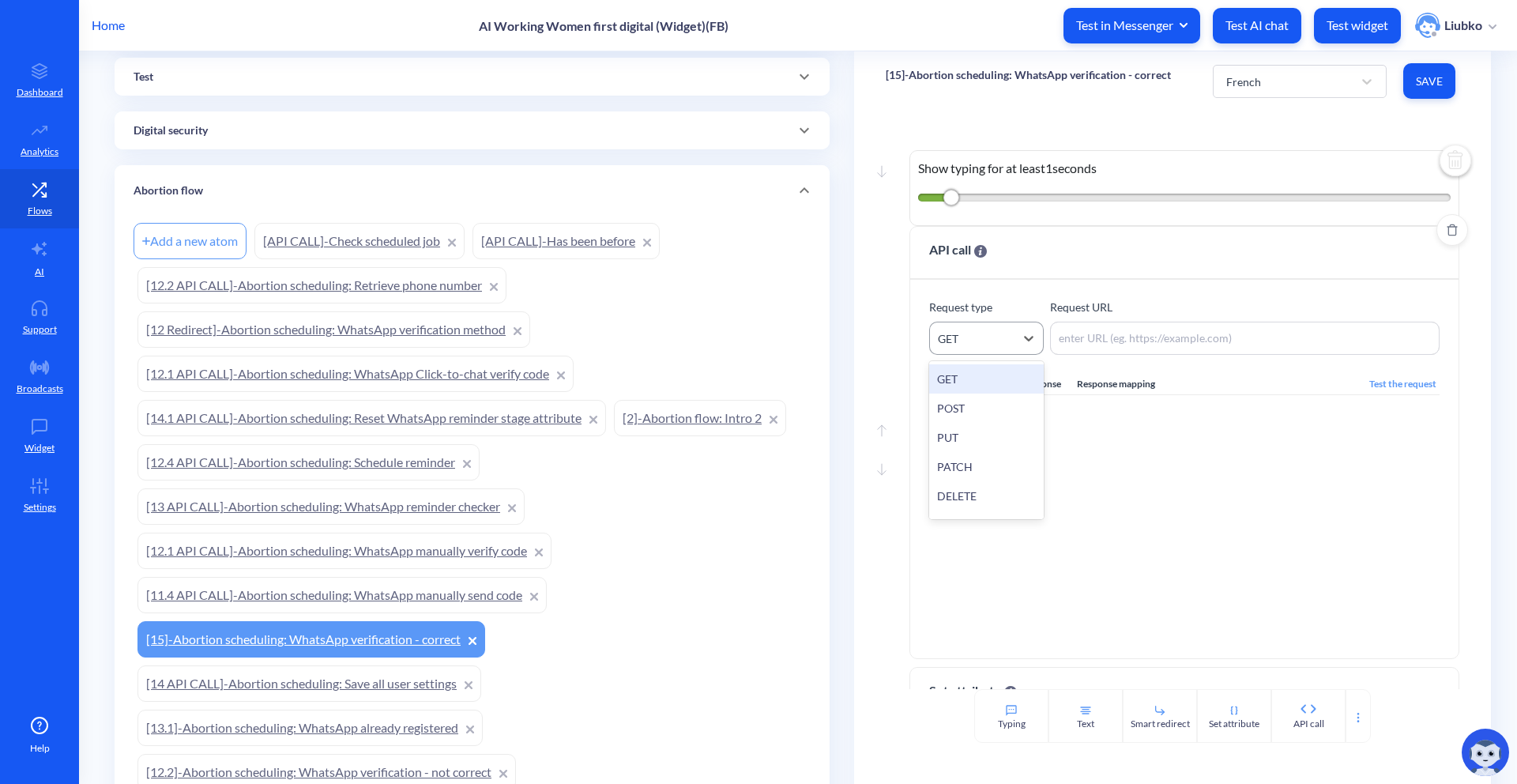
click at [978, 347] on div "GET" at bounding box center [972, 338] width 84 height 29
click at [995, 410] on div "POST" at bounding box center [986, 408] width 115 height 29
paste textarea "https://waba-v2.360dialog.io/messages"
click at [1126, 342] on textarea "https://waba-v2.360dialog.io/messages" at bounding box center [1245, 338] width 390 height 33
type textarea "https://waba-v2.360dialog.io/messages"
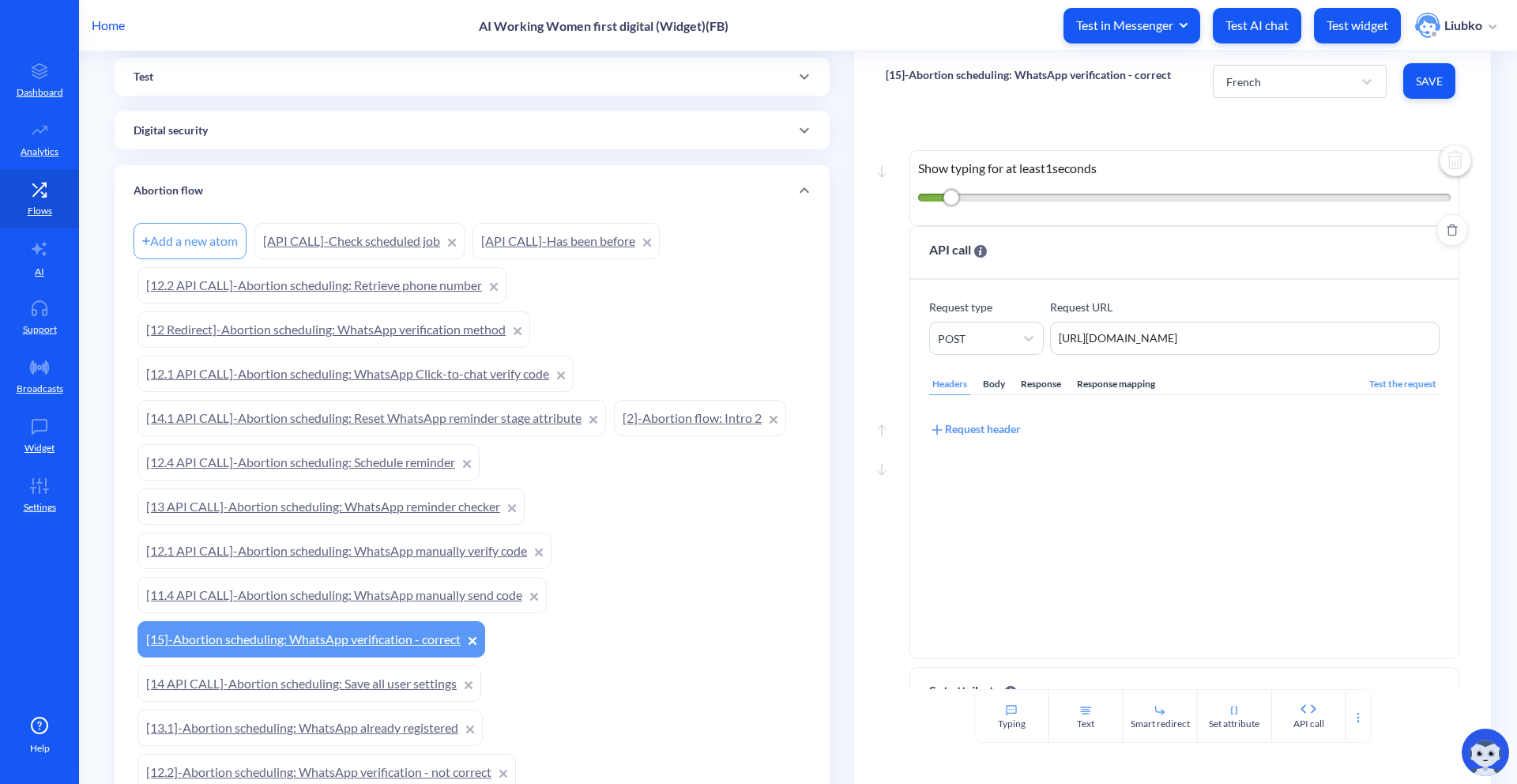
click at [986, 394] on div "Body" at bounding box center [994, 384] width 29 height 21
click at [997, 466] on div "xxxxxxxxxx 1 1 ​" at bounding box center [1204, 553] width 548 height 275
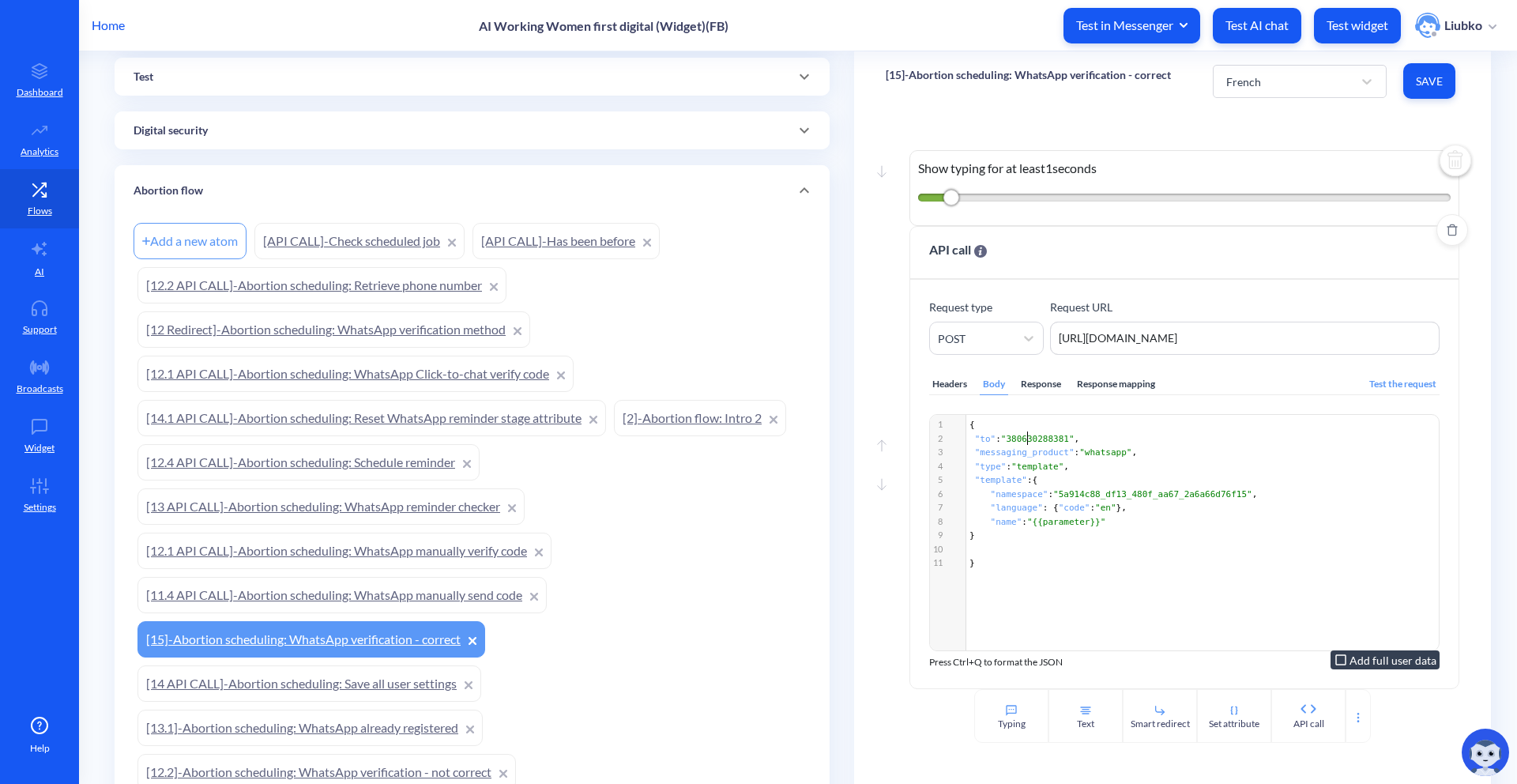
click at [1023, 435] on span ""380630288381"" at bounding box center [1038, 438] width 73 height 10
type textarea "380630288381"
paste textarea
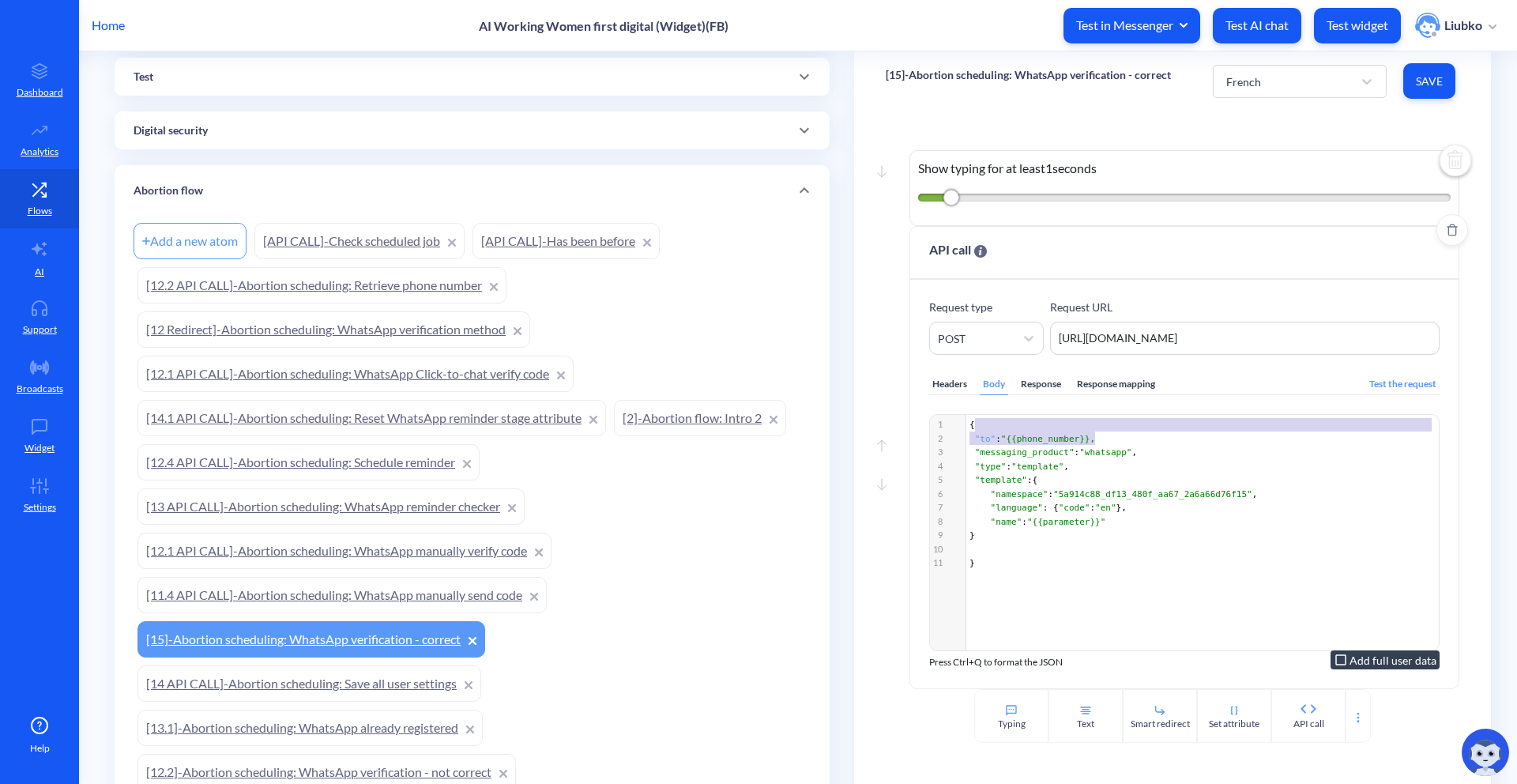
scroll to position [6, 6]
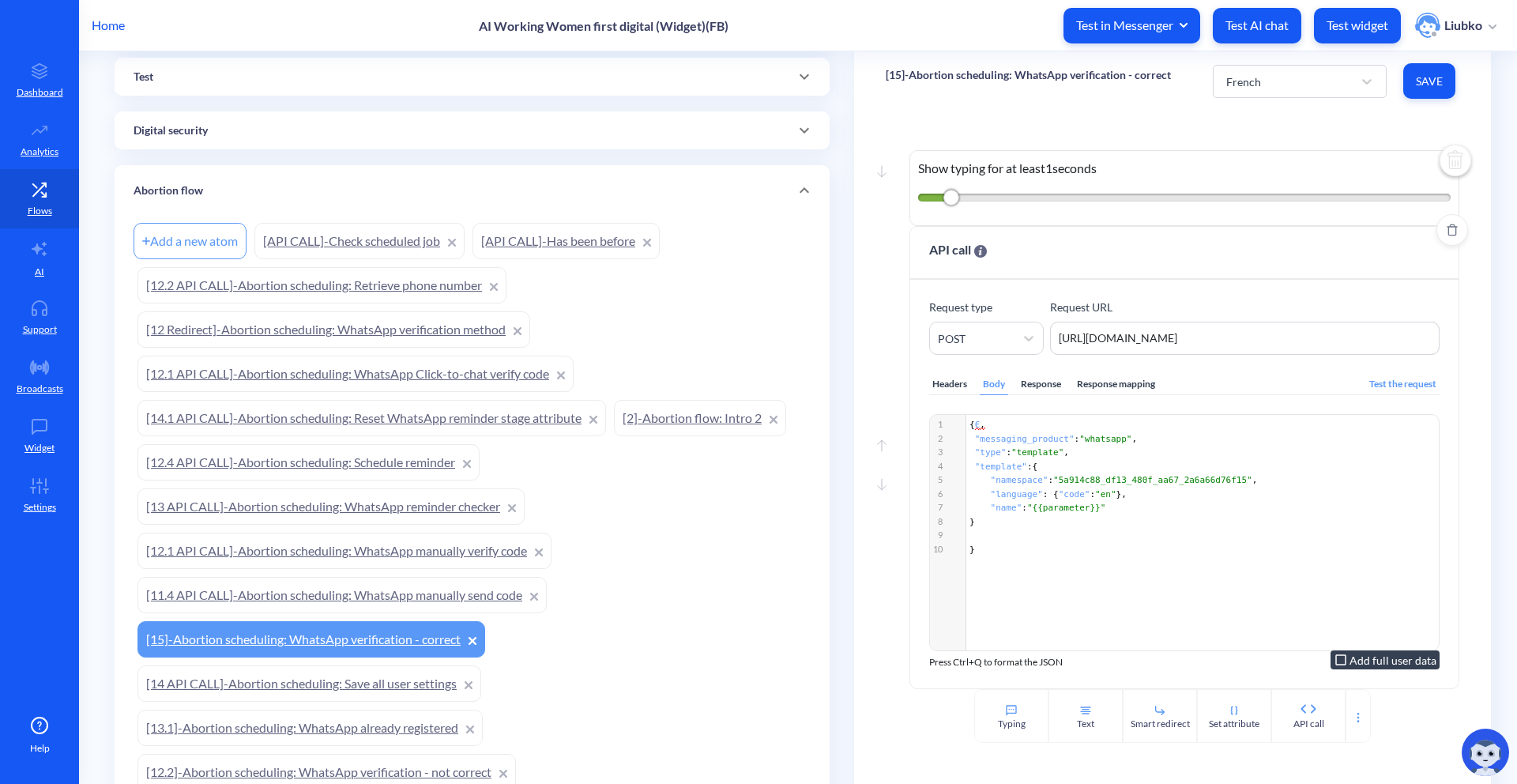
type textarea ""to": "{{phone_number}}"
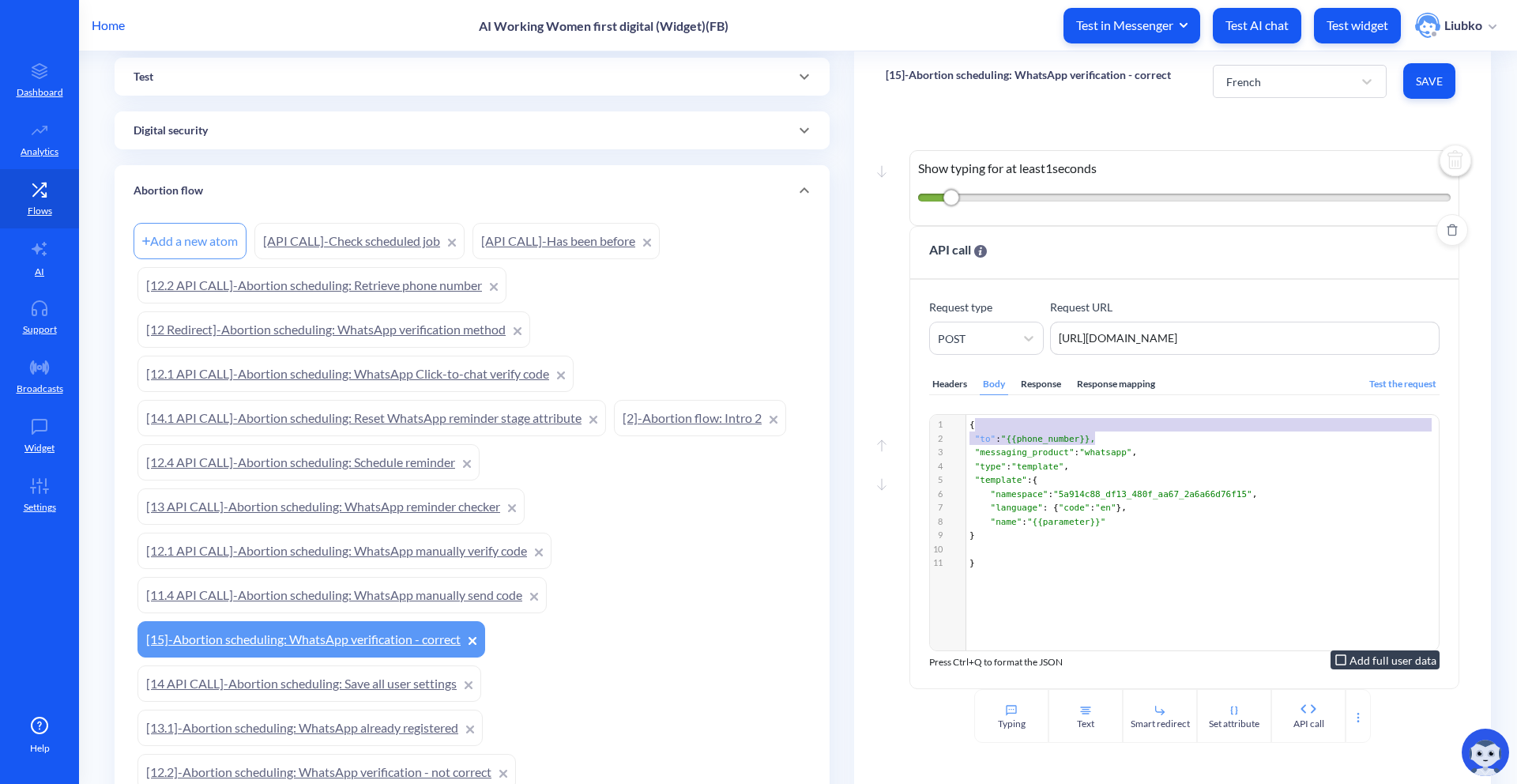
click at [1142, 434] on pre ""to" : "{{phone_number}}," at bounding box center [1205, 439] width 477 height 14
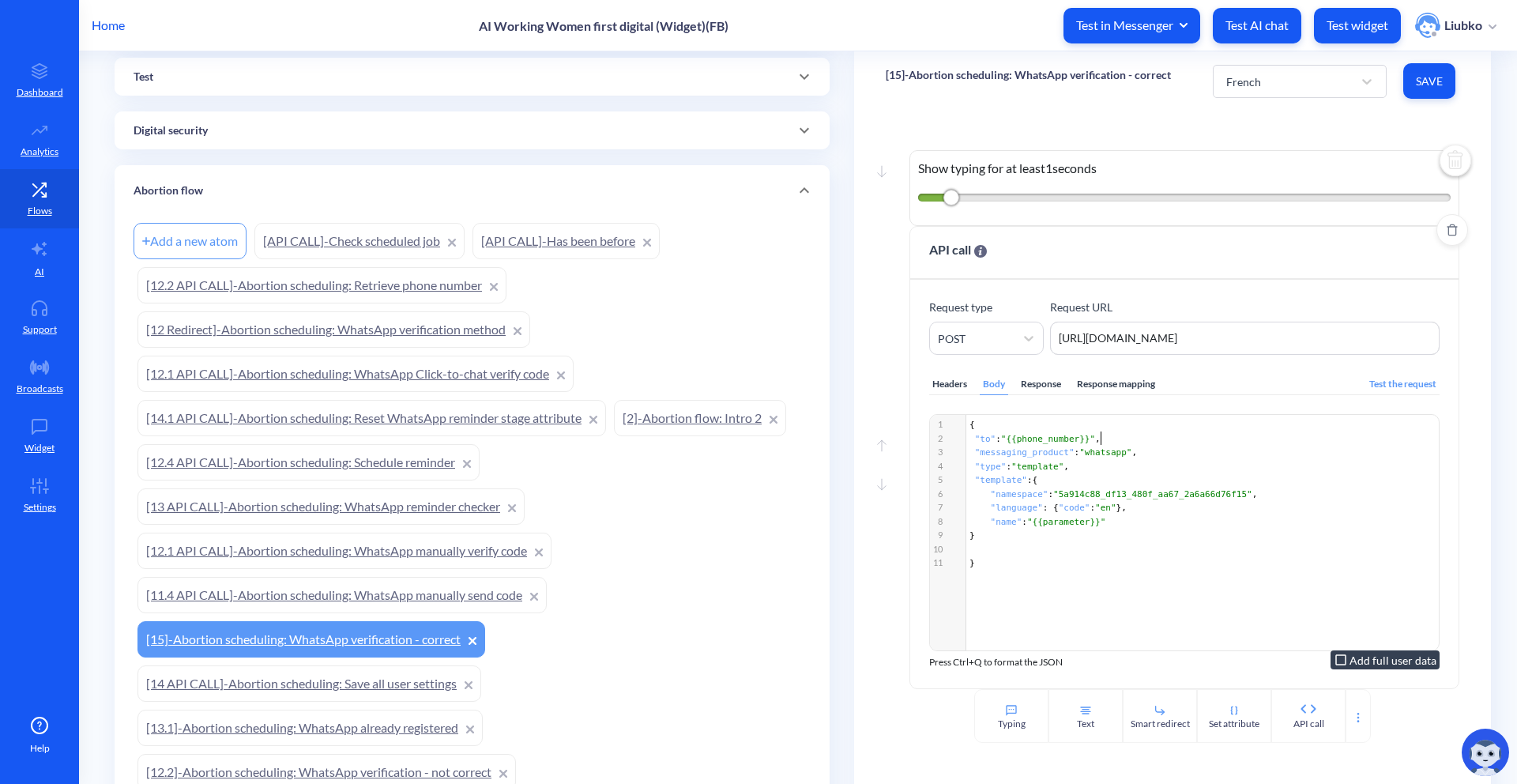
click at [1041, 467] on span ""template"" at bounding box center [1038, 466] width 53 height 10
click at [1055, 518] on span ""{{parameter}}"" at bounding box center [1066, 522] width 78 height 10
type textarea "parameter"
click at [1074, 521] on span ""{{parameter}}"" at bounding box center [1066, 522] width 78 height 10
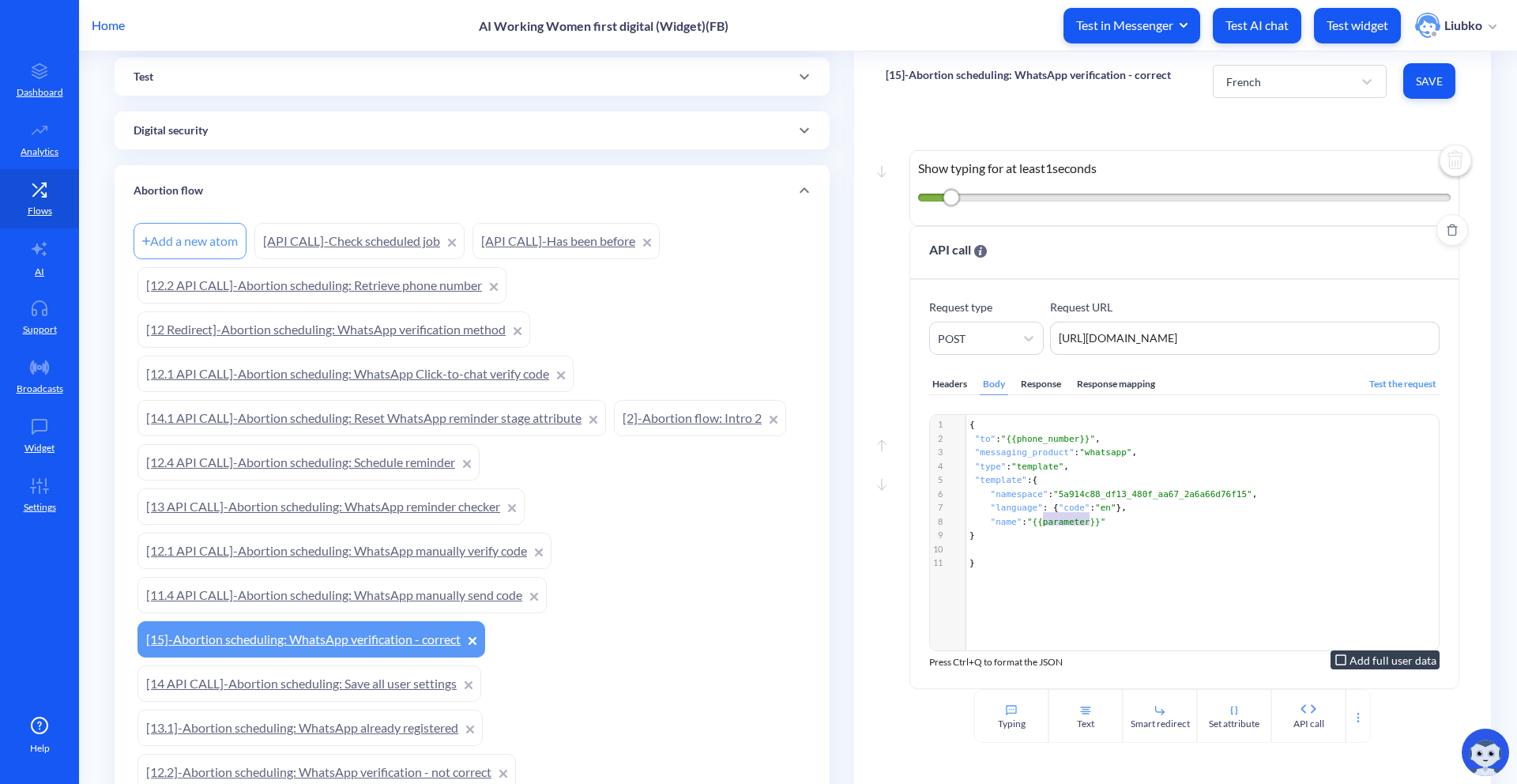
type textarea "parameter"
click at [1074, 521] on span ""{{parameter}}"" at bounding box center [1066, 522] width 78 height 10
paste textarea
click at [1166, 580] on div "x 1 { 2 "to" : "{{phone_number}}" , 3 "messaging_product" : "whatsapp" , 4 "typ…" at bounding box center [1204, 553] width 548 height 275
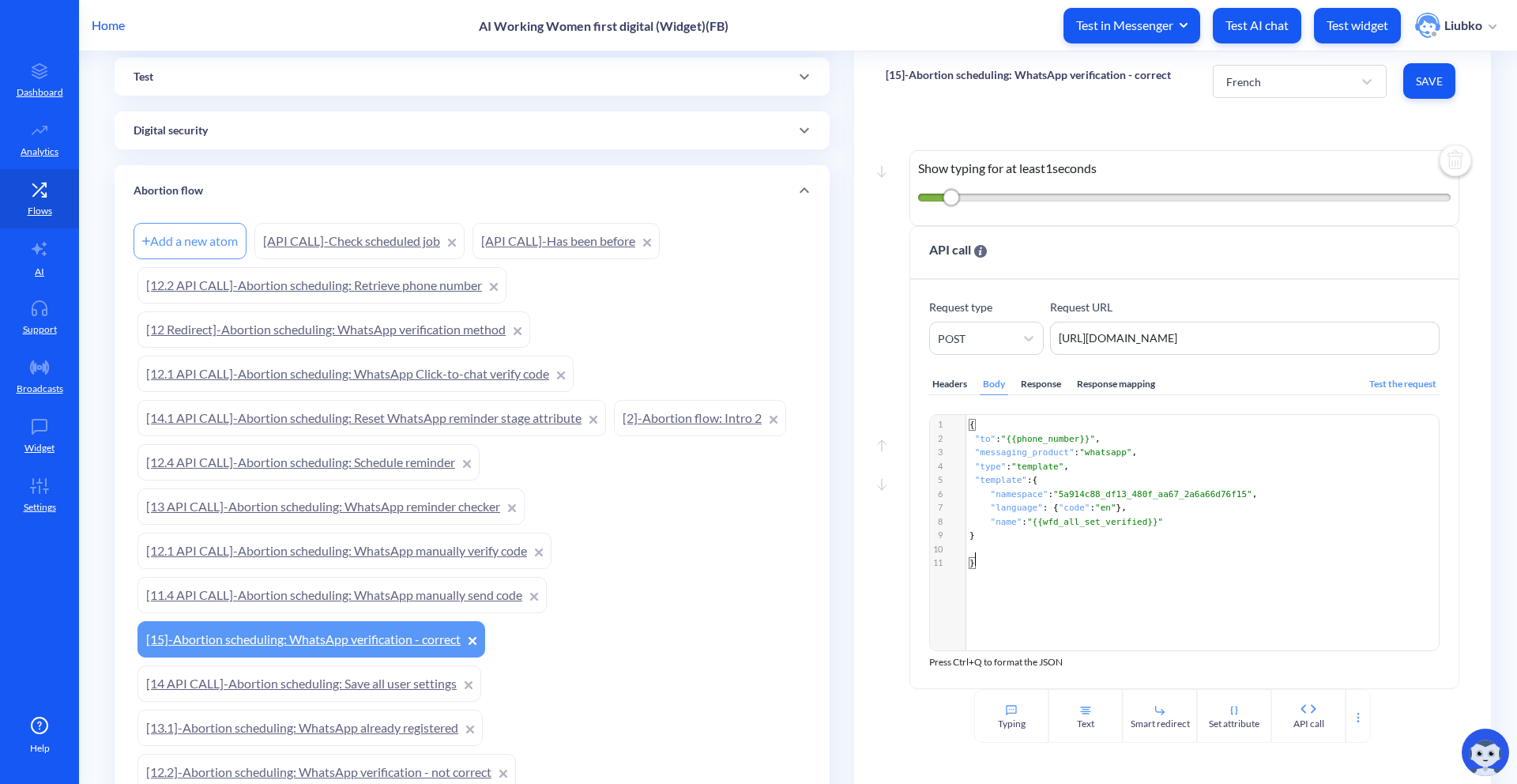
click at [979, 25] on div "Home AI Working Women first digital (Widget)(FB) Test in Messenger Test AI chat…" at bounding box center [758, 25] width 1517 height 51
click at [955, 390] on div "Headers" at bounding box center [950, 384] width 41 height 21
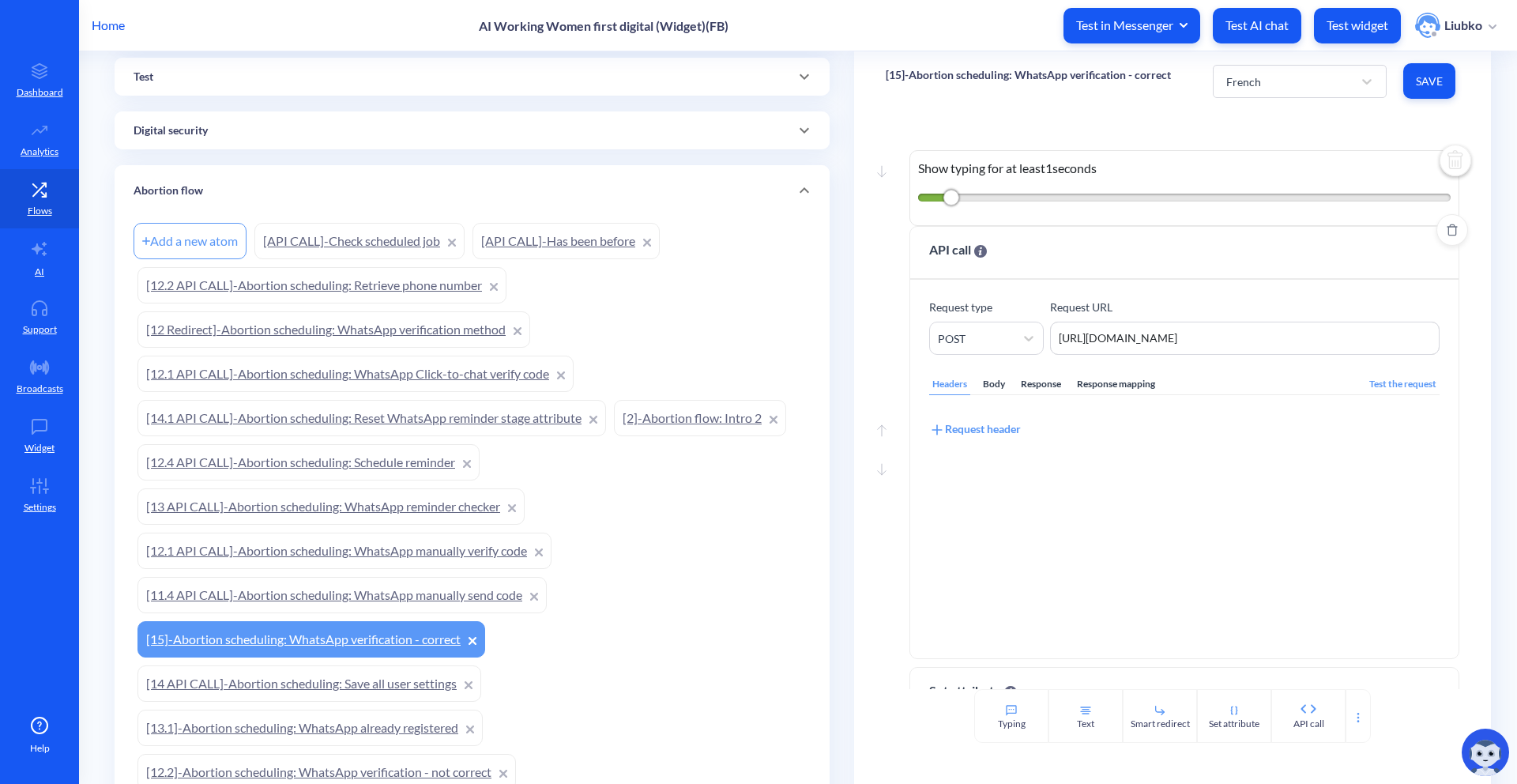
click at [979, 428] on div "Request header" at bounding box center [974, 429] width 91 height 17
click at [990, 451] on input at bounding box center [1052, 449] width 245 height 30
paste input "D360-API-KEY"
type input "D360-API-KEY"
click at [1216, 443] on textarea at bounding box center [1297, 451] width 234 height 33
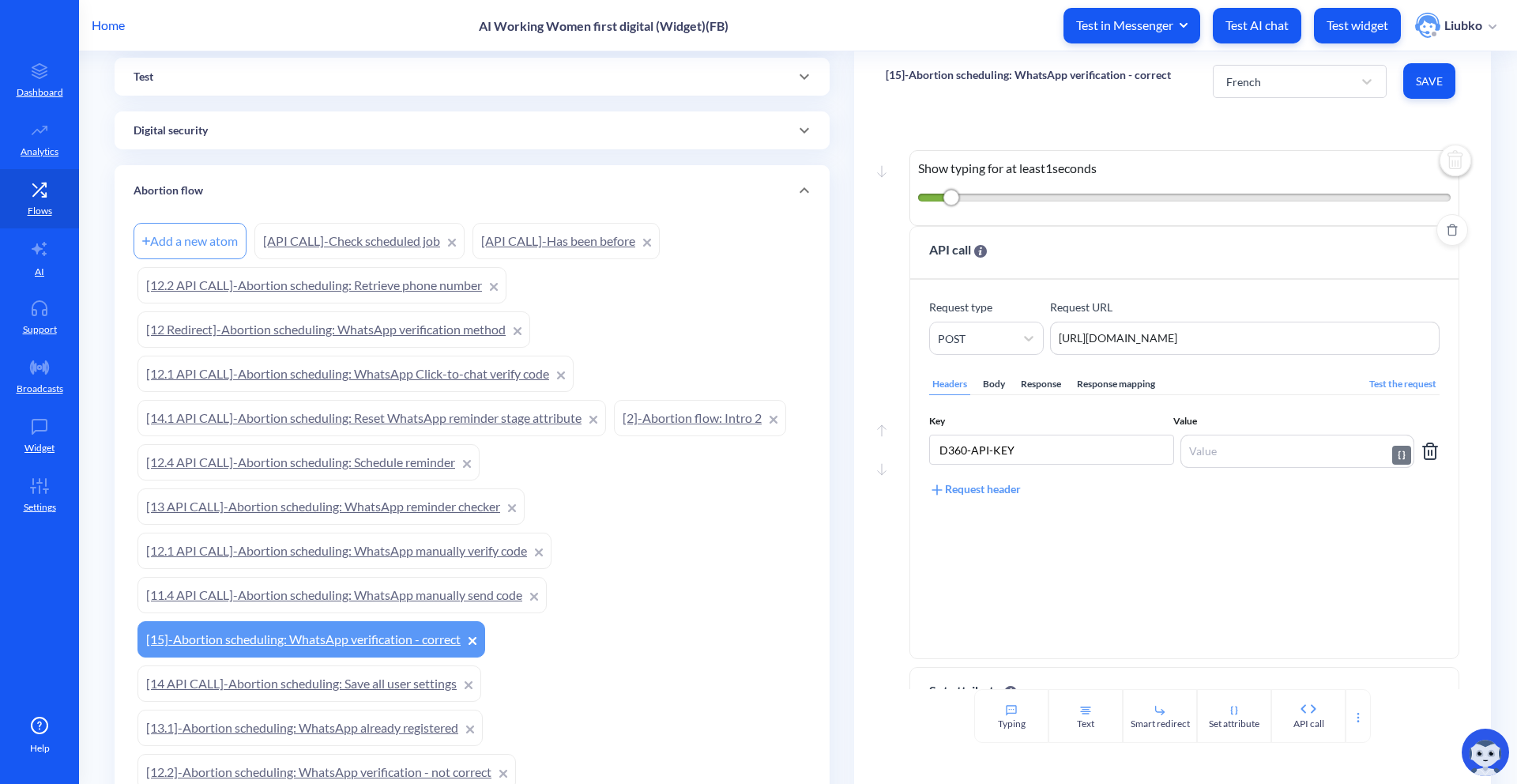
paste textarea "BBmbxiLKXNJaJLVCcFnityQDAK"
type textarea "BBmbxiLKXNJaJLVCcFnityQDAK"
click at [1429, 76] on span "Save" at bounding box center [1429, 81] width 27 height 16
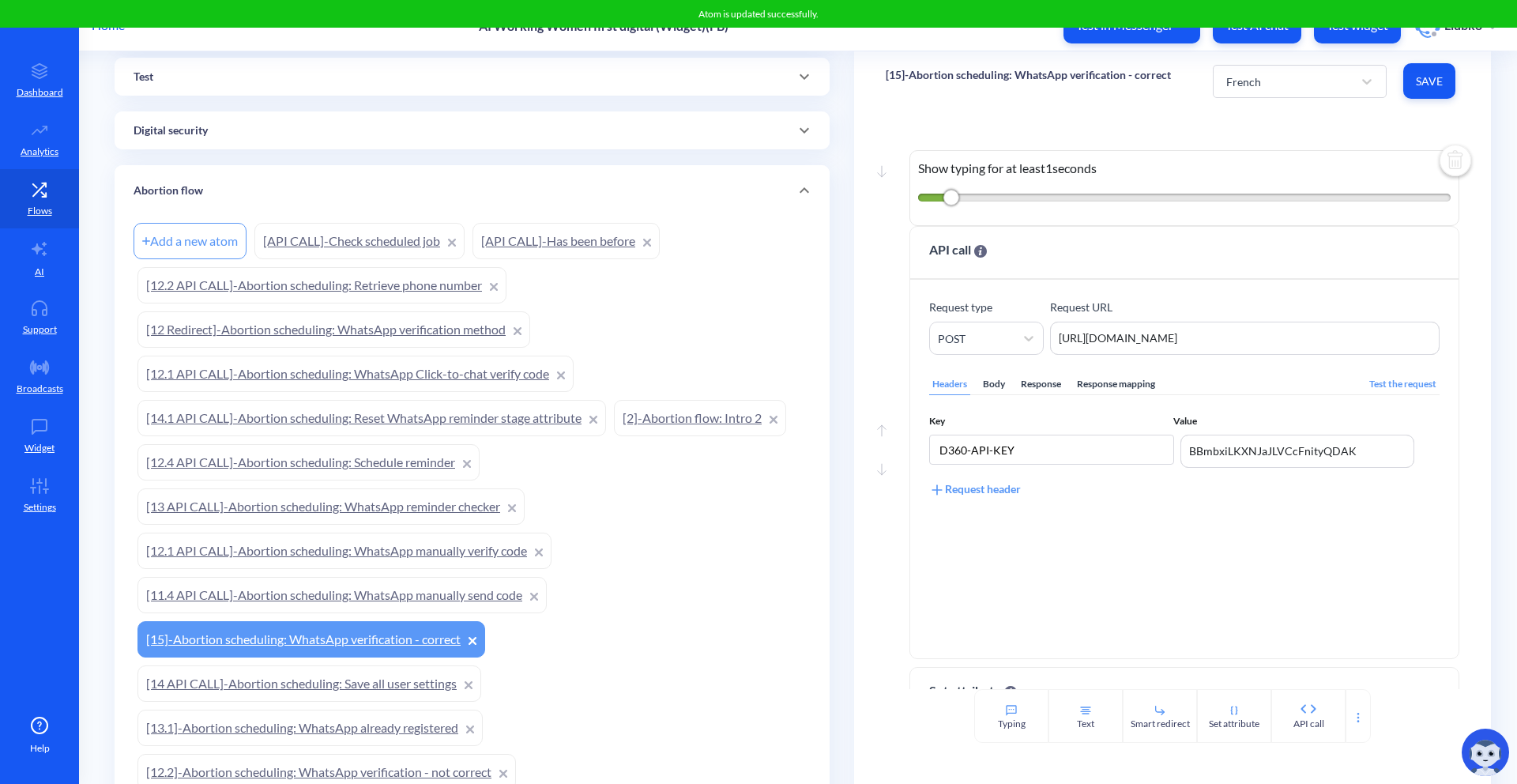
click at [1034, 113] on div "Move down Show typing for at least 1 seconds Move up Move down API call Request…" at bounding box center [1173, 399] width 637 height 578
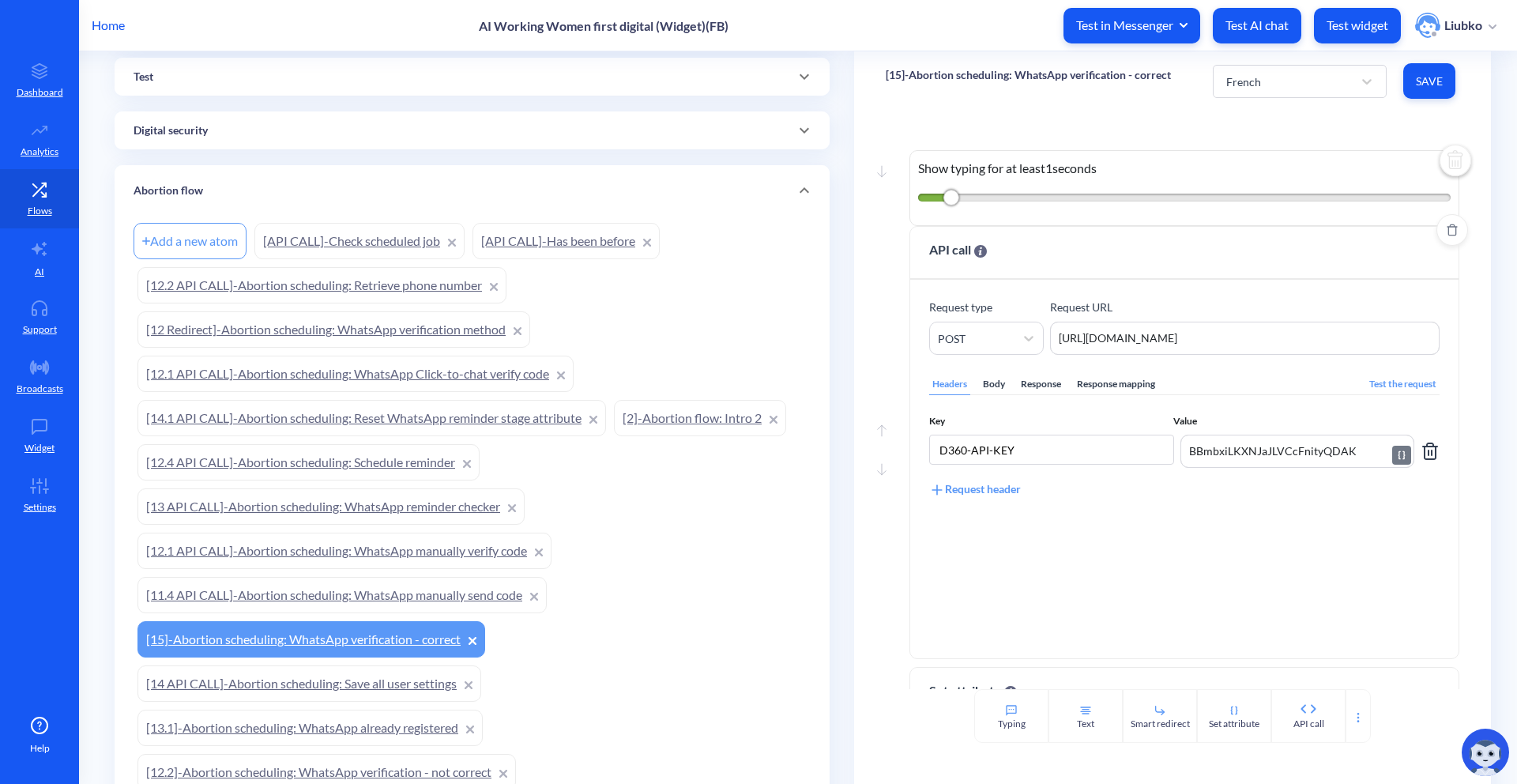
drag, startPoint x: 1370, startPoint y: 455, endPoint x: 1185, endPoint y: 448, distance: 185.1
click at [1185, 448] on textarea "BBmbxiLKXNJaJLVCcFnityQDAK" at bounding box center [1297, 451] width 234 height 33
paste textarea "6rZUuOlhrZnZirOUMmFOD3zq"
type textarea "6rZUuOlhrZnZirOUMmFOD3zqAK"
click at [1422, 80] on span "Save" at bounding box center [1429, 81] width 27 height 16
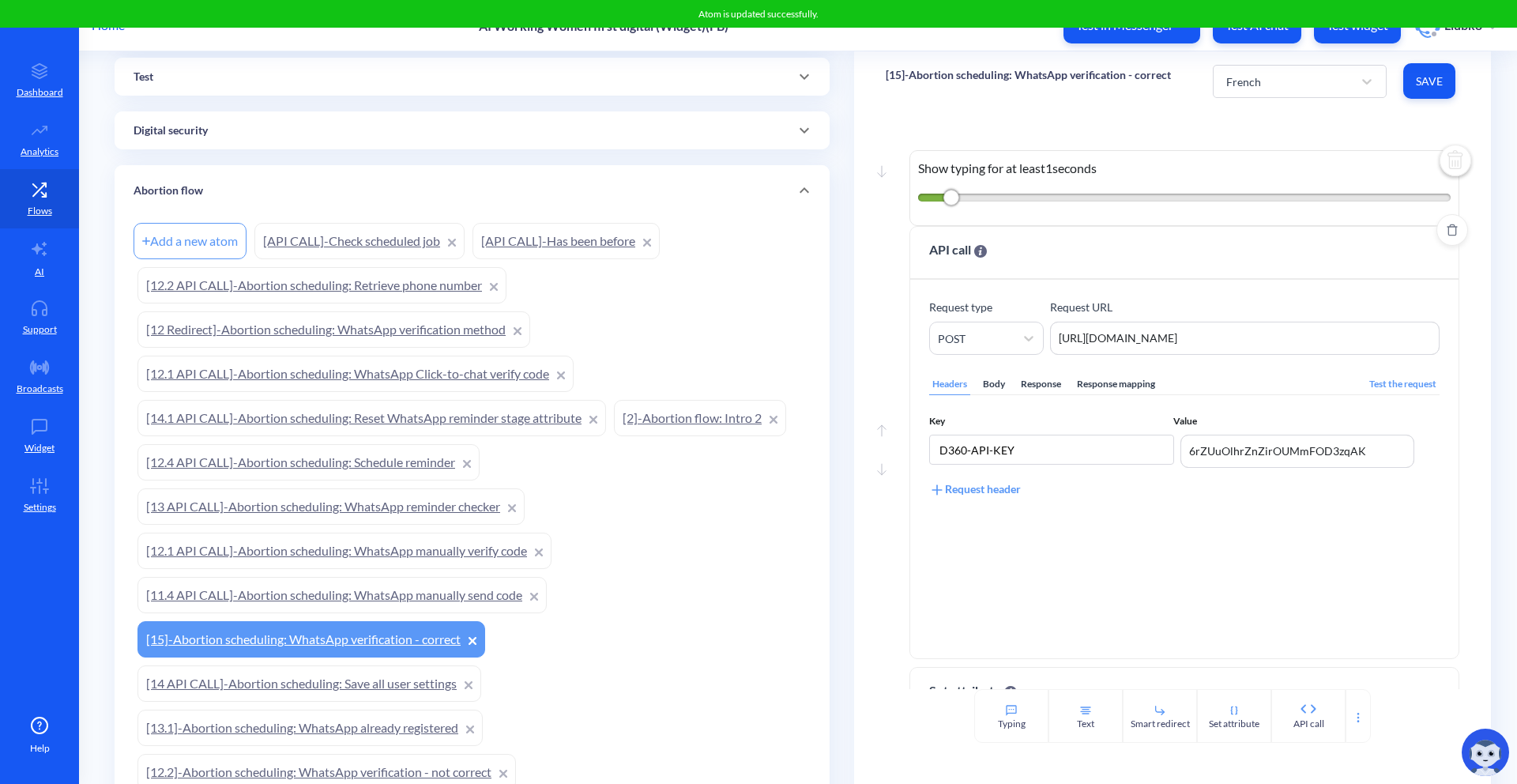
click at [986, 387] on div "Body" at bounding box center [994, 384] width 29 height 21
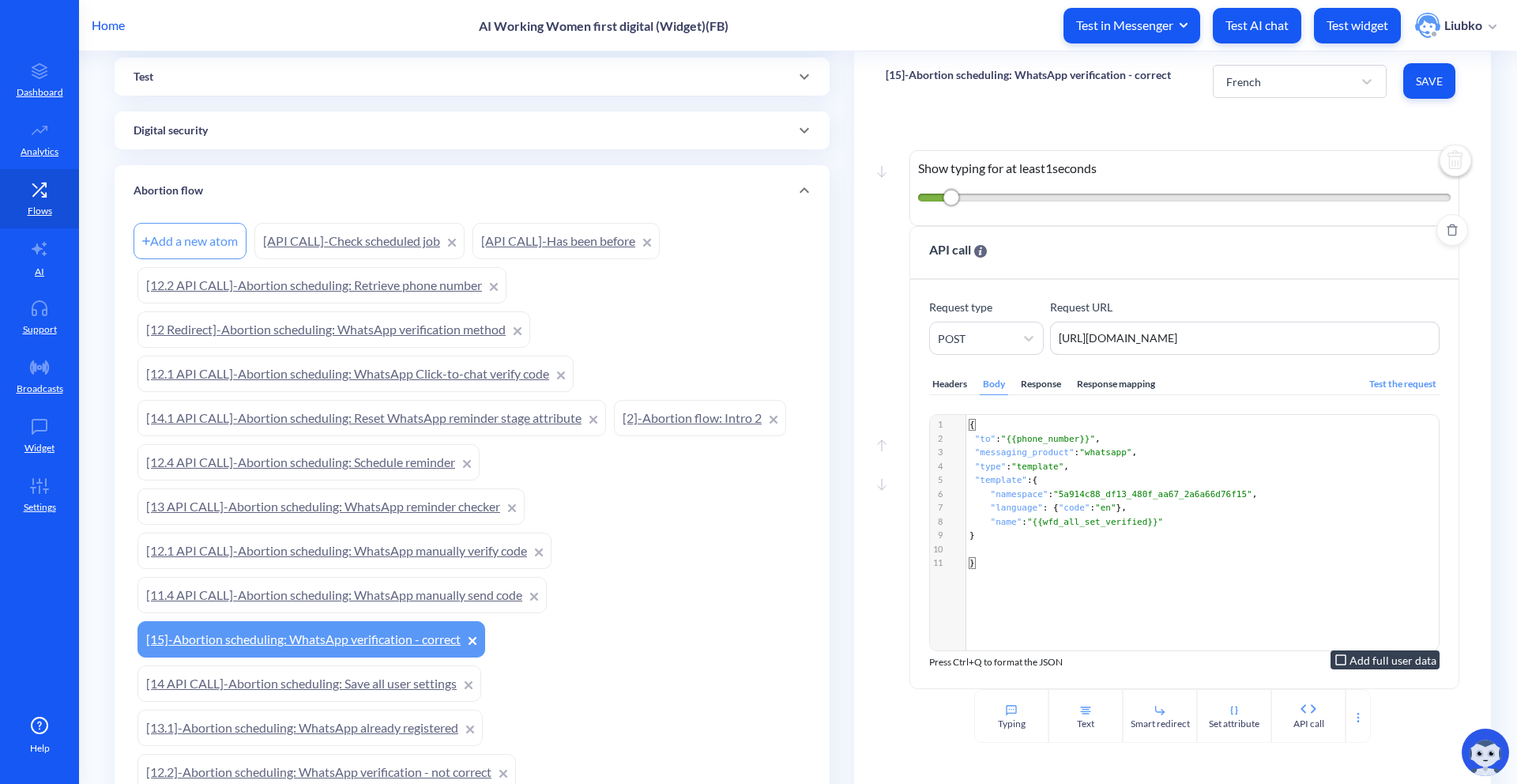
click at [1090, 491] on span ""5a914c88_df13_480f_aa67_2a6a66d76f15"" at bounding box center [1153, 494] width 199 height 10
type textarea "5a914c88_df13_480f_aa67_2a6a66d76f15"
click at [1090, 491] on span ""5a914c88_df13_480f_aa67_2a6a66d76f15"" at bounding box center [1153, 494] width 199 height 10
click at [1103, 503] on span ""en"" at bounding box center [1106, 507] width 21 height 10
type textarea "en"
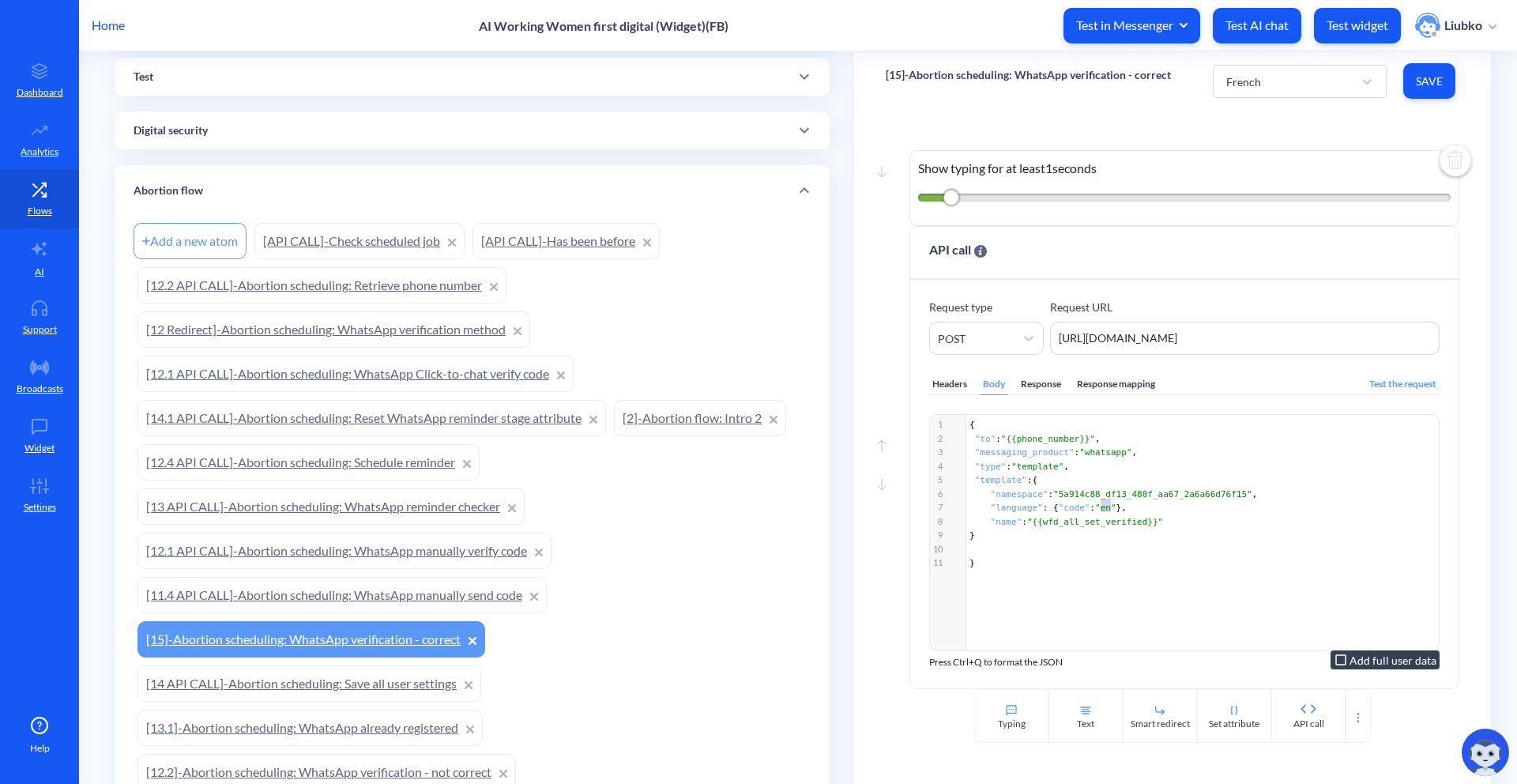
click at [1103, 503] on span ""en"" at bounding box center [1106, 507] width 21 height 10
paste textarea
click at [1167, 578] on div "x 1 { 2 "to" : "{{phone_number}}" , 3 "messaging_product" : "whatsapp" , 4 "typ…" at bounding box center [1204, 553] width 548 height 275
click at [1432, 85] on span "Save" at bounding box center [1429, 81] width 27 height 16
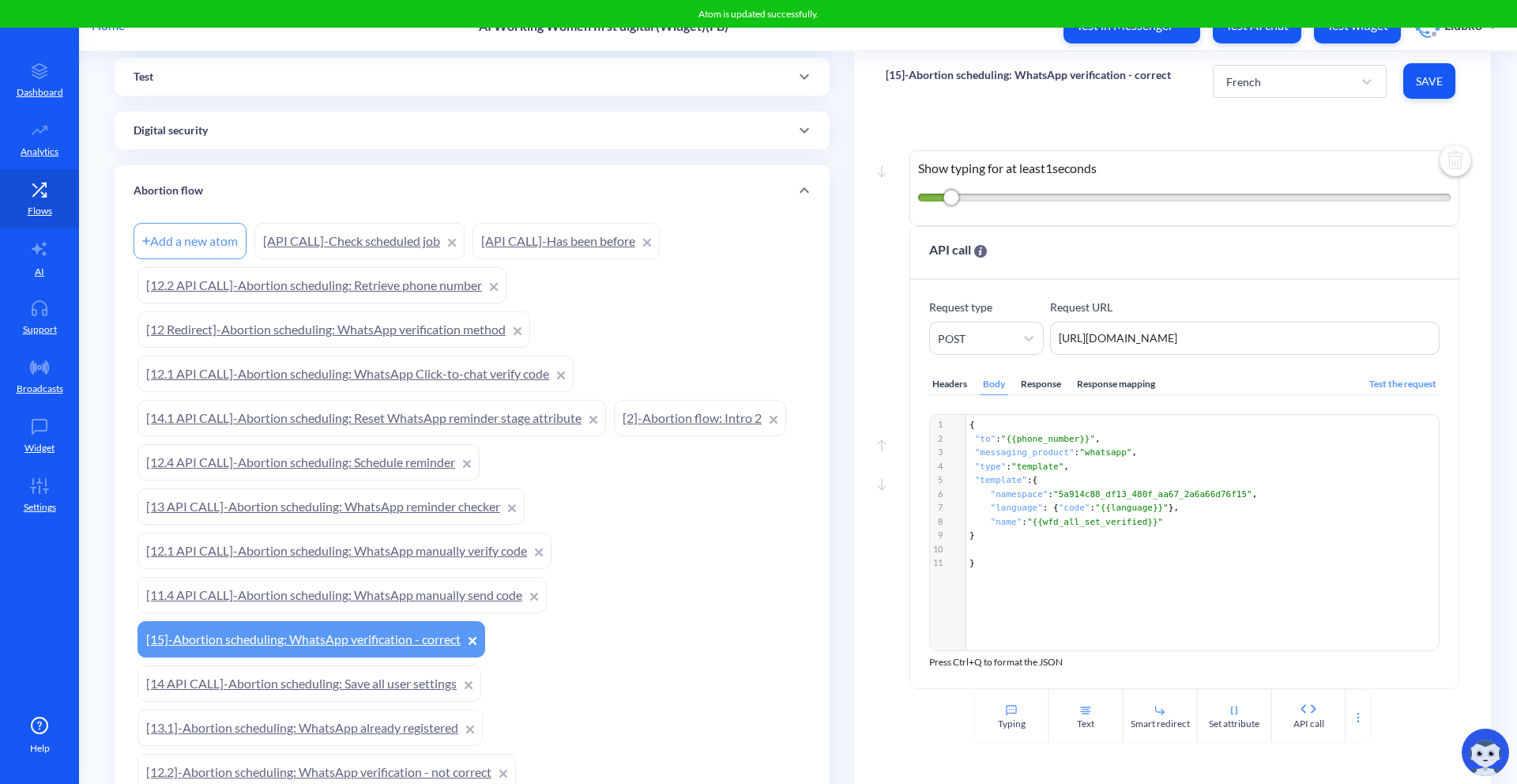
click at [1371, 137] on div "Move down Show typing for at least 1 seconds Move up Move down API call Request…" at bounding box center [1173, 399] width 637 height 578
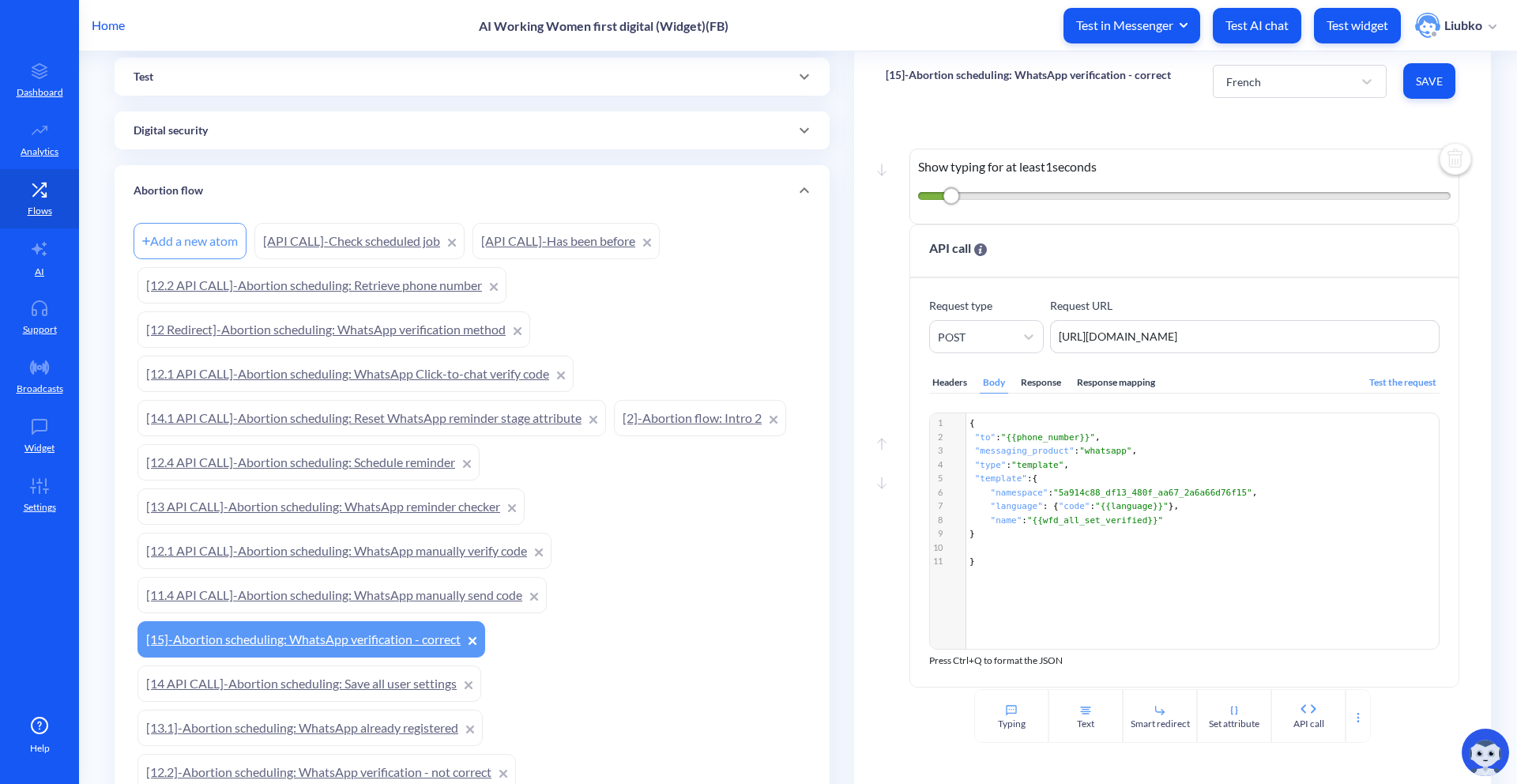
scroll to position [0, 0]
click at [1422, 86] on span "Save" at bounding box center [1429, 81] width 27 height 16
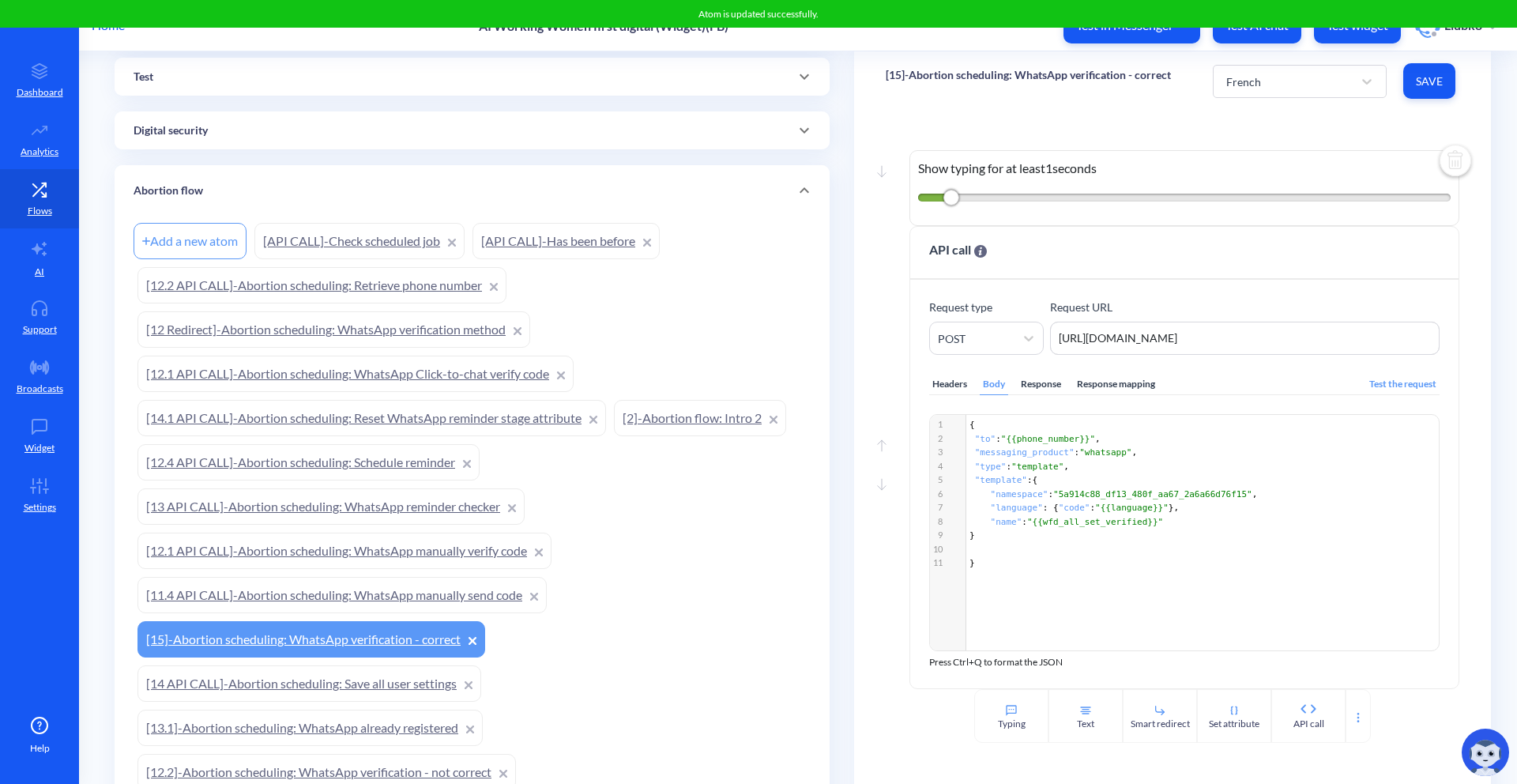
click at [1344, 128] on div "Move down Show typing for at least 1 seconds Move up Move down API call Request…" at bounding box center [1173, 399] width 637 height 578
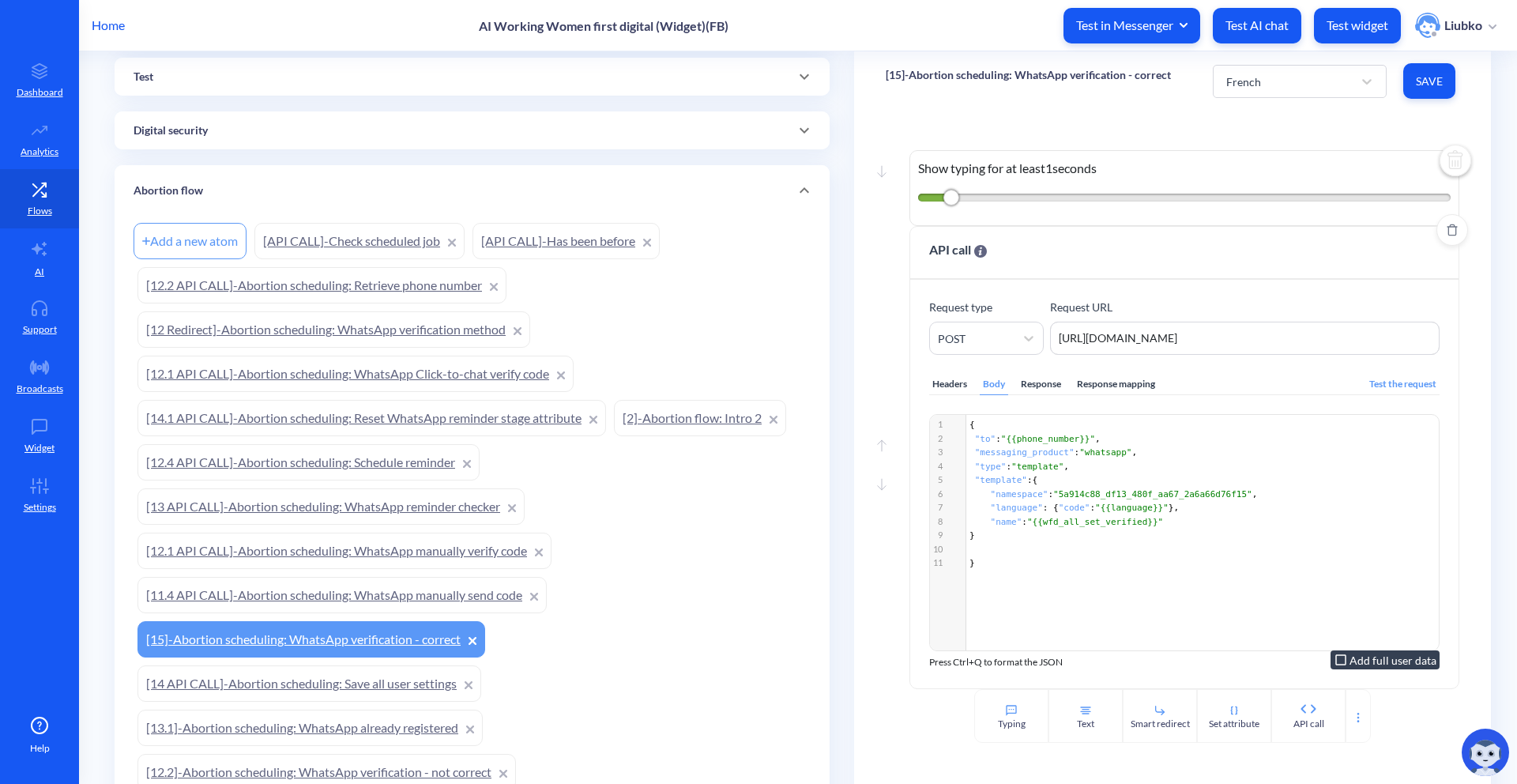
click at [1067, 433] on span ""{{phone_number}}"" at bounding box center [1048, 438] width 94 height 10
type textarea "phone_number"
type textarea "380630288381"
click at [1445, 83] on button "Save" at bounding box center [1429, 80] width 53 height 36
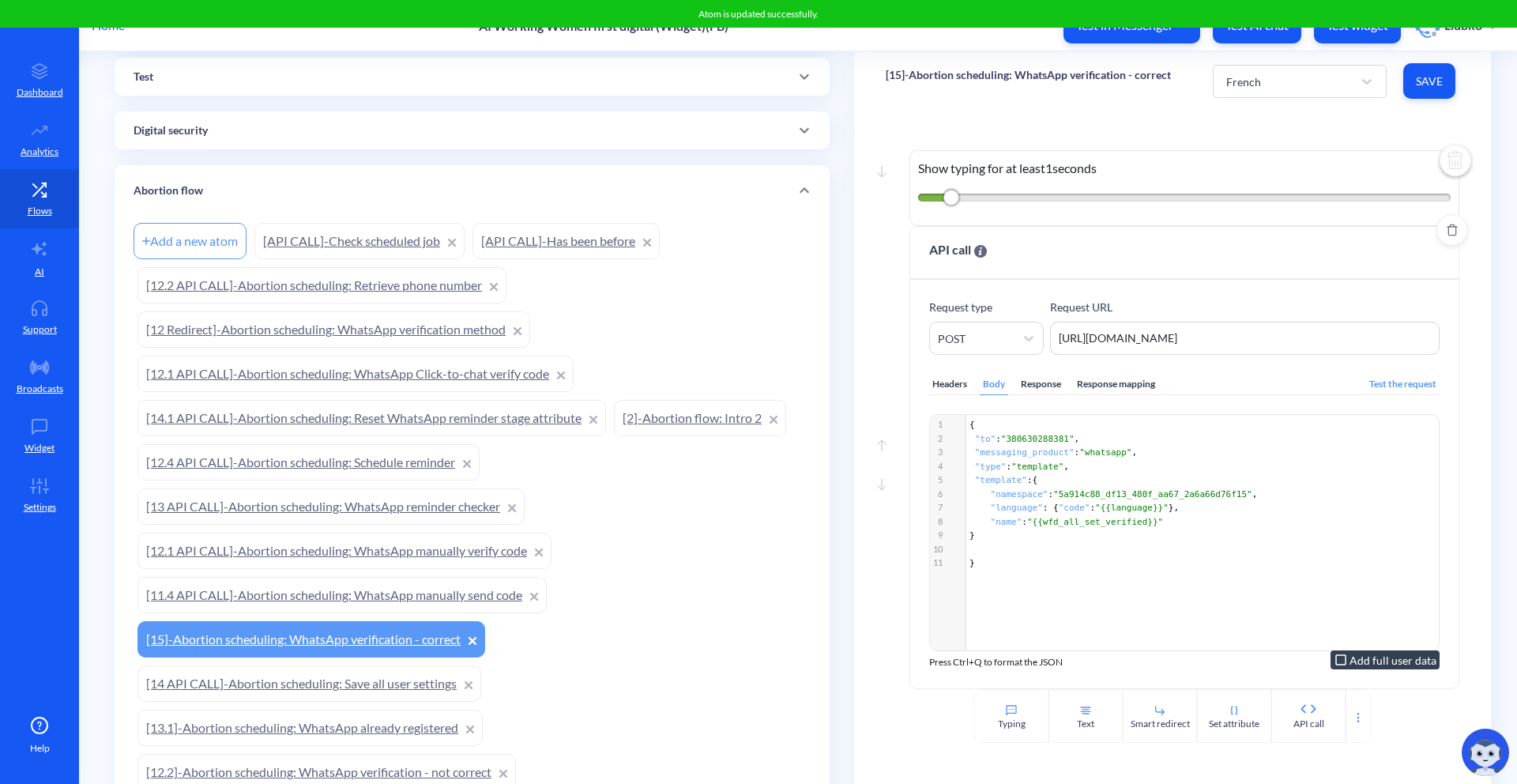
click at [1346, 114] on div "Move down Show typing for at least 1 seconds Move up Move down API call Request…" at bounding box center [1173, 399] width 637 height 578
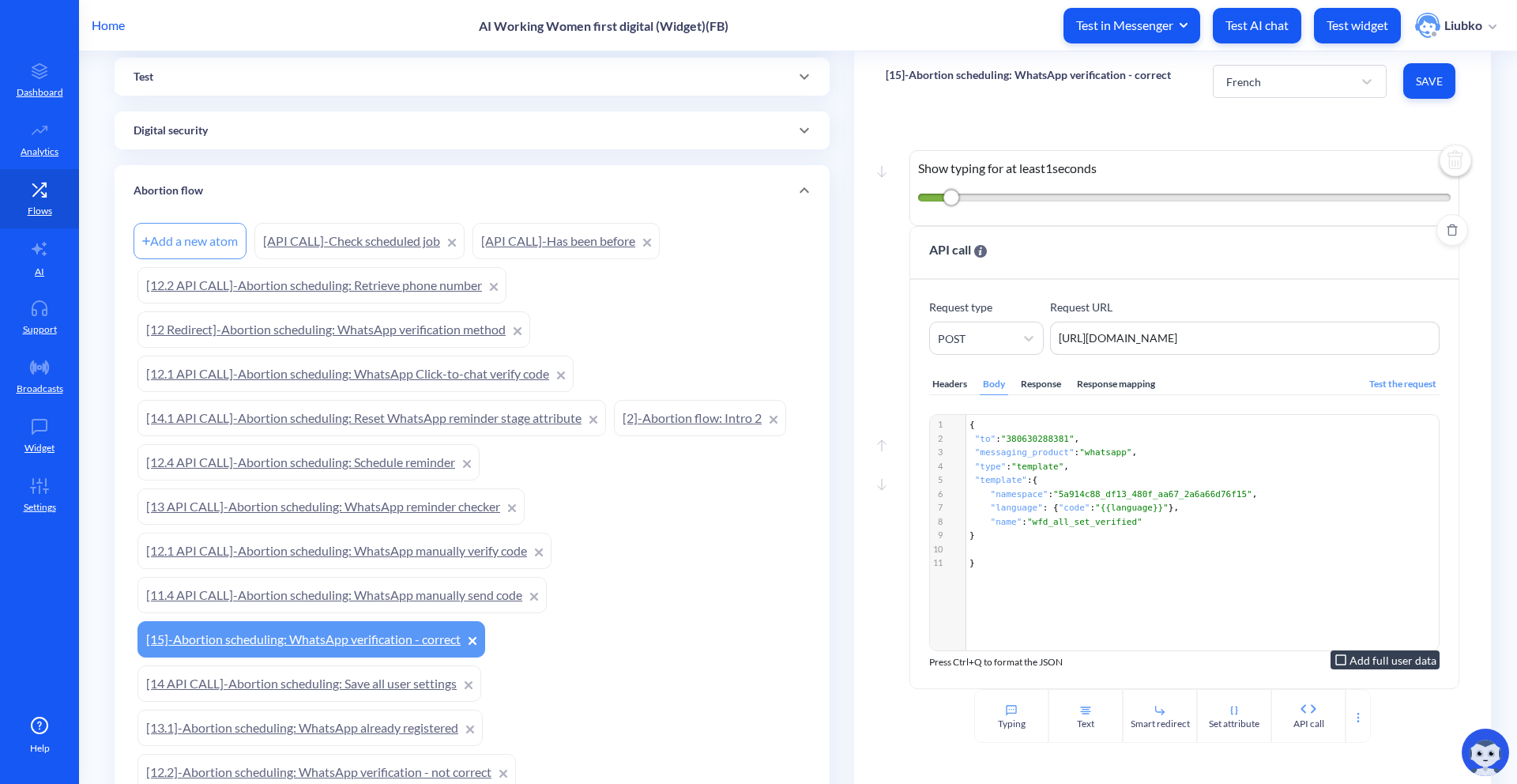
click at [1437, 100] on div "French Save" at bounding box center [1336, 81] width 247 height 44
click at [1436, 89] on button "Save" at bounding box center [1429, 80] width 53 height 36
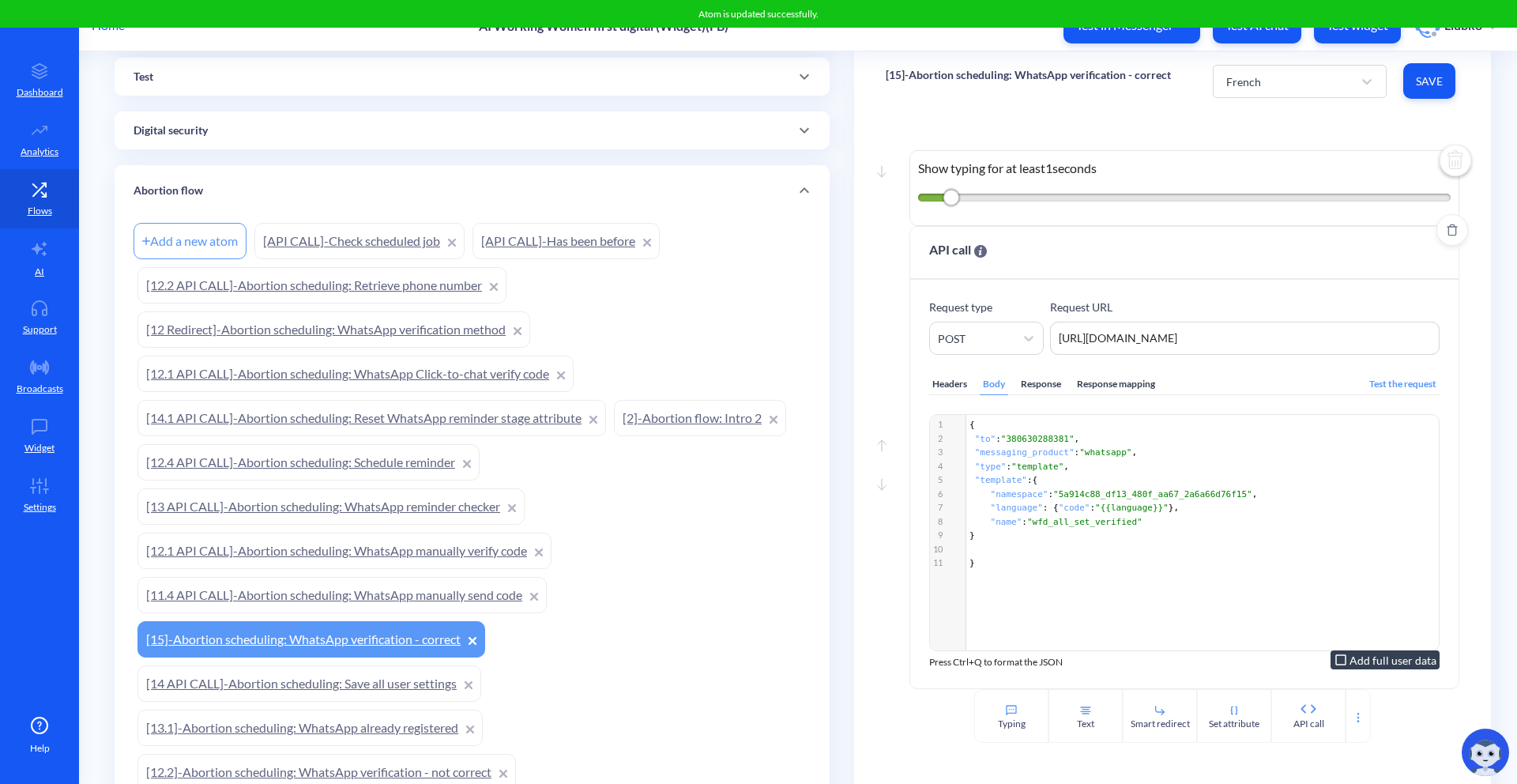
click at [1243, 119] on div "Move down Show typing for at least 1 seconds Move up Move down API call Request…" at bounding box center [1173, 399] width 637 height 578
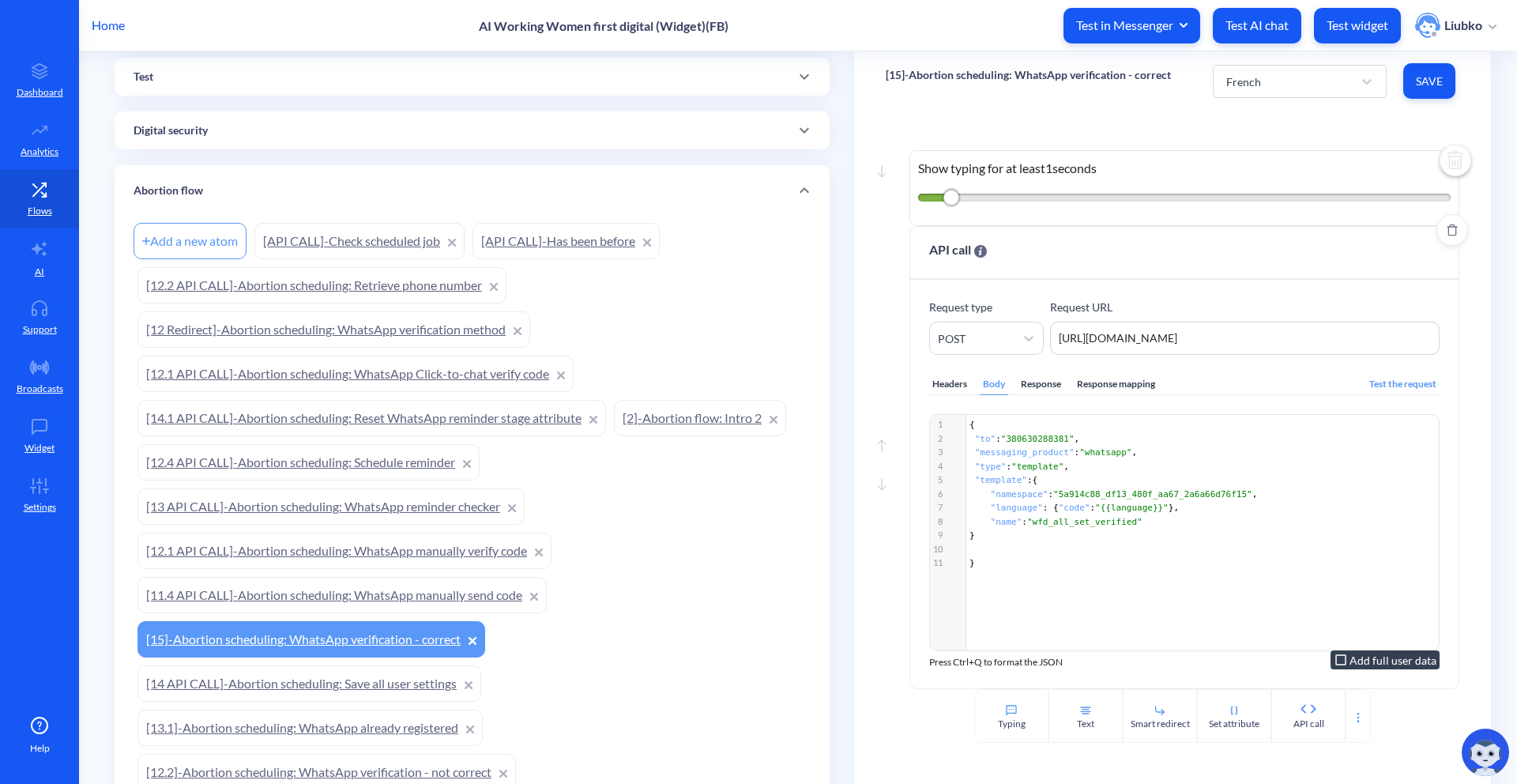
click at [968, 71] on p "[15]-Abortion scheduling: WhatsApp verification - correct" at bounding box center [1029, 75] width 286 height 16
click at [1015, 11] on div "Home AI Working Women first digital (Widget)(FB) Test in Messenger Test AI chat…" at bounding box center [758, 25] width 1517 height 51
click at [1099, 71] on p "[15]-Abortion scheduling: WhatsApp verification - correct" at bounding box center [1029, 75] width 286 height 16
click at [1101, 95] on div "[15]-Abortion scheduling: WhatsApp verification - correct French Save" at bounding box center [1173, 81] width 637 height 60
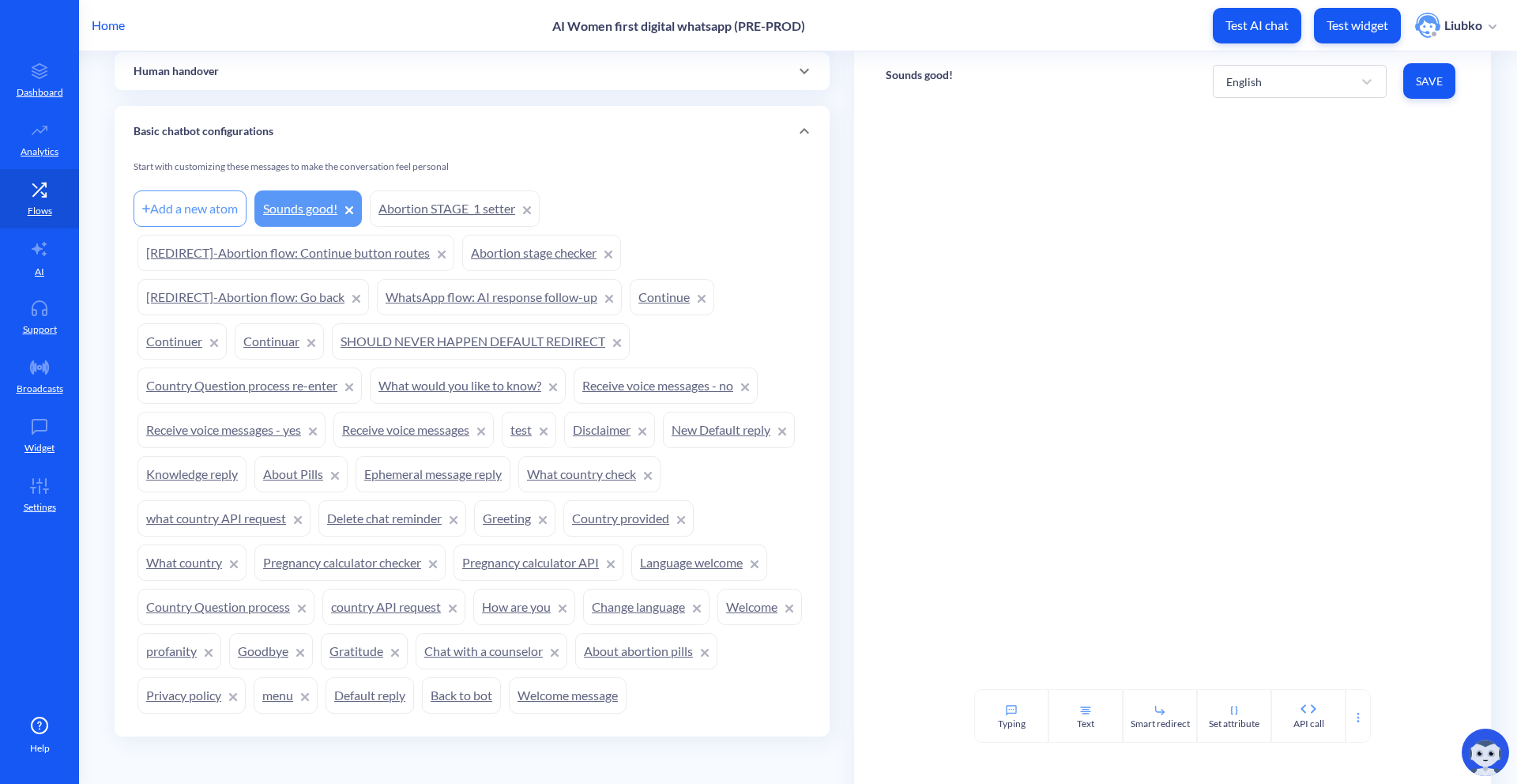
scroll to position [1253, 0]
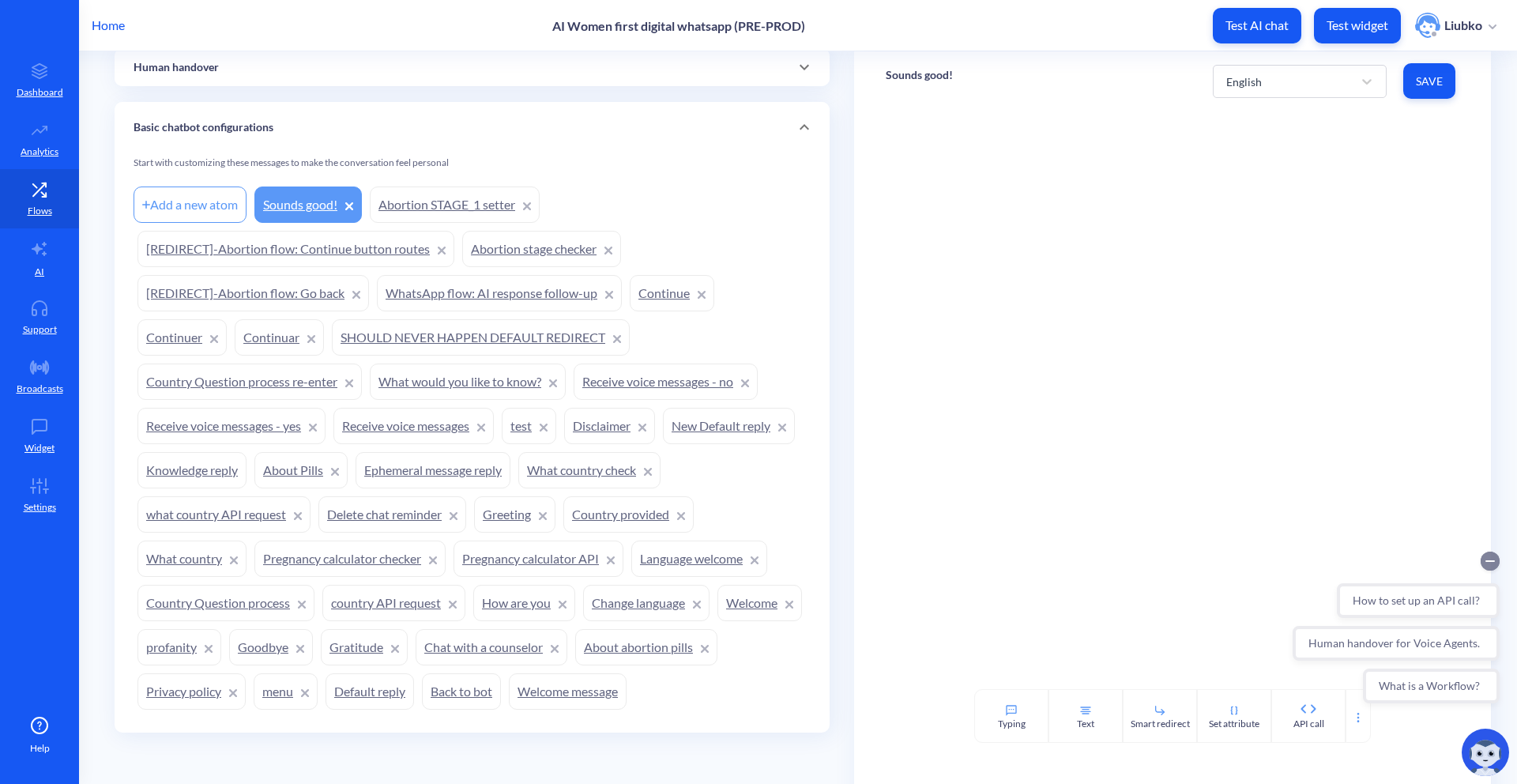
drag, startPoint x: 1494, startPoint y: 555, endPoint x: 2779, endPoint y: 1096, distance: 1394.2
click at [1494, 555] on circle "Collapse conversation starters" at bounding box center [1491, 561] width 19 height 19
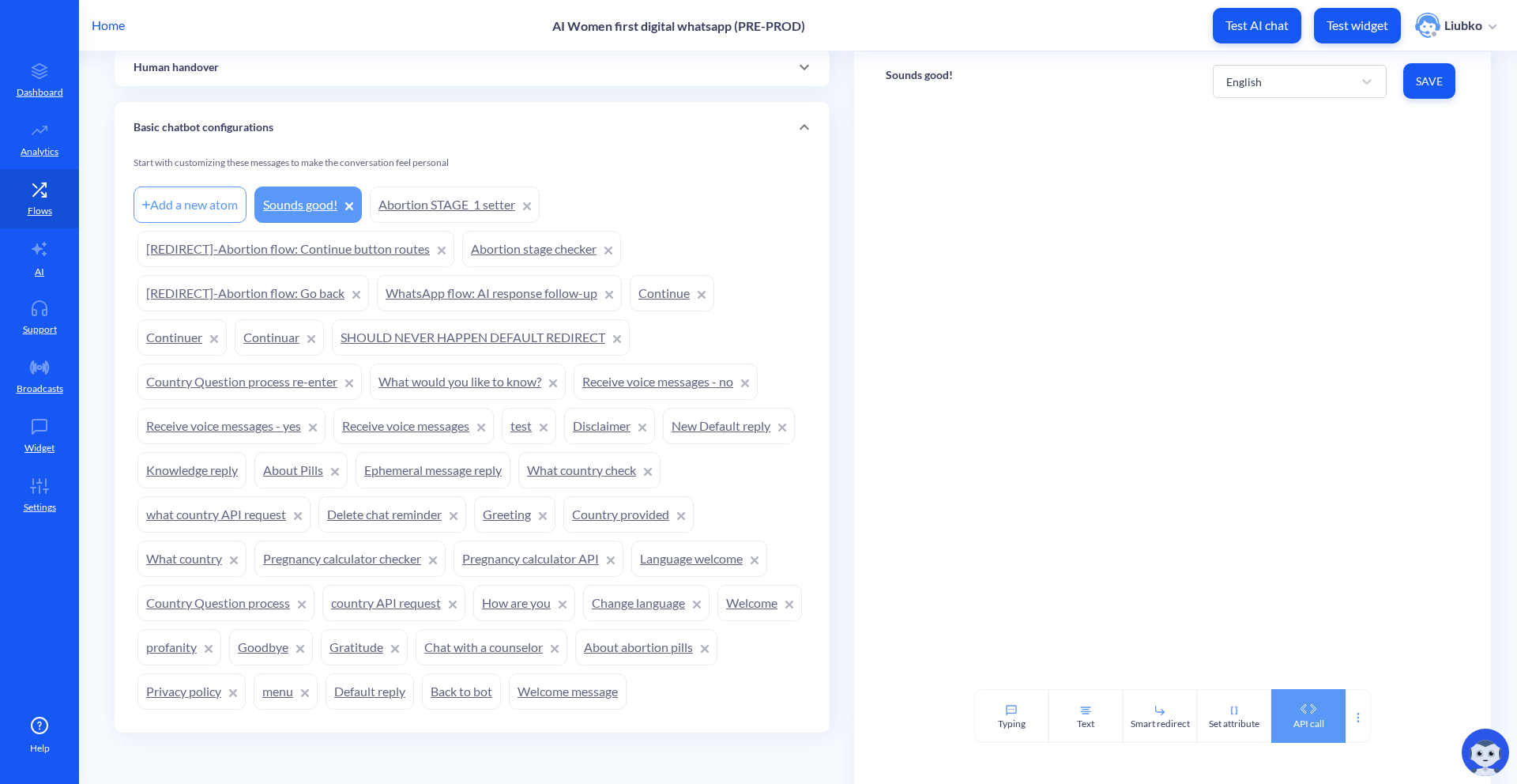
click at [1305, 708] on icon at bounding box center [1309, 708] width 25 height 10
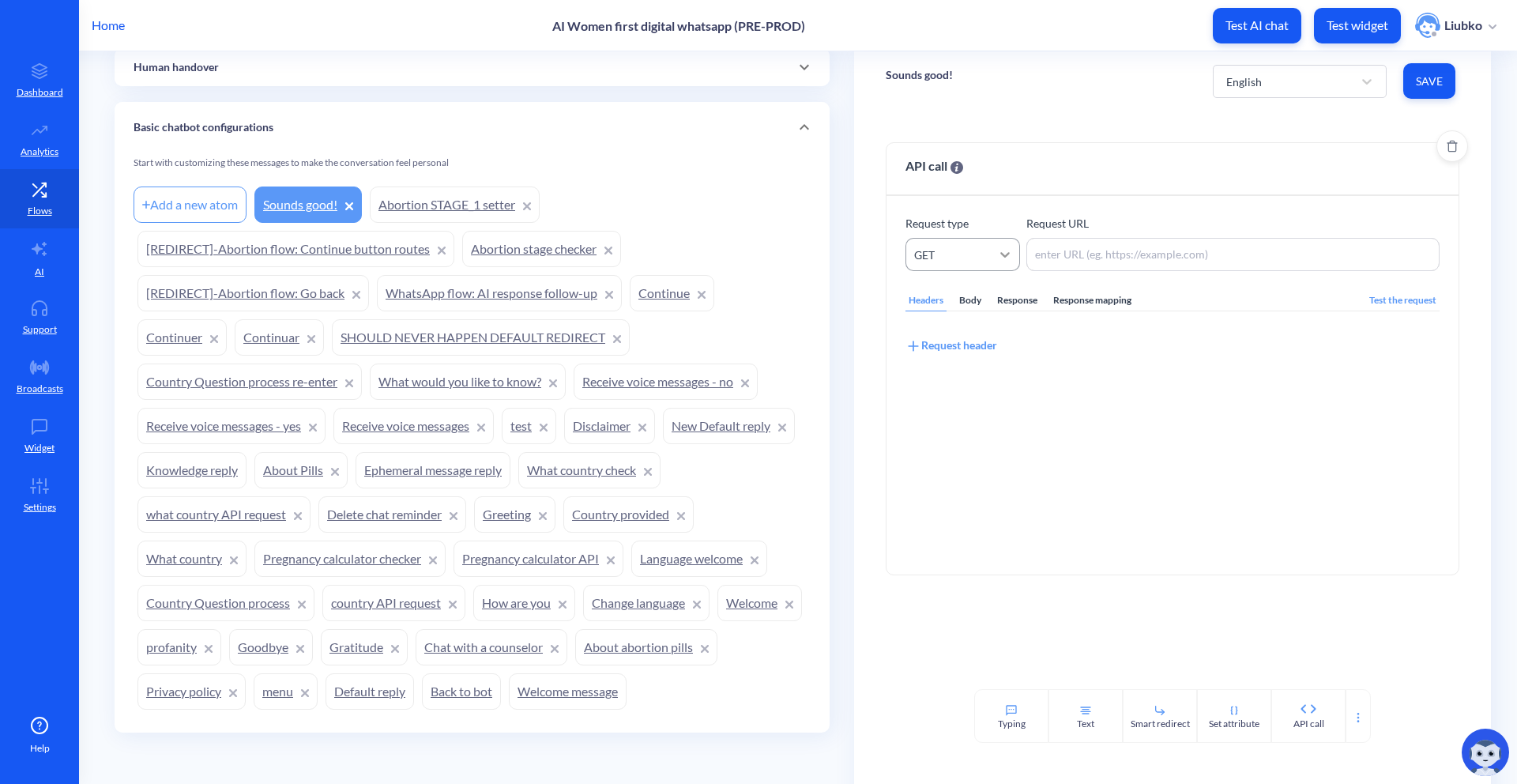
click at [991, 257] on div at bounding box center [1005, 254] width 29 height 29
click at [957, 375] on div "PATCH" at bounding box center [963, 382] width 115 height 29
paste textarea "https://{{accompaniment_url}}/chat"
click at [1072, 250] on textarea "https://{{accompaniment_url}}/chat" at bounding box center [1234, 254] width 414 height 33
type textarea "https://{{accompaniment_url}}/chat"
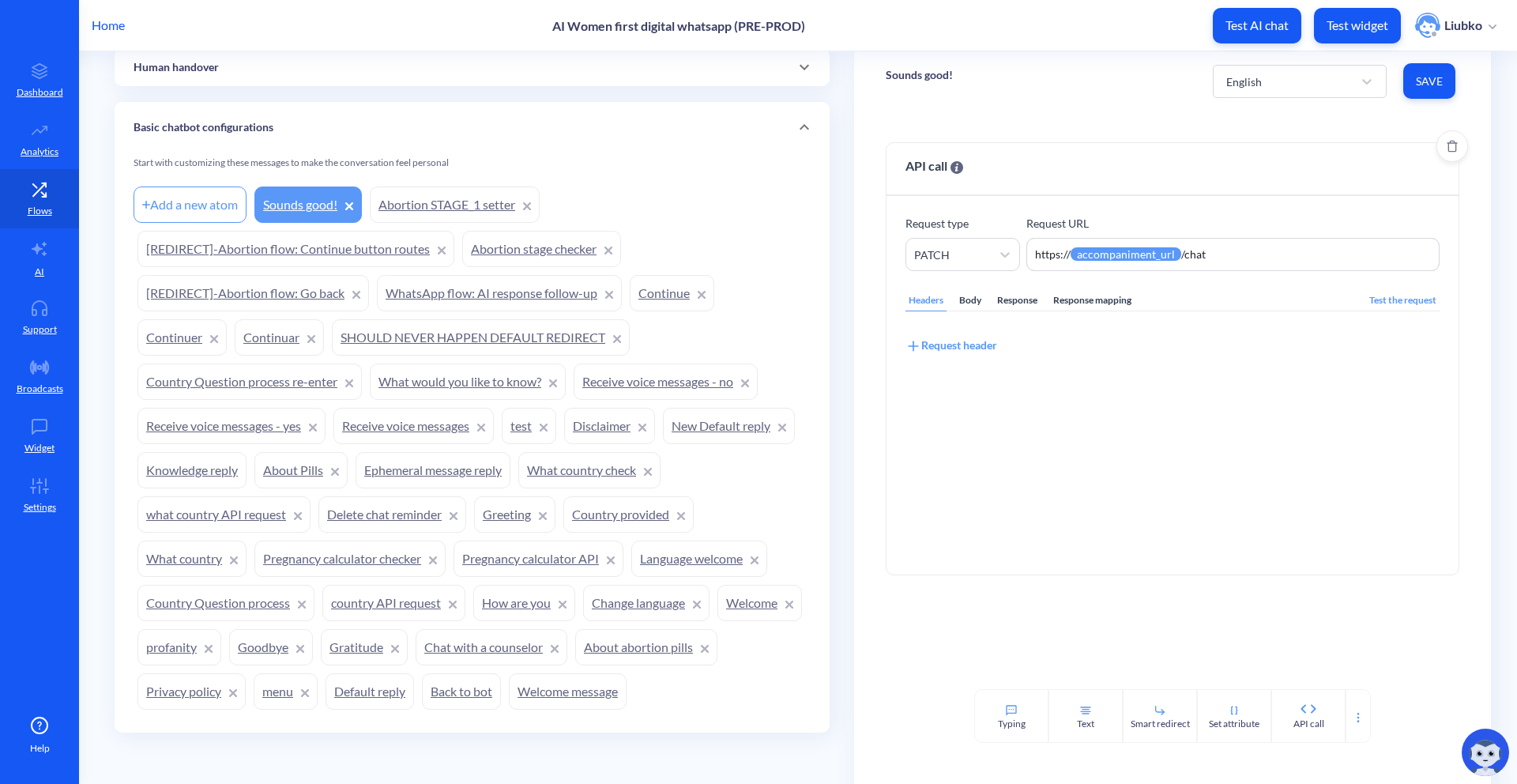
click at [974, 297] on div "Body" at bounding box center [970, 301] width 29 height 21
click at [1099, 389] on div "​ x 1 ​" at bounding box center [1192, 468] width 572 height 275
click at [917, 305] on div "Headers" at bounding box center [927, 301] width 41 height 21
click at [990, 352] on div "Request header" at bounding box center [951, 345] width 91 height 17
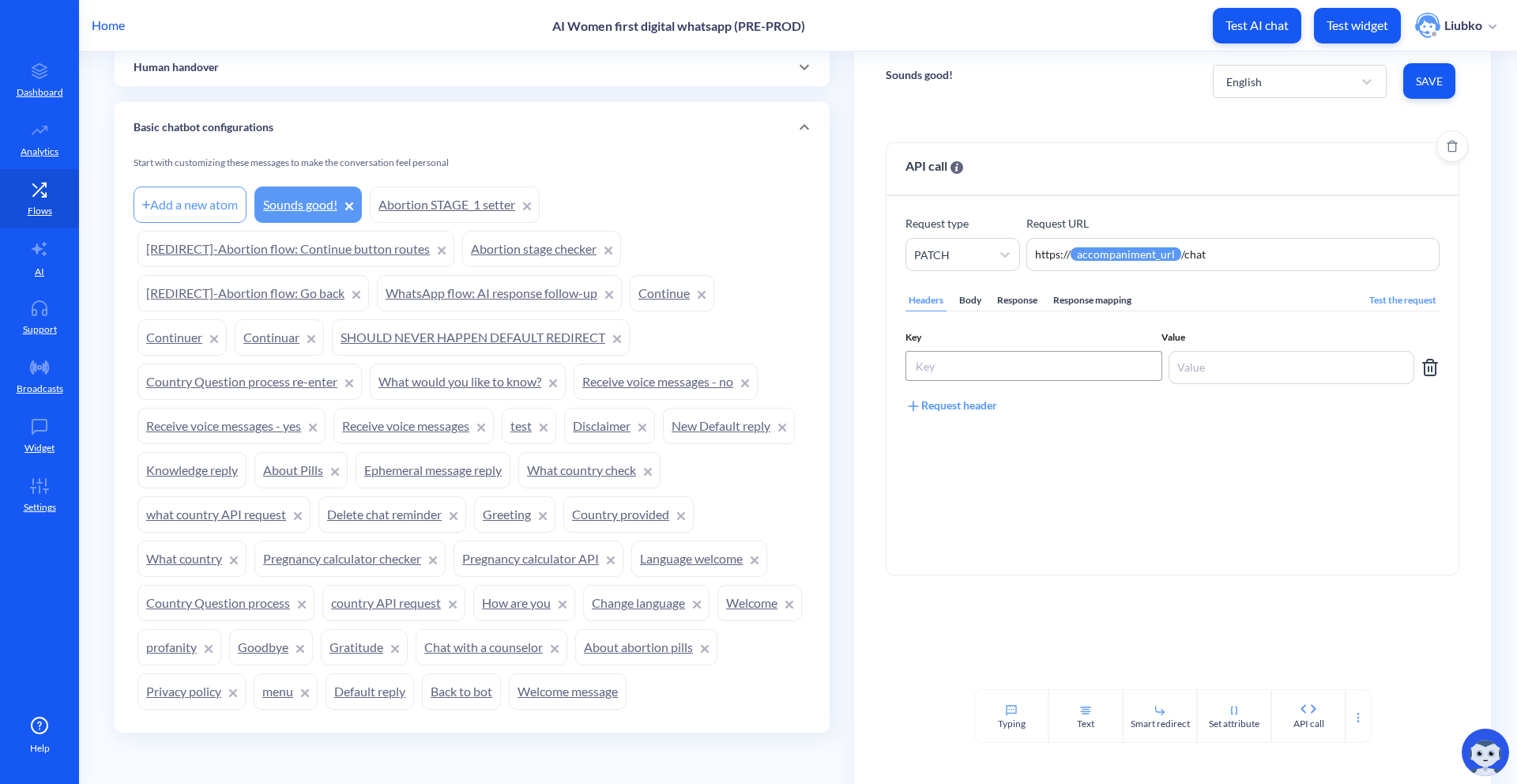
click at [1011, 361] on input at bounding box center [1034, 366] width 257 height 30
paste input "Auth-Token"
type input "Auth-Token"
click at [1258, 357] on textarea at bounding box center [1291, 367] width 246 height 33
paste textarea "{{accompaniment_auth_token}}"
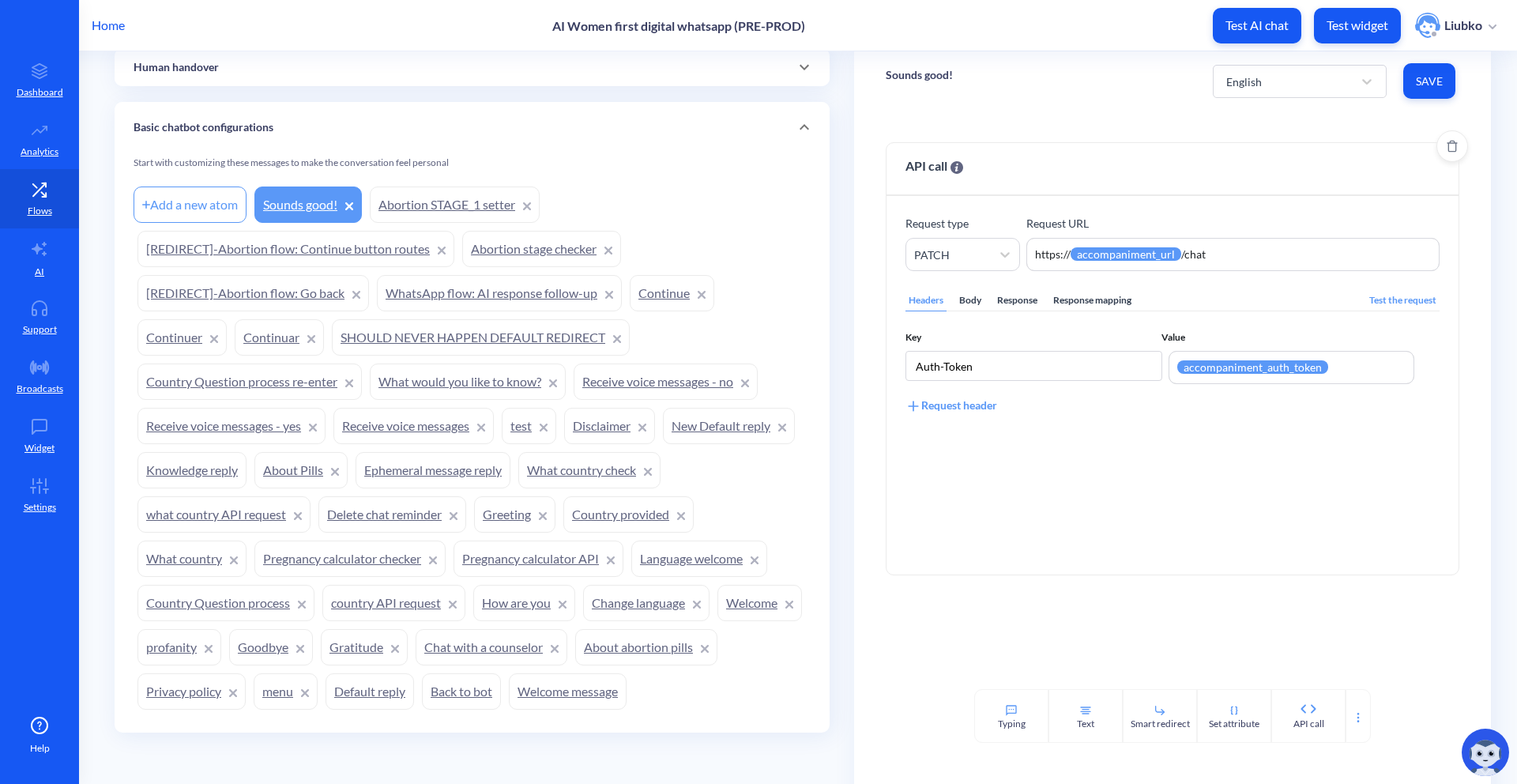
type textarea "{{accompaniment_auth_token}}"
click at [1258, 448] on div "Headers Body Response Response mapping Test the request Key Value Auth-Token {{…" at bounding box center [1173, 413] width 535 height 285
click at [1419, 87] on span "Save" at bounding box center [1429, 81] width 27 height 16
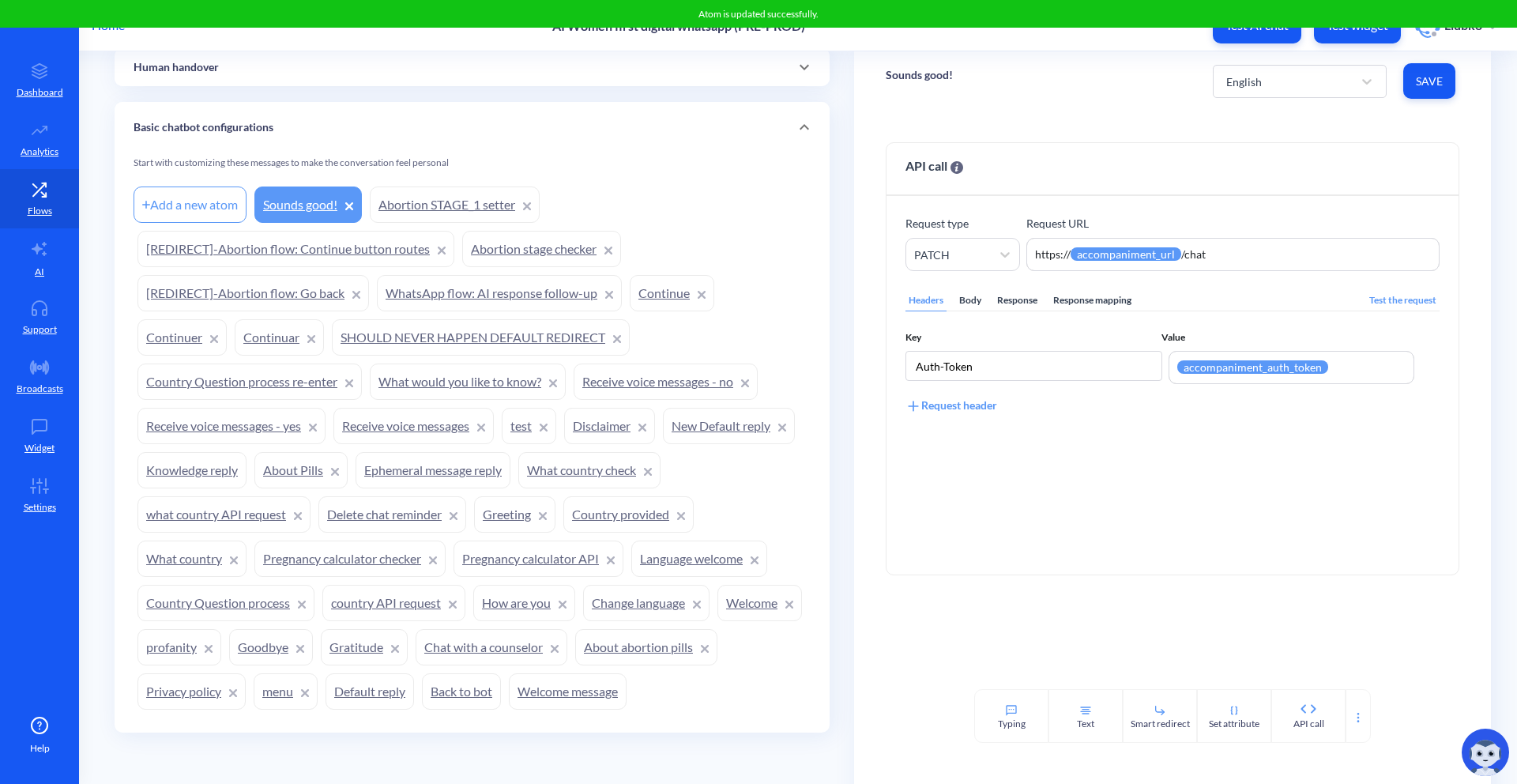
click at [1363, 120] on div "API call Request type PATCH Request URL https:// {{ accompaniment_url }} /chat …" at bounding box center [1173, 399] width 637 height 578
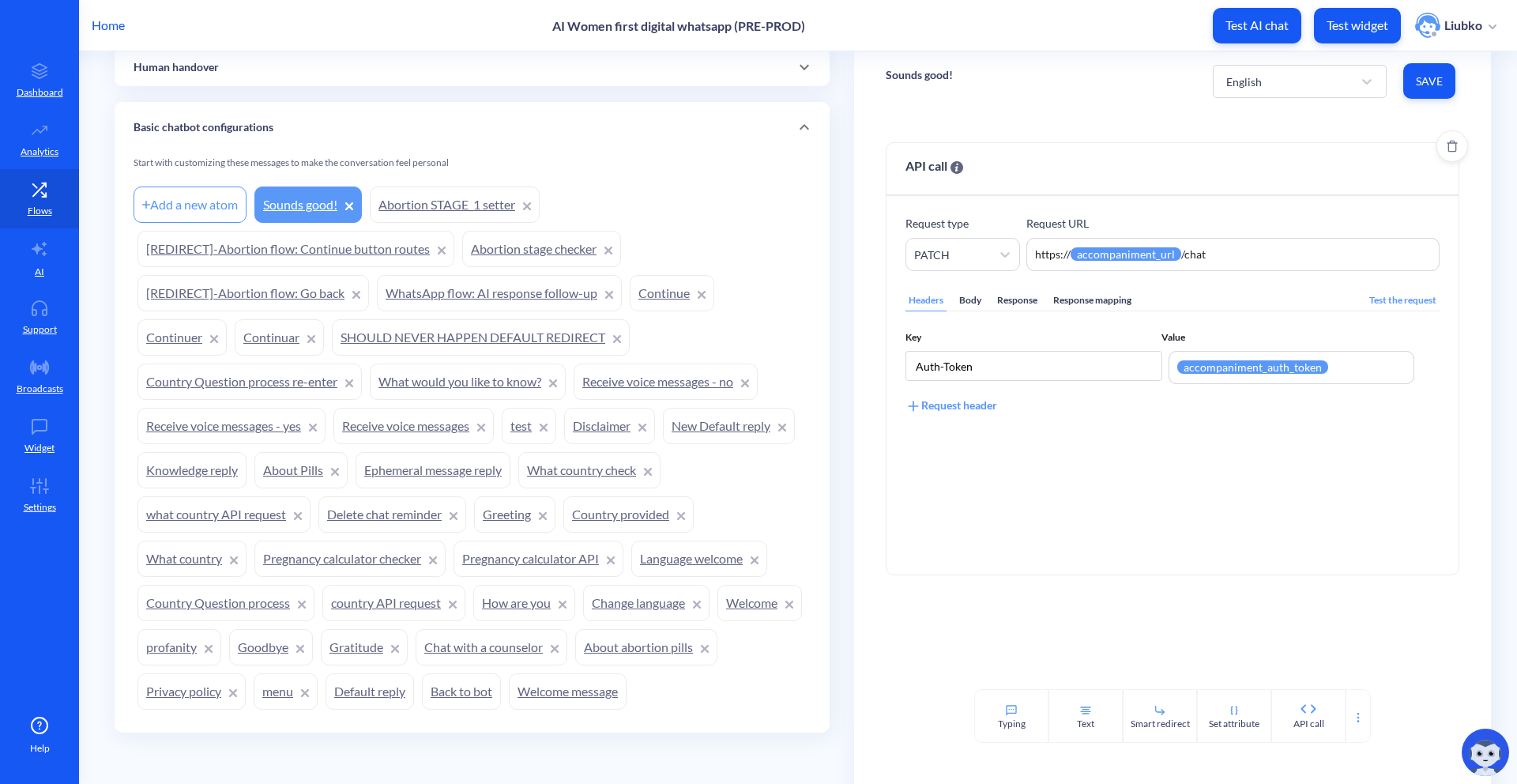
click at [975, 298] on div "Body" at bounding box center [970, 301] width 29 height 21
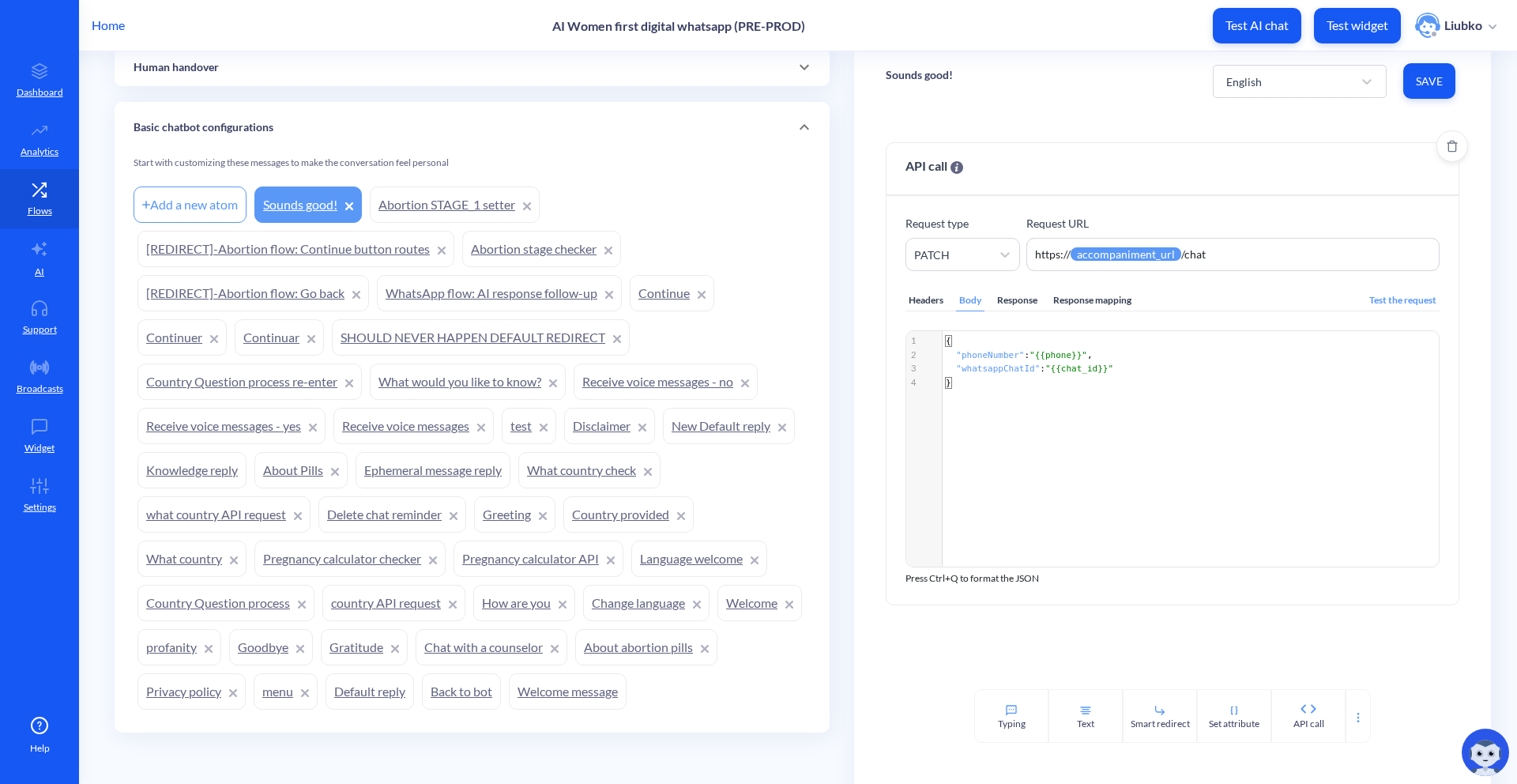
click at [1116, 305] on div "Response mapping" at bounding box center [1092, 301] width 84 height 21
click at [930, 351] on div "Add JSONPath" at bounding box center [951, 345] width 90 height 17
click at [955, 367] on div "Select attribute name" at bounding box center [966, 366] width 104 height 17
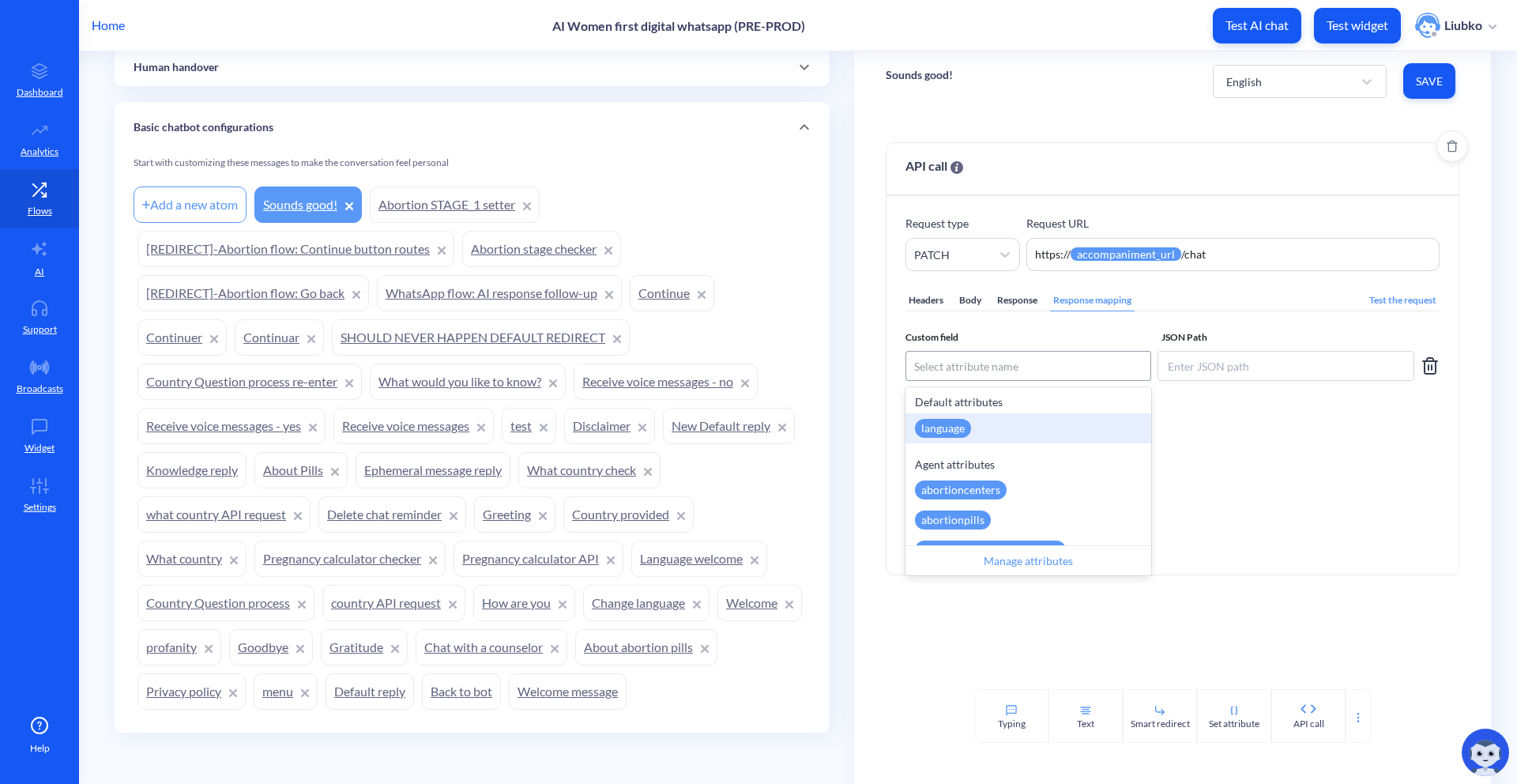
paste input "language"
type input "language"
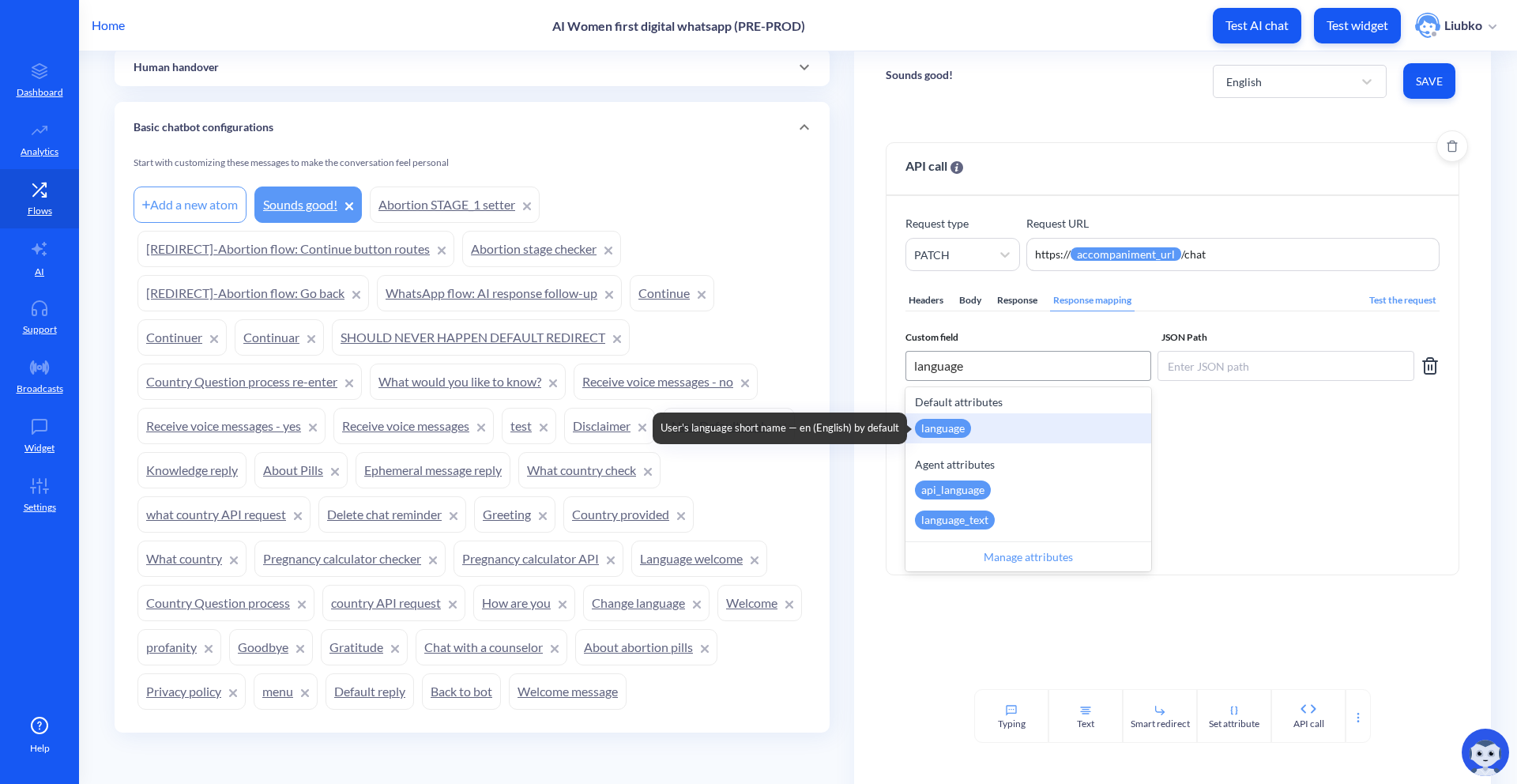
click at [957, 428] on div "language" at bounding box center [943, 429] width 56 height 19
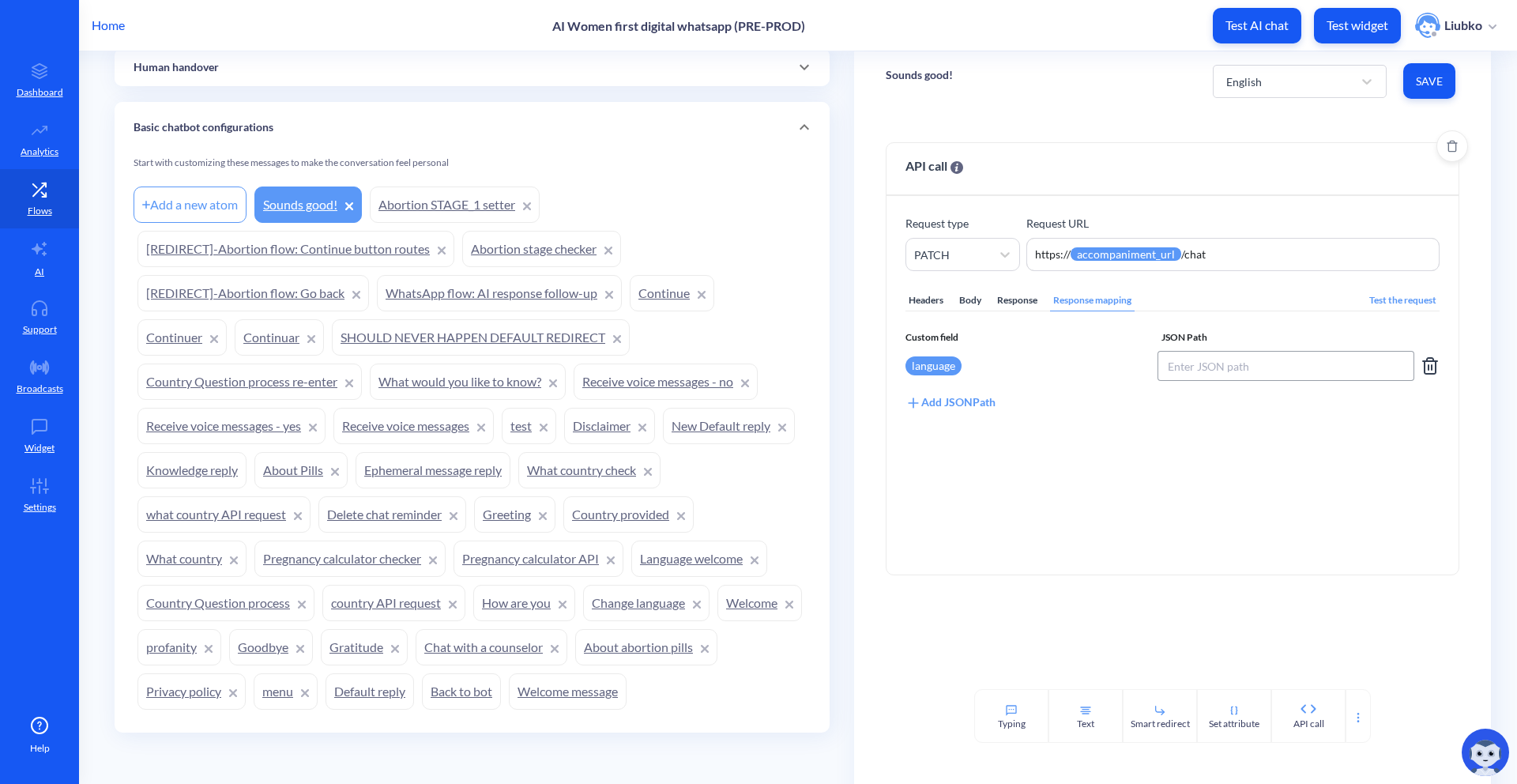
click at [1235, 363] on input at bounding box center [1286, 366] width 257 height 30
paste input "$.chatLanguage"
type input "$.chatLanguage"
click at [1170, 467] on div "Headers Body Response Response mapping Test the request Custom field JSON Path …" at bounding box center [1173, 413] width 535 height 285
click at [926, 407] on div "Add JSONPath" at bounding box center [951, 402] width 90 height 17
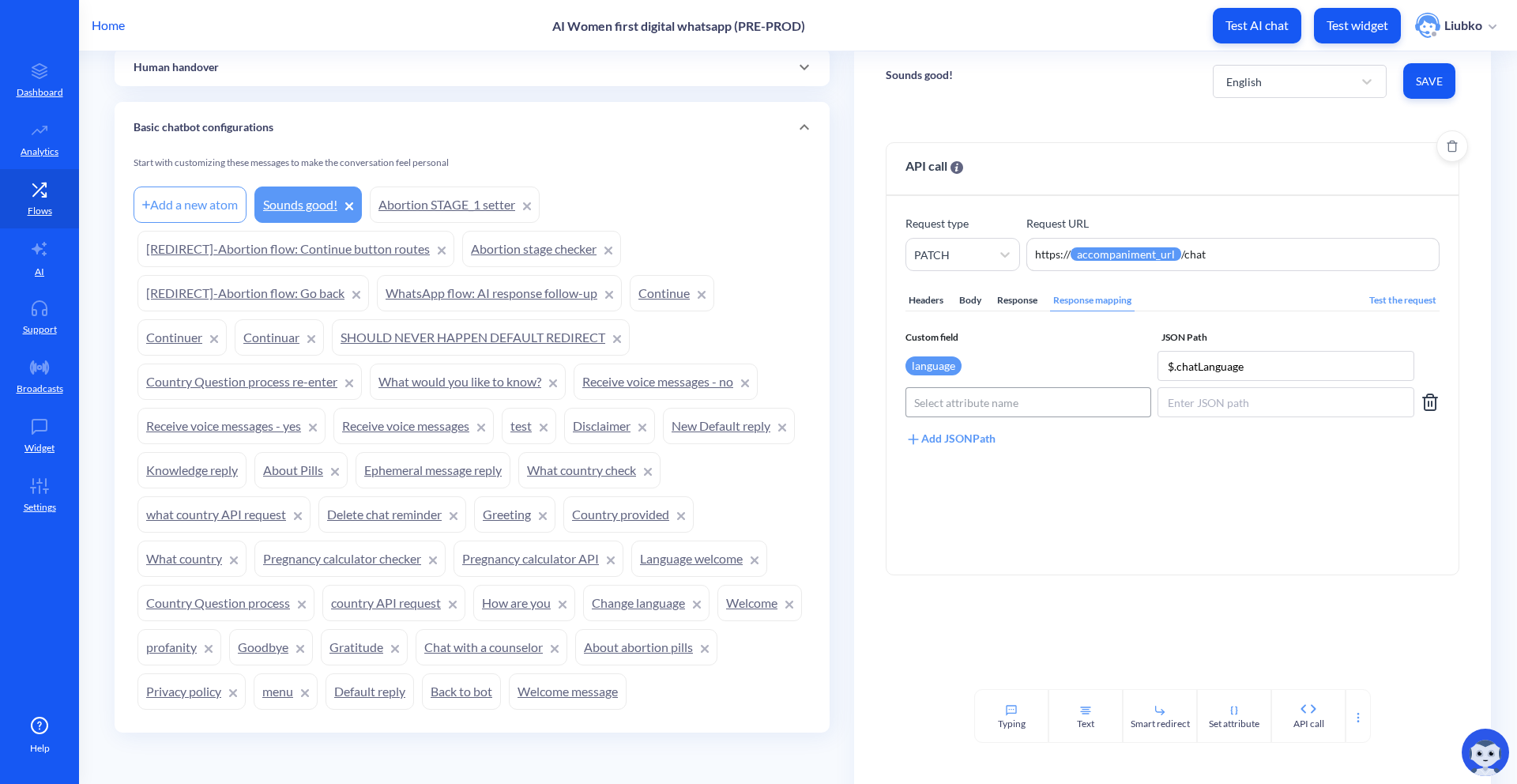
click at [963, 416] on div "Select attribute name" at bounding box center [1028, 402] width 244 height 29
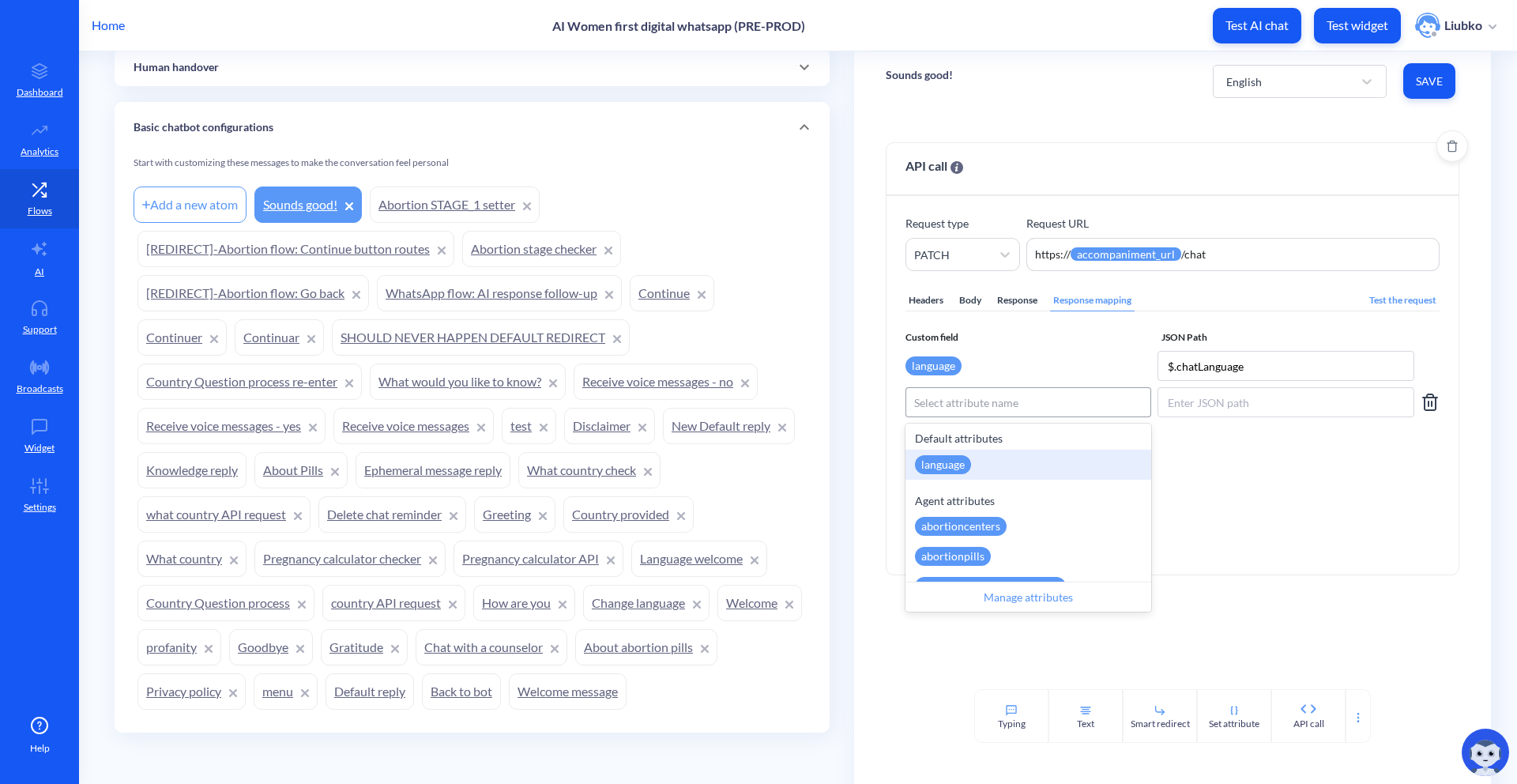
paste input "pill_type"
type input "pill_type"
click at [959, 456] on div "pill_type" at bounding box center [942, 464] width 55 height 19
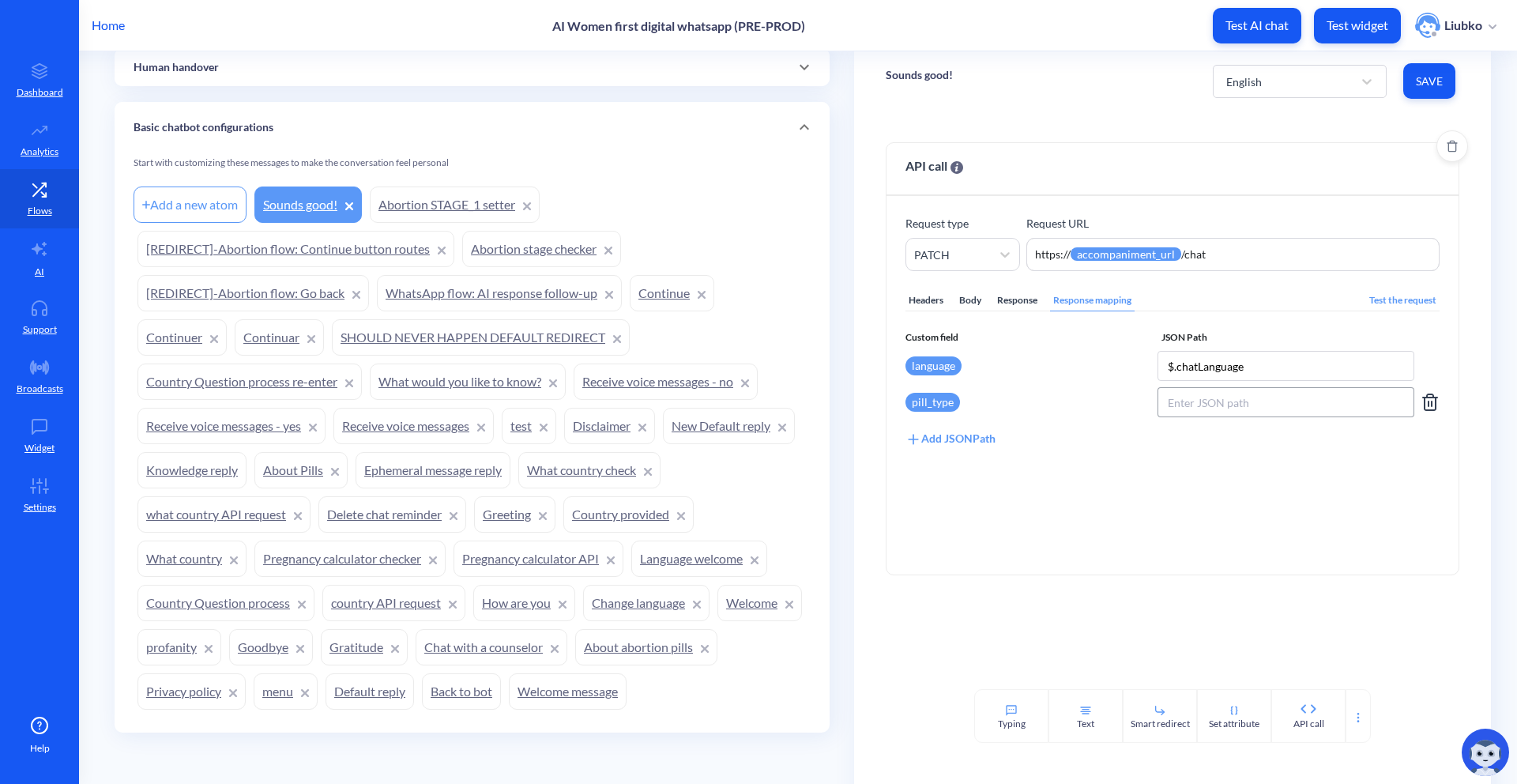
click at [1213, 409] on input at bounding box center [1286, 402] width 257 height 30
paste input "$.pillType"
type input "$.pillType"
click at [1429, 73] on span "Save" at bounding box center [1429, 81] width 27 height 16
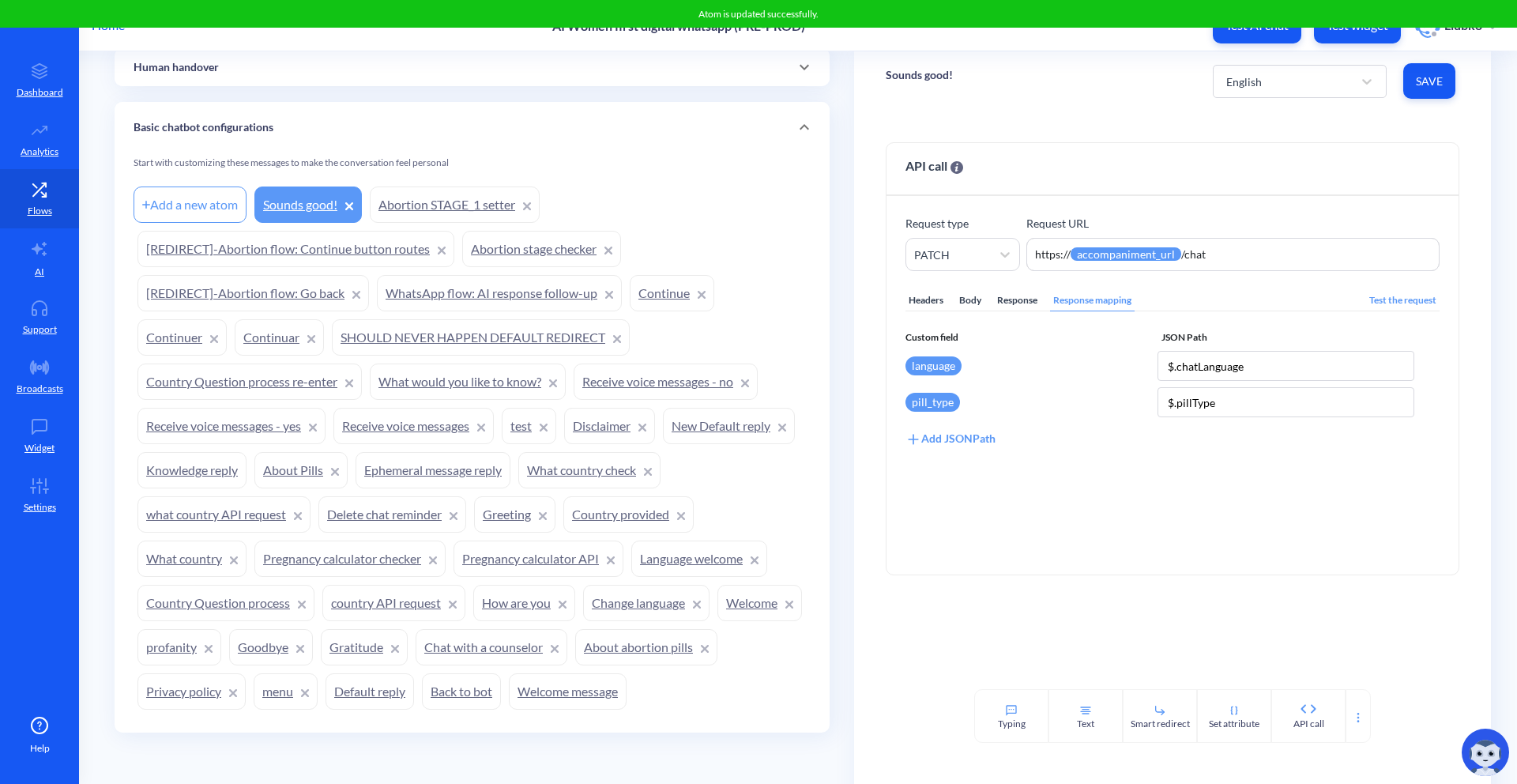
click at [1204, 613] on div "API call Request type PATCH Request URL https:// {{ accompaniment_url }} /chat …" at bounding box center [1173, 399] width 637 height 578
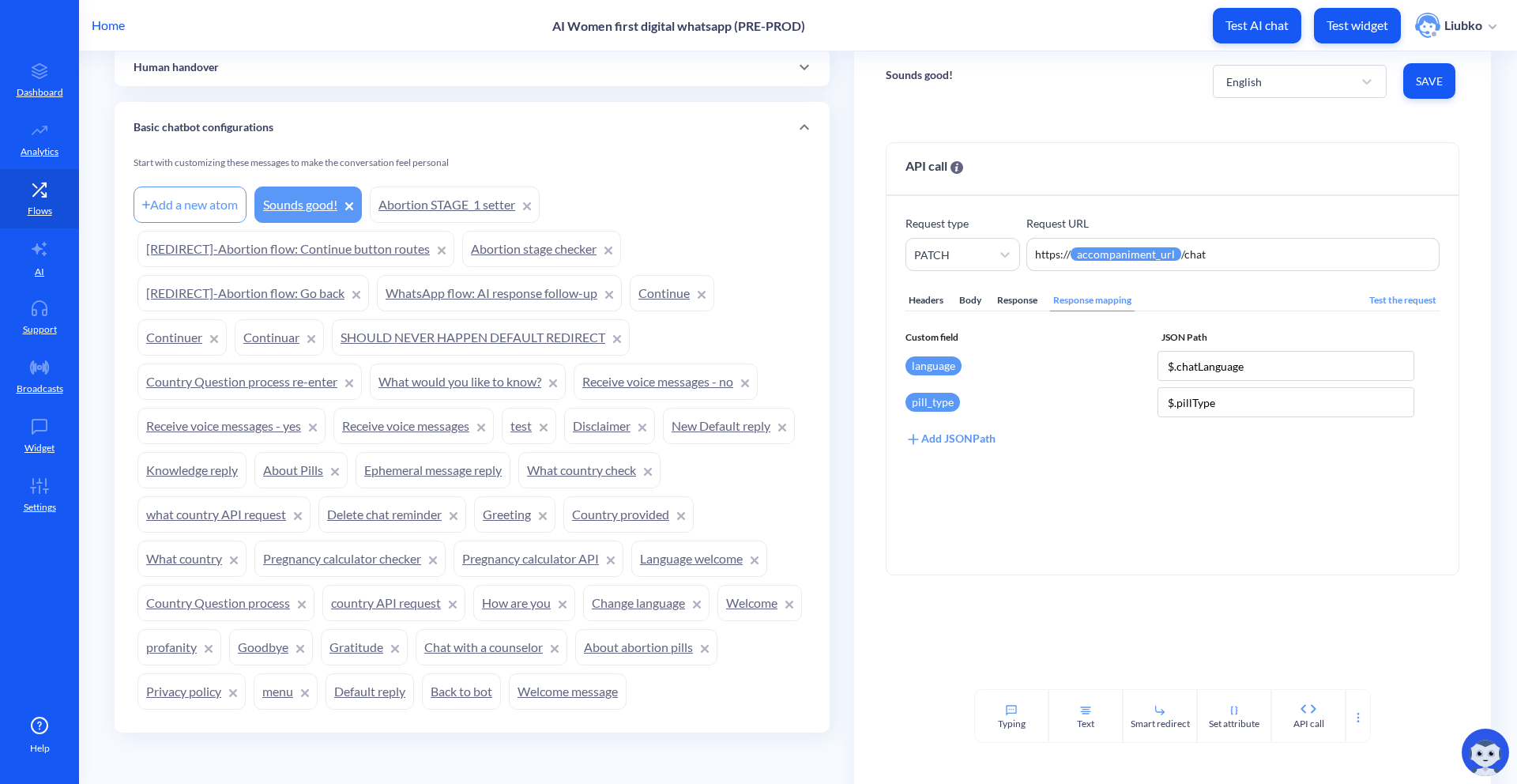
click at [923, 80] on p "Sounds good!" at bounding box center [920, 75] width 67 height 16
click at [1126, 86] on div "Sounds good! English Save" at bounding box center [1173, 81] width 637 height 60
click at [231, 208] on div "Add a new atom" at bounding box center [190, 204] width 113 height 37
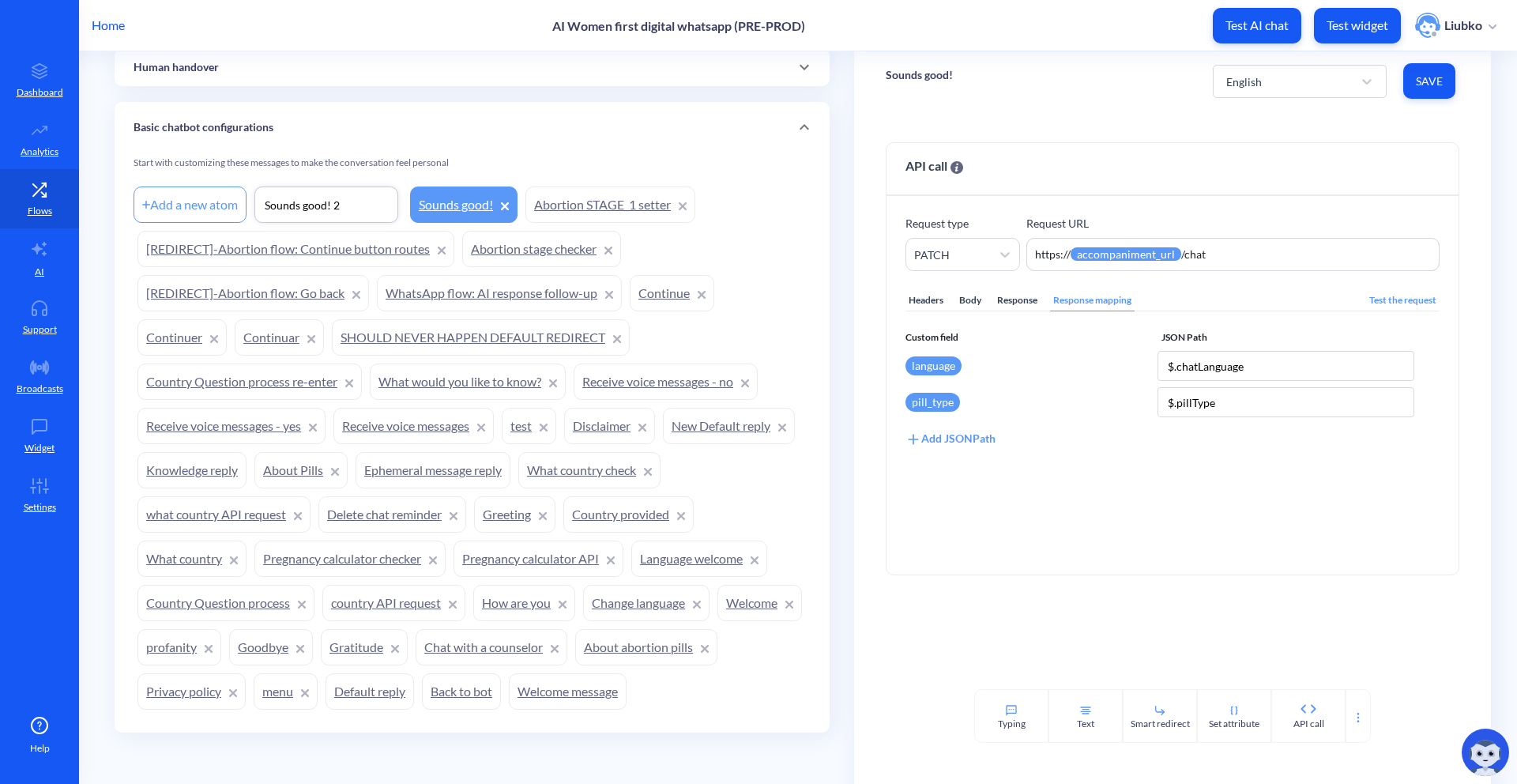
type input "Sounds good! 2"
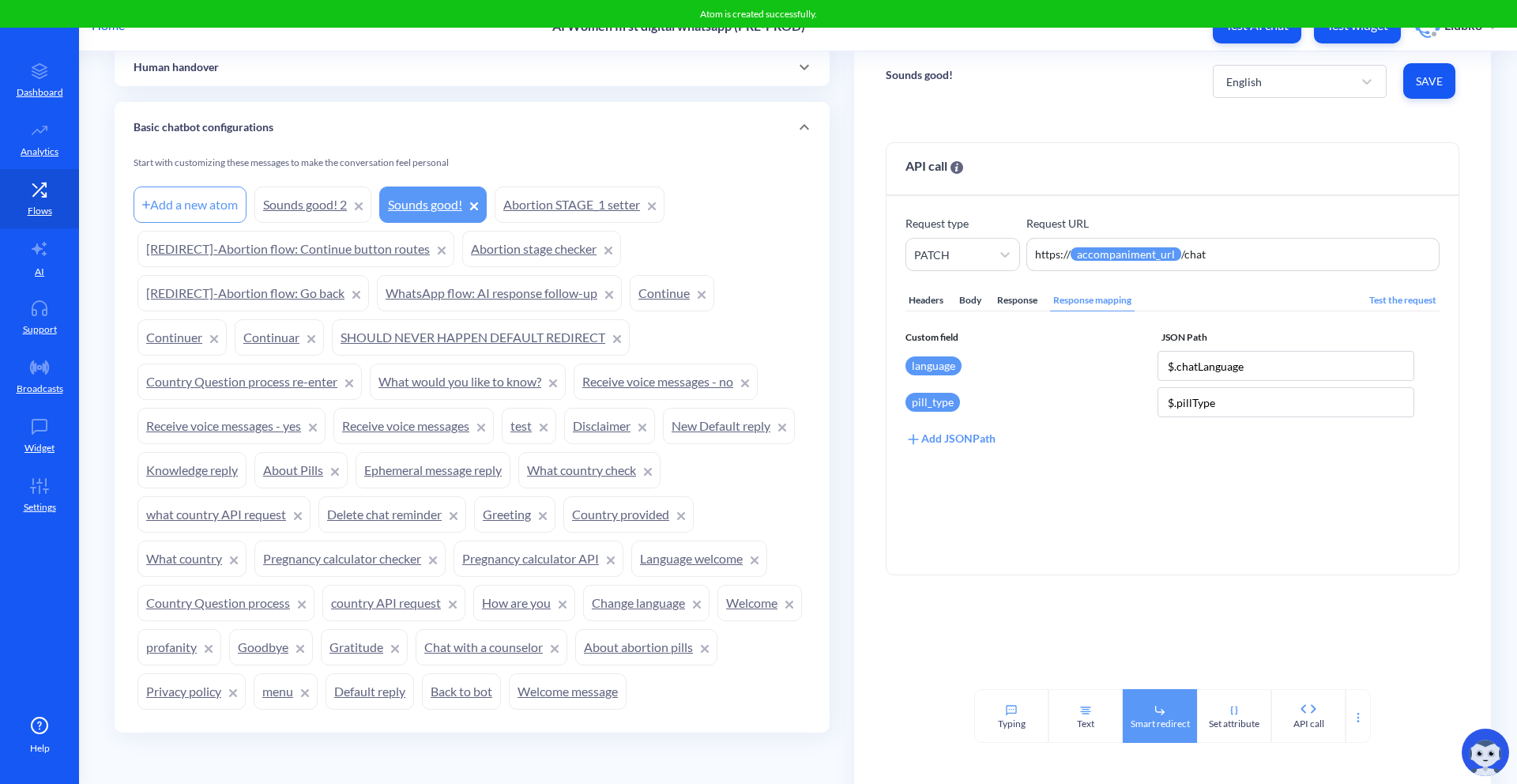
click at [1186, 728] on div "Smart redirect" at bounding box center [1161, 724] width 60 height 14
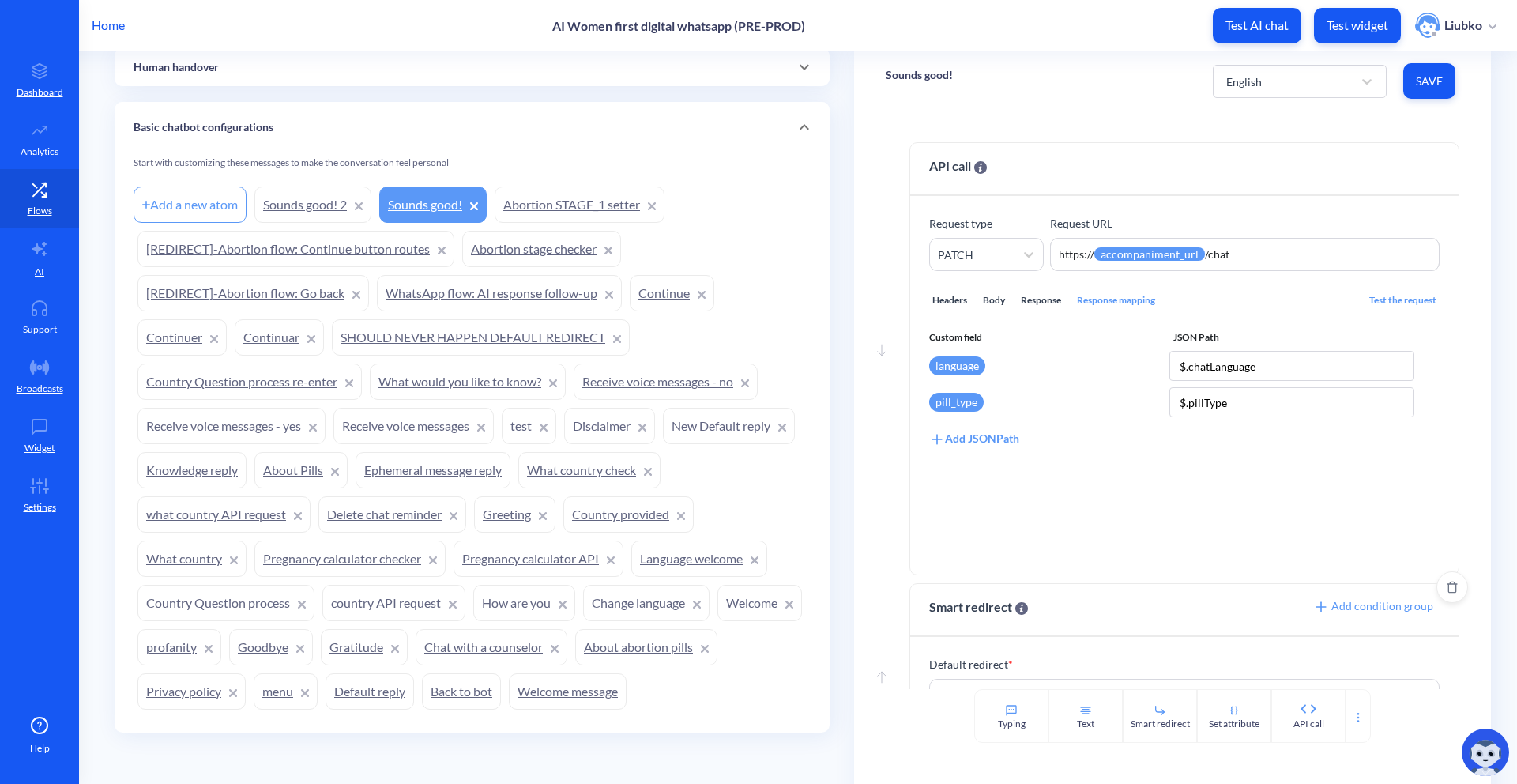
click at [1136, 659] on p "Default redirect *" at bounding box center [1184, 664] width 511 height 17
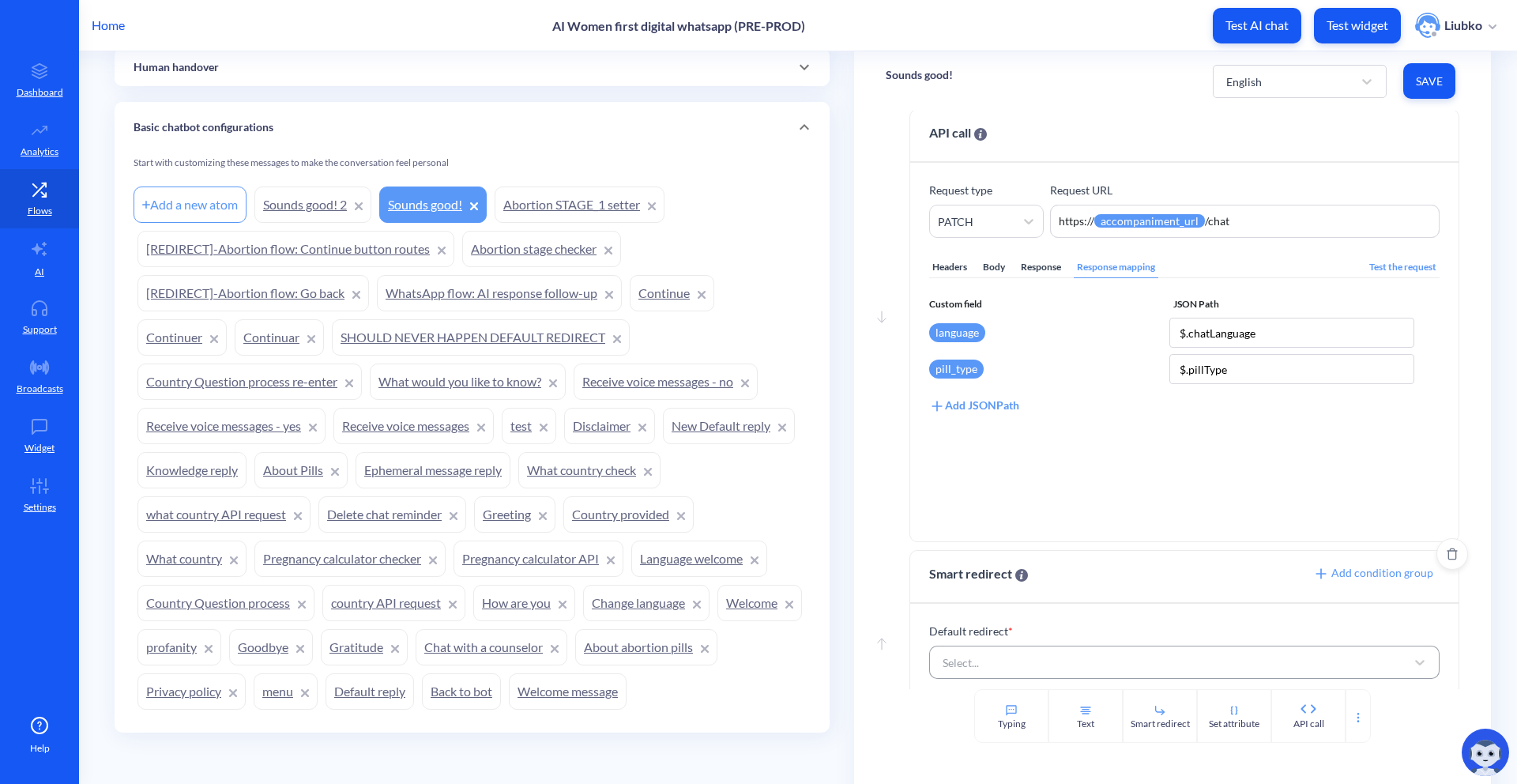
scroll to position [51, 0]
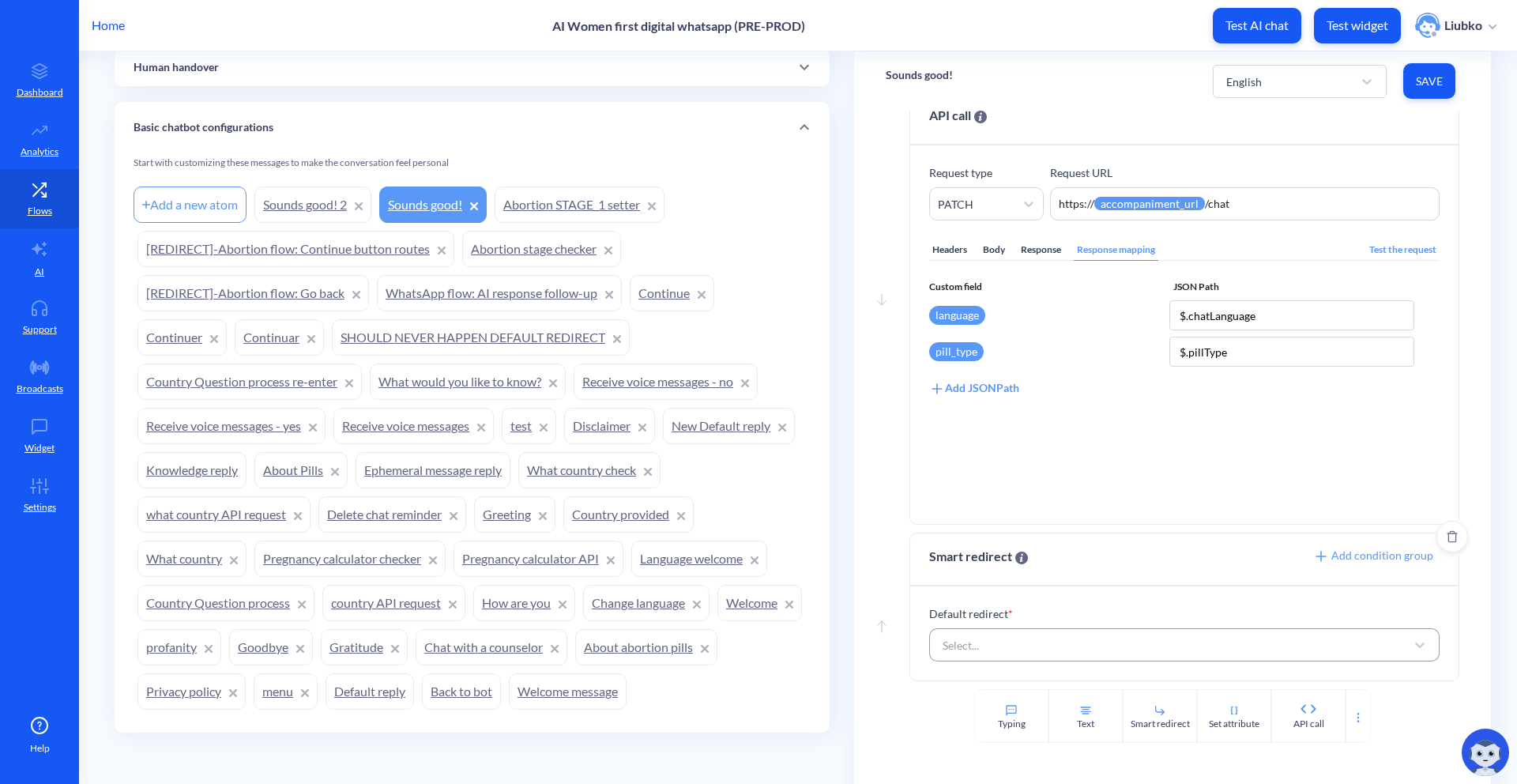
click at [1122, 648] on div "Select..." at bounding box center [1170, 645] width 471 height 29
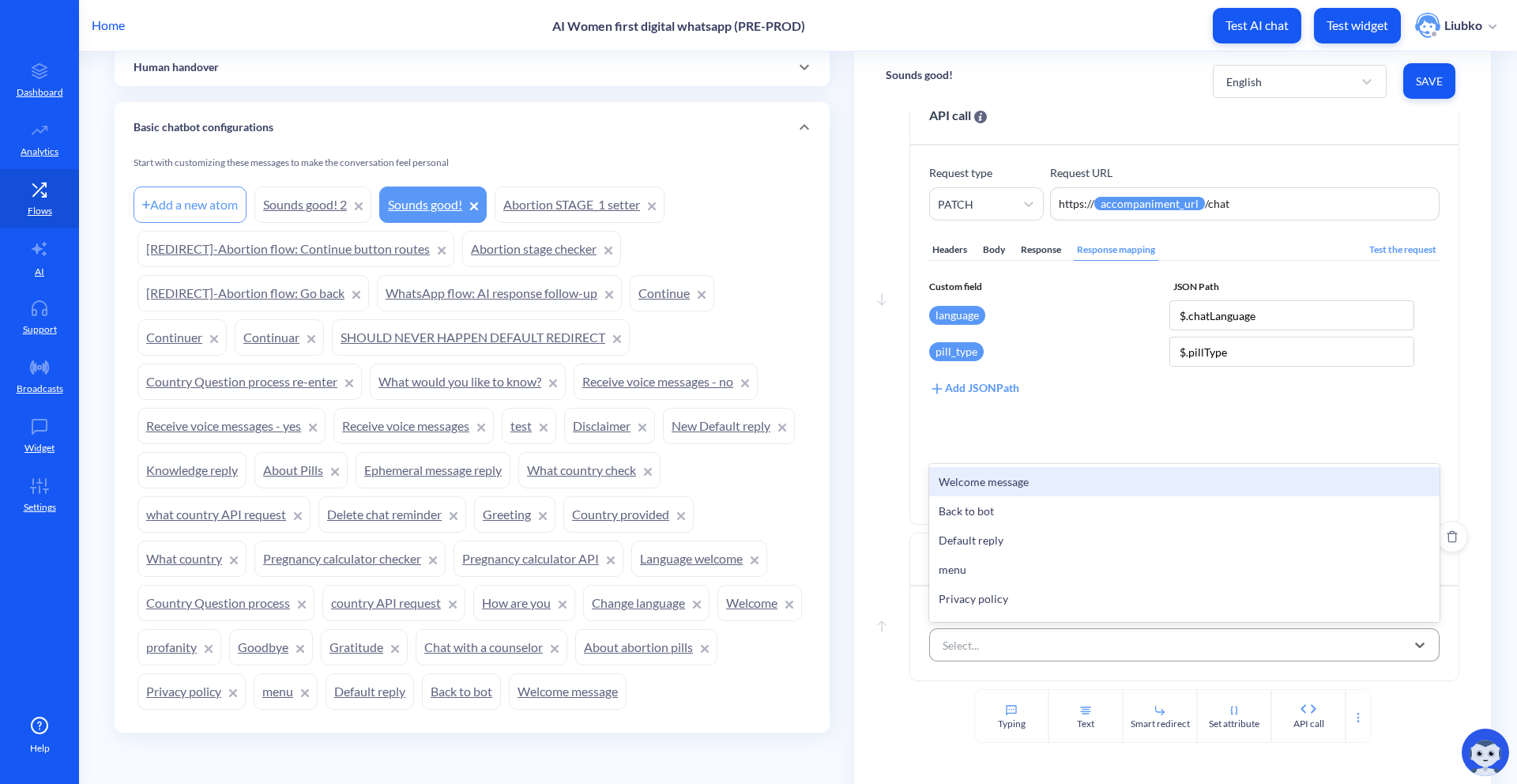
paste input "Sounds good!"
type input "Sounds good!"
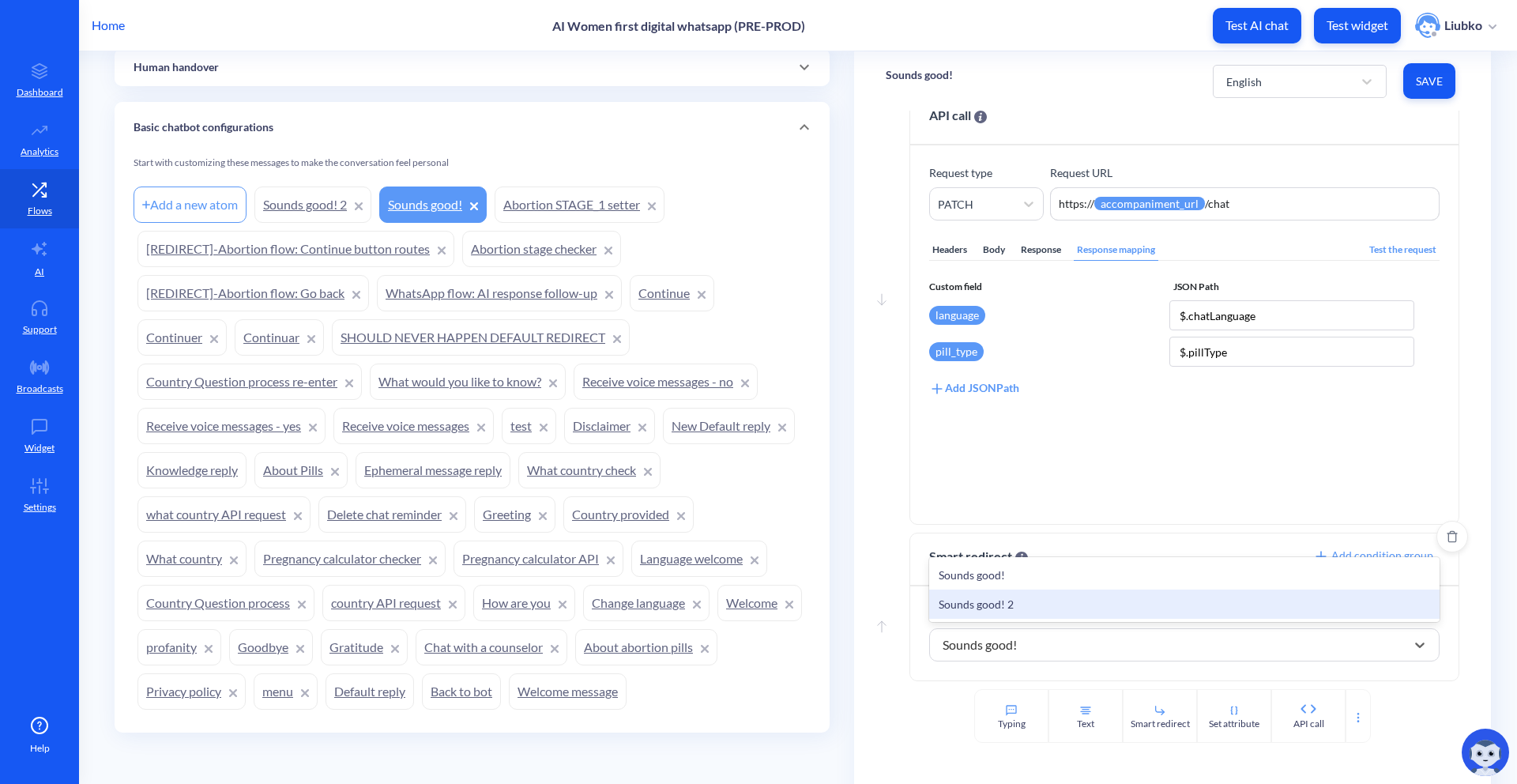
click at [1111, 613] on div "Sounds good! 2" at bounding box center [1184, 604] width 511 height 29
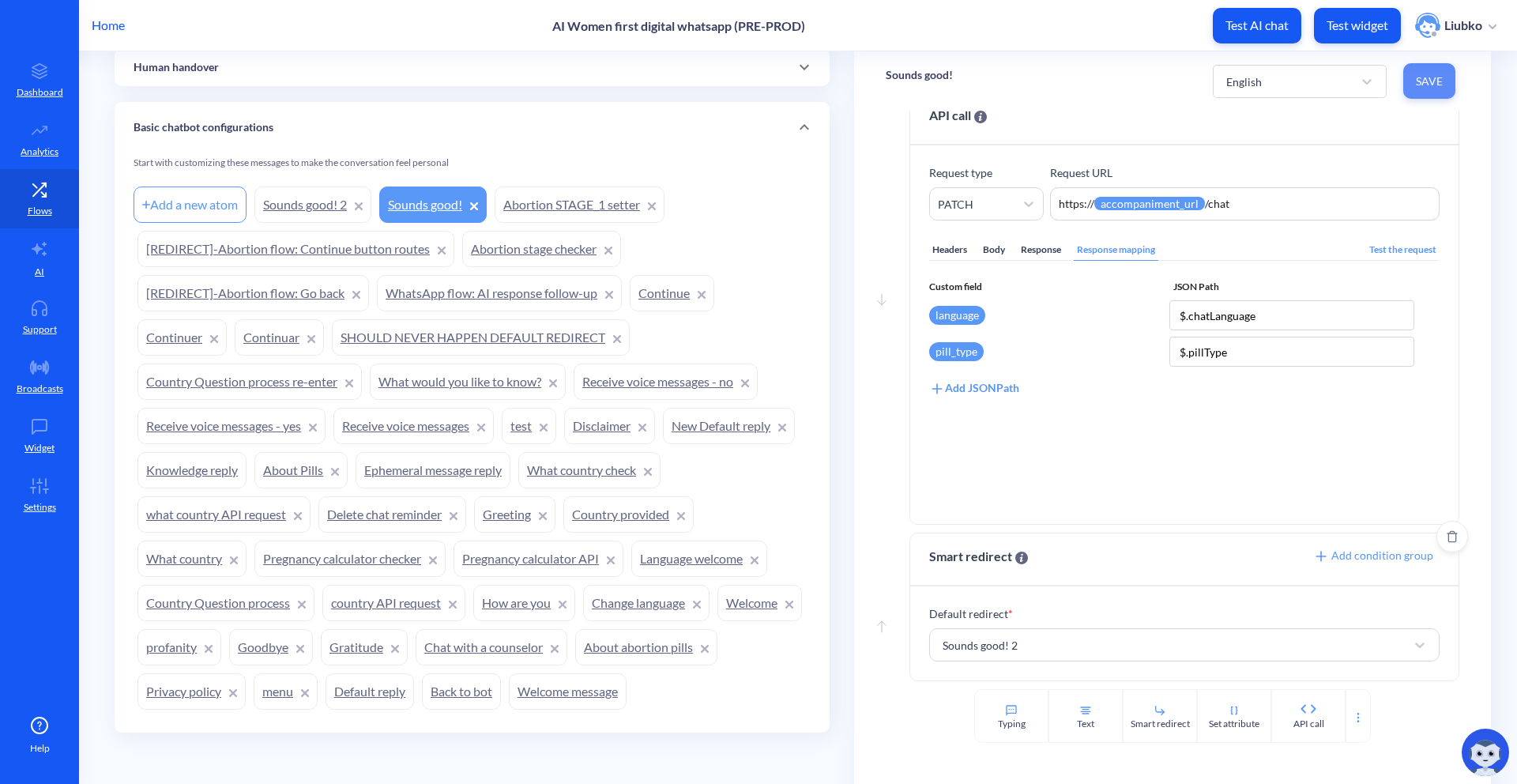
click at [1442, 84] on button "Save" at bounding box center [1429, 80] width 53 height 36
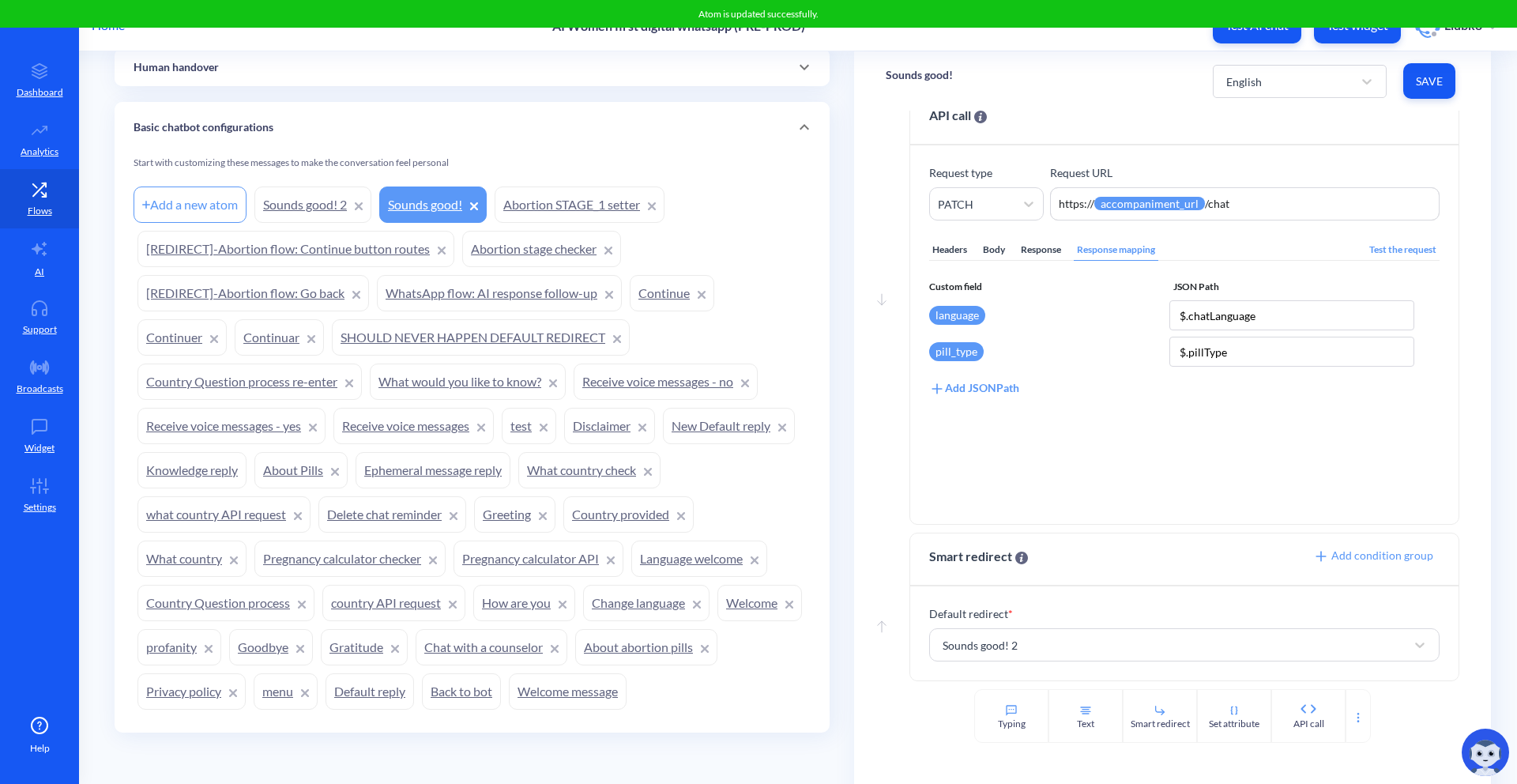
click at [313, 207] on link "Sounds good! 2" at bounding box center [313, 204] width 117 height 37
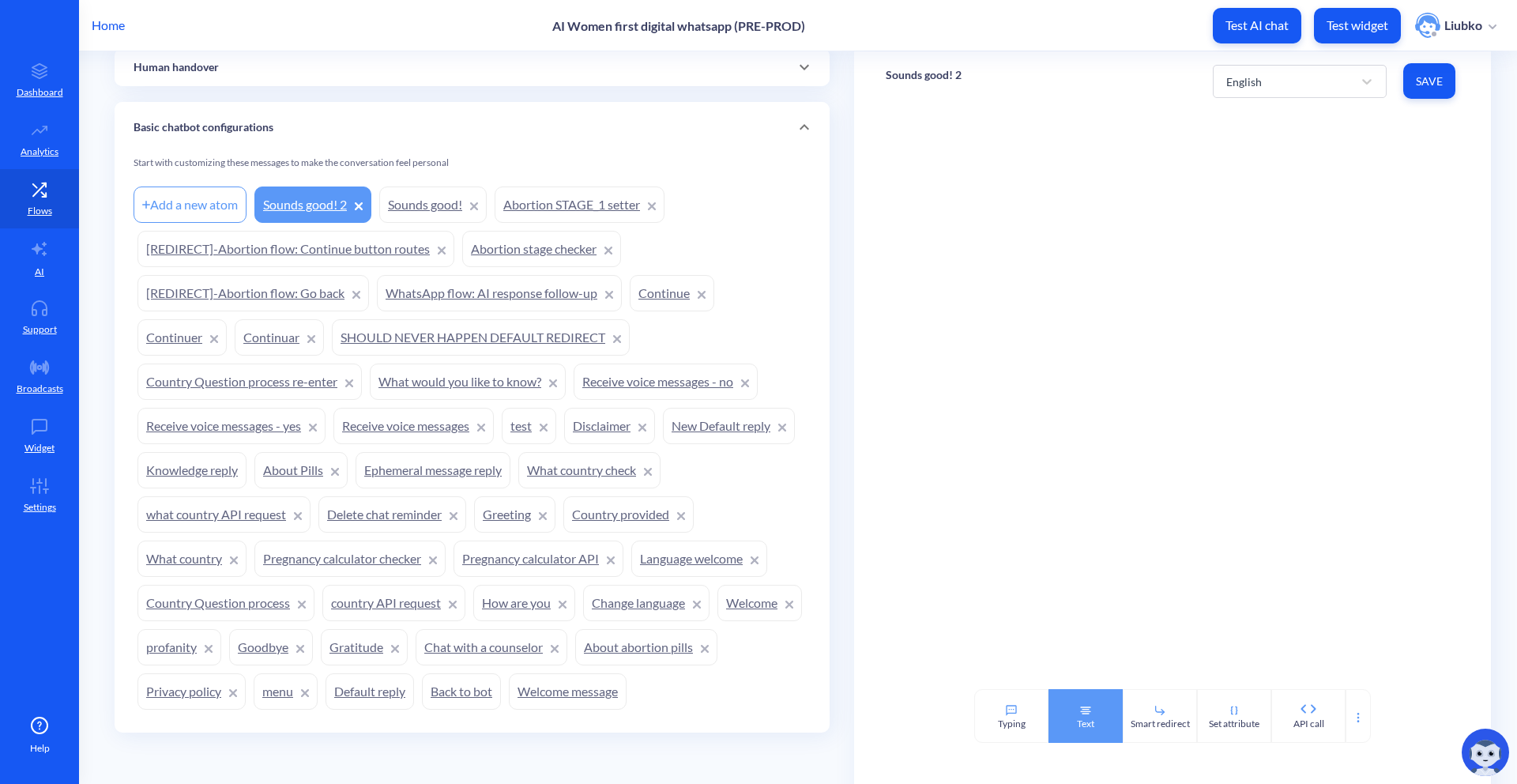
click at [1103, 705] on div "Text" at bounding box center [1085, 716] width 74 height 54
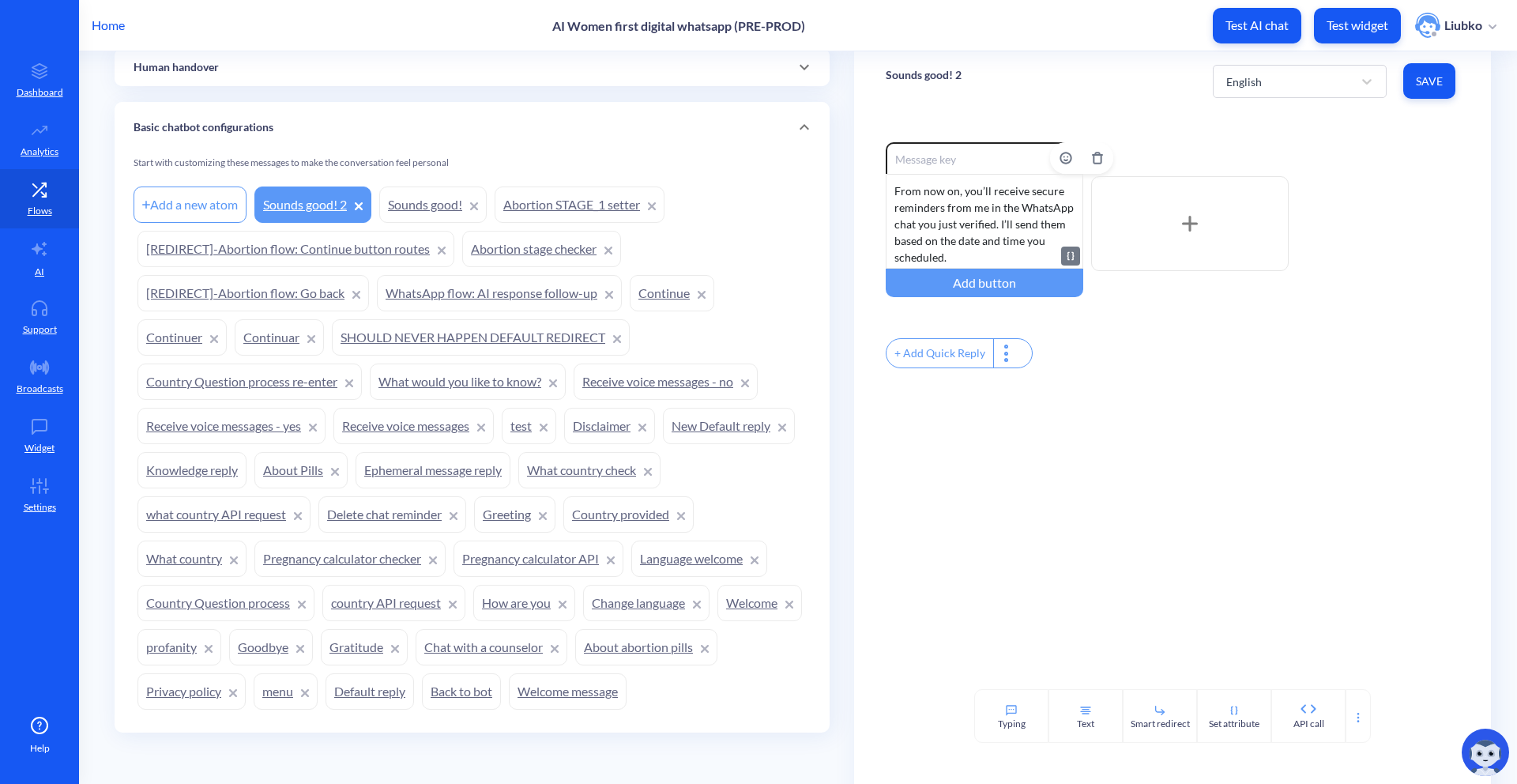
click at [1003, 215] on div "From now on, you’ll receive secure reminders from me in the WhatsApp chat you j…" at bounding box center [985, 221] width 197 height 95
drag, startPoint x: 986, startPoint y: 258, endPoint x: 879, endPoint y: 245, distance: 107.8
click at [879, 245] on div "Enable reactions From now on, you’ll receive secure reminders from me in the Wh…" at bounding box center [1173, 399] width 637 height 578
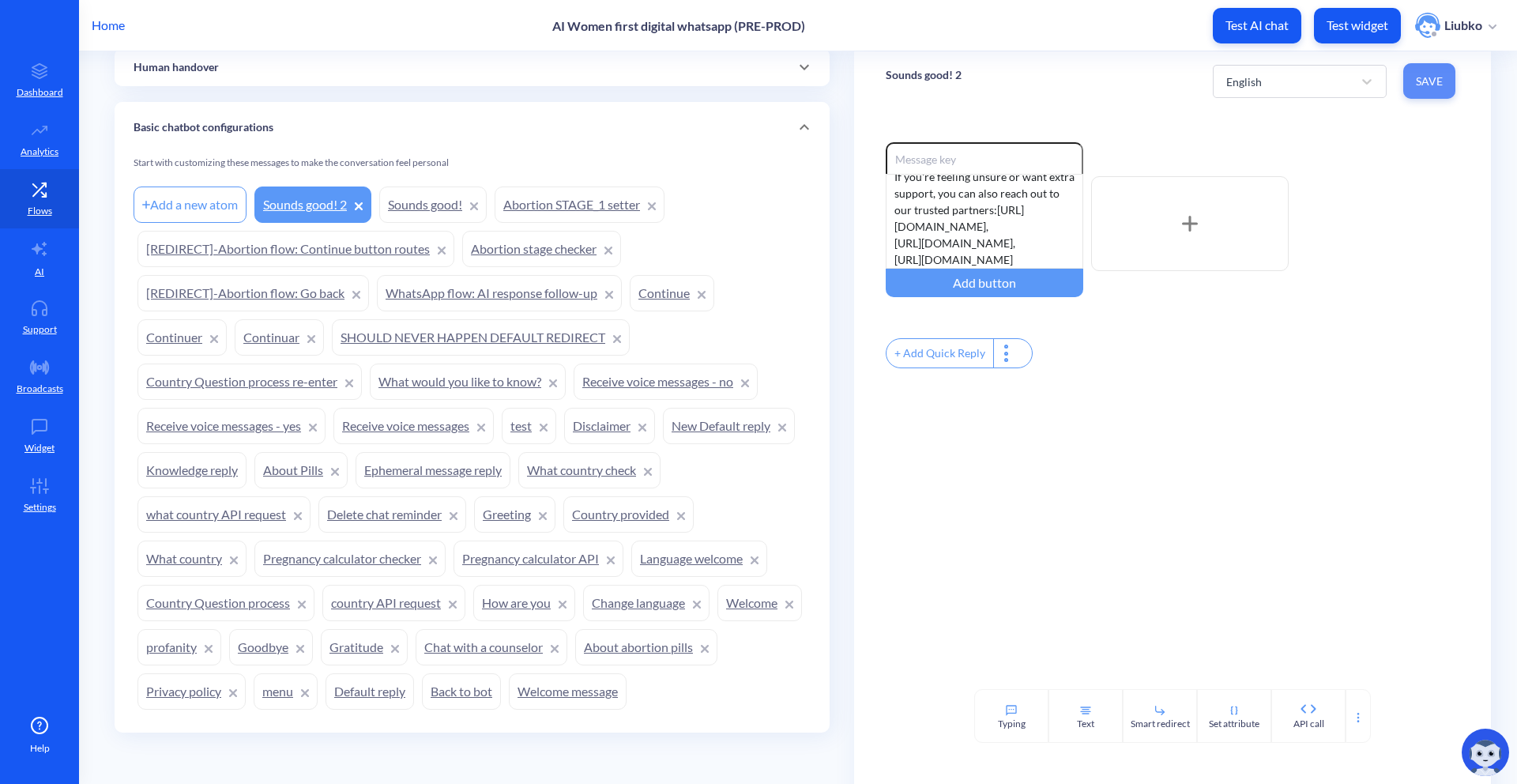
click at [1416, 88] on span "Save" at bounding box center [1429, 81] width 27 height 16
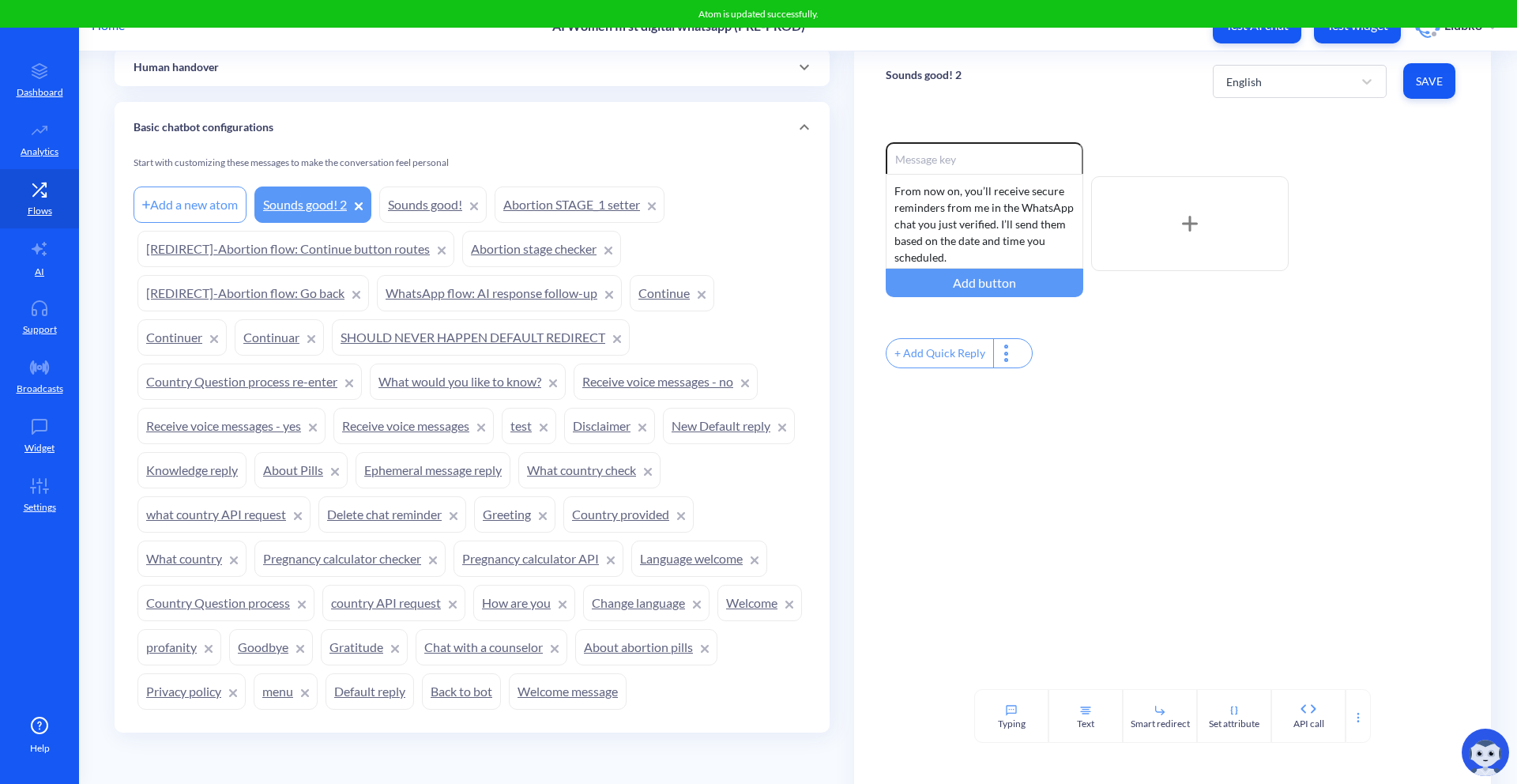
click at [1388, 158] on div "Enable reactions From now on, you’ll receive secure reminders from me in the Wh…" at bounding box center [1173, 223] width 574 height 163
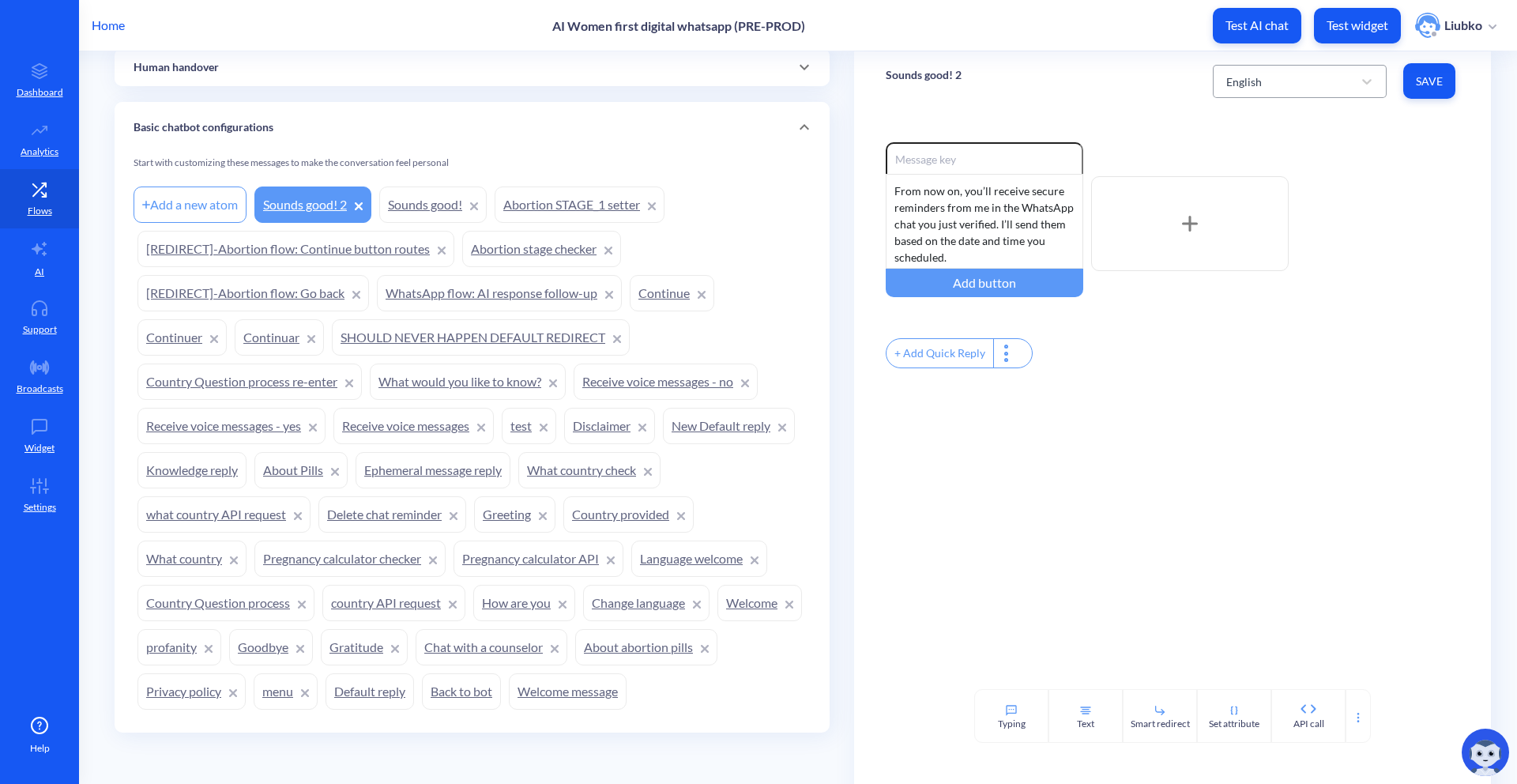
click at [1333, 80] on div "English" at bounding box center [1286, 81] width 134 height 29
click at [1294, 144] on div "French" at bounding box center [1300, 151] width 174 height 29
click at [1034, 218] on div "From now on, you’ll receive secure reminders from me in the WhatsApp chat you j…" at bounding box center [985, 221] width 197 height 95
click at [893, 207] on div "Désormais, vous recevrez des rappels sécurisés de ma part dans le chat WhatsApp…" at bounding box center [985, 221] width 197 height 95
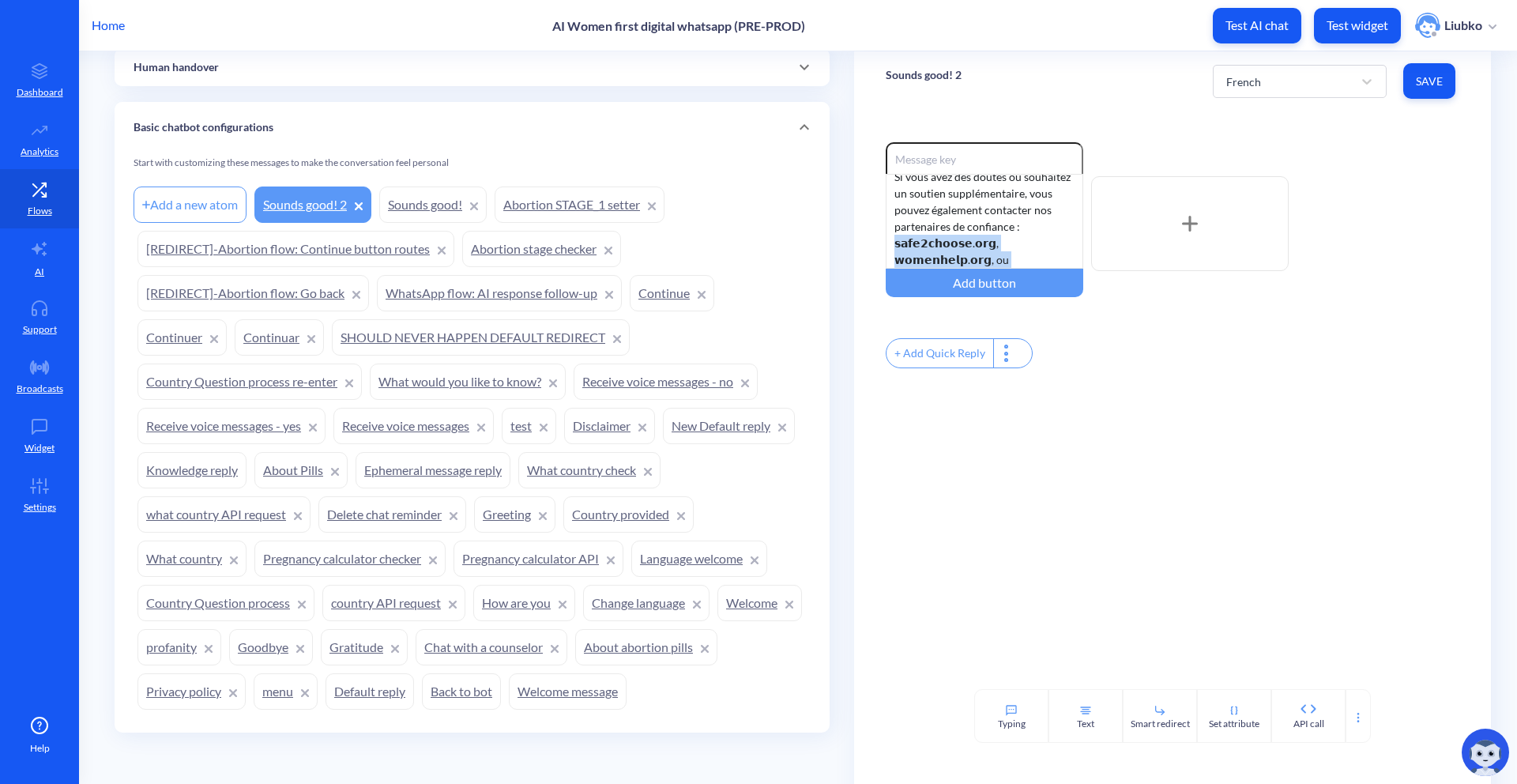
drag, startPoint x: 1016, startPoint y: 259, endPoint x: 881, endPoint y: 245, distance: 135.7
click at [881, 245] on div "Enable reactions Désormais, vous recevrez des rappels sécurisés de ma part dans…" at bounding box center [1173, 399] width 637 height 578
click at [1418, 77] on span "Save" at bounding box center [1429, 81] width 27 height 16
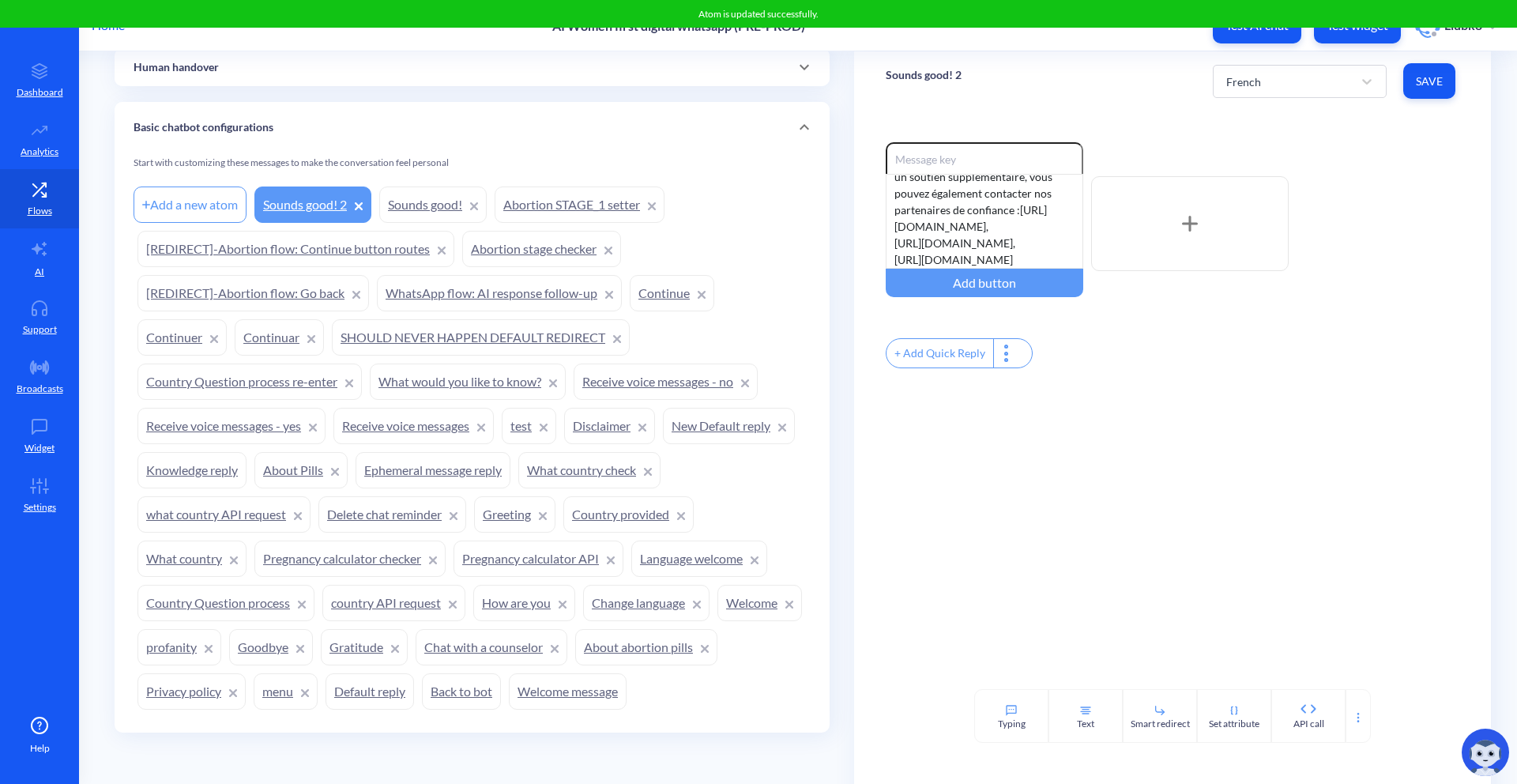
click at [1291, 186] on div "Enable reactions Désormais, vous recevrez des rappels sécurisés de ma part dans…" at bounding box center [1173, 223] width 574 height 163
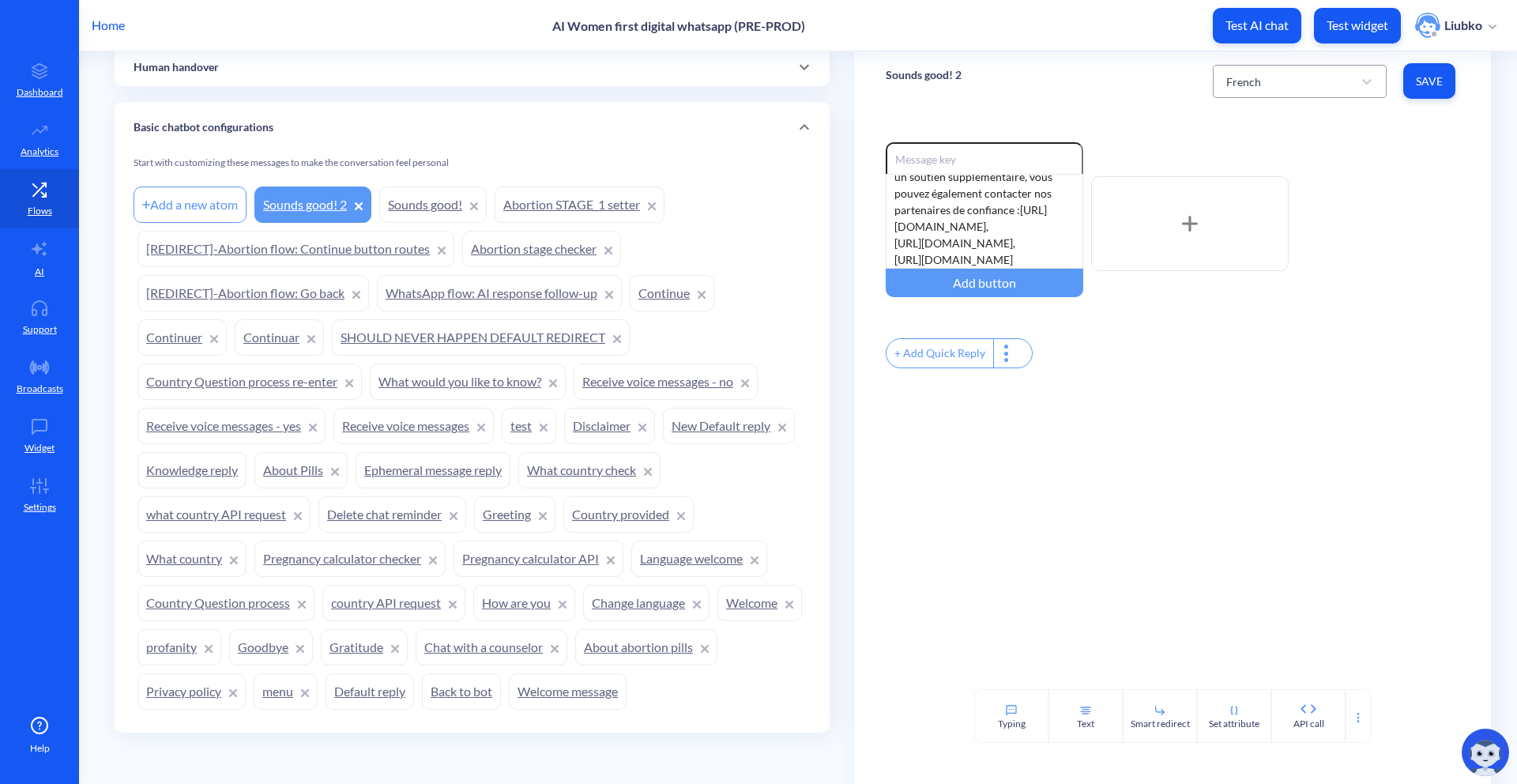
click at [1264, 81] on div "French" at bounding box center [1286, 81] width 134 height 29
click at [1255, 177] on div "Hindi" at bounding box center [1300, 180] width 174 height 29
click at [1003, 216] on div "From now on, you’ll receive secure reminders from me in the WhatsApp chat you j…" at bounding box center [985, 221] width 197 height 95
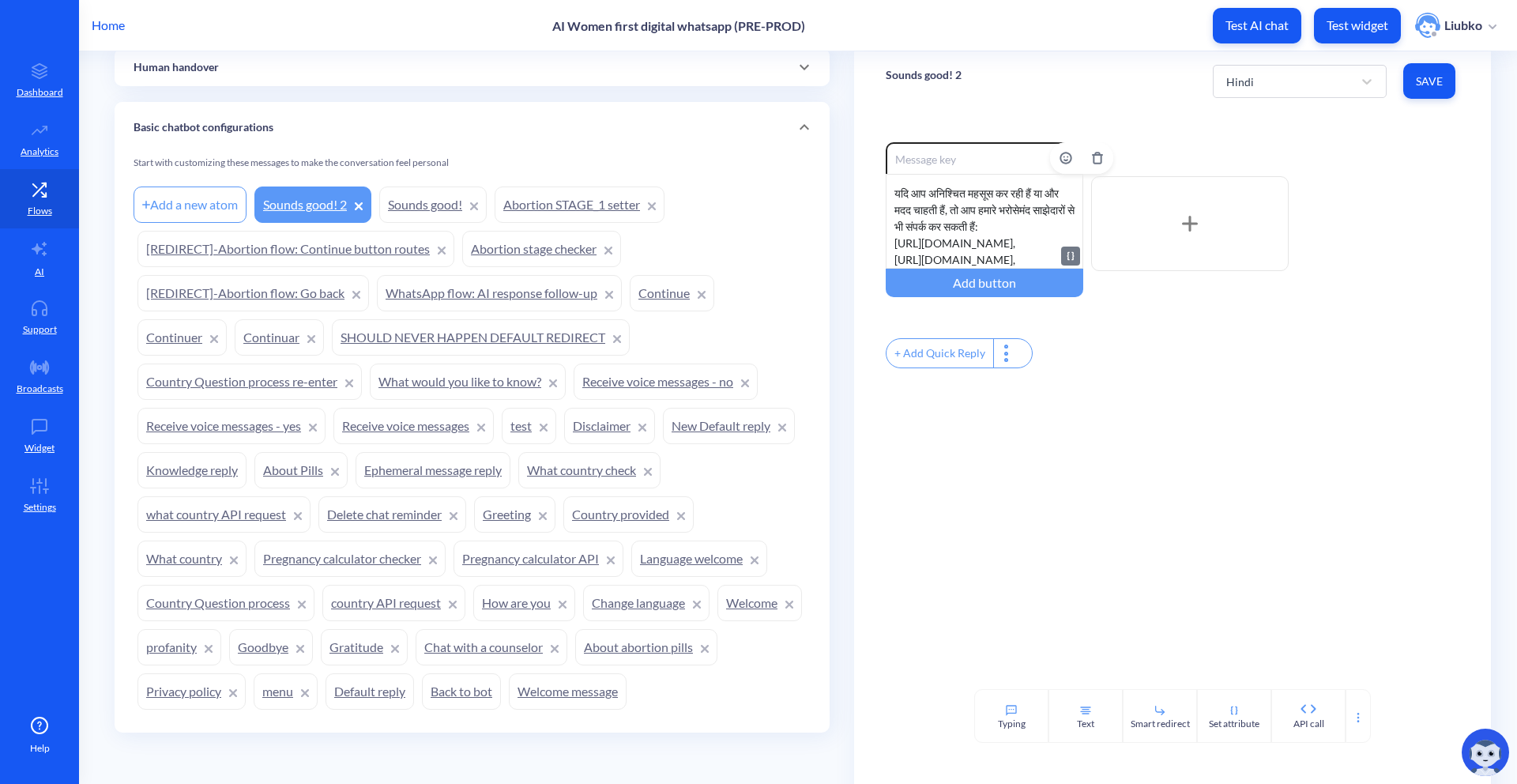
drag, startPoint x: 998, startPoint y: 260, endPoint x: 889, endPoint y: 240, distance: 110.8
click at [889, 240] on div "अब से, आप मुझसे सुरक्षित रिमाइंडर उसी व्हाट्सएप चैट में प्राप्त करेंगी जिसे आपन…" at bounding box center [985, 221] width 197 height 95
click at [1429, 80] on span "Save" at bounding box center [1429, 81] width 27 height 16
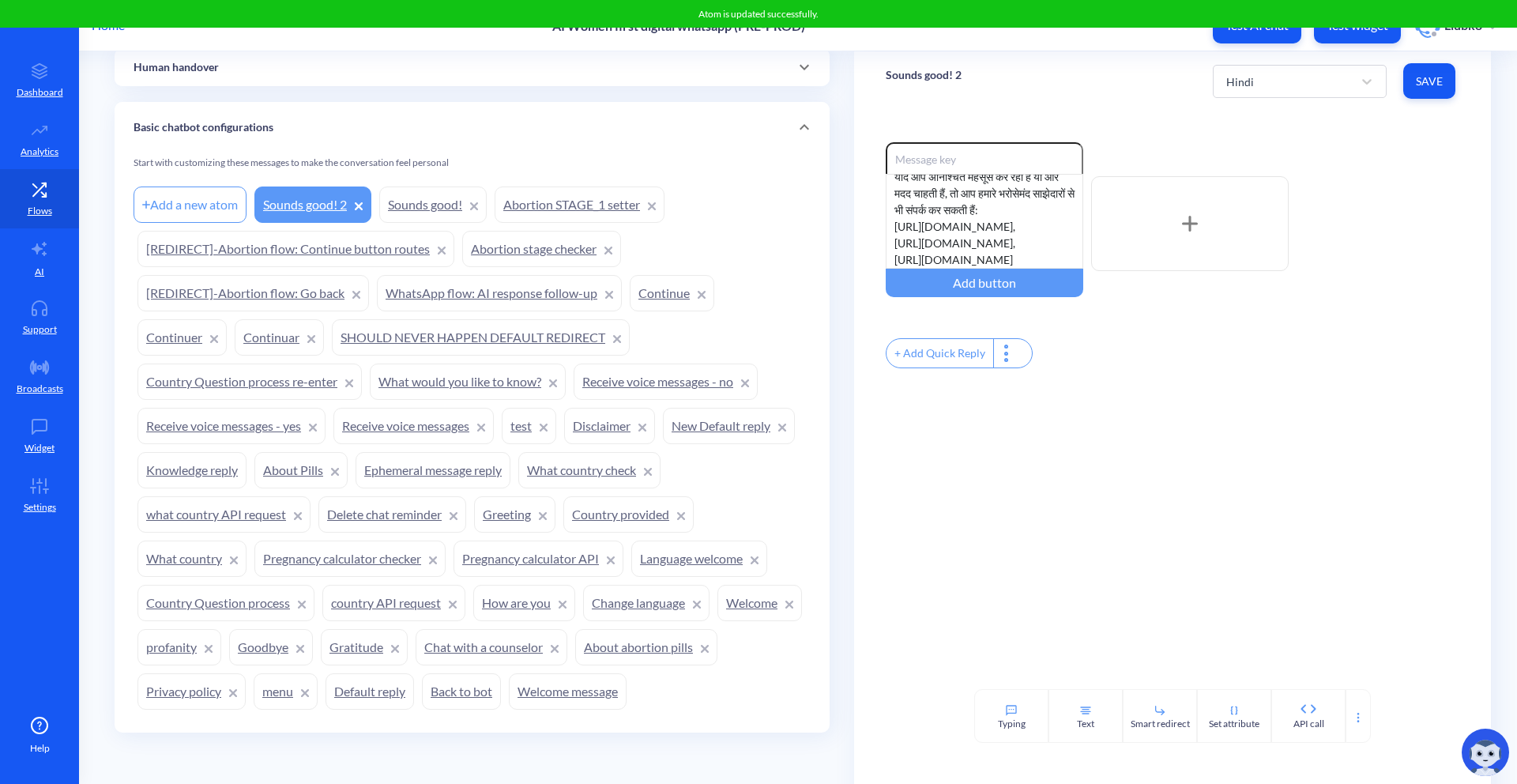
click at [1409, 246] on div "Enable reactions अब से, आप मुझसे सुरक्षित रिमाइंडर उसी व्हाट्सएप चैट में प्राप्…" at bounding box center [1173, 223] width 574 height 163
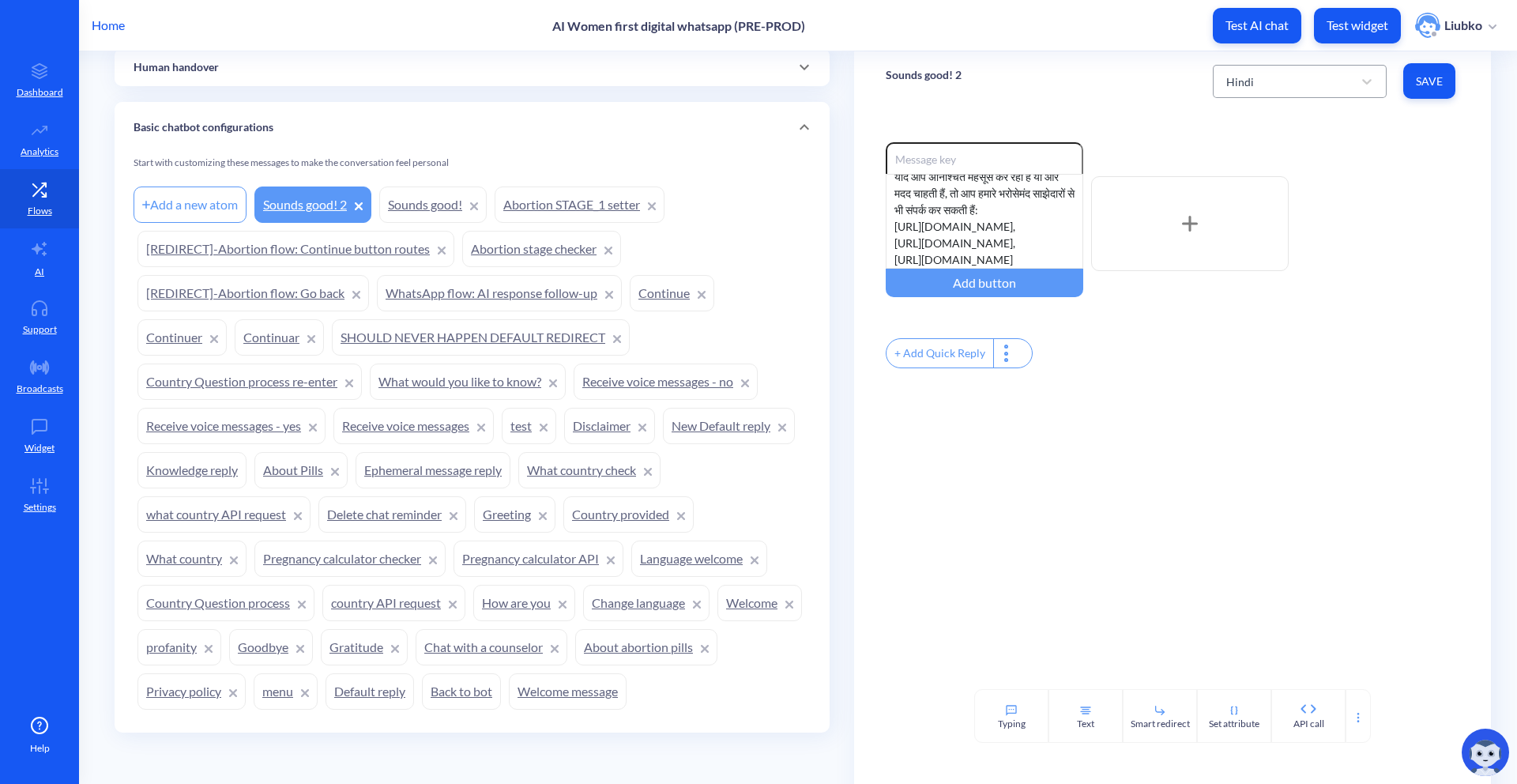
click at [1266, 75] on div "Hindi" at bounding box center [1286, 81] width 134 height 29
click at [1246, 222] on div "Portuguese" at bounding box center [1300, 209] width 174 height 29
click at [1003, 241] on div "From now on, you’ll receive secure reminders from me in the WhatsApp chat you j…" at bounding box center [985, 221] width 197 height 95
drag, startPoint x: 989, startPoint y: 262, endPoint x: 943, endPoint y: 234, distance: 53.9
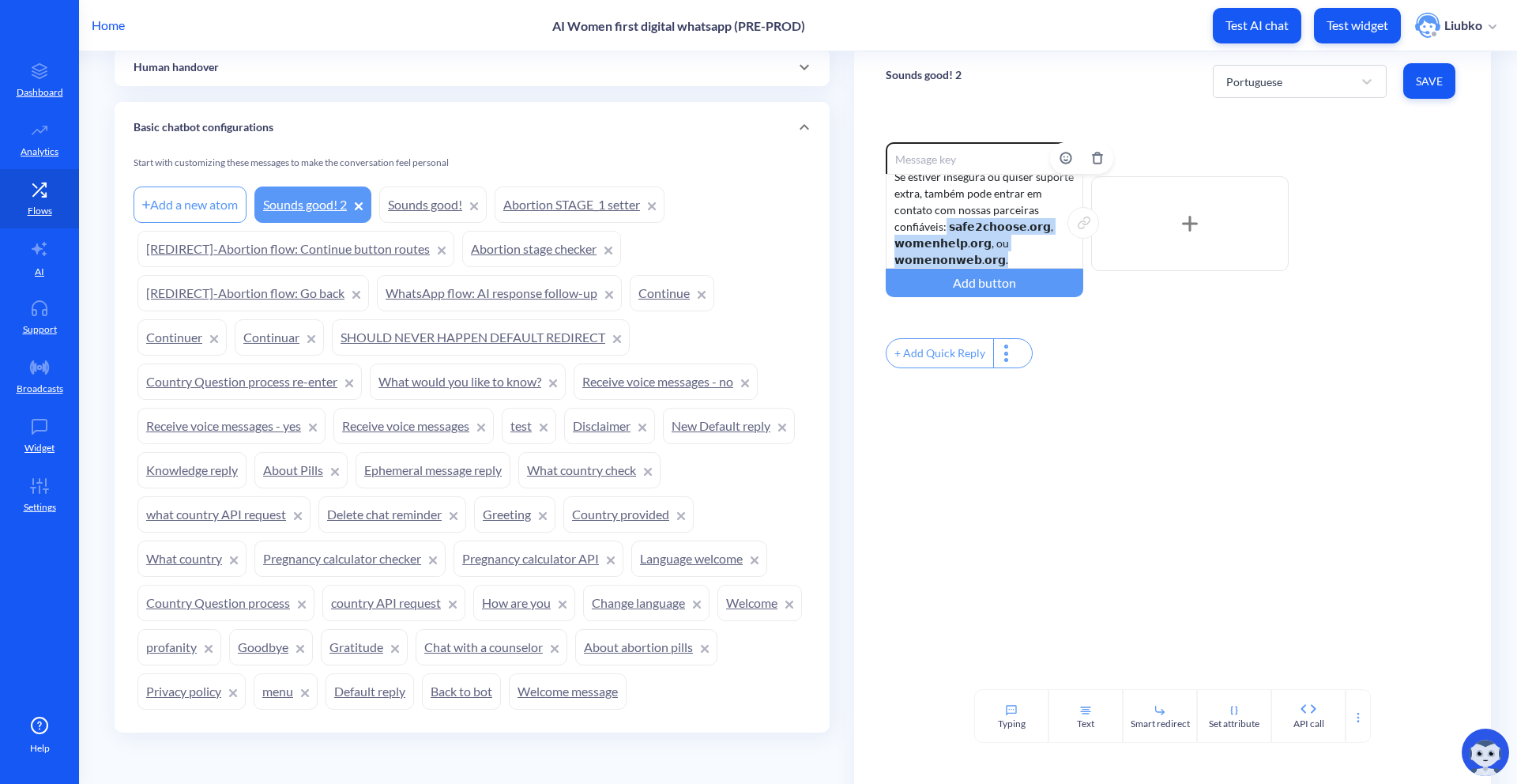
click at [943, 234] on div "A partir de agora, você receberá lembretes seguros de mim no chat do WhatsApp q…" at bounding box center [985, 221] width 197 height 95
click at [1421, 87] on span "Save" at bounding box center [1429, 81] width 27 height 16
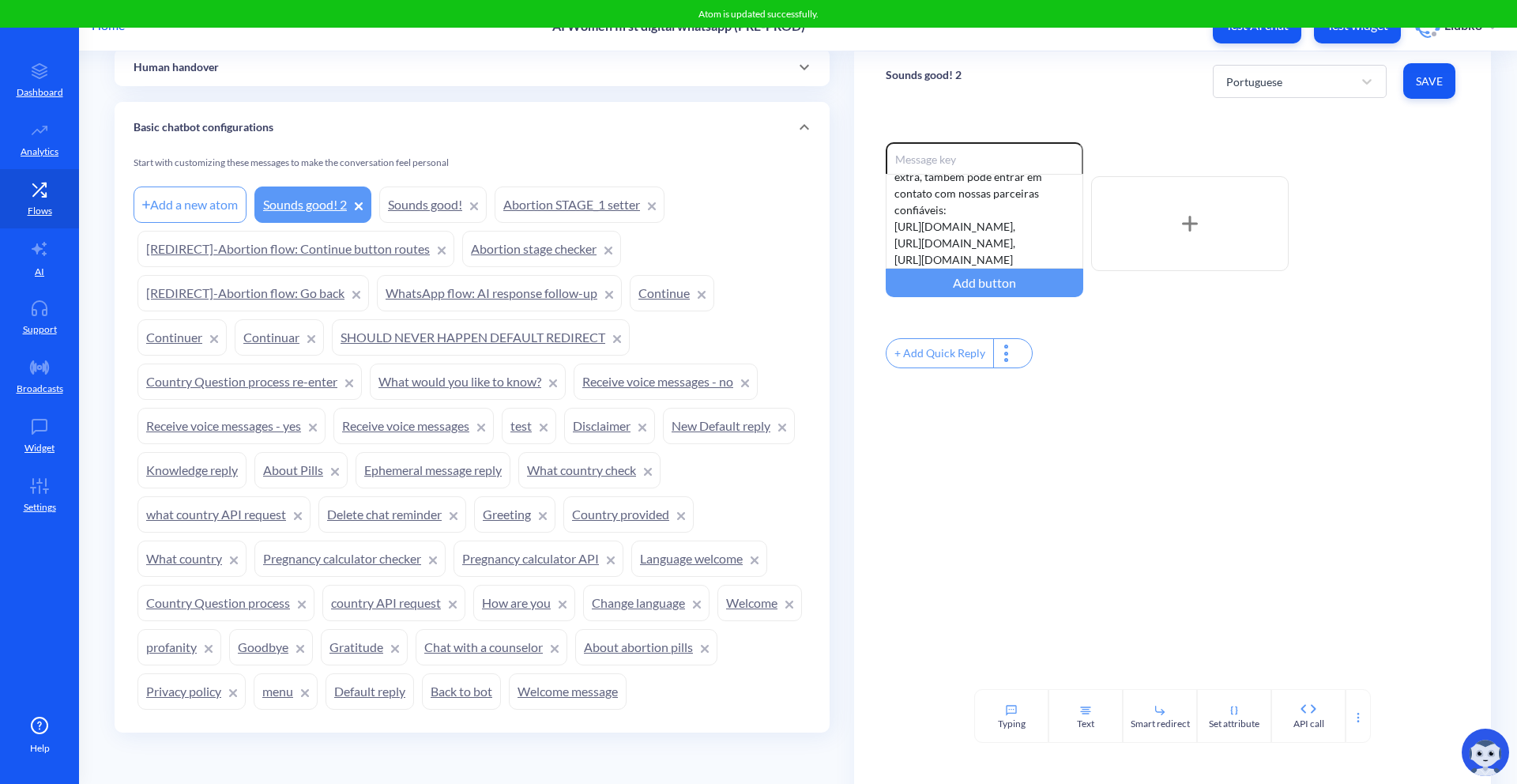
click at [1409, 188] on div "Enable reactions A partir de agora, você receberá lembretes seguros de mim no c…" at bounding box center [1173, 223] width 574 height 163
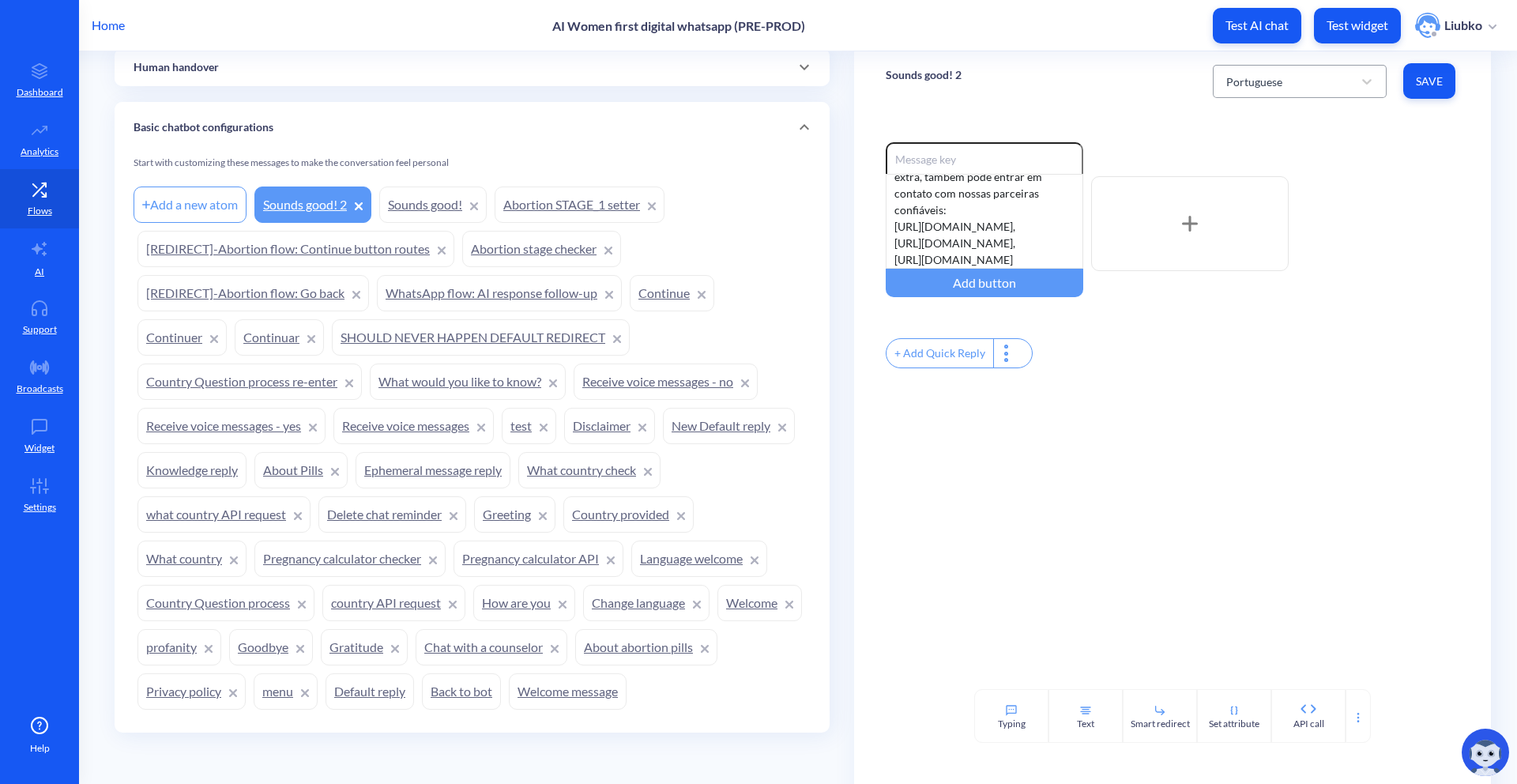
click at [1264, 75] on div "Portuguese" at bounding box center [1254, 80] width 56 height 17
click at [1251, 240] on div "Spanish" at bounding box center [1300, 239] width 174 height 29
click at [1026, 219] on div "A partir de ahora, recibirás recordatorios seguros de mi parte en el chat de Wh…" at bounding box center [985, 221] width 197 height 95
click at [949, 248] on div "A partir de ahora, recibirás recordatorios seguros de mi parte en el chat de Wh…" at bounding box center [985, 221] width 197 height 95
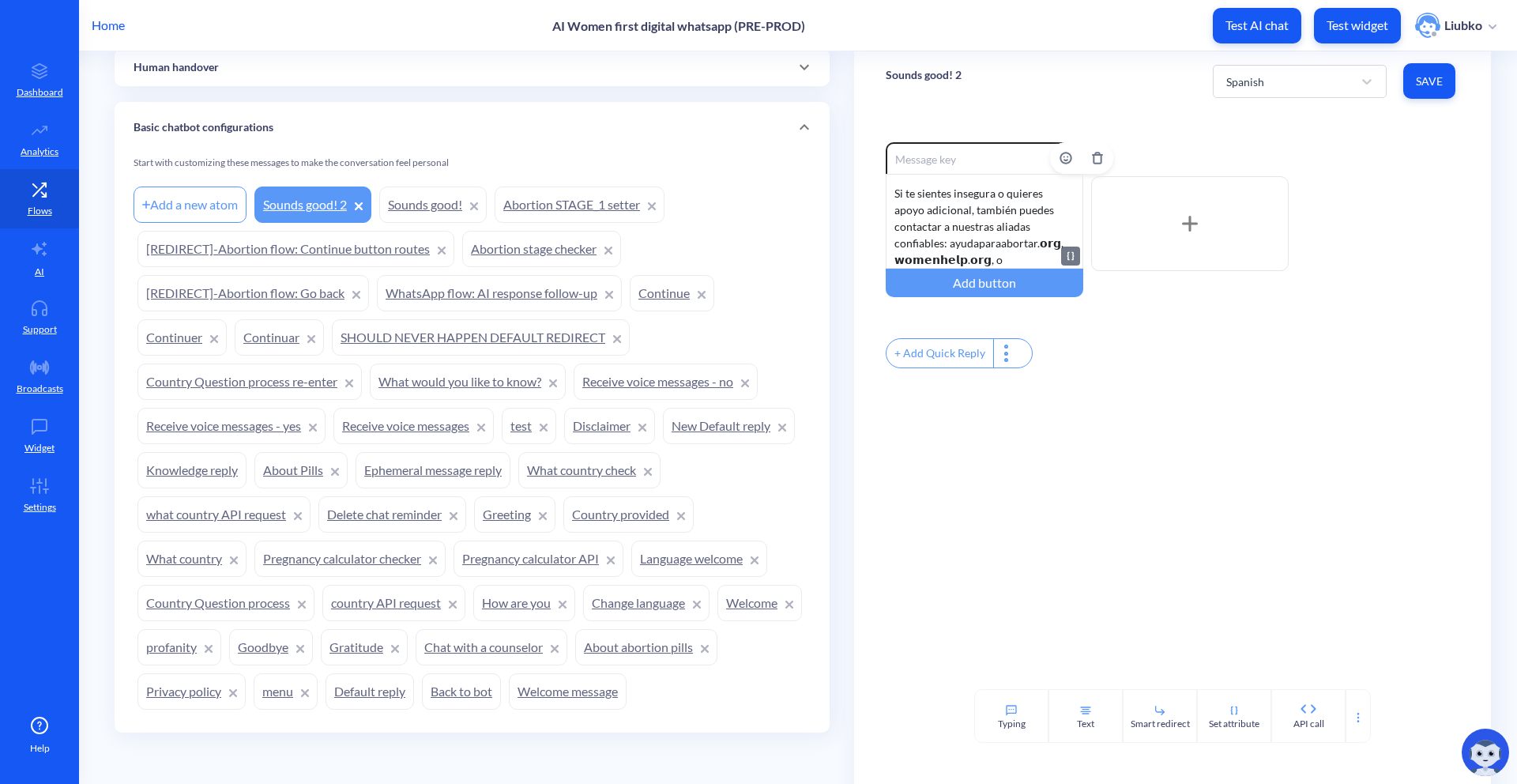
scroll to position [213, 0]
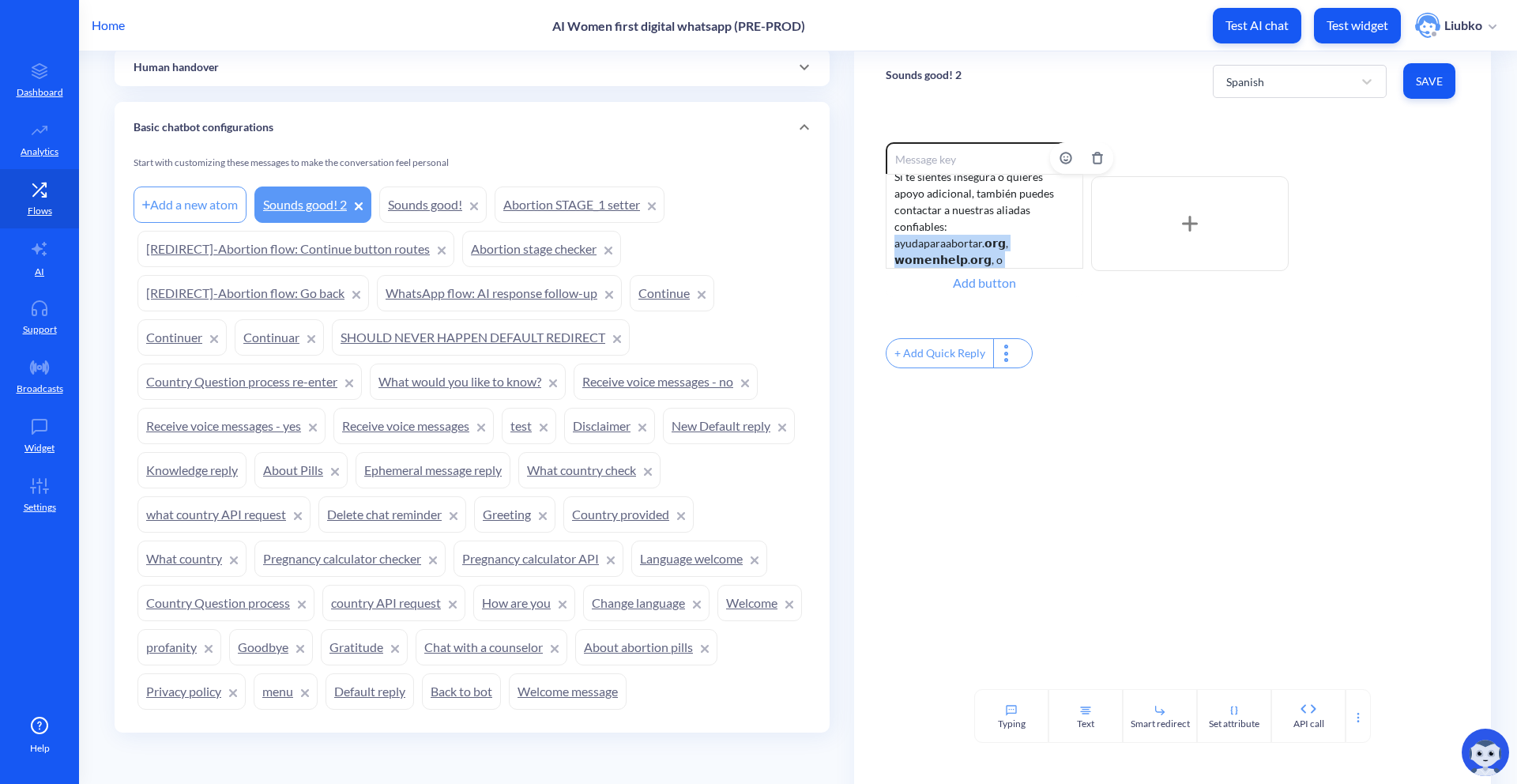
drag, startPoint x: 889, startPoint y: 242, endPoint x: 900, endPoint y: 289, distance: 48.3
click at [900, 289] on div "Enable reactions A partir de ahora, recibirás recordatorios seguros de mi parte…" at bounding box center [985, 219] width 197 height 155
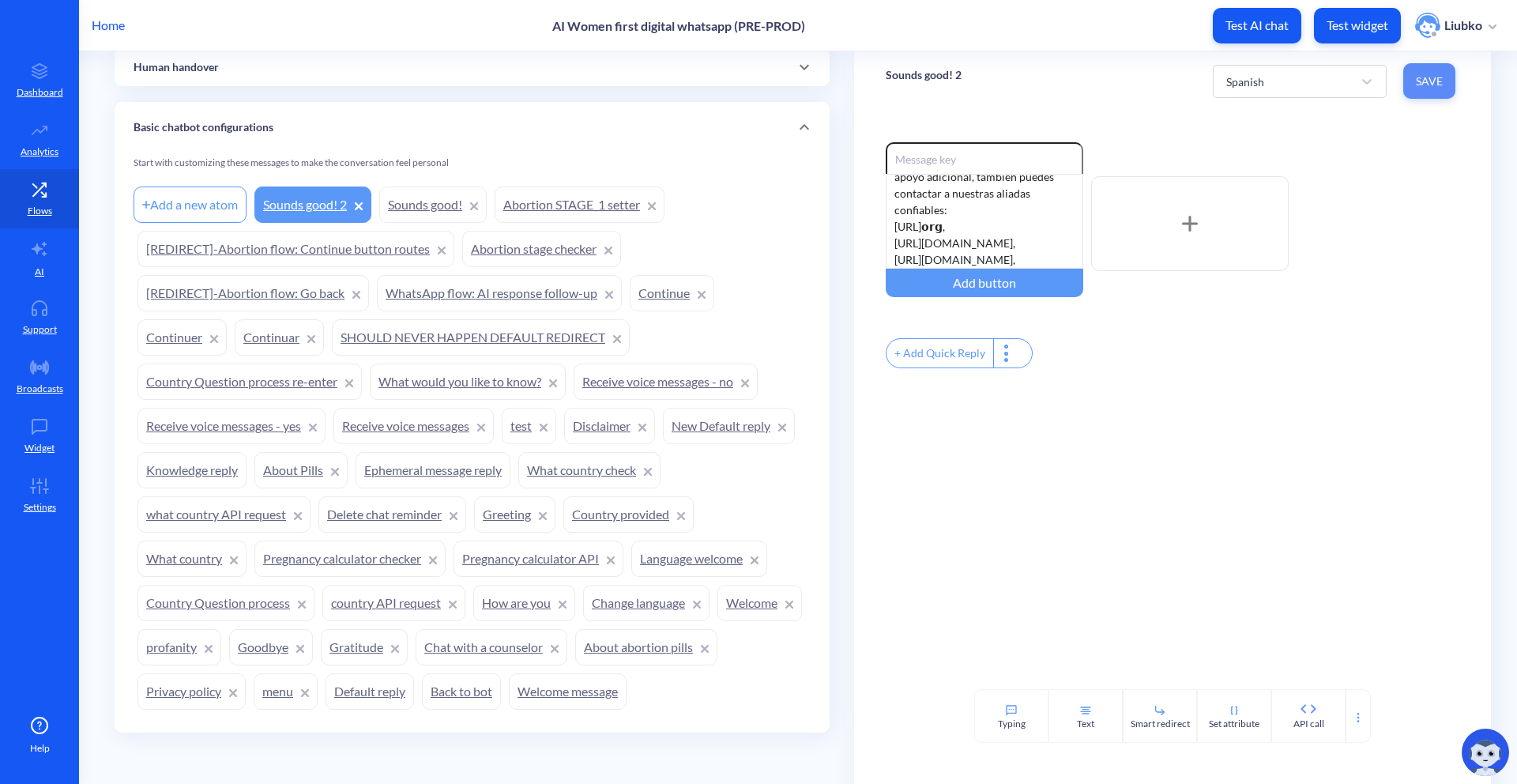
click at [1428, 84] on span "Save" at bounding box center [1429, 81] width 27 height 16
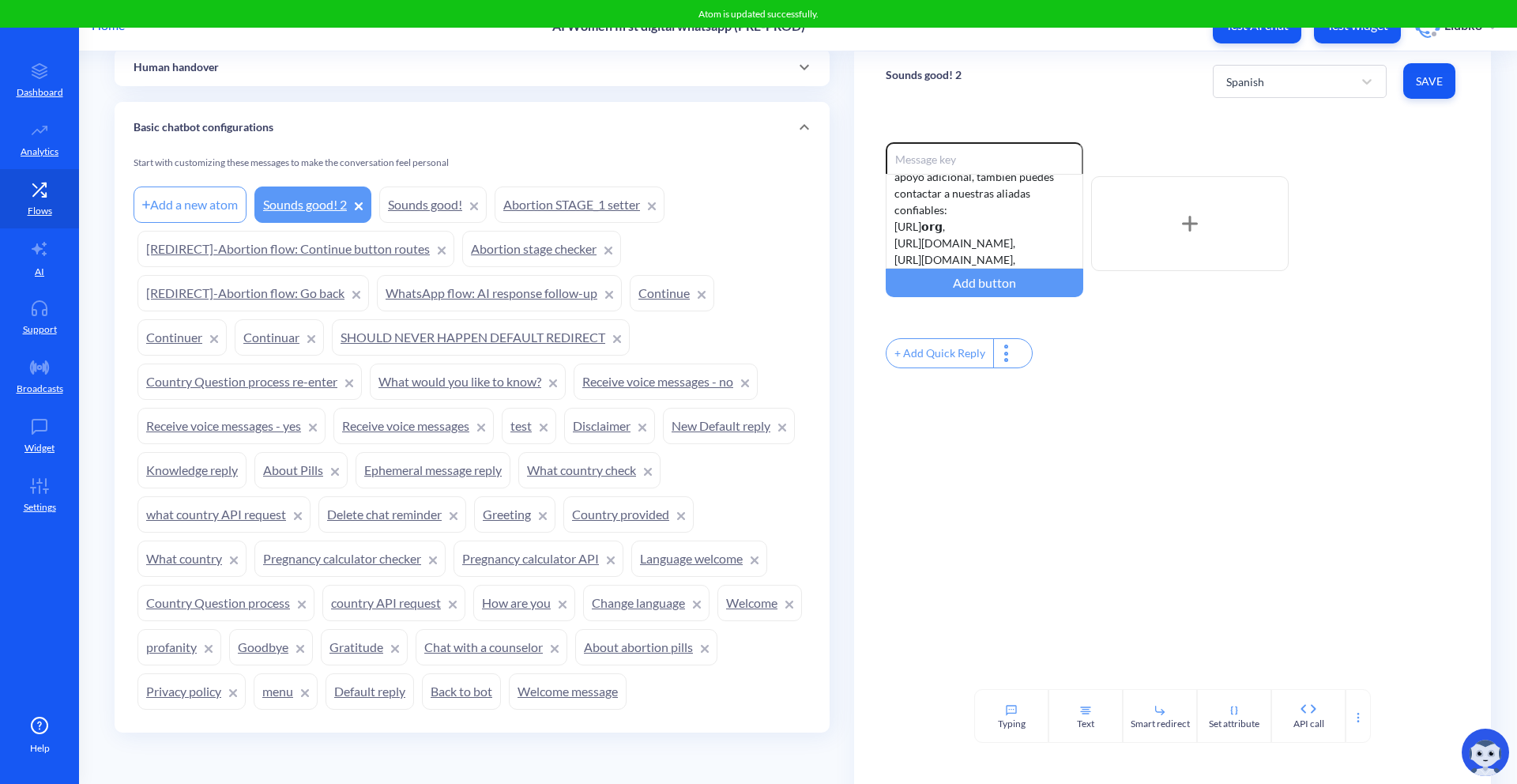
click at [1369, 167] on div "Enable reactions A partir de ahora, recibirás recordatorios seguros de mi parte…" at bounding box center [1173, 223] width 574 height 163
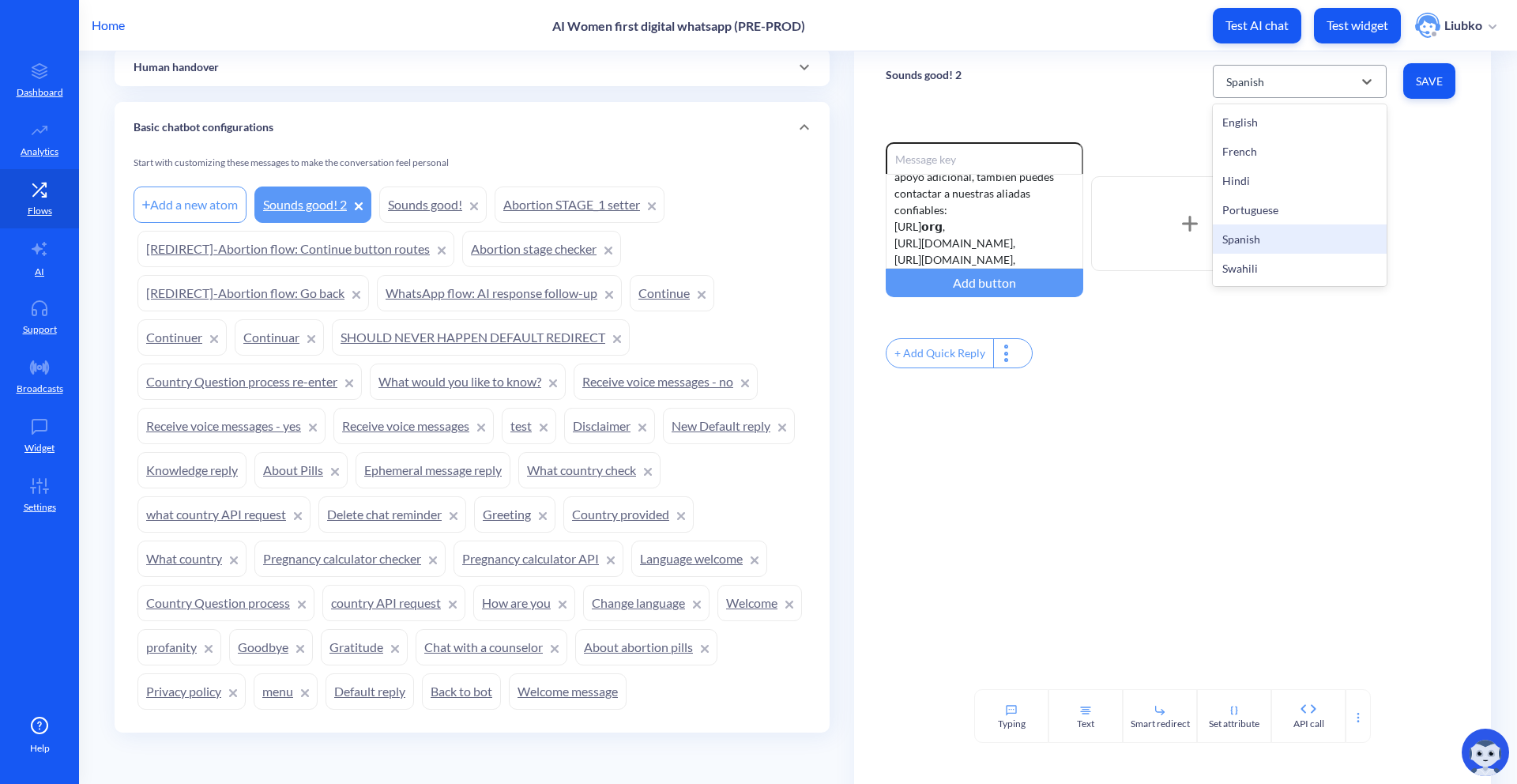
click at [1274, 80] on div "Spanish" at bounding box center [1286, 81] width 134 height 29
click at [1258, 260] on div "Swahili" at bounding box center [1300, 268] width 174 height 29
click at [1041, 221] on div "From now on, you’ll receive secure reminders from me in the WhatsApp chat you j…" at bounding box center [985, 221] width 197 height 95
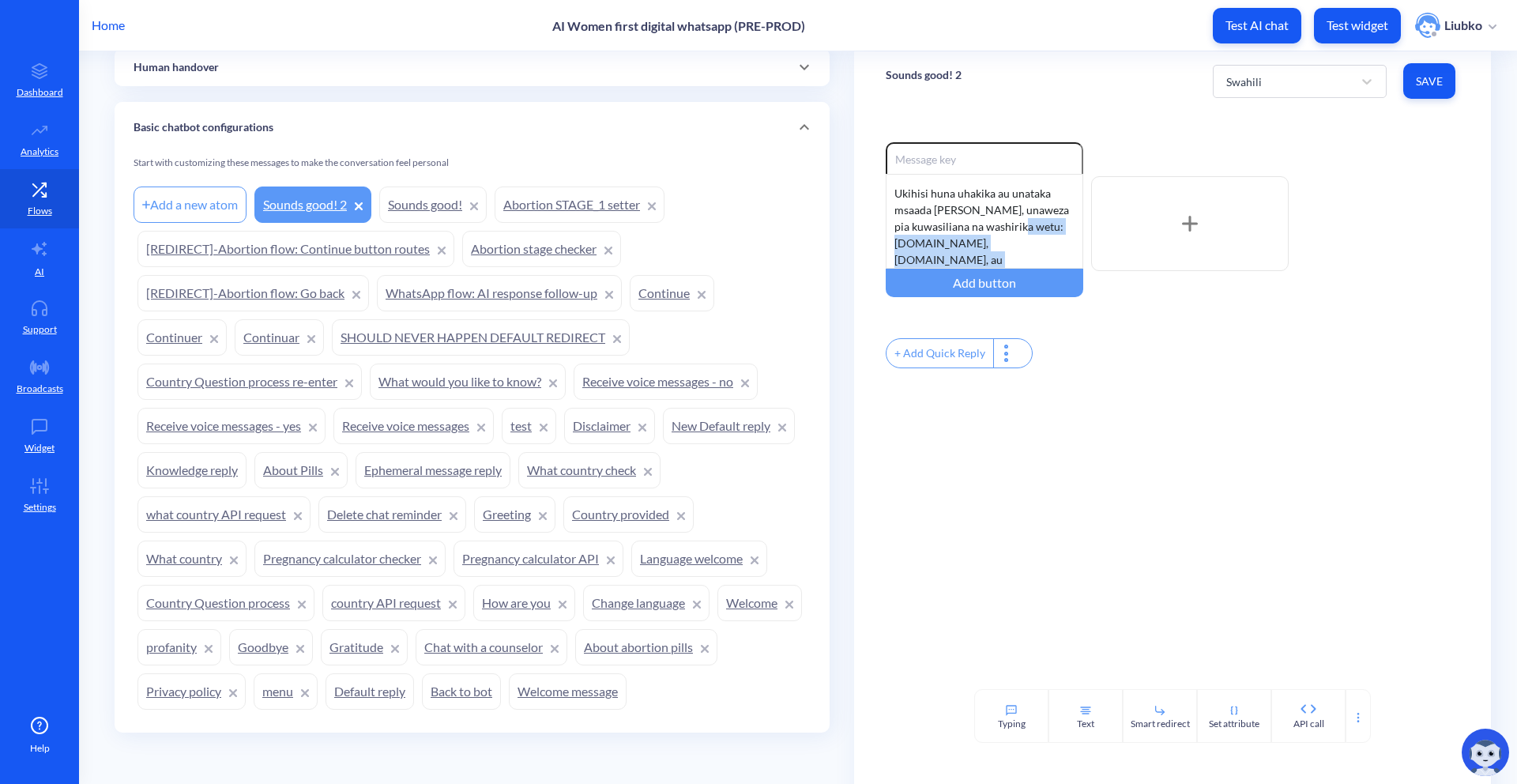
drag, startPoint x: 994, startPoint y: 258, endPoint x: 861, endPoint y: 249, distance: 133.3
click at [861, 249] on div "Enable reactions Kuanzia sasa nitakutumia vikumbusho salama WhatsApp kulingana …" at bounding box center [1173, 399] width 637 height 578
click at [1021, 221] on div "Kuanzia sasa nitakutumia vikumbusho salama WhatsApp kulingana na tarehe na saa …" at bounding box center [985, 221] width 197 height 95
click at [1425, 76] on span "Save" at bounding box center [1429, 81] width 27 height 16
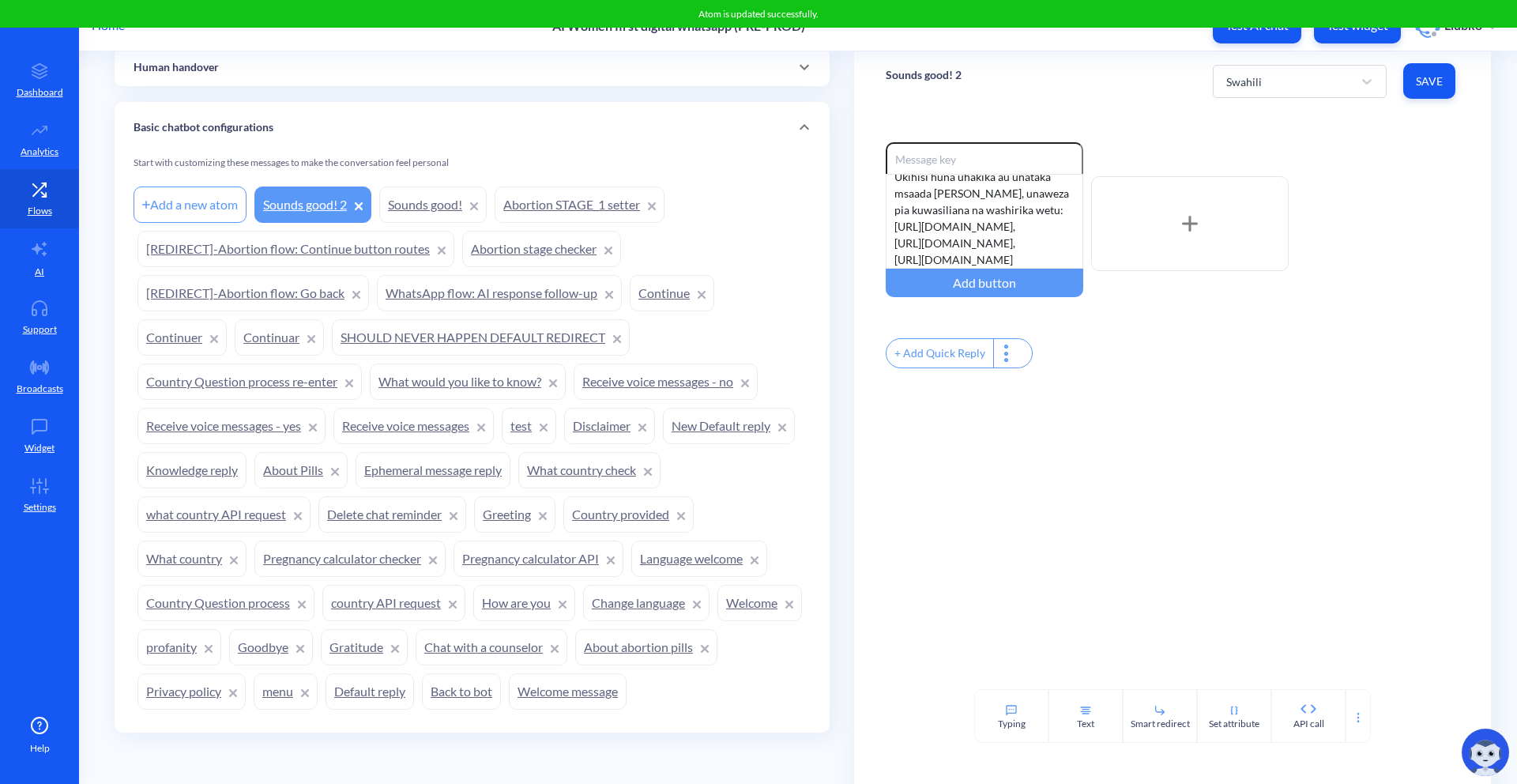
drag, startPoint x: 1369, startPoint y: 223, endPoint x: 1363, endPoint y: 213, distance: 11.7
click at [1368, 223] on div "Enable reactions Kuanzia sasa nitakutumia vikumbusho salama WhatsApp kulingana …" at bounding box center [1173, 223] width 574 height 163
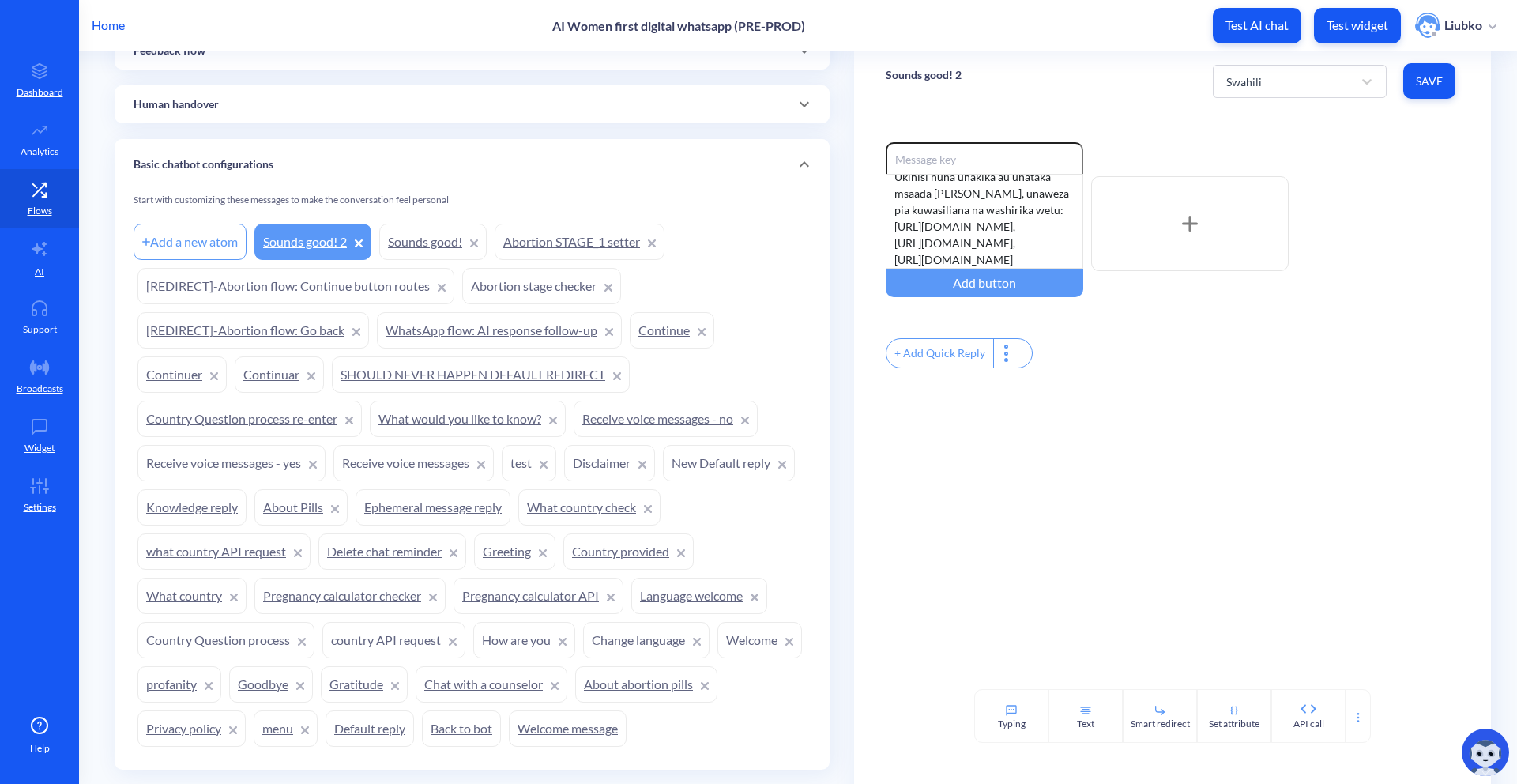
scroll to position [1134, 0]
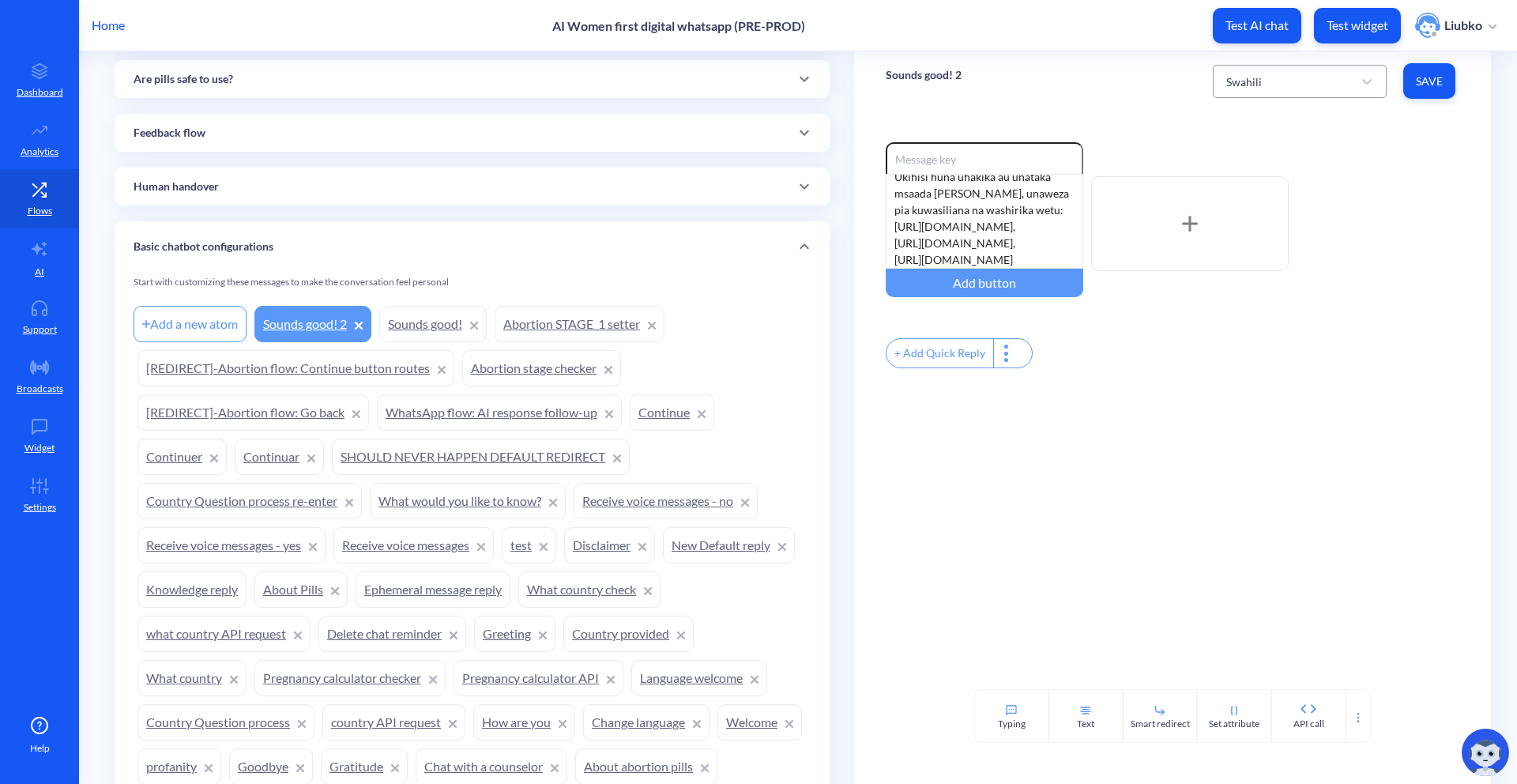
click at [1254, 87] on div "Swahili" at bounding box center [1244, 80] width 36 height 17
click at [1246, 117] on div "English" at bounding box center [1300, 122] width 174 height 29
click at [905, 79] on p "Sounds good! 2" at bounding box center [924, 75] width 76 height 16
click at [1159, 130] on div "Enable reactions From now on, you’ll receive secure reminders from me in the Wh…" at bounding box center [1173, 399] width 637 height 578
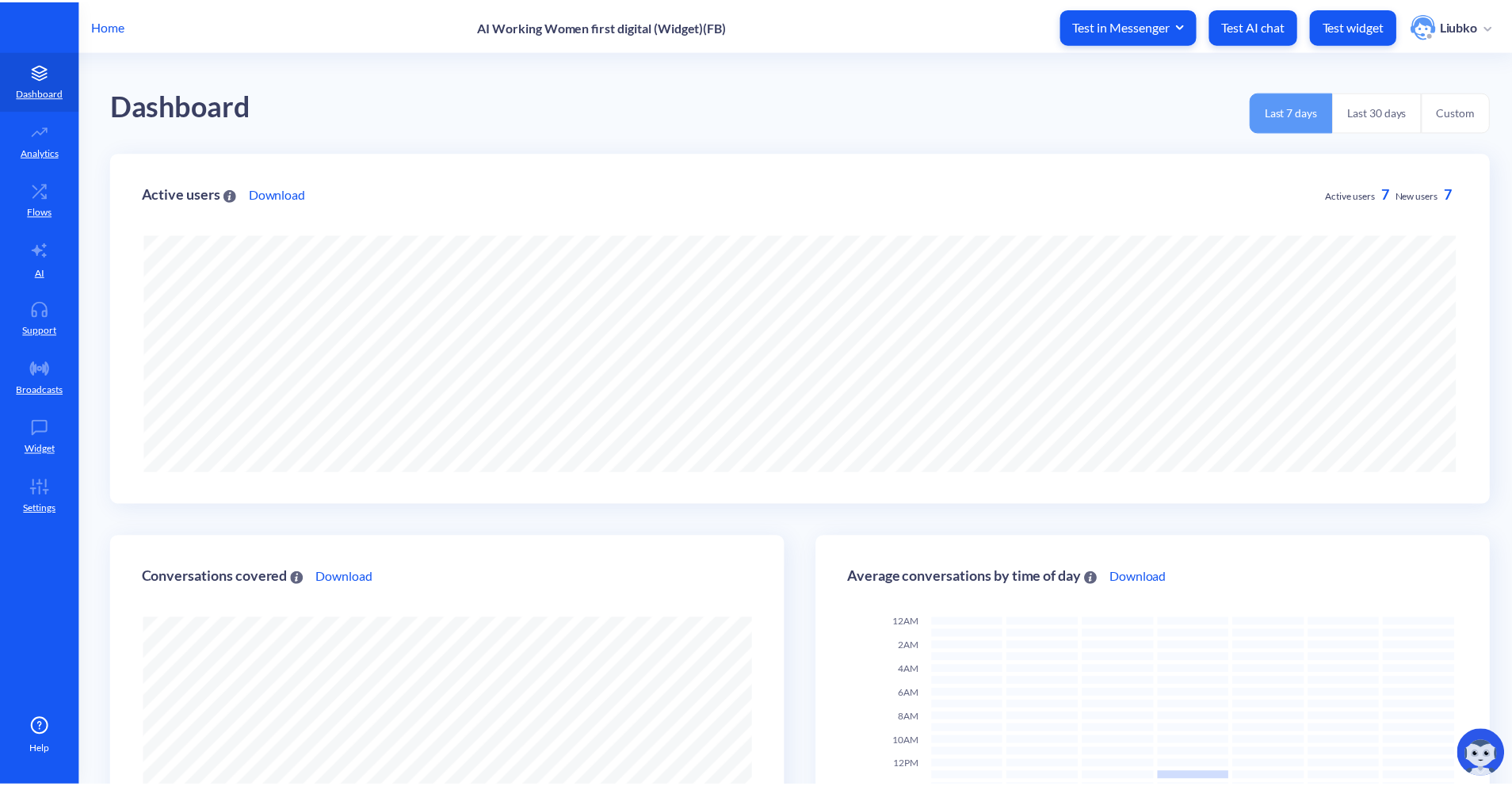
scroll to position [786, 1521]
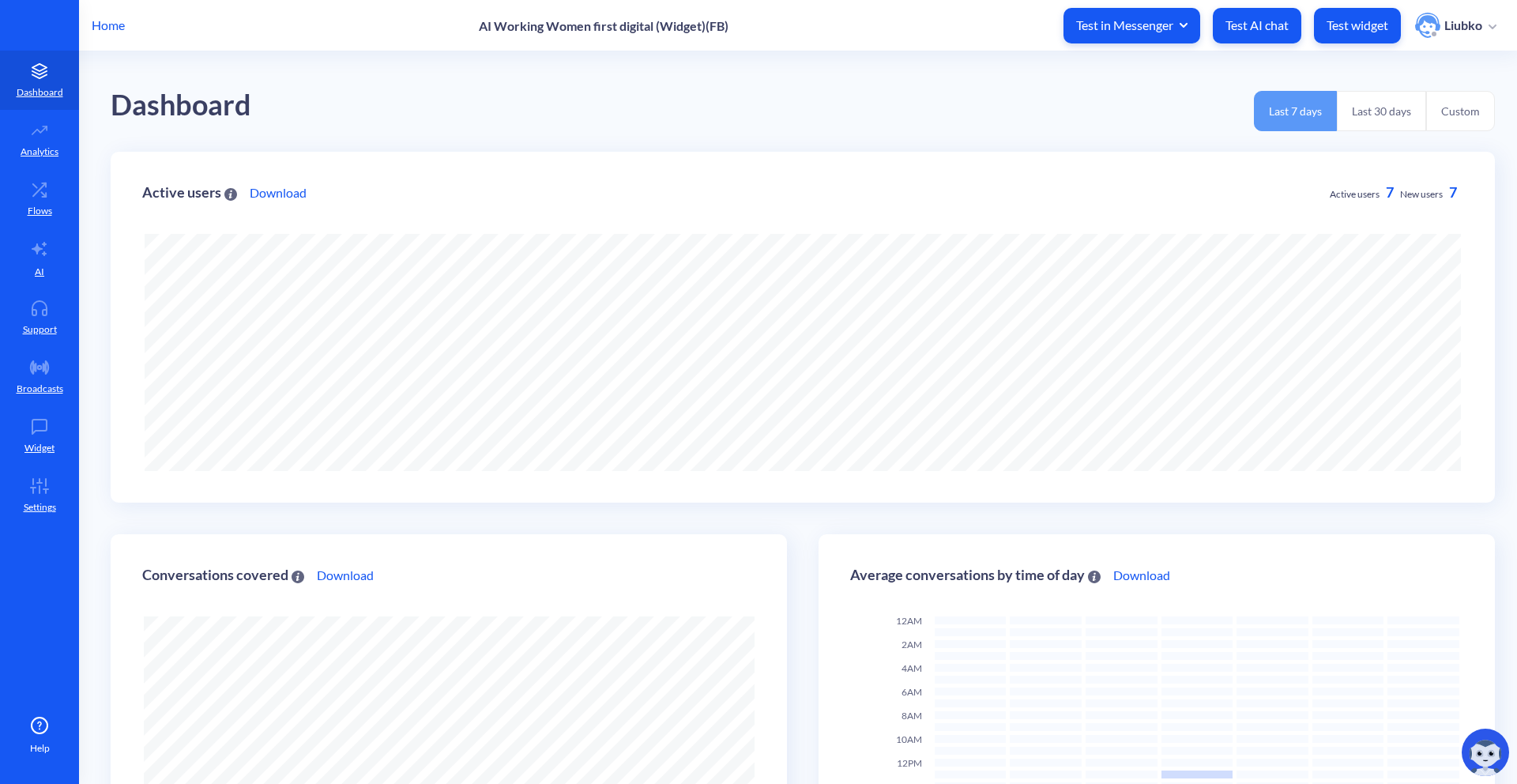
click at [118, 27] on p "Home" at bounding box center [108, 25] width 33 height 19
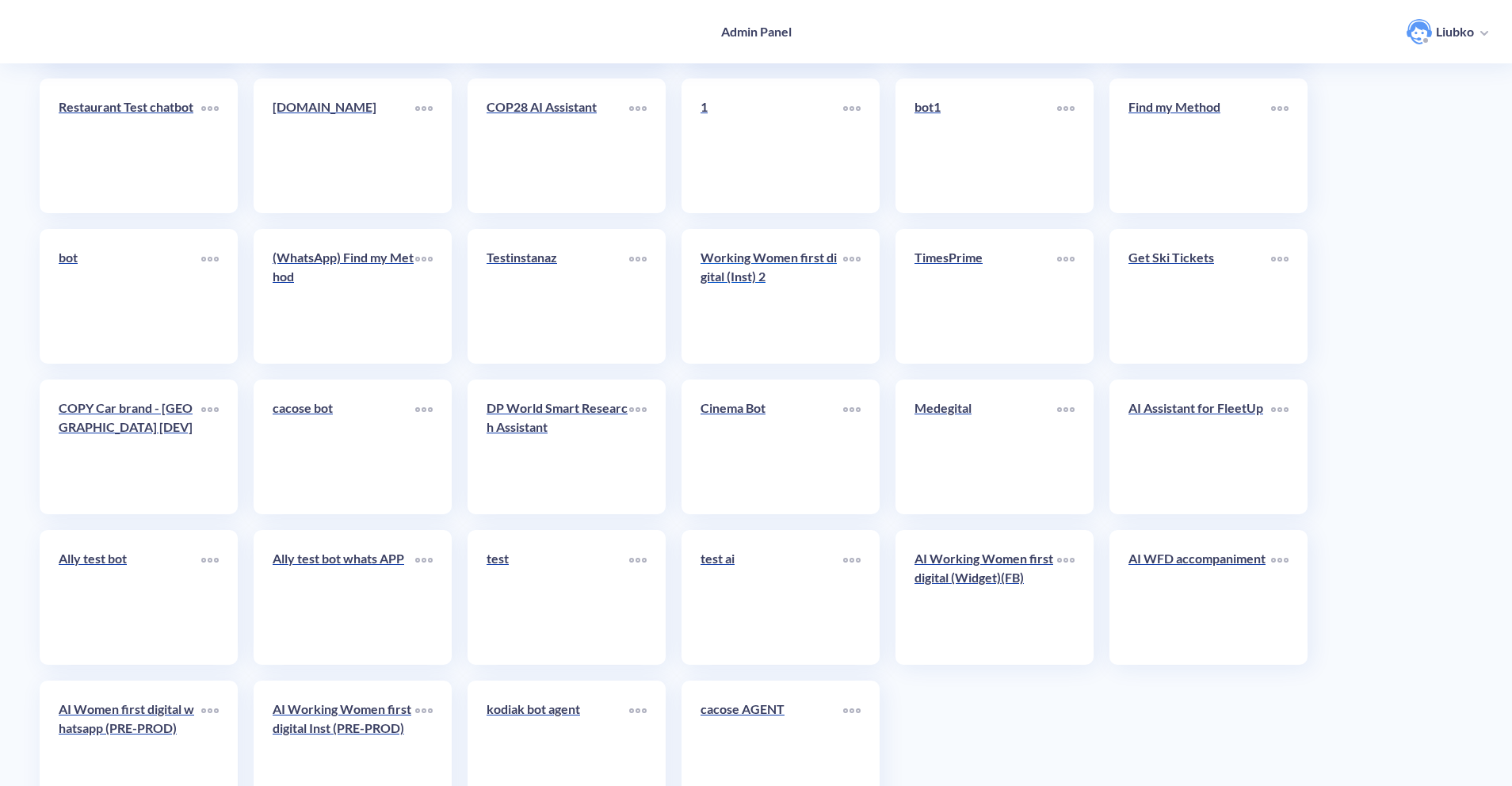
scroll to position [3472, 0]
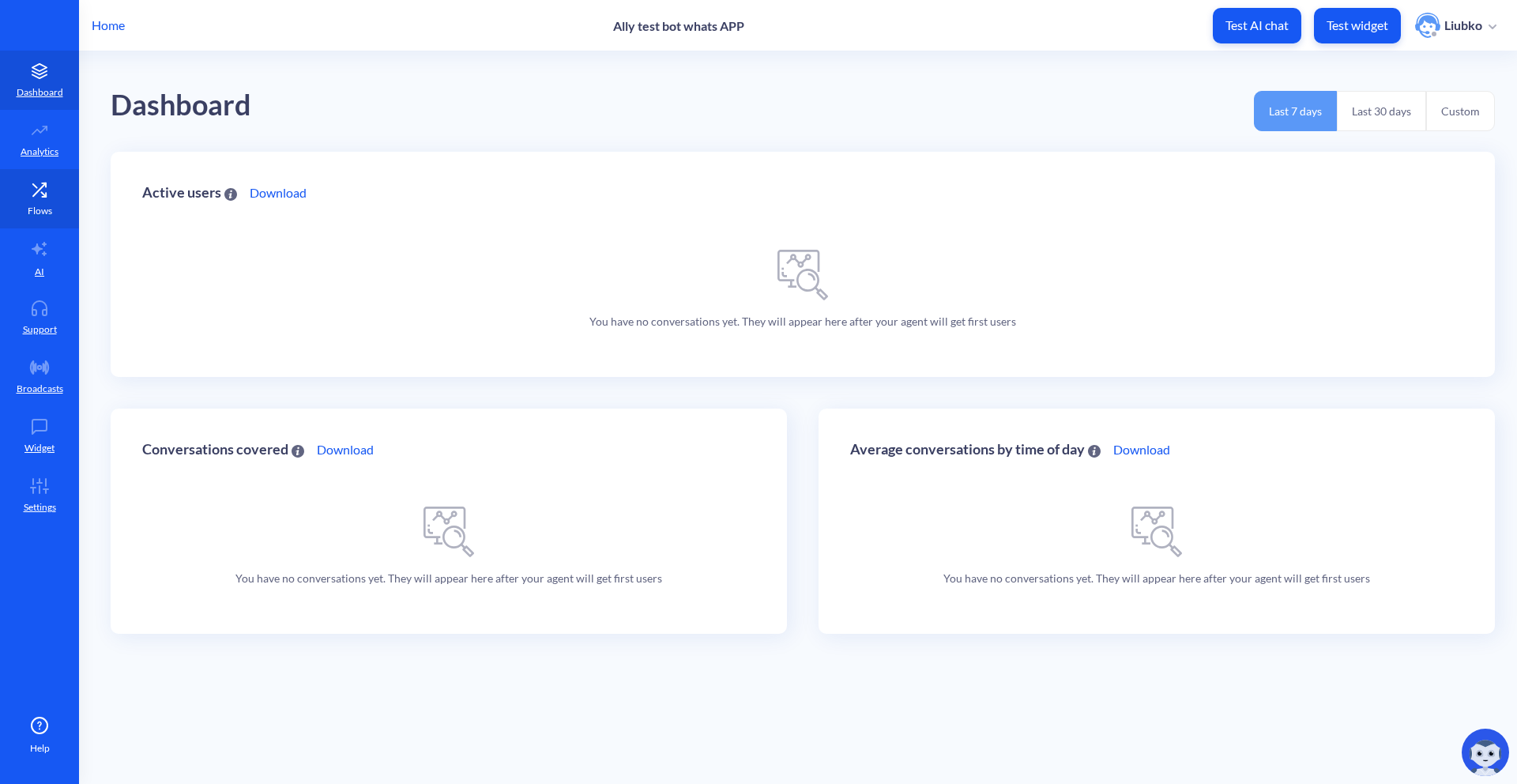
click at [30, 204] on p "Flows" at bounding box center [40, 211] width 25 height 14
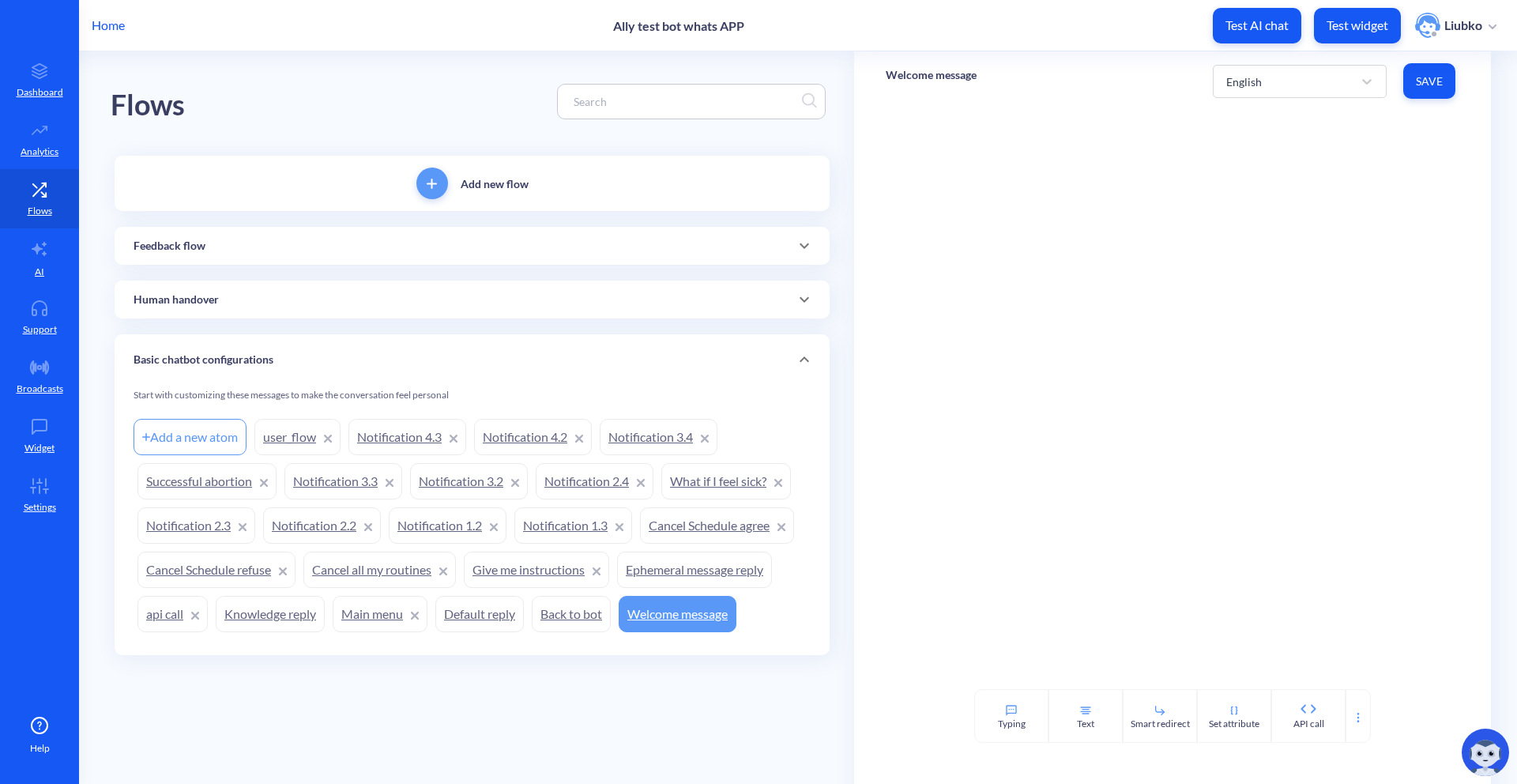
click at [547, 611] on link "Back to bot" at bounding box center [571, 614] width 79 height 37
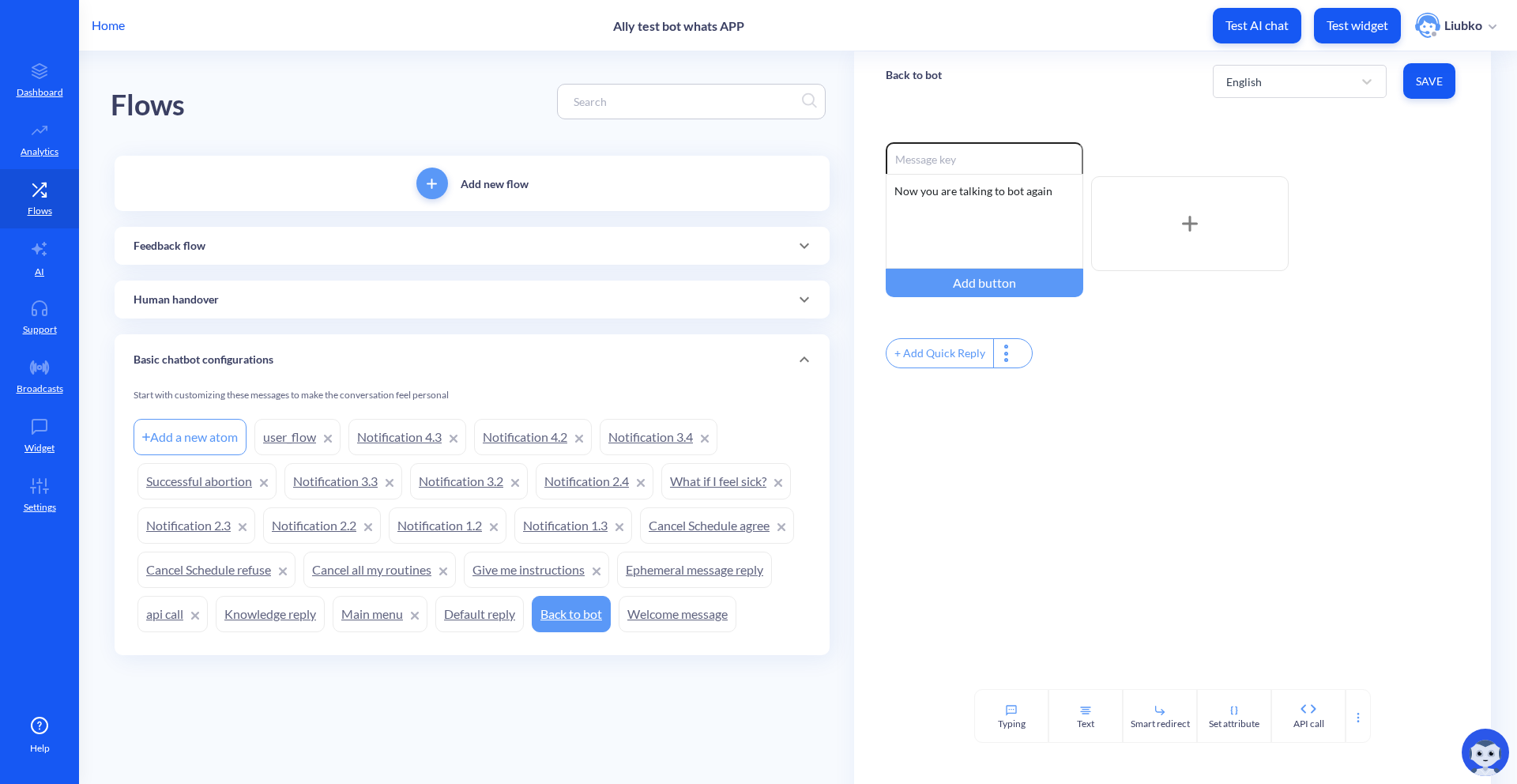
click at [536, 445] on link "Notification 4.2" at bounding box center [533, 437] width 118 height 37
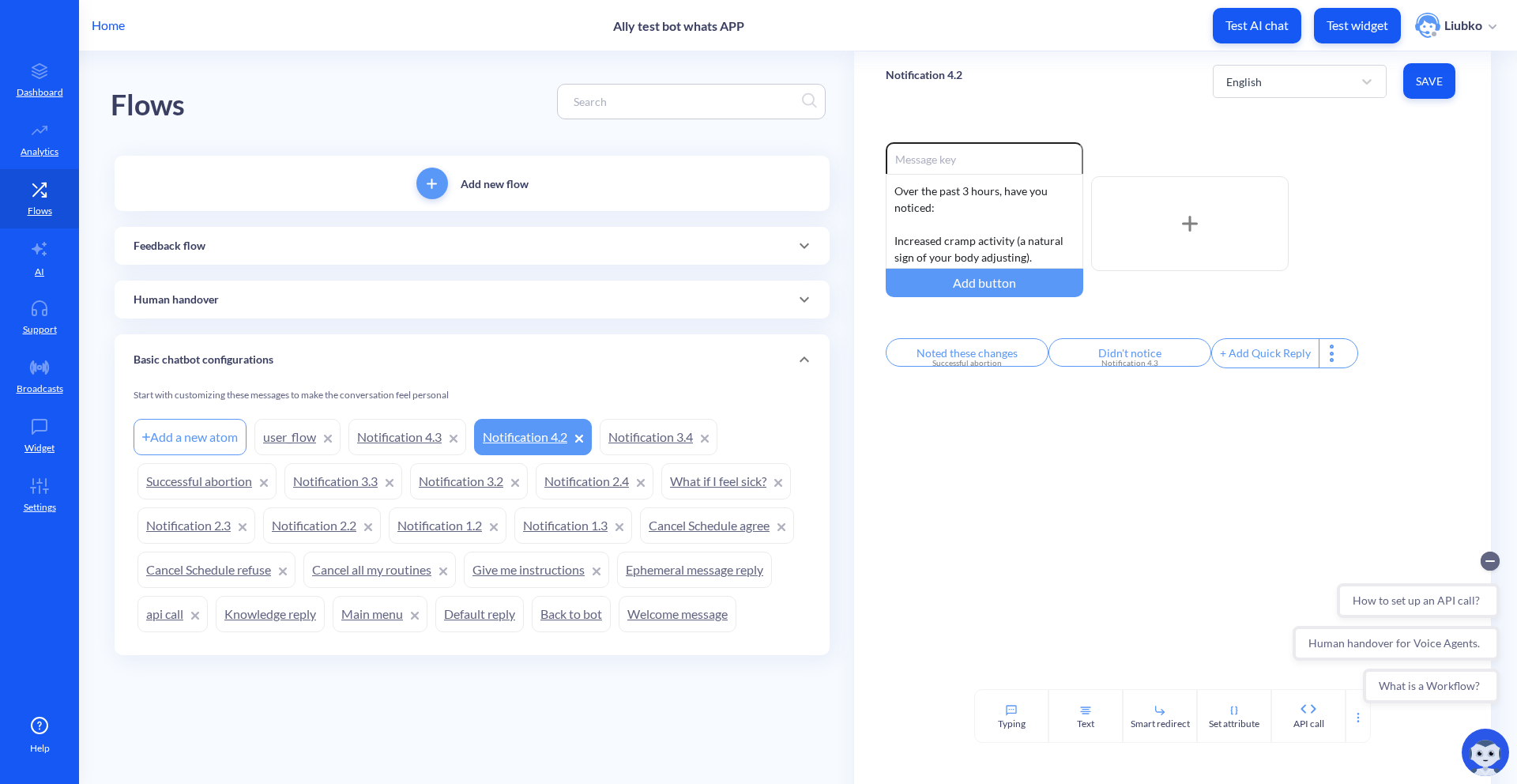
click at [654, 441] on link "Notification 3.4" at bounding box center [659, 437] width 118 height 37
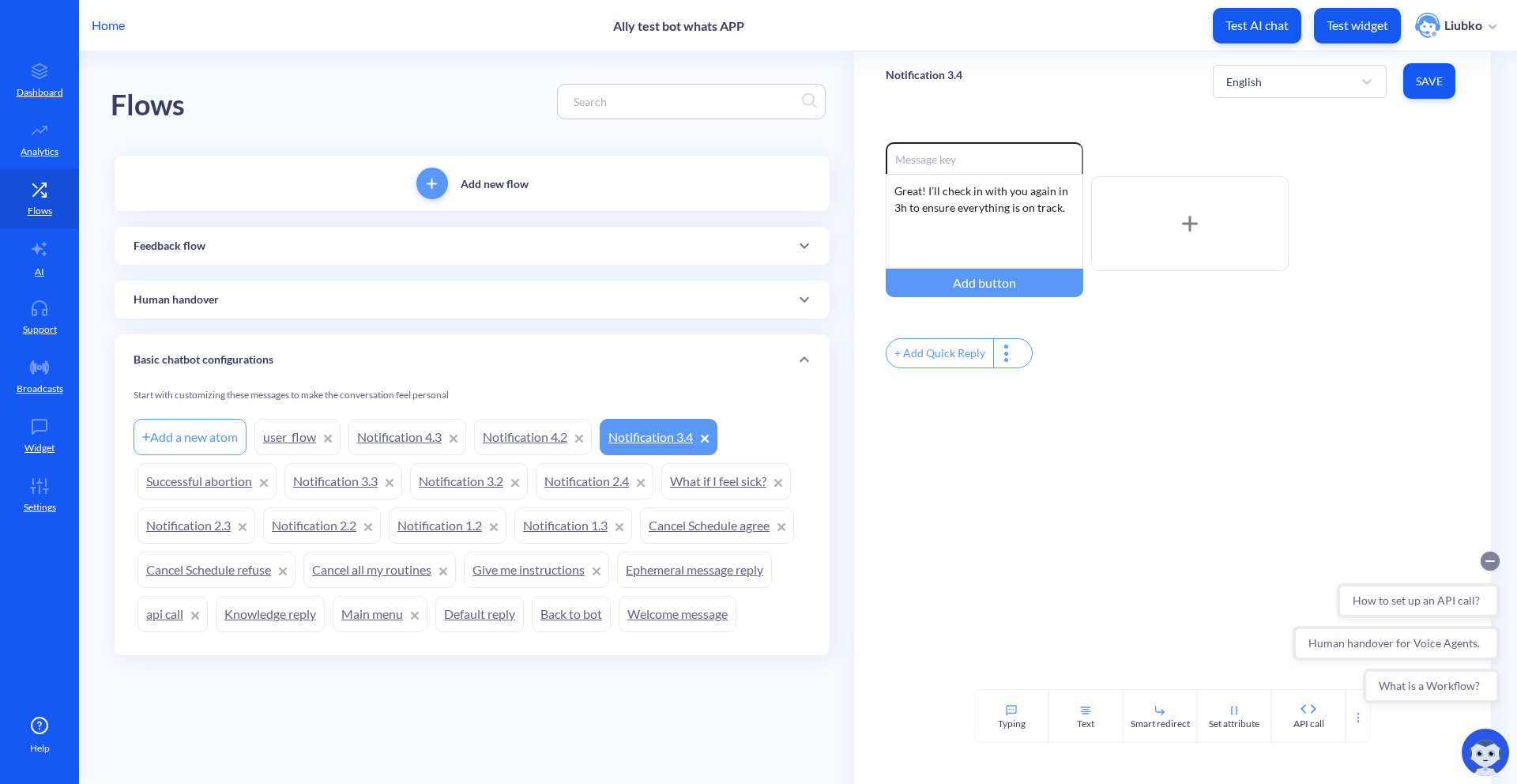
click at [1496, 561] on circle "Collapse conversation starters" at bounding box center [1491, 561] width 19 height 19
click at [277, 439] on link "user_flow" at bounding box center [298, 437] width 86 height 37
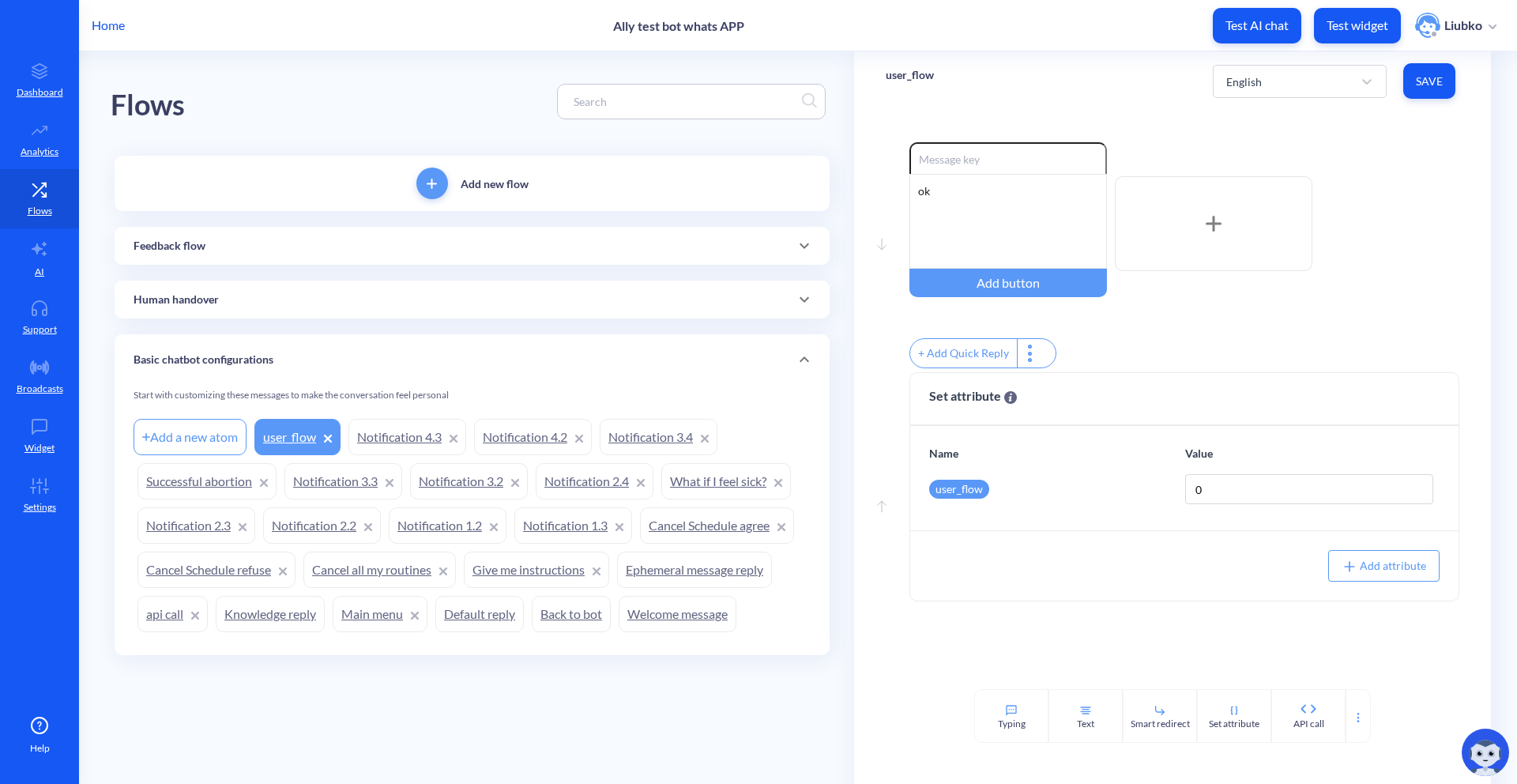
click at [426, 451] on link "Notification 4.3" at bounding box center [407, 437] width 118 height 37
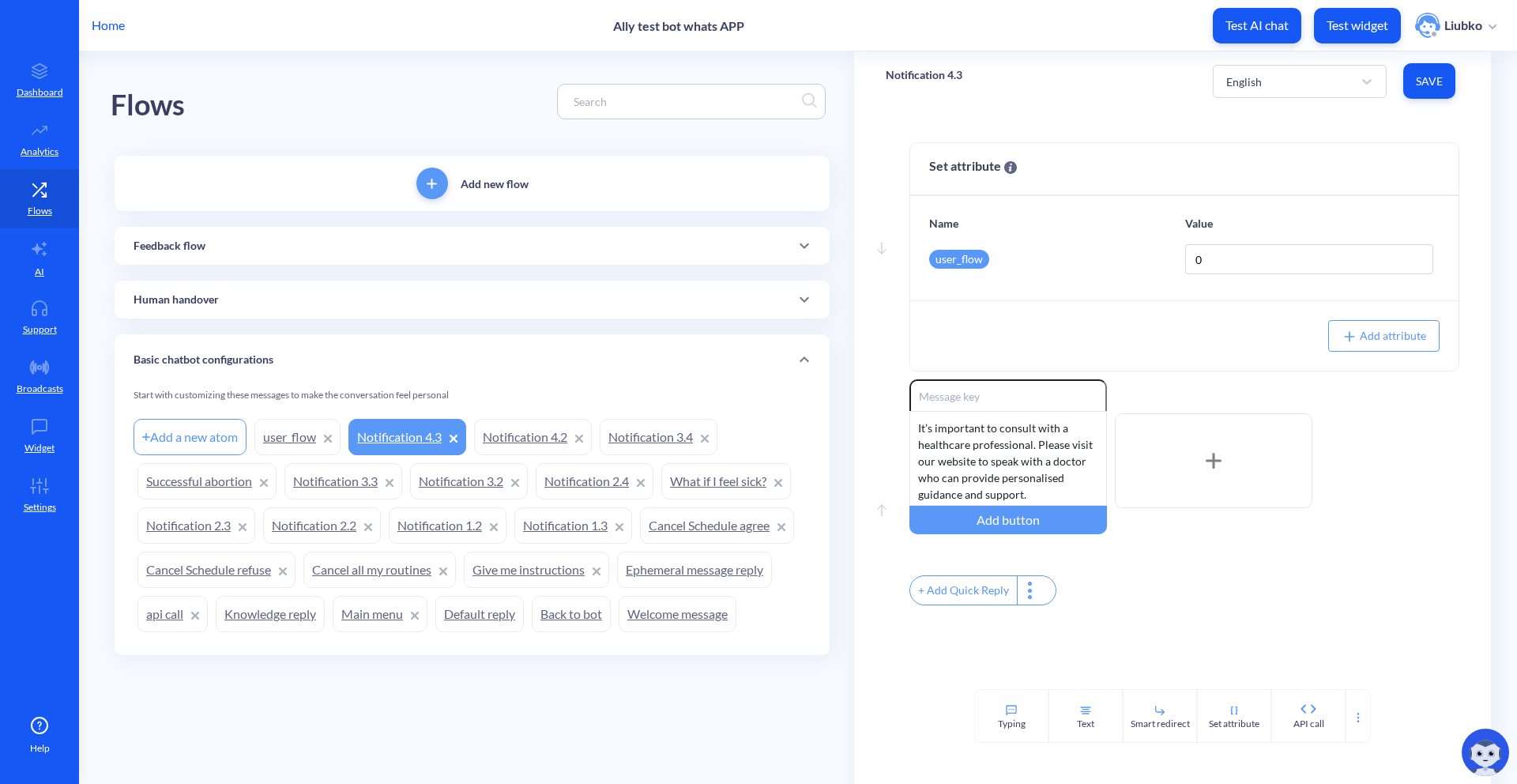
click at [210, 482] on link "Successful abortion" at bounding box center [207, 481] width 139 height 37
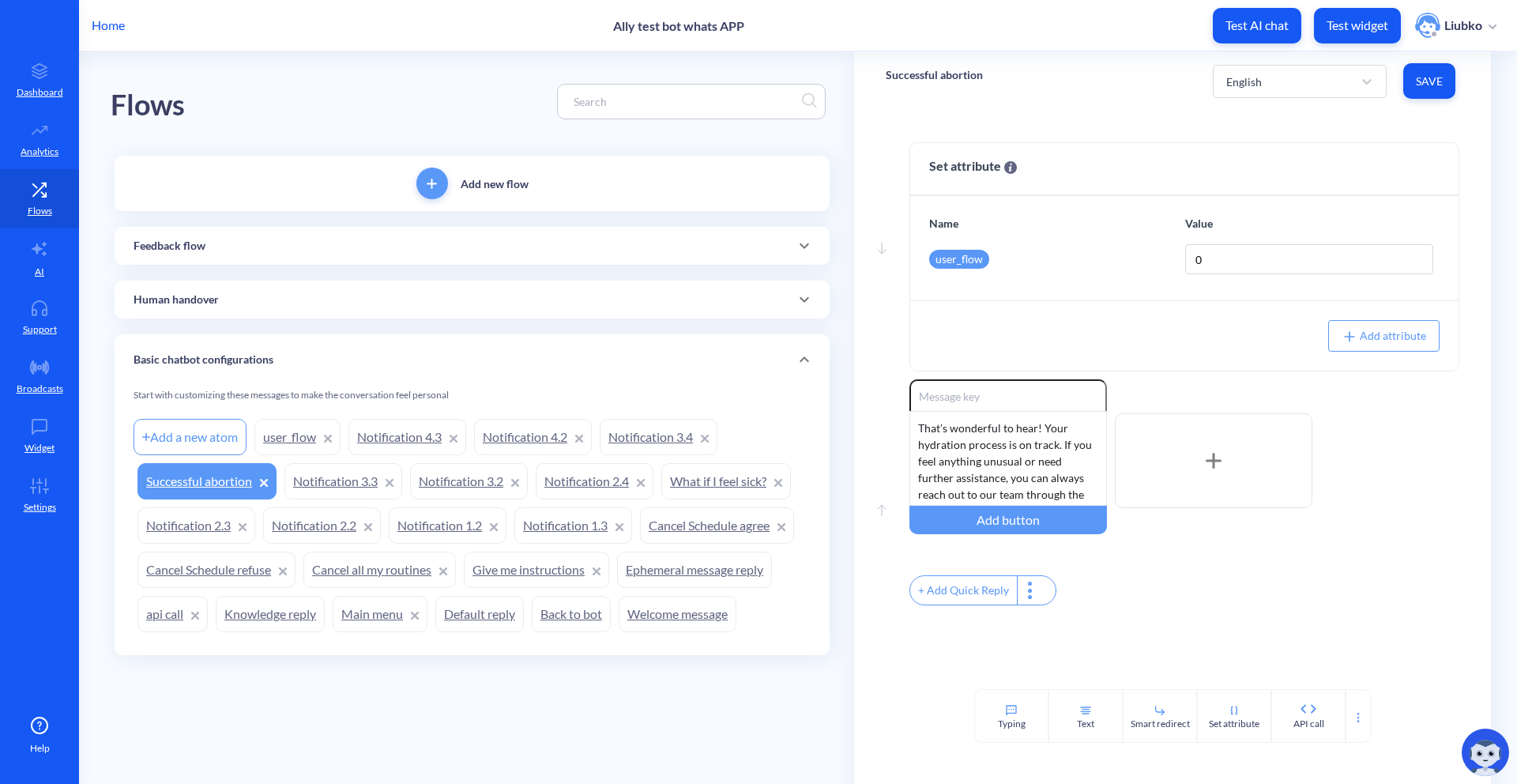
click at [313, 483] on link "Notification 3.3" at bounding box center [344, 481] width 118 height 37
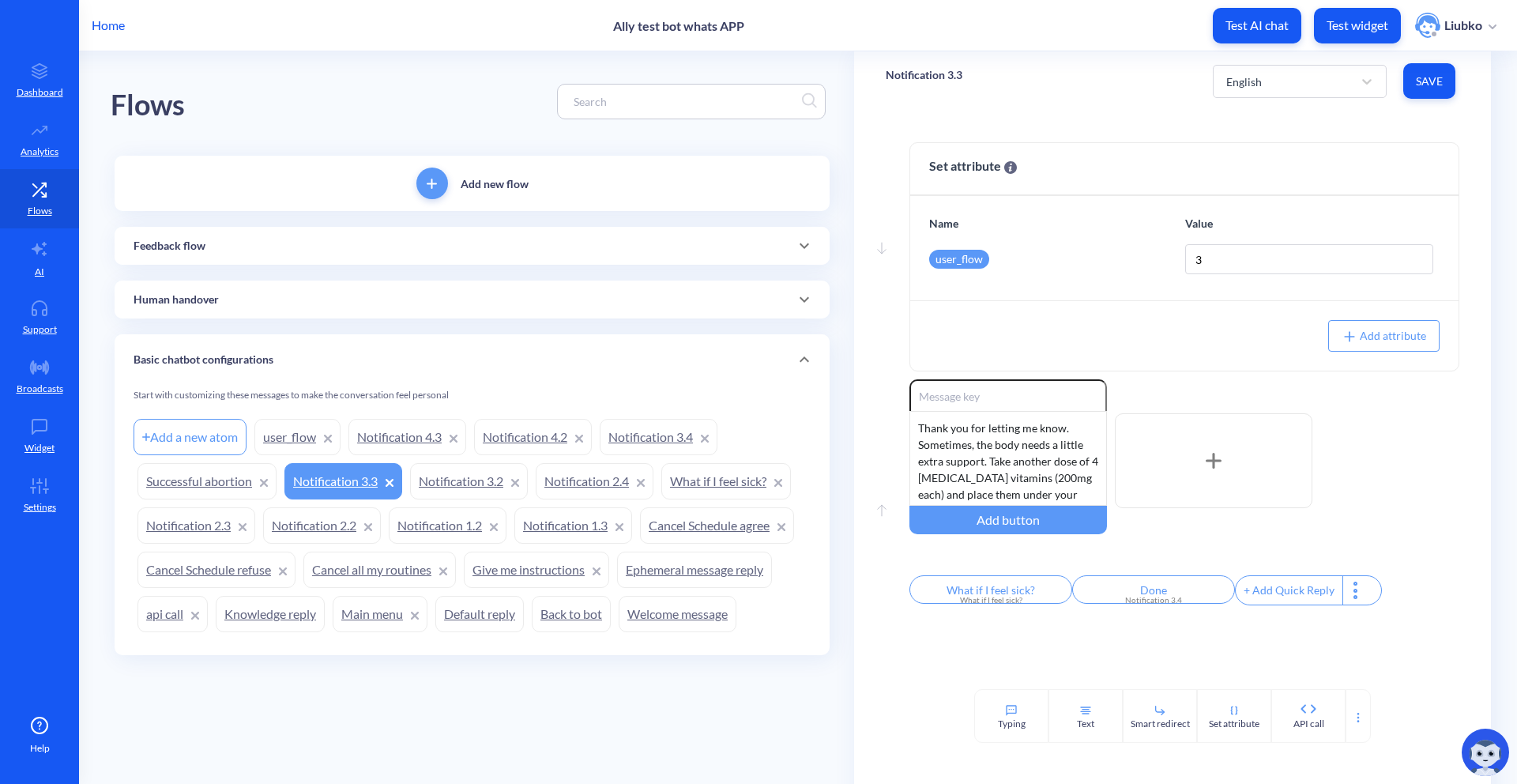
click at [446, 486] on link "Notification 3.2" at bounding box center [469, 481] width 118 height 37
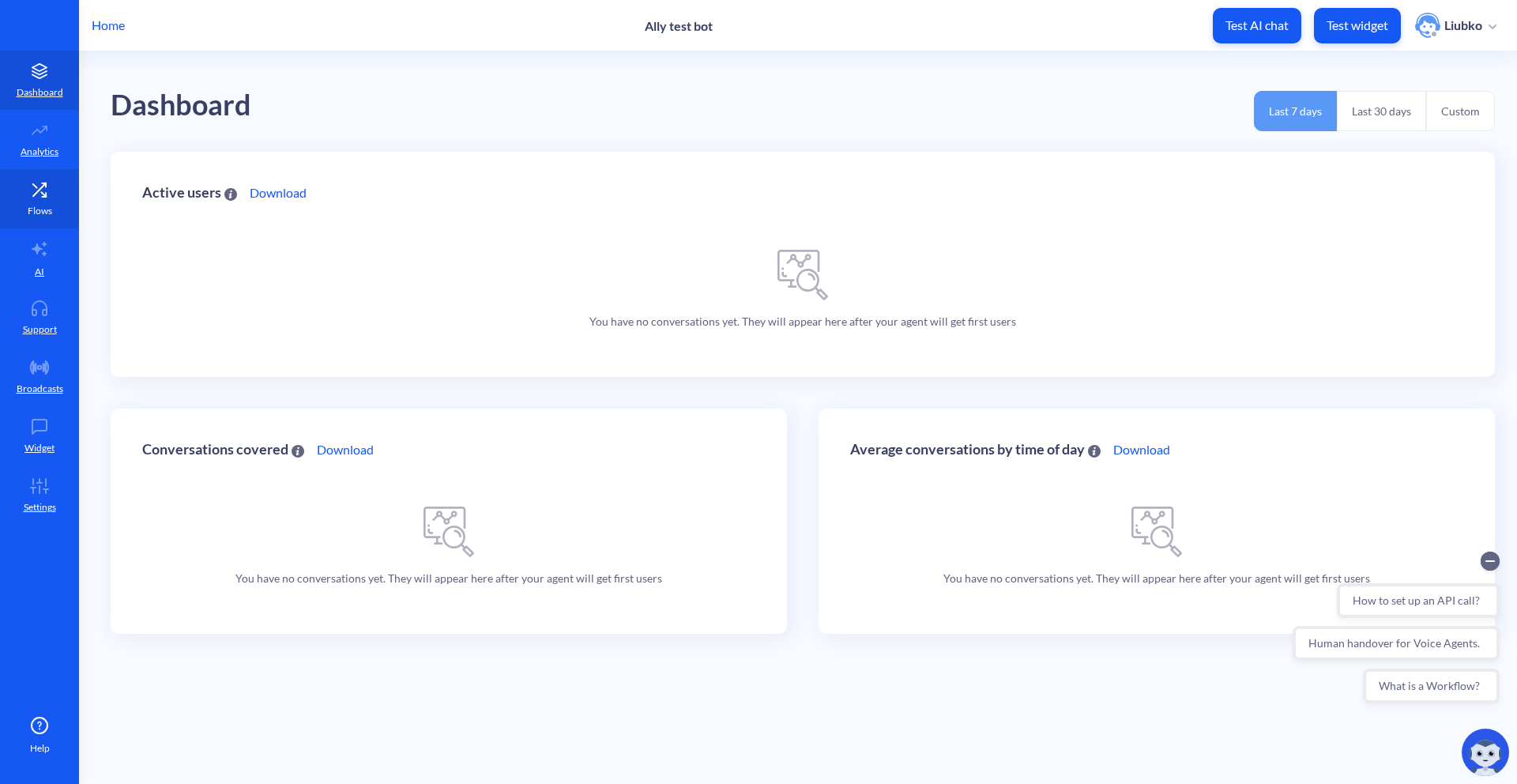
click at [35, 193] on icon at bounding box center [40, 188] width 13 height 13
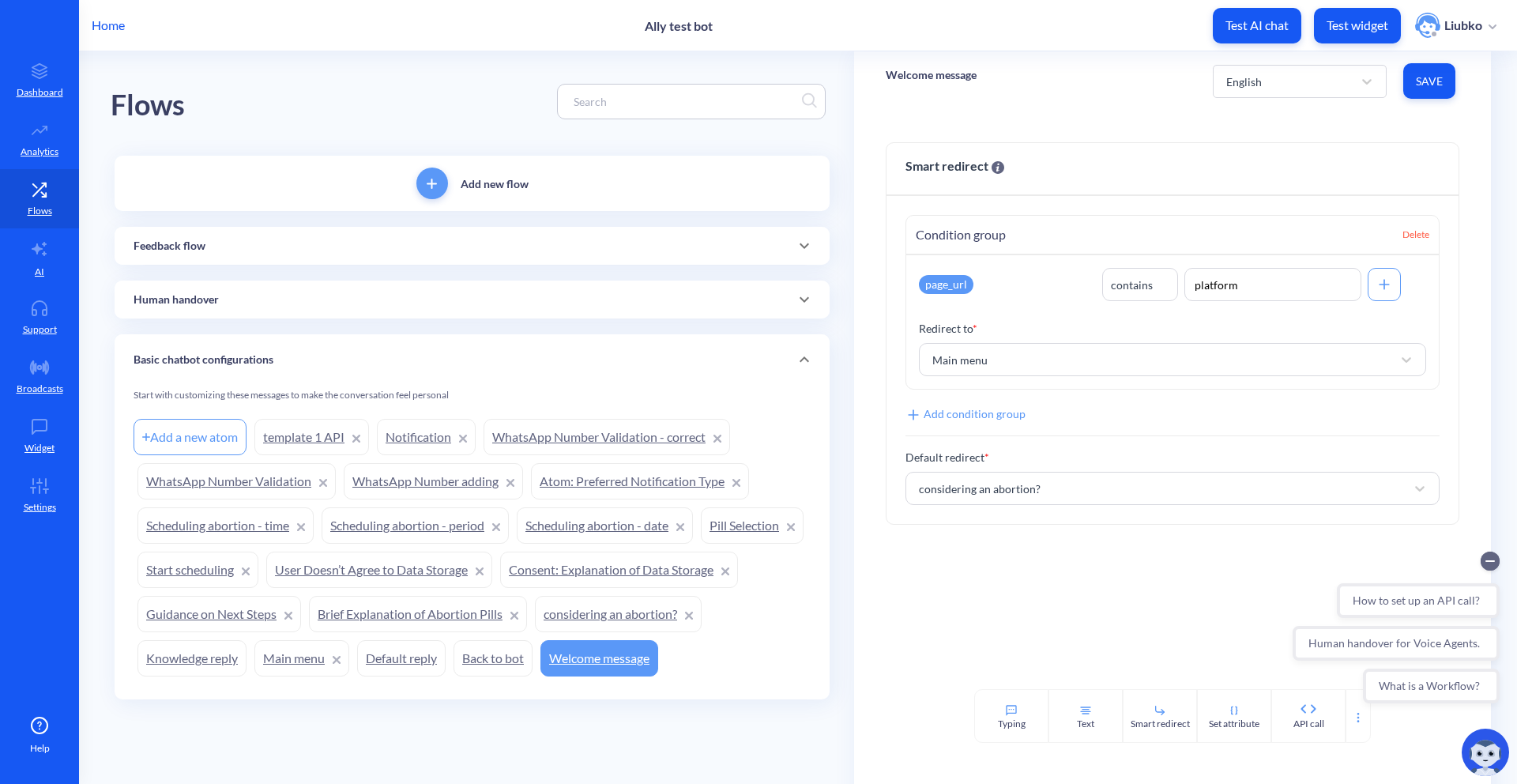
scroll to position [11, 0]
click at [311, 425] on link "template 1 API" at bounding box center [312, 437] width 115 height 37
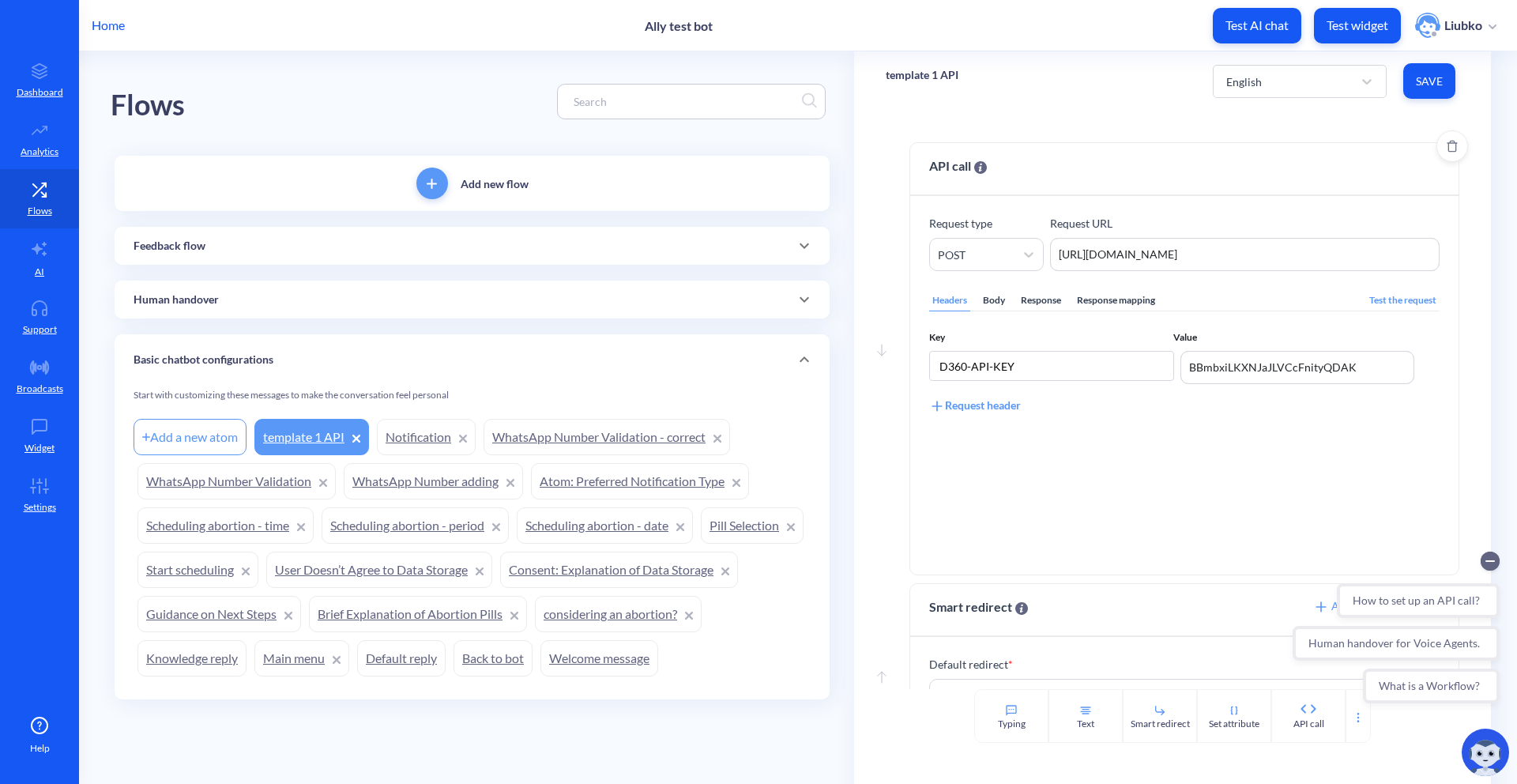
click at [996, 301] on div "Body" at bounding box center [994, 301] width 29 height 21
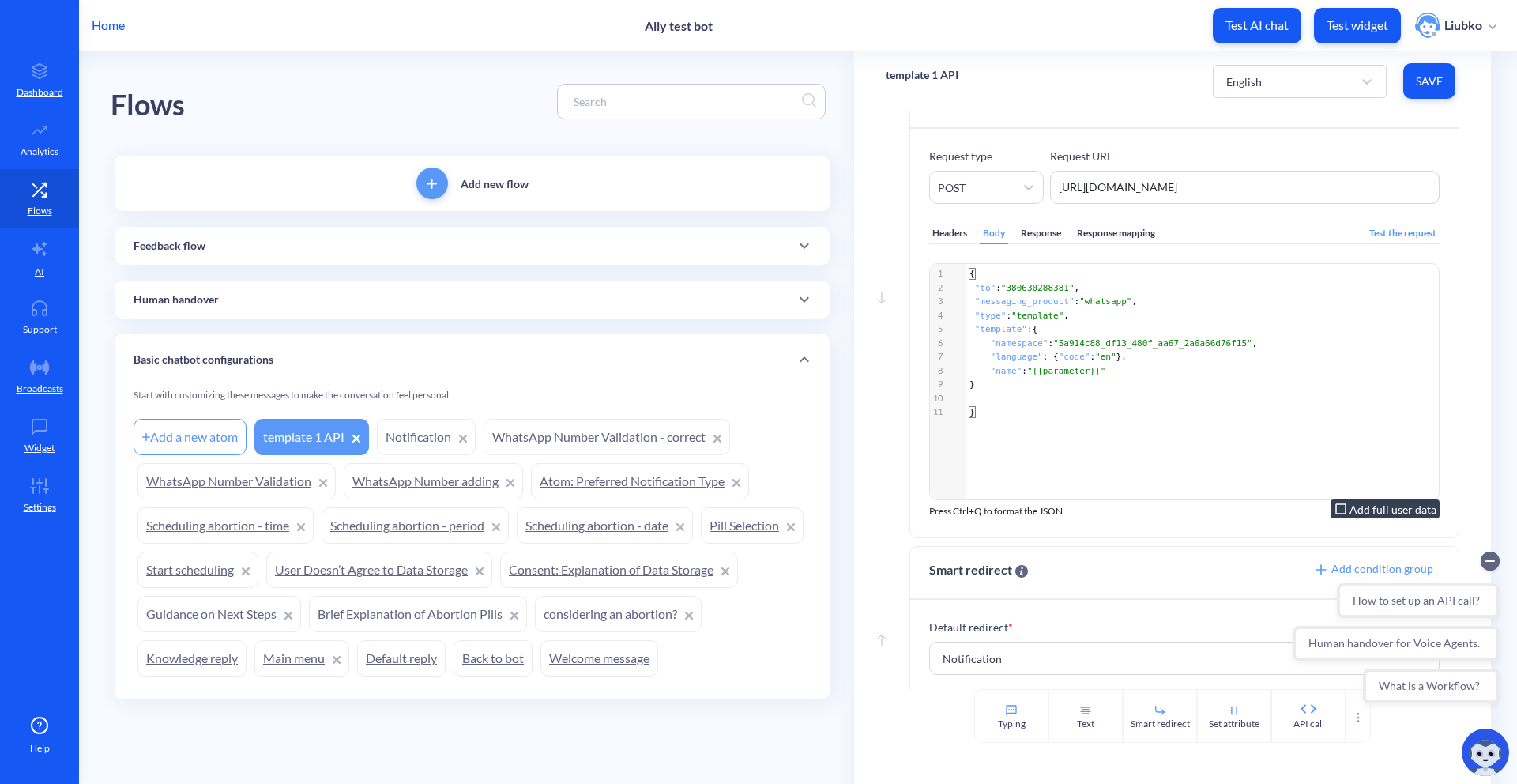
scroll to position [80, 0]
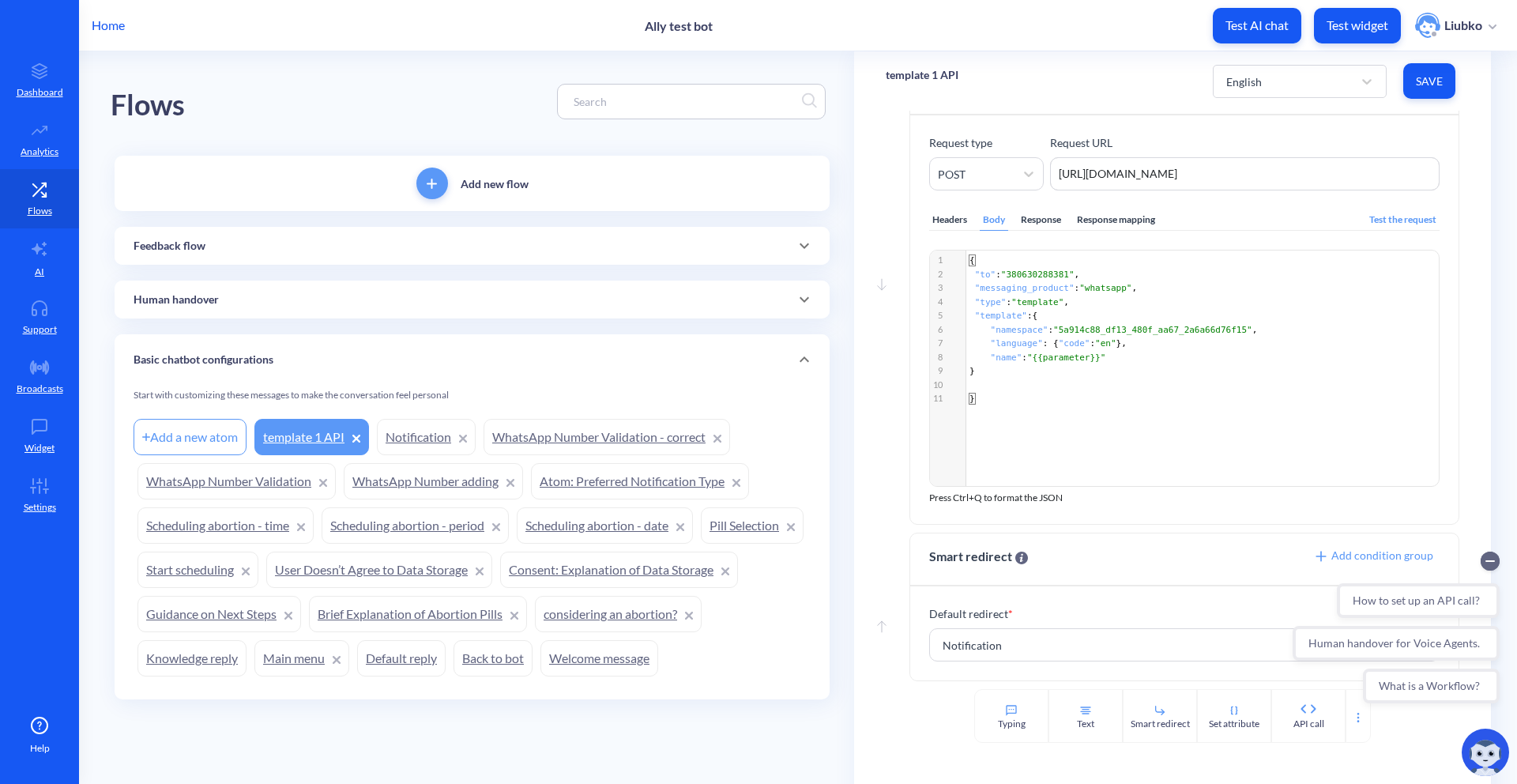
drag, startPoint x: 1286, startPoint y: 177, endPoint x: 1075, endPoint y: 155, distance: 212.1
click at [1075, 155] on div "Request URL [URL][DOMAIN_NAME] [URL][DOMAIN_NAME]" at bounding box center [1245, 162] width 390 height 56
click at [1096, 414] on div "​ x 11 1 { 2 "to" : "380630288381" , 3 "messaging_product" : "whatsapp" , 4 "ty…" at bounding box center [1204, 388] width 548 height 275
type textarea "{ "to": "380630288381", "messaging_product":"whatsapp", "type":"template", "tem…"
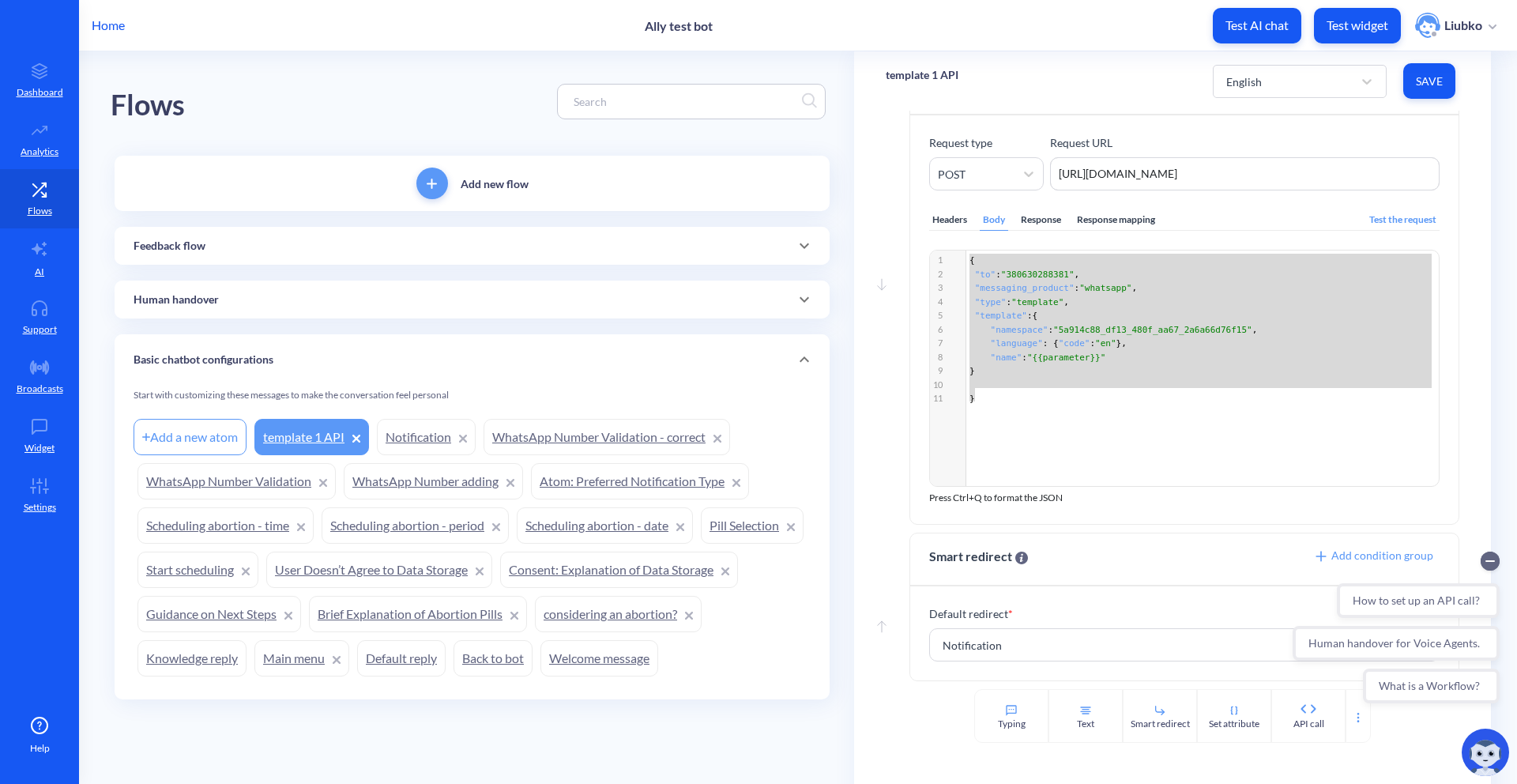
click at [1128, 45] on div "Home Ally test bot Test AI chat Test widget [PERSON_NAME]" at bounding box center [758, 25] width 1517 height 51
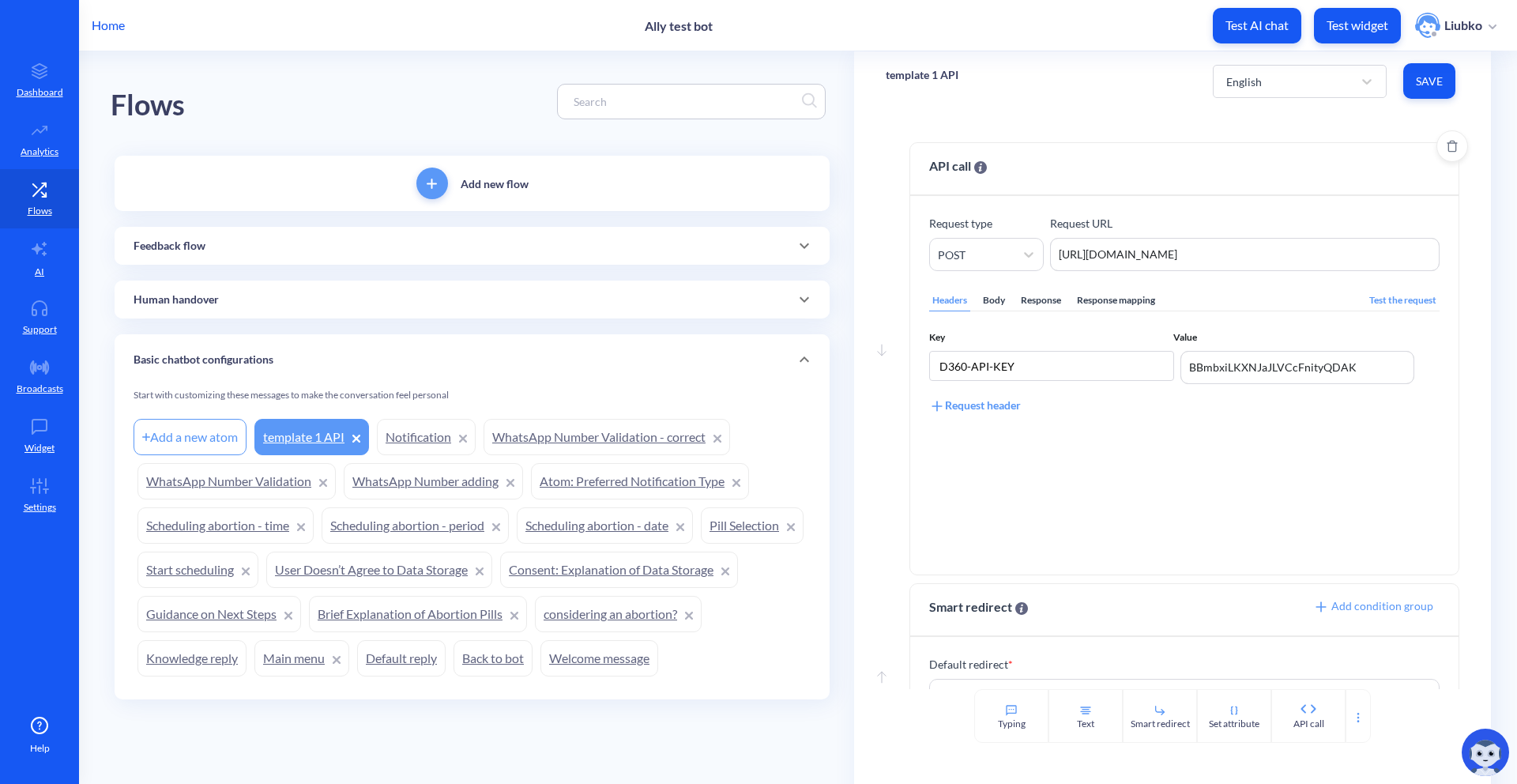
drag, startPoint x: 1044, startPoint y: 373, endPoint x: 923, endPoint y: 363, distance: 121.4
click at [923, 363] on div "Request type POST Request URL [URL][DOMAIN_NAME] [URL][DOMAIN_NAME] Headers Bod…" at bounding box center [1184, 385] width 548 height 378
click at [1364, 372] on textarea "BBmbxiLKXNJaJLVCcFnityQDAK" at bounding box center [1297, 367] width 234 height 33
click at [994, 302] on div "Body" at bounding box center [994, 301] width 29 height 21
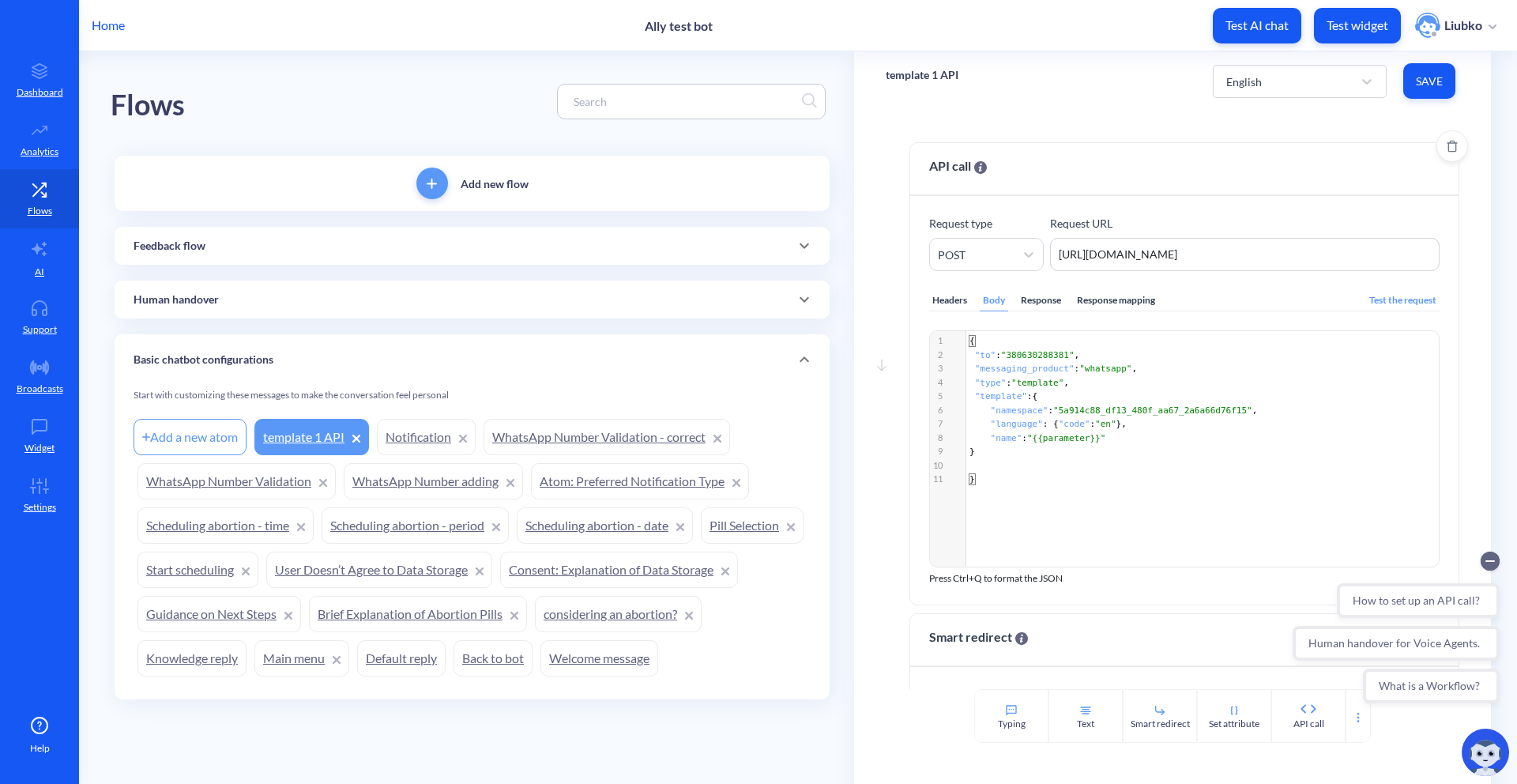
click at [1041, 301] on div "Response" at bounding box center [1041, 301] width 47 height 21
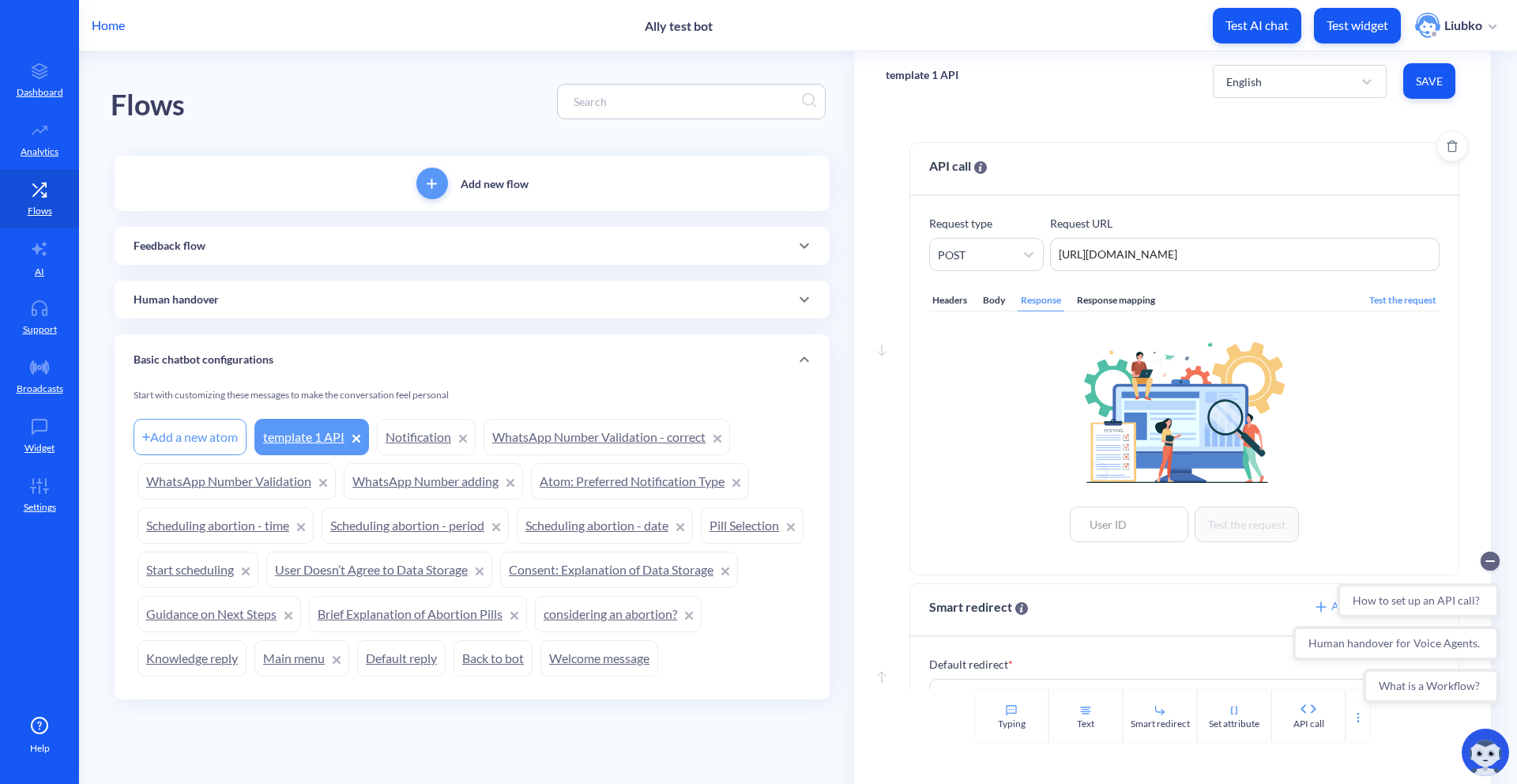
click at [1113, 297] on div "Response mapping" at bounding box center [1116, 301] width 84 height 21
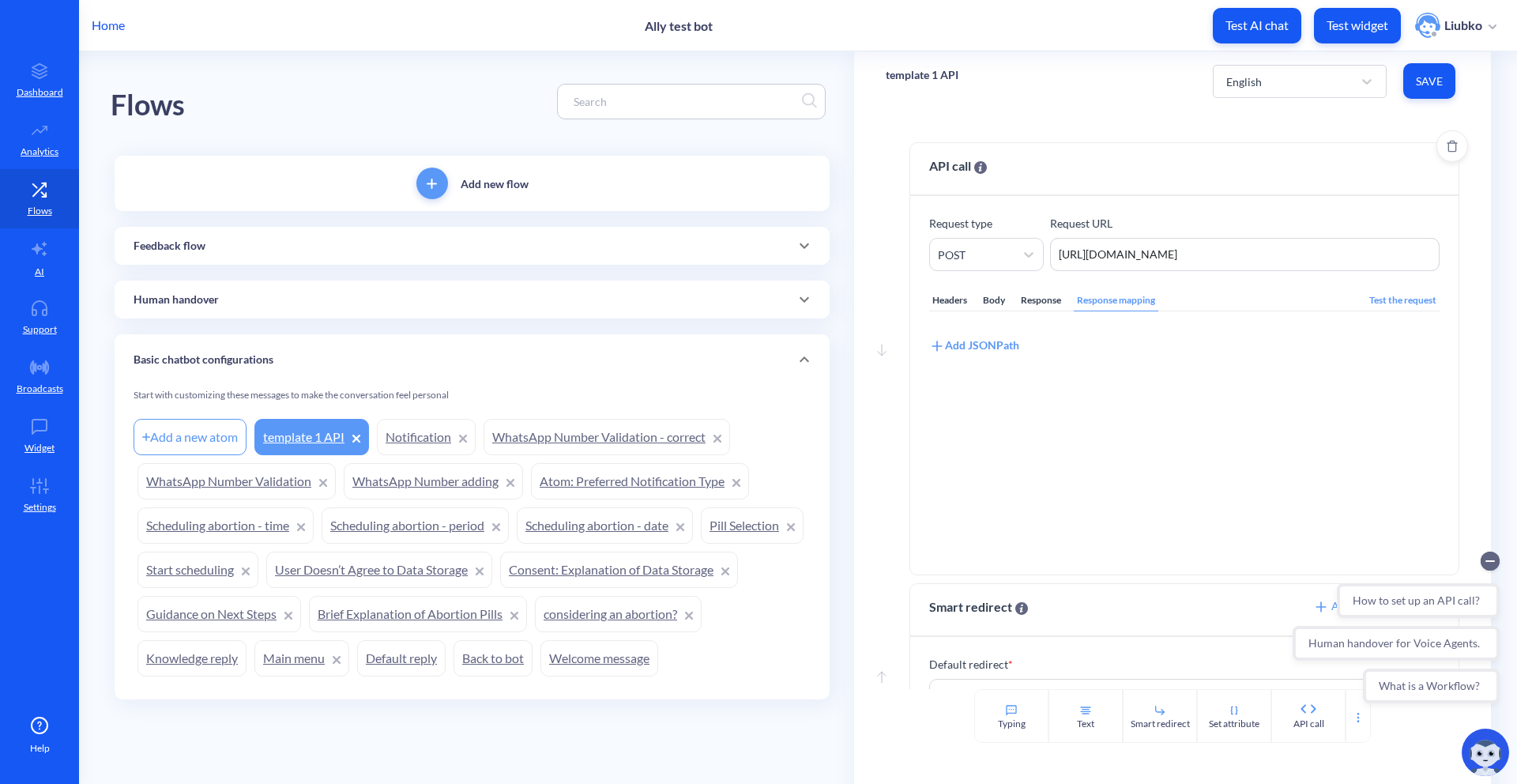
click at [995, 301] on div "Body" at bounding box center [994, 301] width 29 height 21
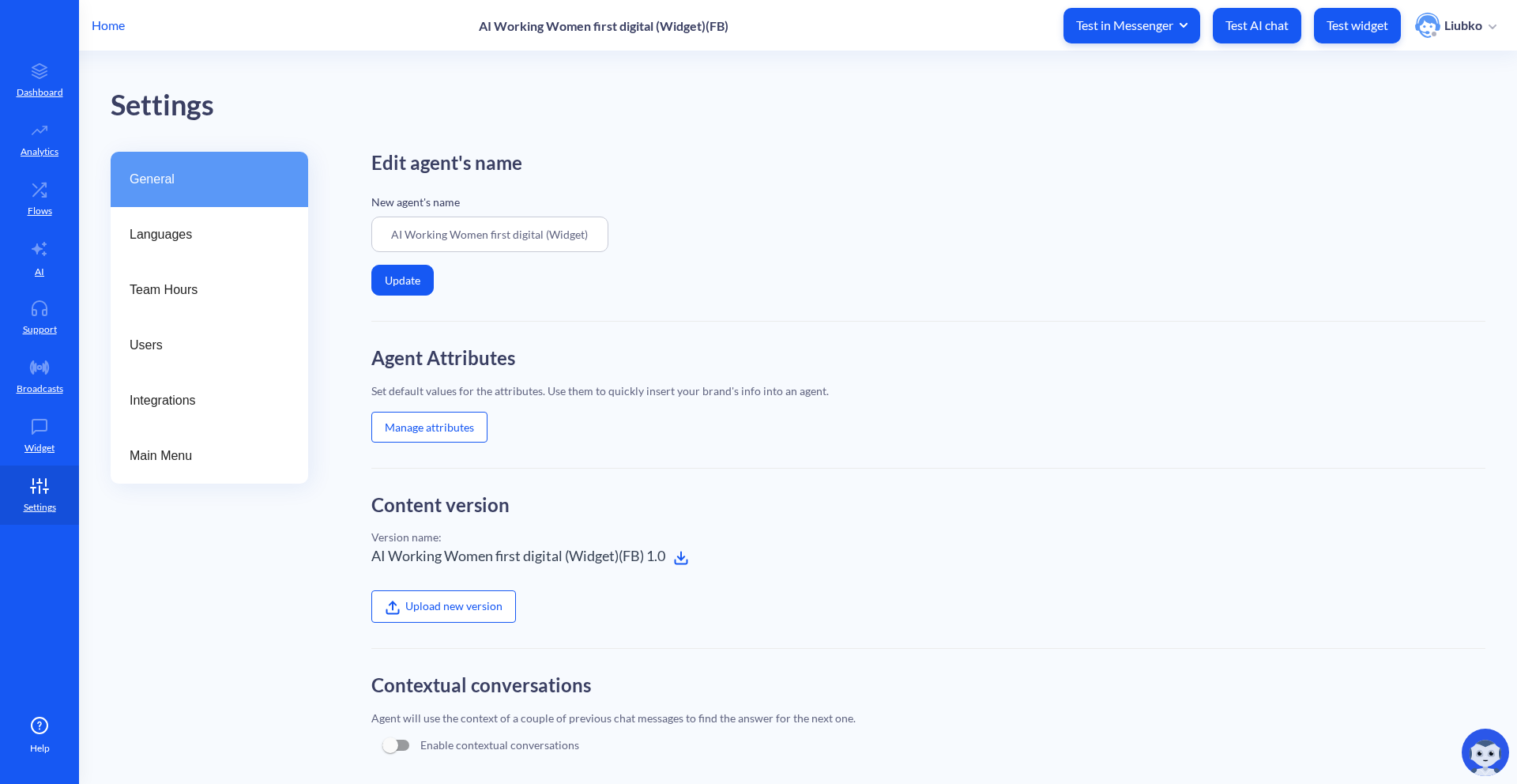
click at [117, 21] on p "Home" at bounding box center [108, 25] width 33 height 19
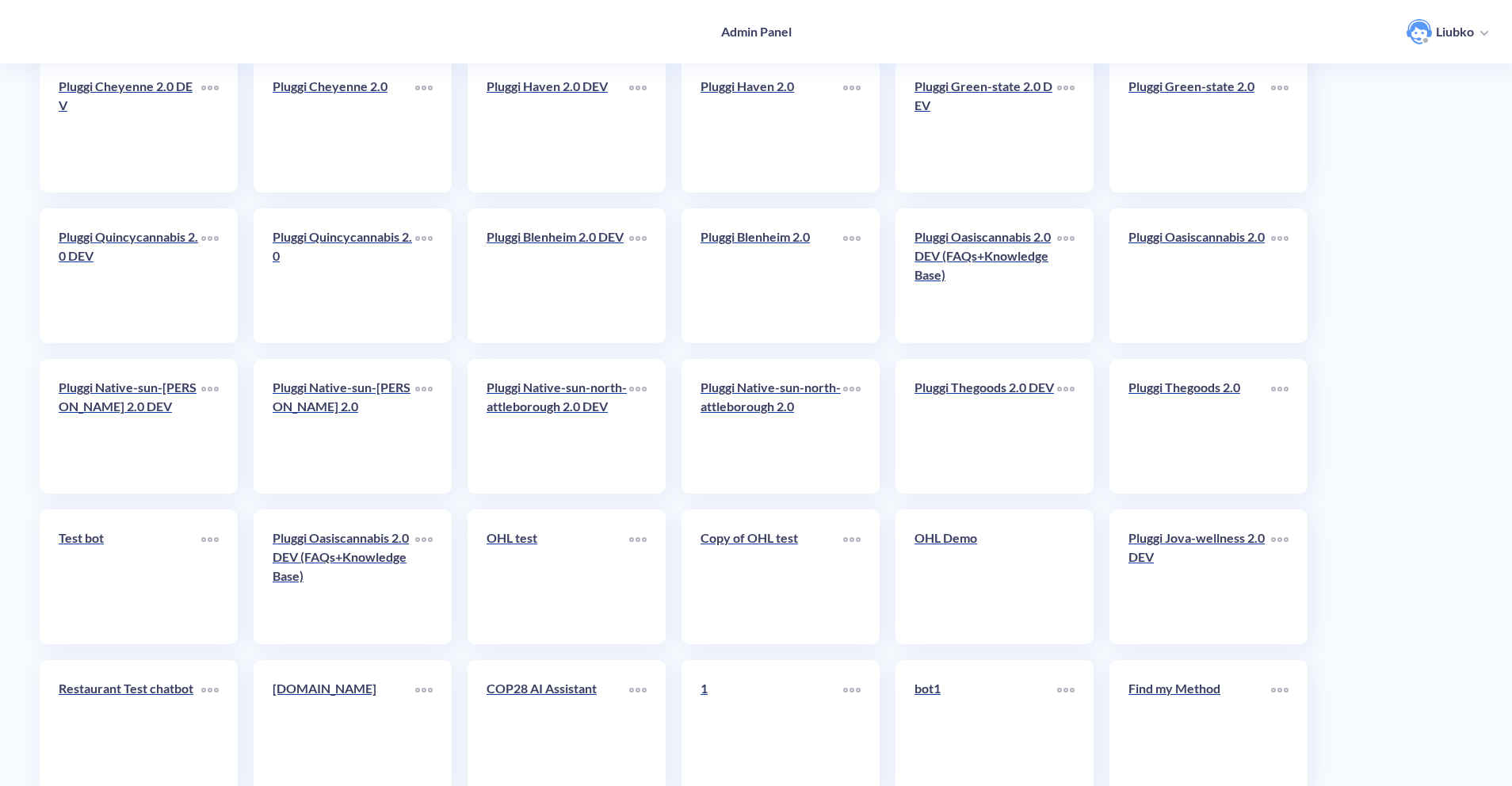
scroll to position [3472, 0]
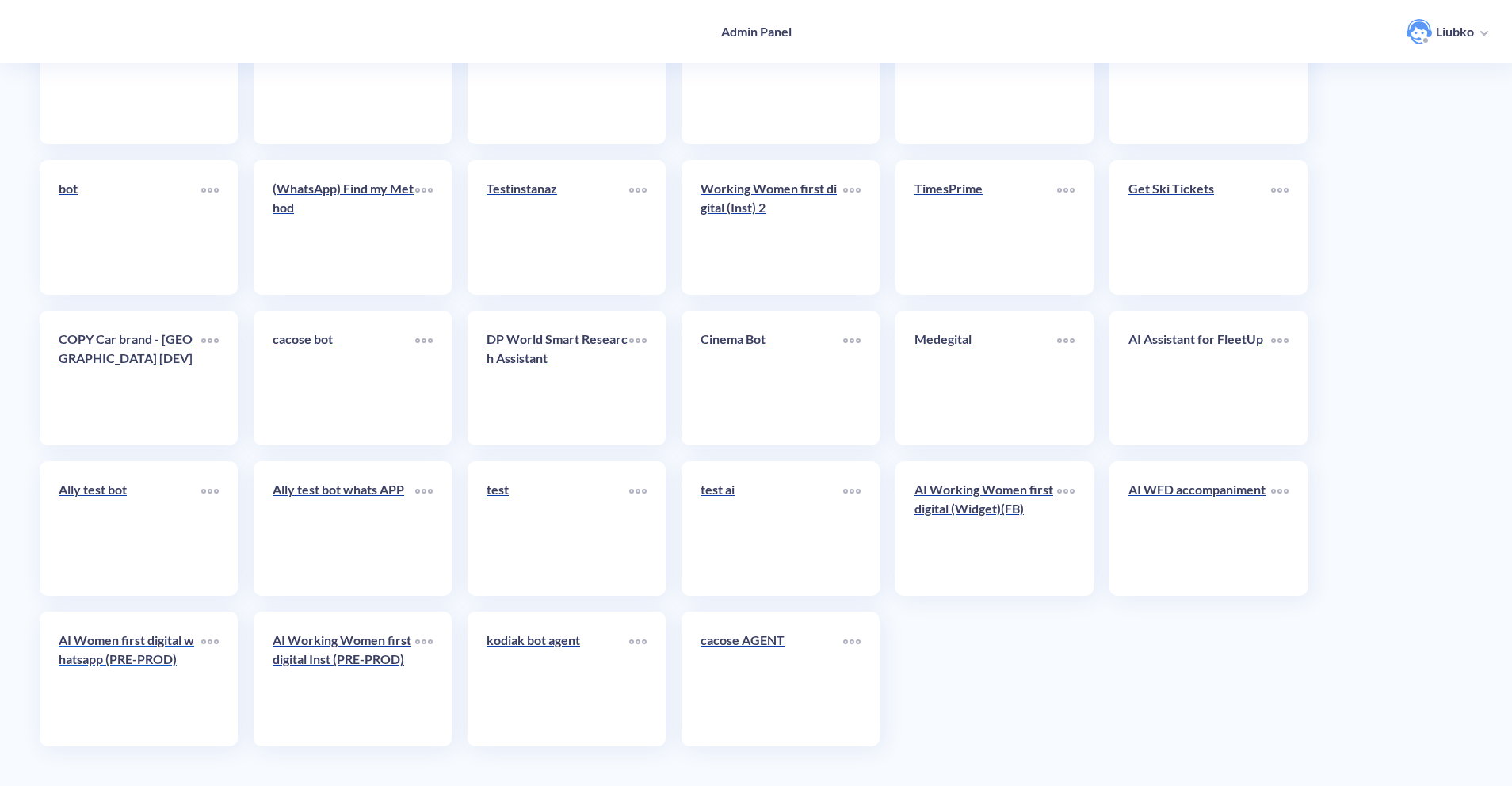
click at [148, 678] on div "AI Women first digital whatsapp (PRE-PROD)" at bounding box center [130, 656] width 143 height 51
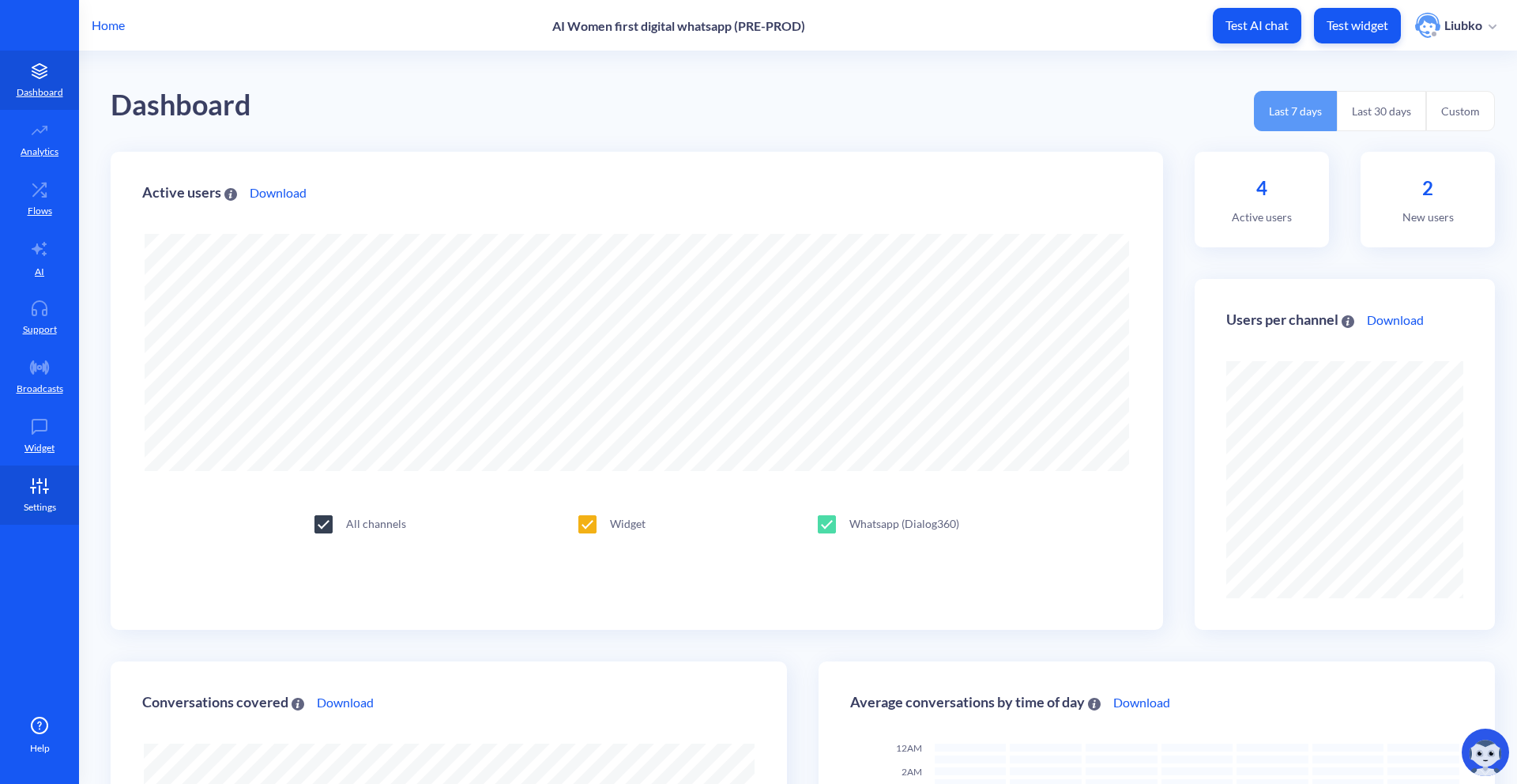
click at [40, 483] on icon at bounding box center [40, 483] width 5 height 0
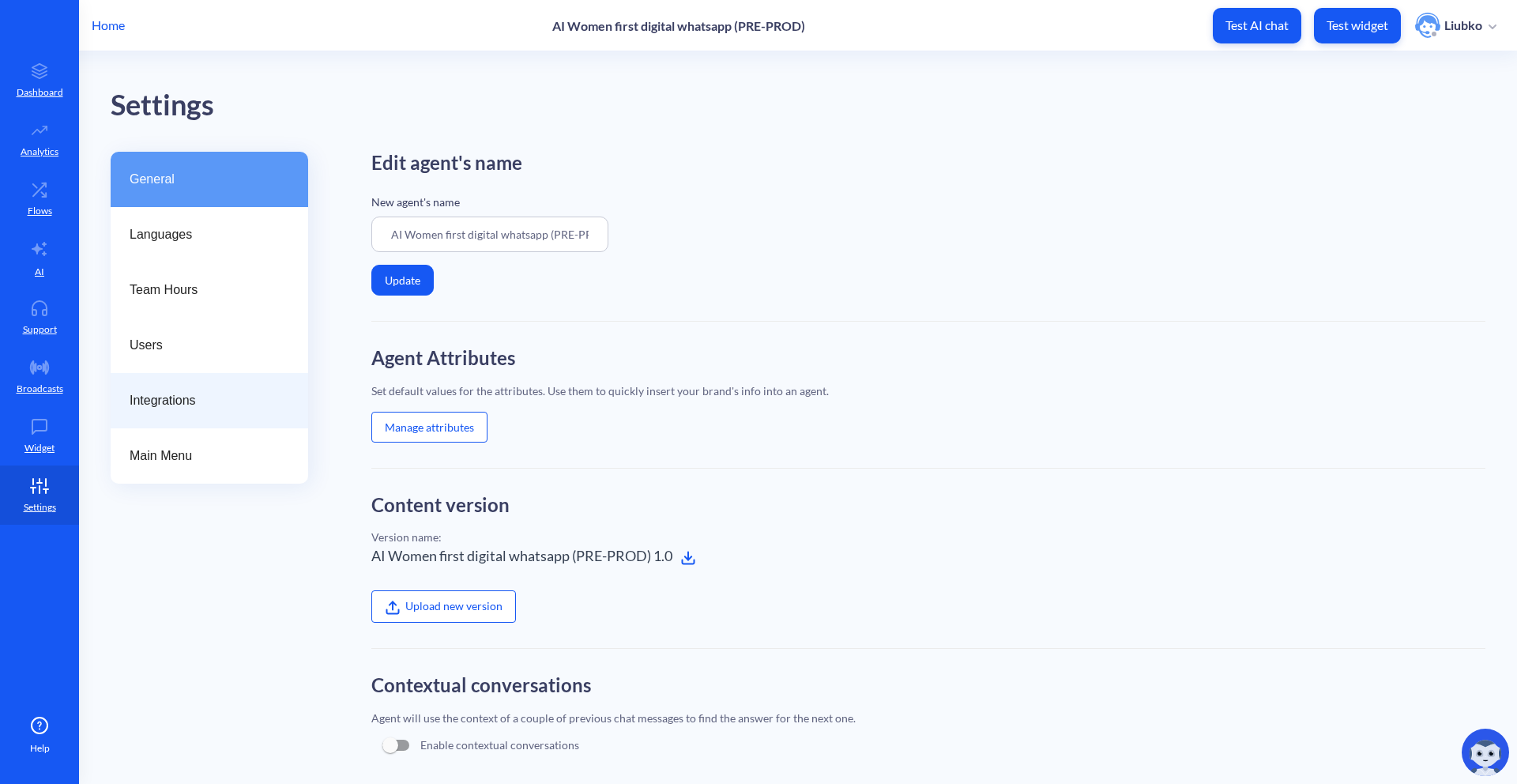
click at [152, 398] on span "Integrations" at bounding box center [203, 401] width 147 height 19
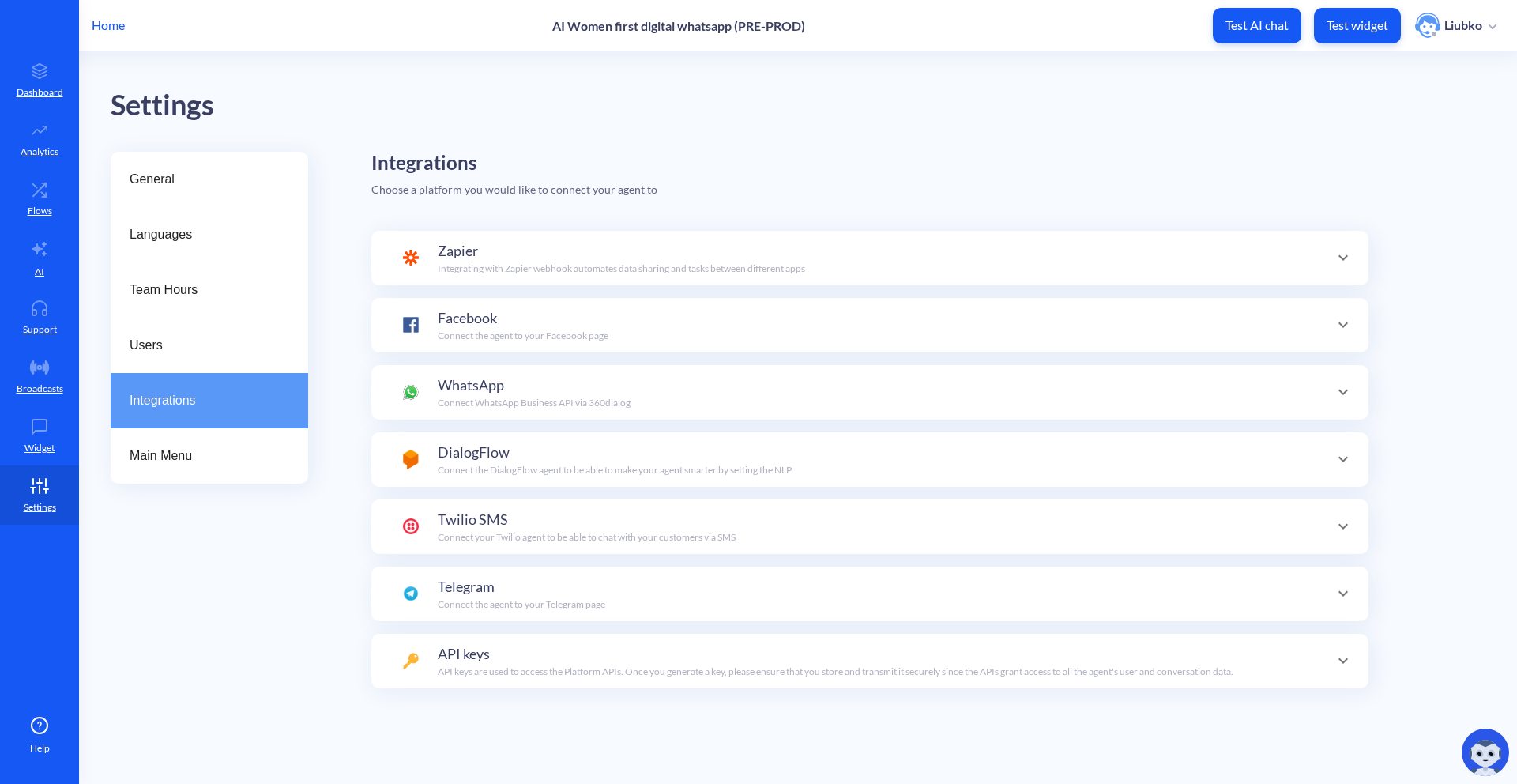
scroll to position [56, 0]
click at [486, 400] on p "Connect WhatsApp Business API via 360dialog" at bounding box center [534, 403] width 193 height 14
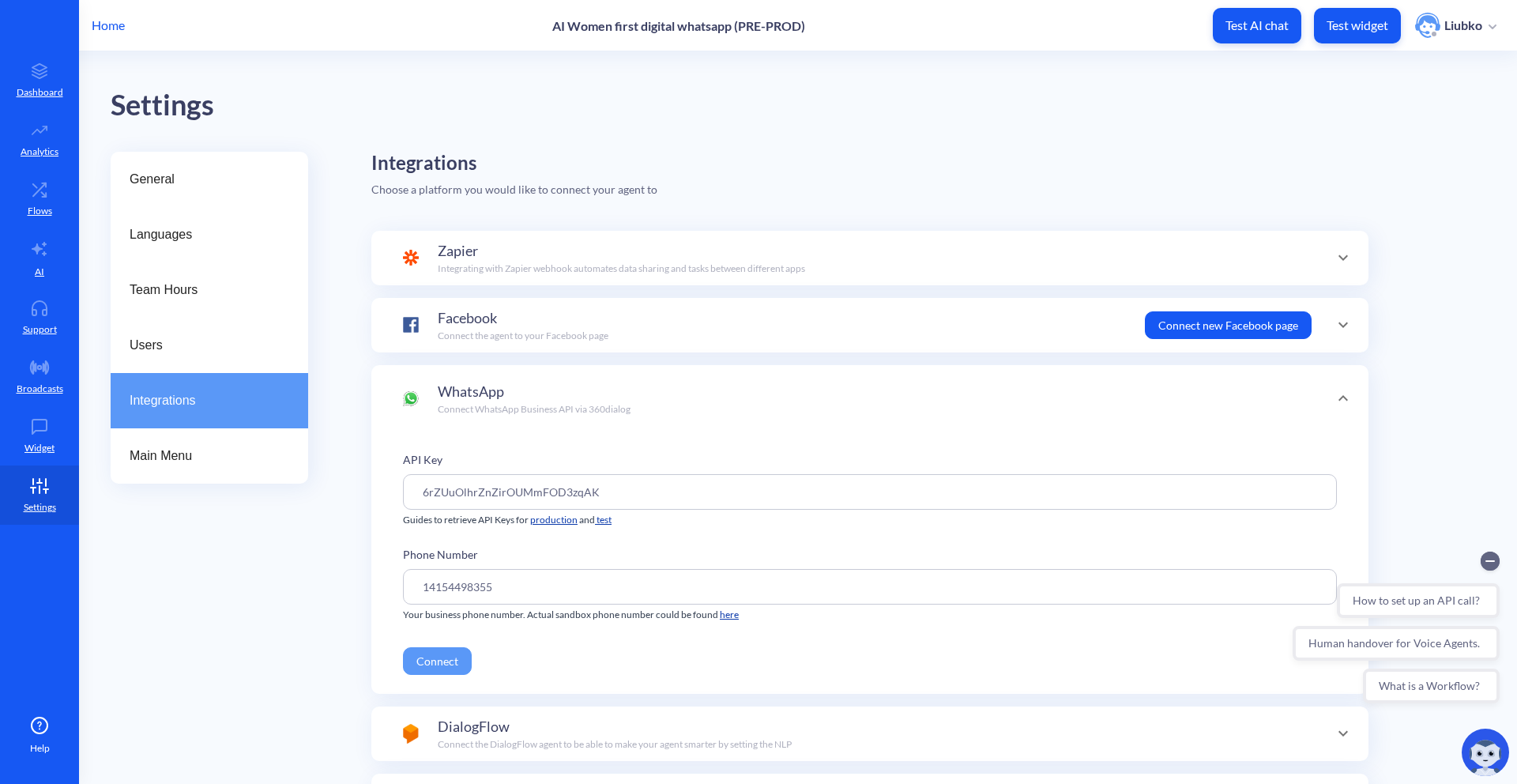
scroll to position [0, 0]
drag, startPoint x: 604, startPoint y: 489, endPoint x: 395, endPoint y: 478, distance: 209.3
click at [395, 478] on div "API Key 6rZUuOlhrZnZirOUMmFOD3zqAK Guides to retrieve API Keys for production a…" at bounding box center [870, 562] width 998 height 262
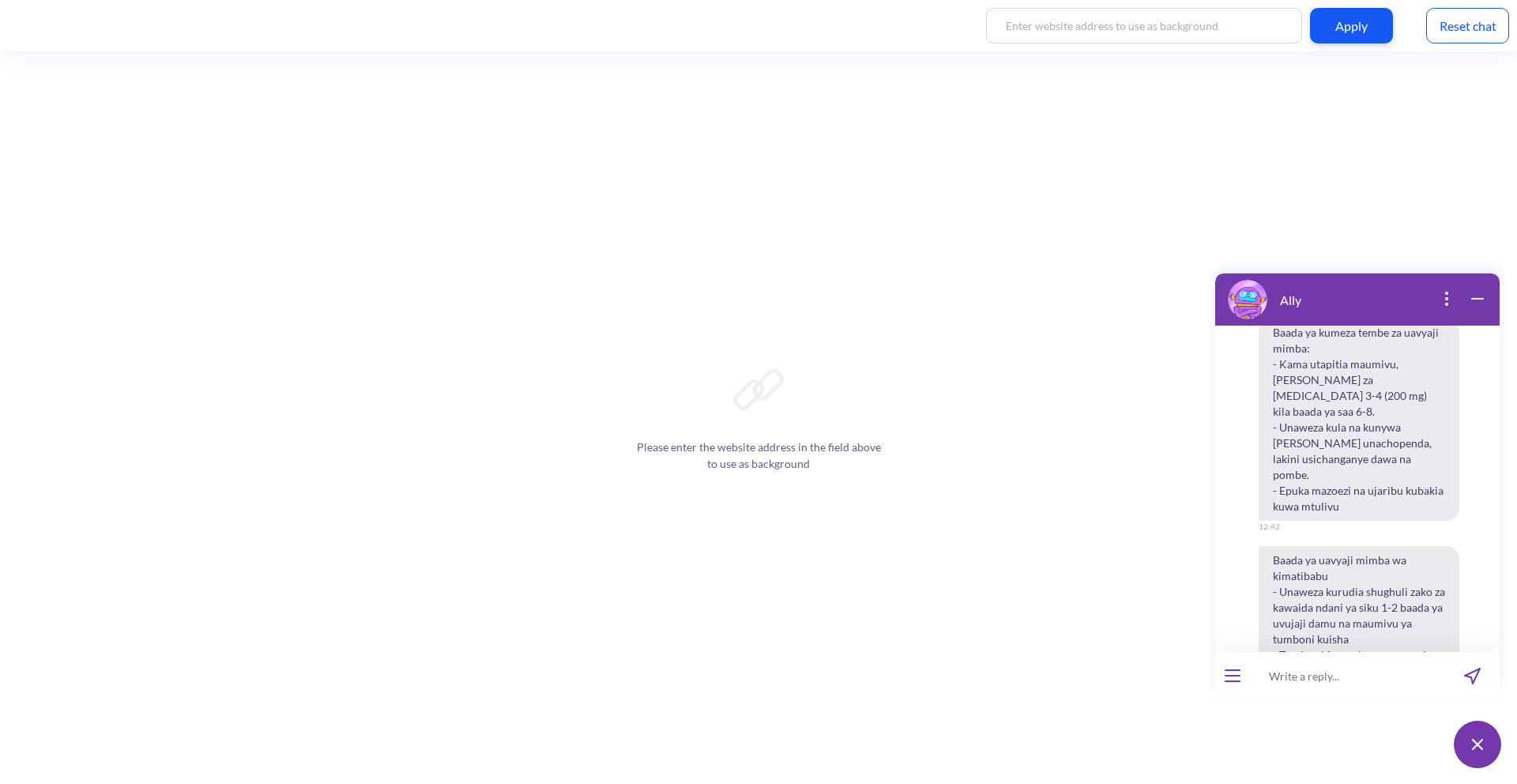
scroll to position [2277, 0]
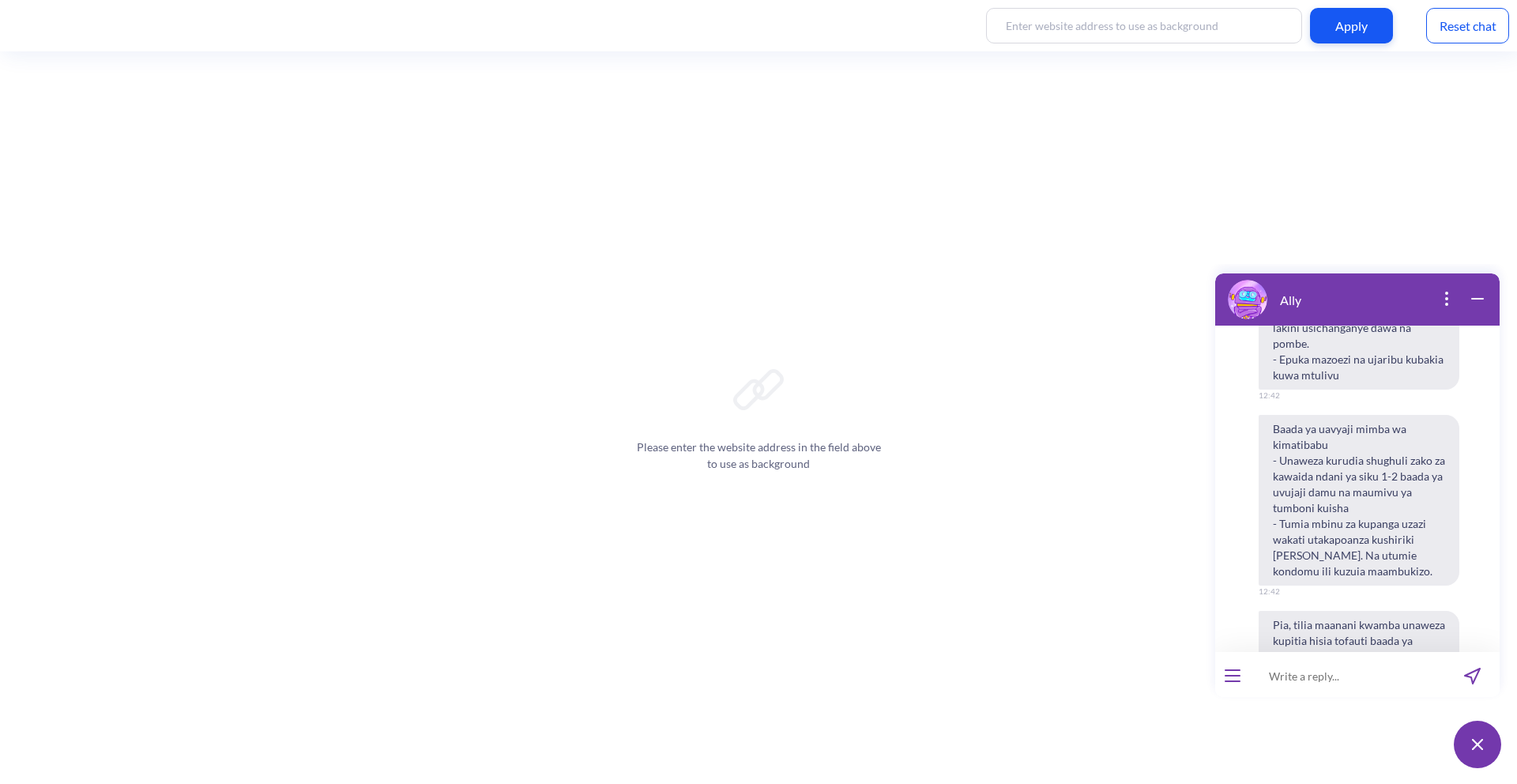
click at [1236, 671] on button "open menu" at bounding box center [1233, 675] width 16 height 13
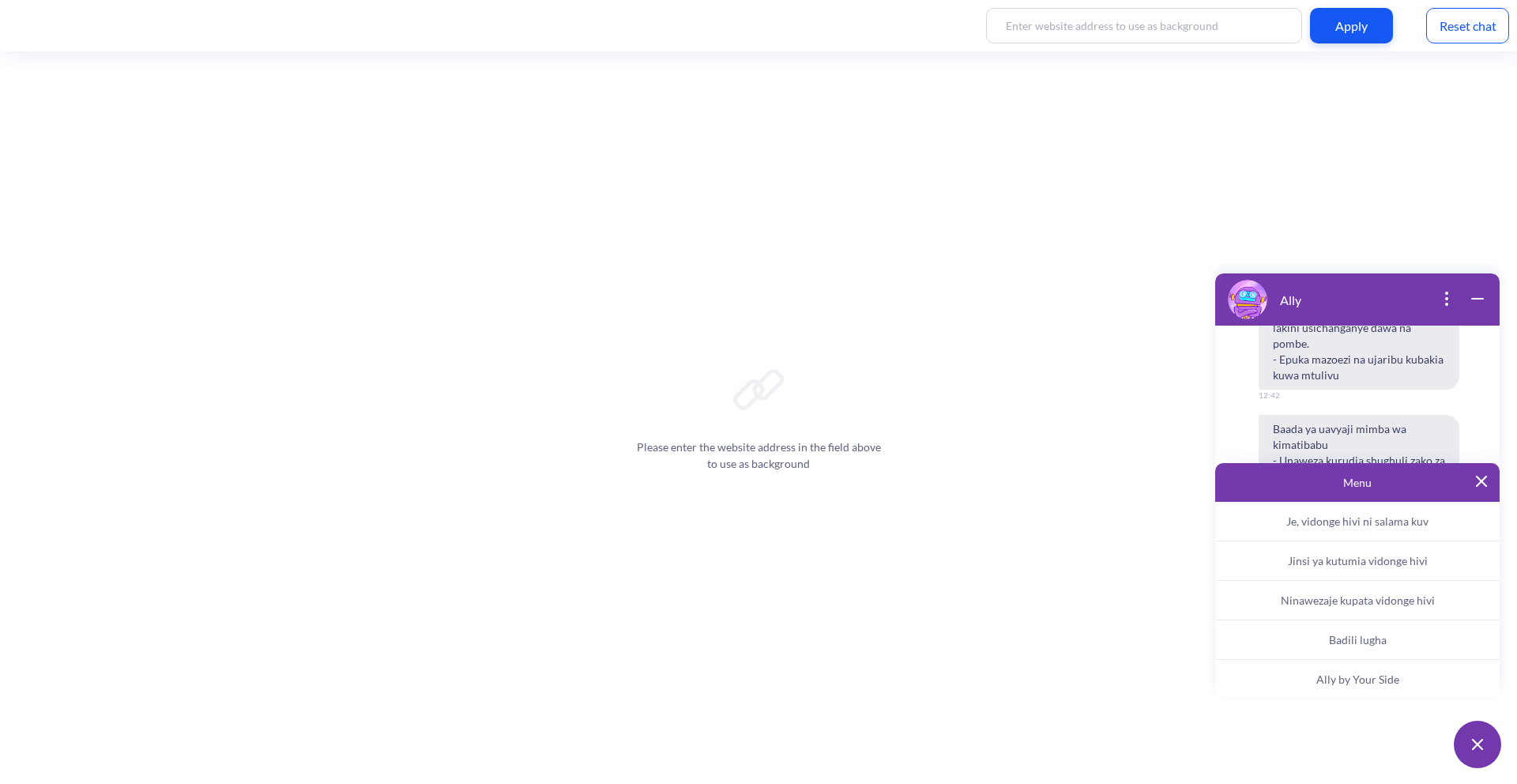
click at [1325, 630] on button "Badili lugha" at bounding box center [1358, 640] width 285 height 40
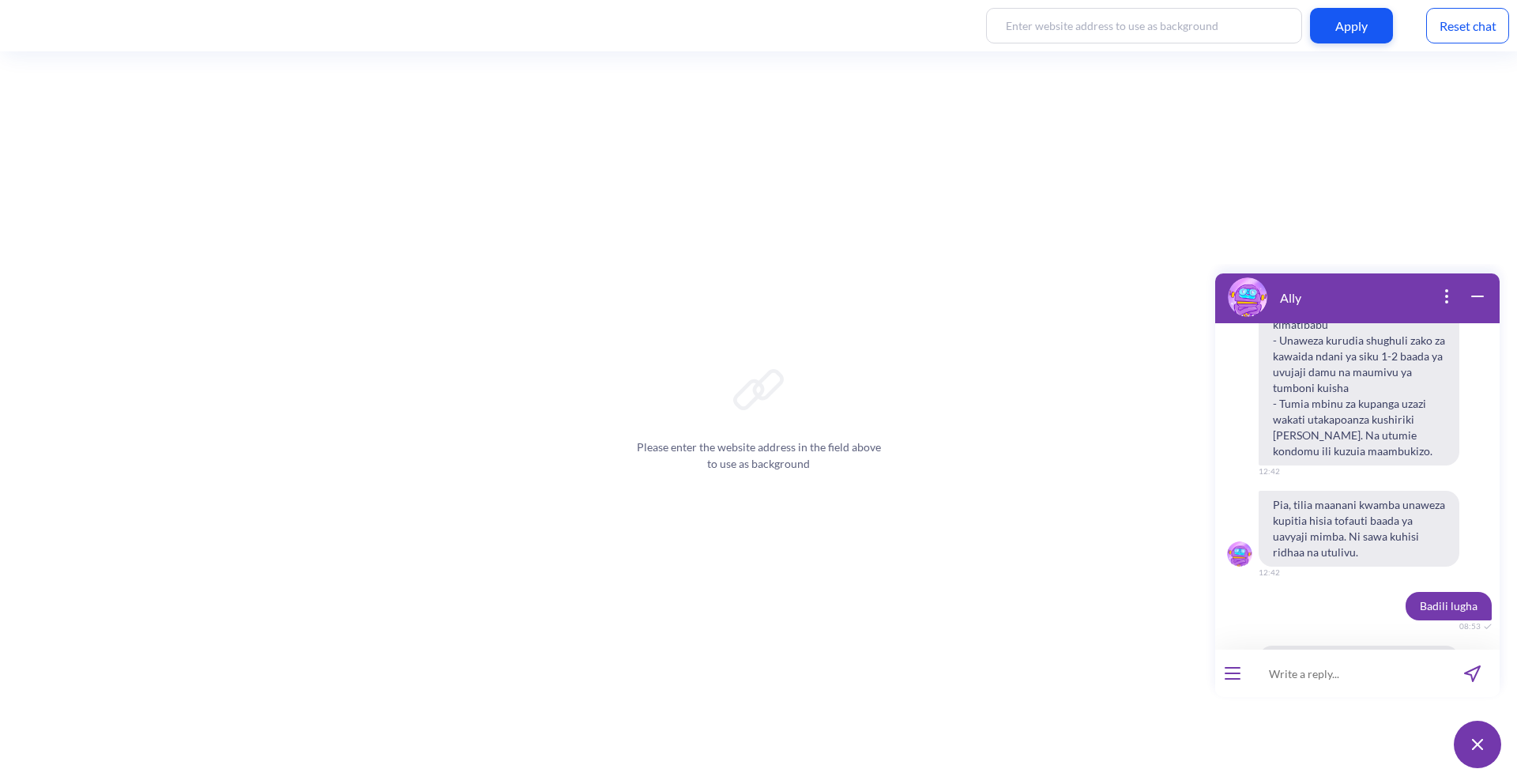
scroll to position [2401, 0]
click at [1271, 718] on span "English" at bounding box center [1269, 724] width 33 height 13
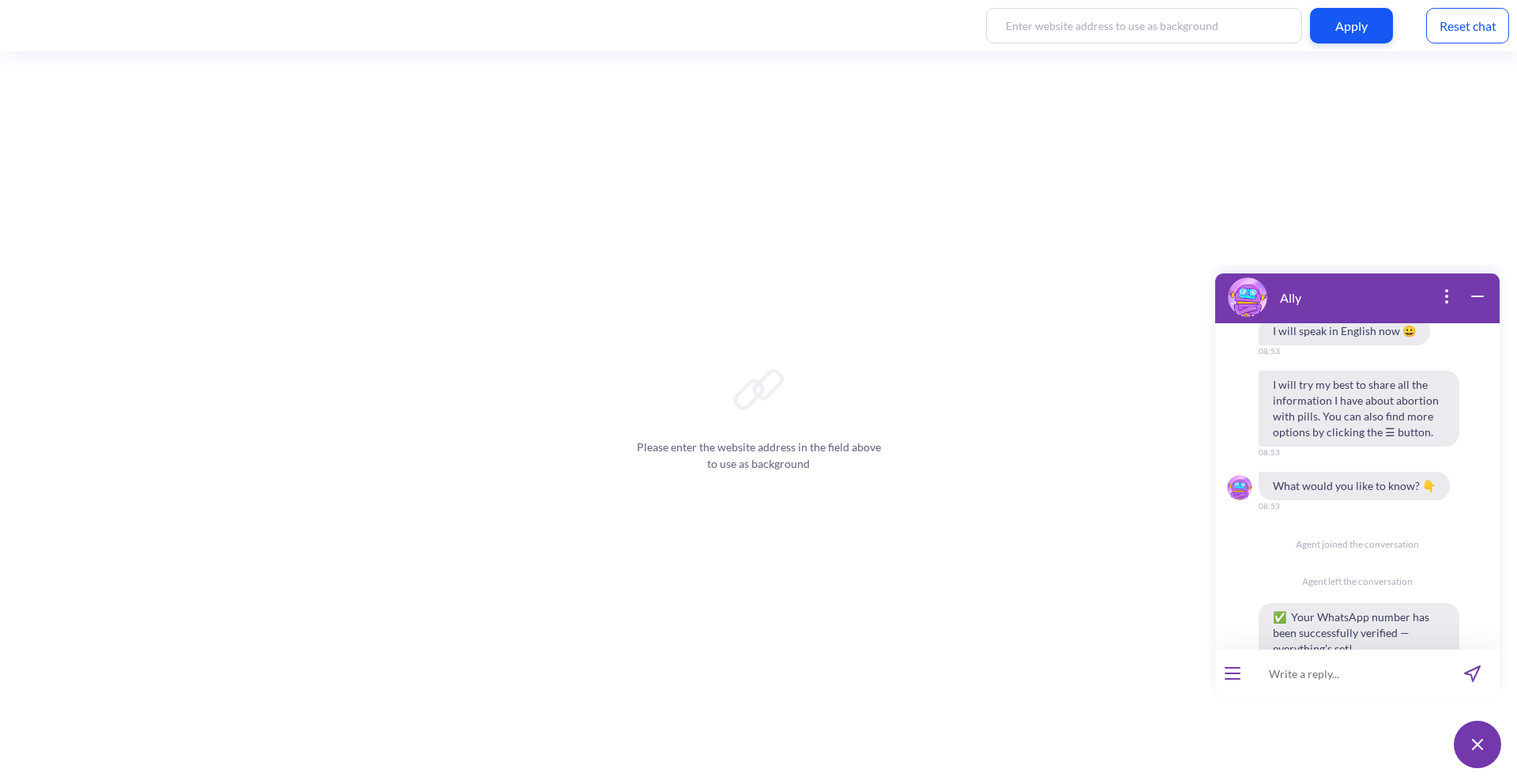
scroll to position [2847, 0]
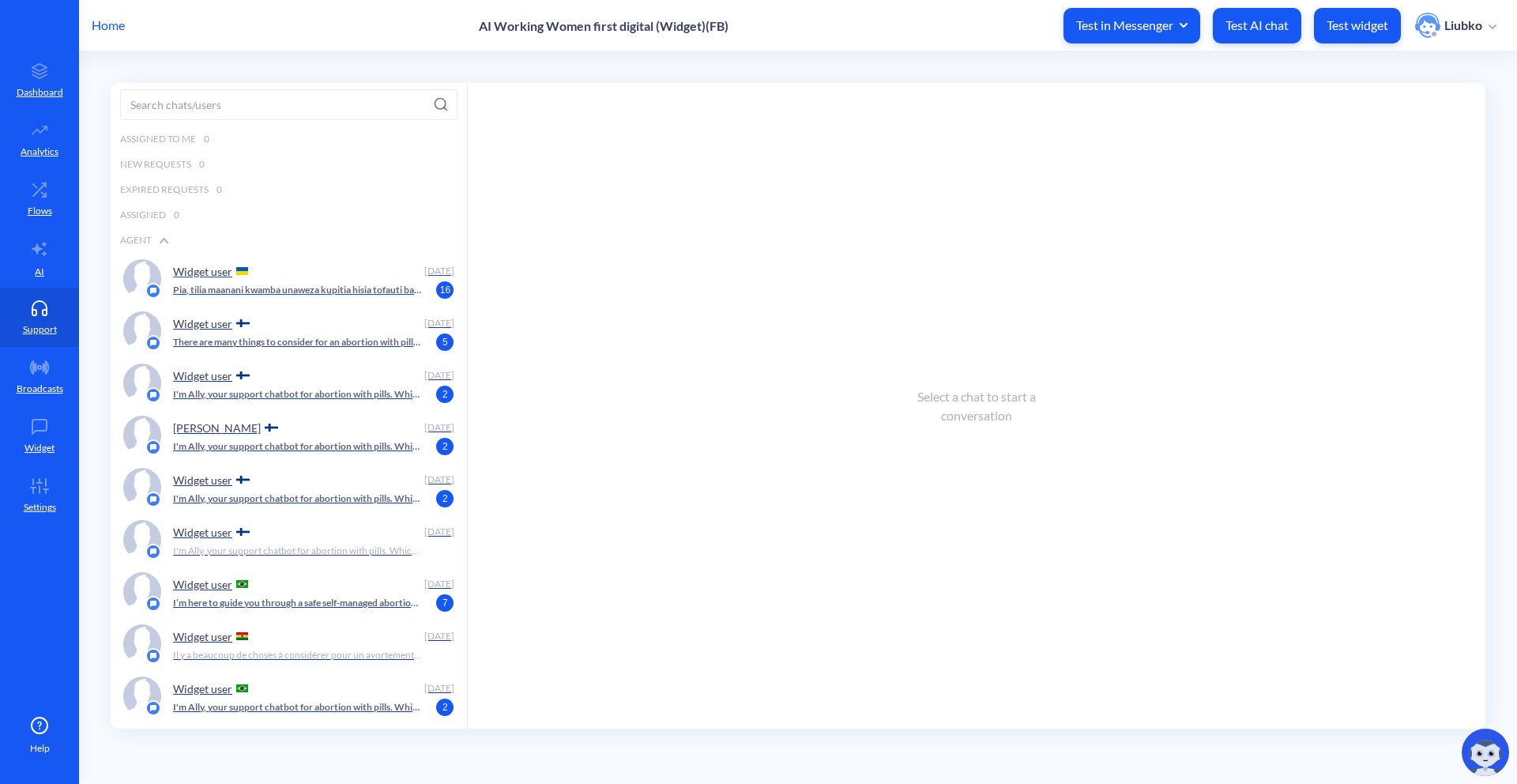
click at [298, 294] on p "Pia, tilia maanani kwamba unaweza kupitia hisia tofauti baada ya uavyaji mimba.…" at bounding box center [298, 290] width 248 height 14
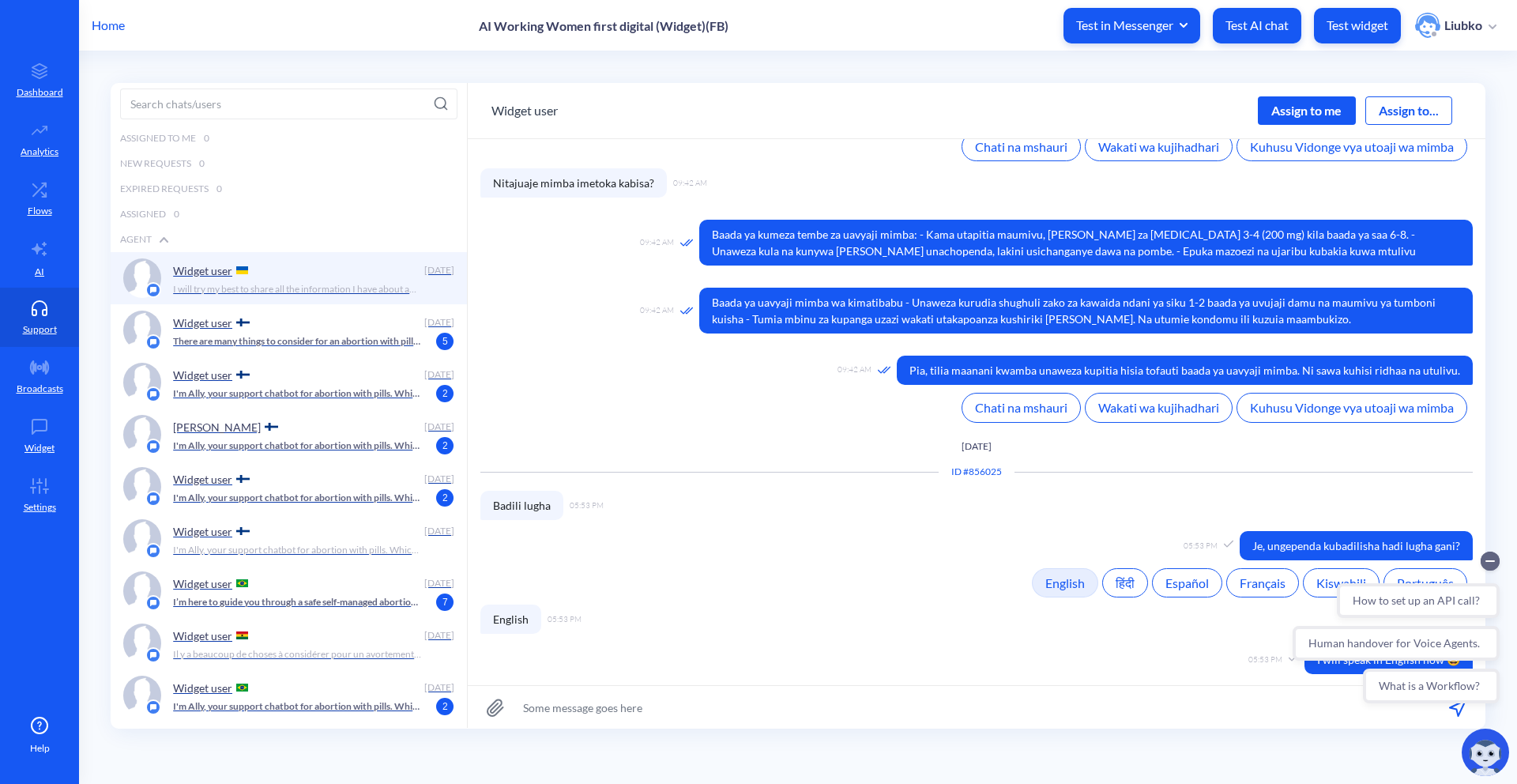
scroll to position [516, 0]
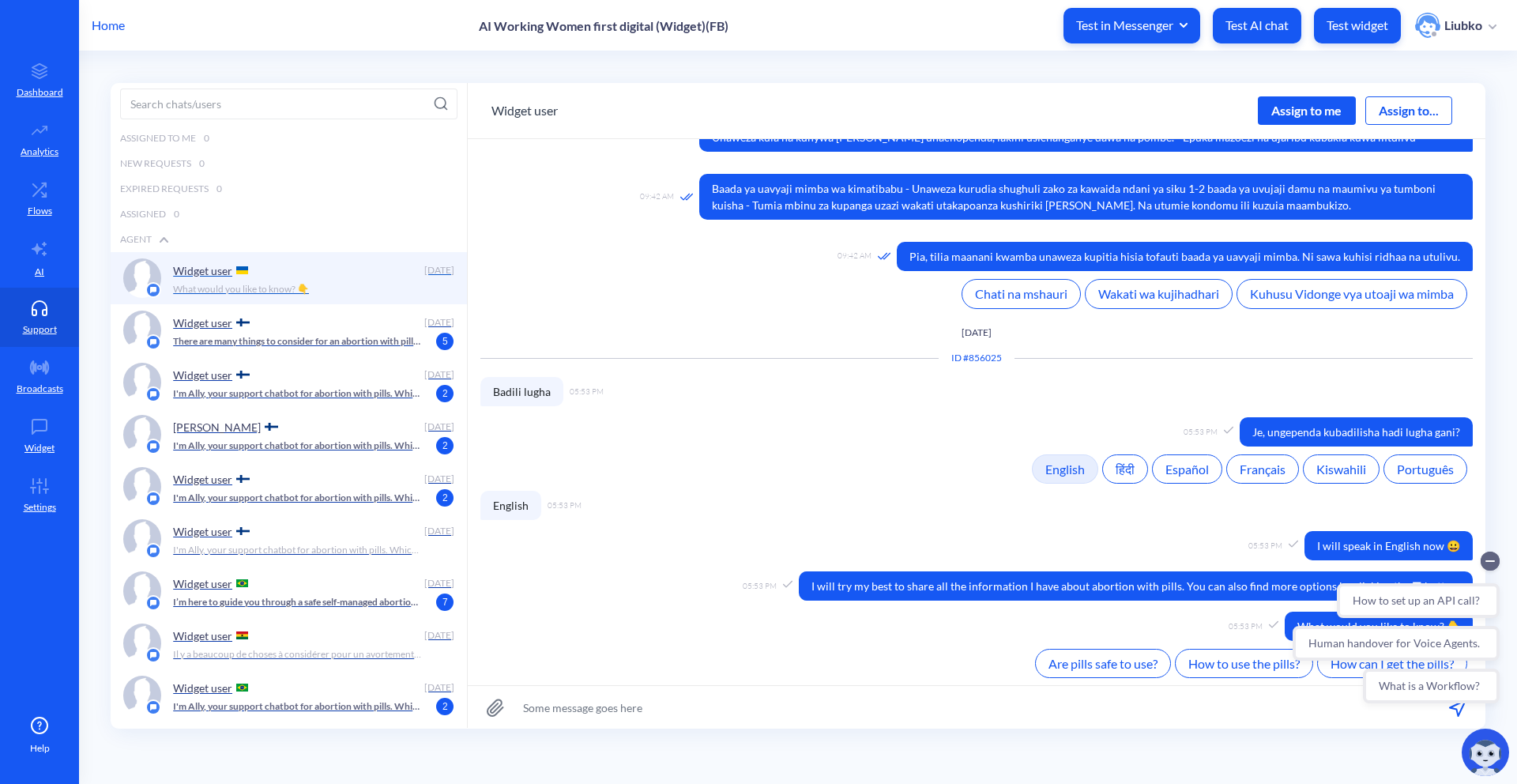
click at [383, 287] on div "What would you like to know? 👇" at bounding box center [309, 289] width 272 height 14
click at [1317, 122] on div "Assign to me" at bounding box center [1307, 111] width 98 height 29
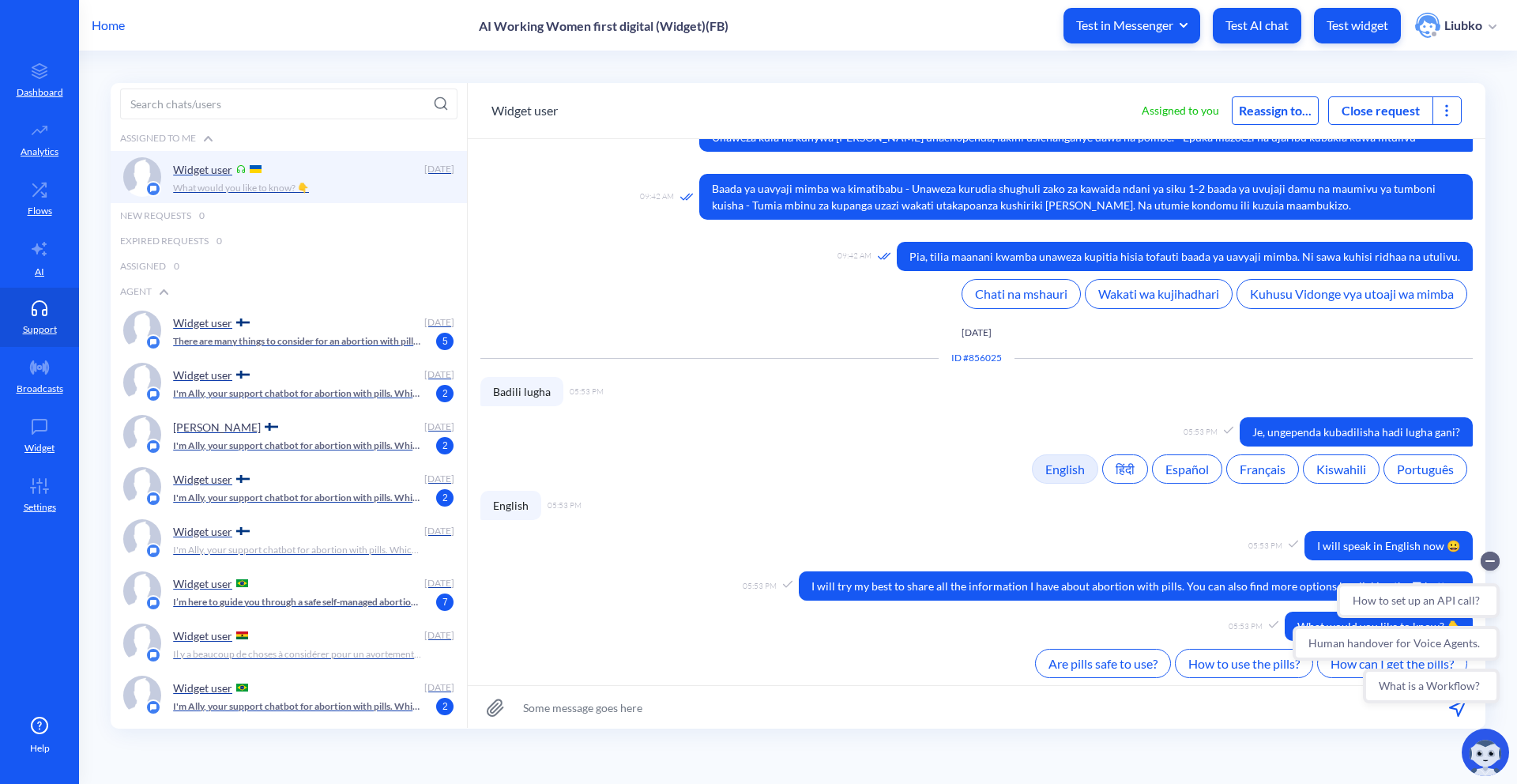
scroll to position [543, 0]
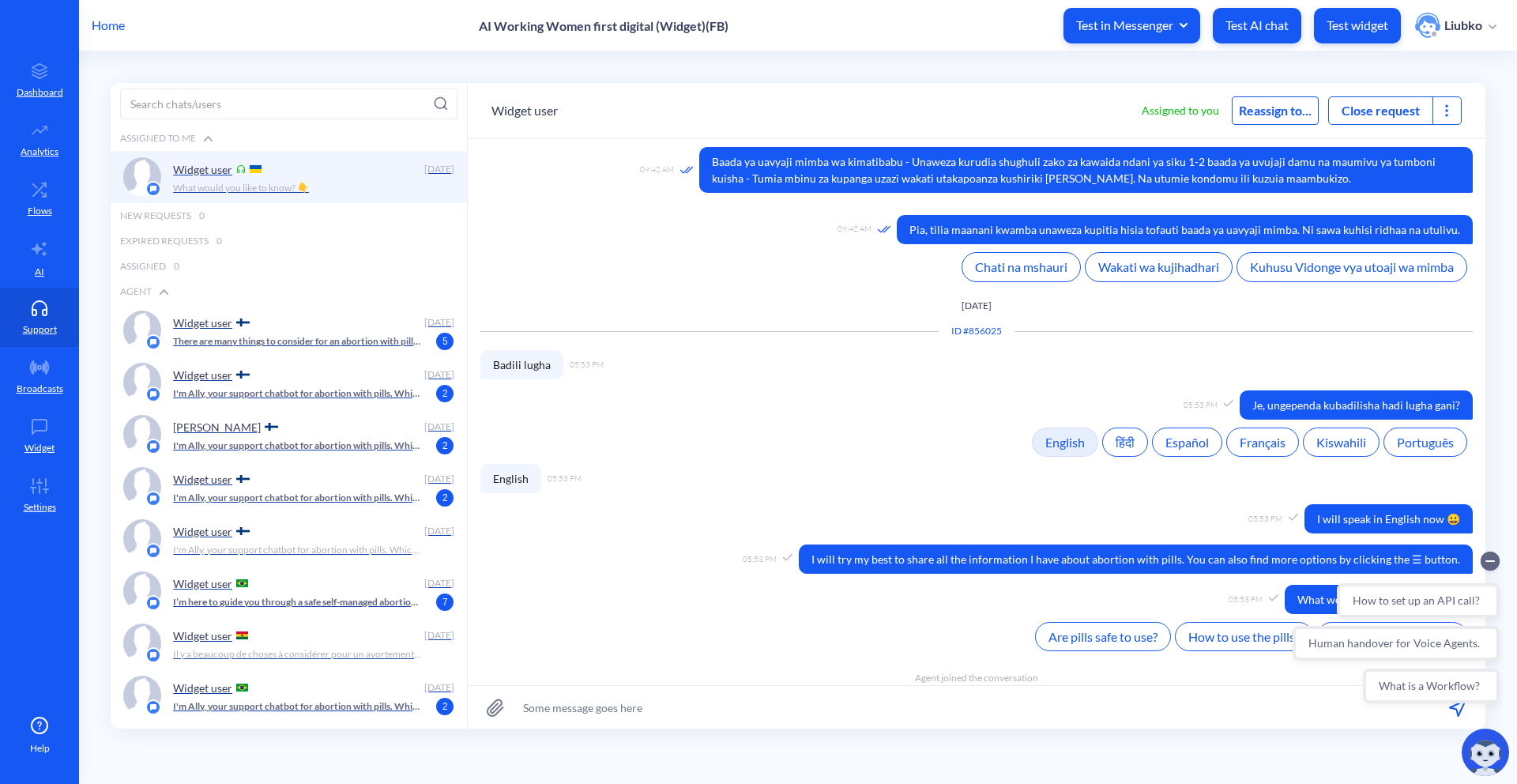
click at [1444, 117] on icon at bounding box center [1447, 111] width 16 height 16
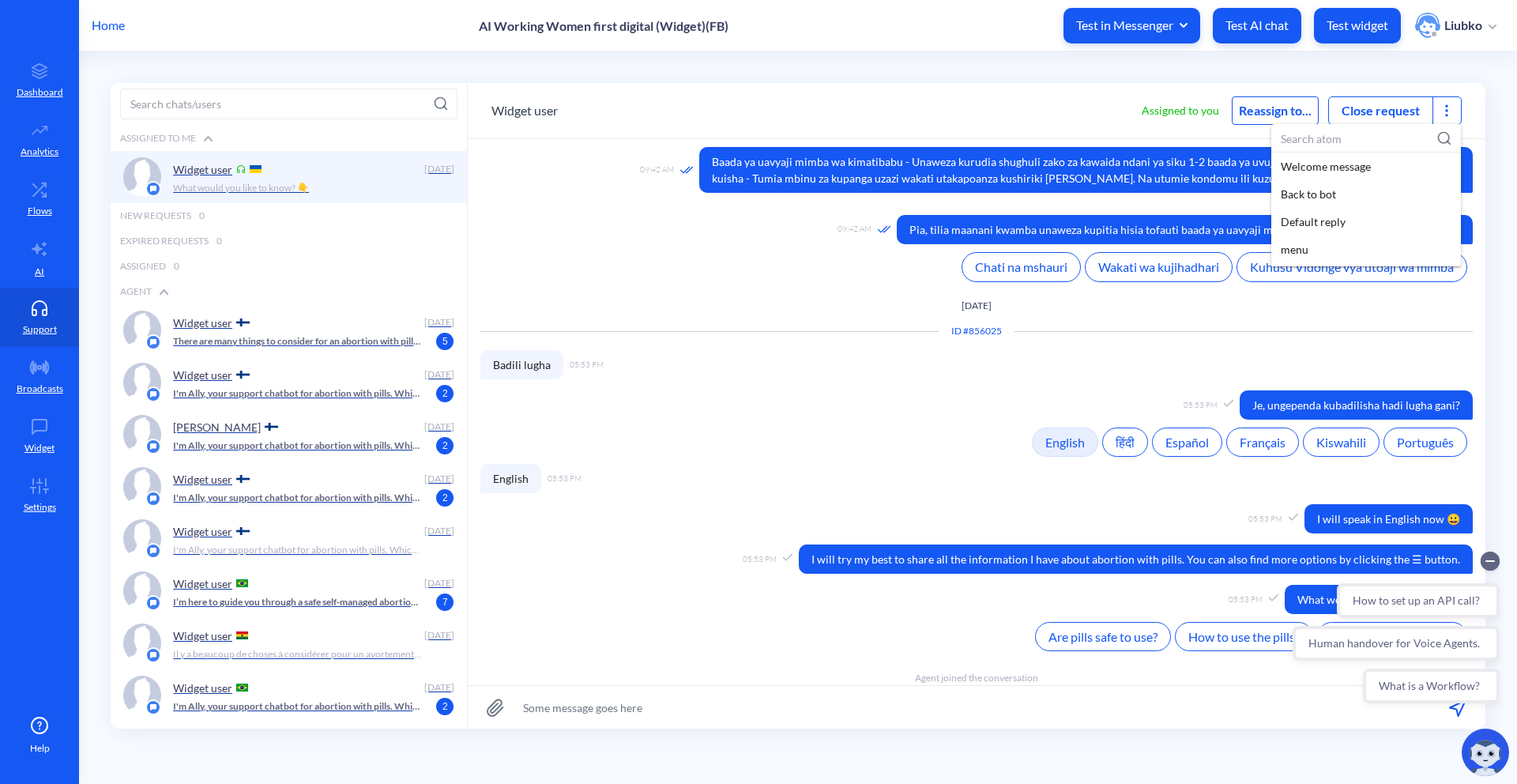
paste input "[15]-Abortion scheduling: WhatsApp verification - correct"
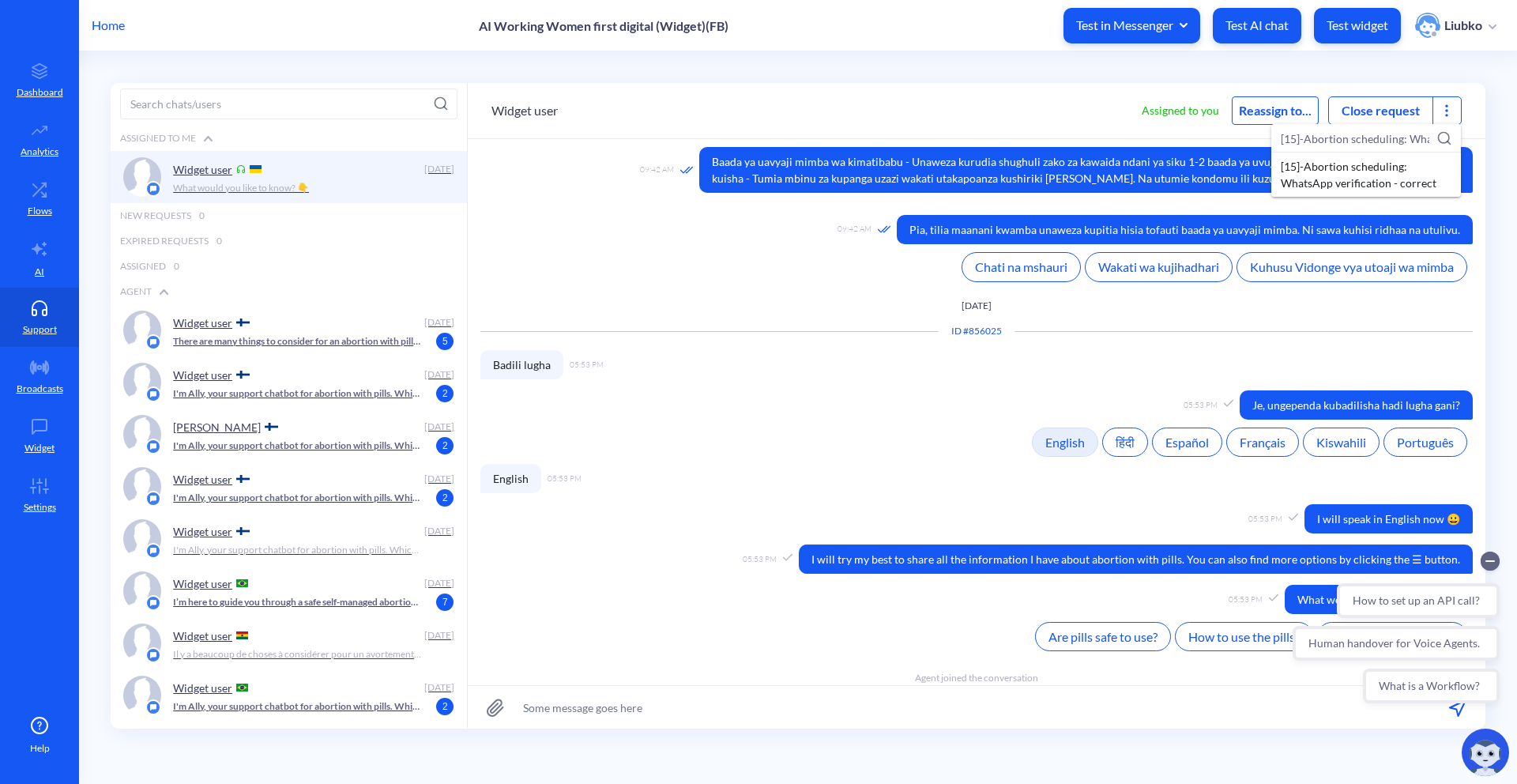
scroll to position [0, 129]
click at [1370, 139] on input "[15]-Abortion scheduling: WhatsApp verification - correct" at bounding box center [1366, 138] width 189 height 29
type input "[15]-Abortion scheduling: WhatsApp verification - correct"
click at [1358, 173] on div "[15]-Abortion scheduling: WhatsApp verification - correct" at bounding box center [1366, 175] width 189 height 45
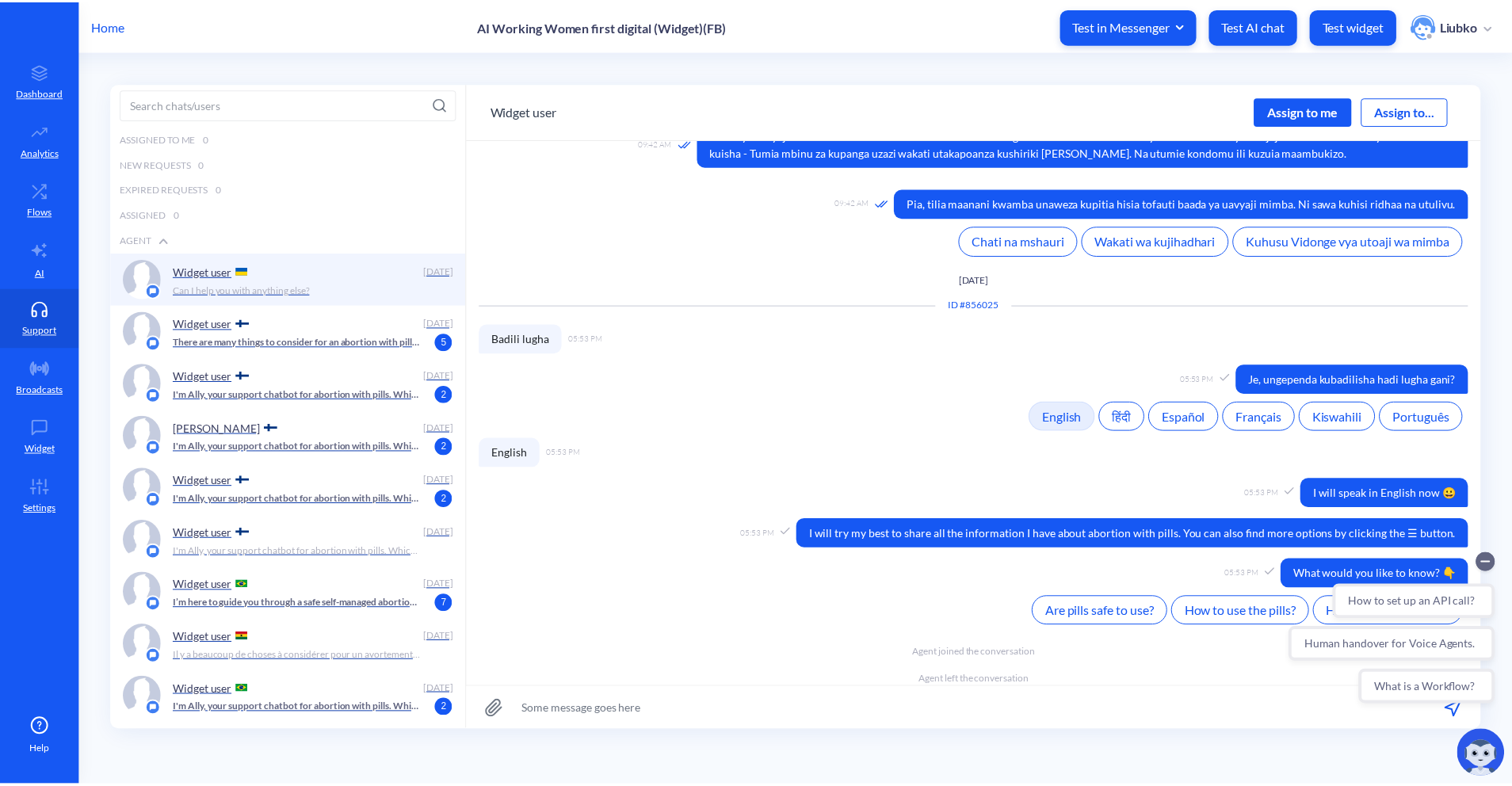
scroll to position [688, 0]
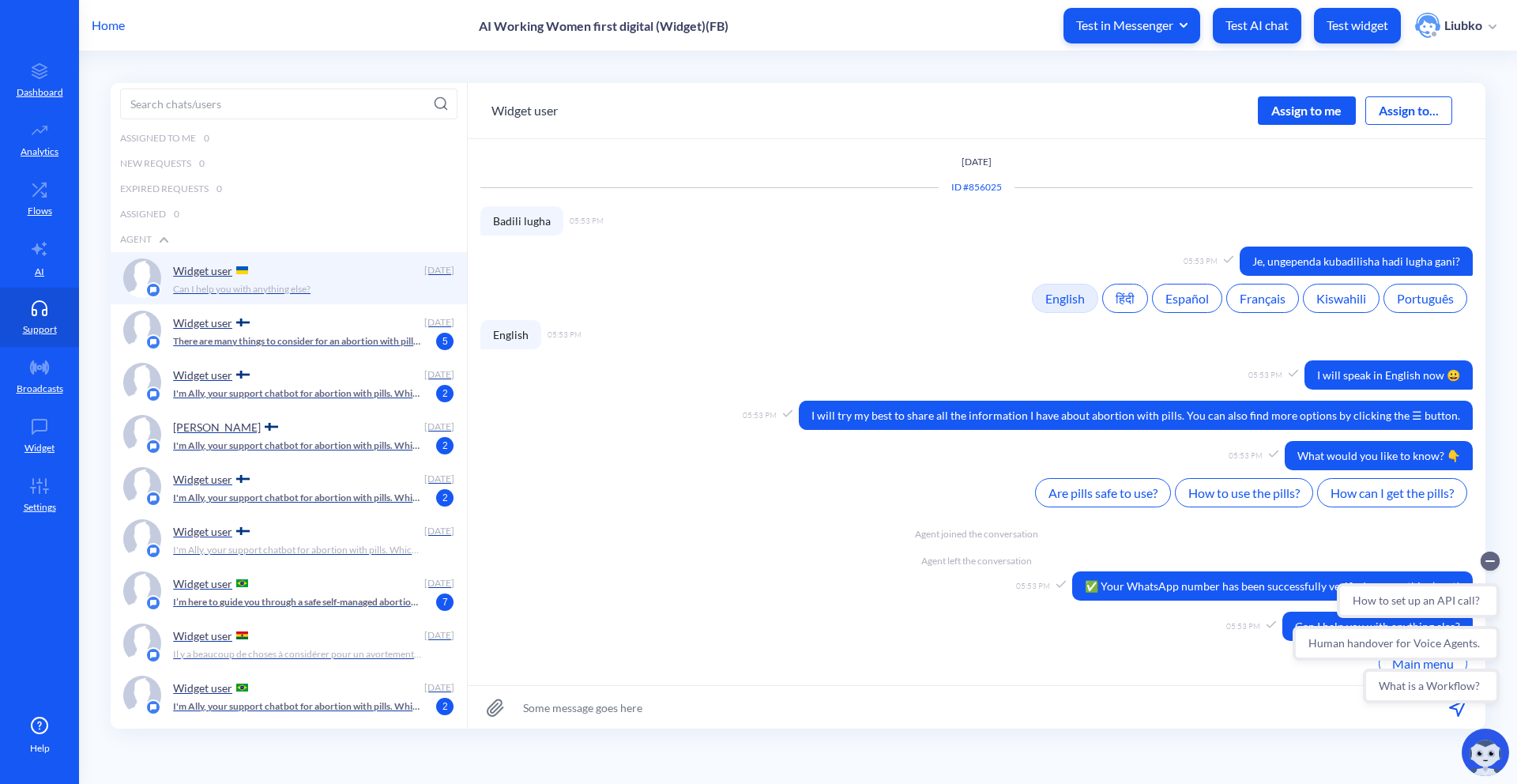
click at [117, 26] on p "Home" at bounding box center [108, 25] width 33 height 19
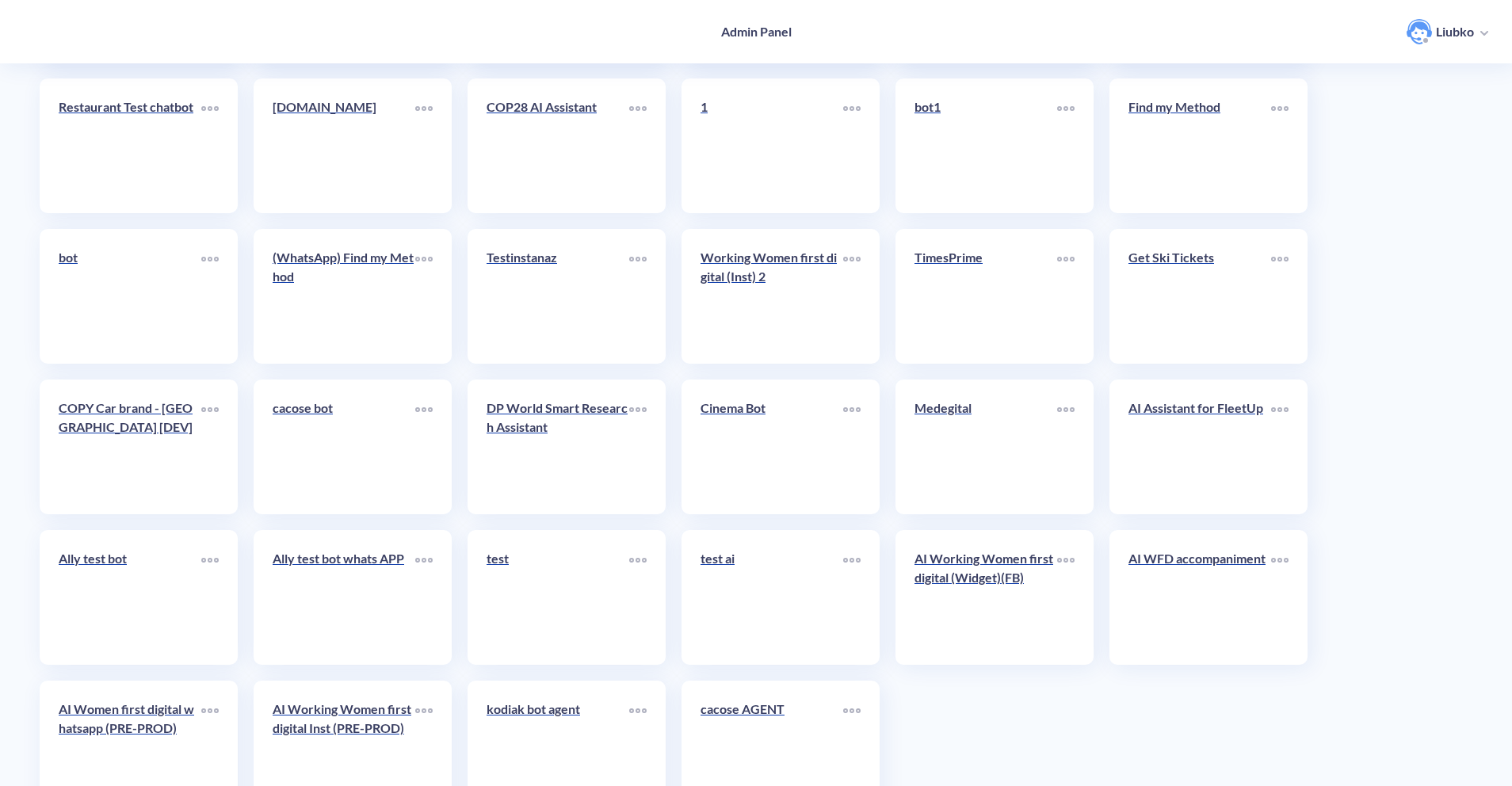
scroll to position [3472, 0]
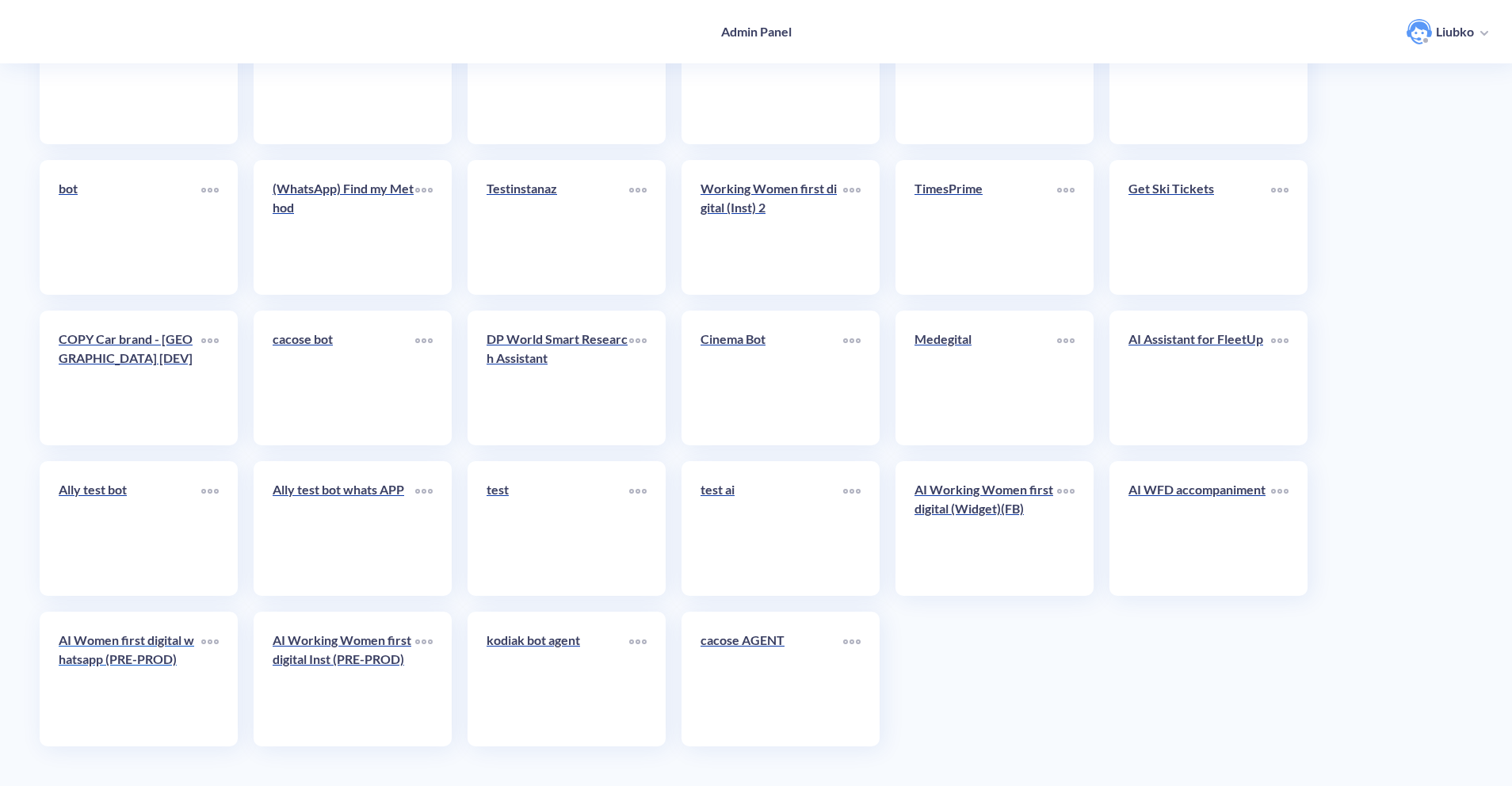
click at [161, 682] on link "AI Women first digital whatsapp (PRE-PROD)" at bounding box center [130, 678] width 143 height 96
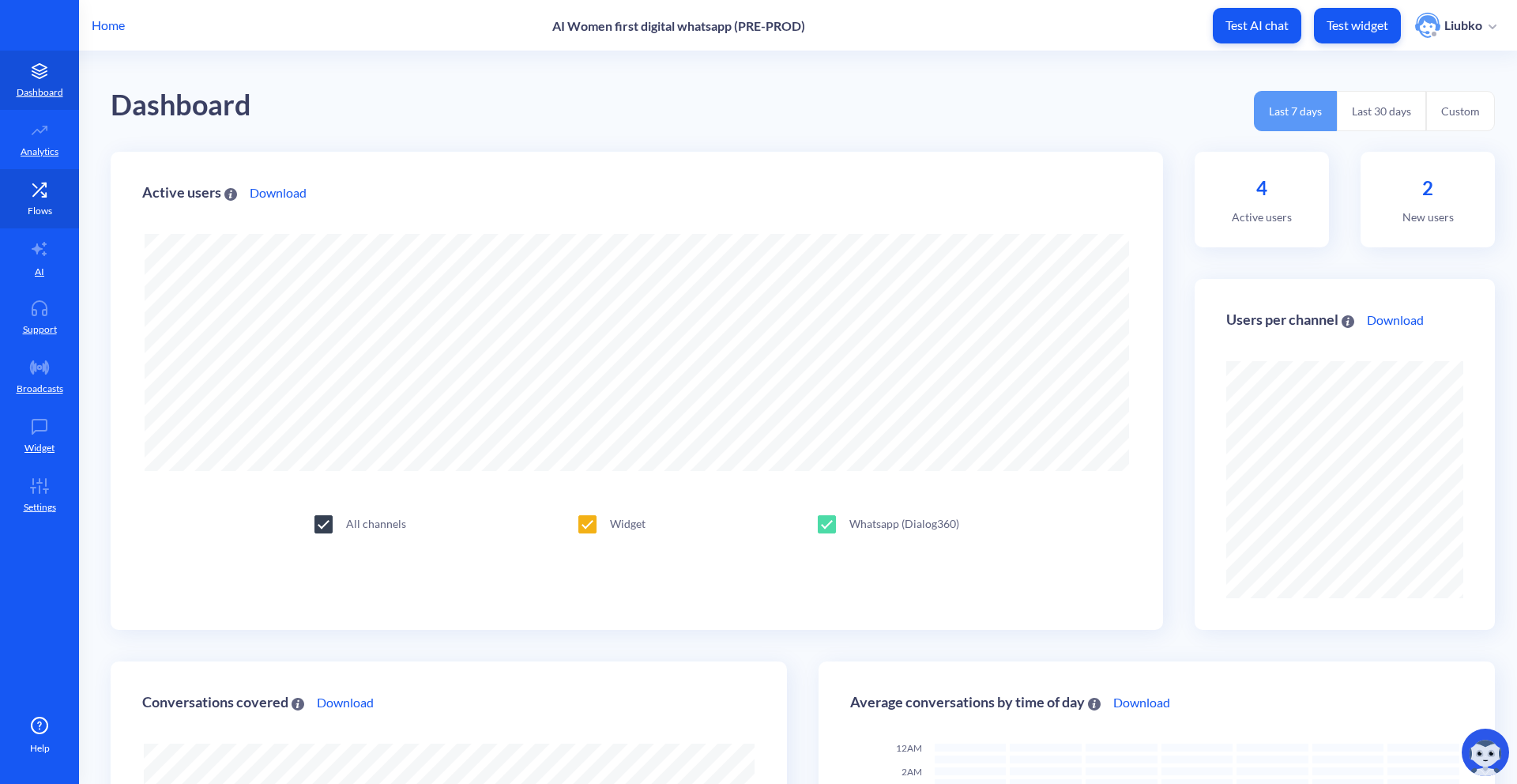
click at [43, 190] on icon at bounding box center [40, 189] width 32 height 16
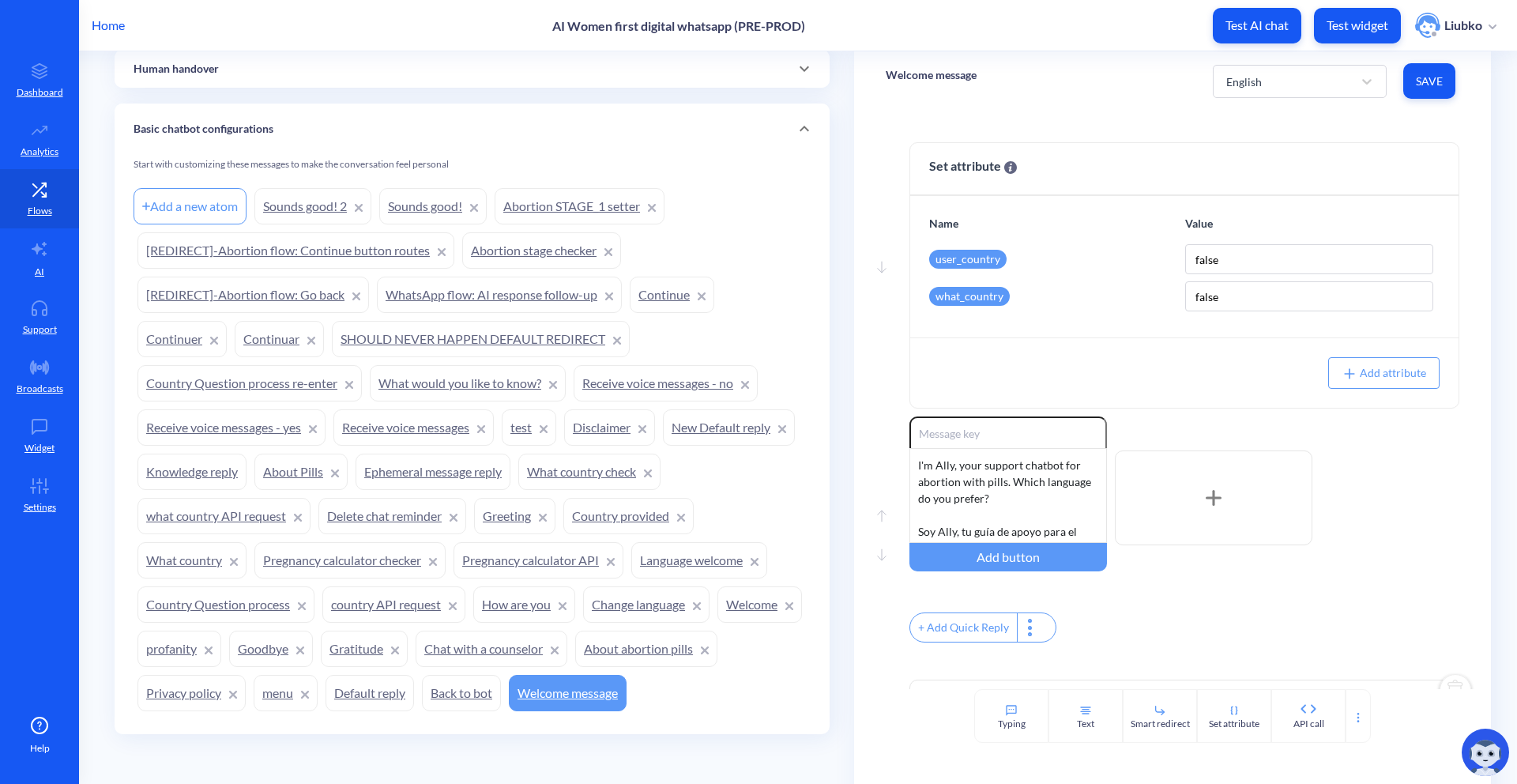
scroll to position [1253, 0]
click at [419, 204] on link "Sounds good!" at bounding box center [433, 204] width 107 height 37
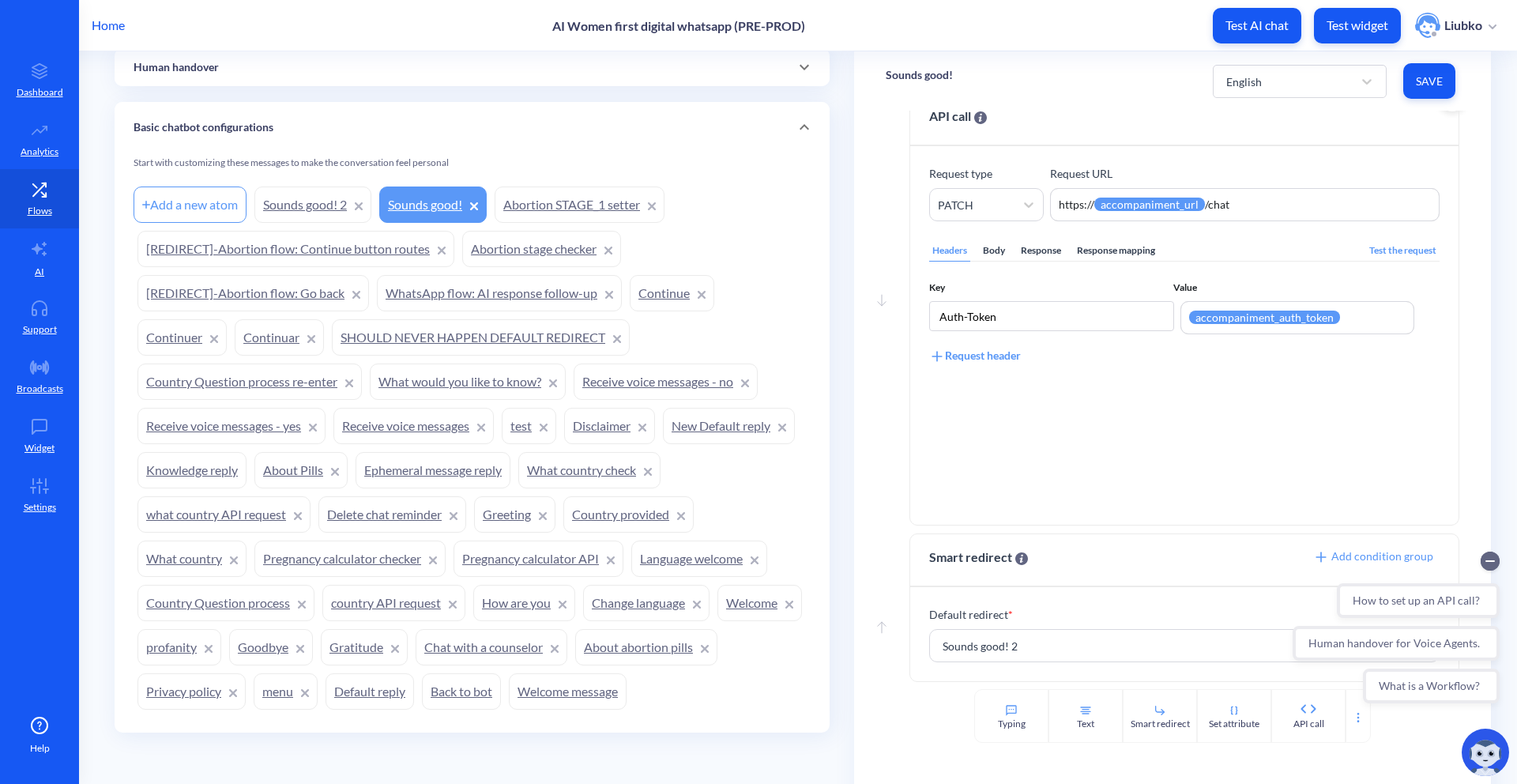
scroll to position [51, 0]
click at [986, 248] on div "Body" at bounding box center [994, 250] width 29 height 21
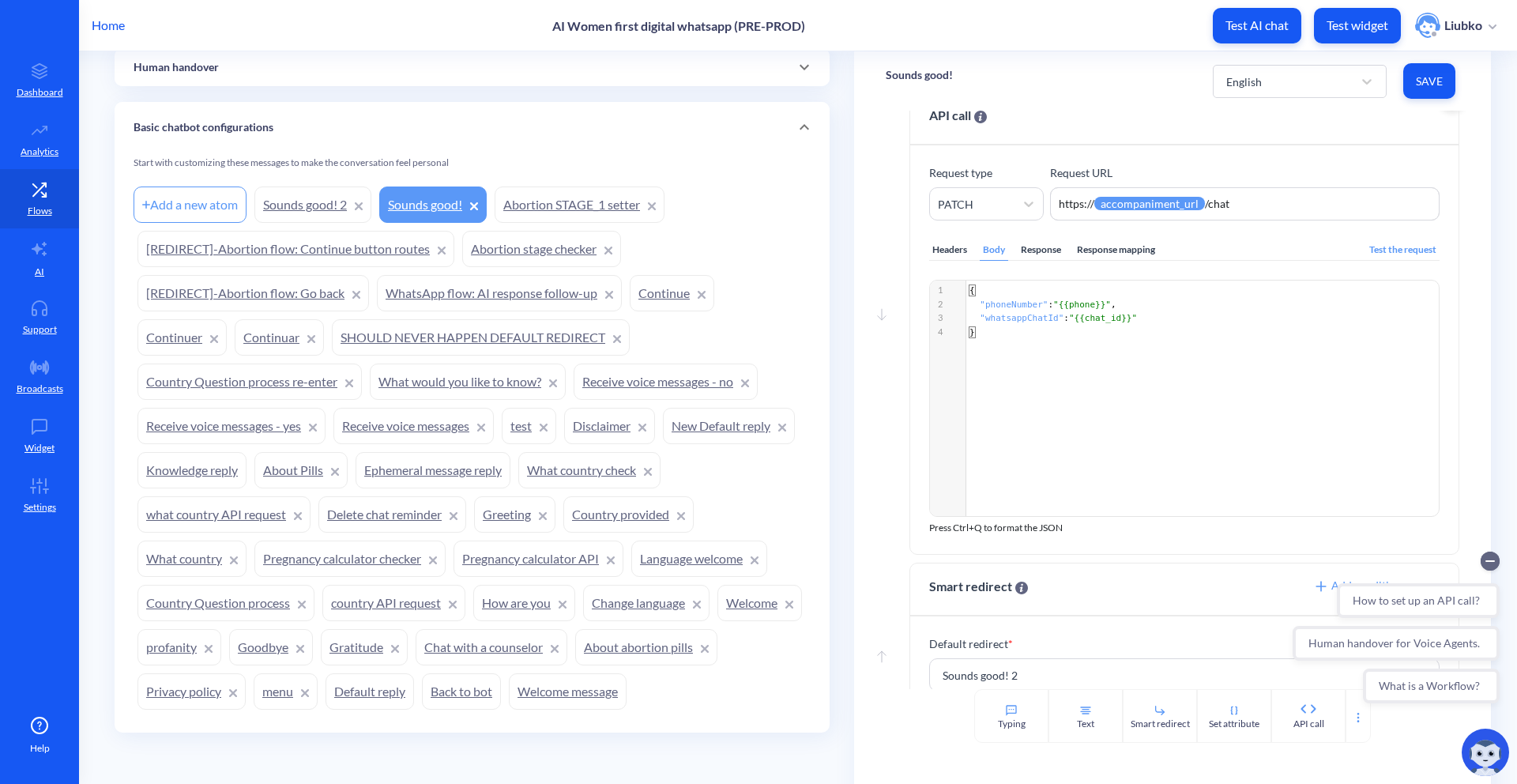
scroll to position [65, 0]
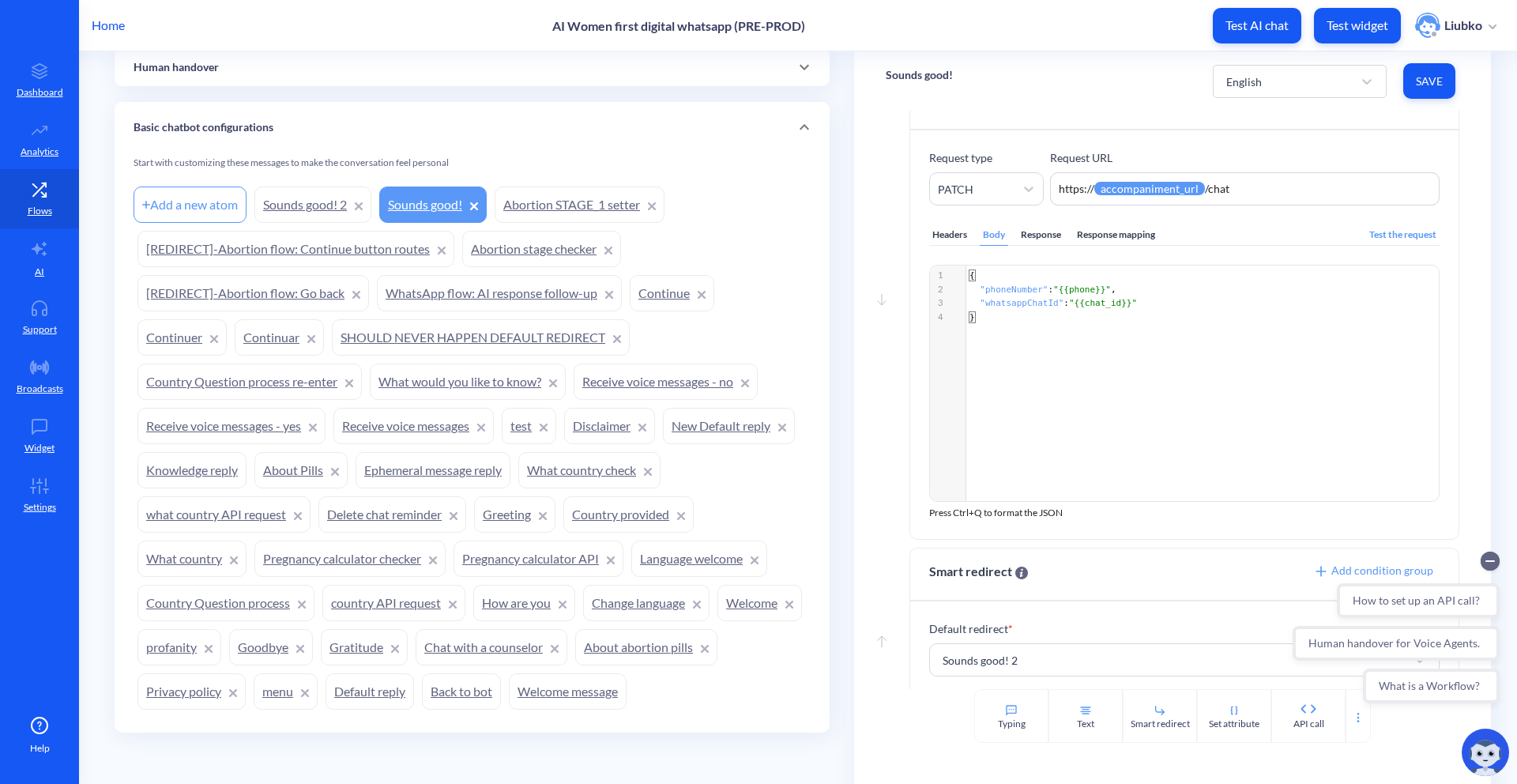
click at [1109, 237] on div "Response mapping" at bounding box center [1116, 235] width 84 height 21
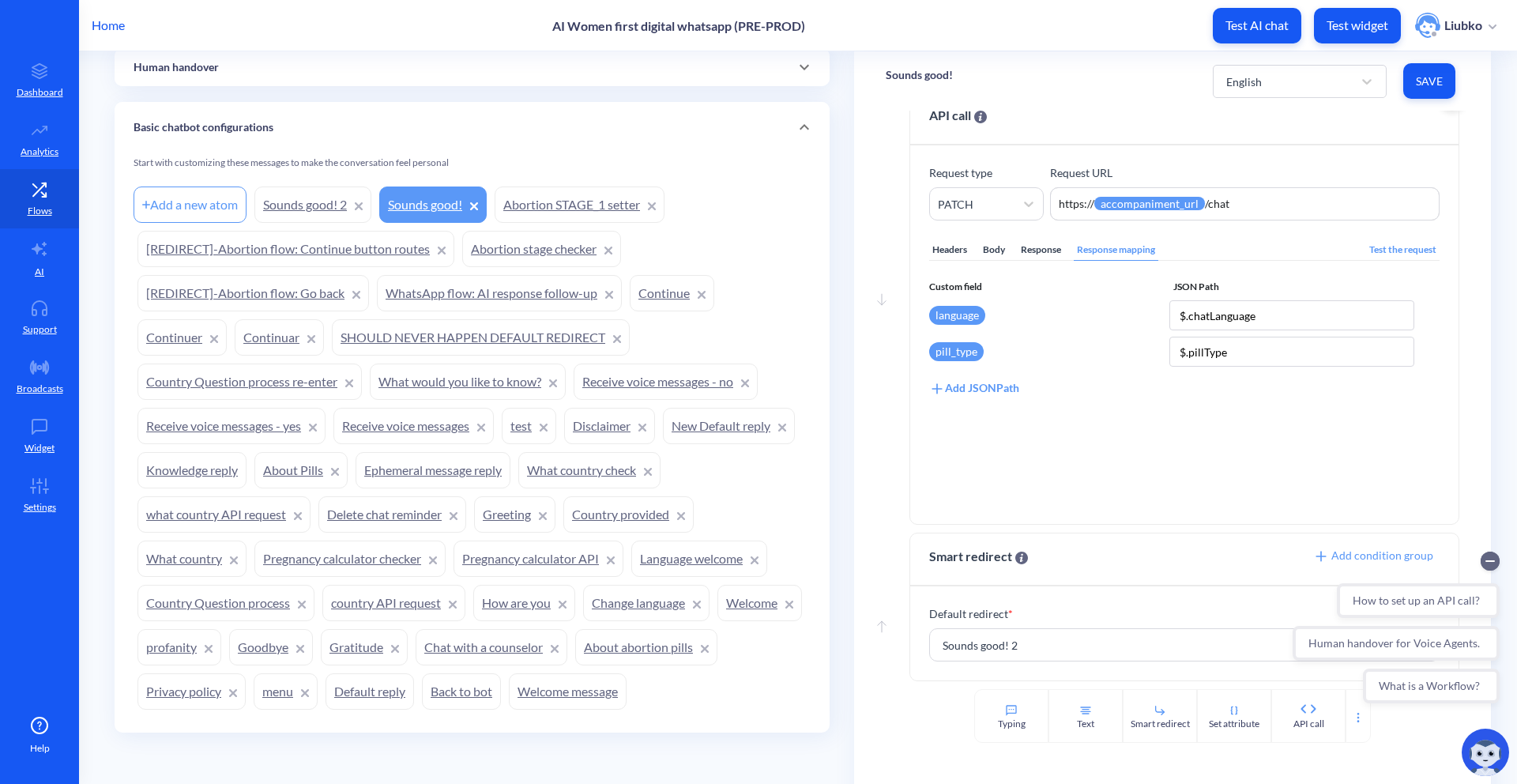
scroll to position [51, 0]
click at [992, 248] on div "Body" at bounding box center [994, 250] width 29 height 21
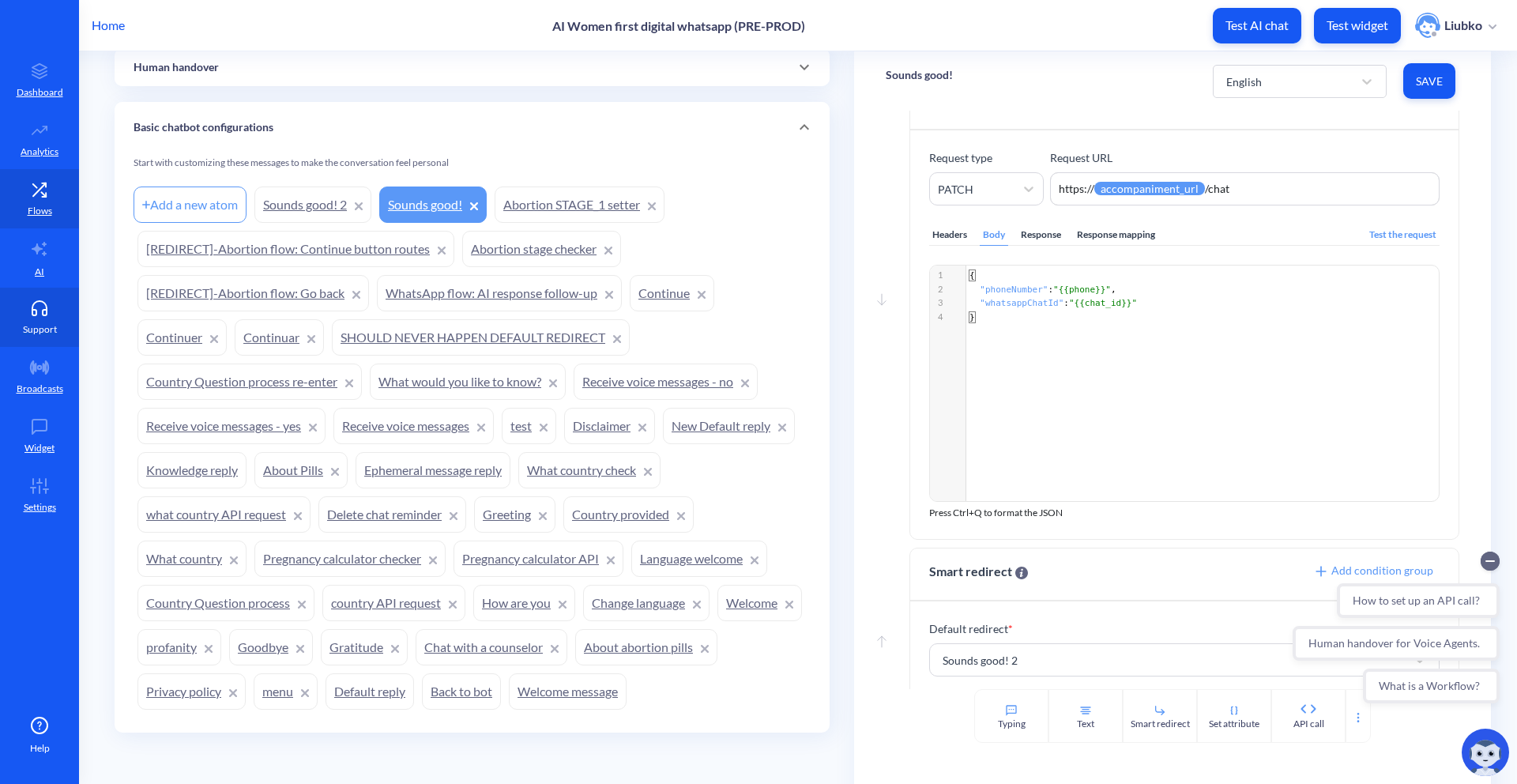
click at [45, 324] on p "Support" at bounding box center [40, 329] width 34 height 14
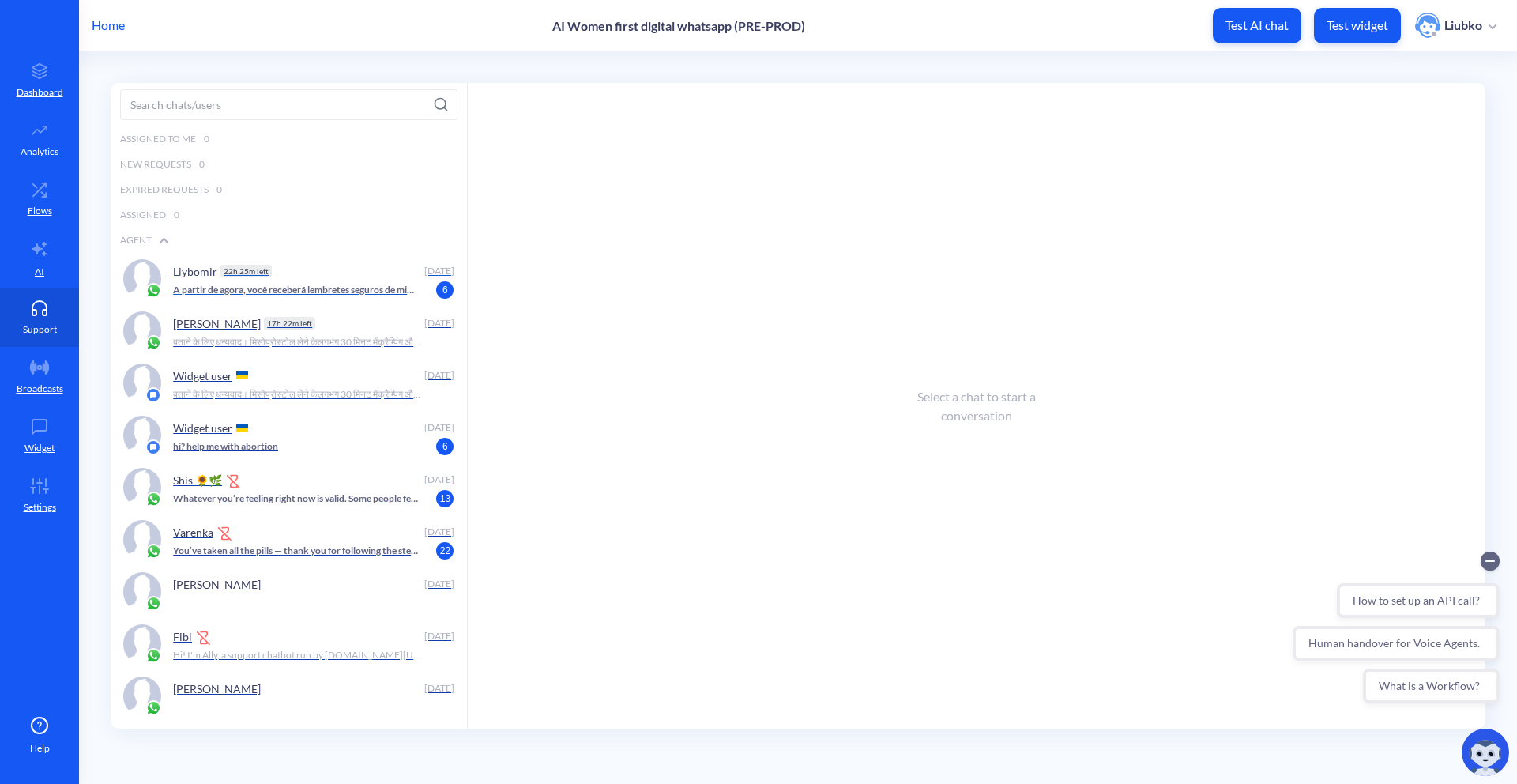
click at [278, 285] on p "A partir de agora, você receberá lembretes seguros de mim no chat do WhatsApp q…" at bounding box center [298, 290] width 248 height 14
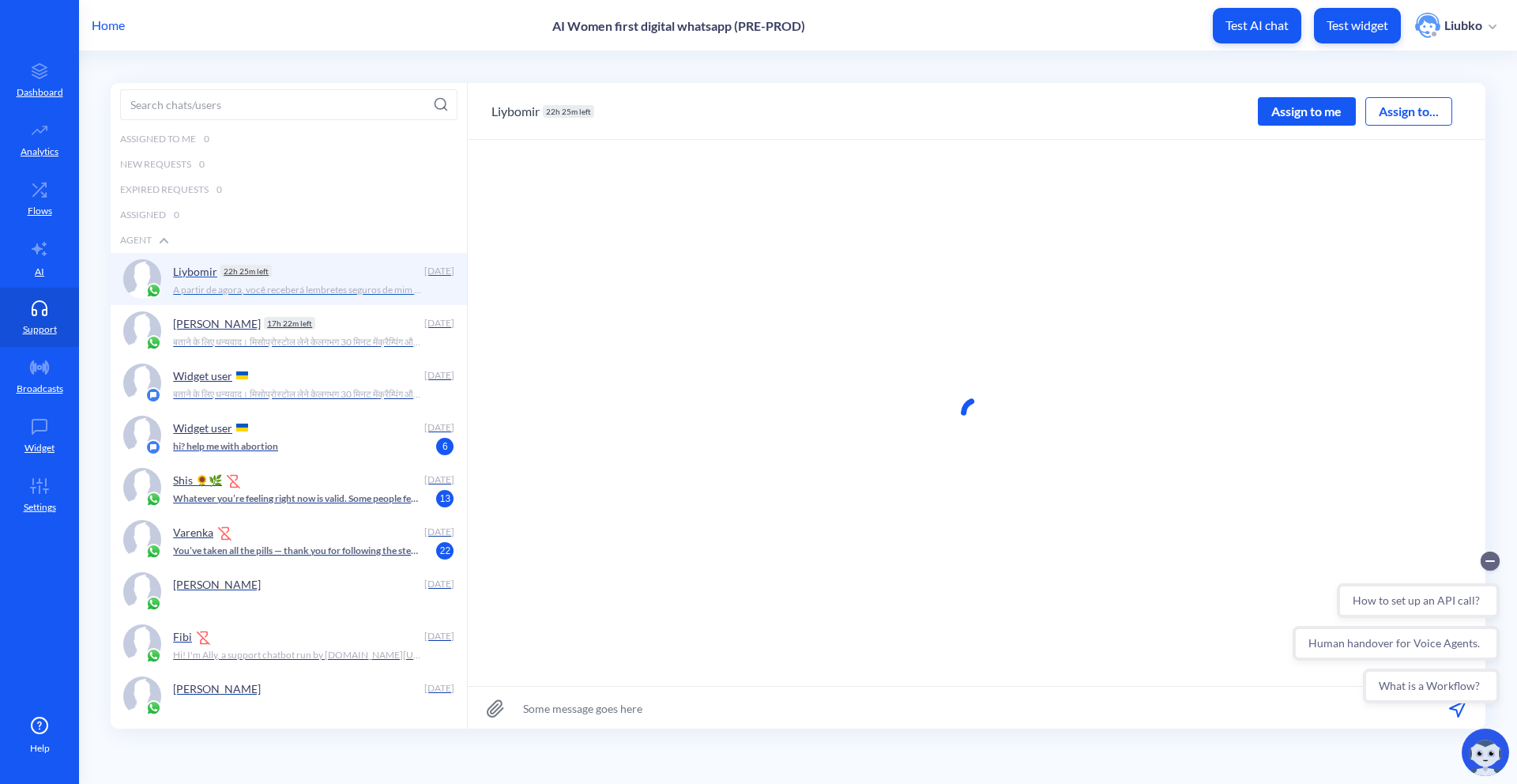
scroll to position [1, 0]
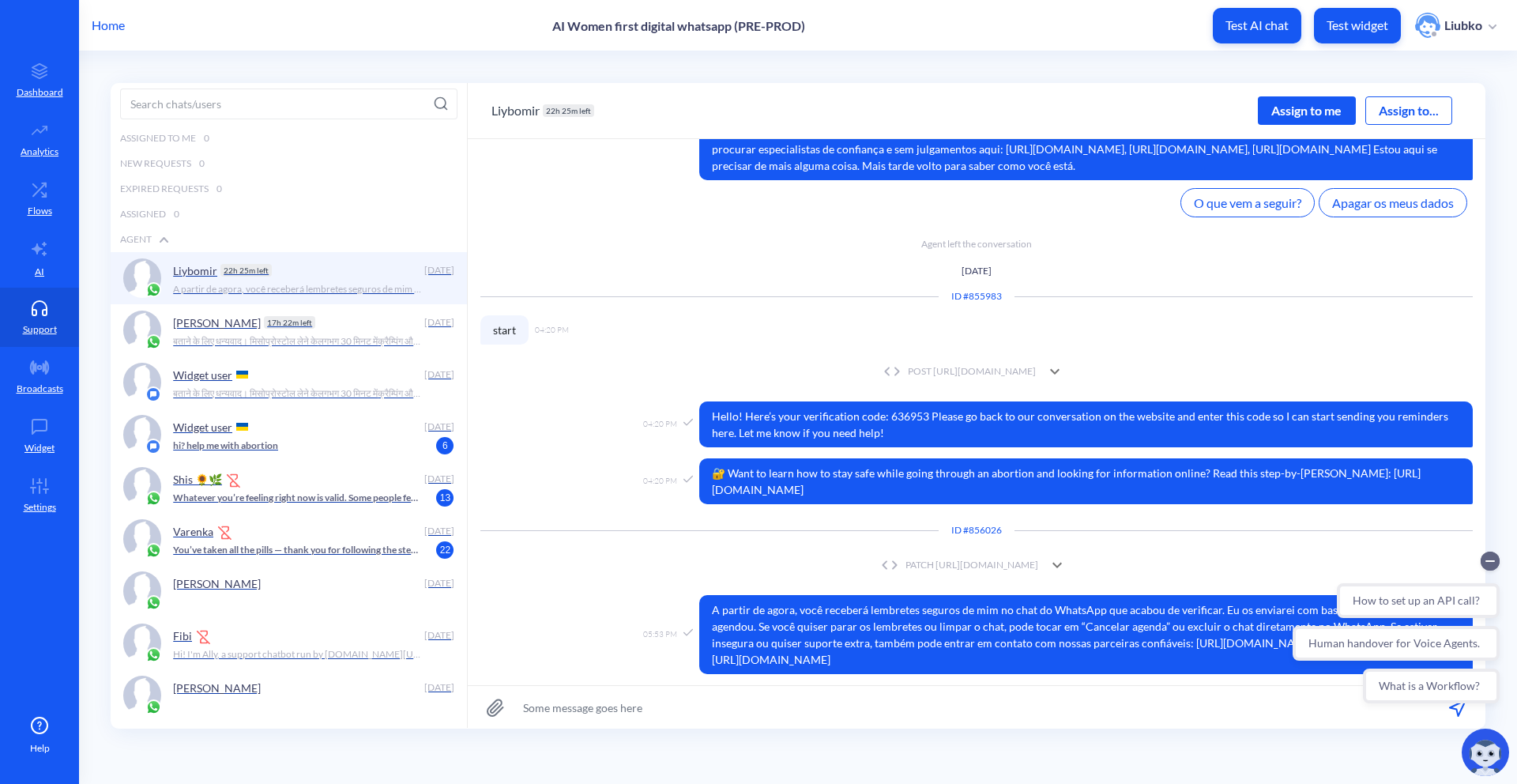
click at [877, 567] on div "PATCH [URL][DOMAIN_NAME]" at bounding box center [958, 565] width 161 height 14
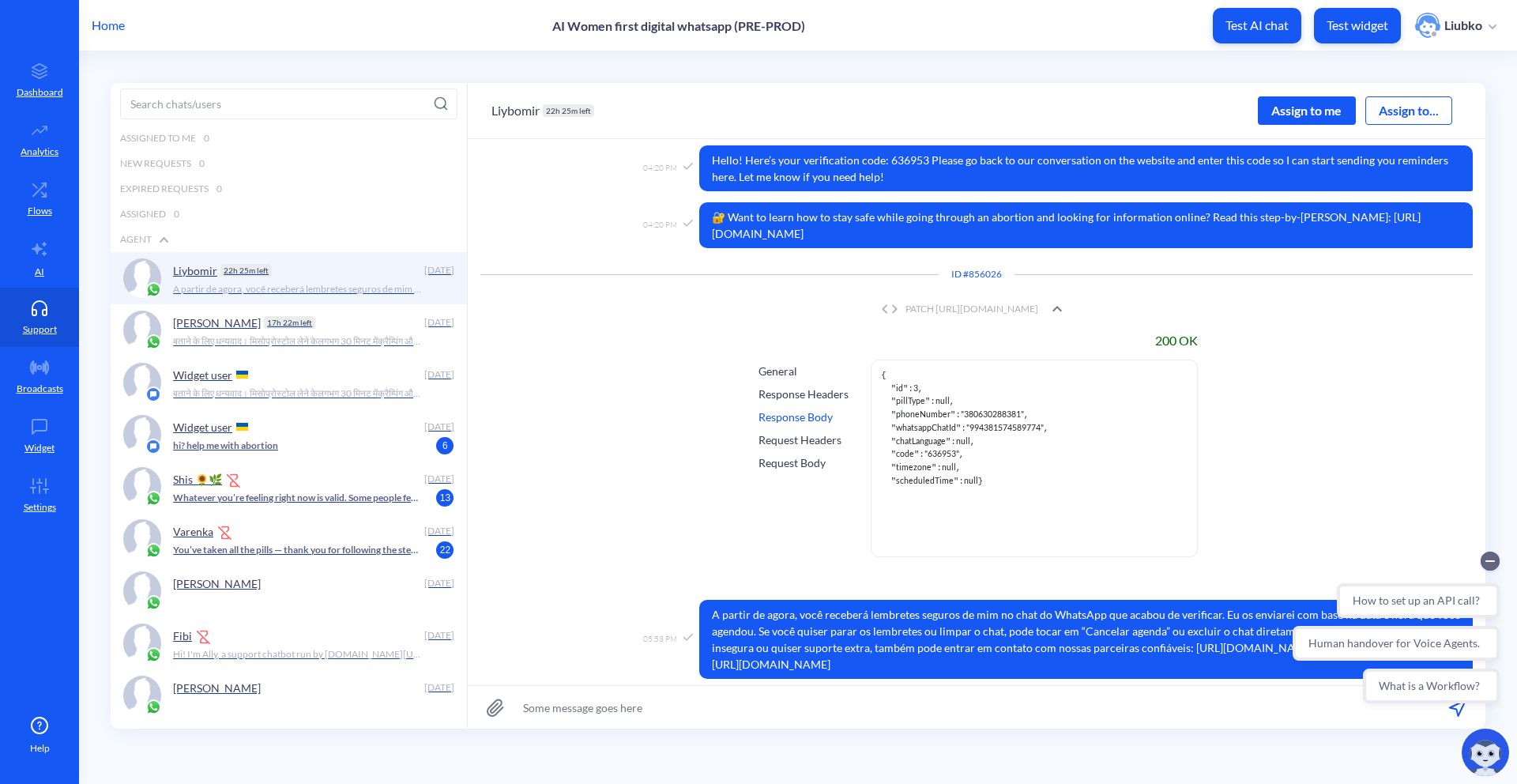
scroll to position [1135, 0]
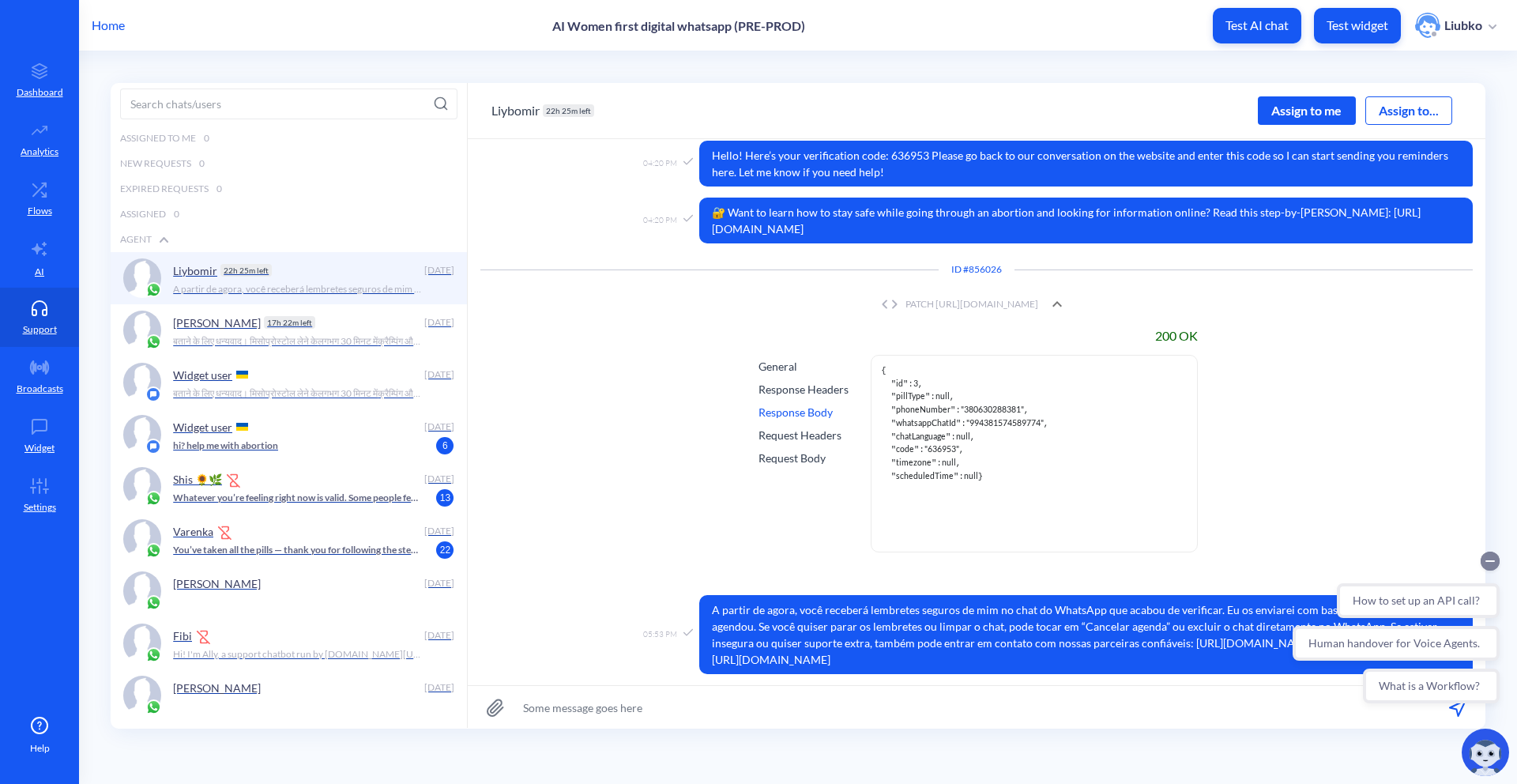
click at [1496, 565] on circle "Collapse conversation starters" at bounding box center [1491, 561] width 19 height 19
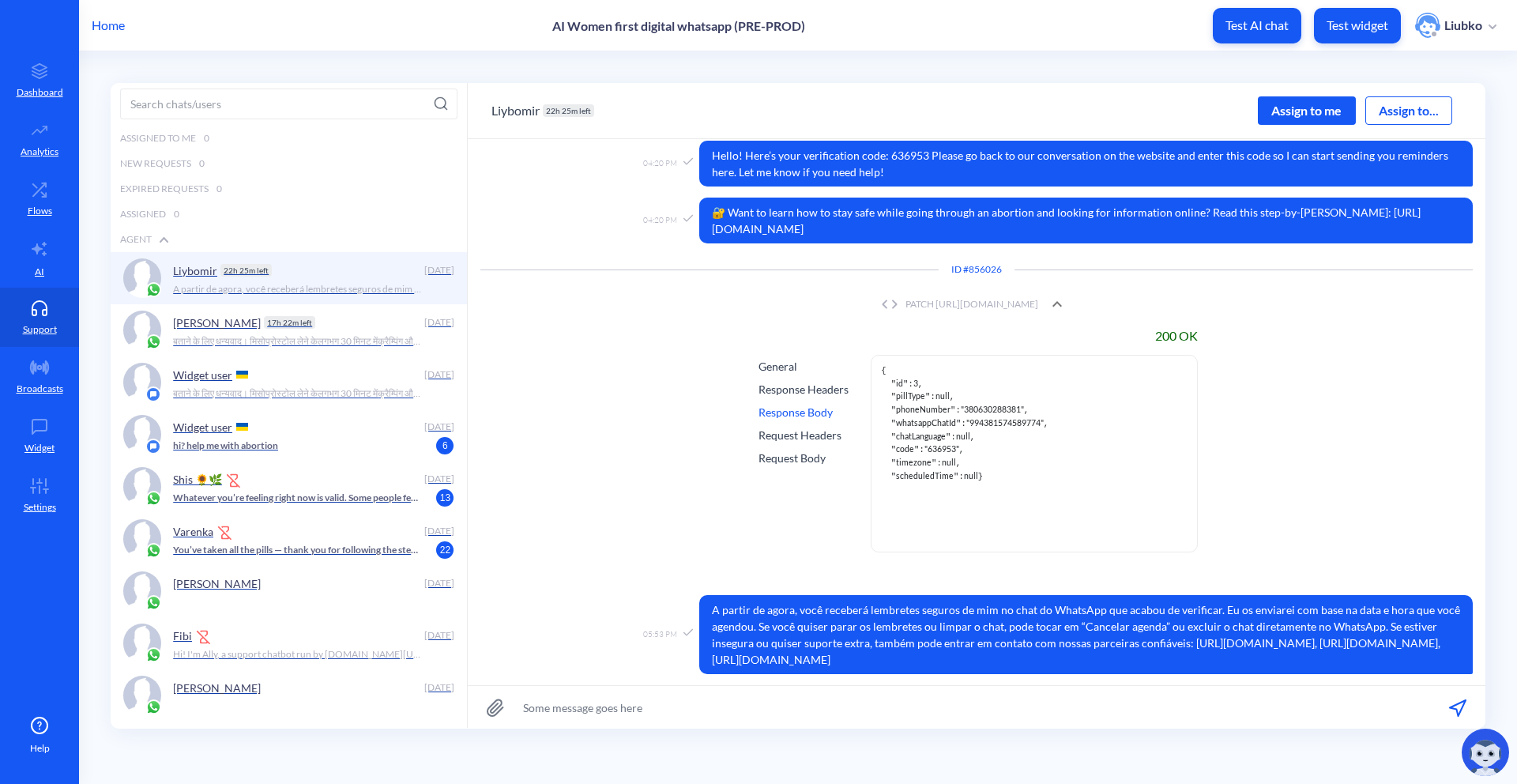
click at [799, 389] on div "Response Headers" at bounding box center [803, 389] width 90 height 17
click at [804, 432] on div "Request Headers" at bounding box center [803, 434] width 90 height 17
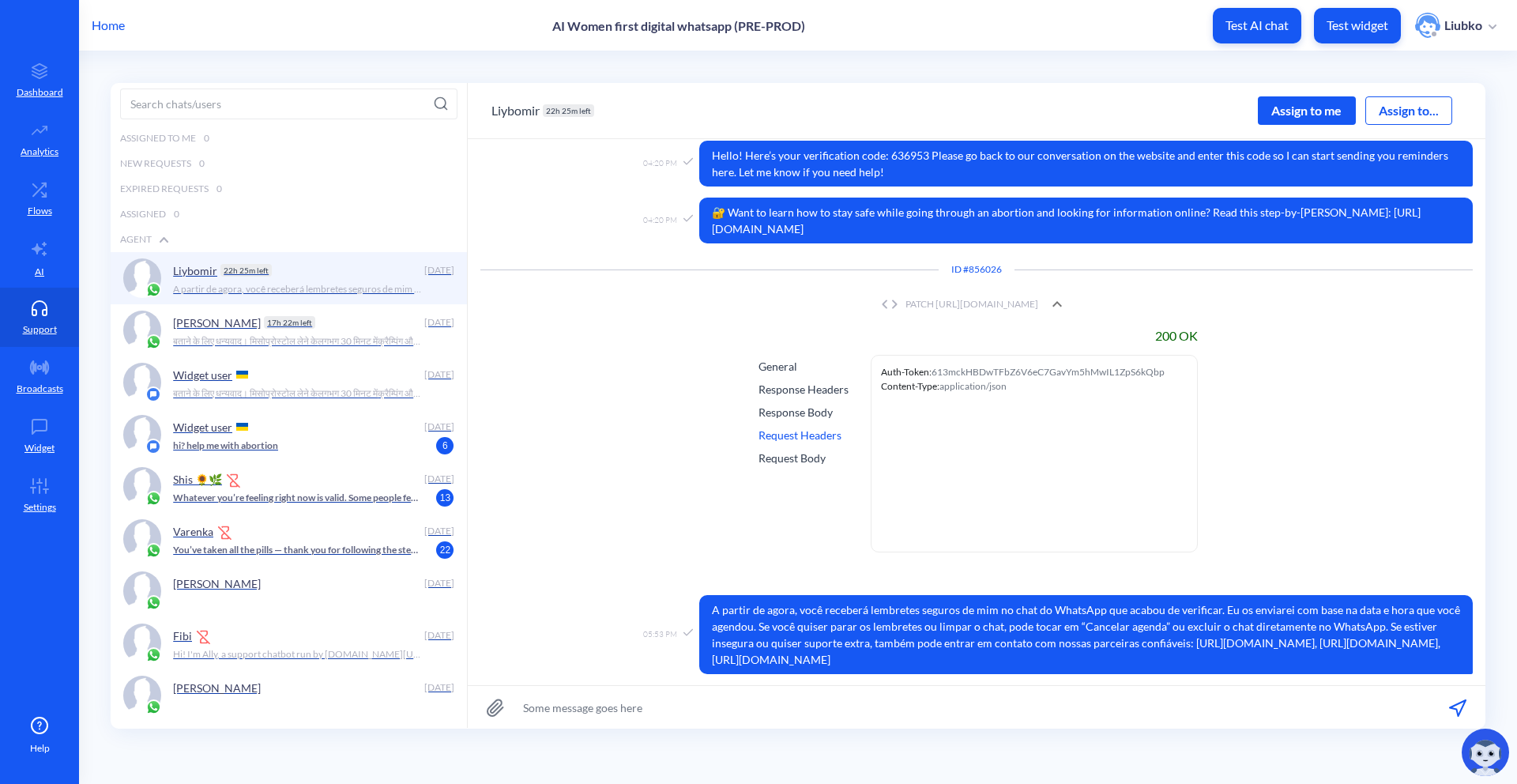
click at [795, 461] on div "Request Body" at bounding box center [803, 457] width 90 height 17
click at [795, 412] on div "Response Body" at bounding box center [803, 412] width 90 height 17
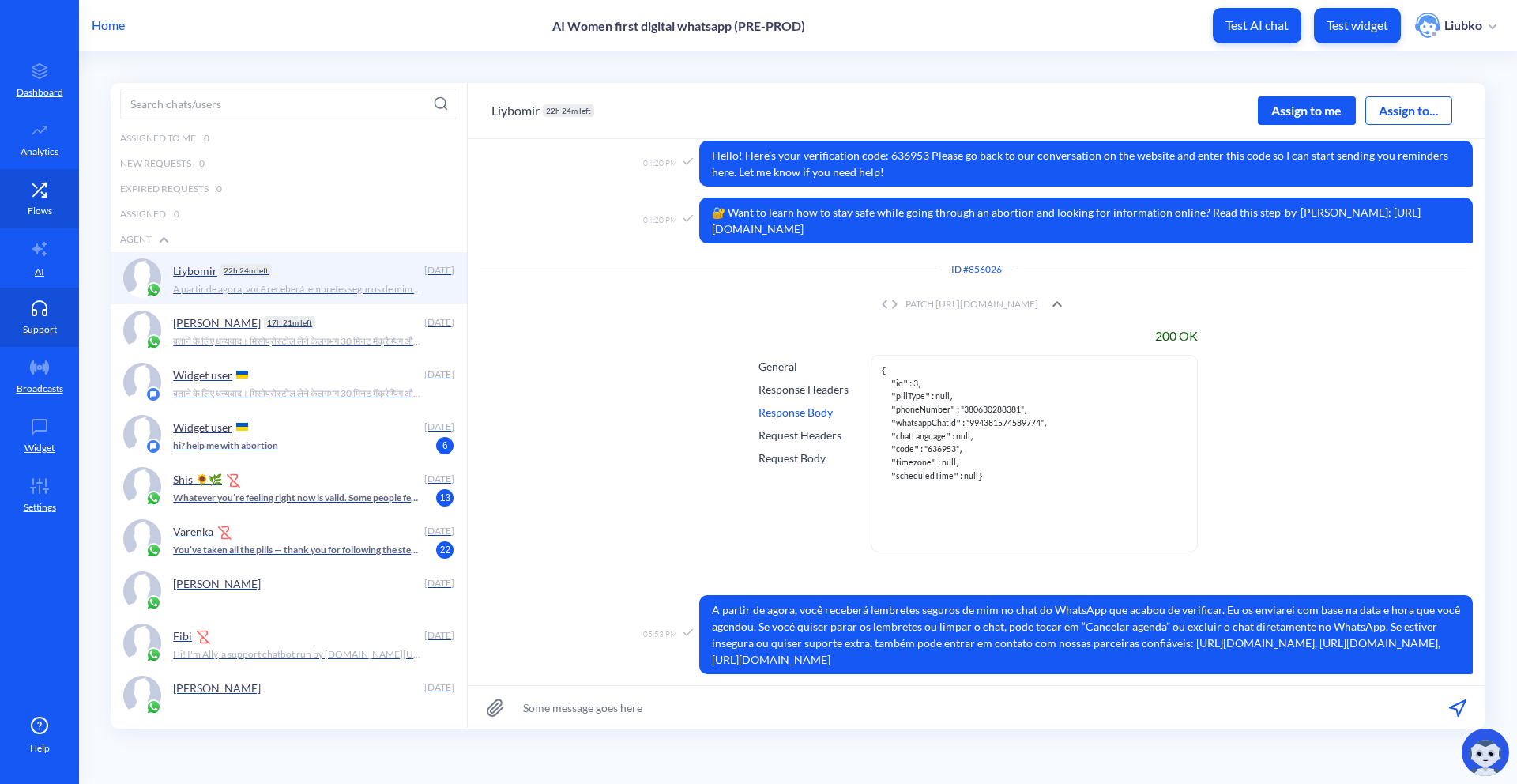
click at [44, 218] on link "Flows" at bounding box center [39, 199] width 79 height 60
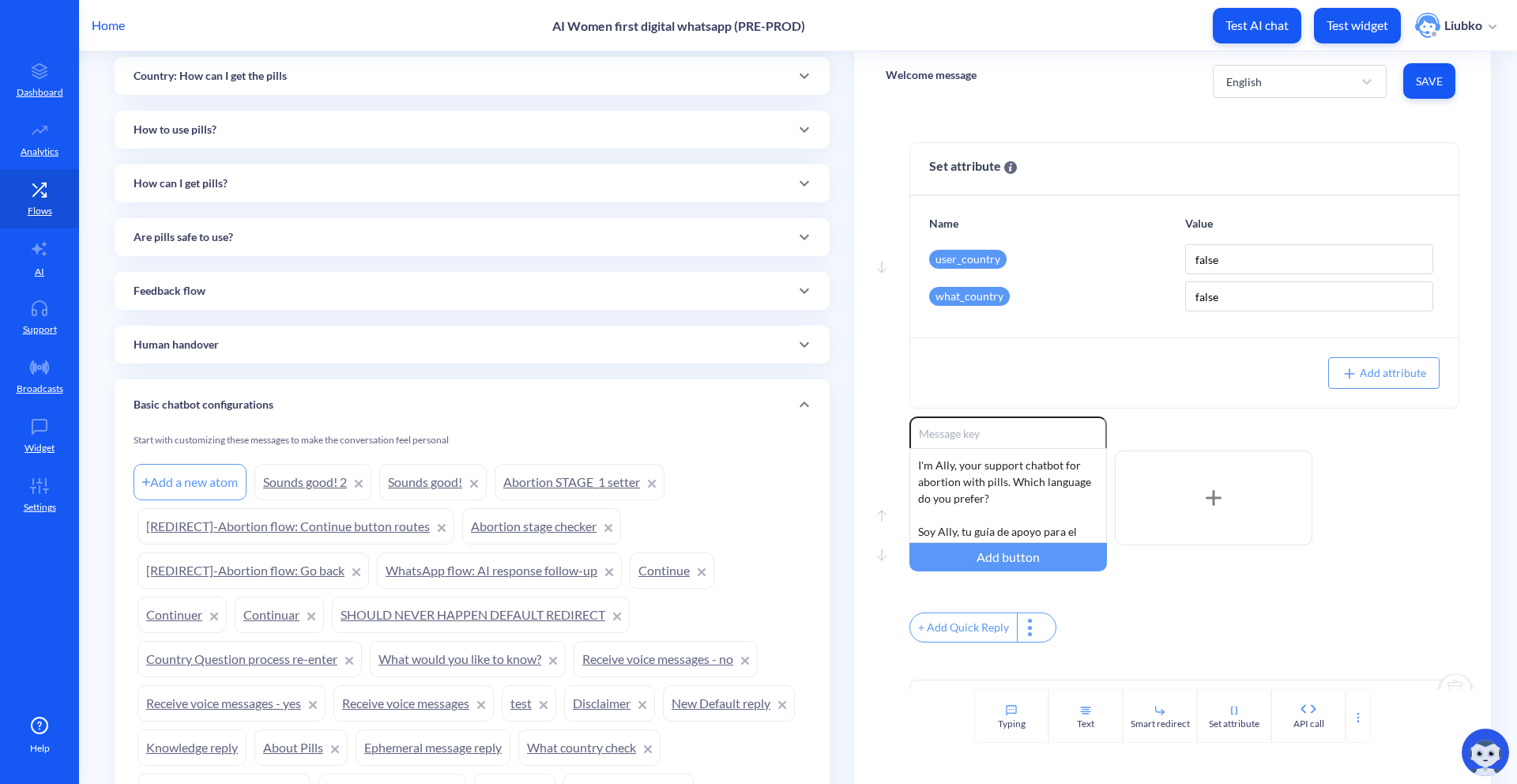
scroll to position [994, 0]
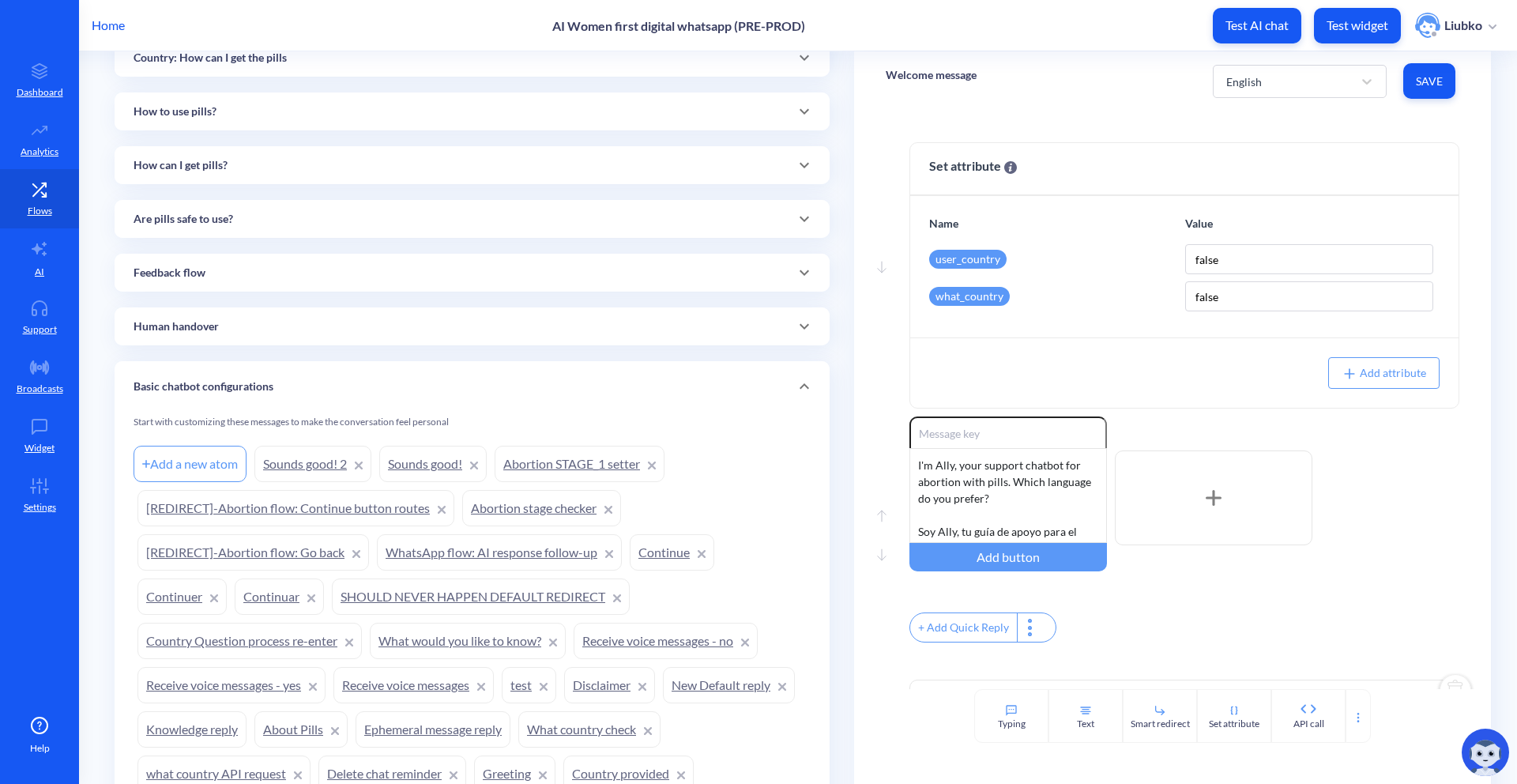
click at [570, 460] on link "Abortion STAGE_1 setter" at bounding box center [580, 464] width 170 height 37
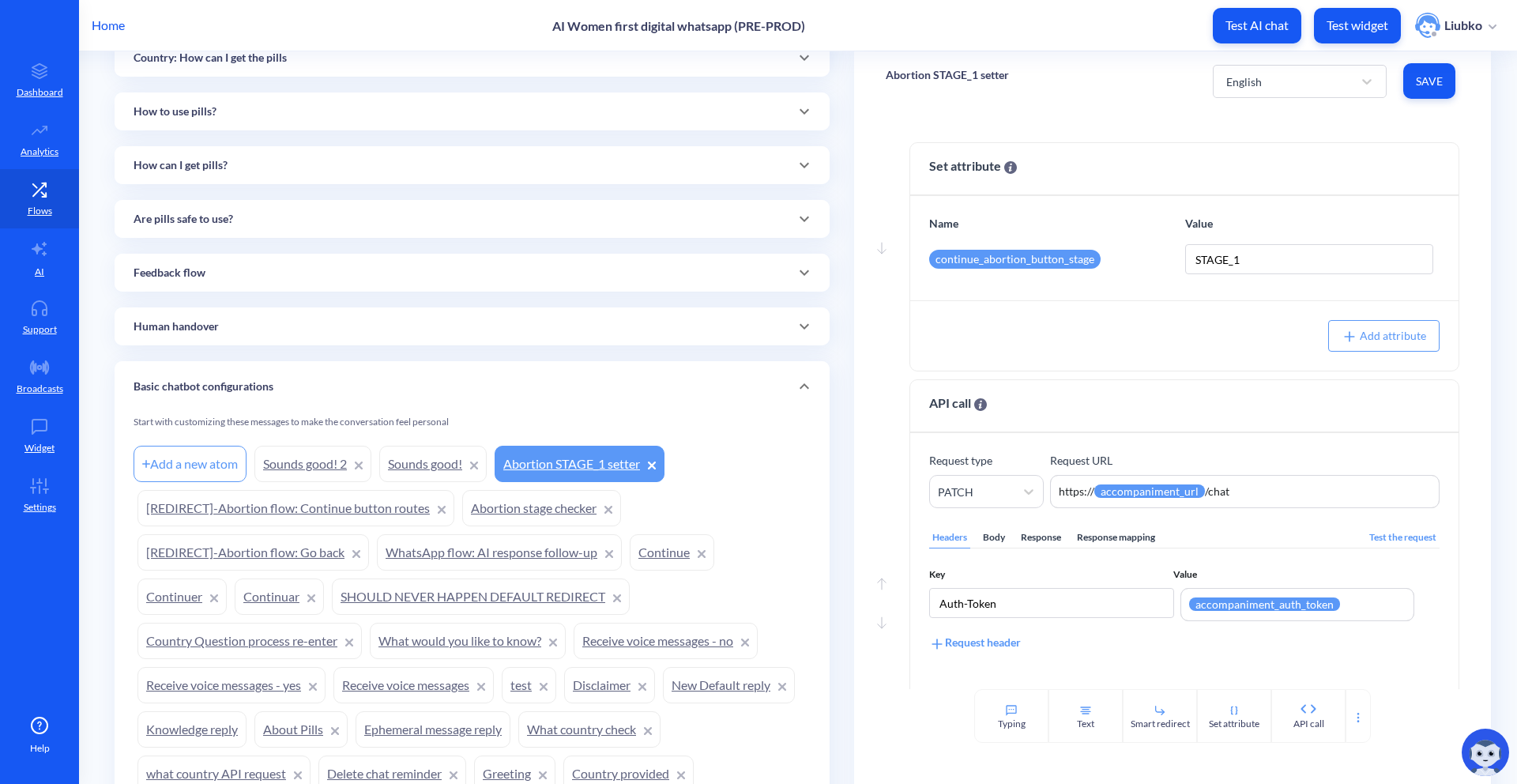
click at [952, 71] on p "Abortion STAGE_1 setter" at bounding box center [947, 75] width 123 height 16
click at [1095, 73] on div "Abortion STAGE_1 setter English Save" at bounding box center [1173, 81] width 637 height 60
